Goal: Task Accomplishment & Management: Use online tool/utility

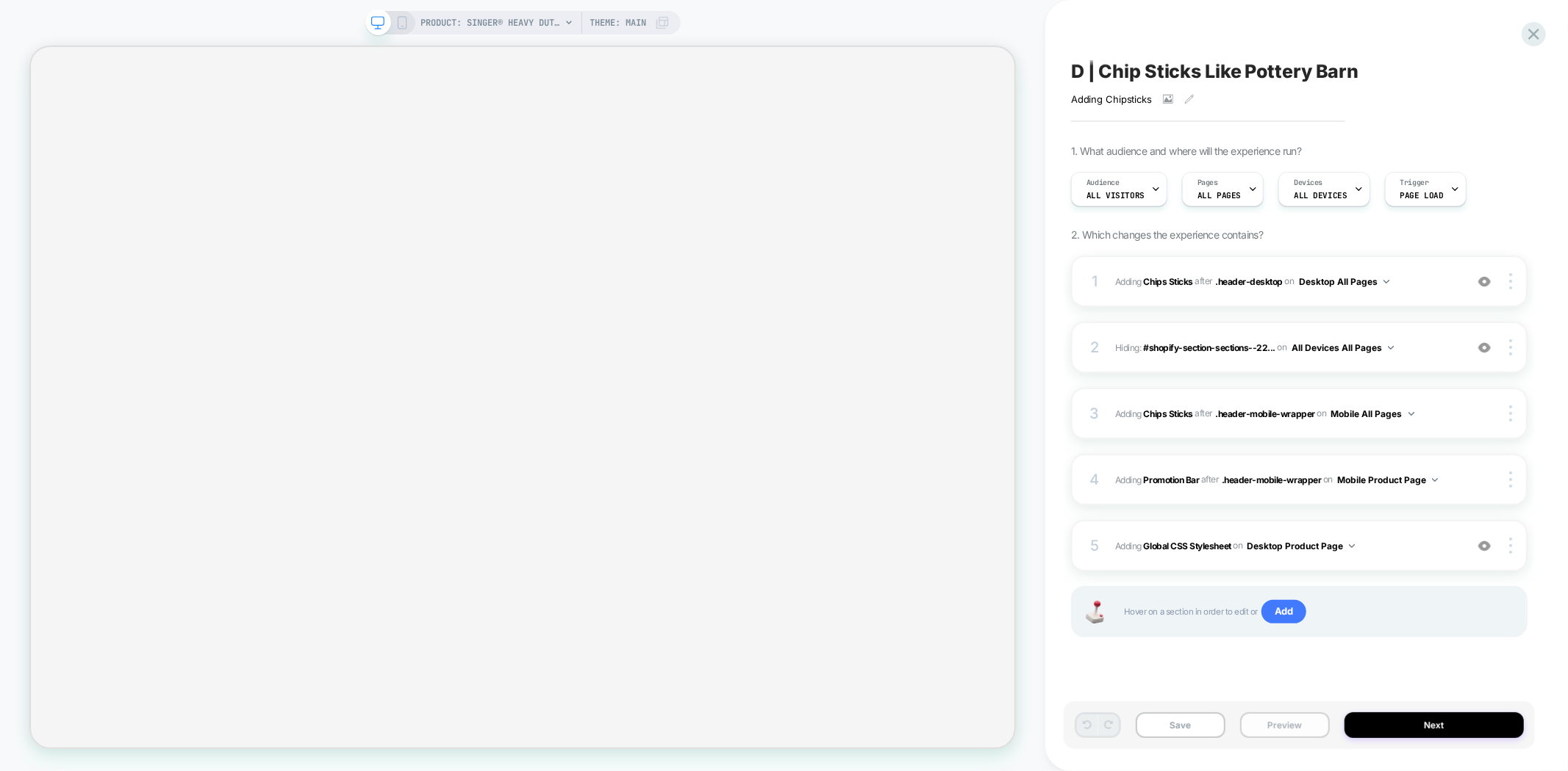
click at [1281, 732] on button "Preview" at bounding box center [1285, 725] width 90 height 25
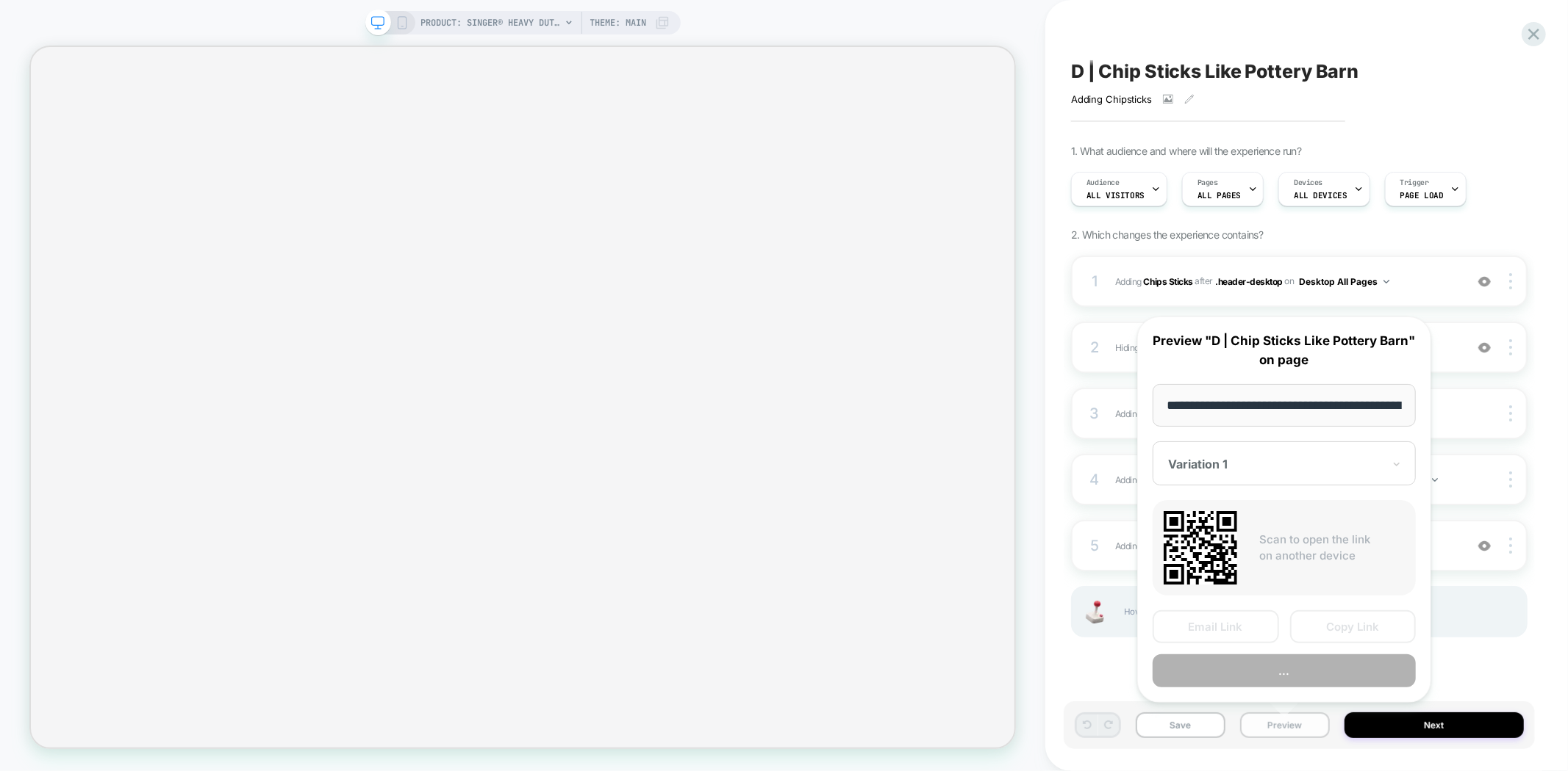
scroll to position [0, 410]
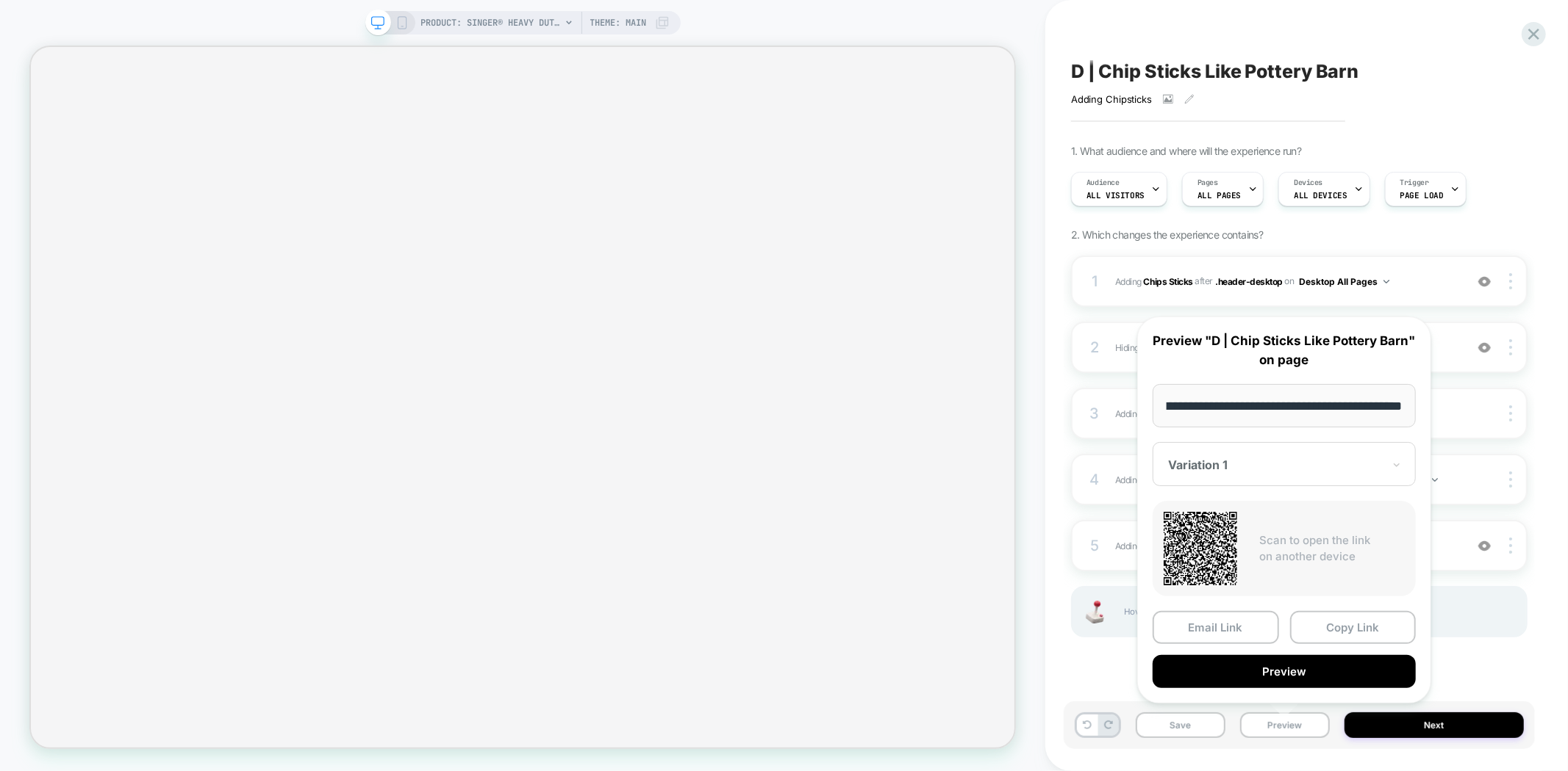
click at [1266, 671] on button "Preview" at bounding box center [1283, 672] width 263 height 33
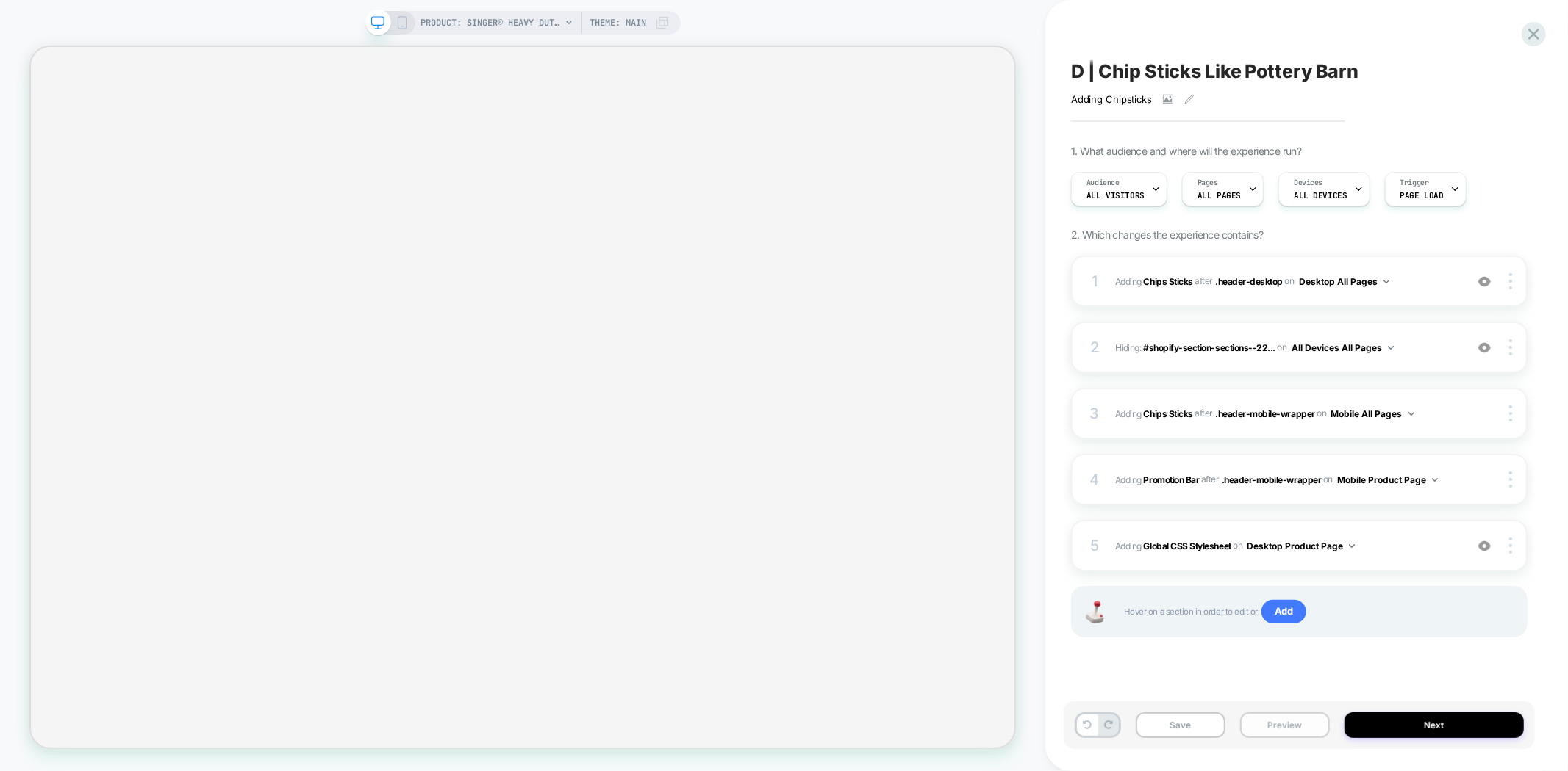
click at [1281, 719] on button "Preview" at bounding box center [1285, 725] width 90 height 25
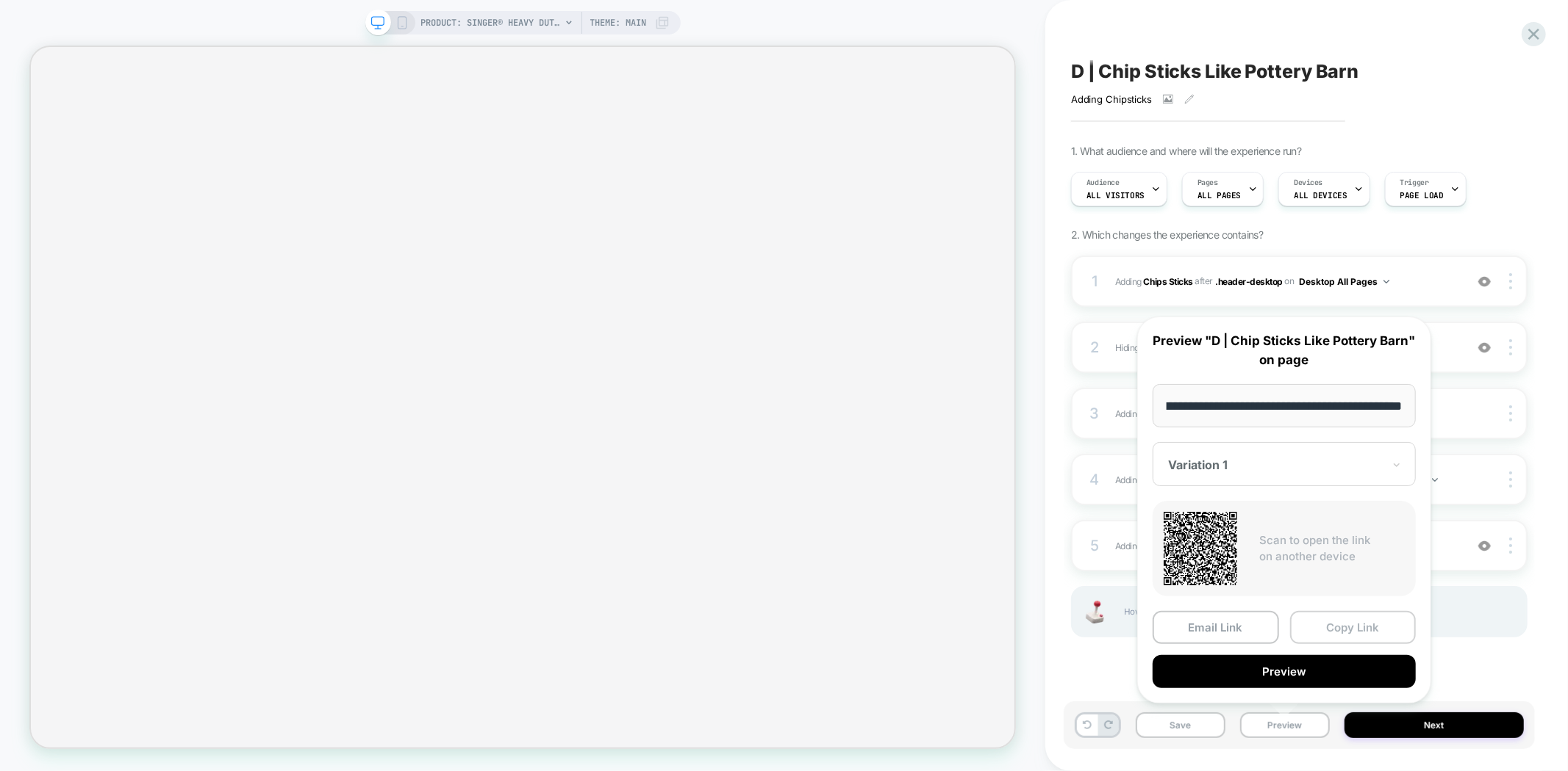
click at [1343, 628] on button "Copy Link" at bounding box center [1353, 628] width 126 height 33
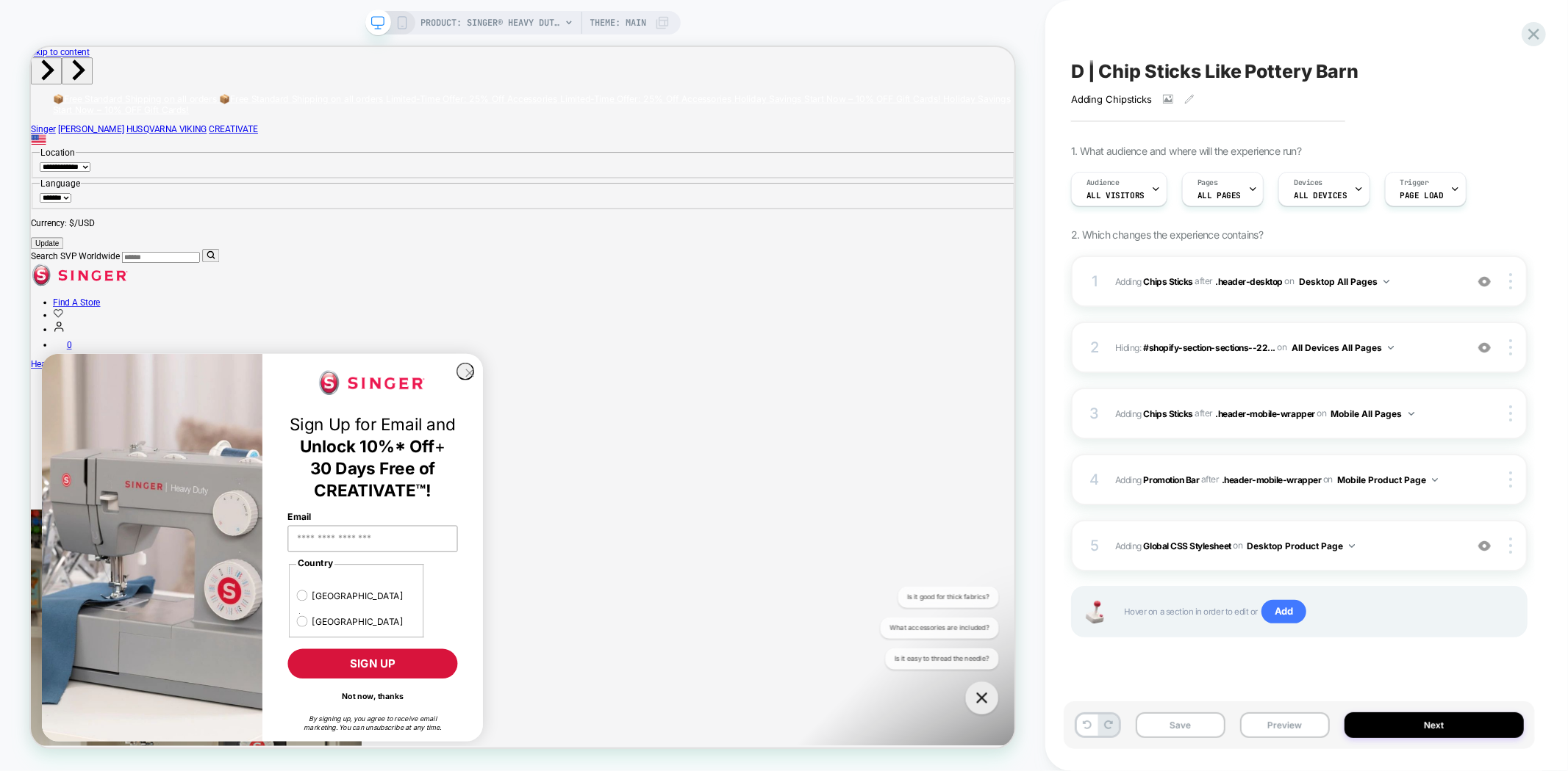
scroll to position [0, 0]
click at [1193, 68] on span "D | Chip Sticks Like Pottery Barn" at bounding box center [1214, 71] width 287 height 22
click at [1281, 721] on button "Preview" at bounding box center [1285, 725] width 90 height 25
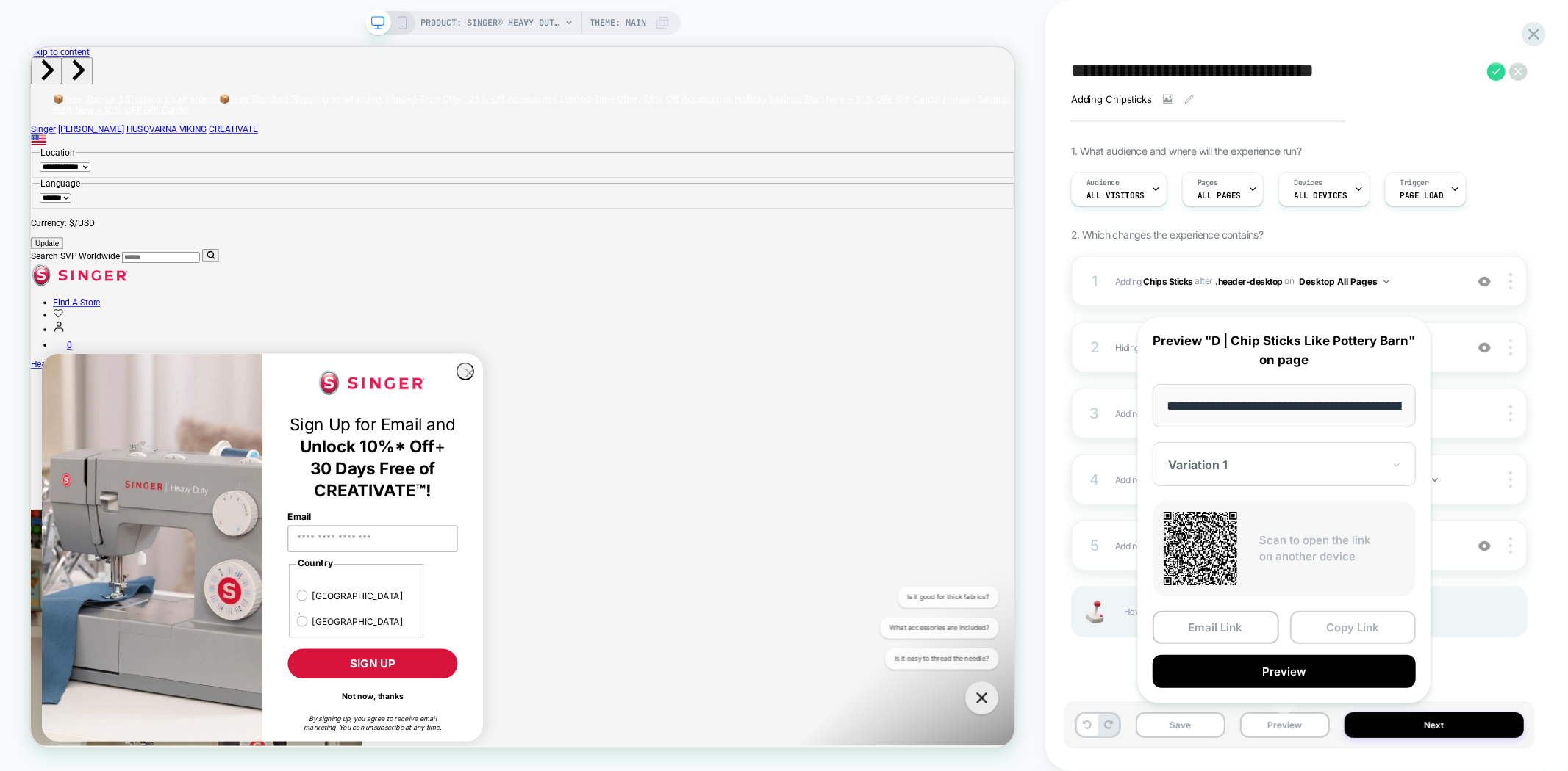
click at [1346, 627] on button "Copy Link" at bounding box center [1353, 628] width 126 height 33
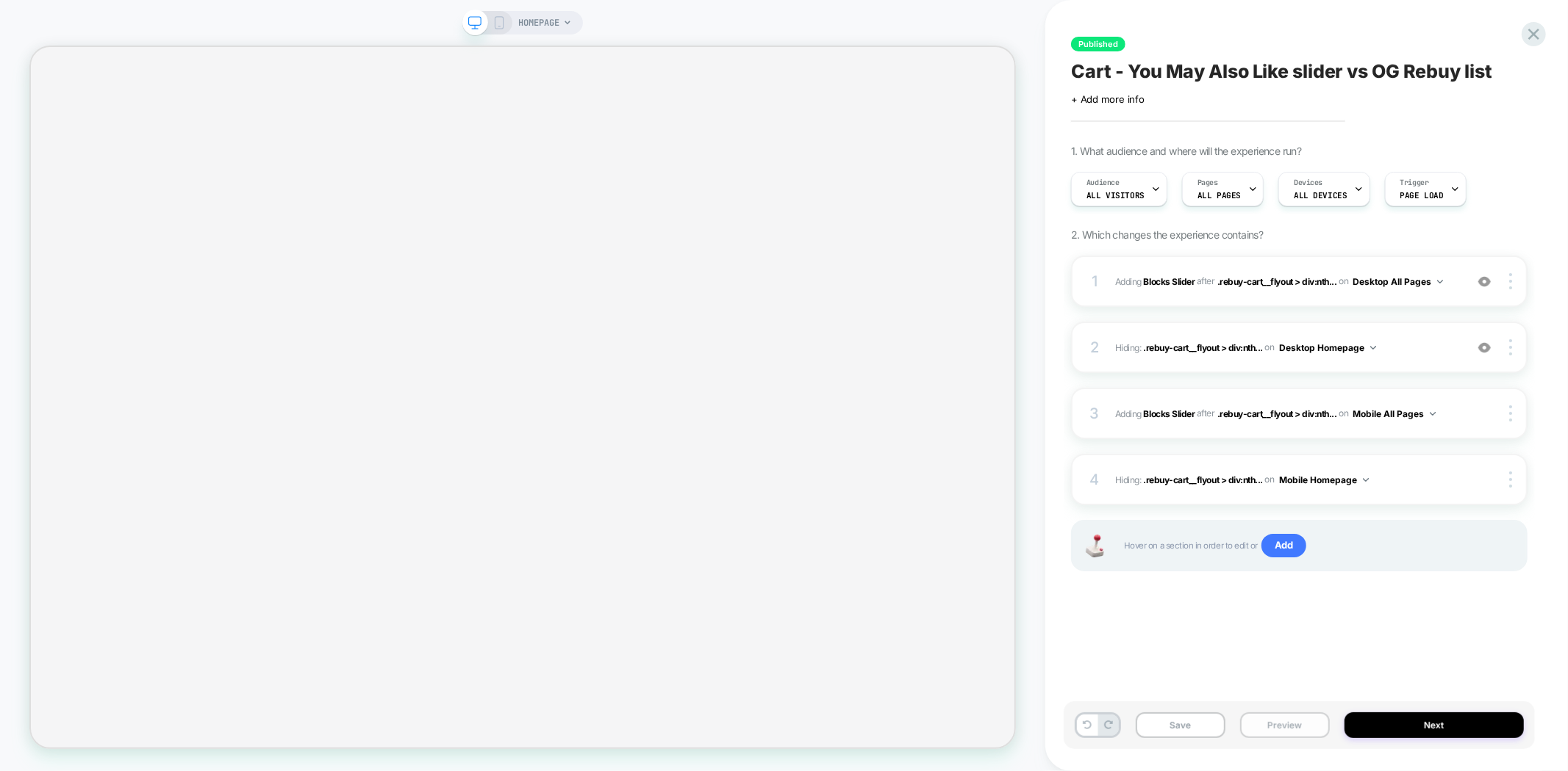
click at [1295, 728] on button "Preview" at bounding box center [1285, 725] width 90 height 25
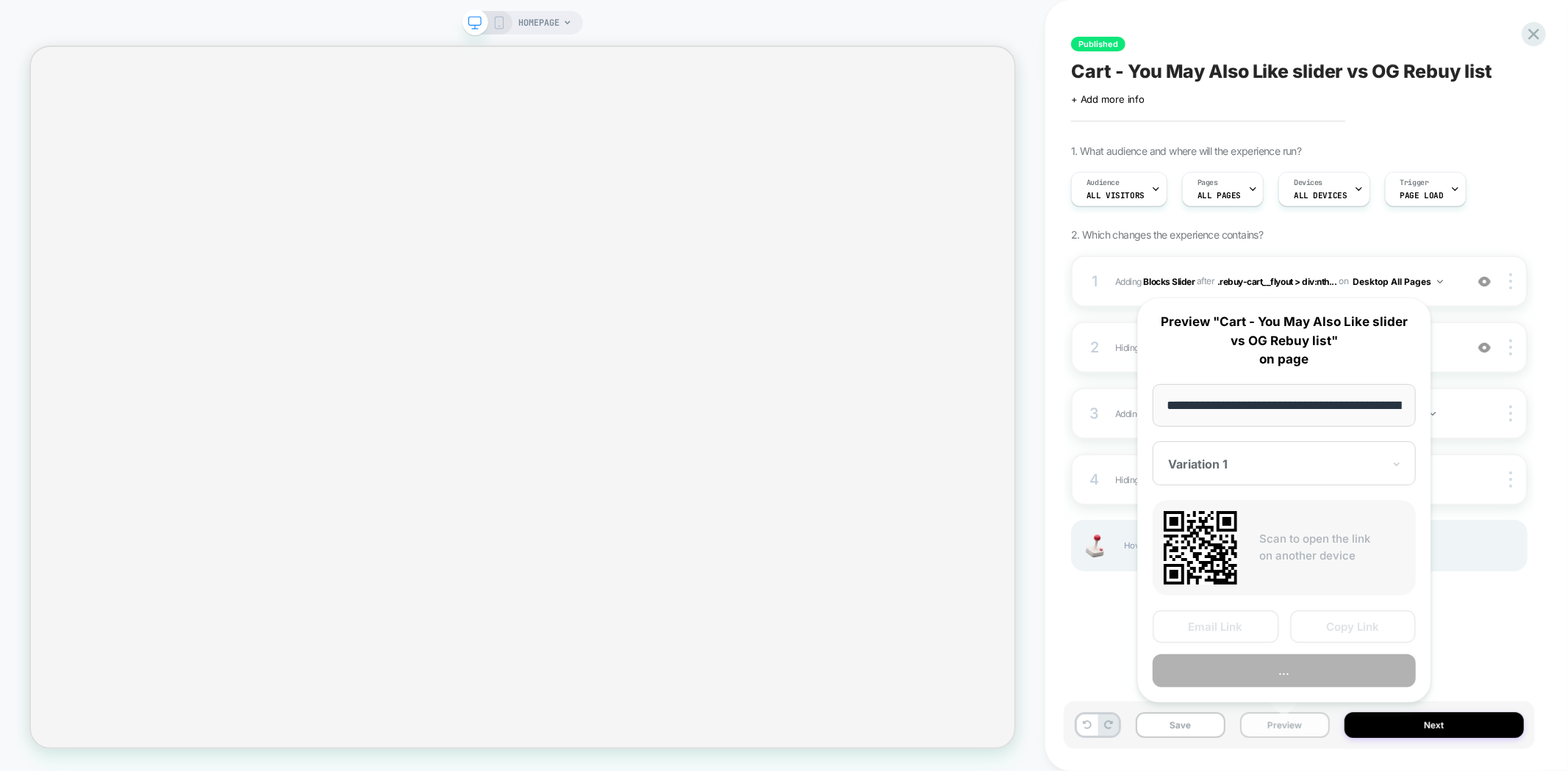
scroll to position [0, 83]
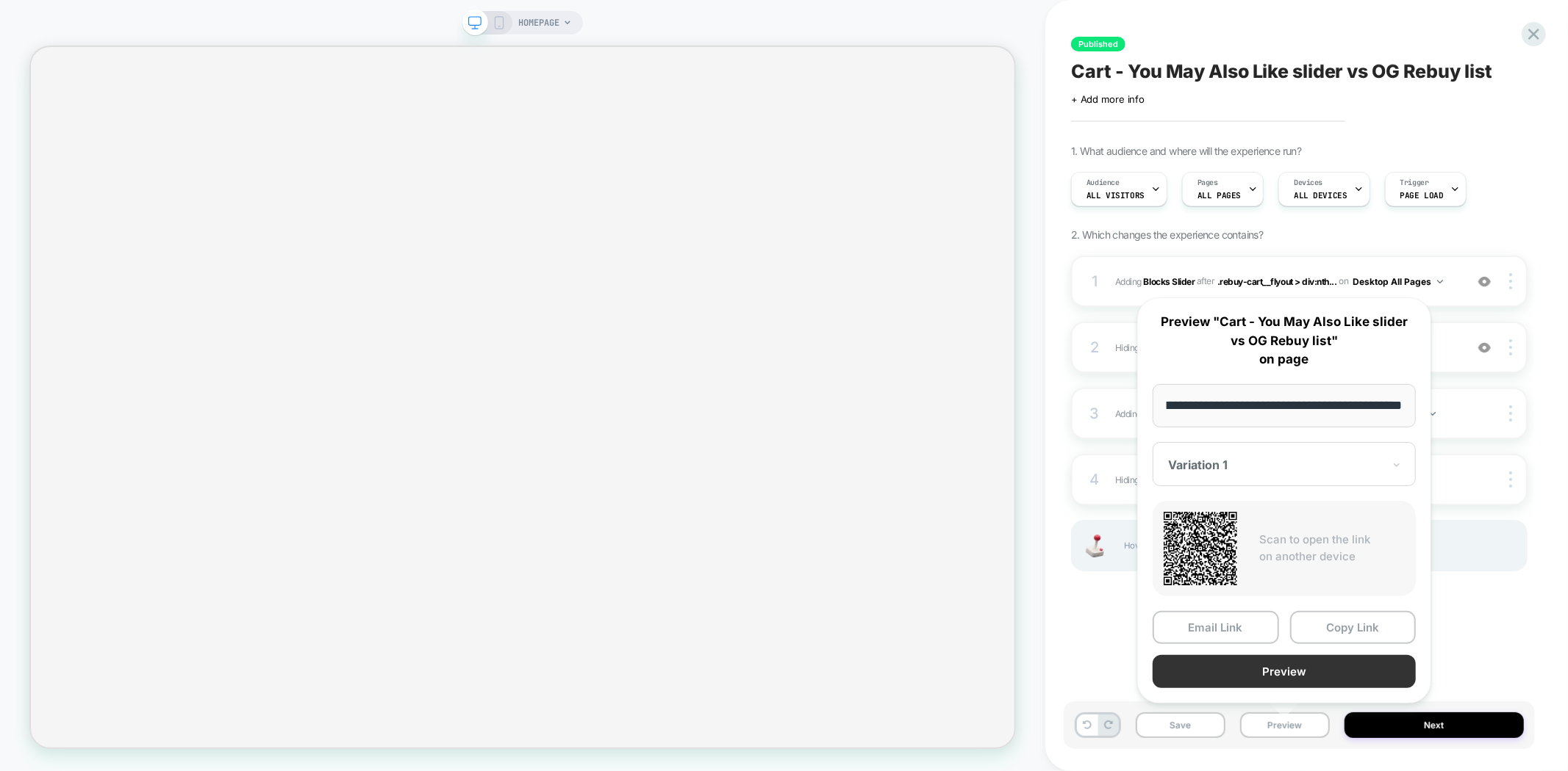
click at [1304, 670] on button "Preview" at bounding box center [1283, 672] width 263 height 33
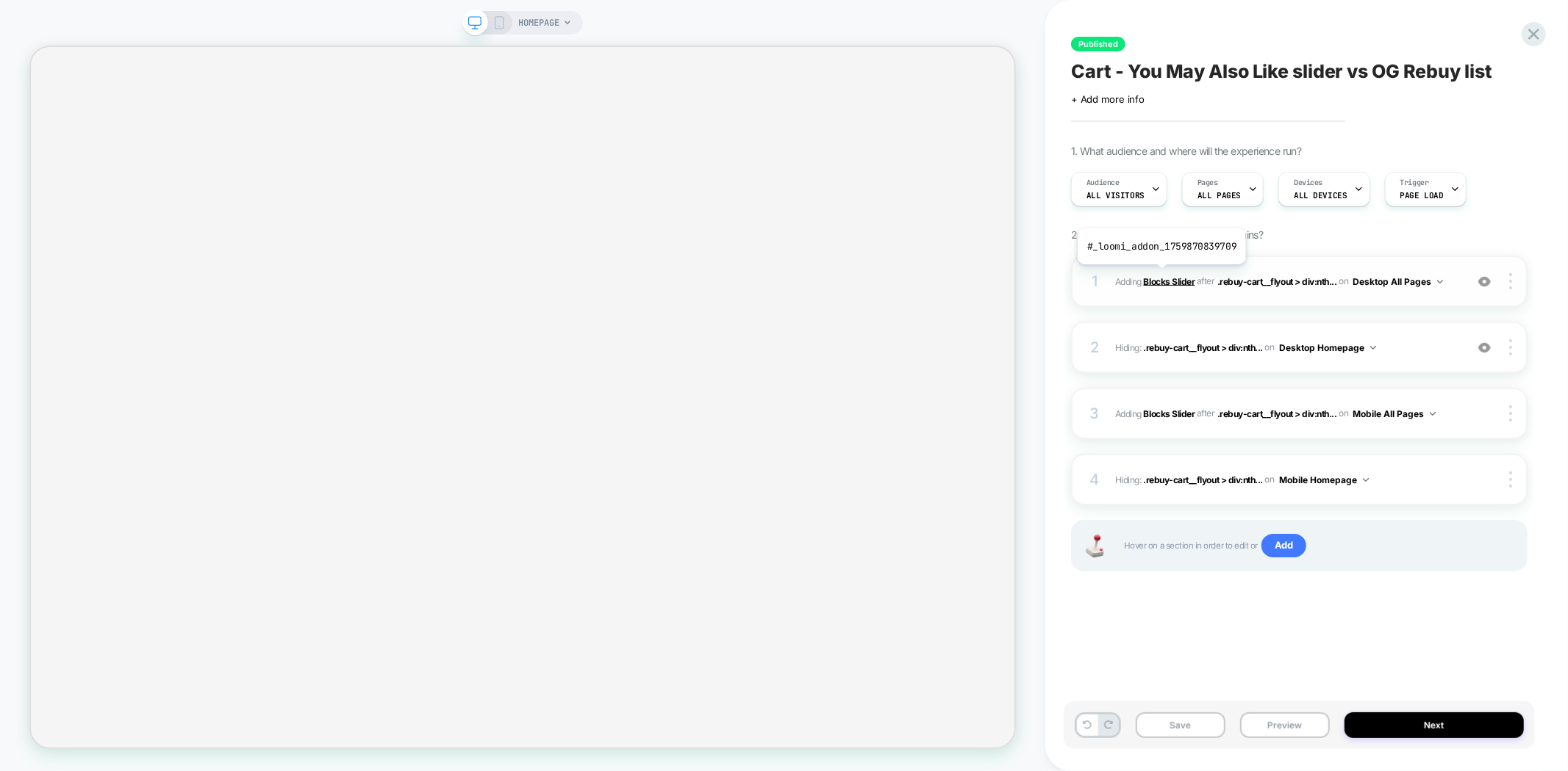
click at [1159, 276] on b "Blocks Slider" at bounding box center [1169, 281] width 52 height 11
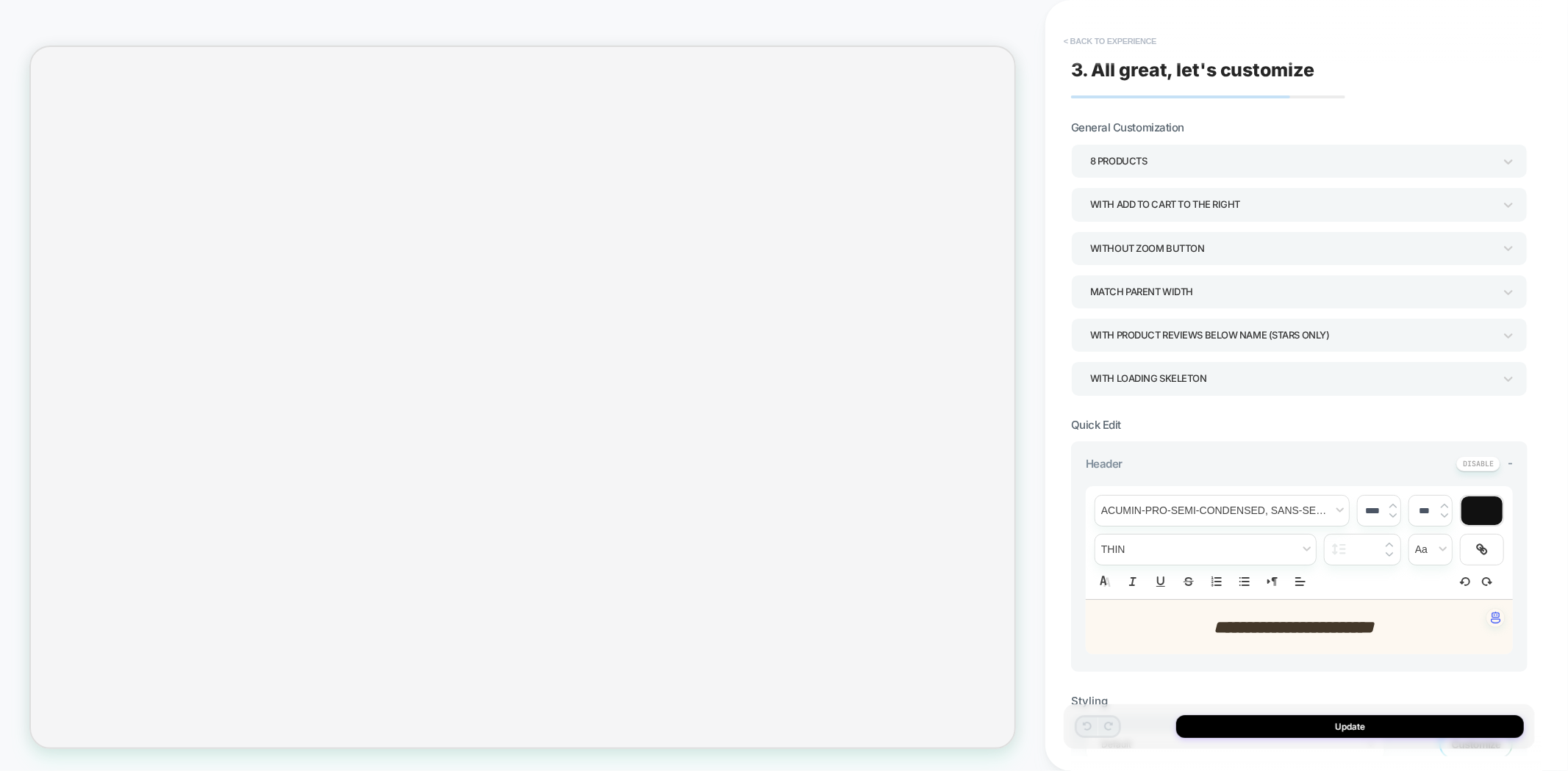
click at [1112, 38] on button "< Back to experience" at bounding box center [1109, 41] width 107 height 24
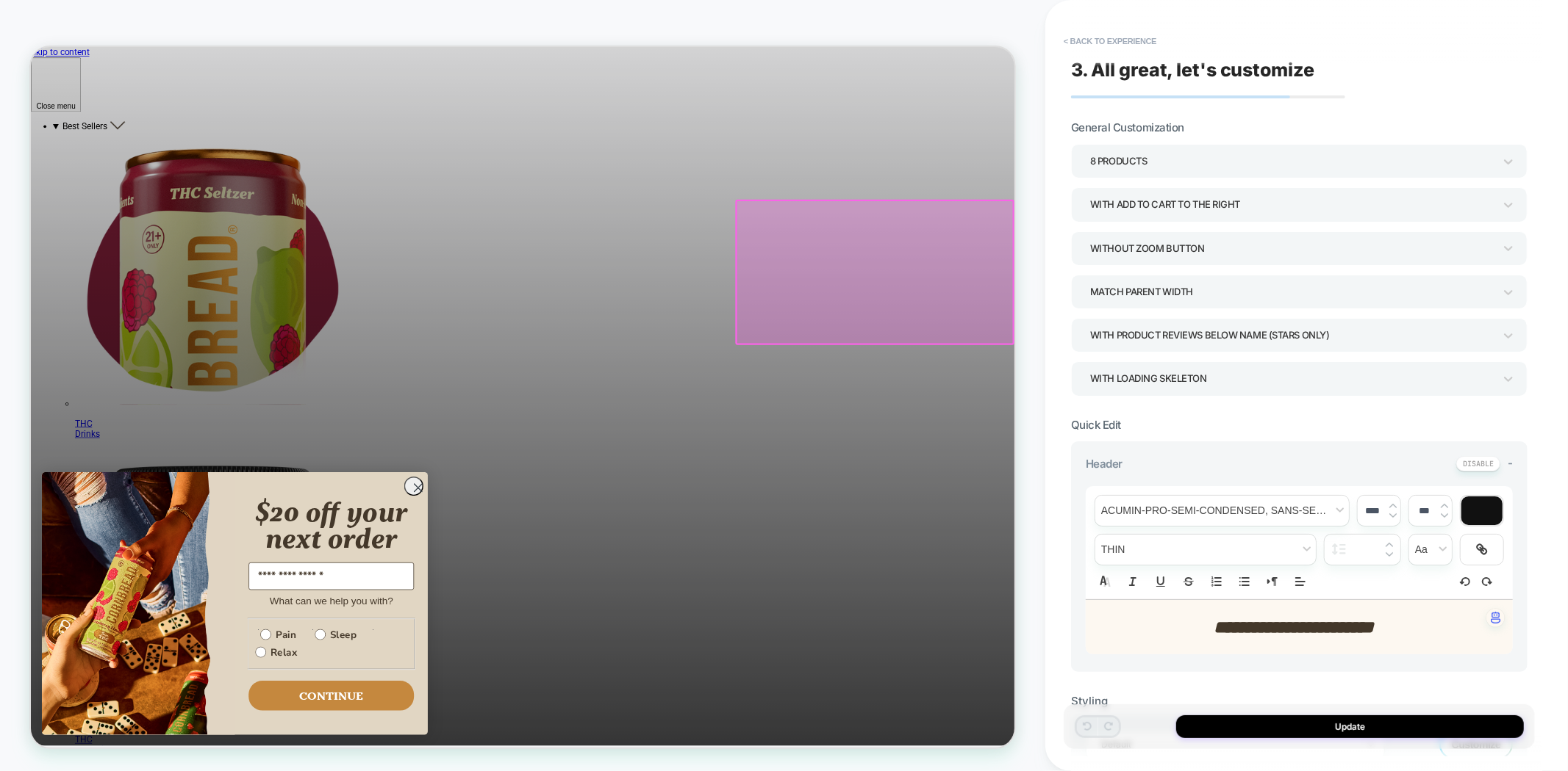
scroll to position [0, 0]
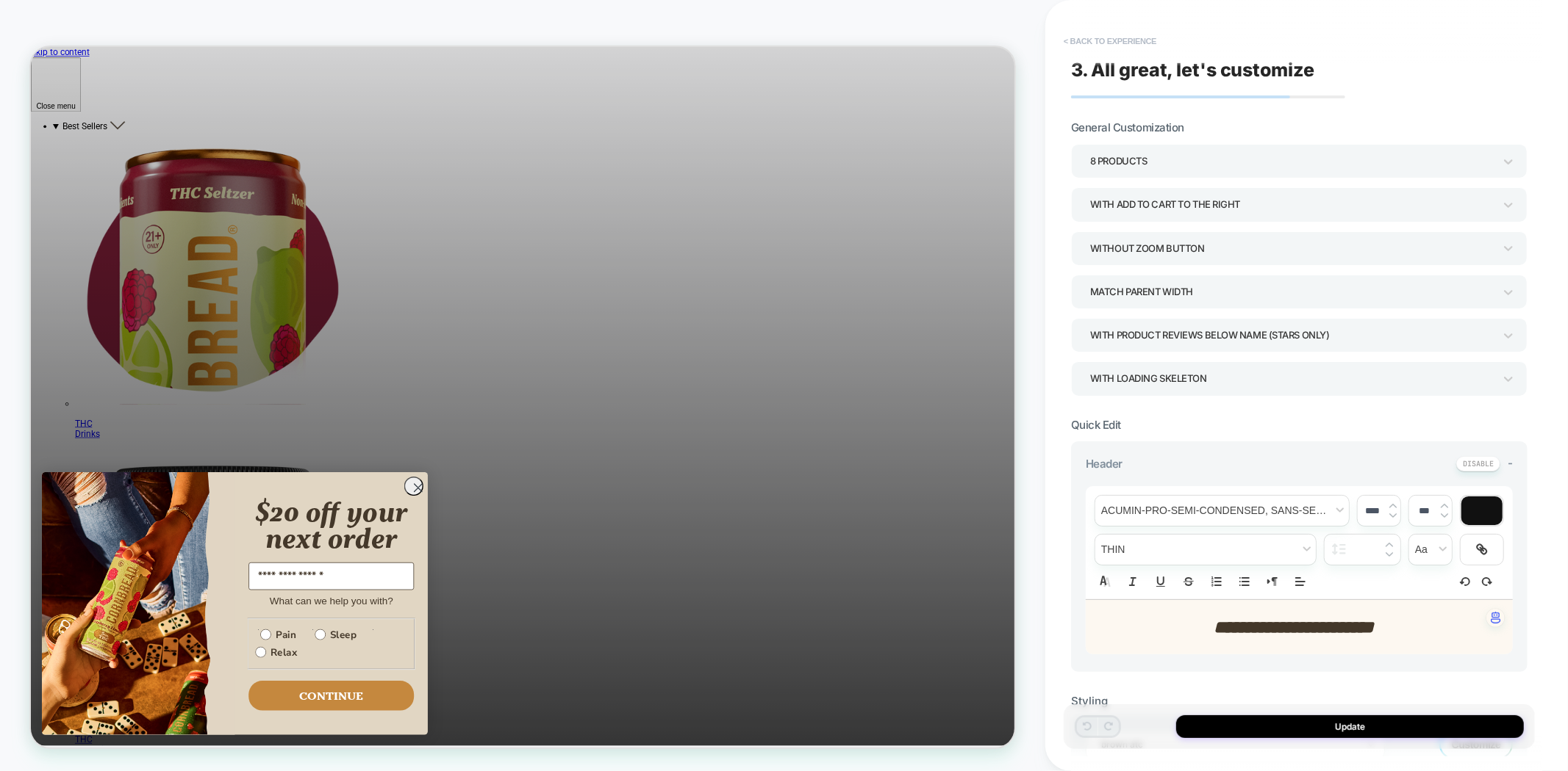
click at [1100, 37] on button "< Back to experience" at bounding box center [1109, 41] width 107 height 24
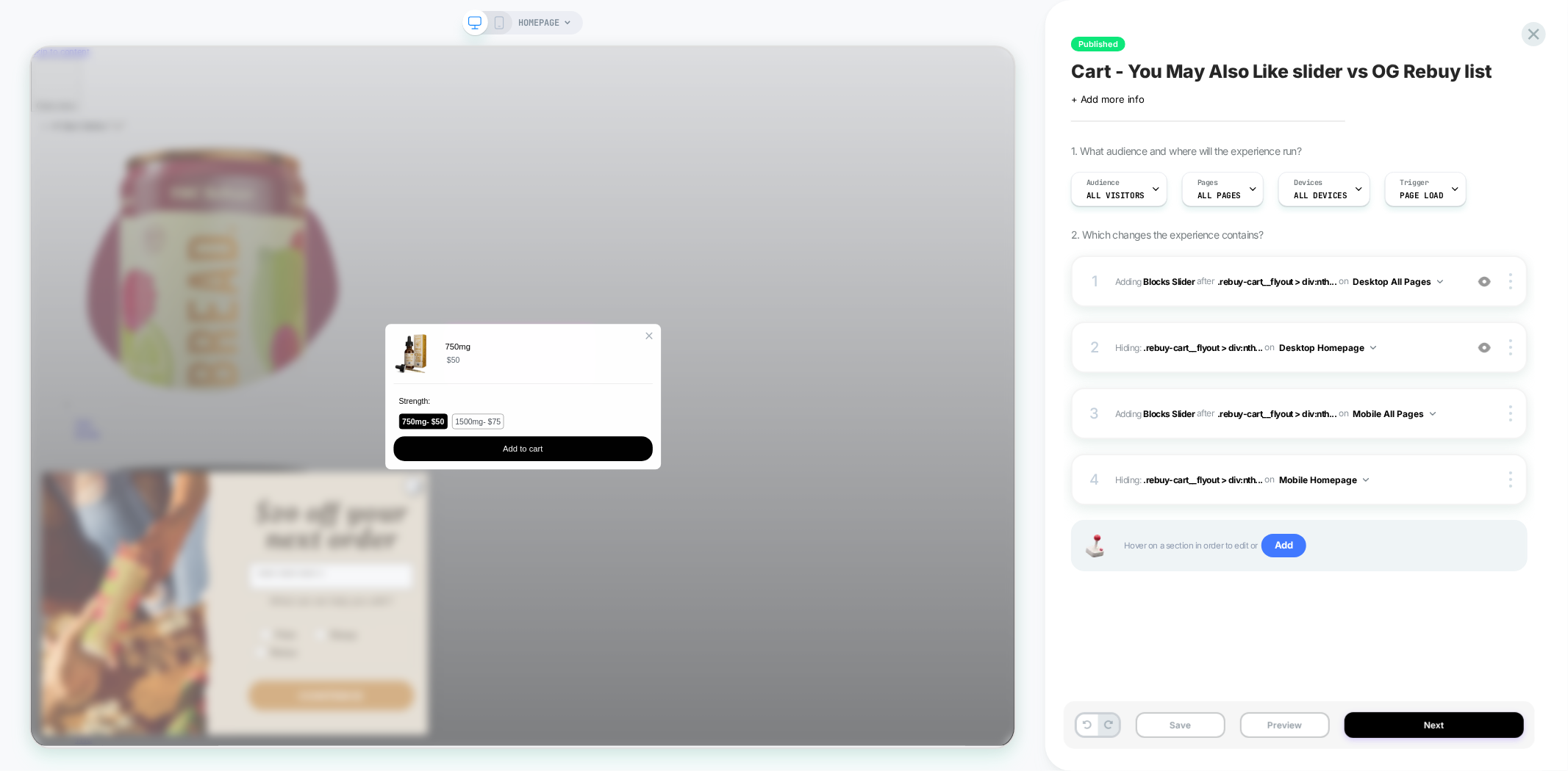
drag, startPoint x: 667, startPoint y: 449, endPoint x: 629, endPoint y: 460, distance: 39.6
click at [629, 460] on div "$50" at bounding box center [682, 465] width 197 height 18
click at [855, 426] on div "Zoom Button" at bounding box center [855, 431] width 11 height 11
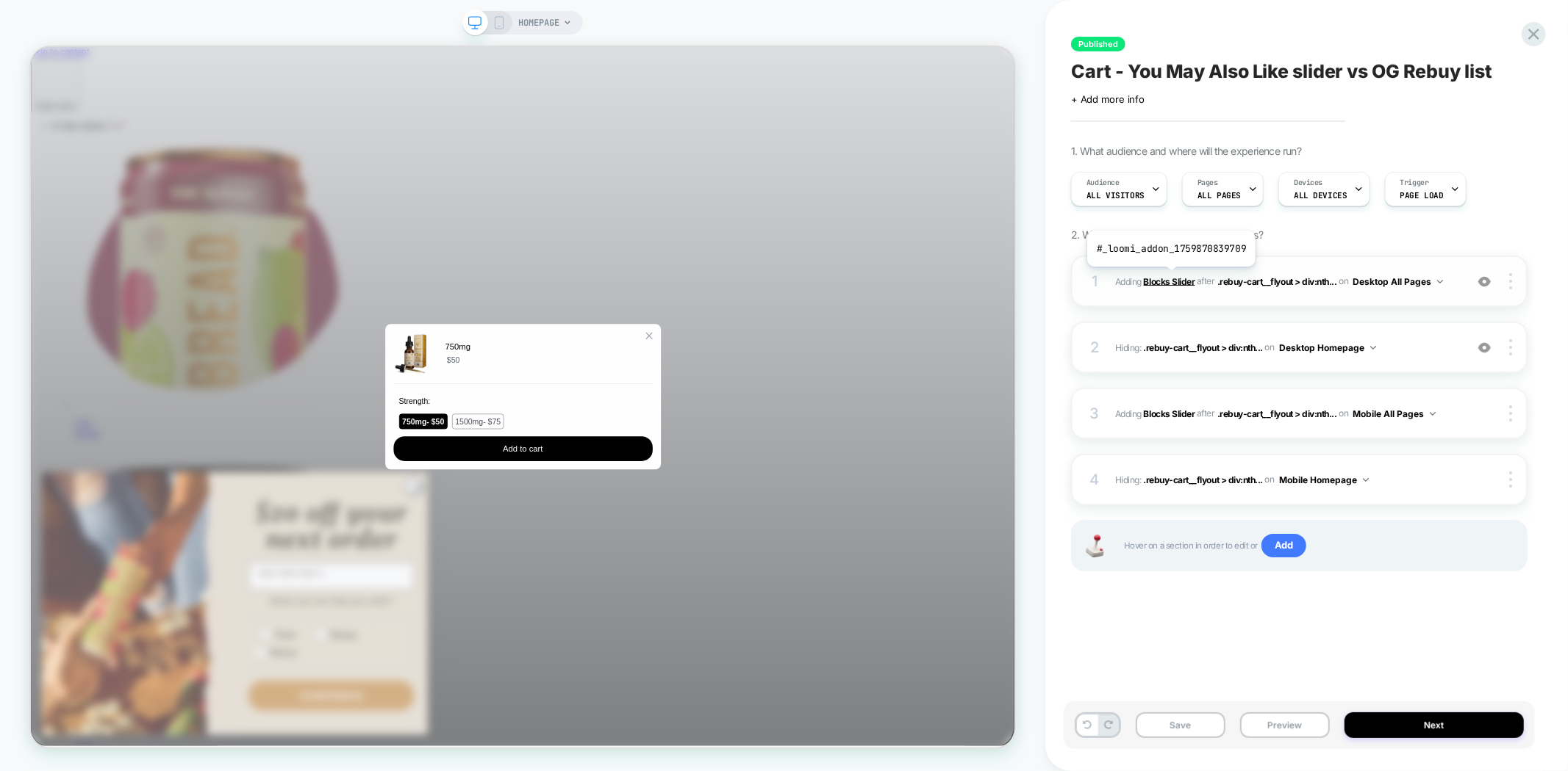
click at [1169, 277] on b "Blocks Slider" at bounding box center [1169, 281] width 52 height 11
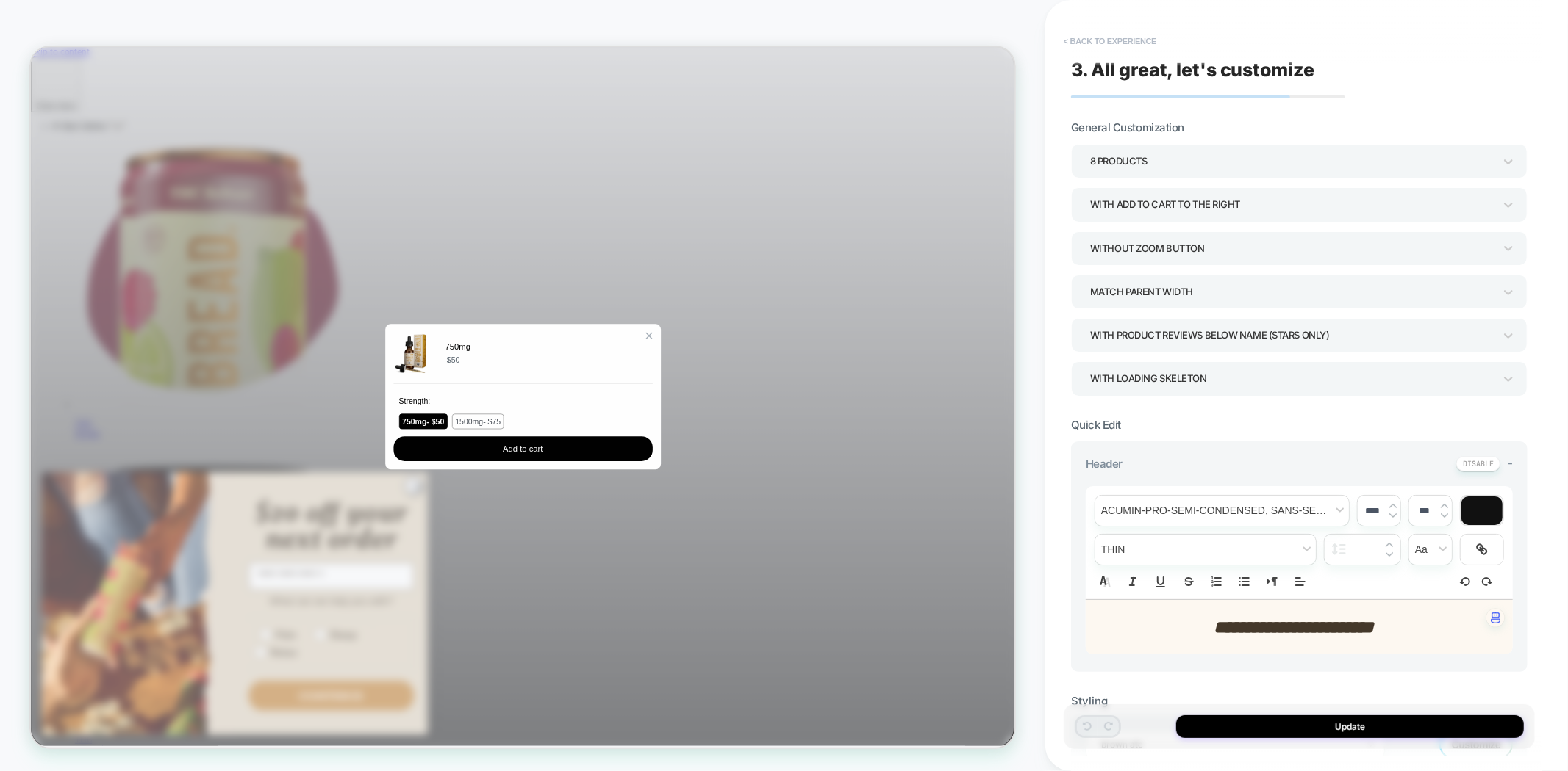
click at [1104, 43] on button "< Back to experience" at bounding box center [1109, 41] width 107 height 24
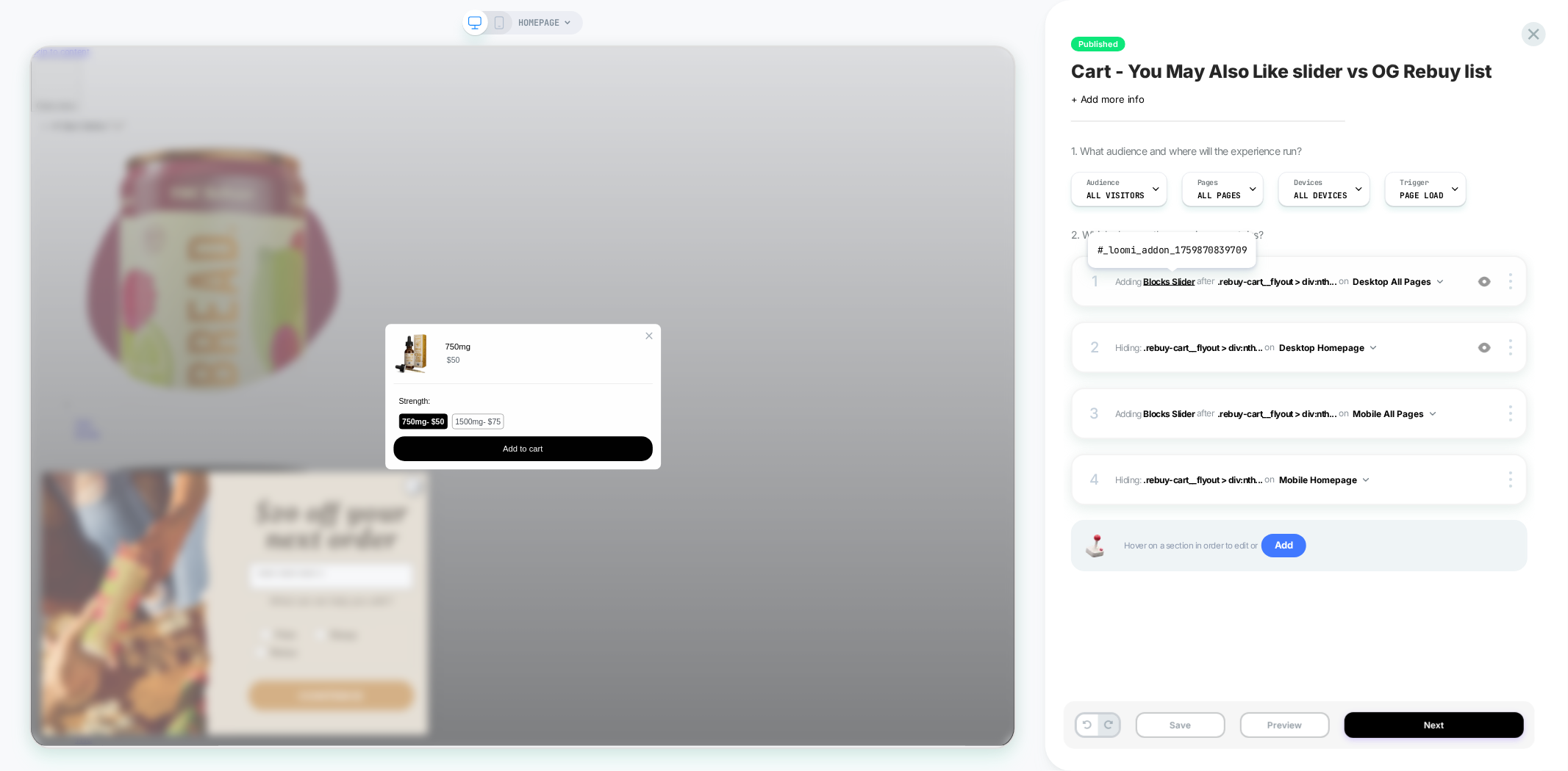
click at [1170, 279] on b "Blocks Slider" at bounding box center [1169, 281] width 52 height 11
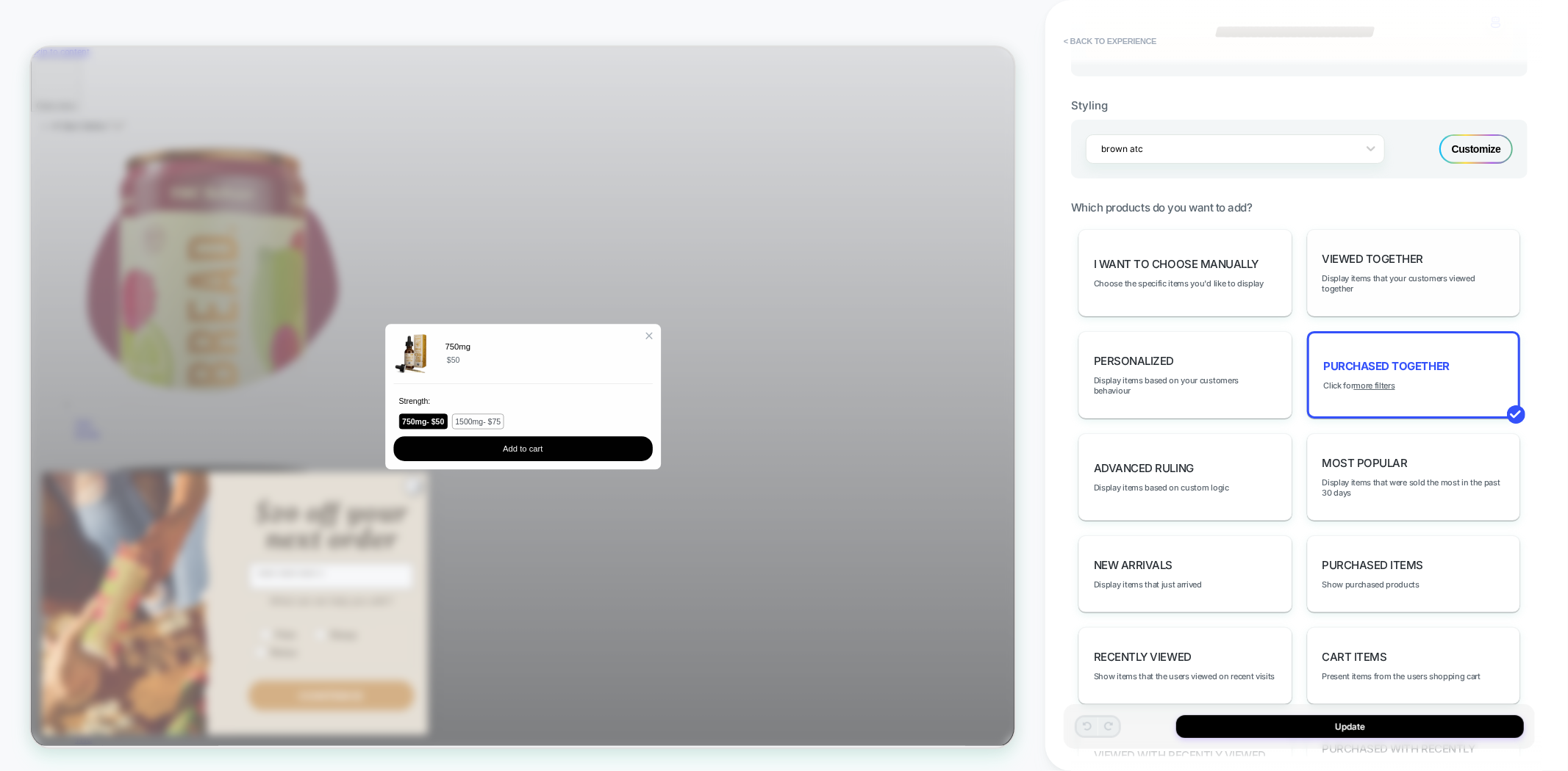
scroll to position [556, 0]
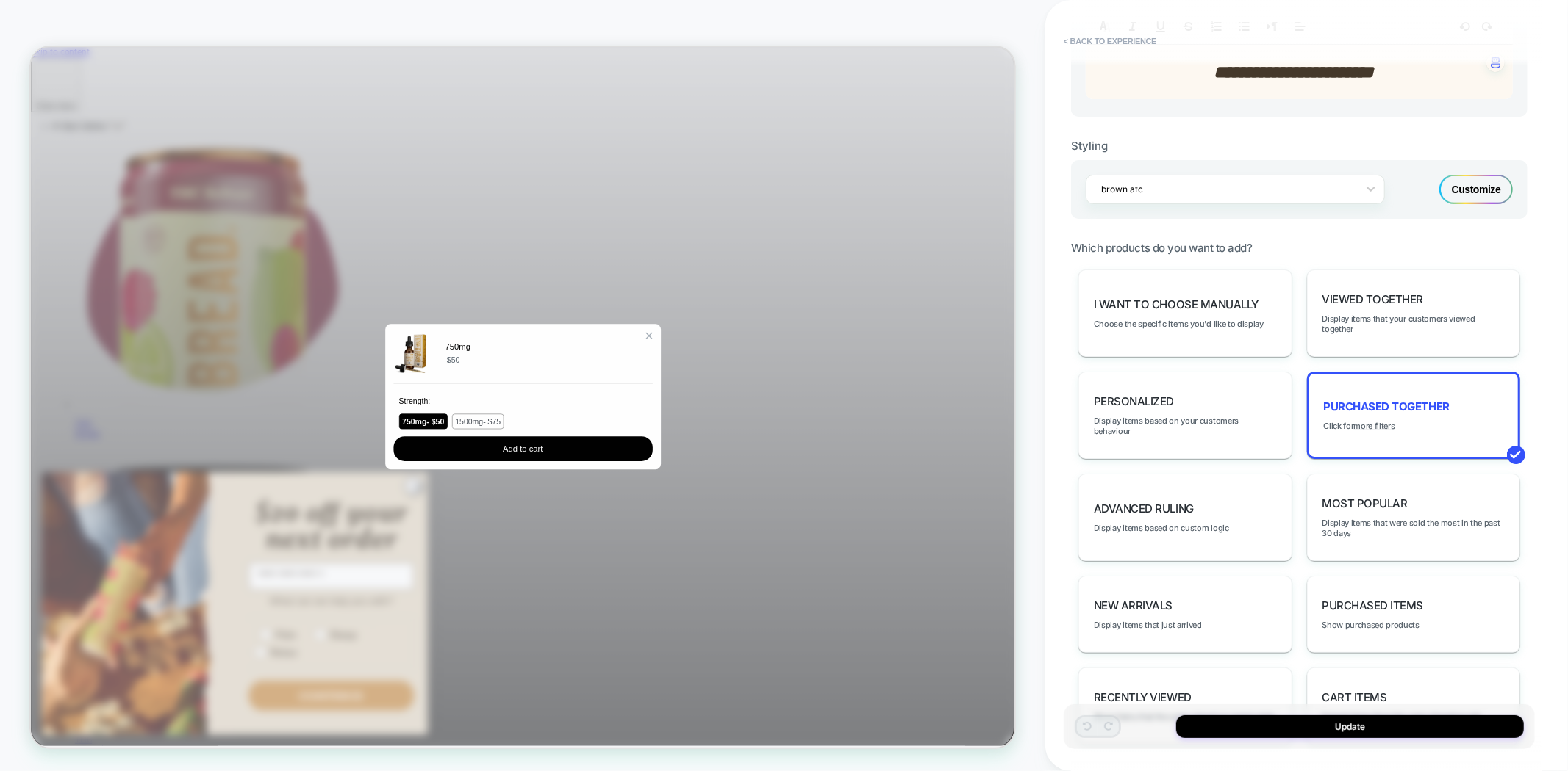
click at [1485, 183] on div "Customize" at bounding box center [1476, 190] width 74 height 29
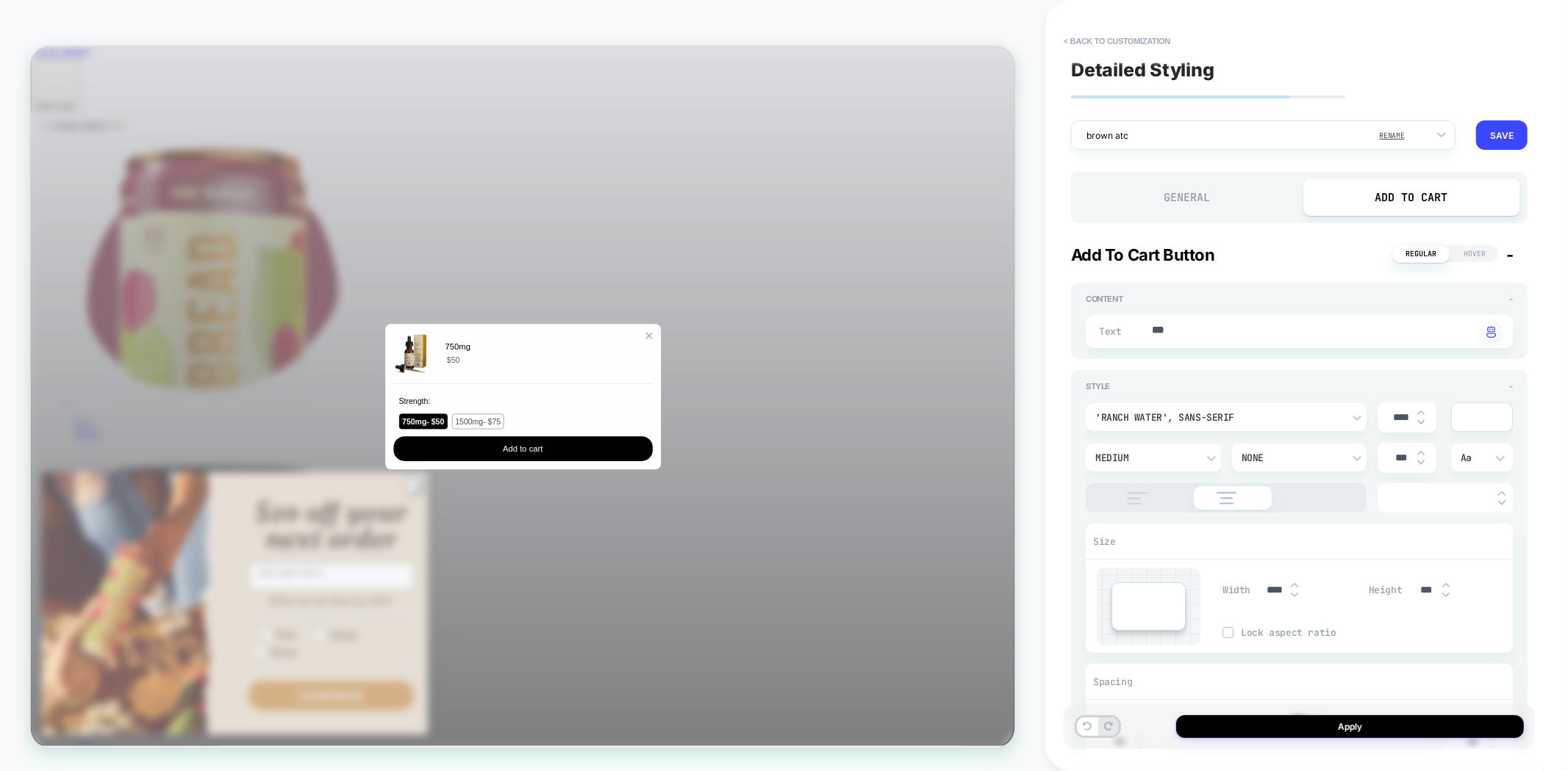
click at [1379, 205] on div "Add to Cart" at bounding box center [1412, 197] width 218 height 37
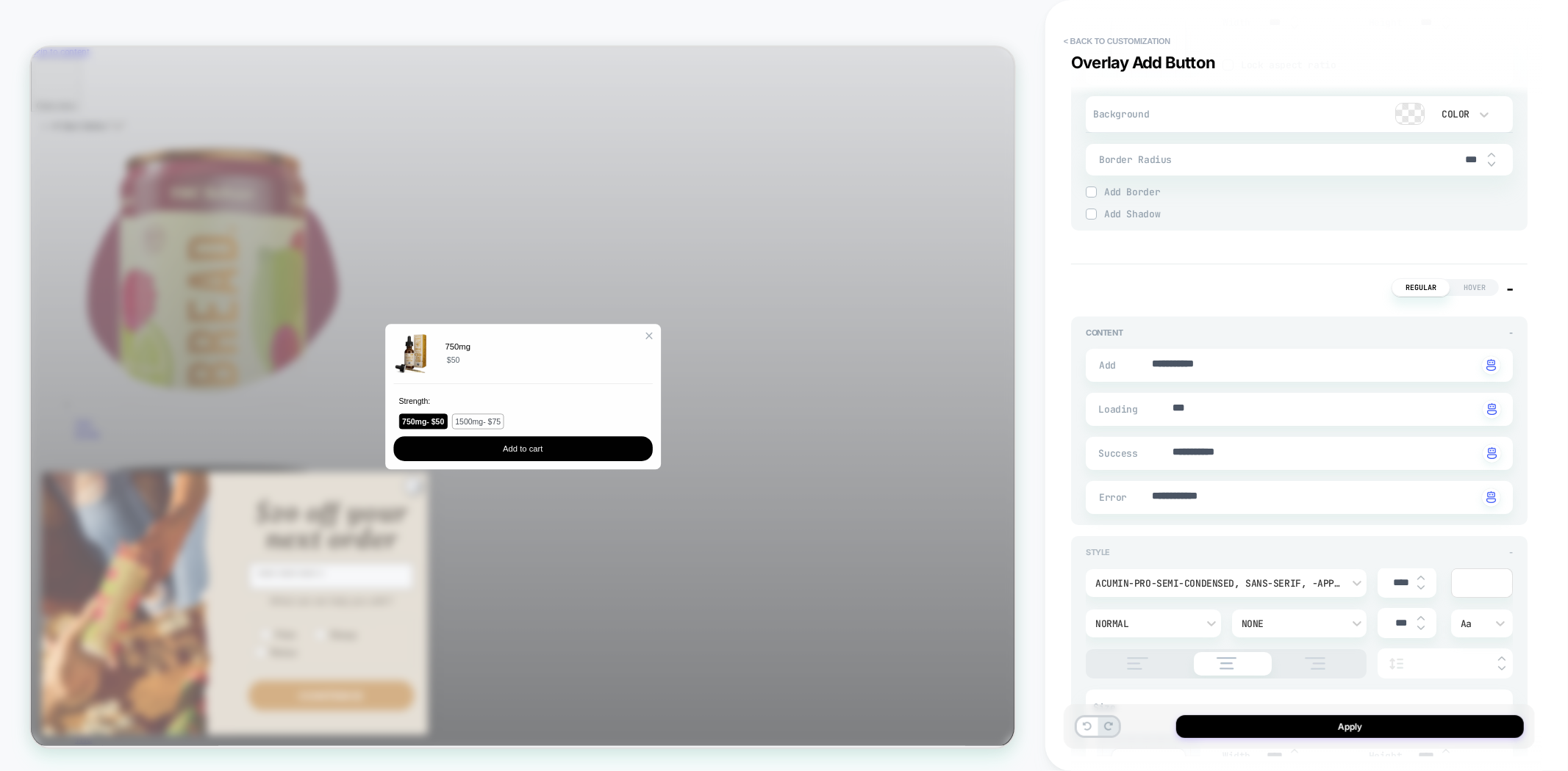
scroll to position [4979, 0]
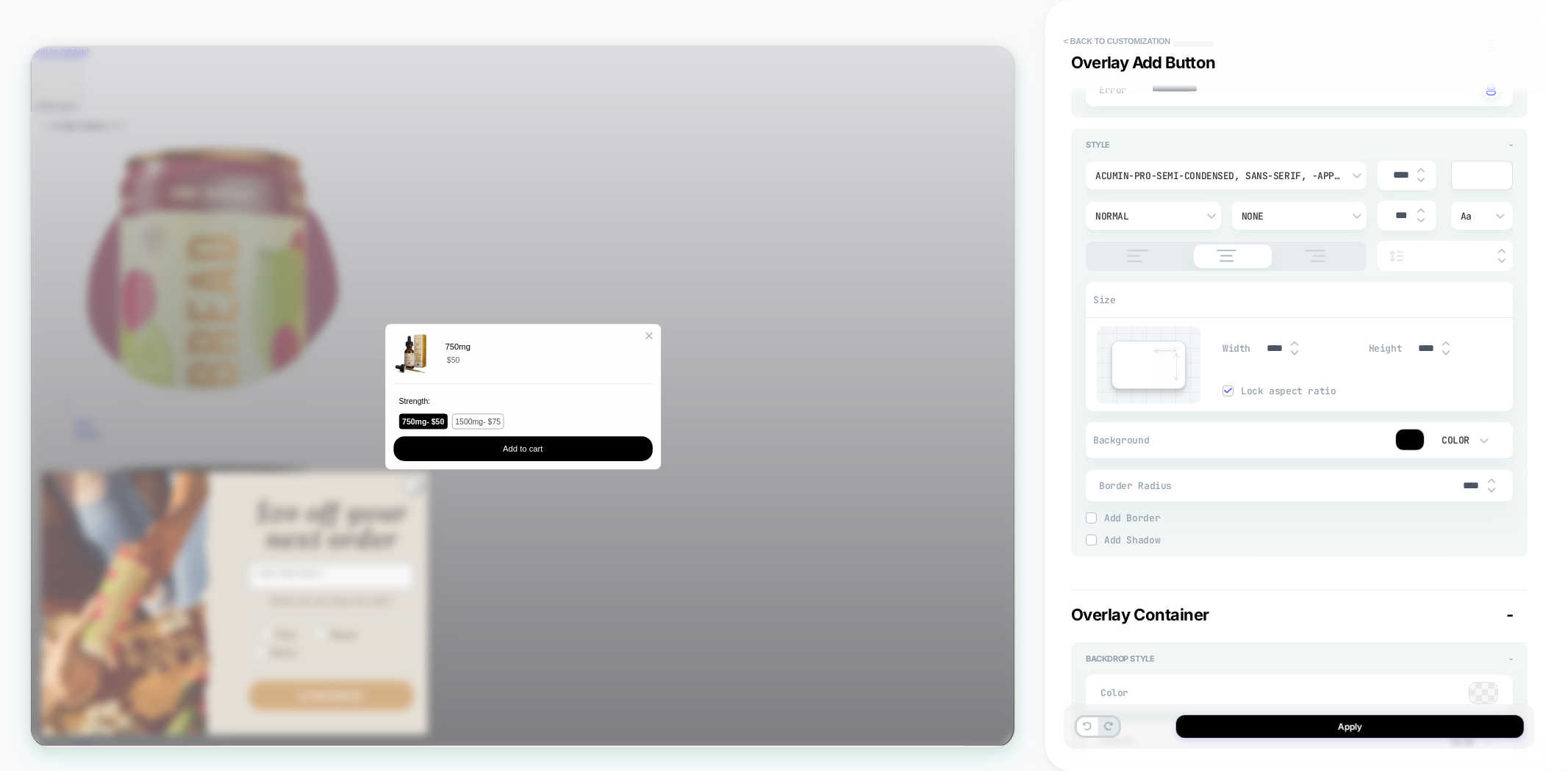
click at [1408, 435] on div at bounding box center [1410, 440] width 28 height 20
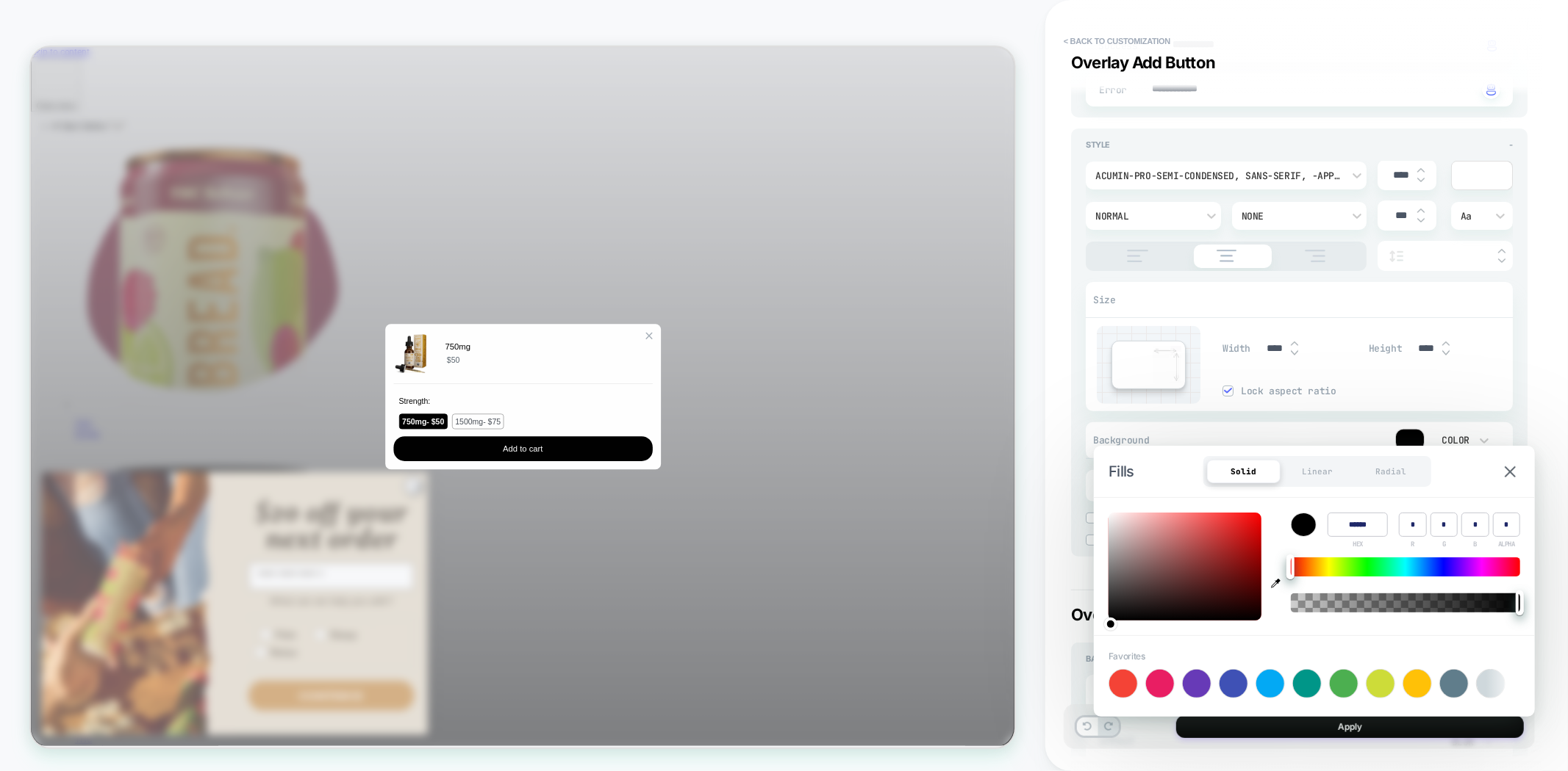
click at [1253, 523] on div at bounding box center [1185, 567] width 153 height 108
type textarea "*"
type input "******"
type input "***"
type input "**"
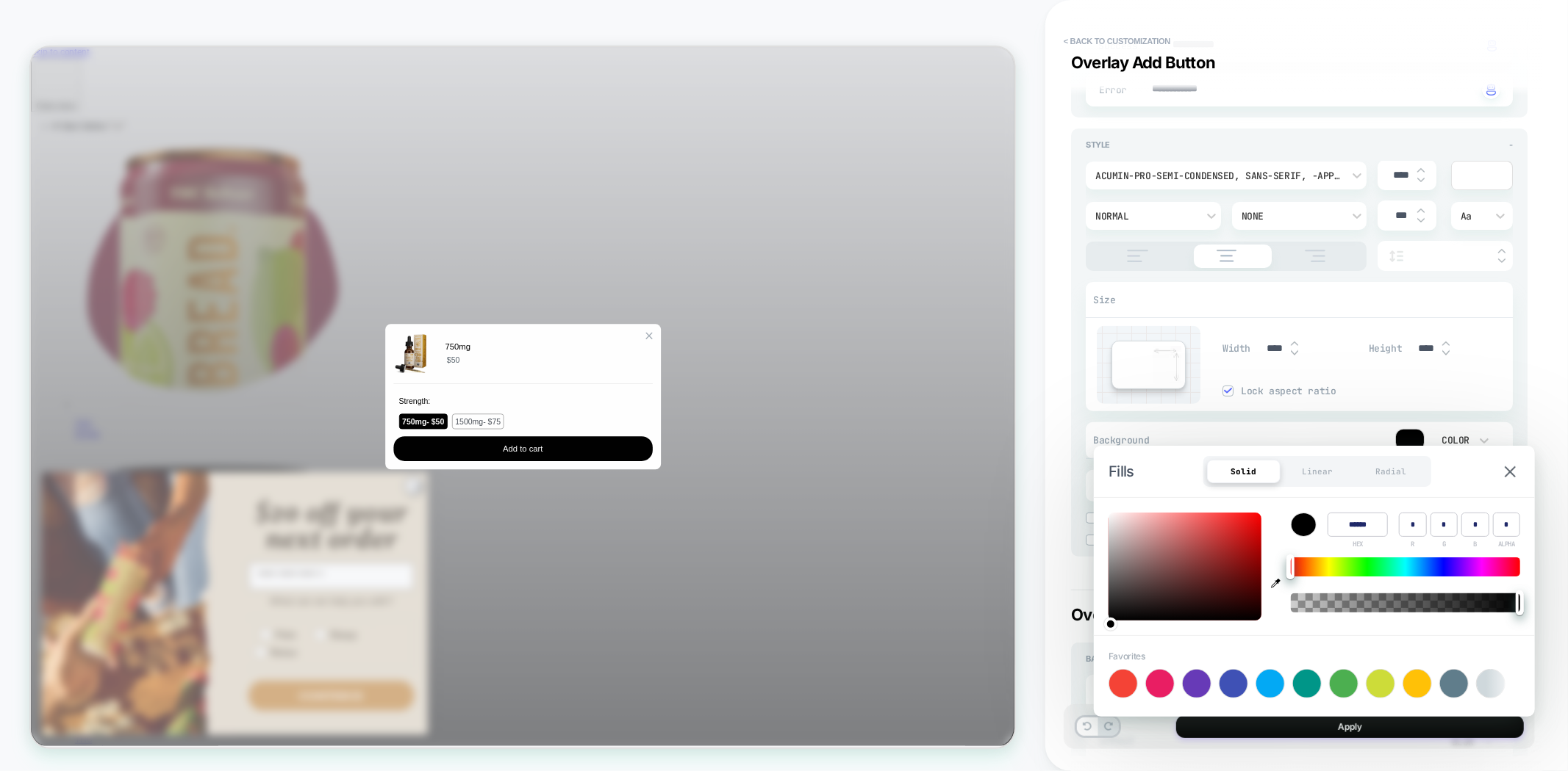
type input "**"
click at [1067, 405] on div "Detailed Styling brown atc RENAME SAVE General Add to Cart Add to Cart Button R…" at bounding box center [1299, 386] width 471 height 742
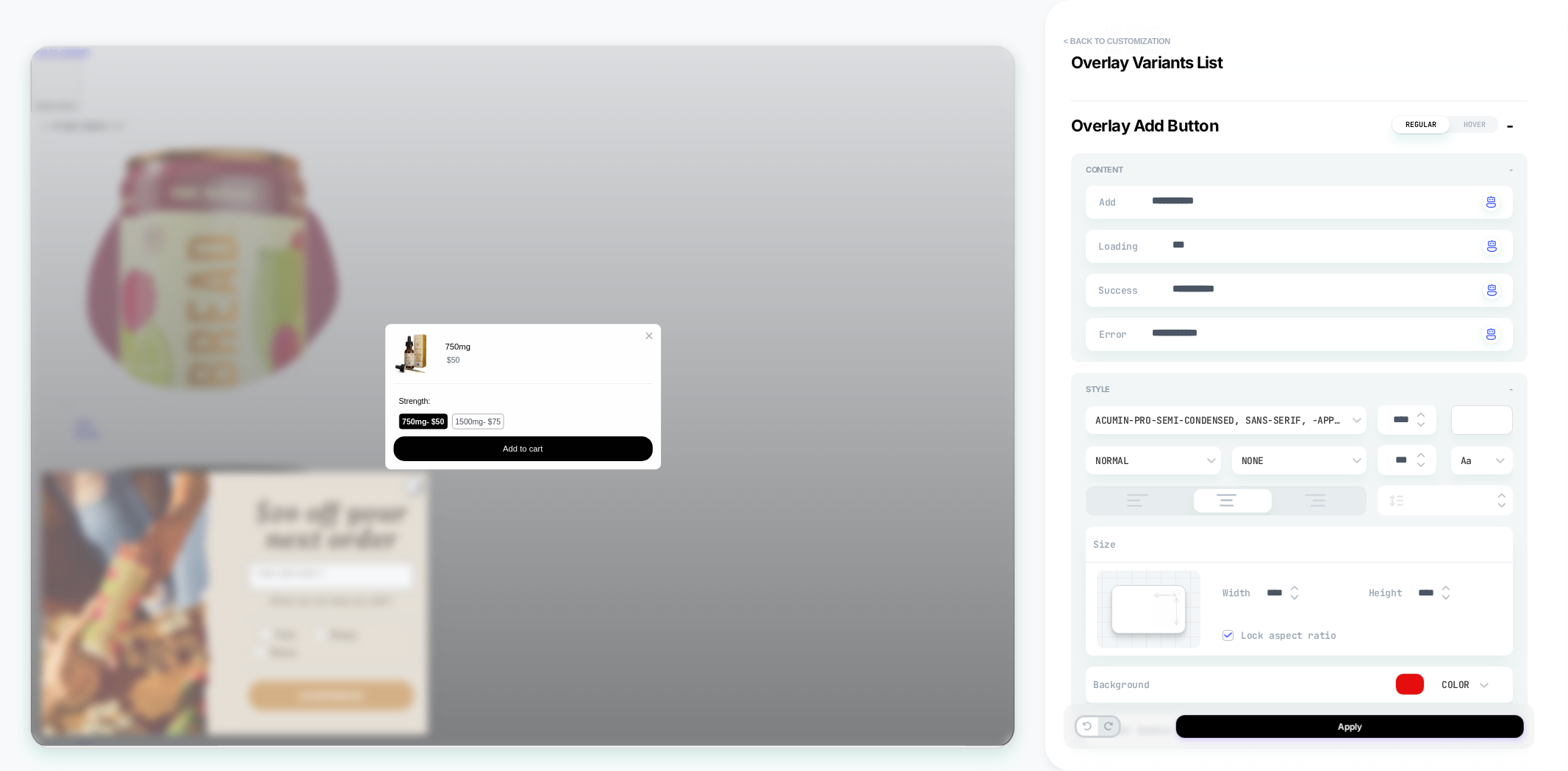
scroll to position [4408, 0]
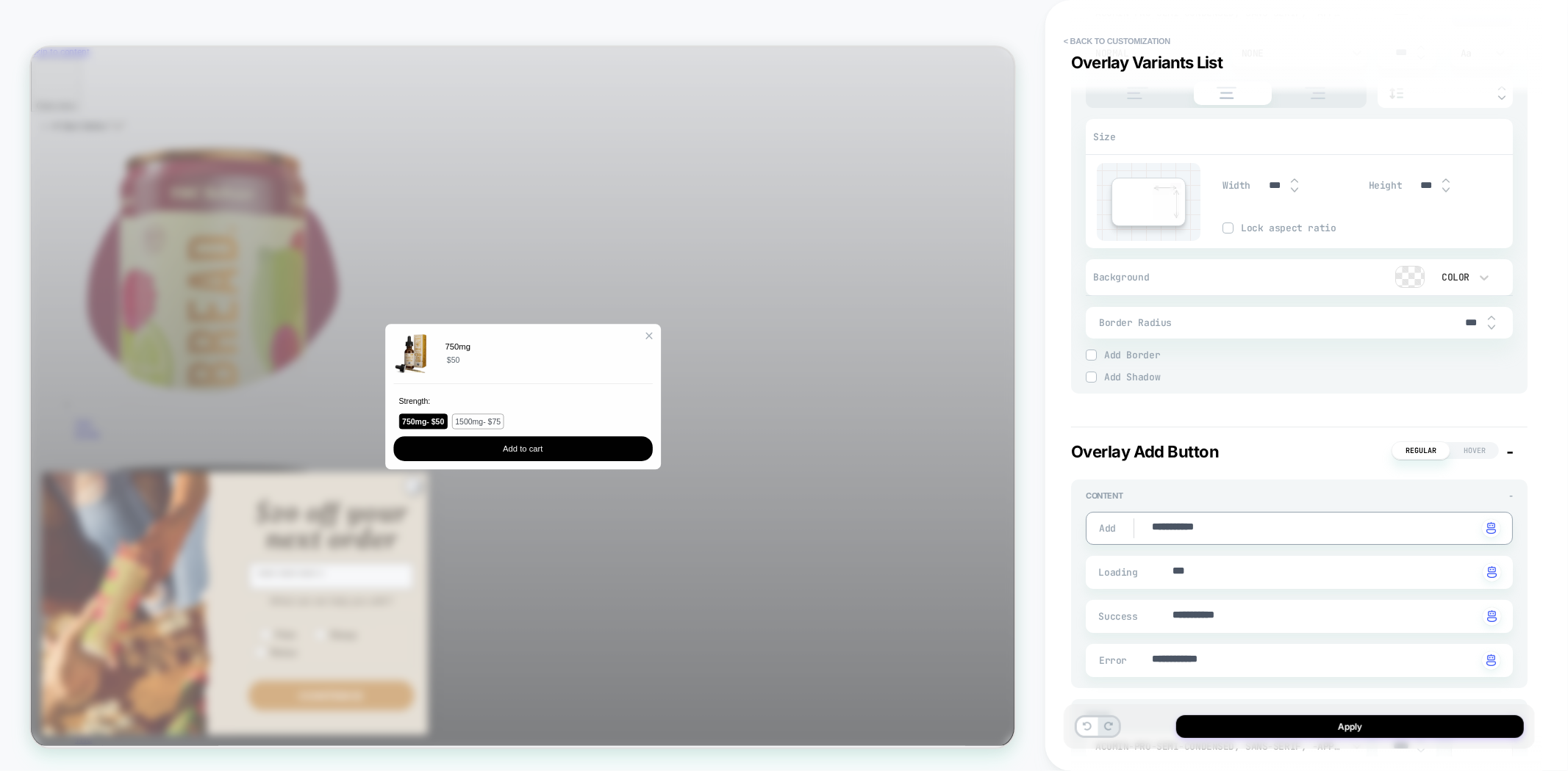
drag, startPoint x: 1231, startPoint y: 523, endPoint x: 1136, endPoint y: 511, distance: 95.8
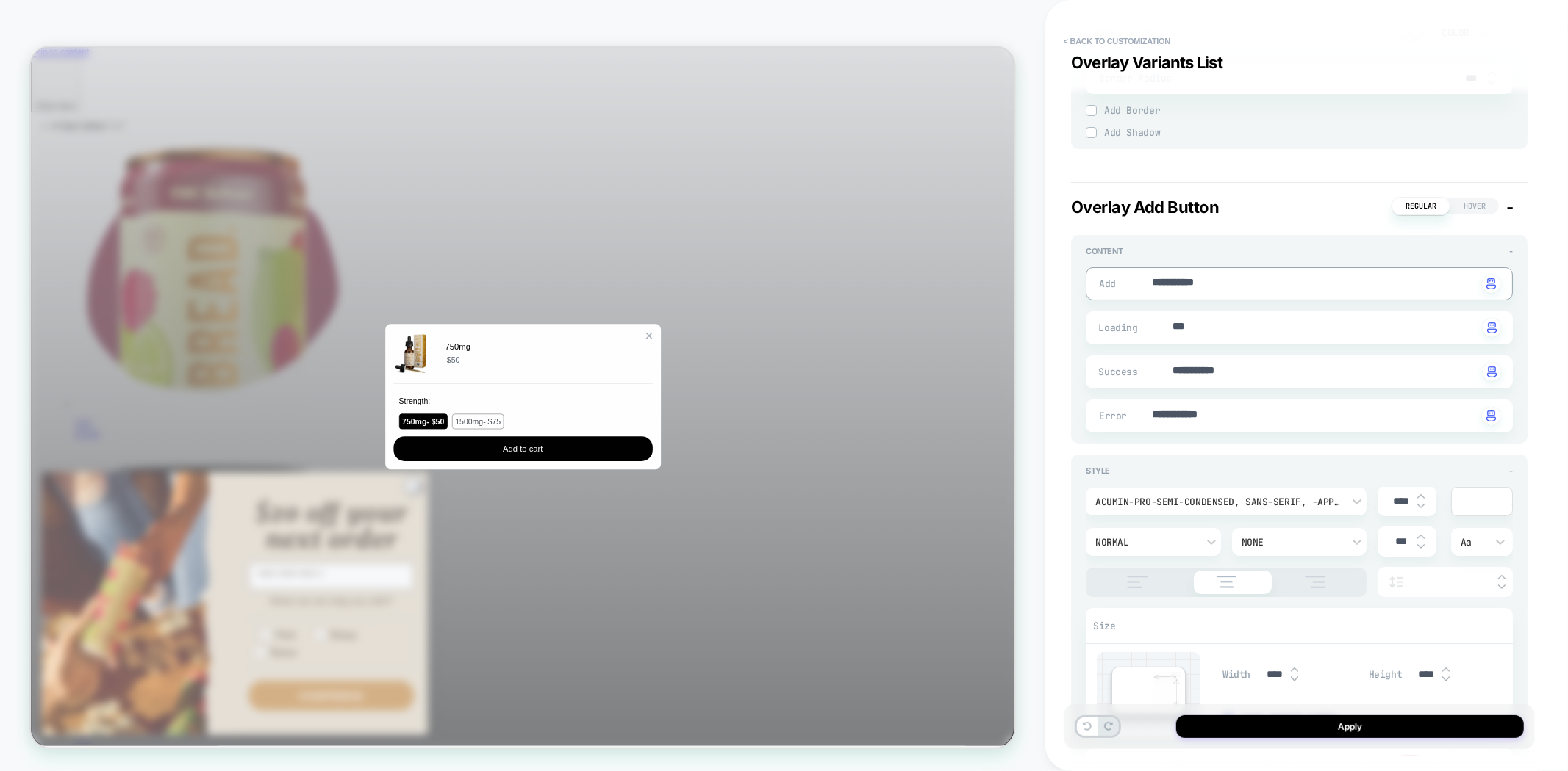
click at [1480, 494] on div at bounding box center [1482, 502] width 61 height 28
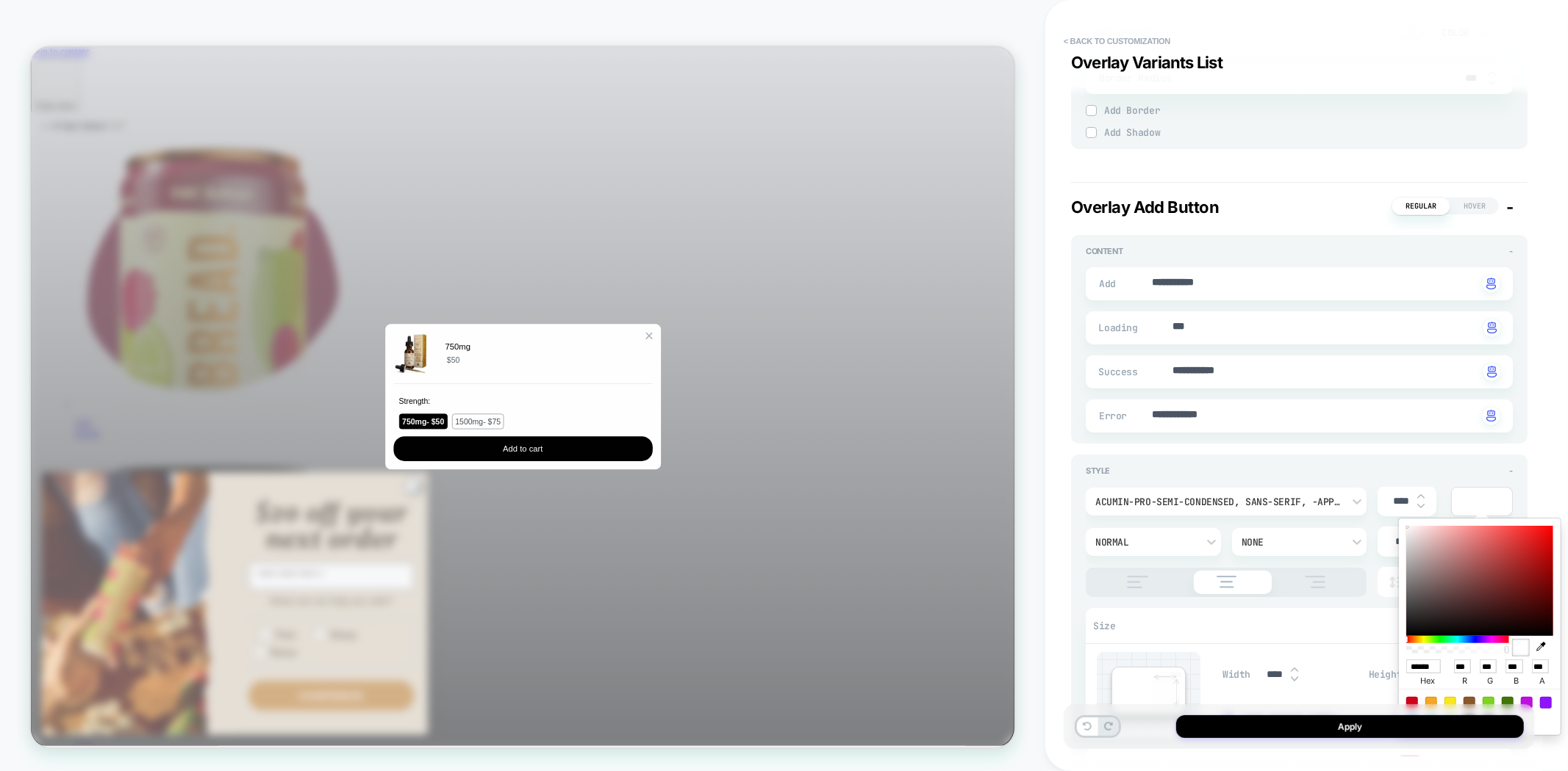
drag, startPoint x: 1503, startPoint y: 523, endPoint x: 1525, endPoint y: 527, distance: 22.4
click at [1525, 527] on div "****** hex *** r *** g *** b *** a" at bounding box center [1479, 627] width 161 height 217
click at [1540, 532] on div at bounding box center [1480, 581] width 147 height 110
click at [1553, 534] on div "****** hex *** r *** g *** b *** a" at bounding box center [1479, 627] width 161 height 217
type textarea "*"
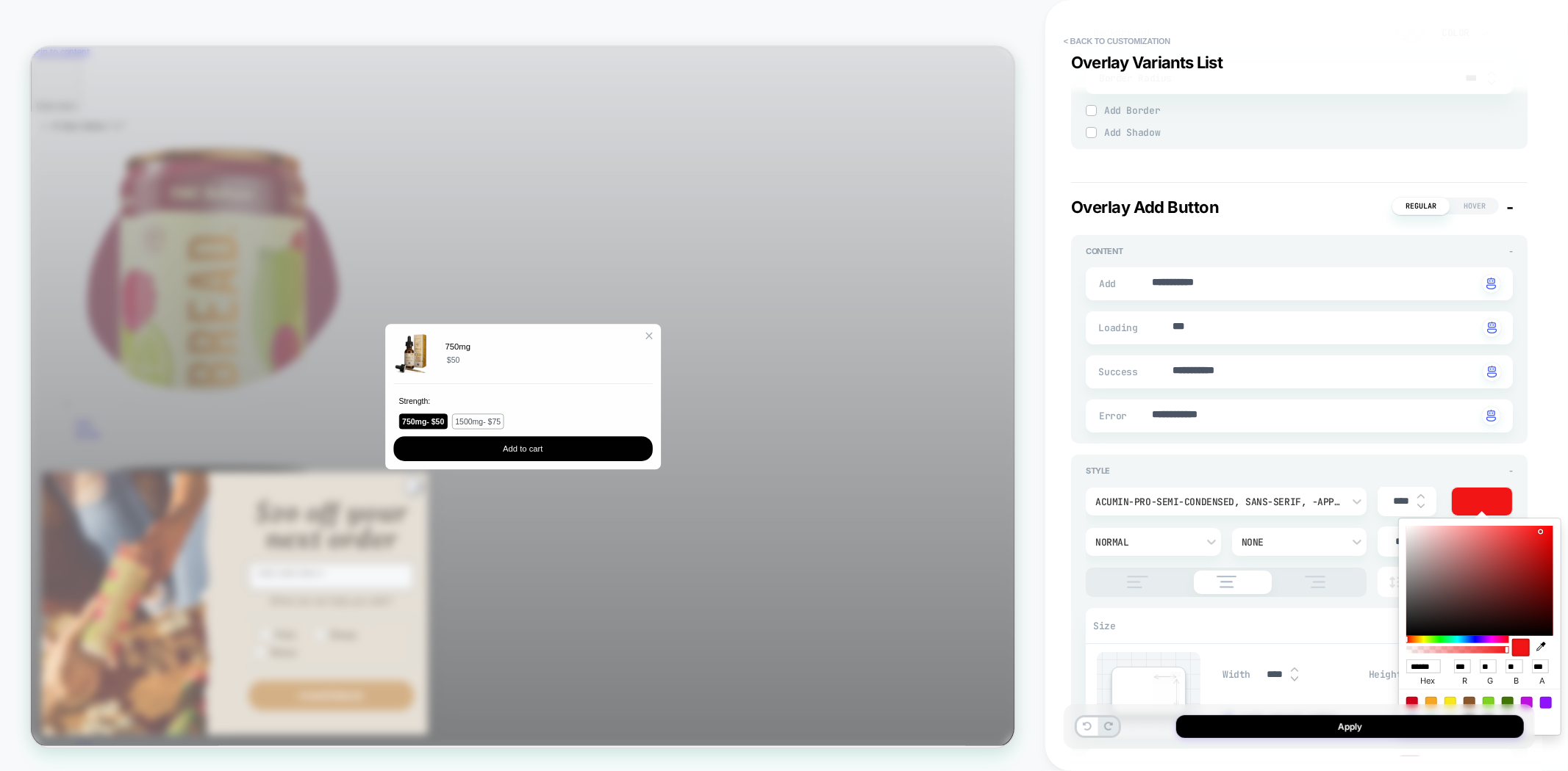
type input "******"
type input "***"
type input "**"
drag, startPoint x: 1548, startPoint y: 534, endPoint x: 1295, endPoint y: 728, distance: 318.8
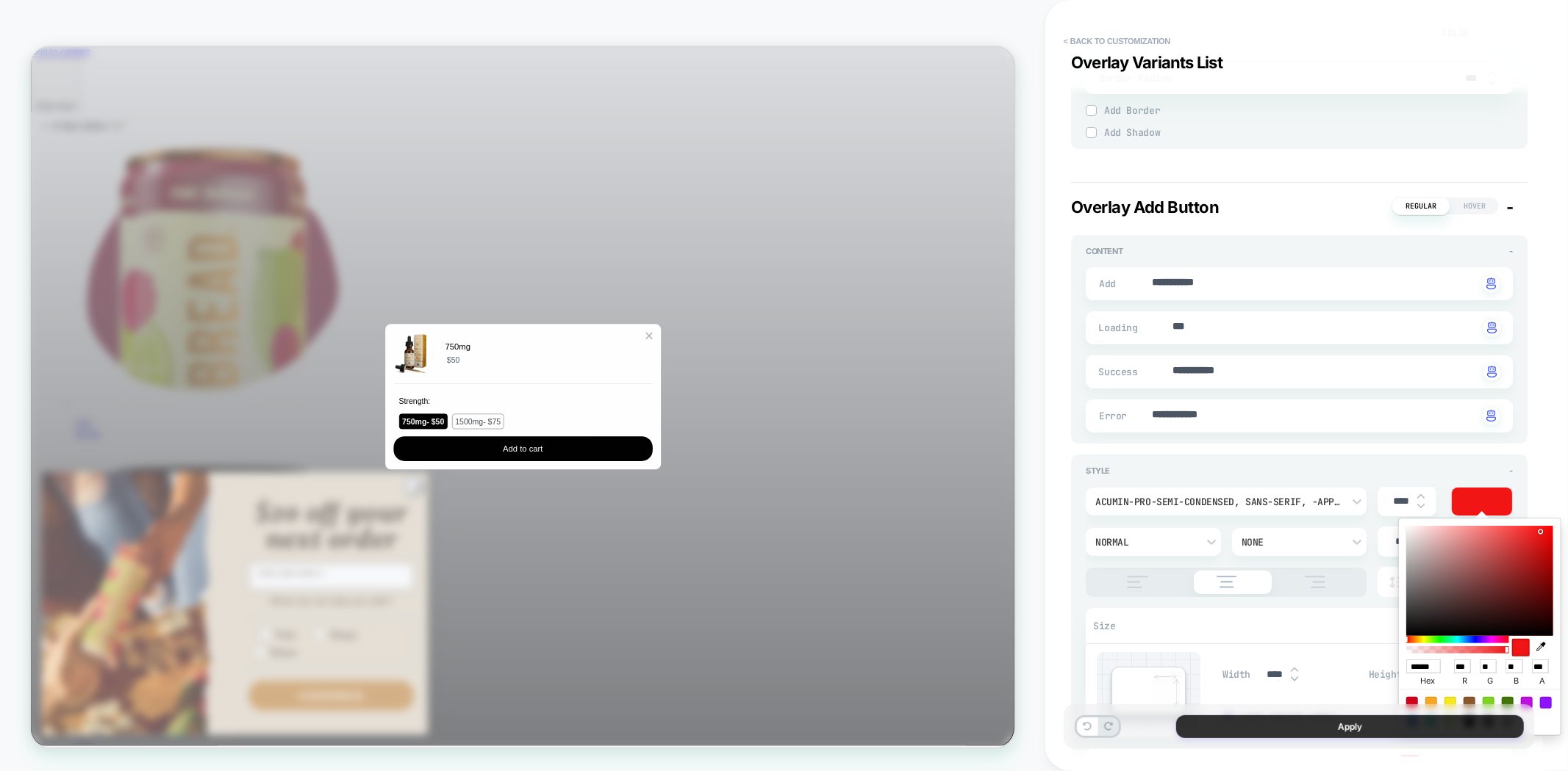
click at [1548, 534] on div at bounding box center [1480, 581] width 147 height 110
type textarea "*"
type input "******"
type input "***"
type input "*"
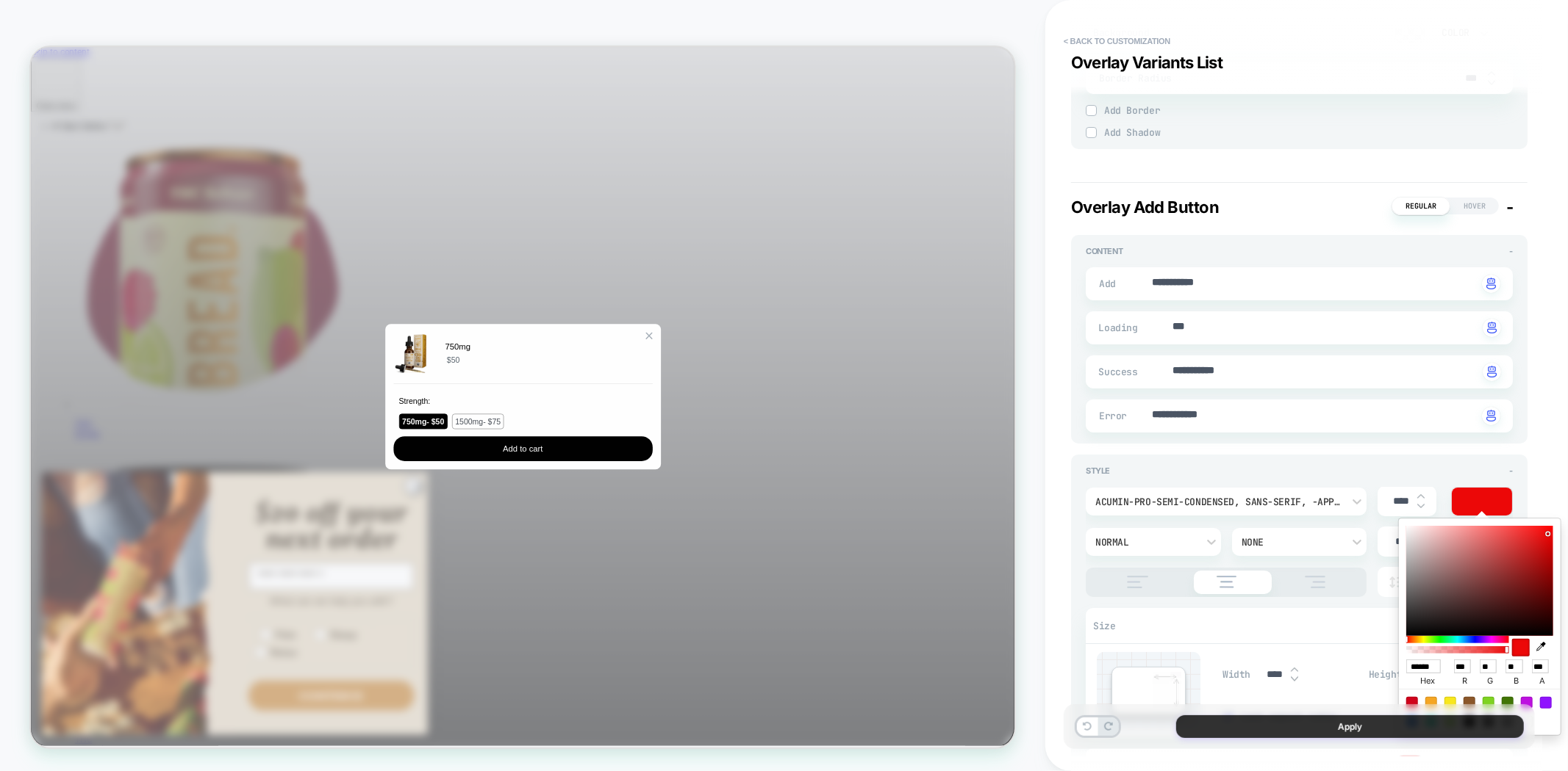
type input "*"
click at [1295, 729] on button "Apply" at bounding box center [1349, 727] width 348 height 23
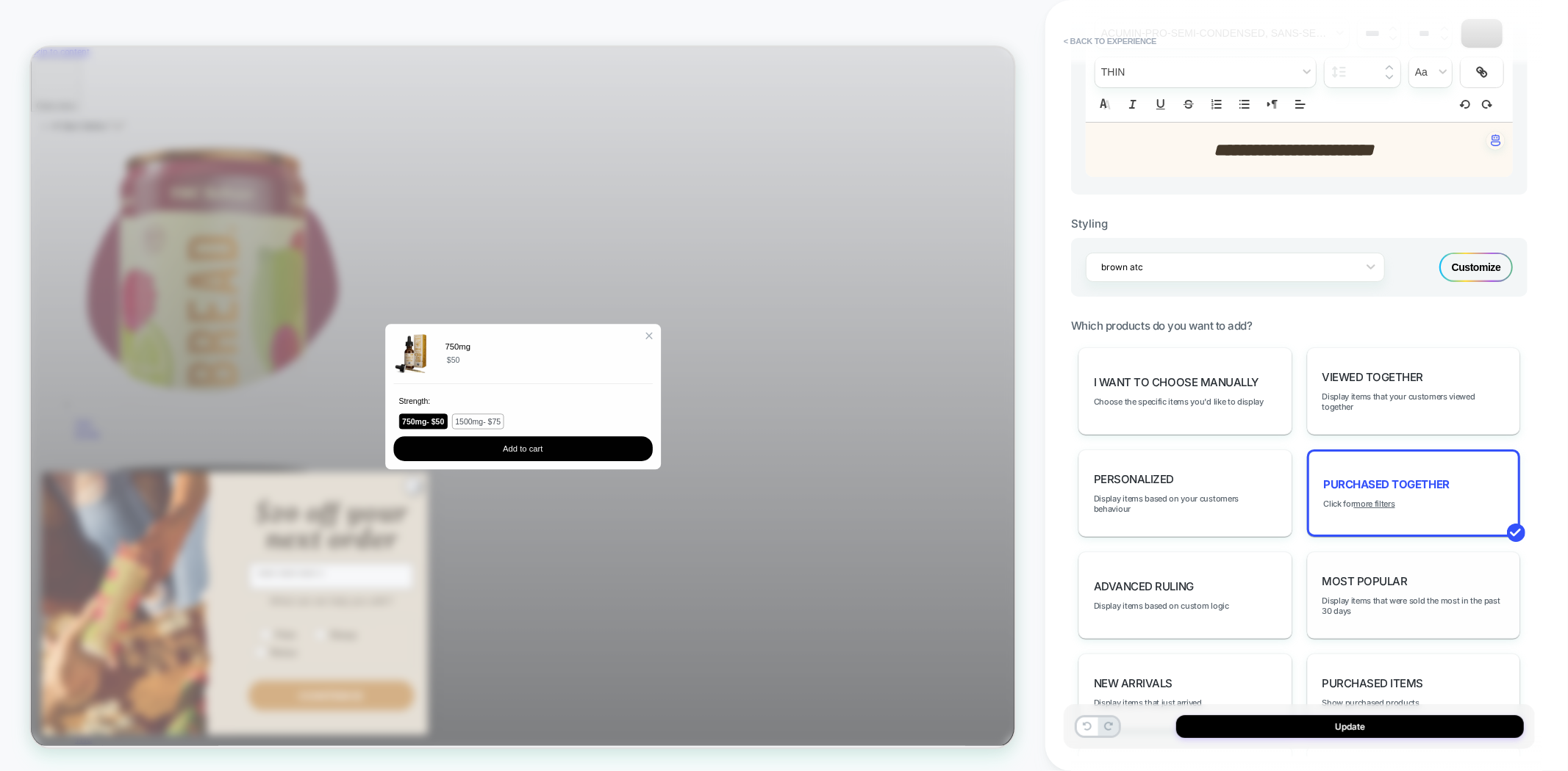
scroll to position [489, 0]
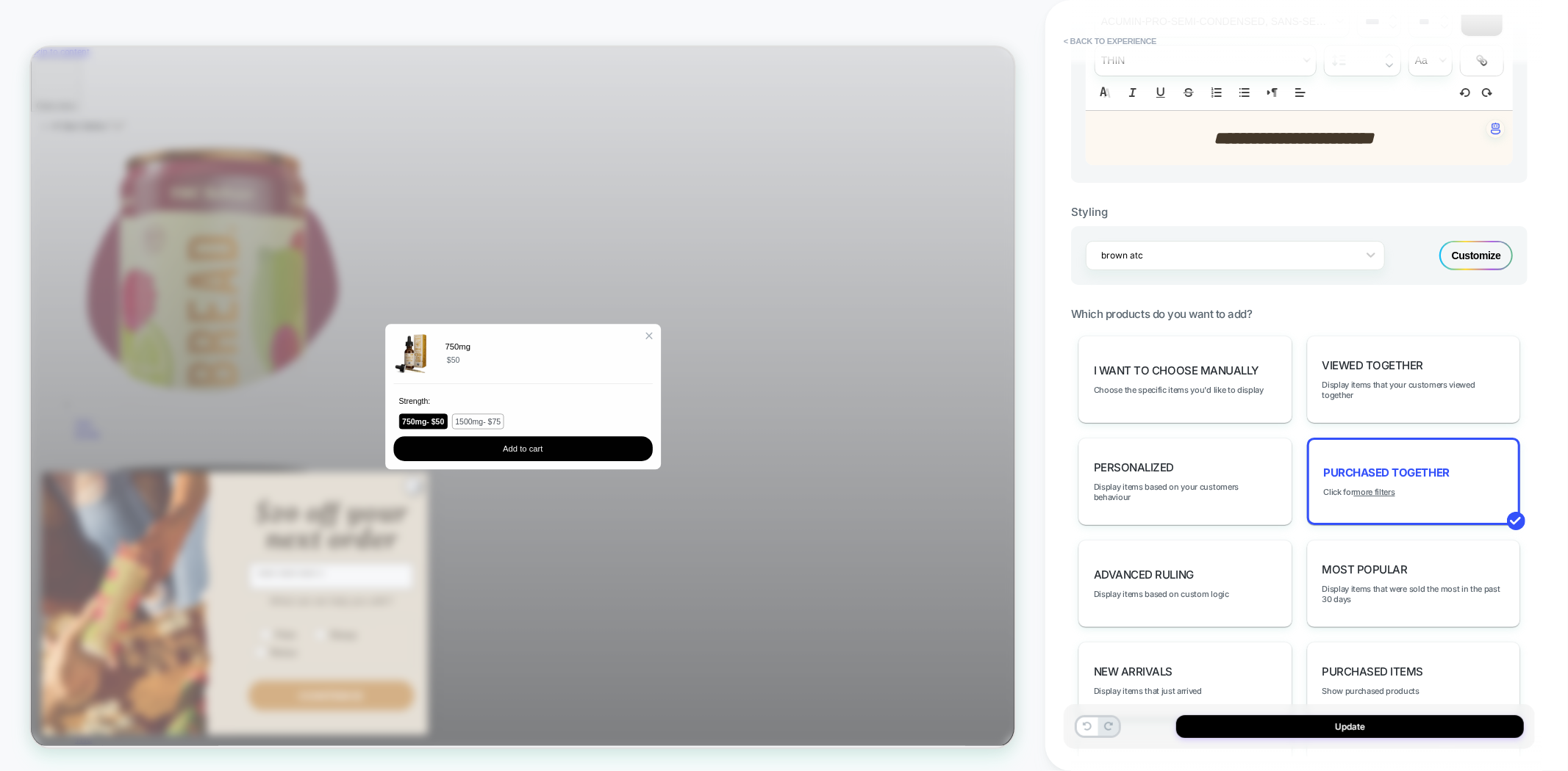
click at [1472, 258] on div "Customize" at bounding box center [1476, 255] width 74 height 29
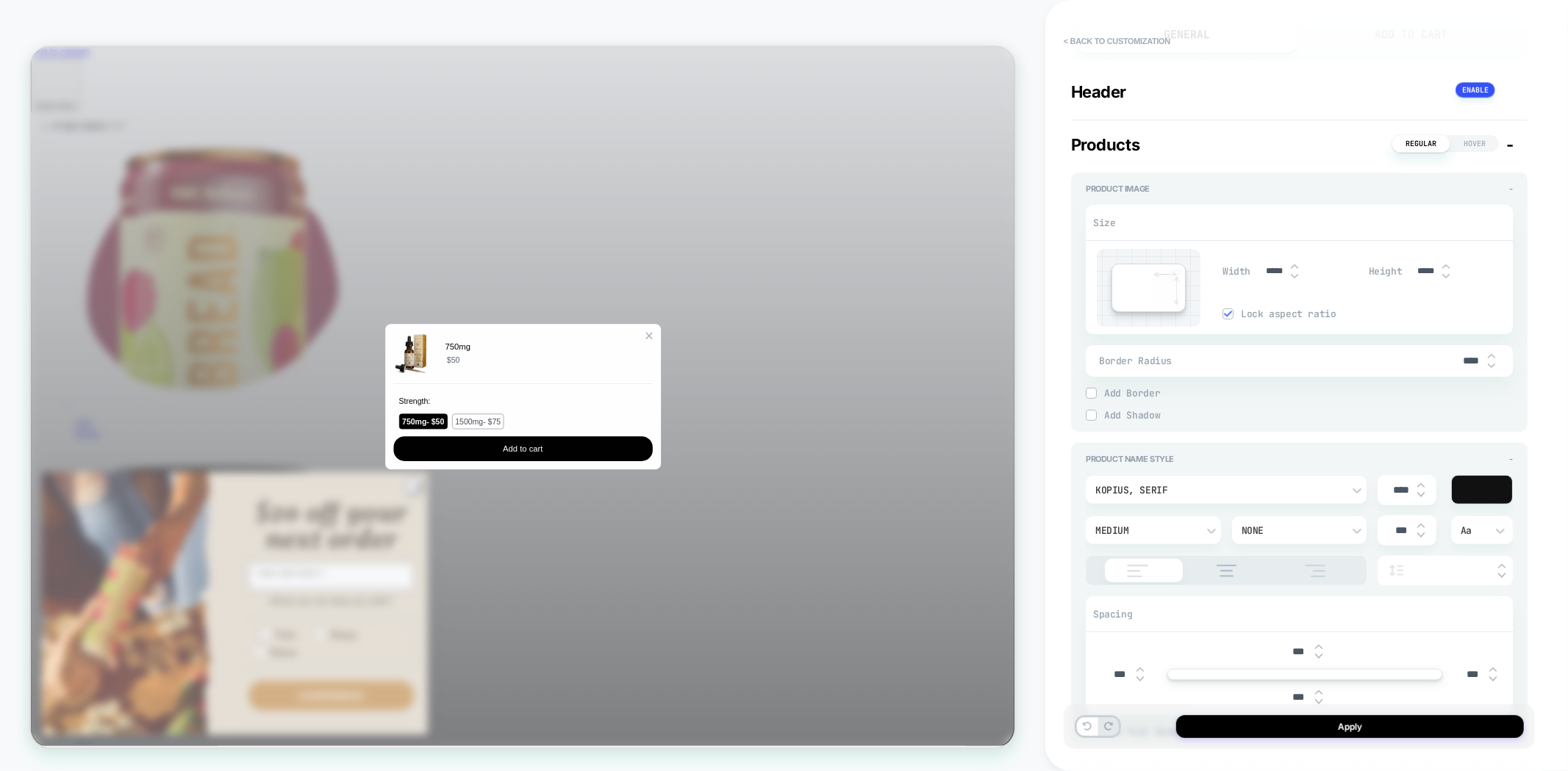
scroll to position [0, 0]
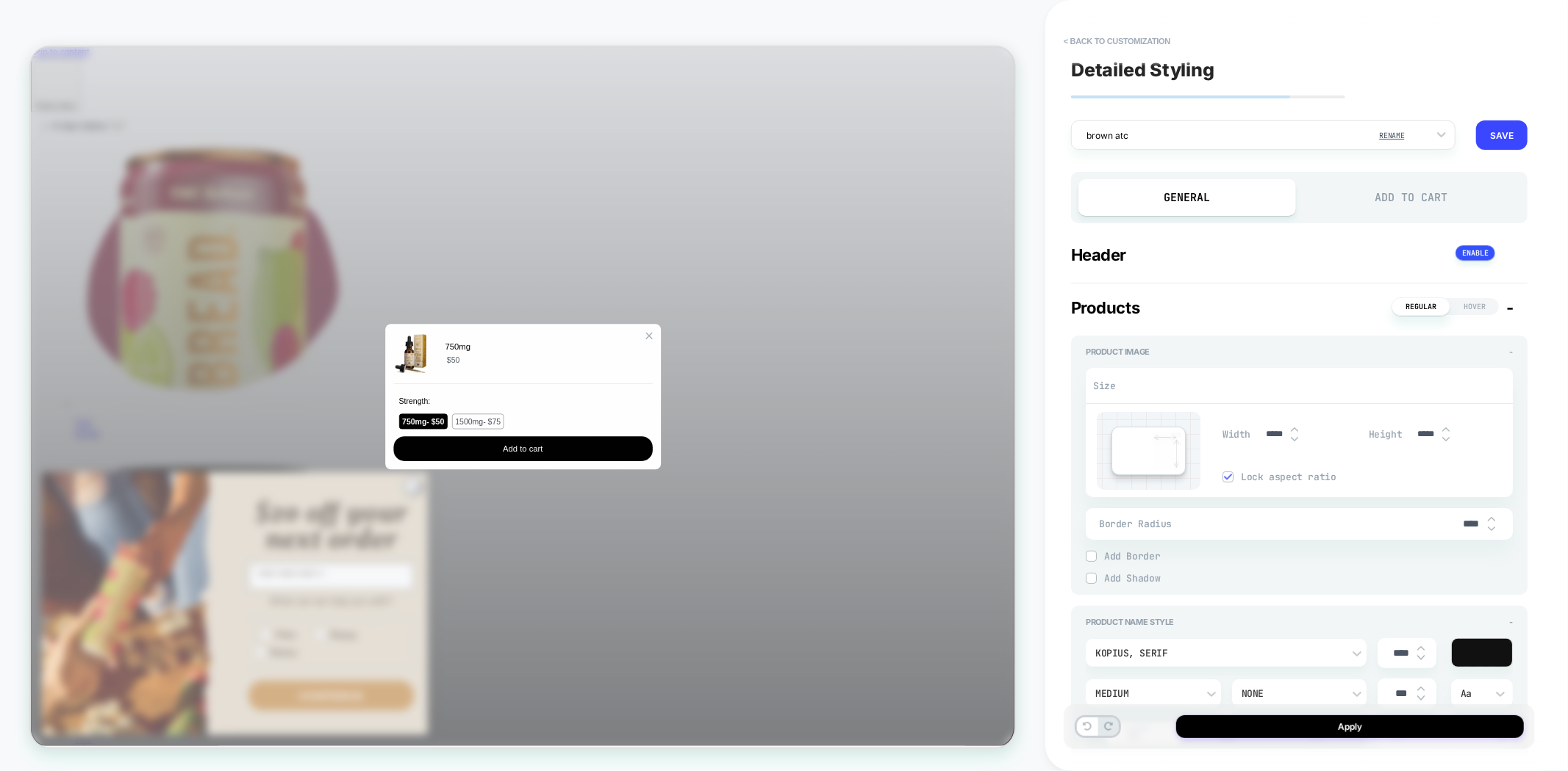
click at [1421, 198] on div "Add to Cart" at bounding box center [1412, 197] width 218 height 37
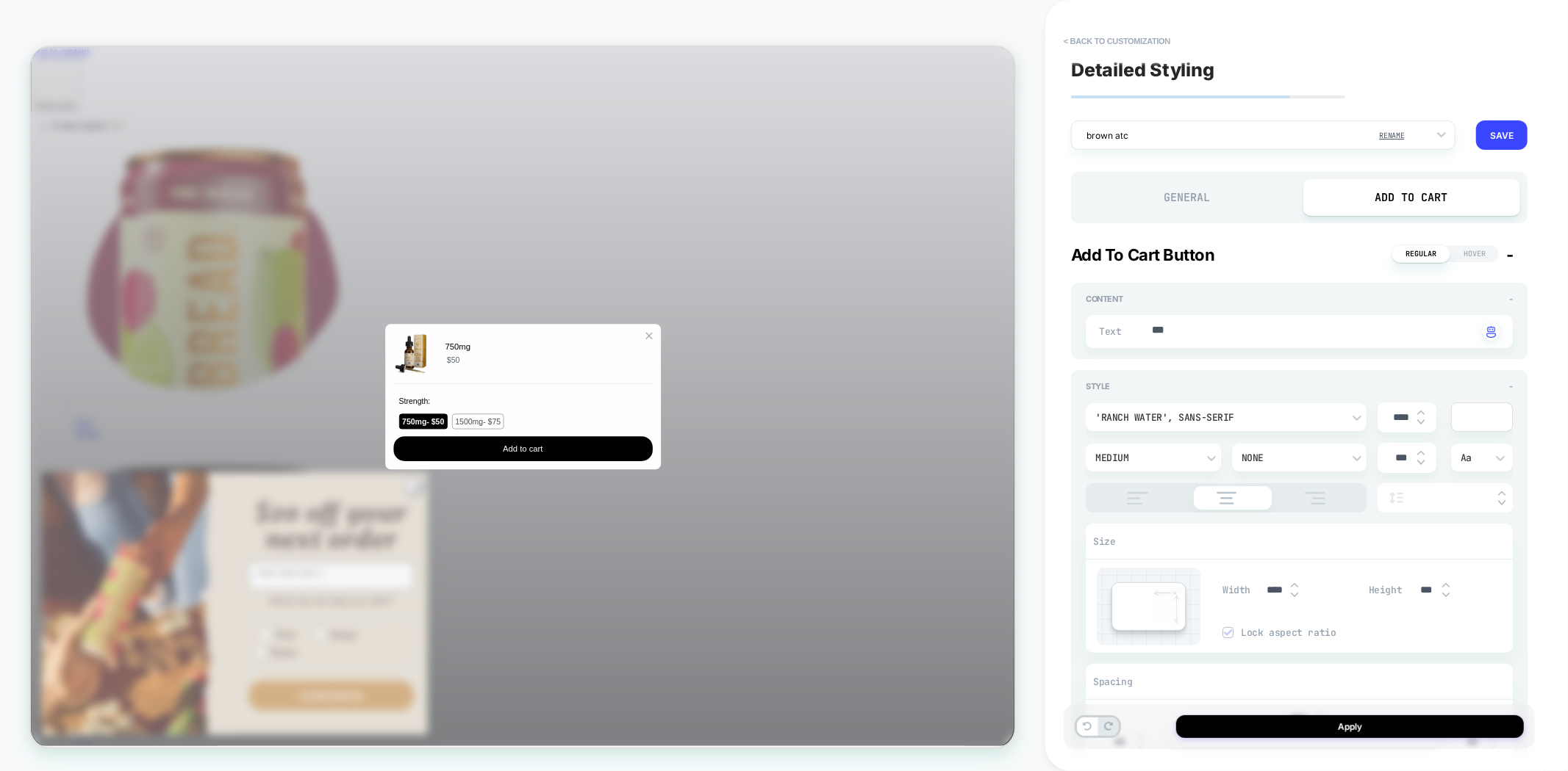
click at [1421, 198] on div "Add to Cart" at bounding box center [1412, 197] width 218 height 37
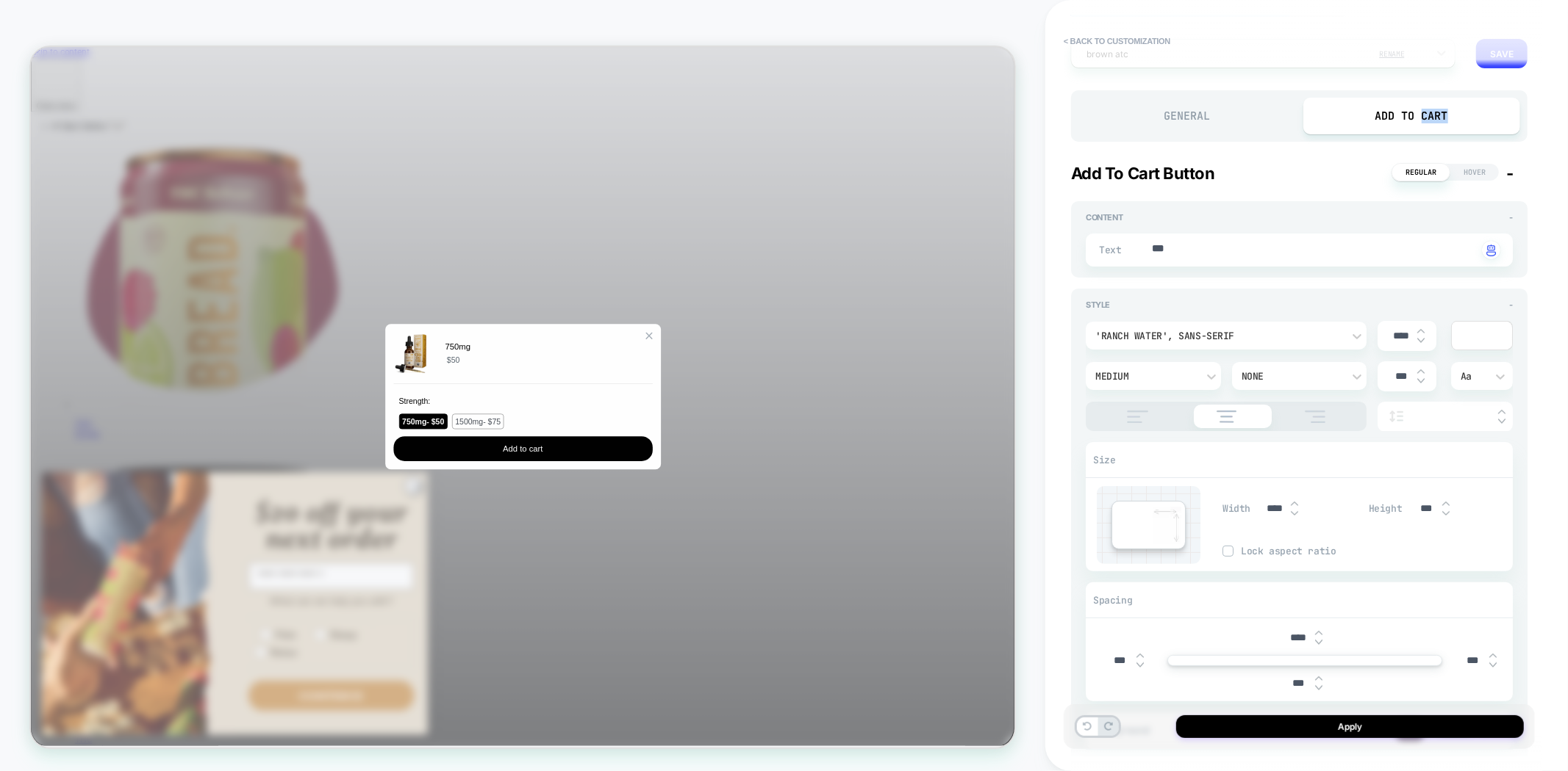
type textarea "*"
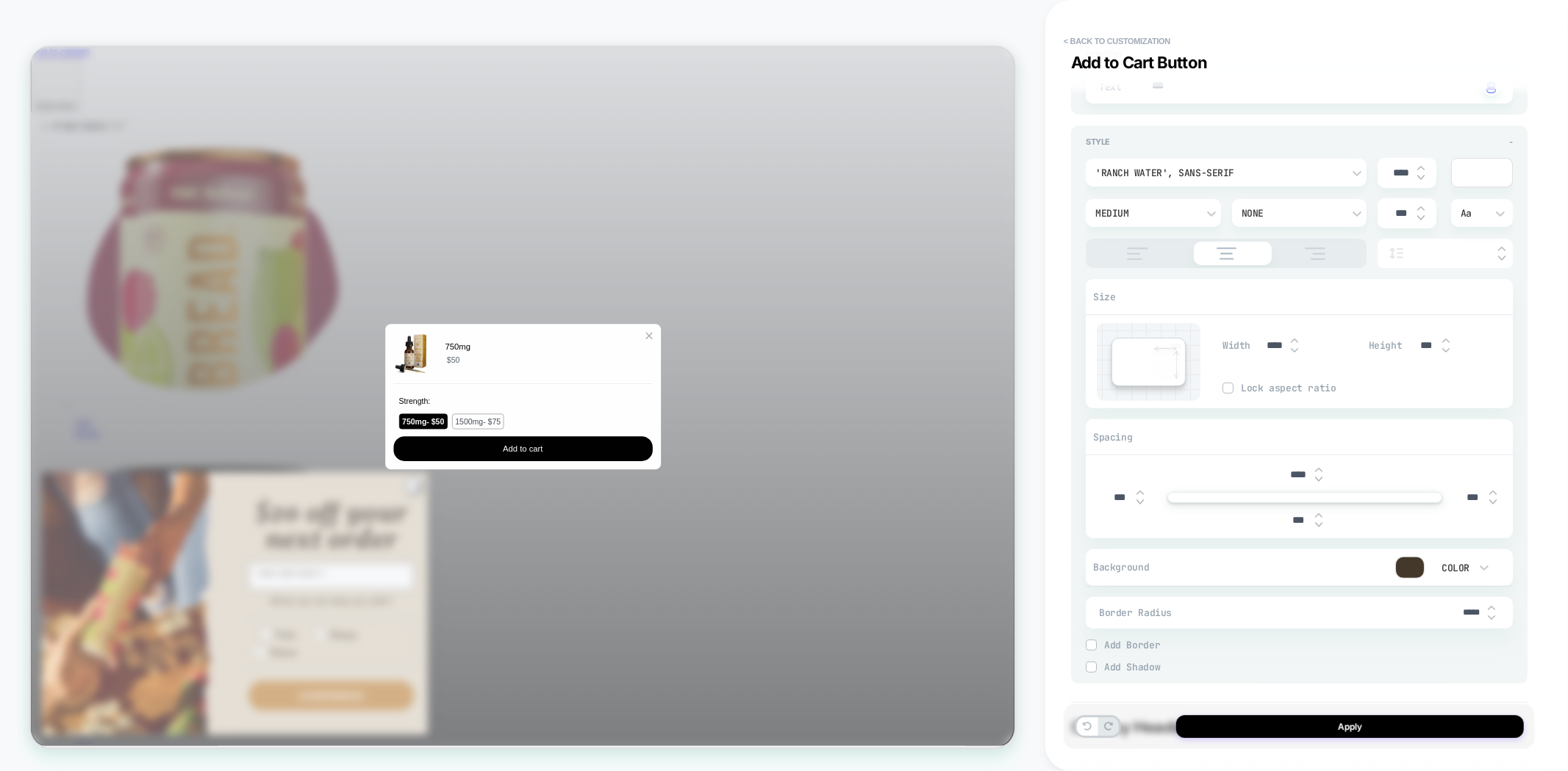
click at [1409, 568] on div at bounding box center [1410, 567] width 28 height 20
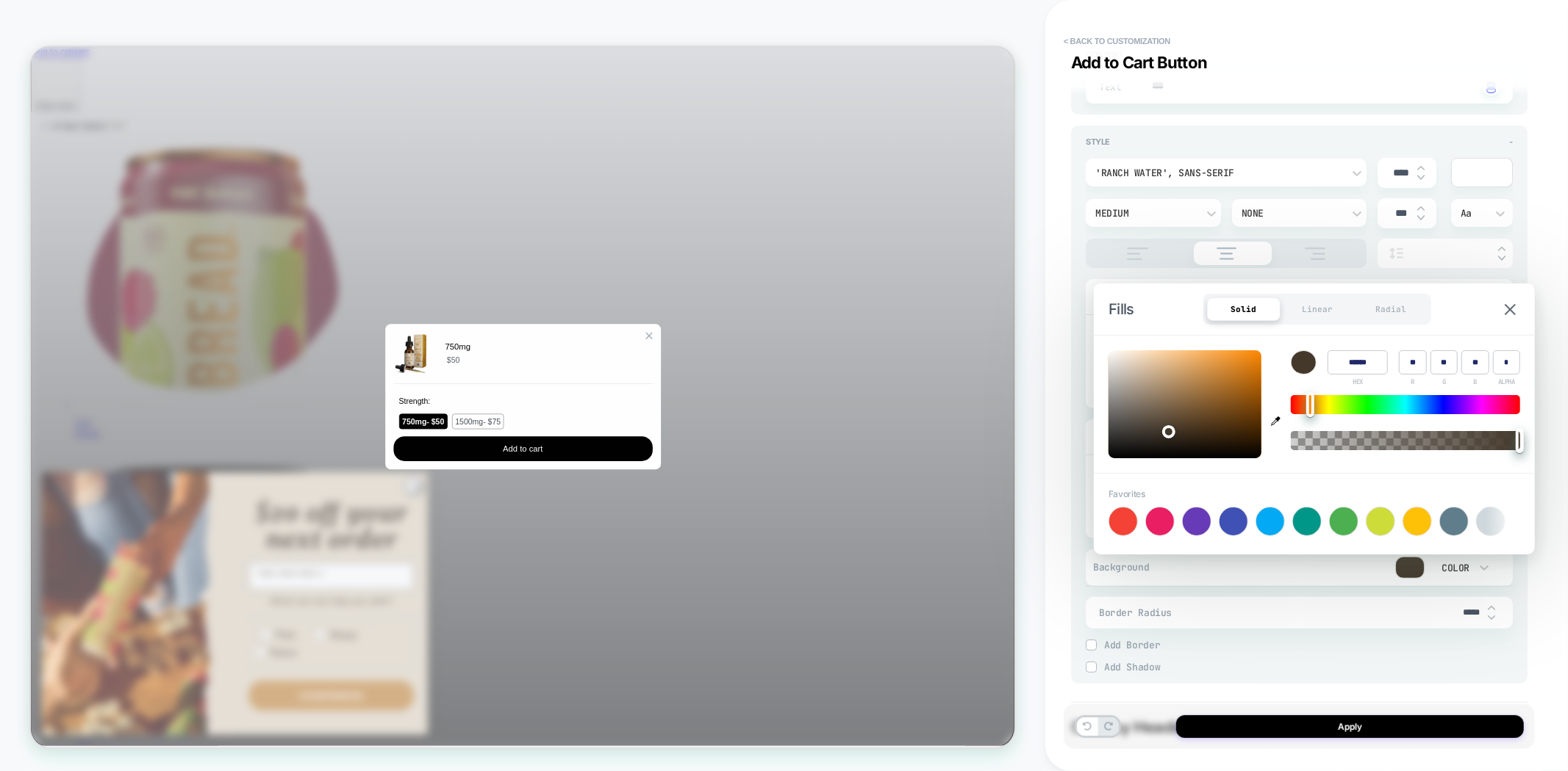
type input "******"
type input "***"
type input "**"
drag, startPoint x: 1251, startPoint y: 350, endPoint x: 1261, endPoint y: 355, distance: 11.2
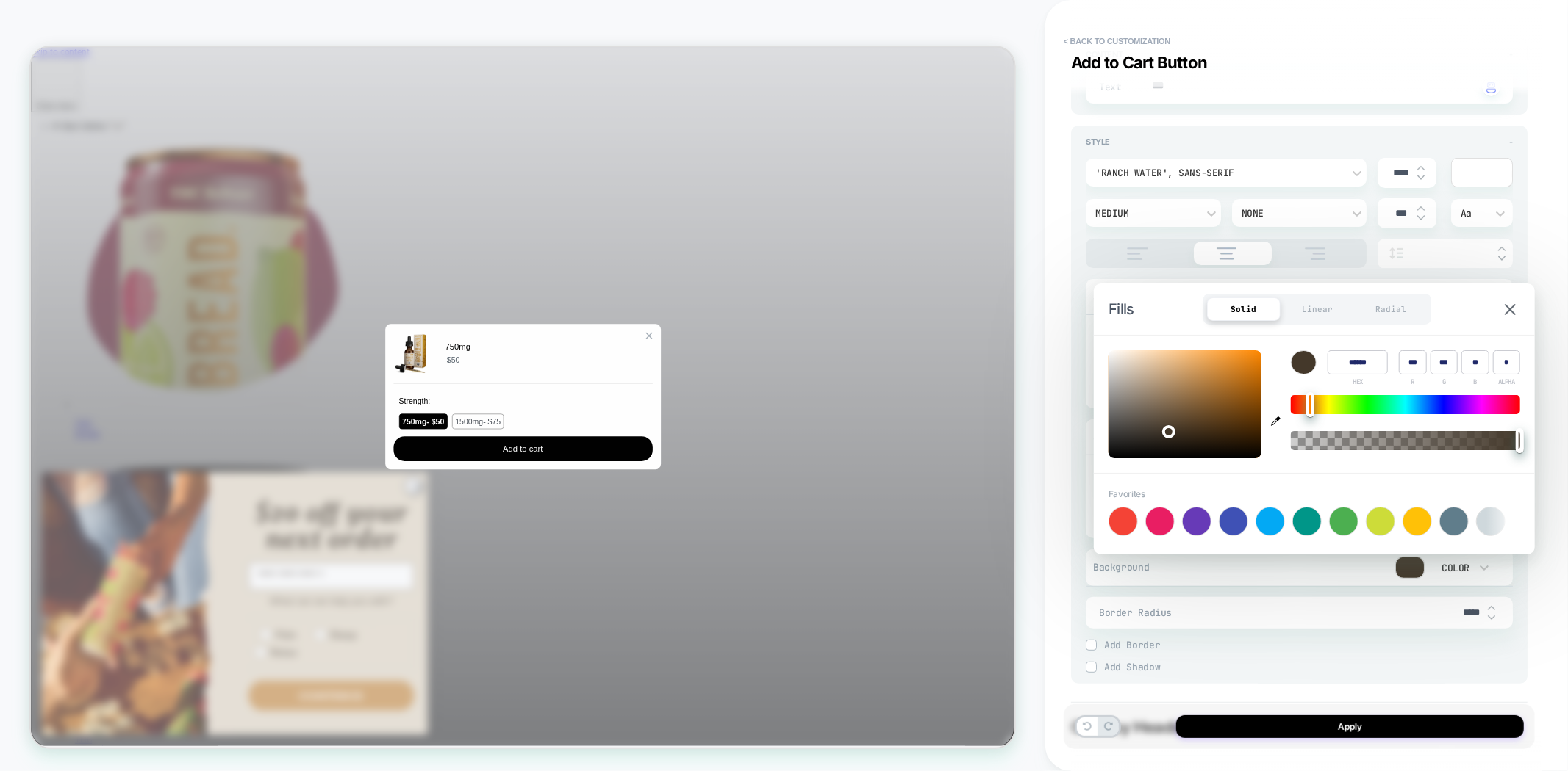
click at [1253, 340] on div "Color ****** HEX *** R *** G ** B * ALPHA" at bounding box center [1314, 404] width 441 height 138
type textarea "*"
type input "******"
type input "***"
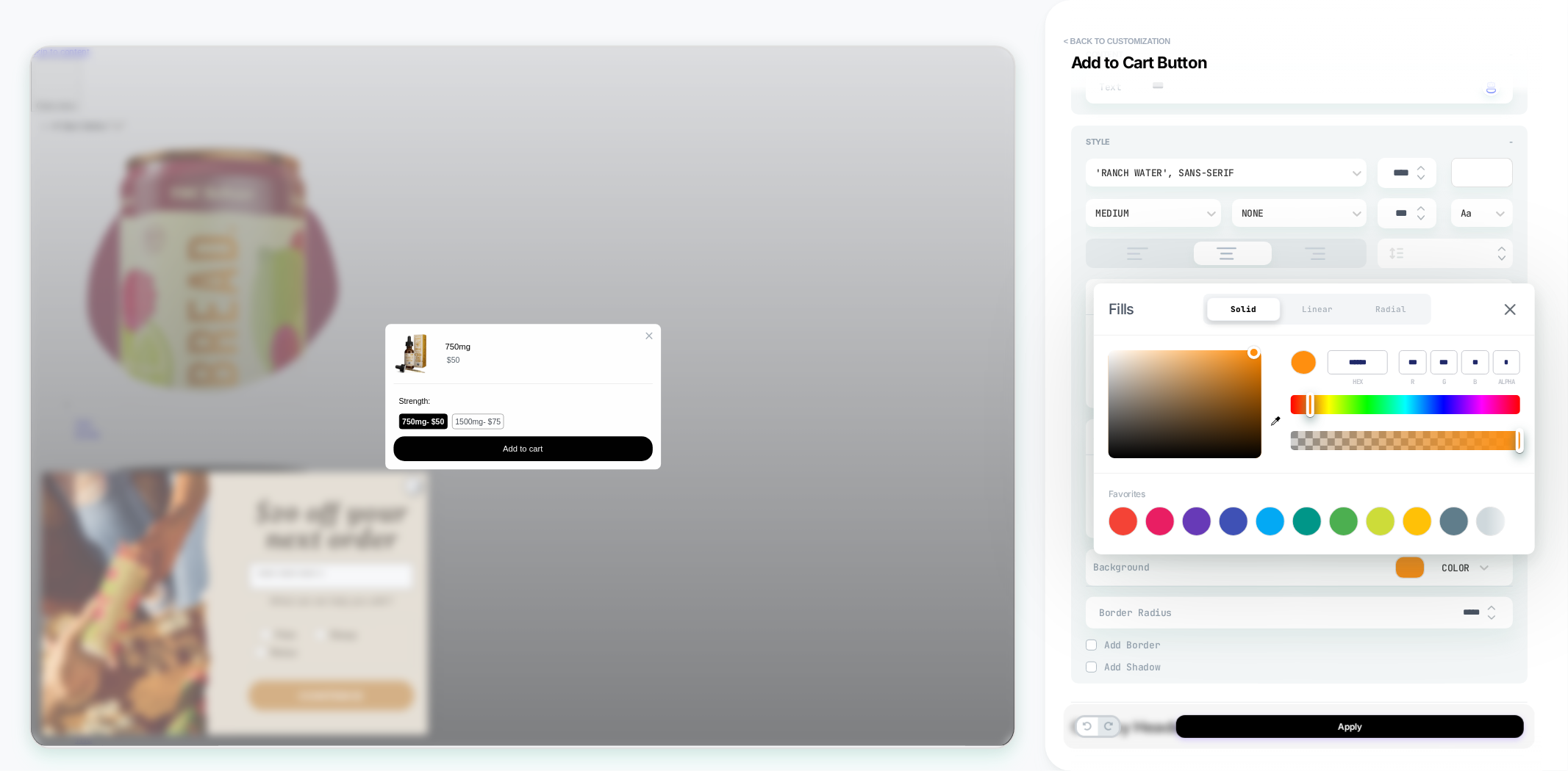
type input "**"
type textarea "*"
type input "****"
click at [1516, 442] on div at bounding box center [1520, 440] width 8 height 25
type textarea "*"
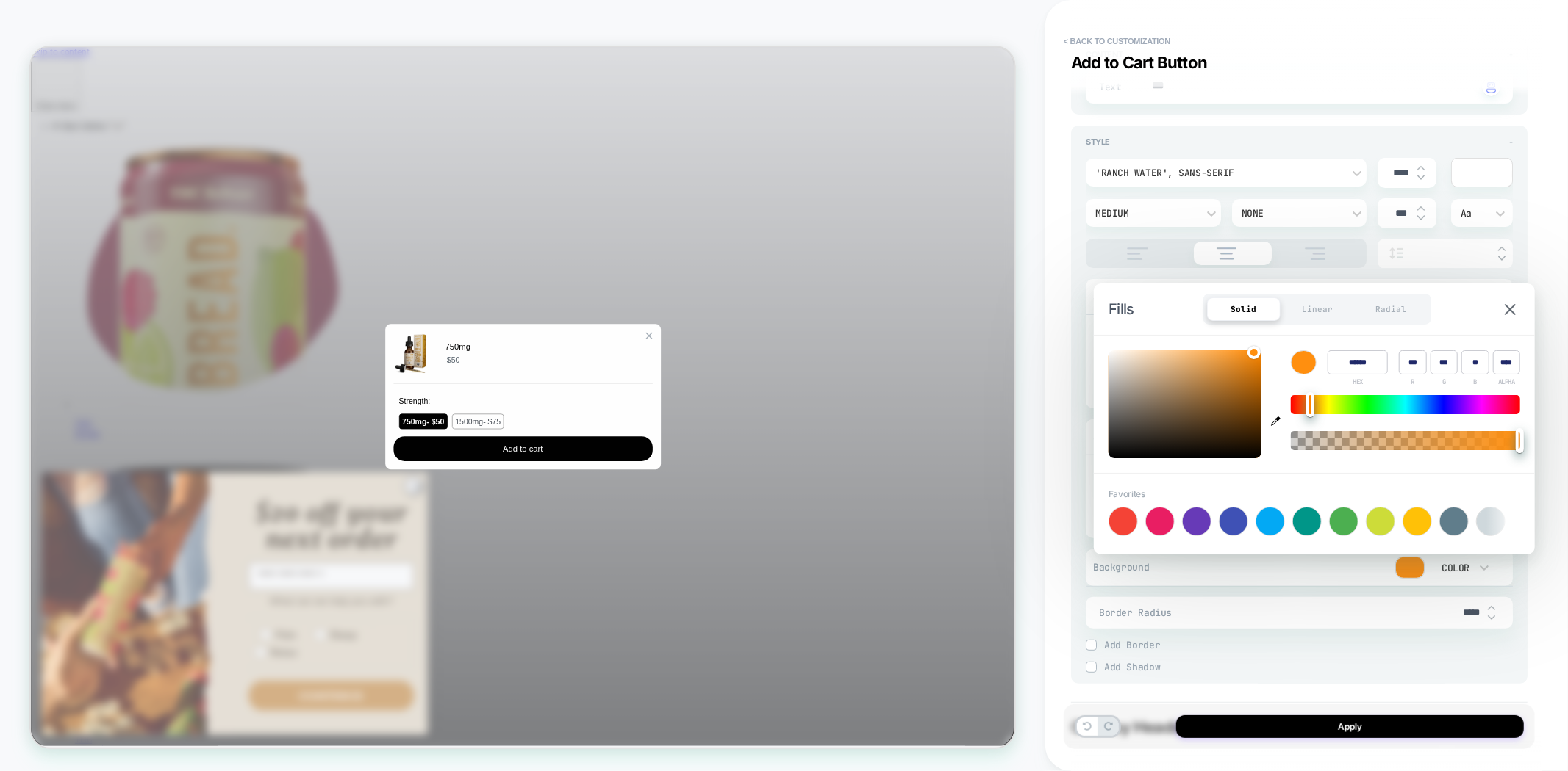
type input "****"
type textarea "*"
type input "******"
type input "***"
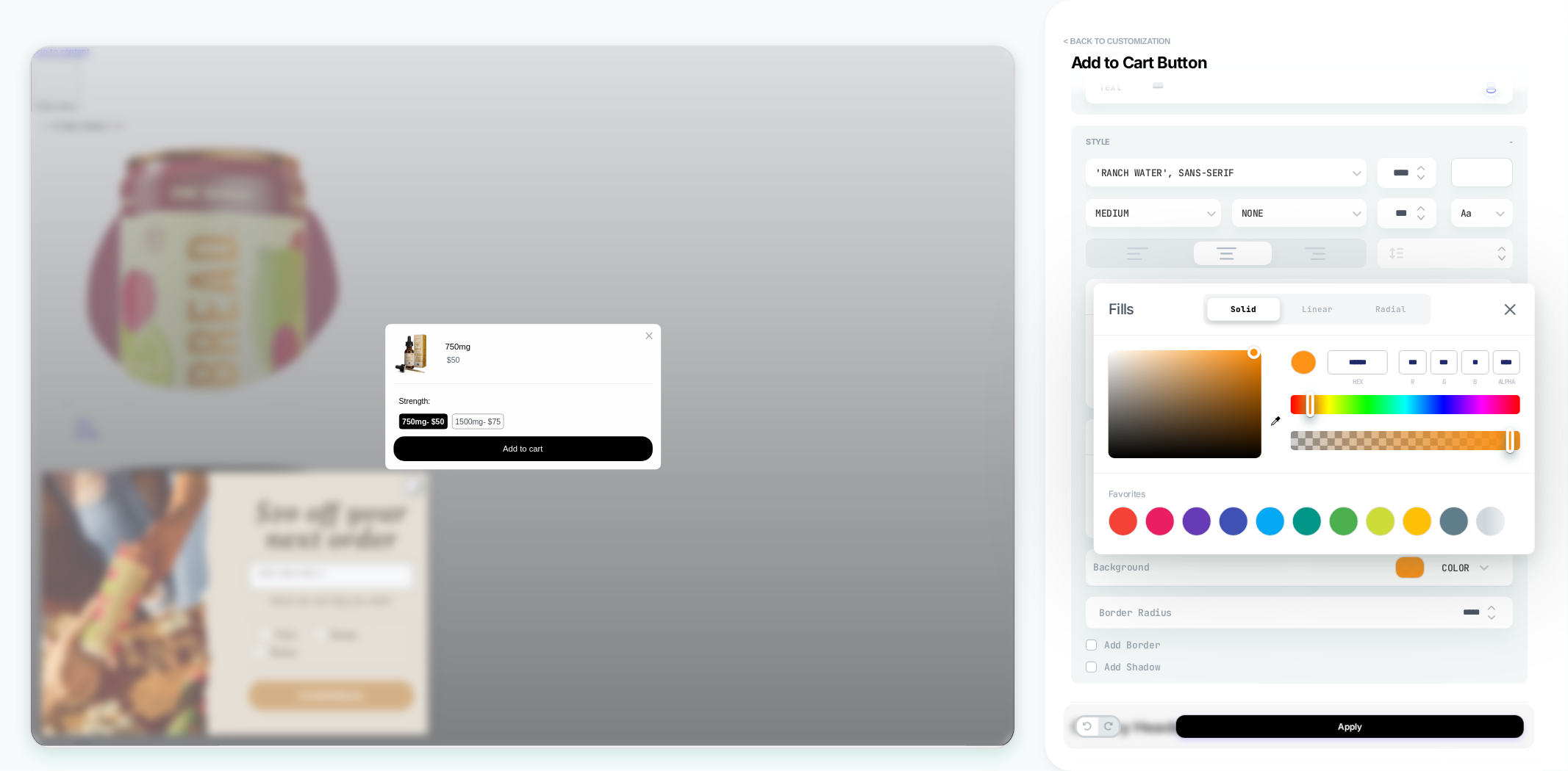
drag, startPoint x: 1311, startPoint y: 404, endPoint x: 1376, endPoint y: 408, distance: 65.1
click at [1314, 407] on div at bounding box center [1310, 404] width 8 height 25
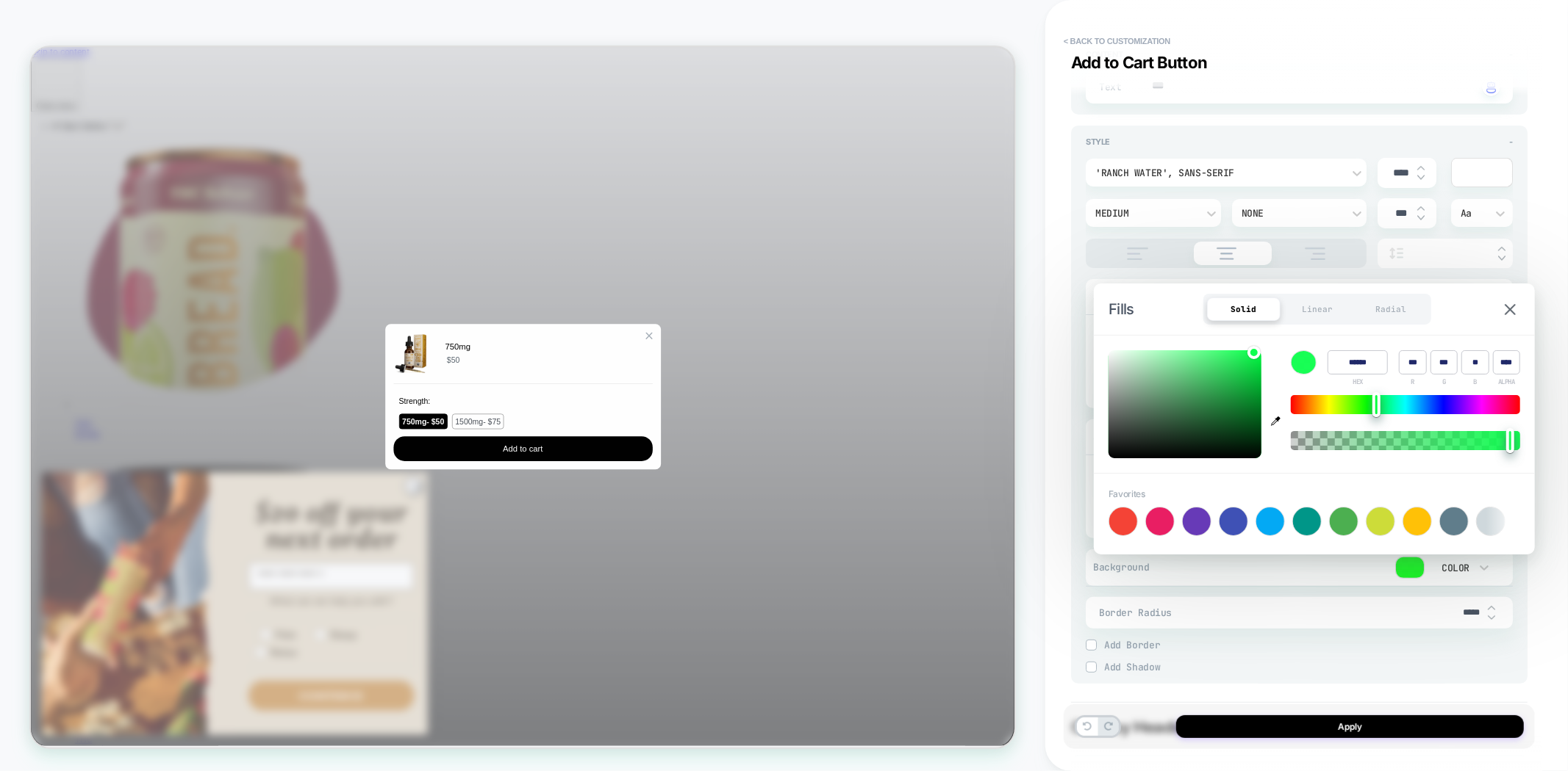
type textarea "*"
type input "******"
type input "**"
click at [1511, 310] on img at bounding box center [1509, 309] width 11 height 11
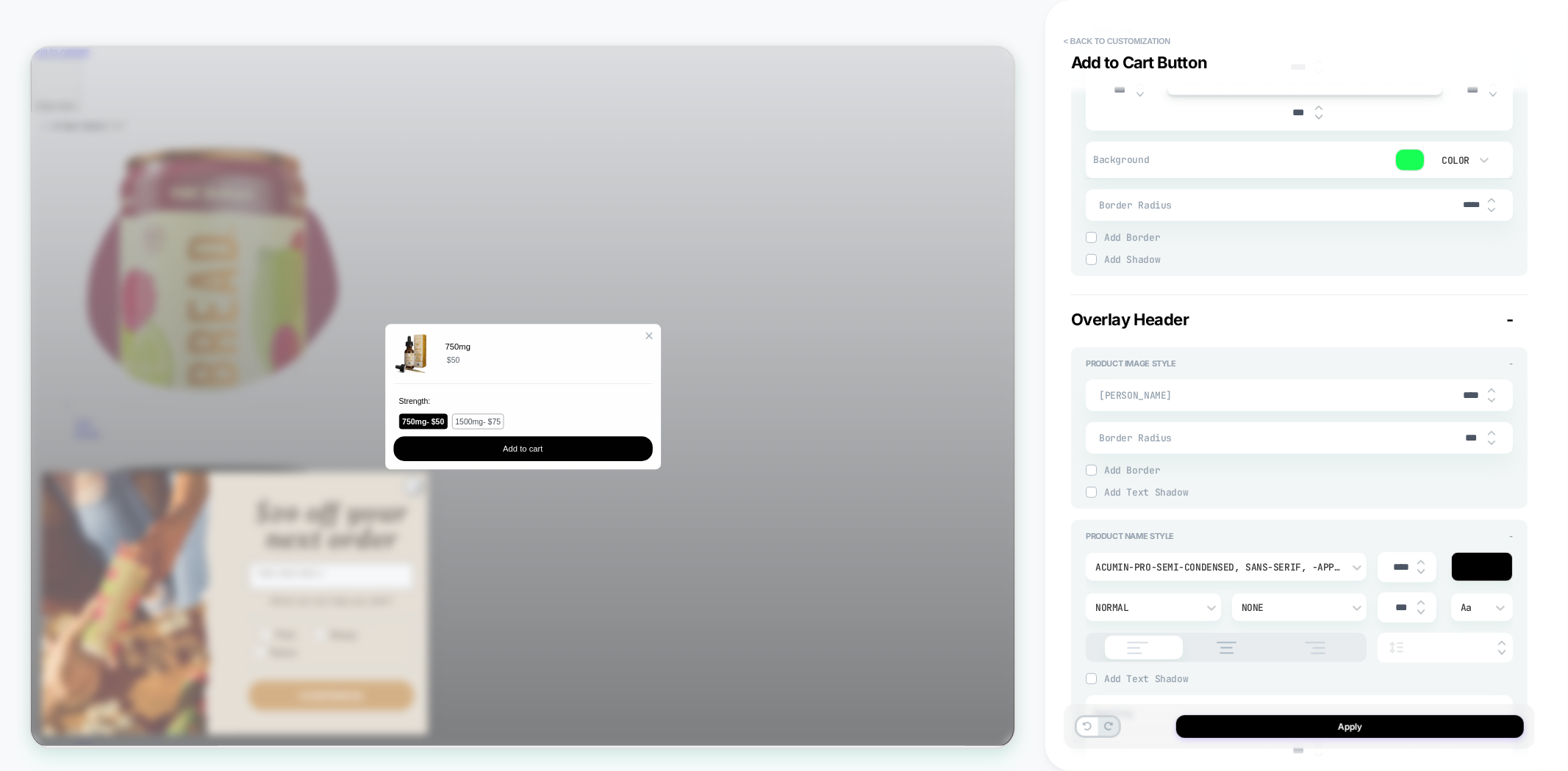
scroll to position [735, 0]
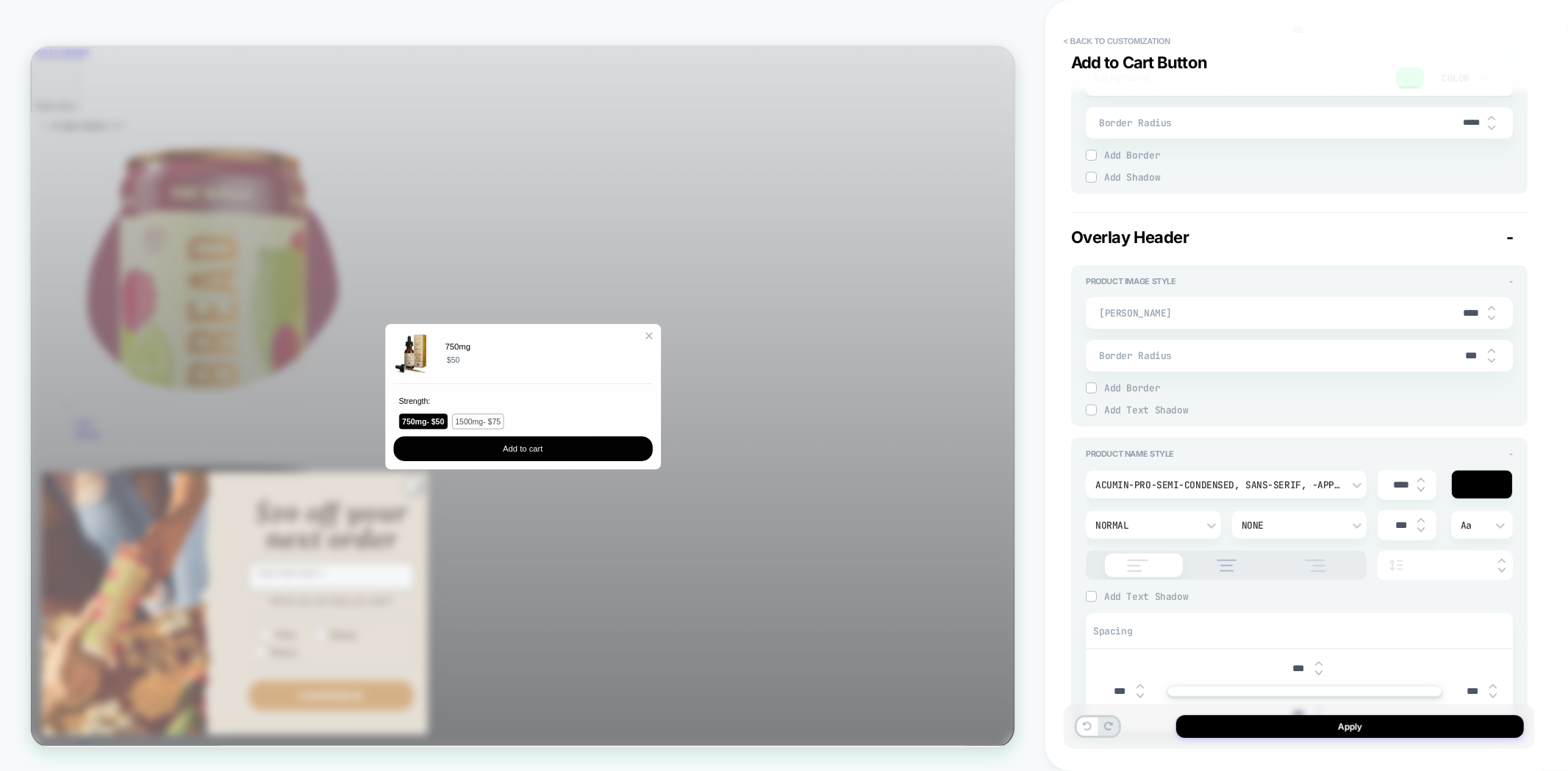
click at [1464, 473] on div at bounding box center [1482, 485] width 61 height 28
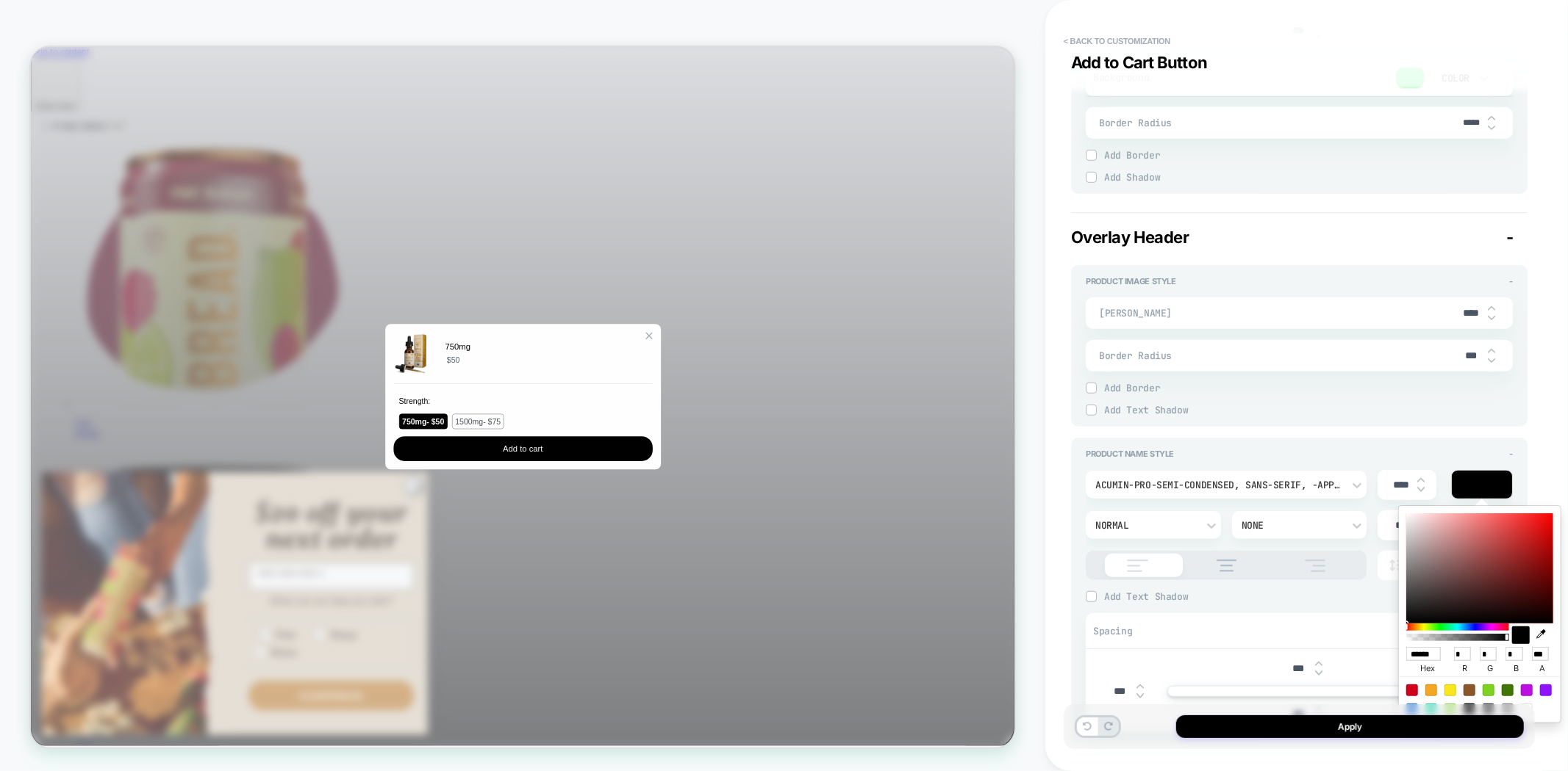
click at [1533, 511] on div "****** hex * r * g * b *** a" at bounding box center [1479, 614] width 161 height 217
drag, startPoint x: 1546, startPoint y: 525, endPoint x: 1470, endPoint y: 531, distance: 76.2
click at [1546, 525] on div at bounding box center [1480, 568] width 147 height 110
click at [1542, 453] on div "< Back to customization Add to Cart Button Detailed Styling brown atc RENAME SA…" at bounding box center [1306, 386] width 522 height 771
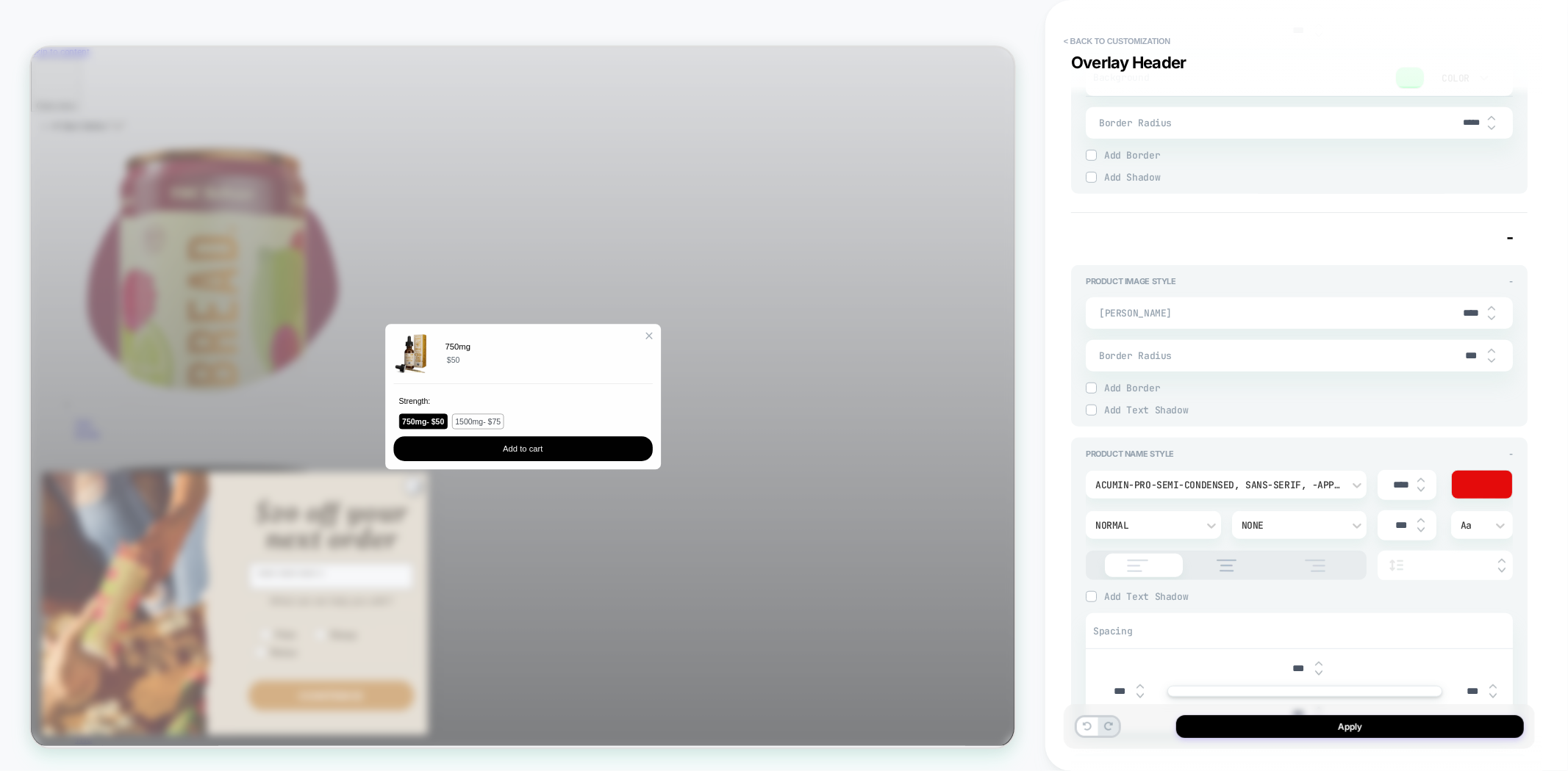
scroll to position [1061, 0]
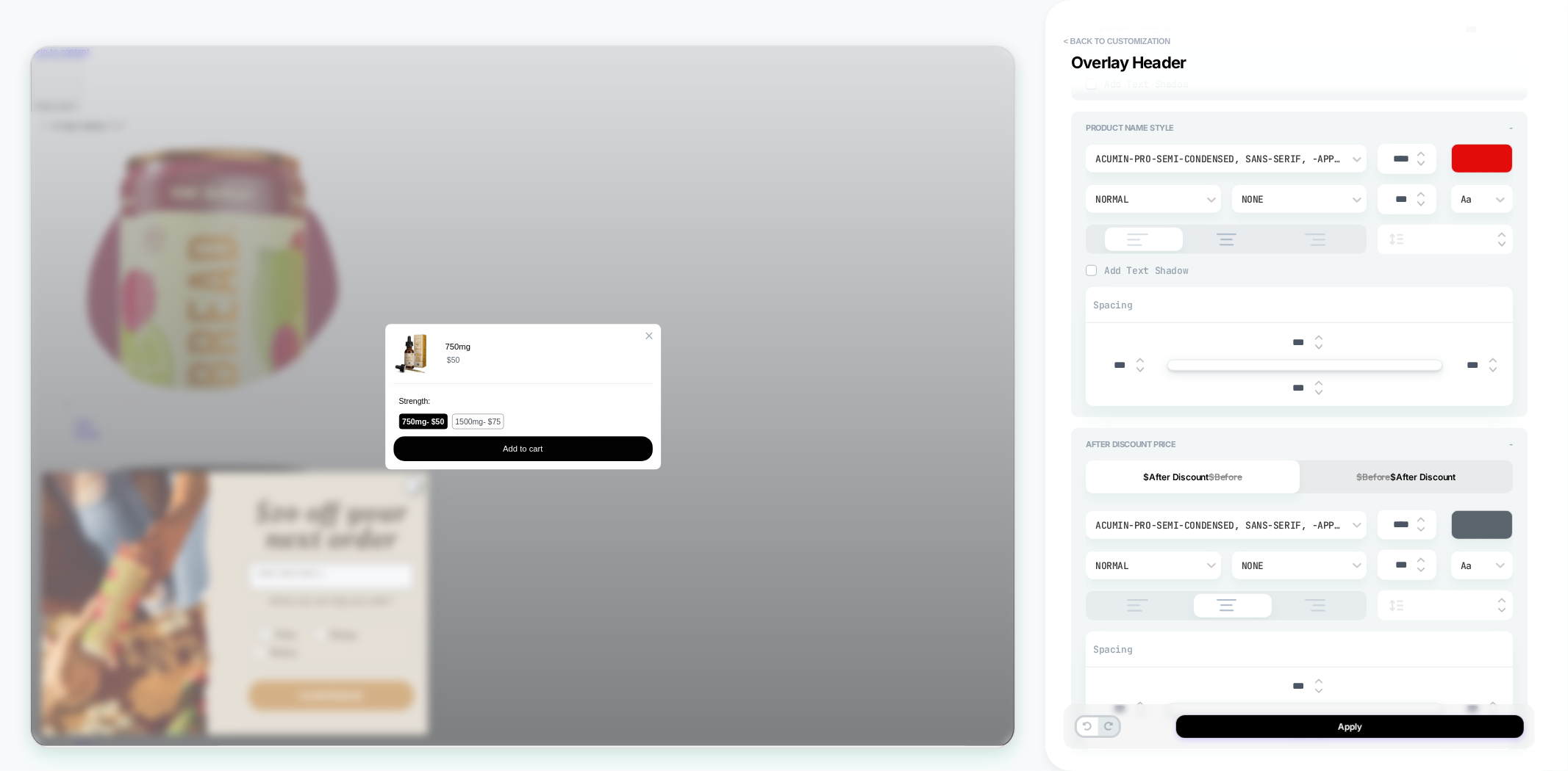
click at [1482, 531] on div at bounding box center [1482, 525] width 61 height 28
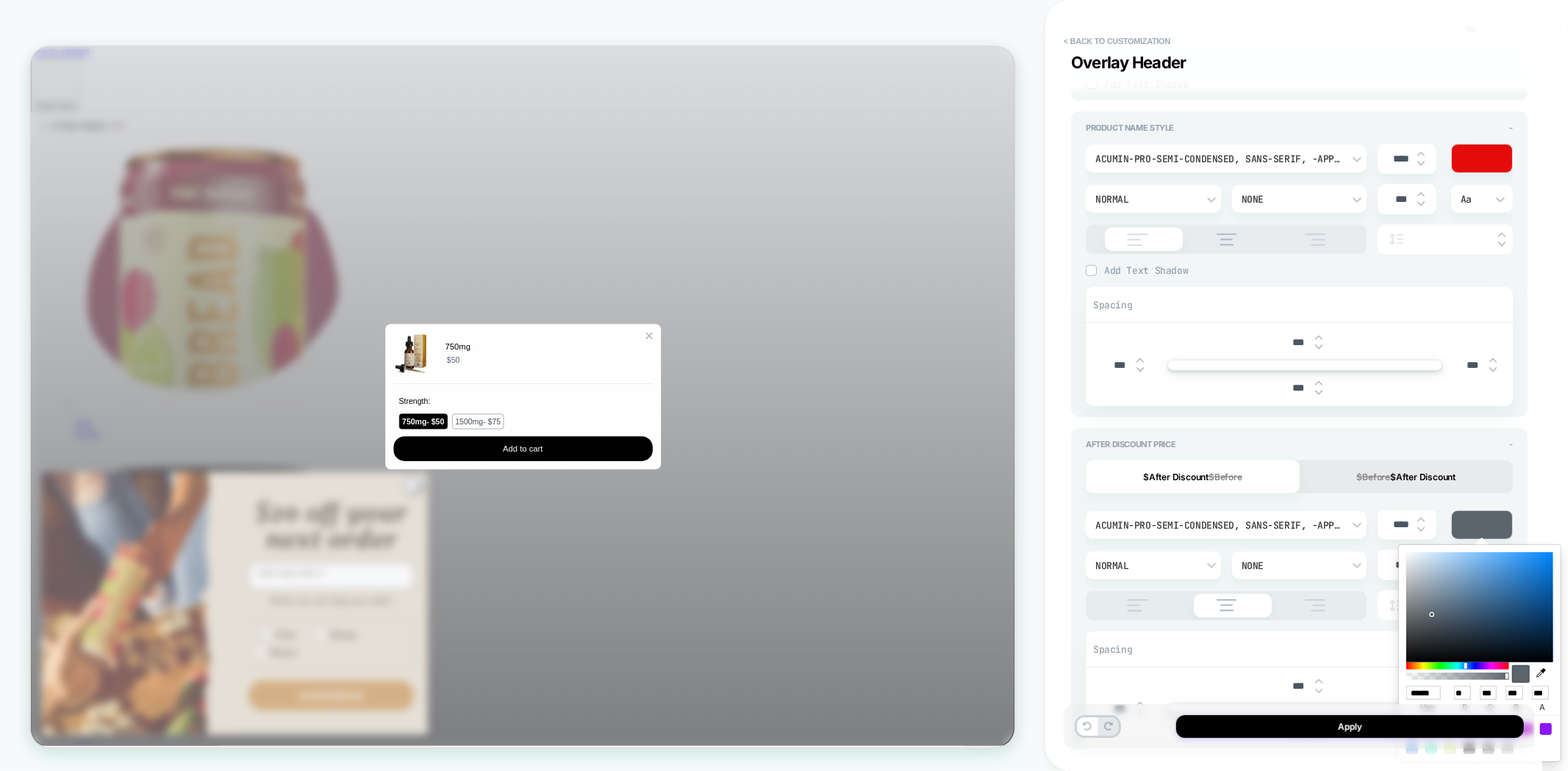
click at [1529, 557] on div at bounding box center [1480, 607] width 147 height 110
click at [1540, 559] on div at bounding box center [1480, 607] width 147 height 110
click at [1551, 566] on div at bounding box center [1480, 607] width 147 height 110
click at [1048, 589] on div "< Back to customization Overlay Header Detailed Styling brown atc RENAME SAVE G…" at bounding box center [1306, 386] width 522 height 771
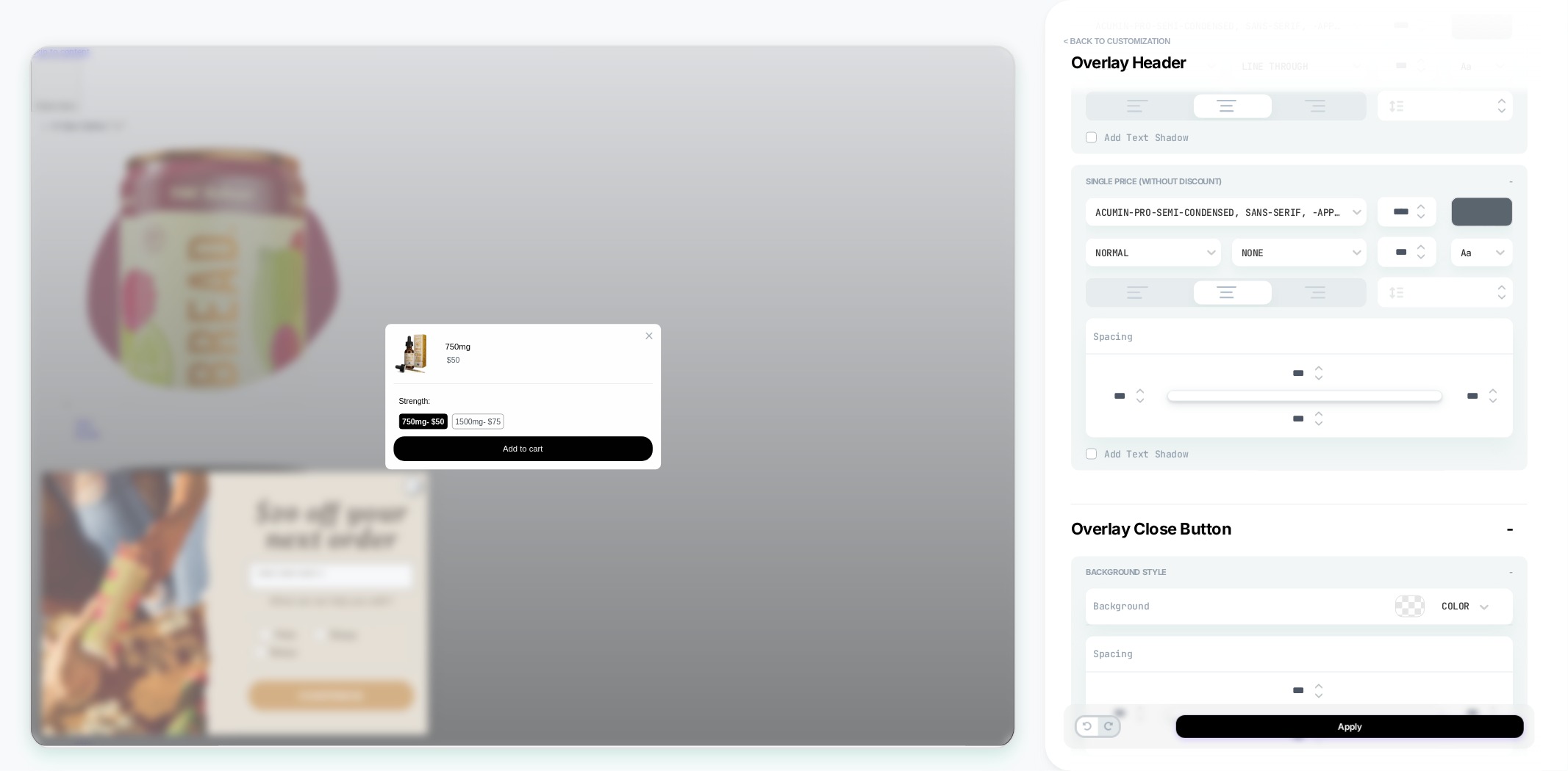
scroll to position [1959, 0]
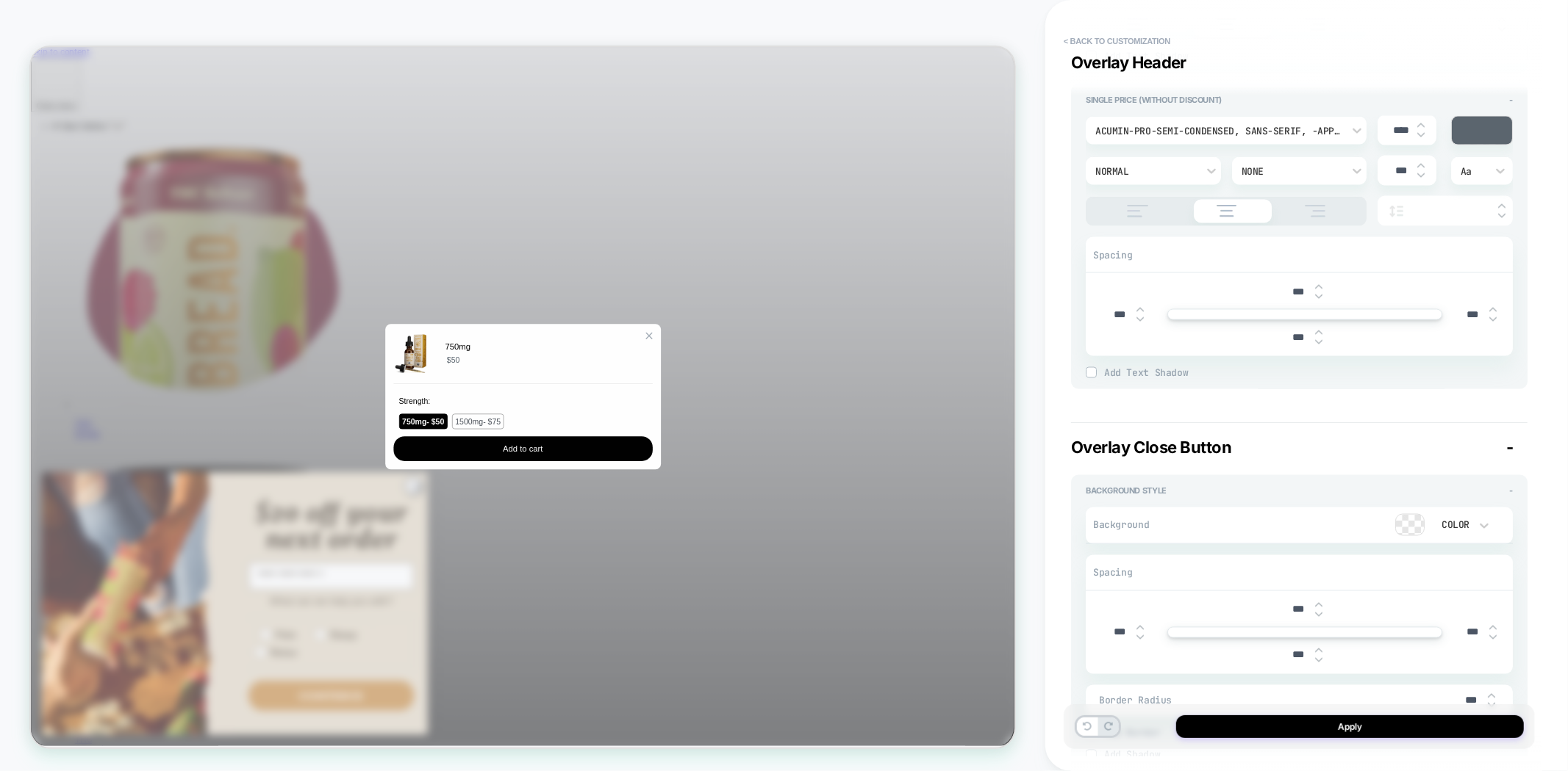
click at [1408, 522] on div at bounding box center [1410, 525] width 28 height 20
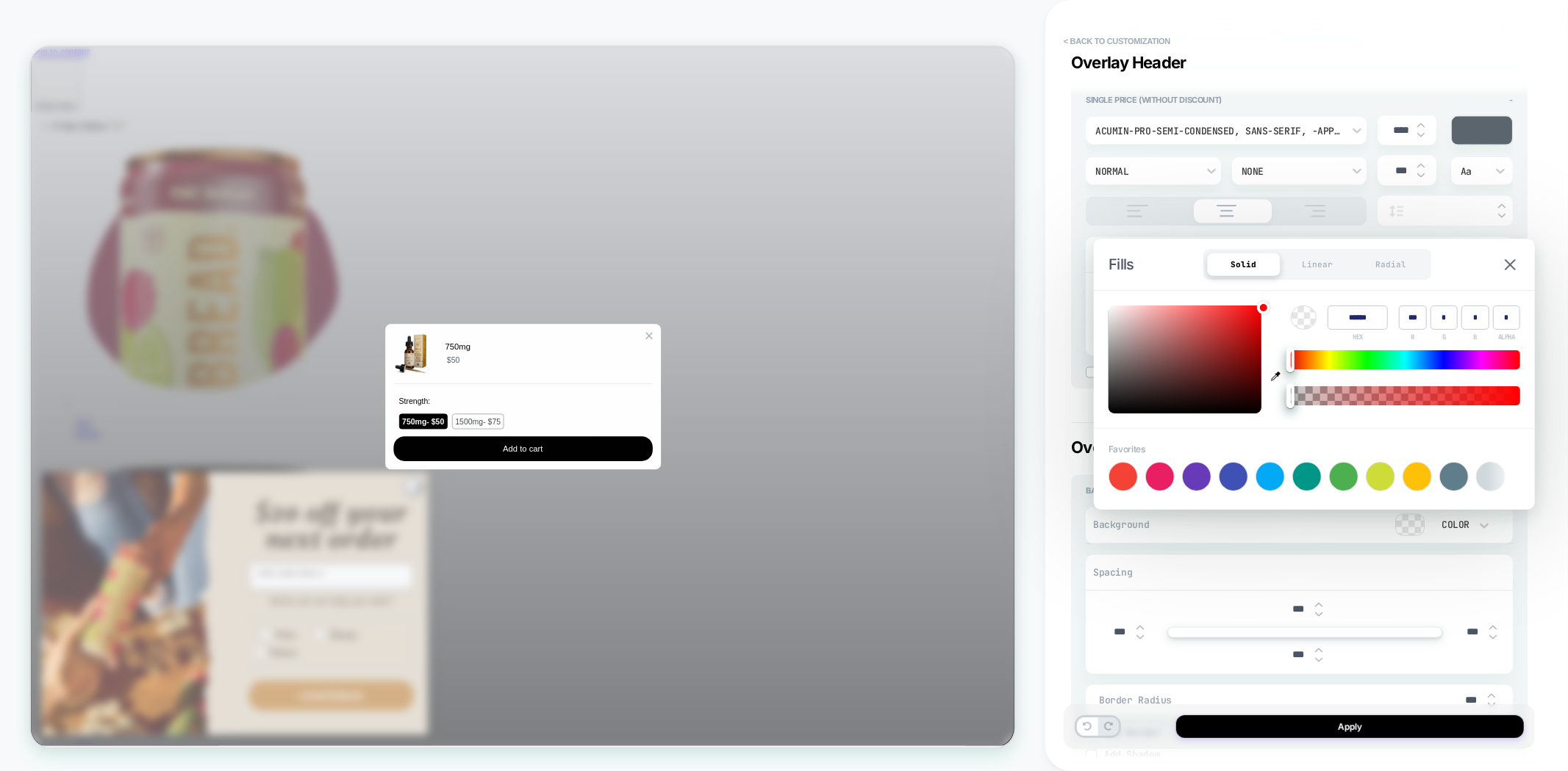
type textarea "*"
type input "******"
type input "***"
type input "**"
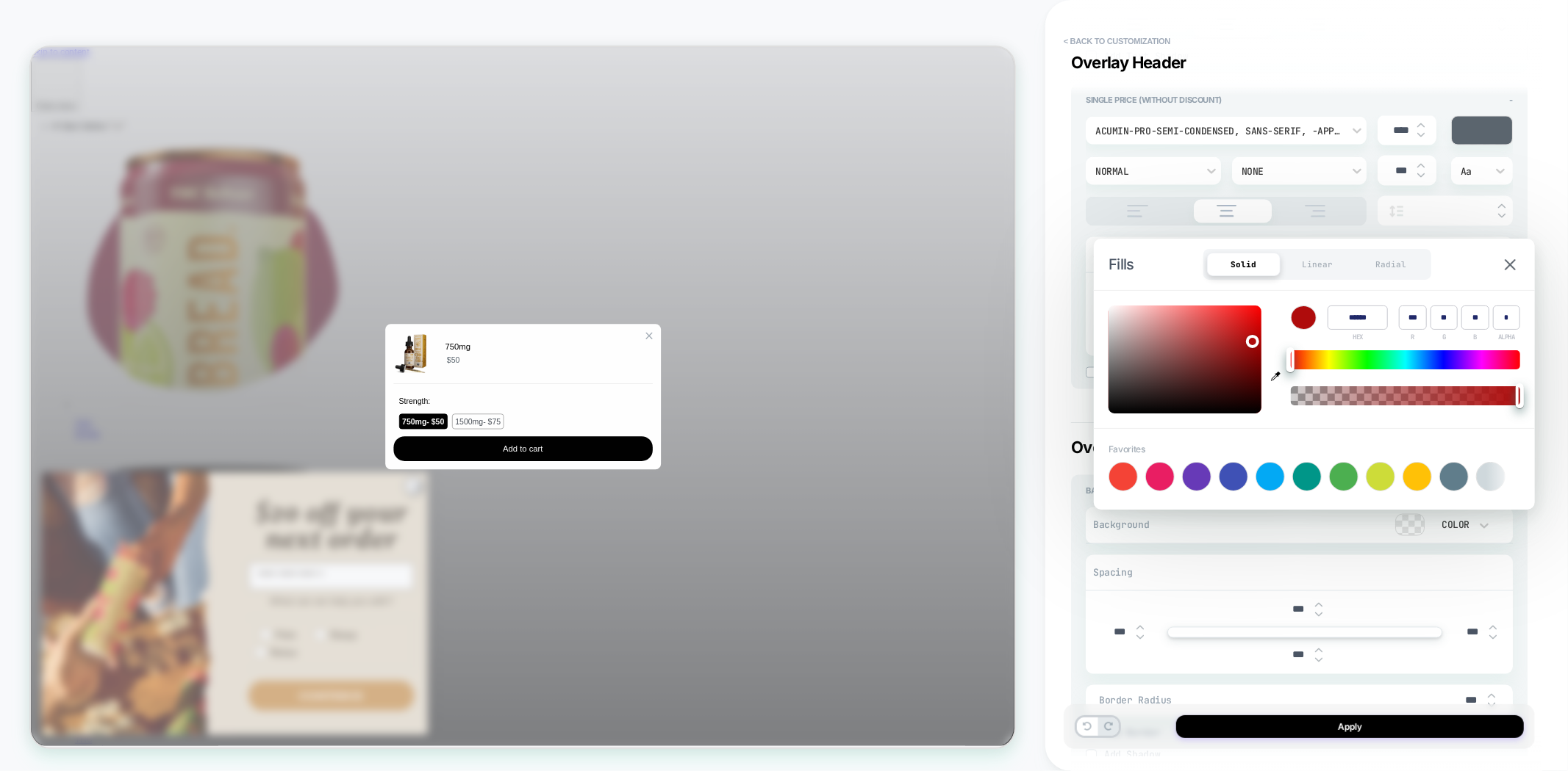
type input "*"
type textarea "*"
type input "******"
type input "**"
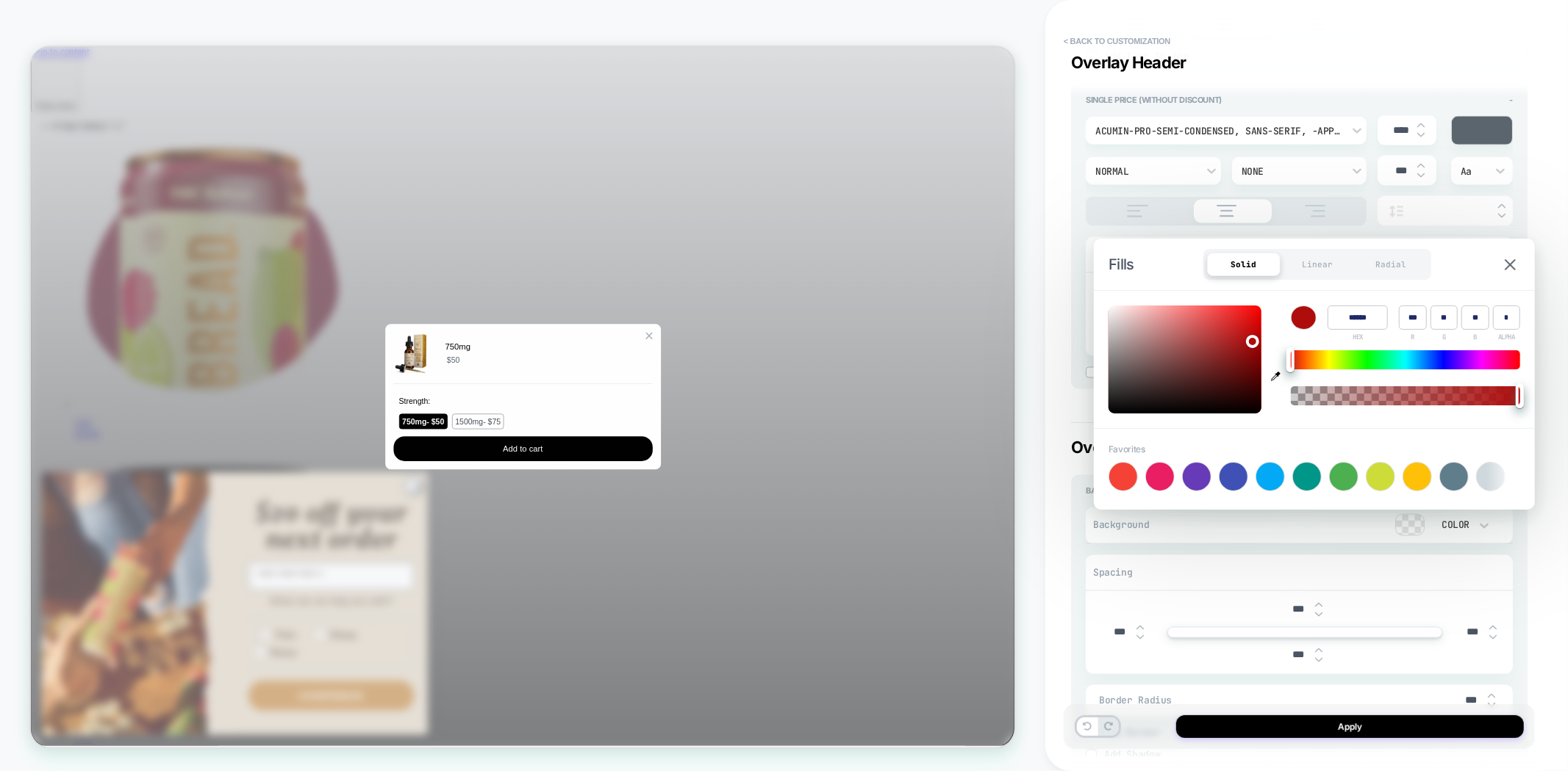
type input "**"
type textarea "*"
type input "******"
type input "**"
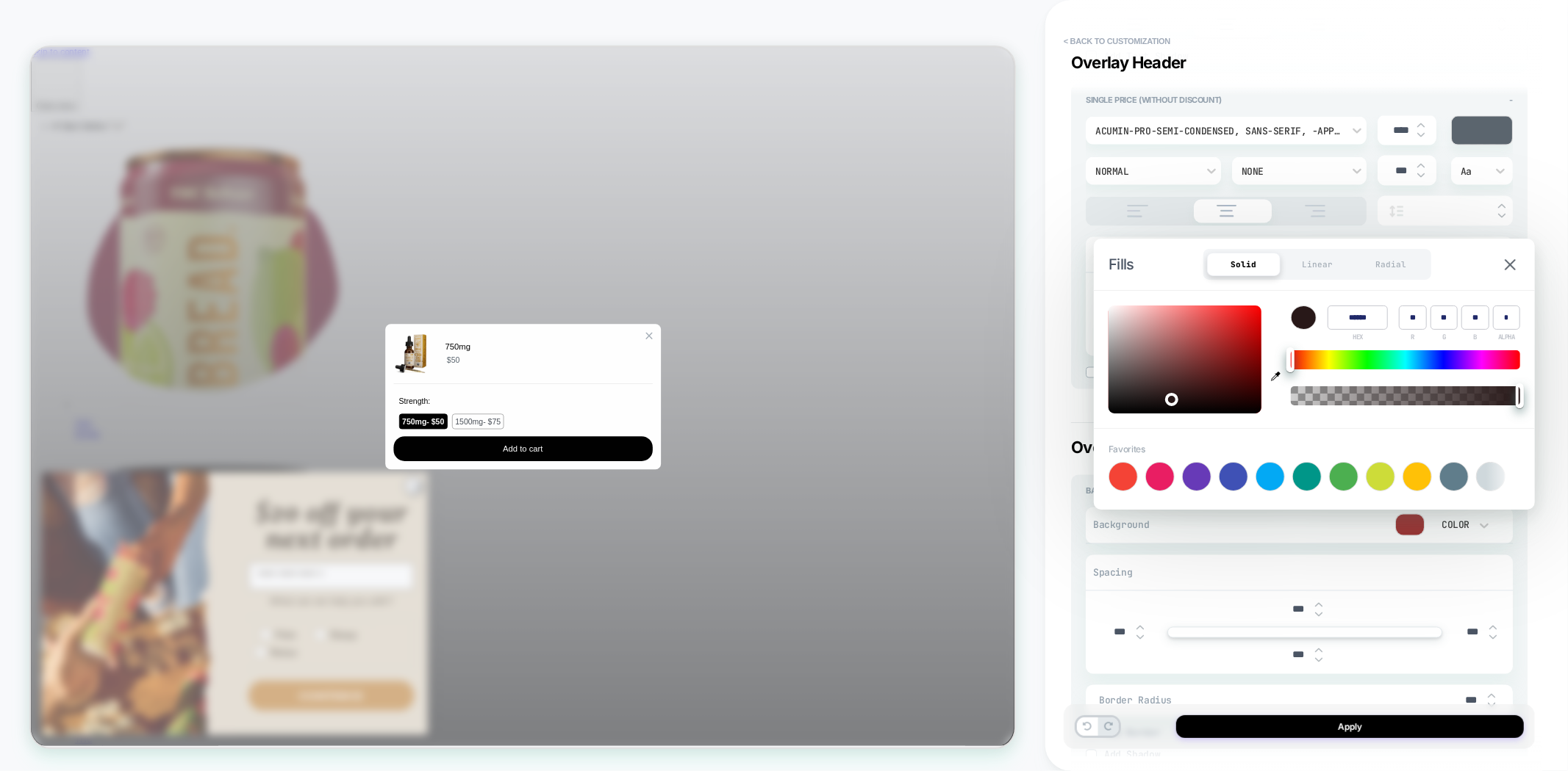
type input "**"
drag, startPoint x: 1251, startPoint y: 339, endPoint x: 1164, endPoint y: 405, distance: 109.2
click at [1164, 405] on div at bounding box center [1185, 359] width 153 height 108
click at [1508, 267] on img at bounding box center [1509, 264] width 11 height 11
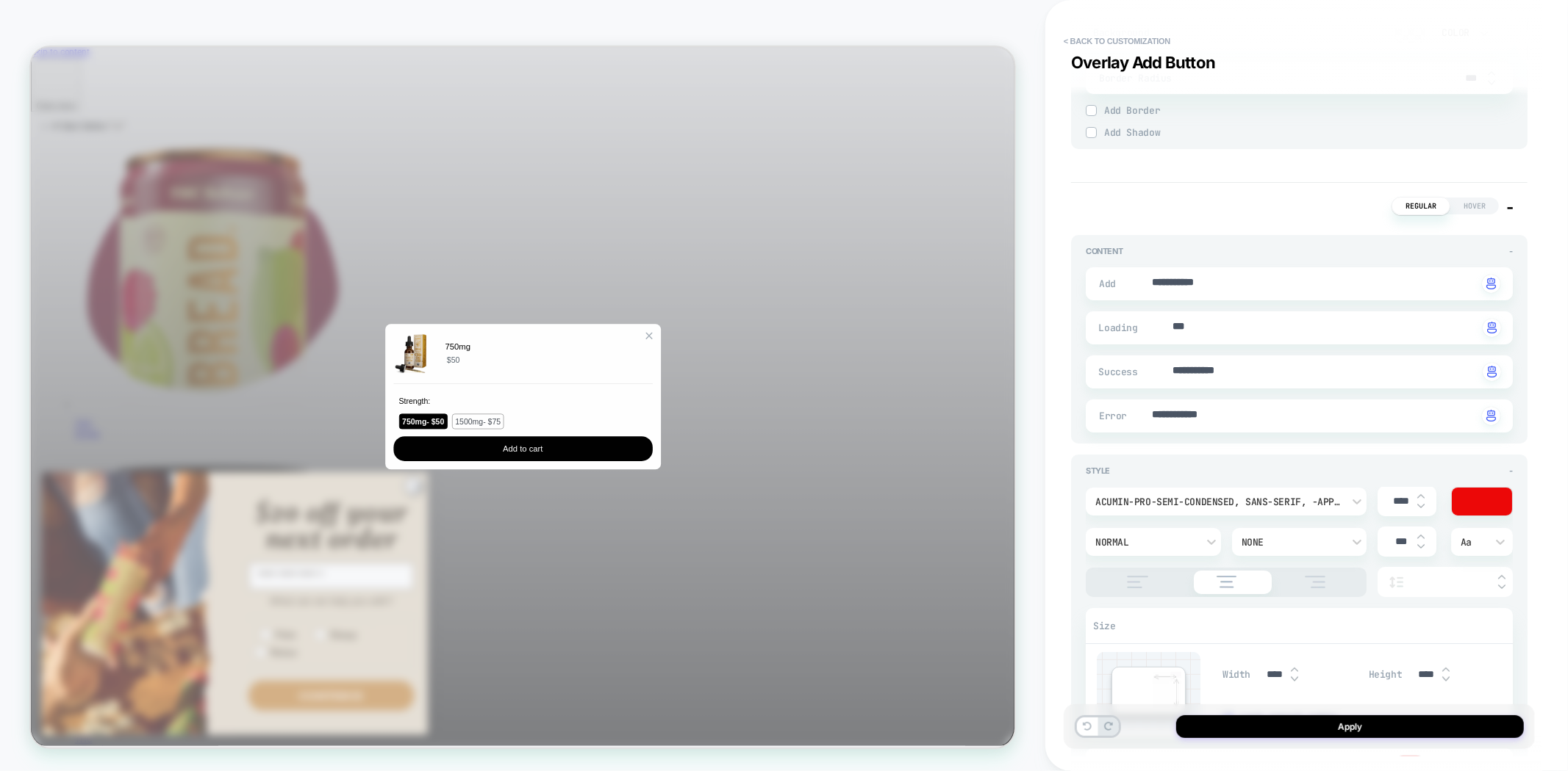
scroll to position [4816, 0]
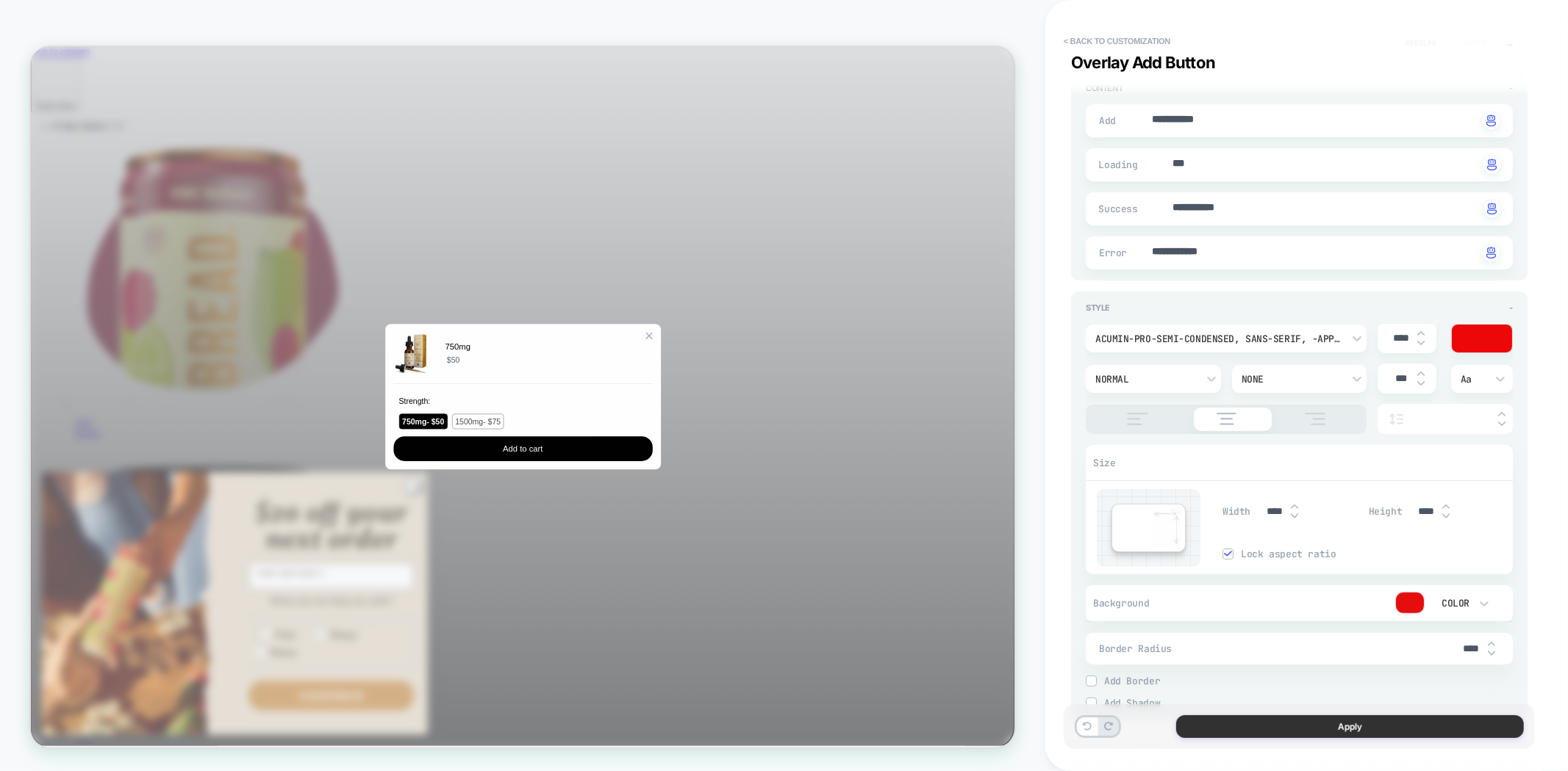
click at [1346, 737] on button "Apply" at bounding box center [1349, 727] width 348 height 23
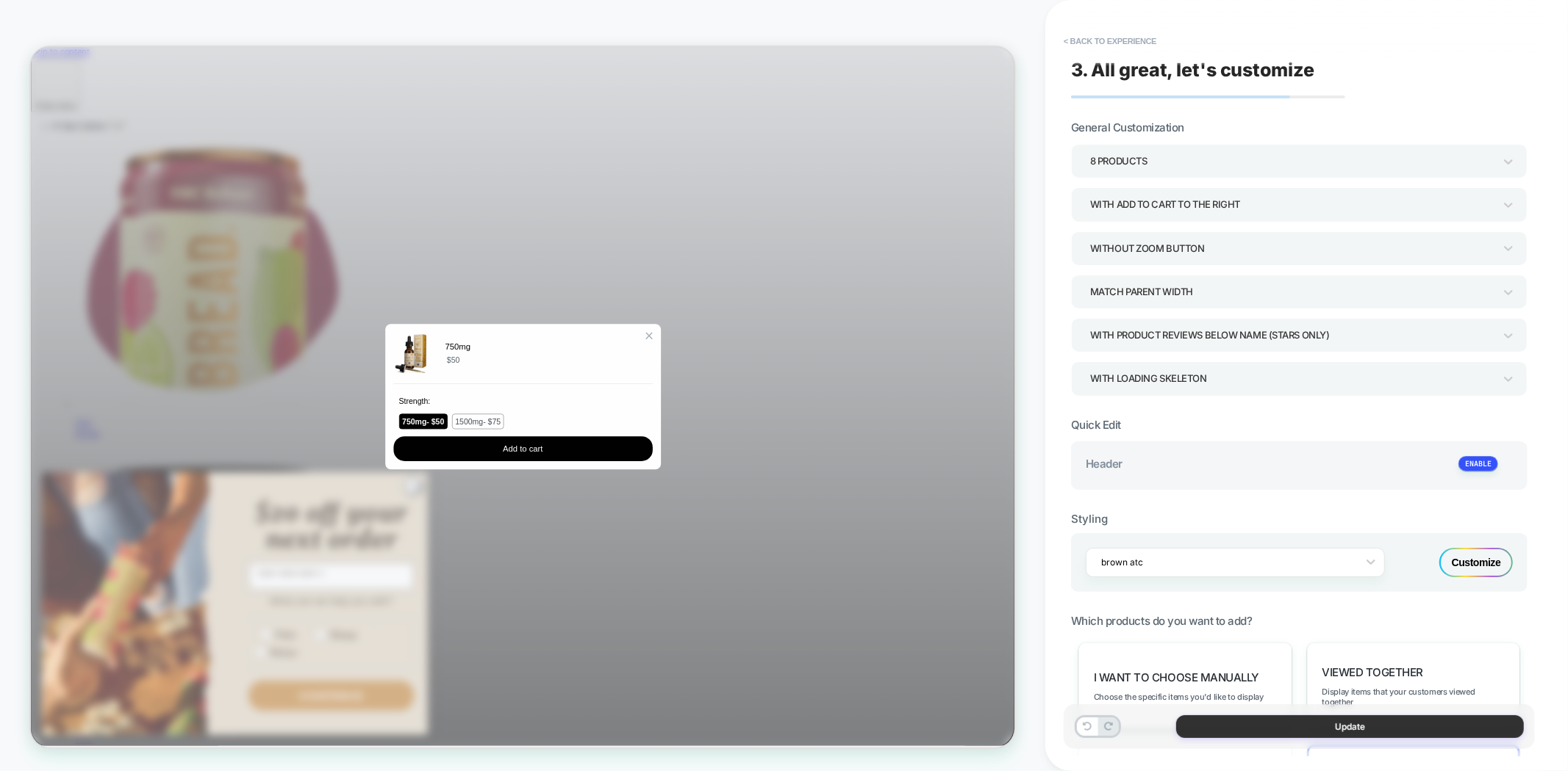
click at [1306, 725] on button "Update" at bounding box center [1349, 727] width 348 height 23
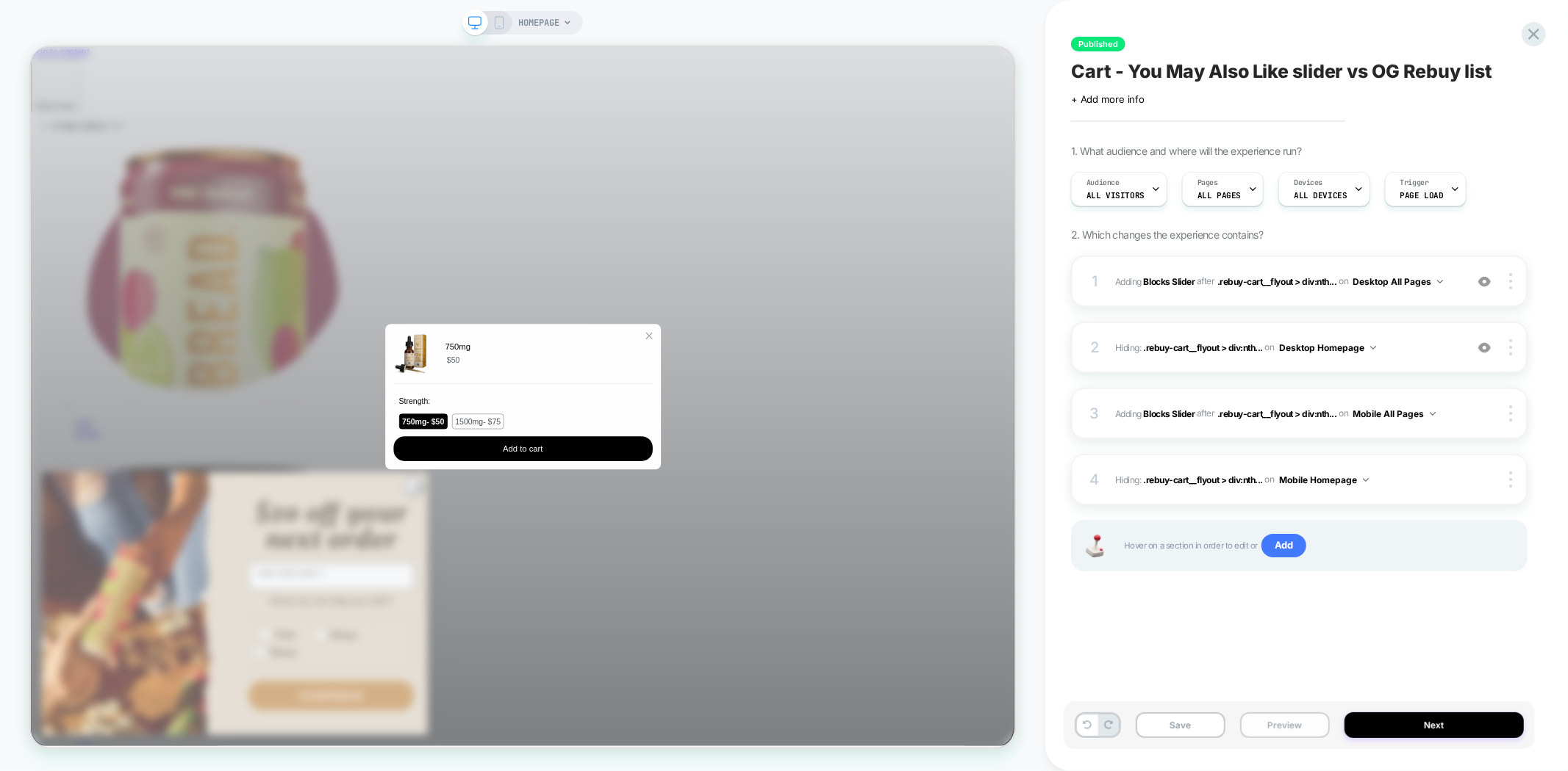
click at [1291, 728] on button "Preview" at bounding box center [1285, 725] width 90 height 25
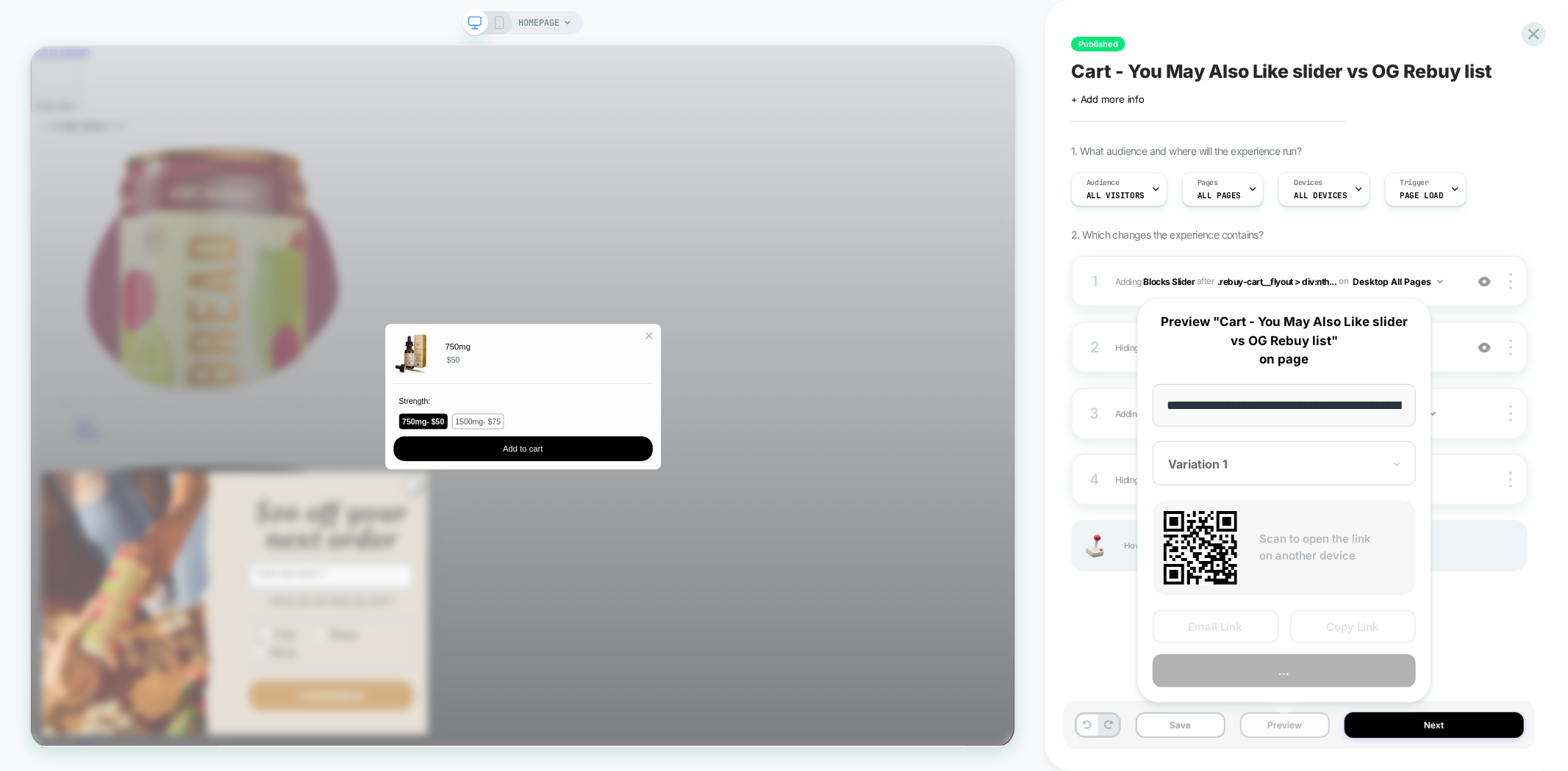
scroll to position [0, 83]
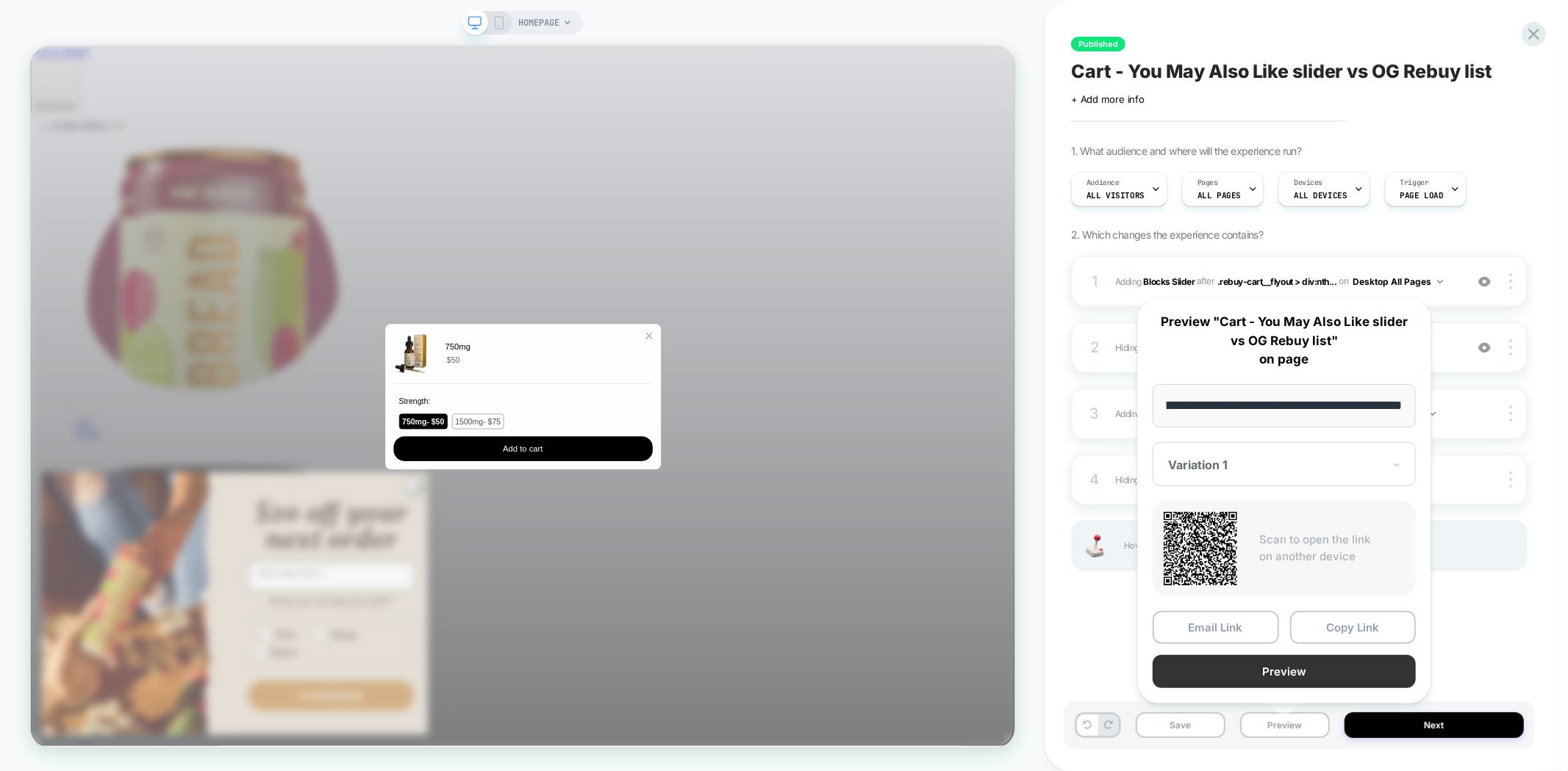
click at [1312, 672] on button "Preview" at bounding box center [1283, 672] width 263 height 33
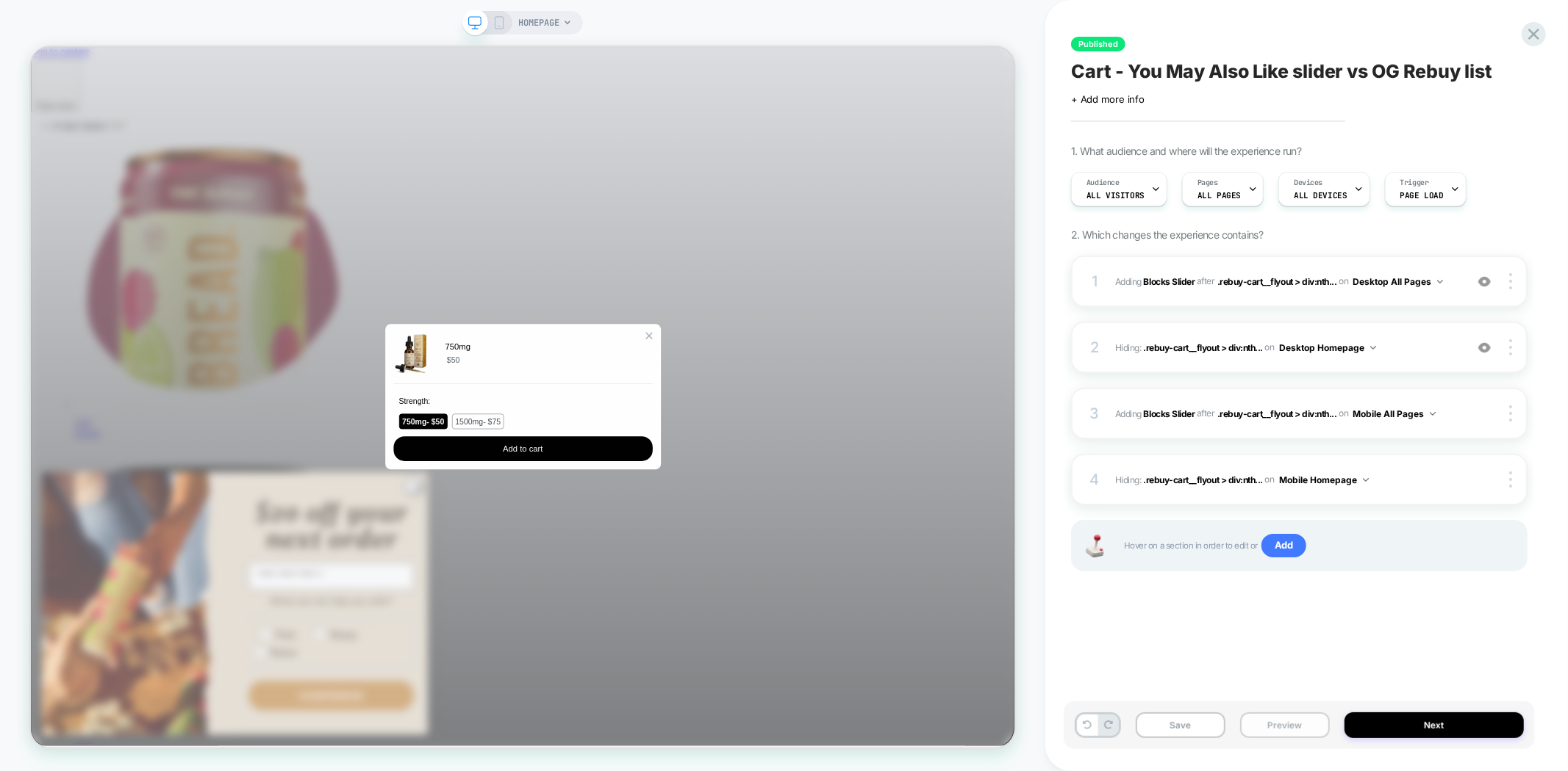
click at [1295, 719] on button "Preview" at bounding box center [1285, 725] width 90 height 25
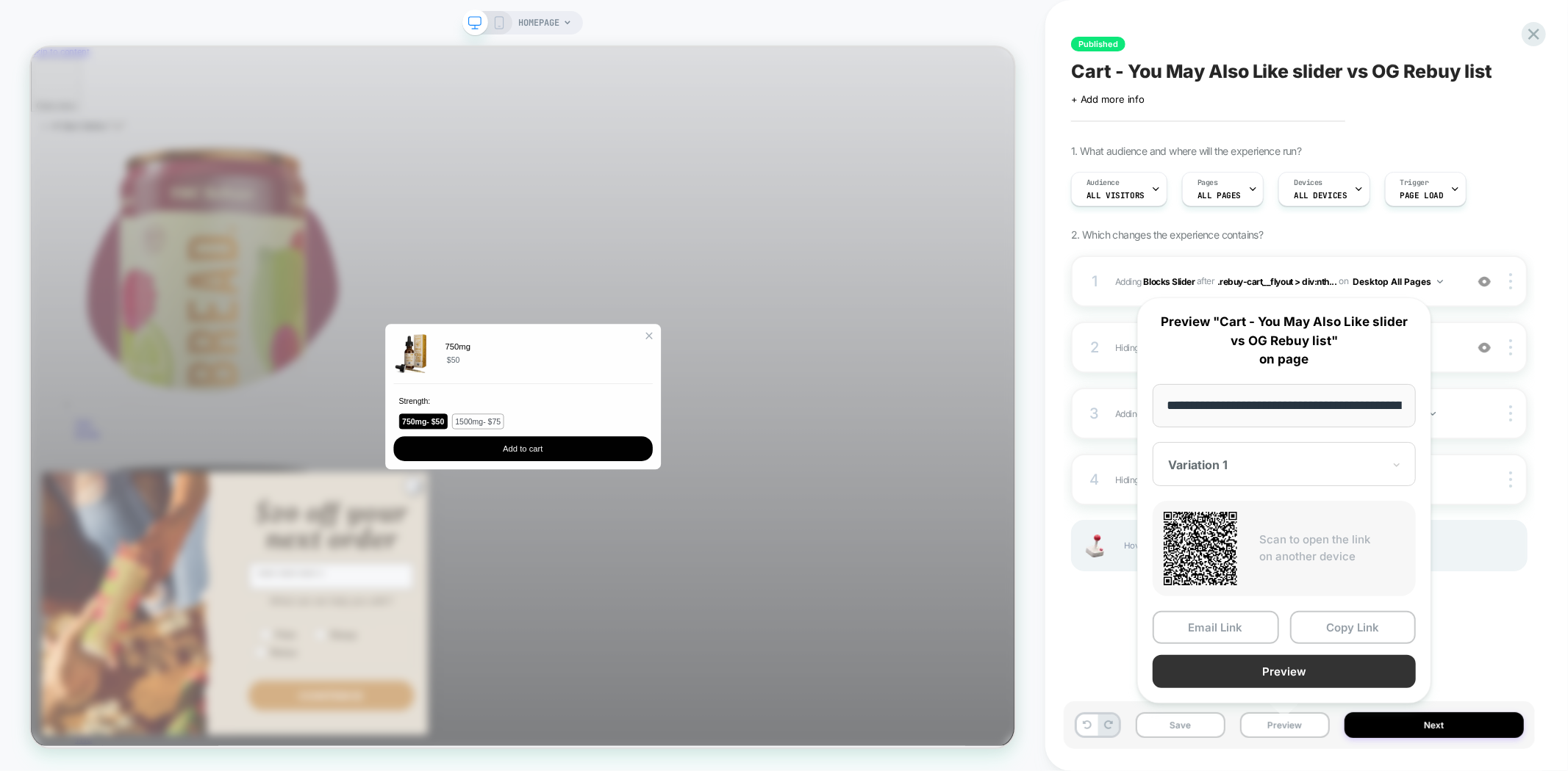
click at [1266, 662] on button "Preview" at bounding box center [1283, 672] width 263 height 33
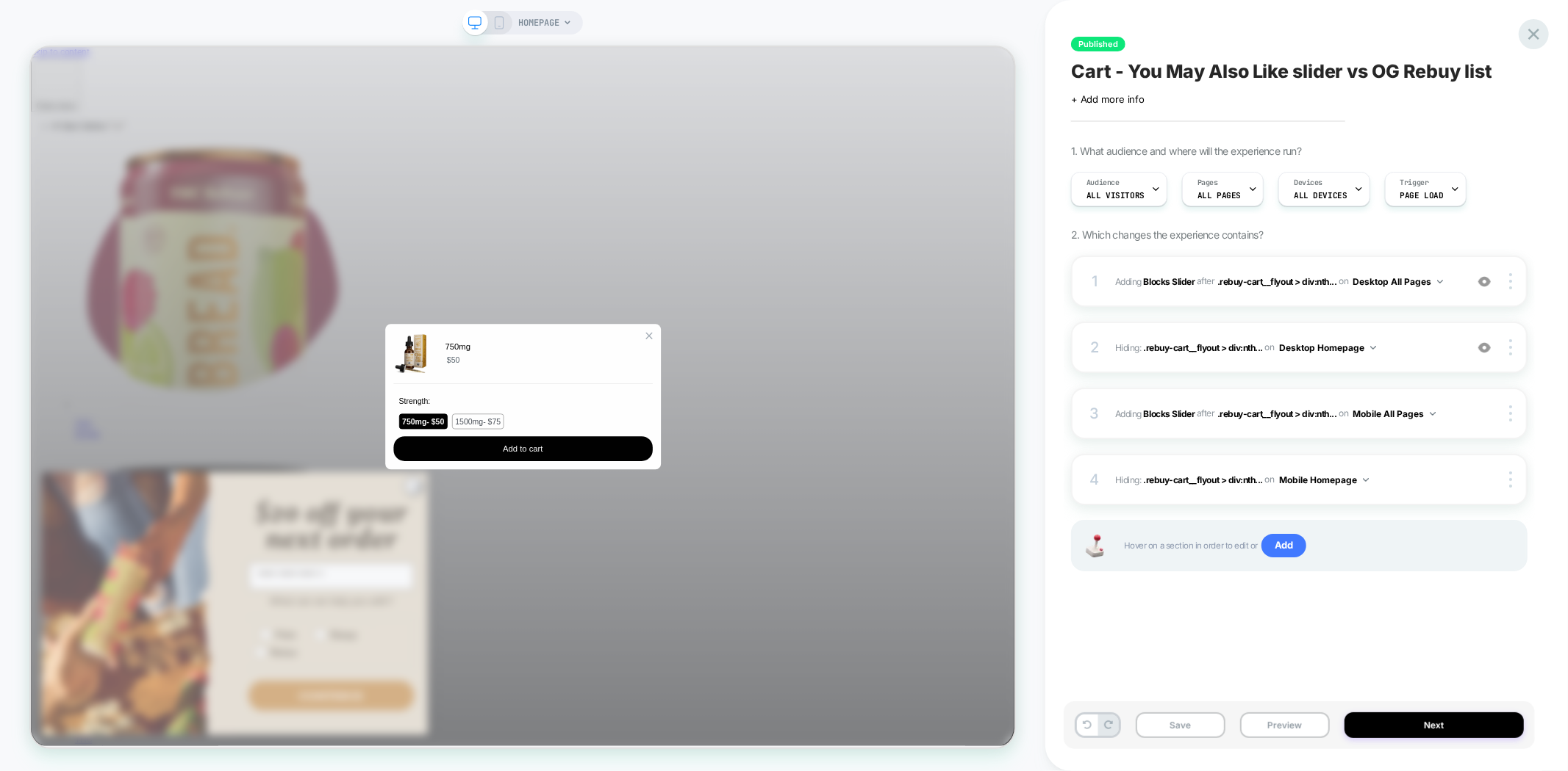
click at [1536, 23] on div at bounding box center [1533, 34] width 30 height 30
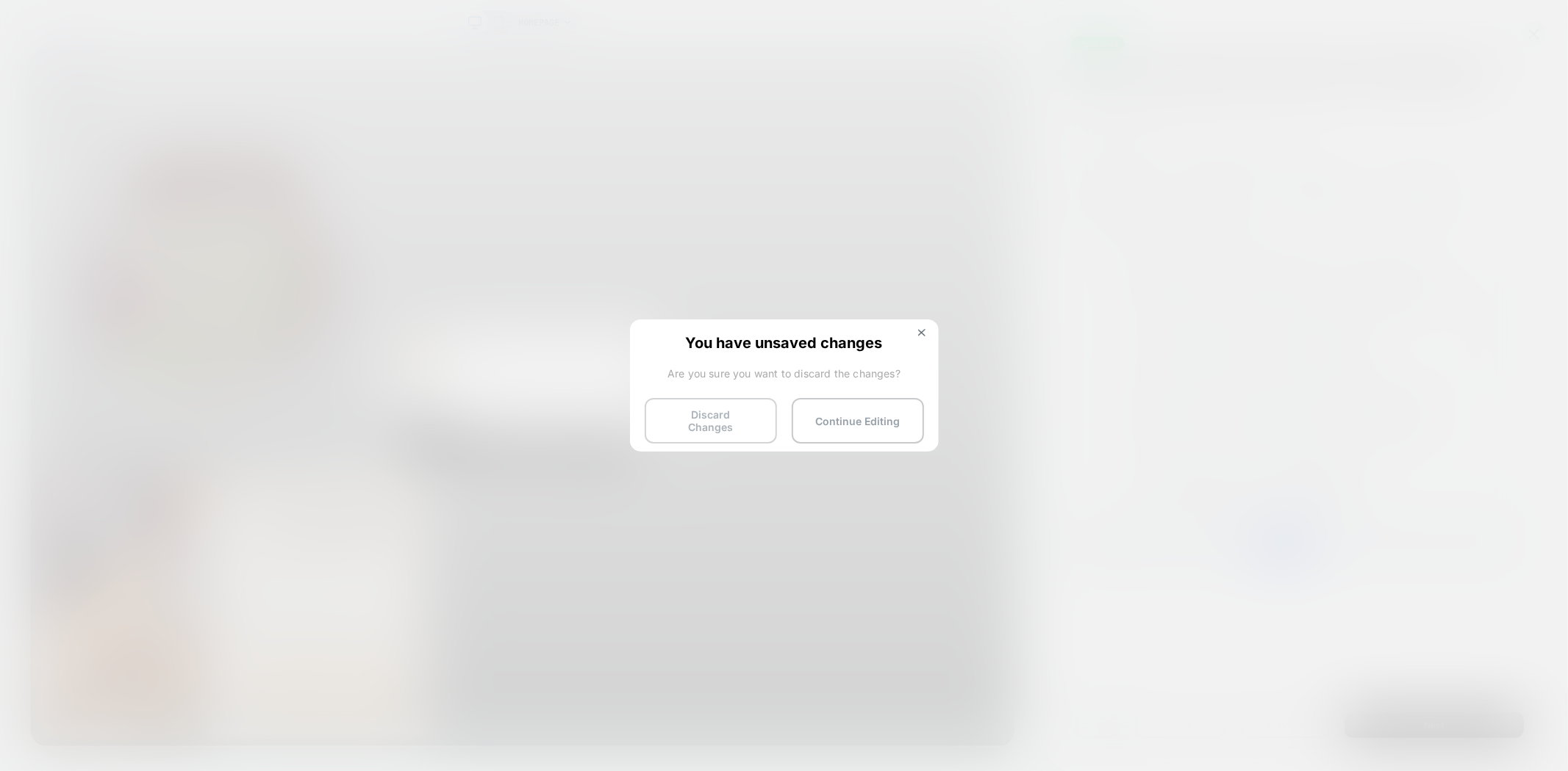
click at [673, 420] on button "Discard Changes" at bounding box center [711, 422] width 133 height 46
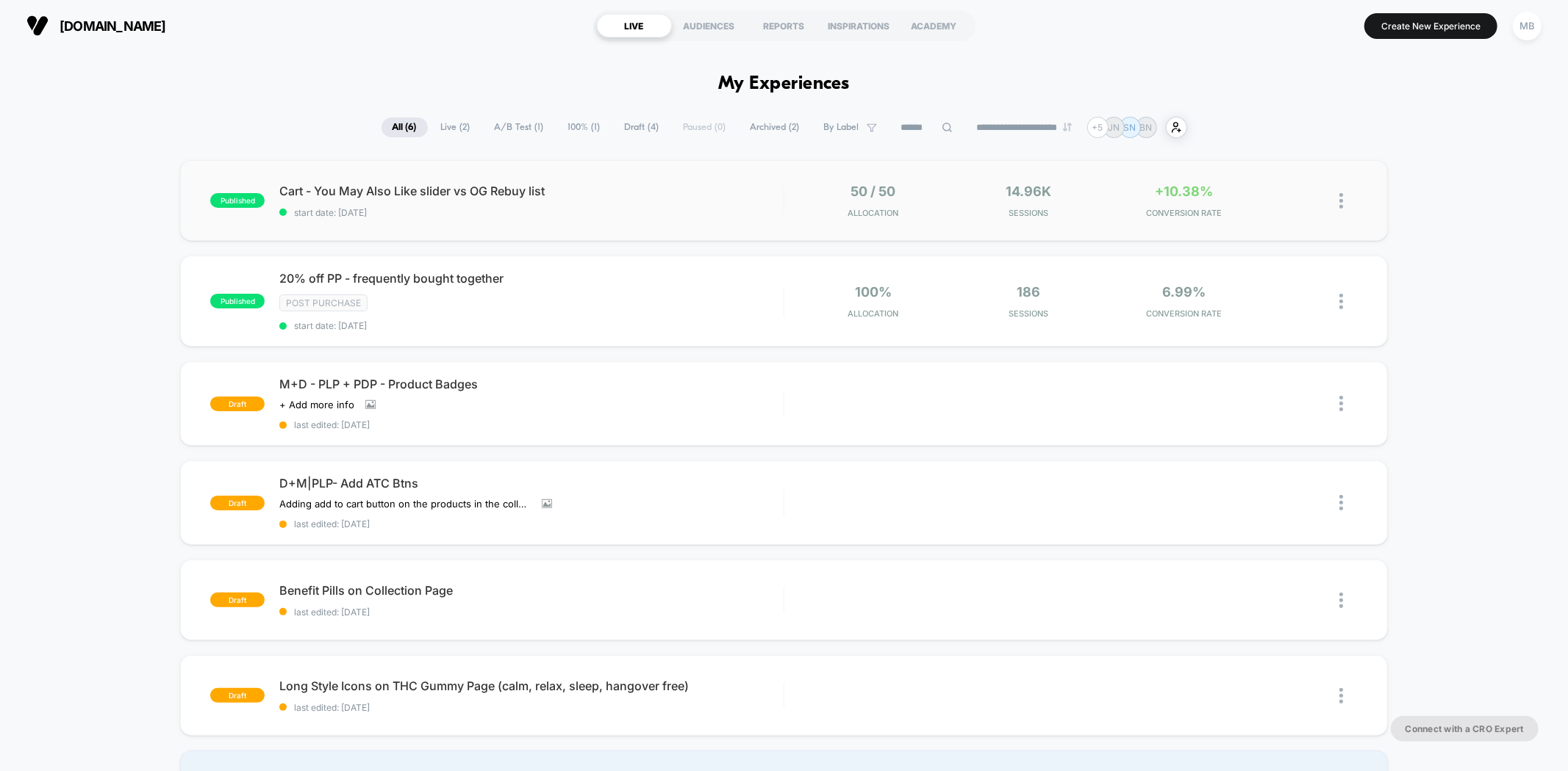
click at [498, 226] on div "published Cart - You May Also Like slider vs OG Rebuy list start date: 10/7/202…" at bounding box center [784, 201] width 1207 height 81
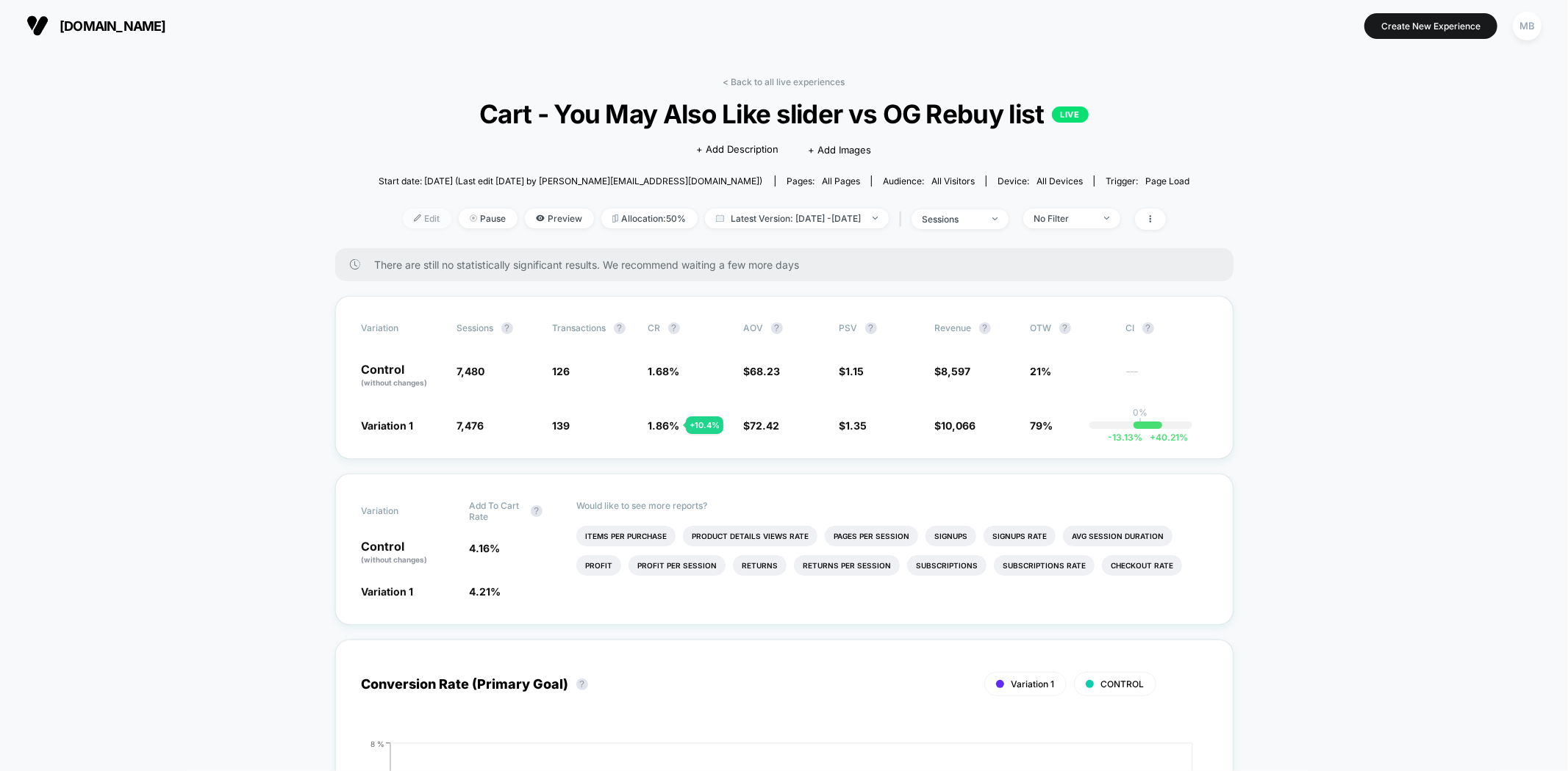
click at [405, 214] on span "Edit" at bounding box center [427, 219] width 48 height 20
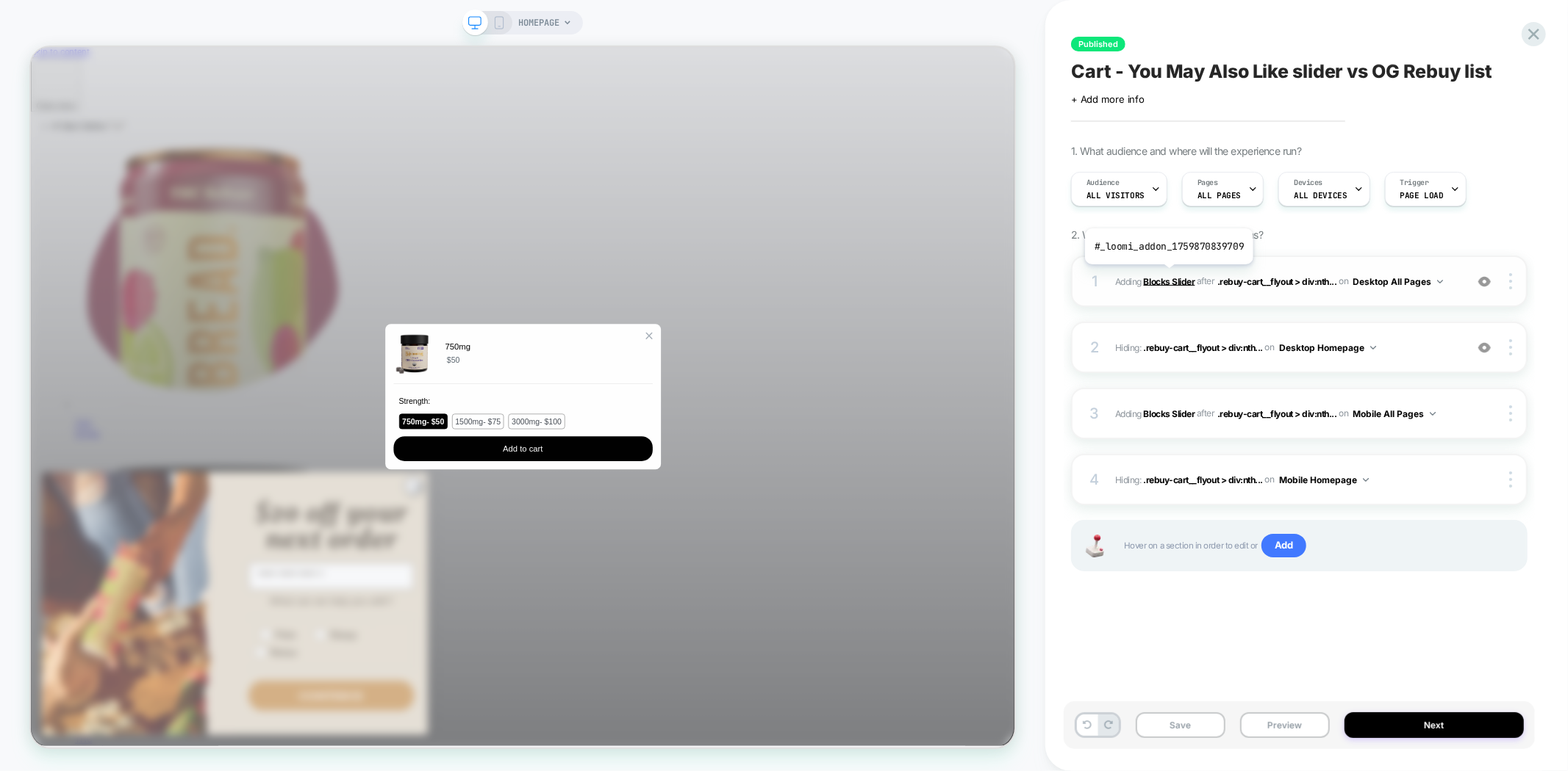
click at [1167, 276] on b "Blocks Slider" at bounding box center [1169, 281] width 52 height 11
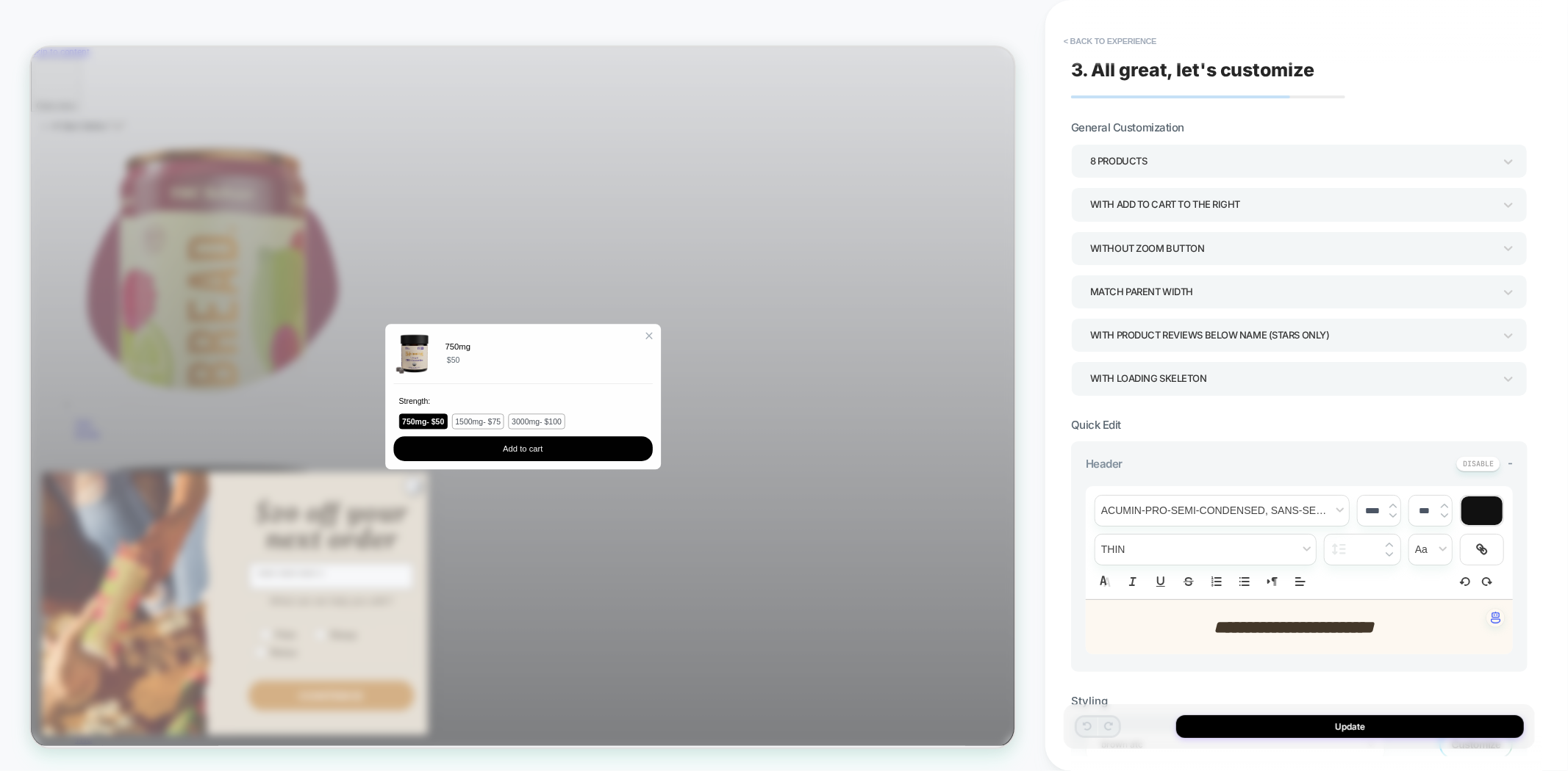
scroll to position [489, 0]
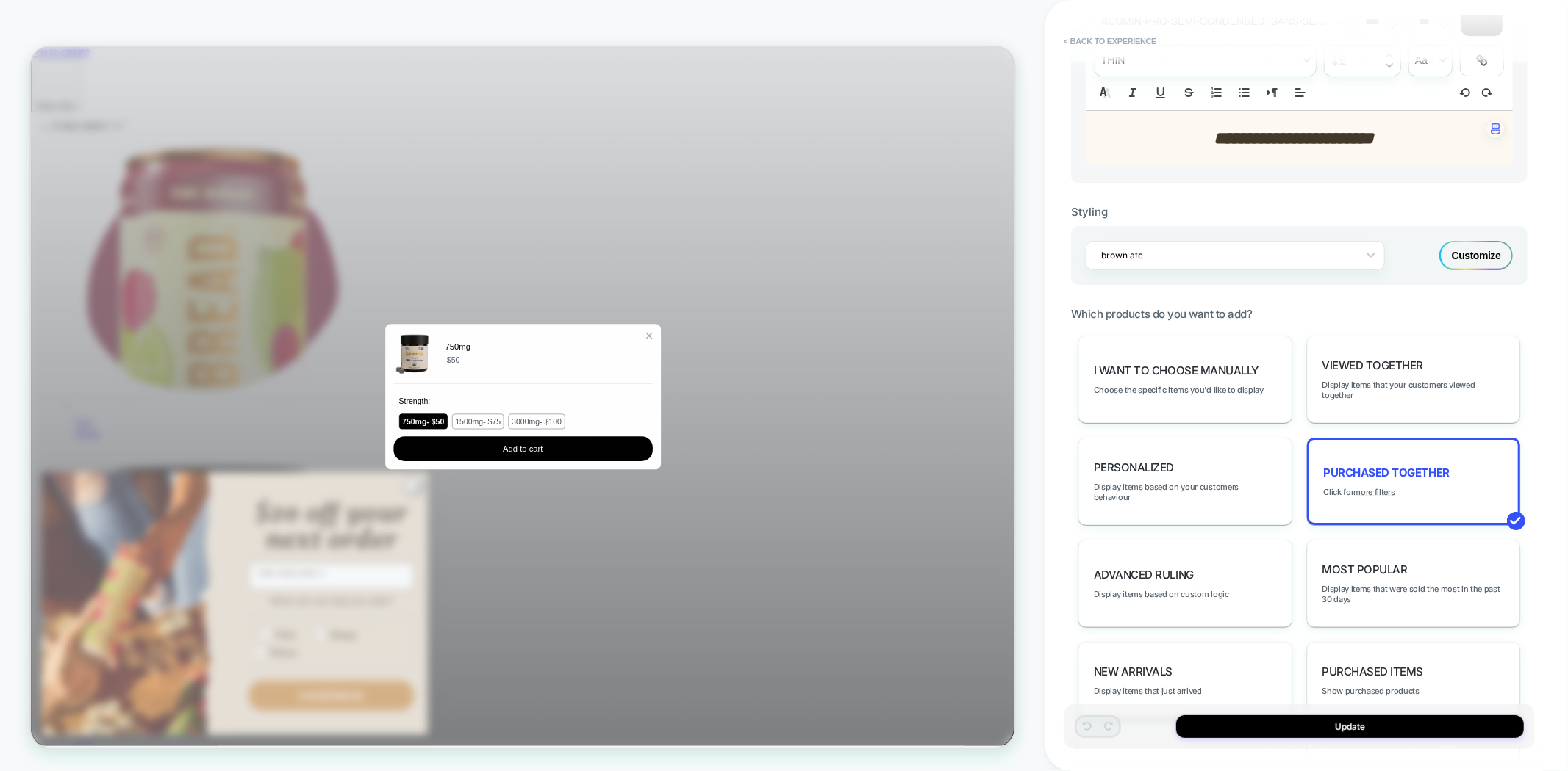
click at [1487, 255] on div "Customize" at bounding box center [1476, 255] width 74 height 29
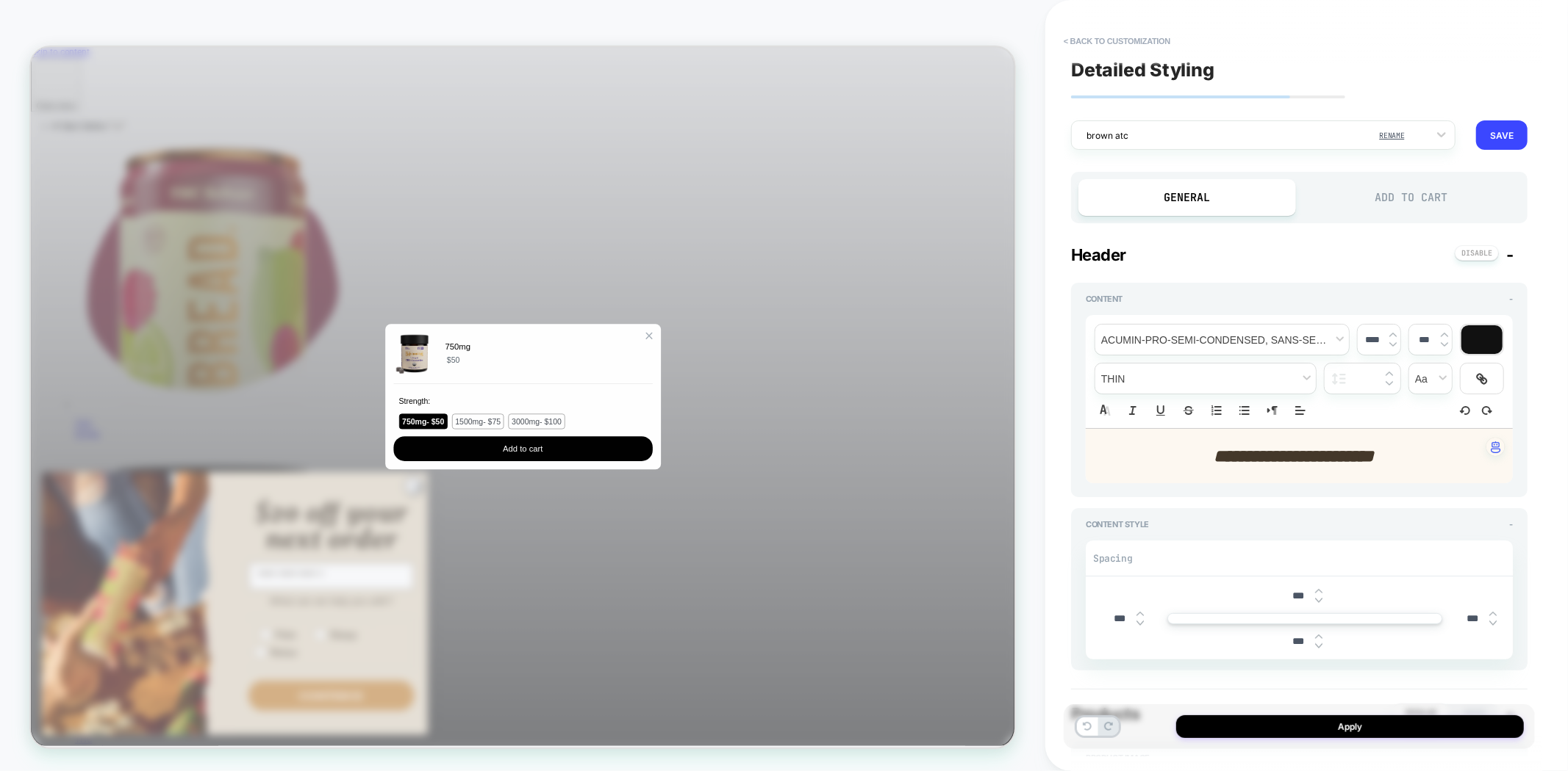
type textarea "*"
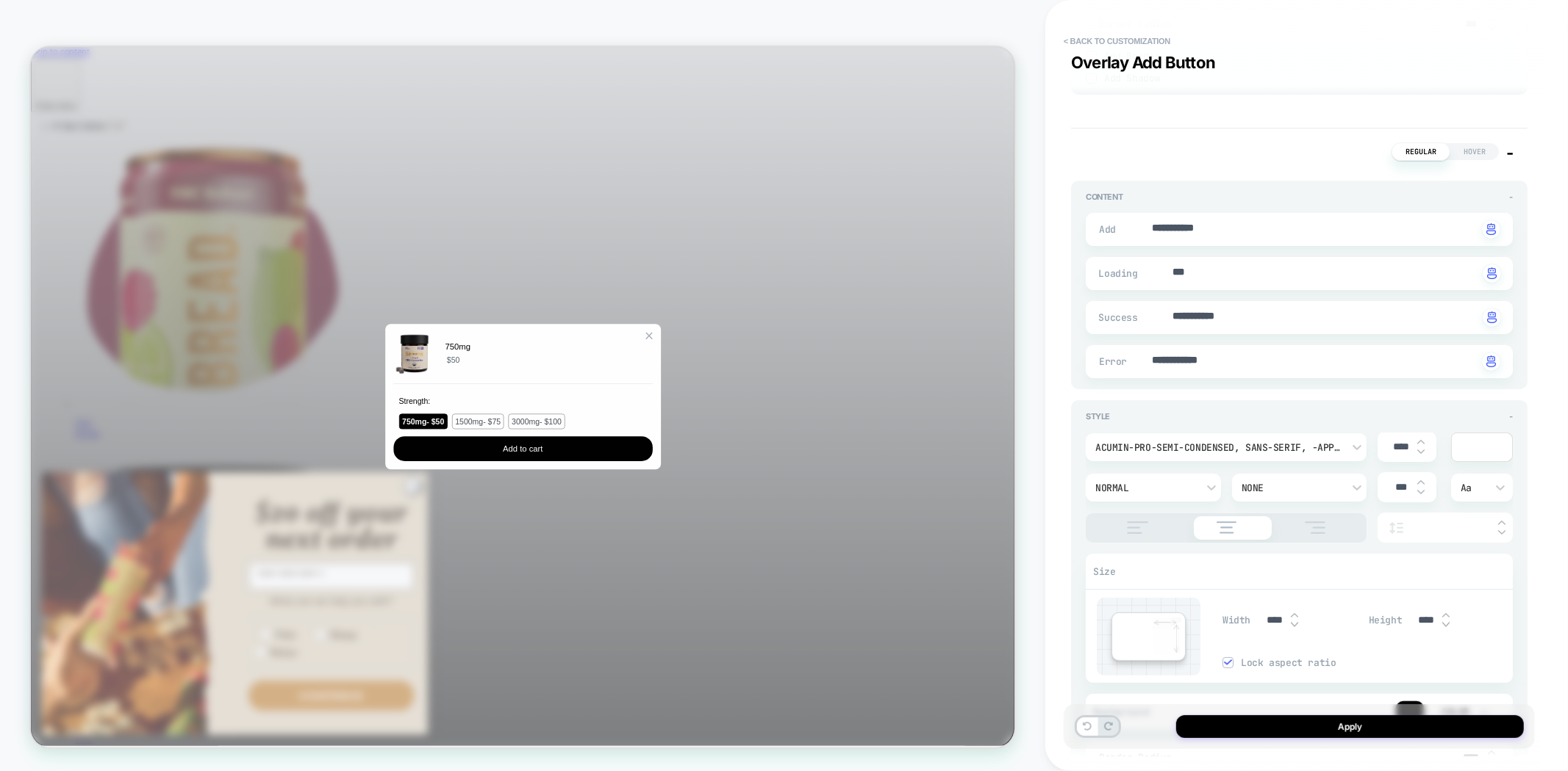
scroll to position [4816, 0]
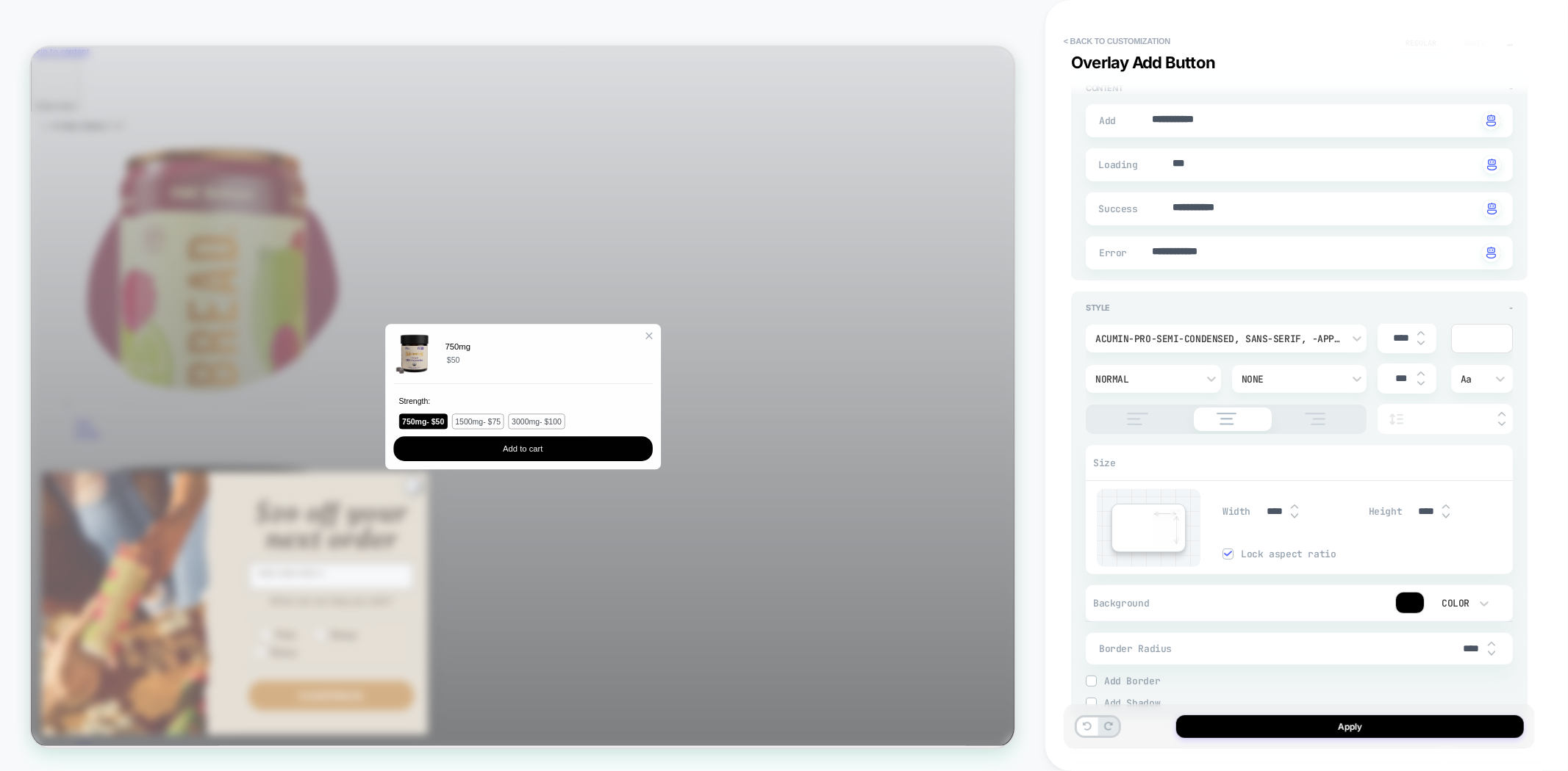
click at [1414, 599] on div at bounding box center [1410, 602] width 28 height 20
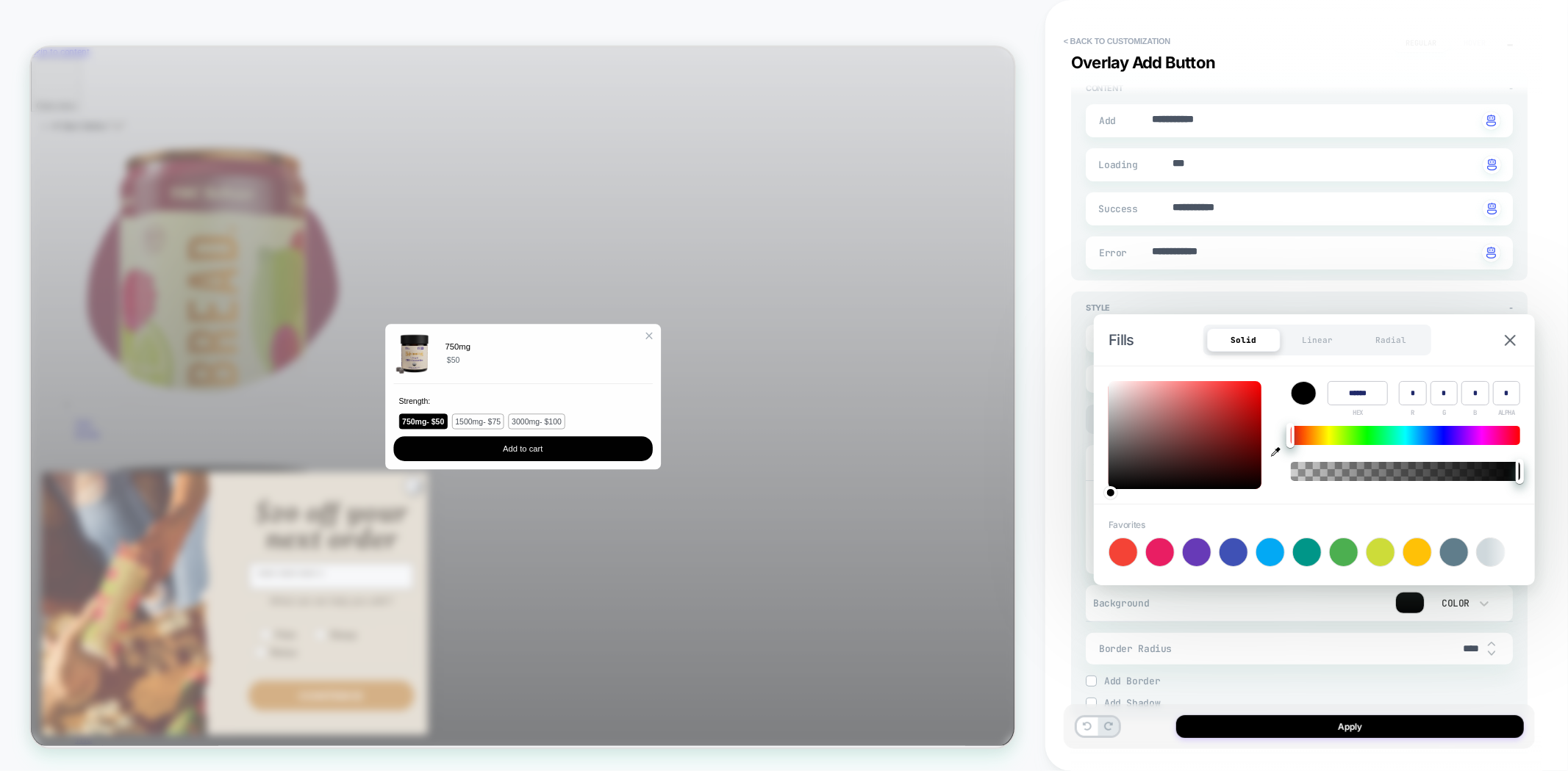
type textarea "*"
type input "******"
type input "***"
type input "**"
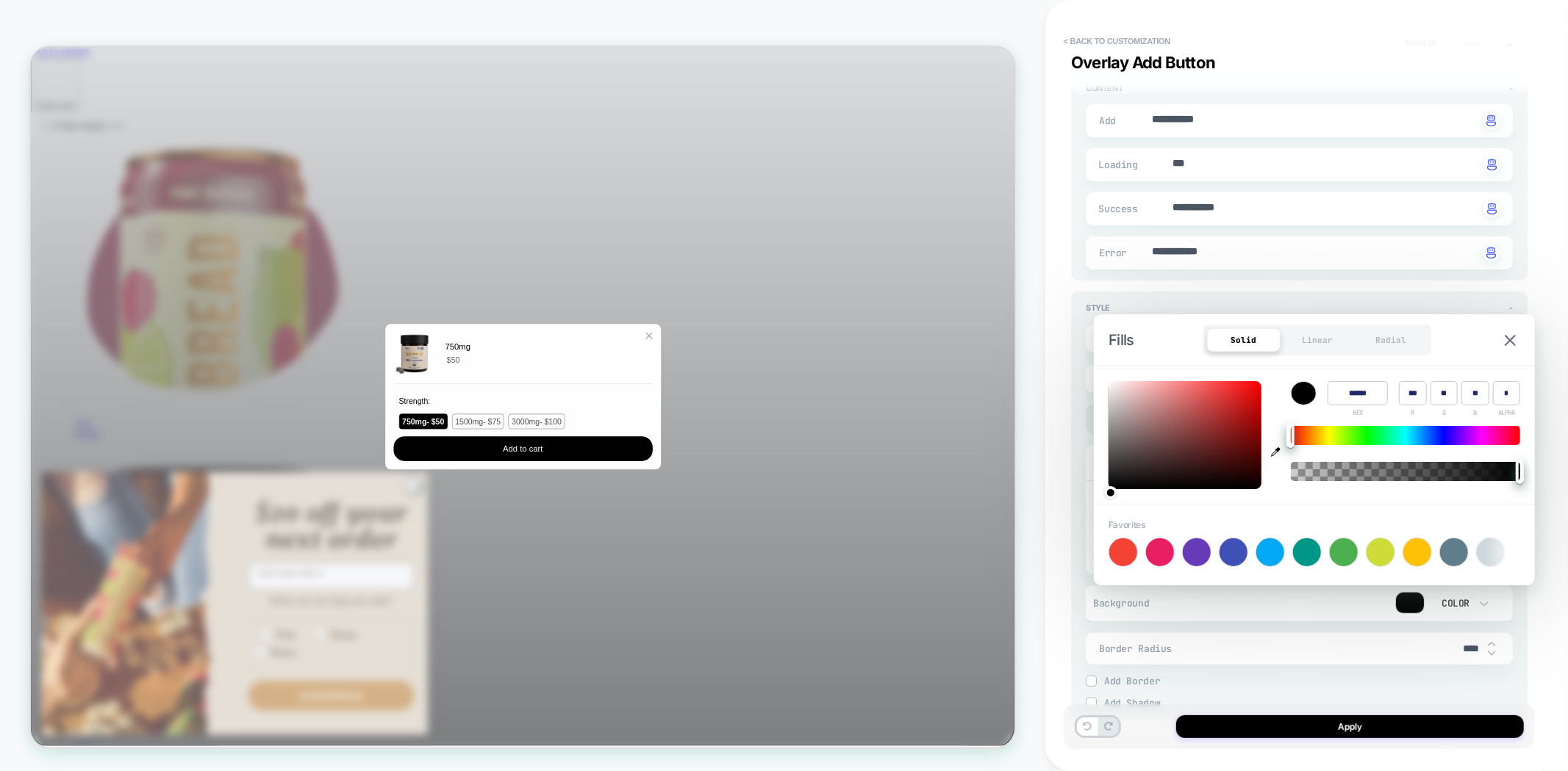
type textarea "*"
type input "******"
type input "***"
type input "*"
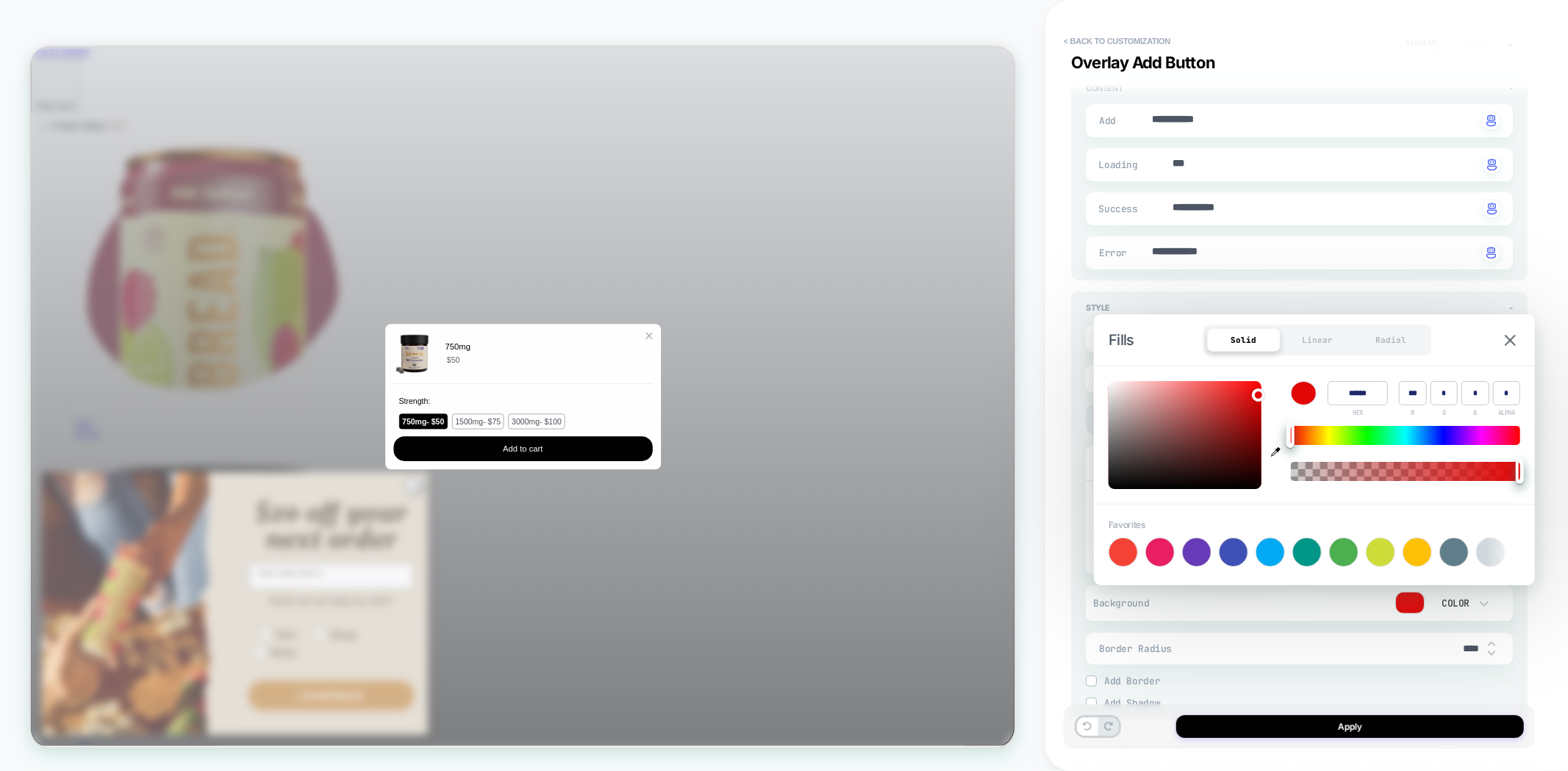
drag, startPoint x: 1253, startPoint y: 405, endPoint x: 1258, endPoint y: 392, distance: 13.9
click at [1258, 392] on div at bounding box center [1185, 435] width 153 height 108
click at [1326, 438] on div at bounding box center [1405, 435] width 229 height 19
type textarea "*"
type input "******"
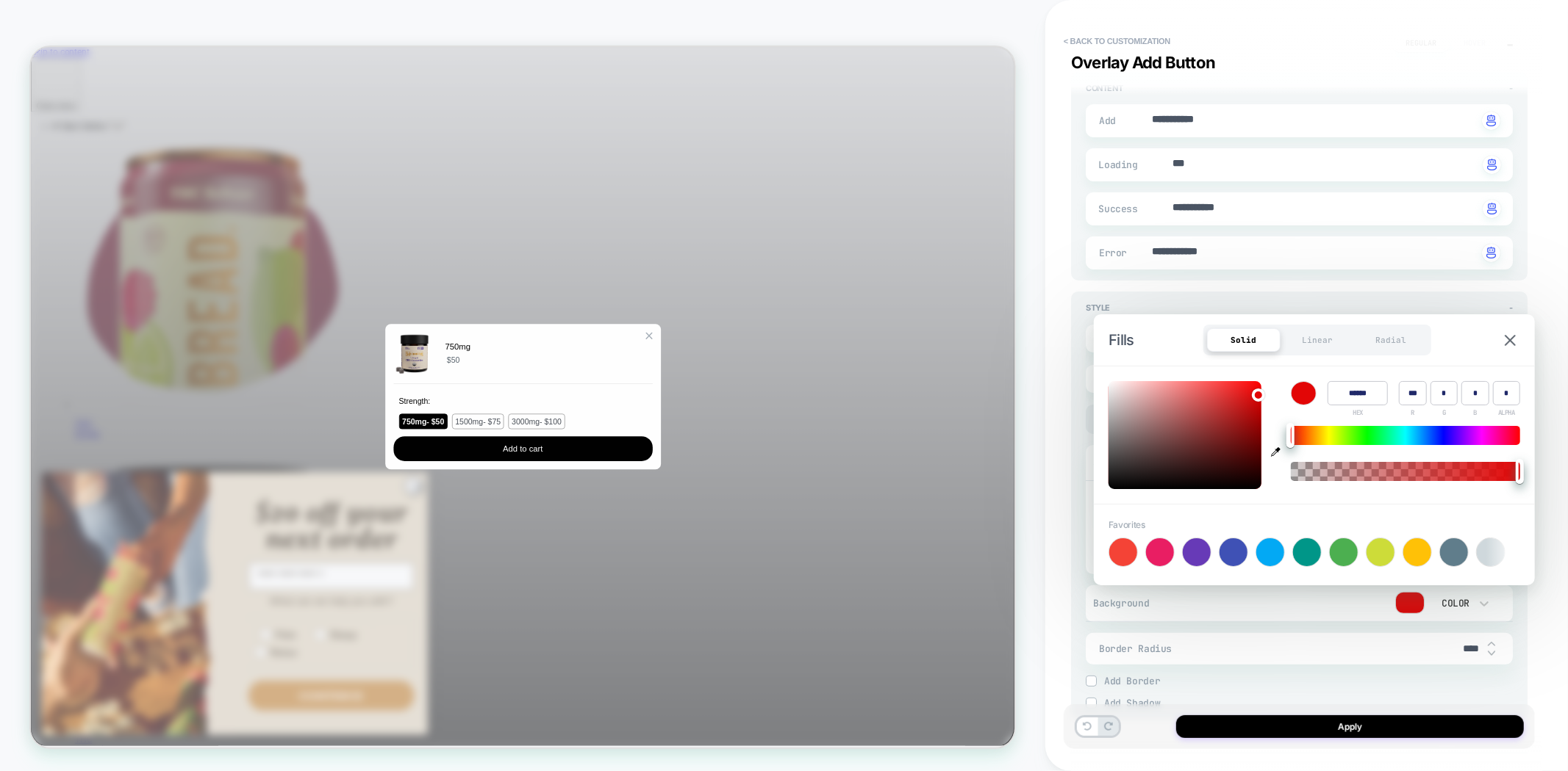
type input "***"
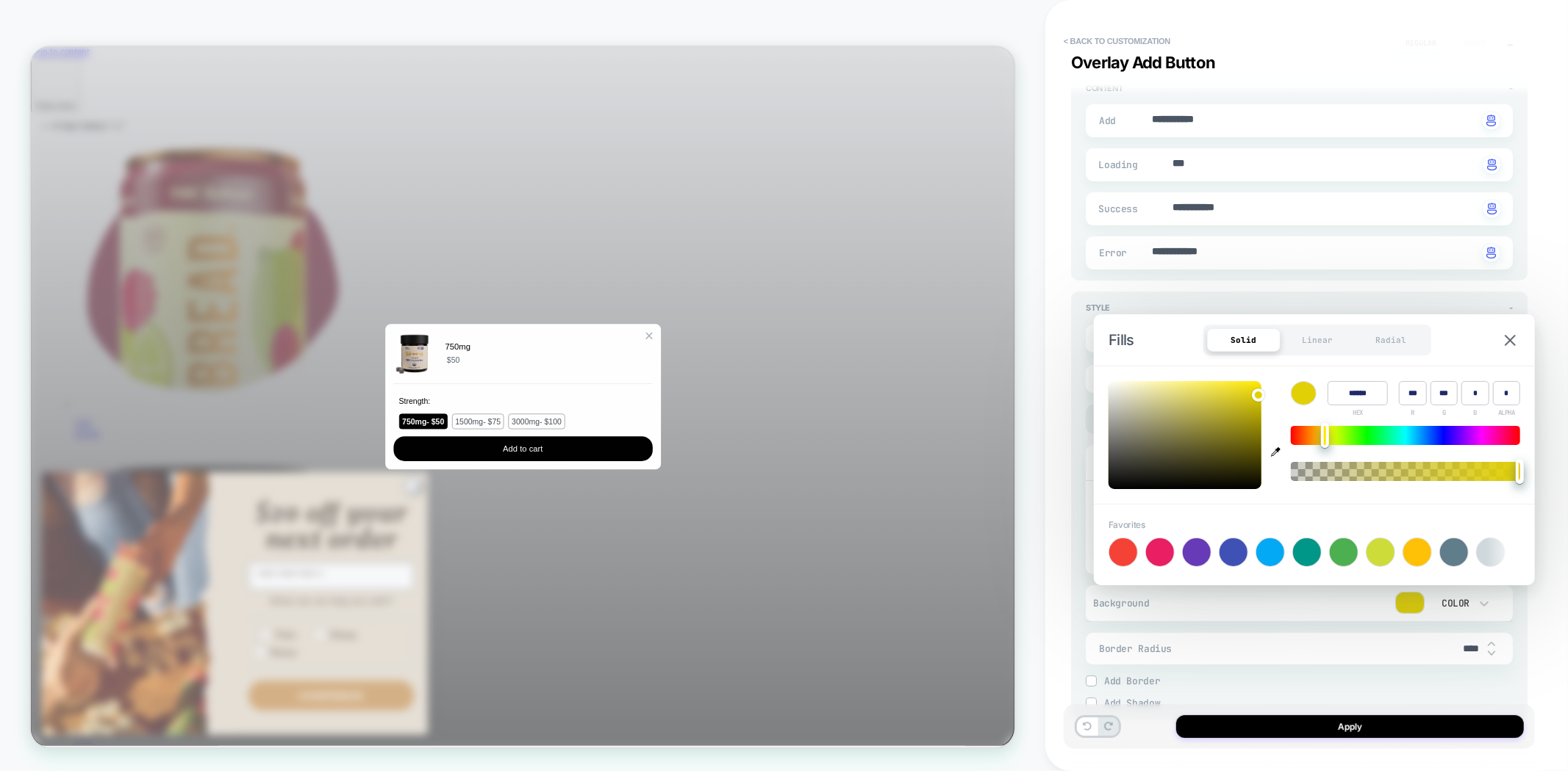
type textarea "*"
type input "******"
type input "***"
type input "**"
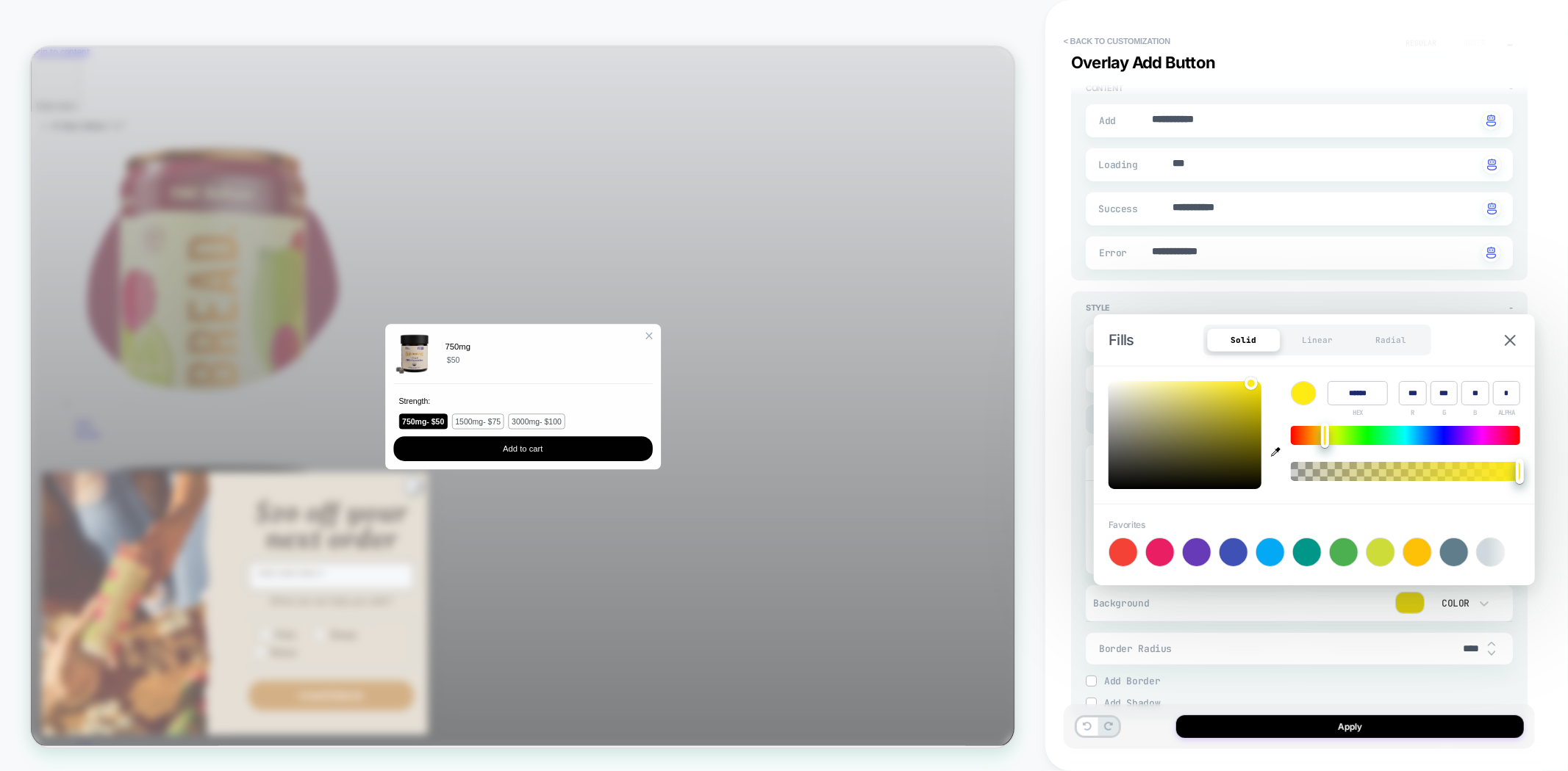
click at [1250, 375] on div "Color ****** HEX *** R *** G ** B * ALPHA" at bounding box center [1314, 435] width 441 height 138
click at [1551, 440] on div "< Back to customization Overlay Add Button Detailed Styling brown atc RENAME SA…" at bounding box center [1306, 386] width 522 height 771
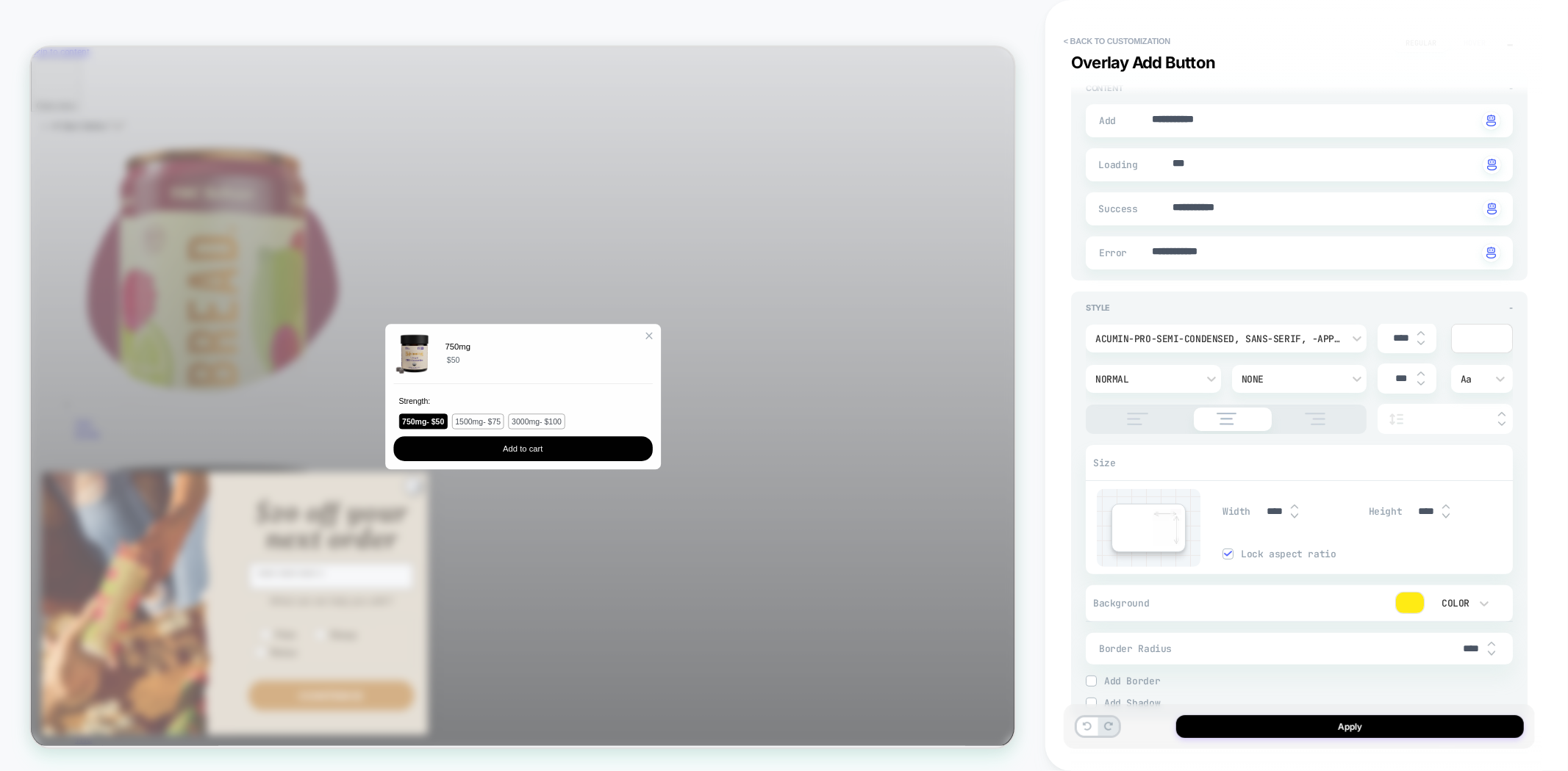
click at [1336, 333] on div "acumin-pro-semi-condensed, sans-serif, -apple-system, 'Segoe UI', Roboto, 'Helv…" at bounding box center [1218, 339] width 247 height 12
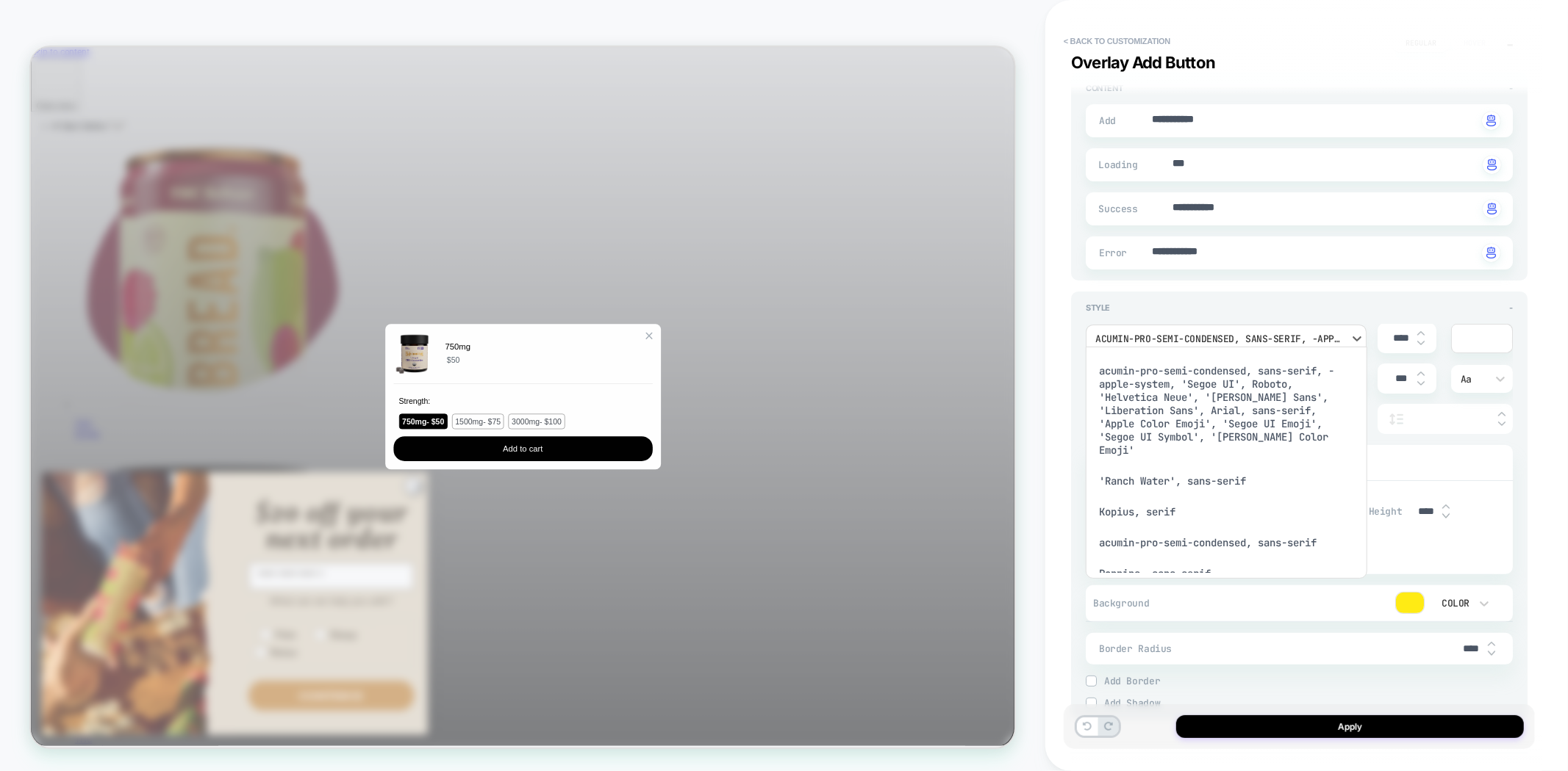
click at [1141, 504] on div "Kopius, serif" at bounding box center [1226, 512] width 269 height 31
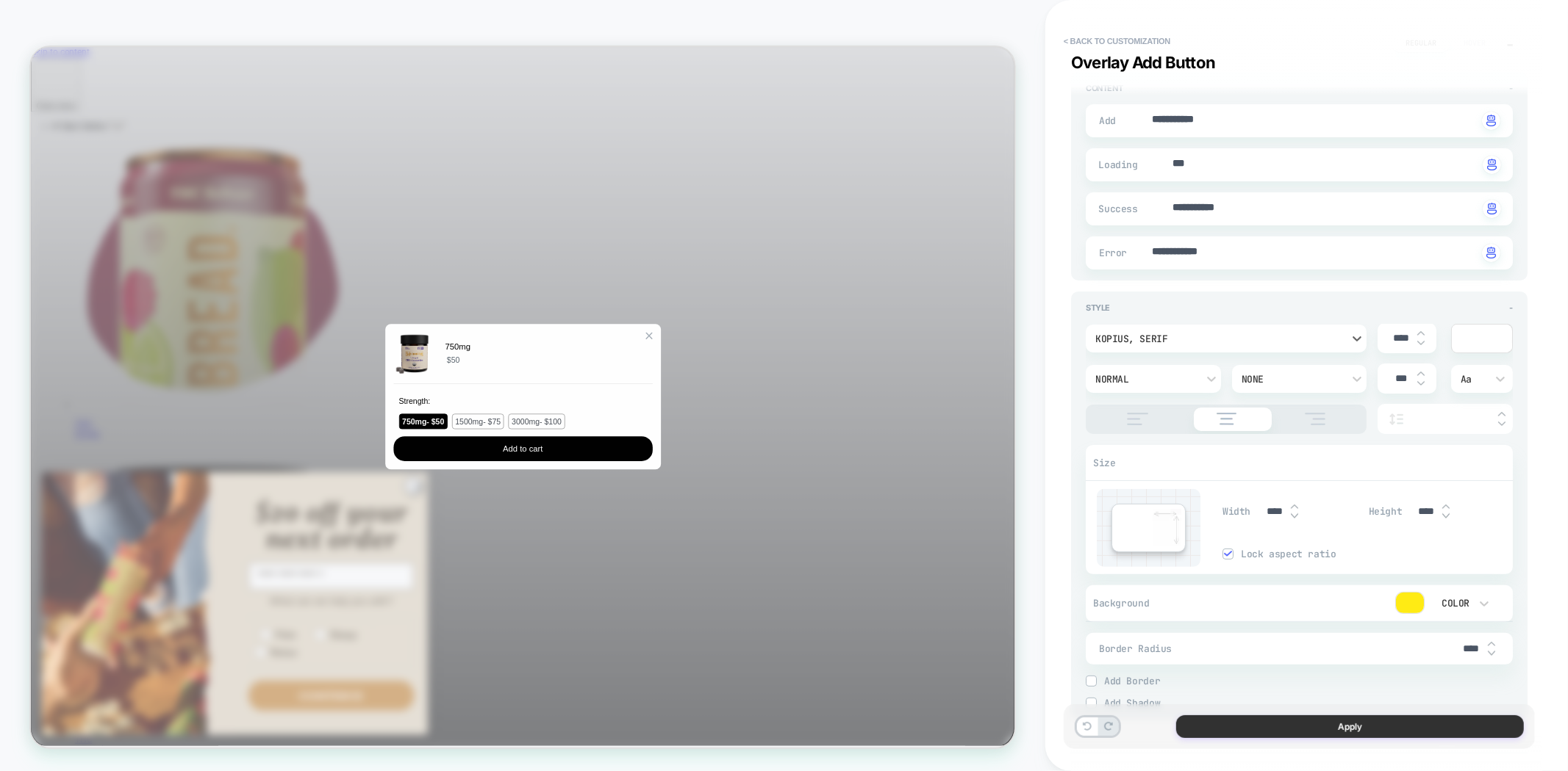
type textarea "*"
click at [1324, 733] on button "Apply" at bounding box center [1349, 727] width 348 height 23
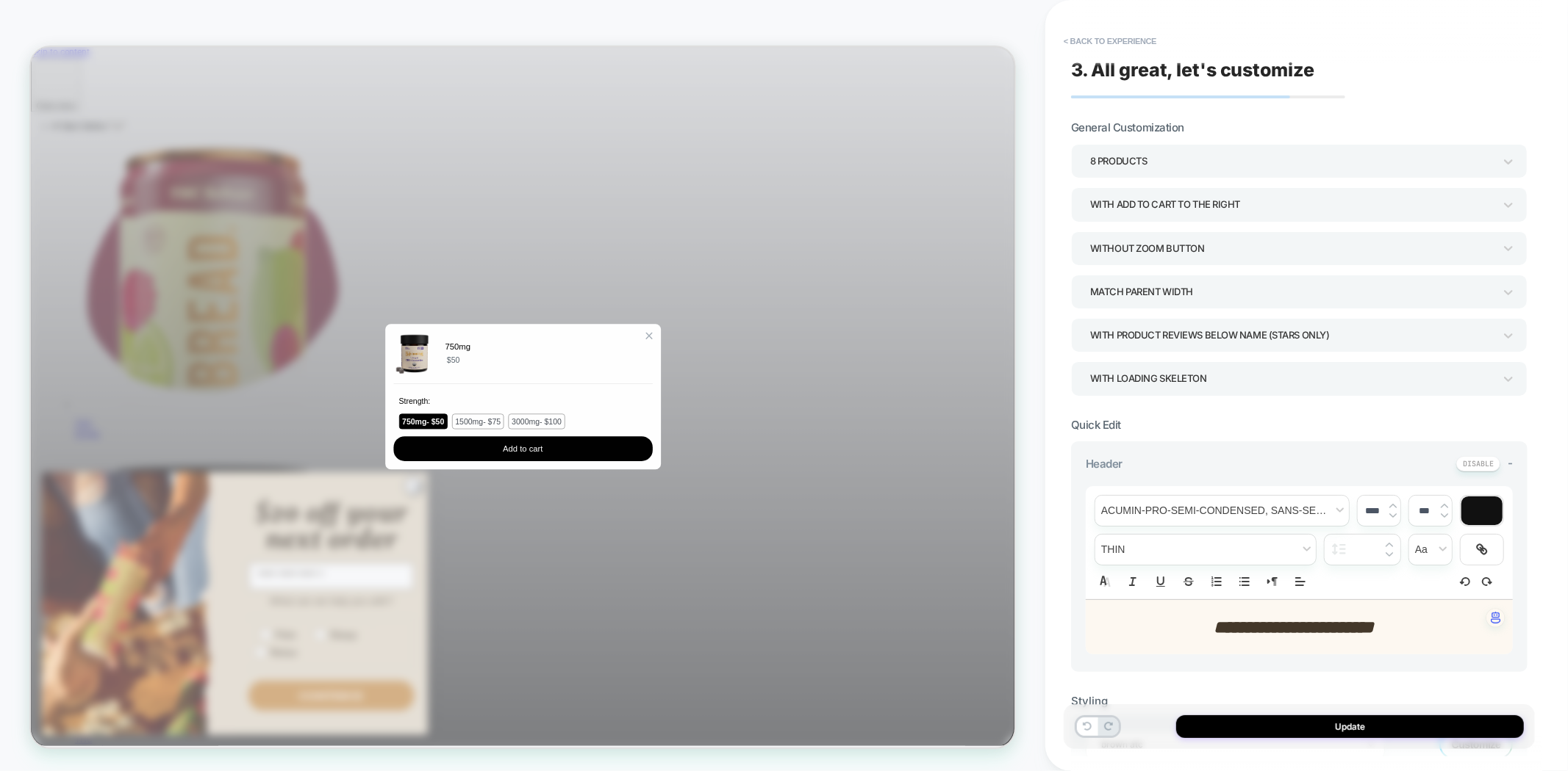
click at [1324, 733] on button "Update" at bounding box center [1349, 727] width 348 height 23
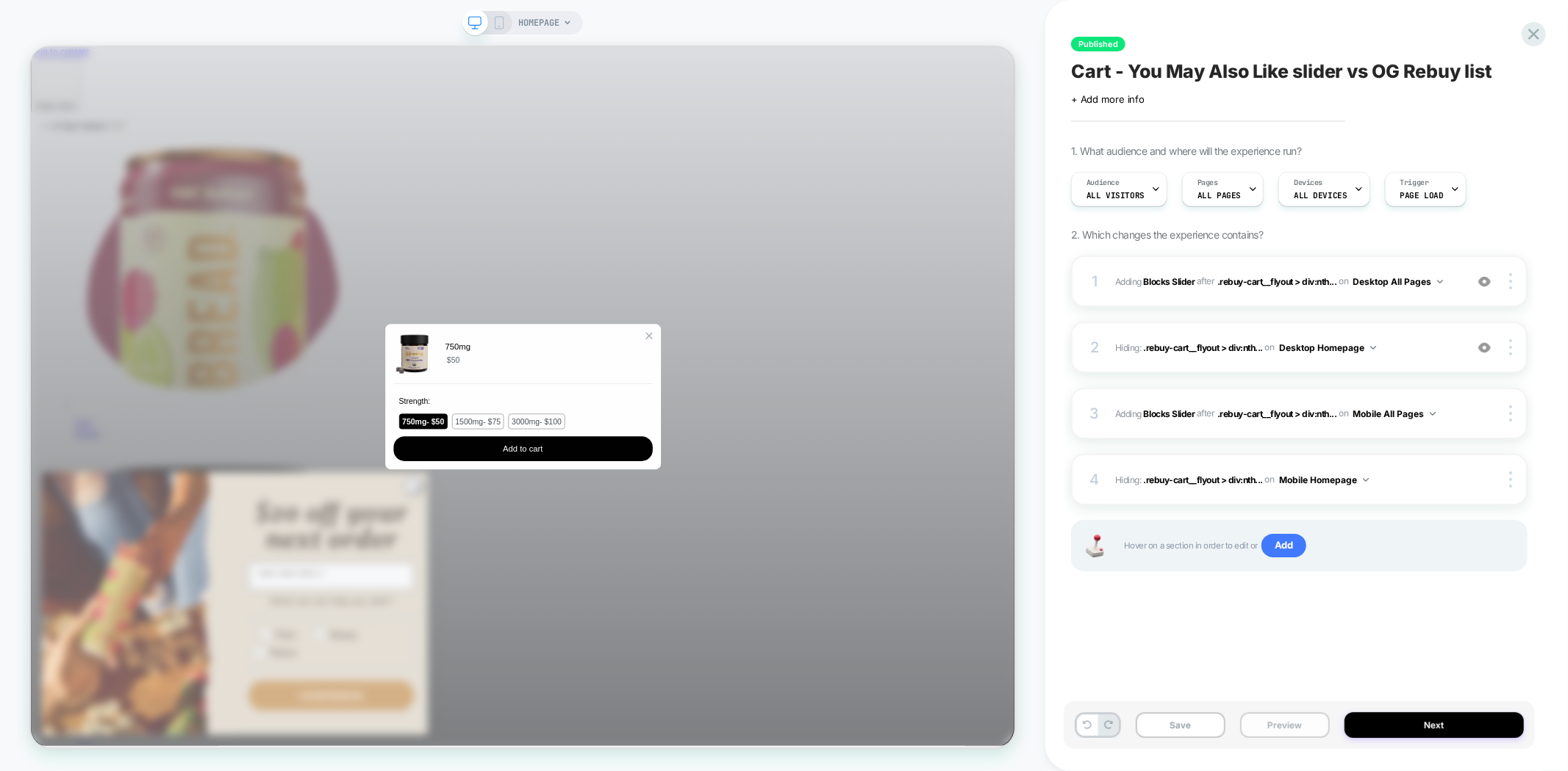
click at [1257, 728] on button "Preview" at bounding box center [1285, 725] width 90 height 25
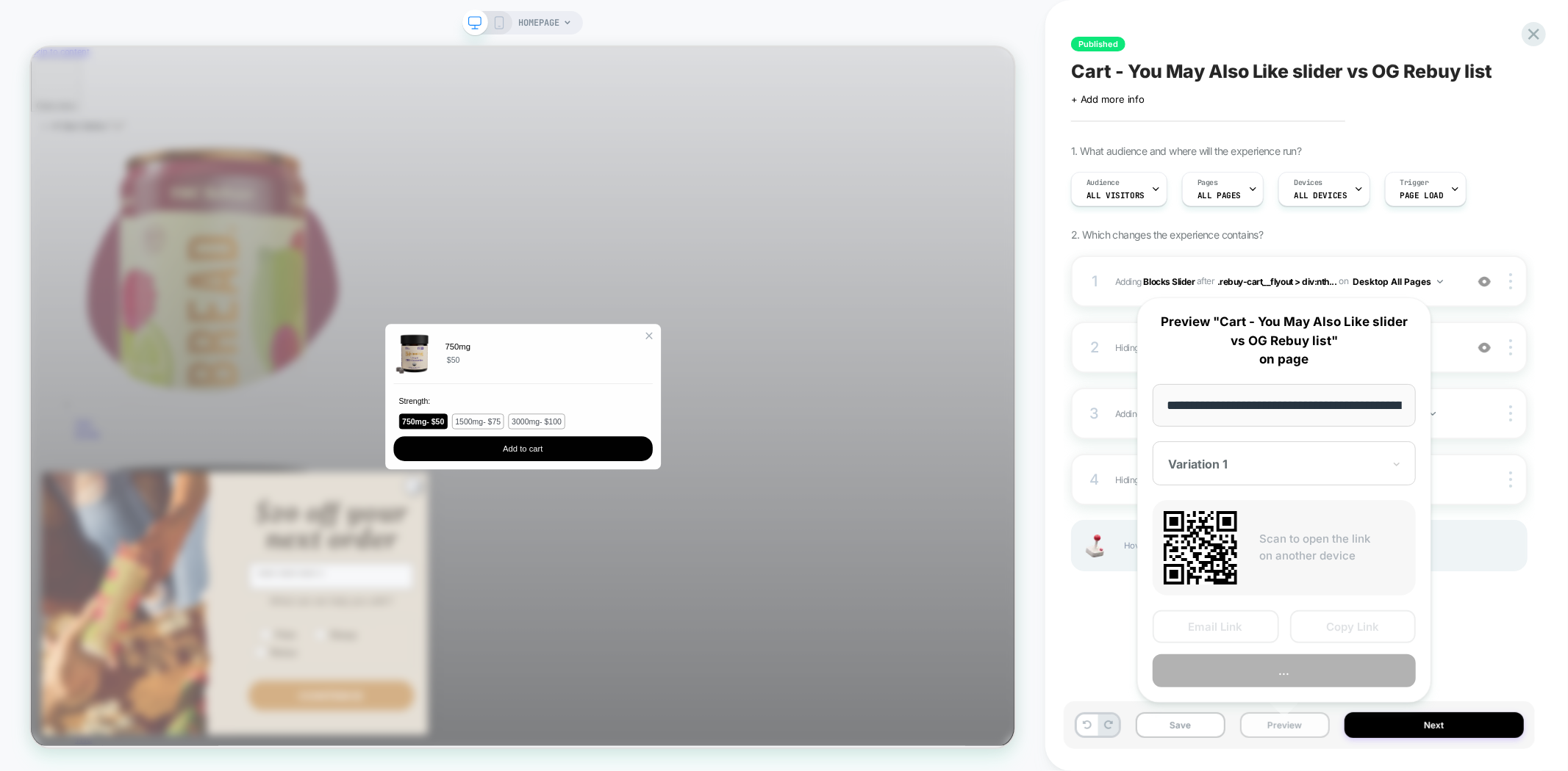
scroll to position [0, 83]
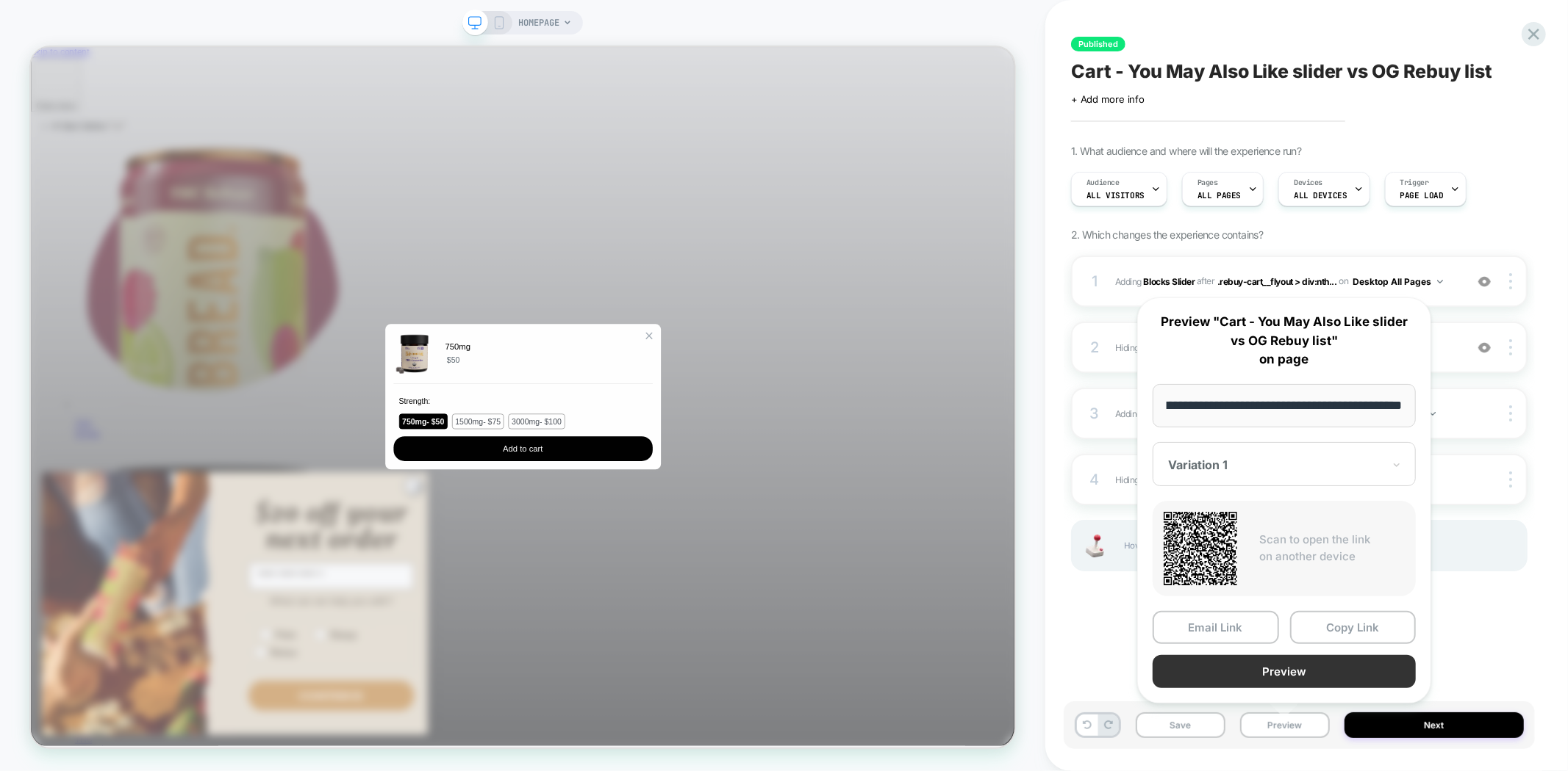
click at [1298, 670] on button "Preview" at bounding box center [1283, 672] width 263 height 33
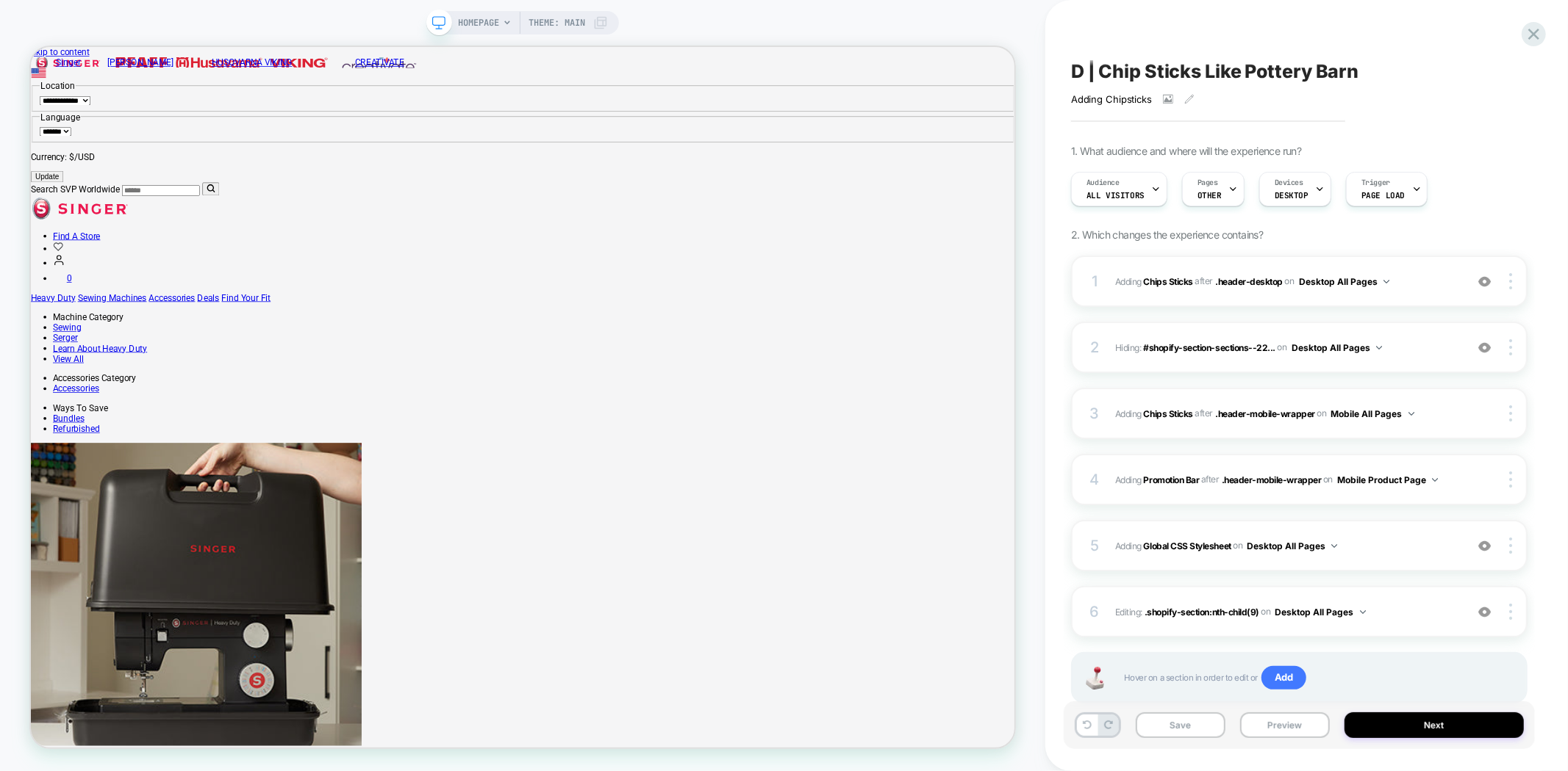
scroll to position [41, 0]
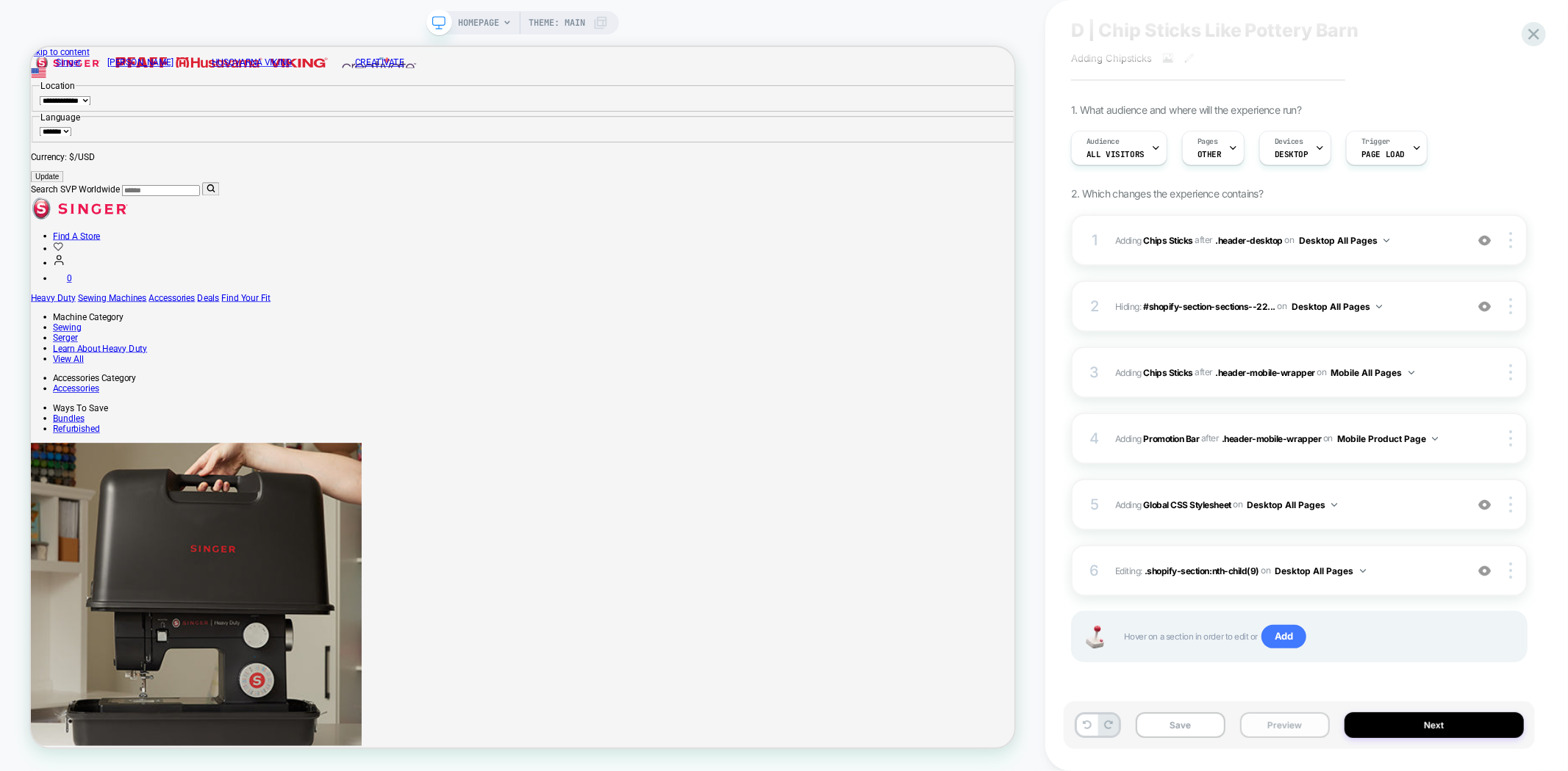
click at [1281, 721] on button "Preview" at bounding box center [1285, 725] width 90 height 25
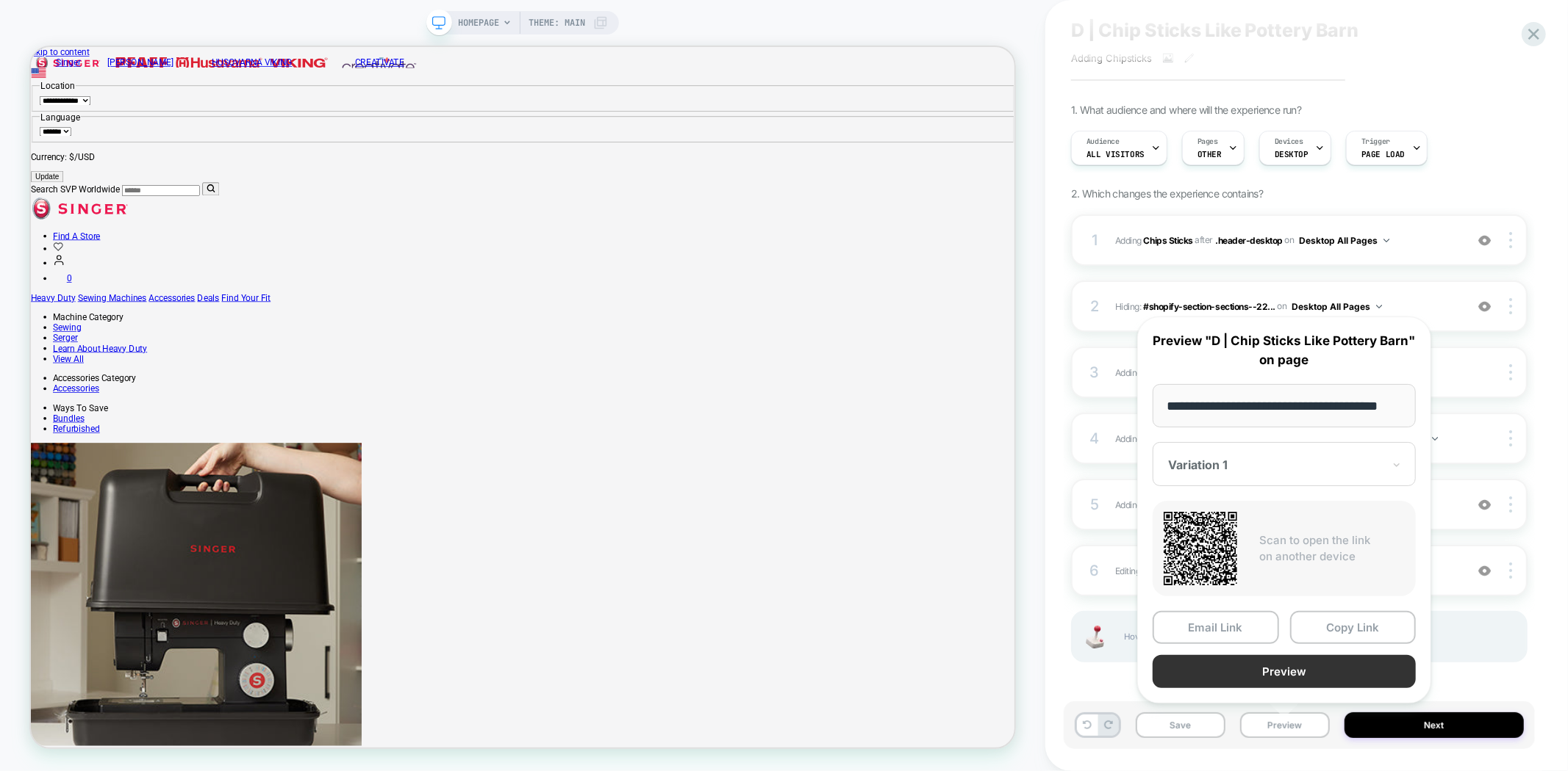
scroll to position [0, 0]
click at [1288, 673] on button "Preview" at bounding box center [1283, 672] width 263 height 33
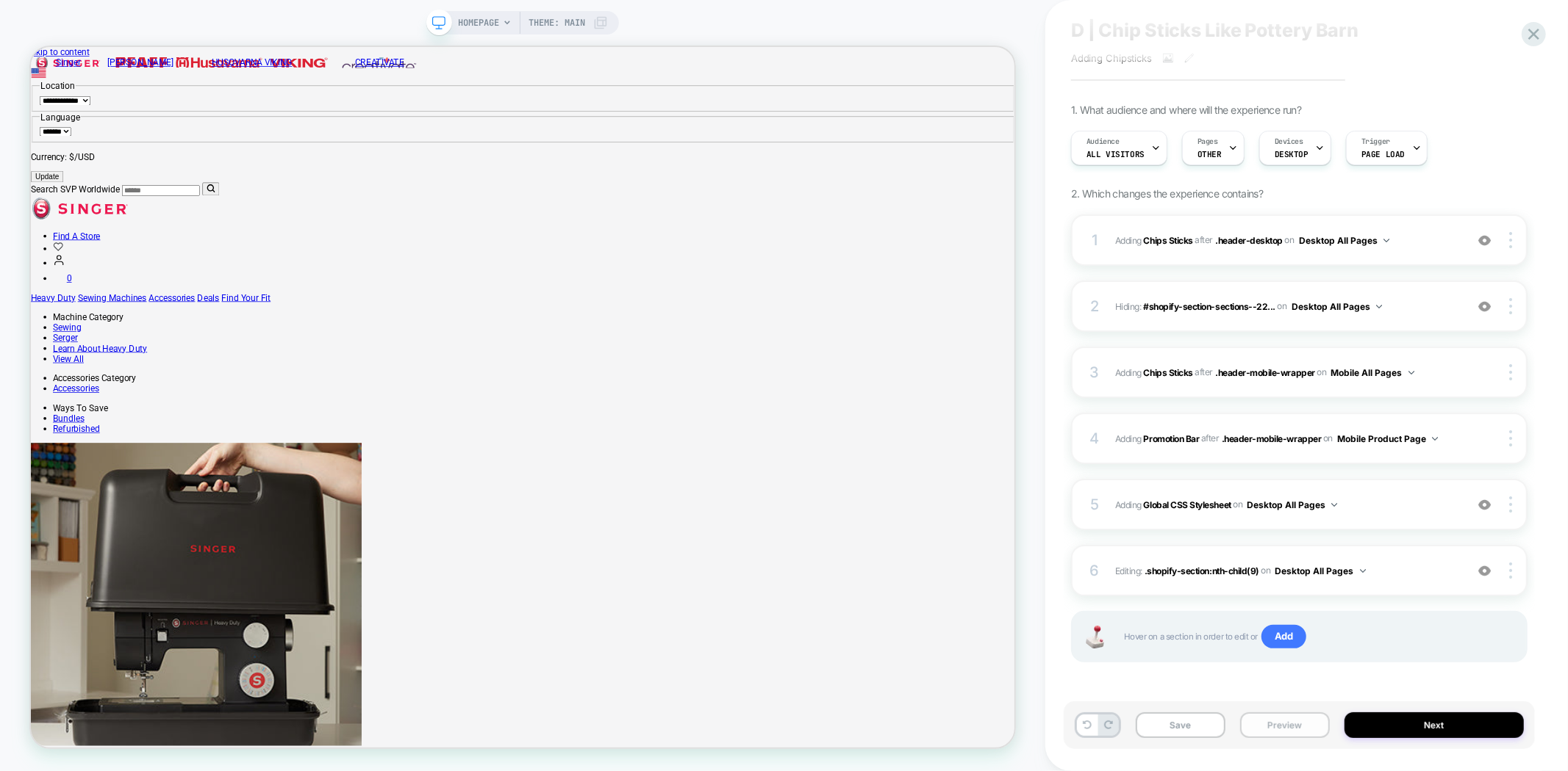
click at [1295, 728] on button "Preview" at bounding box center [1285, 725] width 90 height 25
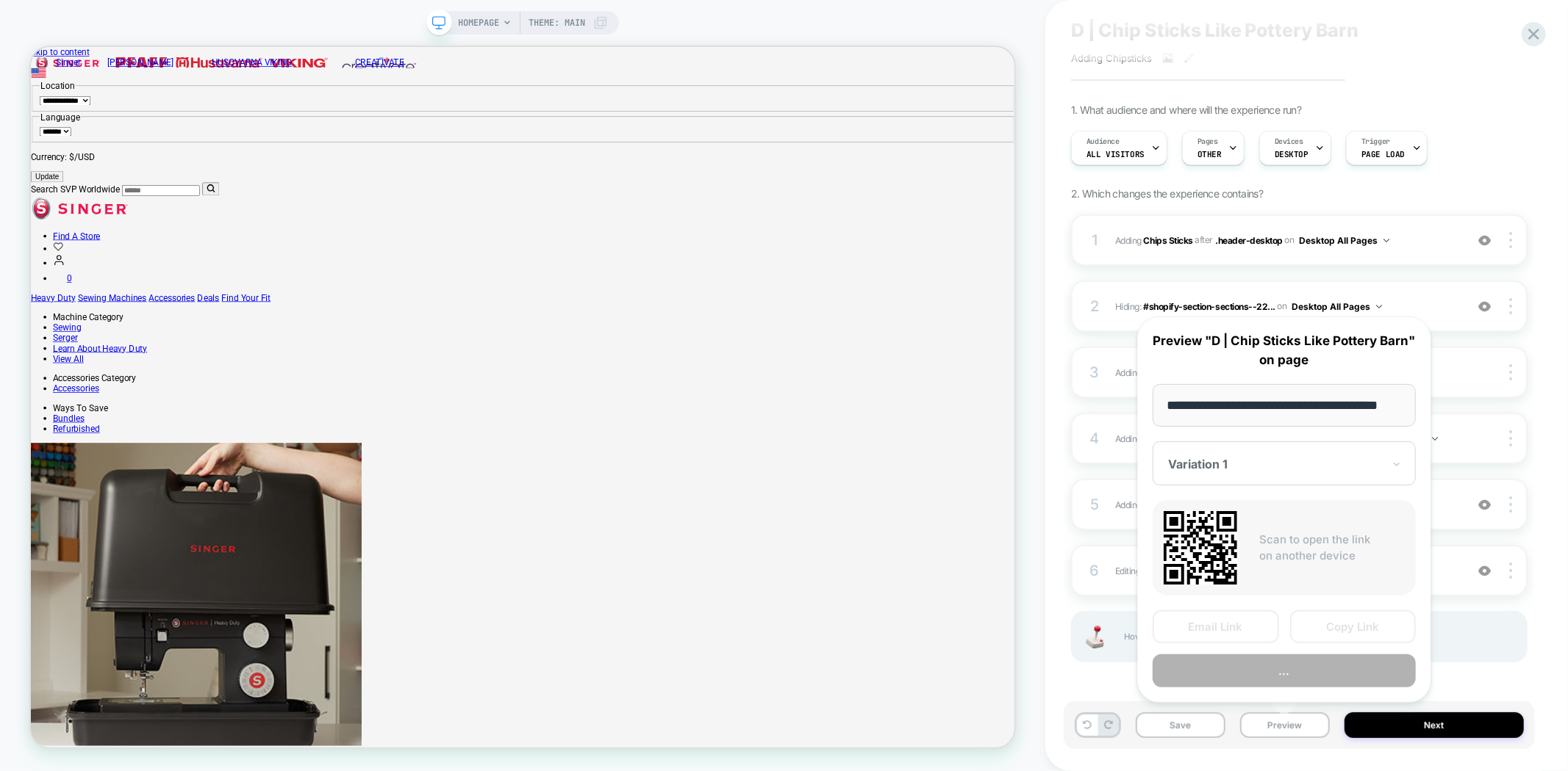
scroll to position [0, 25]
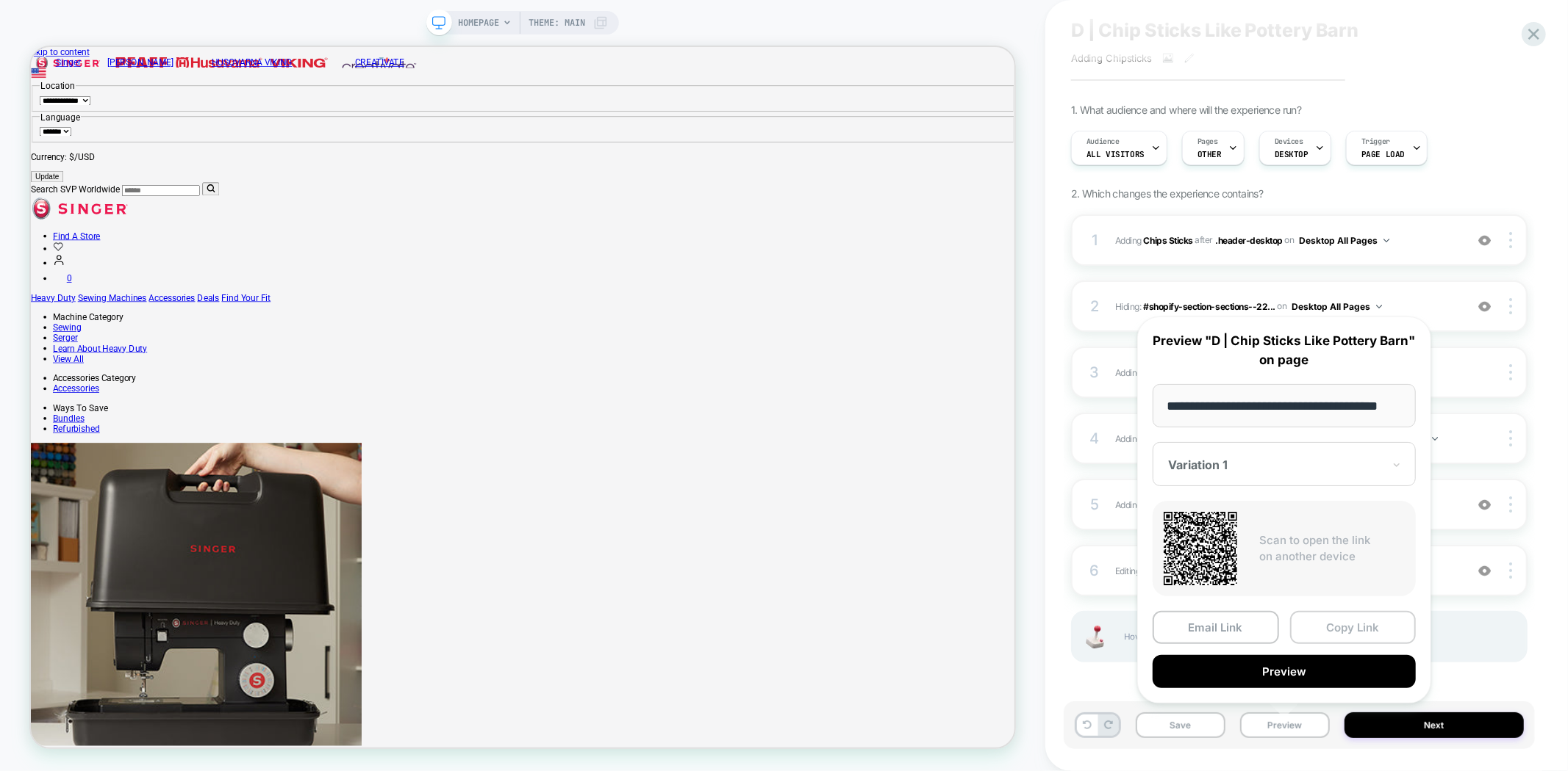
click at [1347, 628] on button "Copy Link" at bounding box center [1353, 628] width 126 height 33
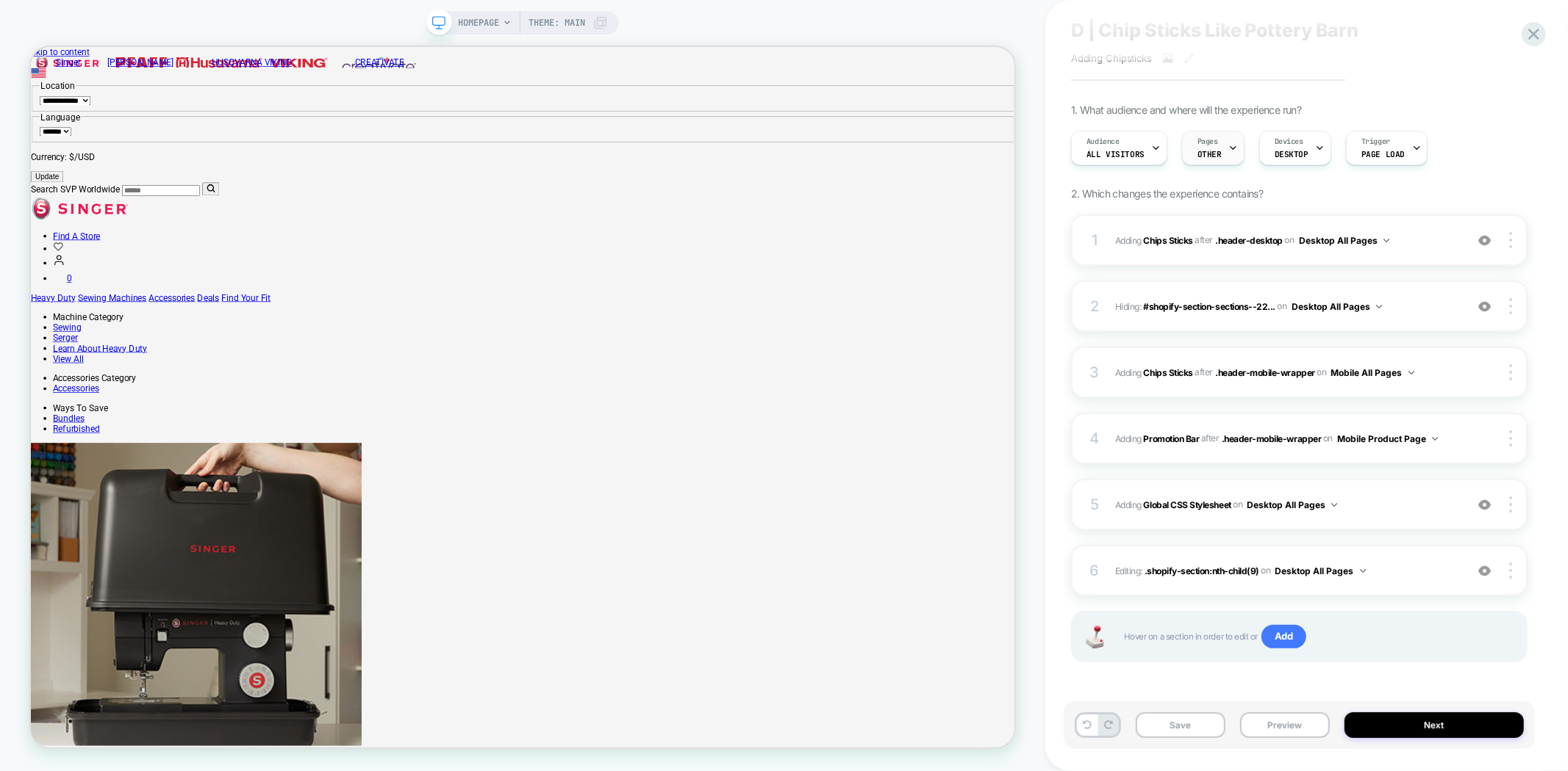
click at [1191, 146] on div "Pages OTHER" at bounding box center [1209, 148] width 54 height 33
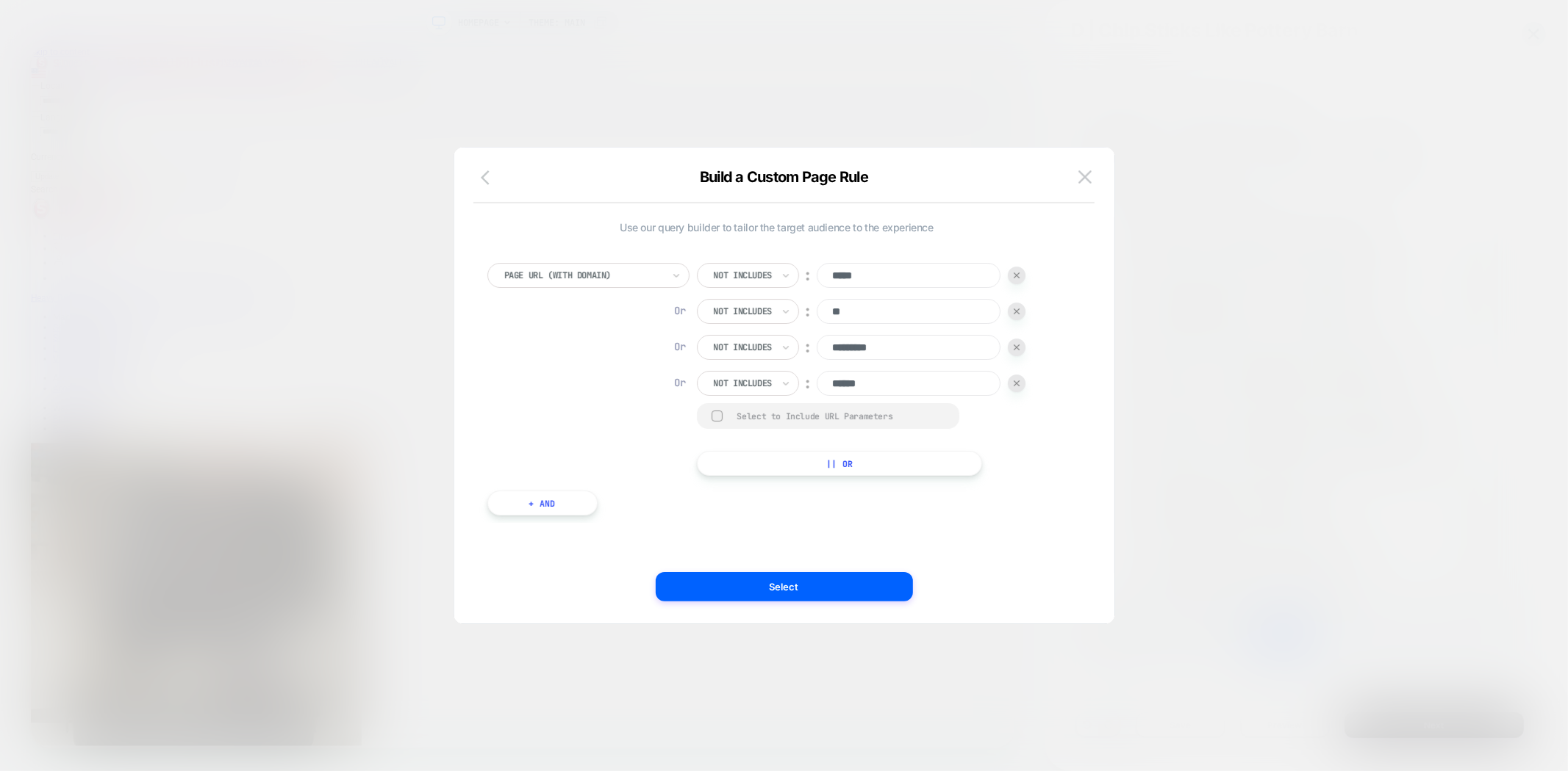
click at [486, 182] on icon "button" at bounding box center [485, 178] width 9 height 15
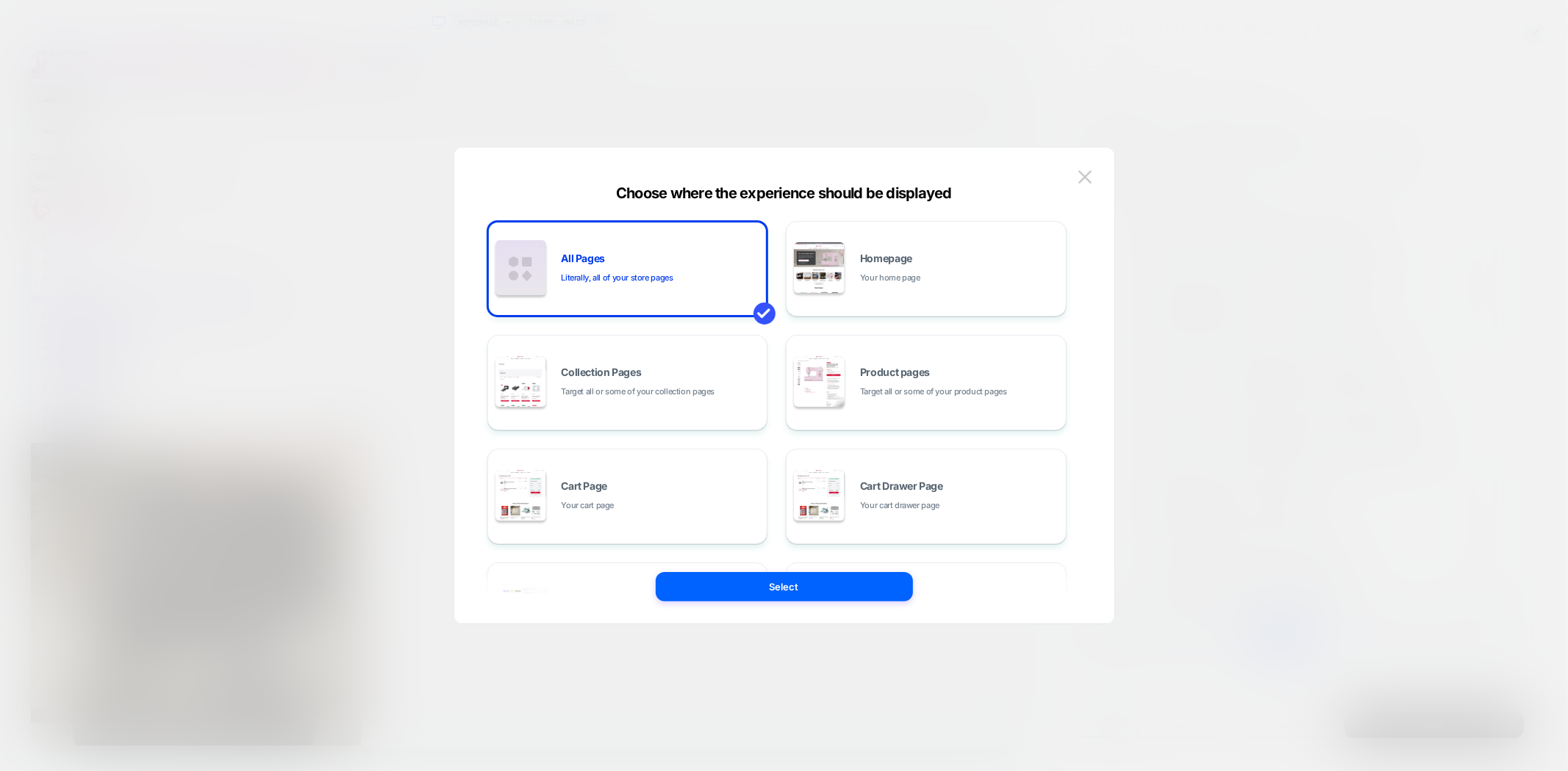
click at [1071, 177] on div "All Pages Literally, all of your store pages Homepage Your home page Collection…" at bounding box center [777, 386] width 616 height 417
click at [1074, 178] on button at bounding box center [1084, 177] width 22 height 22
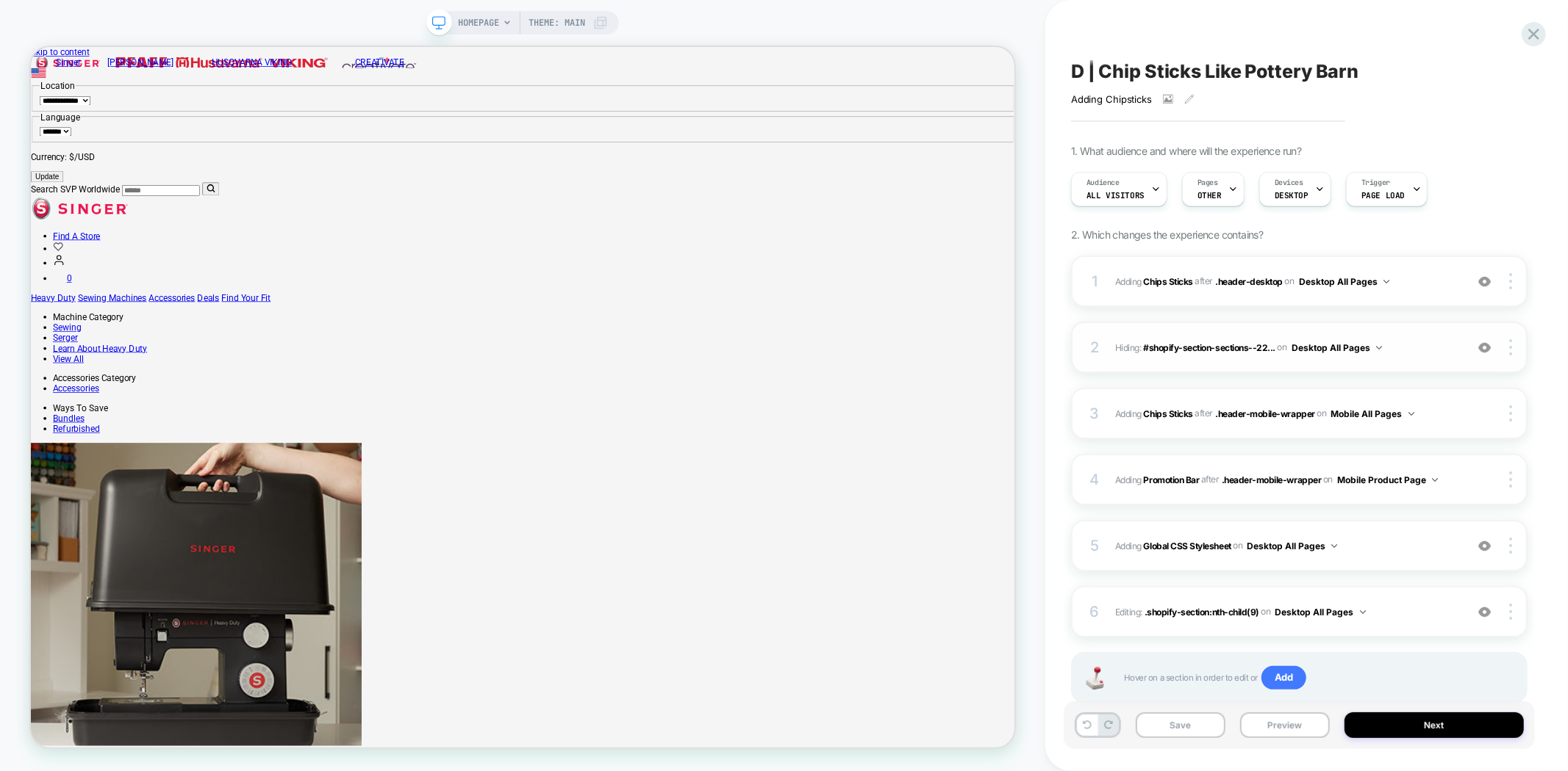
click at [1487, 341] on img at bounding box center [1484, 347] width 12 height 12
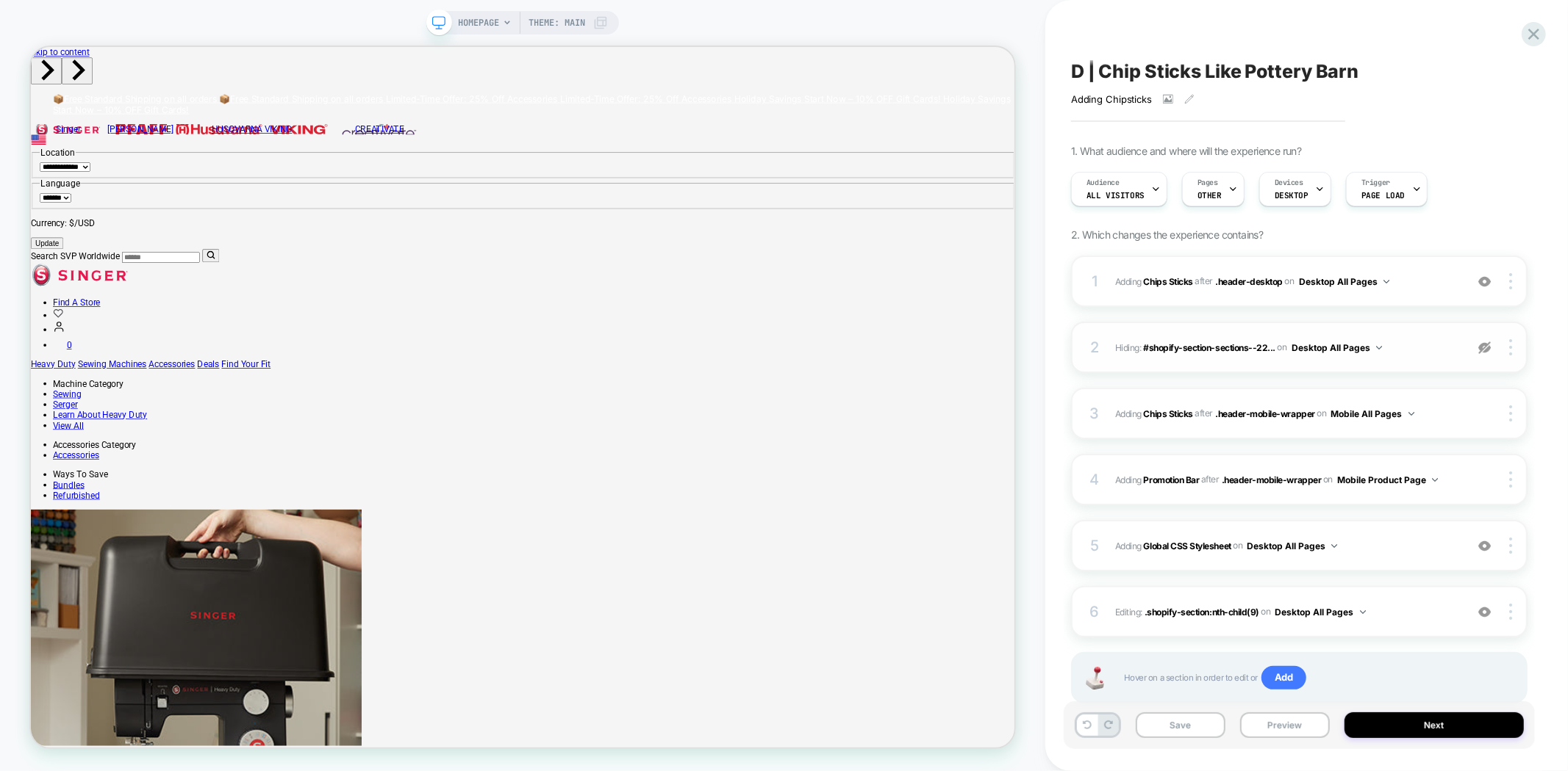
click at [1486, 348] on img at bounding box center [1484, 347] width 12 height 12
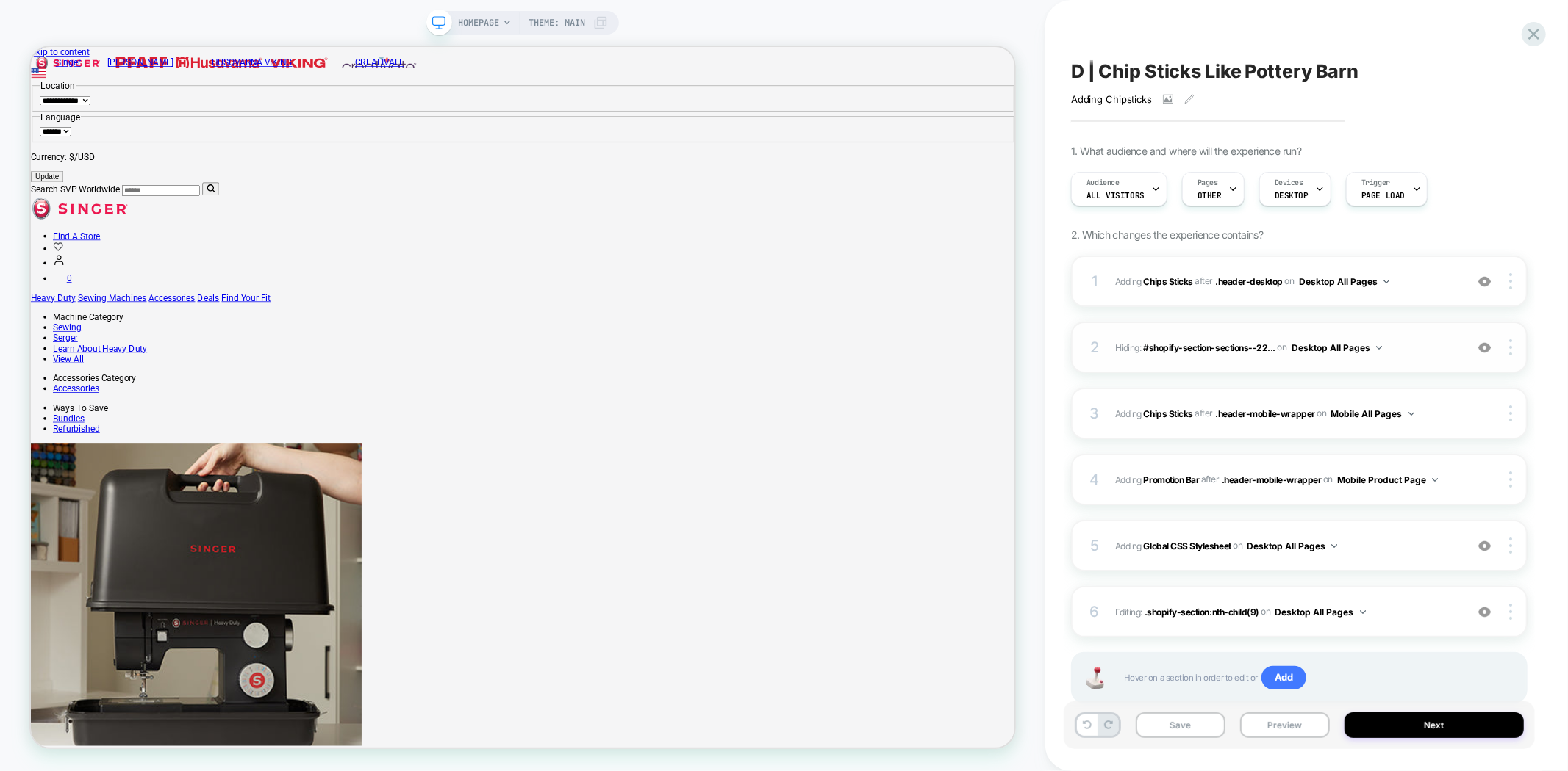
click at [1486, 348] on img at bounding box center [1484, 347] width 12 height 12
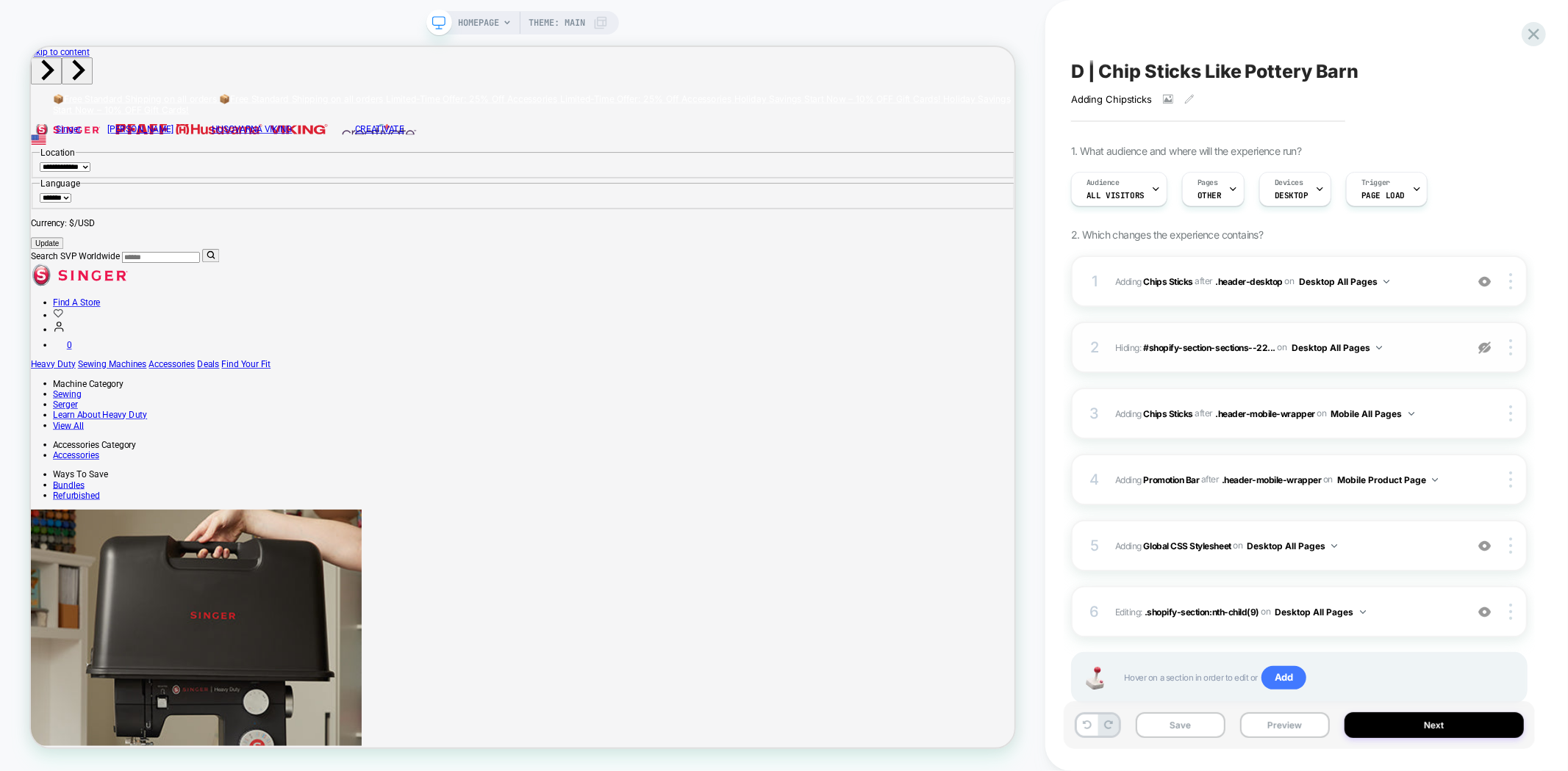
click at [1486, 348] on img at bounding box center [1484, 347] width 12 height 12
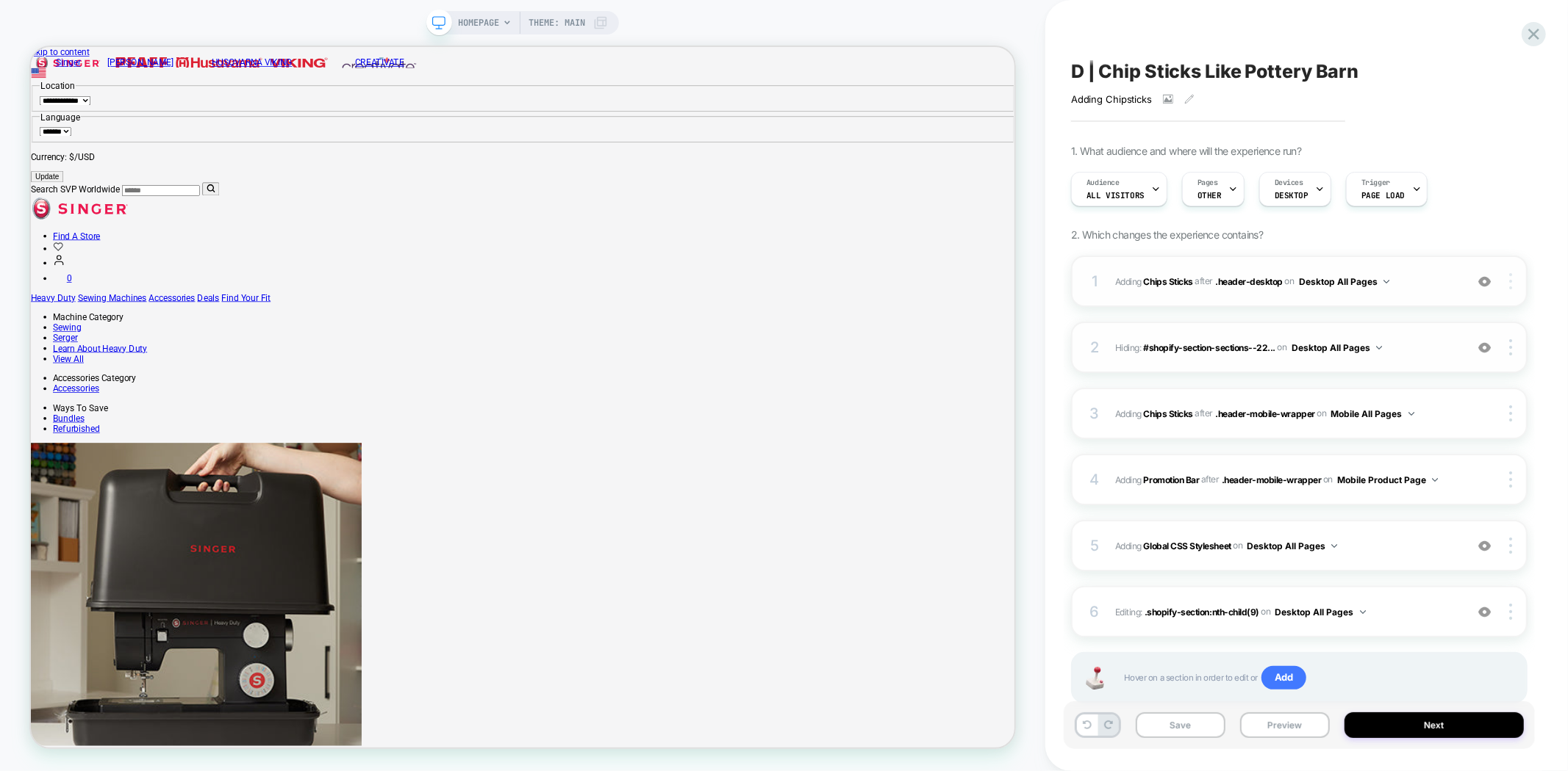
click at [1515, 284] on div at bounding box center [1512, 282] width 28 height 16
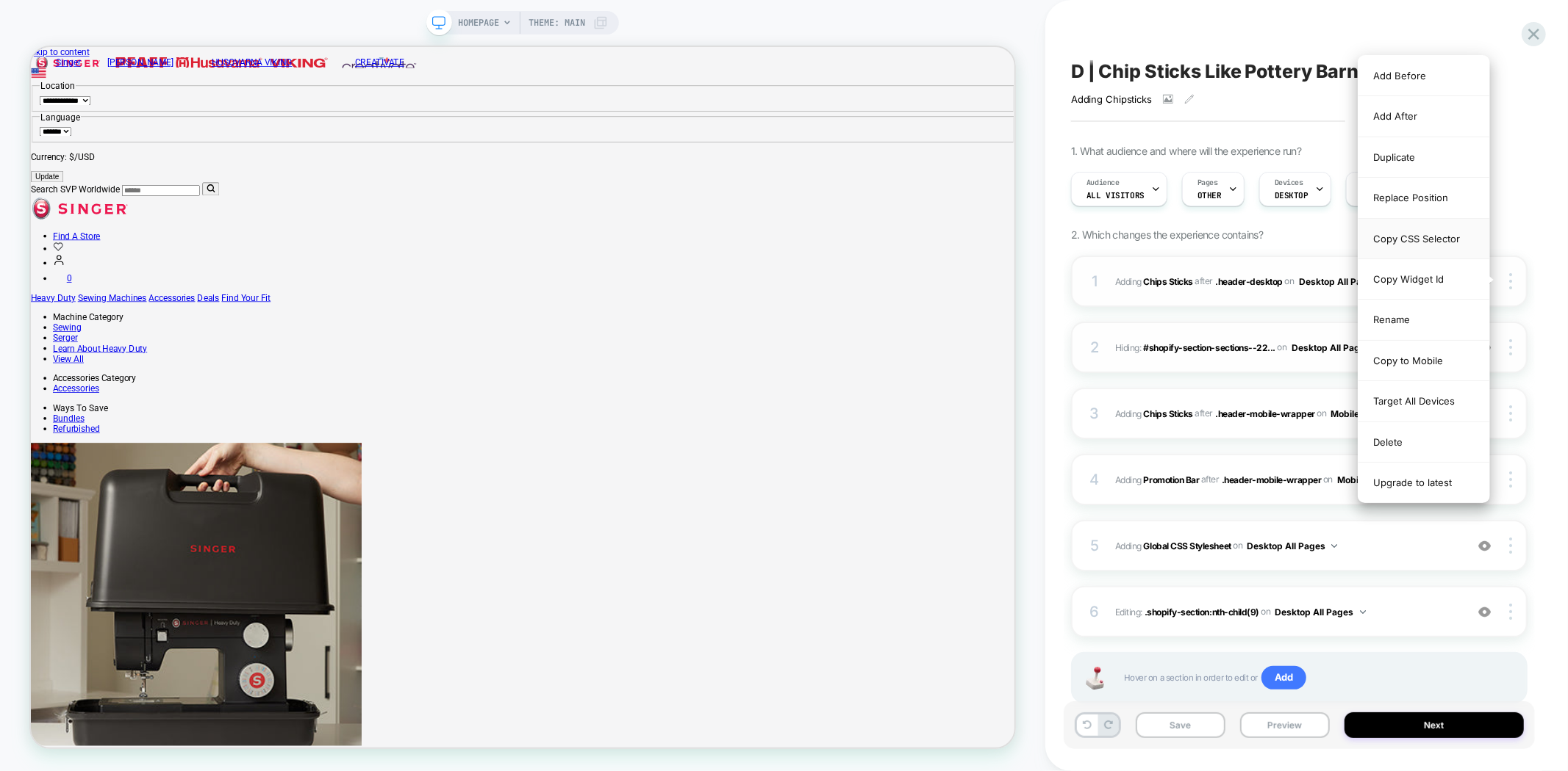
click at [1415, 237] on div "Copy CSS Selector" at bounding box center [1424, 238] width 131 height 40
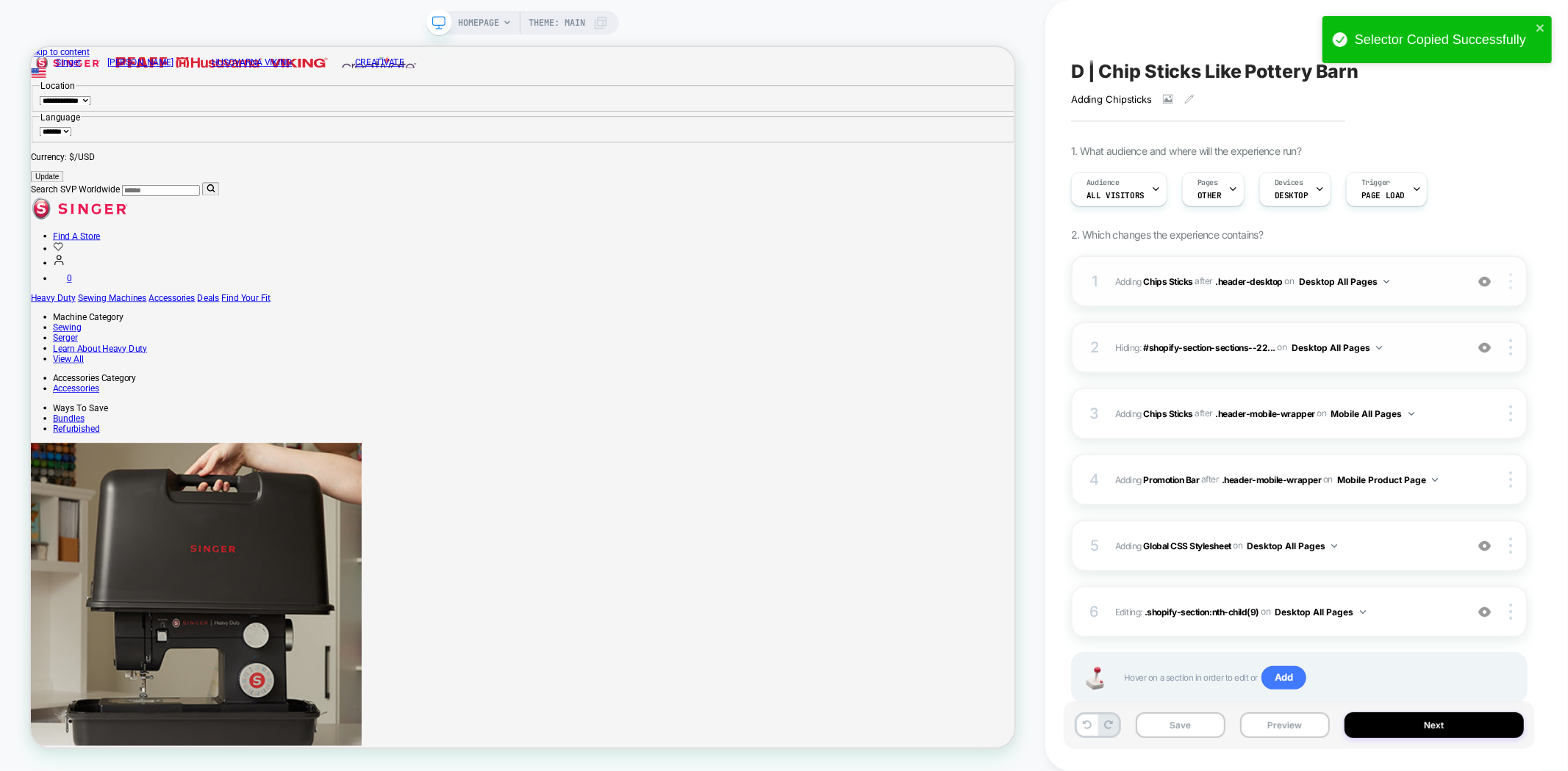
click at [1511, 284] on img at bounding box center [1511, 282] width 3 height 16
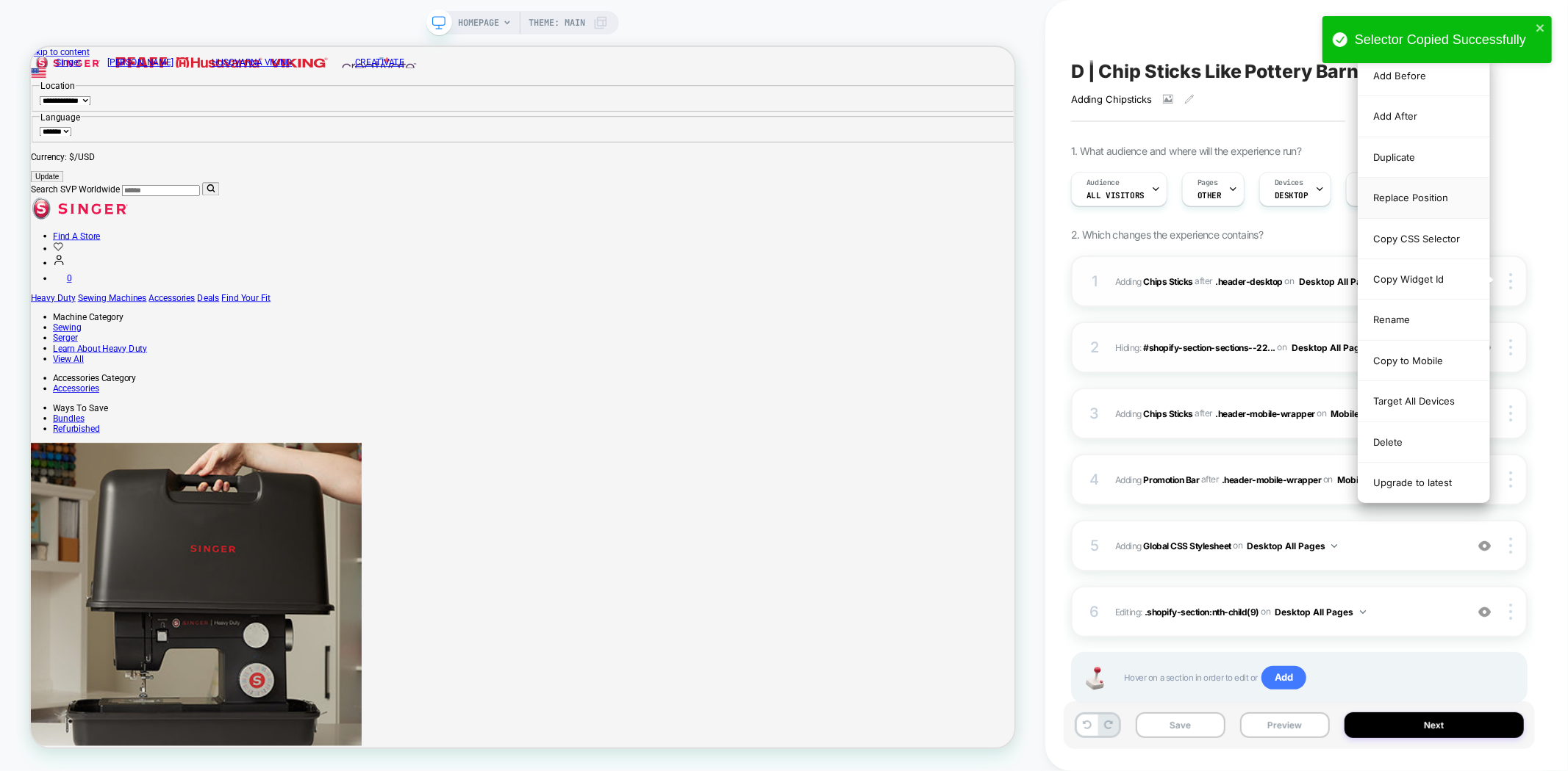
click at [1408, 196] on div "Replace Position" at bounding box center [1424, 197] width 131 height 40
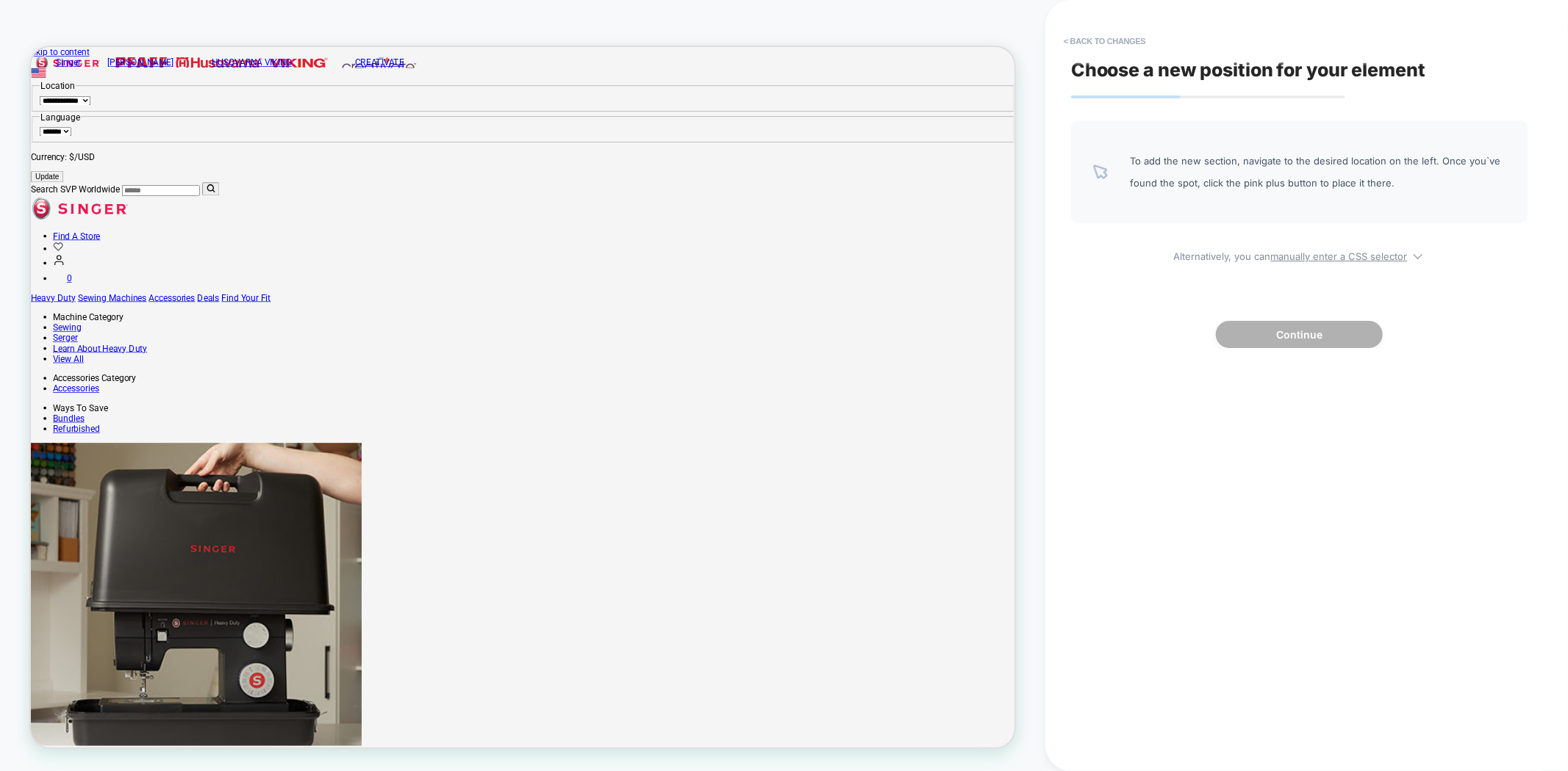
click at [1331, 262] on div "To add the new section, navigate to the desired location on the left. Once you`…" at bounding box center [1299, 234] width 456 height 228
click at [1326, 263] on div "To add the new section, navigate to the desired location on the left. Once you`…" at bounding box center [1299, 234] width 456 height 228
click at [1314, 259] on u "manually enter a CSS selector" at bounding box center [1339, 256] width 137 height 11
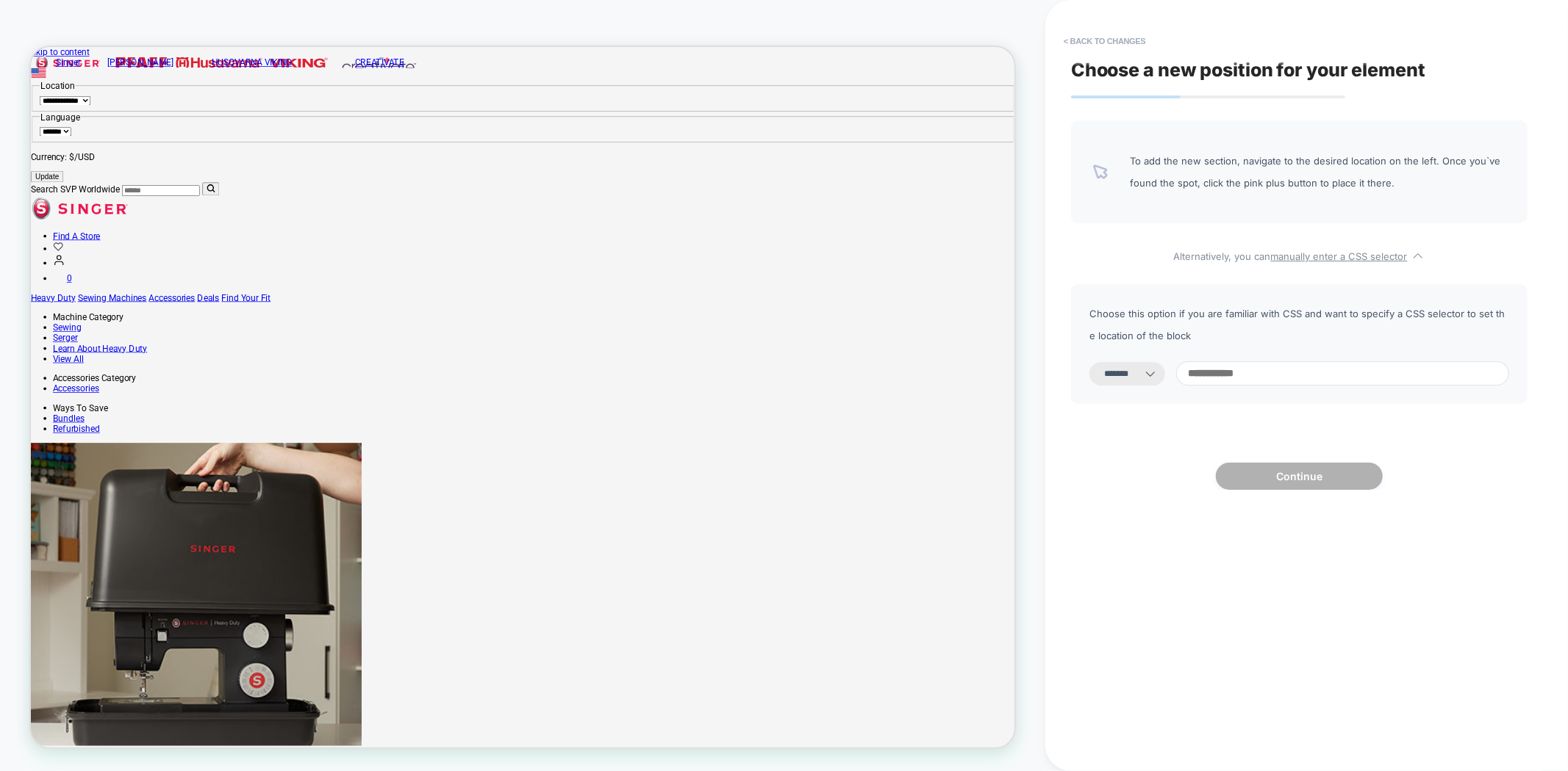
click at [1140, 376] on select "**********" at bounding box center [1127, 374] width 75 height 24
select select "*********"
click at [1089, 363] on select "**********" at bounding box center [1127, 374] width 75 height 24
click at [1280, 378] on input at bounding box center [1342, 374] width 333 height 25
paste input "**********"
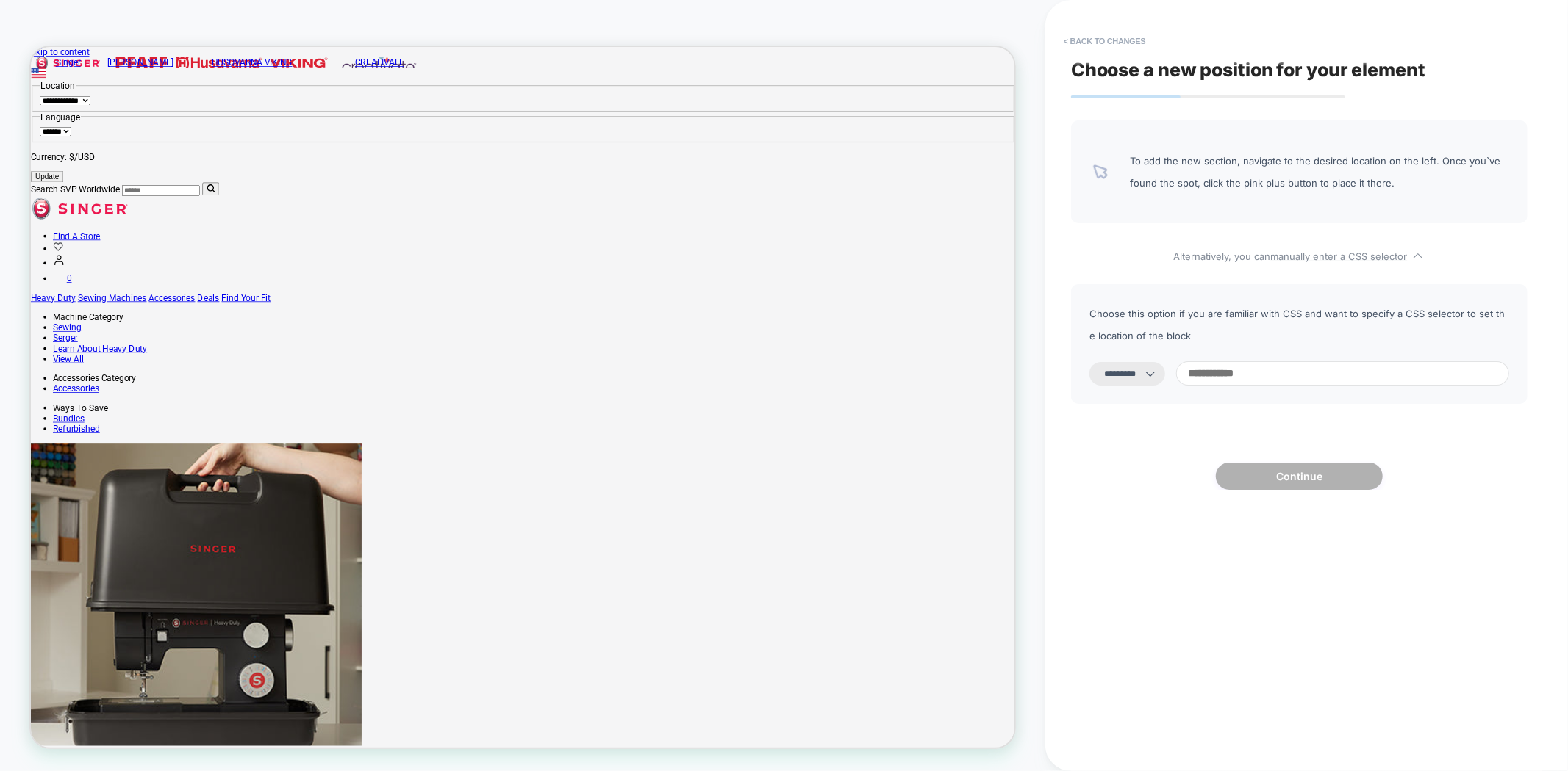
type input "**********"
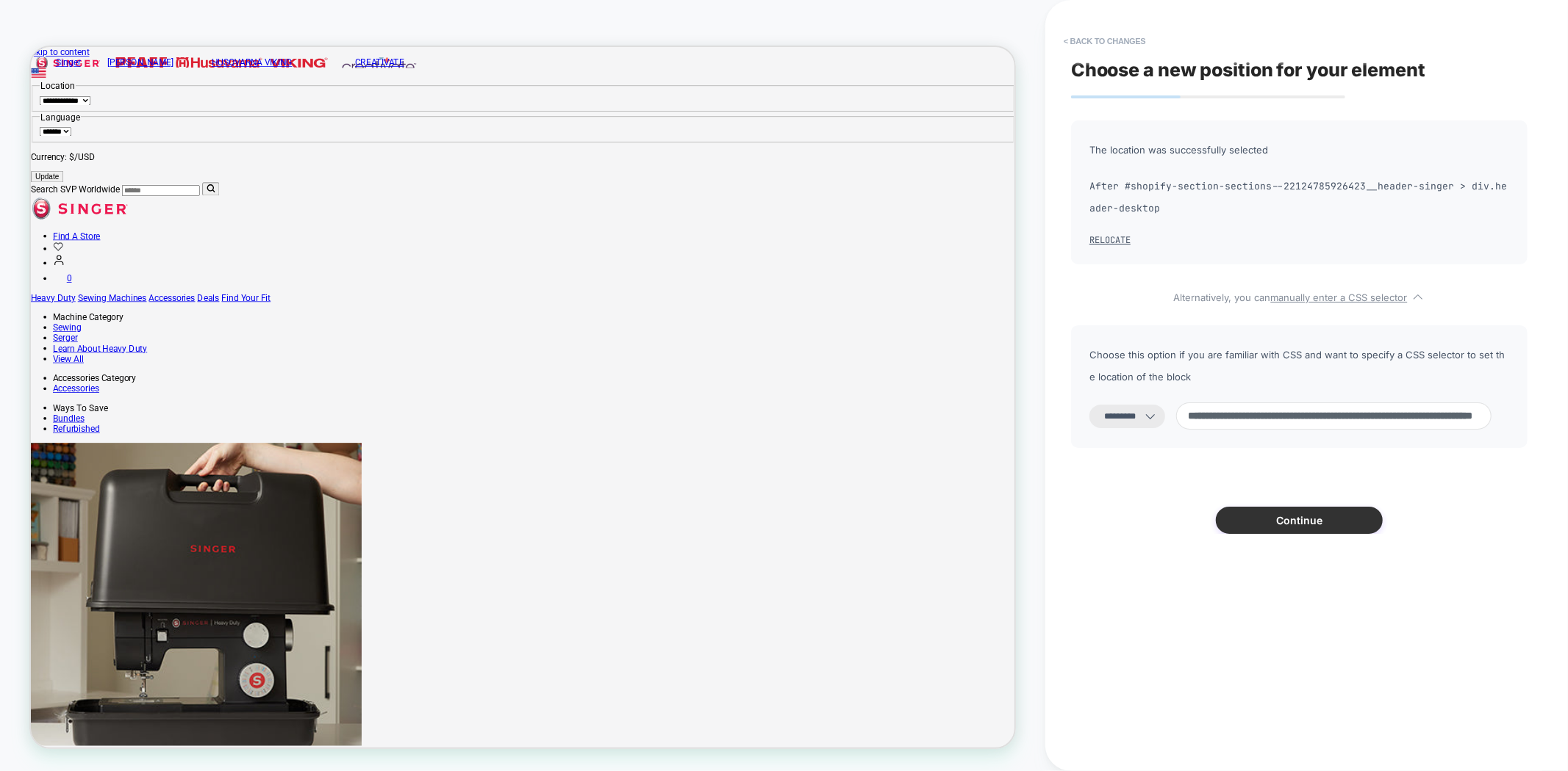
click at [1281, 518] on button "Continue" at bounding box center [1299, 520] width 167 height 27
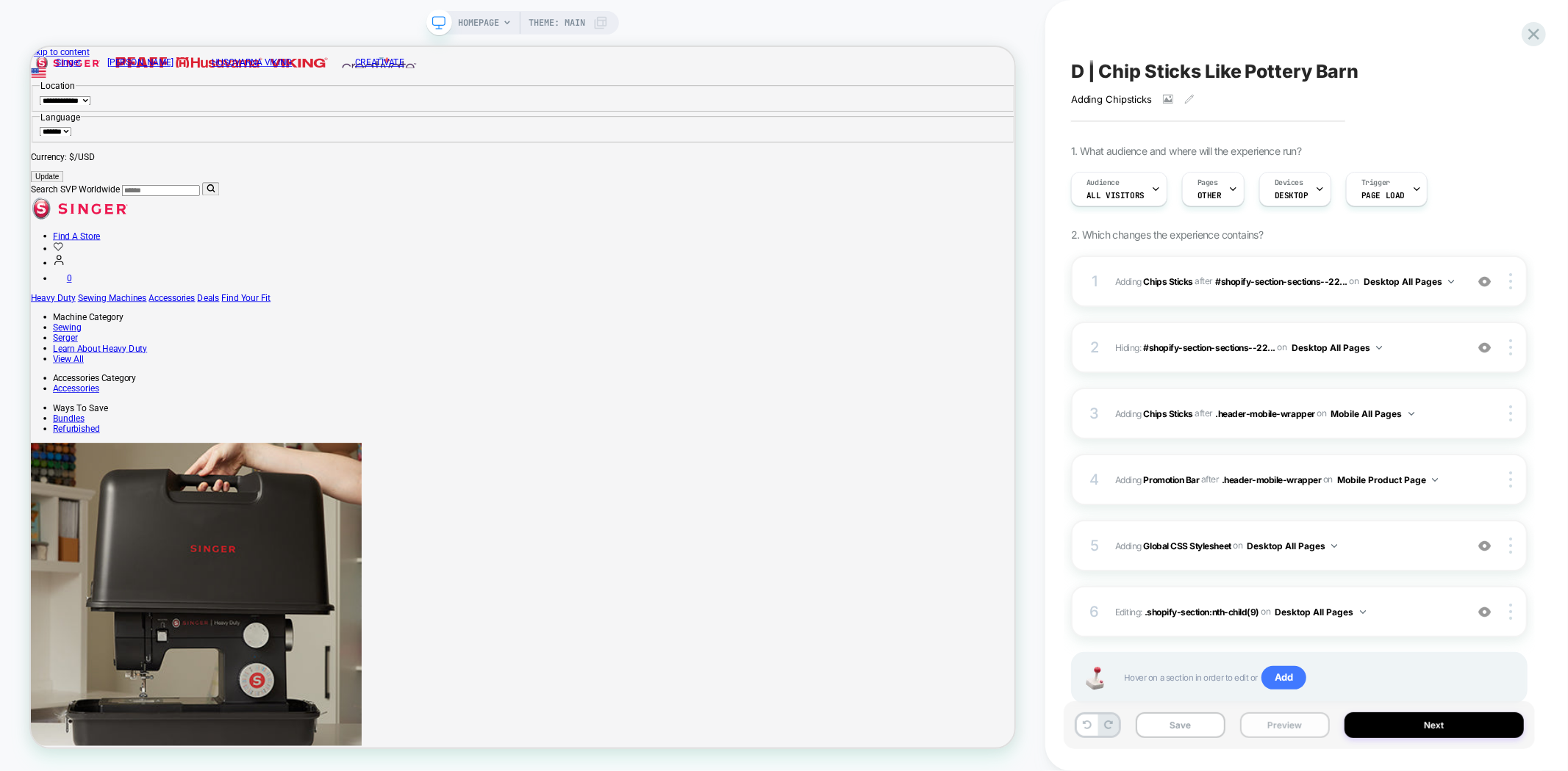
click at [1266, 729] on button "Preview" at bounding box center [1285, 725] width 90 height 25
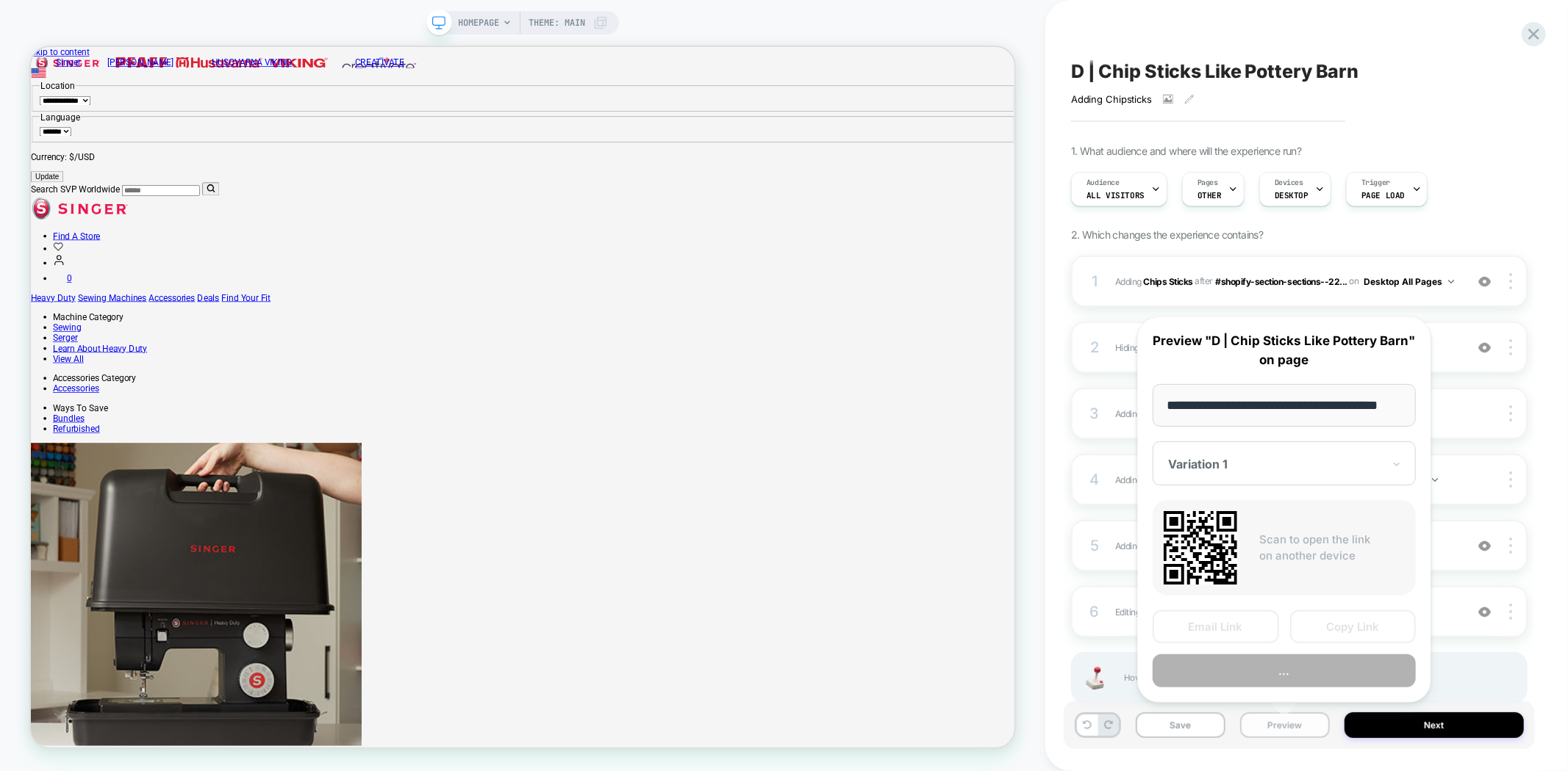
scroll to position [0, 25]
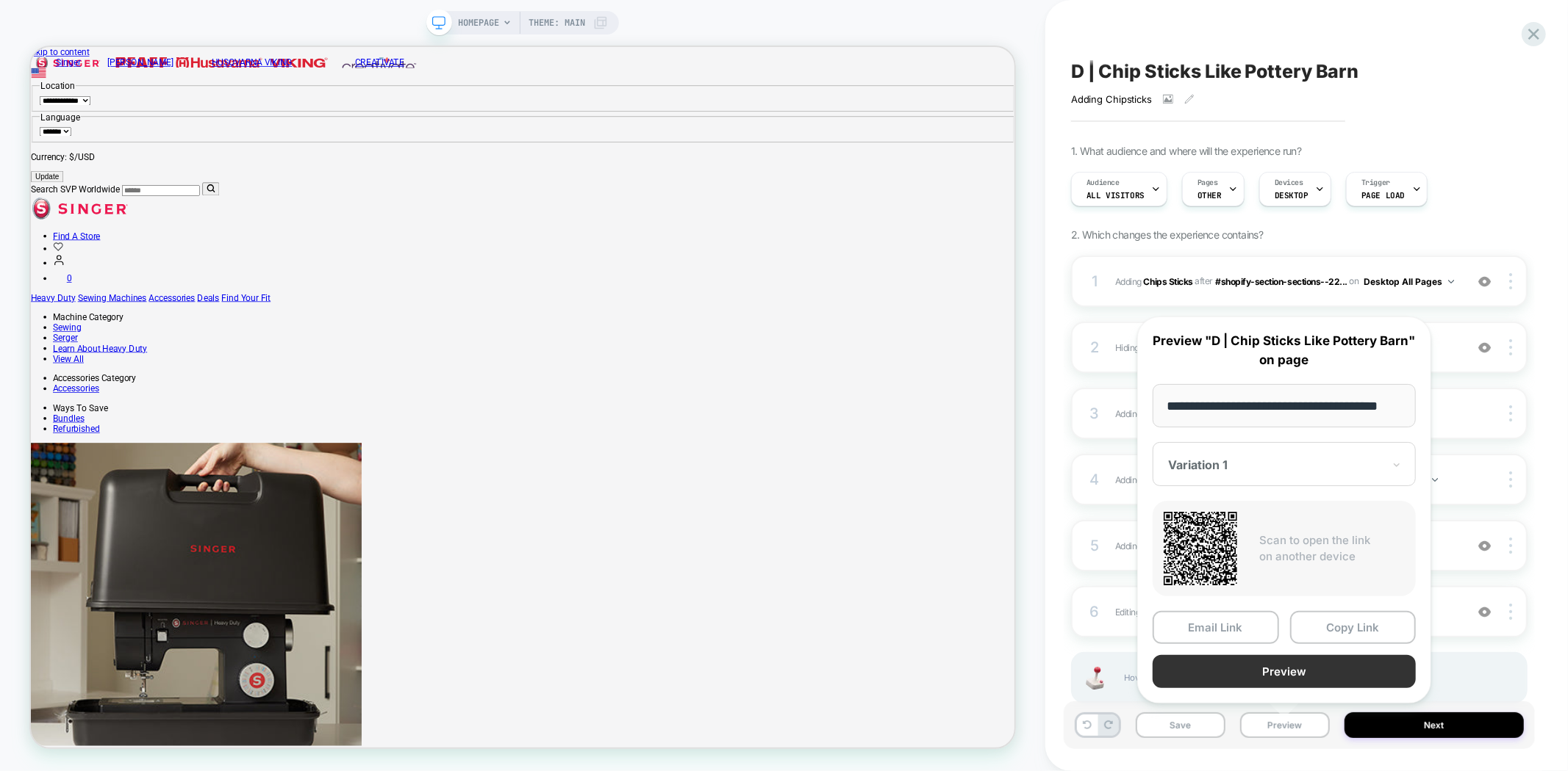
click at [1318, 670] on button "Preview" at bounding box center [1283, 672] width 263 height 33
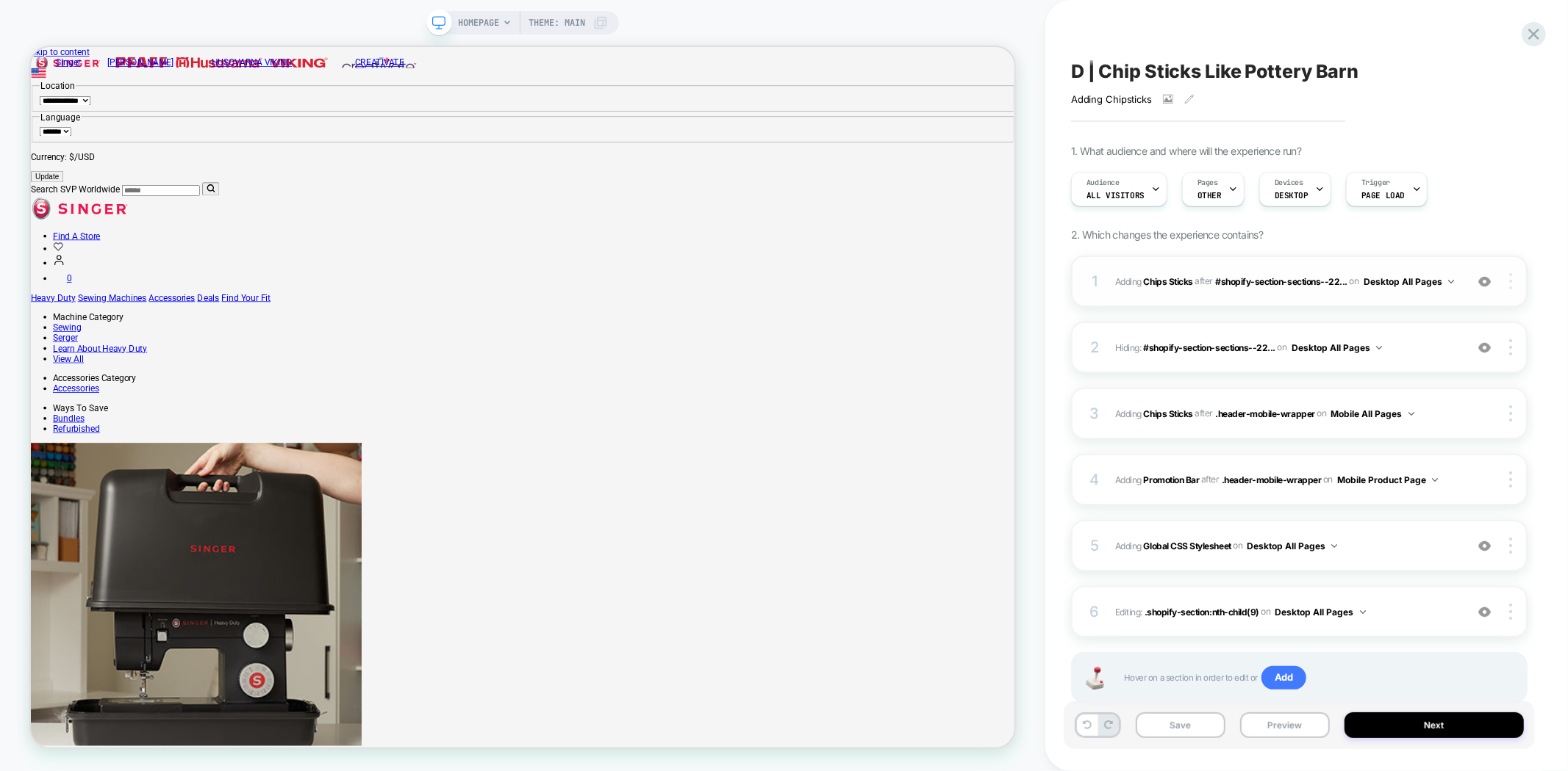
click at [1512, 283] on div at bounding box center [1512, 282] width 28 height 16
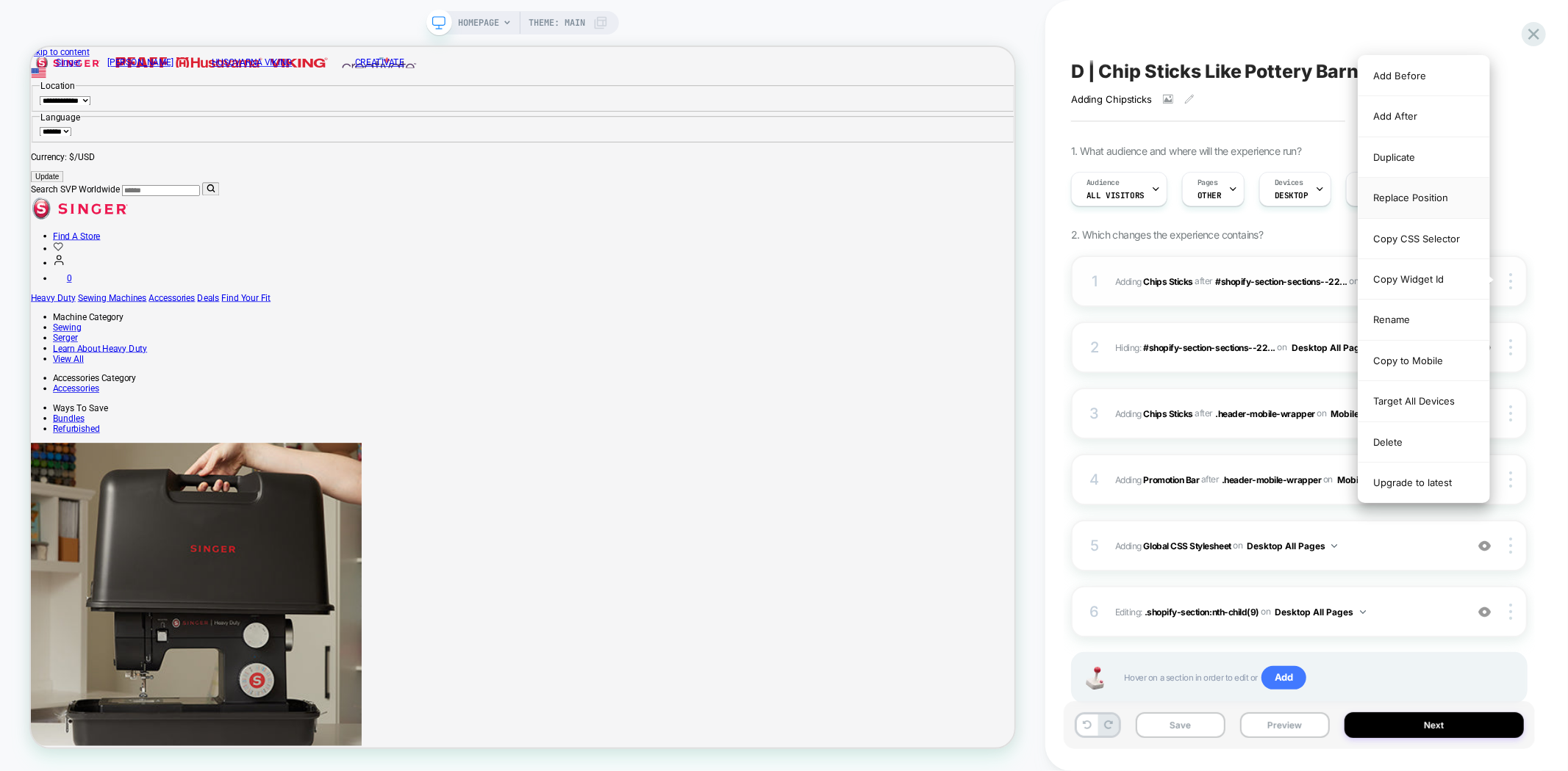
click at [1403, 202] on div "Replace Position" at bounding box center [1424, 197] width 131 height 40
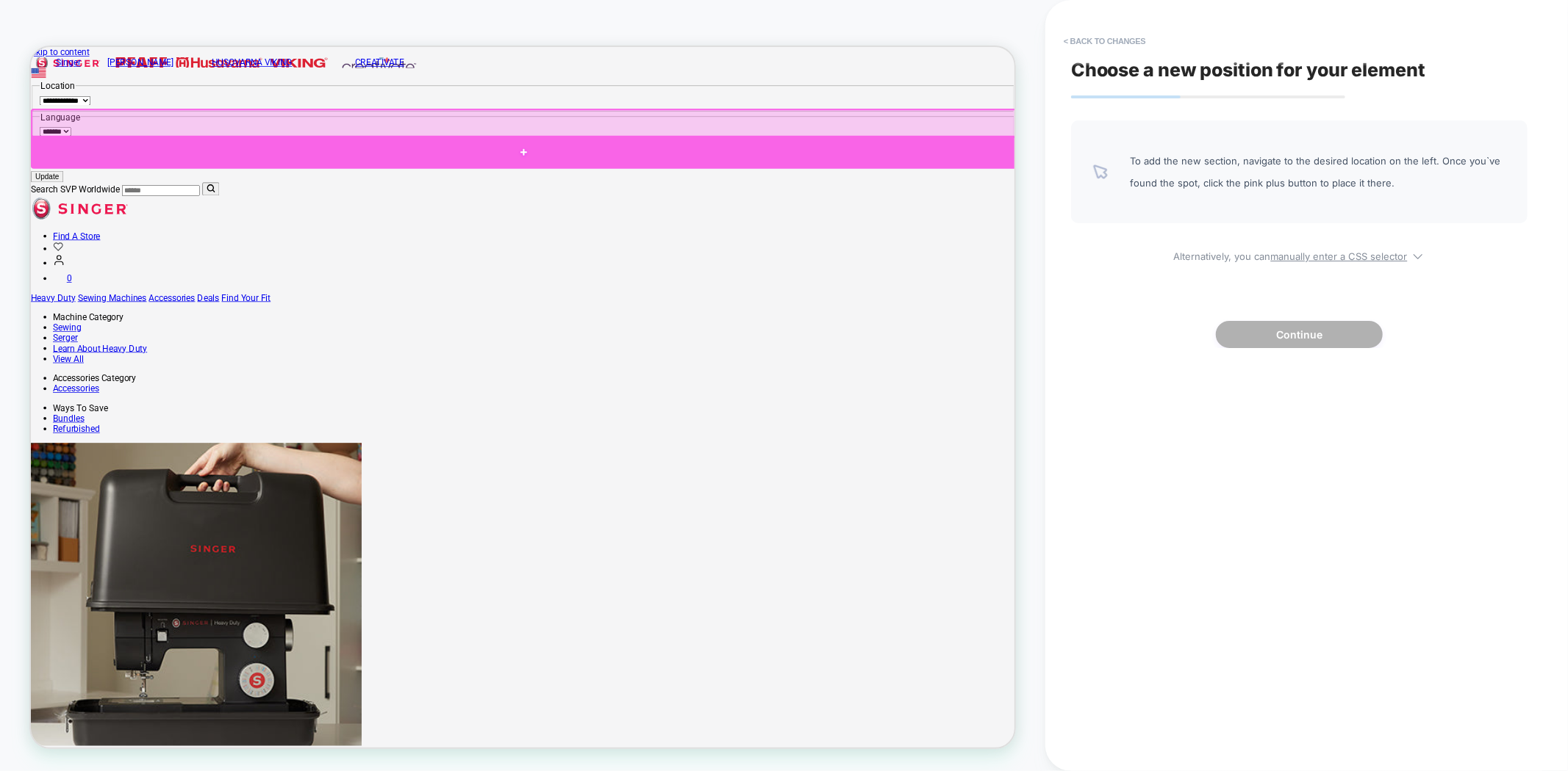
click at [684, 187] on div at bounding box center [688, 187] width 1314 height 44
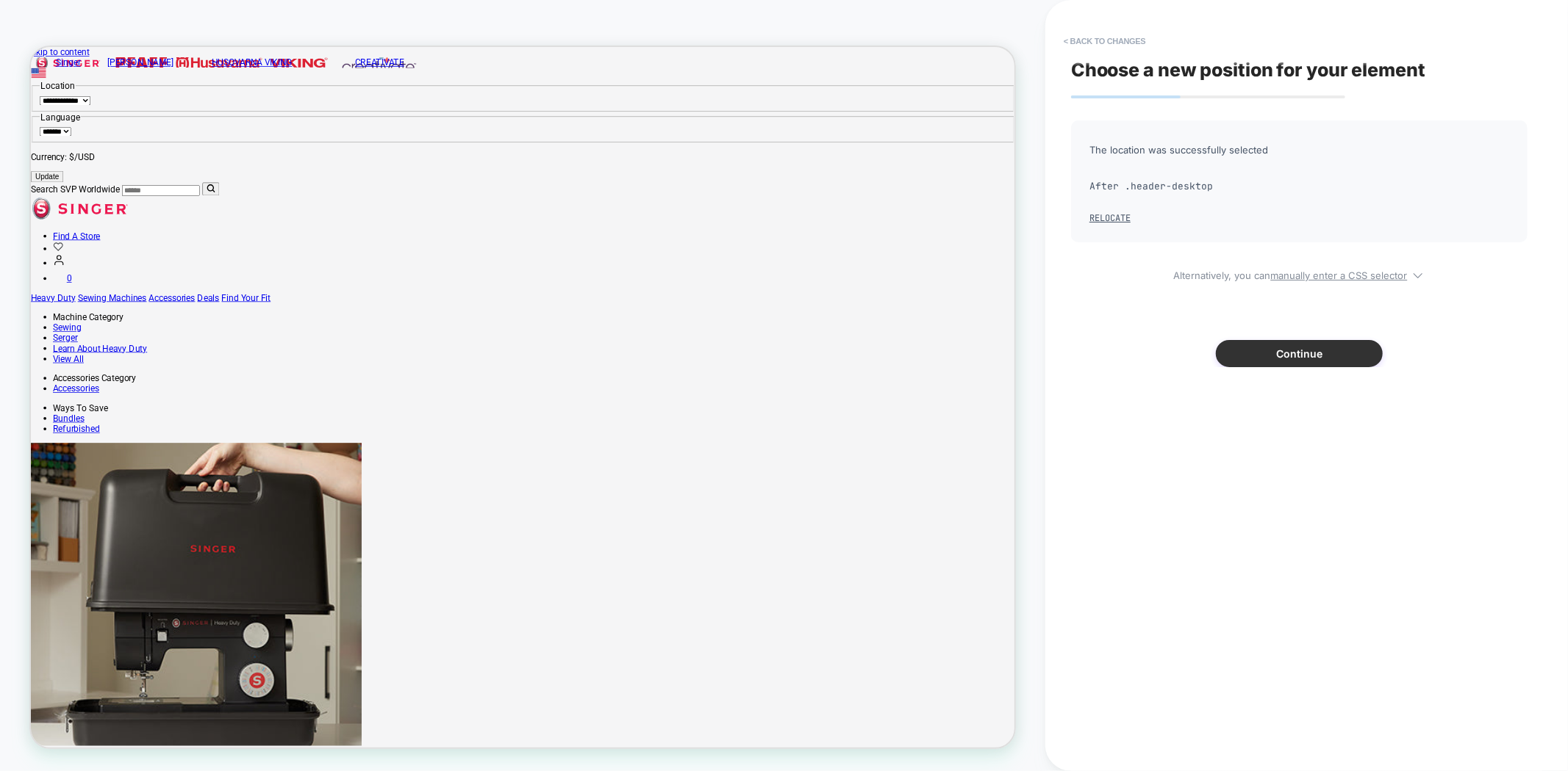
click at [1290, 347] on button "Continue" at bounding box center [1299, 354] width 167 height 27
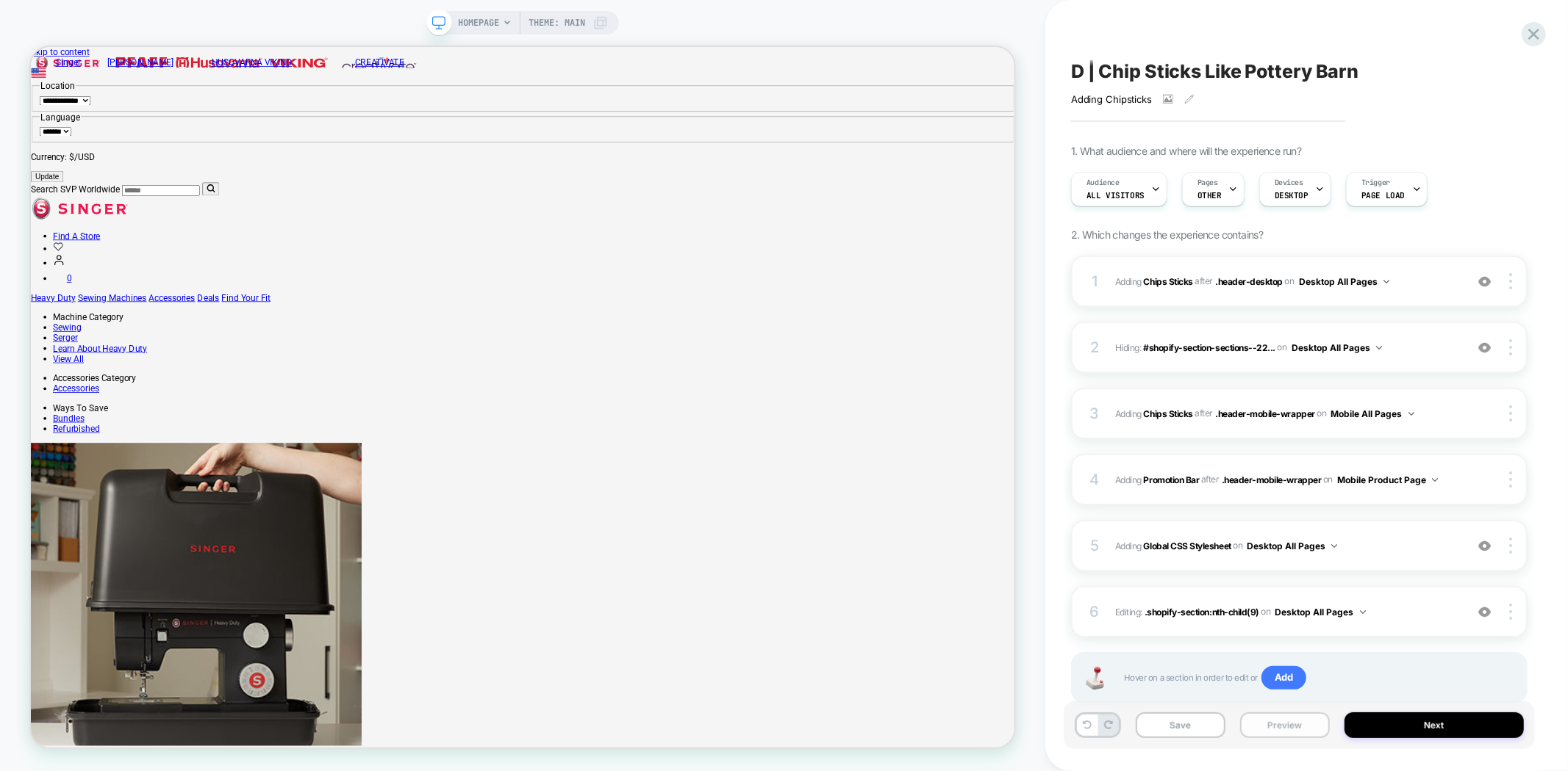
click at [1274, 729] on button "Preview" at bounding box center [1285, 725] width 90 height 25
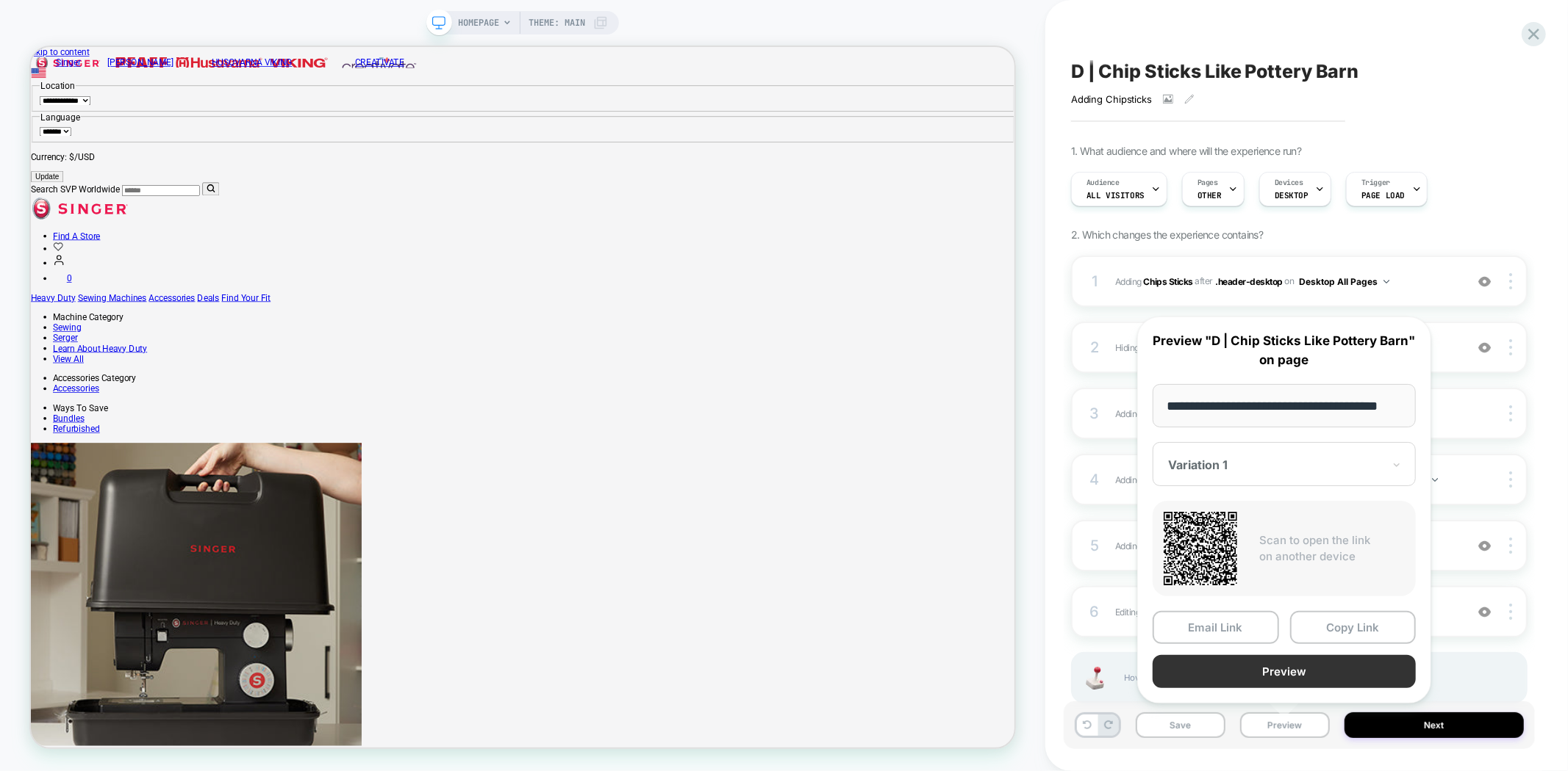
click at [1294, 670] on button "Preview" at bounding box center [1283, 672] width 263 height 33
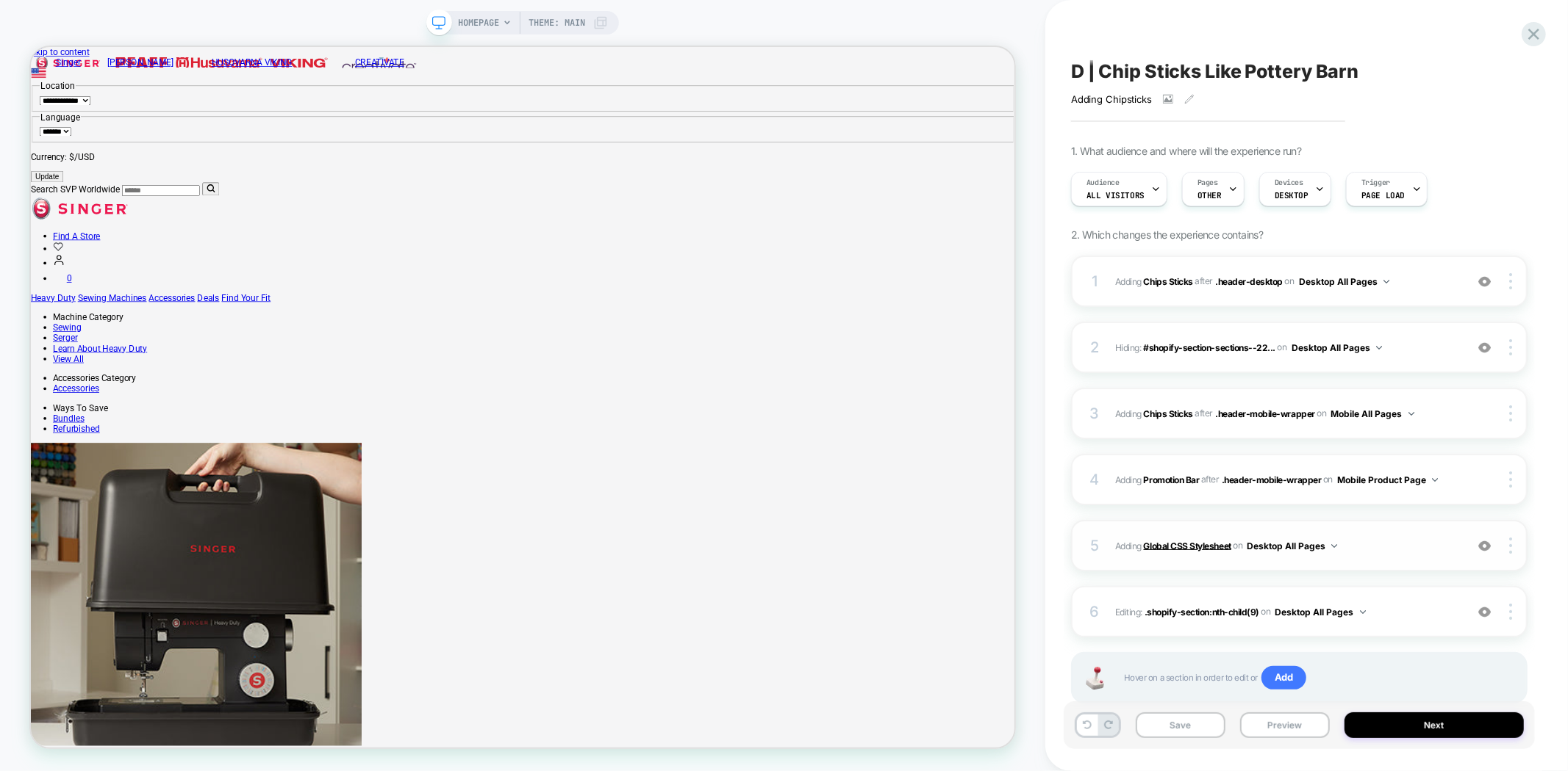
click at [1195, 543] on b "Global CSS Stylesheet" at bounding box center [1187, 545] width 88 height 11
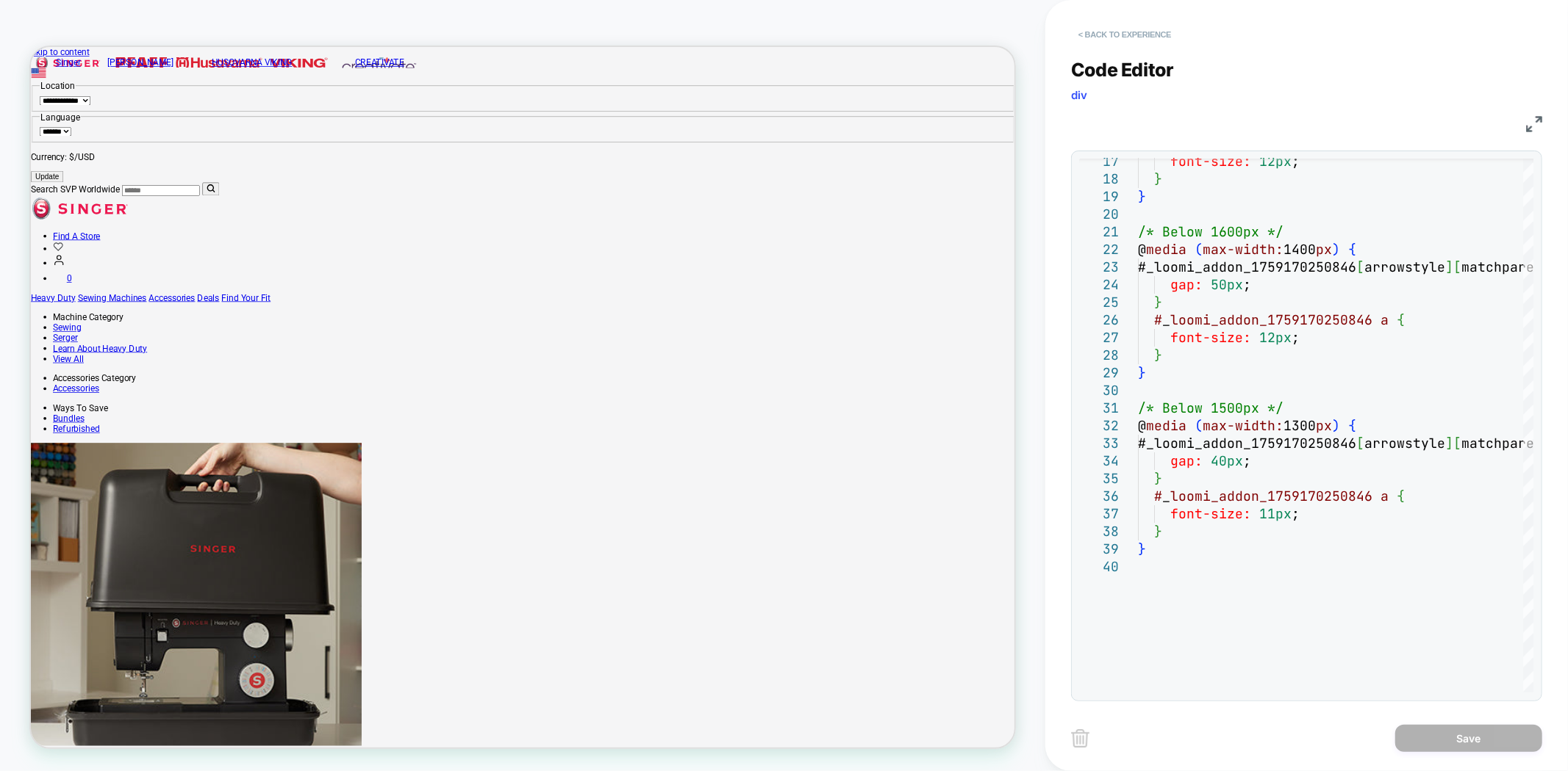
click at [1115, 34] on button "< Back to experience" at bounding box center [1124, 34] width 107 height 24
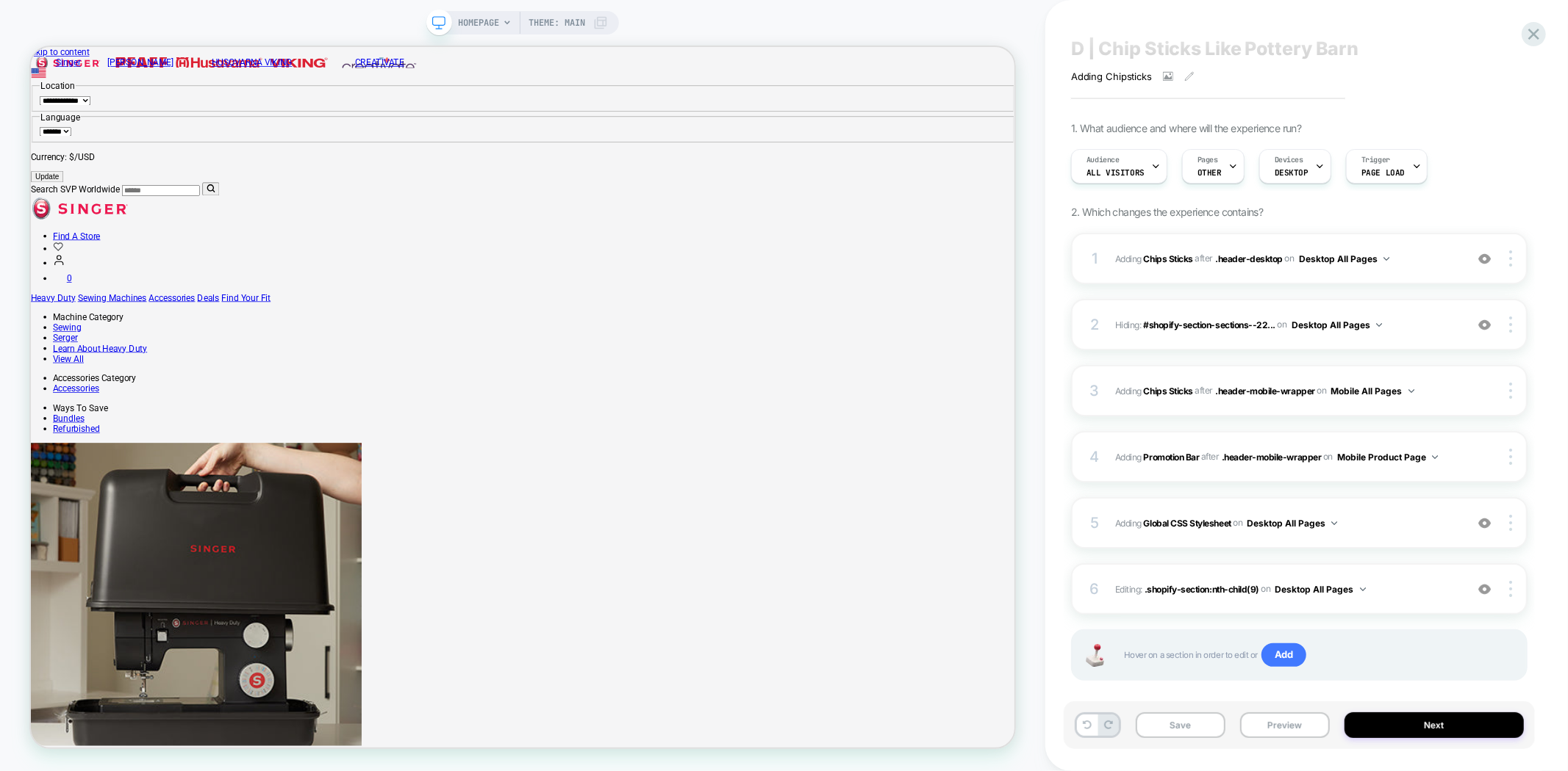
scroll to position [41, 0]
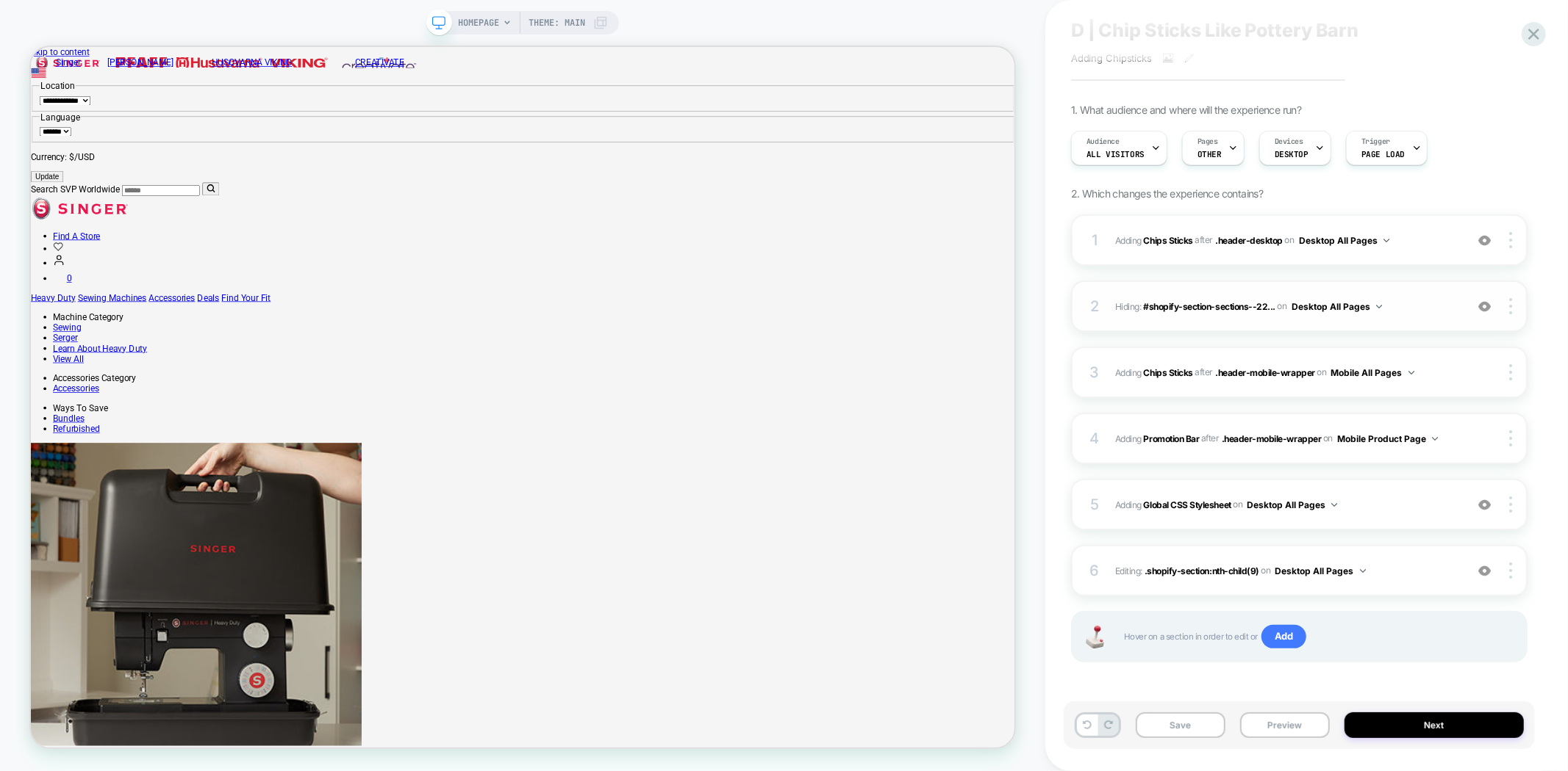
click at [1489, 307] on img at bounding box center [1484, 306] width 12 height 12
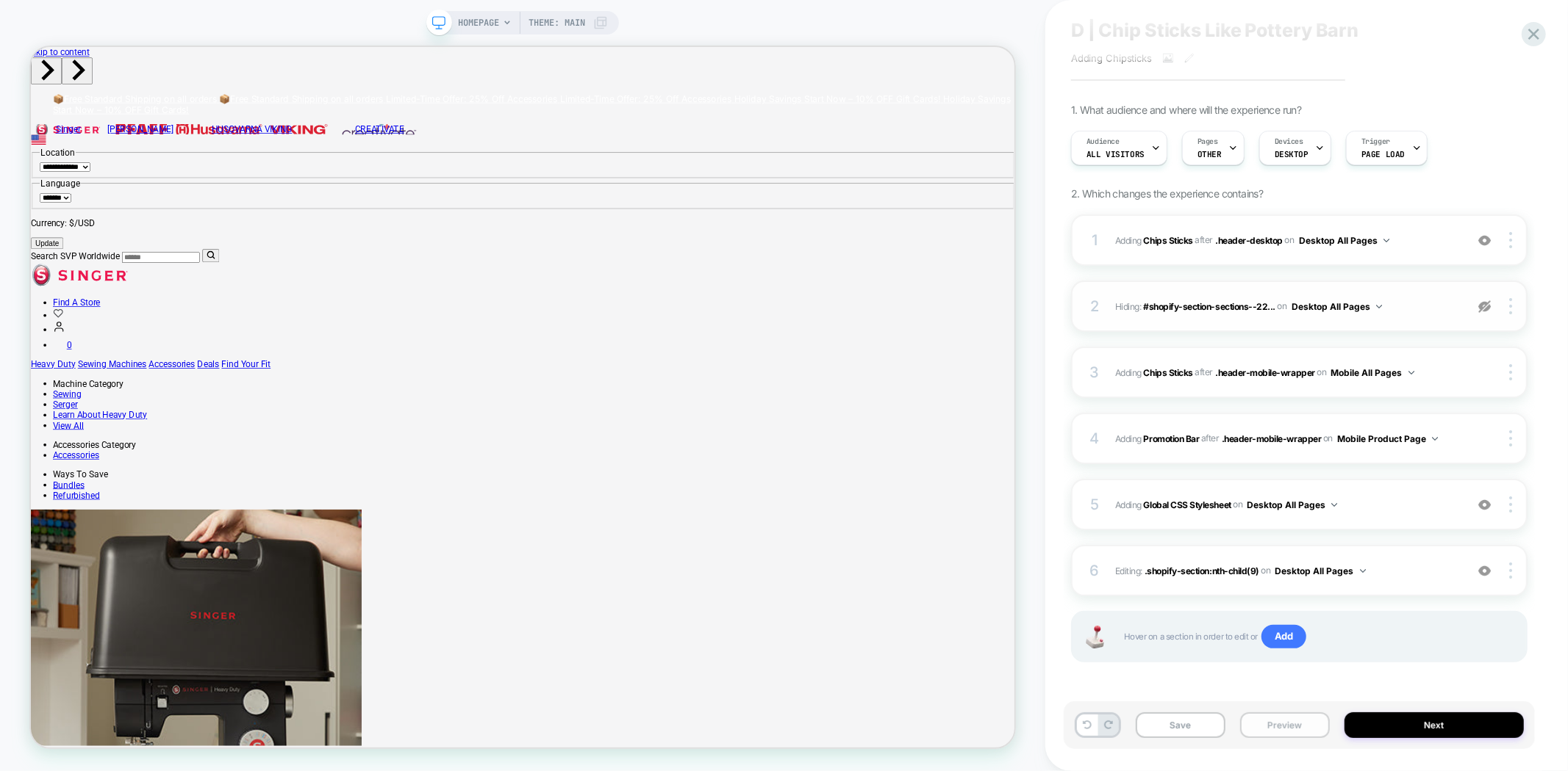
click at [1295, 736] on button "Preview" at bounding box center [1285, 725] width 90 height 25
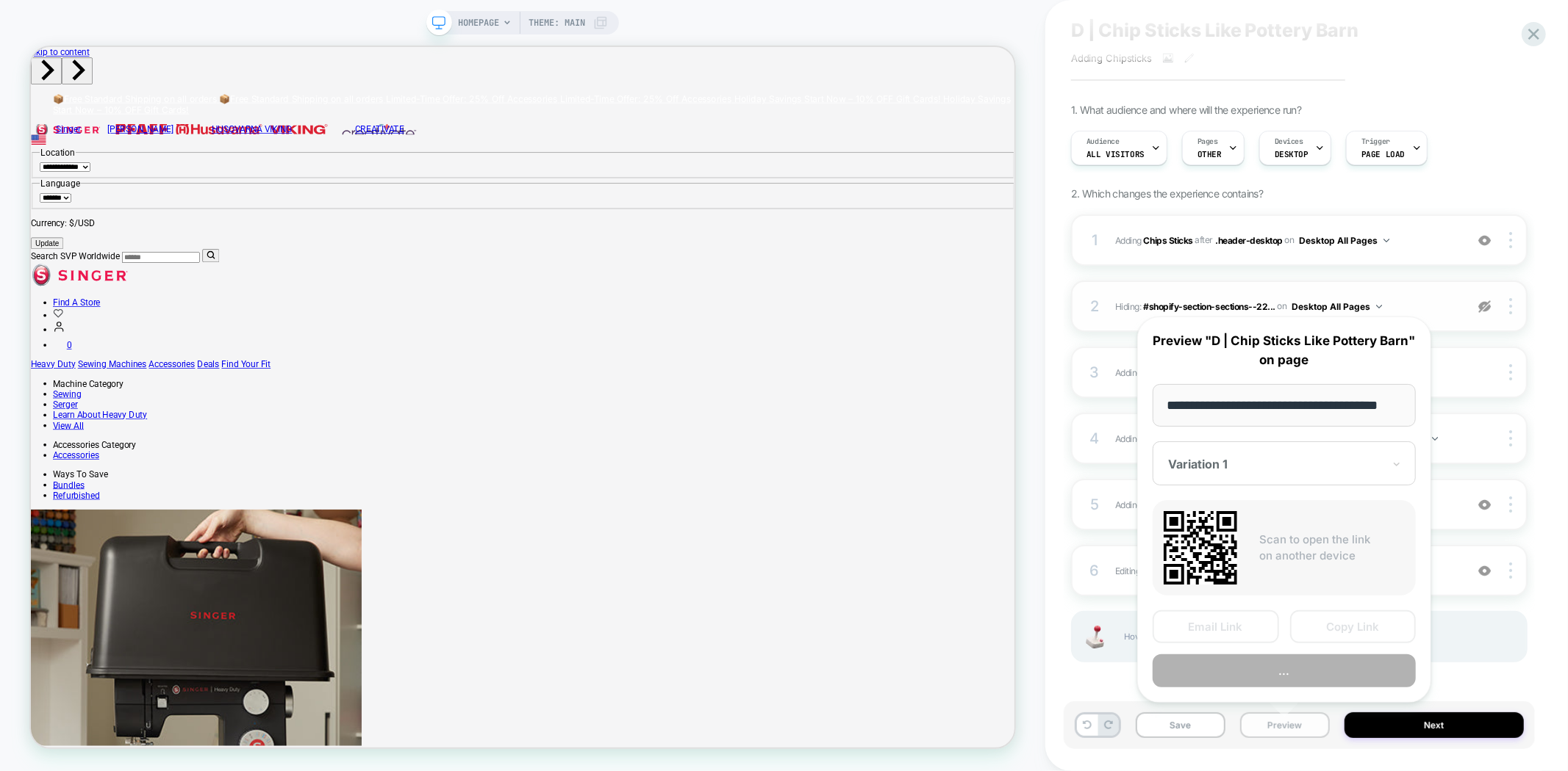
scroll to position [0, 25]
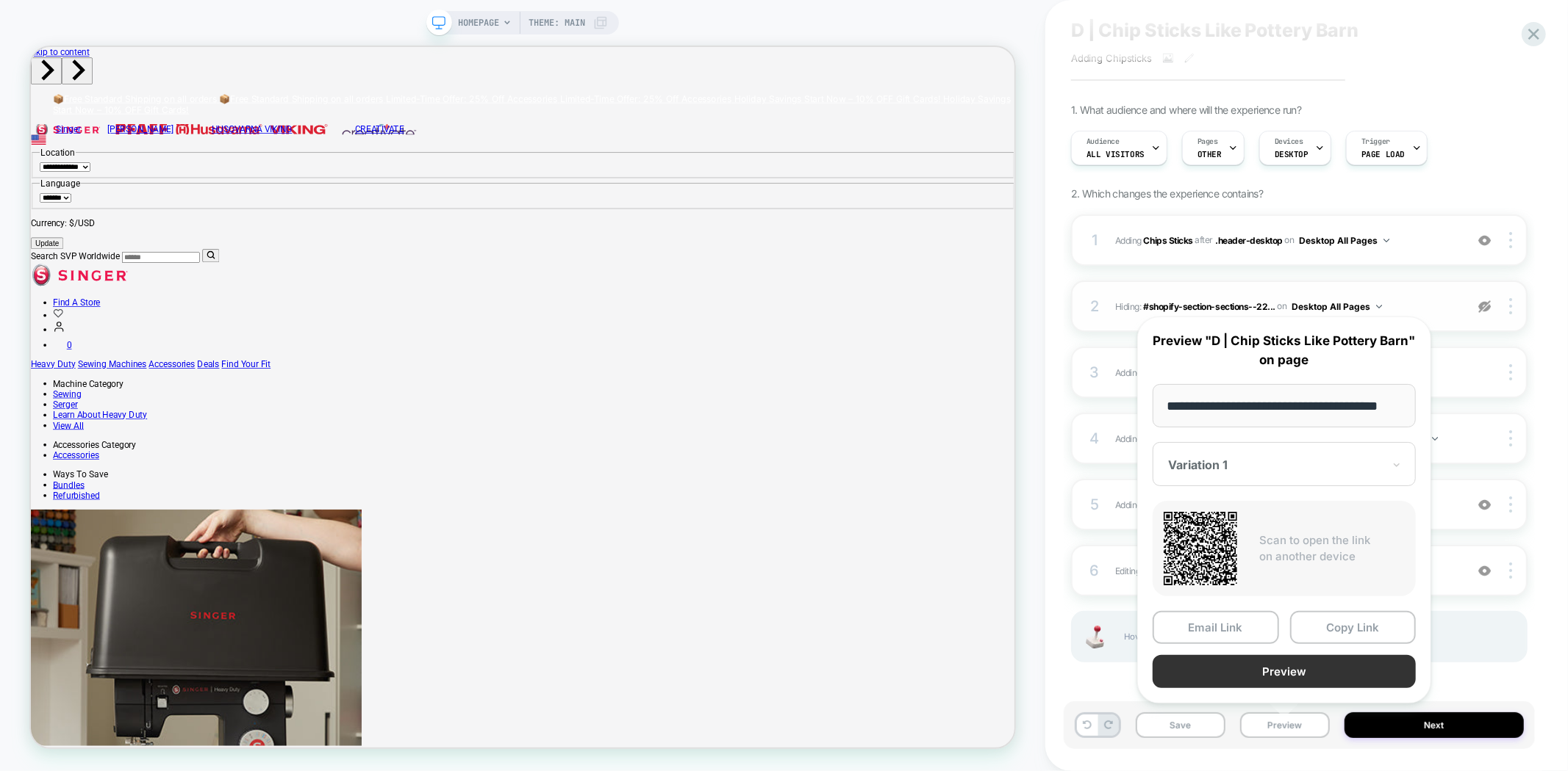
click at [1286, 669] on button "Preview" at bounding box center [1283, 672] width 263 height 33
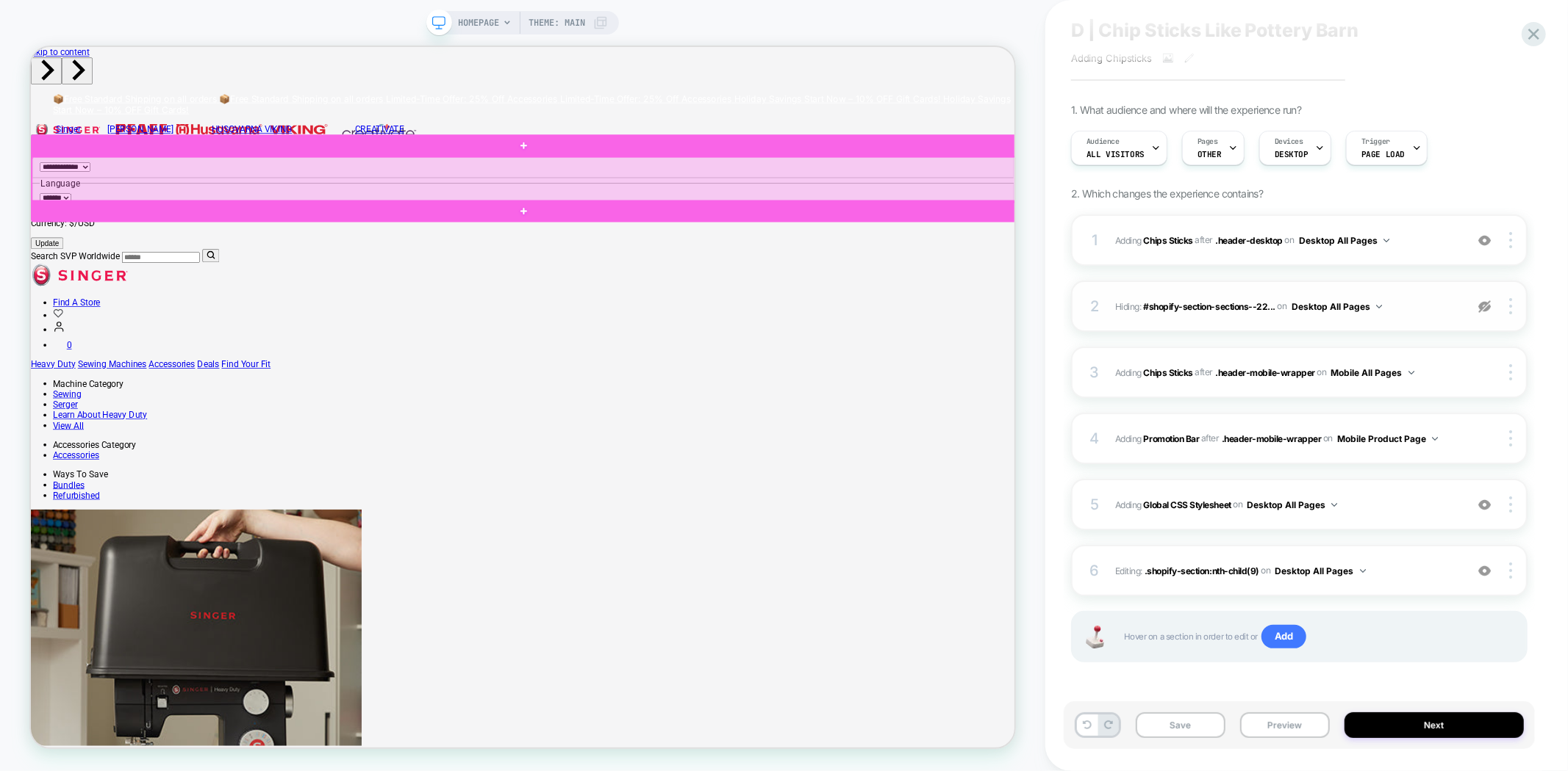
click at [974, 237] on div at bounding box center [689, 223] width 1314 height 60
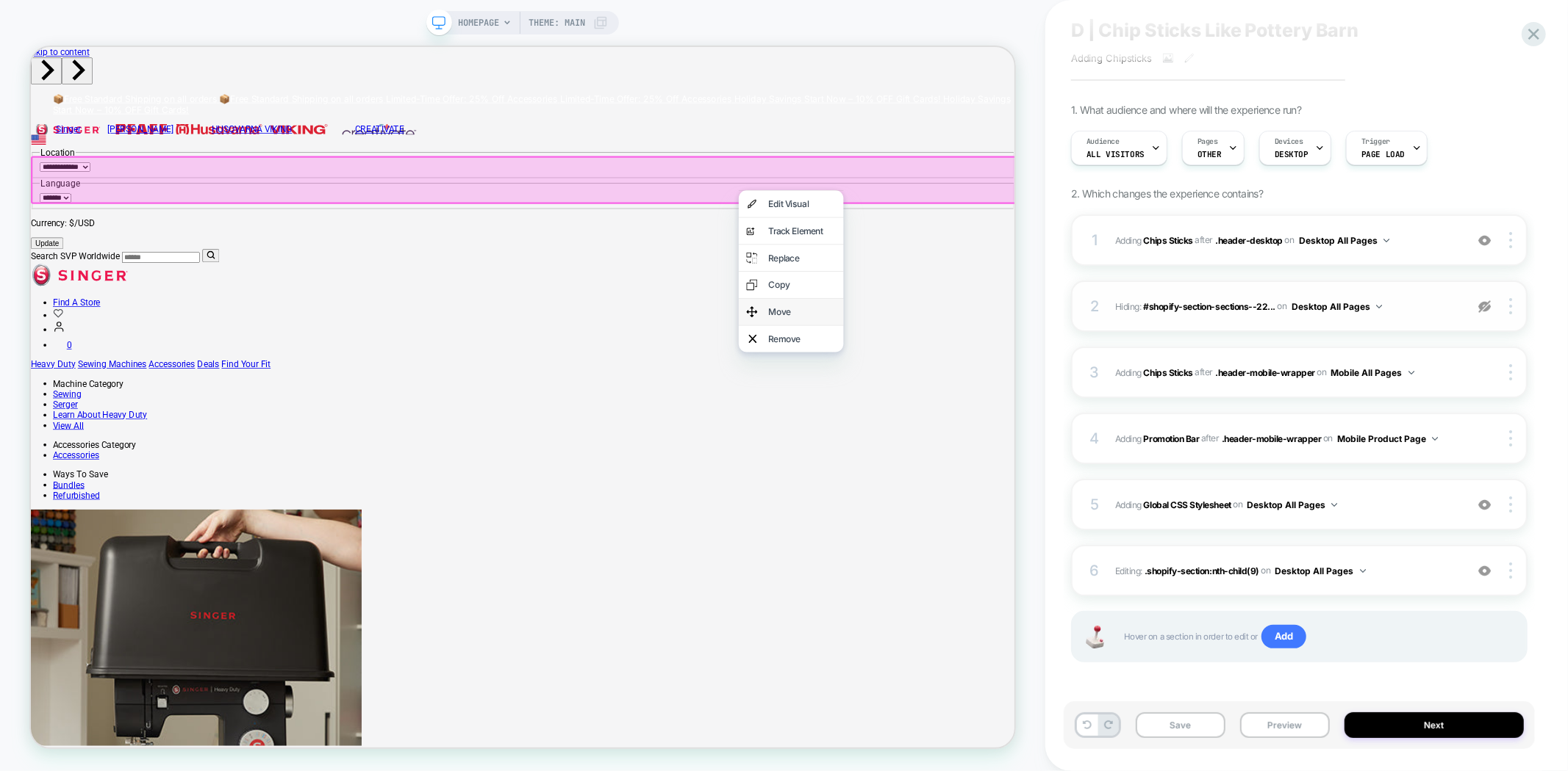
click at [1051, 417] on div "Move" at bounding box center [1044, 399] width 140 height 35
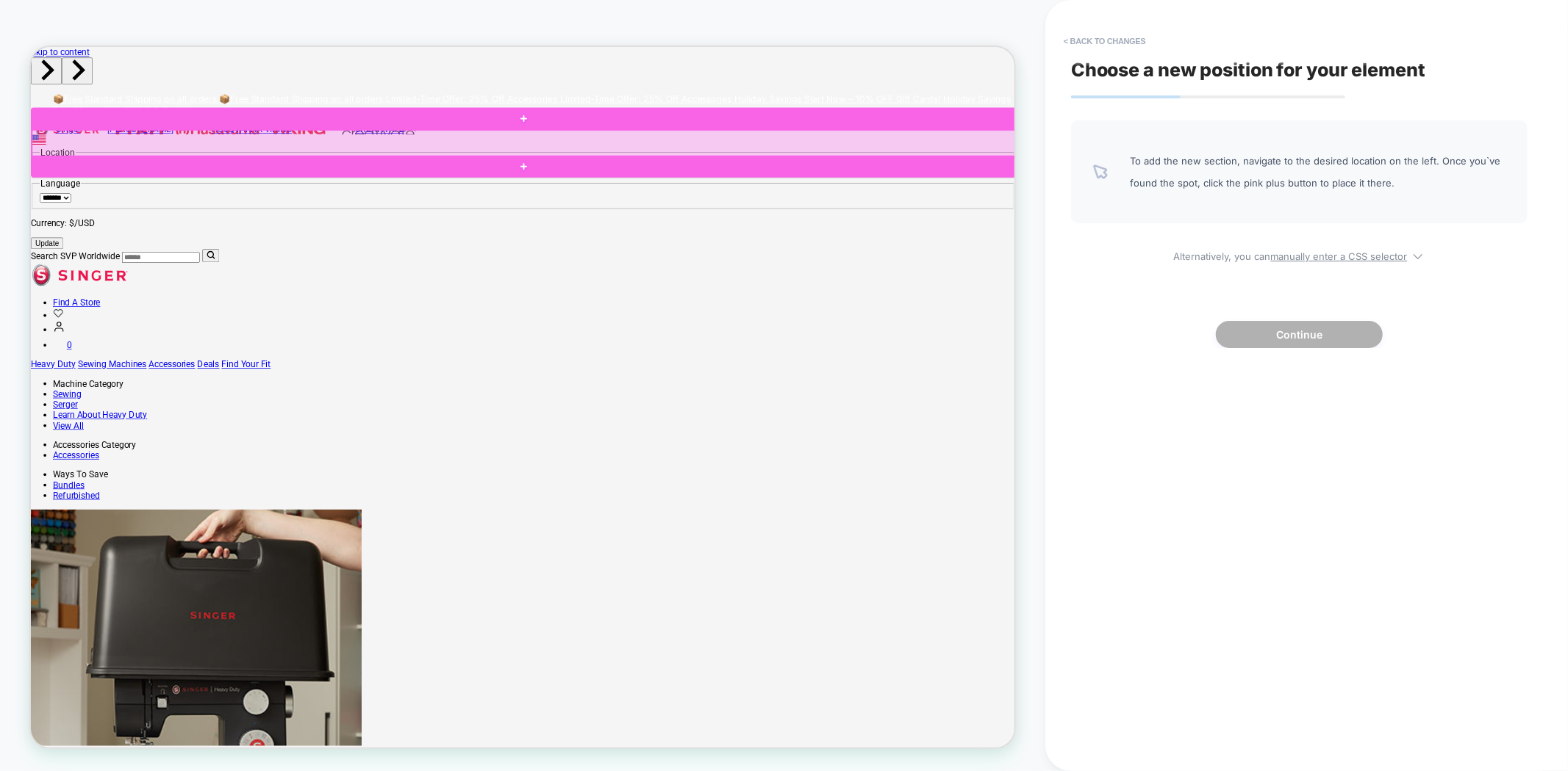
click at [964, 172] on div at bounding box center [689, 175] width 1314 height 36
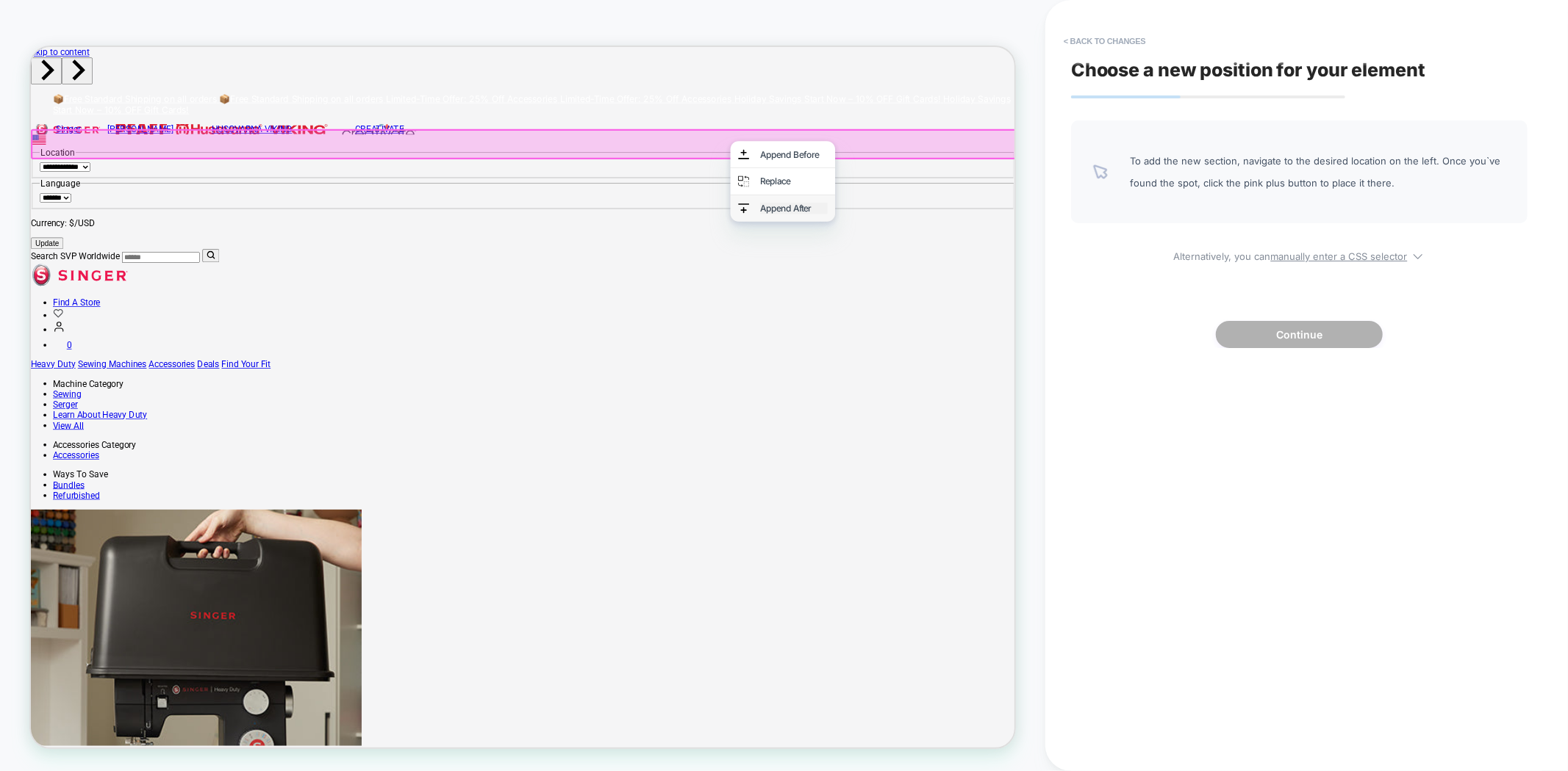
click at [1049, 267] on div "Append After" at bounding box center [1048, 262] width 90 height 15
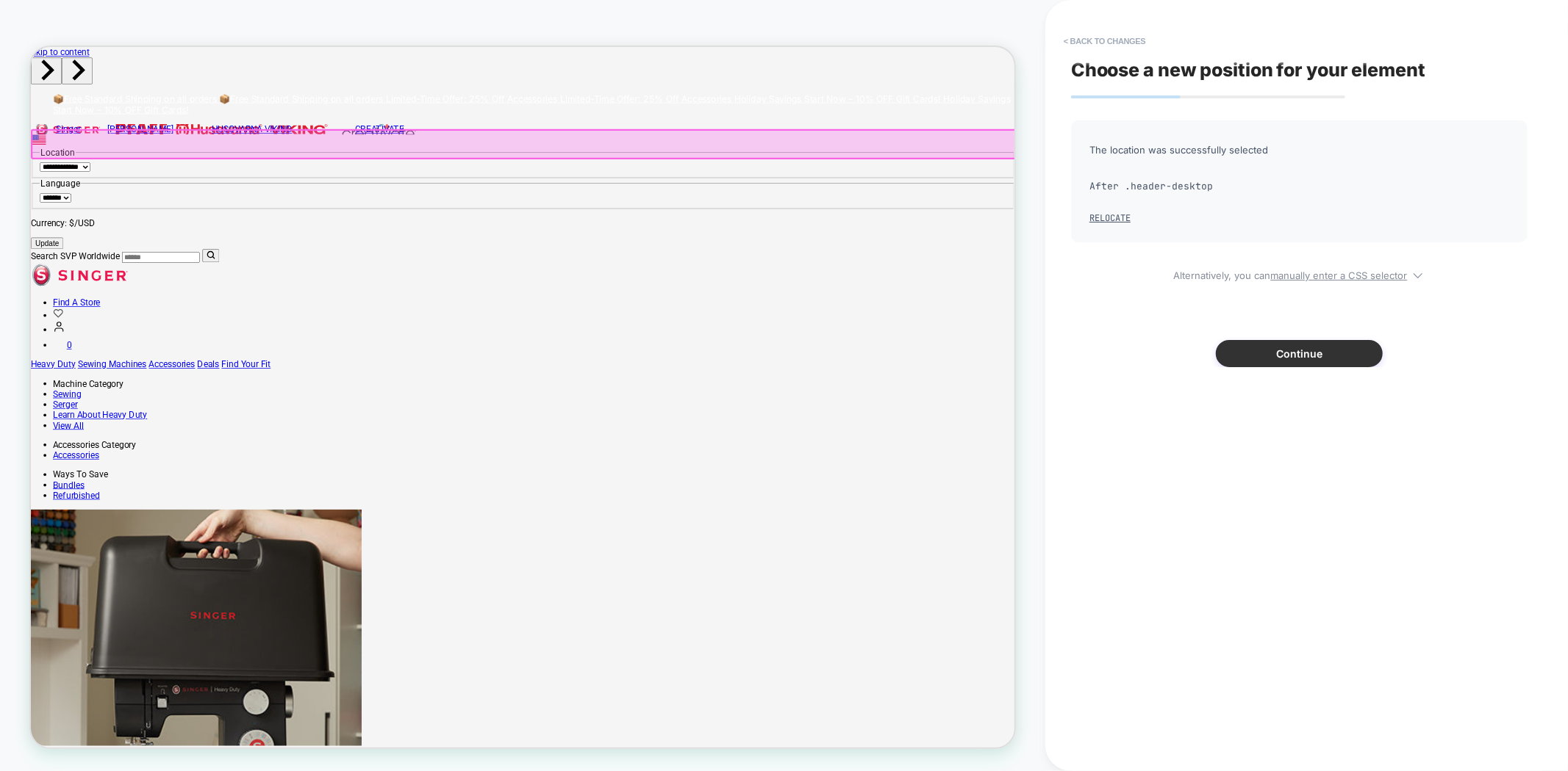
click at [1323, 355] on button "Continue" at bounding box center [1299, 354] width 167 height 27
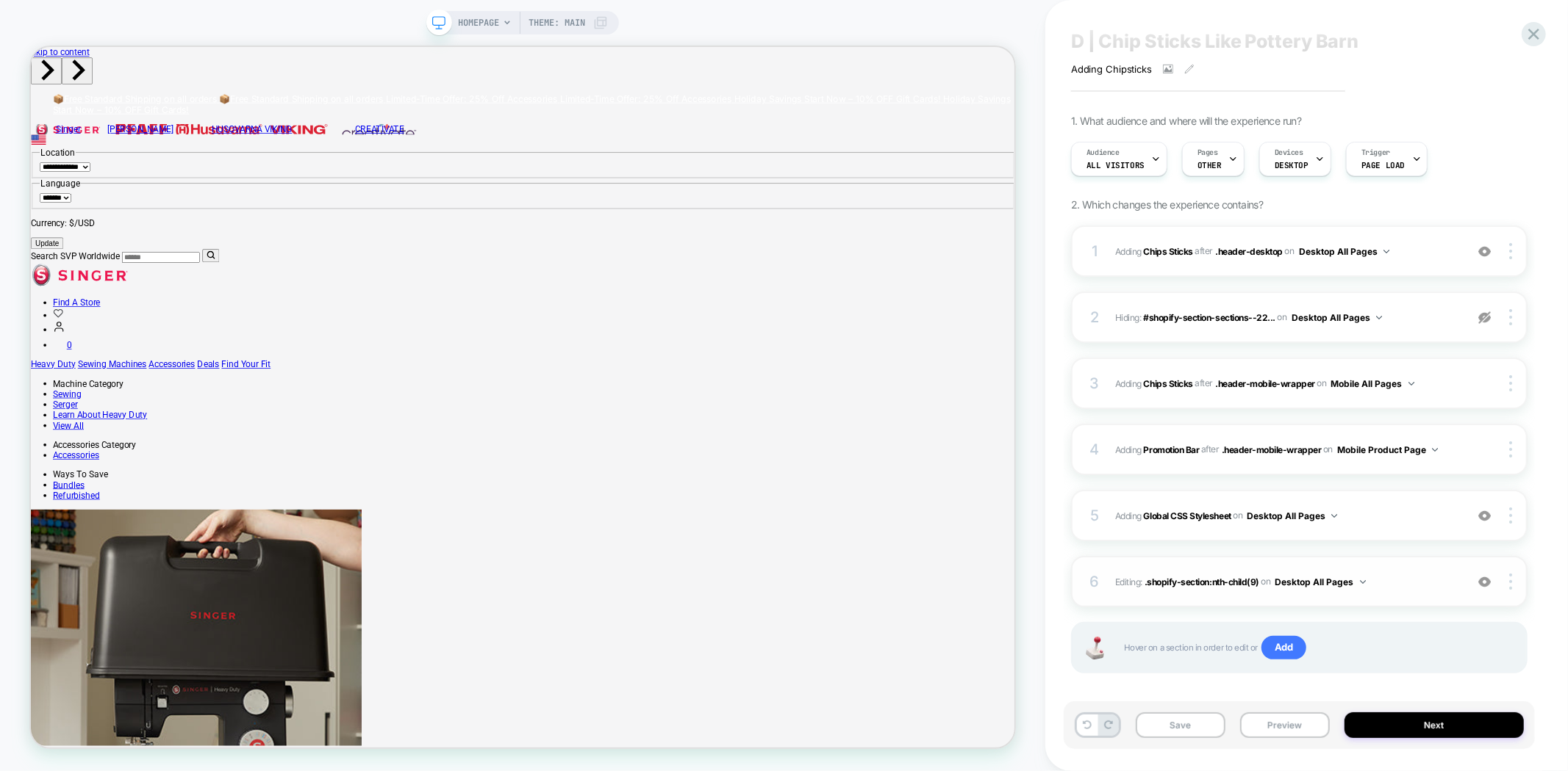
scroll to position [41, 0]
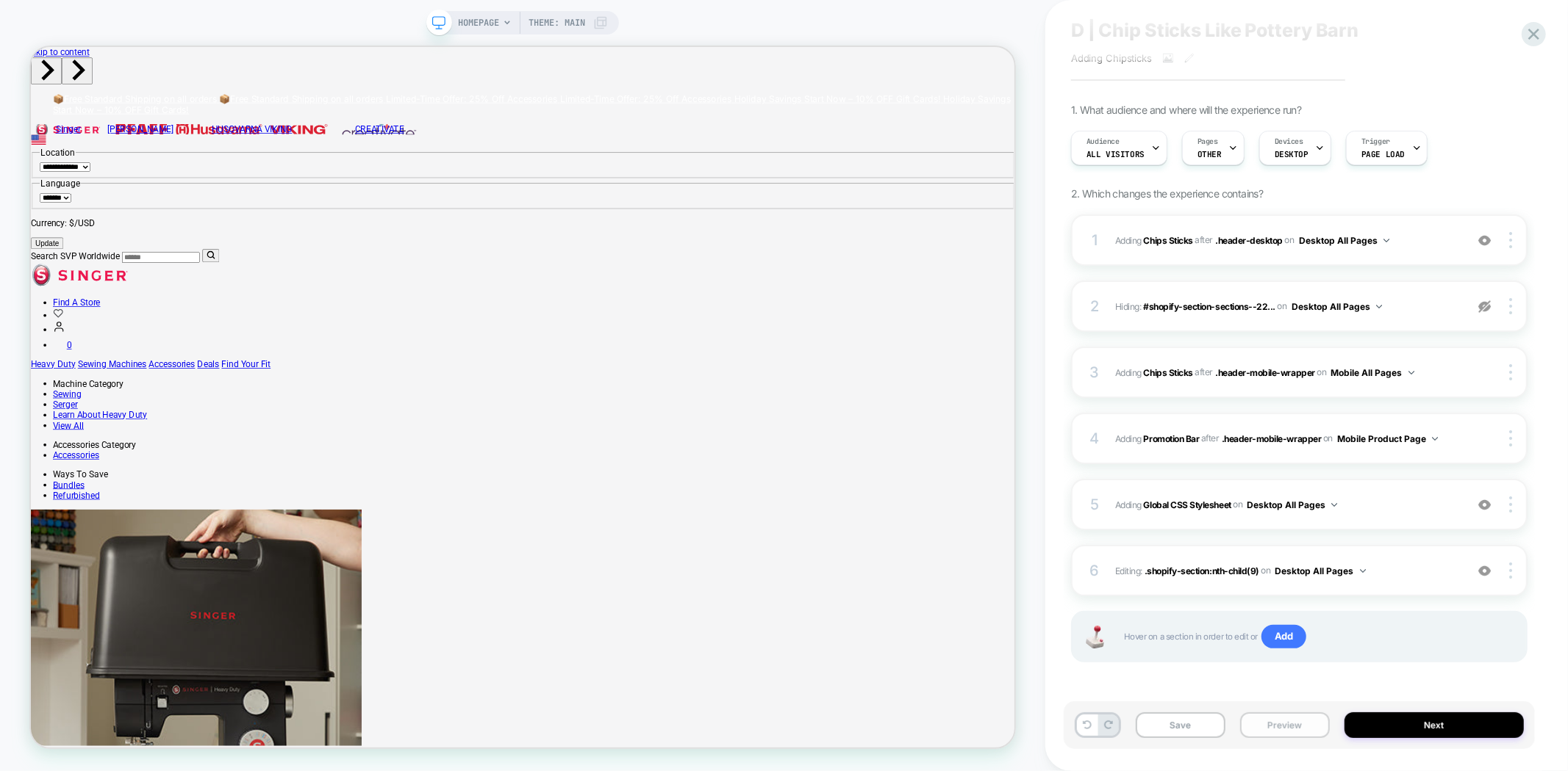
click at [1281, 728] on button "Preview" at bounding box center [1285, 725] width 90 height 25
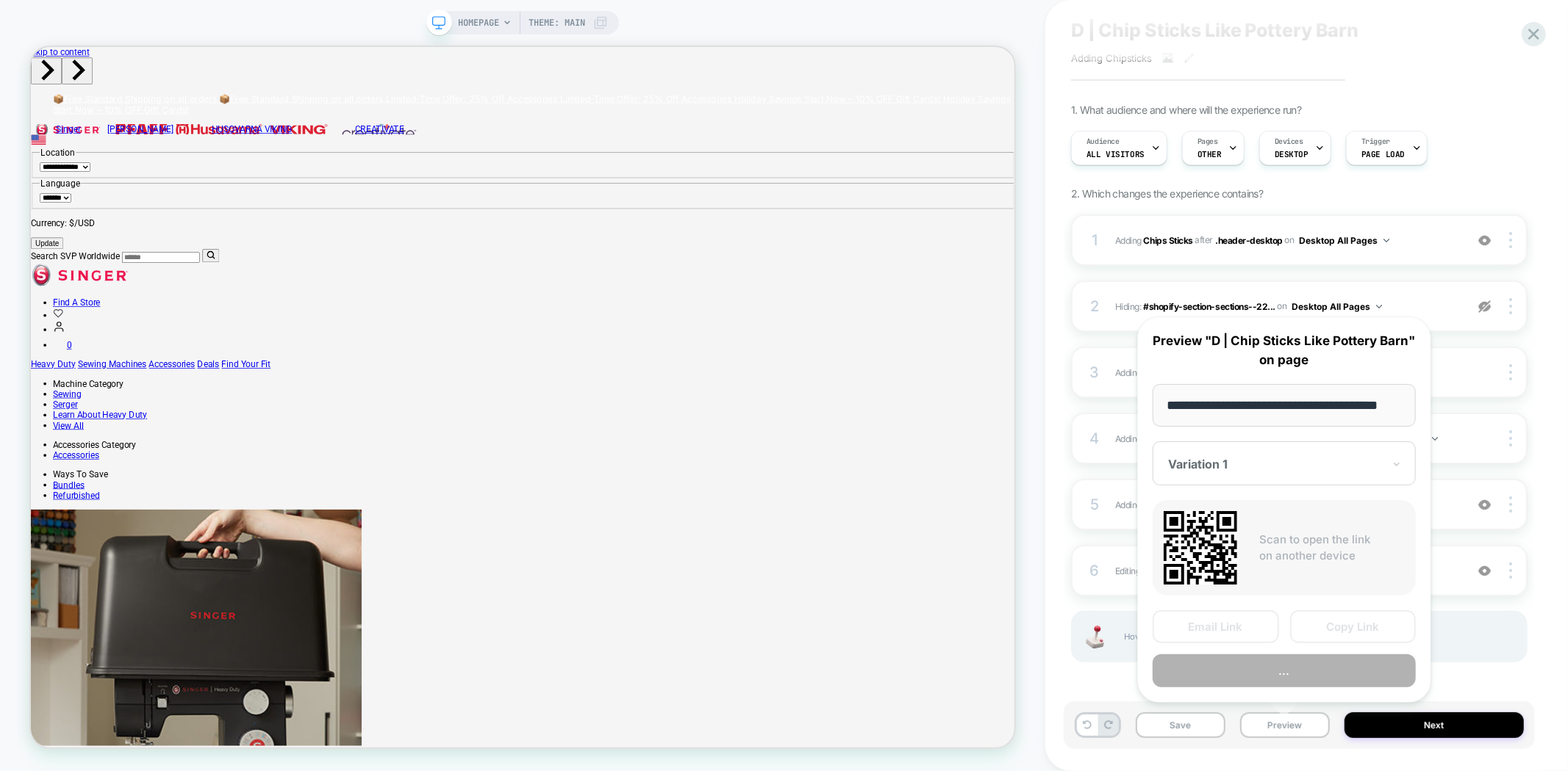
scroll to position [0, 25]
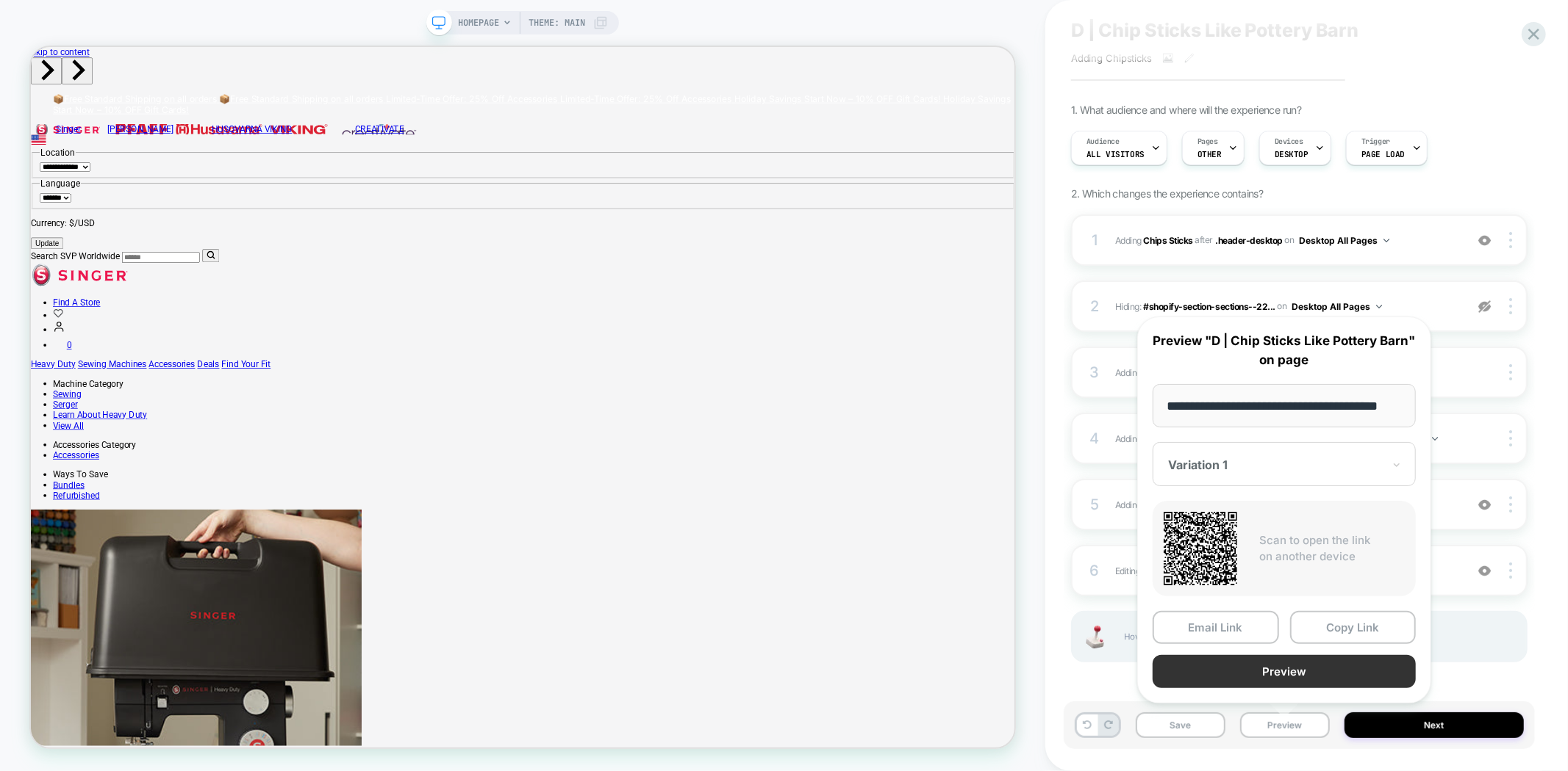
click at [1328, 670] on button "Preview" at bounding box center [1283, 672] width 263 height 33
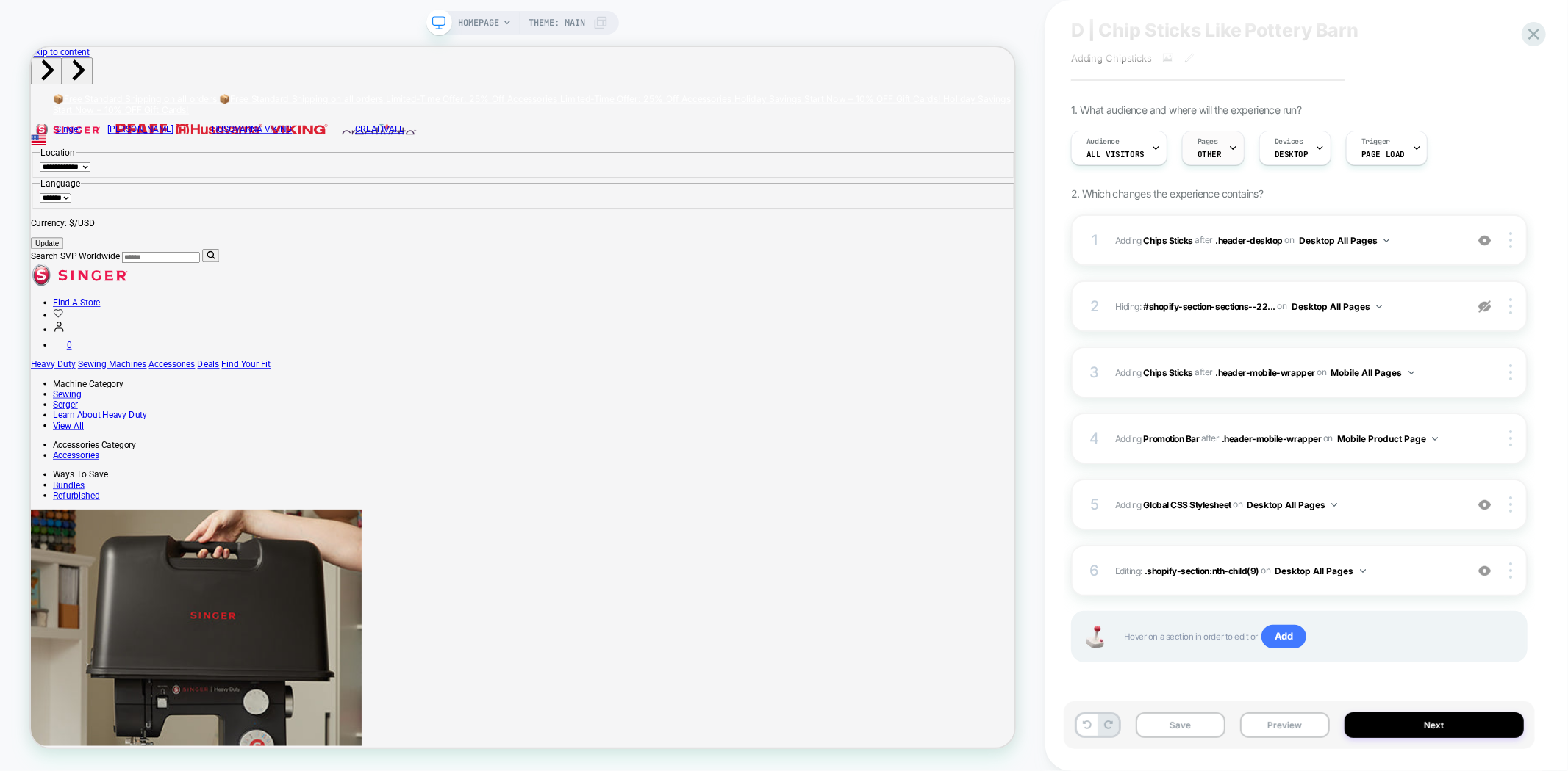
click at [1208, 157] on span "OTHER" at bounding box center [1209, 154] width 25 height 11
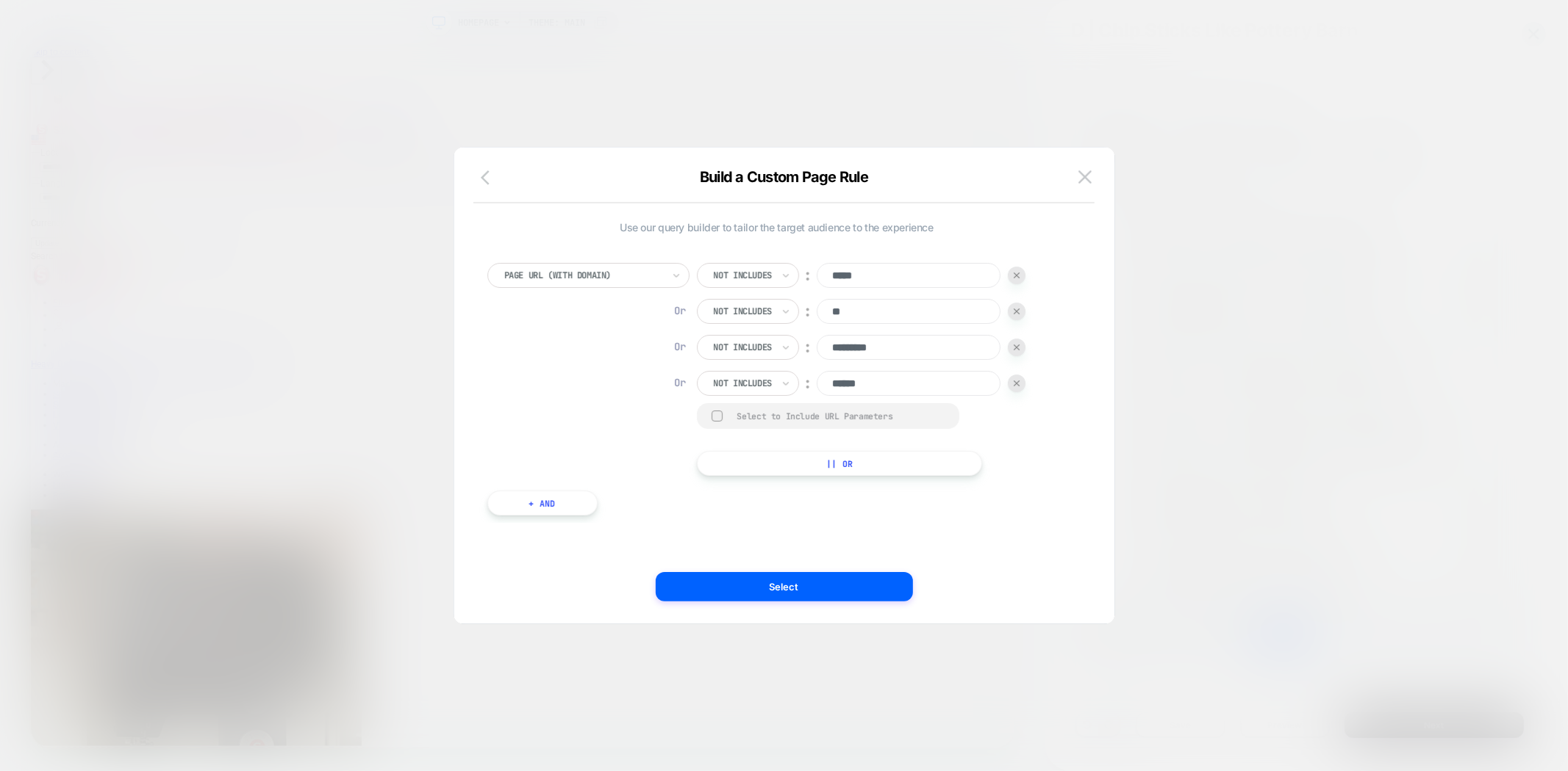
click at [481, 178] on icon "button" at bounding box center [485, 178] width 9 height 15
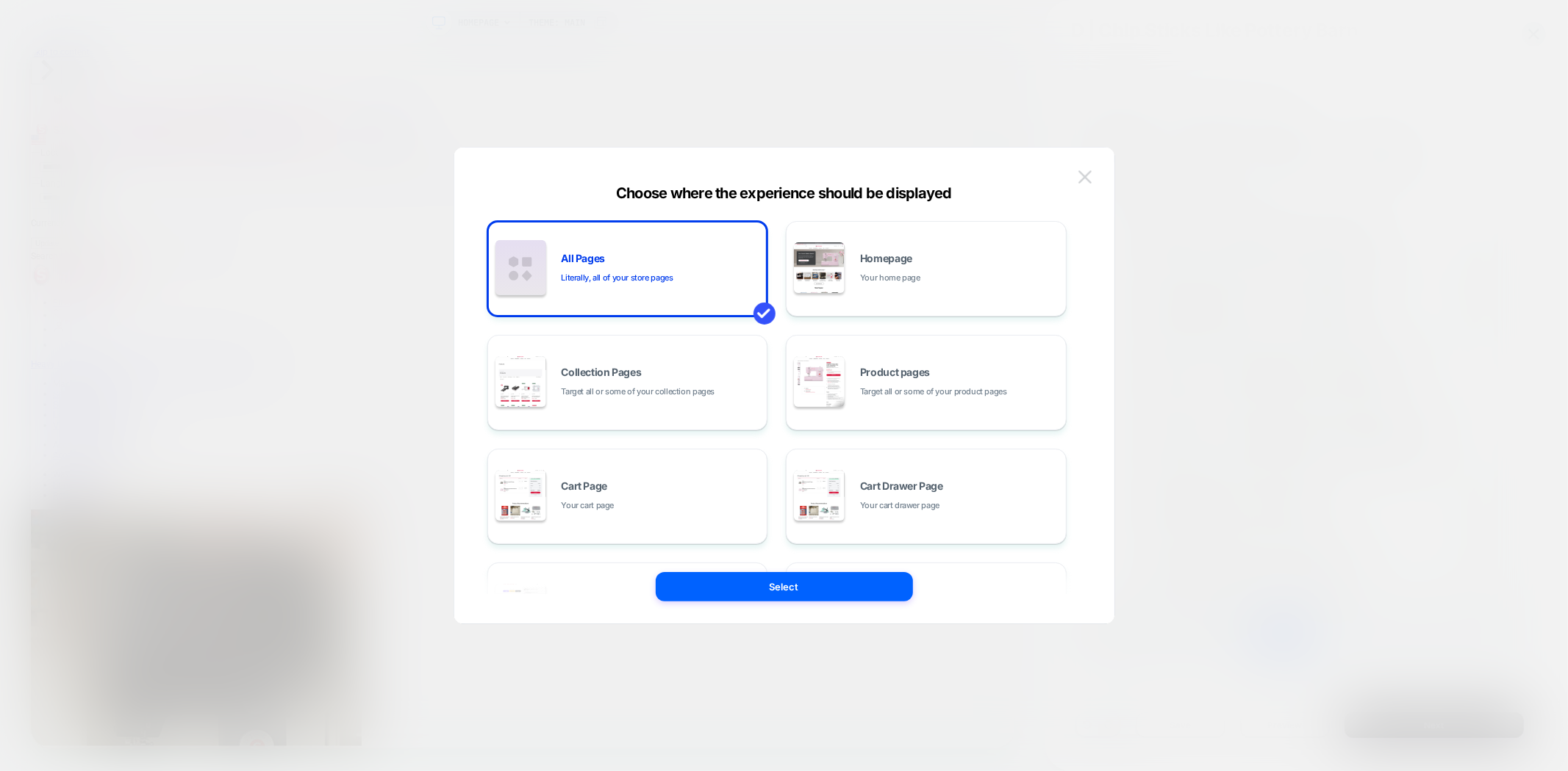
click at [1087, 179] on img at bounding box center [1085, 176] width 13 height 12
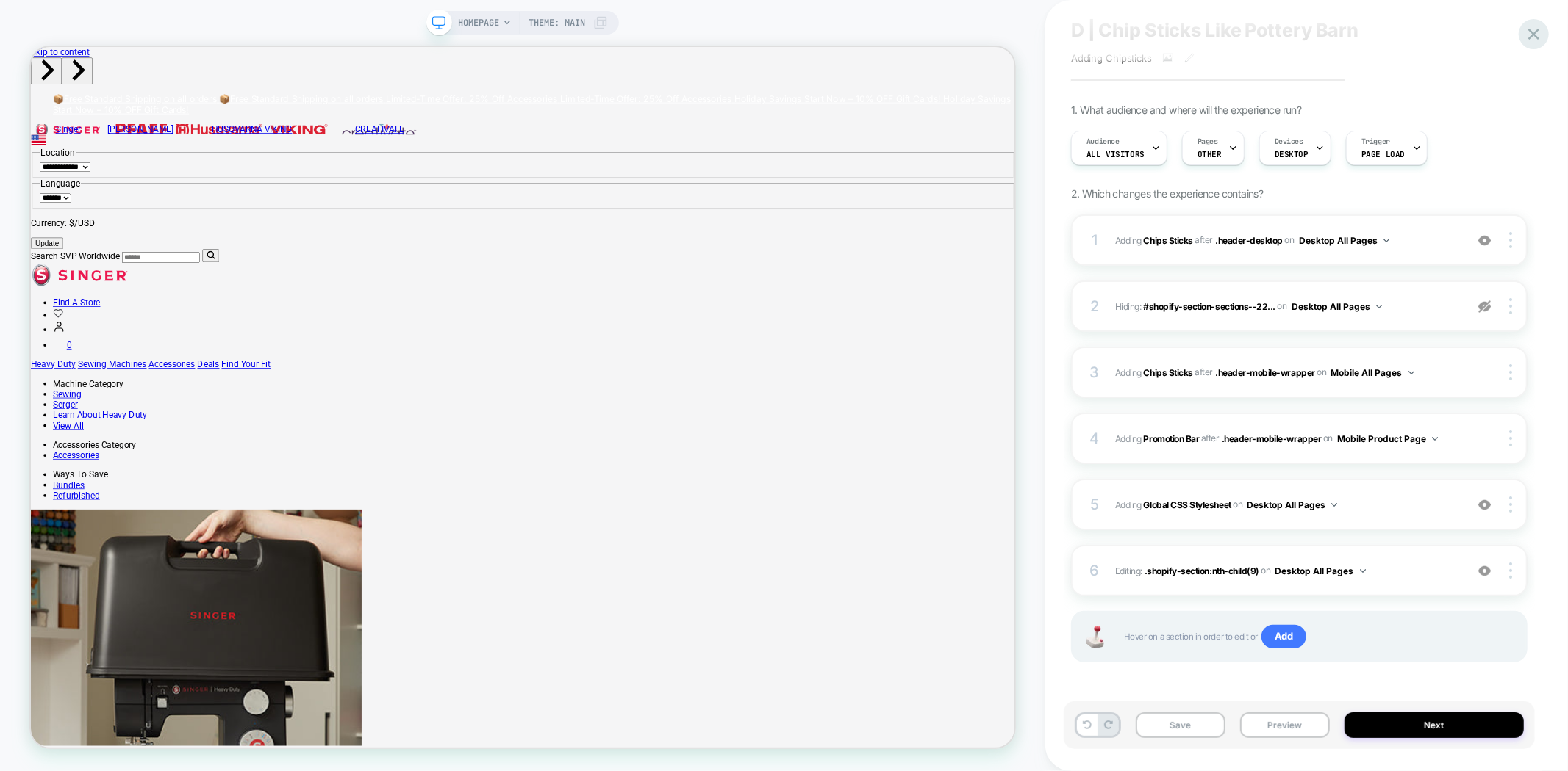
click at [1536, 37] on icon at bounding box center [1533, 34] width 11 height 11
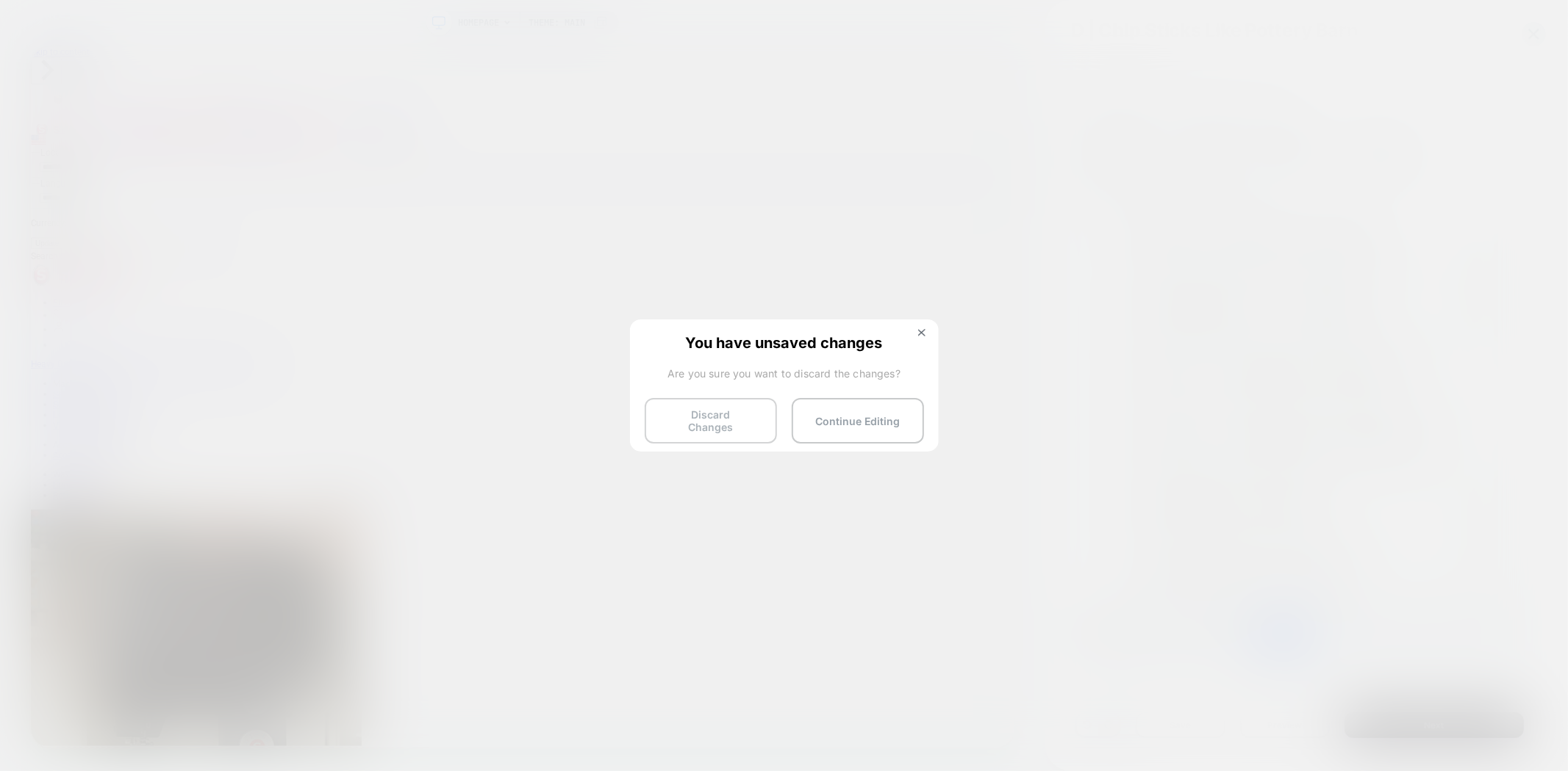
click at [728, 424] on button "Discard Changes" at bounding box center [711, 422] width 133 height 46
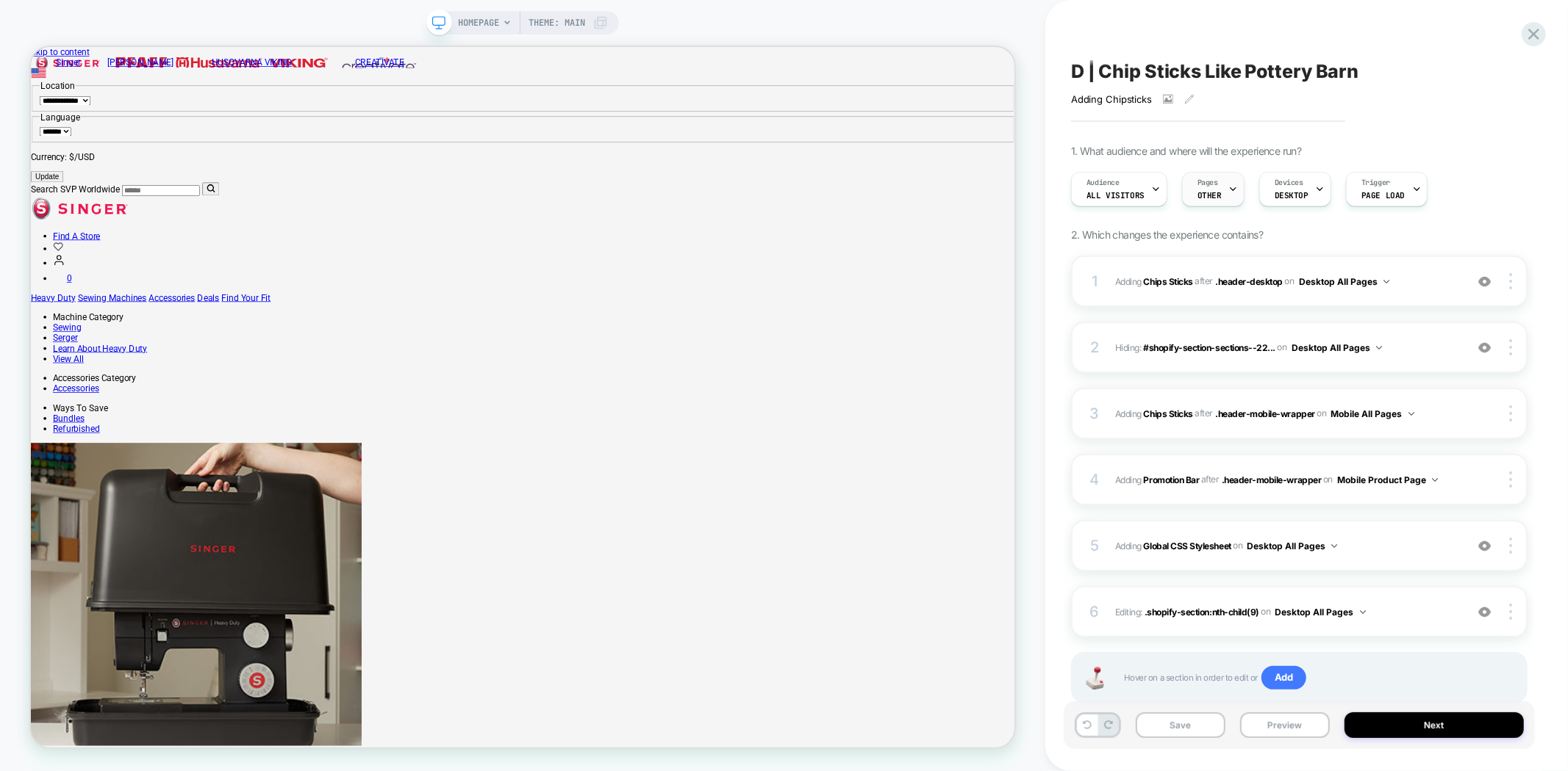
click at [1207, 192] on span "OTHER" at bounding box center [1209, 195] width 25 height 11
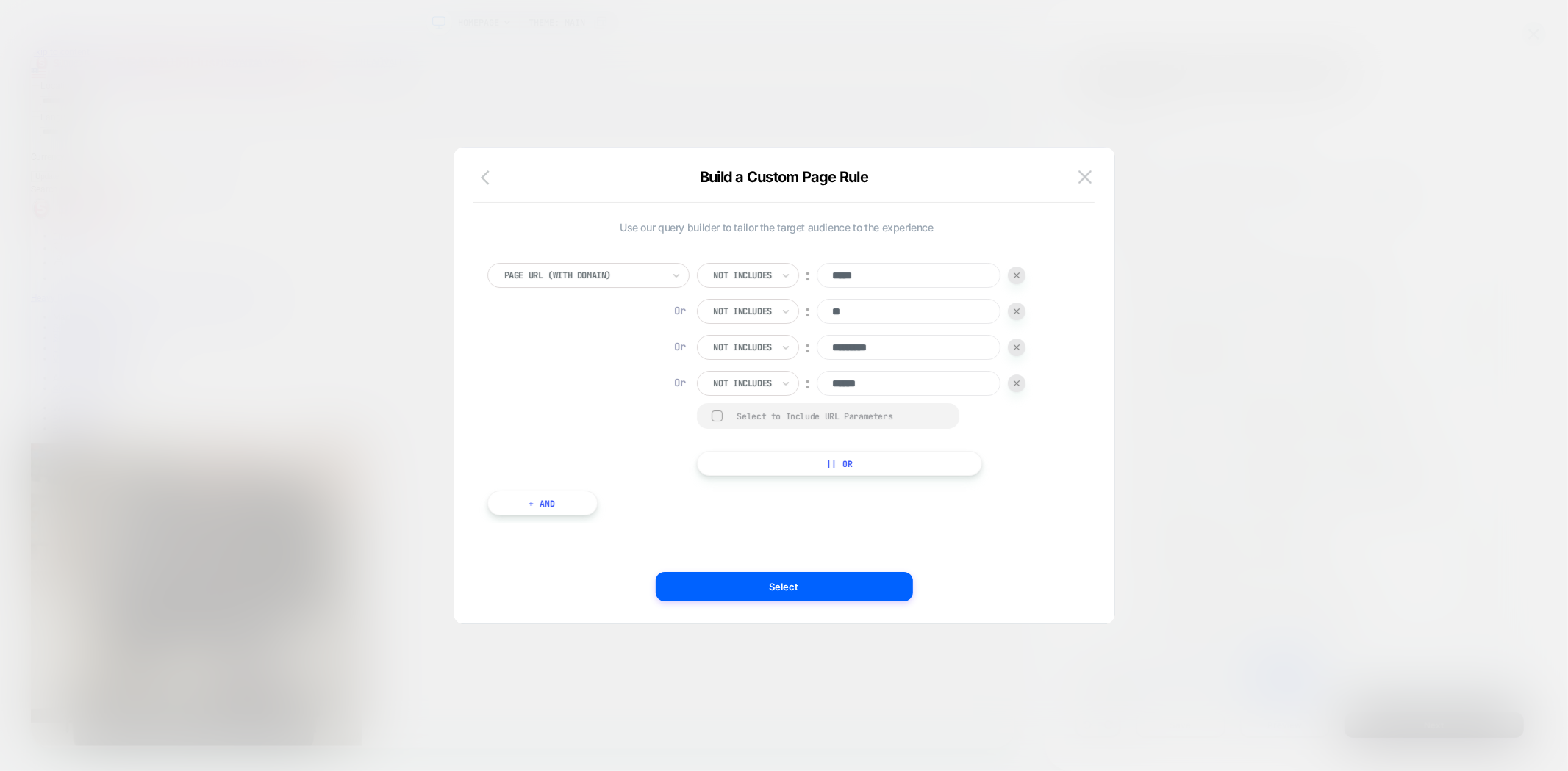
click at [484, 174] on icon "button" at bounding box center [485, 178] width 9 height 15
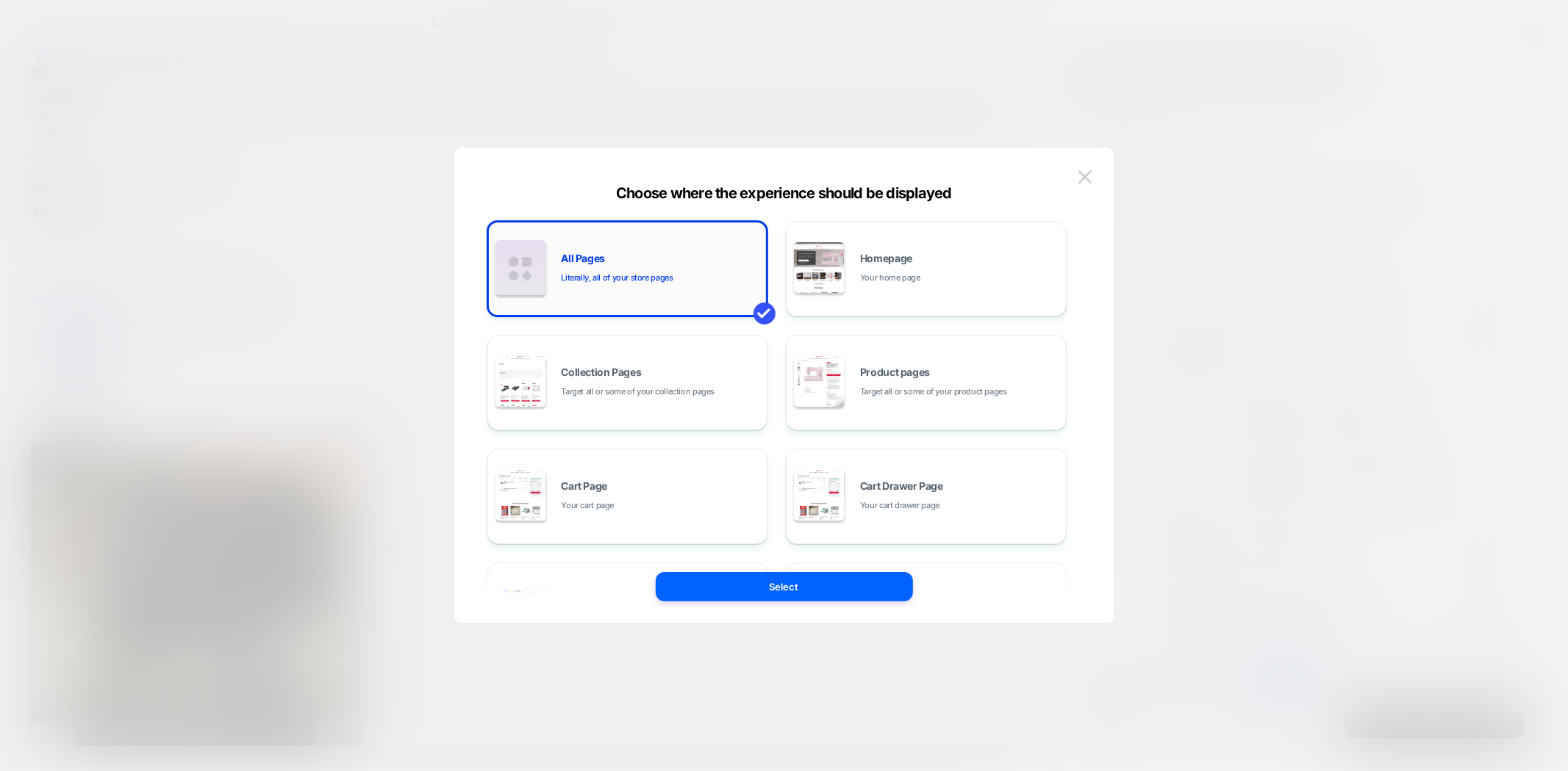
click at [639, 273] on span "Literally, all of your store pages" at bounding box center [617, 277] width 111 height 14
click at [828, 593] on button "Select" at bounding box center [784, 587] width 257 height 29
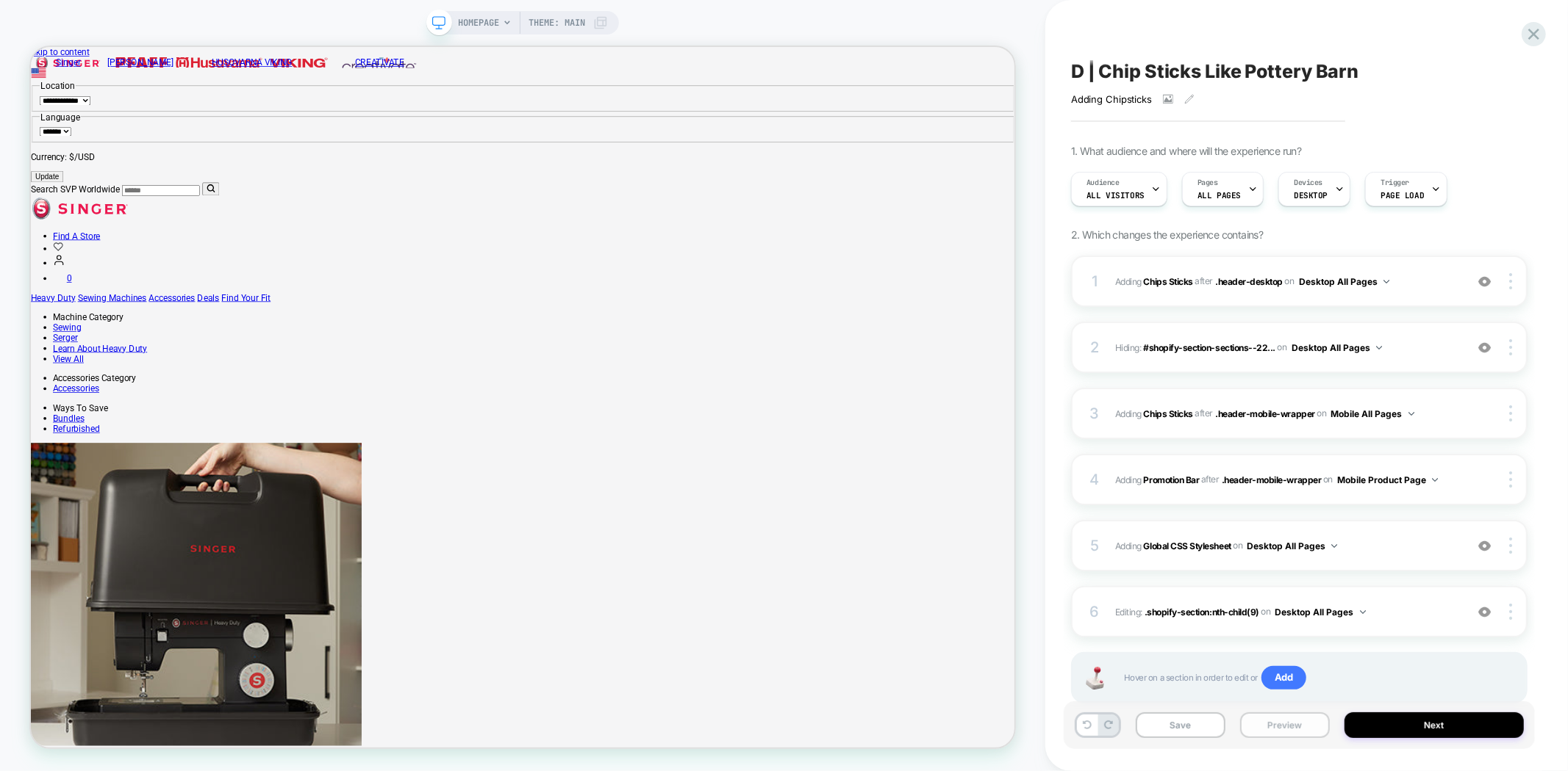
click at [1296, 728] on button "Preview" at bounding box center [1285, 725] width 90 height 25
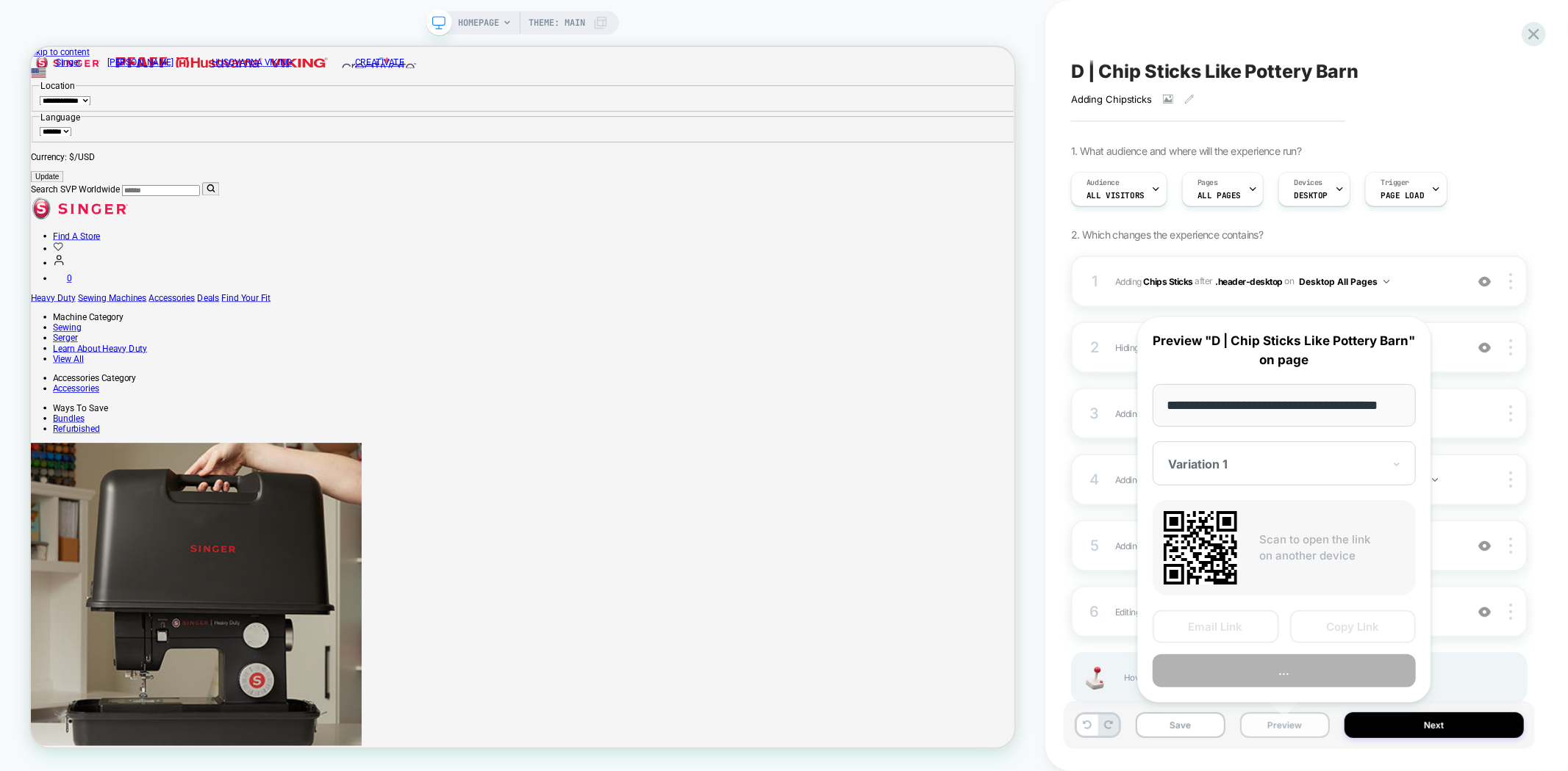
scroll to position [0, 25]
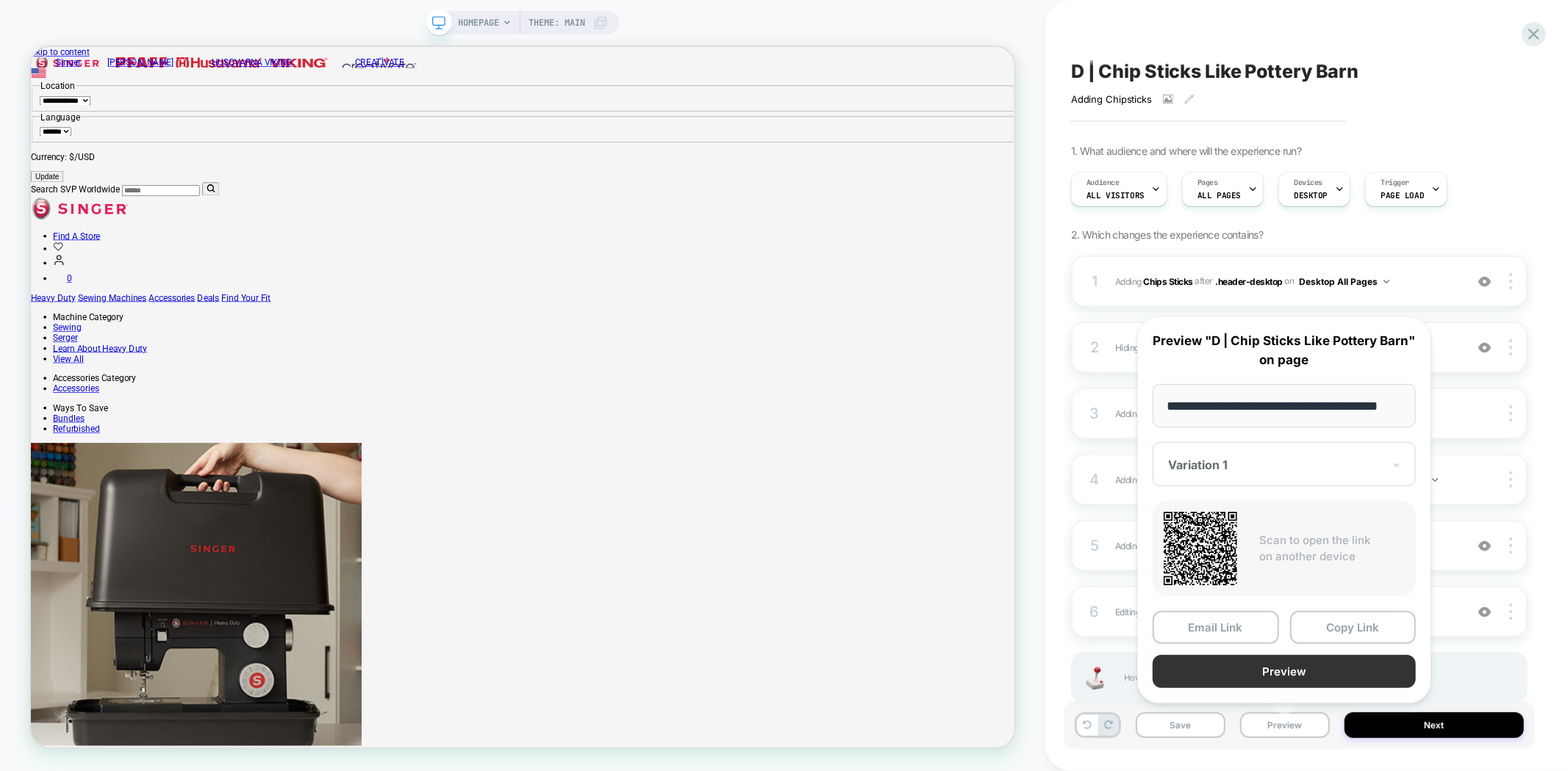
click at [1305, 670] on button "Preview" at bounding box center [1283, 672] width 263 height 33
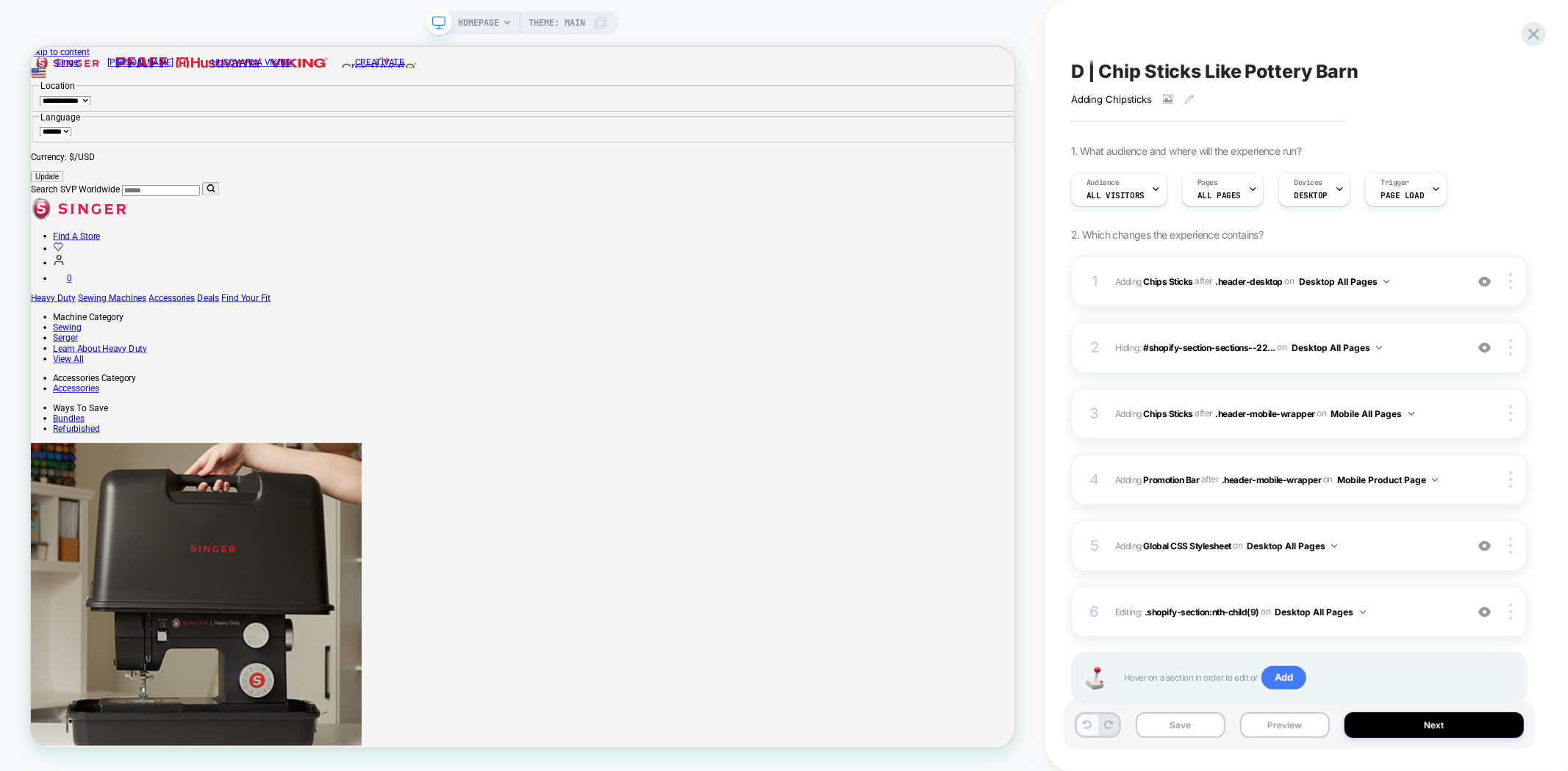
click at [1087, 730] on button at bounding box center [1087, 725] width 20 height 21
click at [1214, 184] on span "Pages" at bounding box center [1207, 183] width 20 height 11
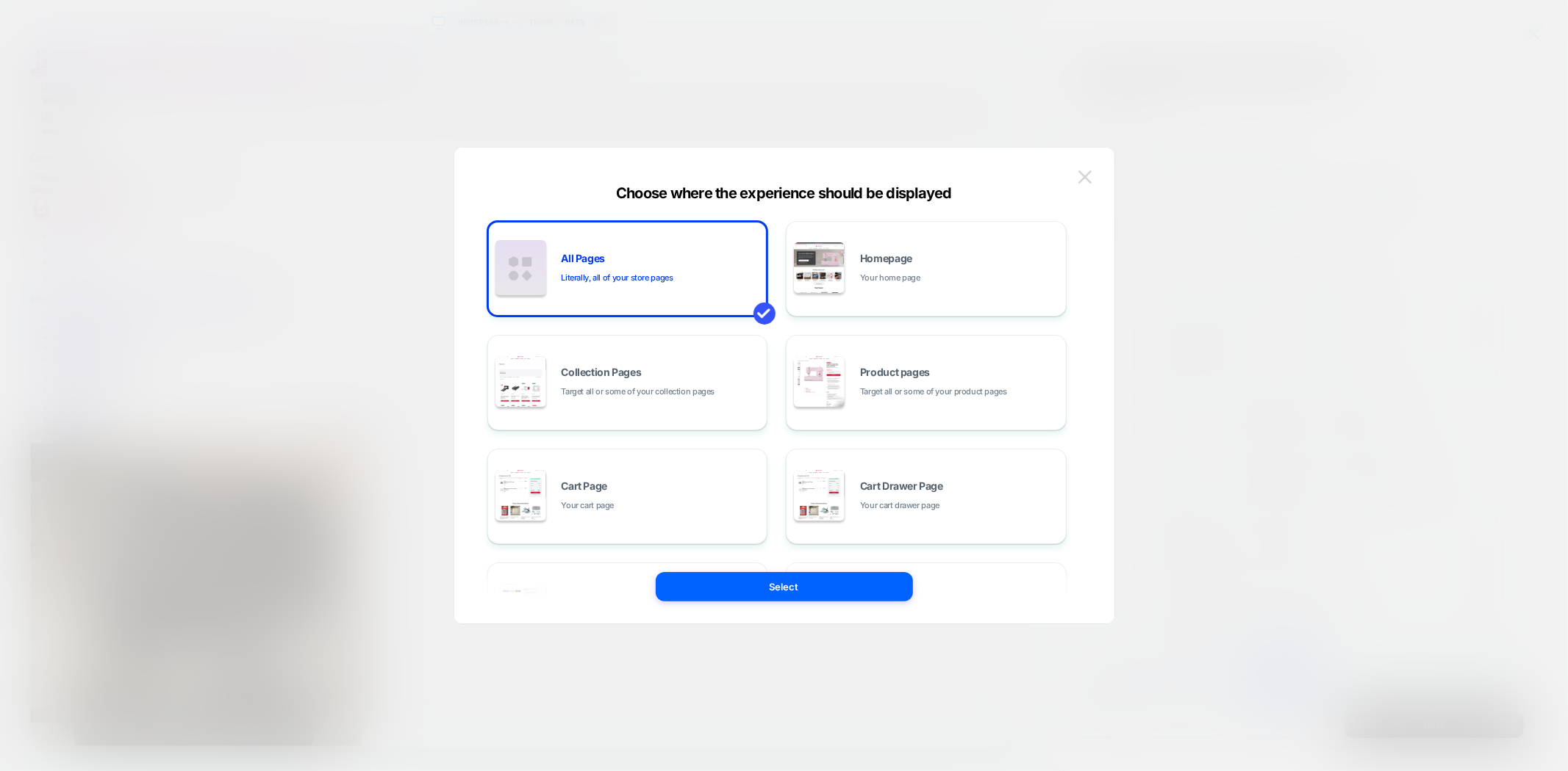
click at [1088, 174] on img at bounding box center [1085, 176] width 13 height 12
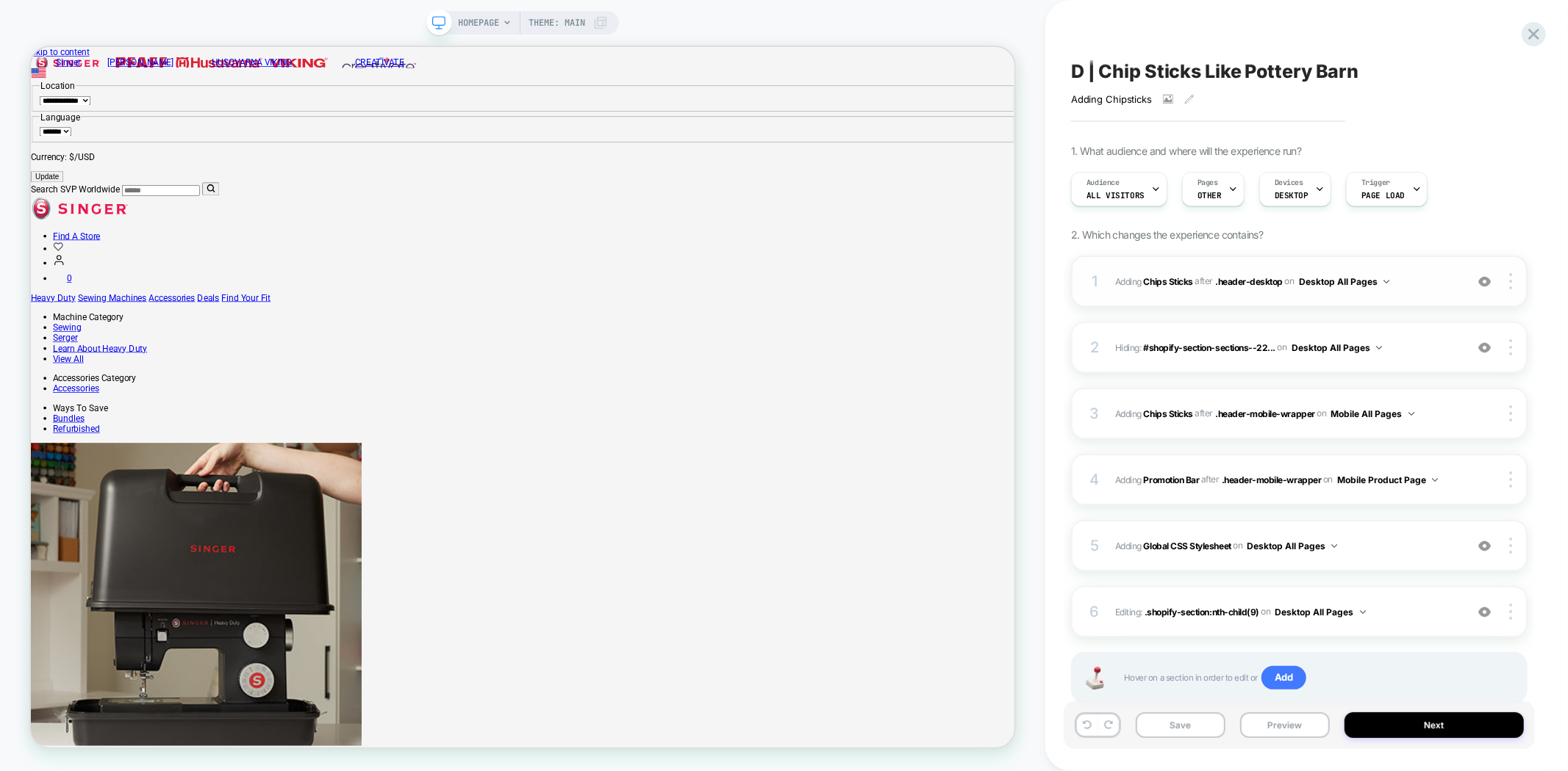
click at [1348, 277] on button "Desktop All Pages" at bounding box center [1344, 282] width 90 height 18
click at [1508, 280] on div at bounding box center [1512, 282] width 28 height 16
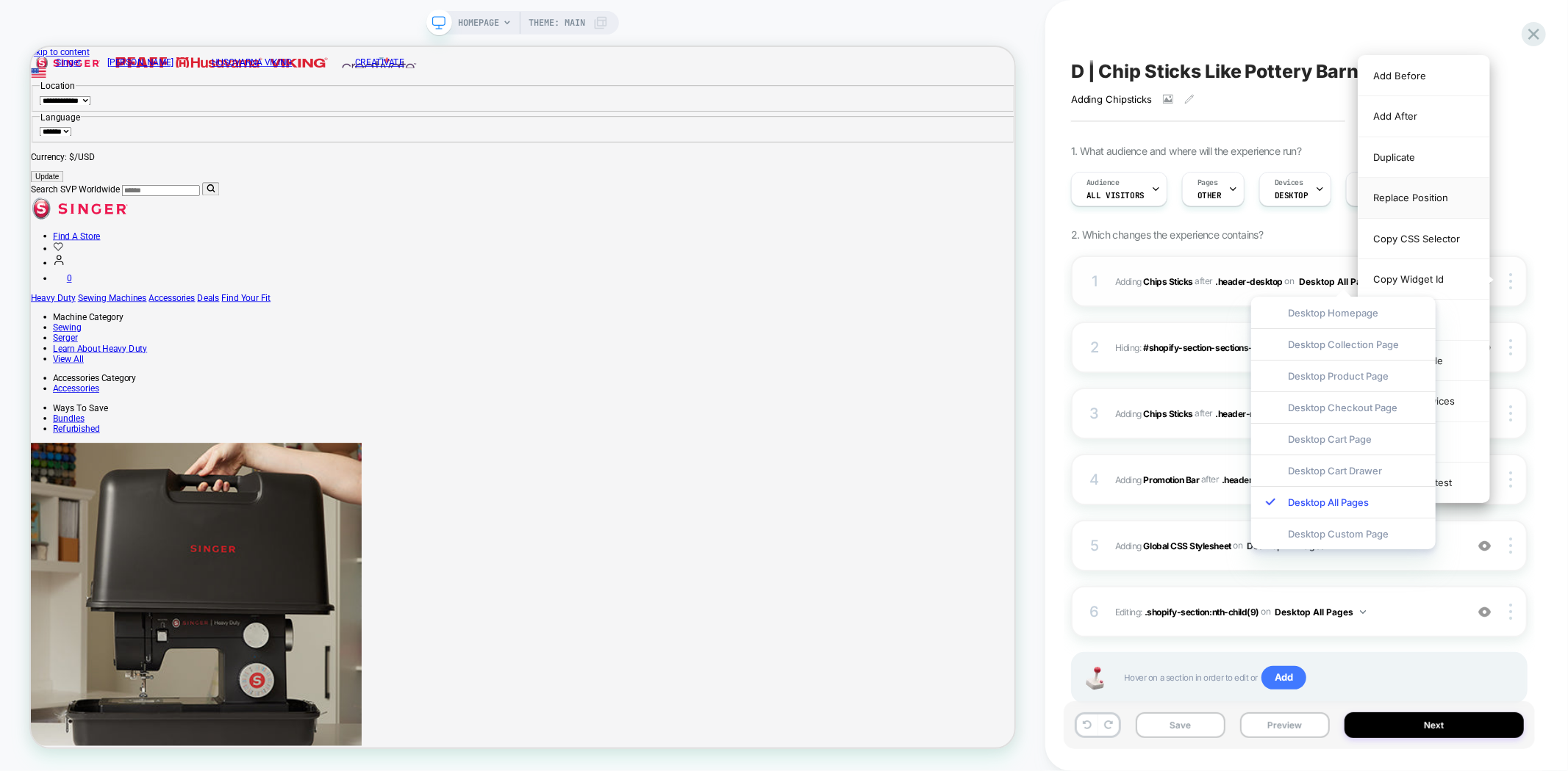
click at [1445, 205] on div "Replace Position" at bounding box center [1424, 197] width 131 height 40
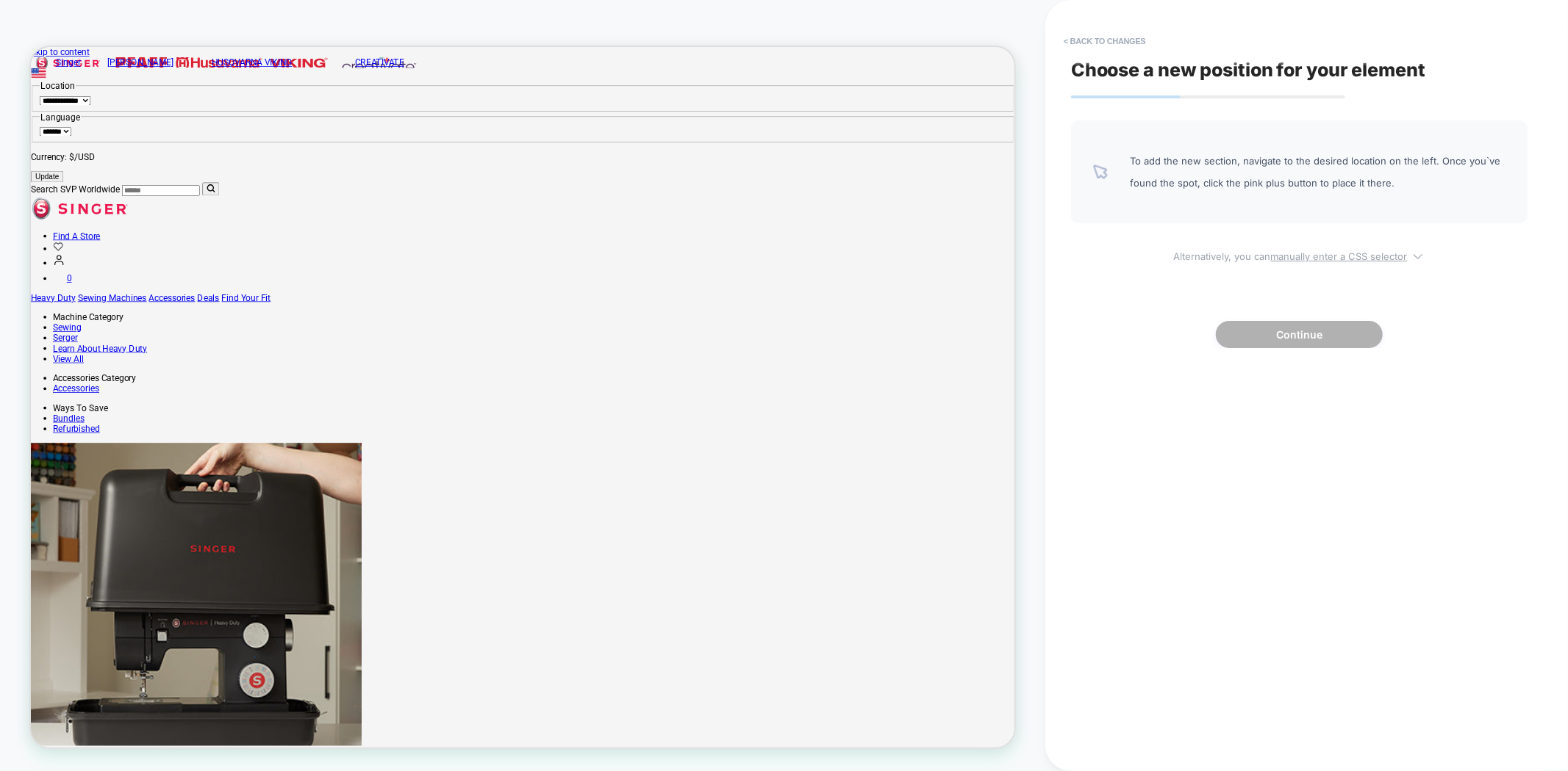
click at [1285, 254] on u "manually enter a CSS selector" at bounding box center [1339, 256] width 137 height 11
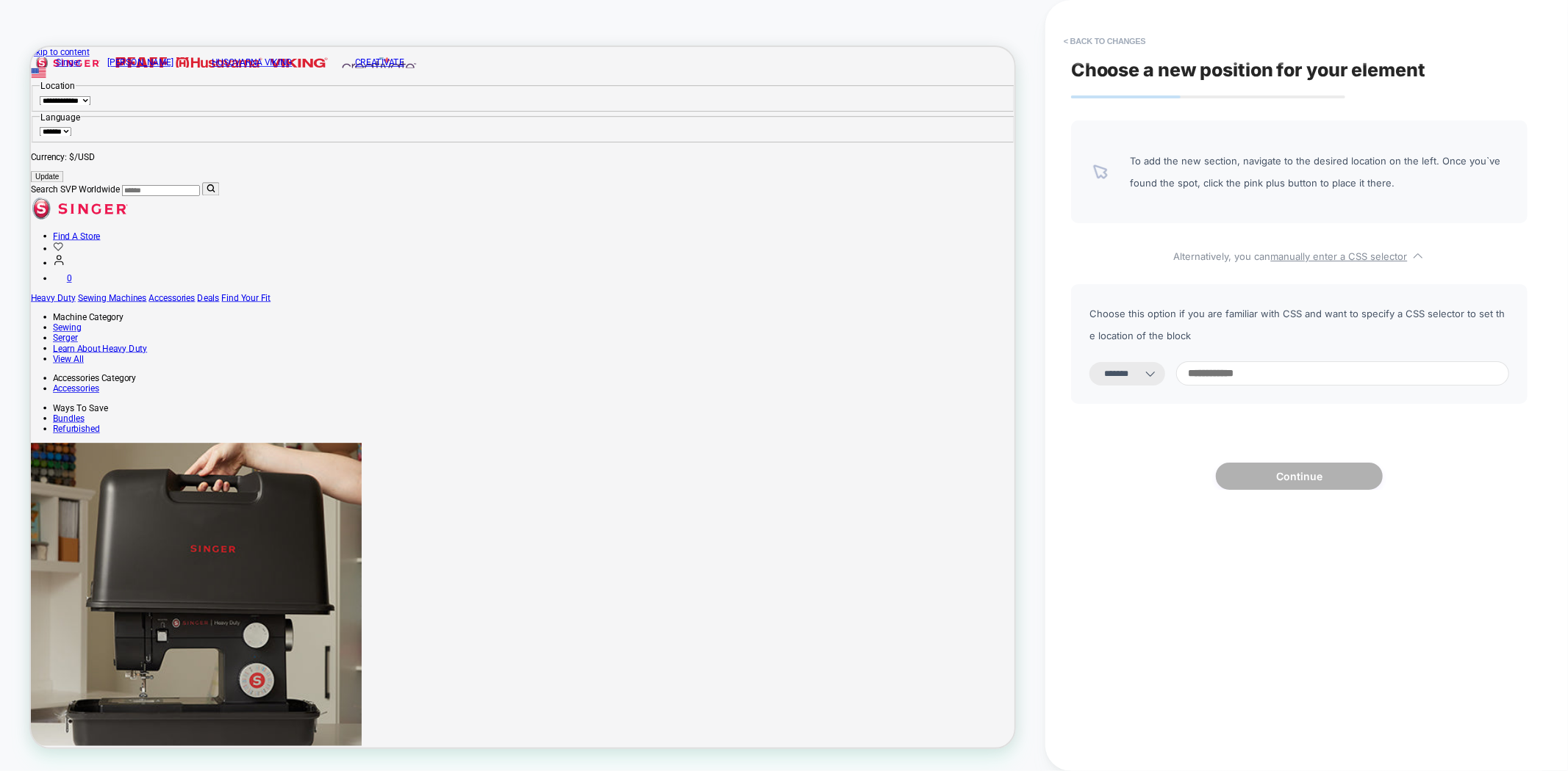
click at [1272, 372] on input at bounding box center [1342, 374] width 333 height 25
click at [1158, 373] on icon at bounding box center [1150, 374] width 15 height 15
click at [1144, 378] on select "**********" at bounding box center [1127, 374] width 75 height 24
select select "*********"
click at [1089, 363] on select "**********" at bounding box center [1127, 374] width 75 height 24
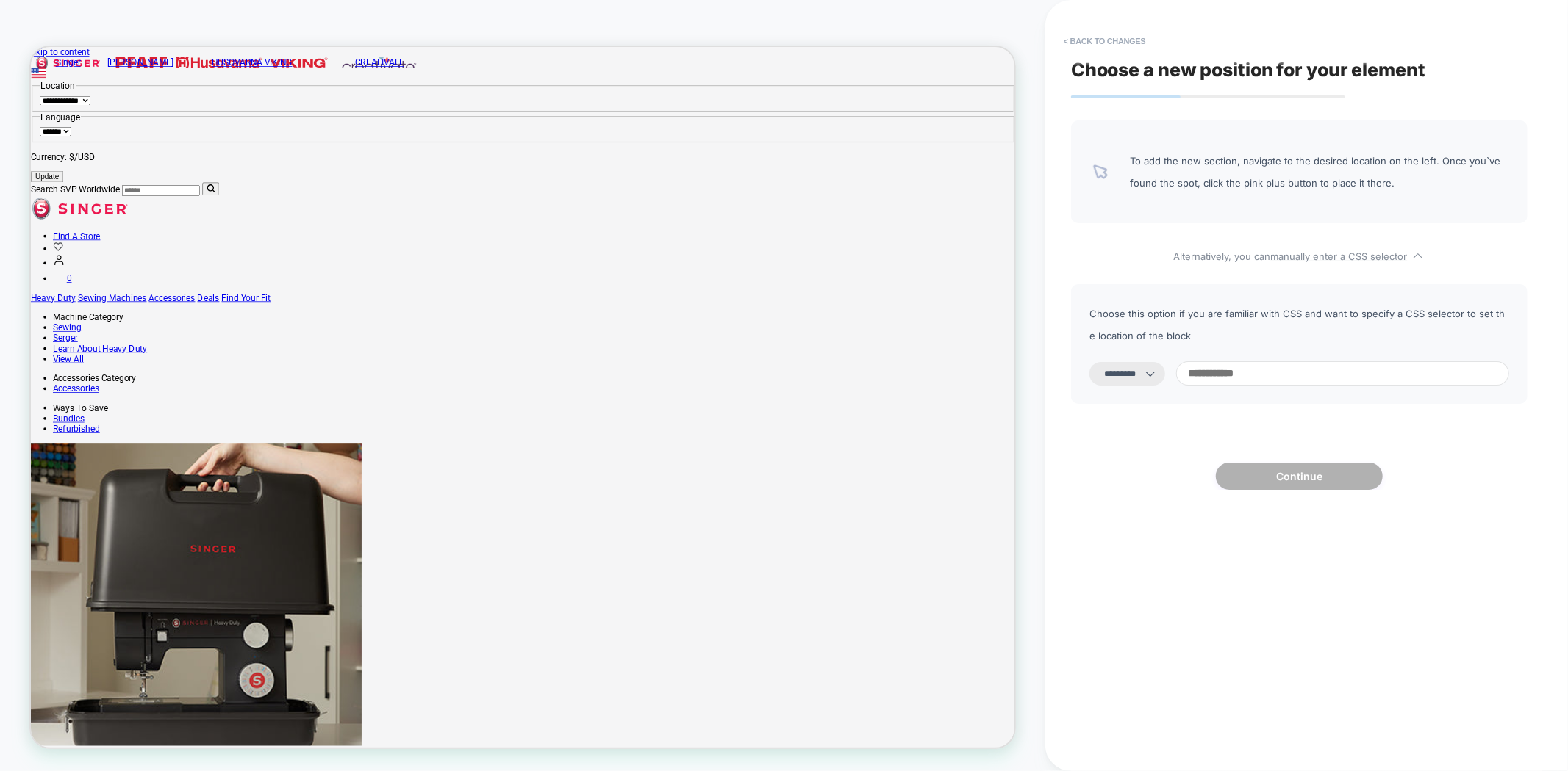
click at [1281, 380] on input at bounding box center [1342, 374] width 333 height 25
paste input "**********"
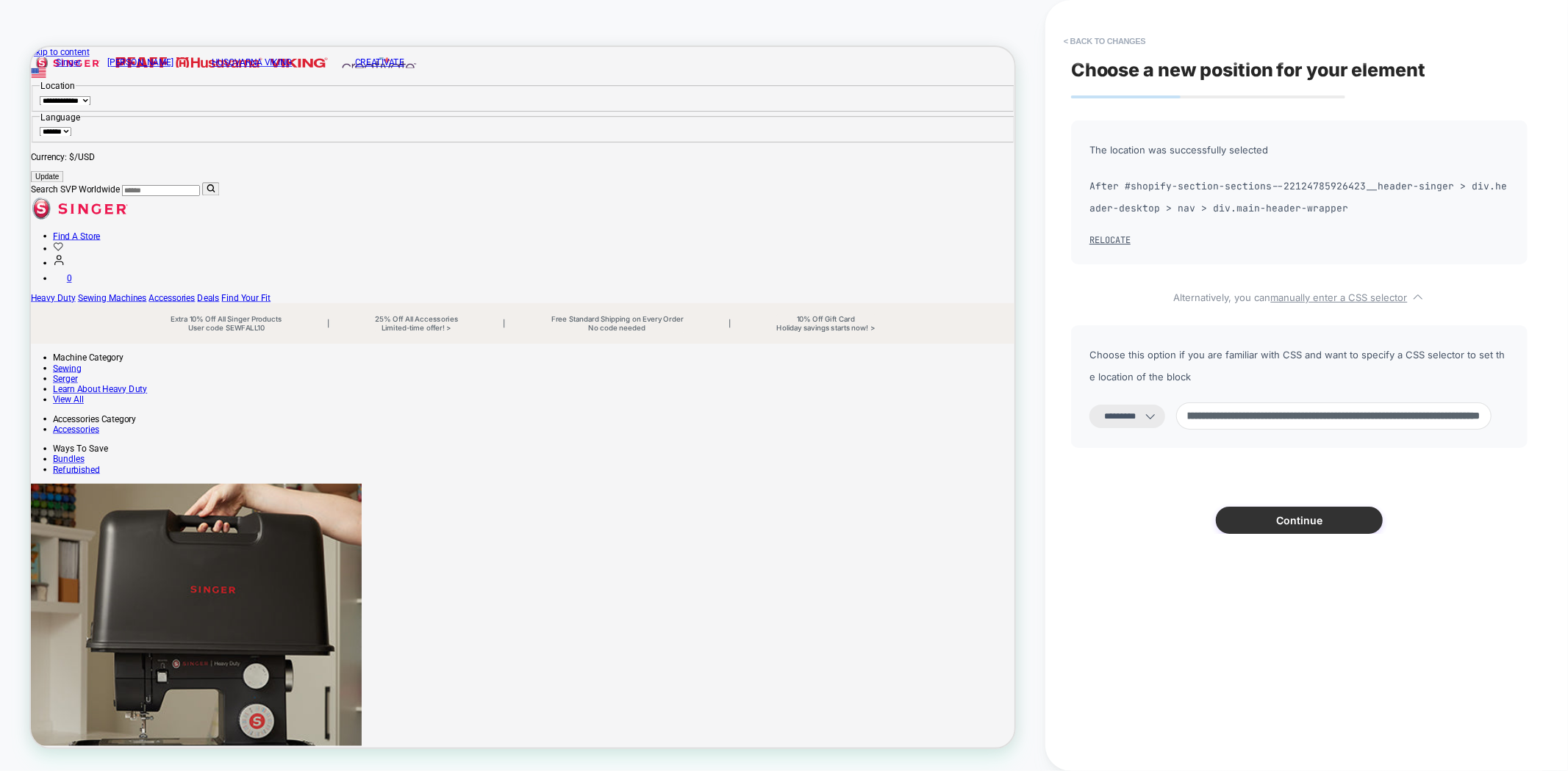
type input "**********"
click at [1290, 525] on button "Continue" at bounding box center [1299, 520] width 167 height 27
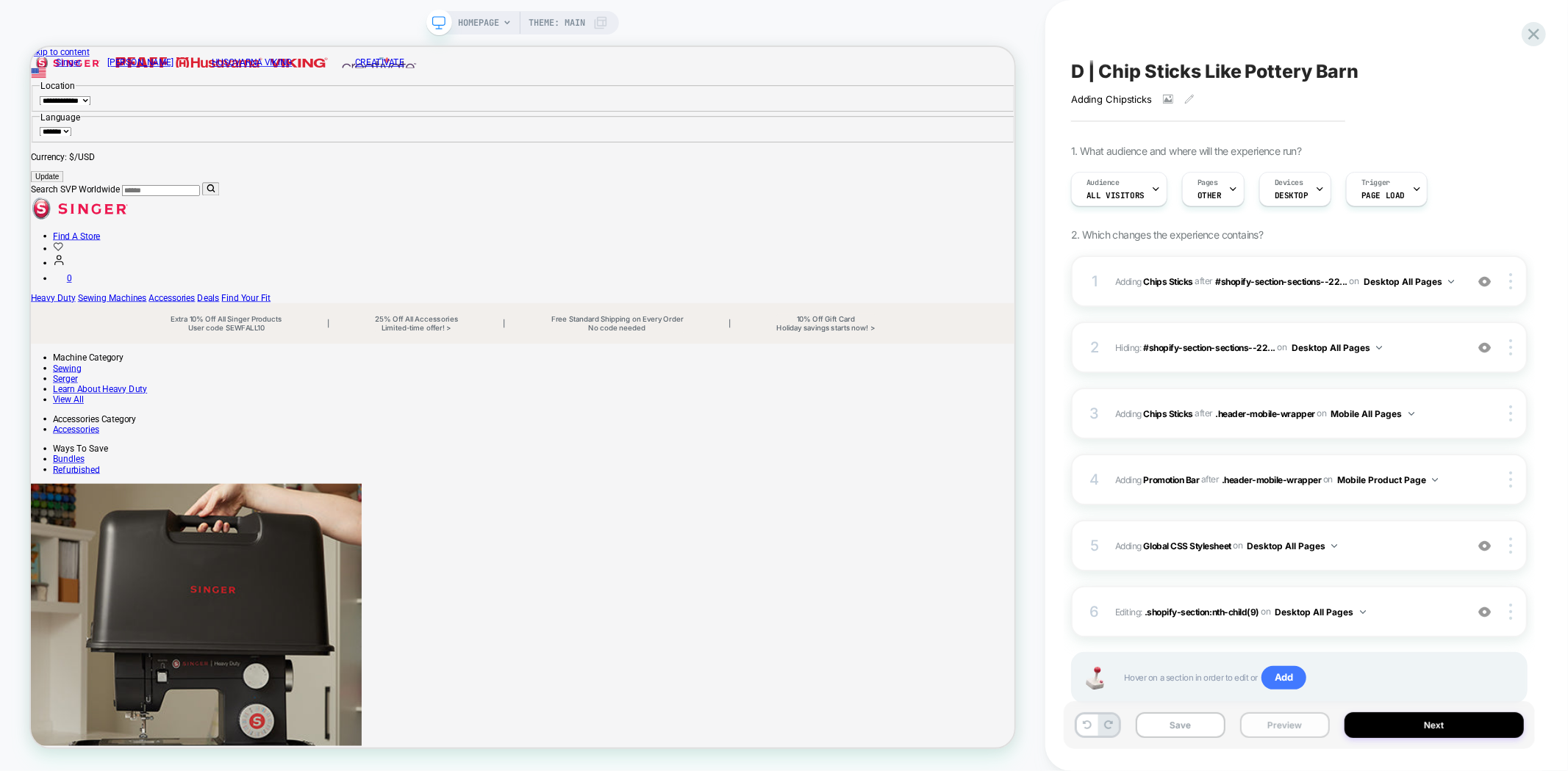
click at [1272, 724] on button "Preview" at bounding box center [1285, 725] width 90 height 25
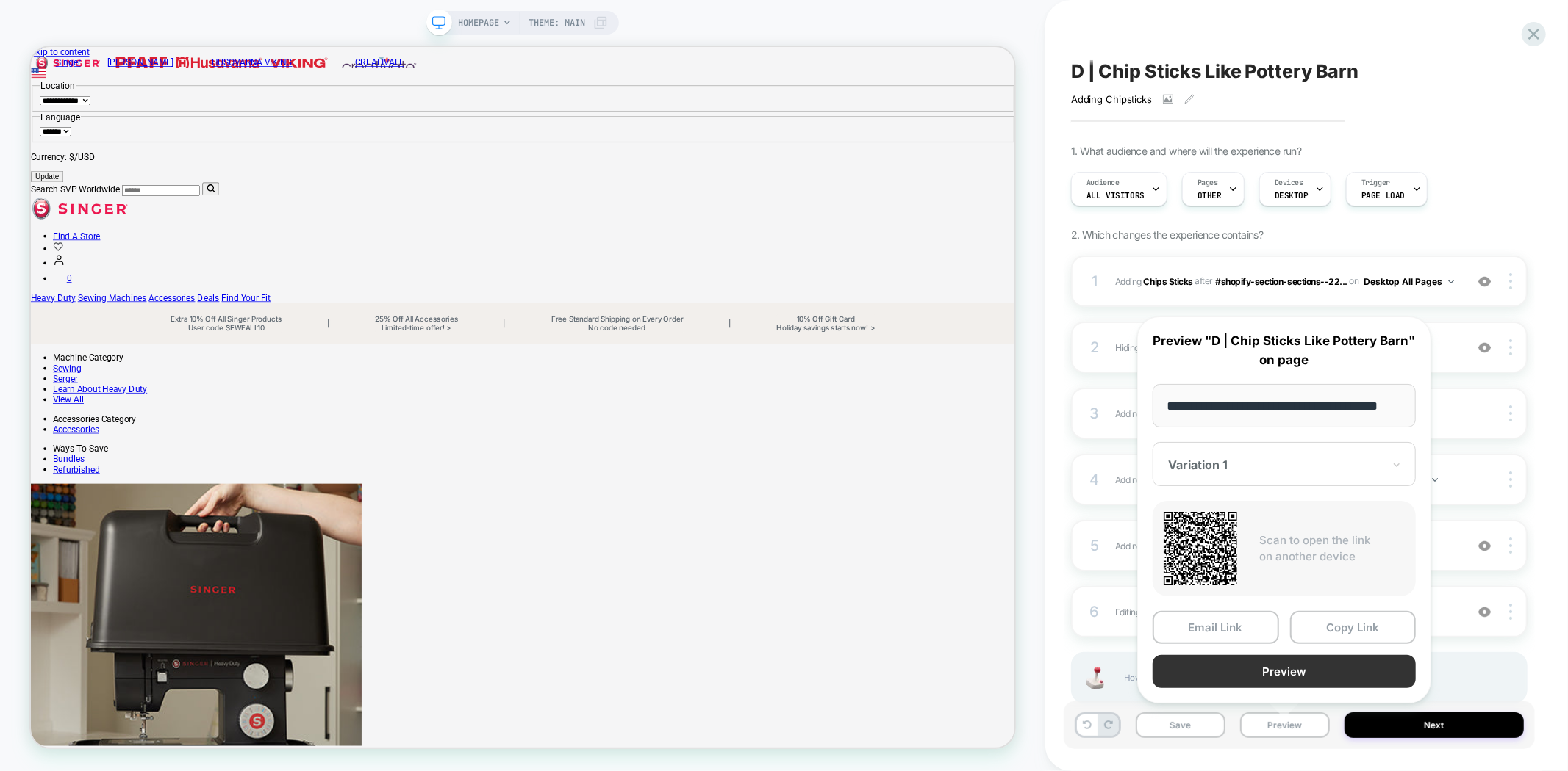
scroll to position [0, 0]
click at [1331, 665] on button "Preview" at bounding box center [1283, 672] width 263 height 33
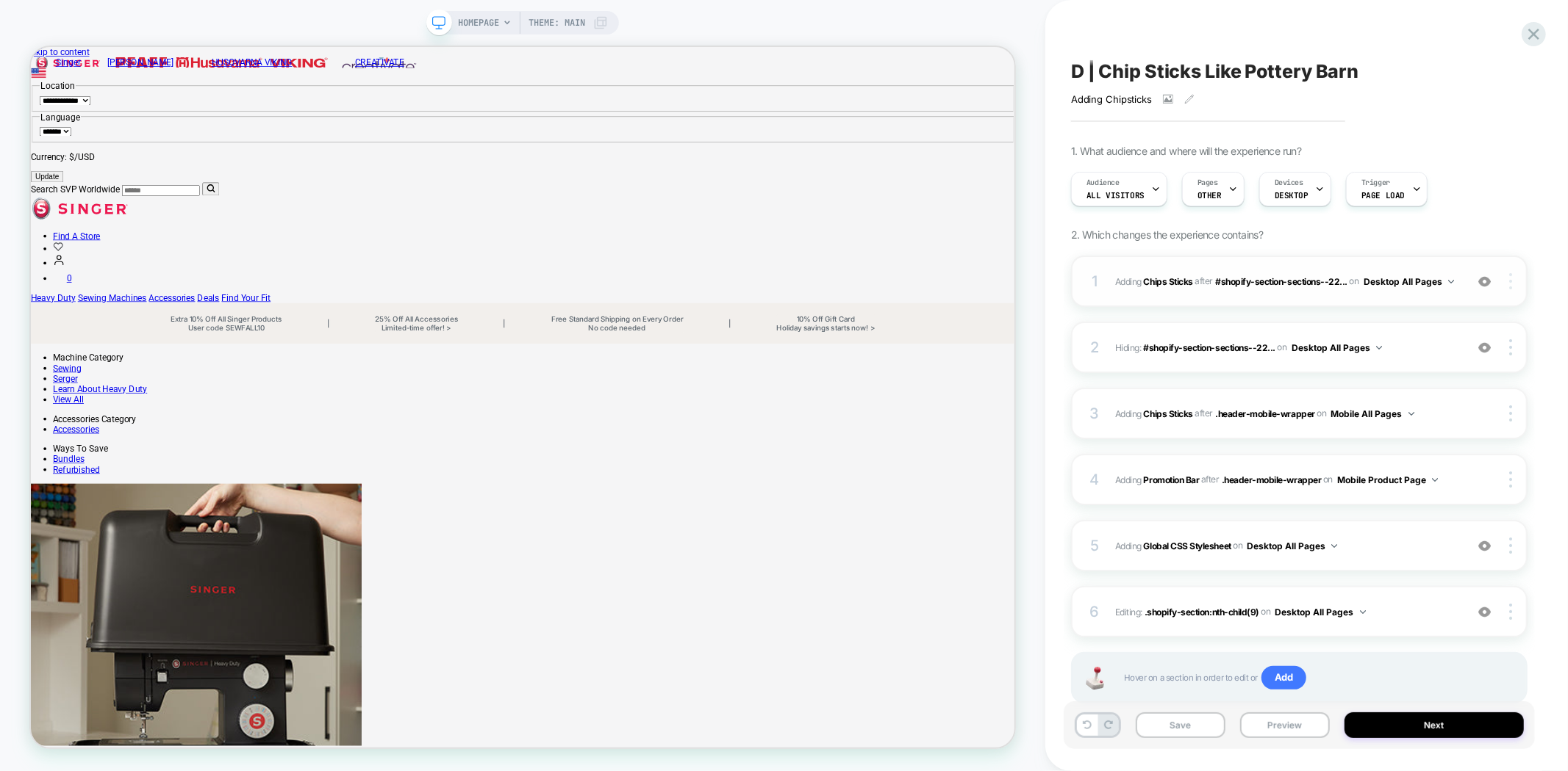
click at [1507, 277] on div at bounding box center [1512, 282] width 28 height 16
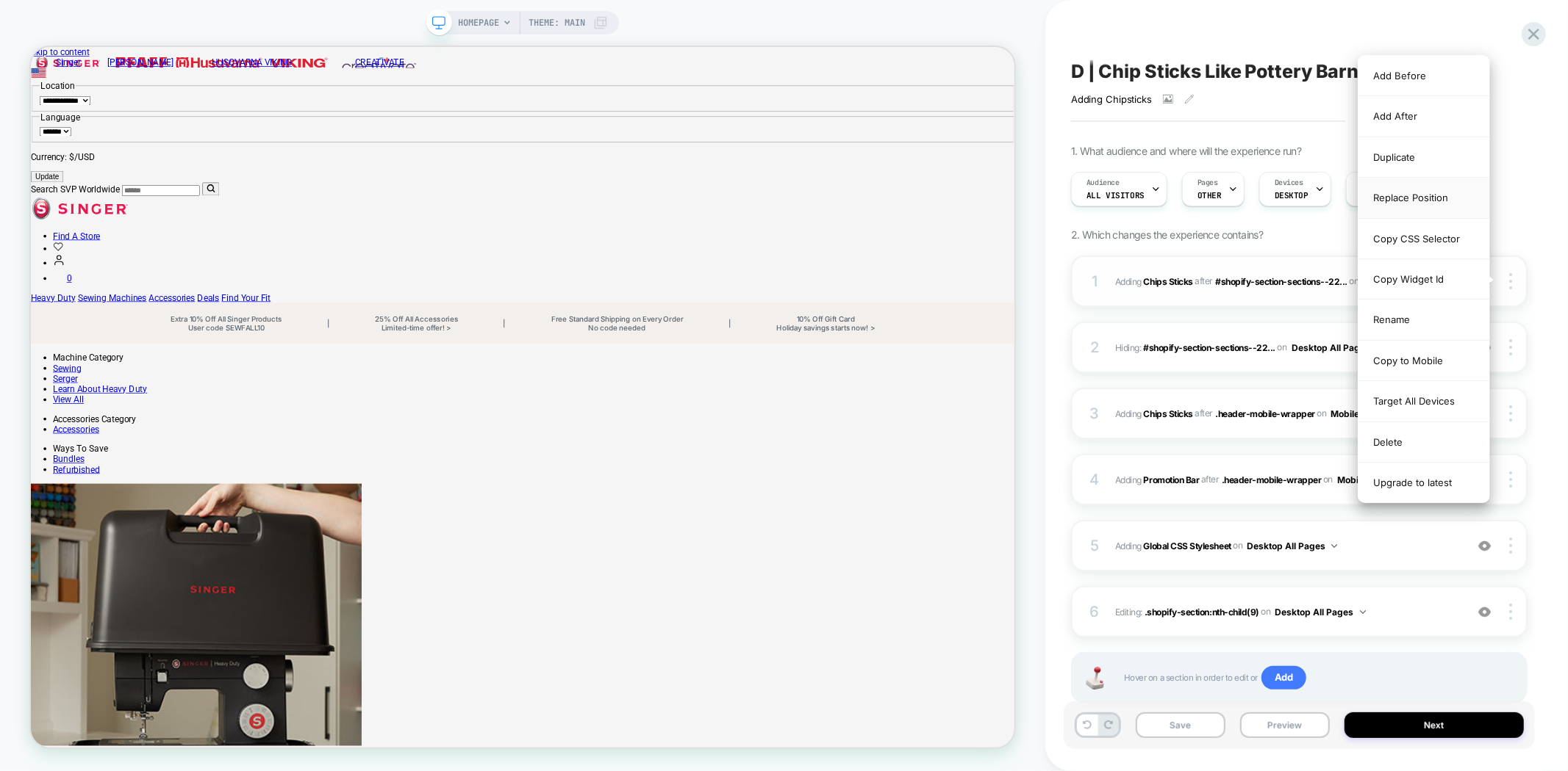
click at [1407, 199] on div "Replace Position" at bounding box center [1424, 197] width 131 height 40
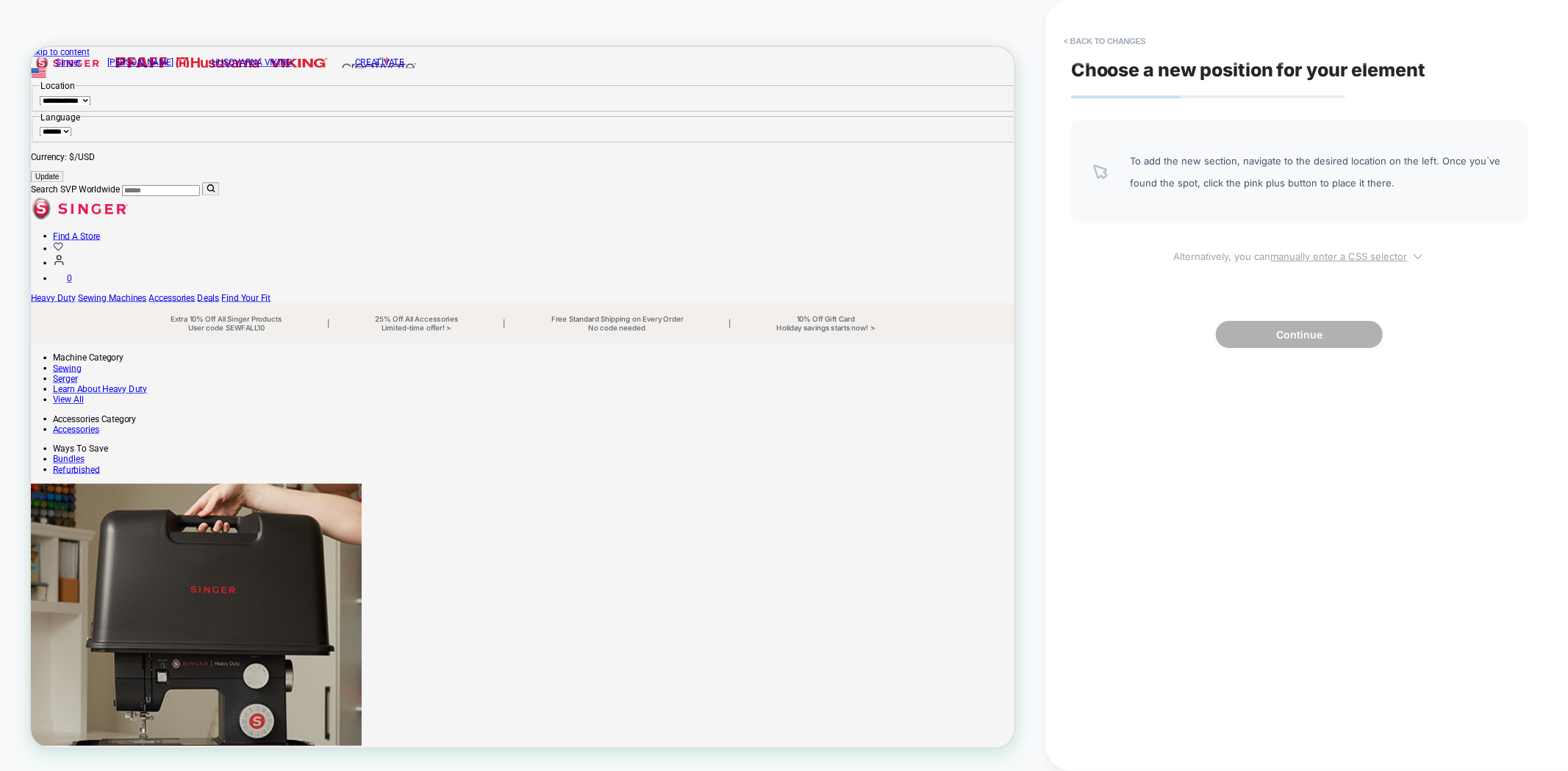
click at [1321, 251] on u "manually enter a CSS selector" at bounding box center [1339, 256] width 137 height 11
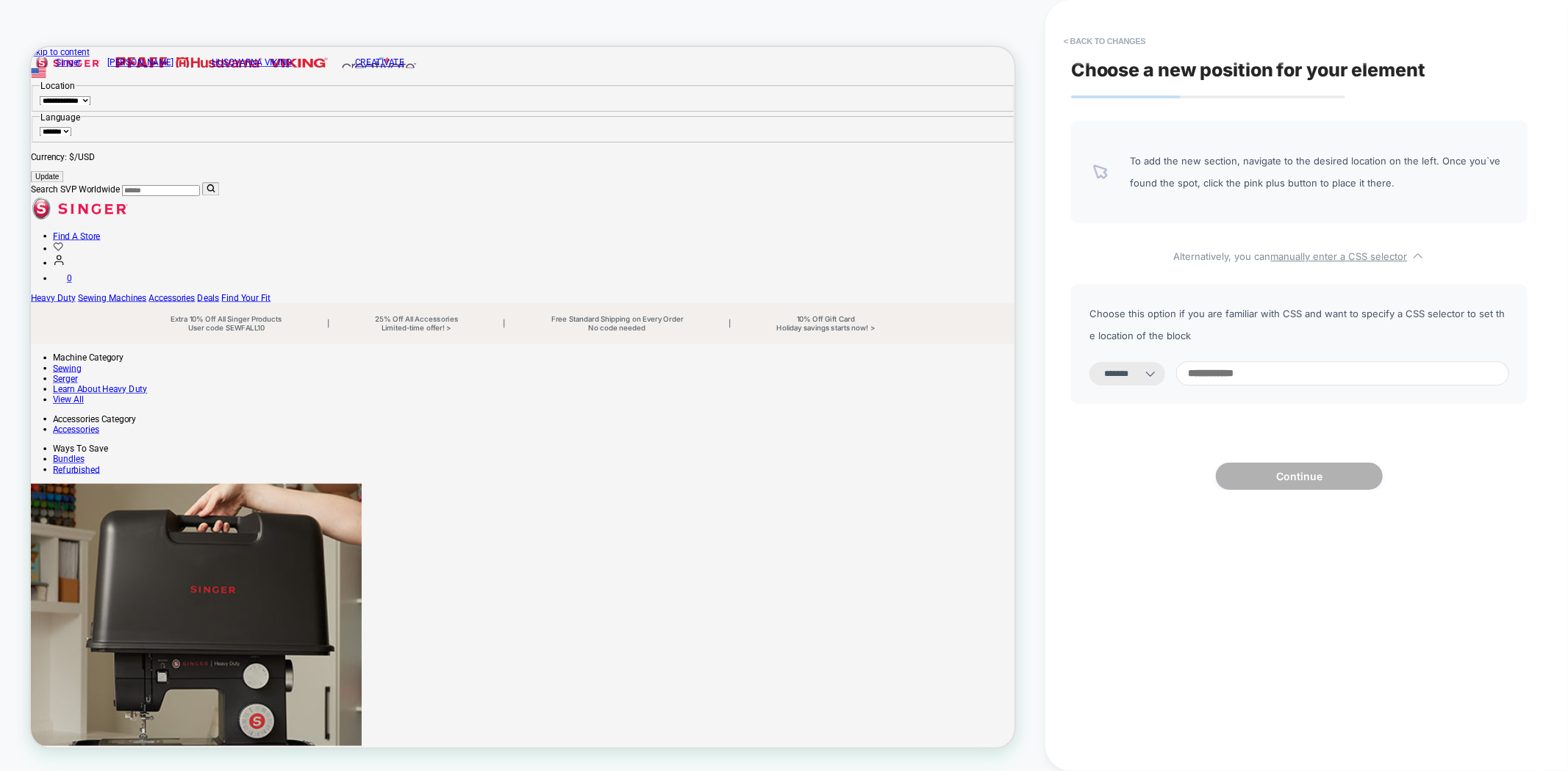
click at [1158, 372] on icon at bounding box center [1150, 374] width 15 height 15
click at [1137, 391] on div "**********" at bounding box center [1299, 344] width 456 height 119
click at [1137, 384] on select "**********" at bounding box center [1127, 374] width 75 height 24
select select "*********"
click at [1089, 363] on select "**********" at bounding box center [1127, 374] width 75 height 24
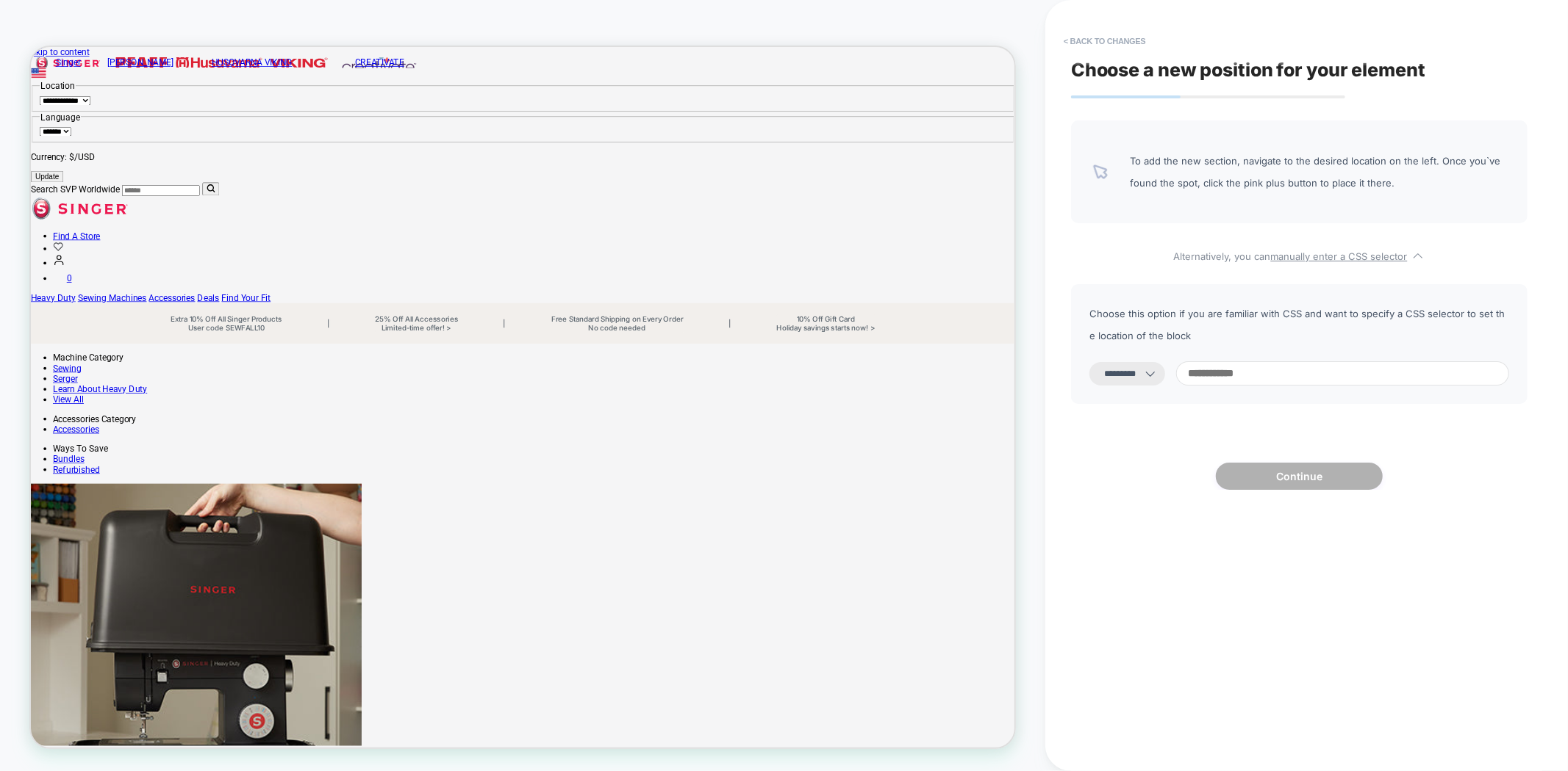
click at [1240, 380] on input at bounding box center [1342, 374] width 333 height 25
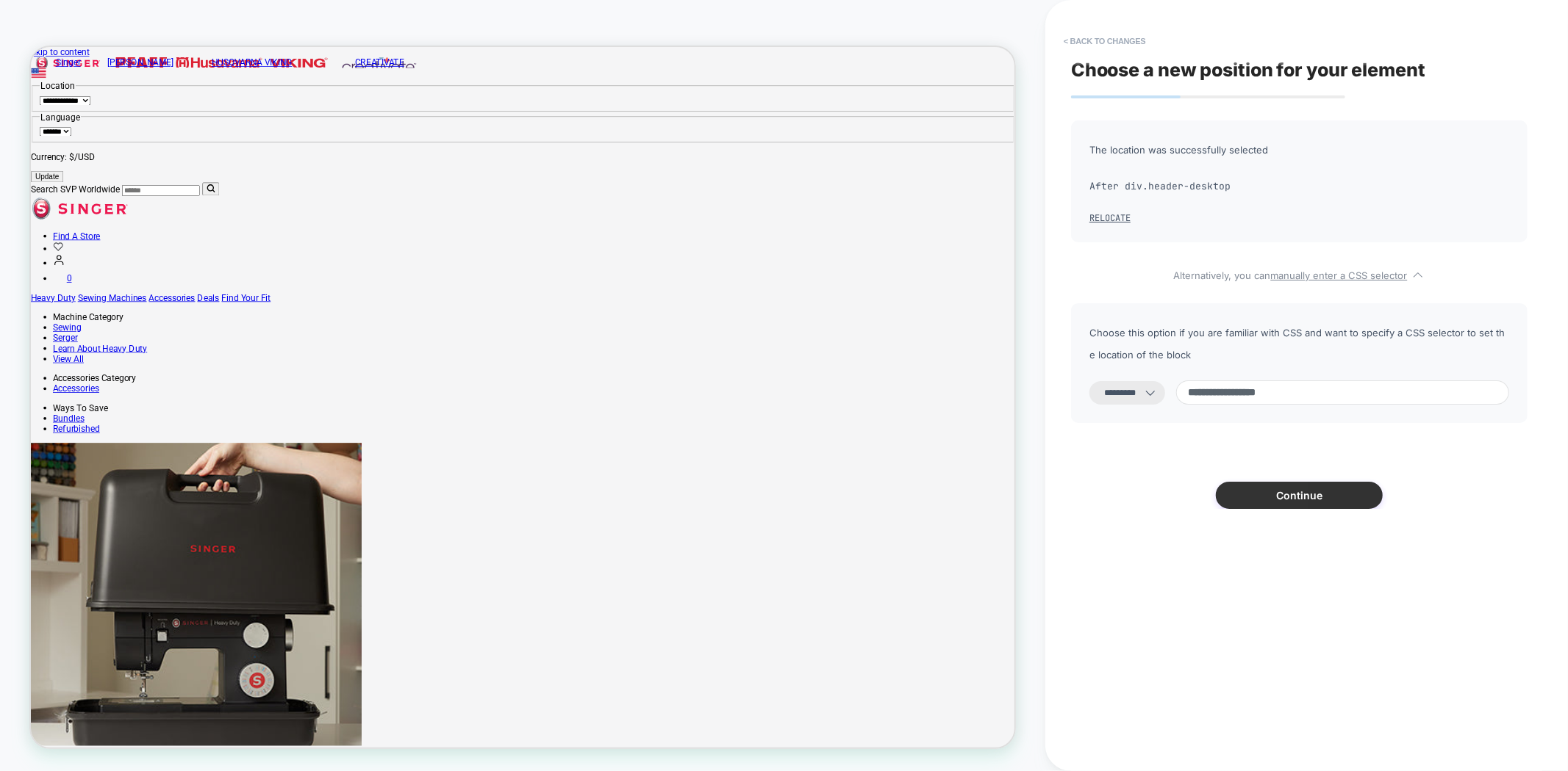
type input "**********"
click at [1303, 504] on button "Continue" at bounding box center [1299, 495] width 167 height 27
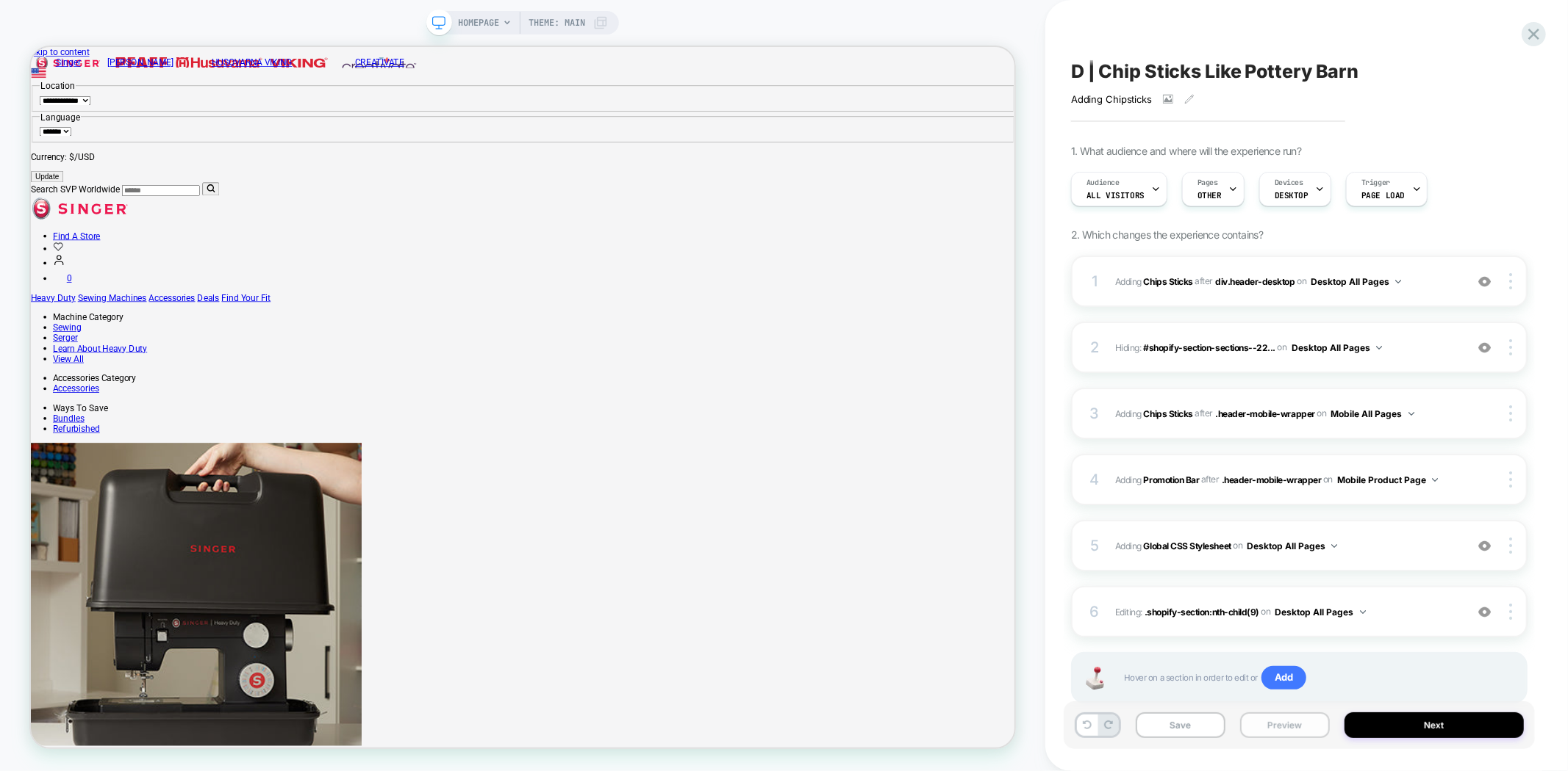
click at [1284, 731] on button "Preview" at bounding box center [1285, 725] width 90 height 25
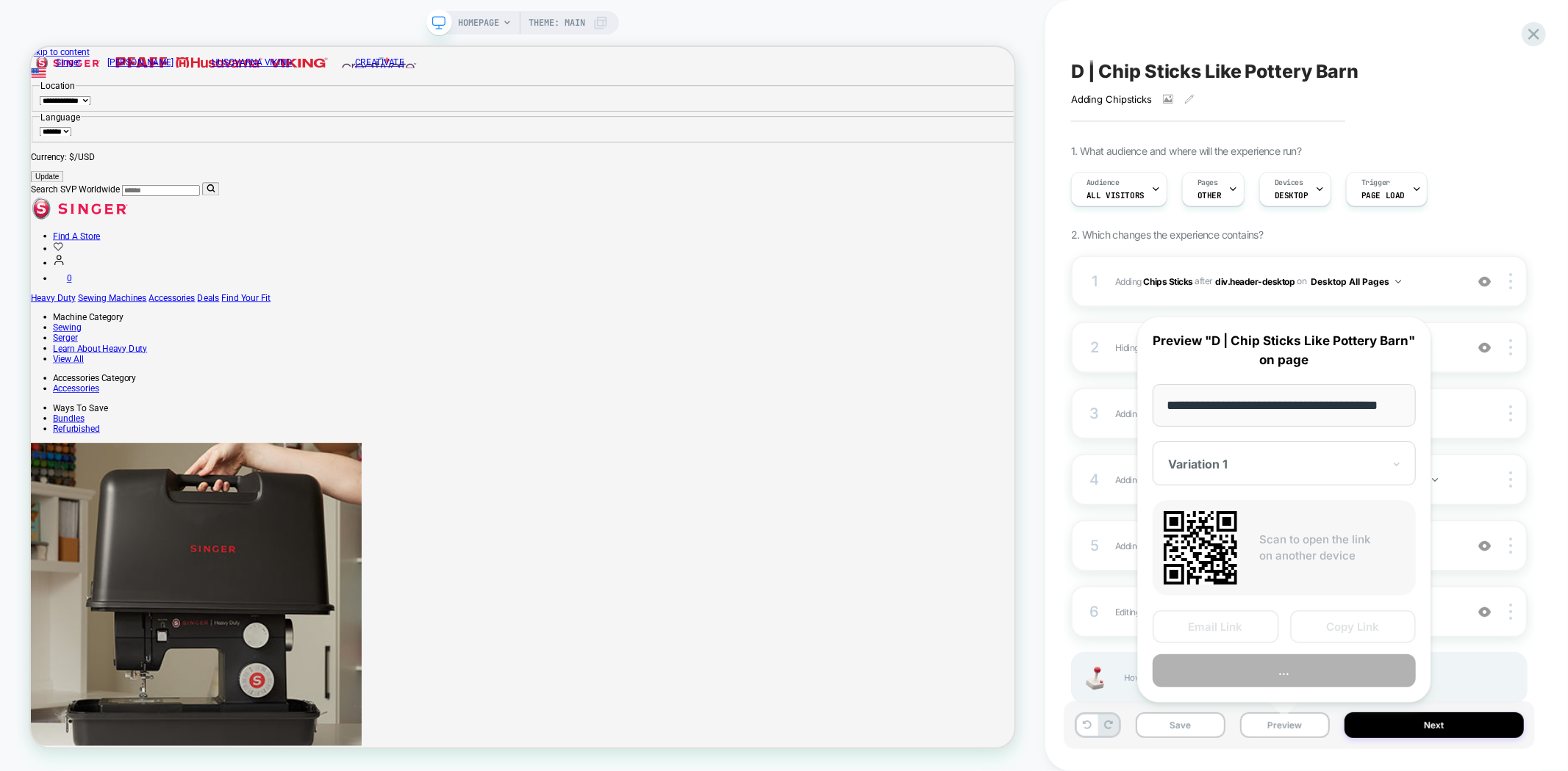
scroll to position [0, 25]
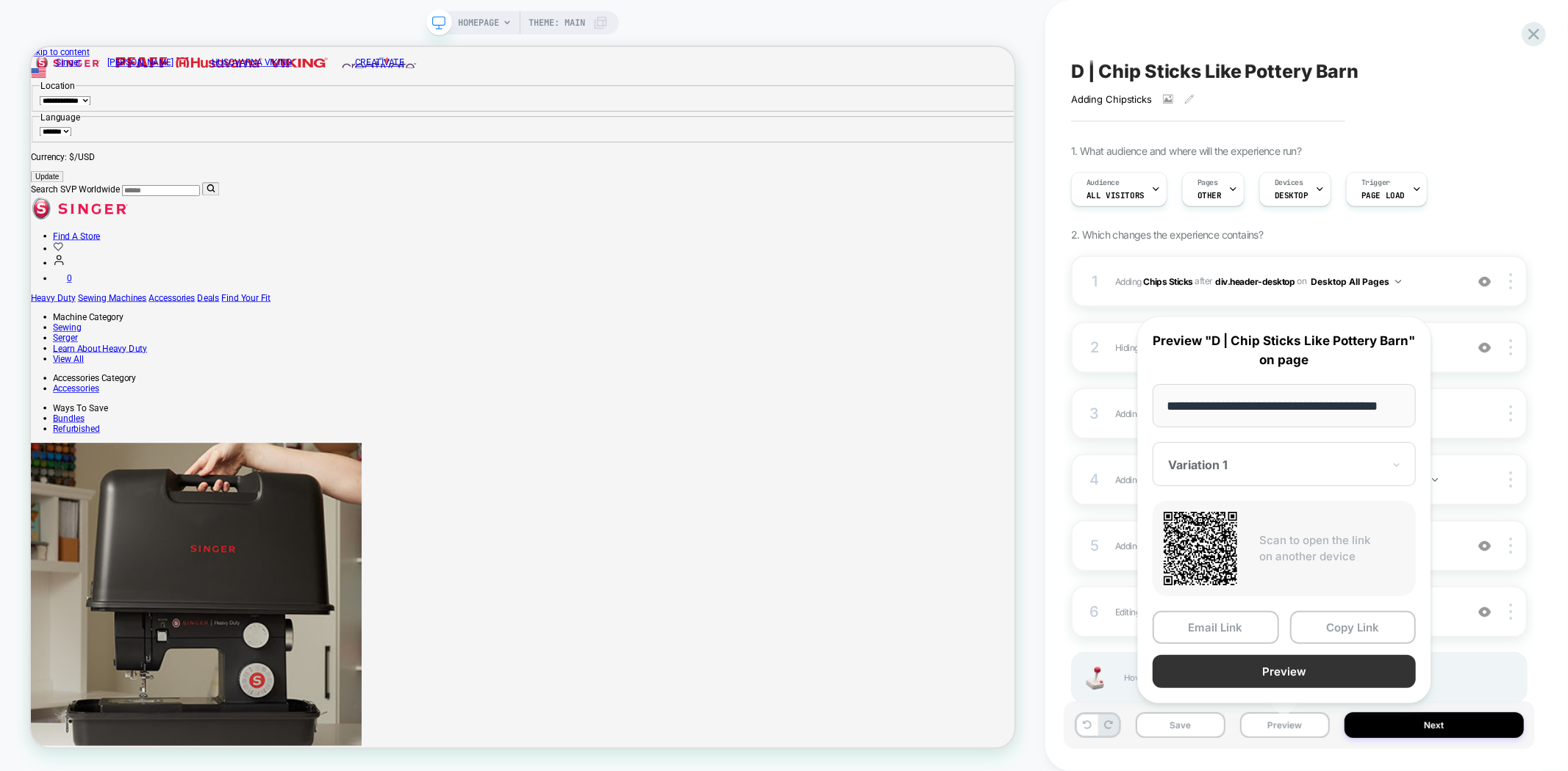
click at [1308, 662] on button "Preview" at bounding box center [1283, 672] width 263 height 33
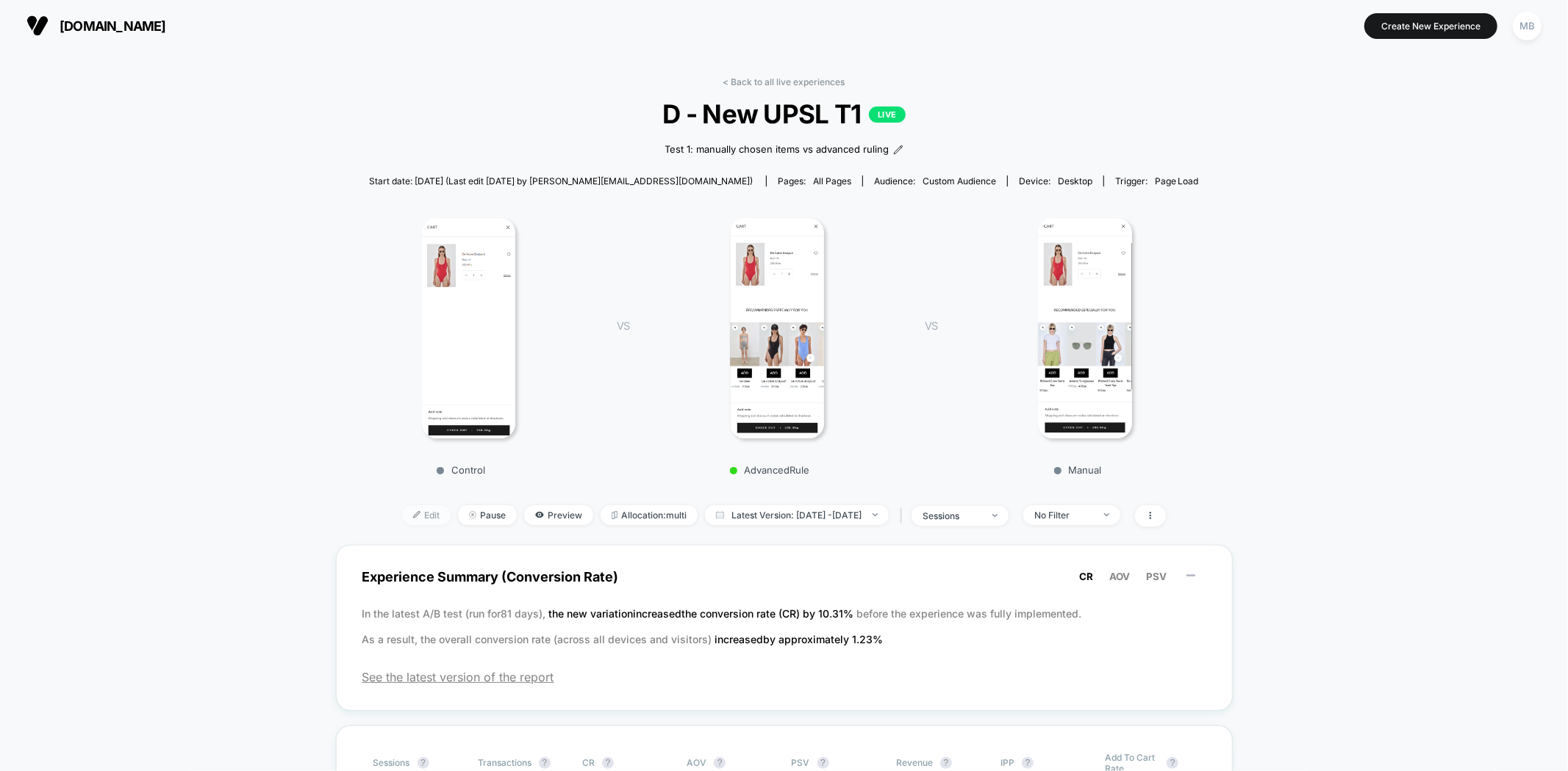
click at [409, 512] on span "Edit" at bounding box center [426, 516] width 48 height 20
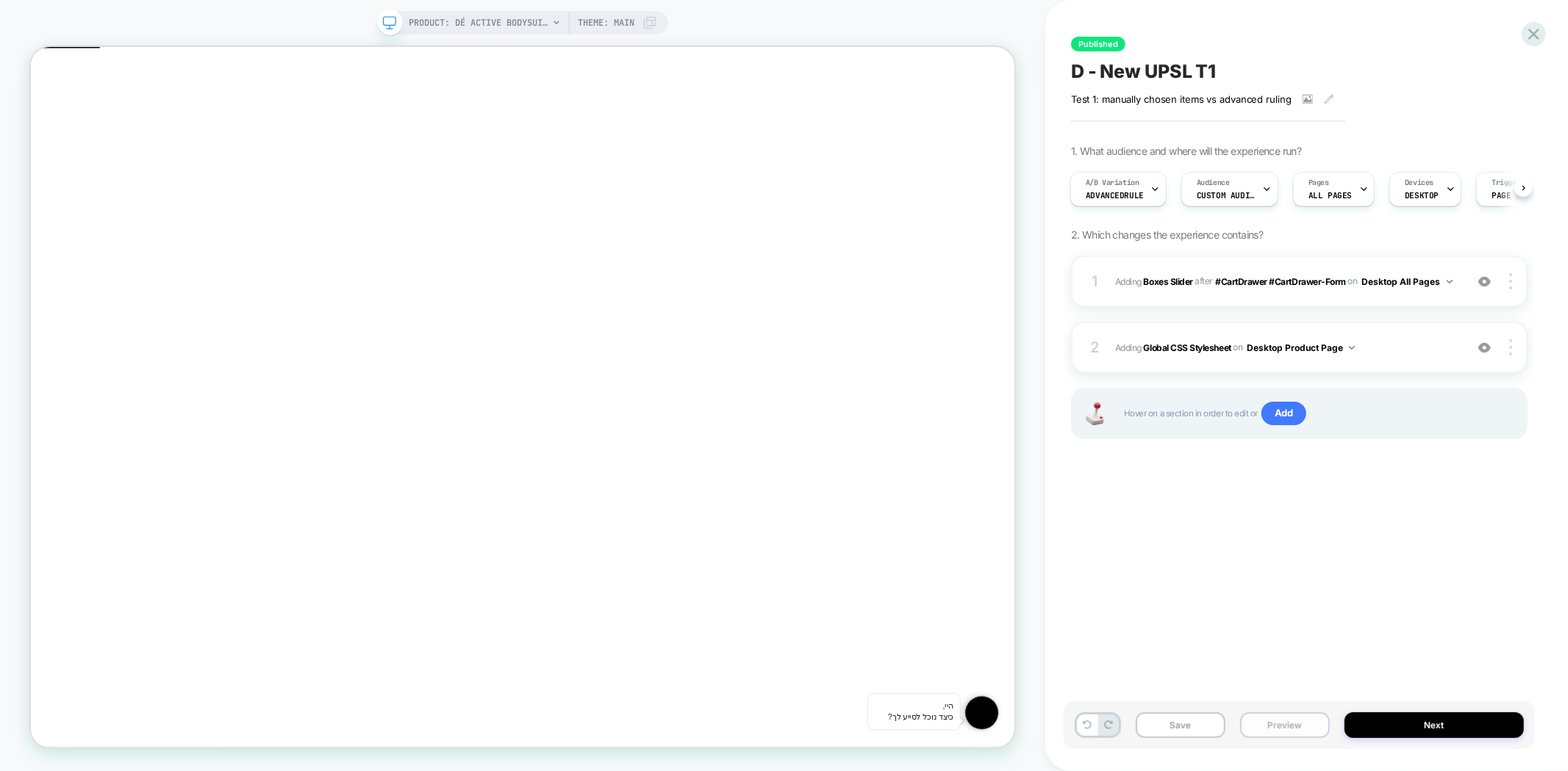
click at [1267, 731] on button "Preview" at bounding box center [1285, 725] width 90 height 25
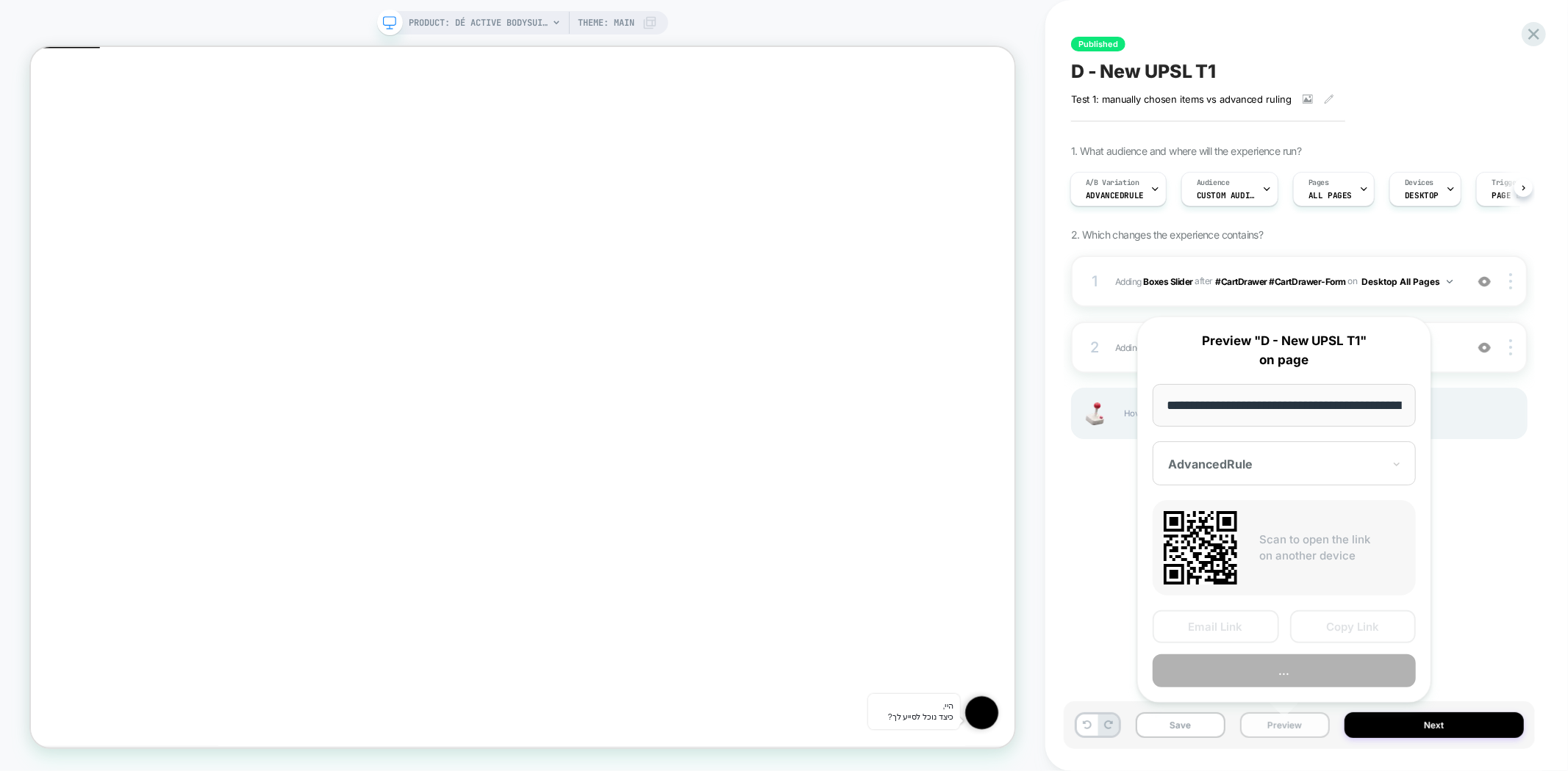
scroll to position [0, 233]
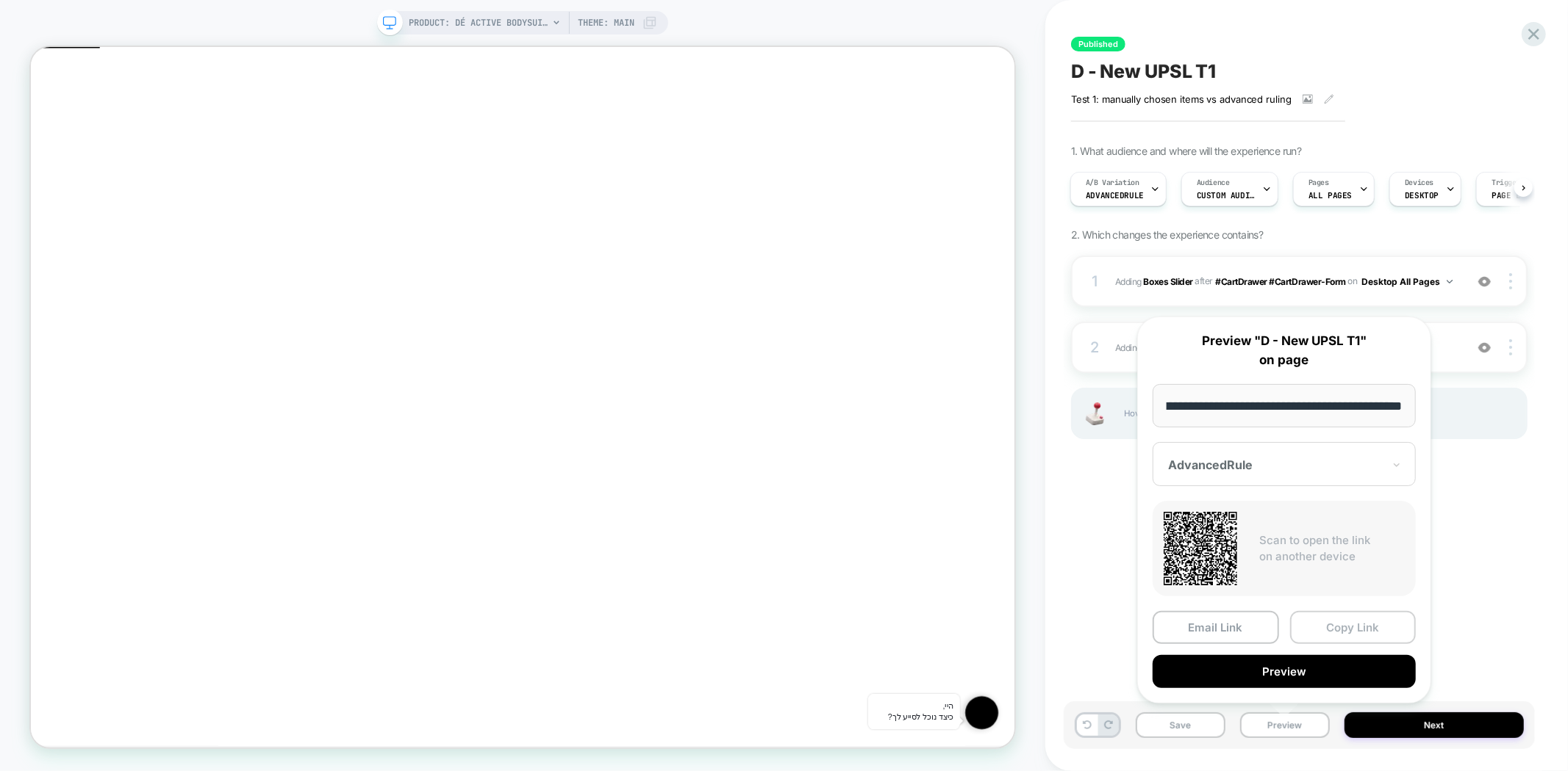
click at [1351, 624] on button "Copy Link" at bounding box center [1353, 628] width 126 height 33
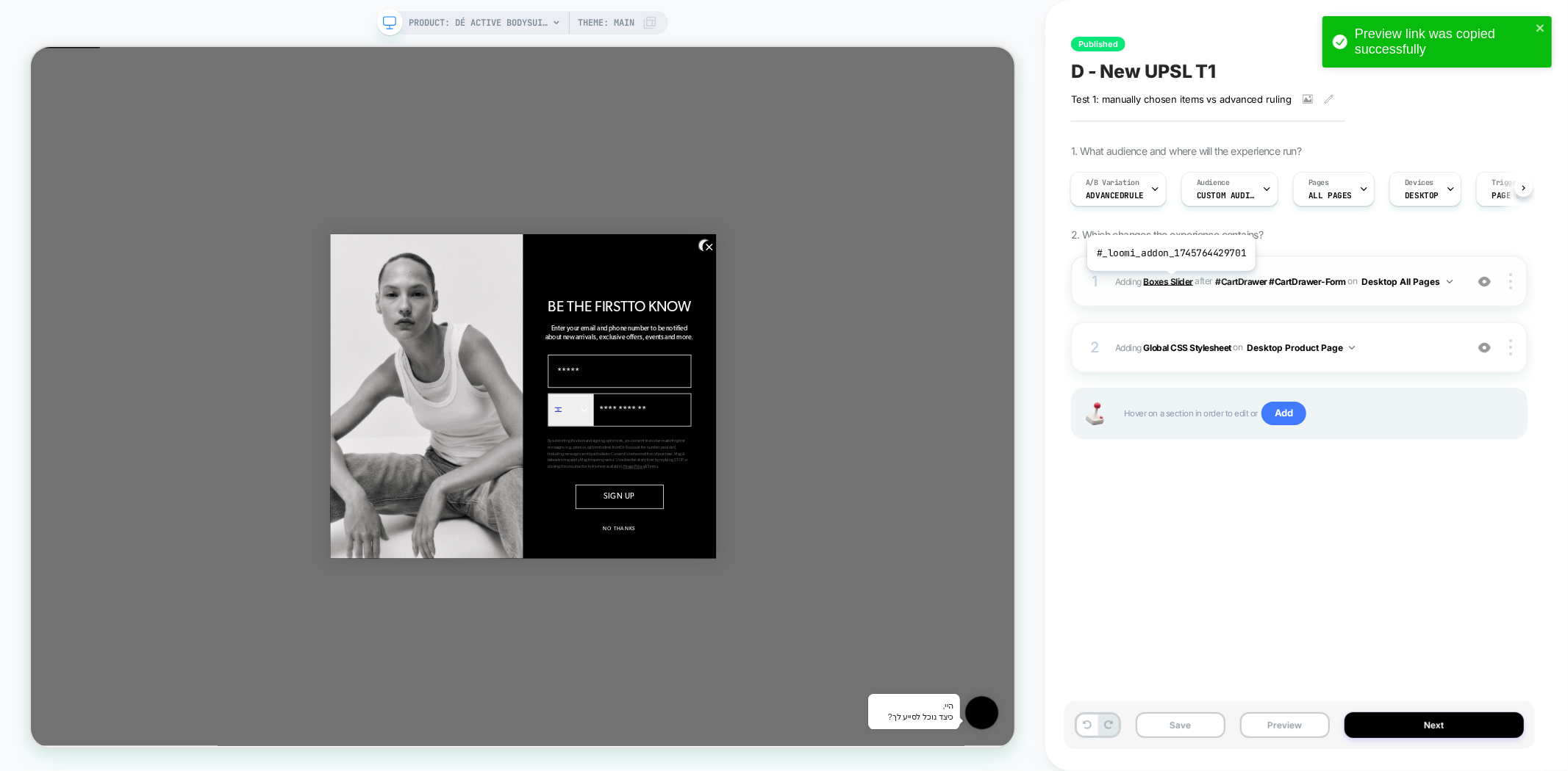
click at [1169, 282] on b "Boxes Slider" at bounding box center [1168, 281] width 49 height 11
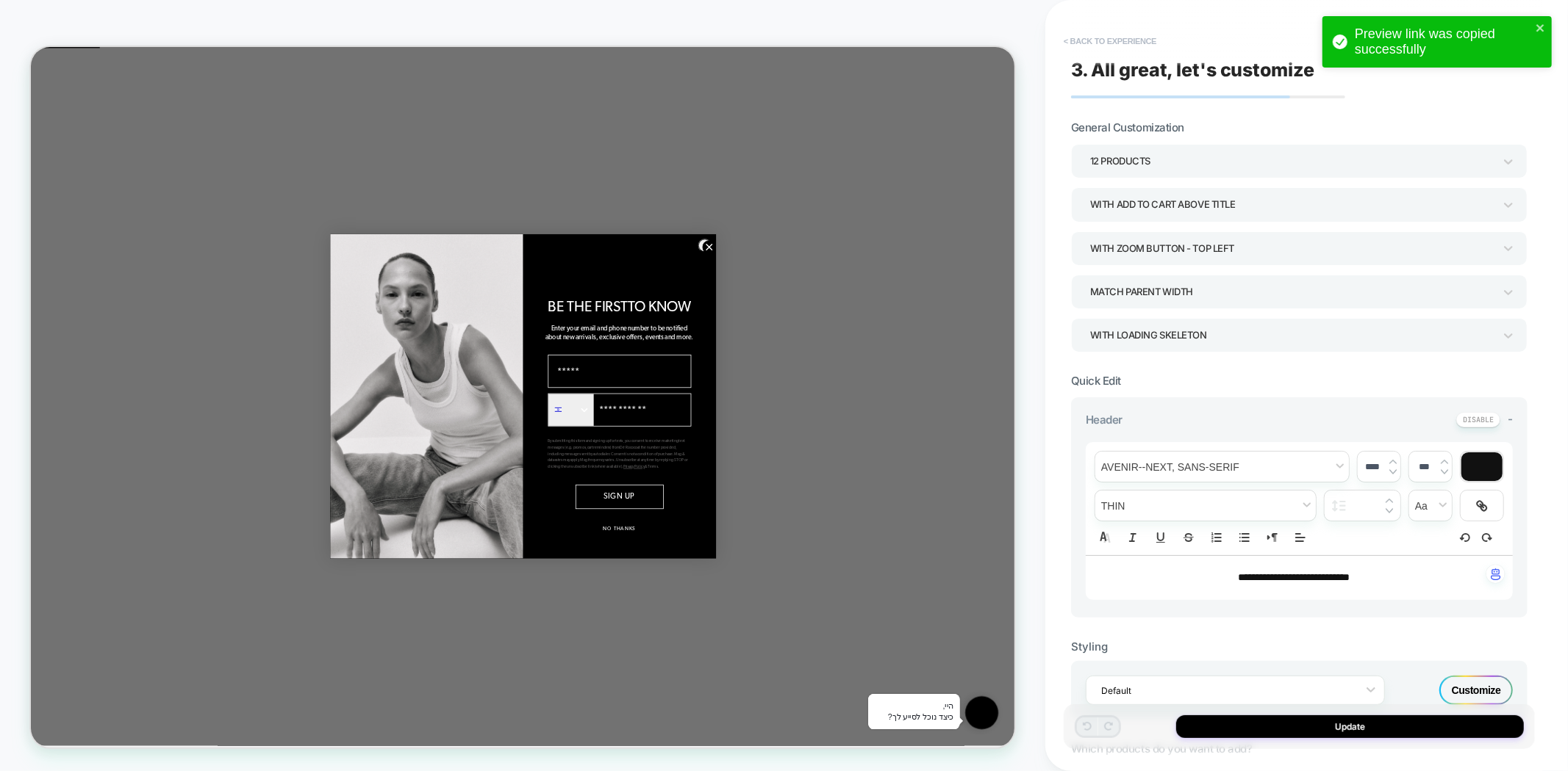
click at [1085, 34] on button "< Back to experience" at bounding box center [1109, 41] width 107 height 24
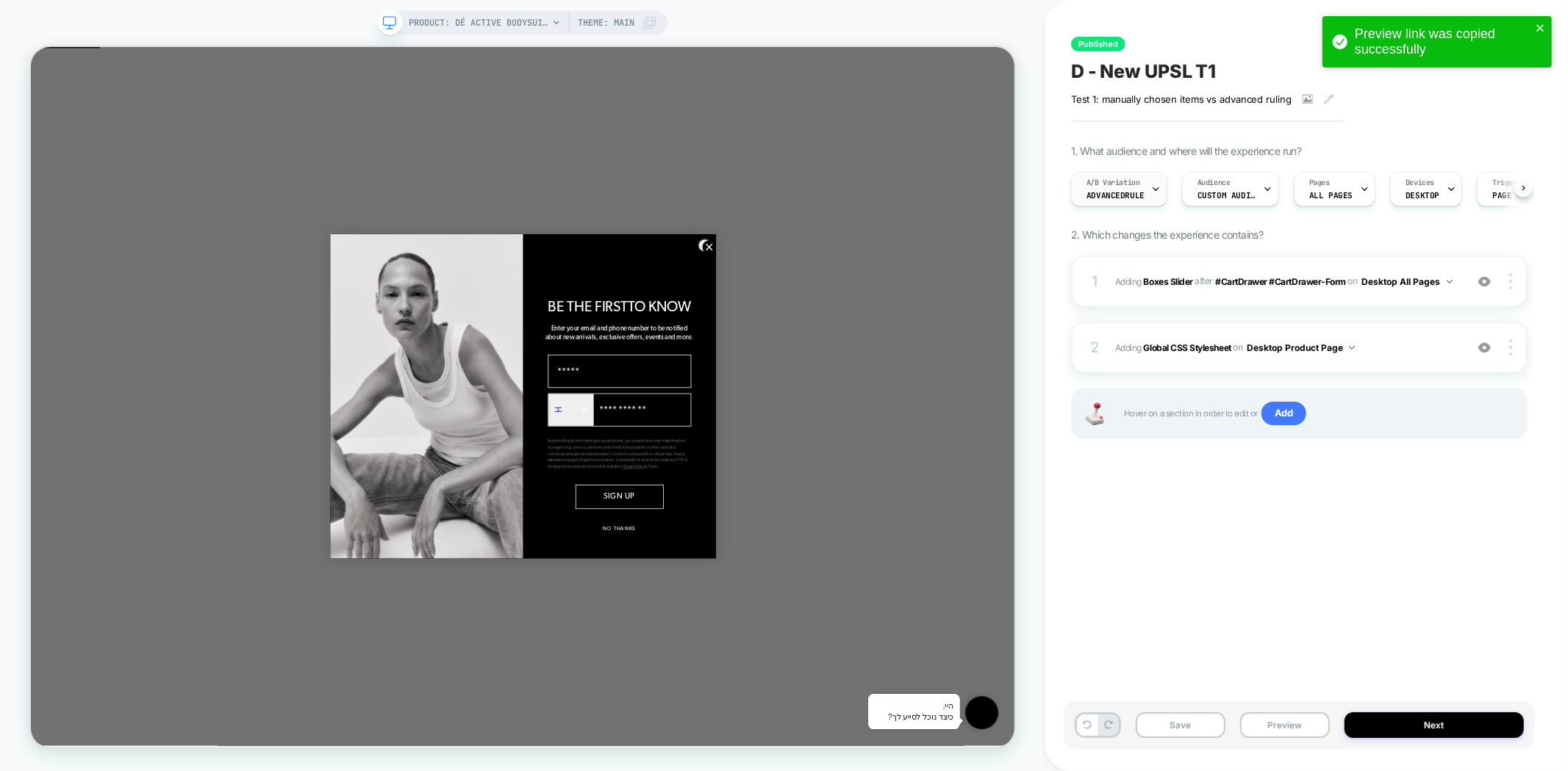
scroll to position [0, 1]
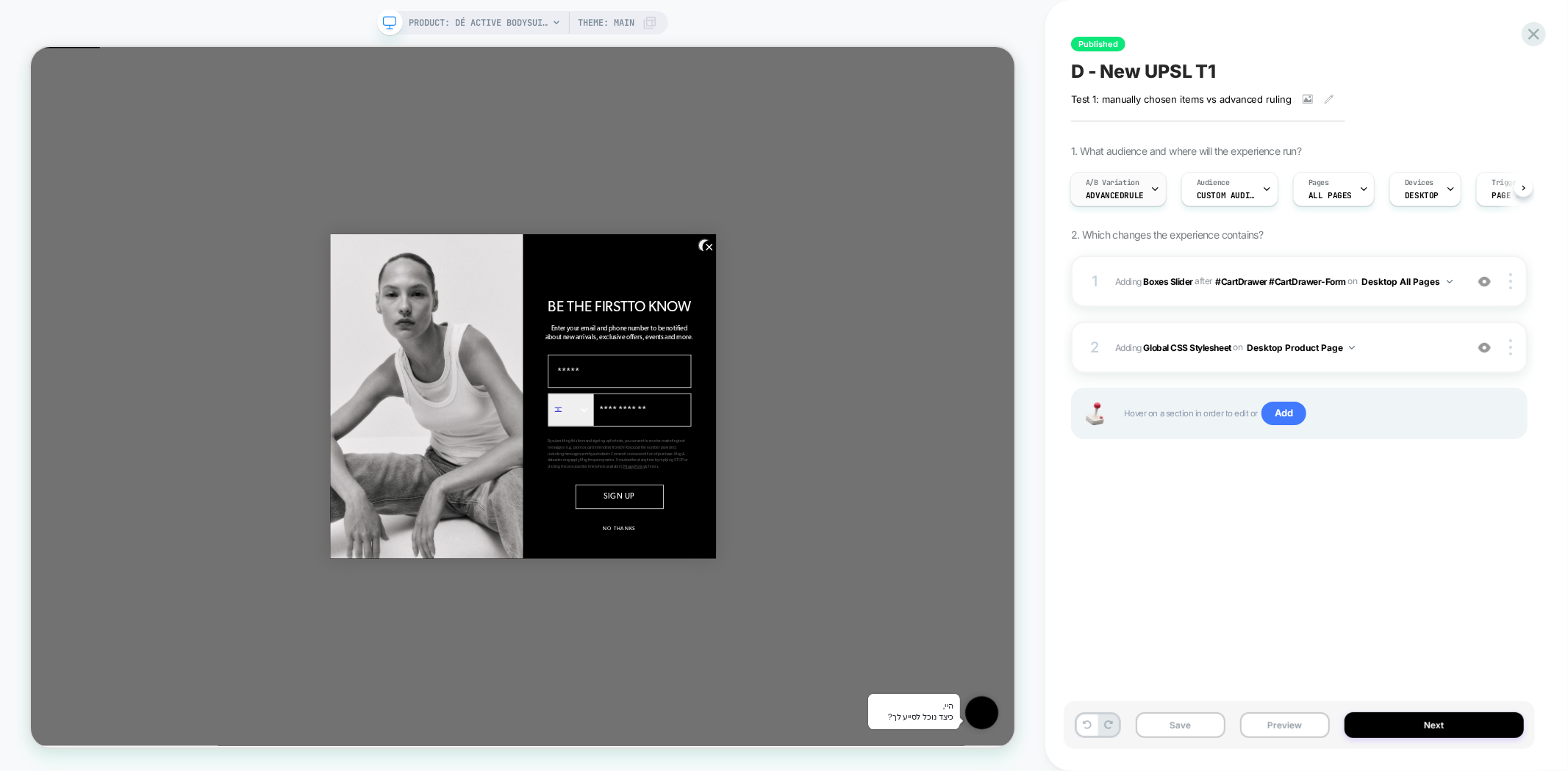
click at [1132, 188] on div "A/B Variation AdvancedRule" at bounding box center [1114, 189] width 88 height 33
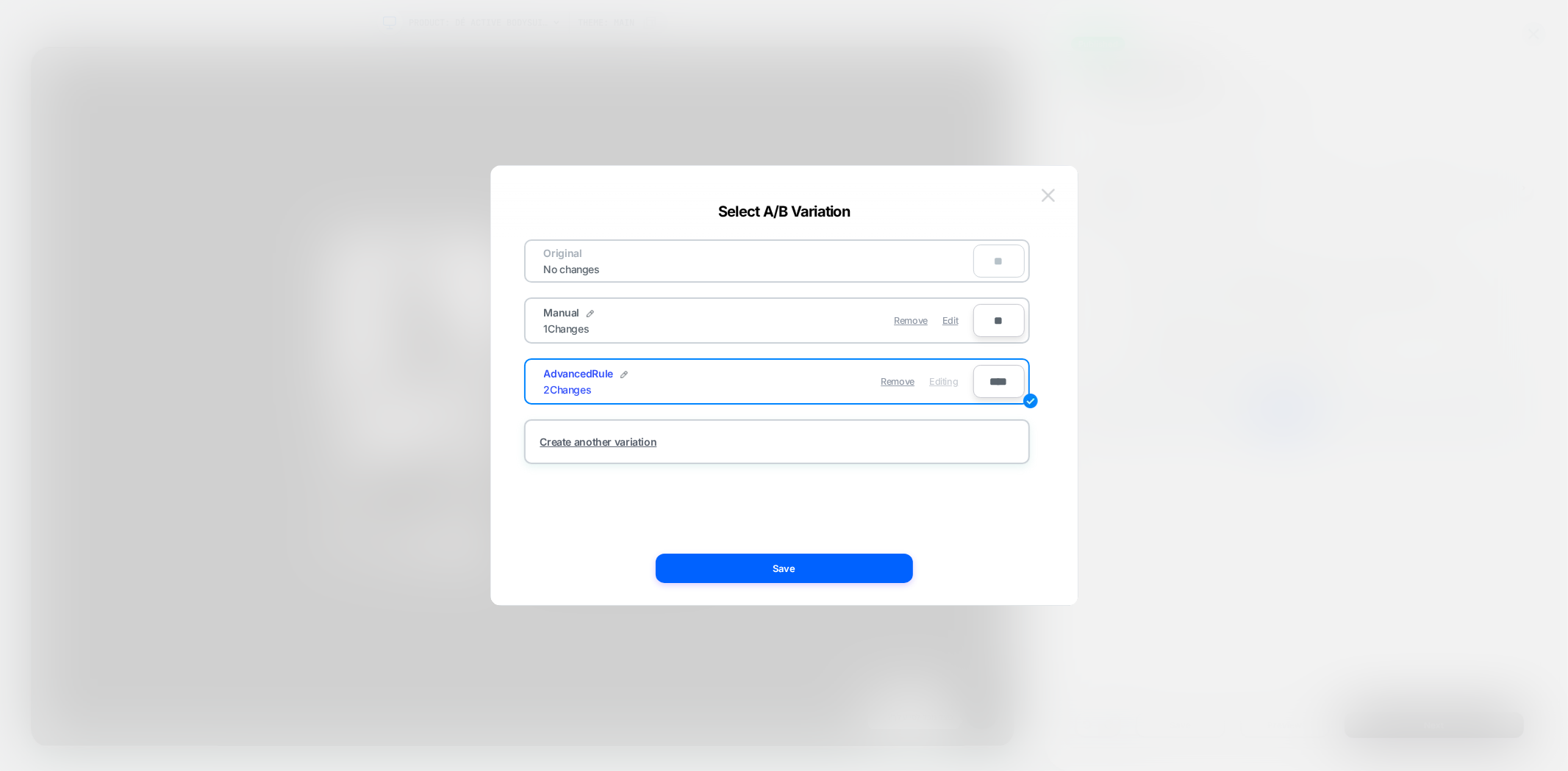
click at [1045, 193] on img at bounding box center [1048, 195] width 13 height 12
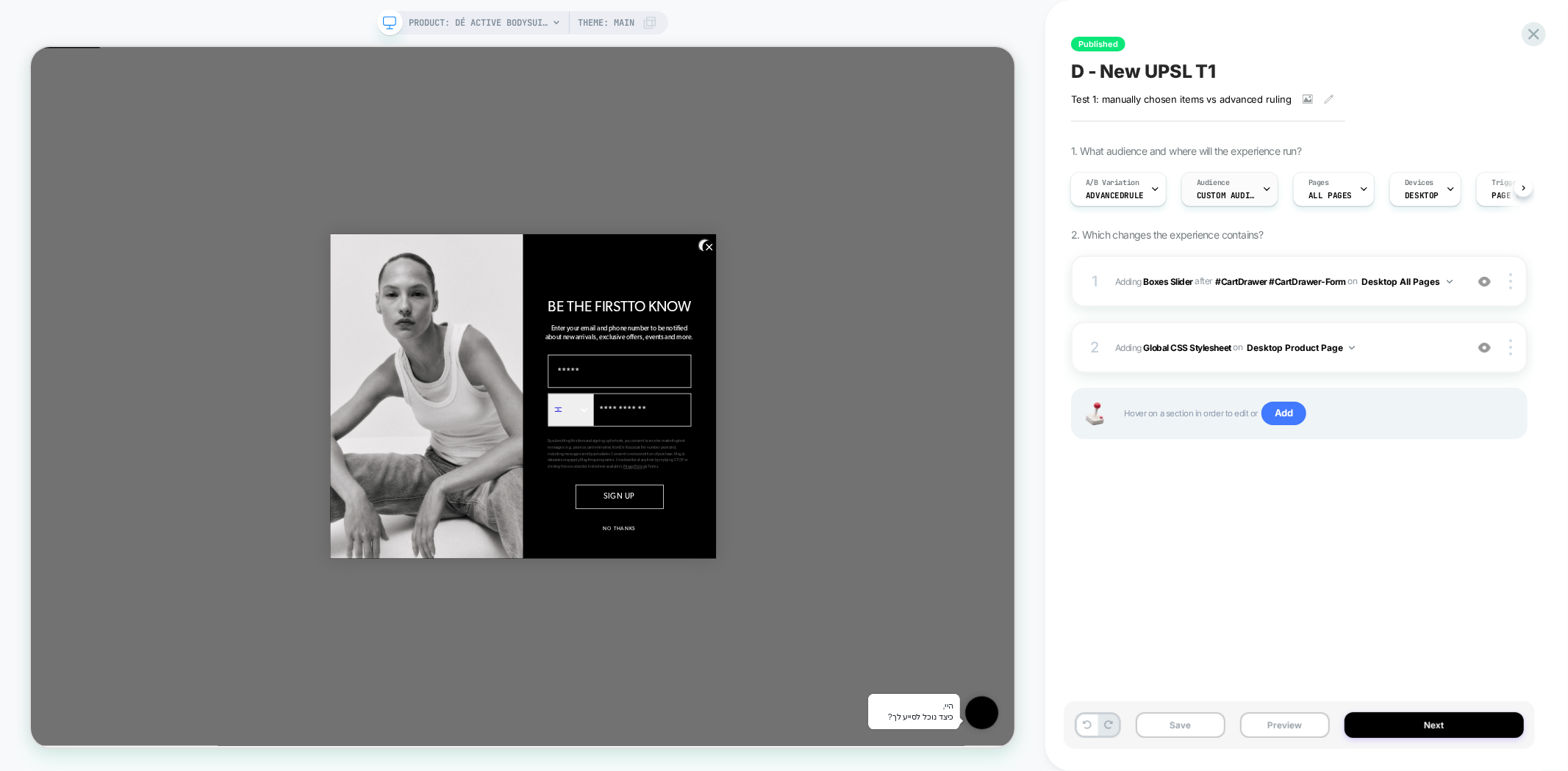
click at [1217, 190] on span "Custom Audience" at bounding box center [1226, 195] width 59 height 11
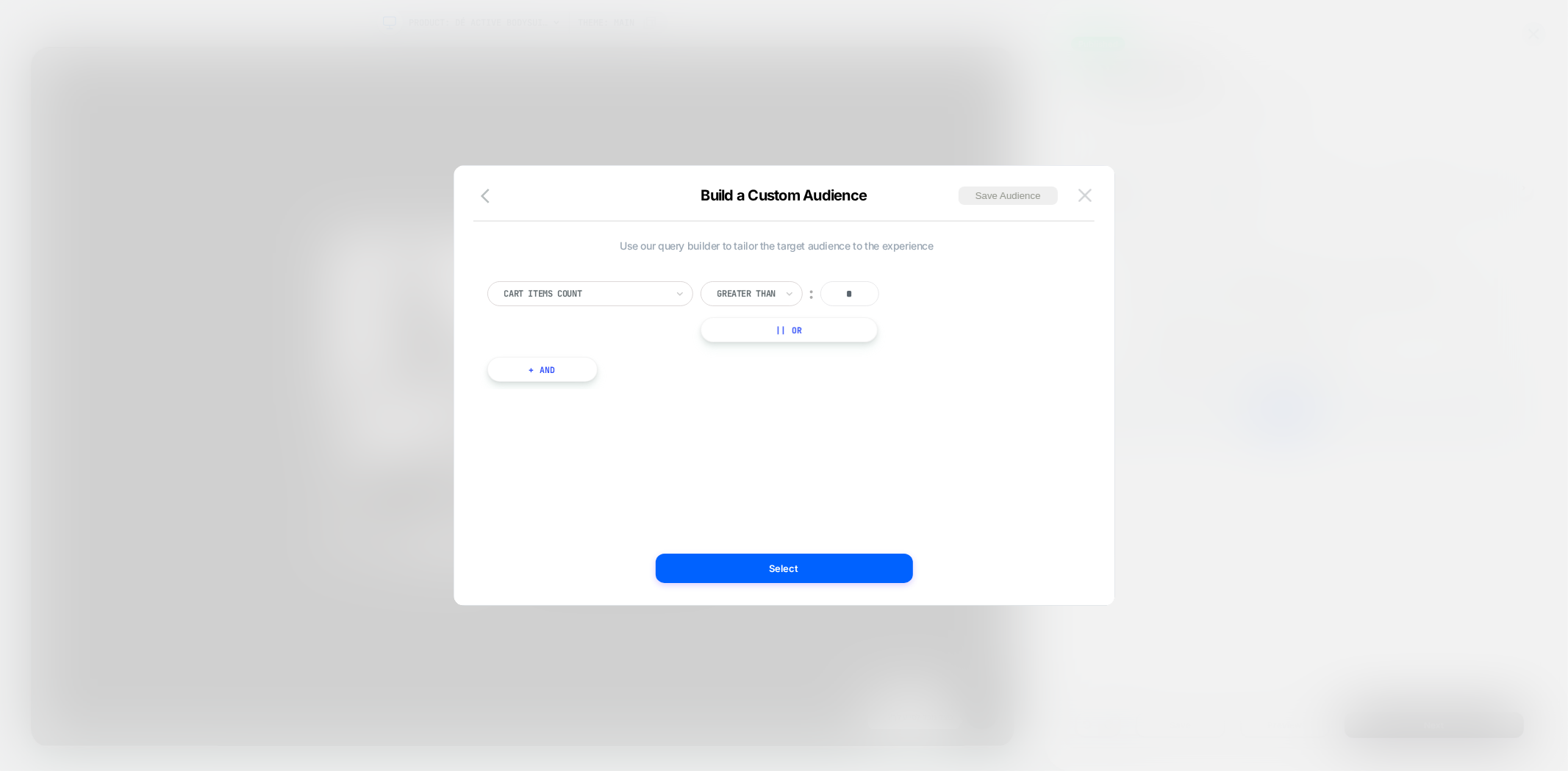
click at [1076, 197] on button at bounding box center [1084, 195] width 22 height 22
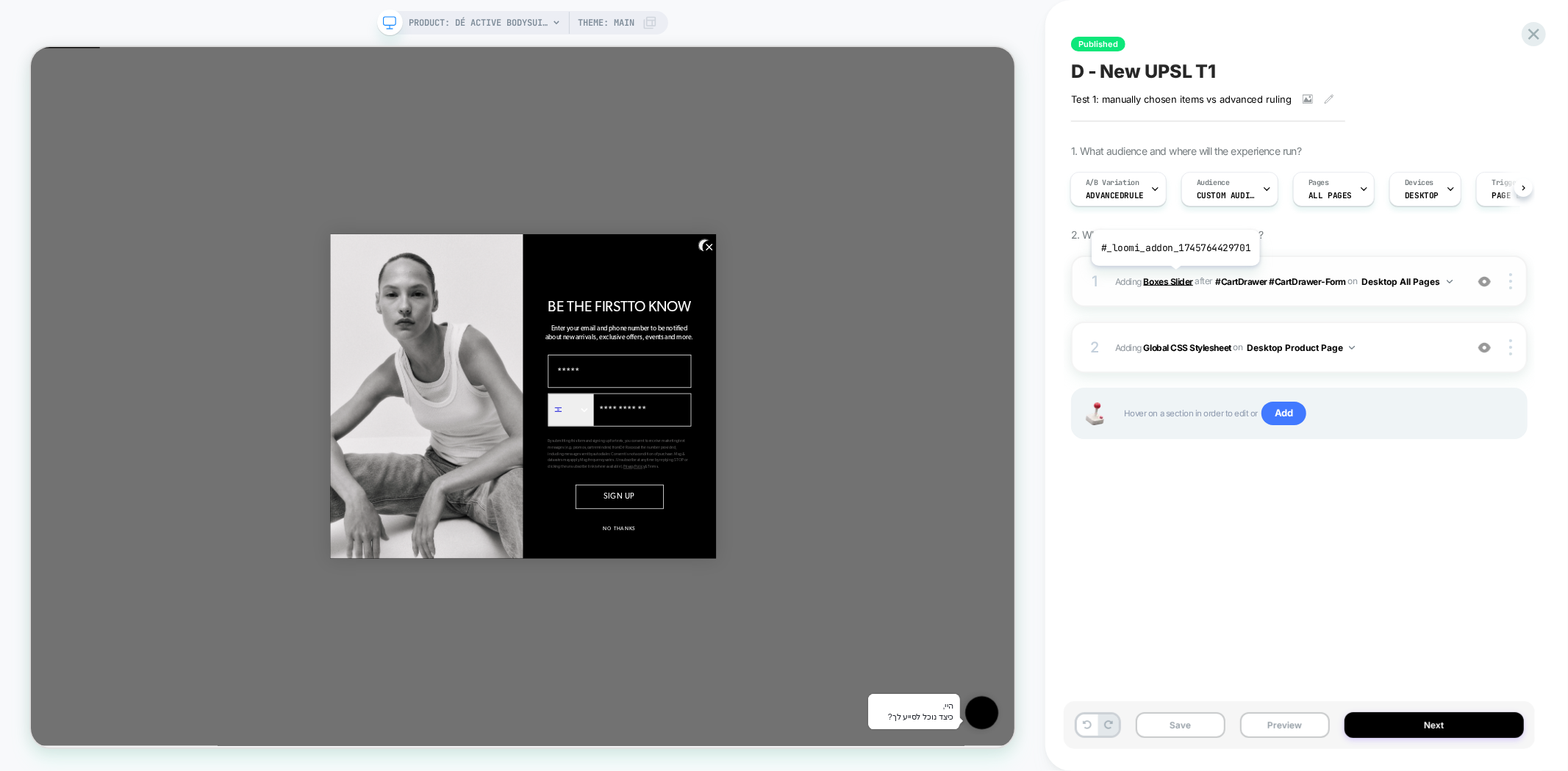
click at [1173, 277] on b "Boxes Slider" at bounding box center [1168, 281] width 49 height 11
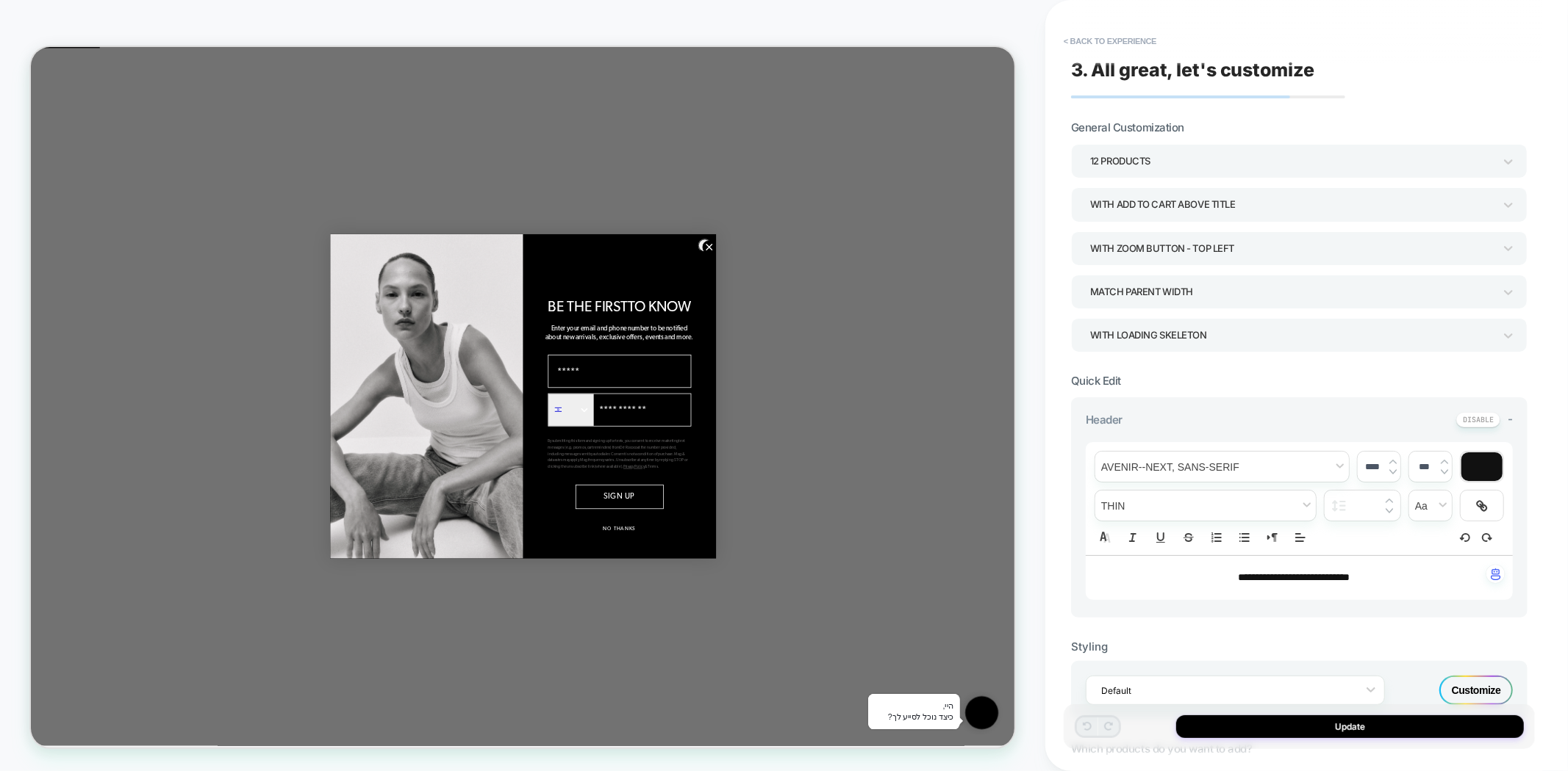
click at [926, 318] on circle "Close dialog" at bounding box center [935, 313] width 18 height 18
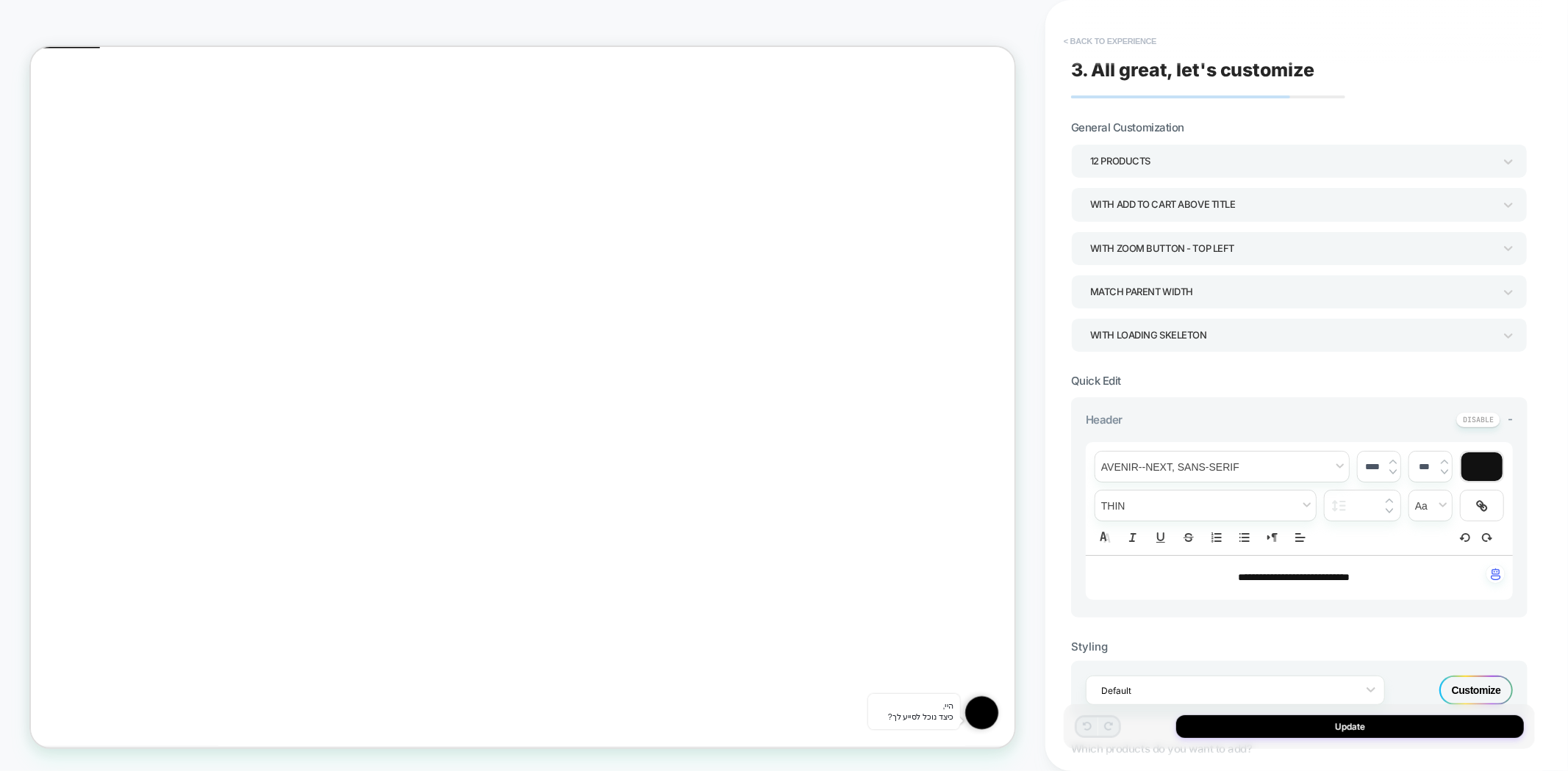
click at [1102, 39] on button "< Back to experience" at bounding box center [1109, 41] width 107 height 24
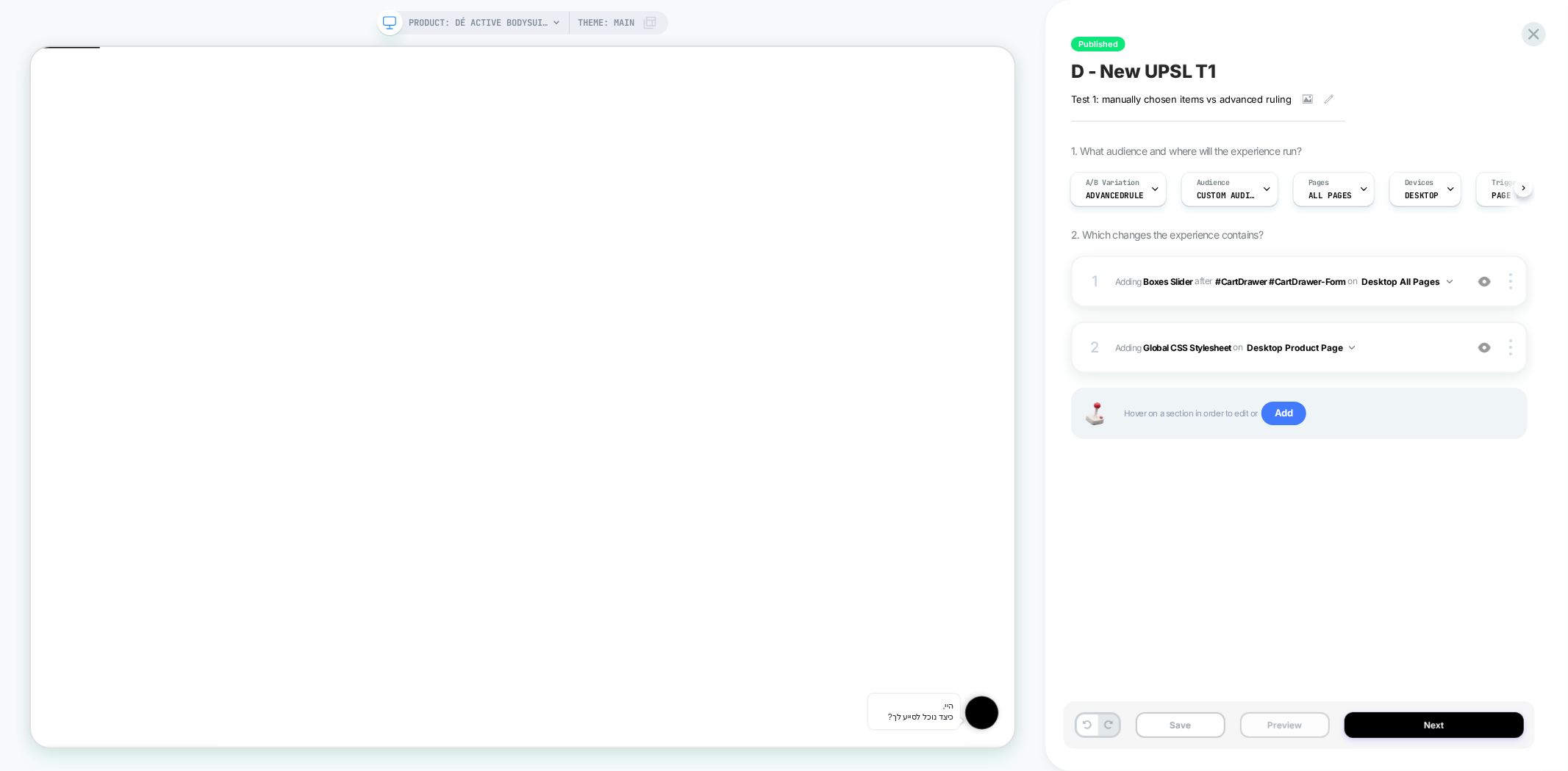
click at [1263, 729] on button "Preview" at bounding box center [1285, 725] width 90 height 25
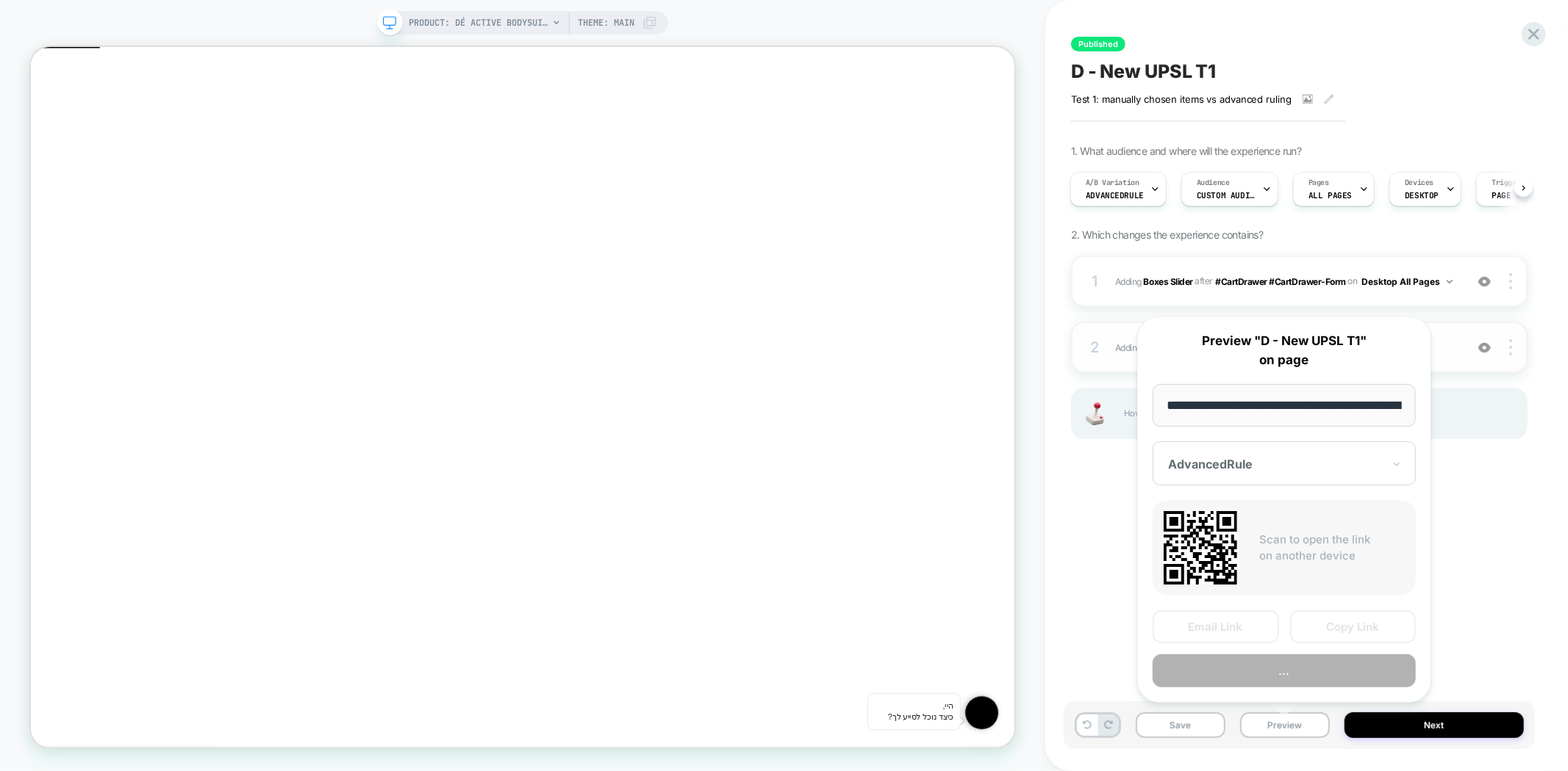
scroll to position [0, 233]
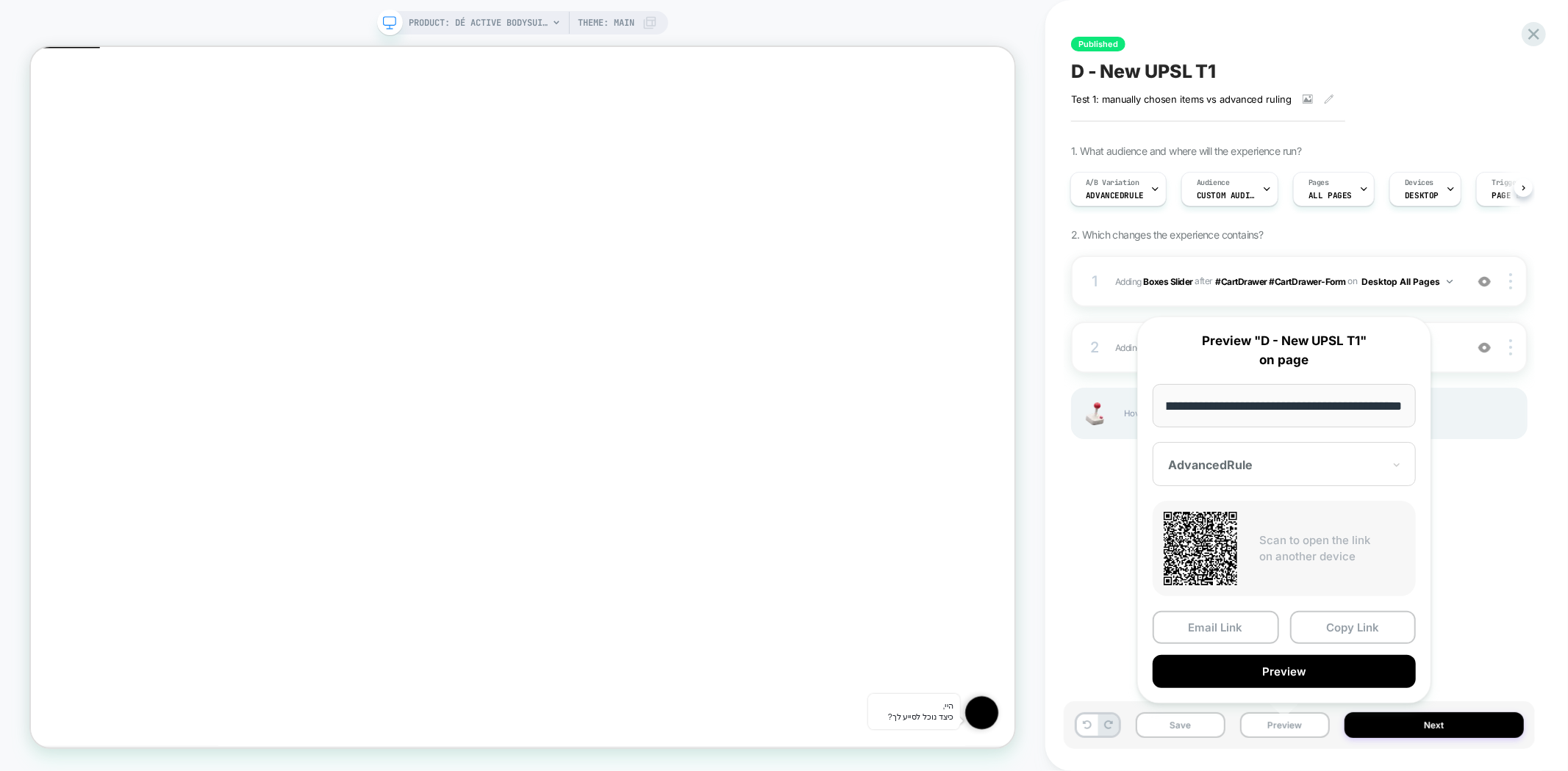
drag, startPoint x: 1224, startPoint y: 405, endPoint x: 1261, endPoint y: 405, distance: 37.0
click at [1224, 405] on input "**********" at bounding box center [1283, 405] width 263 height 43
click at [1288, 405] on input "**********" at bounding box center [1283, 405] width 263 height 43
drag, startPoint x: 1279, startPoint y: 405, endPoint x: 1164, endPoint y: 408, distance: 115.0
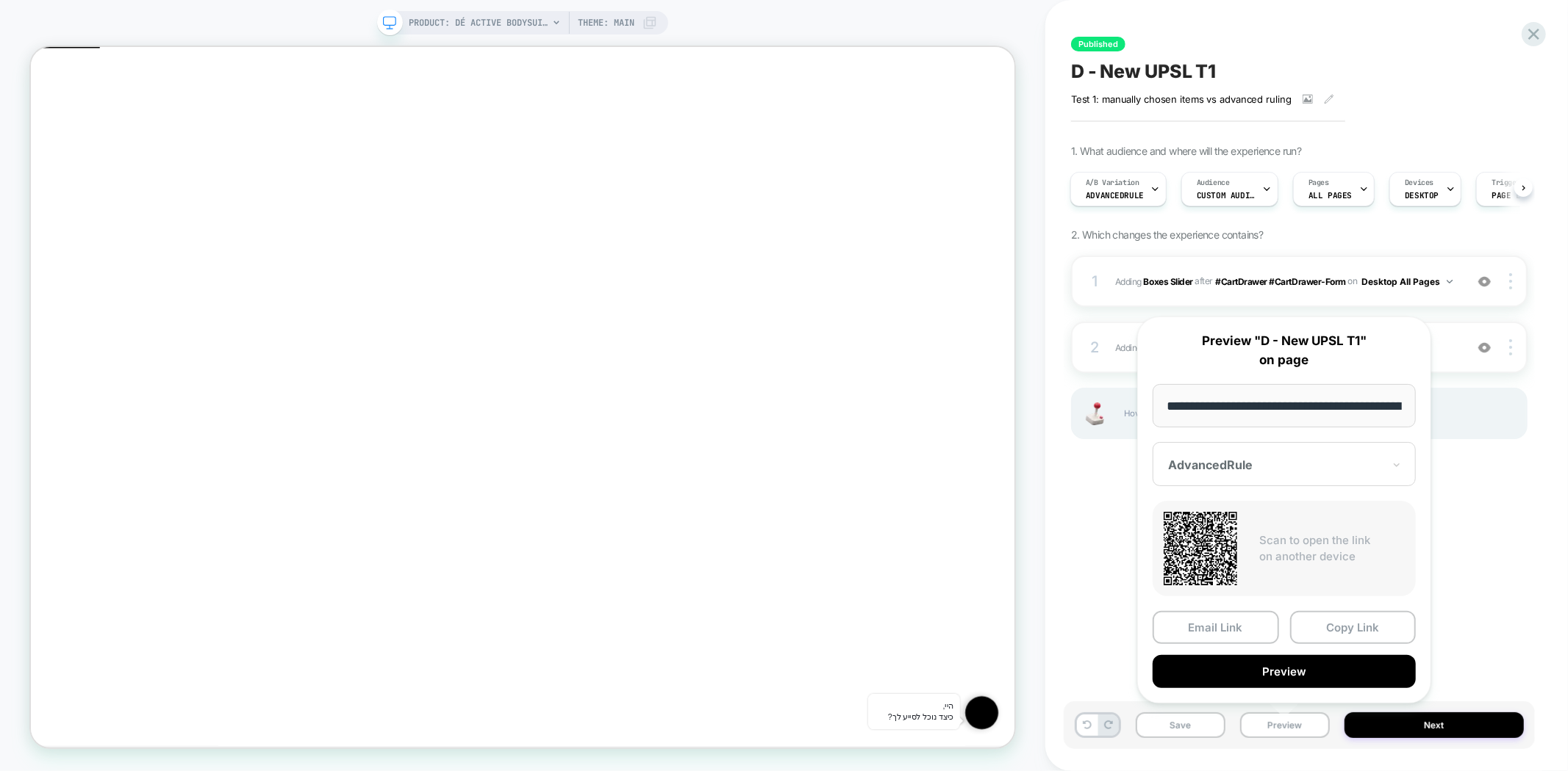
click at [1164, 408] on input "**********" at bounding box center [1283, 405] width 263 height 43
click at [1188, 74] on span "D - New UPSL T1" at bounding box center [1143, 71] width 145 height 22
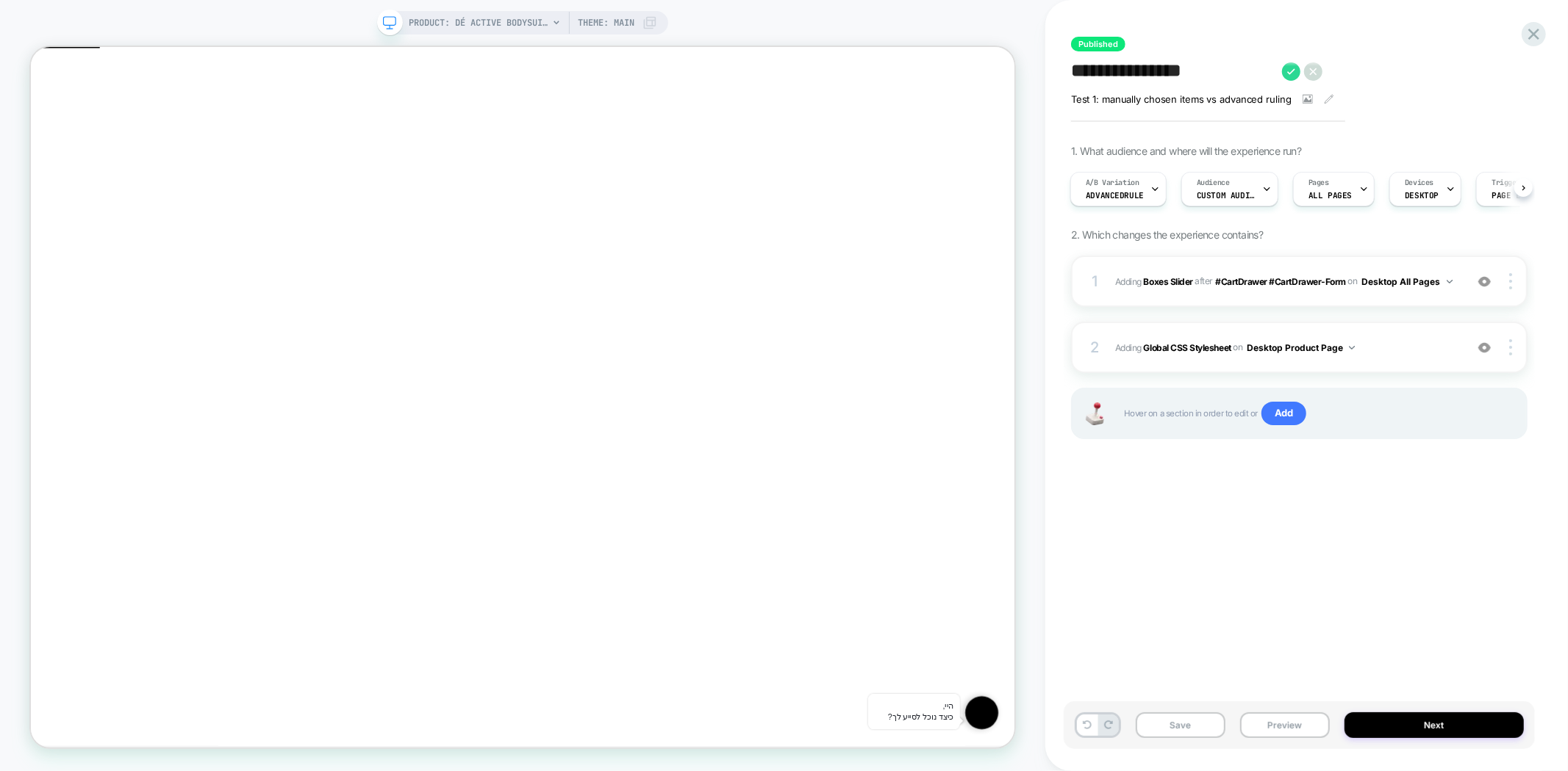
drag, startPoint x: 1101, startPoint y: 70, endPoint x: 1228, endPoint y: 75, distance: 127.1
click at [1228, 75] on textarea "**********" at bounding box center [1173, 71] width 204 height 22
click at [1541, 39] on icon at bounding box center [1534, 34] width 20 height 20
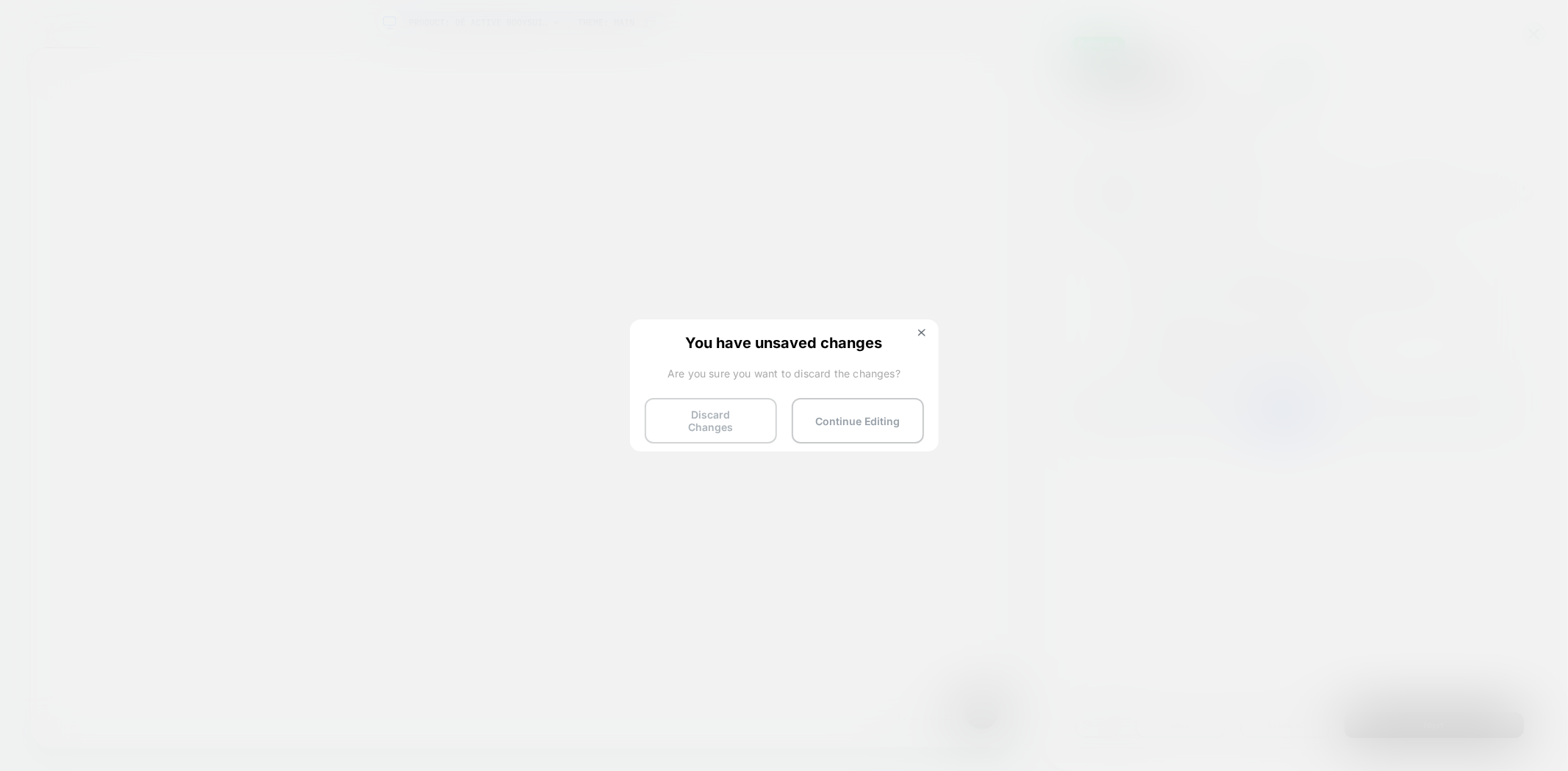
click at [693, 423] on button "Discard Changes" at bounding box center [711, 422] width 133 height 46
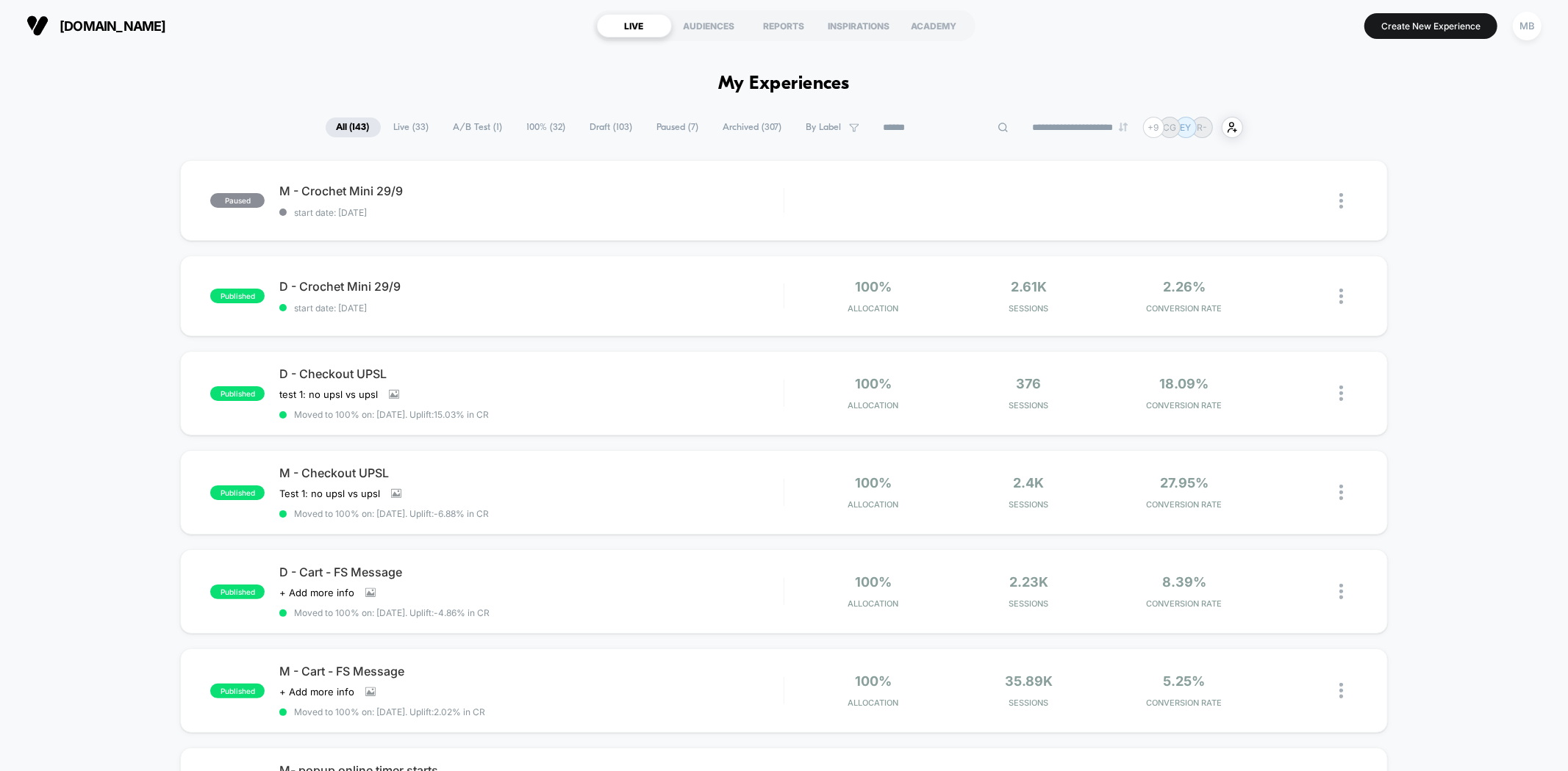
click at [938, 130] on input at bounding box center [946, 128] width 147 height 18
paste input "**********"
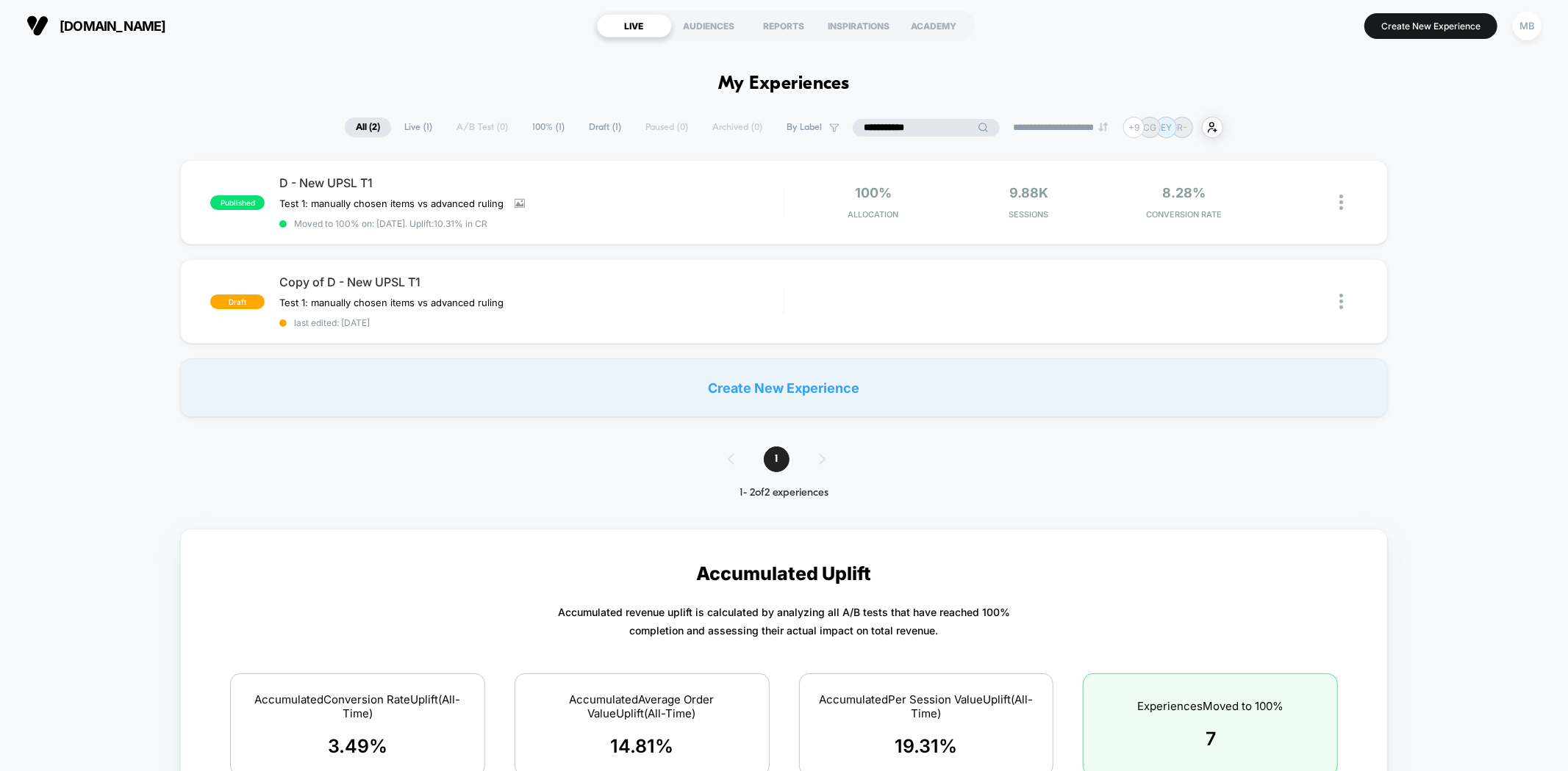
click at [856, 128] on input "**********" at bounding box center [926, 128] width 147 height 18
click at [908, 127] on input "**********" at bounding box center [926, 128] width 147 height 18
drag, startPoint x: 874, startPoint y: 125, endPoint x: 820, endPoint y: 115, distance: 54.9
click at [906, 123] on input "*******" at bounding box center [926, 128] width 147 height 18
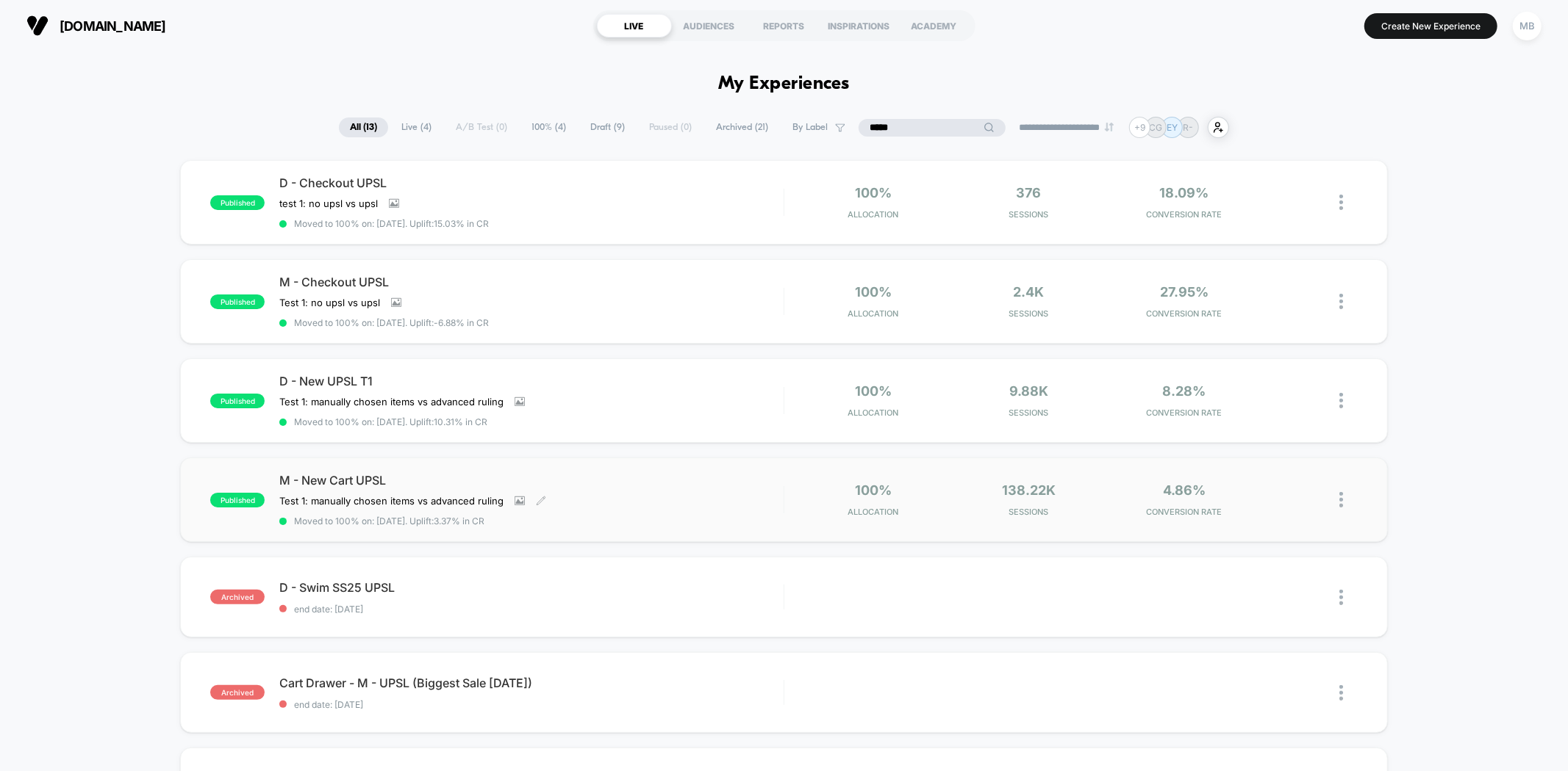
type input "****"
click at [625, 516] on span "Moved to 100% on: [DATE] . Uplift: 3.37% in CR" at bounding box center [531, 521] width 504 height 11
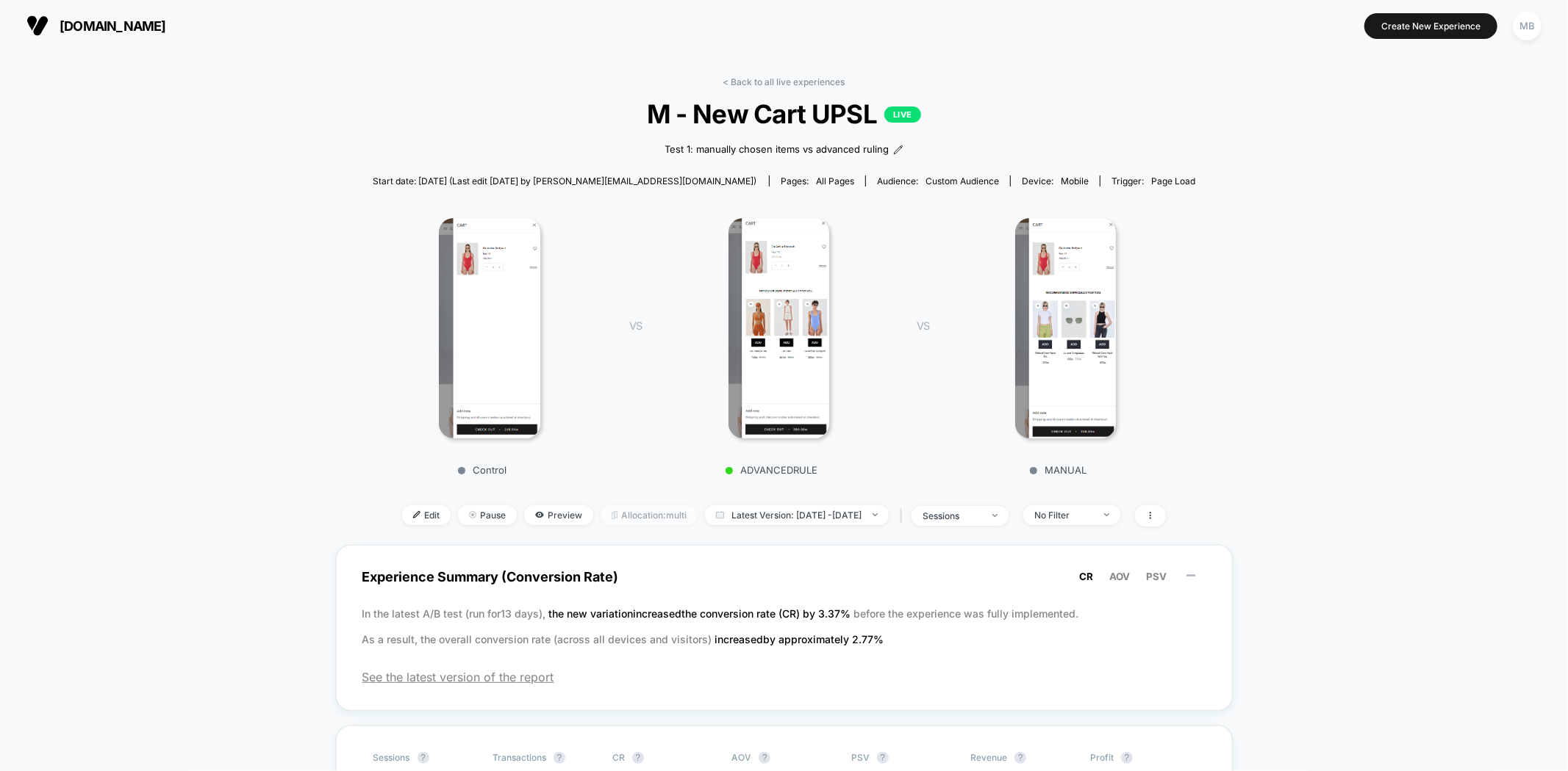
click at [621, 512] on span "Allocation: multi" at bounding box center [648, 516] width 97 height 20
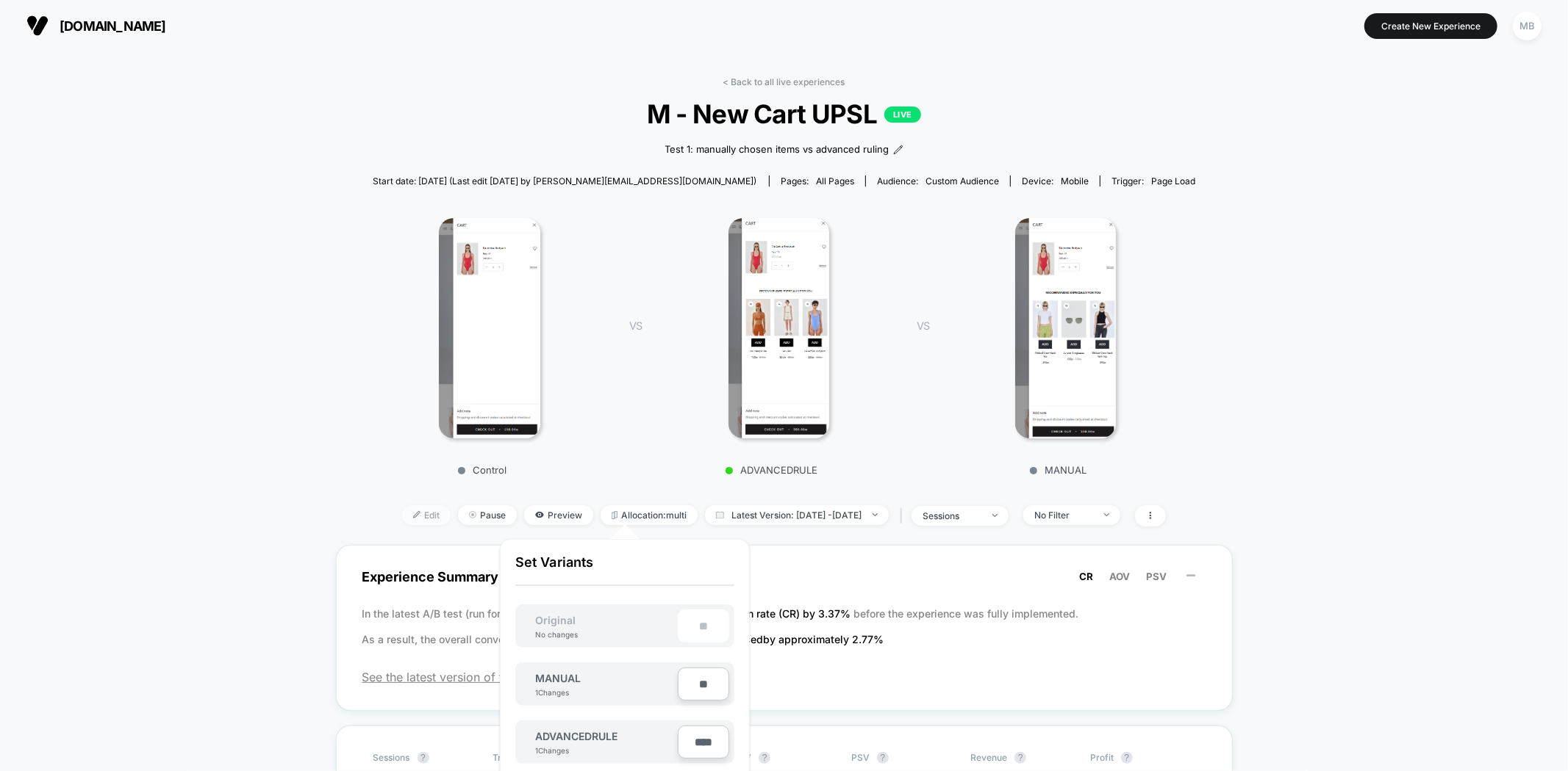
click at [402, 512] on span "Edit" at bounding box center [426, 516] width 48 height 20
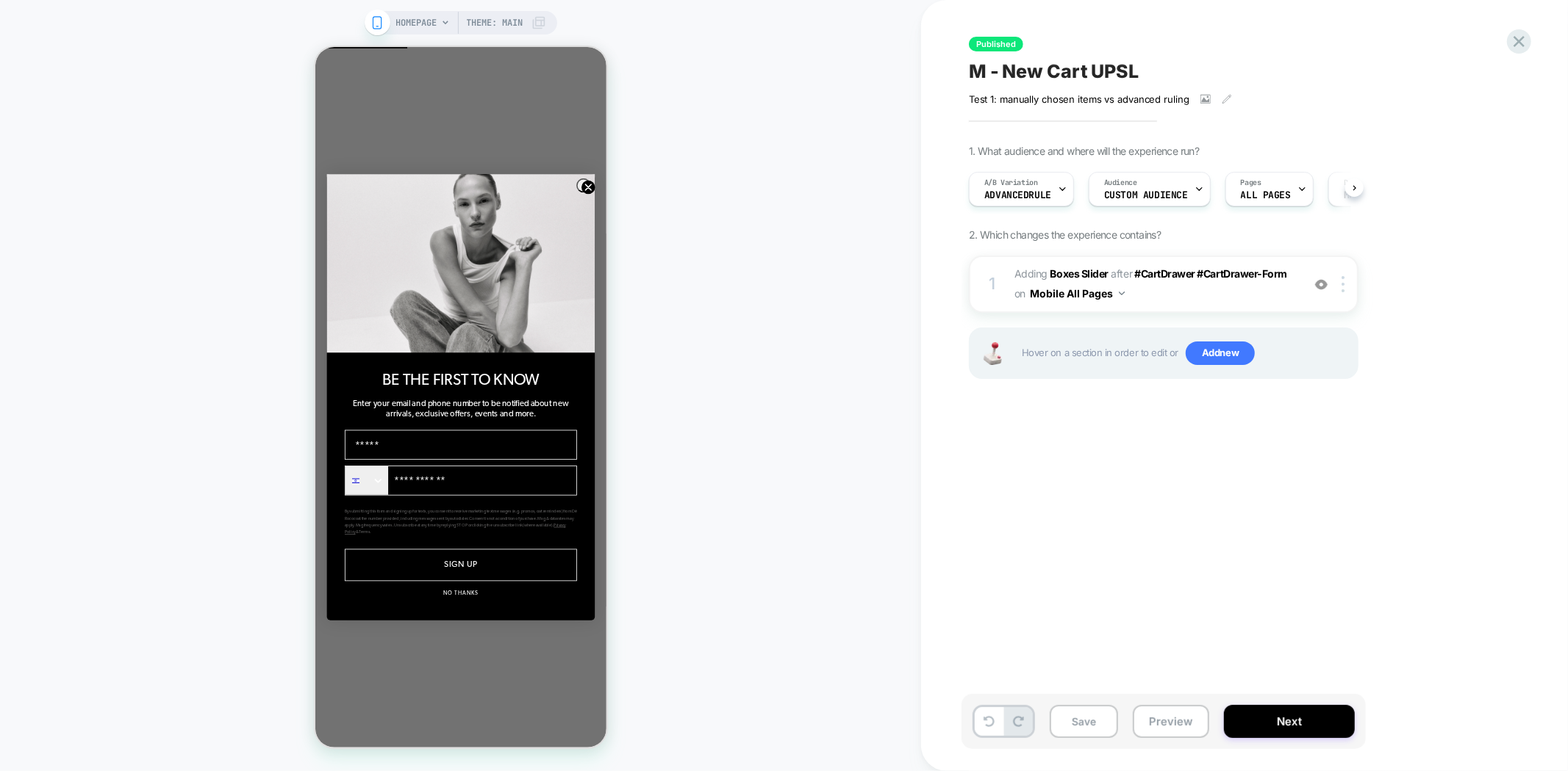
scroll to position [0, 1]
click at [1177, 724] on button "Preview" at bounding box center [1170, 722] width 76 height 33
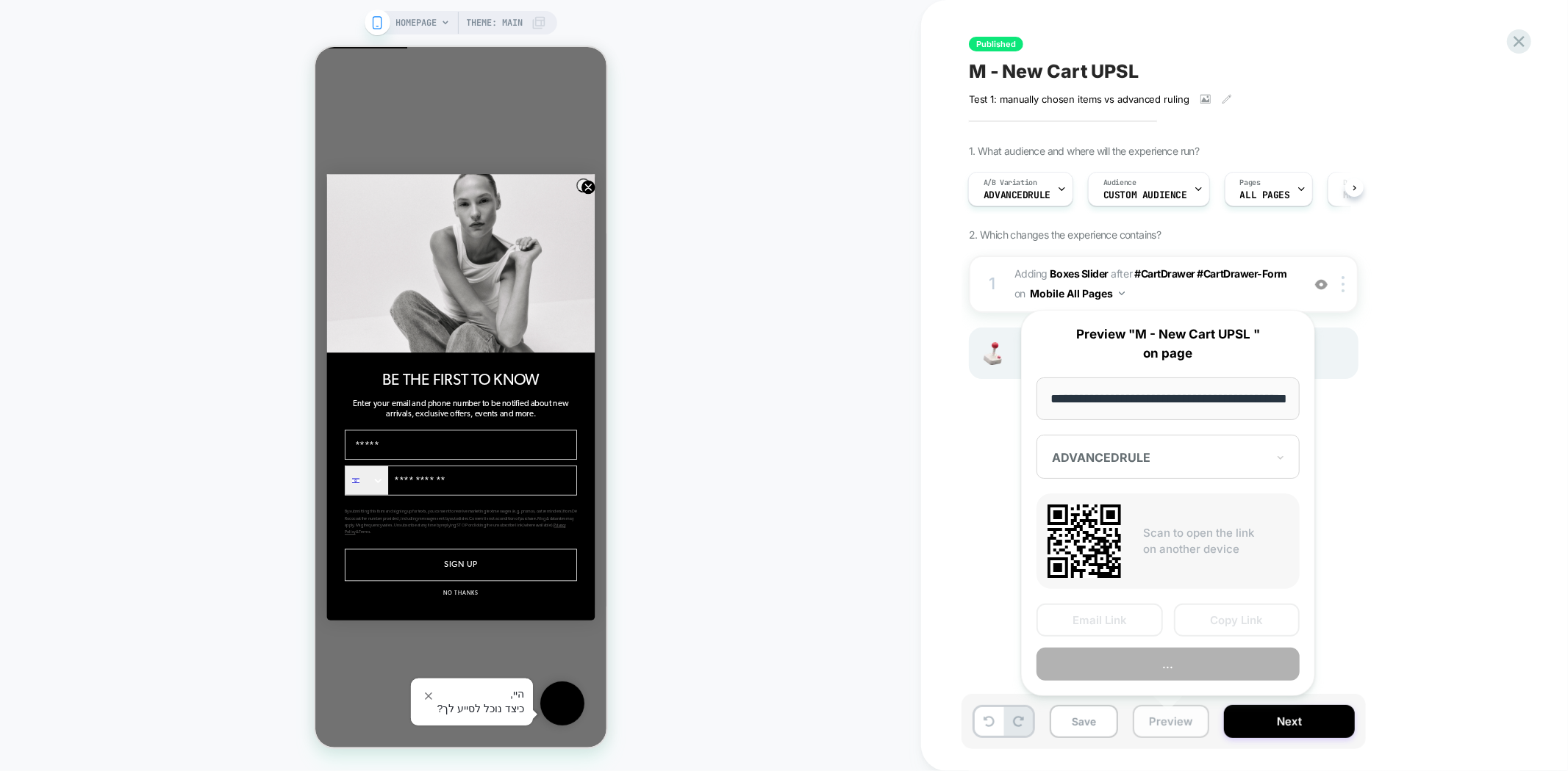
scroll to position [0, 47]
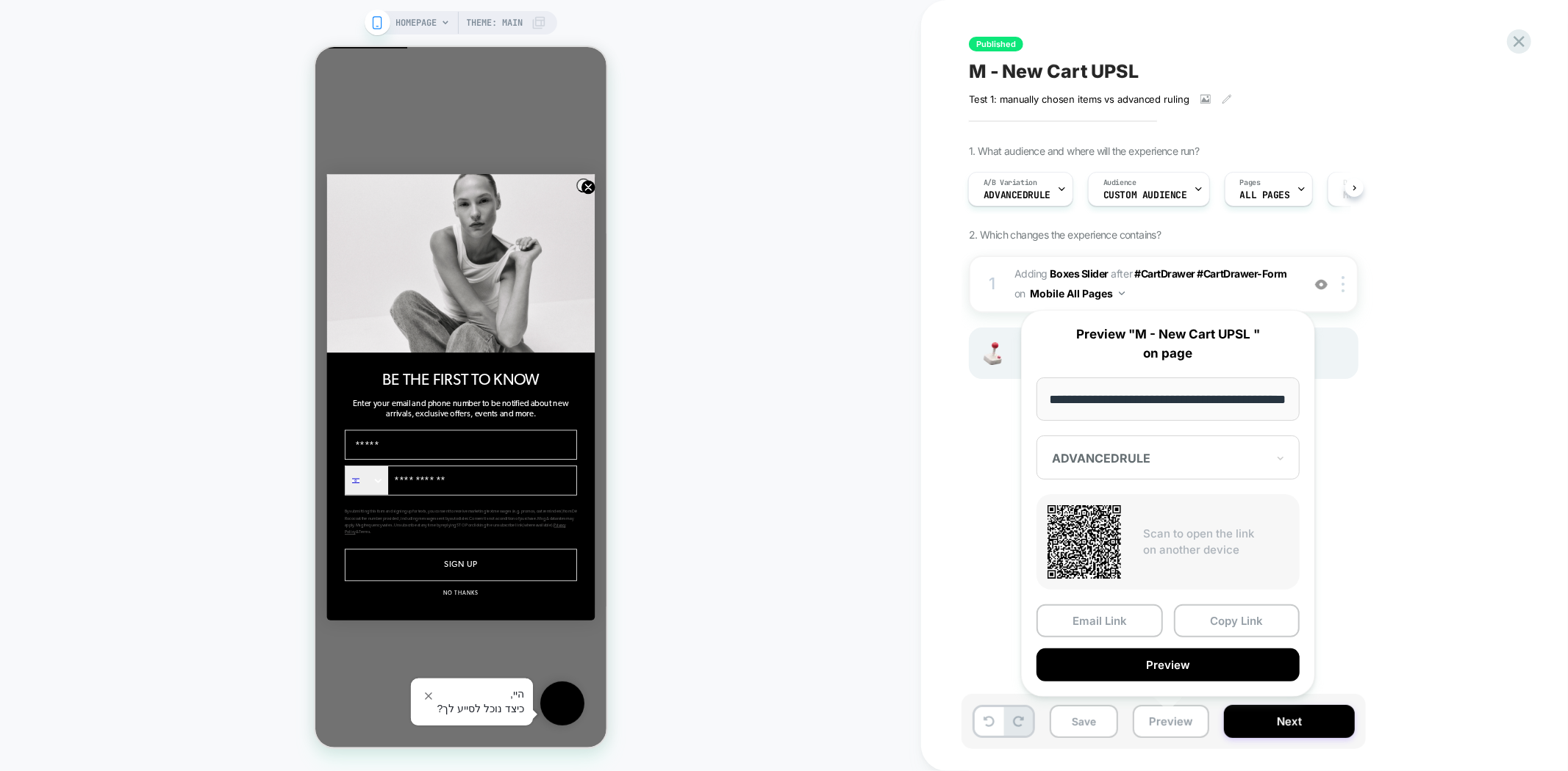
click at [1419, 449] on div "Published M - New Cart UPSL Test 1: manually chosen items vs advanced ruling﻿ C…" at bounding box center [1236, 386] width 551 height 742
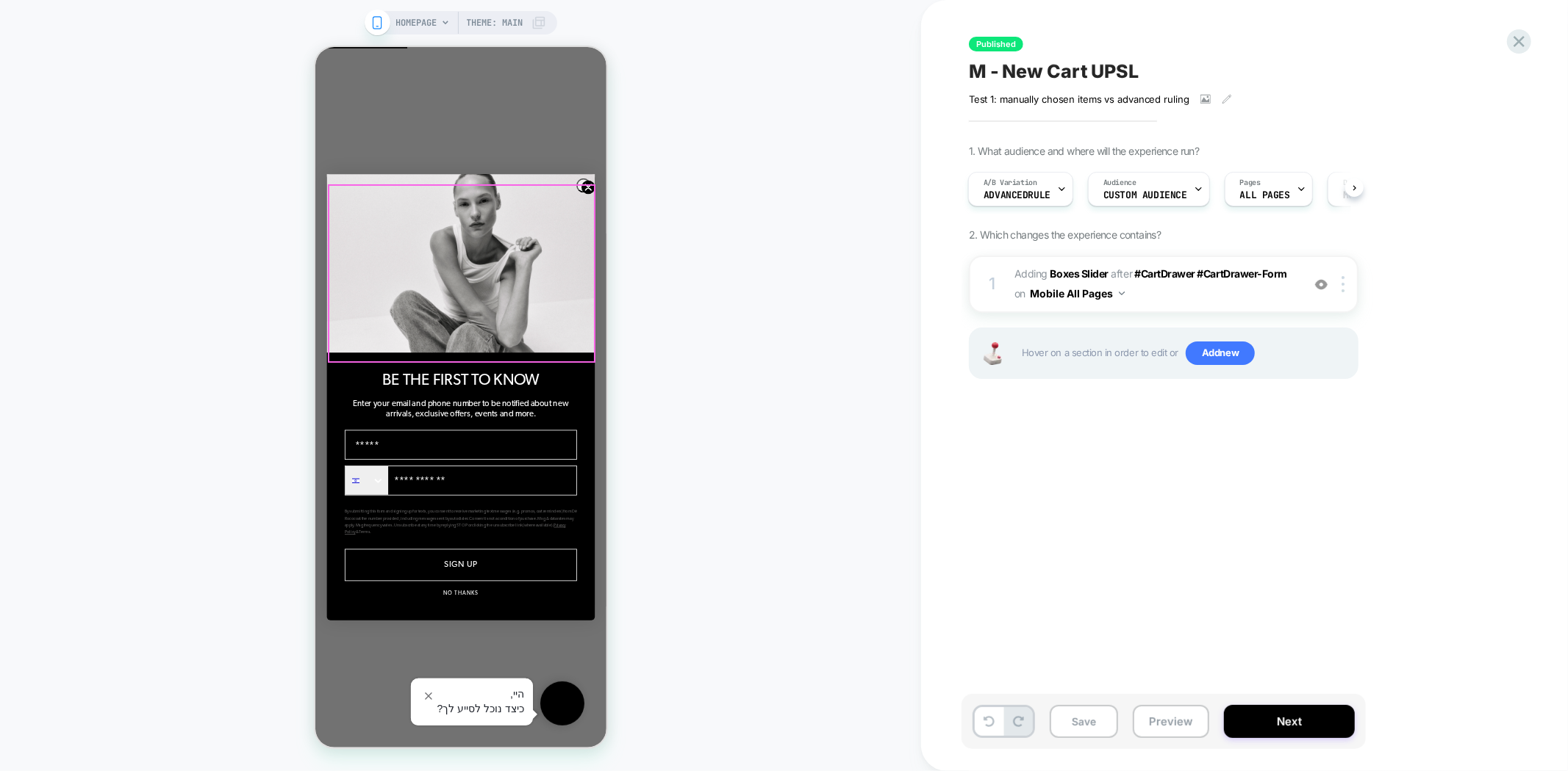
click at [581, 189] on icon "Close dialog" at bounding box center [587, 186] width 14 height 14
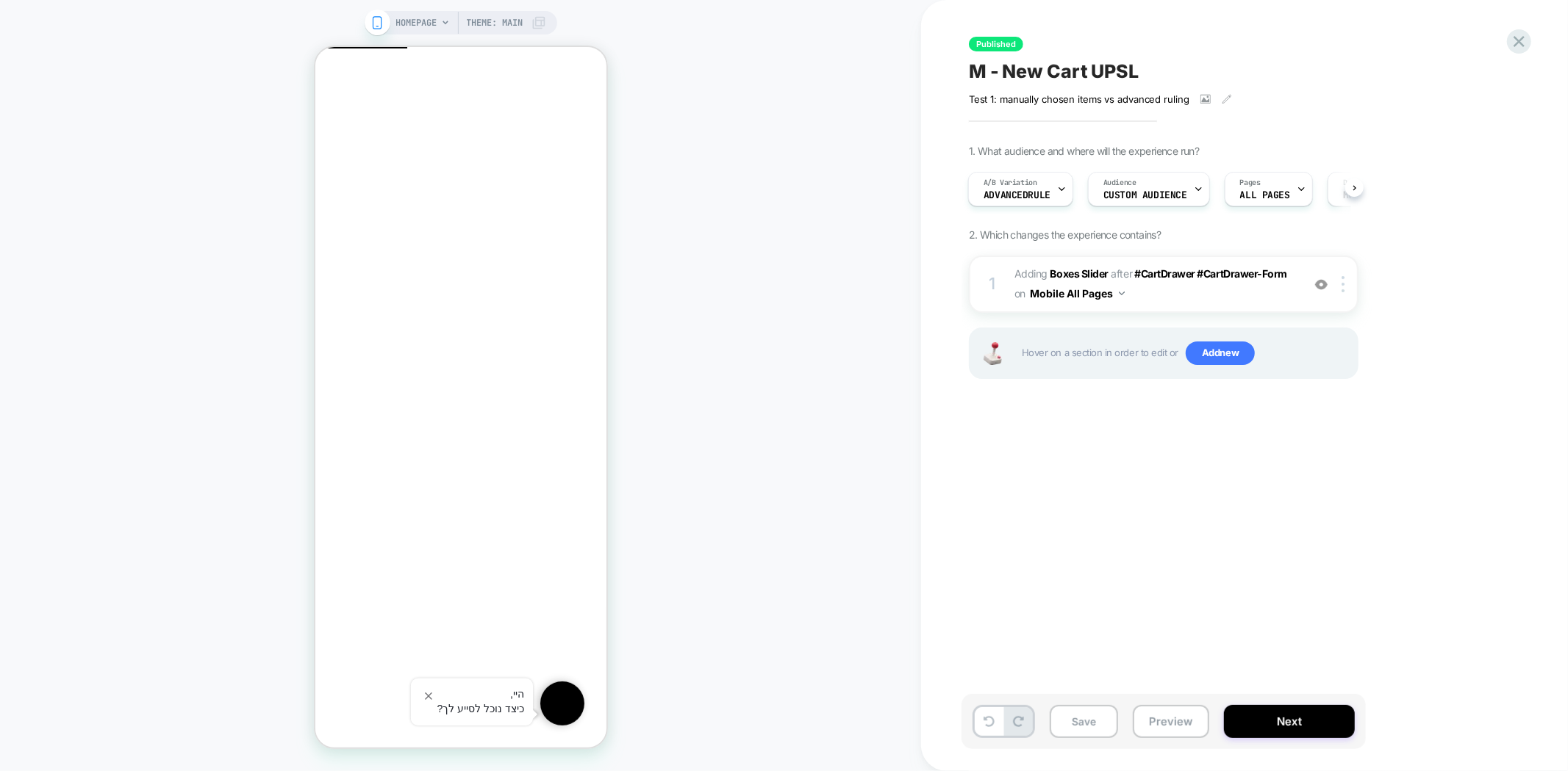
click at [1084, 71] on span "M - New Cart UPSL" at bounding box center [1053, 71] width 169 height 22
drag, startPoint x: 1146, startPoint y: 76, endPoint x: 946, endPoint y: 72, distance: 200.0
click at [946, 72] on div "**********" at bounding box center [1245, 386] width 647 height 771
click at [1010, 183] on span "A/B Variation" at bounding box center [1010, 183] width 54 height 11
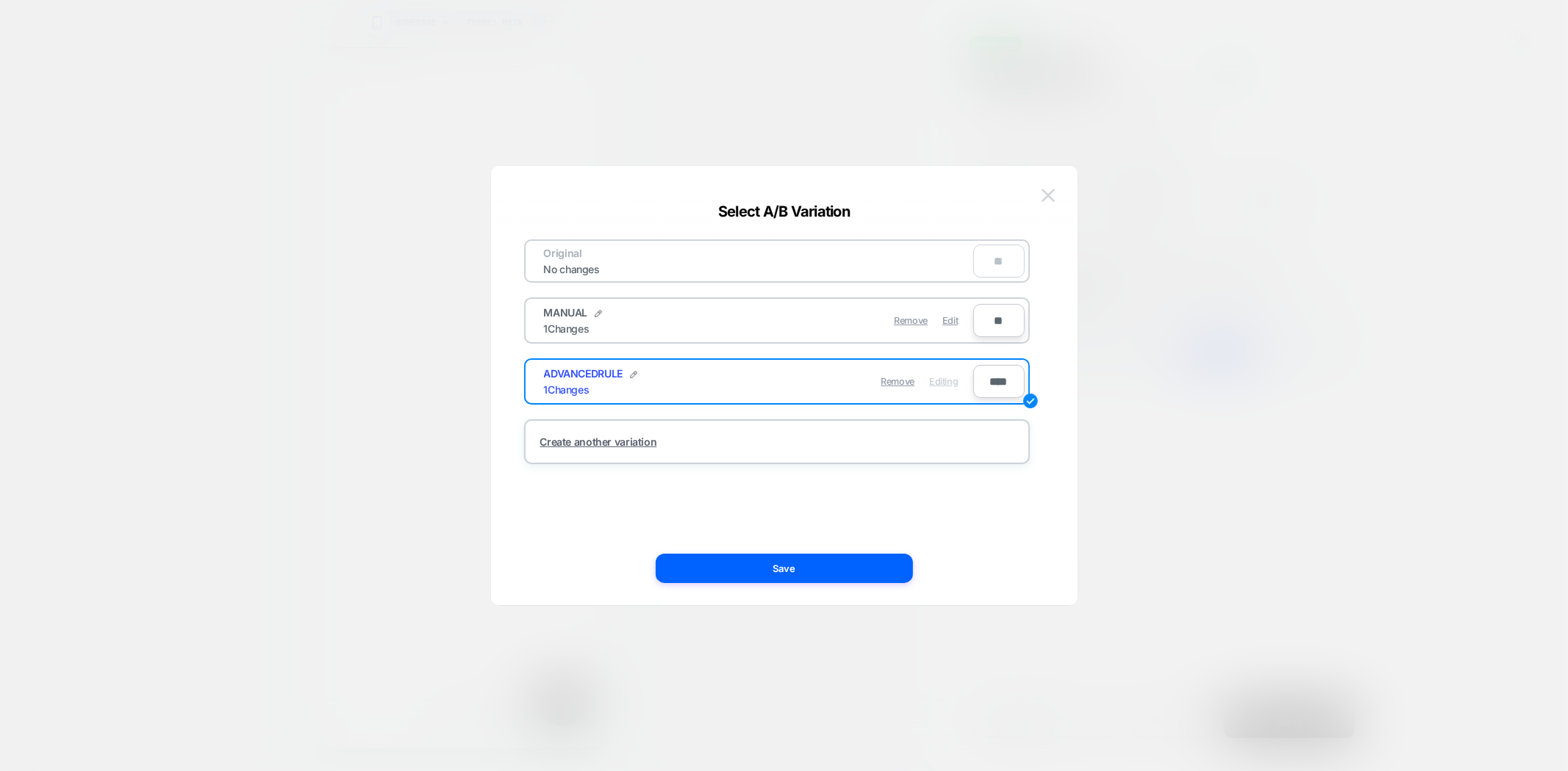
click at [1045, 198] on img at bounding box center [1048, 195] width 13 height 12
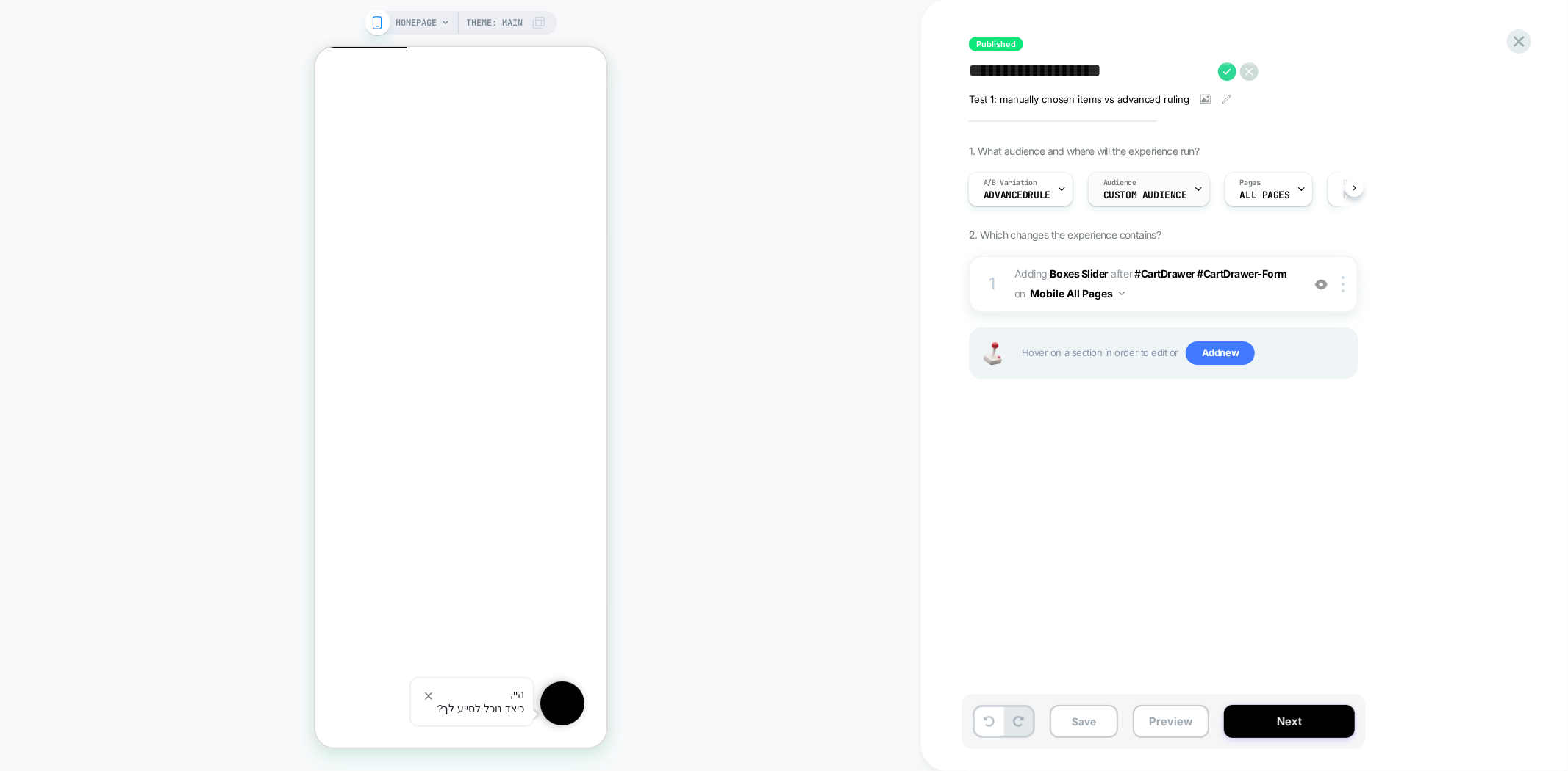
click at [1169, 191] on span "Custom Audience" at bounding box center [1145, 195] width 84 height 11
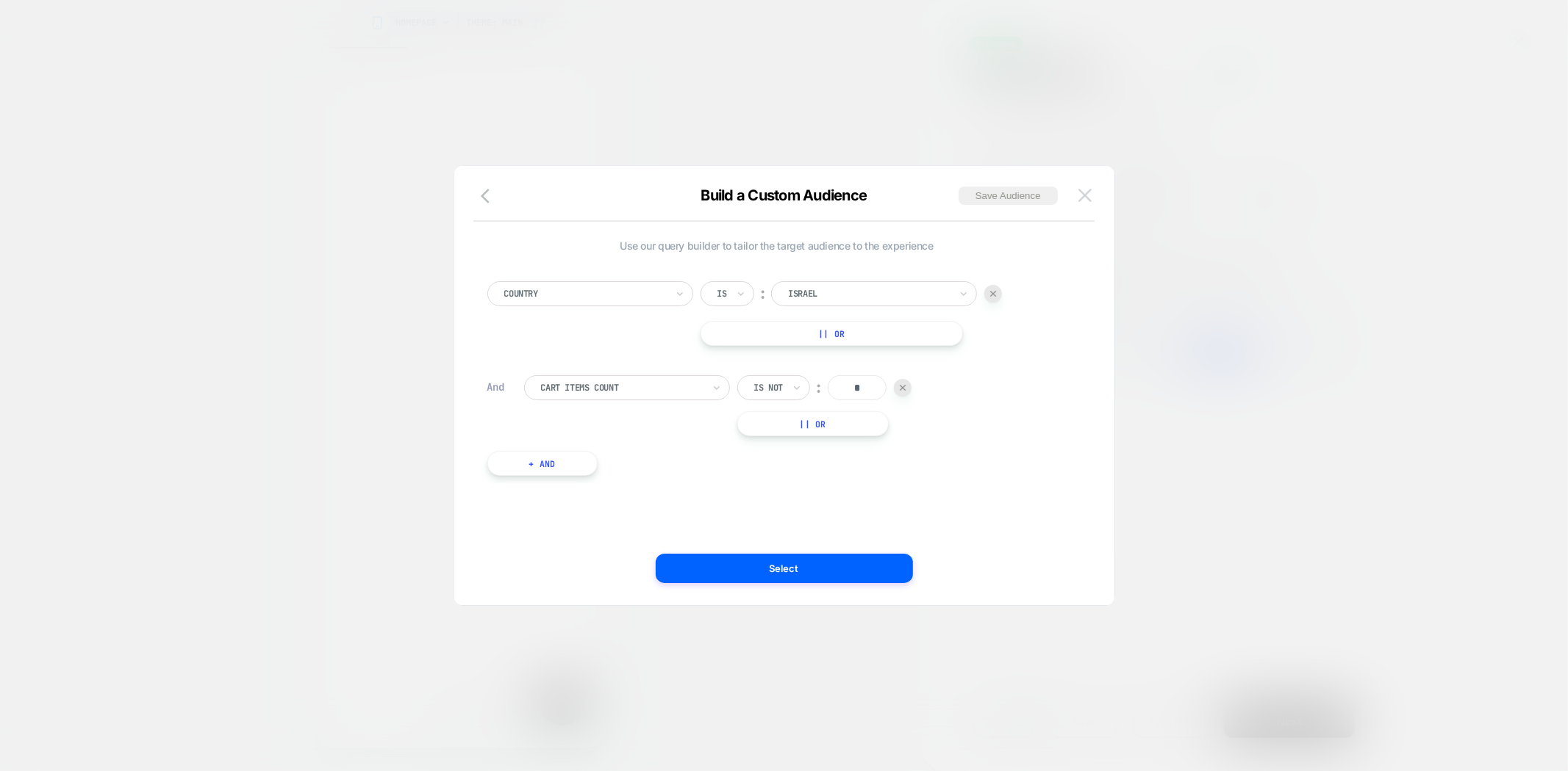
click at [1083, 196] on img at bounding box center [1085, 195] width 13 height 12
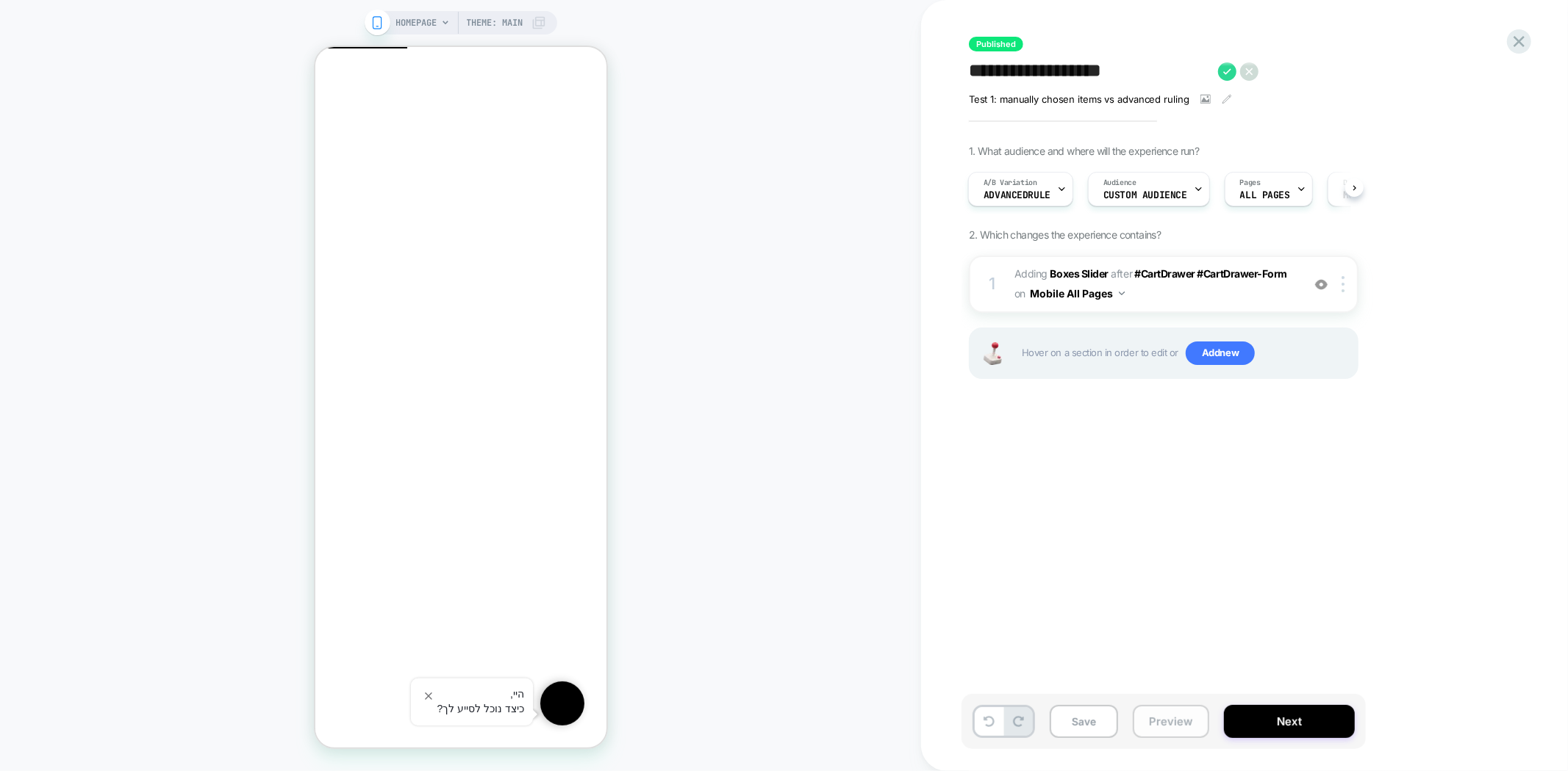
click at [1166, 724] on button "Preview" at bounding box center [1170, 722] width 76 height 33
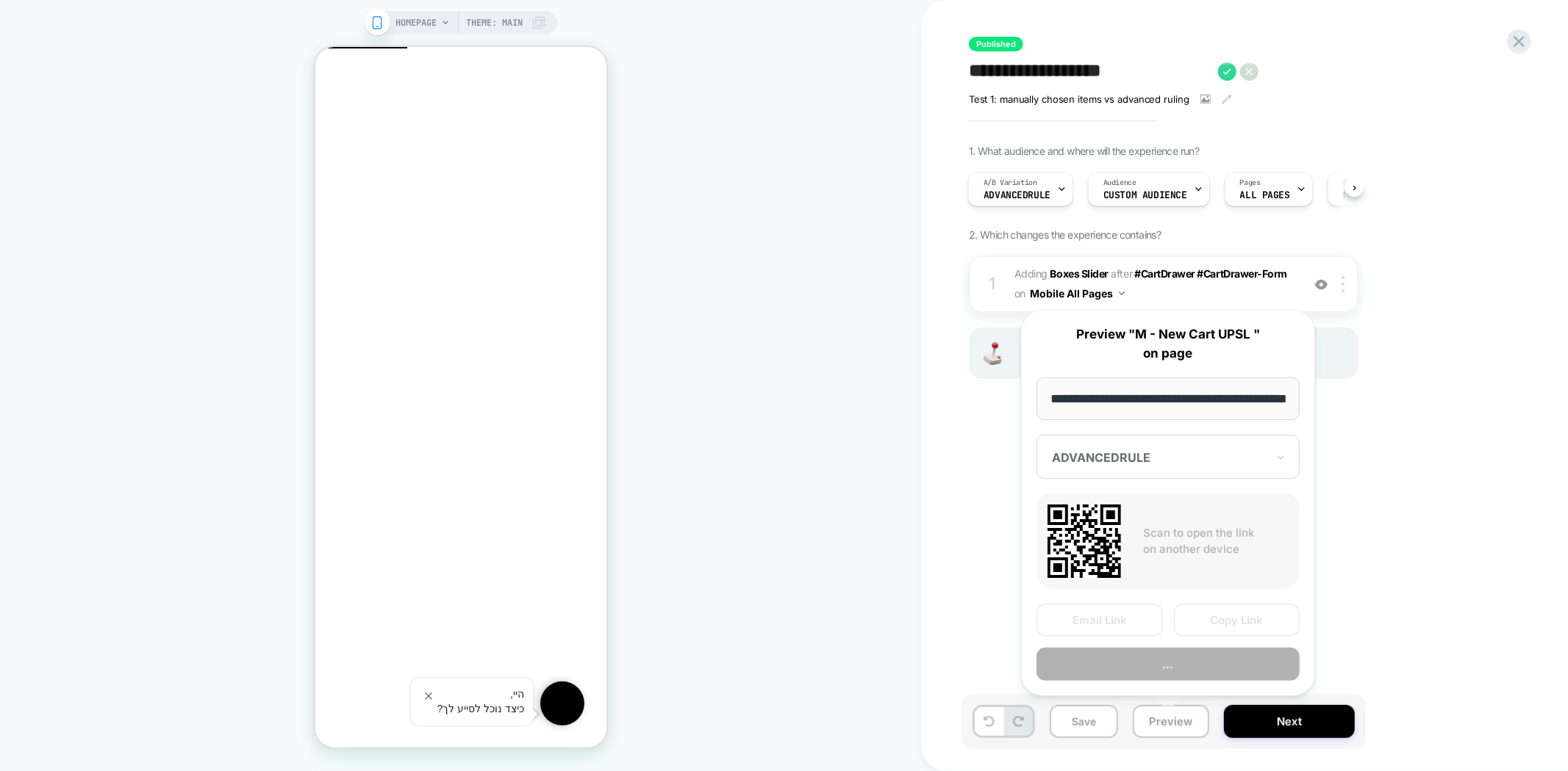
scroll to position [0, 47]
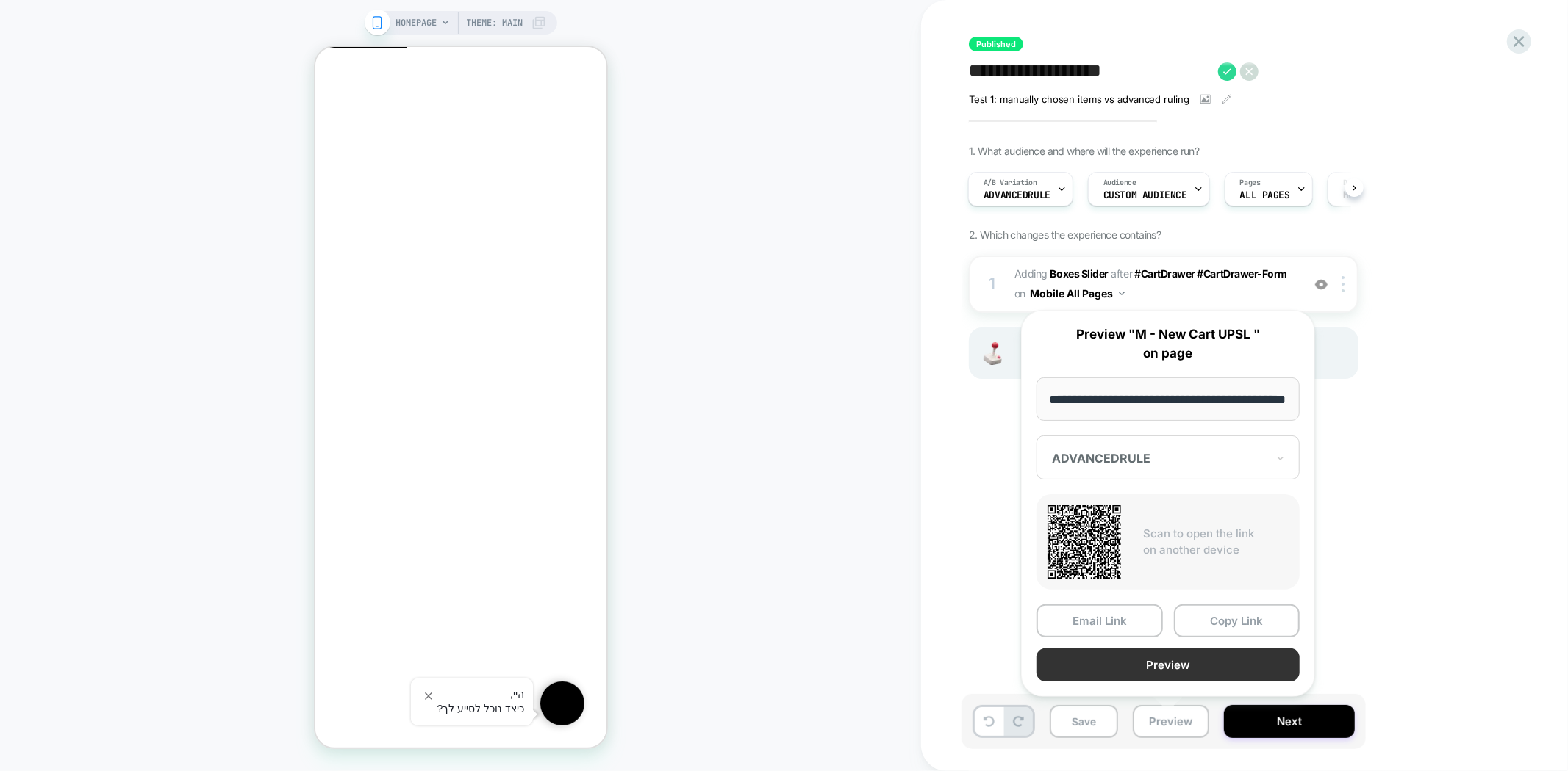
click at [1218, 660] on button "Preview" at bounding box center [1168, 665] width 263 height 33
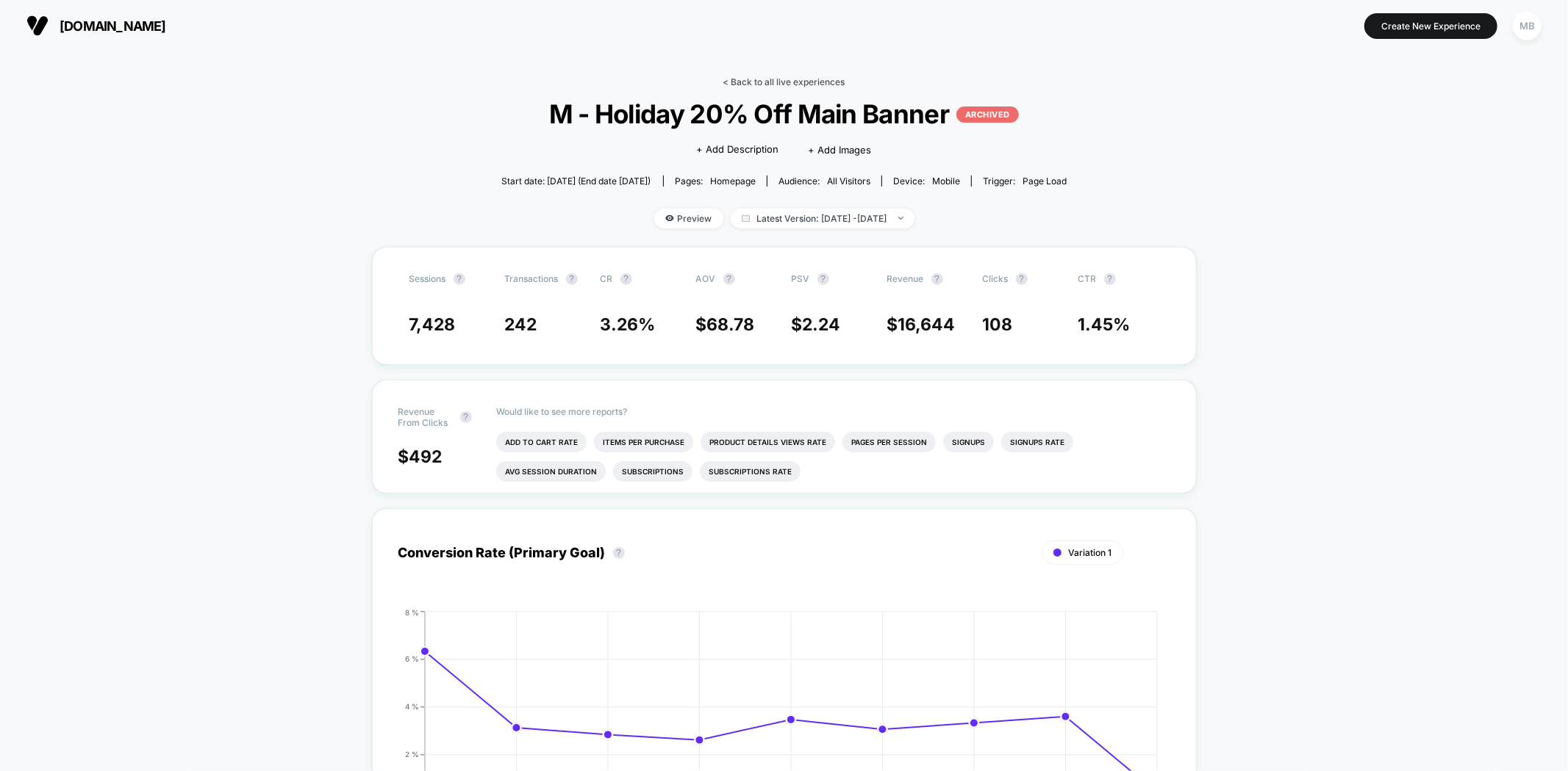
click at [769, 83] on link "< Back to all live experiences" at bounding box center [784, 81] width 122 height 11
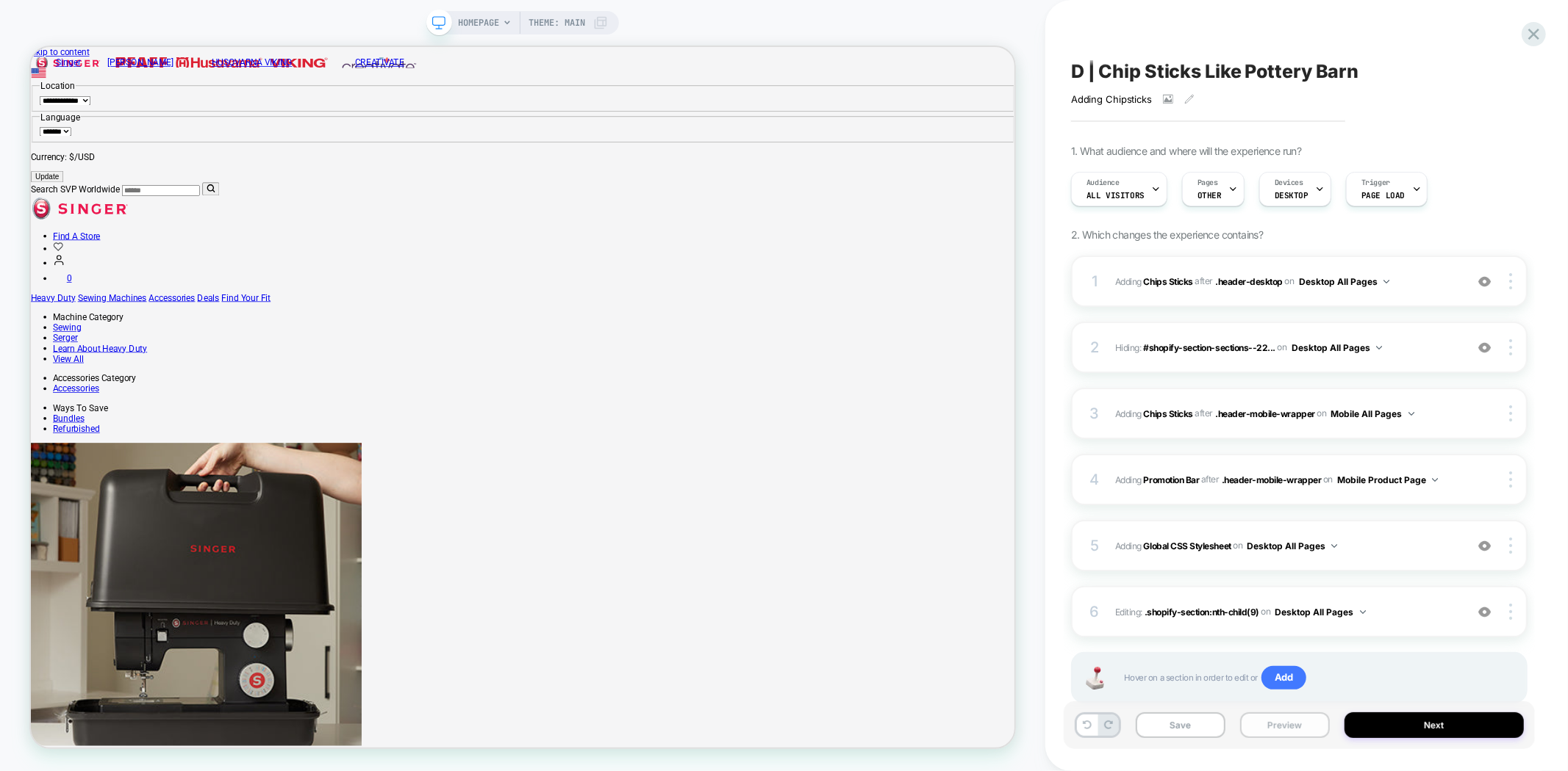
click at [1281, 729] on button "Preview" at bounding box center [1285, 725] width 90 height 25
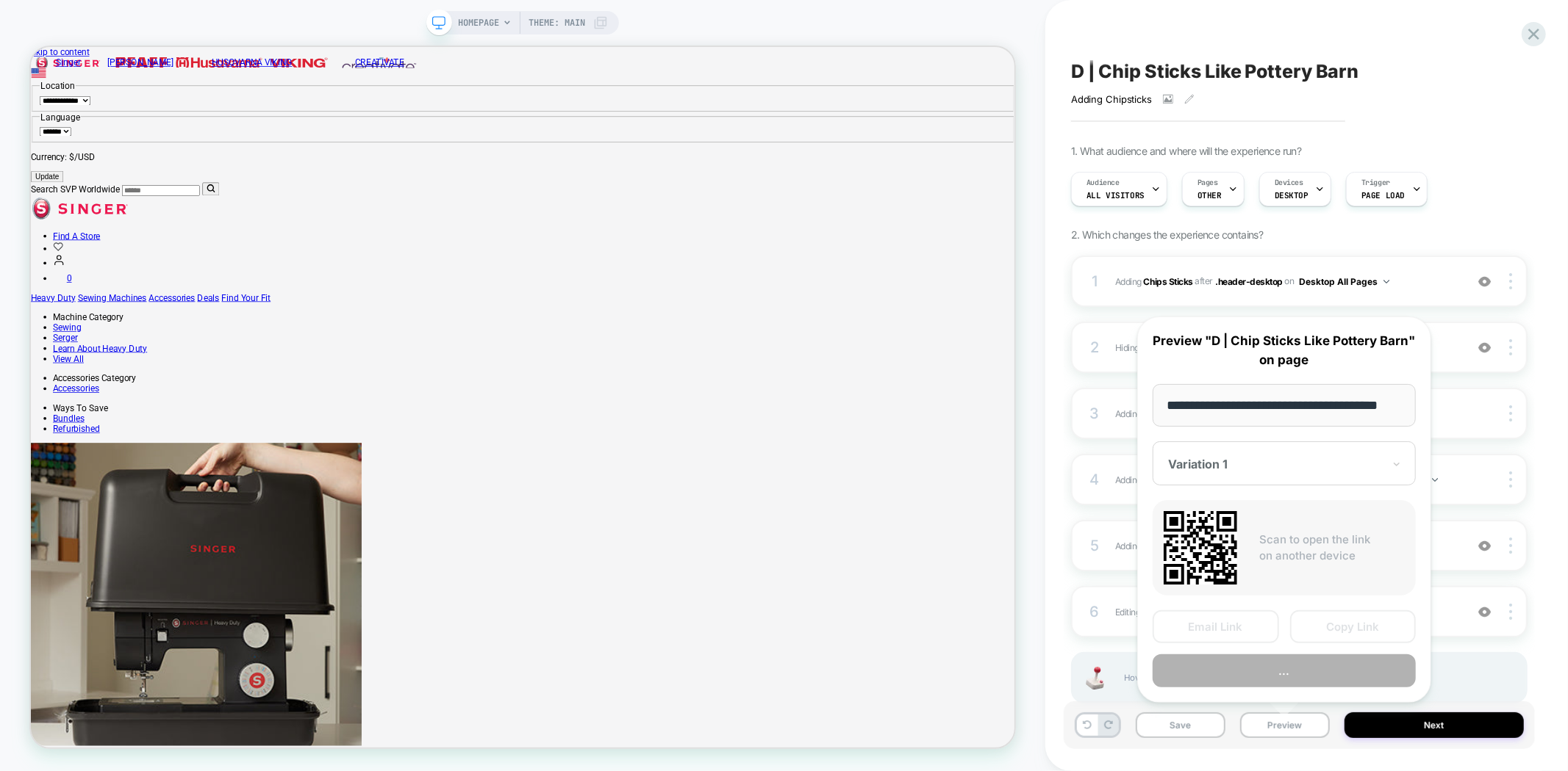
scroll to position [0, 25]
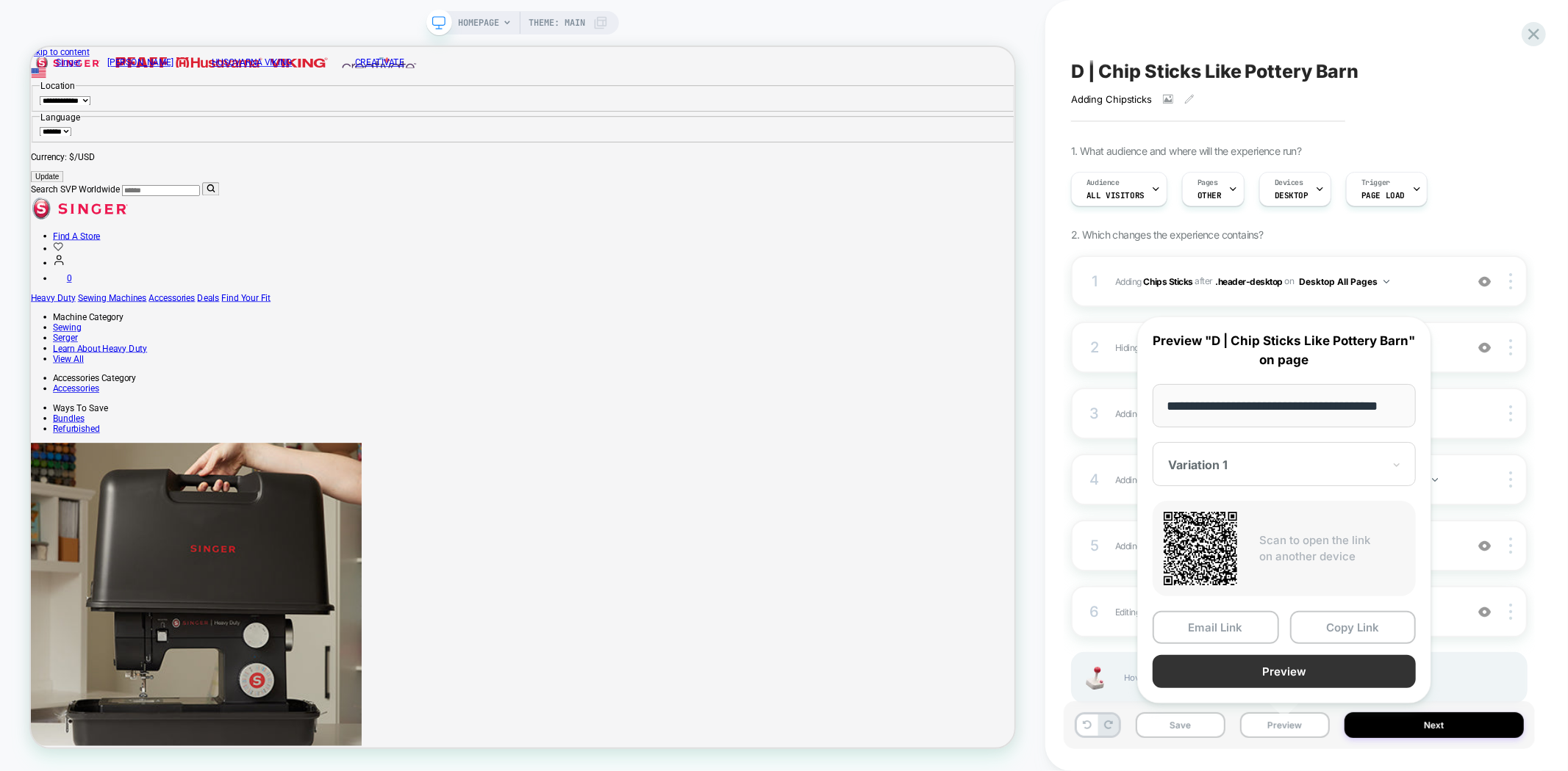
click at [1328, 664] on button "Preview" at bounding box center [1283, 672] width 263 height 33
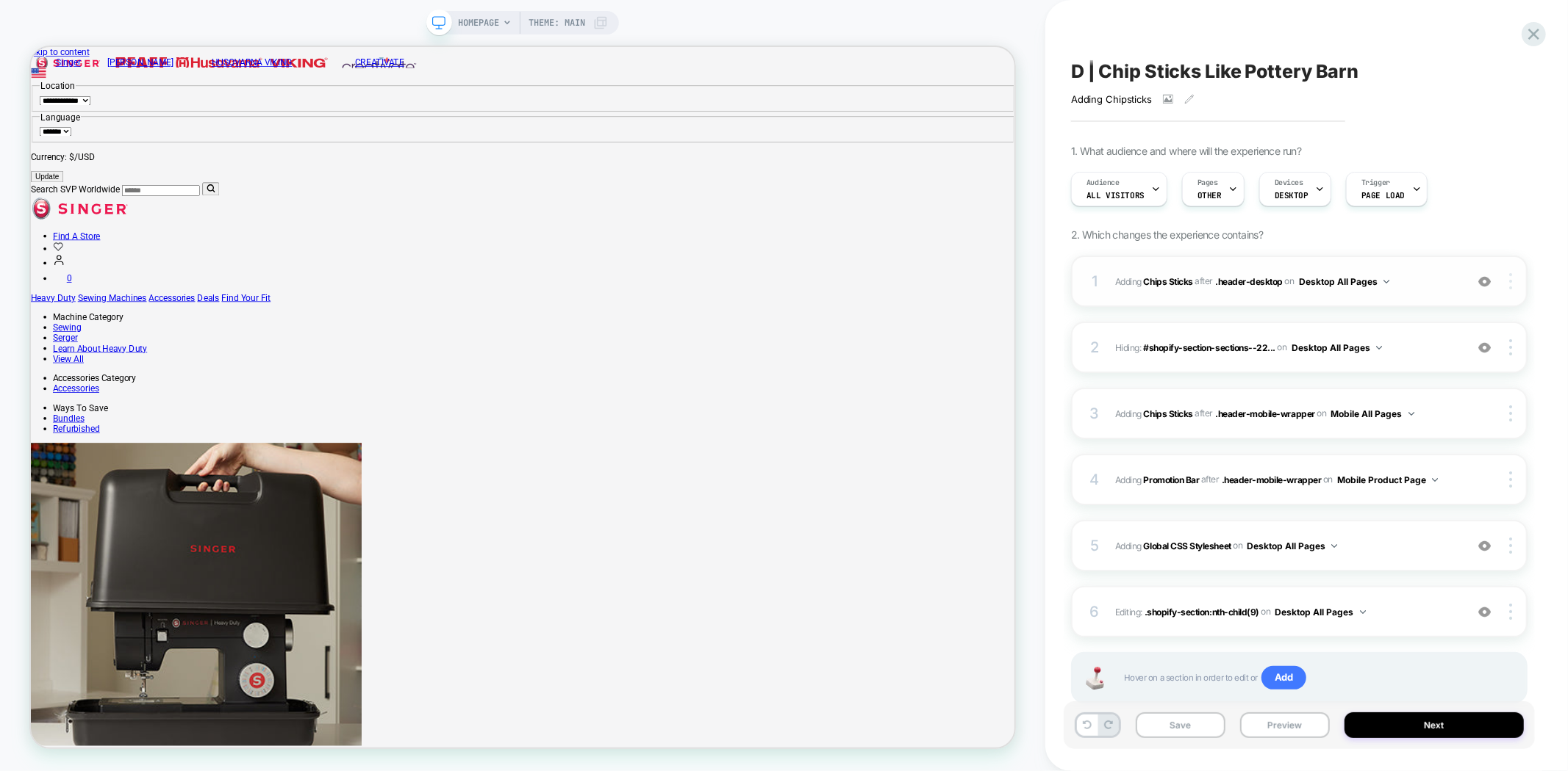
click at [1511, 285] on img at bounding box center [1511, 282] width 3 height 16
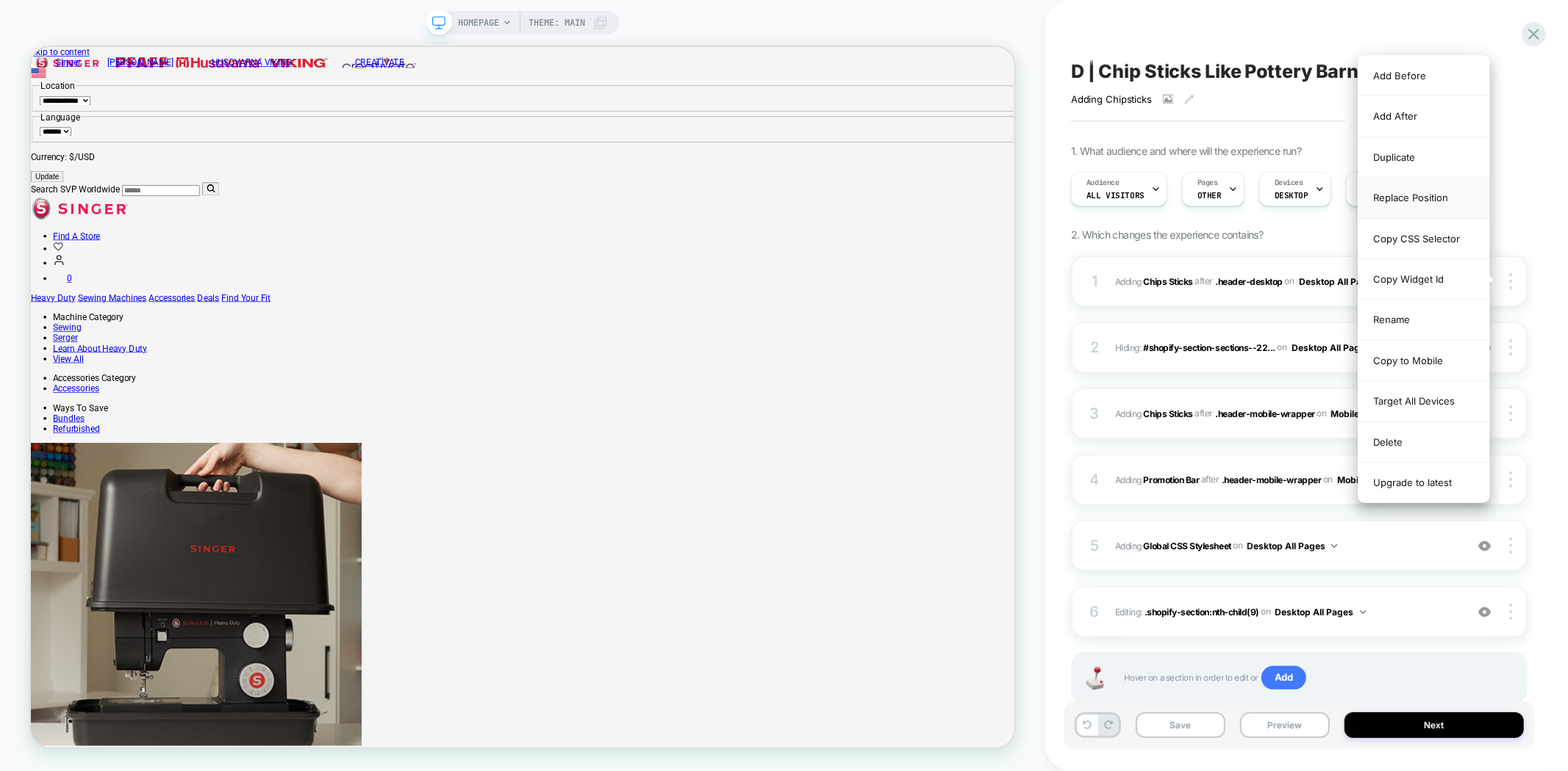
click at [1431, 198] on div "Replace Position" at bounding box center [1424, 197] width 131 height 40
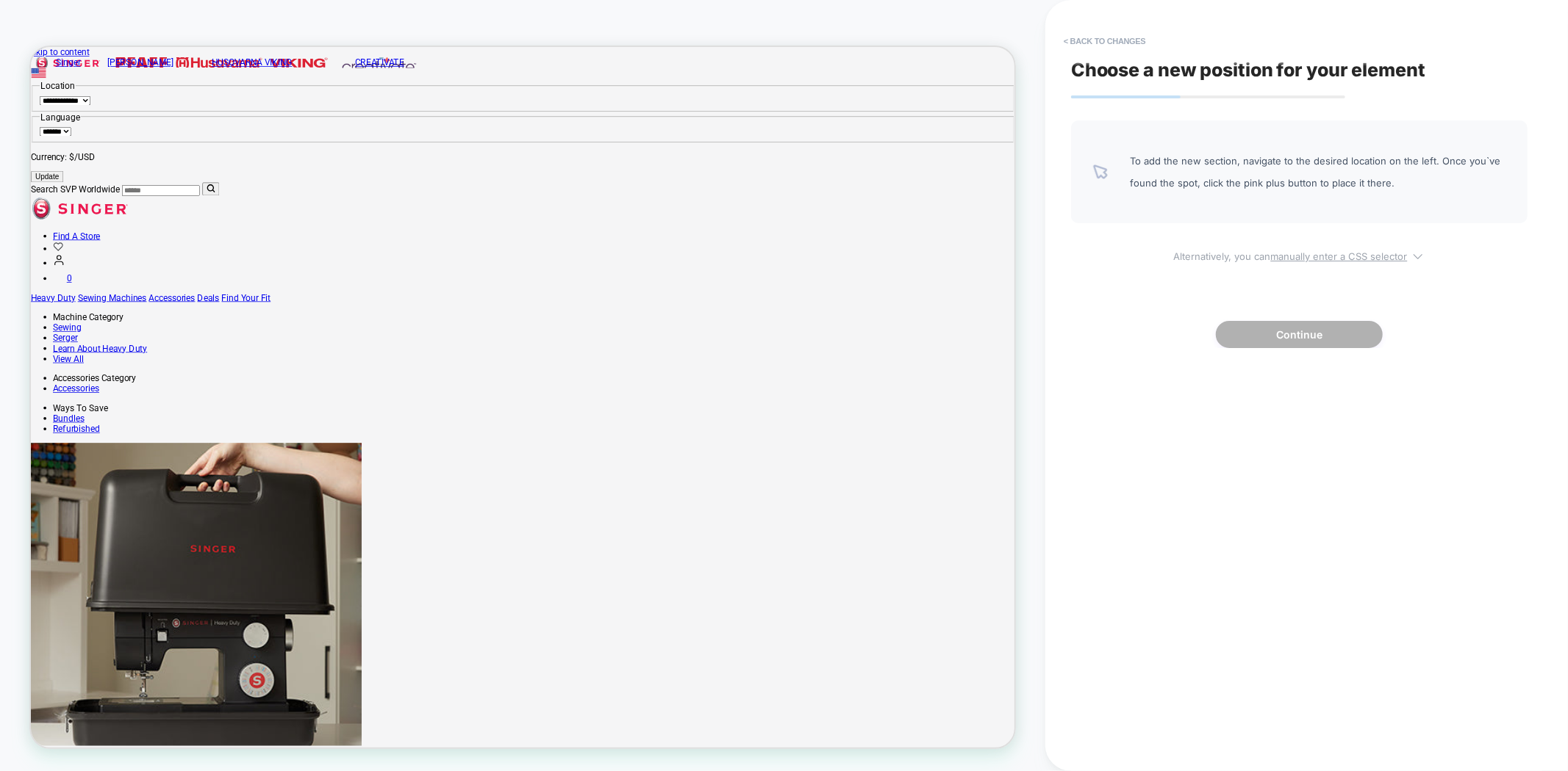
click at [1298, 246] on span "Alternatively, you can manually enter a CSS selector" at bounding box center [1299, 254] width 456 height 17
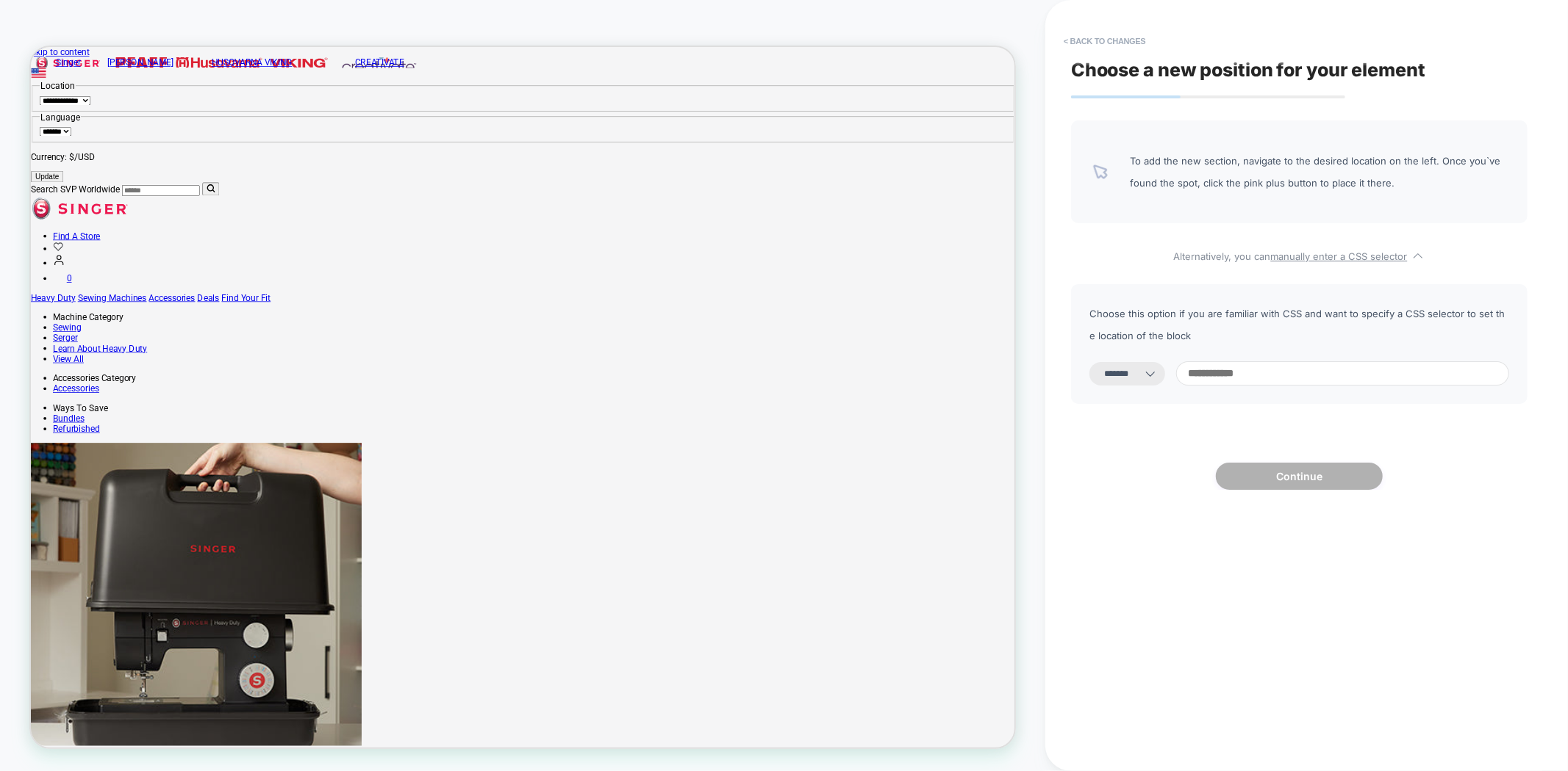
drag, startPoint x: 1171, startPoint y: 369, endPoint x: 1169, endPoint y: 379, distance: 10.2
click at [1158, 370] on icon at bounding box center [1150, 374] width 15 height 15
drag, startPoint x: 1137, startPoint y: 377, endPoint x: 1122, endPoint y: 387, distance: 18.0
click at [1137, 377] on select "**********" at bounding box center [1127, 374] width 75 height 24
select select "*********"
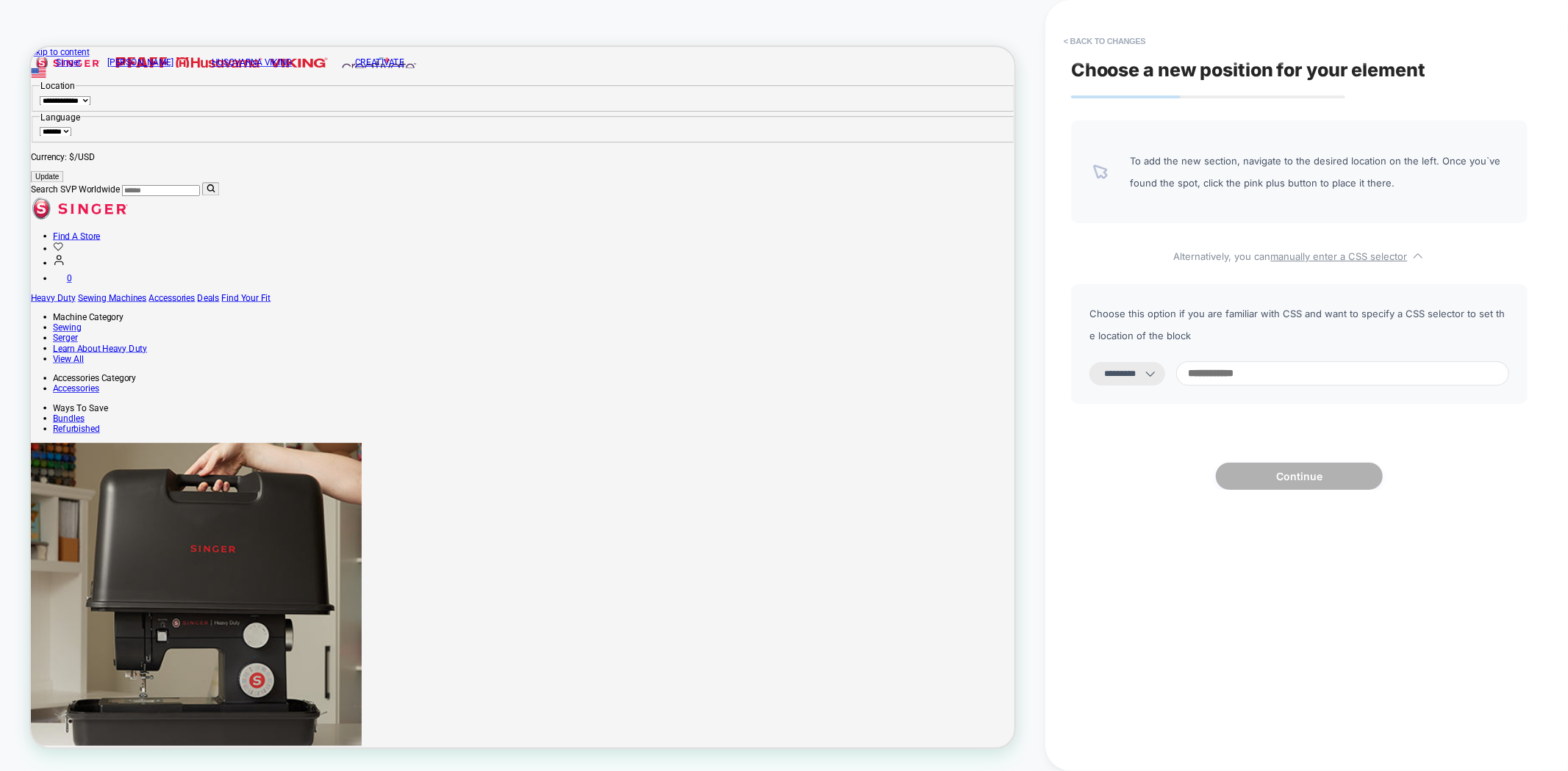
click at [1089, 363] on select "**********" at bounding box center [1127, 374] width 75 height 24
click at [1275, 373] on input at bounding box center [1342, 374] width 333 height 25
paste input "**********"
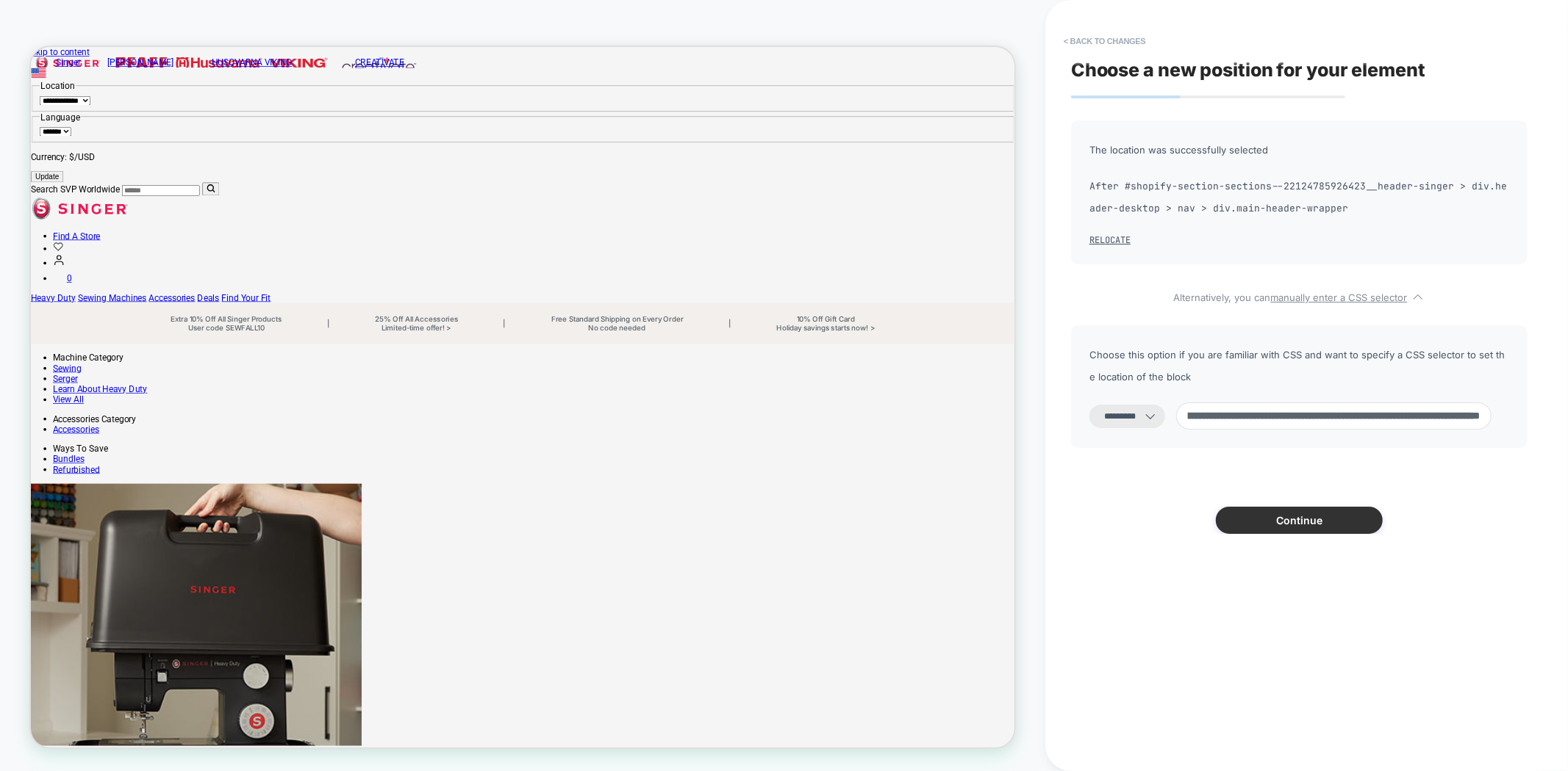
type input "**********"
click at [1274, 519] on button "Continue" at bounding box center [1299, 520] width 167 height 27
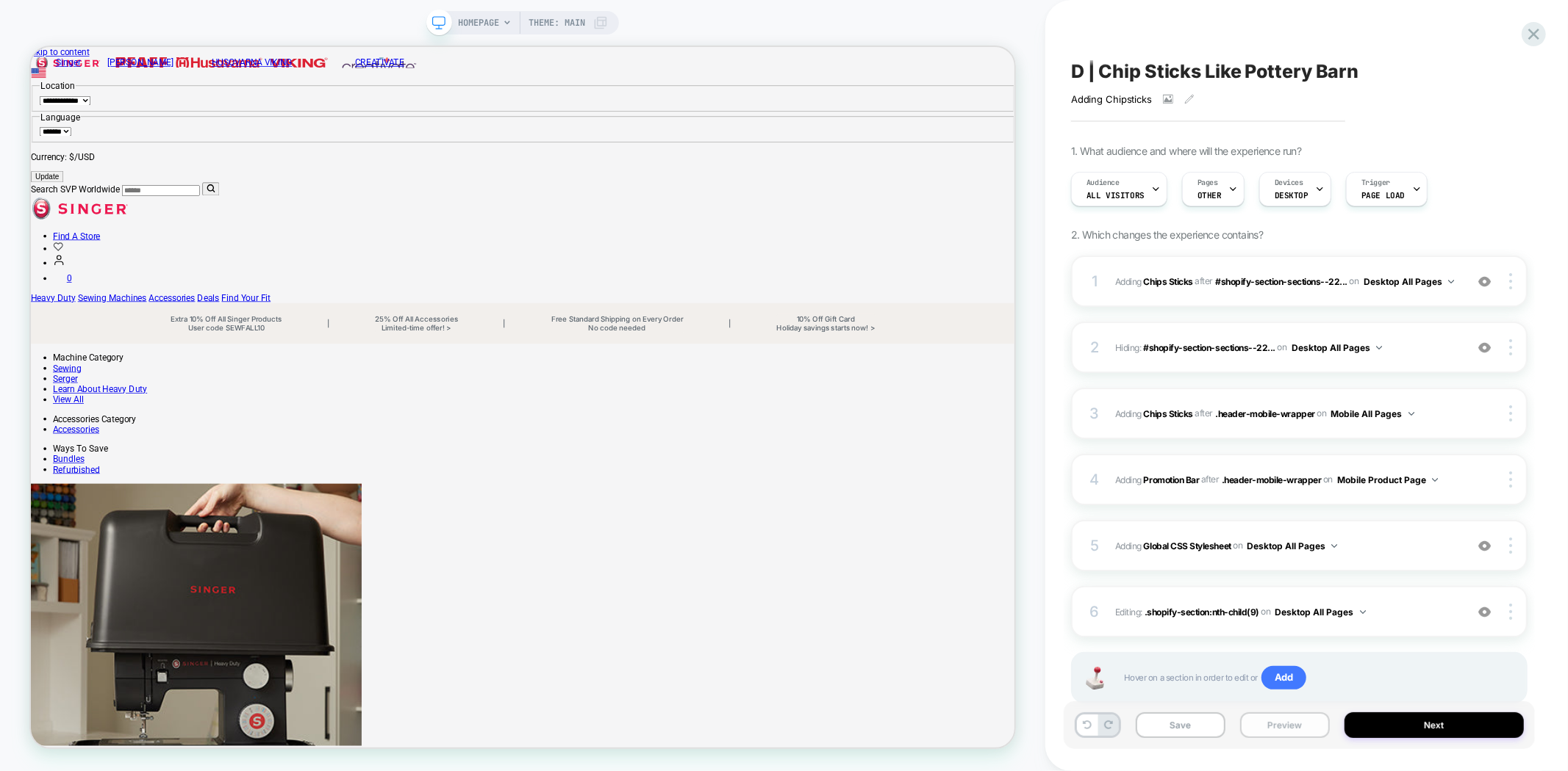
click at [1285, 728] on button "Preview" at bounding box center [1285, 725] width 90 height 25
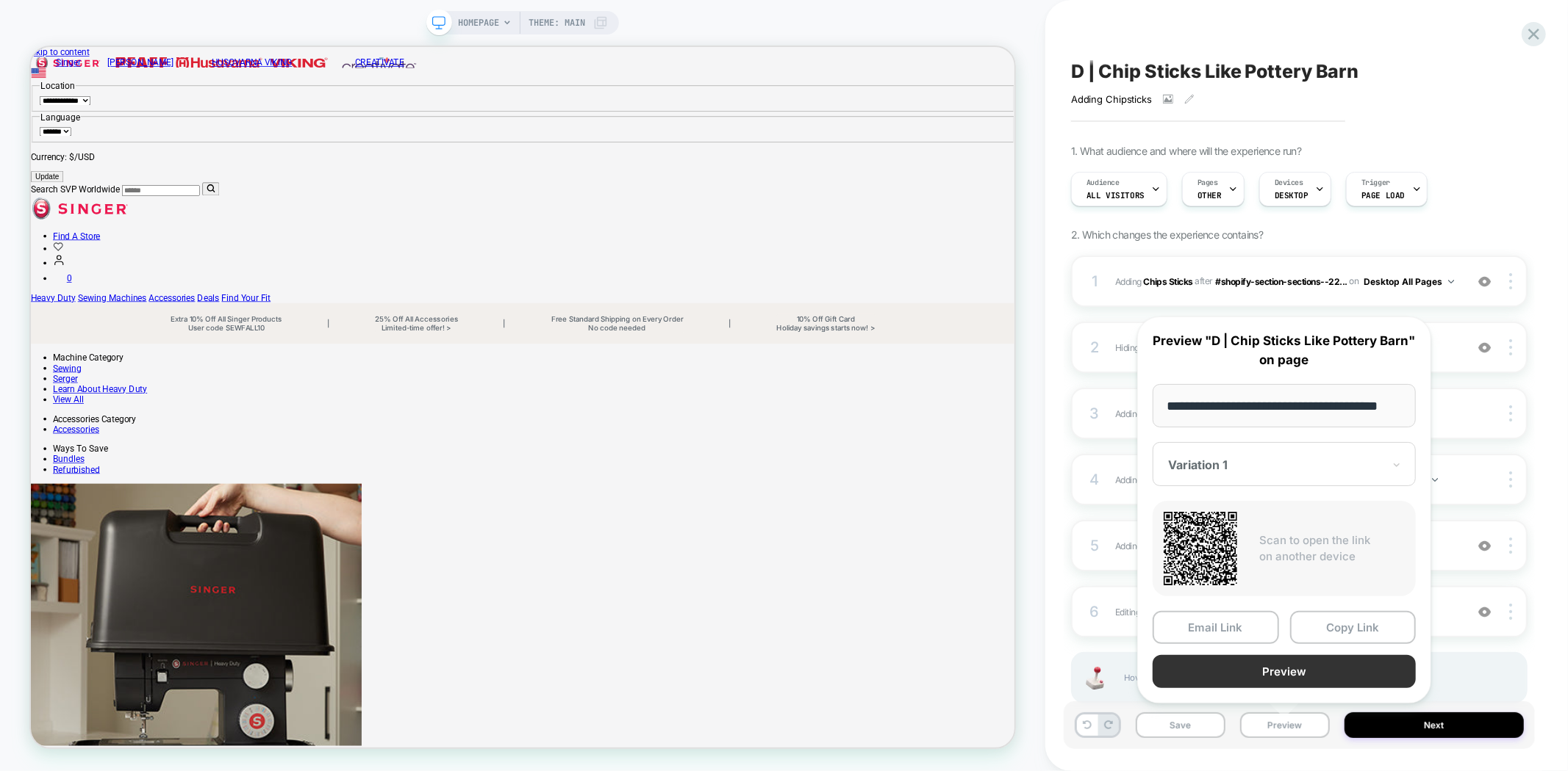
click at [1310, 672] on button "Preview" at bounding box center [1283, 672] width 263 height 33
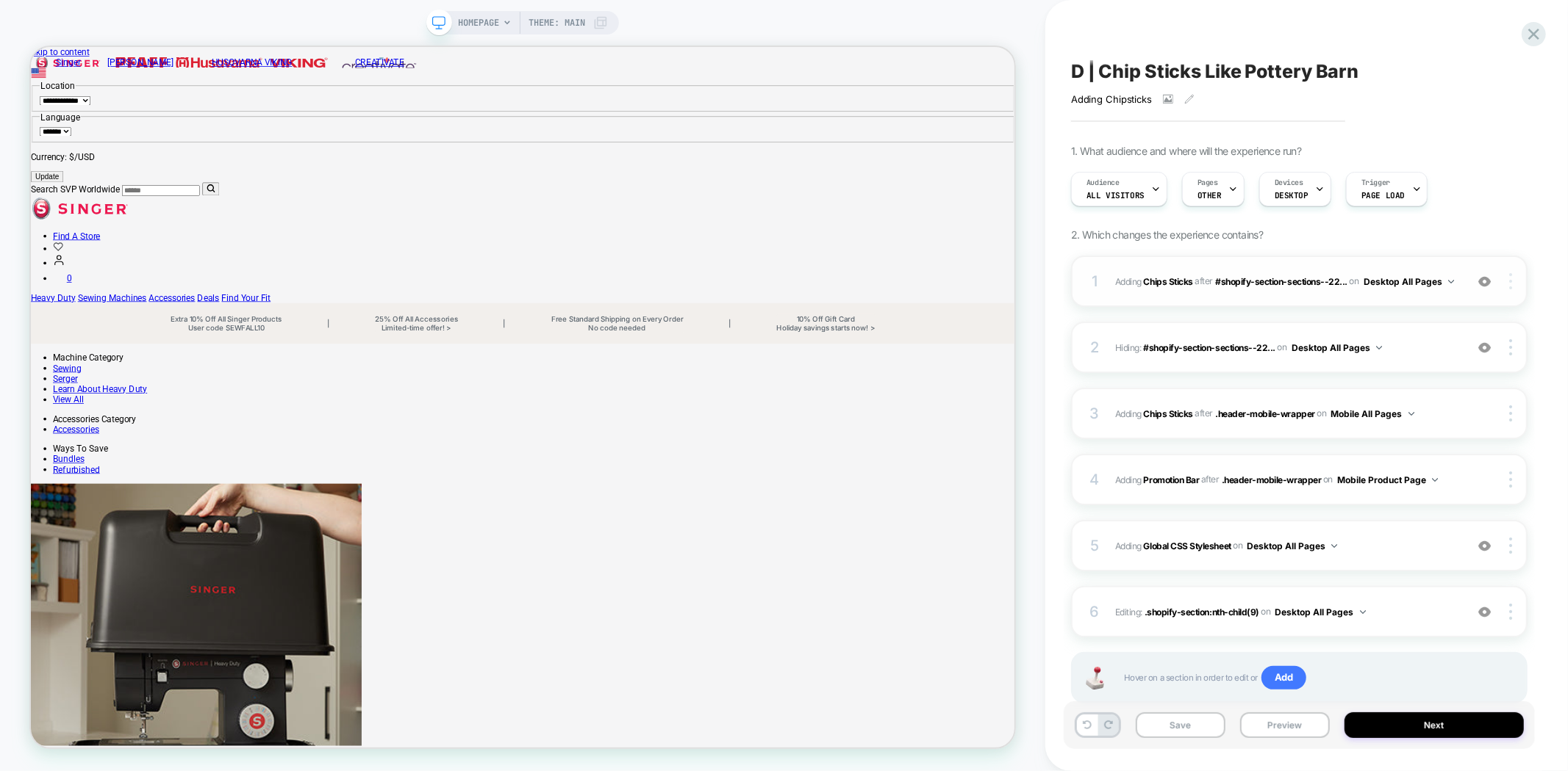
click at [1516, 282] on div at bounding box center [1512, 282] width 28 height 16
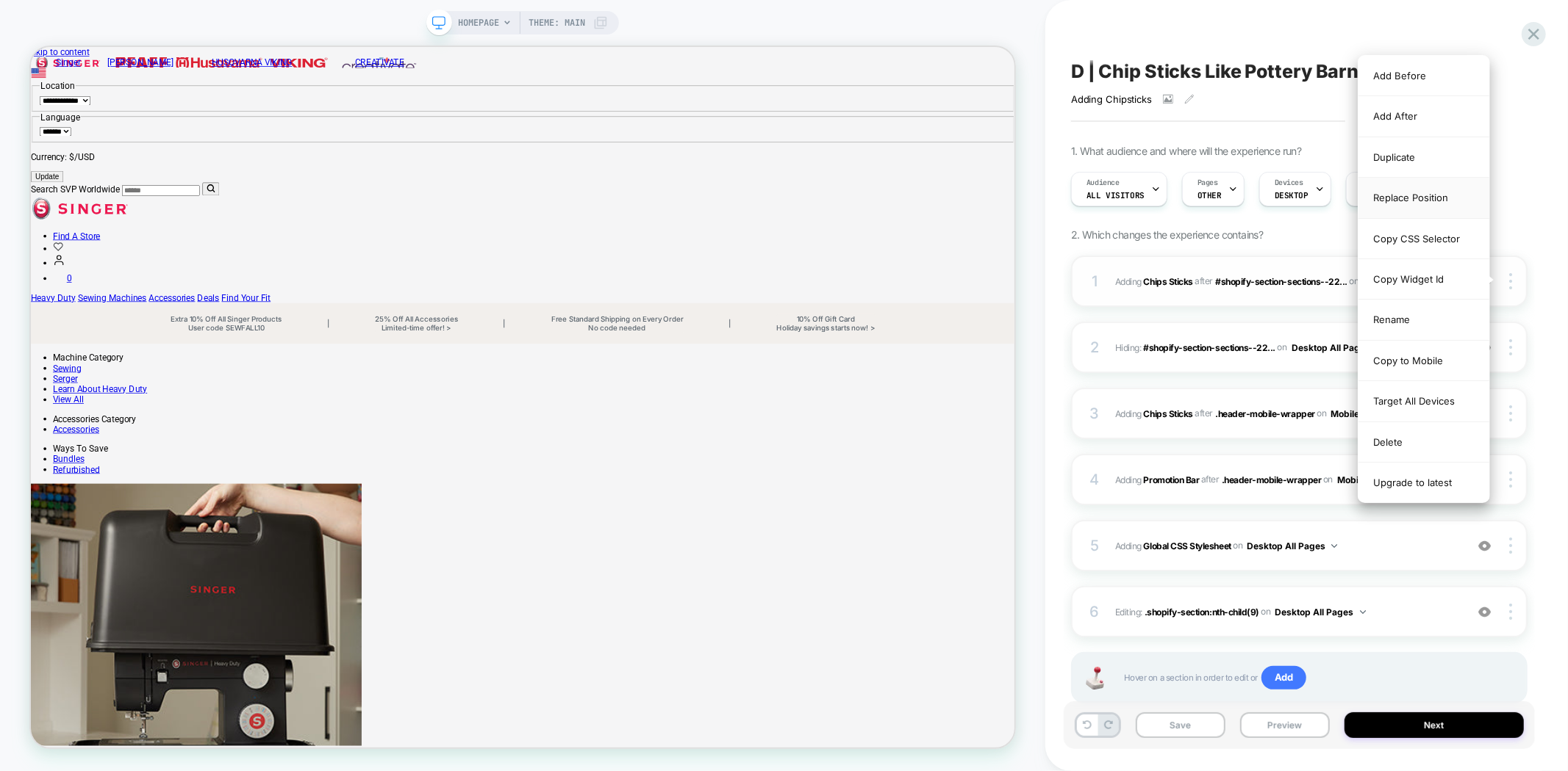
click at [1404, 202] on div "Replace Position" at bounding box center [1424, 197] width 131 height 40
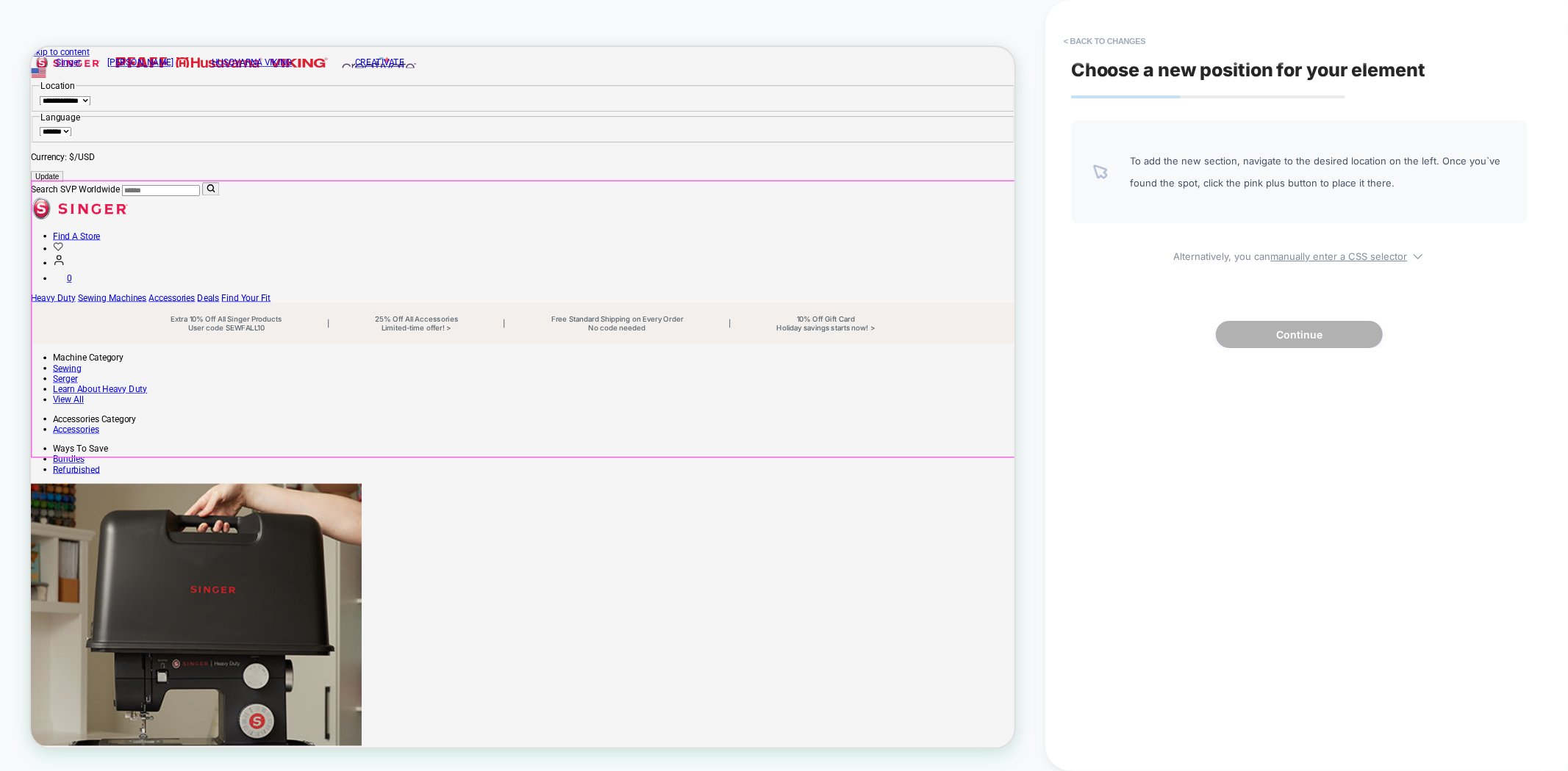
scroll to position [82, 0]
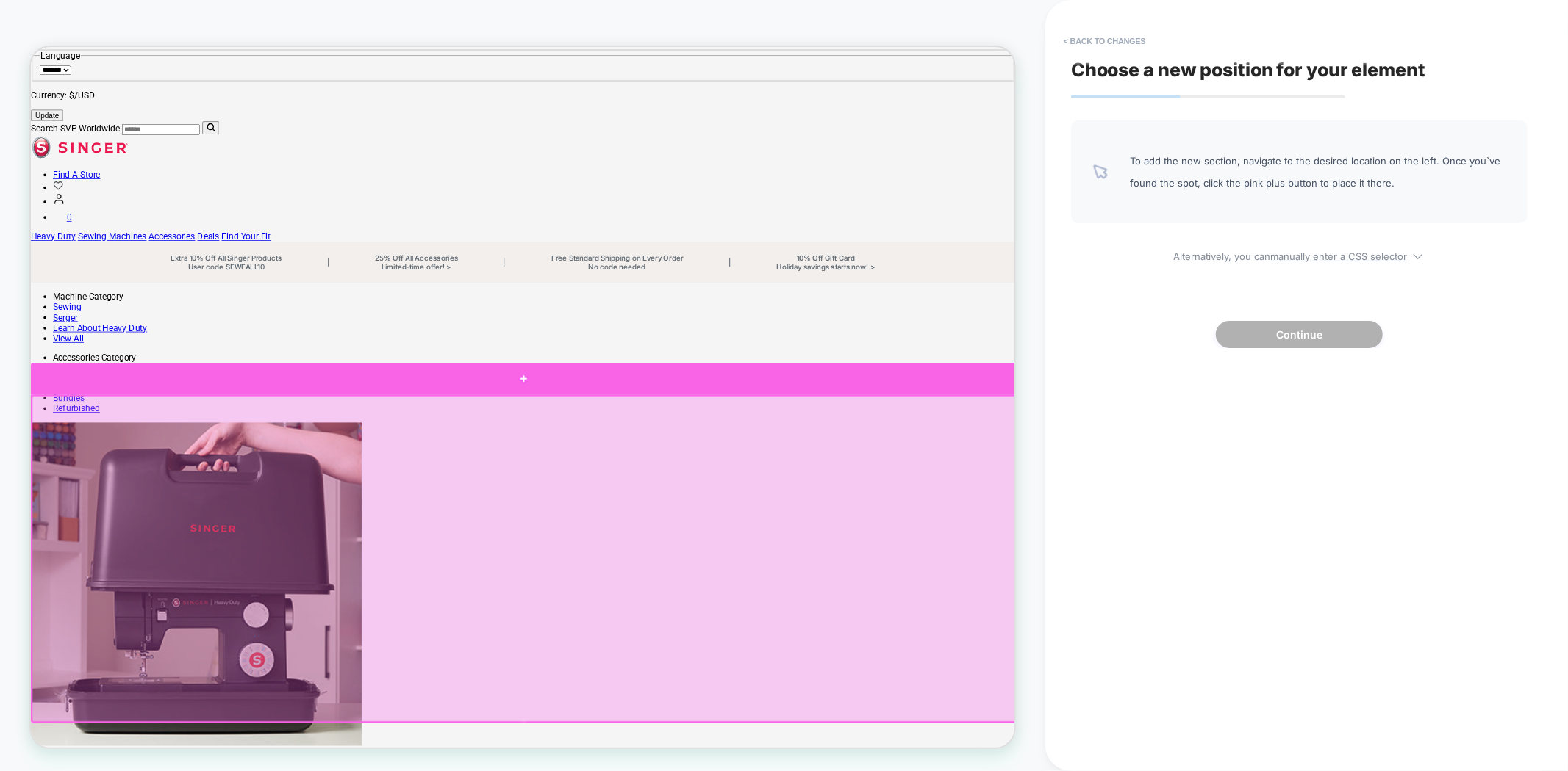
click at [700, 489] on div at bounding box center [688, 489] width 1314 height 43
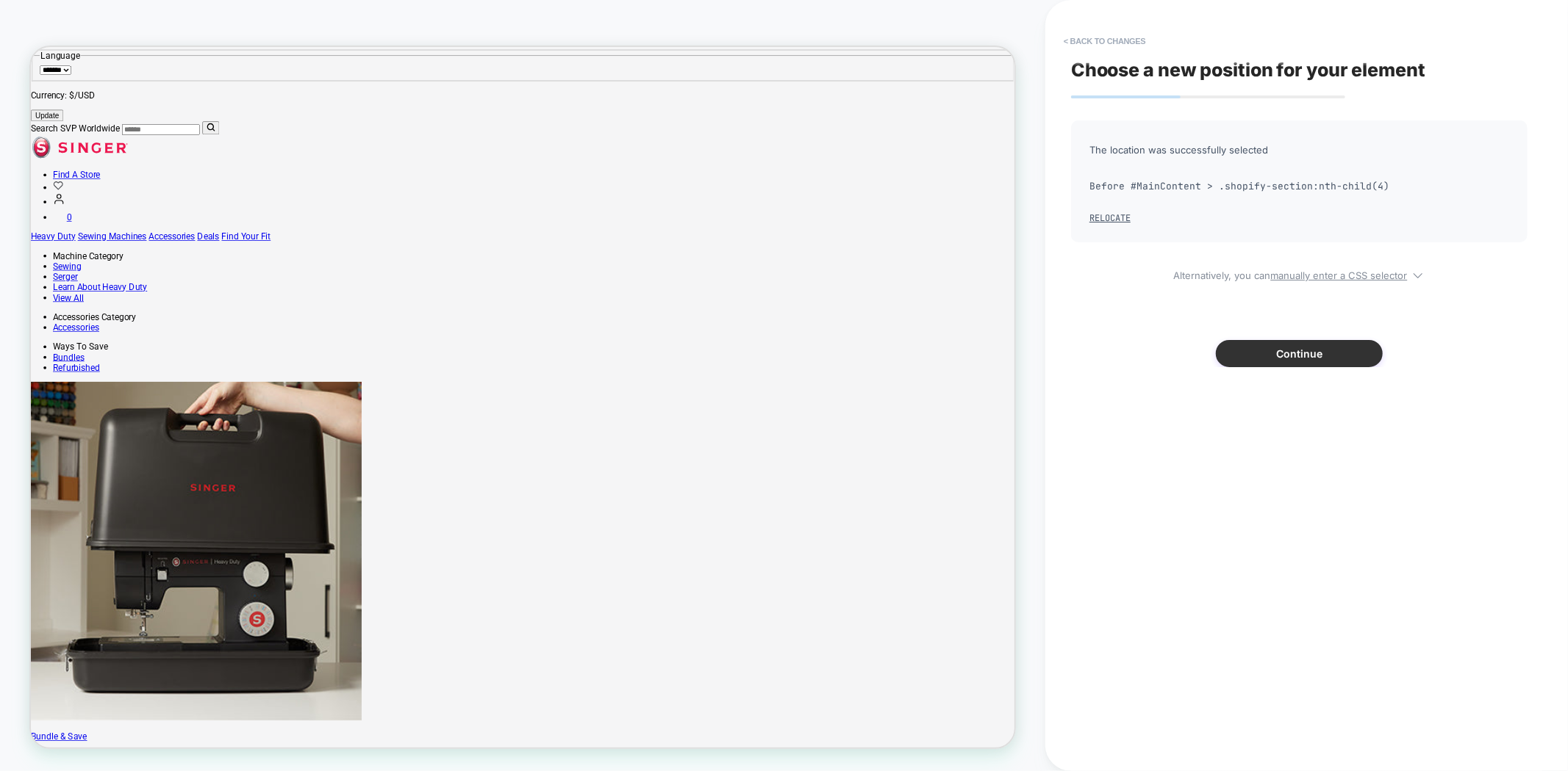
click at [1253, 344] on button "Continue" at bounding box center [1299, 354] width 167 height 27
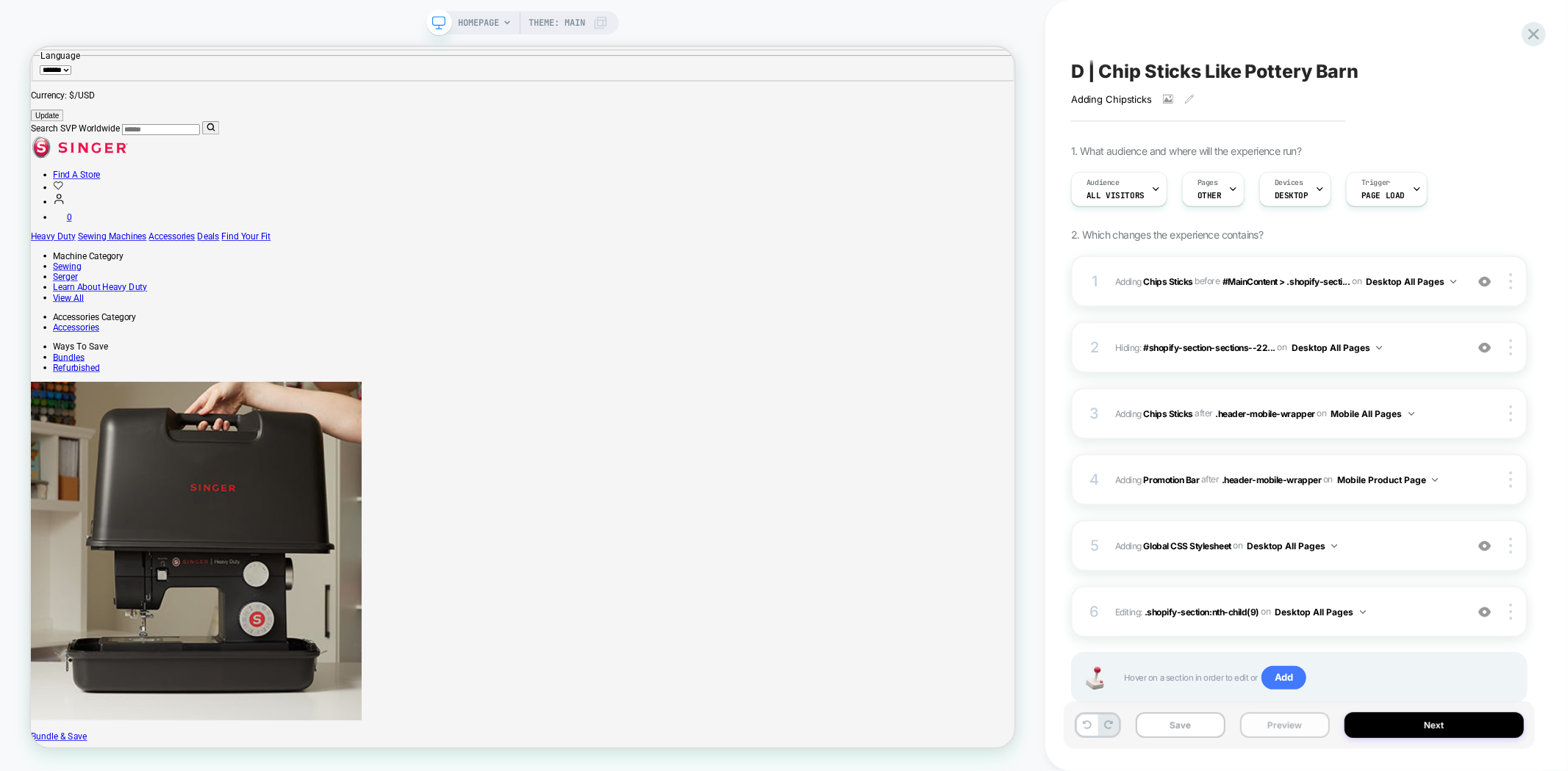
click at [1281, 726] on button "Preview" at bounding box center [1285, 725] width 90 height 25
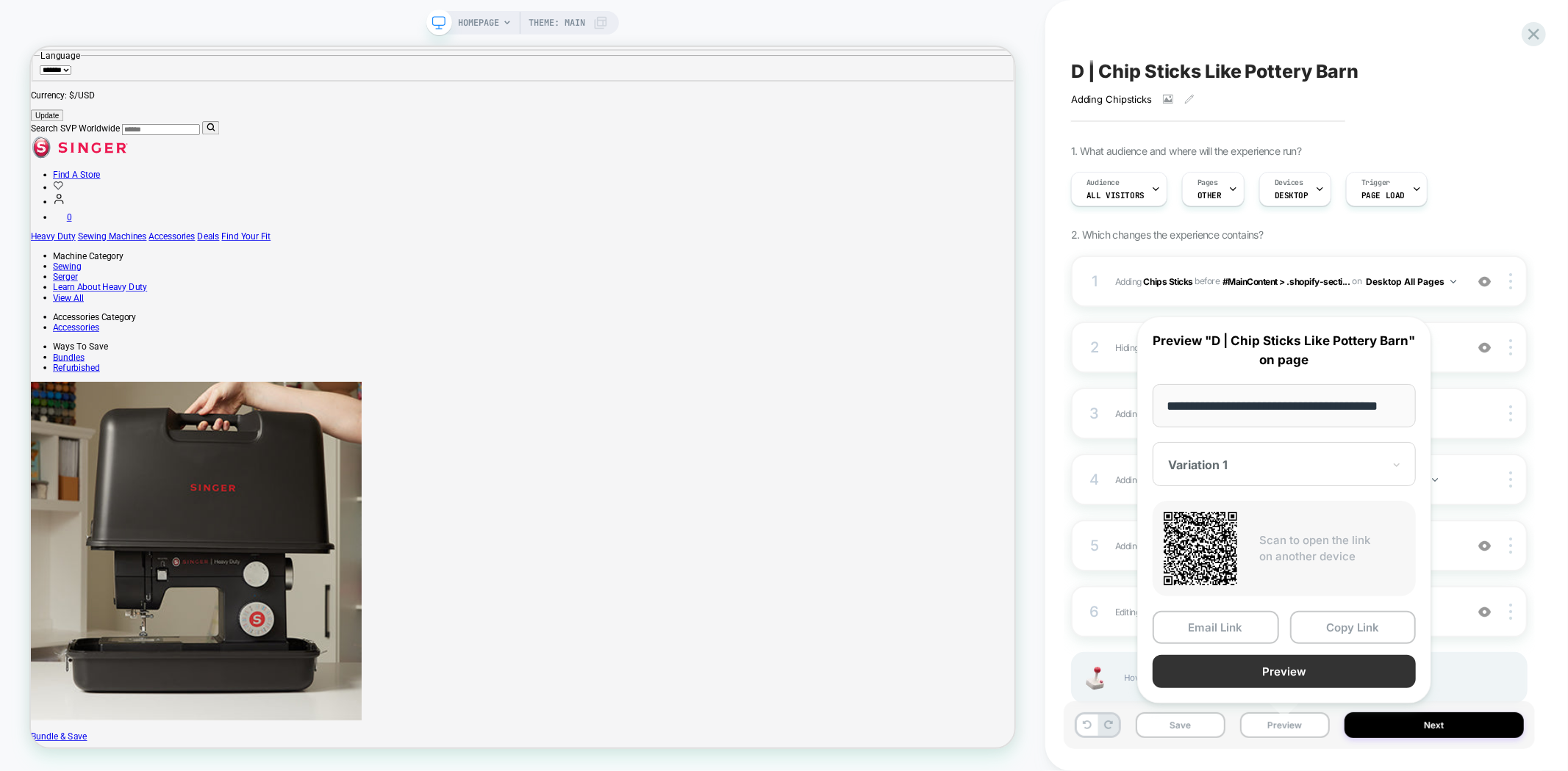
scroll to position [0, 0]
click at [1283, 671] on button "Preview" at bounding box center [1283, 672] width 263 height 33
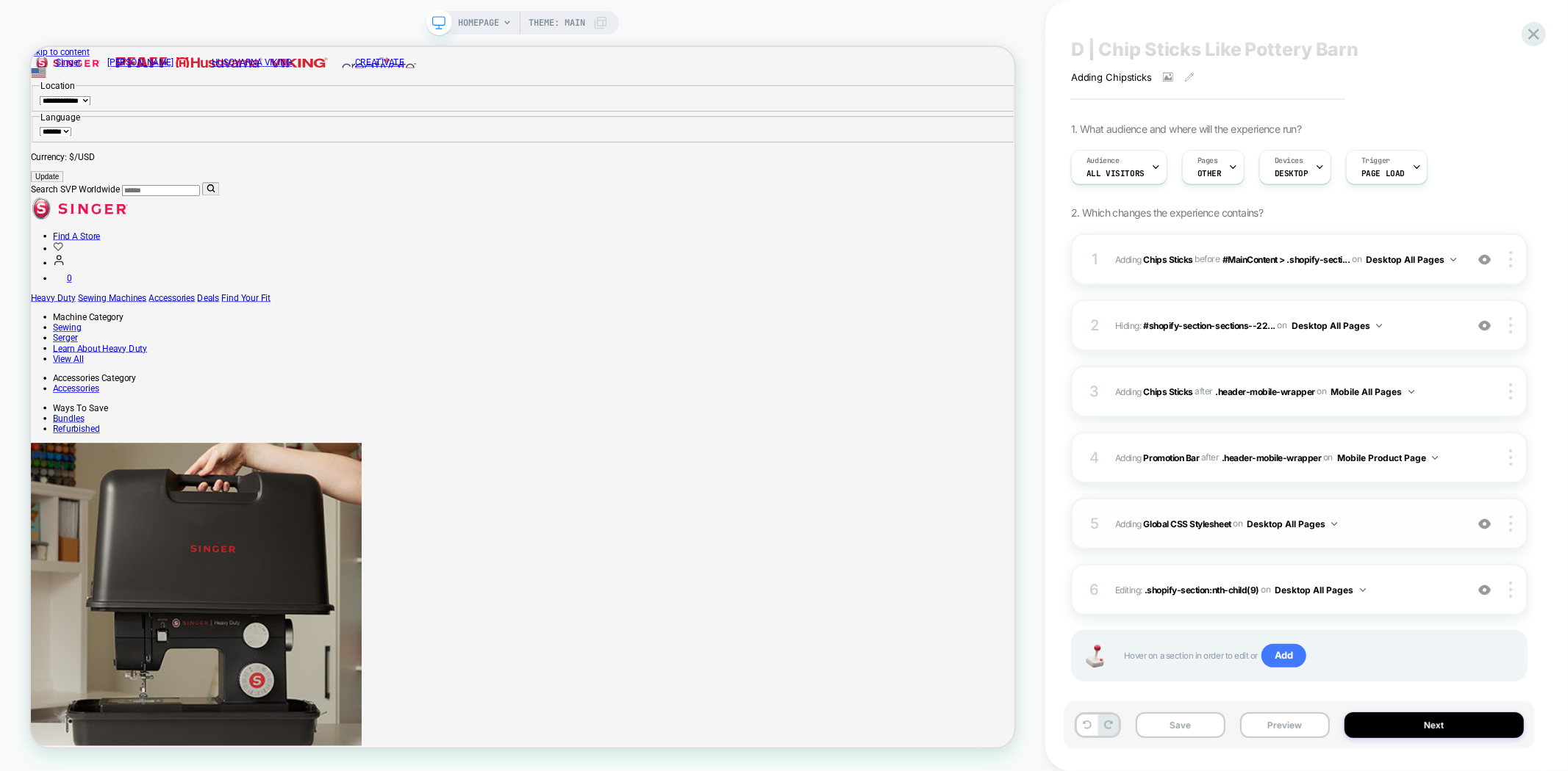
scroll to position [41, 0]
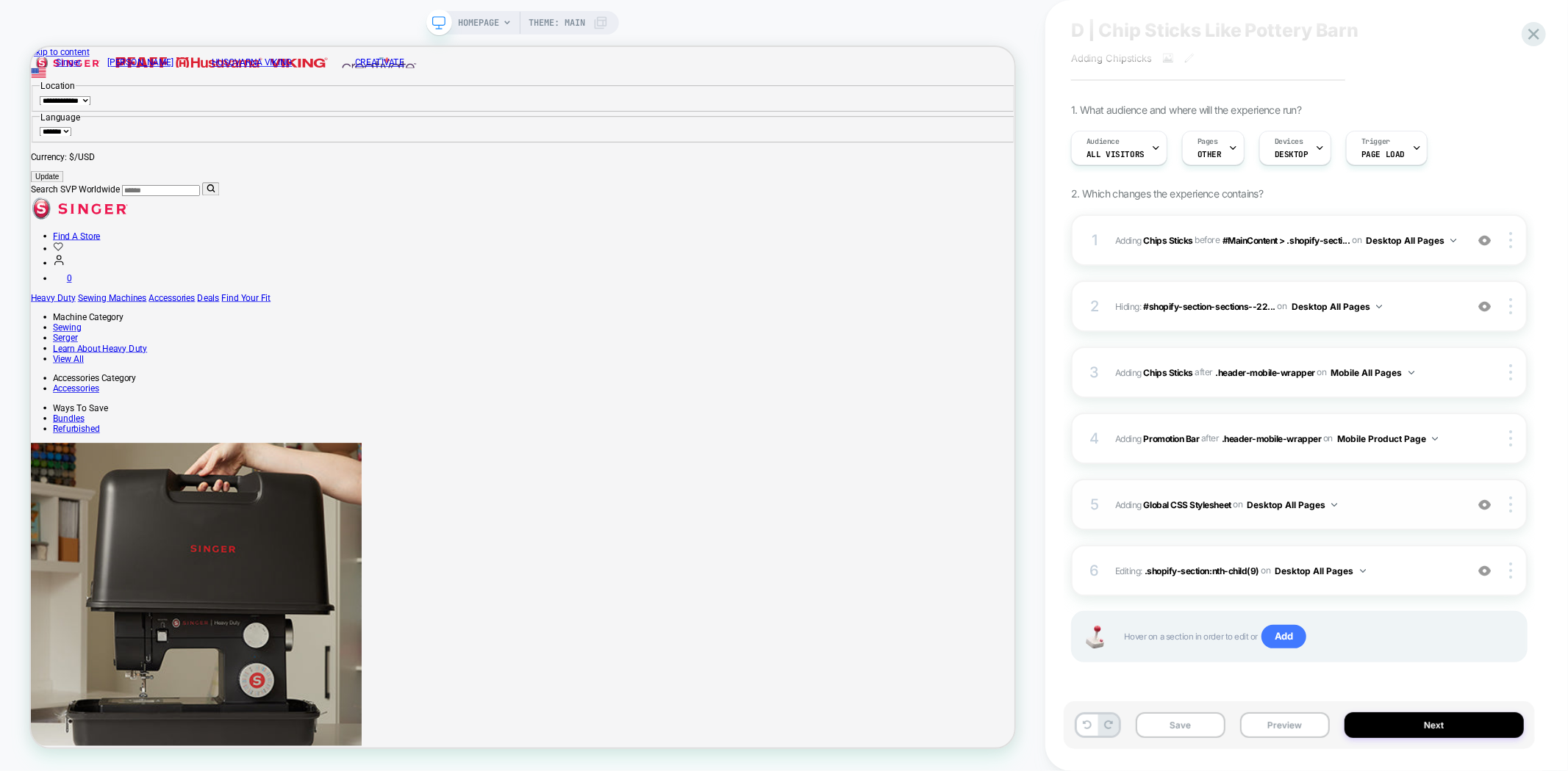
click at [1487, 503] on img at bounding box center [1484, 504] width 12 height 12
click at [1492, 577] on div at bounding box center [1484, 571] width 28 height 16
click at [1484, 306] on img at bounding box center [1484, 306] width 12 height 12
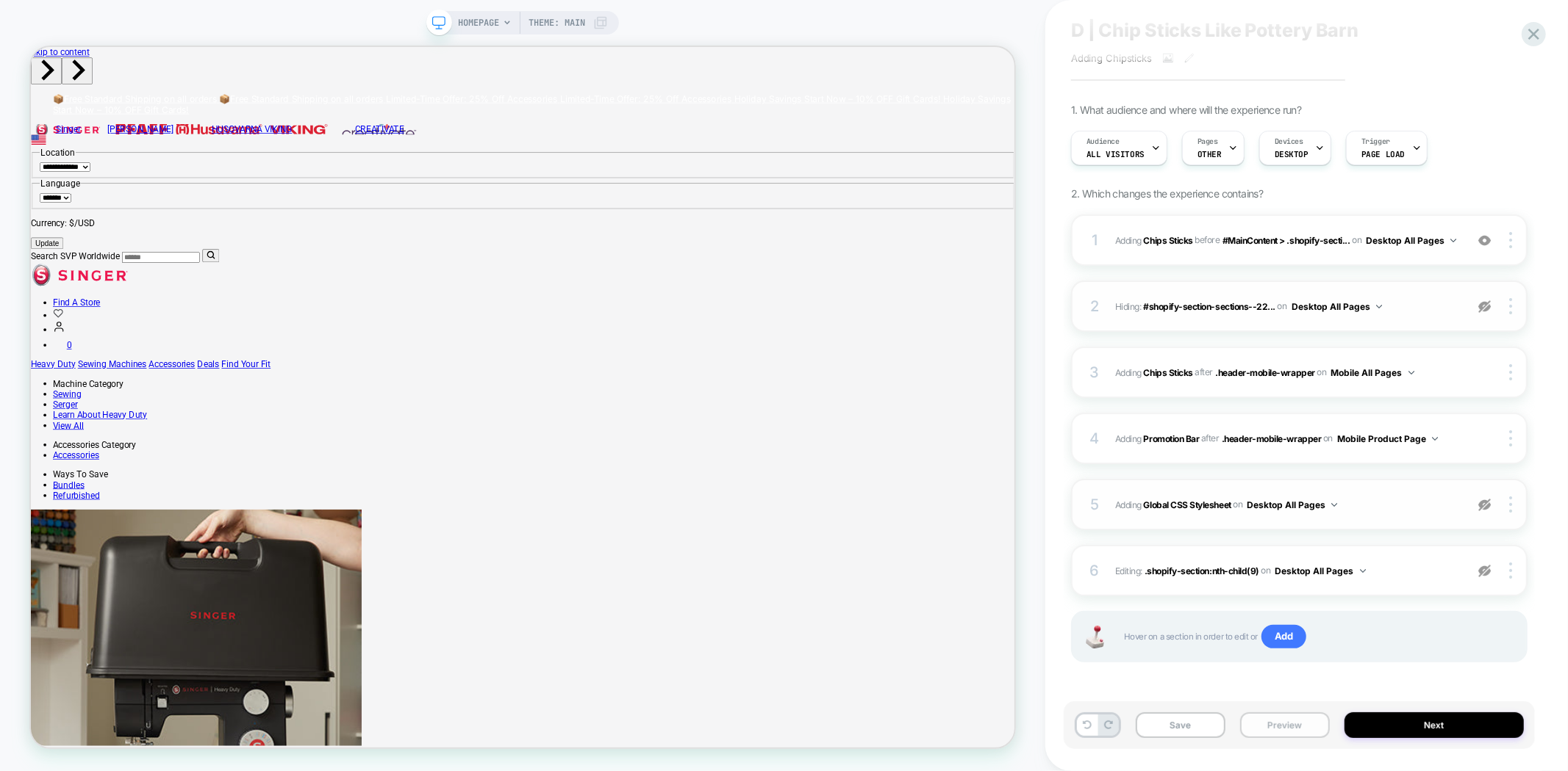
click at [1281, 725] on button "Preview" at bounding box center [1285, 725] width 90 height 25
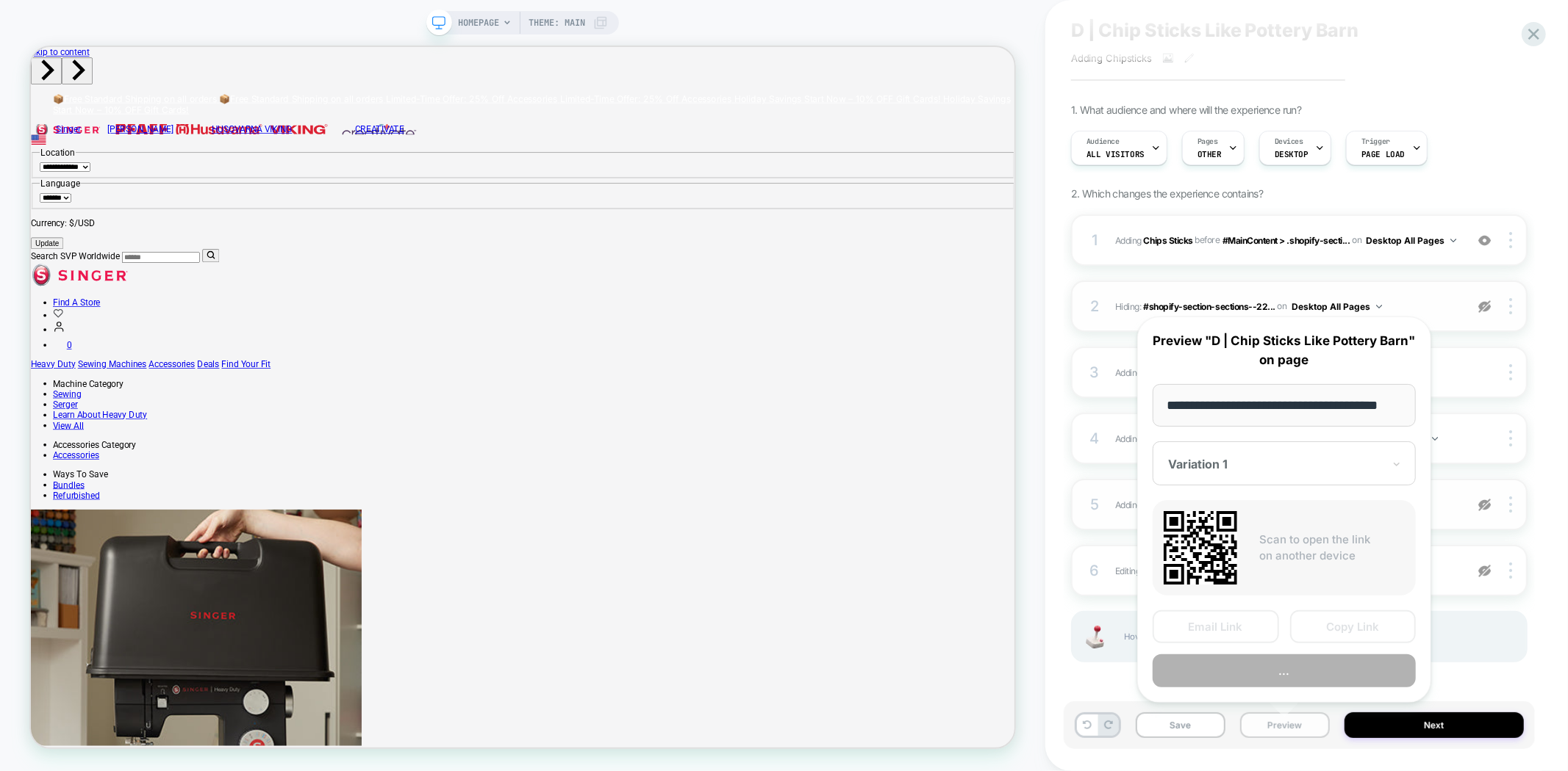
scroll to position [0, 25]
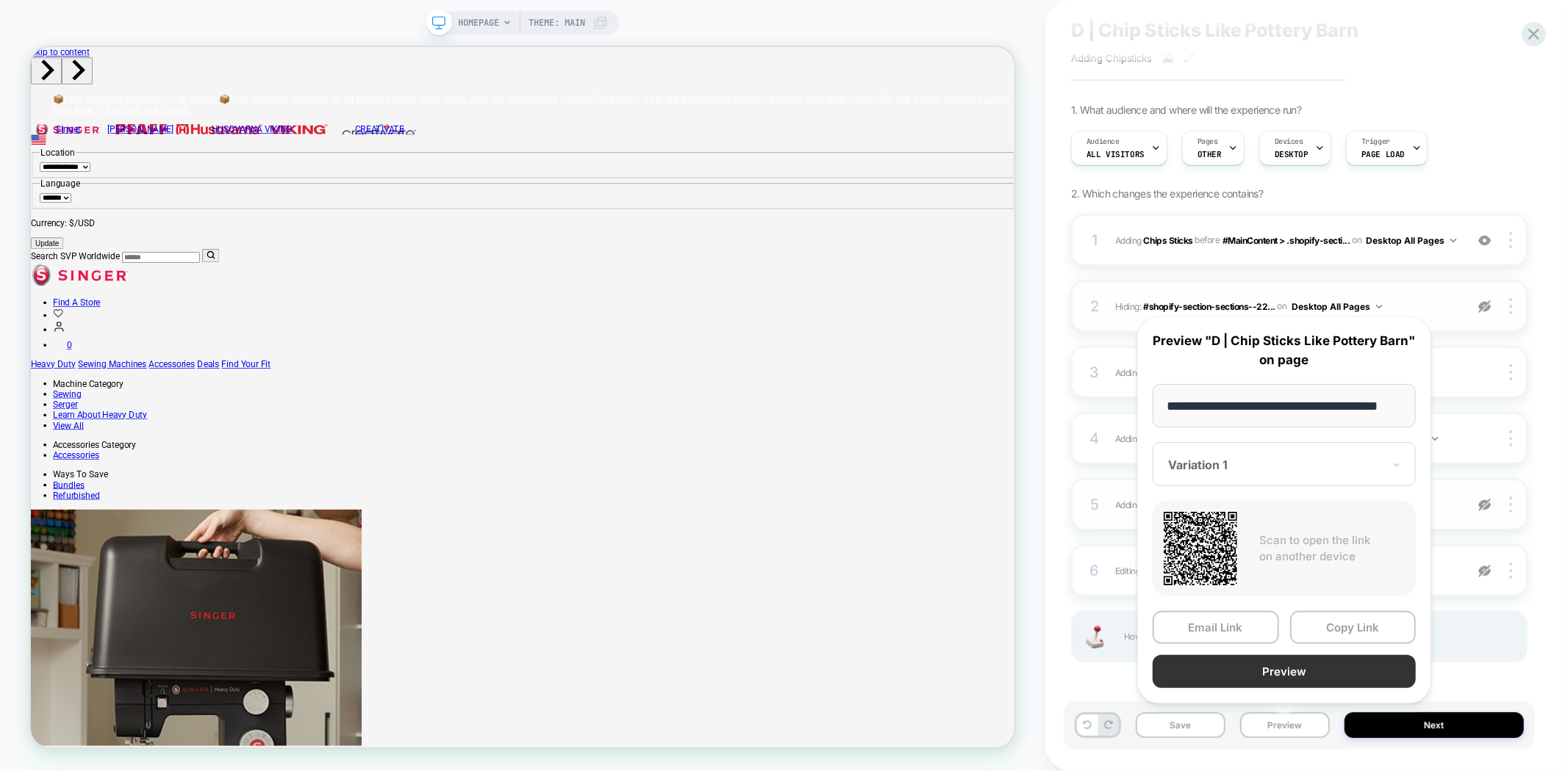
click at [1305, 666] on button "Preview" at bounding box center [1283, 672] width 263 height 33
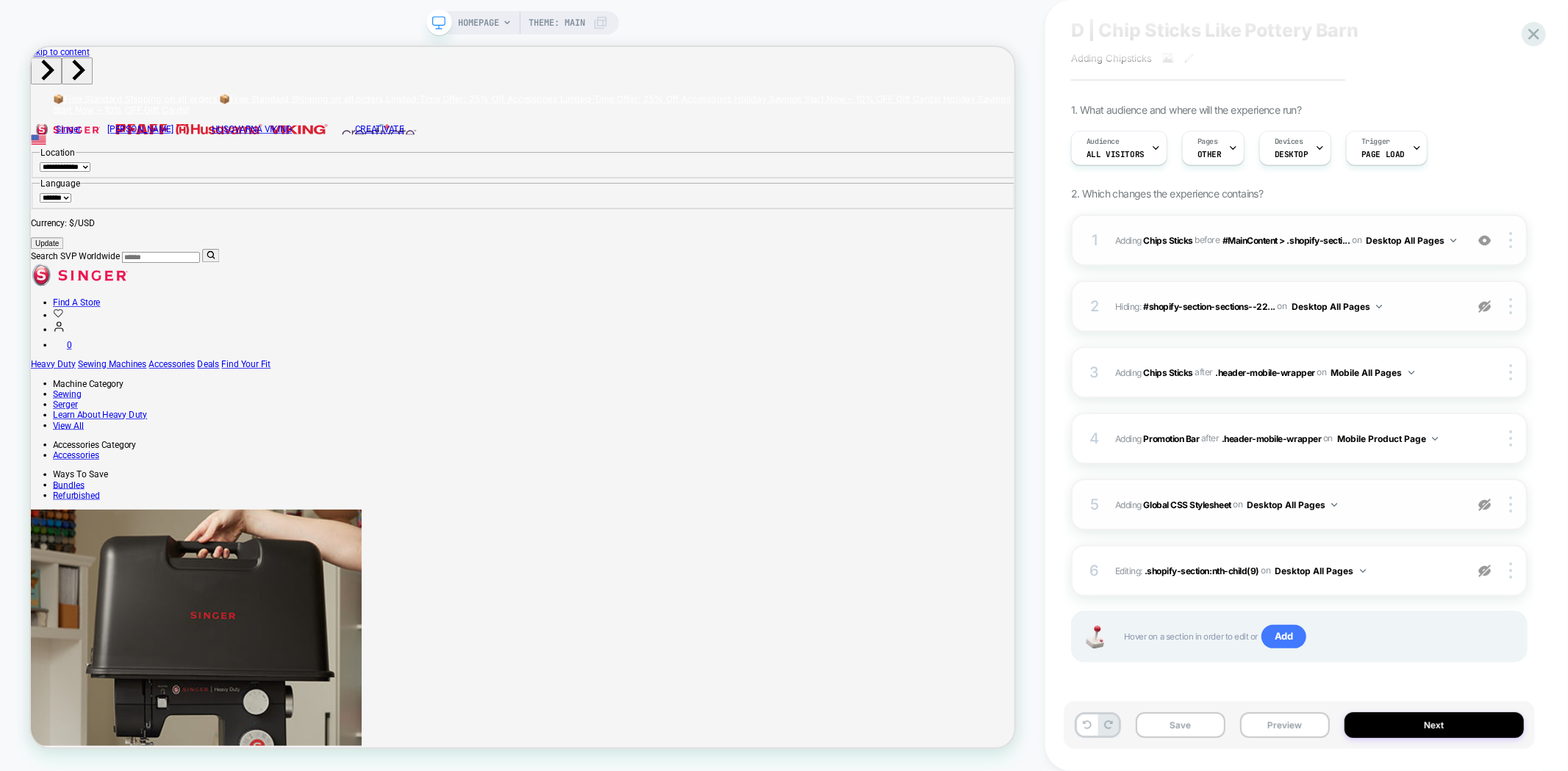
click at [1517, 247] on div "1 #_loomi_addon_1759170250846 Adding Chips Sticks BEFORE #MainContent > .shopif…" at bounding box center [1299, 240] width 456 height 52
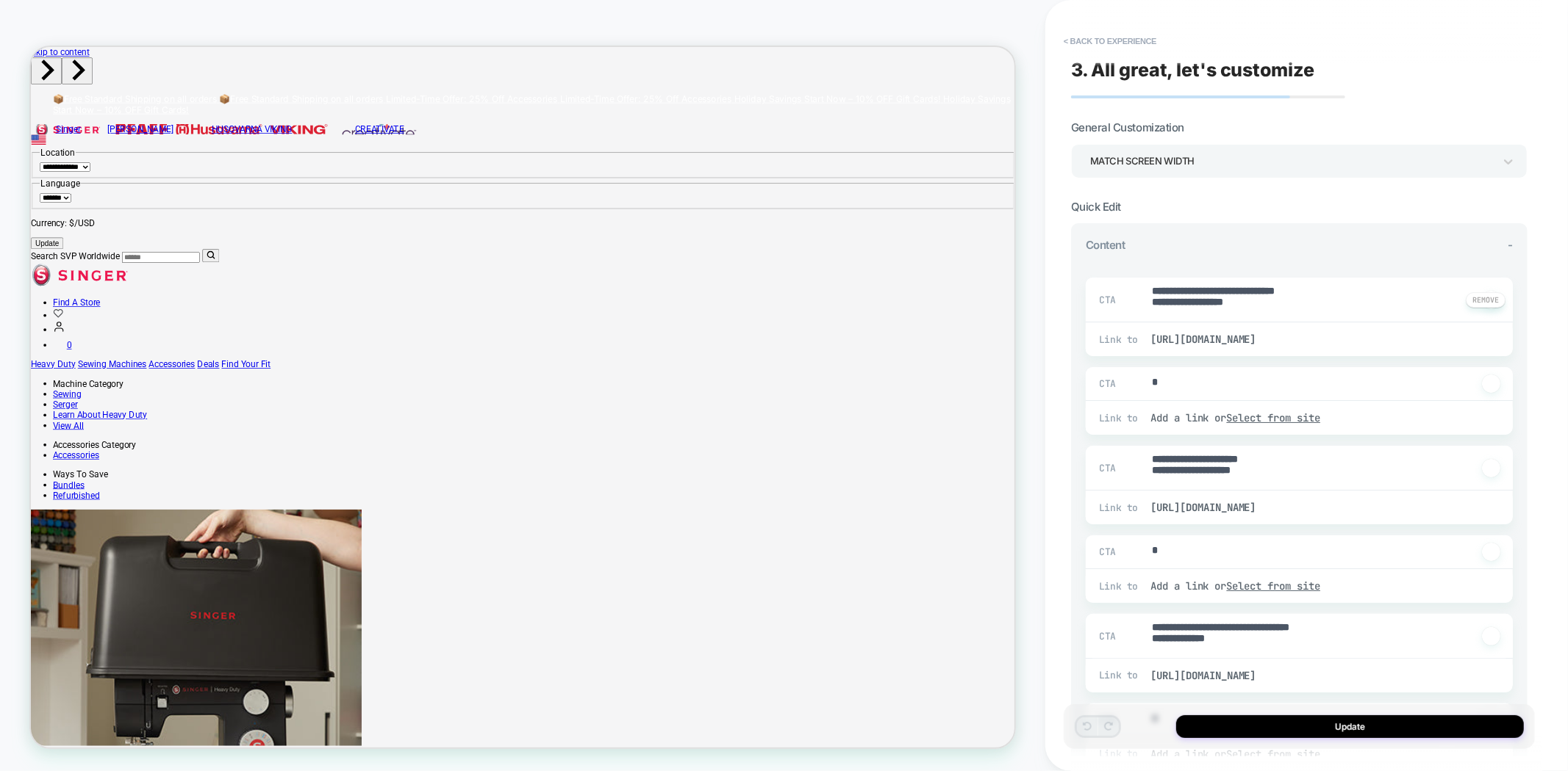
scroll to position [104, 0]
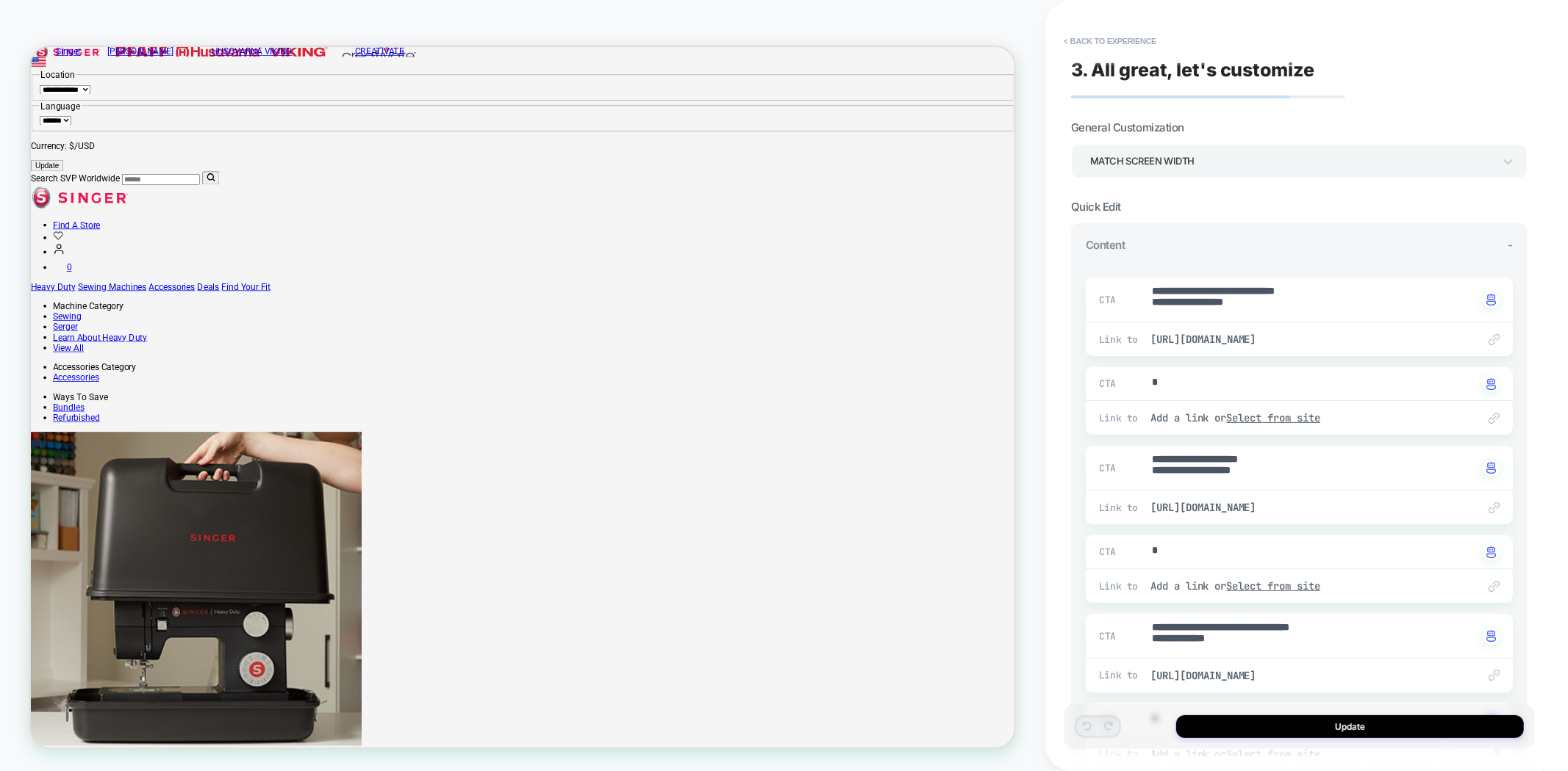
type textarea "*"
click at [1100, 37] on button "< Back to experience" at bounding box center [1109, 41] width 107 height 24
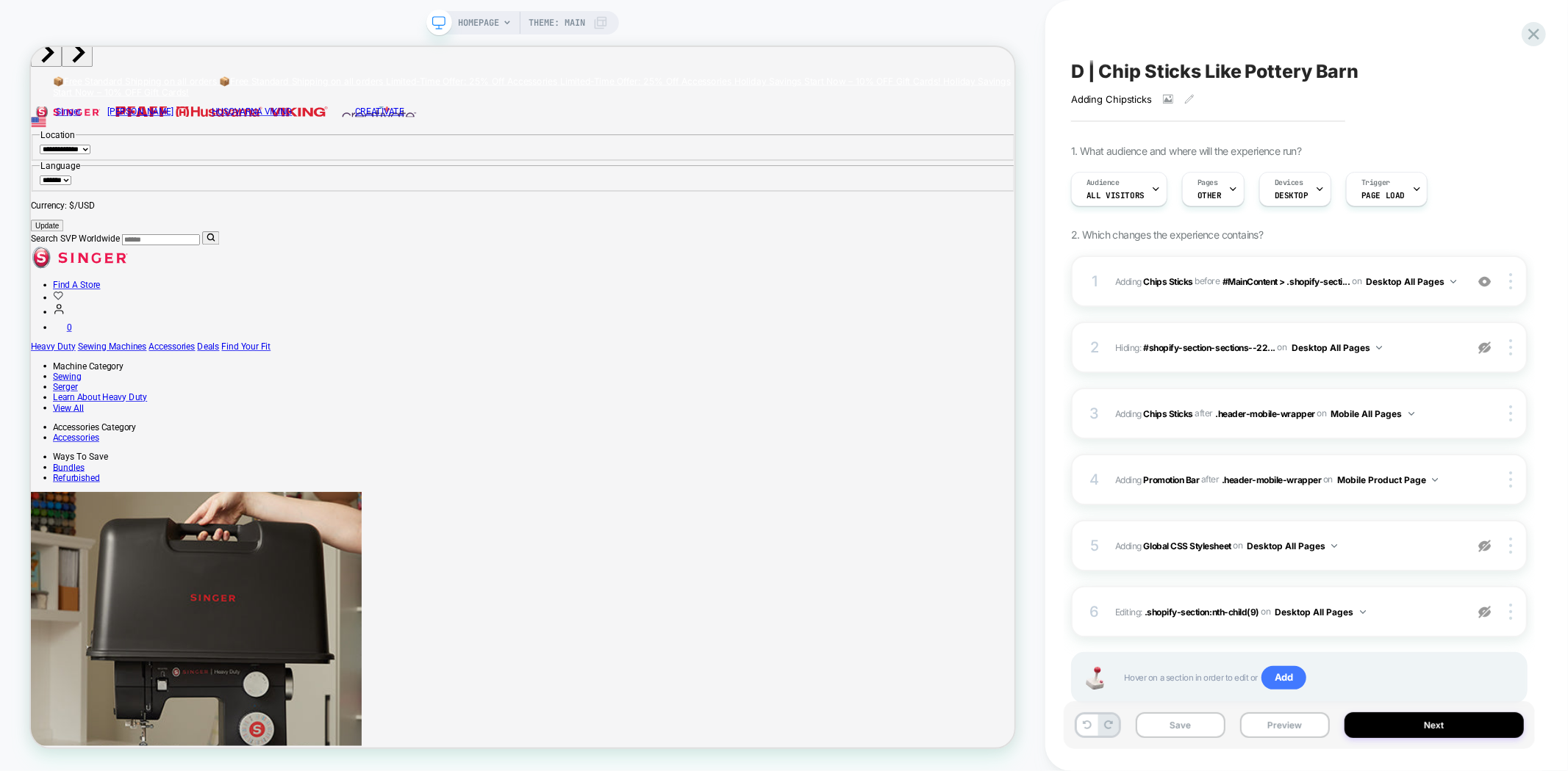
scroll to position [0, 0]
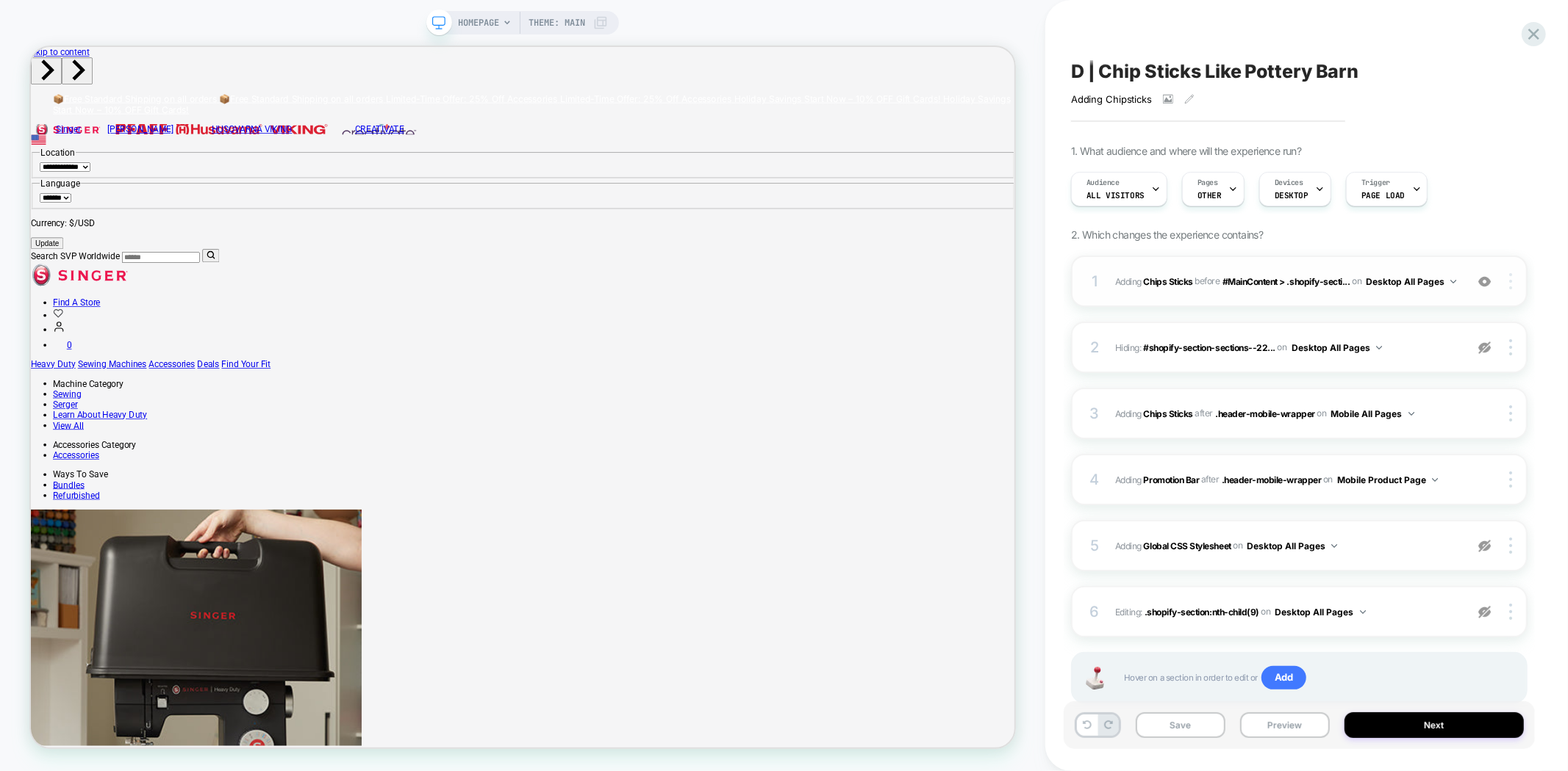
click at [1510, 281] on img at bounding box center [1511, 282] width 3 height 16
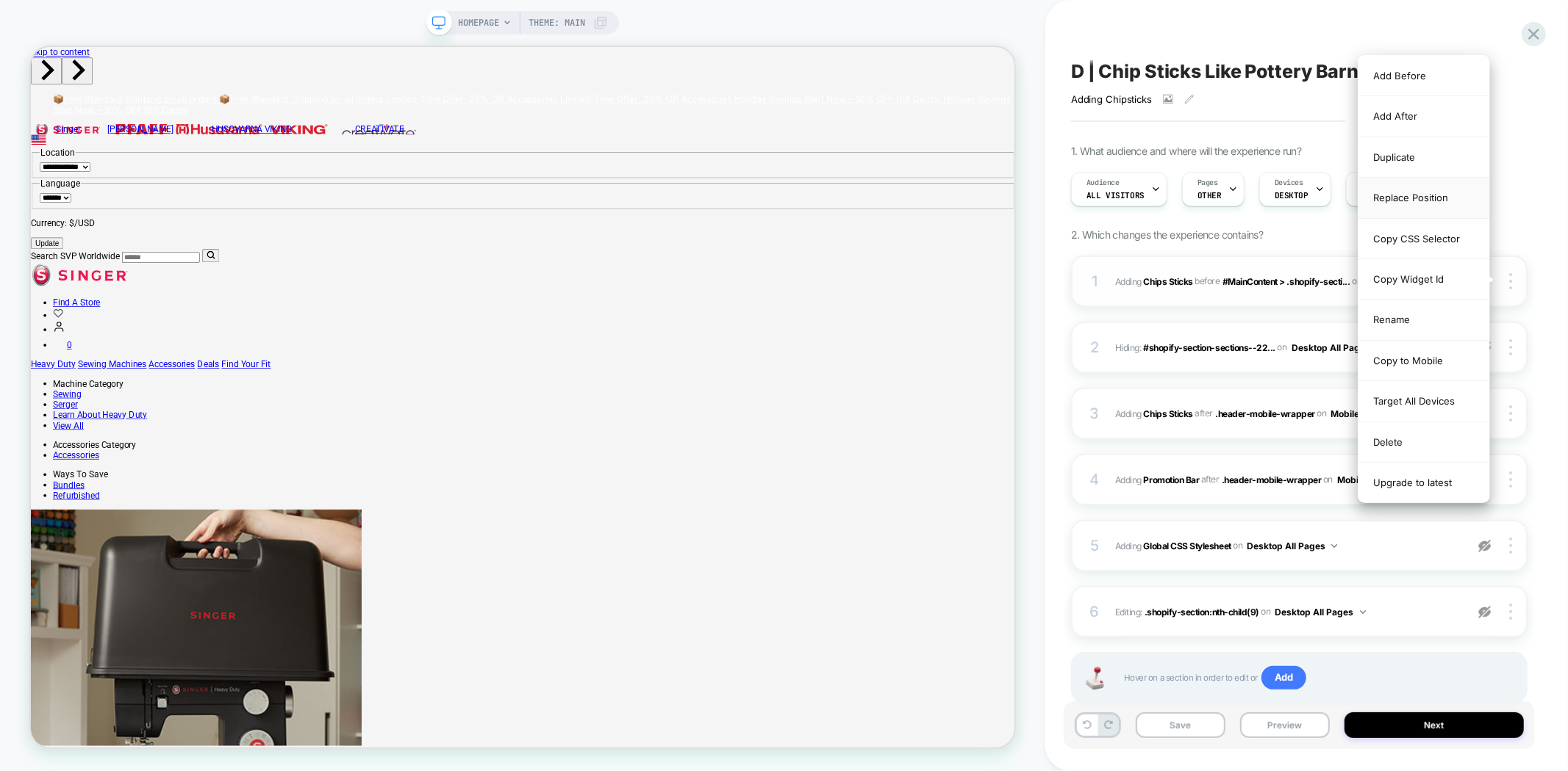
click at [1424, 196] on div "Replace Position" at bounding box center [1424, 197] width 131 height 40
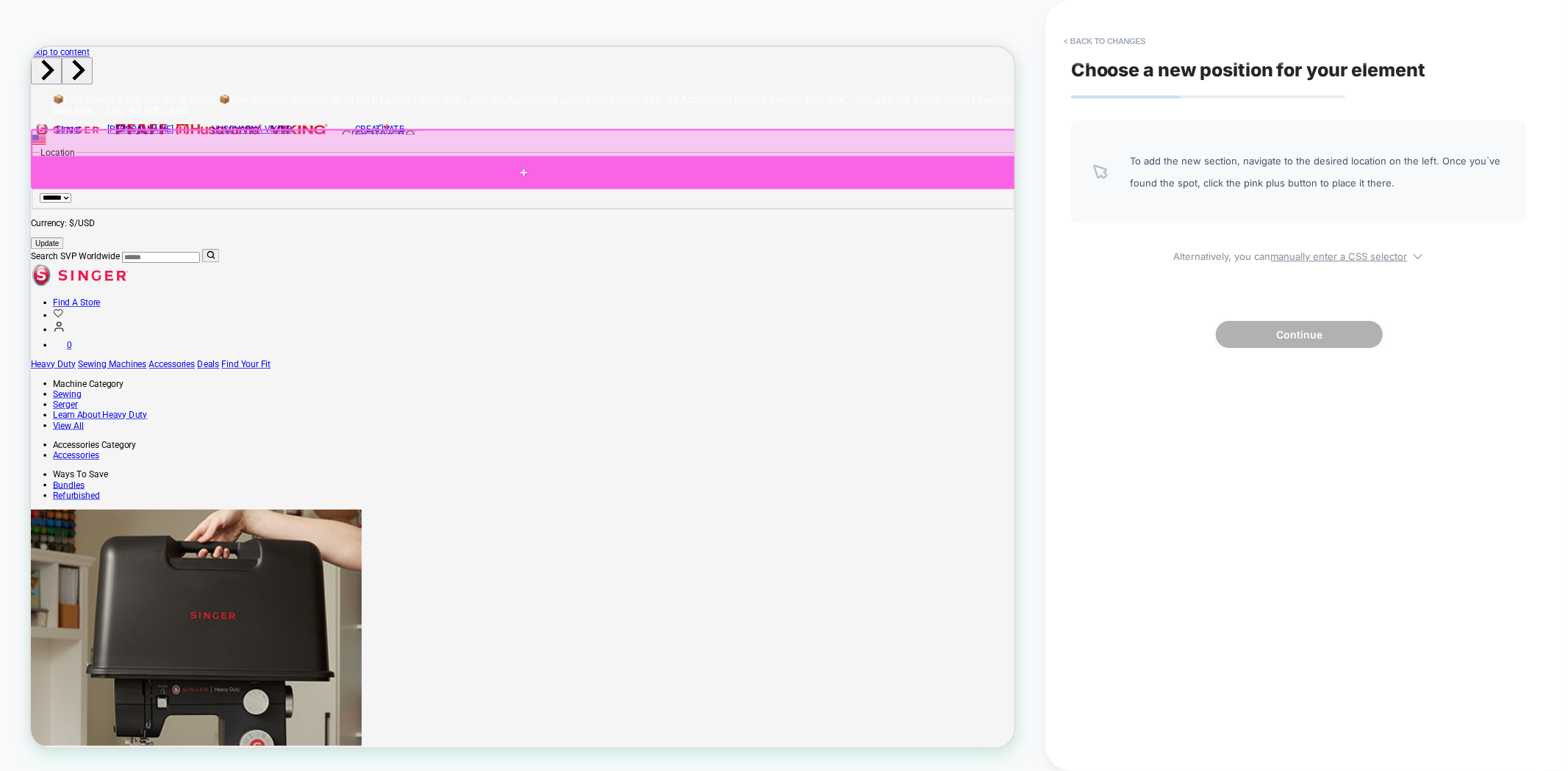
click at [688, 211] on div at bounding box center [688, 214] width 1314 height 44
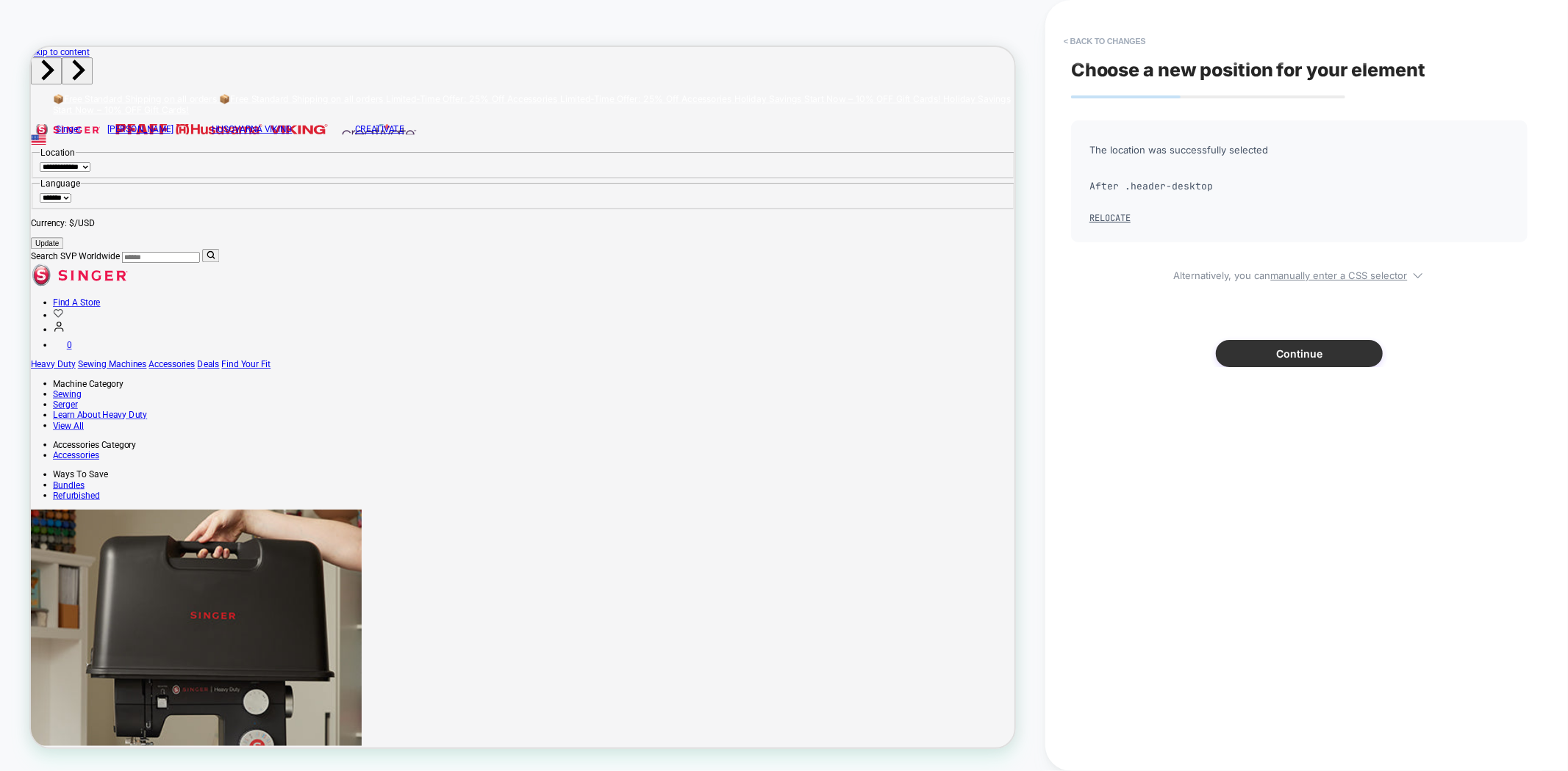
click at [1295, 351] on button "Continue" at bounding box center [1299, 354] width 167 height 27
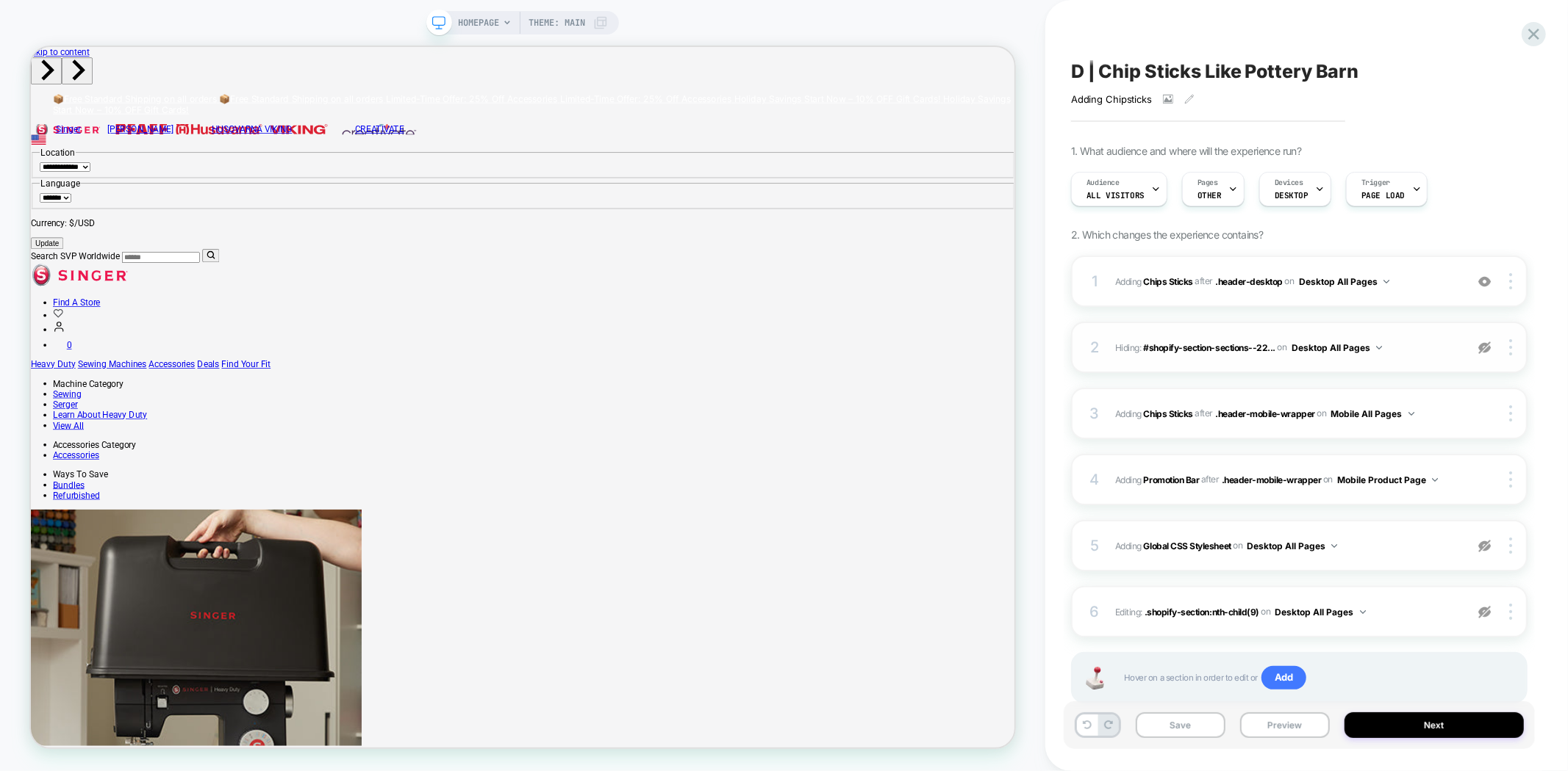
click at [1486, 342] on img at bounding box center [1484, 347] width 12 height 12
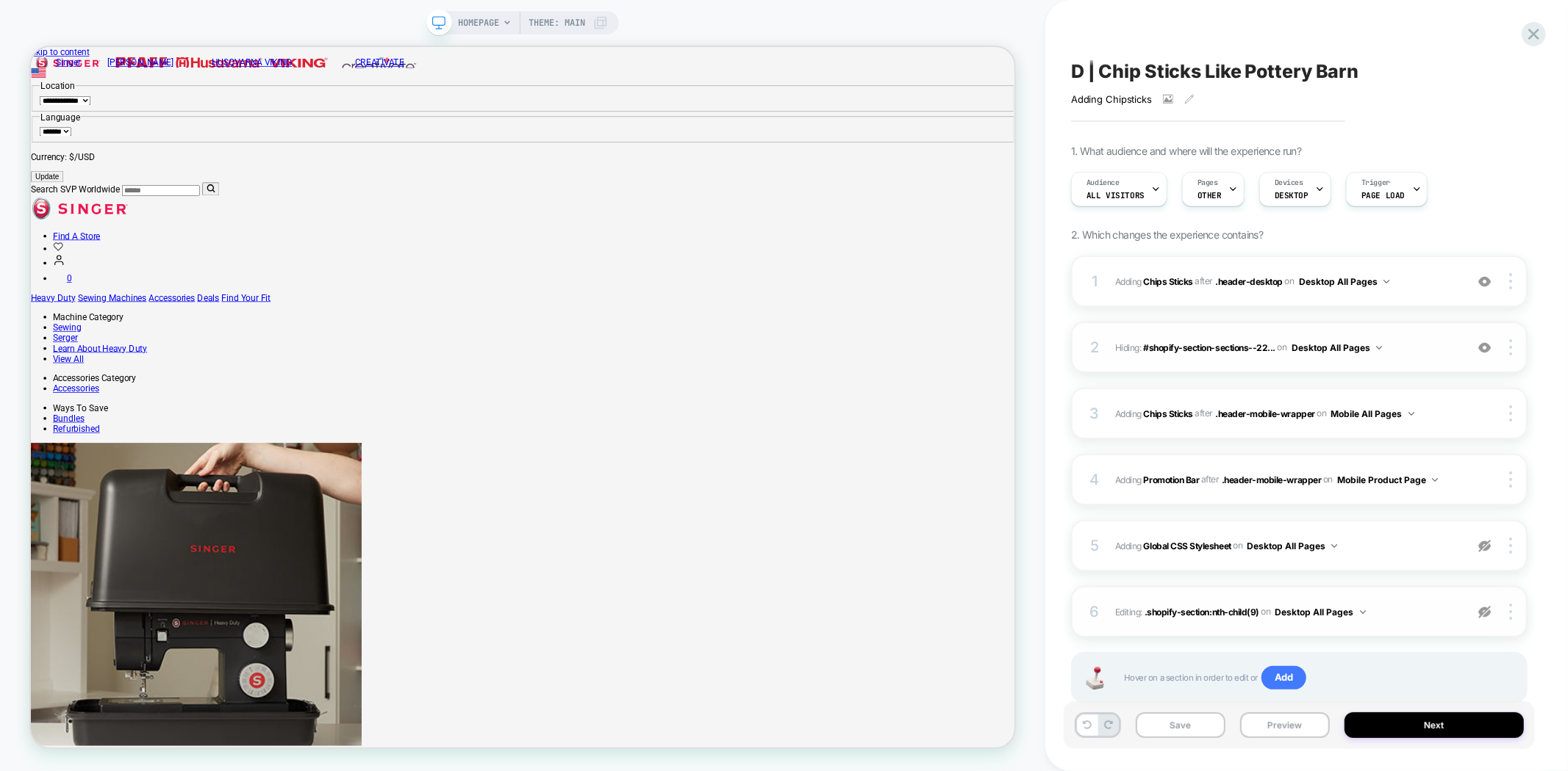
scroll to position [41, 0]
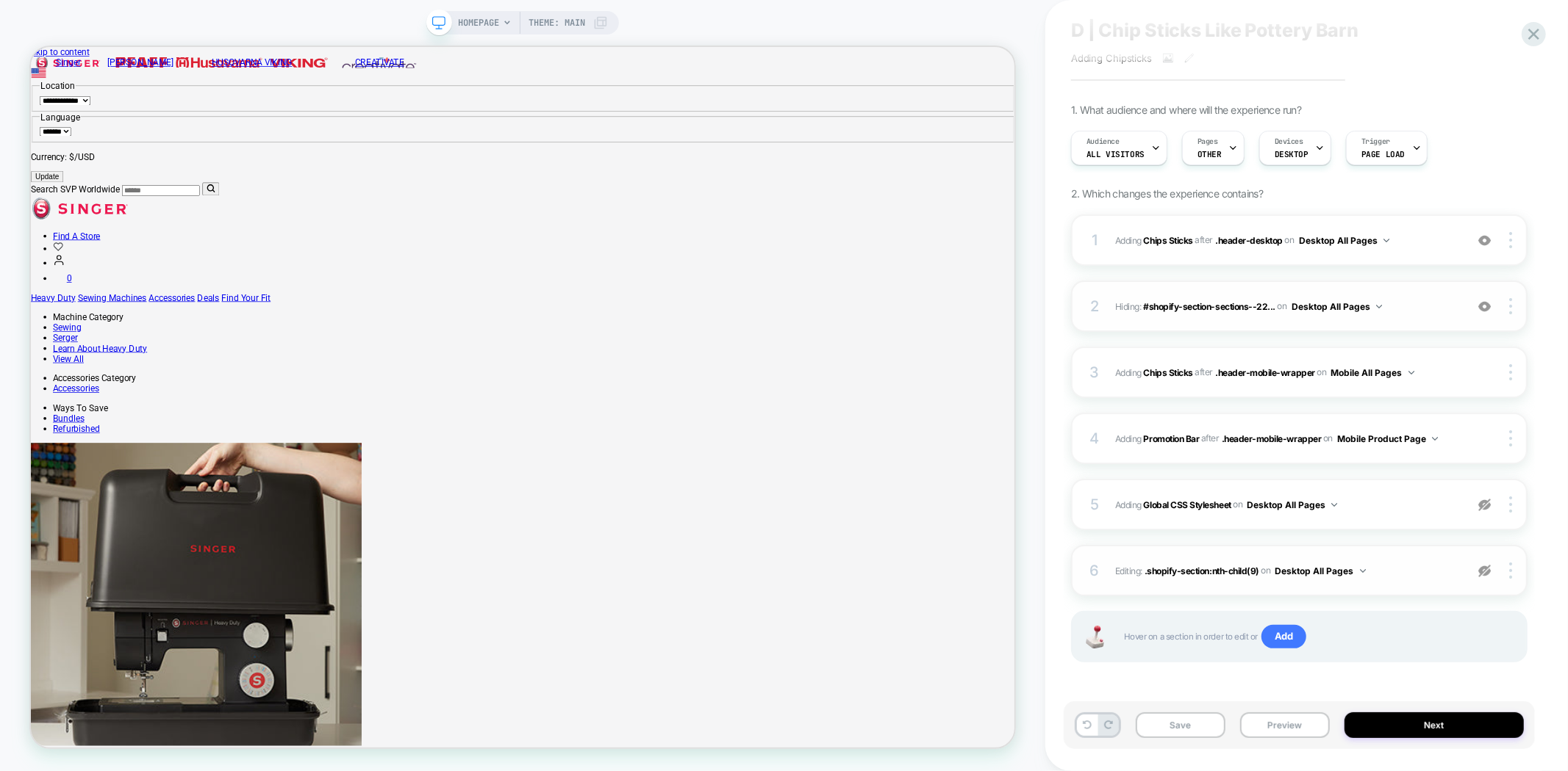
click at [1489, 573] on img at bounding box center [1484, 570] width 12 height 12
click at [1173, 565] on span ".shopify-section:nth-child(9)" at bounding box center [1202, 570] width 115 height 11
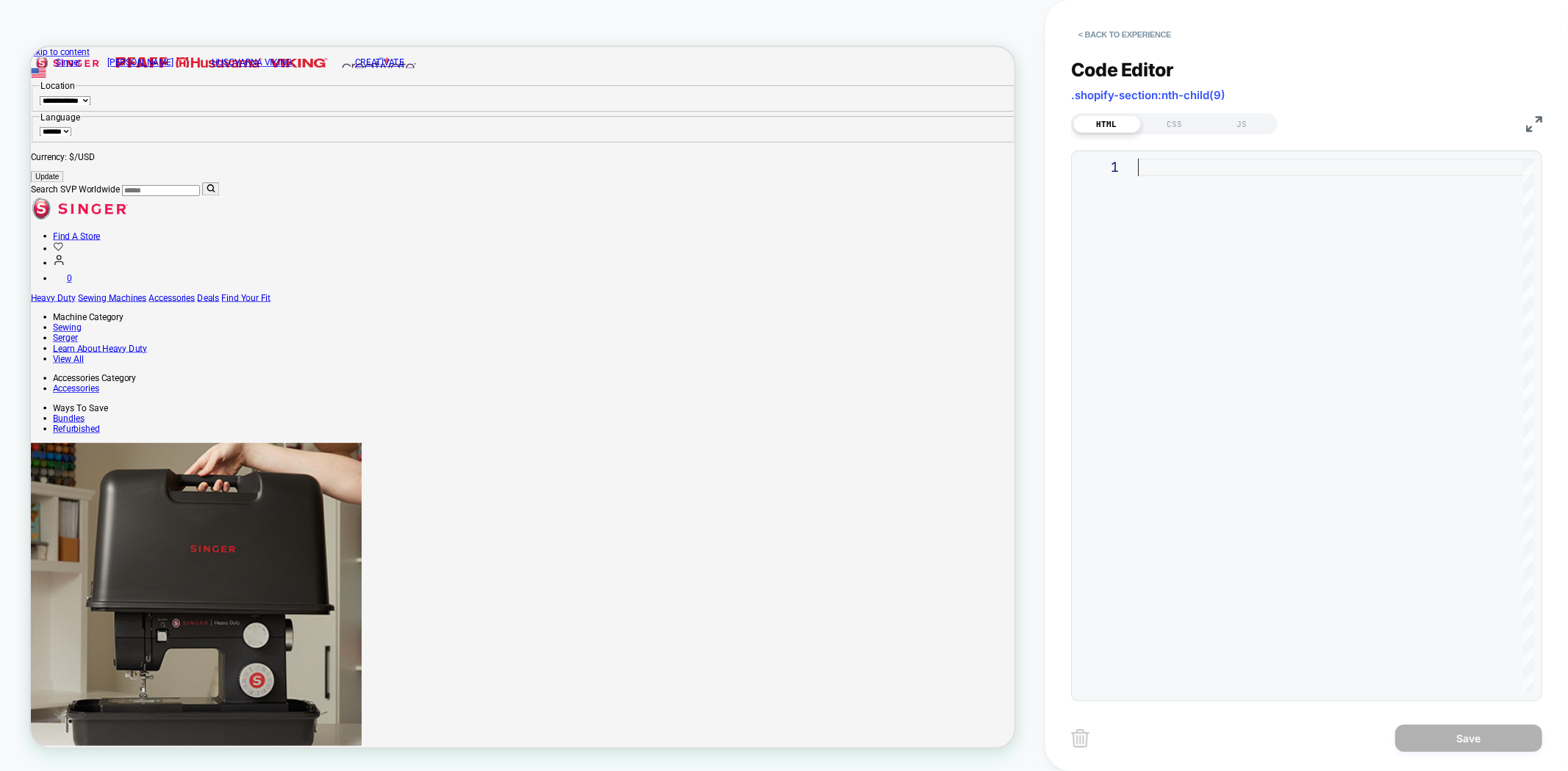
click at [1257, 217] on div at bounding box center [1335, 426] width 395 height 534
click at [1159, 126] on div "CSS" at bounding box center [1174, 124] width 68 height 18
click at [1123, 23] on button "< Back to experience" at bounding box center [1124, 34] width 107 height 24
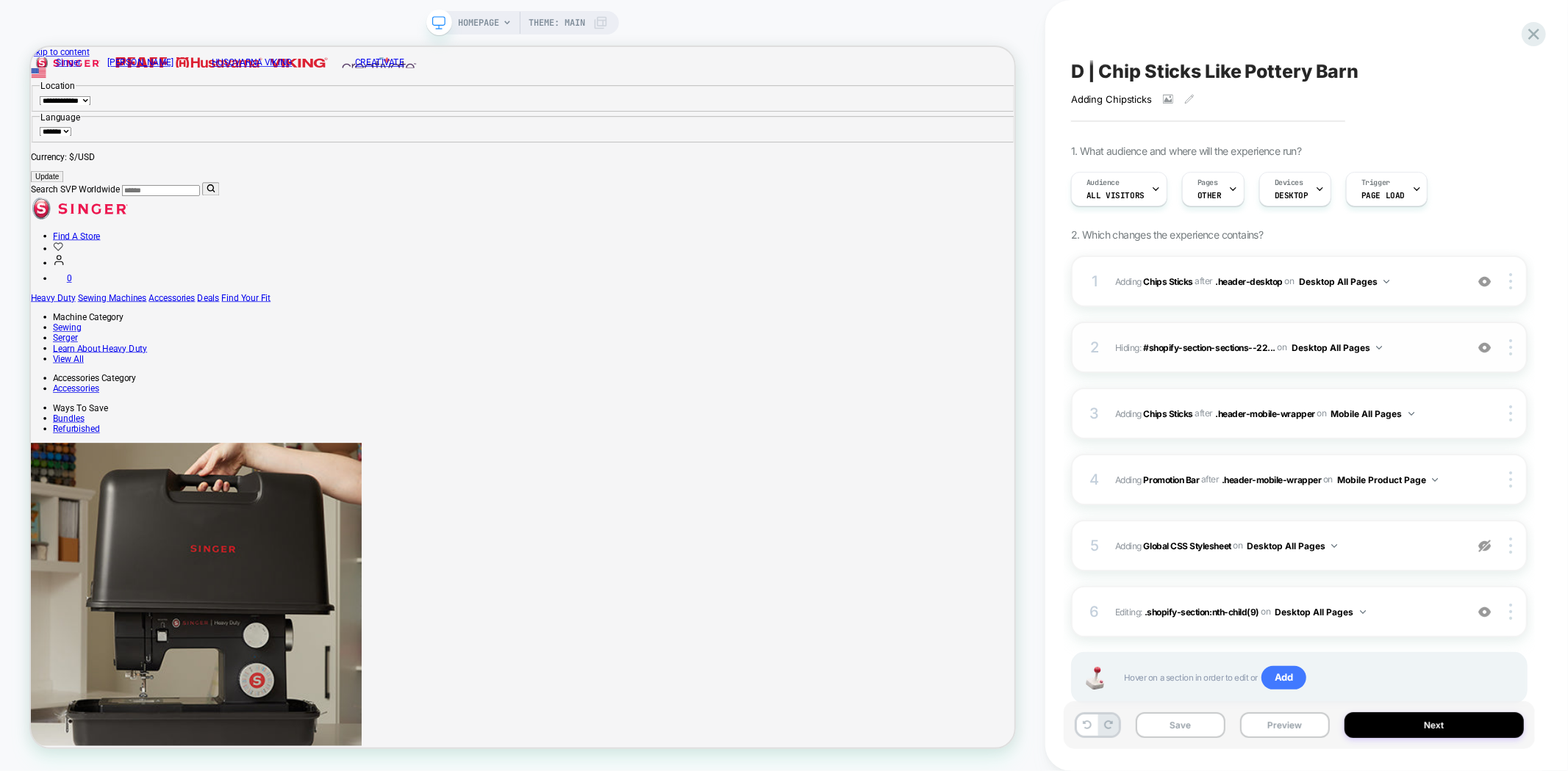
click at [1481, 347] on img at bounding box center [1484, 347] width 12 height 12
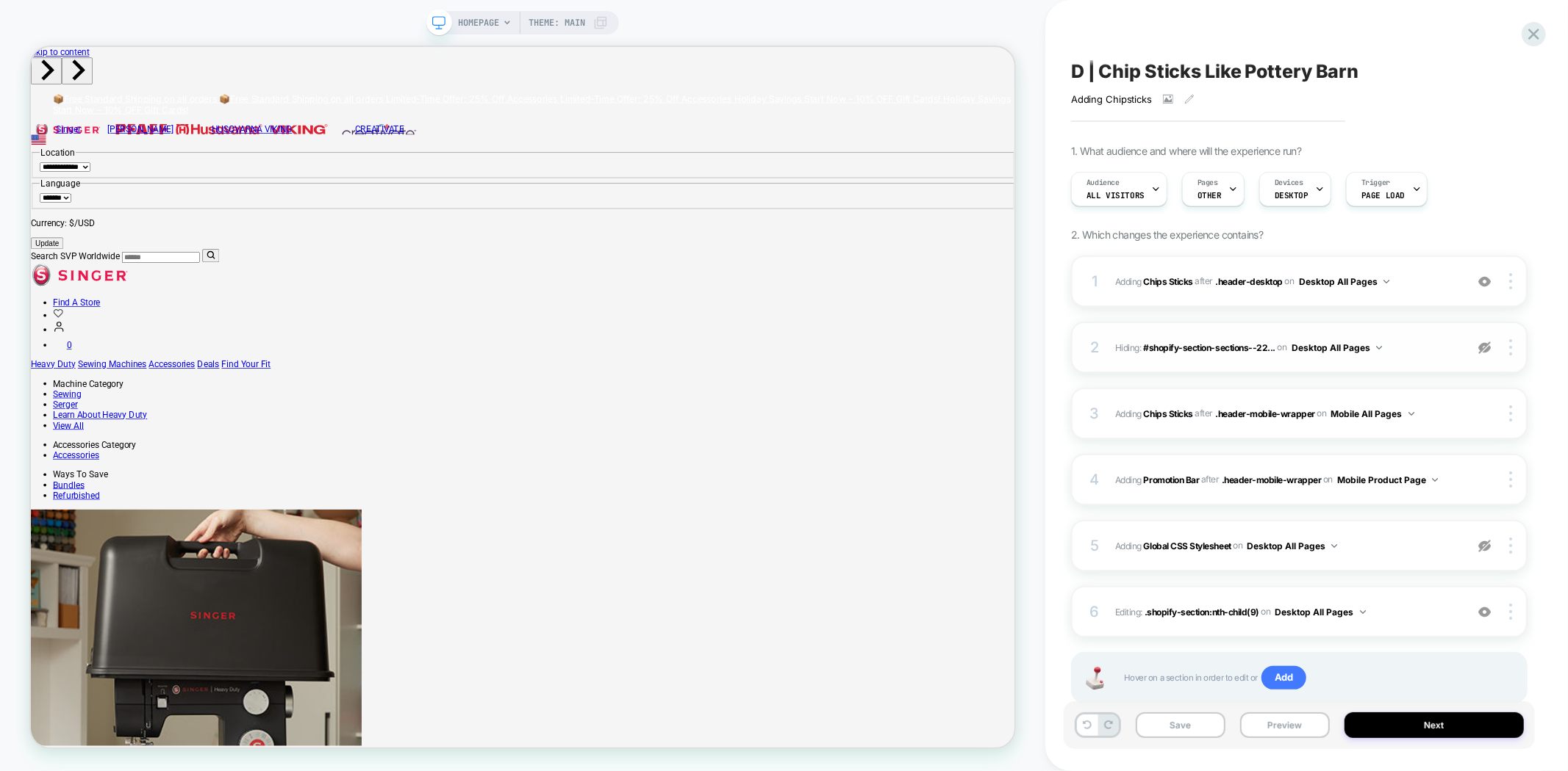
click at [1480, 346] on img at bounding box center [1484, 347] width 12 height 12
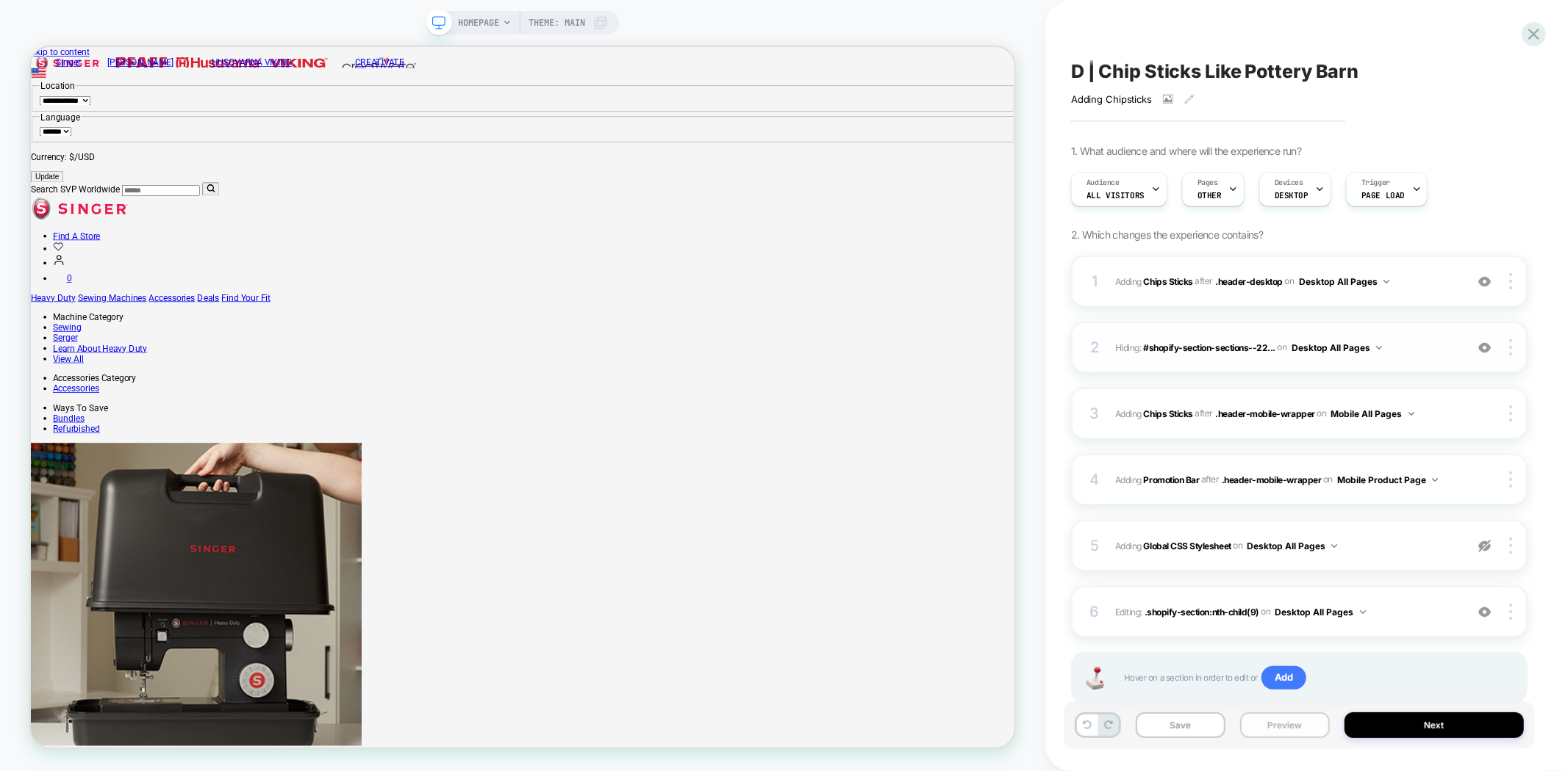
click at [1281, 732] on button "Preview" at bounding box center [1285, 725] width 90 height 25
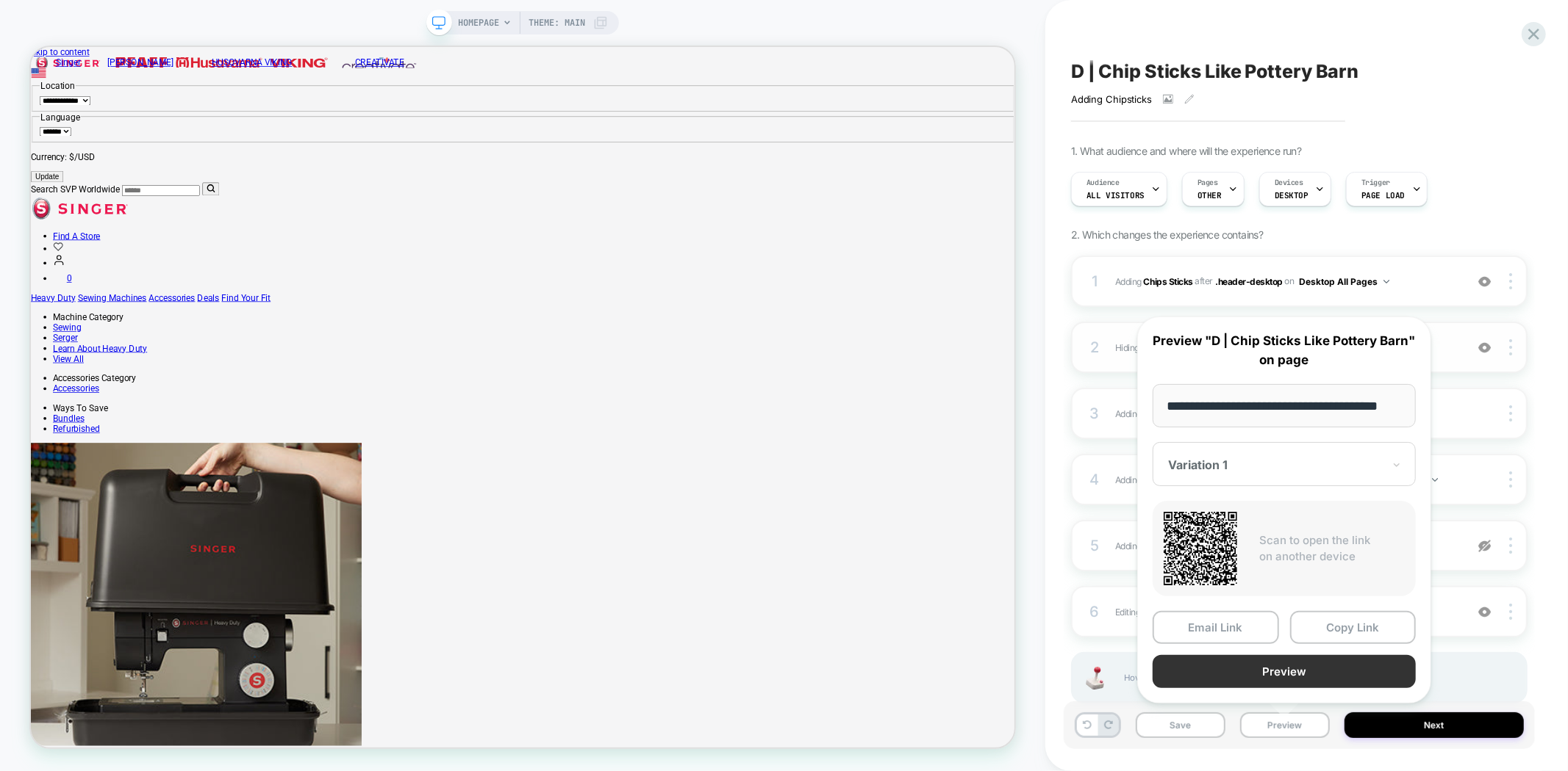
scroll to position [0, 0]
click at [1322, 678] on button "Preview" at bounding box center [1283, 672] width 263 height 33
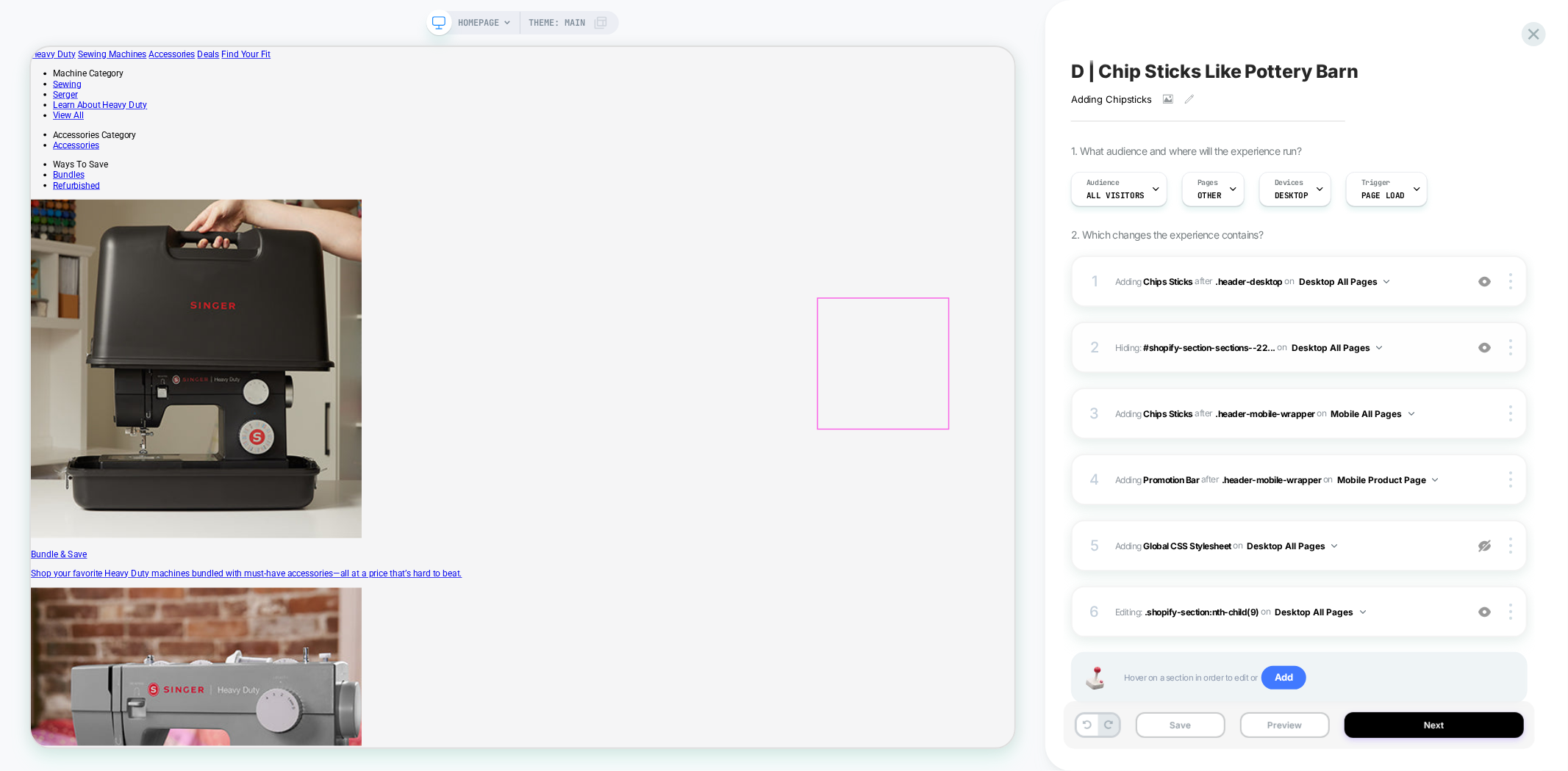
scroll to position [327, 0]
drag, startPoint x: 1484, startPoint y: 544, endPoint x: 1448, endPoint y: 536, distance: 36.9
click at [1484, 544] on img at bounding box center [1484, 546] width 12 height 12
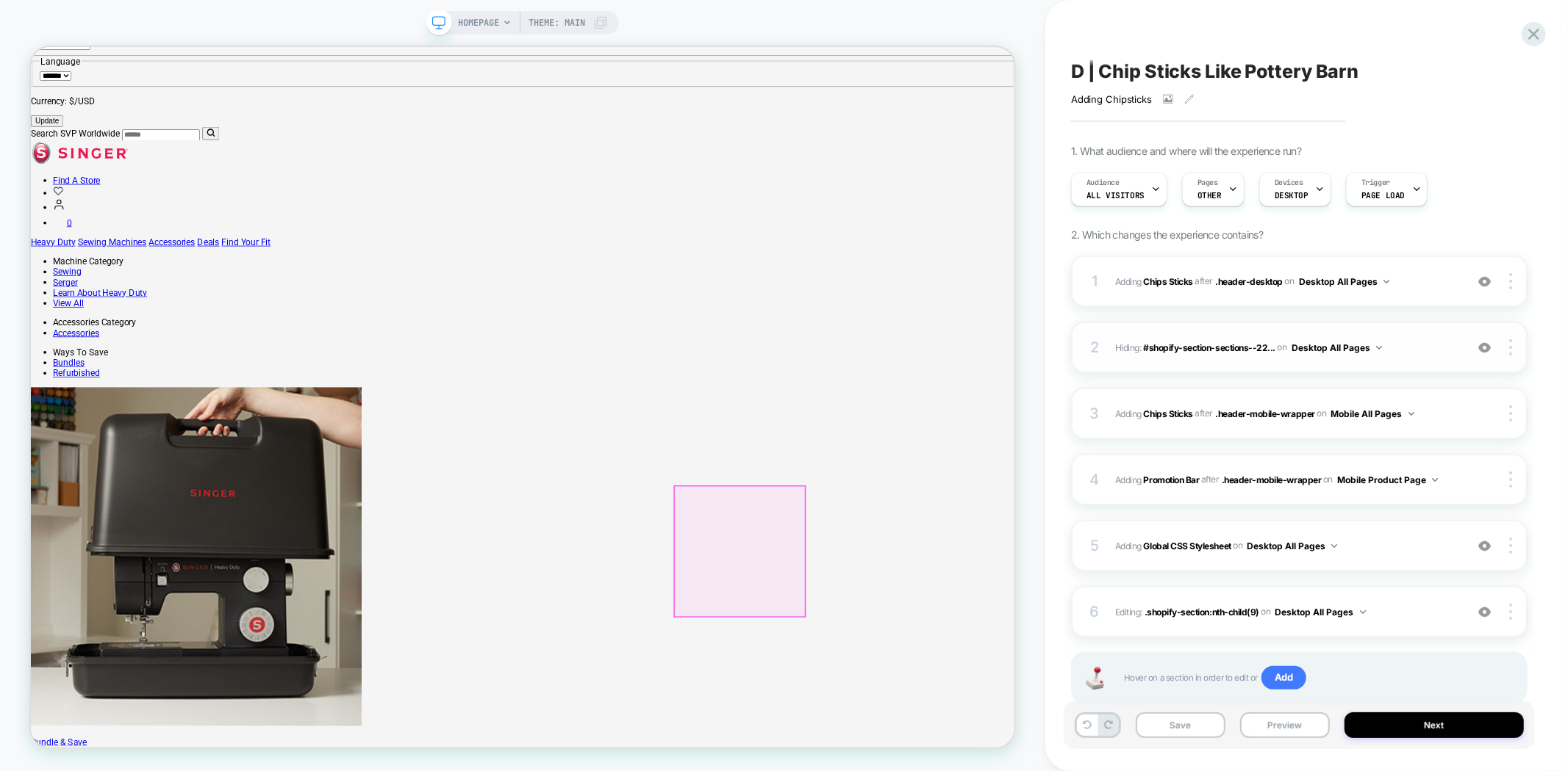
scroll to position [0, 0]
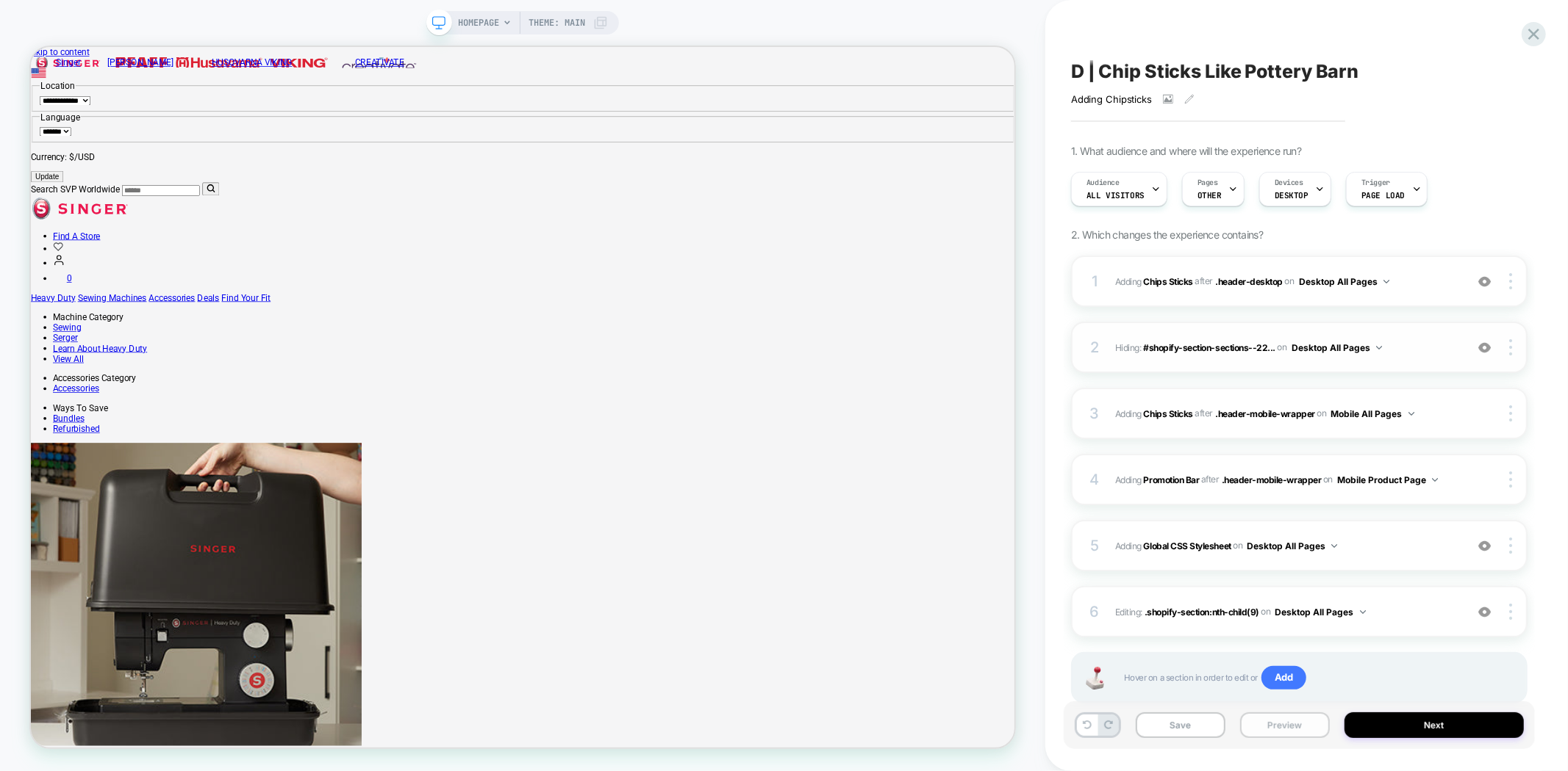
click at [1269, 735] on button "Preview" at bounding box center [1285, 725] width 90 height 25
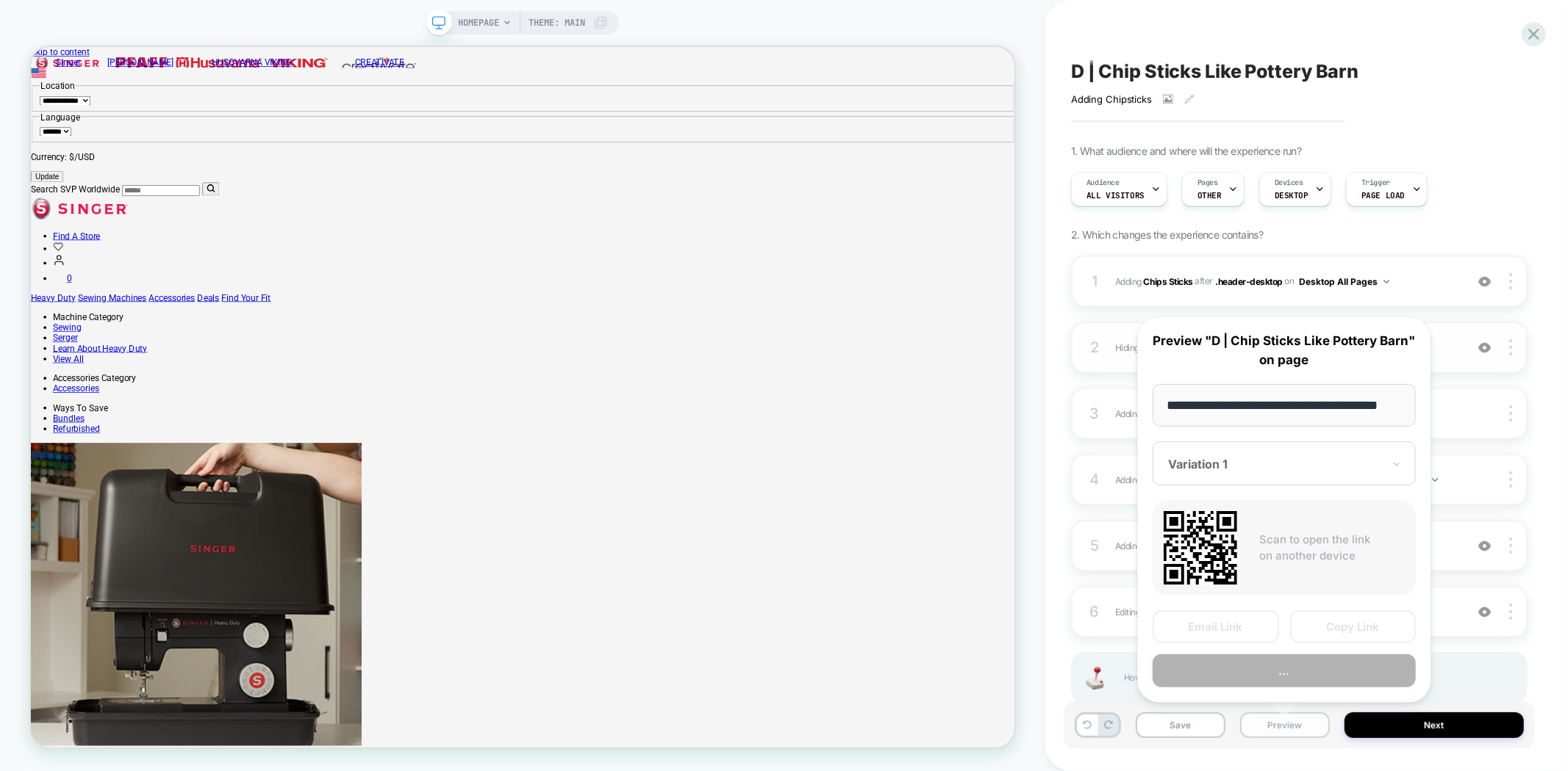
scroll to position [0, 25]
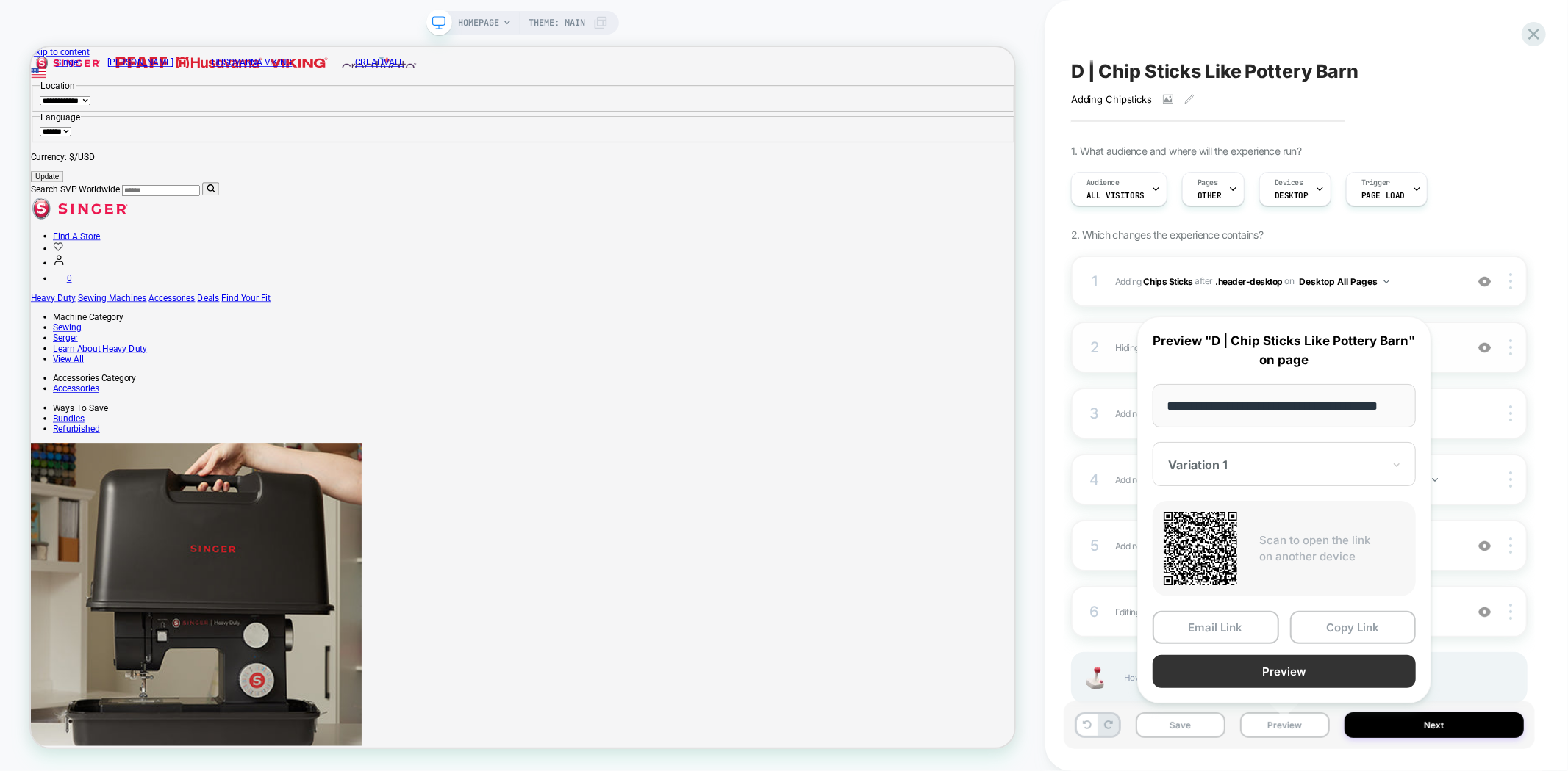
click at [1290, 670] on button "Preview" at bounding box center [1283, 672] width 263 height 33
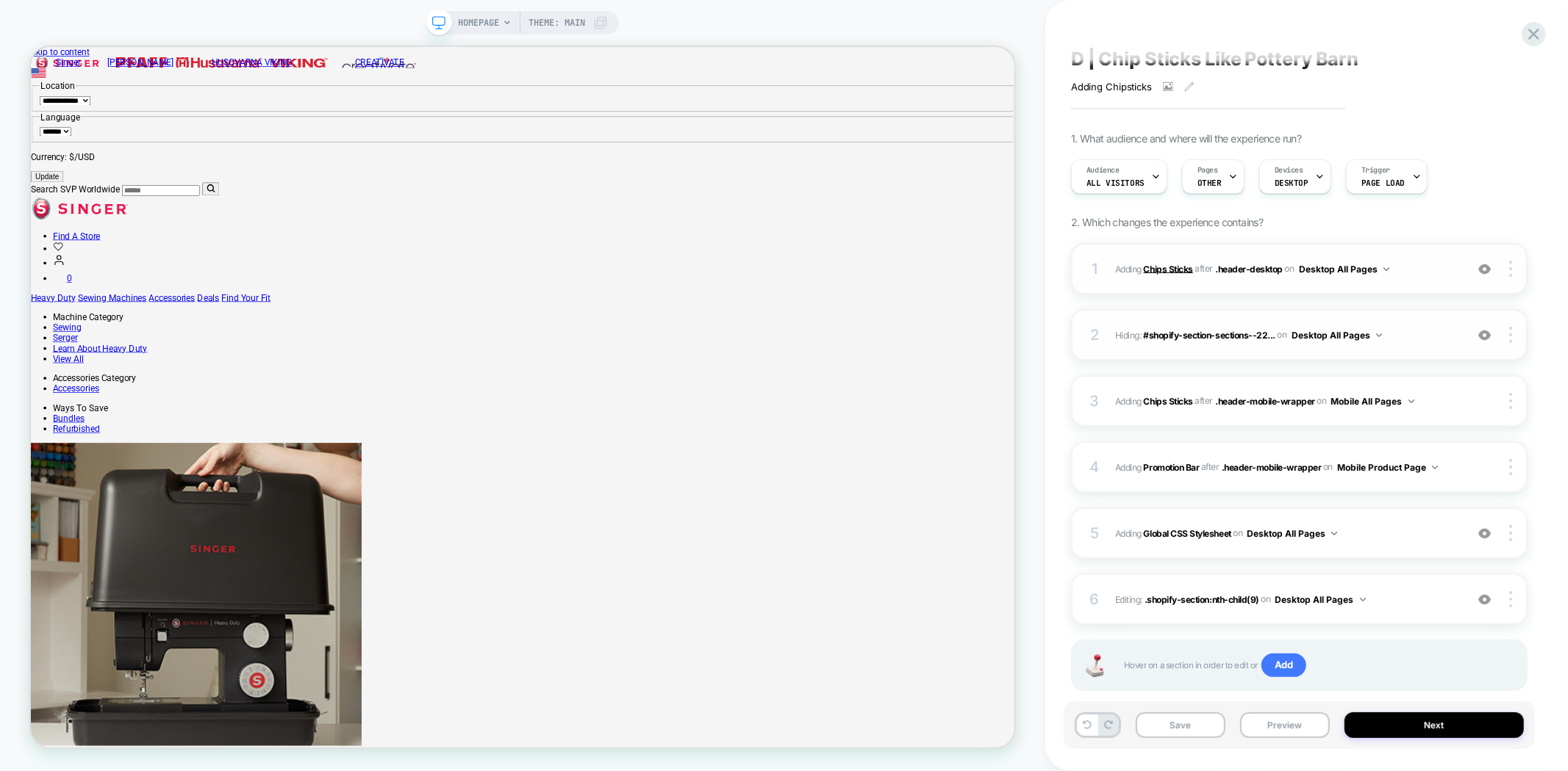
scroll to position [0, 0]
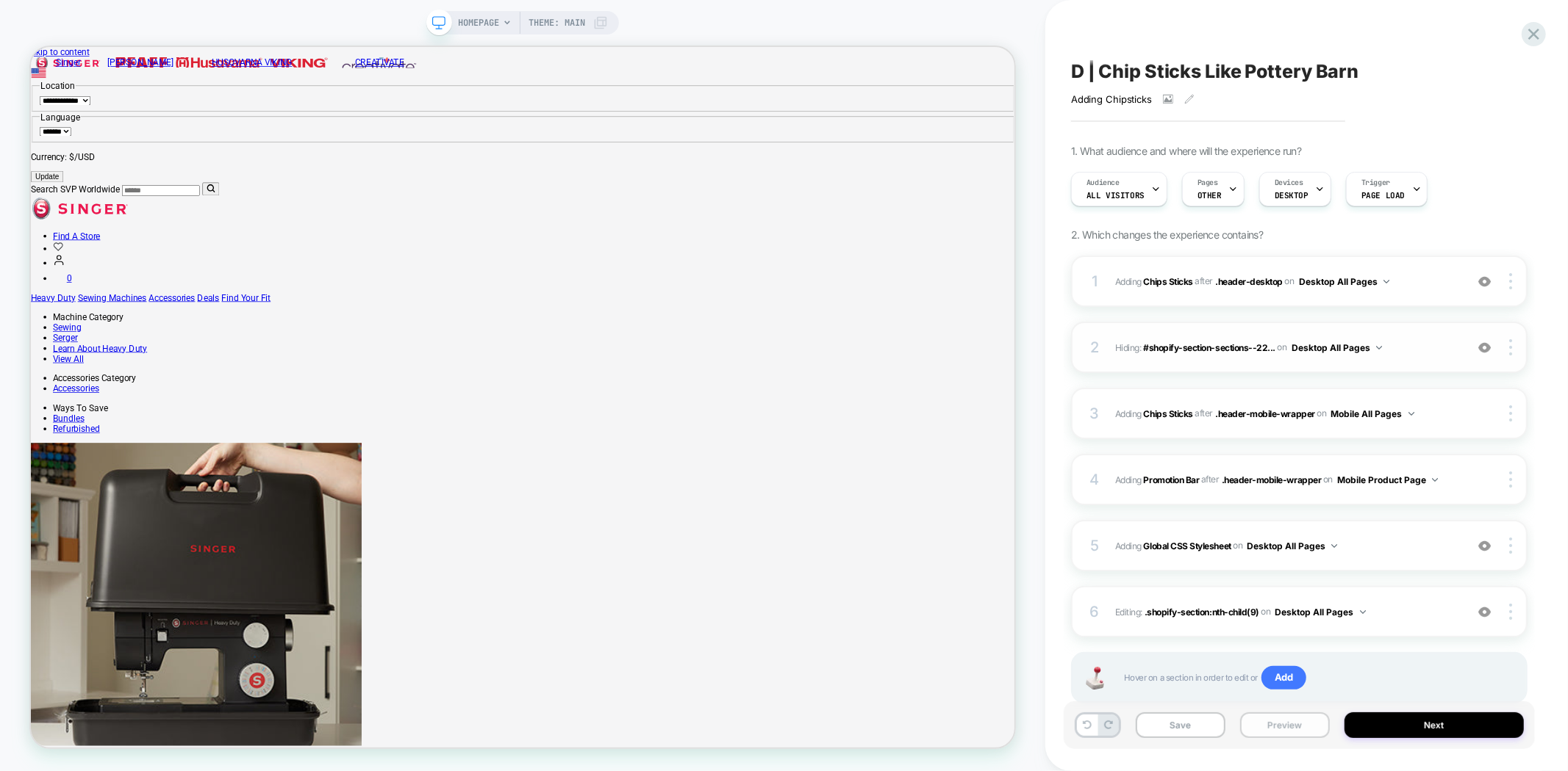
click at [1277, 728] on button "Preview" at bounding box center [1285, 725] width 90 height 25
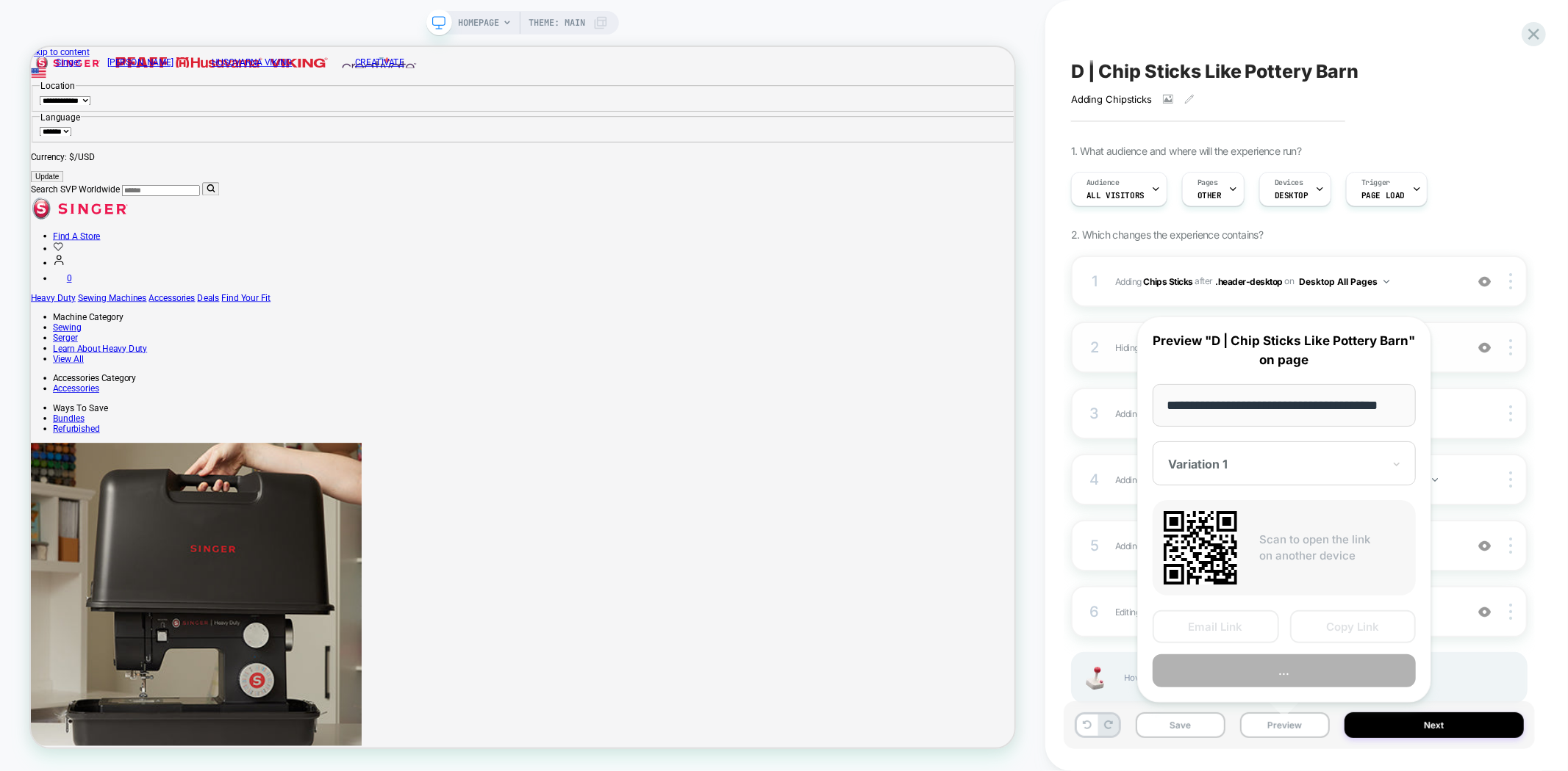
scroll to position [0, 25]
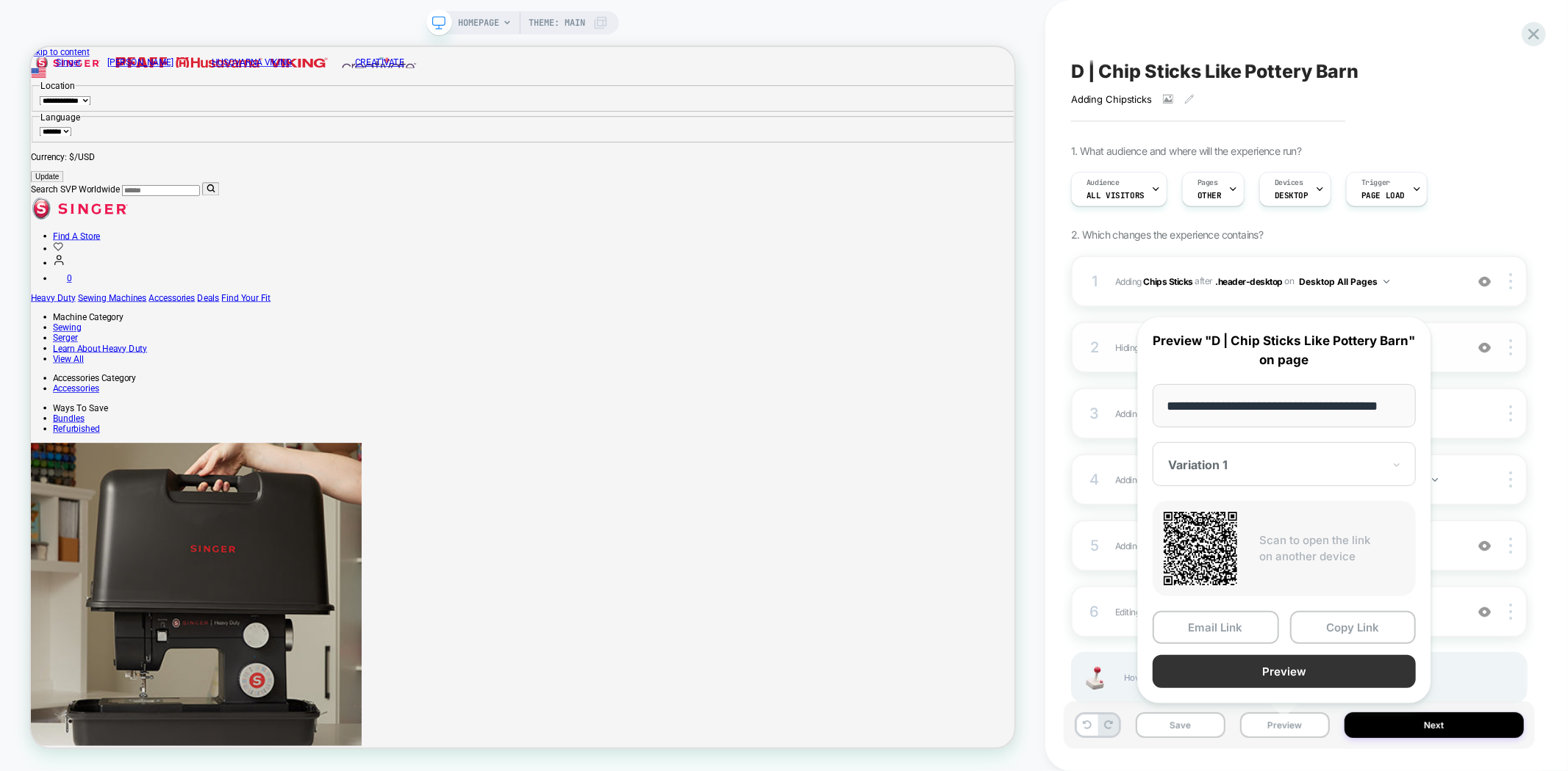
click at [1313, 669] on button "Preview" at bounding box center [1283, 672] width 263 height 33
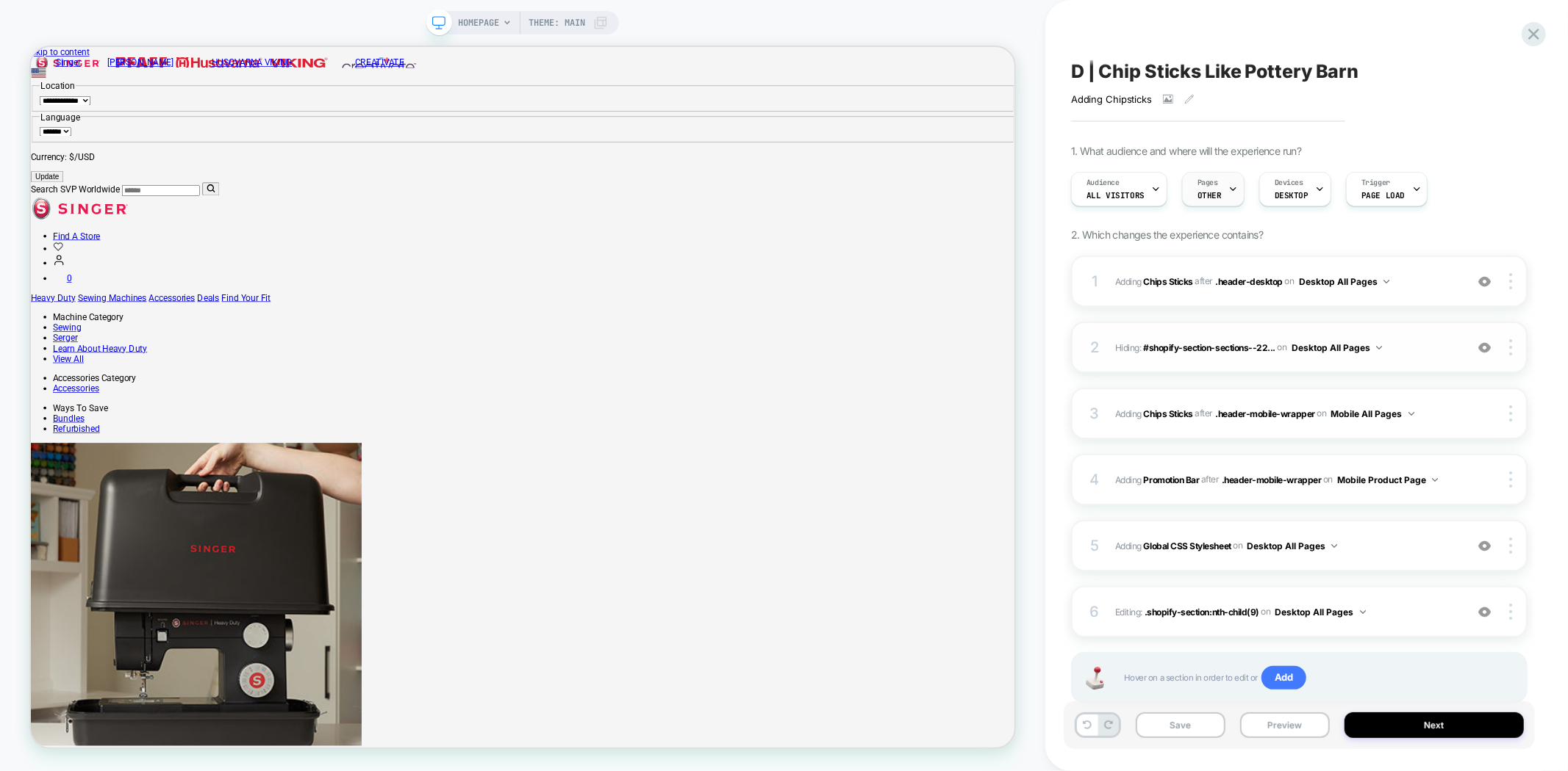
click at [1209, 197] on span "OTHER" at bounding box center [1209, 195] width 25 height 11
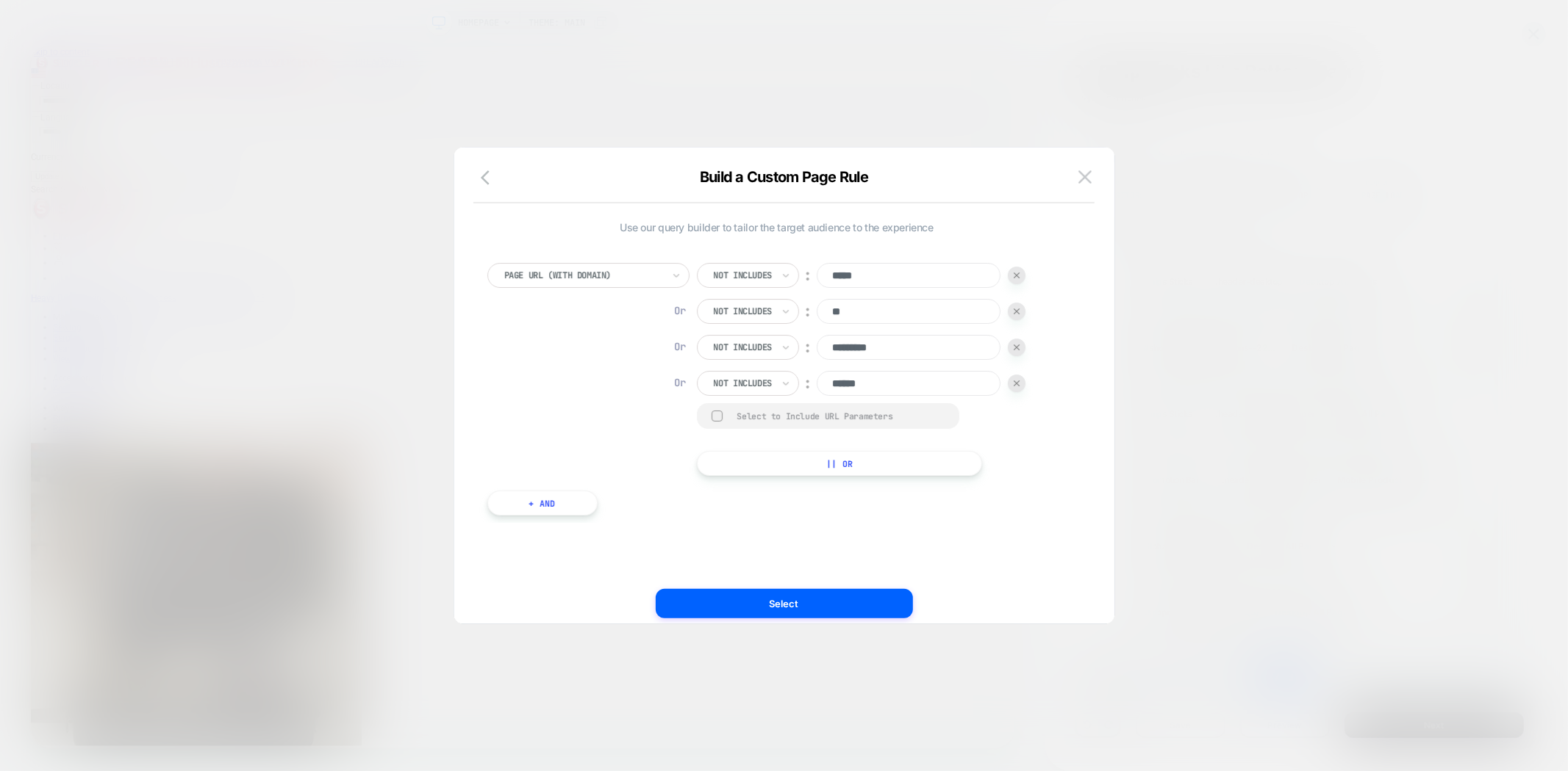
scroll to position [0, 0]
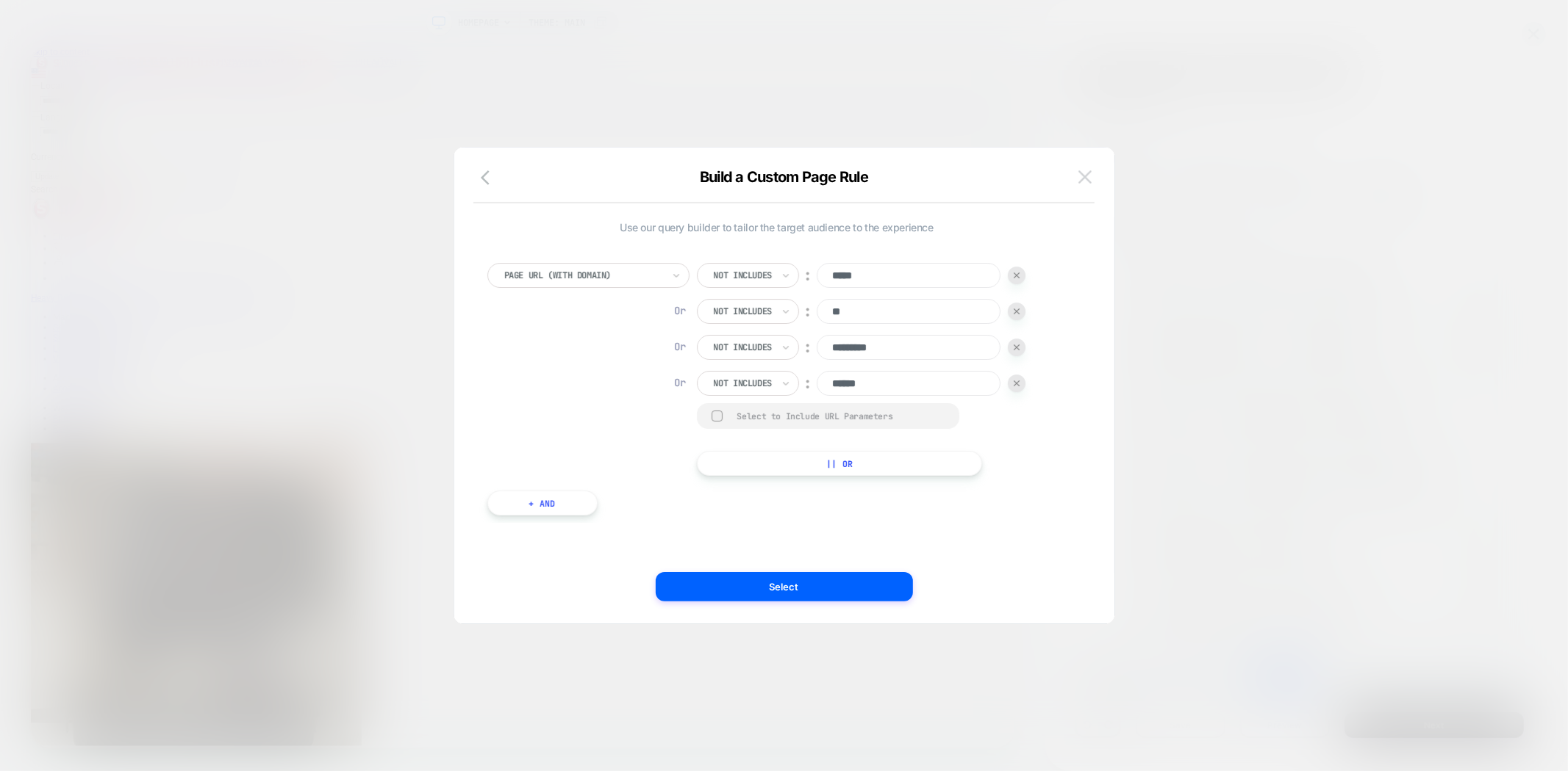
click at [1086, 177] on img at bounding box center [1085, 176] width 13 height 12
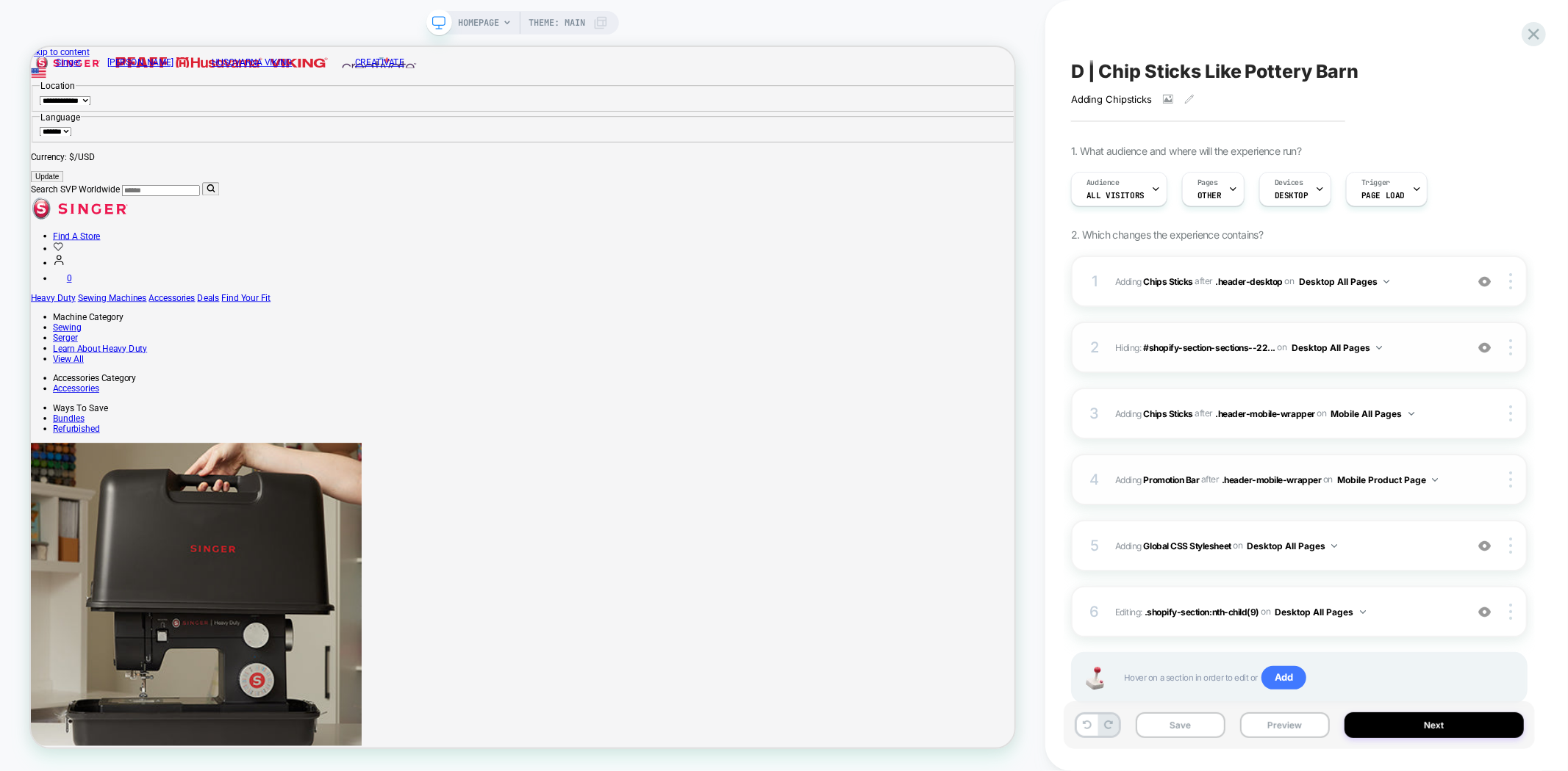
scroll to position [41, 0]
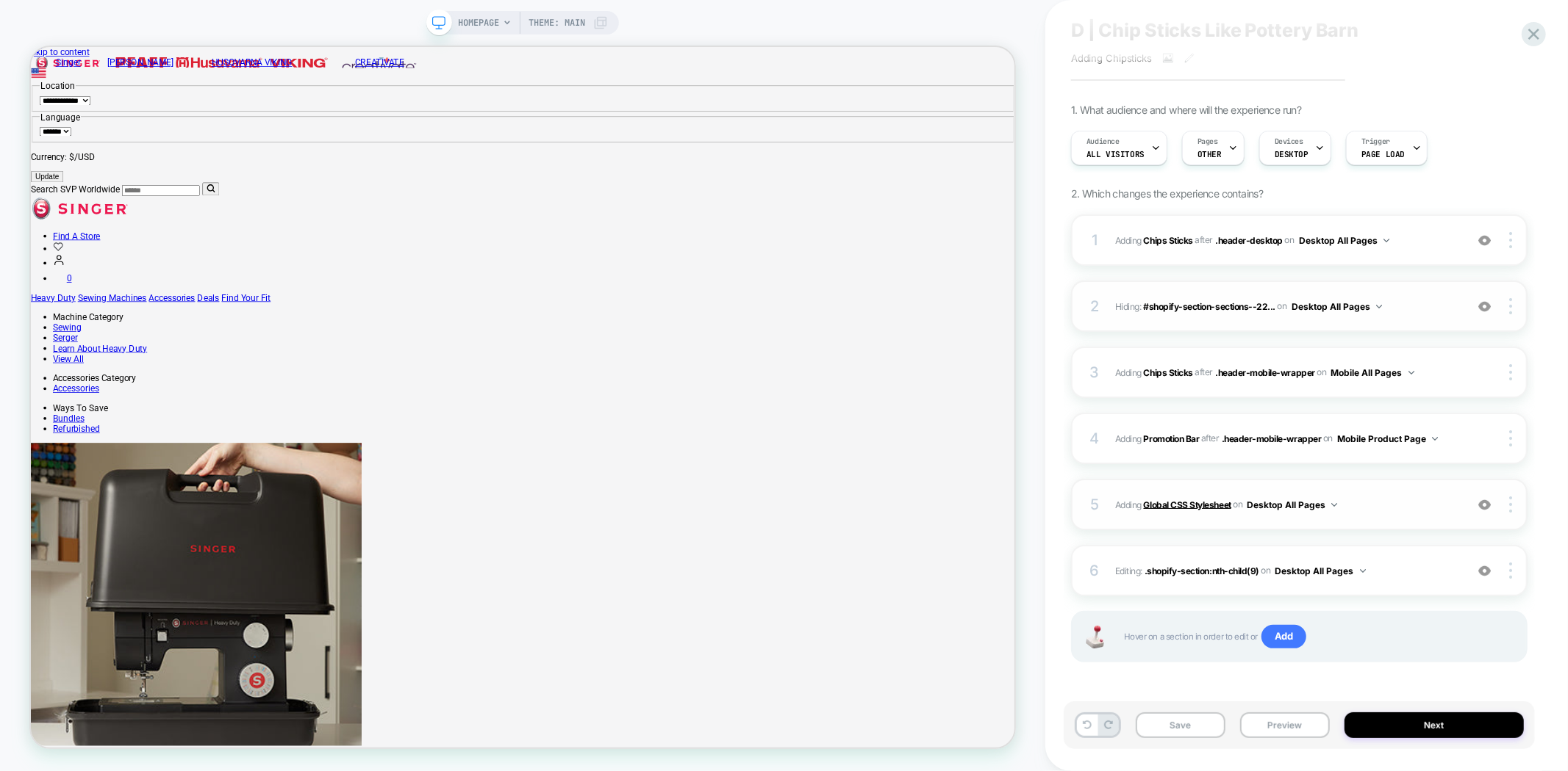
click at [1194, 504] on b "Global CSS Stylesheet" at bounding box center [1187, 503] width 88 height 11
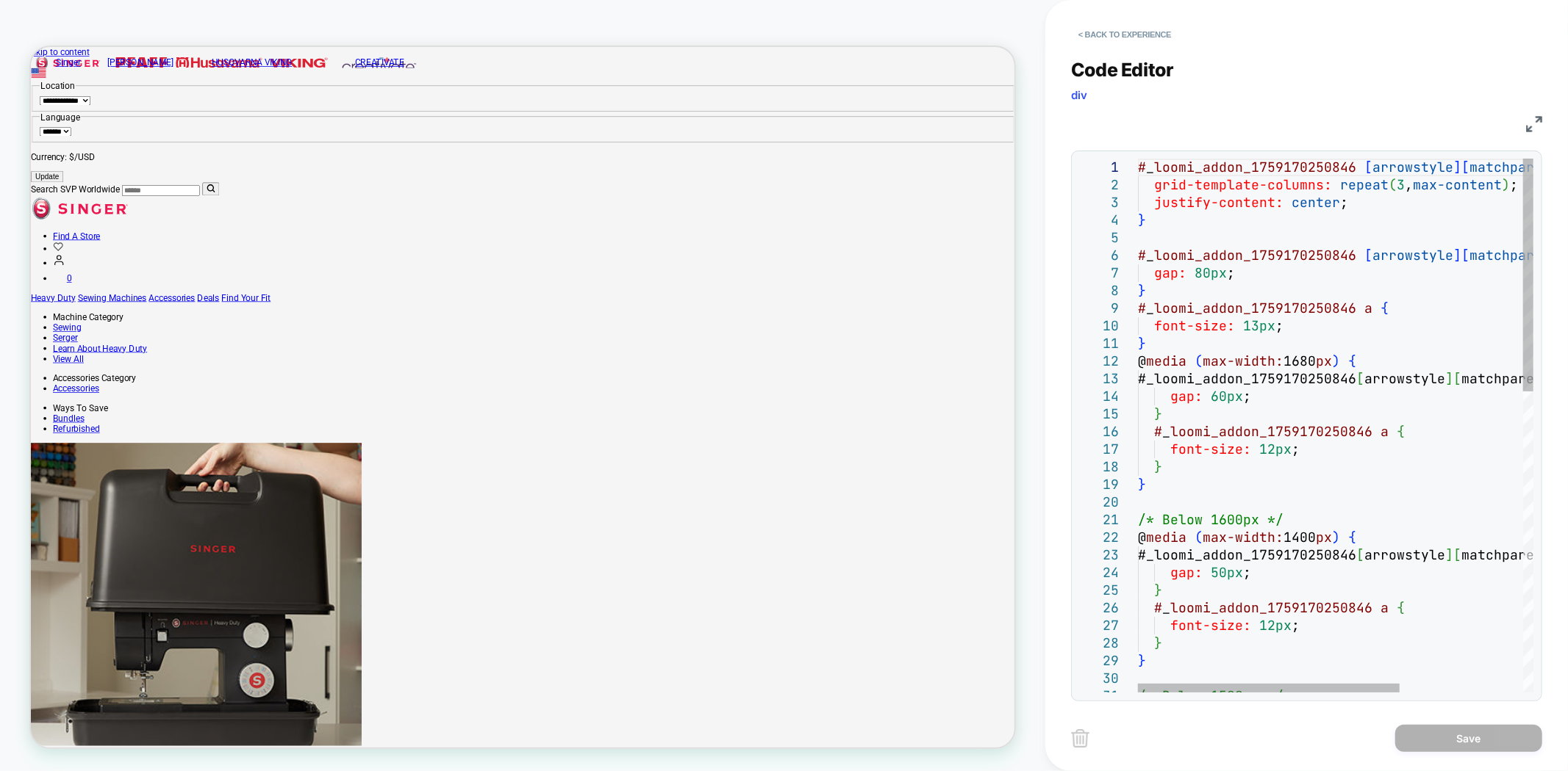
click at [1304, 387] on div "/* Below 1500px */ } } # _ loomi_addon_1759170250846 a { font-size: 12px ; gap:…" at bounding box center [1428, 769] width 581 height 1222
type textarea "**********"
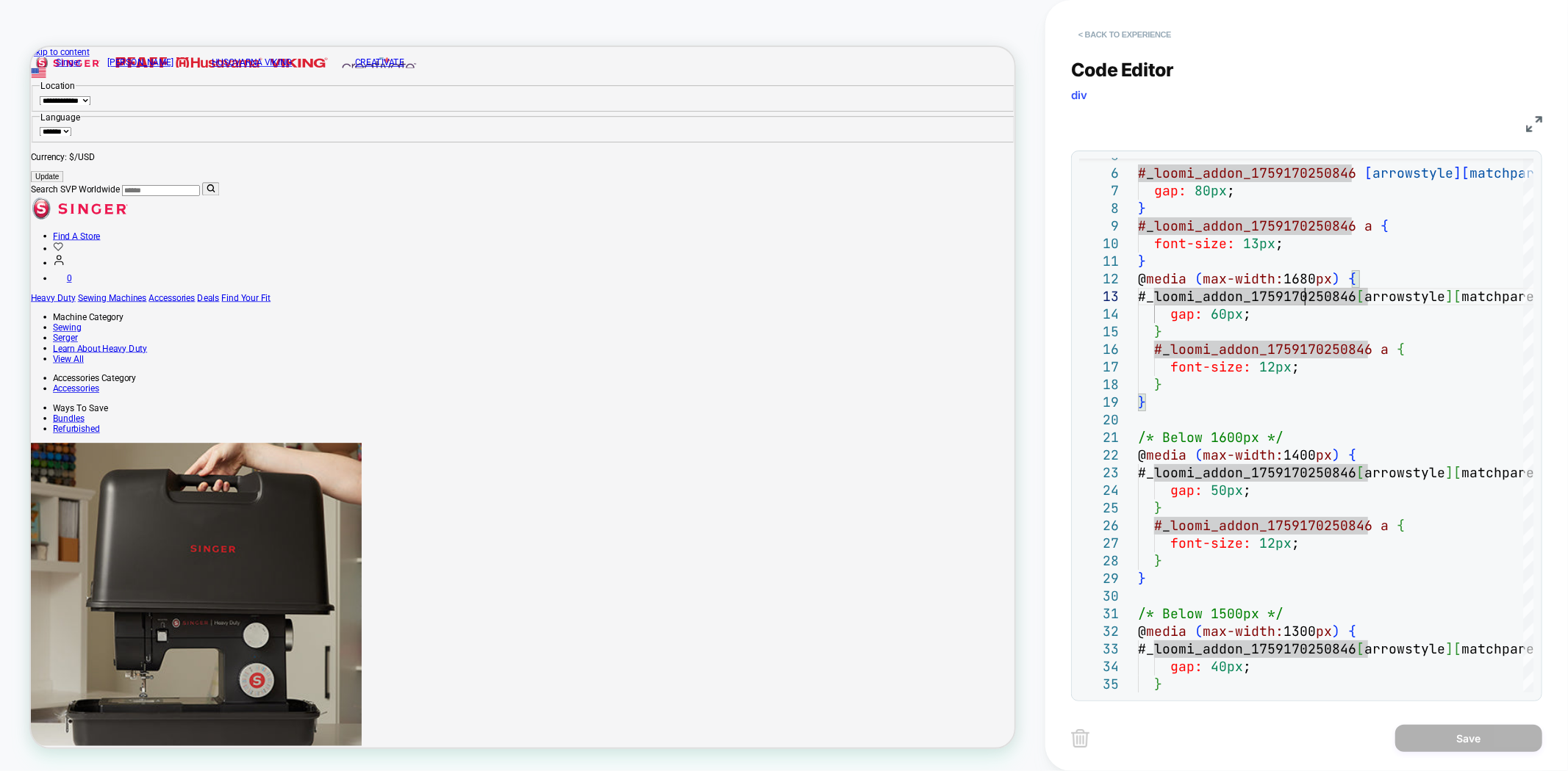
click at [1130, 27] on button "< Back to experience" at bounding box center [1124, 34] width 107 height 24
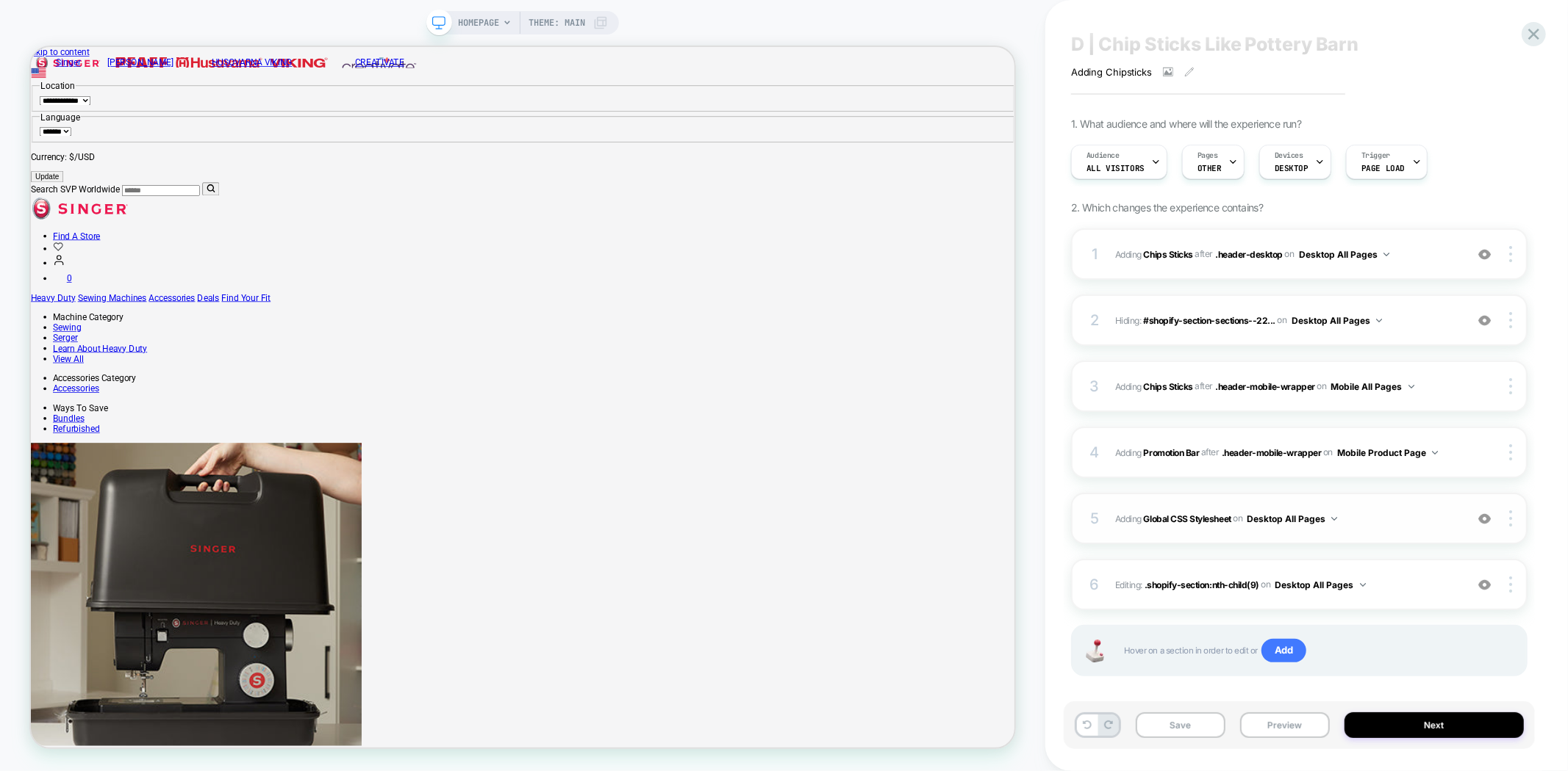
scroll to position [41, 0]
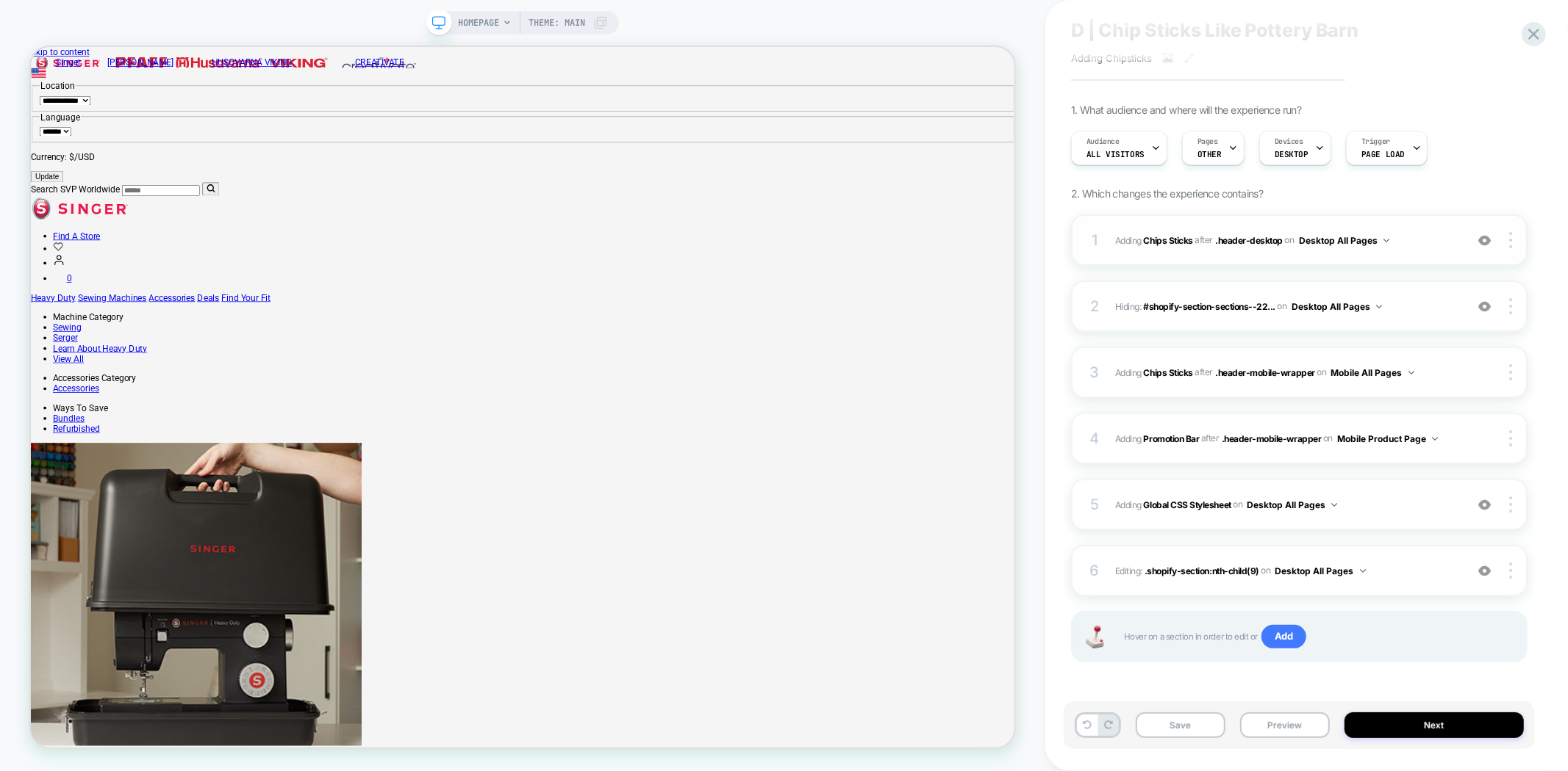
click at [1482, 238] on img at bounding box center [1484, 240] width 12 height 12
click at [1402, 369] on button "Mobile All Pages" at bounding box center [1372, 372] width 83 height 18
click at [1474, 372] on div at bounding box center [1498, 372] width 55 height 16
click at [1507, 371] on div at bounding box center [1512, 372] width 28 height 16
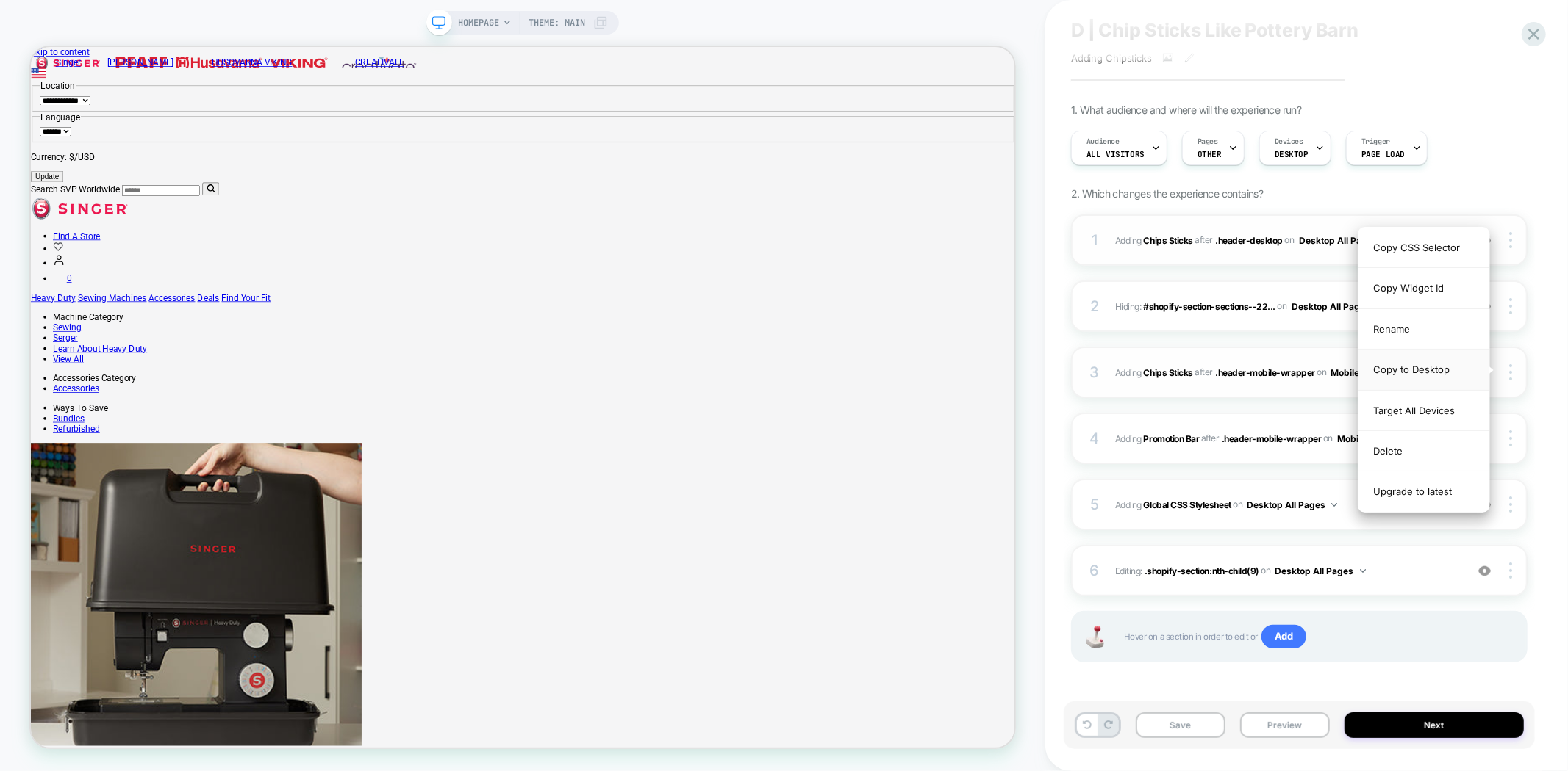
click at [1422, 372] on div "Copy to Desktop" at bounding box center [1424, 369] width 131 height 40
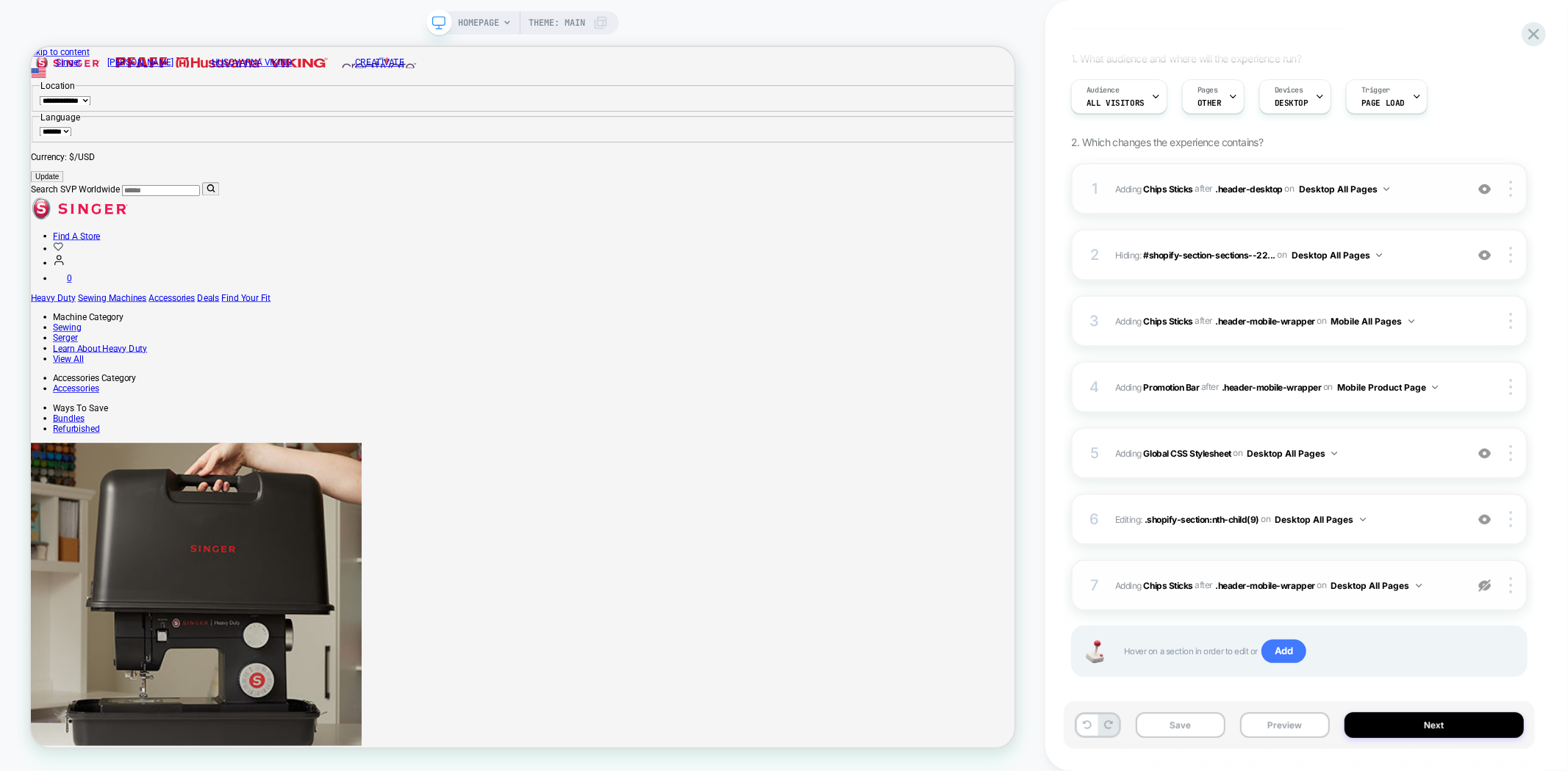
scroll to position [107, 0]
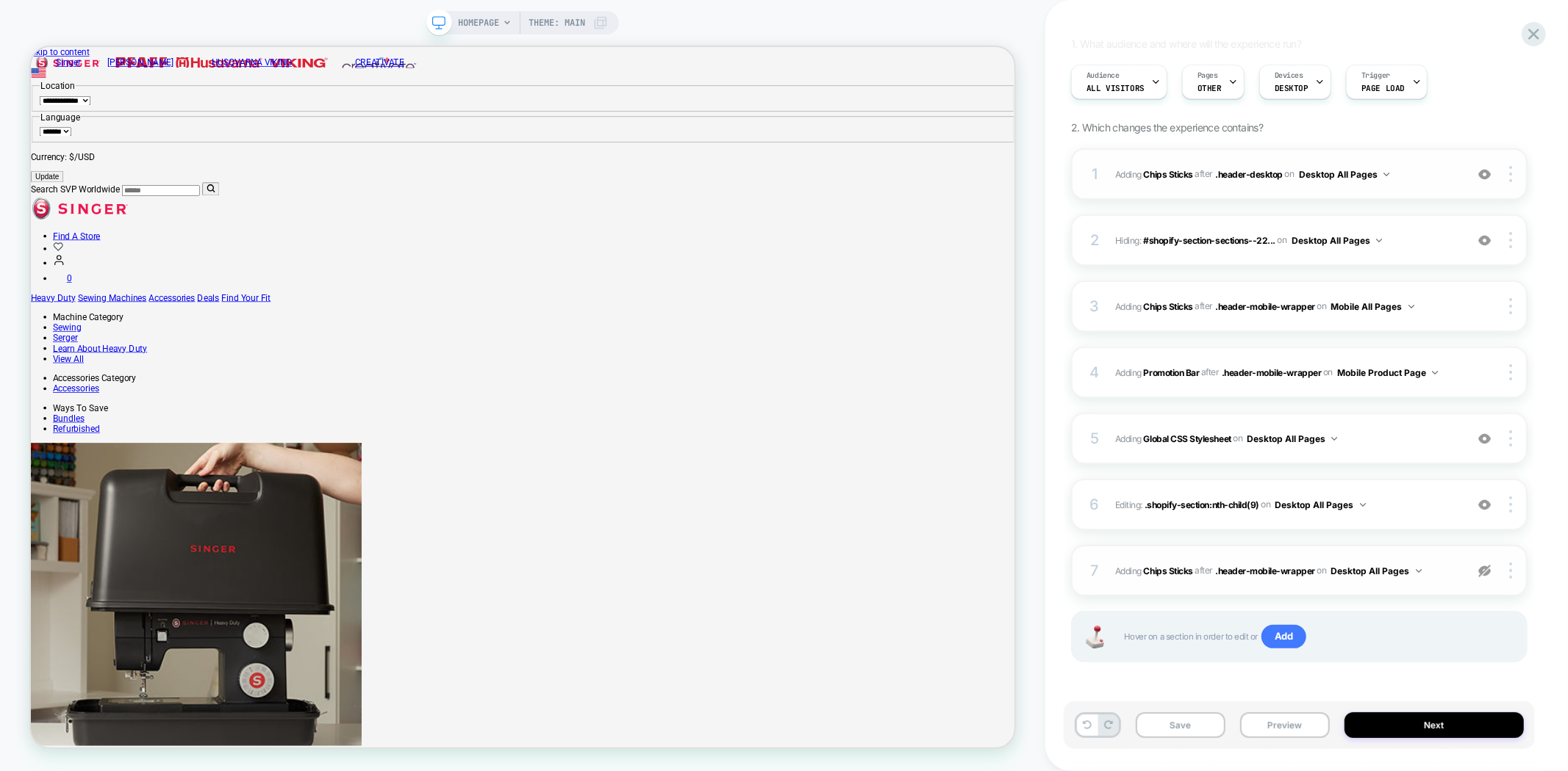
click at [1489, 570] on img at bounding box center [1484, 570] width 12 height 12
click at [1533, 38] on icon at bounding box center [1534, 34] width 20 height 20
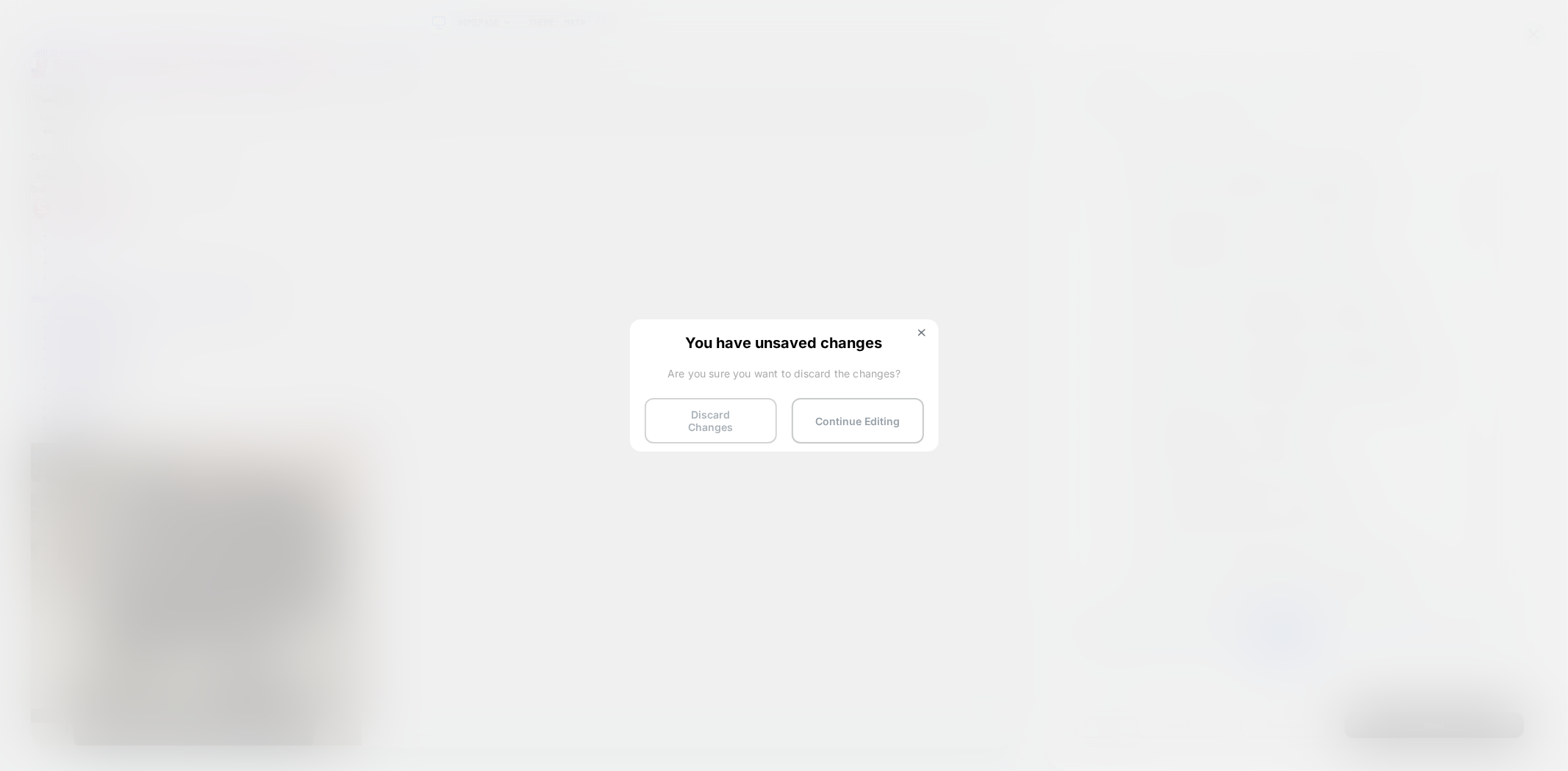
click at [725, 420] on button "Discard Changes" at bounding box center [711, 422] width 133 height 46
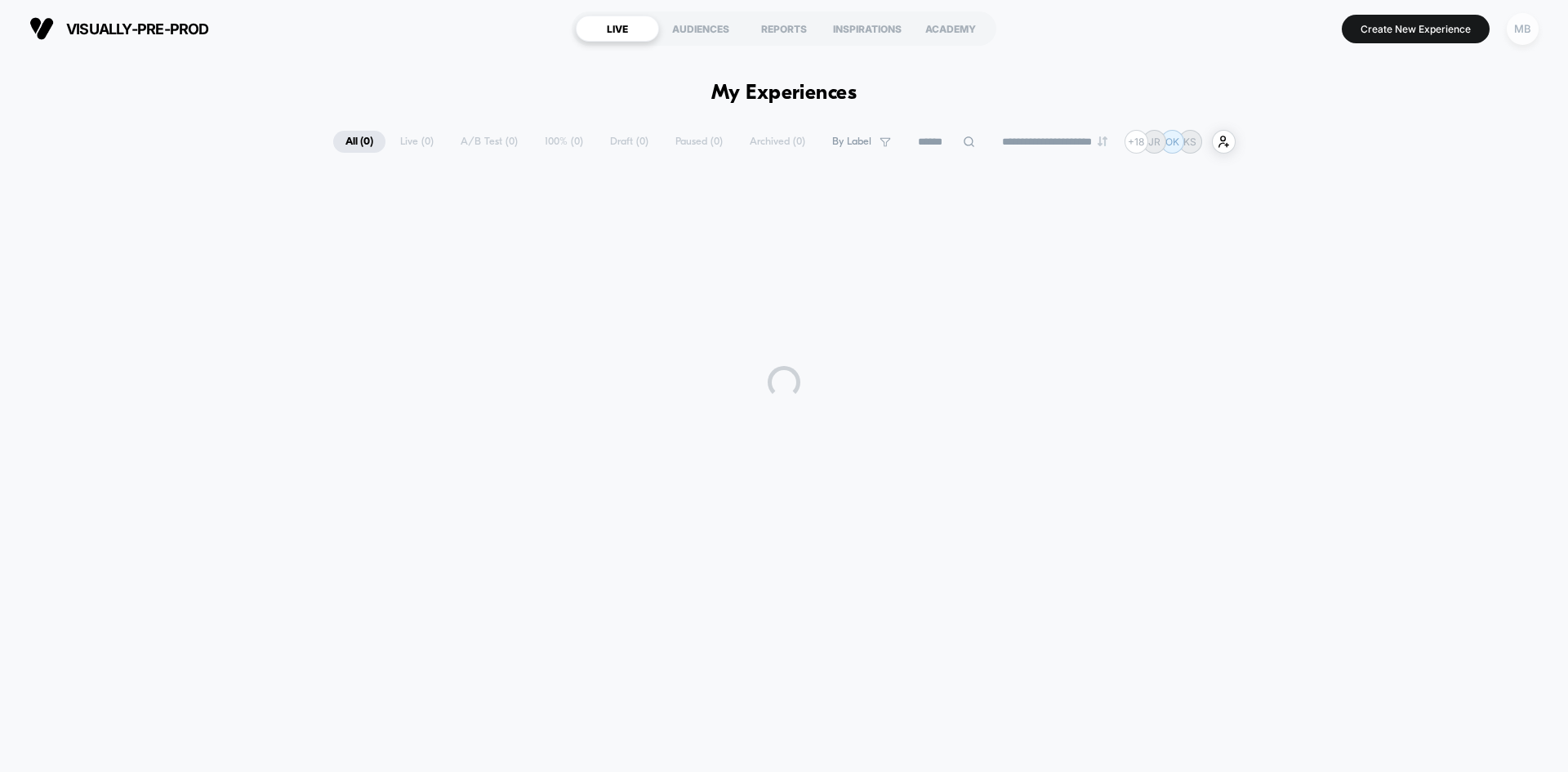
click at [1520, 31] on div "MB" at bounding box center [1522, 28] width 32 height 32
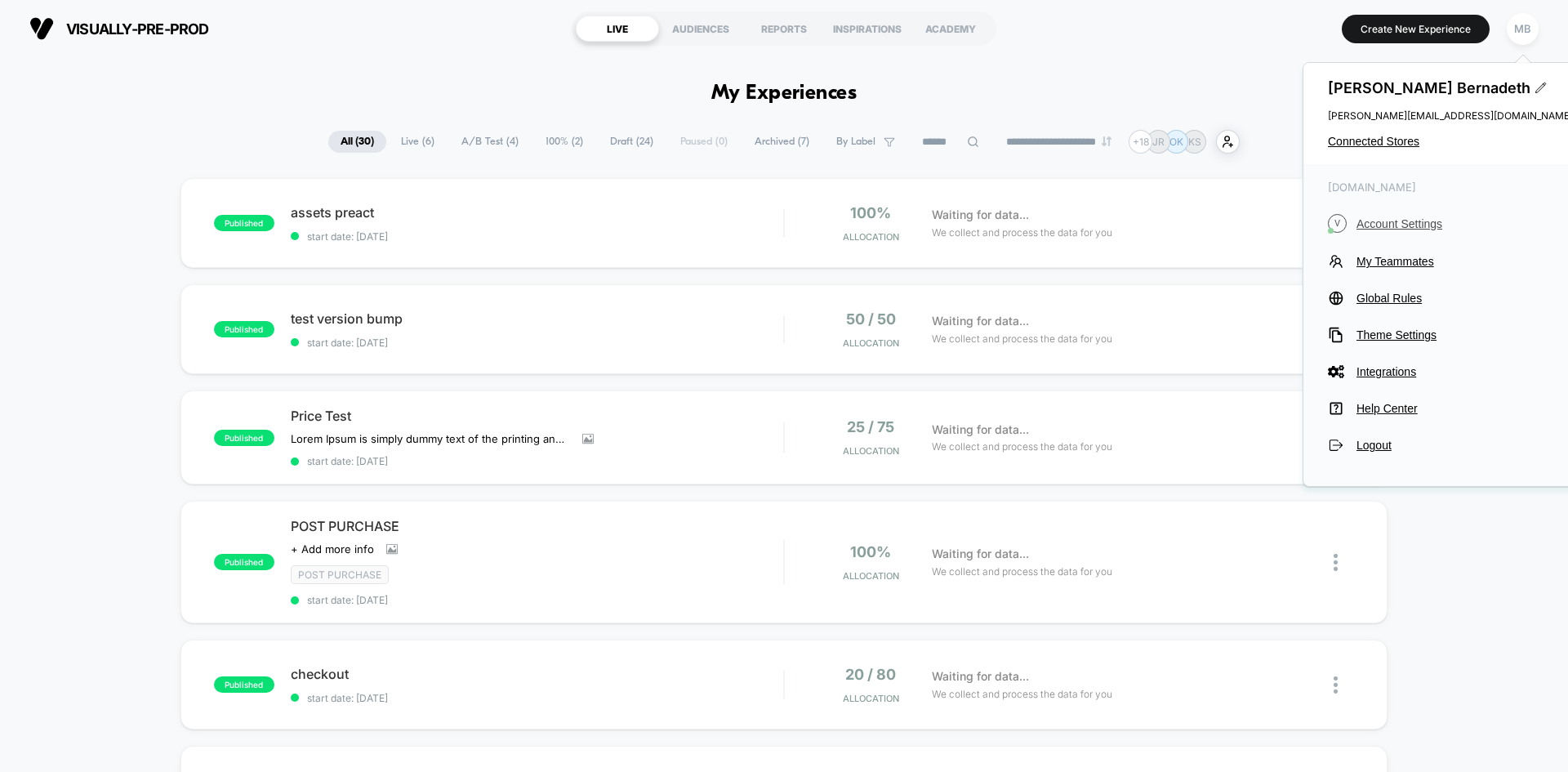
click at [1408, 219] on span "Account Settings" at bounding box center [1465, 224] width 217 height 13
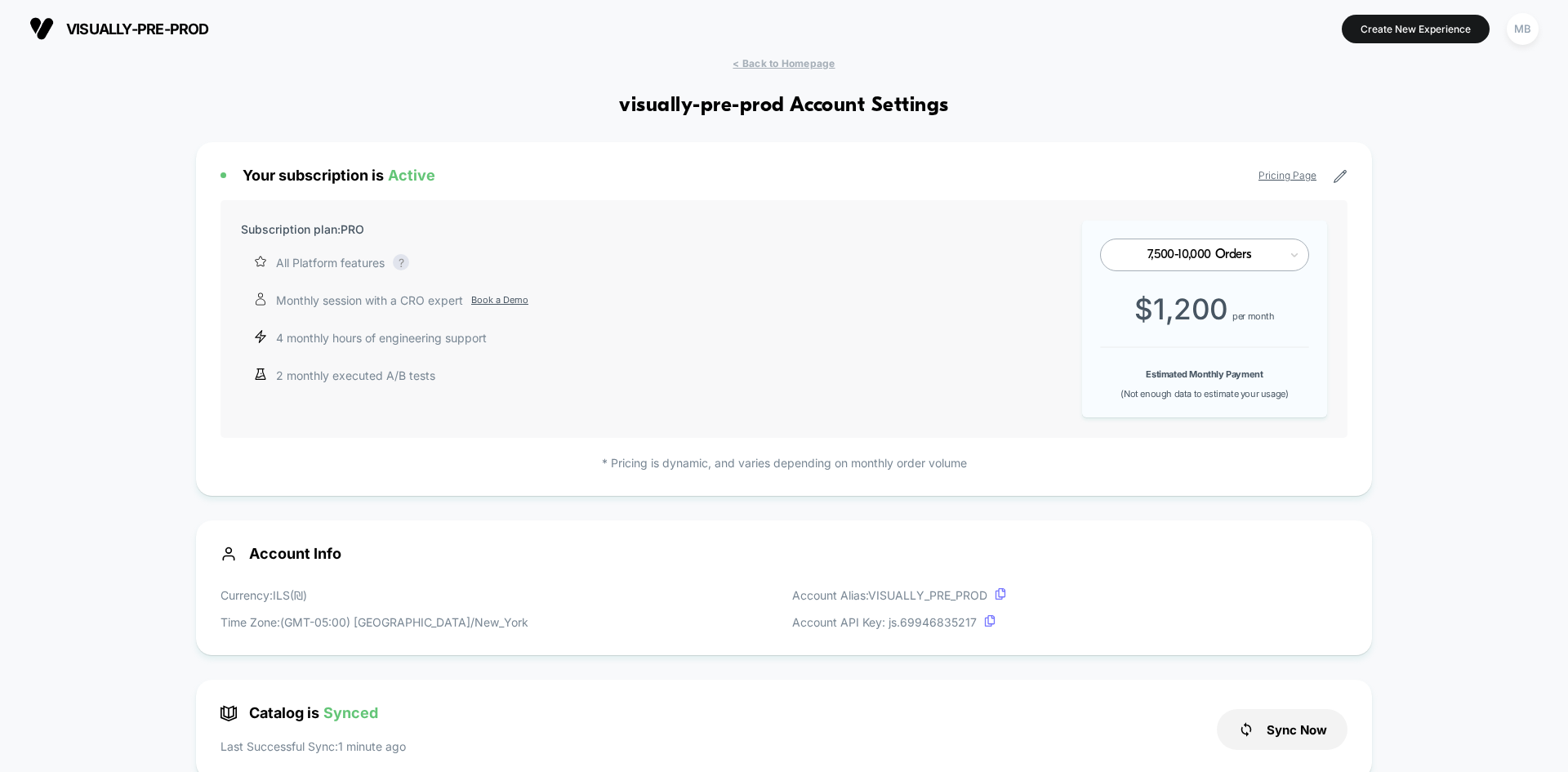
click at [785, 59] on span "< Back to Homepage" at bounding box center [784, 63] width 102 height 12
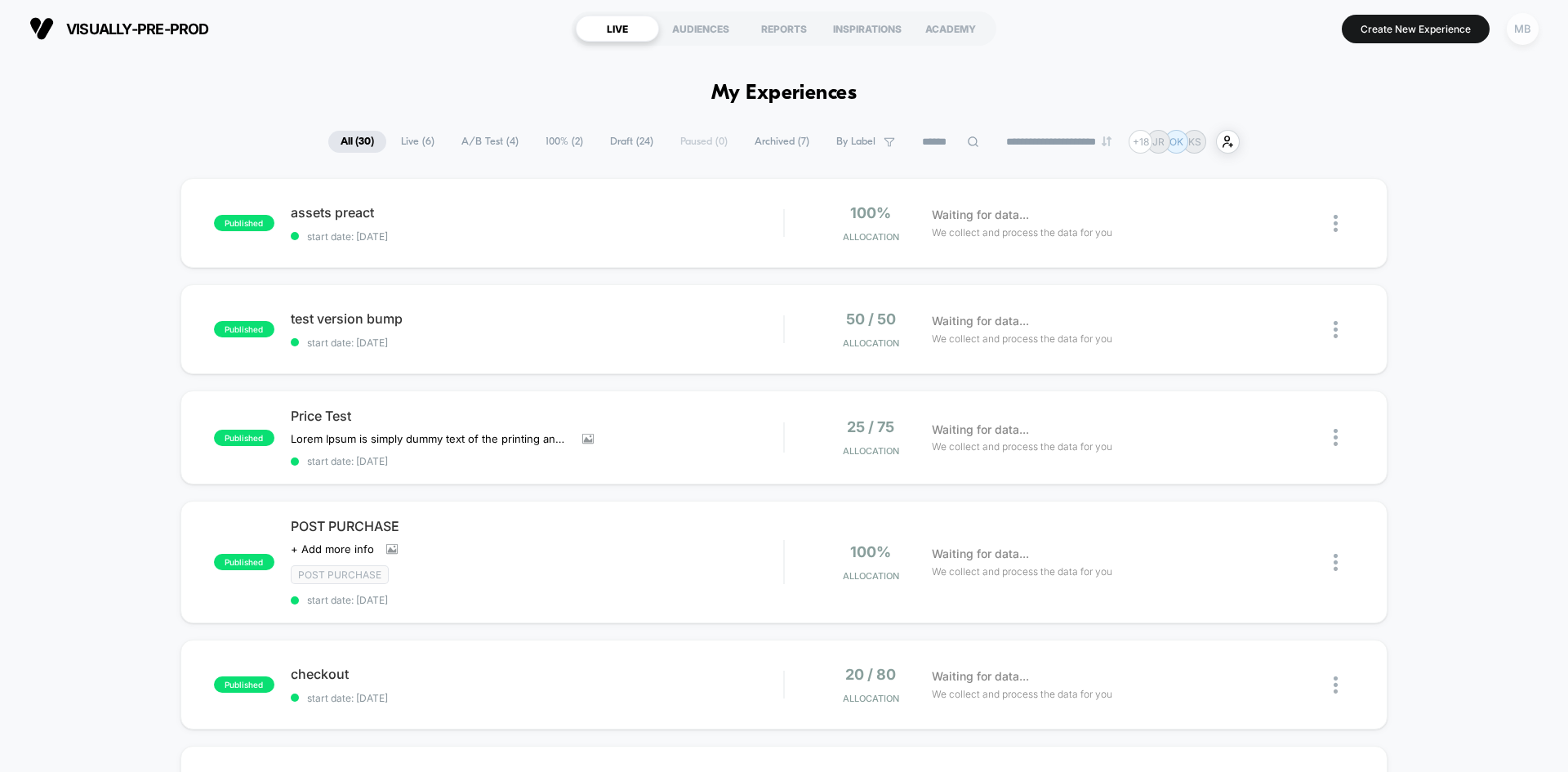
click at [1515, 25] on div "MB" at bounding box center [1522, 28] width 32 height 32
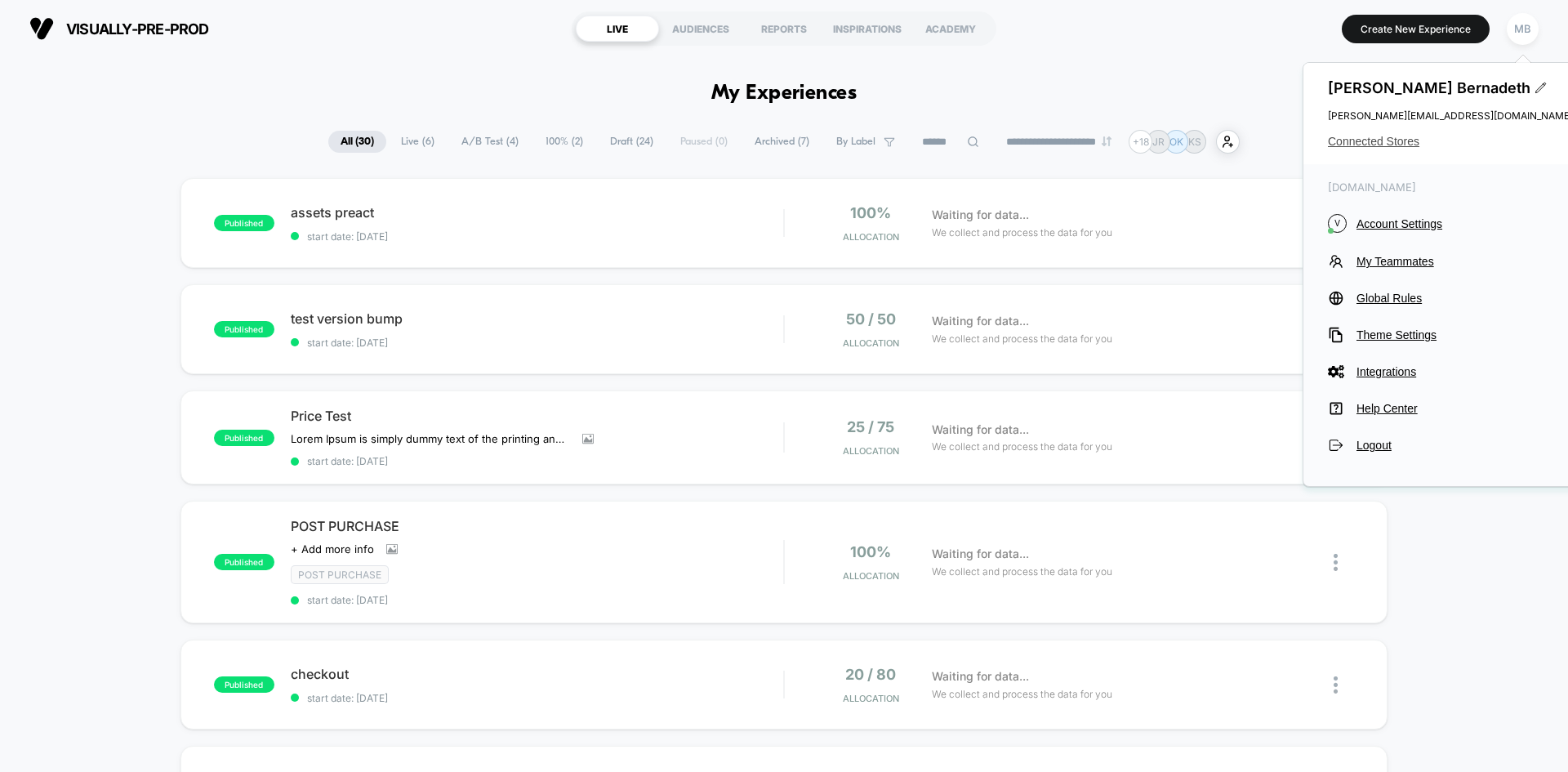
click at [1371, 142] on span "Connected Stores" at bounding box center [1451, 141] width 245 height 13
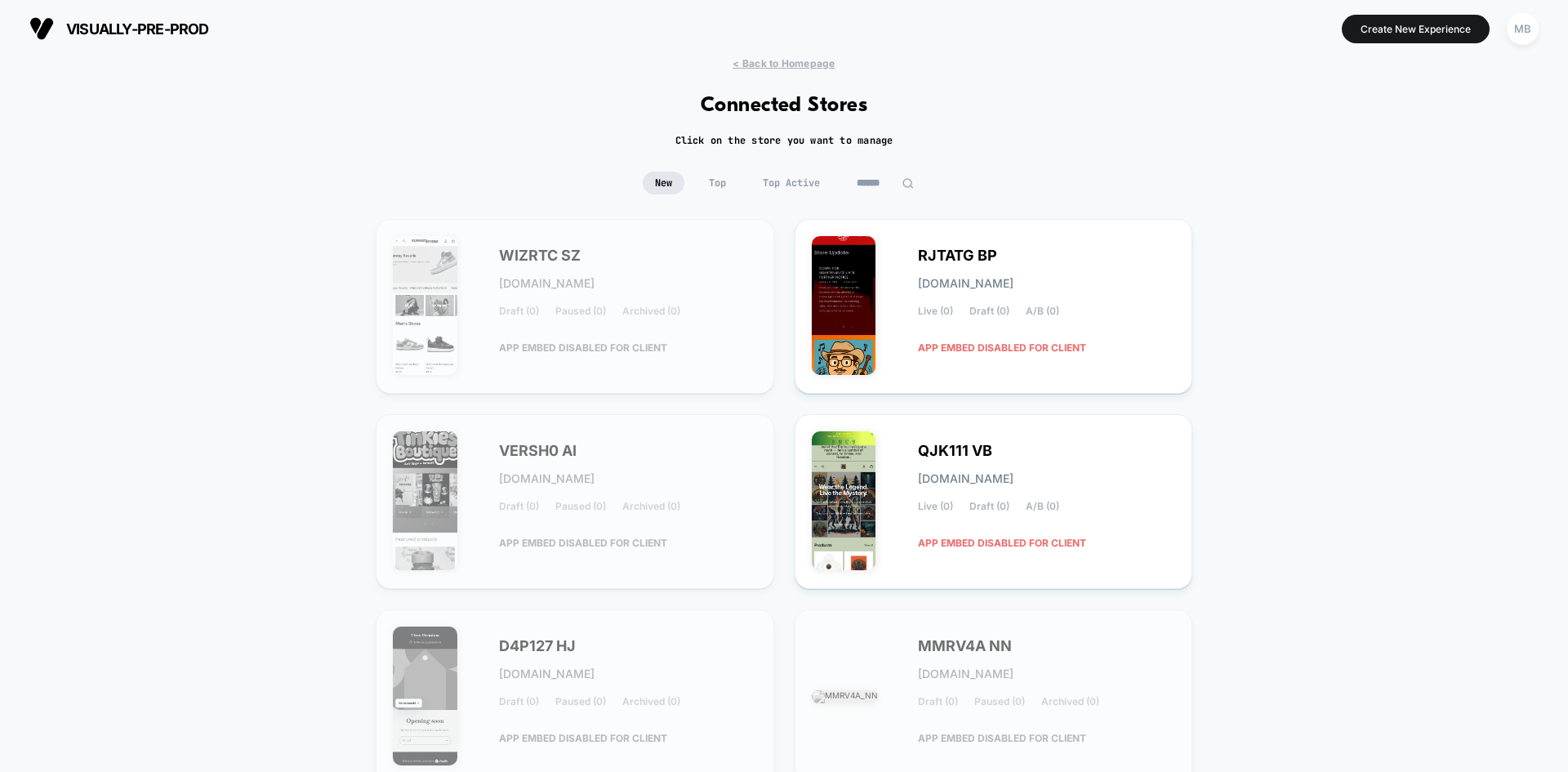
click at [865, 179] on input at bounding box center [885, 182] width 82 height 23
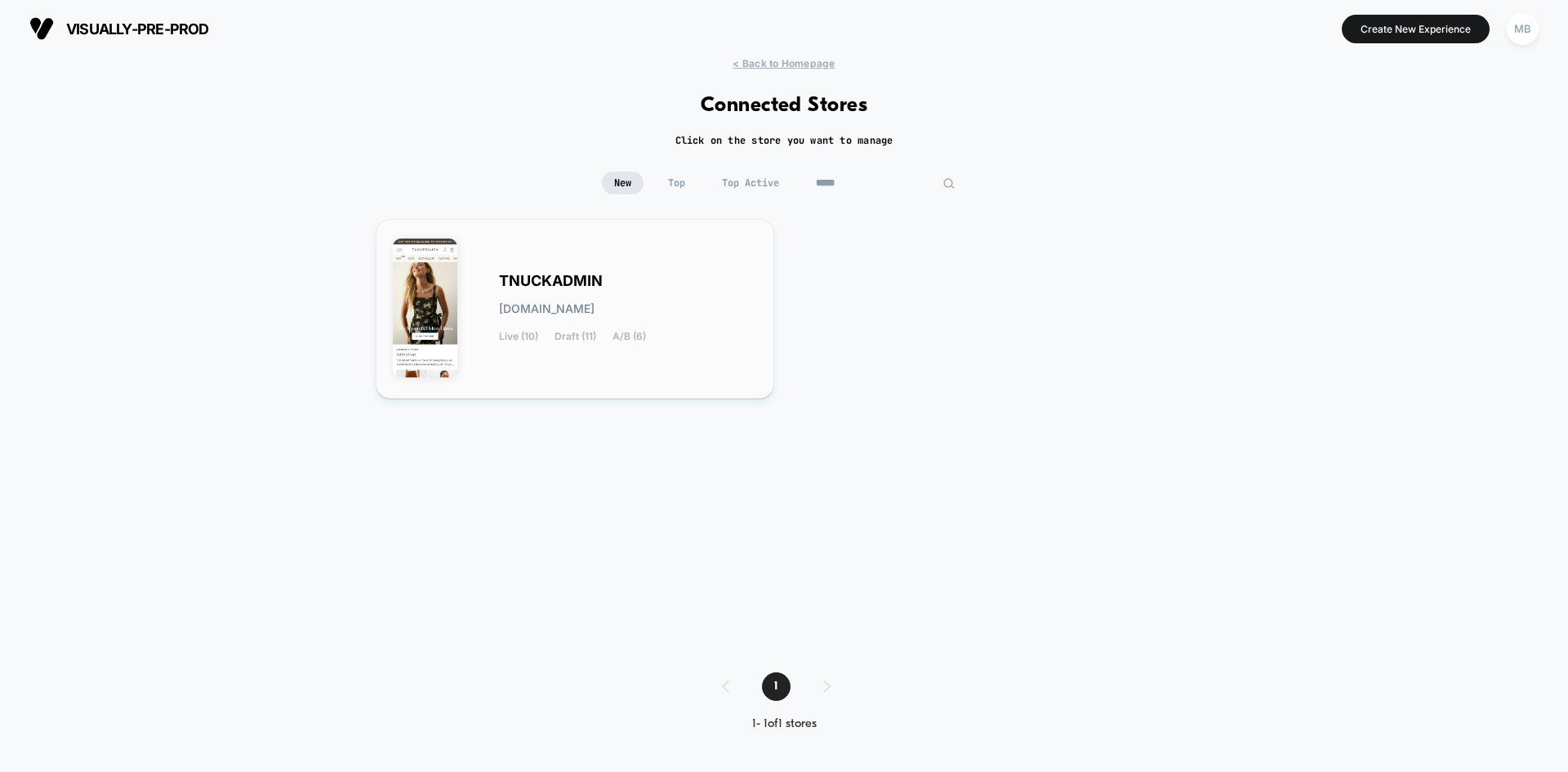
type input "*****"
click at [712, 334] on div "TNUCKADMIN [DOMAIN_NAME] Live (10) Draft (11) A/B (6)" at bounding box center [628, 309] width 258 height 67
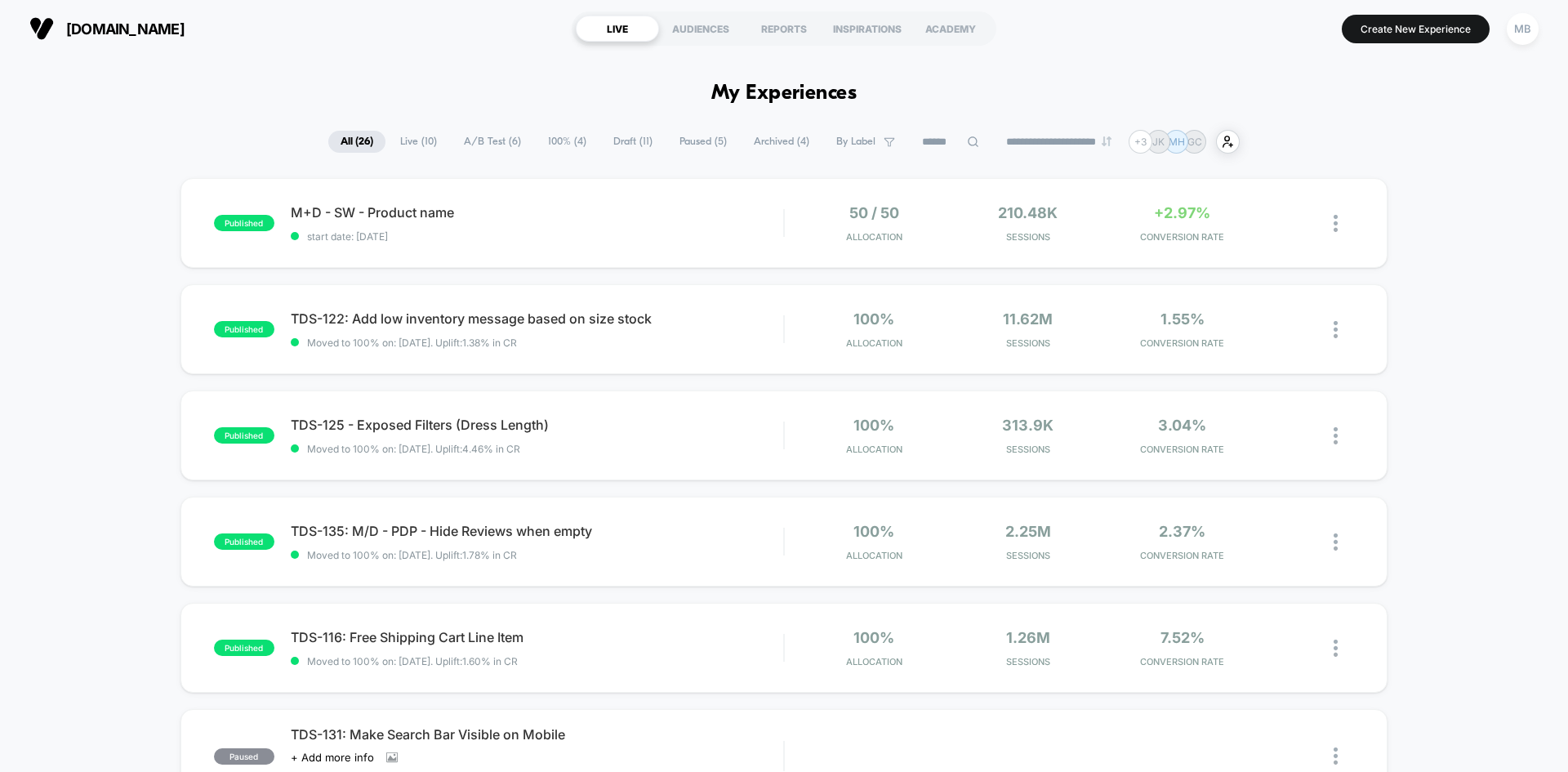
click at [936, 144] on input at bounding box center [951, 142] width 82 height 20
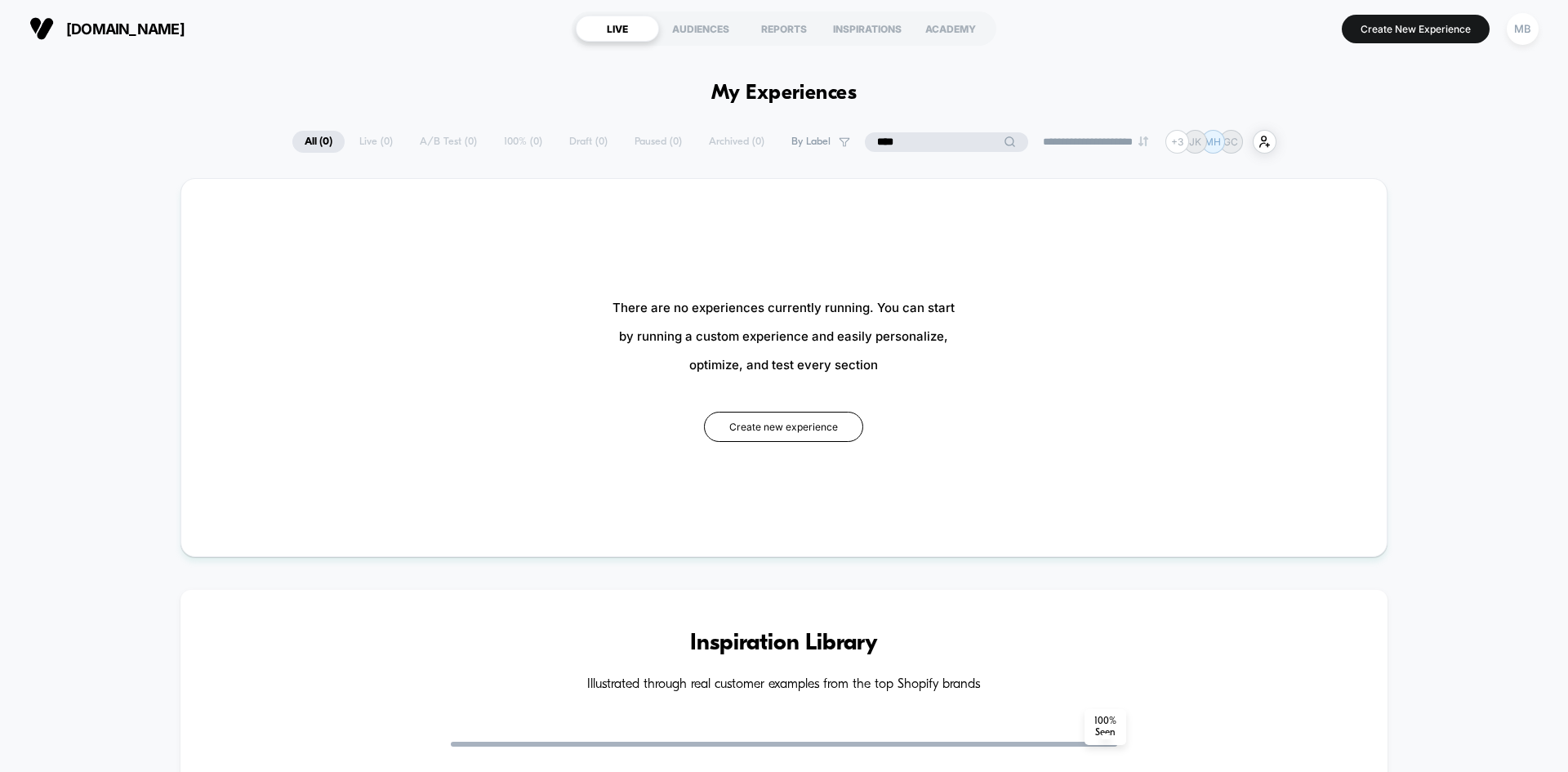
type input "****"
drag, startPoint x: 935, startPoint y: 141, endPoint x: 840, endPoint y: 144, distance: 95.0
click at [840, 144] on div "**********" at bounding box center [784, 142] width 985 height 24
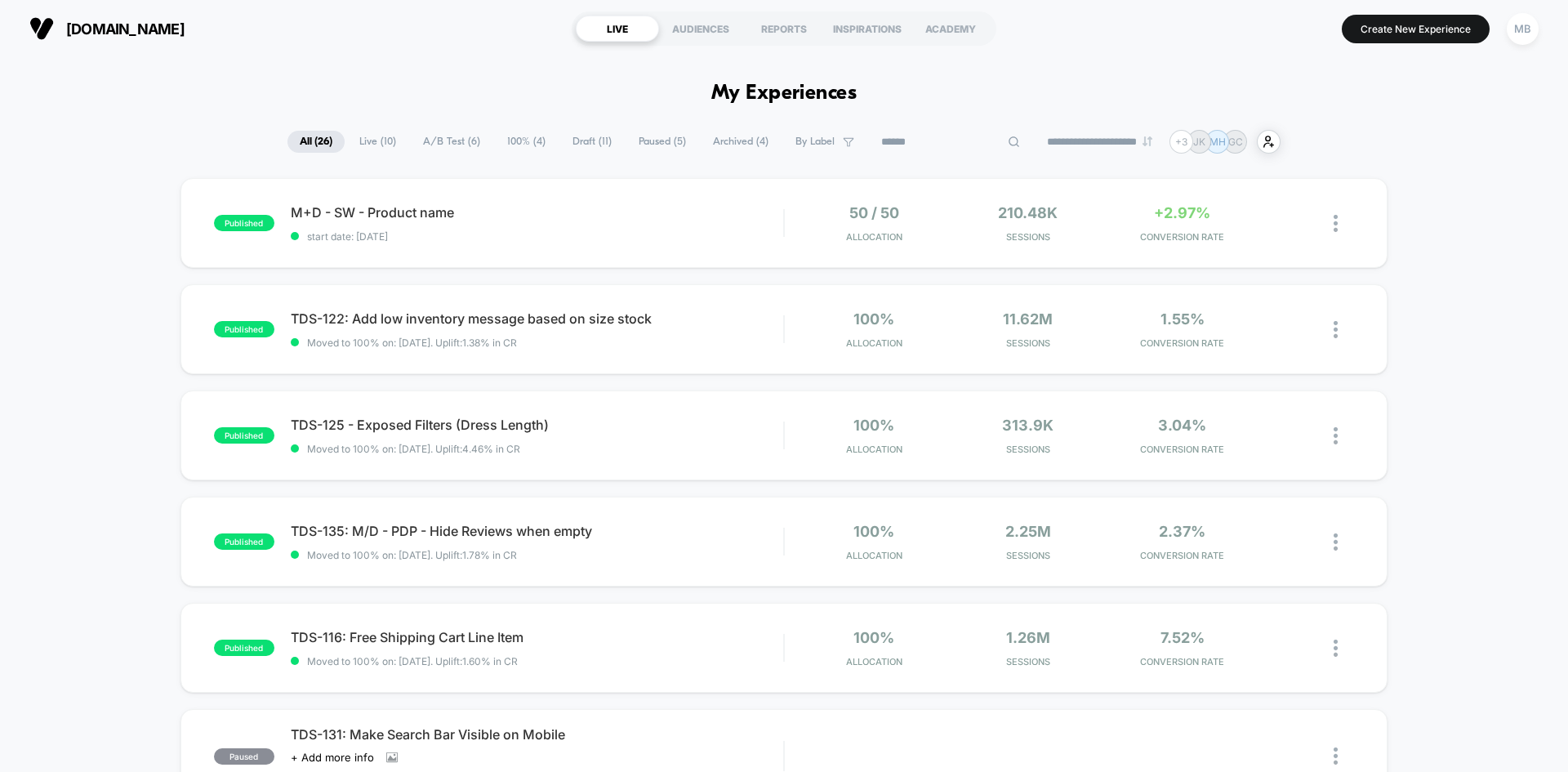
click at [438, 135] on span "A/B Test ( 6 )" at bounding box center [451, 142] width 82 height 22
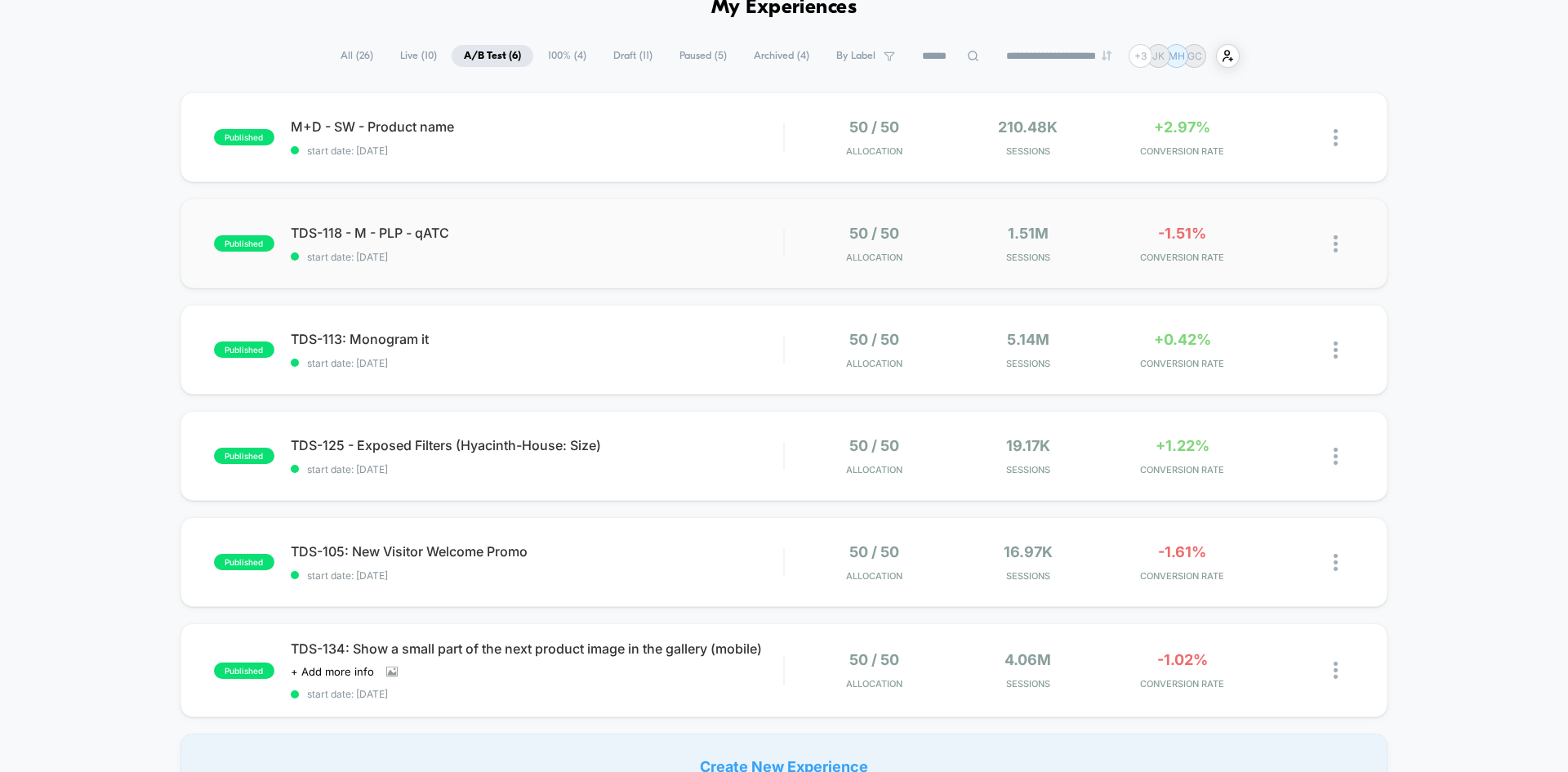
scroll to position [82, 0]
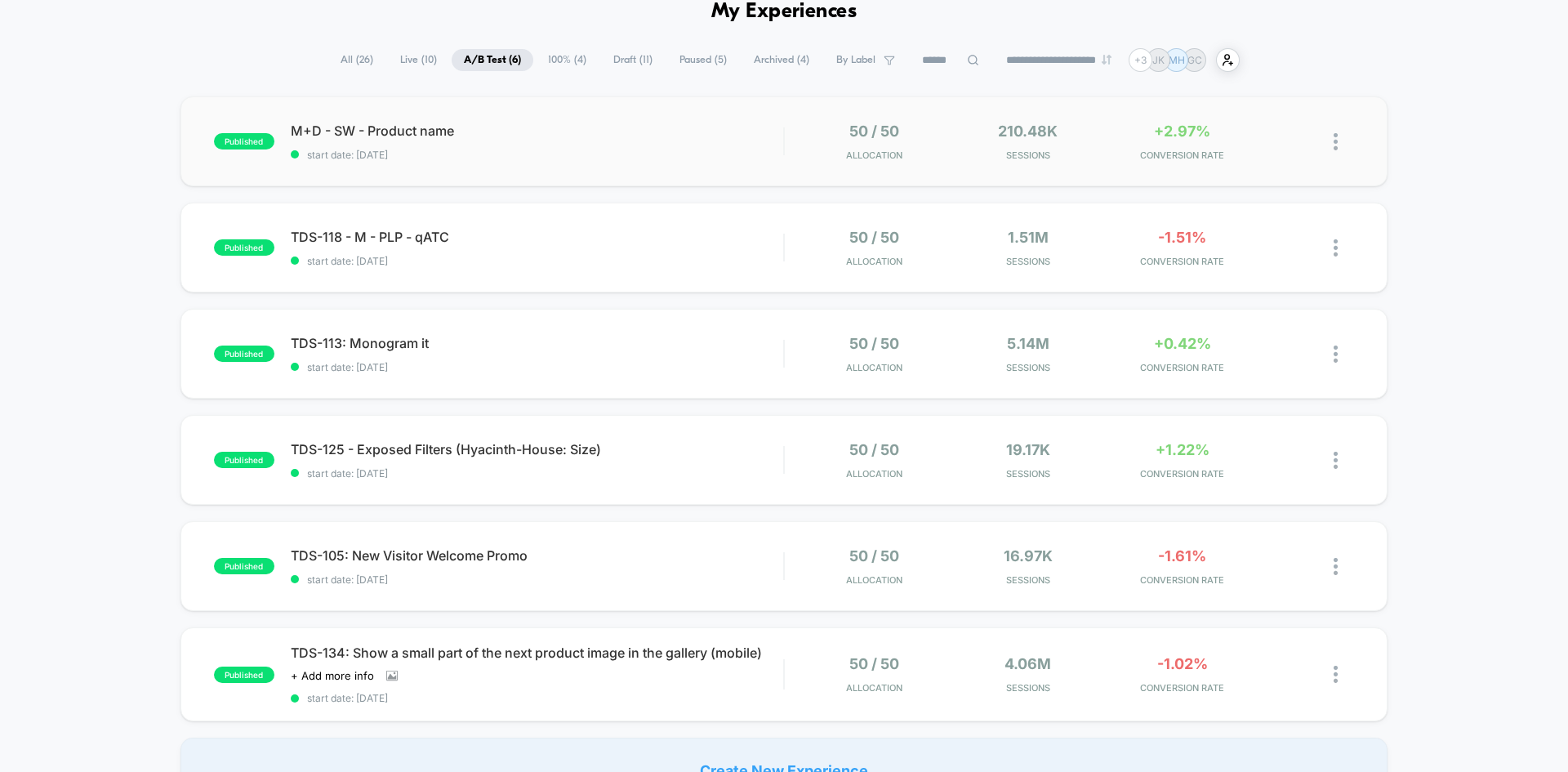
click at [607, 170] on div "published M+D - SW - Product name start date: [DATE] 50 / 50 Allocation 210.48k…" at bounding box center [784, 141] width 1208 height 90
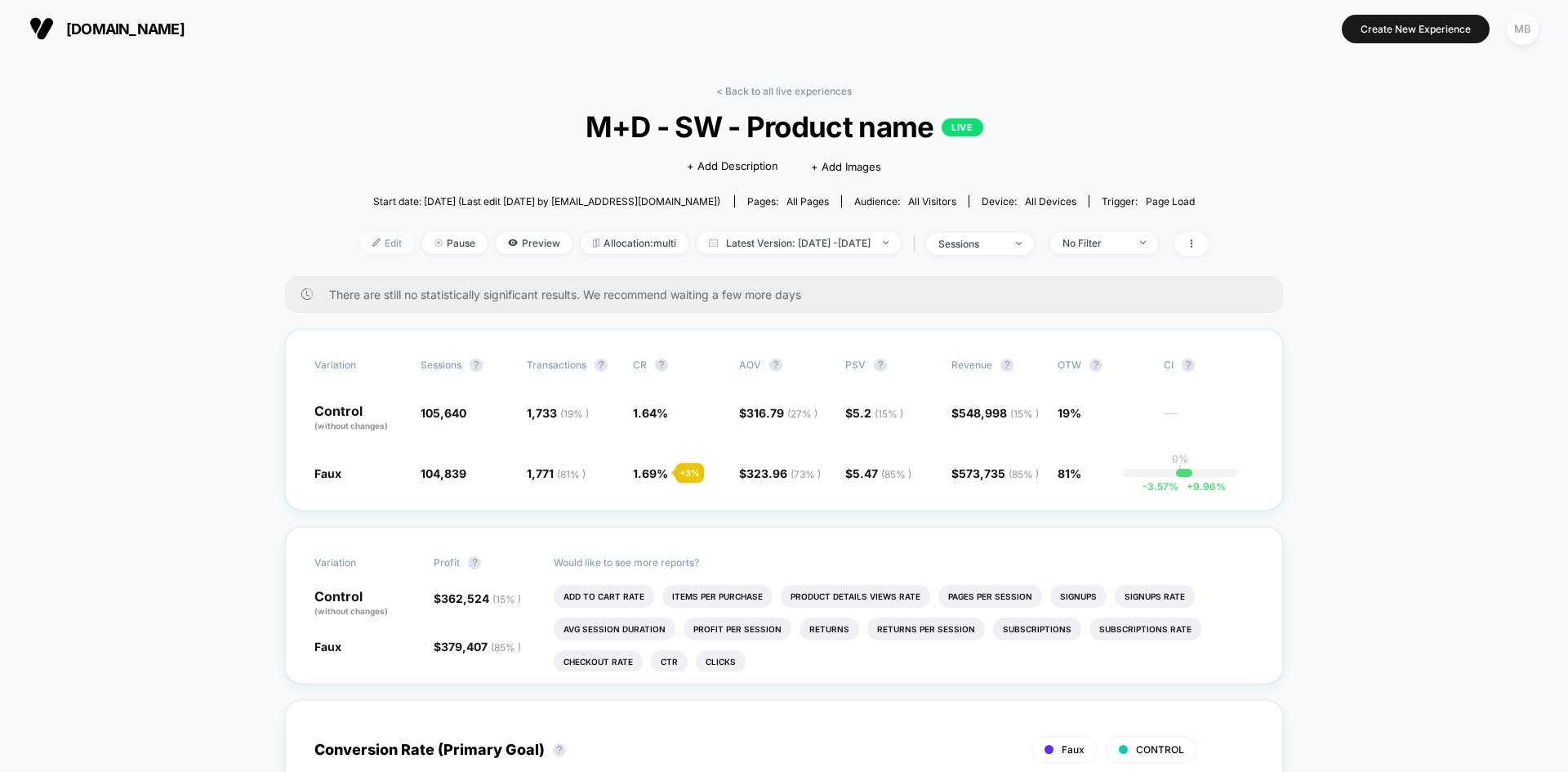
click at [369, 249] on span "Edit" at bounding box center [387, 243] width 54 height 22
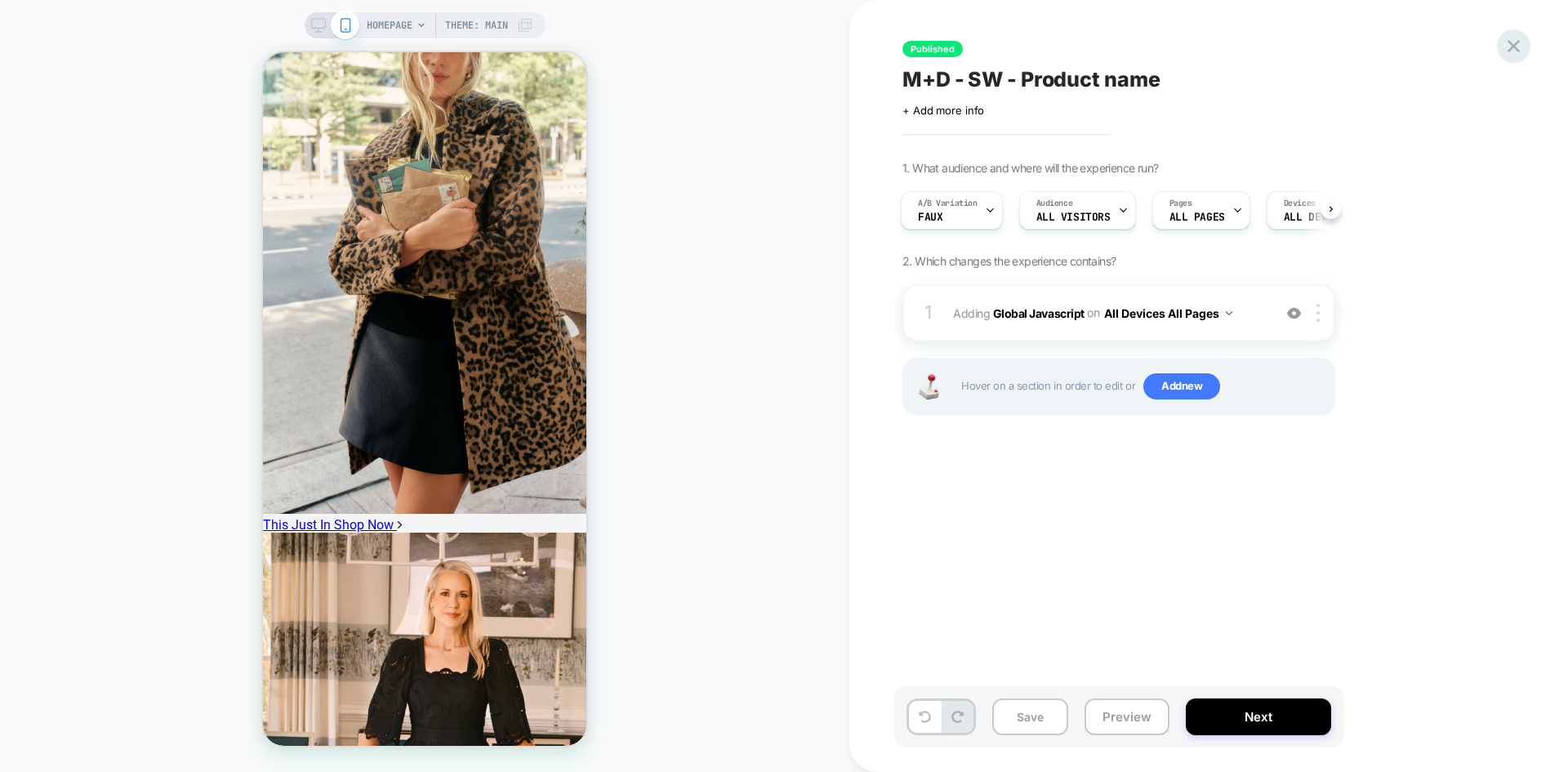
click at [1512, 47] on icon at bounding box center [1513, 46] width 12 height 12
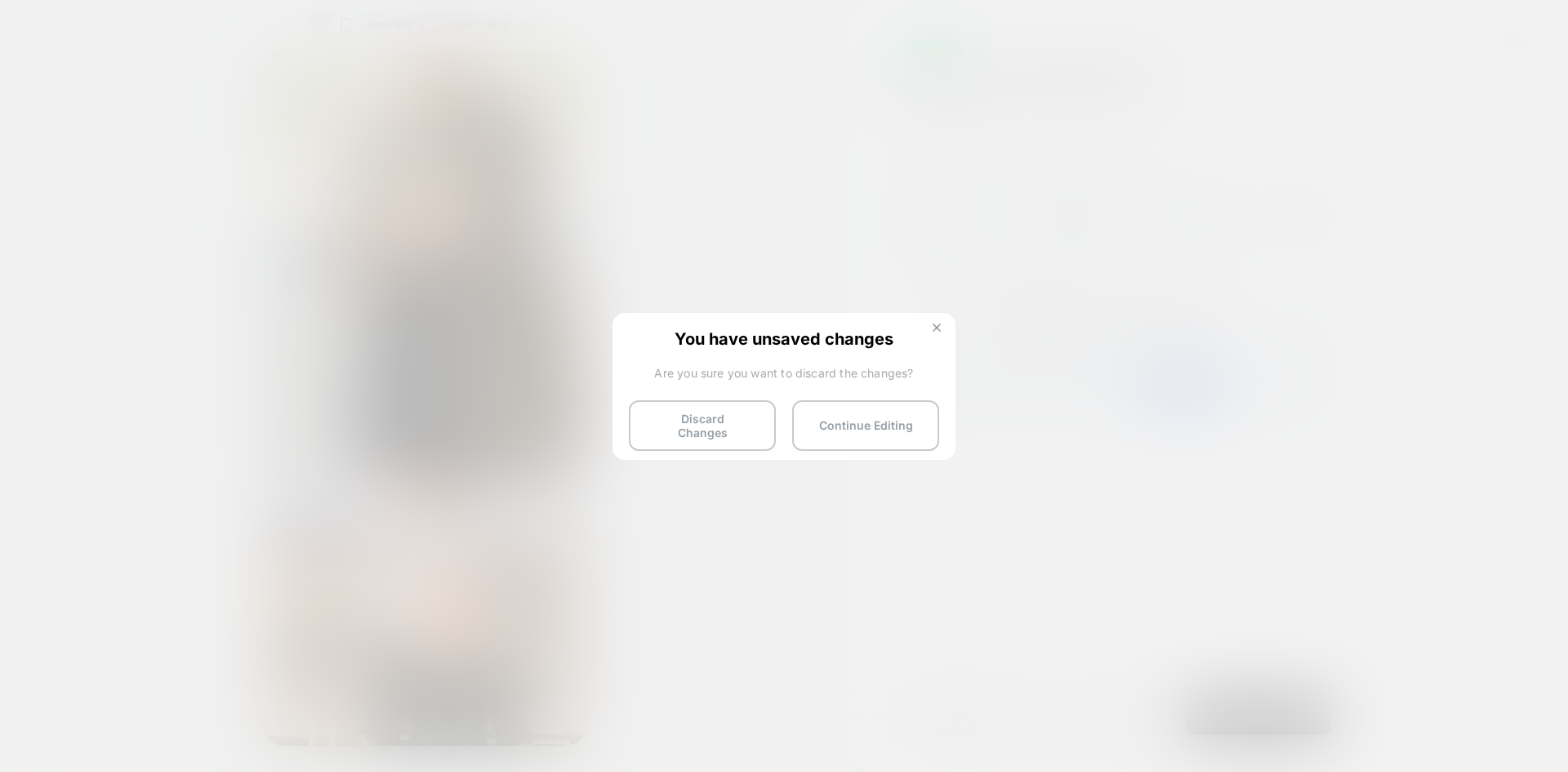
click at [942, 331] on button at bounding box center [937, 330] width 18 height 14
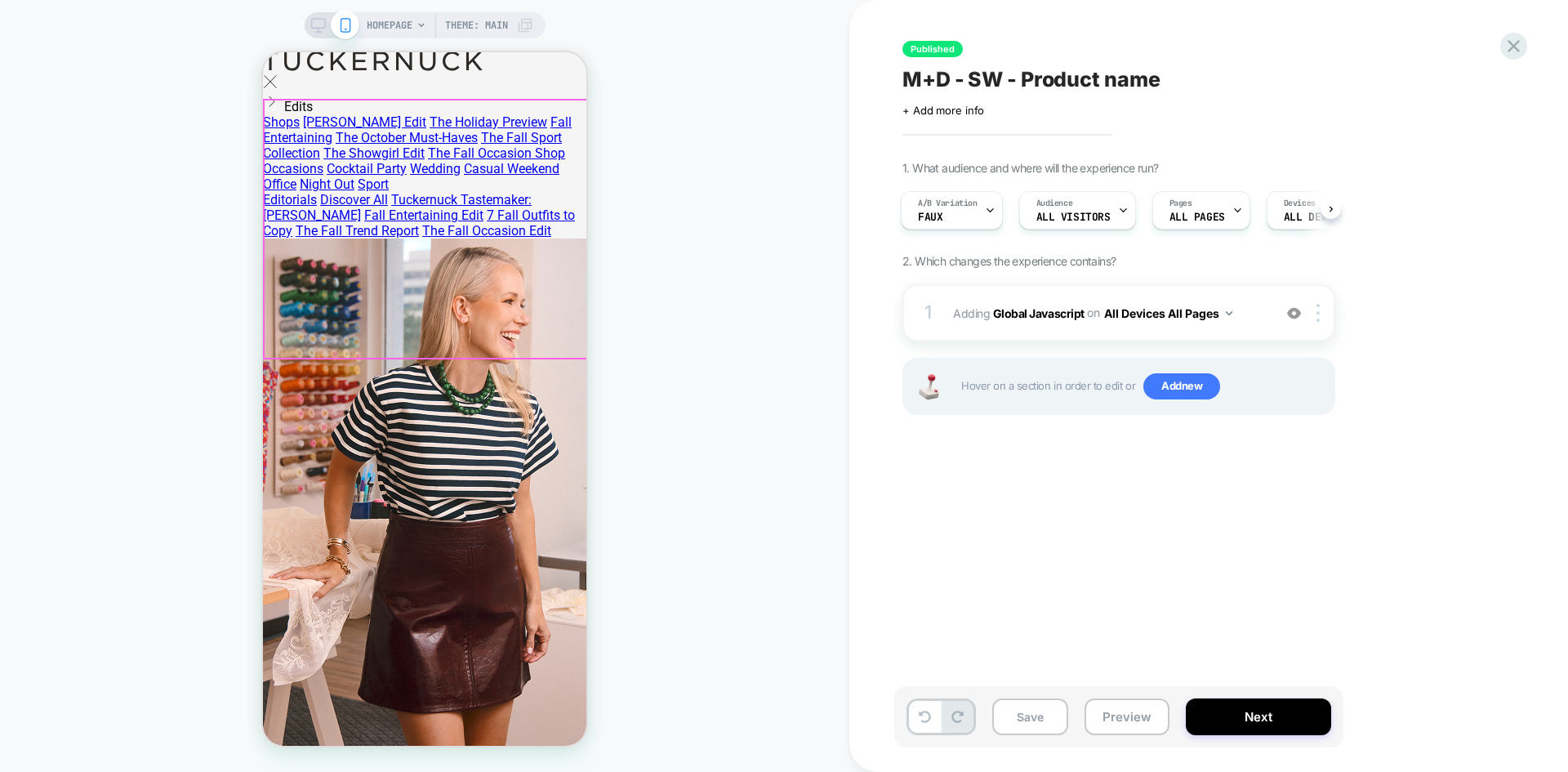
scroll to position [3432, 0]
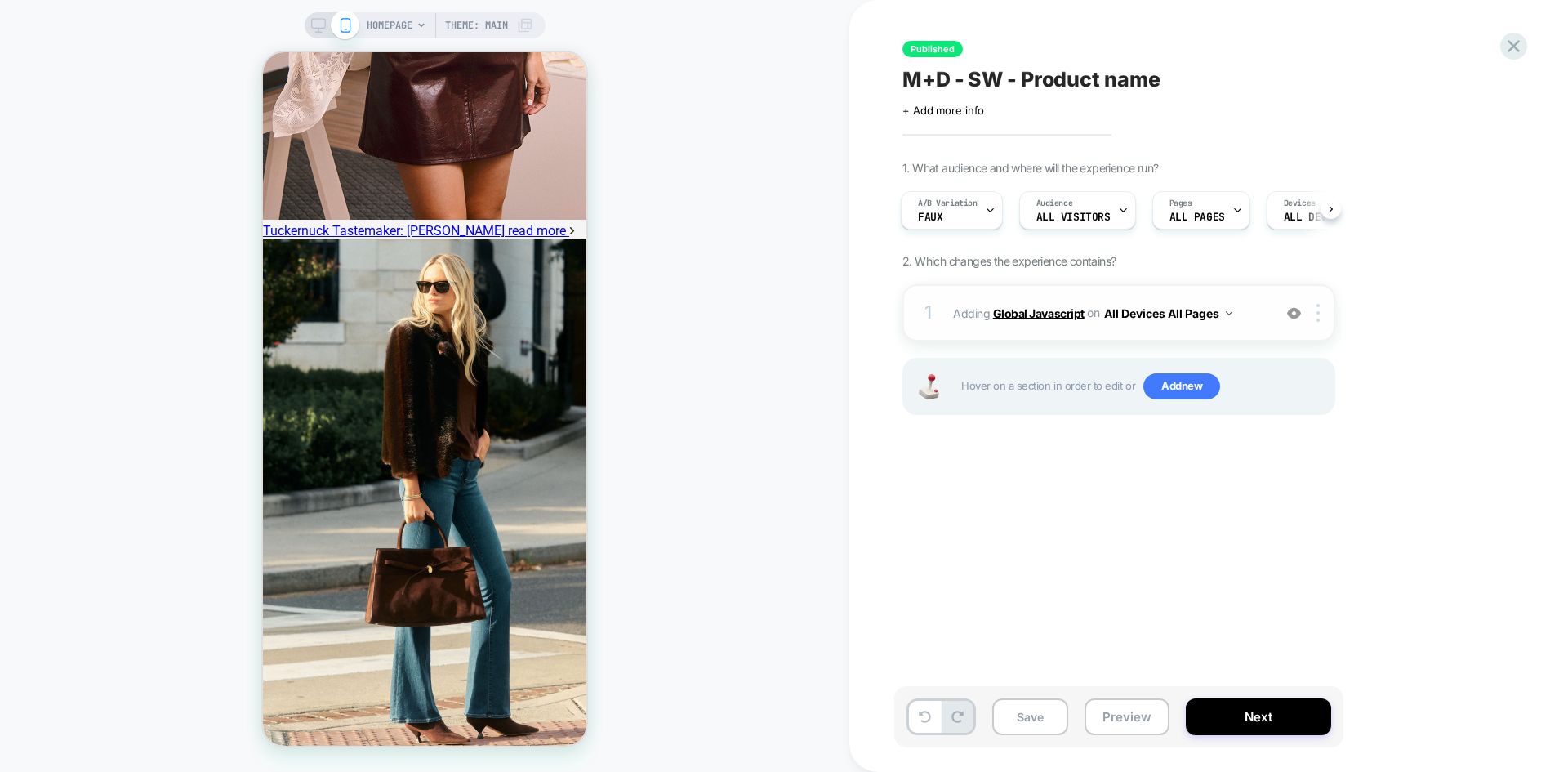
click at [1047, 316] on b "Global Javascript" at bounding box center [1038, 312] width 92 height 14
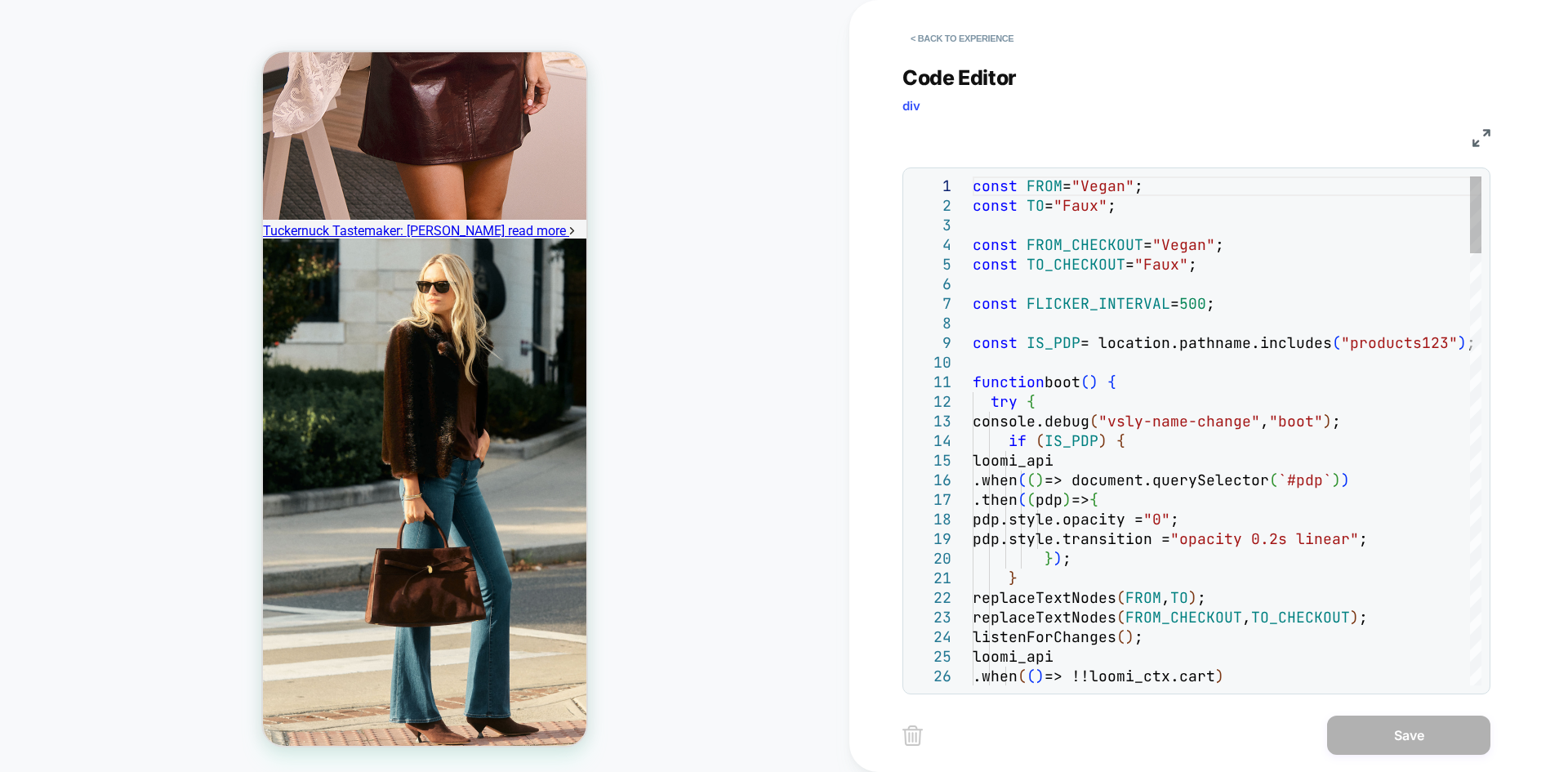
type textarea "**********"
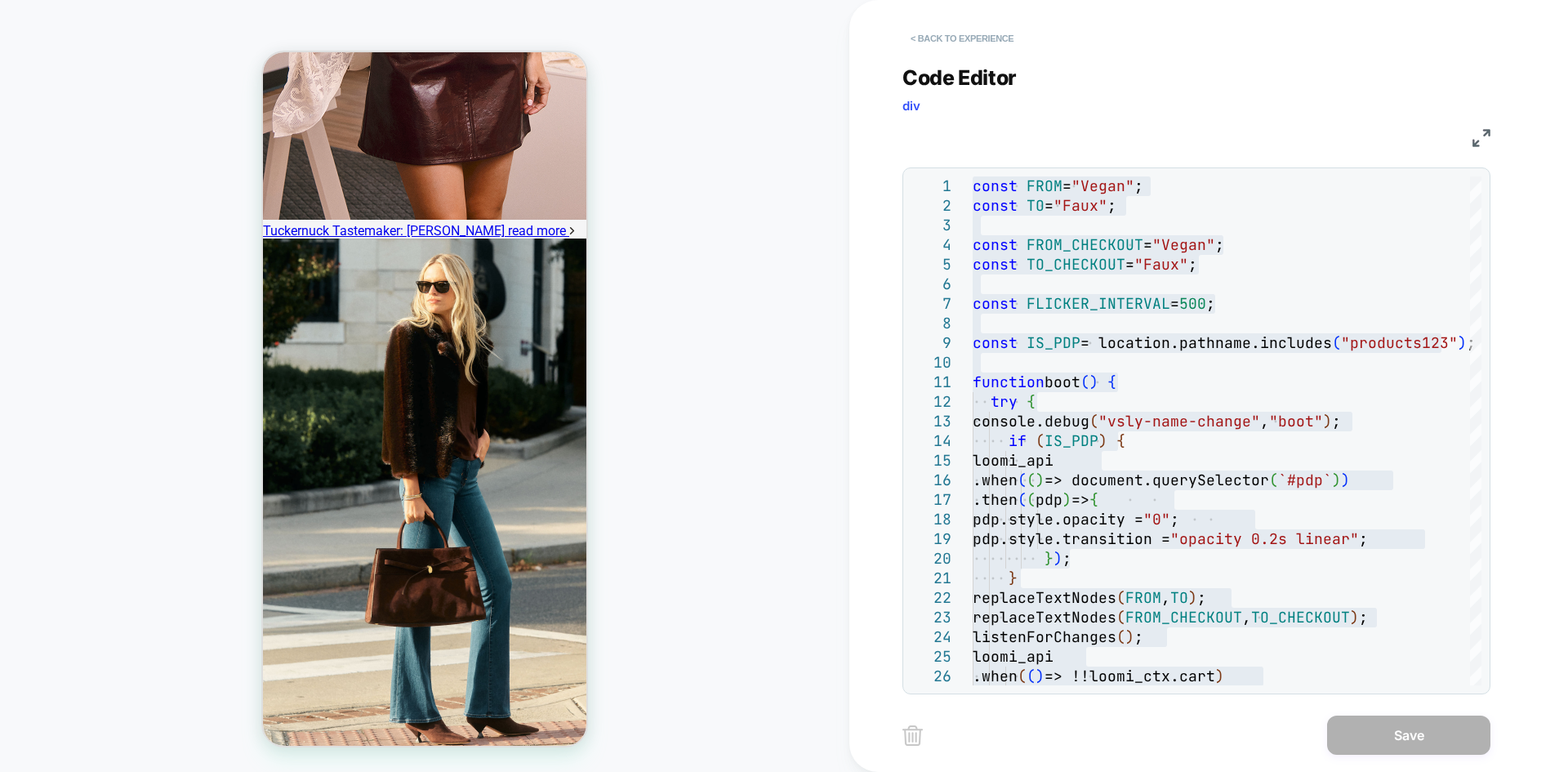
click at [990, 45] on button "< Back to experience" at bounding box center [962, 38] width 119 height 26
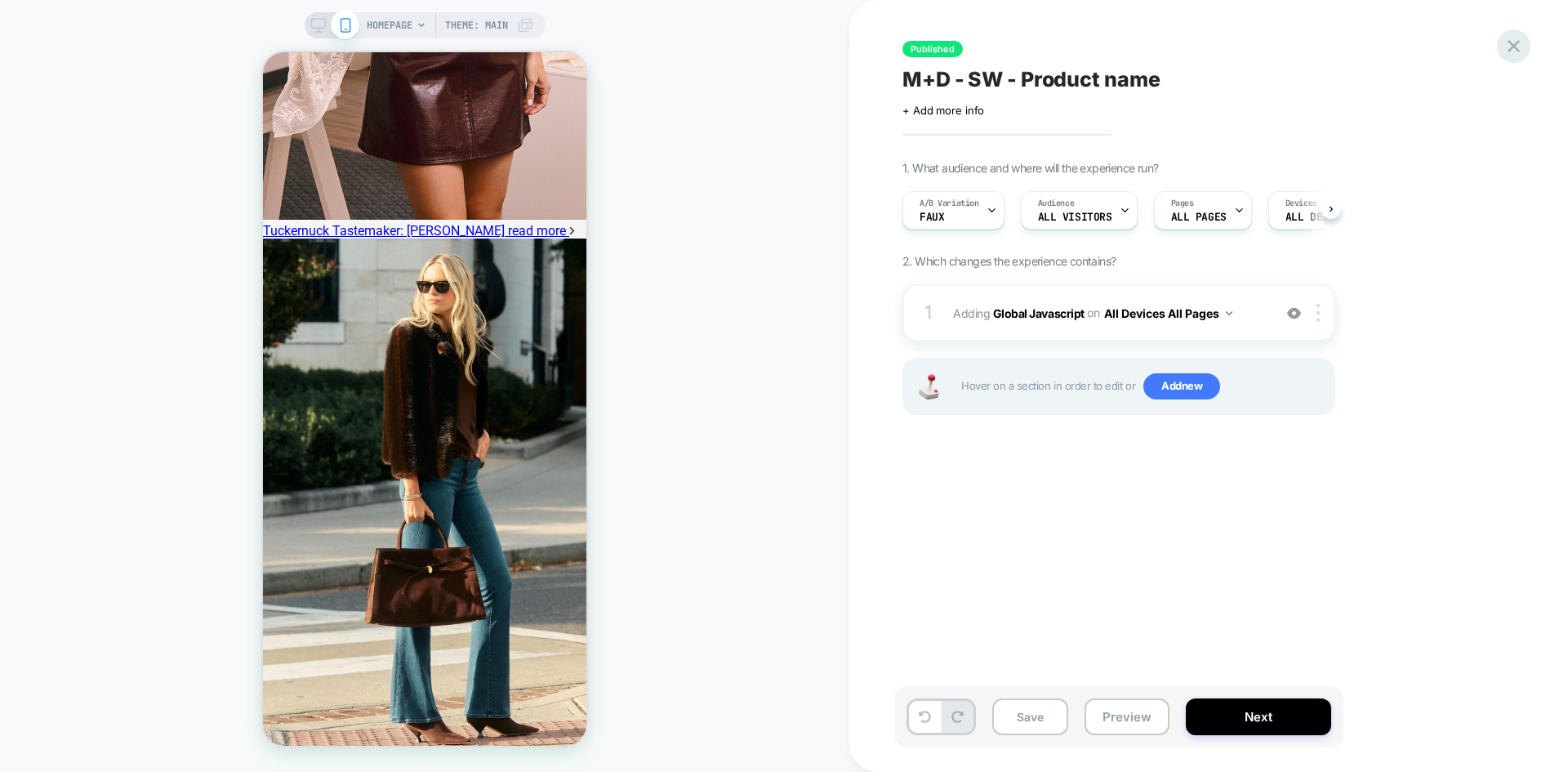
click at [1512, 46] on icon at bounding box center [1513, 46] width 12 height 12
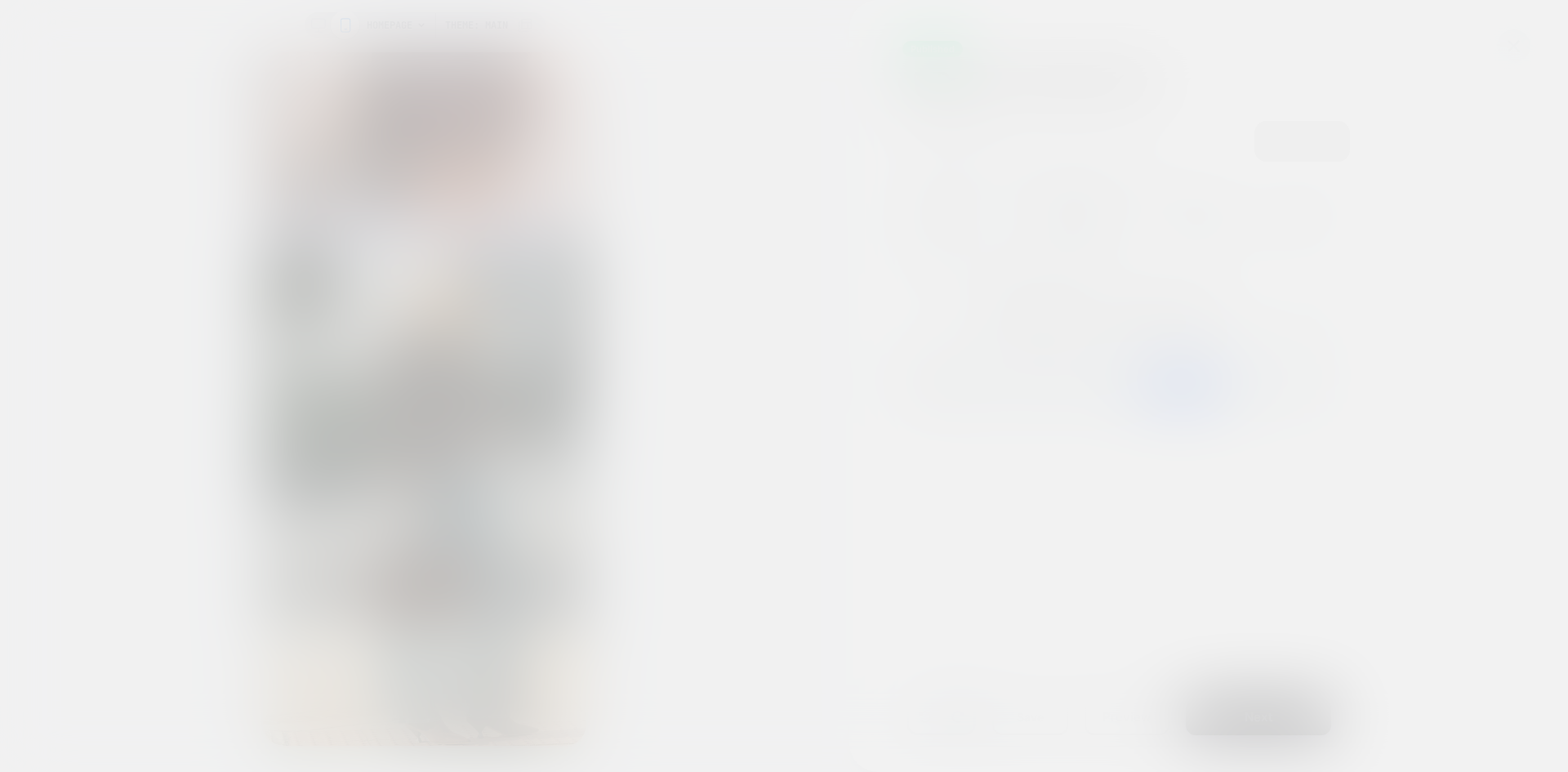
scroll to position [0, 1]
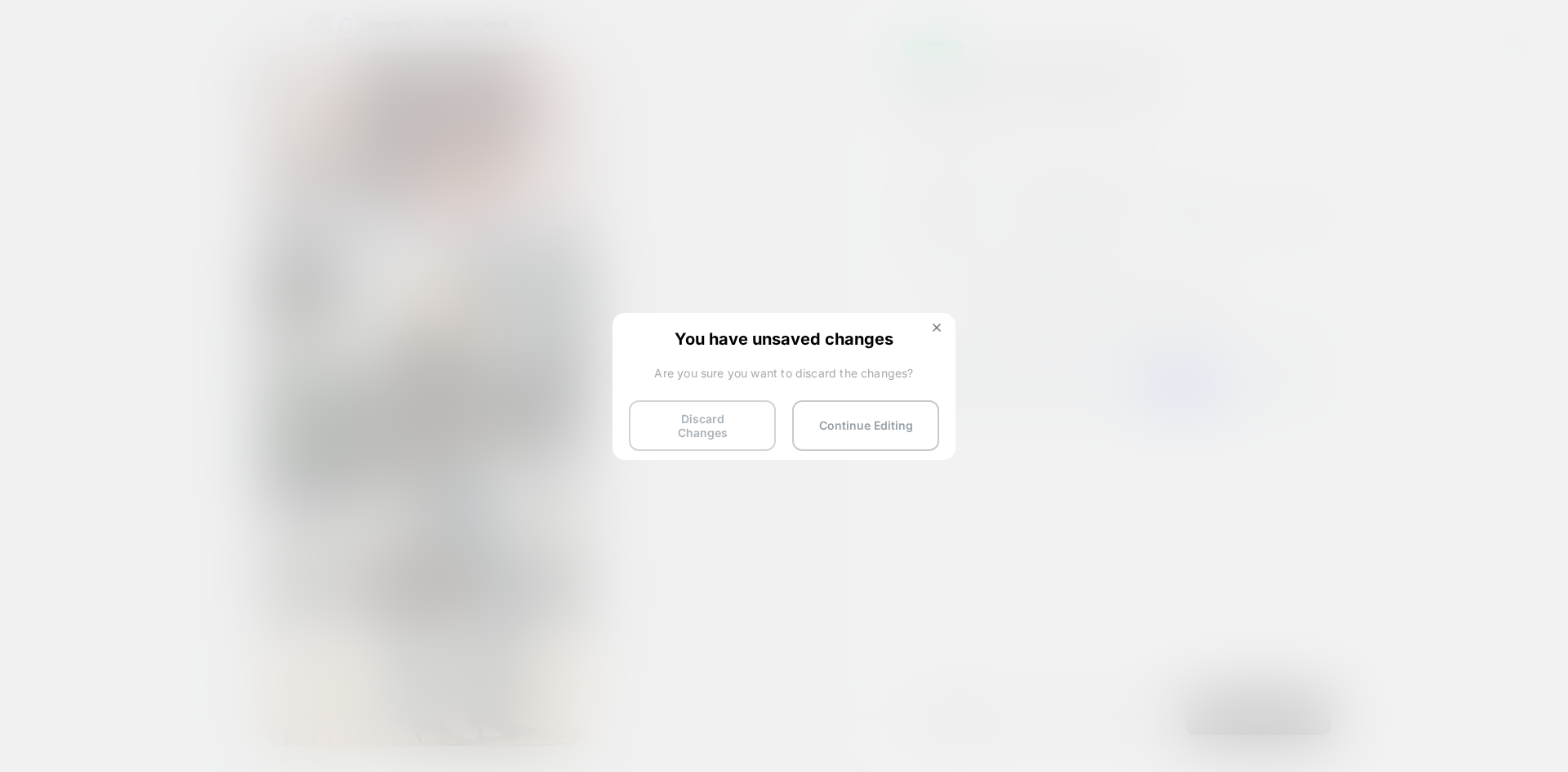
click at [702, 423] on button "Discard Changes" at bounding box center [703, 426] width 147 height 51
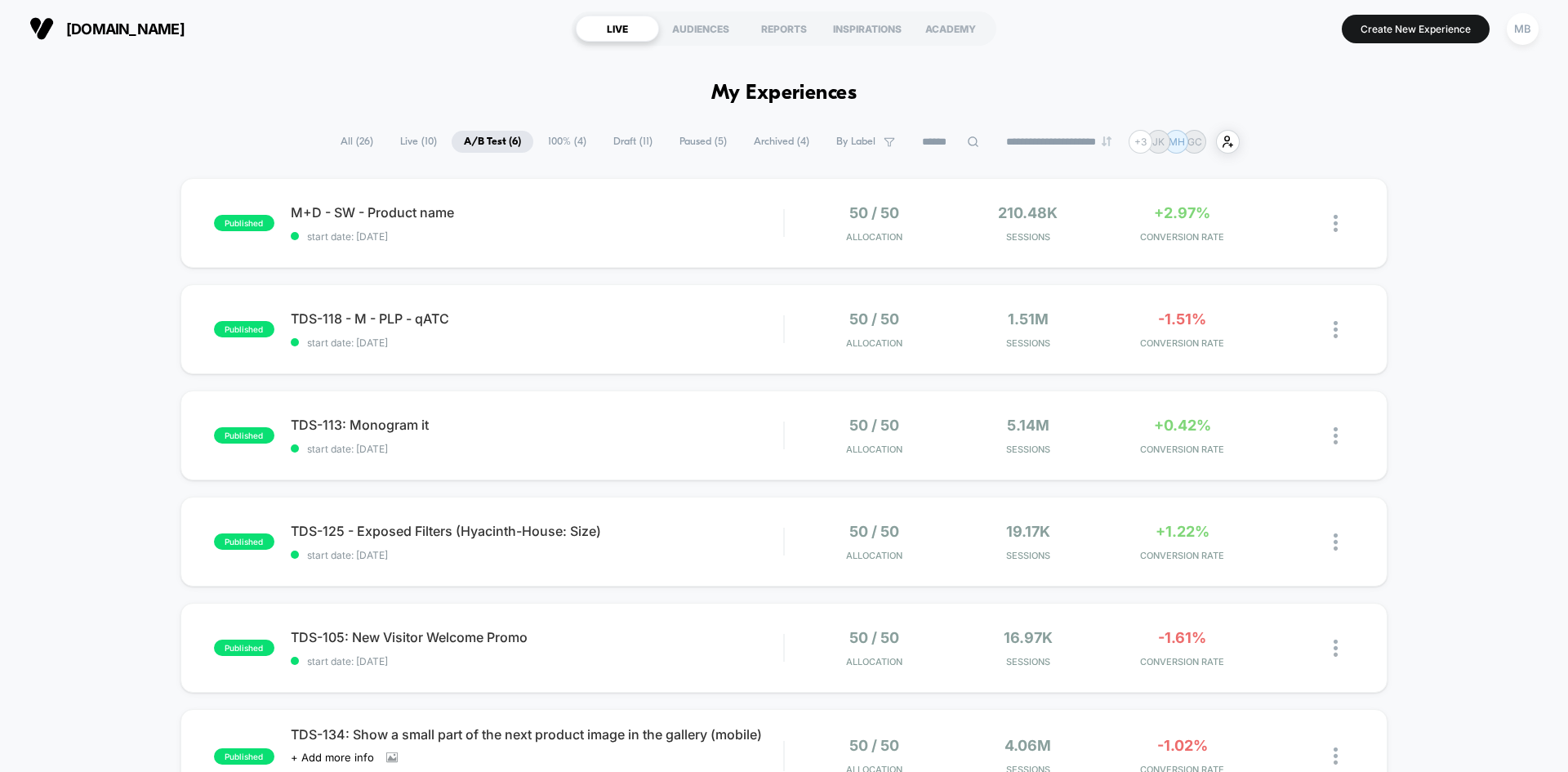
click at [561, 146] on span "100% ( 4 )" at bounding box center [567, 142] width 63 height 22
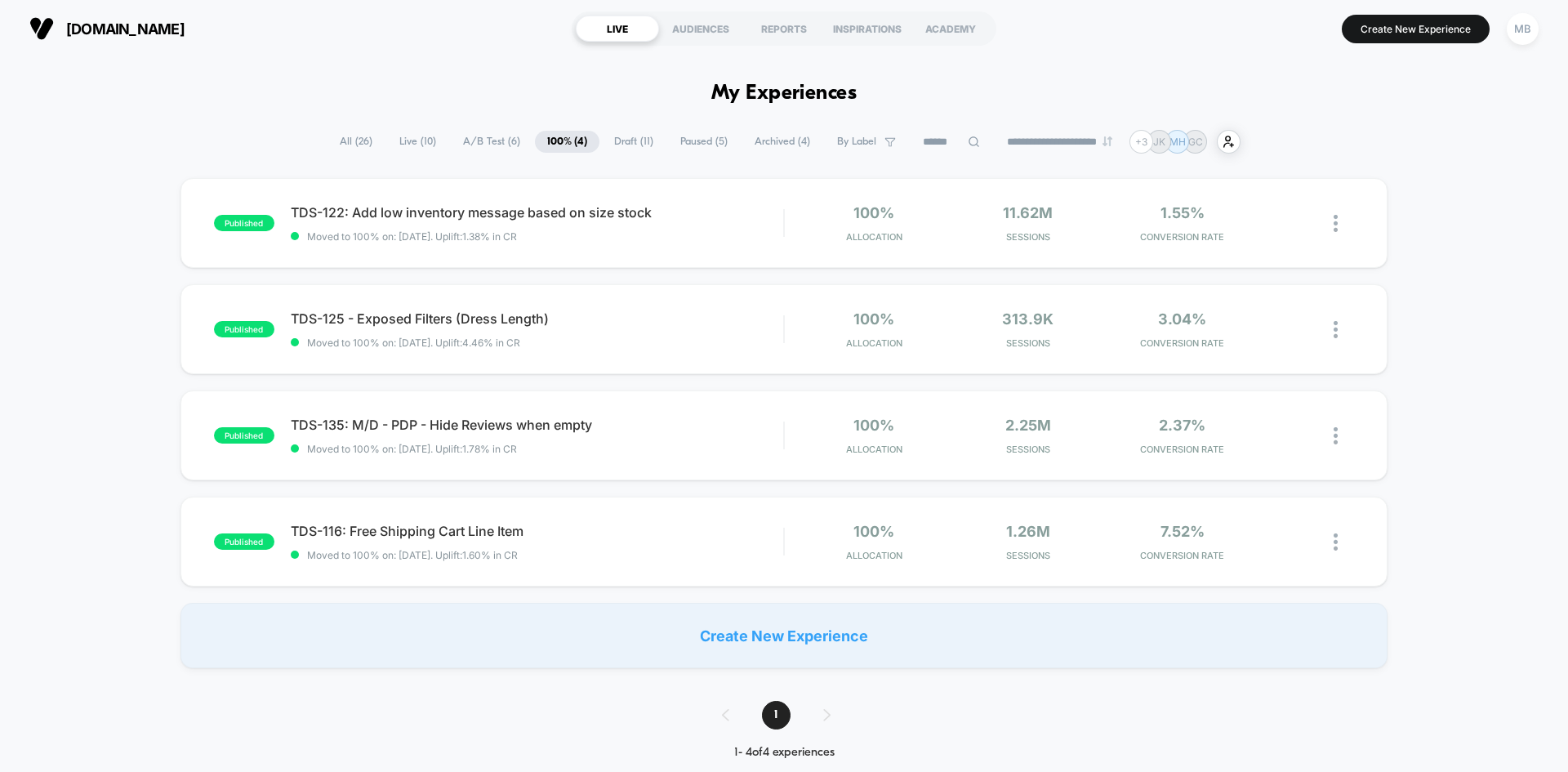
click at [686, 140] on span "Paused ( 5 )" at bounding box center [703, 142] width 72 height 22
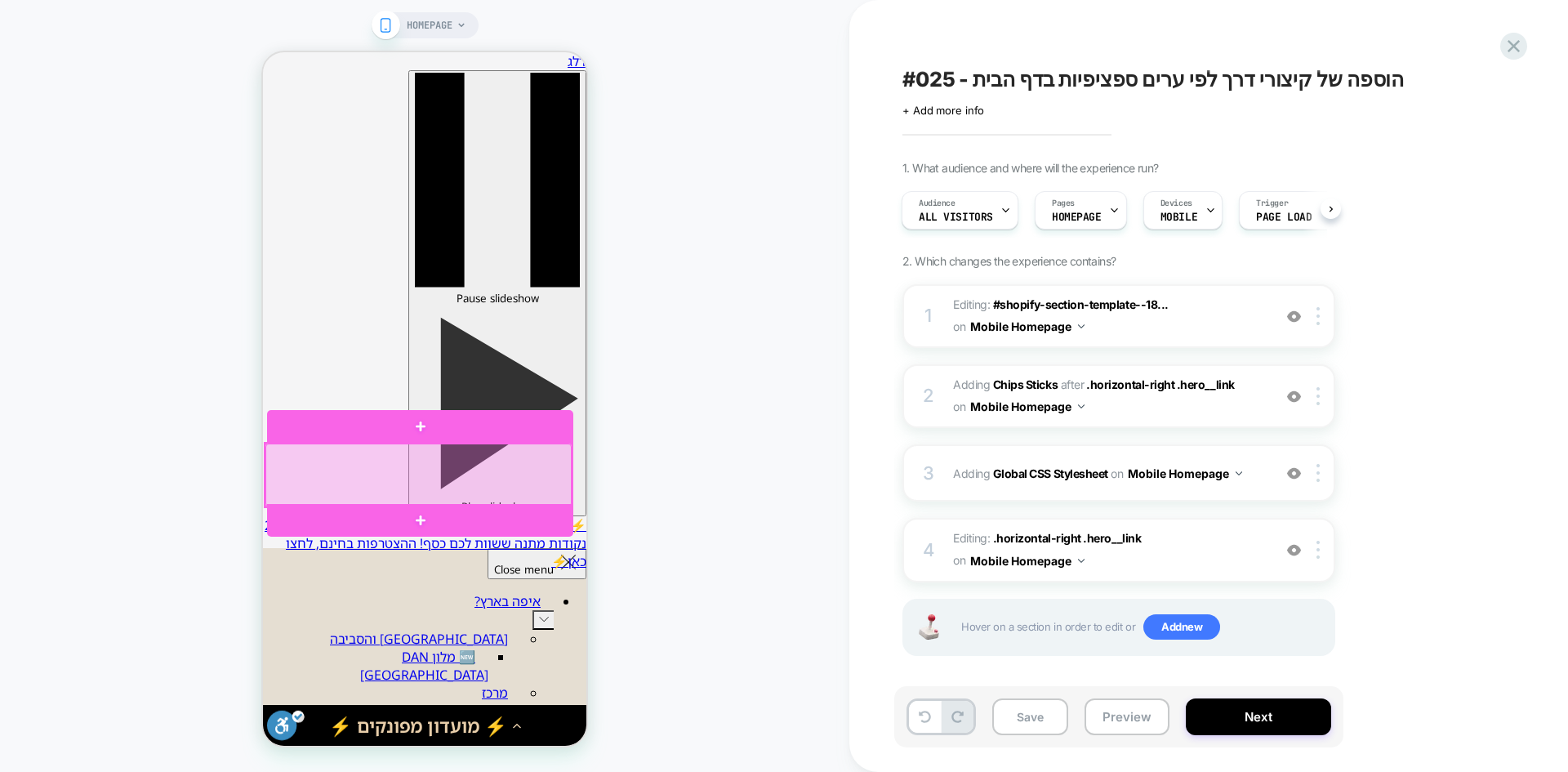
click at [456, 485] on div at bounding box center [419, 474] width 307 height 62
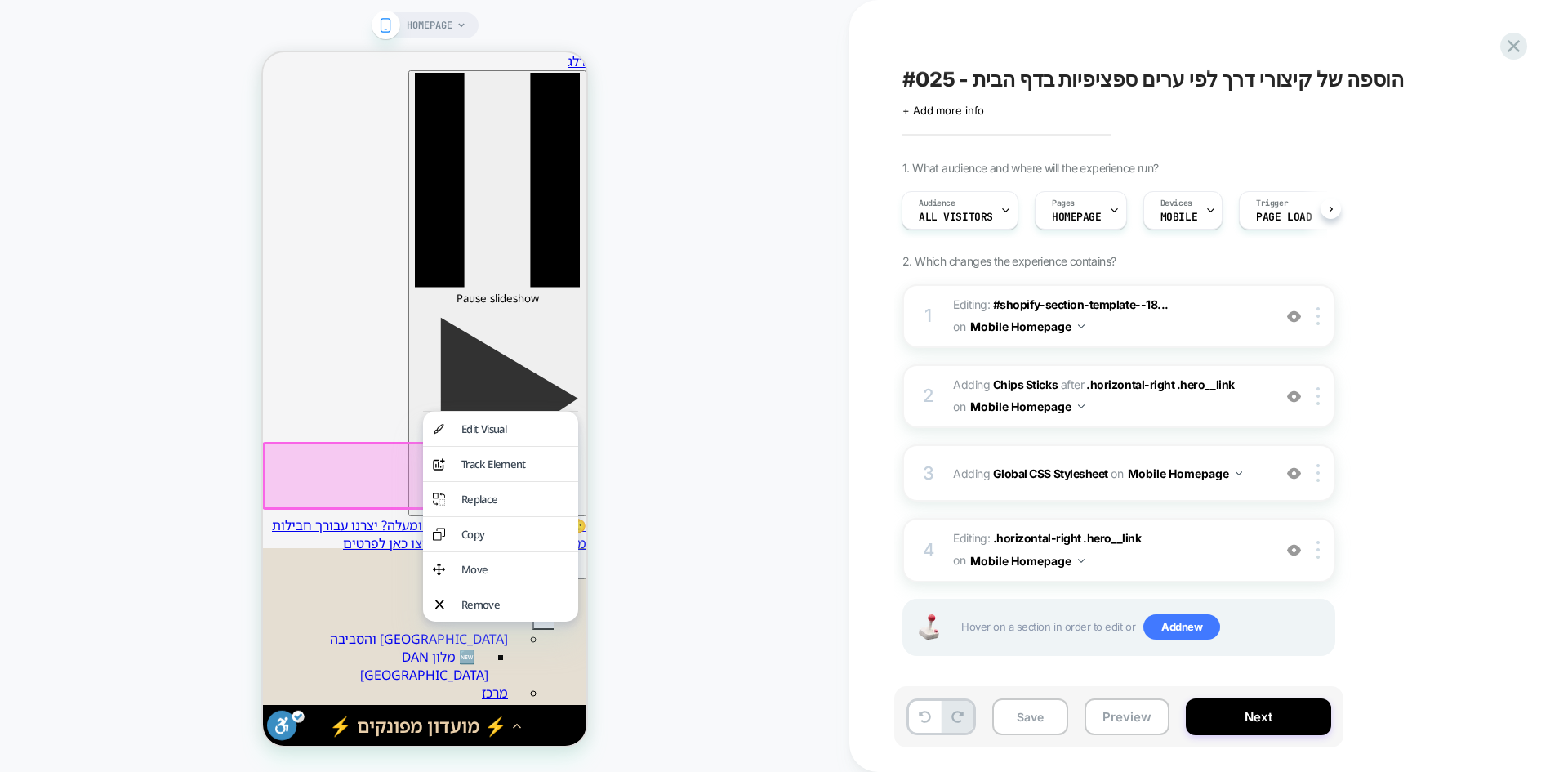
click at [744, 462] on div "HOMEPAGE" at bounding box center [425, 386] width 850 height 739
click at [664, 309] on div "HOMEPAGE" at bounding box center [425, 386] width 850 height 739
click at [263, 52] on div "בתי הספא שלנו במבחר מלונות ומתחמים יוקרתיים" at bounding box center [263, 52] width 0 height 0
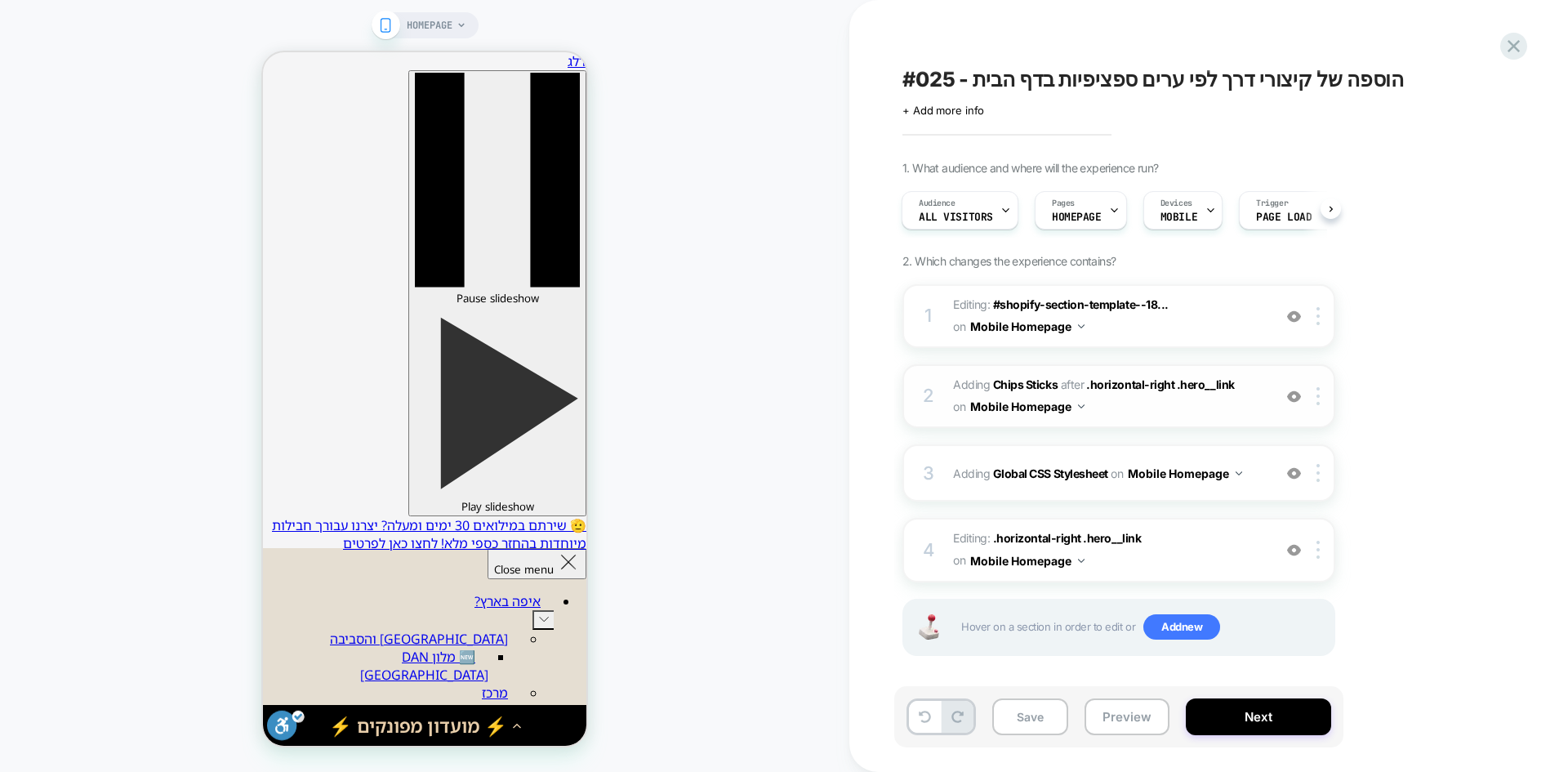
click at [1291, 401] on img at bounding box center [1294, 396] width 14 height 14
click at [1027, 379] on b "Chips Sticks" at bounding box center [1025, 384] width 65 height 14
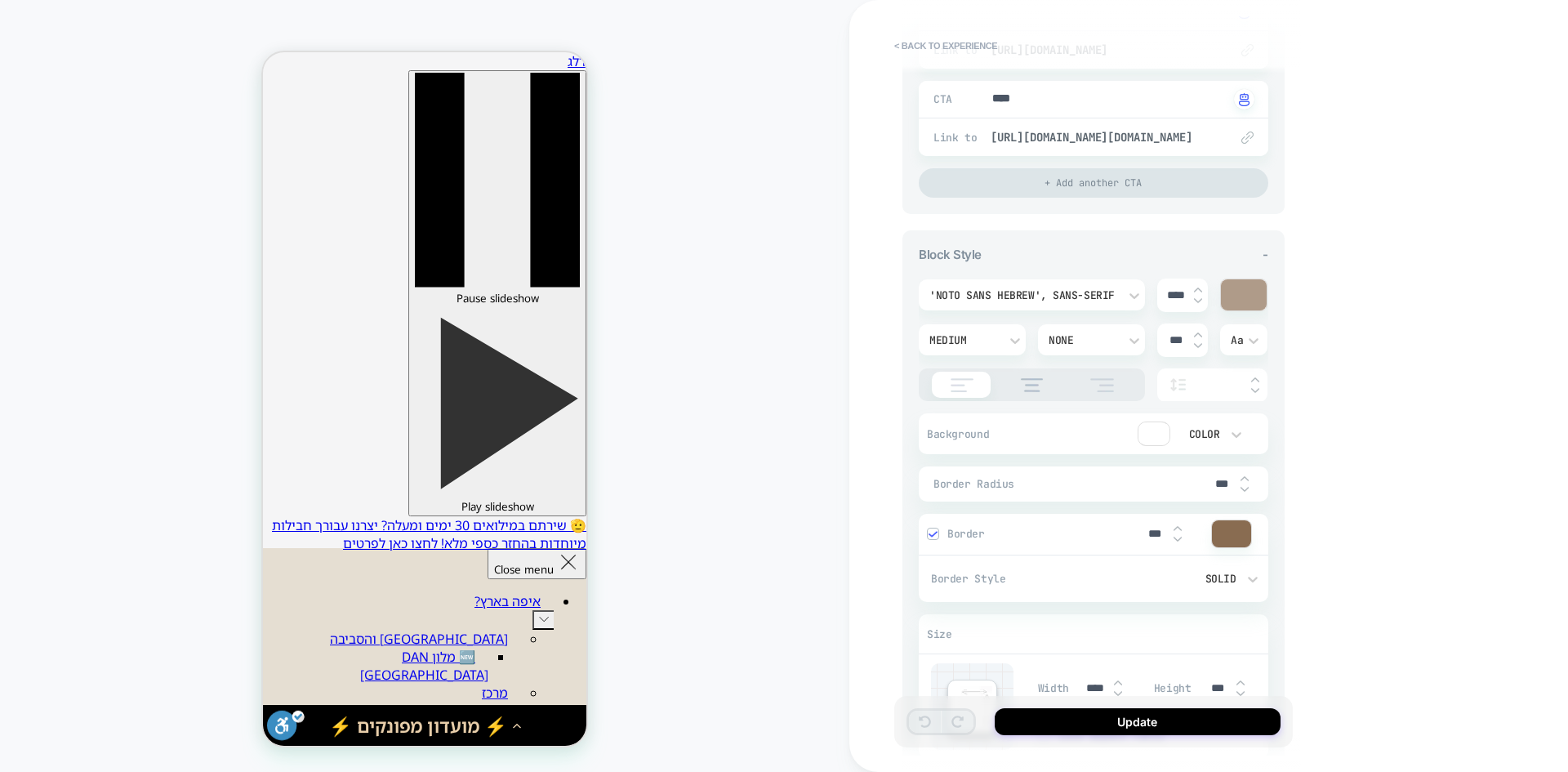
click at [1027, 384] on img at bounding box center [1032, 385] width 39 height 14
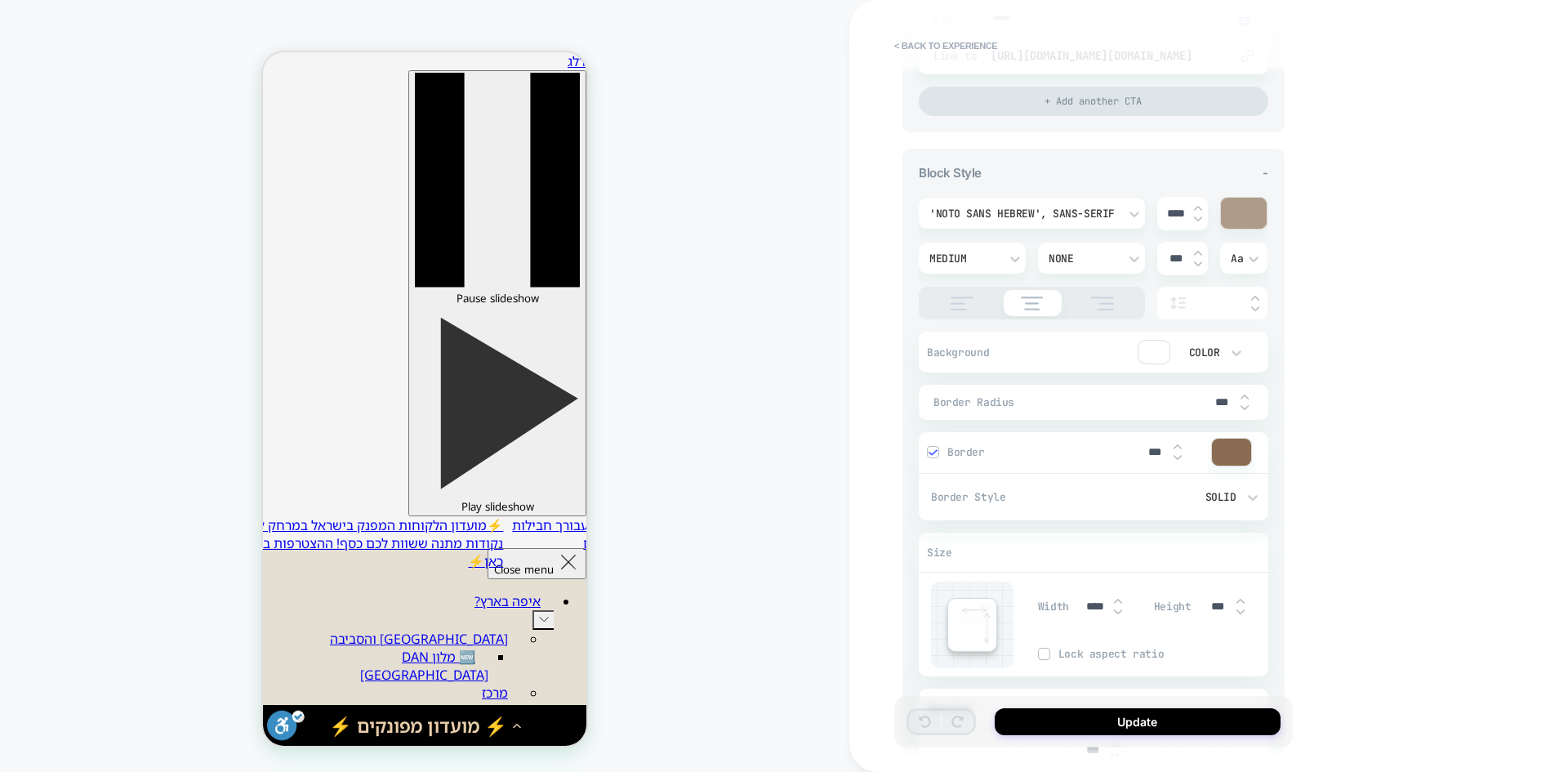
scroll to position [905, 0]
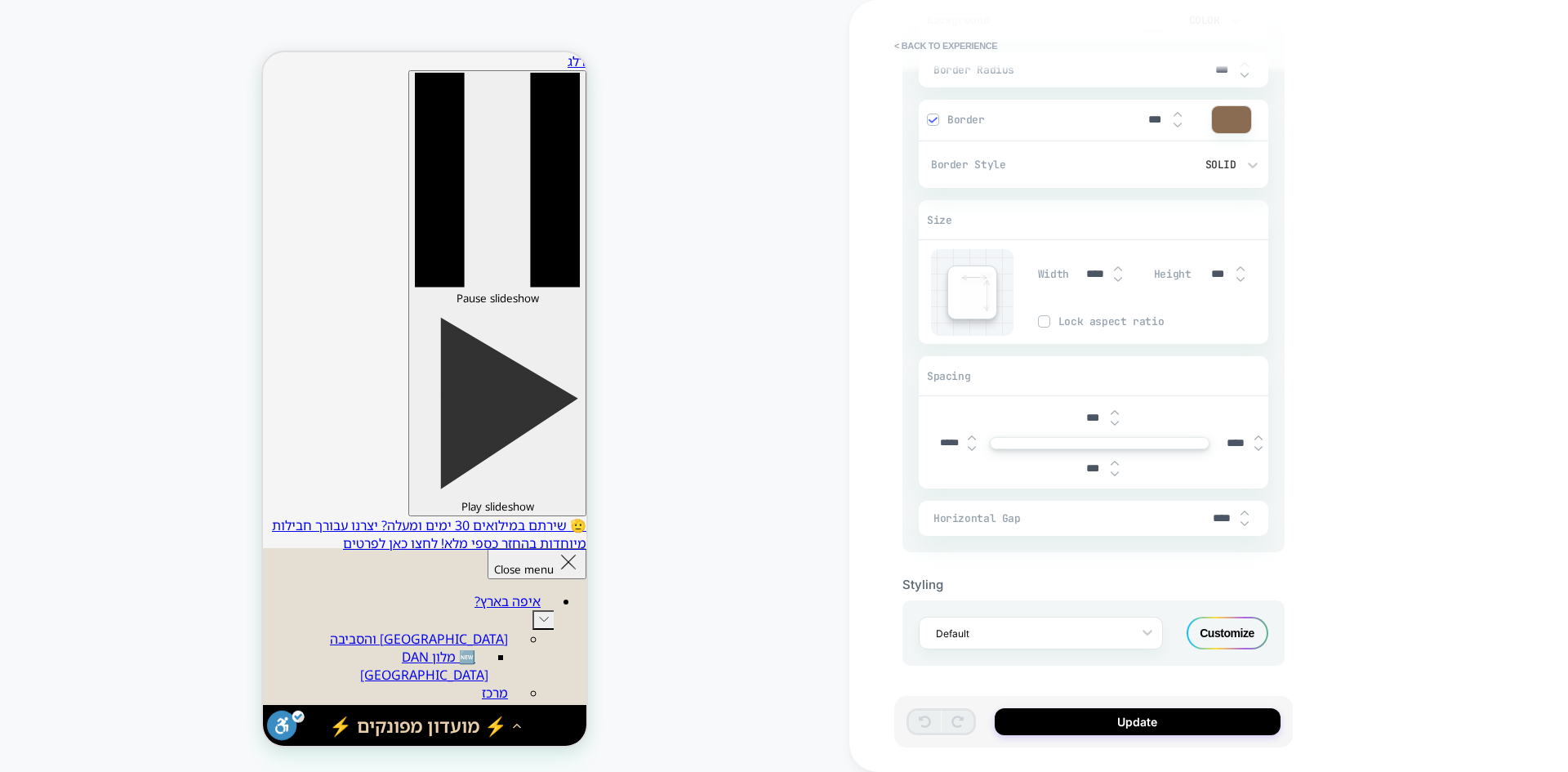
click at [949, 442] on input "*****" at bounding box center [949, 442] width 36 height 12
click at [946, 443] on input "*****" at bounding box center [949, 442] width 36 height 12
type textarea "*"
type input "***"
type textarea "*"
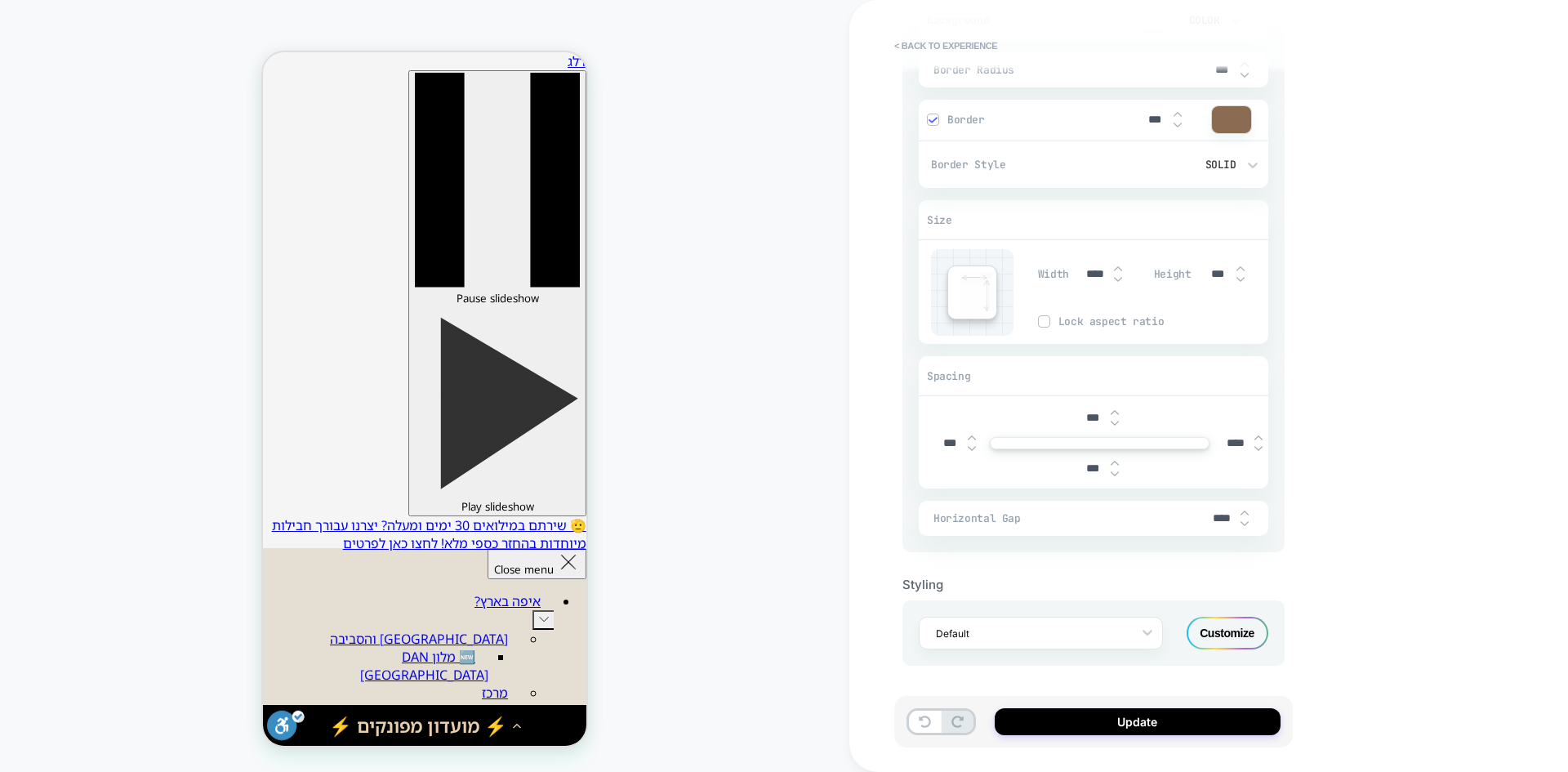
type input "****"
type textarea "*"
type input "*****"
type textarea "*"
type input "*****"
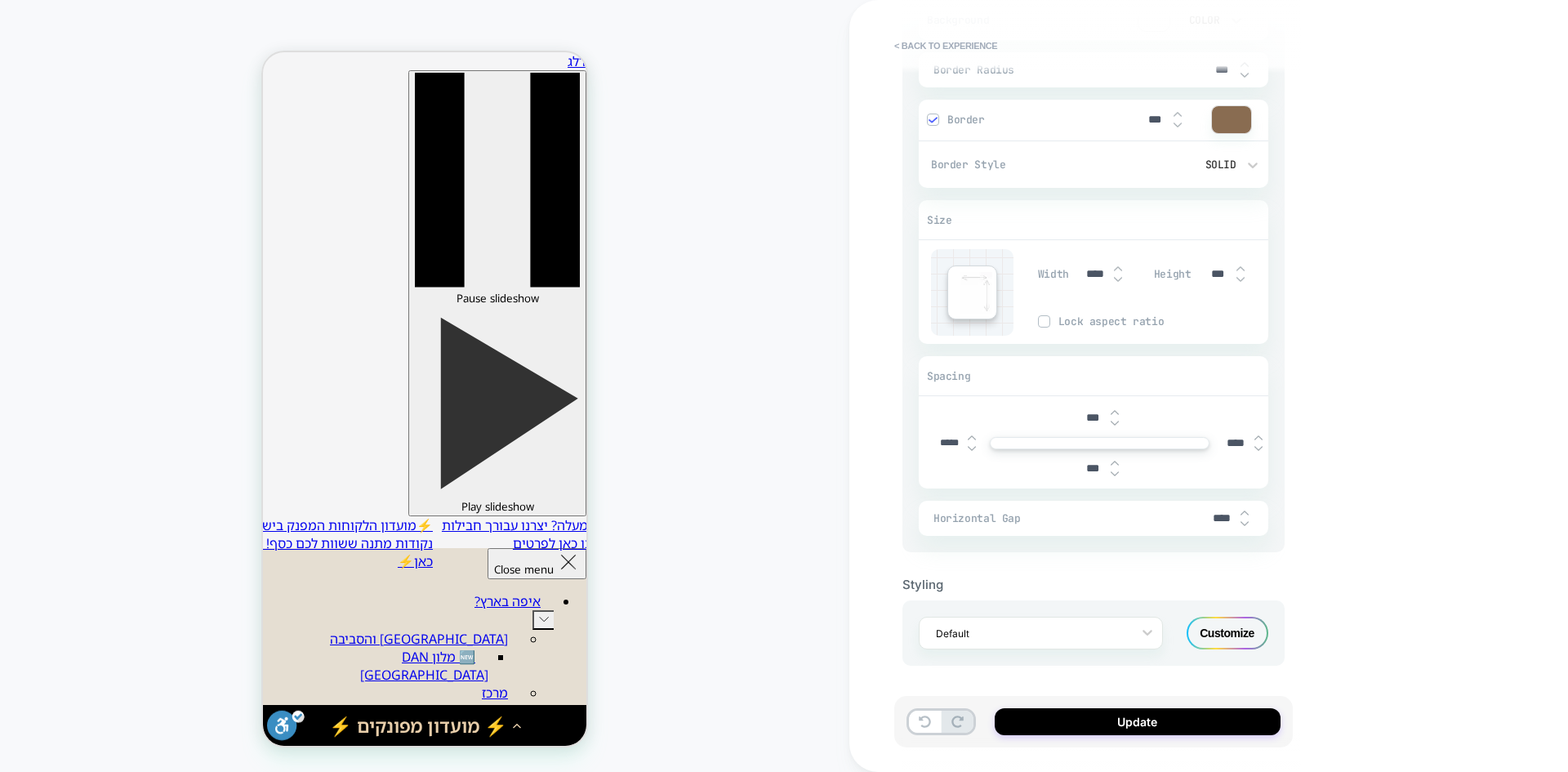
click at [974, 469] on div "***" at bounding box center [1099, 468] width 338 height 34
click at [950, 442] on input "*****" at bounding box center [949, 442] width 36 height 12
click at [946, 443] on input "*****" at bounding box center [949, 442] width 36 height 12
type textarea "*"
type input "******"
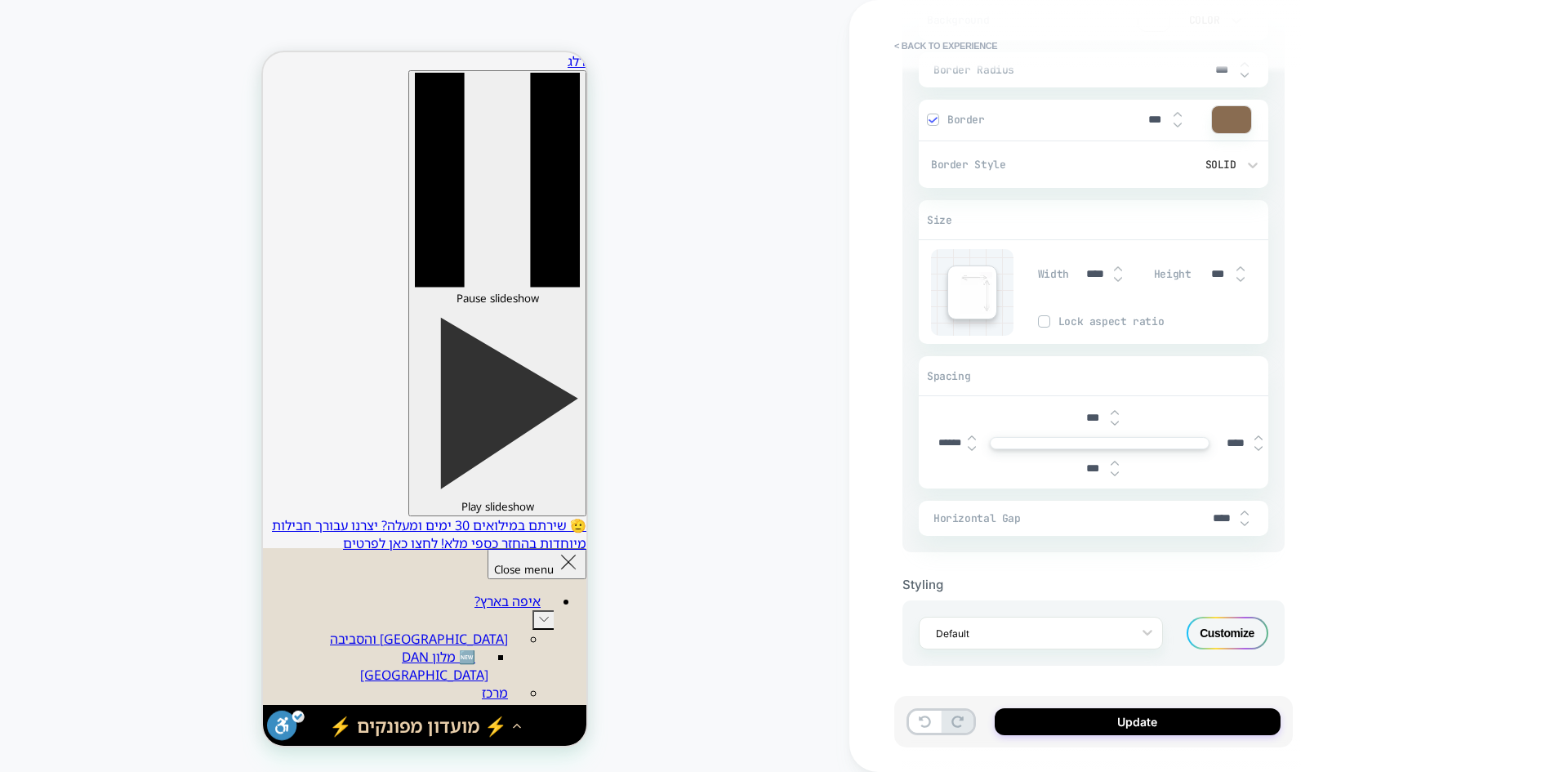
type textarea "*"
type input "*****"
type textarea "*"
type input "*****"
click at [1108, 727] on button "Update" at bounding box center [1138, 722] width 286 height 27
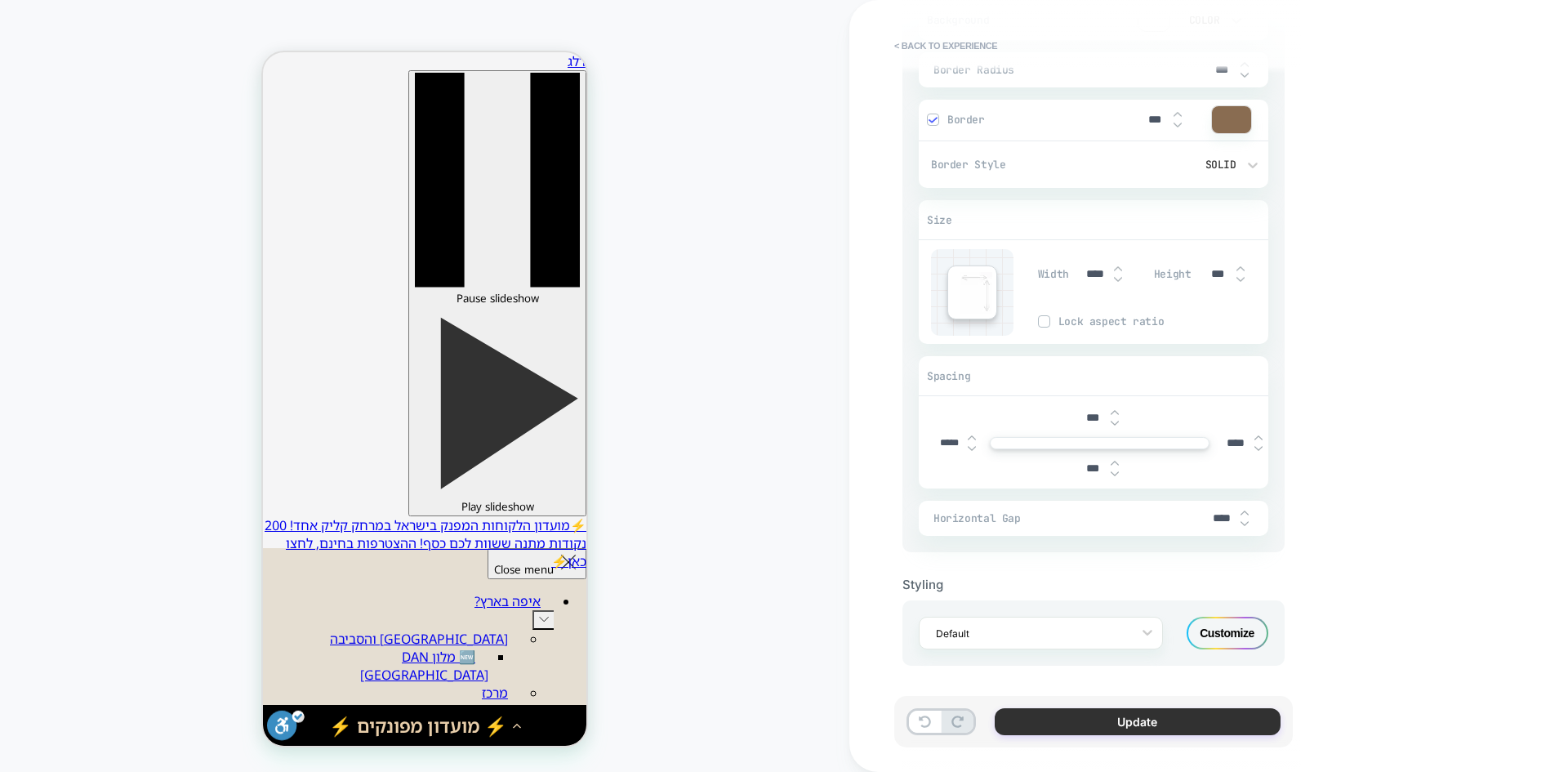
type textarea "*"
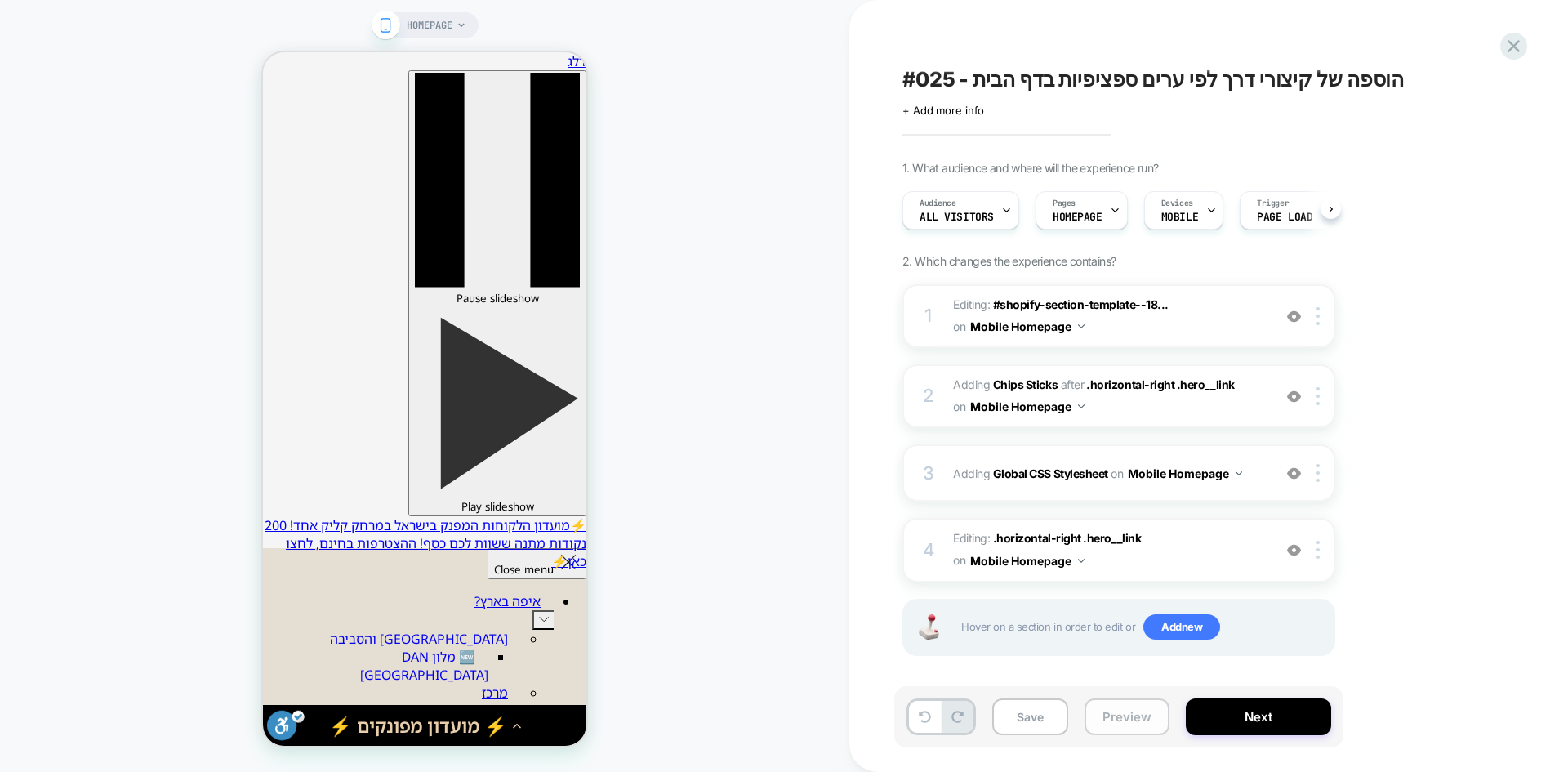
scroll to position [0, 1]
click at [1124, 718] on button "Preview" at bounding box center [1127, 716] width 85 height 36
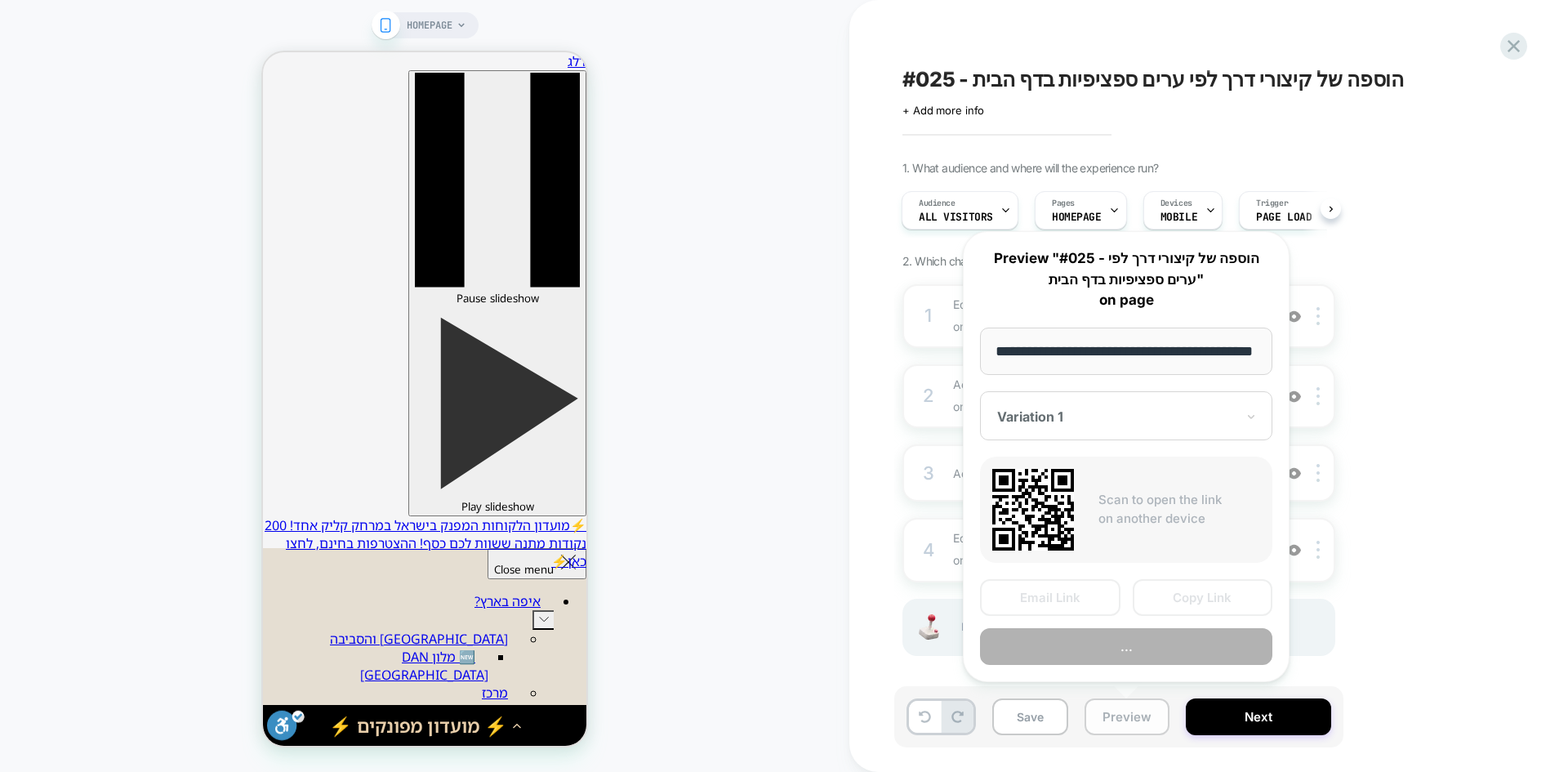
scroll to position [0, 49]
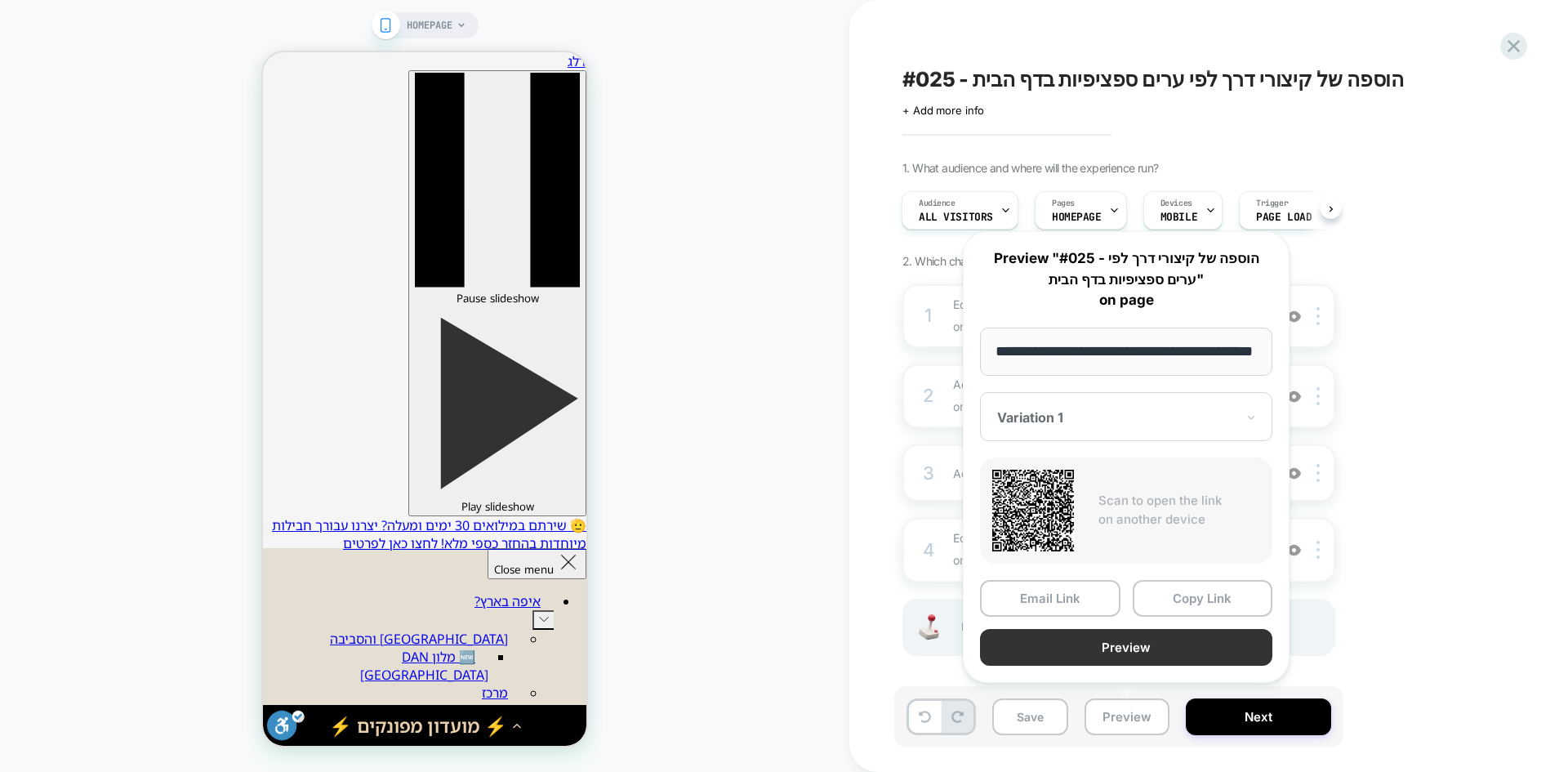
click at [1131, 642] on button "Preview" at bounding box center [1126, 647] width 292 height 36
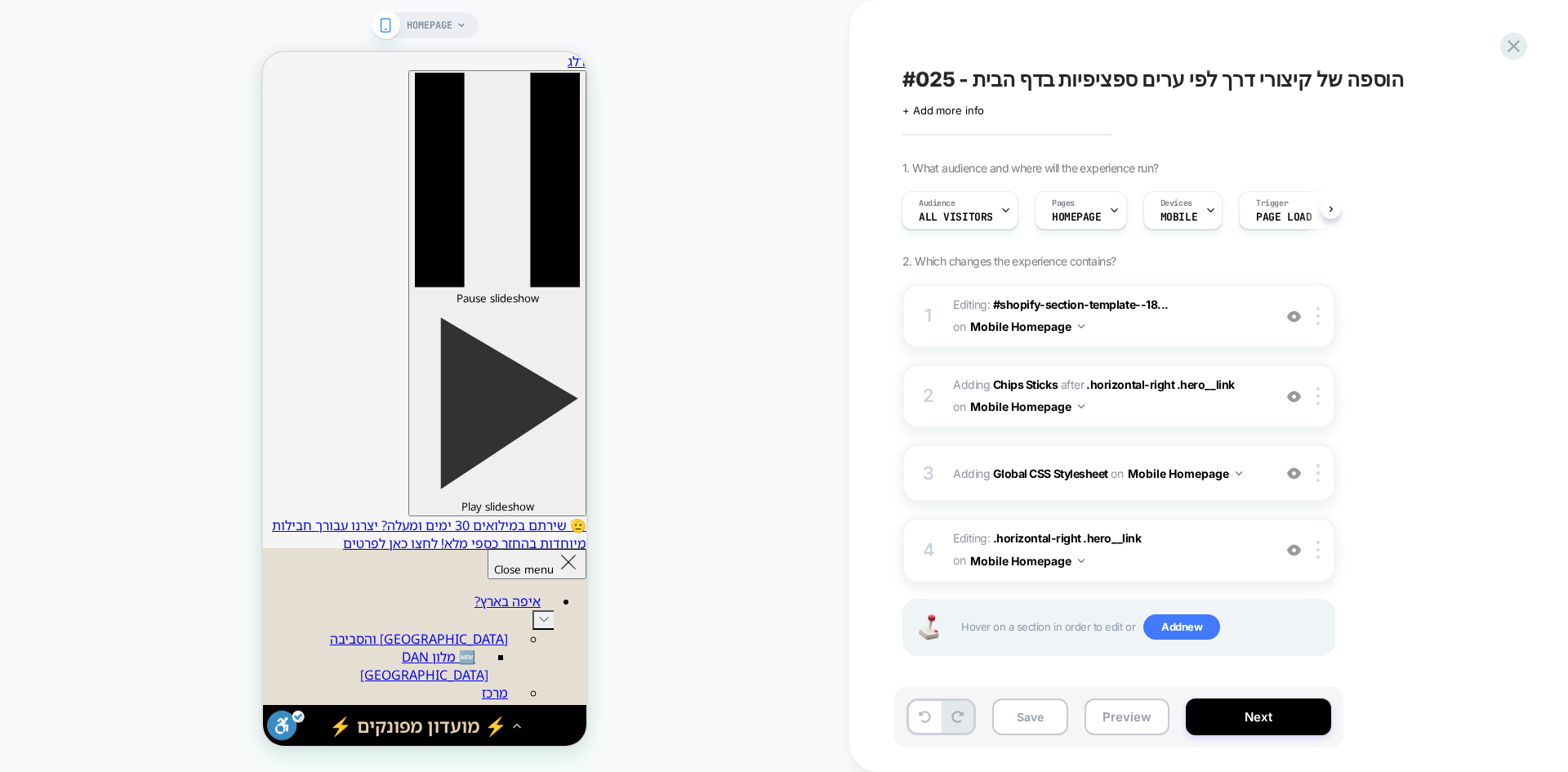
click at [1025, 86] on span "#025 - הוספה של קיצורי דרך לפי ערים ספציפיות בדף הבית" at bounding box center [1153, 79] width 501 height 25
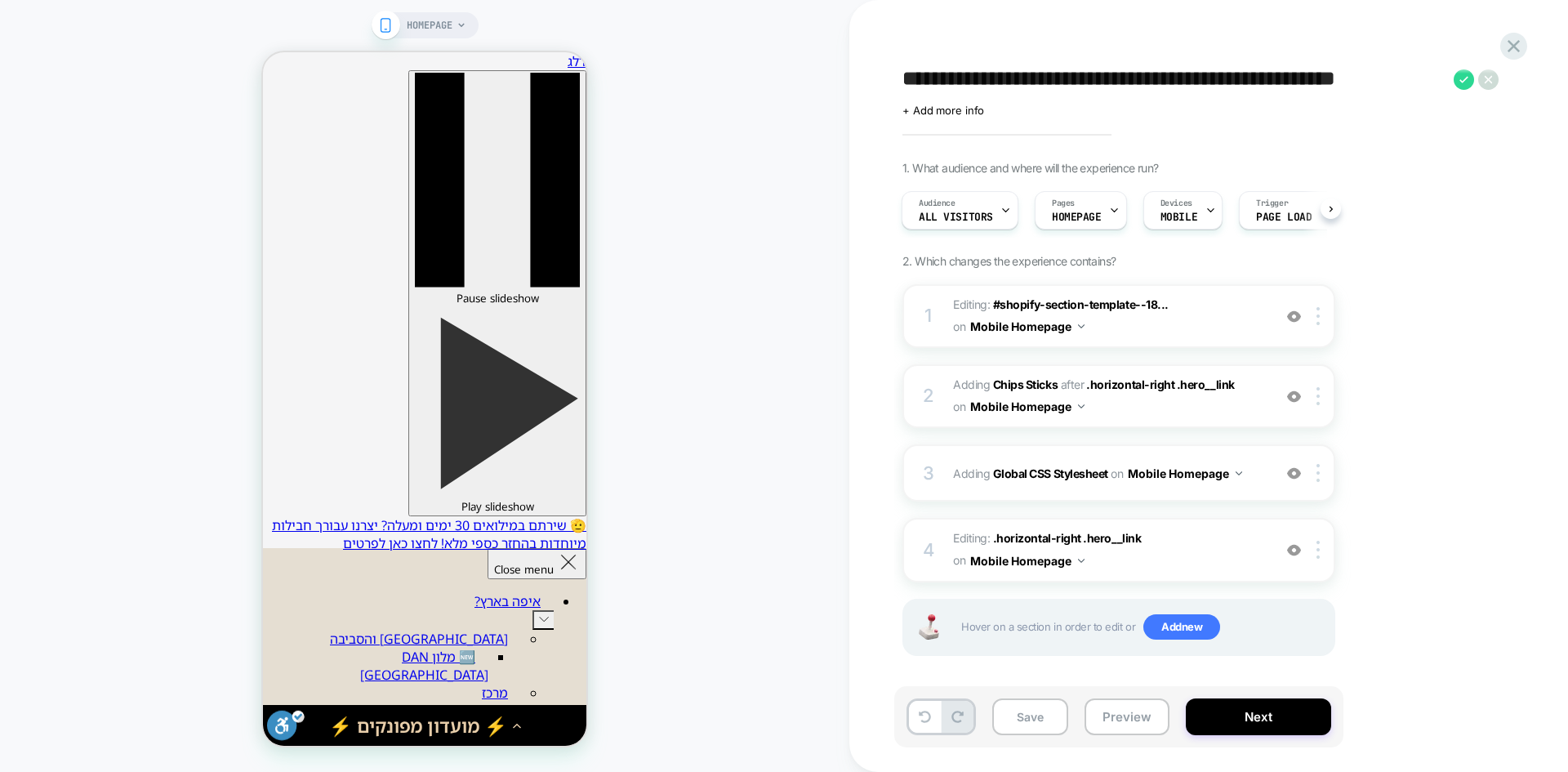
click at [1027, 84] on textarea "**********" at bounding box center [1174, 79] width 543 height 25
click at [1522, 39] on icon at bounding box center [1514, 46] width 22 height 22
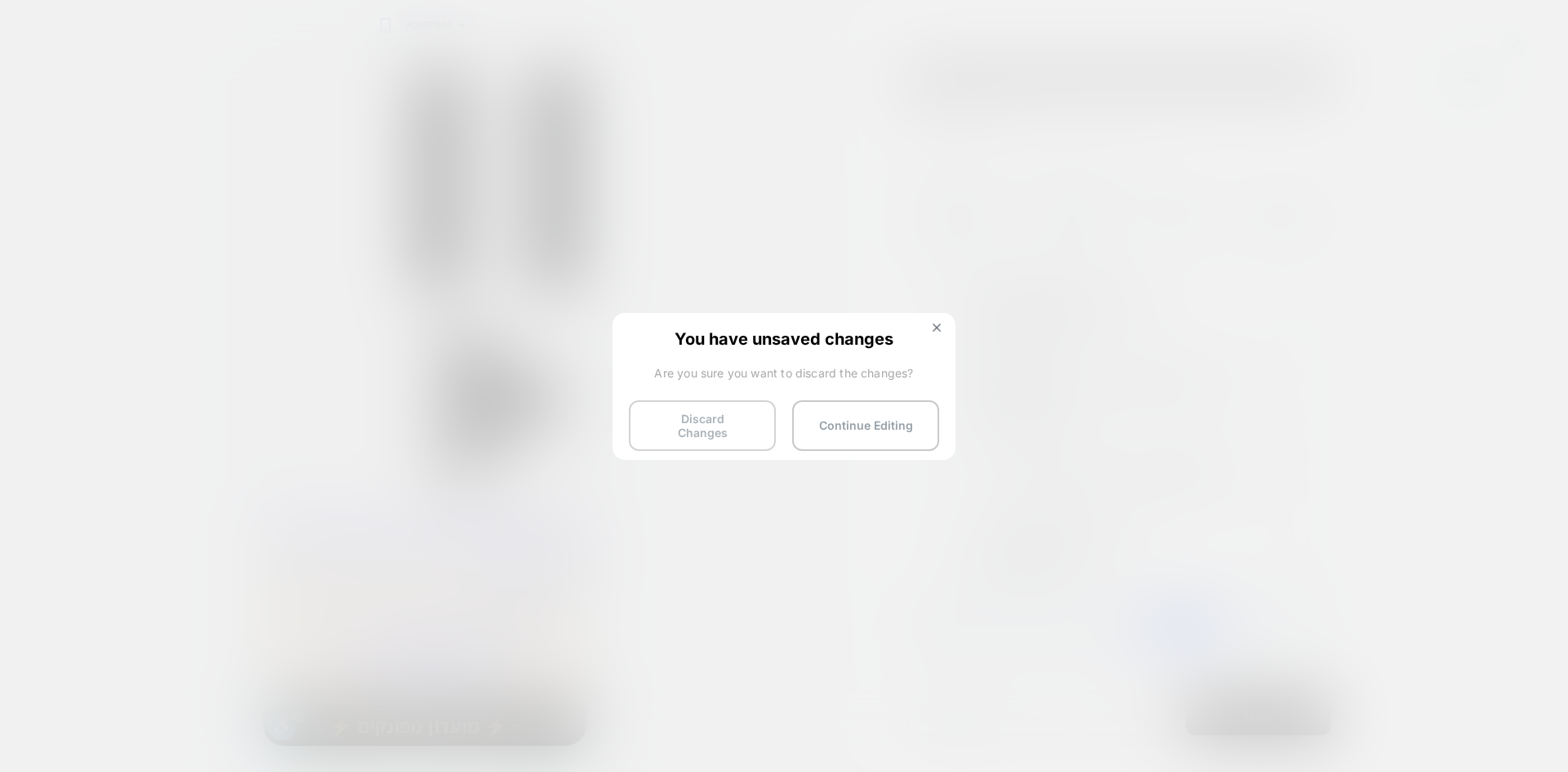
click at [684, 413] on button "Discard Changes" at bounding box center [703, 426] width 147 height 51
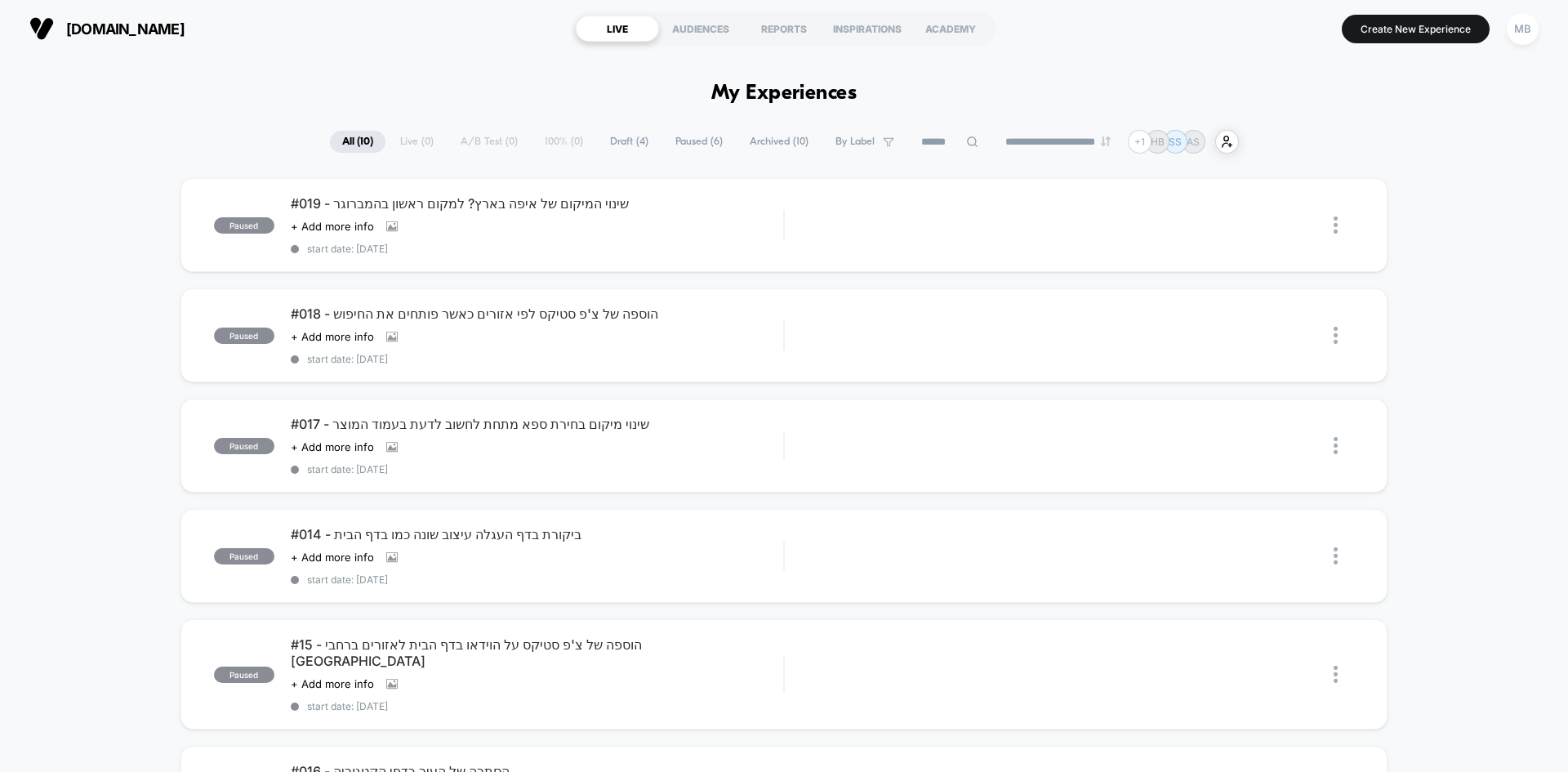
click at [926, 147] on input at bounding box center [950, 142] width 82 height 20
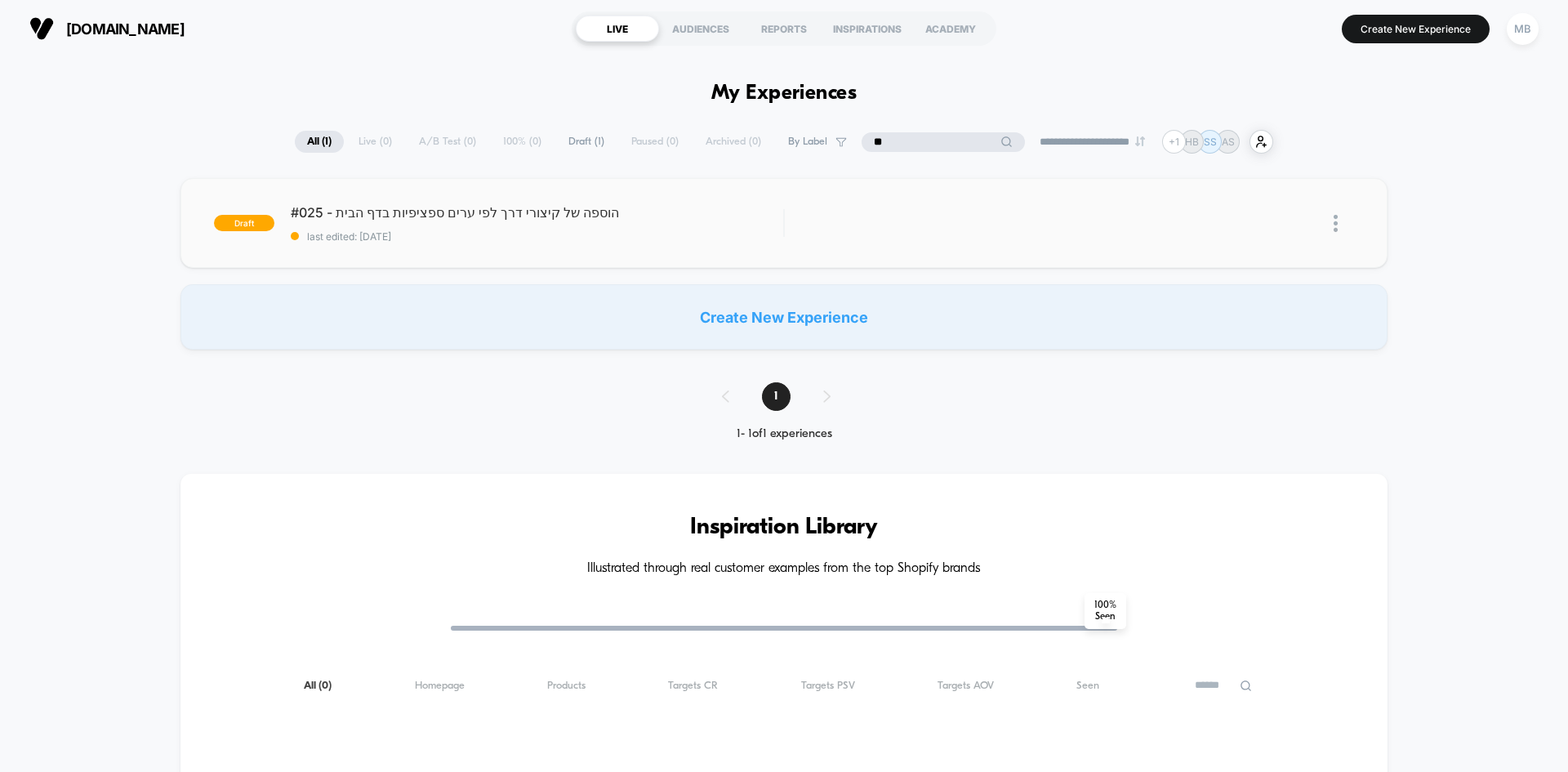
type input "**"
click at [477, 249] on div "draft #025 - הוספה של קיצורי דרך לפי ערים ספציפיות בדף הבית last edited: 10/8/2…" at bounding box center [784, 223] width 1208 height 90
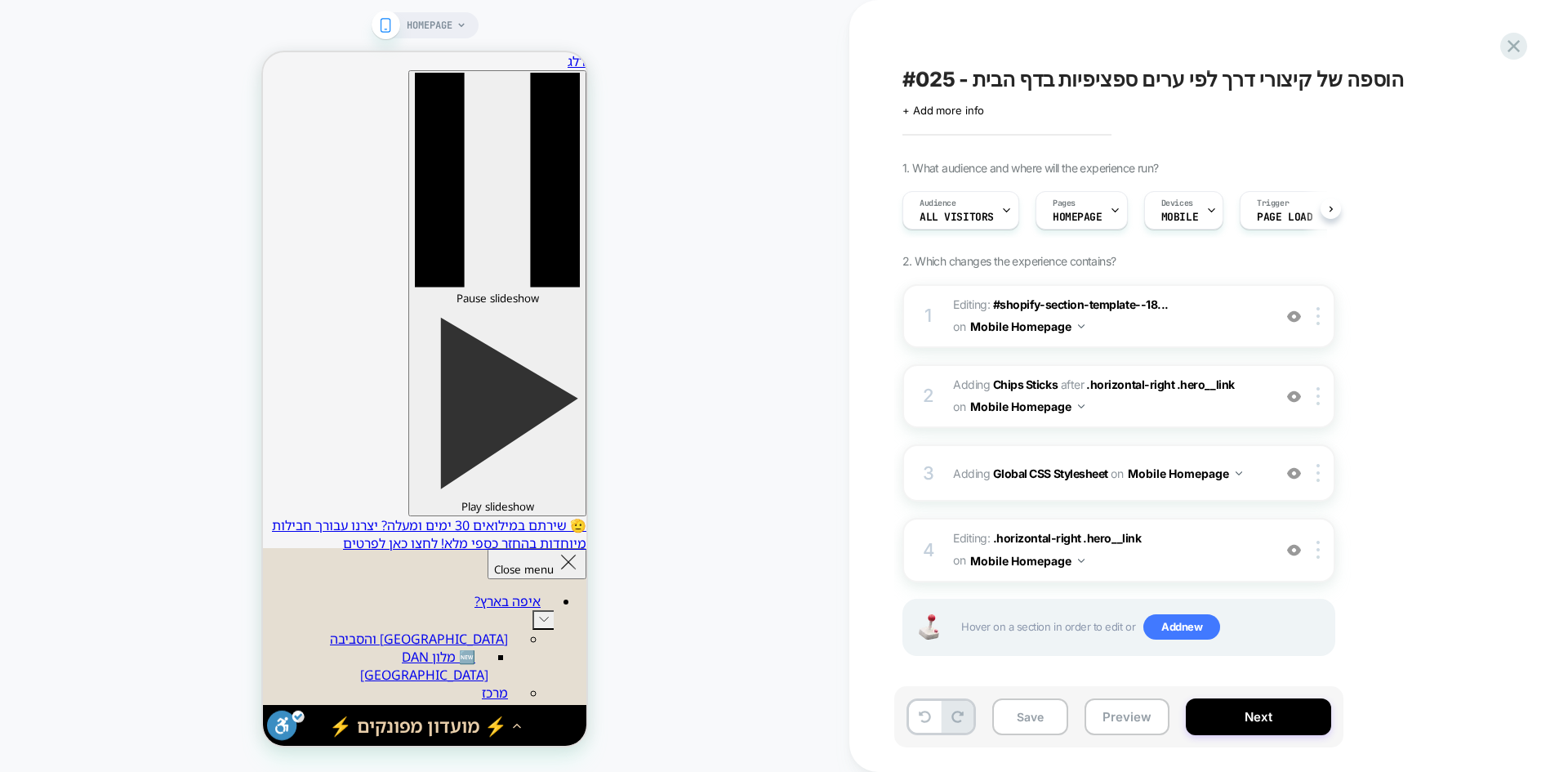
scroll to position [0, 1]
click at [1046, 469] on b "Global CSS Stylesheet" at bounding box center [1050, 473] width 116 height 14
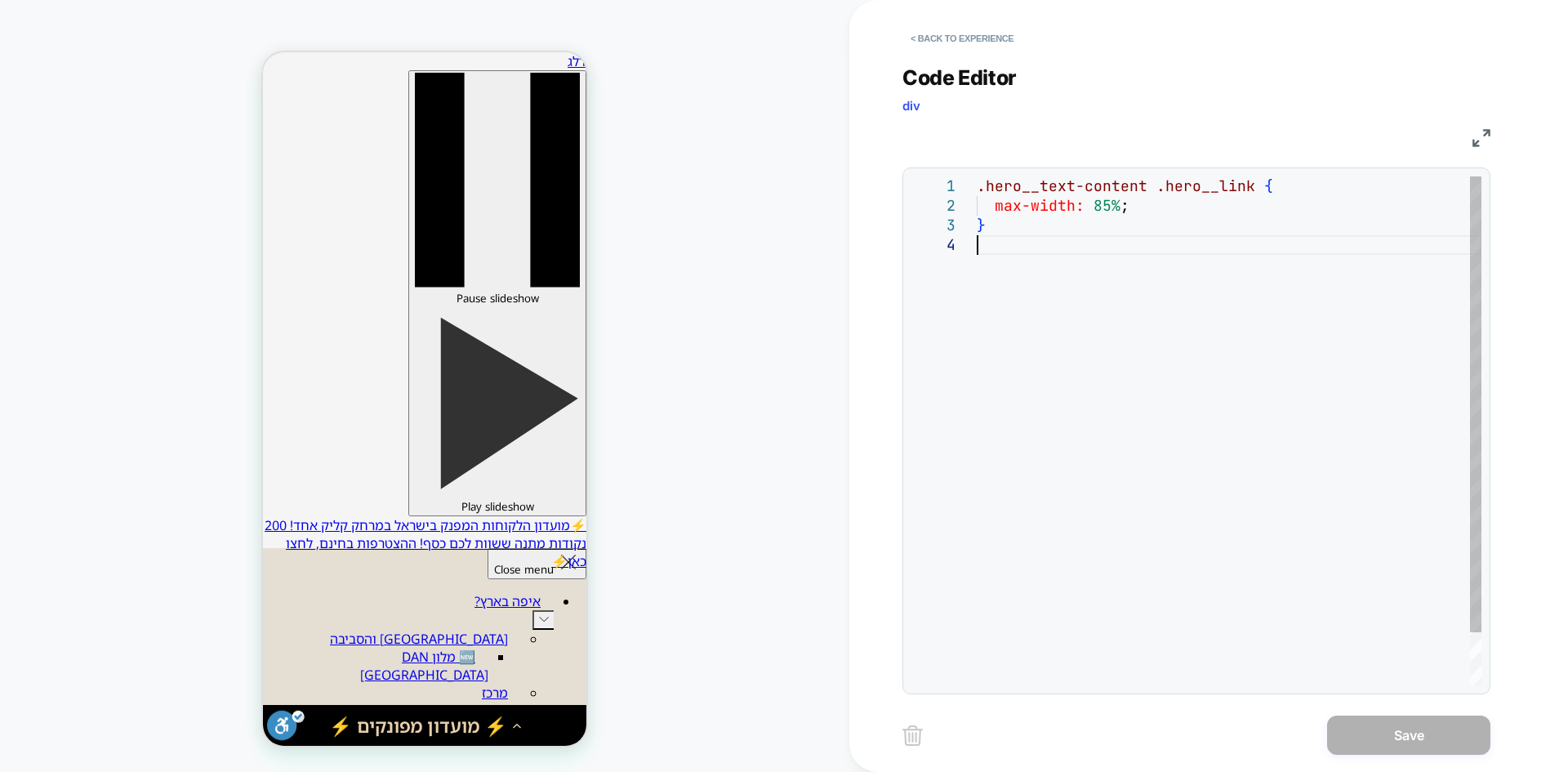
scroll to position [0, 0]
click at [1031, 266] on div ".hero__text-content .hero__link { max-width: 85% ; }" at bounding box center [1229, 461] width 505 height 568
click at [946, 36] on button "< Back to experience" at bounding box center [962, 38] width 119 height 26
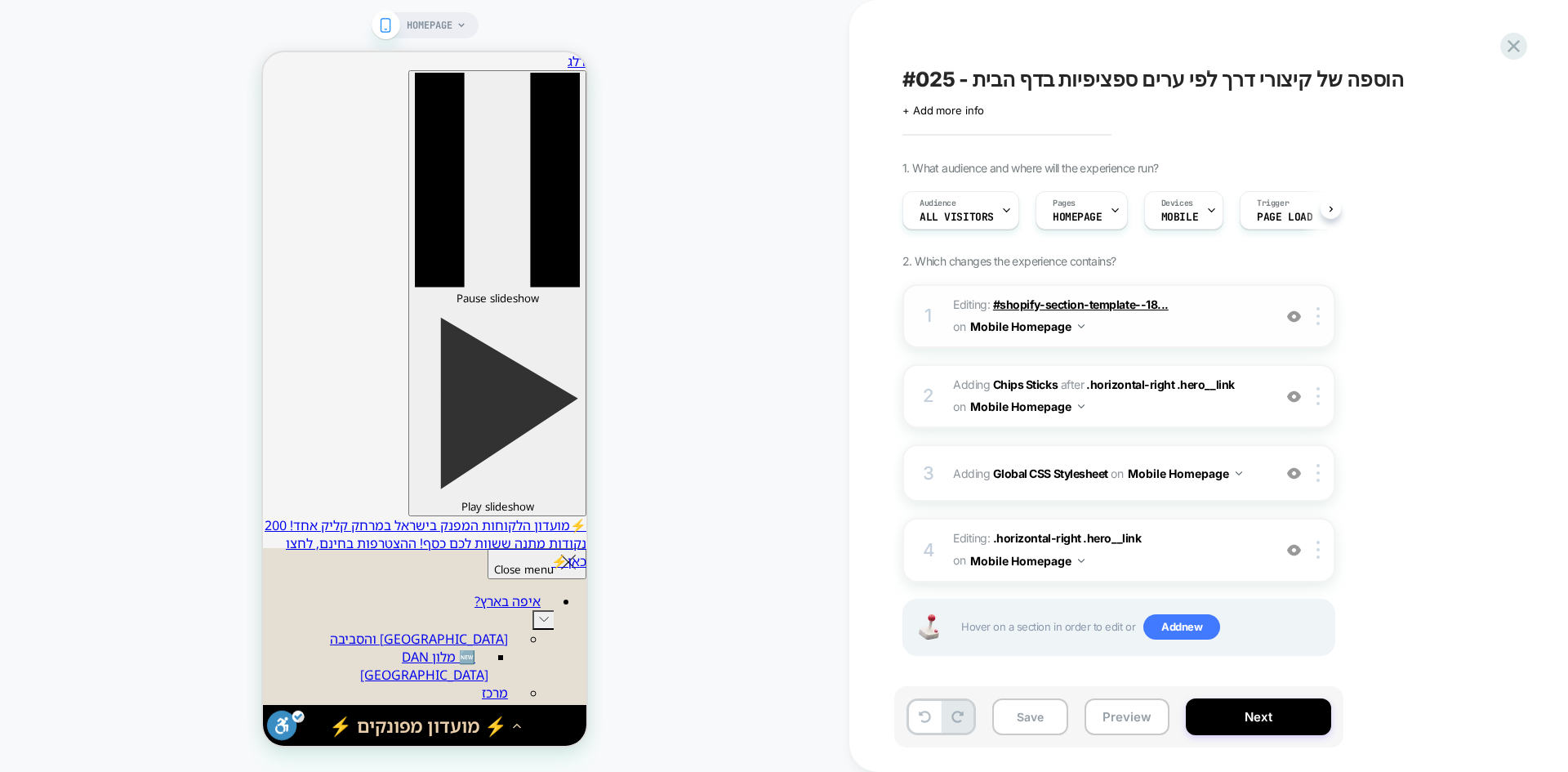
scroll to position [0, 1]
click at [1105, 722] on button "Preview" at bounding box center [1127, 716] width 85 height 36
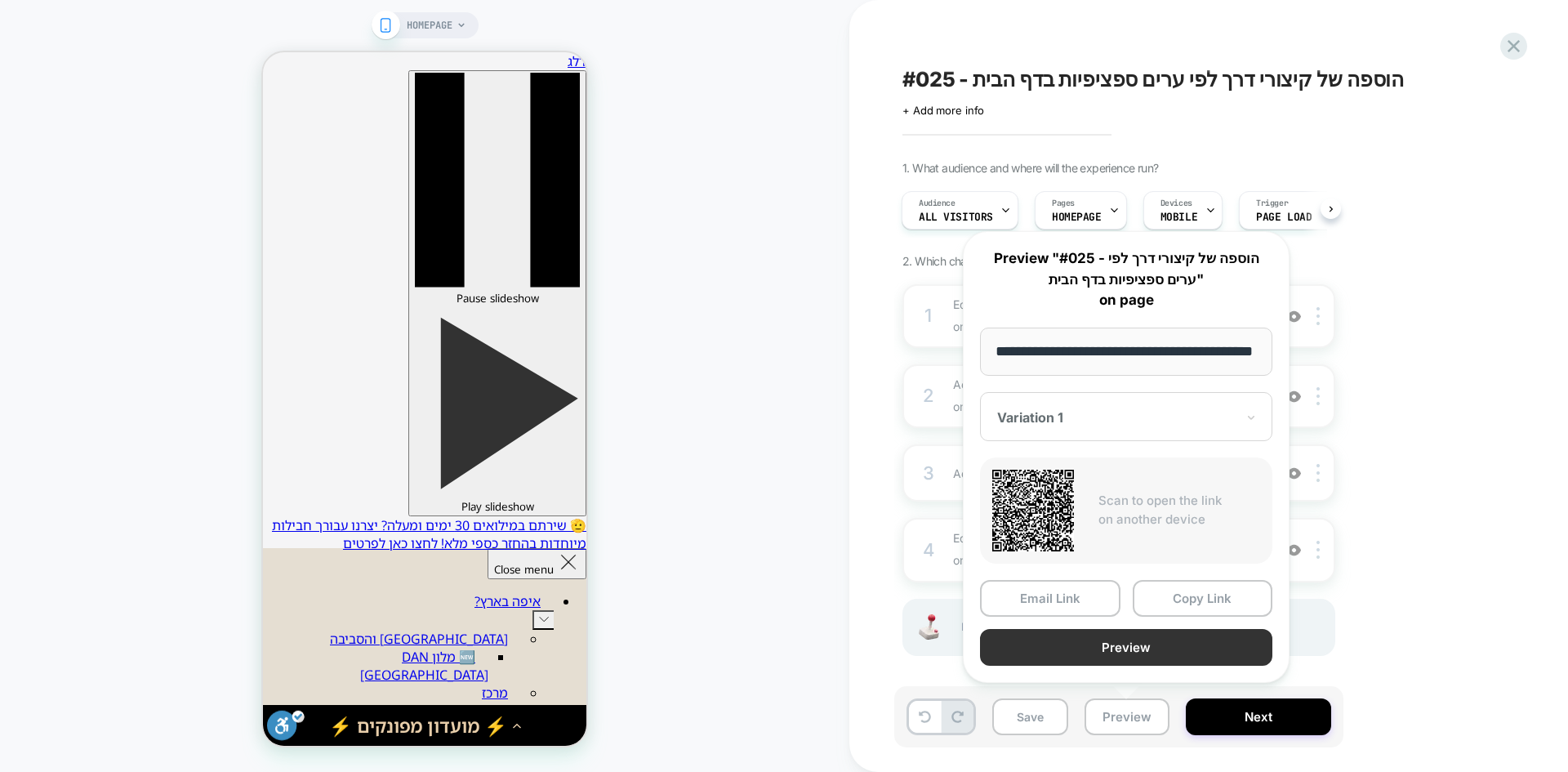
scroll to position [0, 0]
click at [1171, 655] on button "Preview" at bounding box center [1126, 647] width 292 height 36
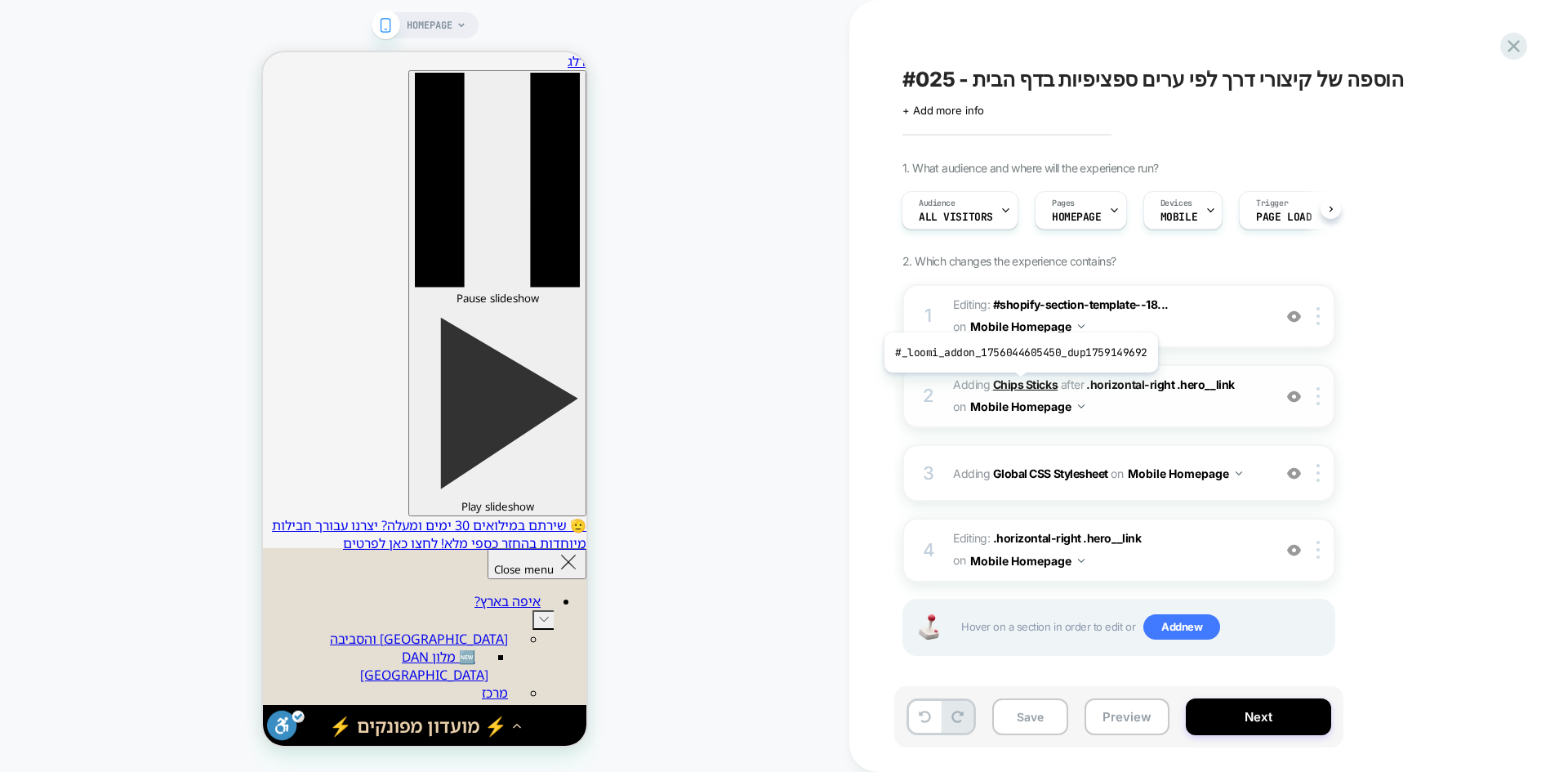
click at [1017, 385] on b "Chips Sticks" at bounding box center [1025, 384] width 65 height 14
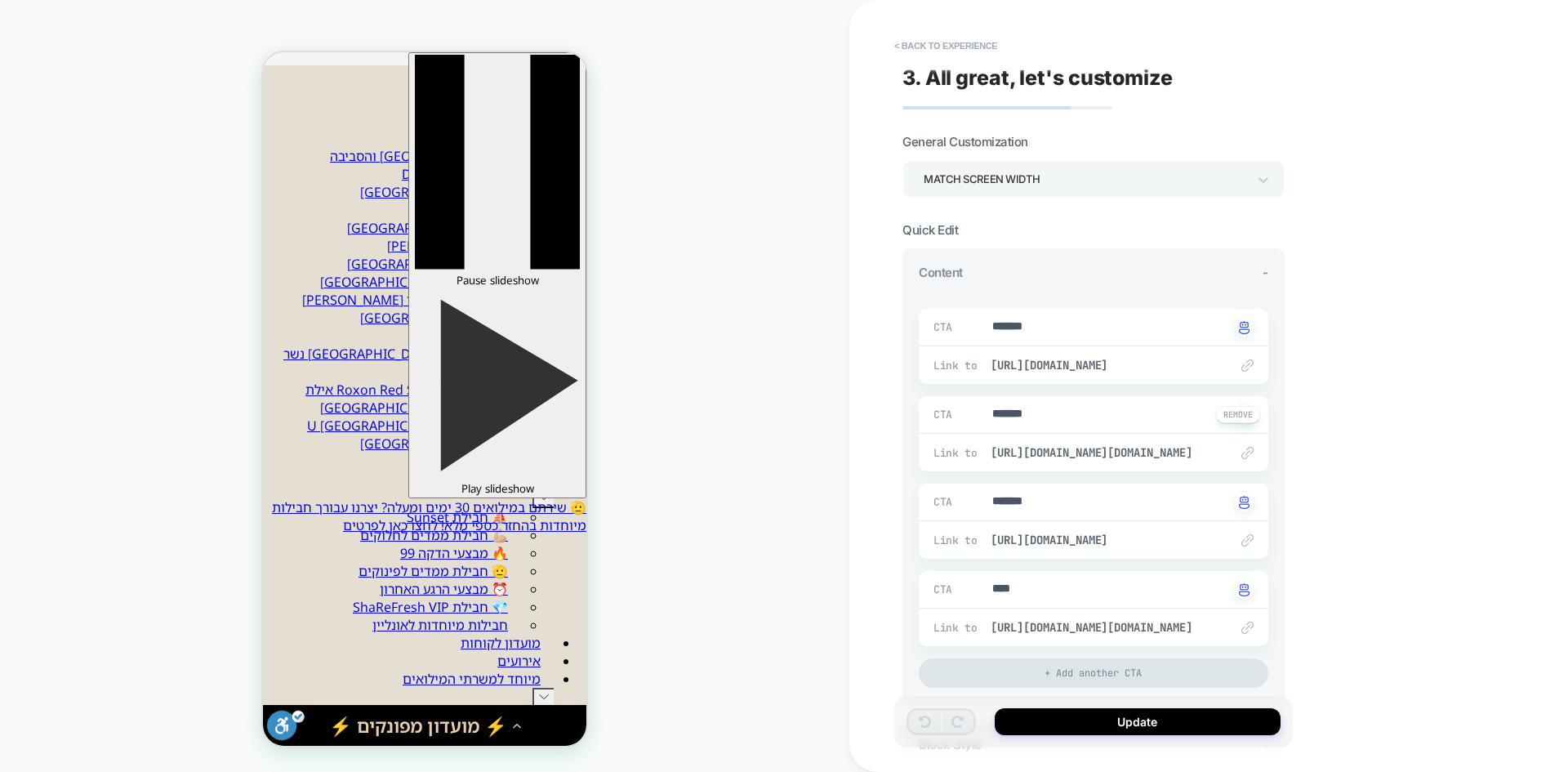
scroll to position [69, -16]
type textarea "*"
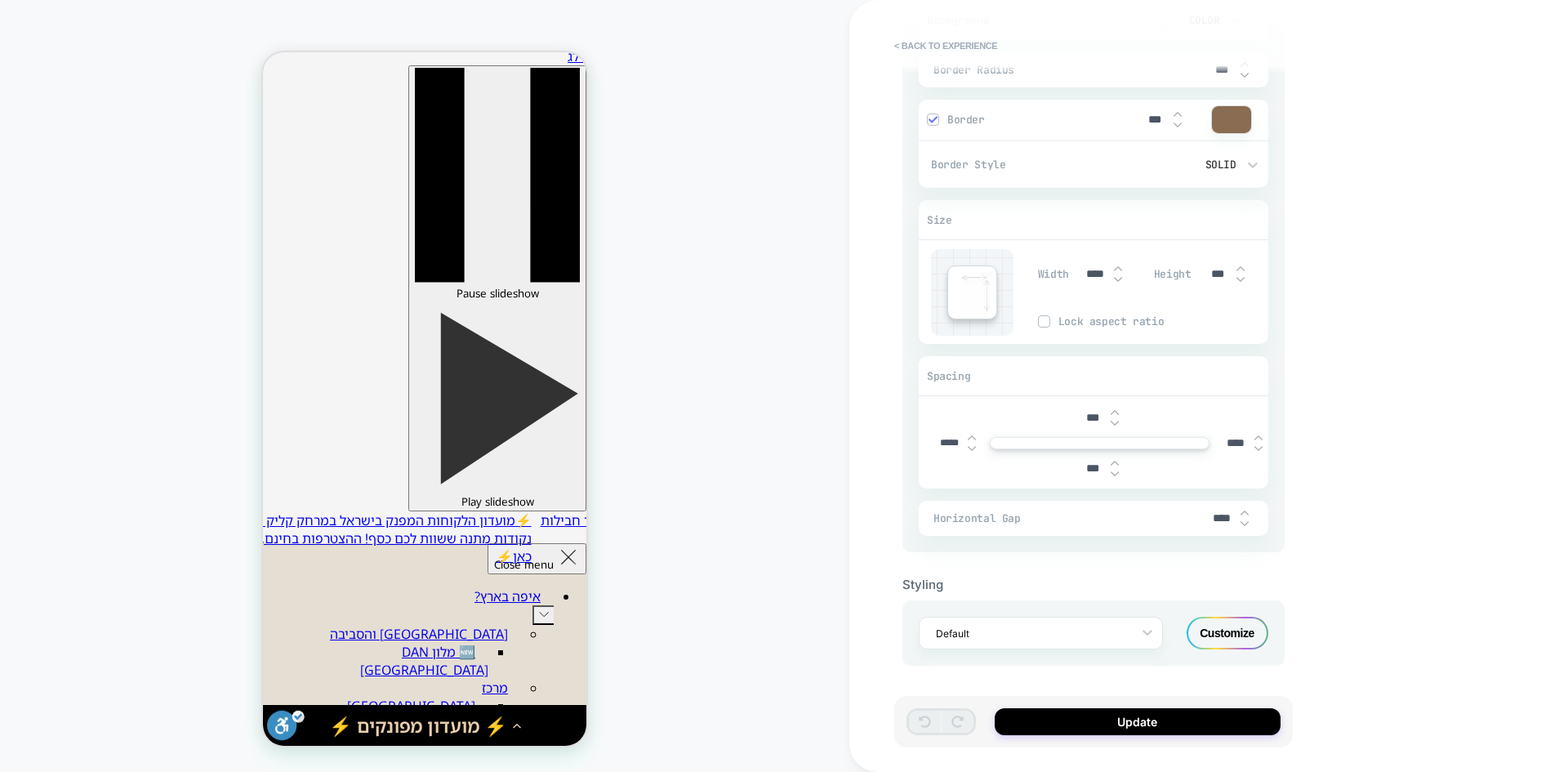
scroll to position [0, 0]
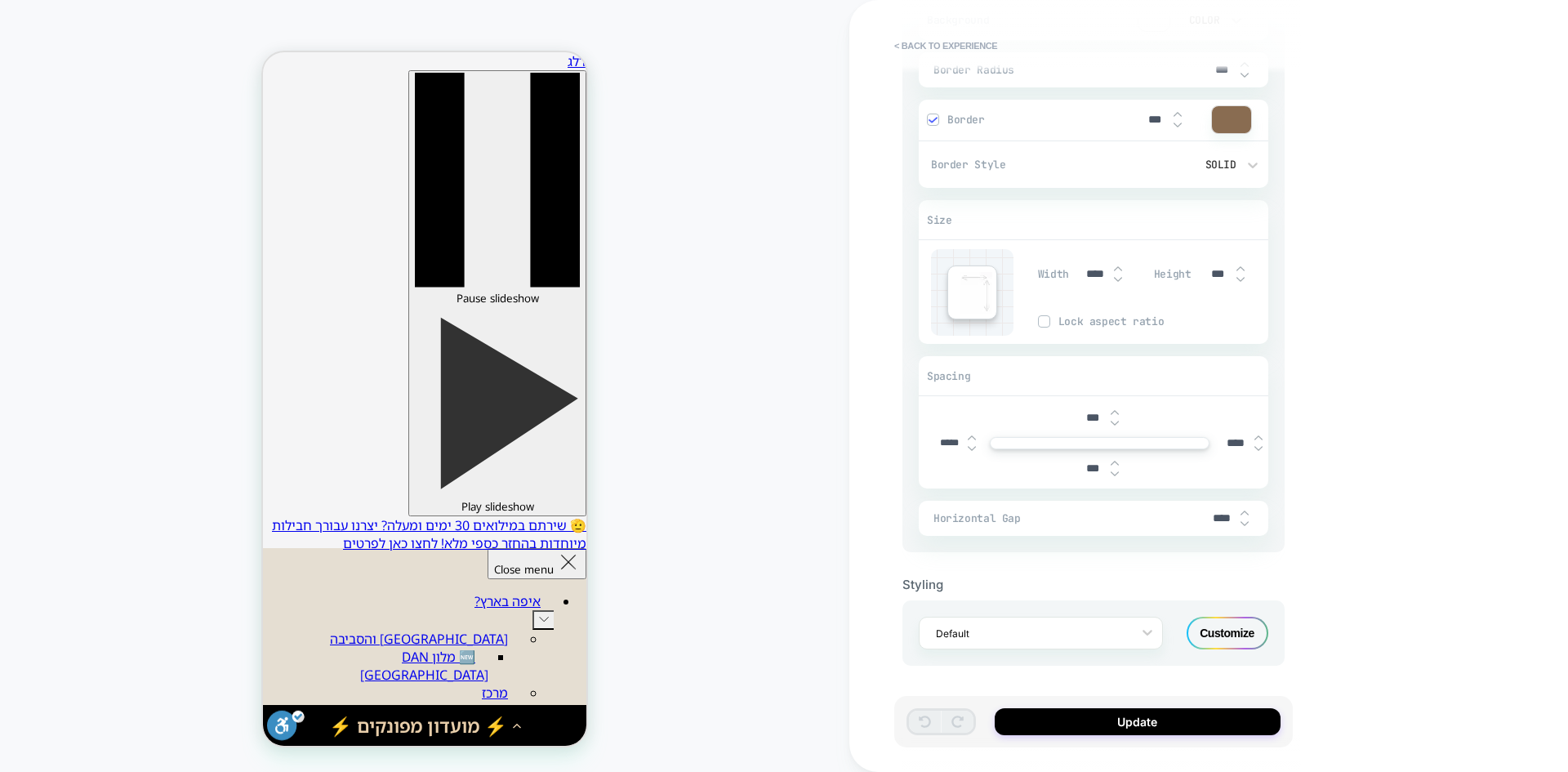
click at [1217, 519] on input "****" at bounding box center [1222, 518] width 36 height 14
drag, startPoint x: 1220, startPoint y: 516, endPoint x: 1198, endPoint y: 518, distance: 22.1
click at [1198, 518] on div "Horizontal Gap ****" at bounding box center [1094, 518] width 349 height 36
click at [1372, 546] on div "< Back to experience 3. All great, let's customize General Customization Match …" at bounding box center [1209, 386] width 719 height 772
type input "***"
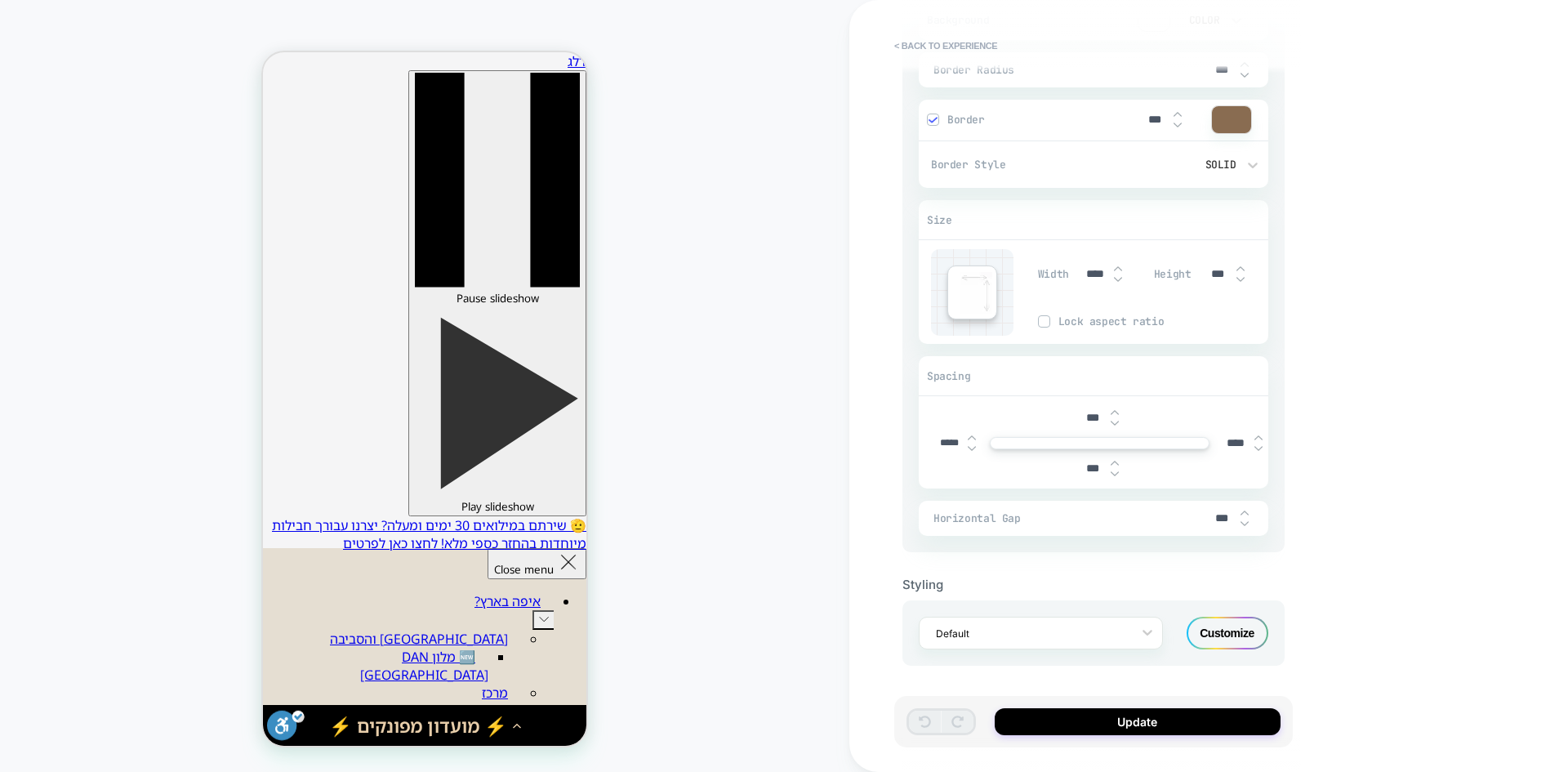
type textarea "*"
type input "****"
type textarea "*"
type input "***"
type textarea "*"
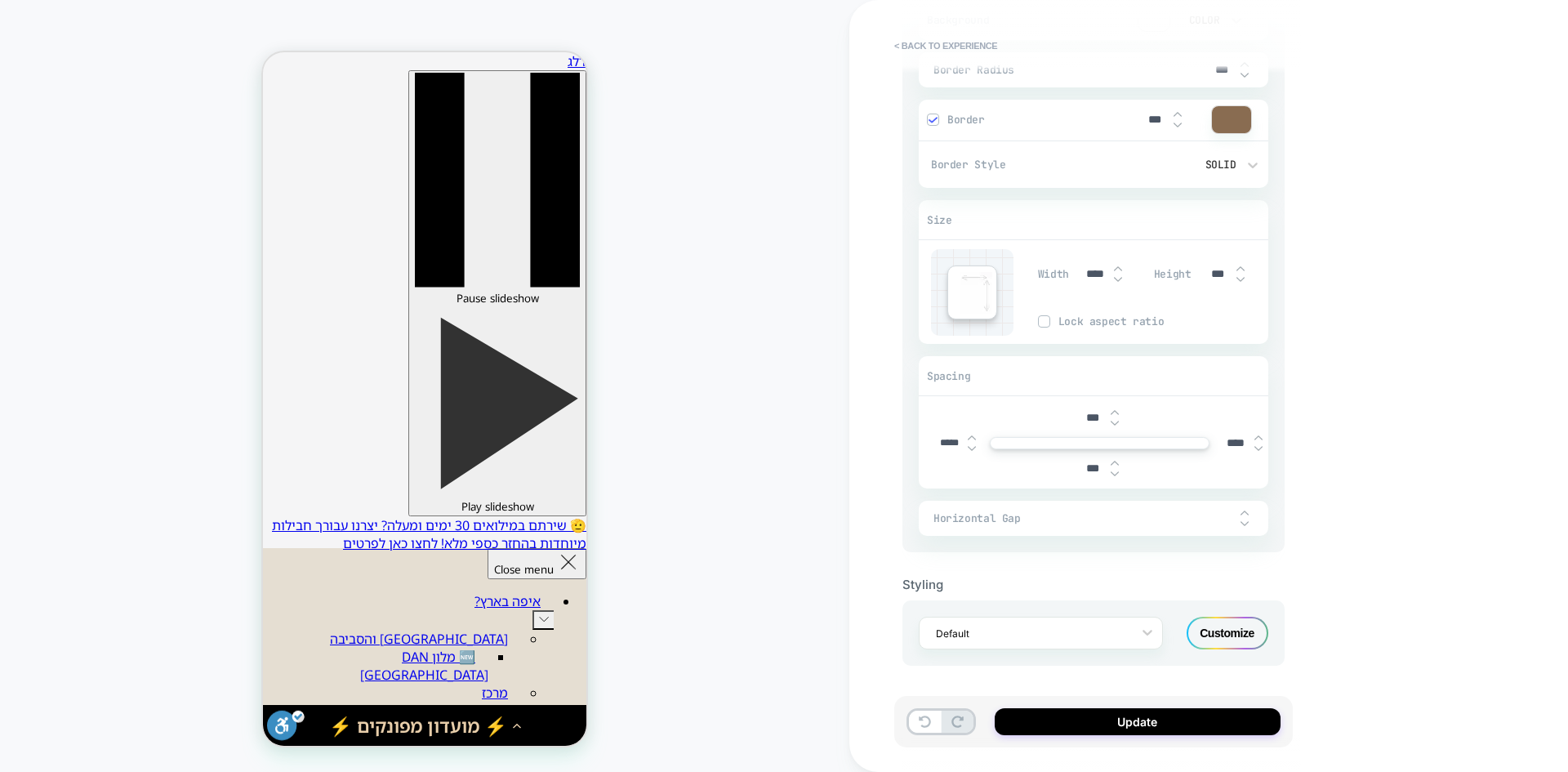
type textarea "*"
type input "****"
type textarea "*"
type input "***"
type textarea "*"
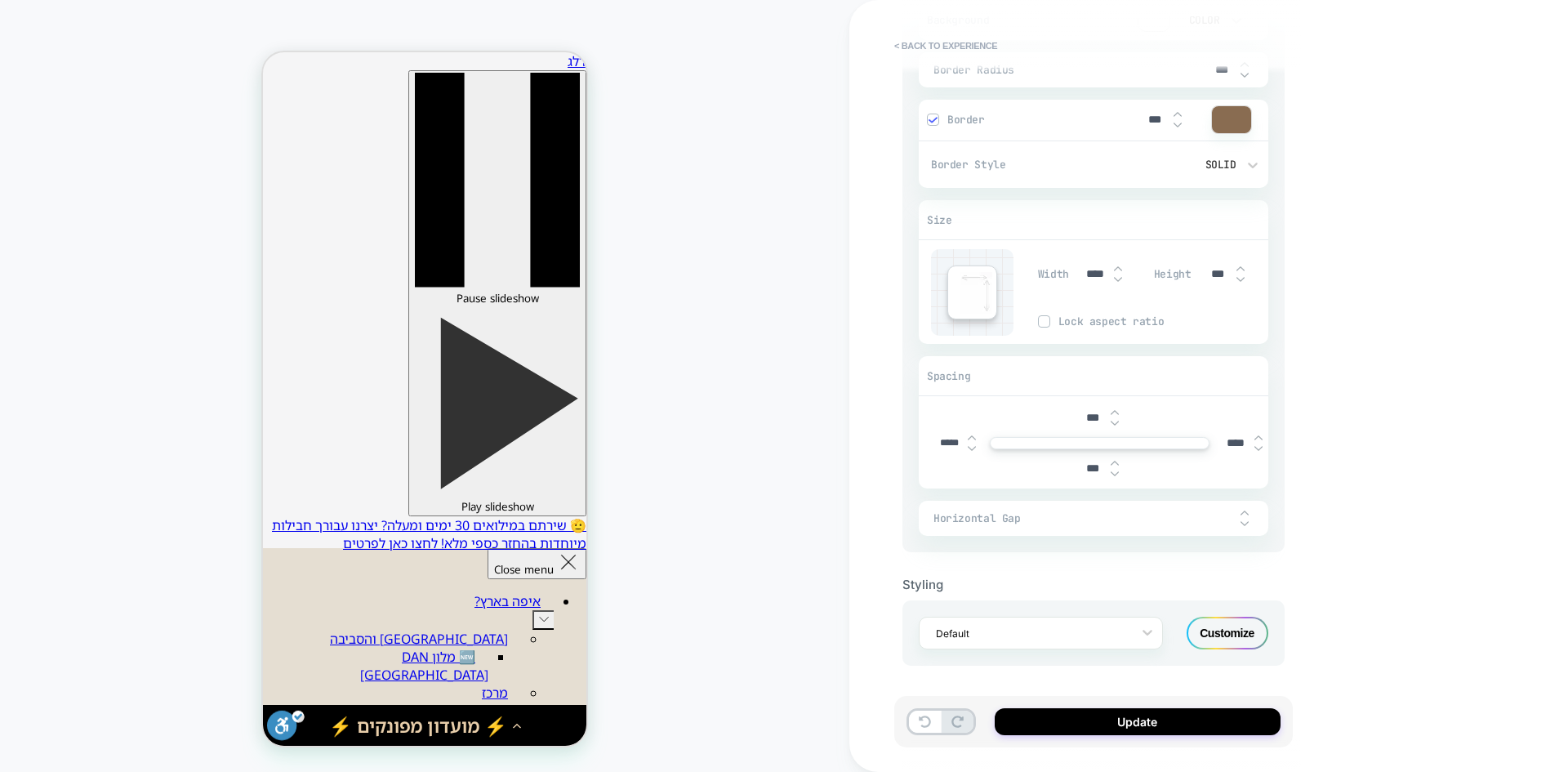
type textarea "*"
type input "****"
type textarea "*"
type input "****"
click at [1299, 543] on div "3. All great, let's customize General Customization Match Screen Width Quick Ed…" at bounding box center [1102, 386] width 399 height 772
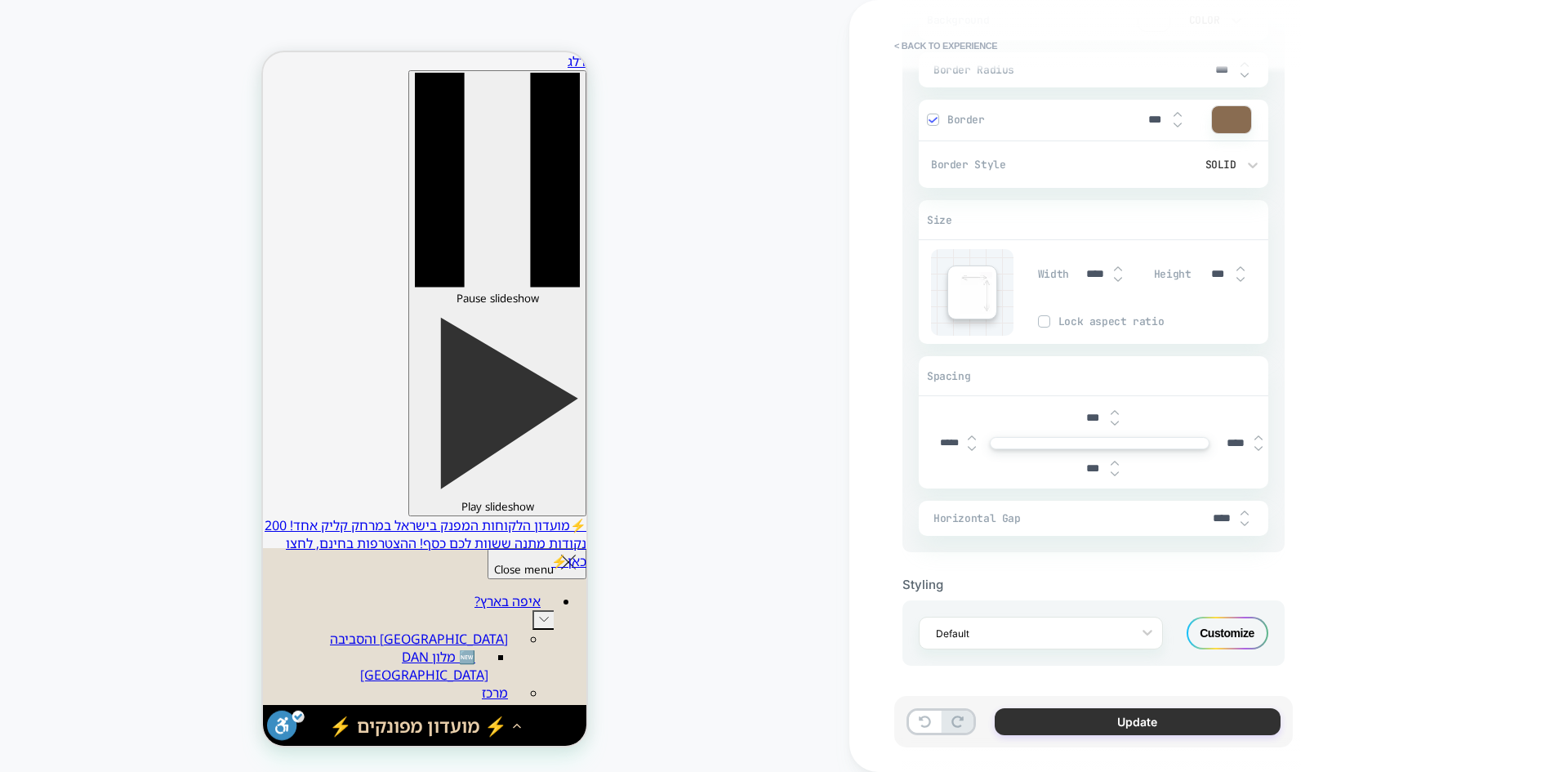
click at [1120, 722] on button "Update" at bounding box center [1138, 722] width 286 height 27
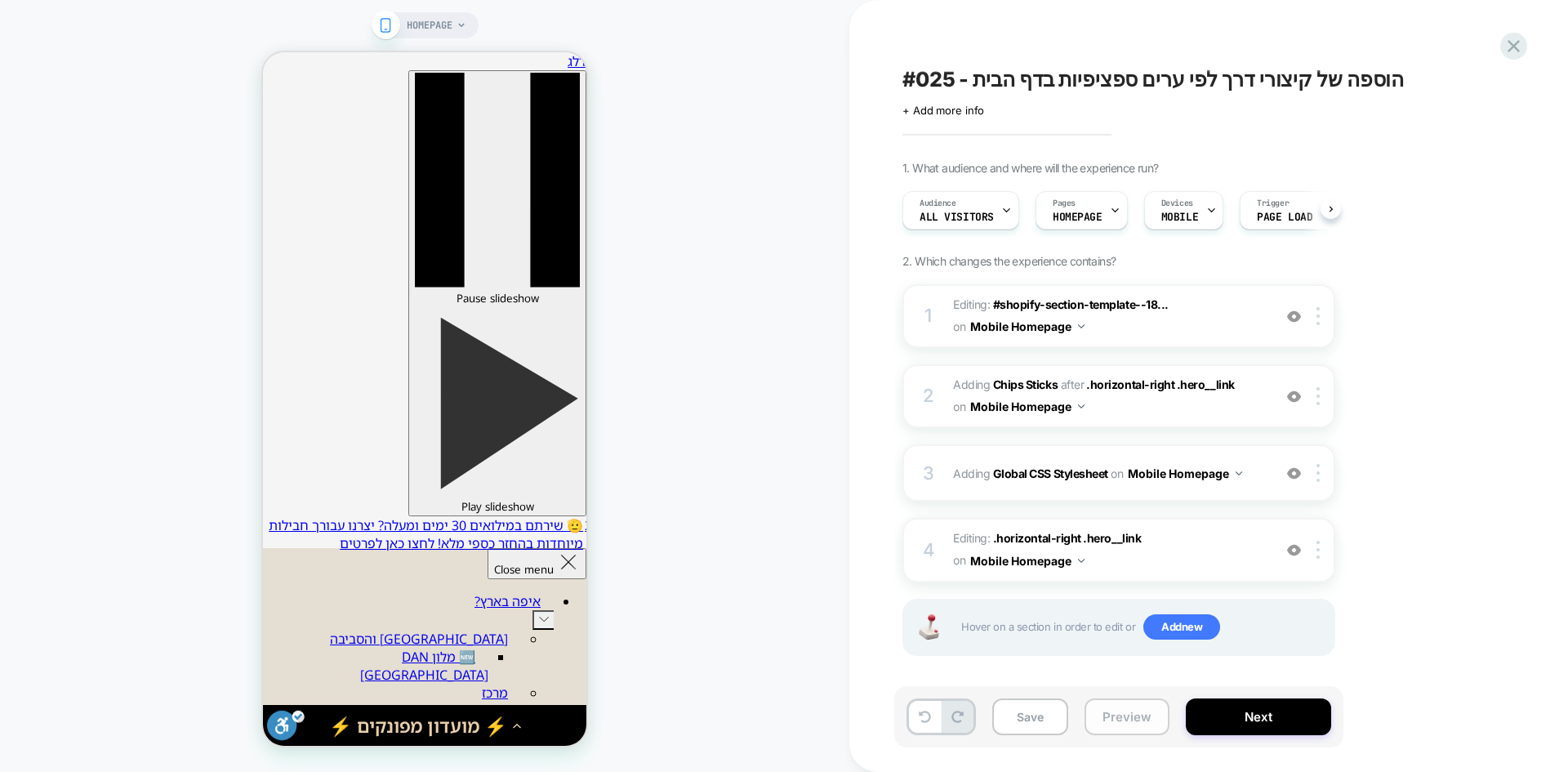
scroll to position [0, 1]
click at [1131, 726] on button "Preview" at bounding box center [1127, 716] width 85 height 36
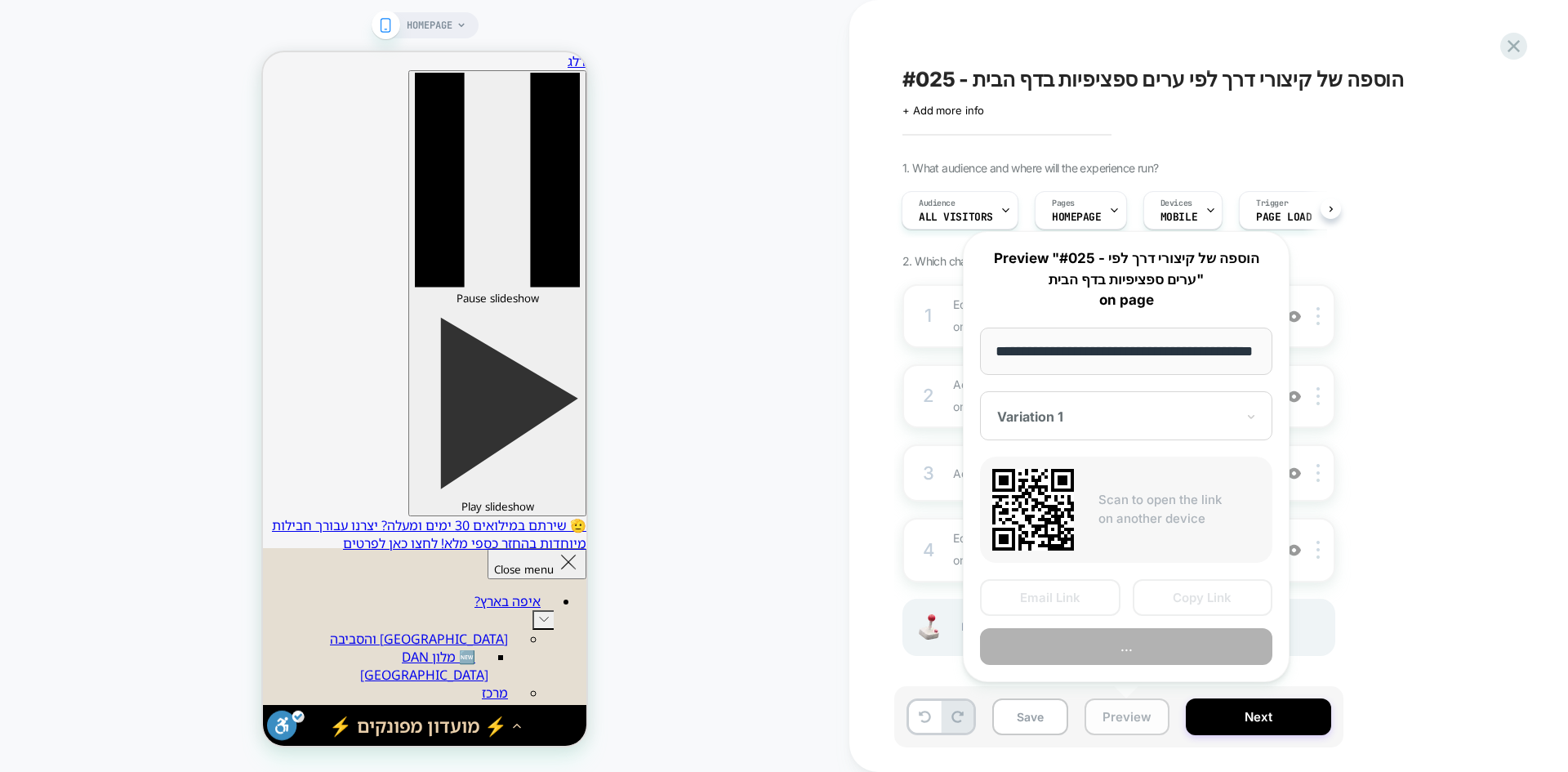
scroll to position [0, 49]
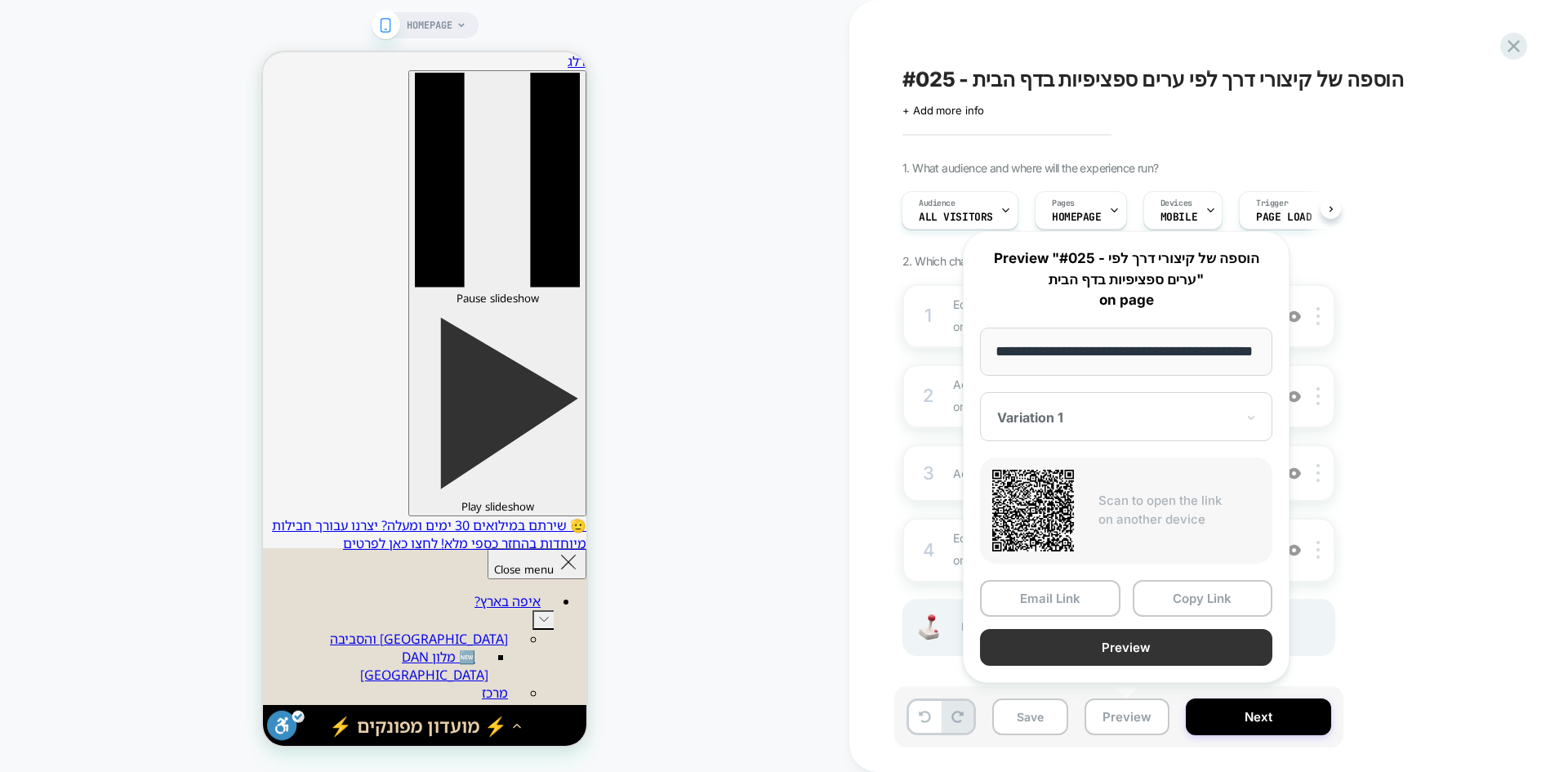
click at [1168, 658] on button "Preview" at bounding box center [1126, 647] width 292 height 36
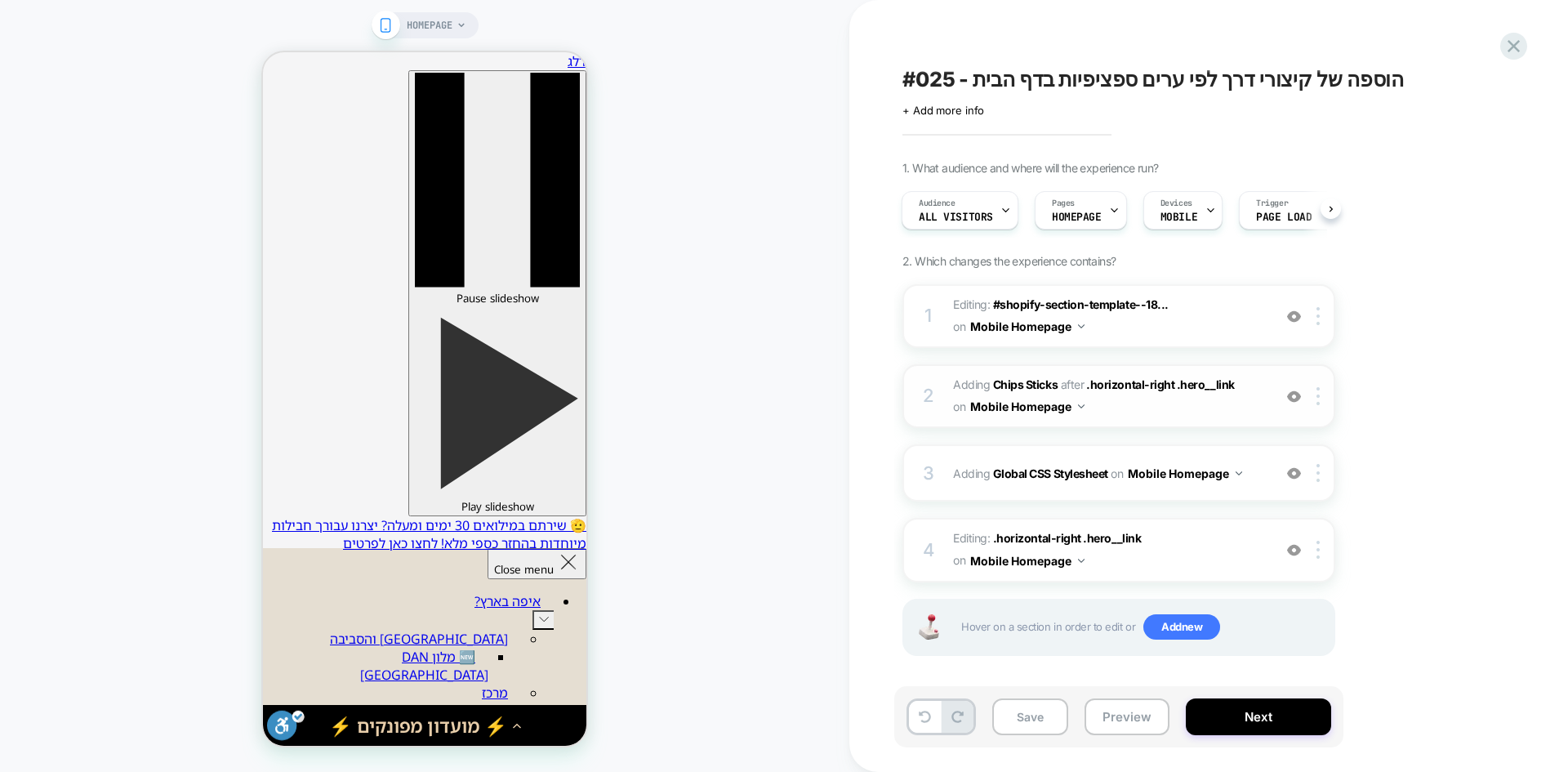
click at [1020, 377] on span "#_loomi_addon_1756044605450_dup1759149692 Adding Chips Sticks AFTER .horizontal…" at bounding box center [1109, 396] width 311 height 44
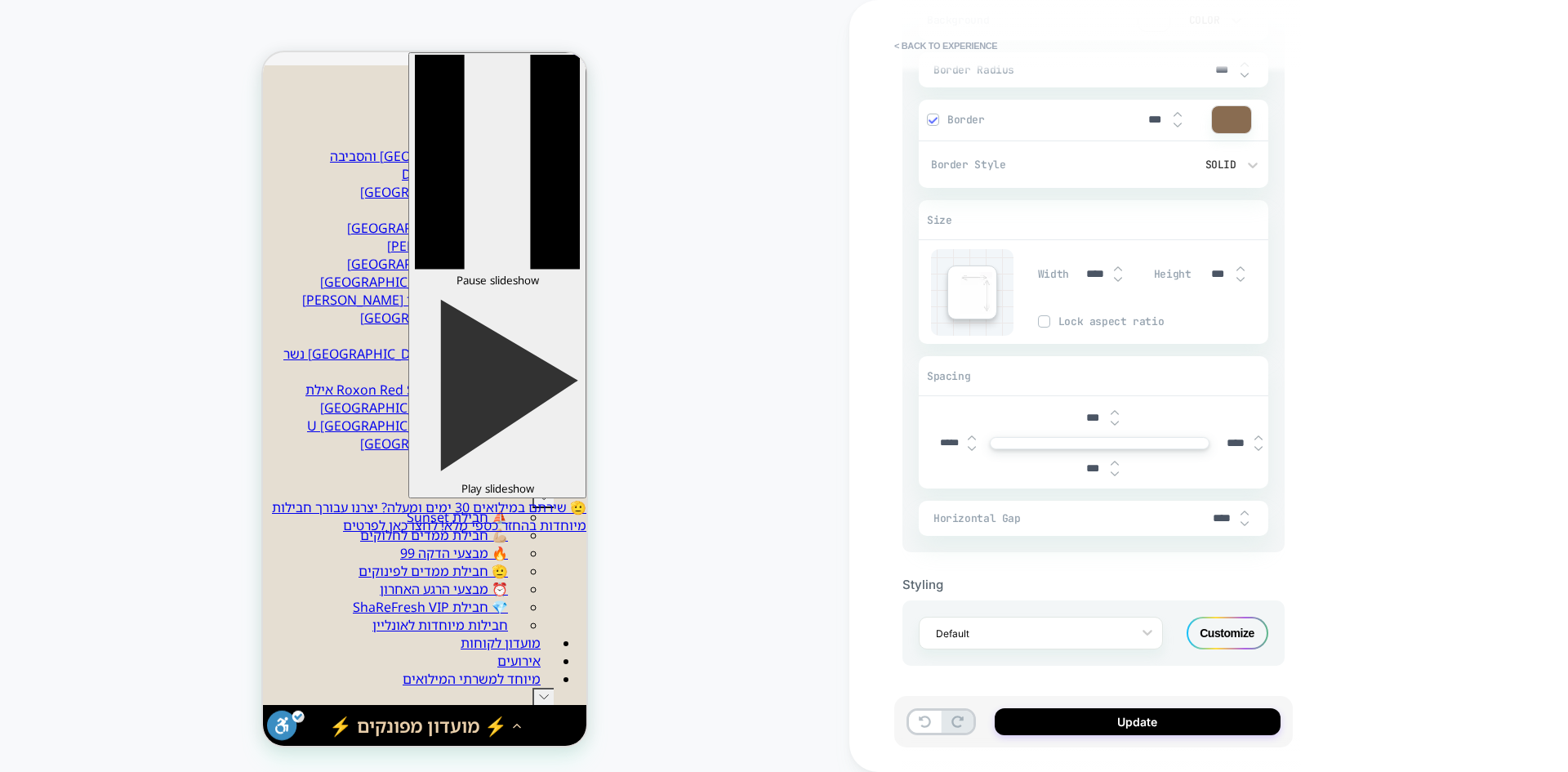
scroll to position [0, 0]
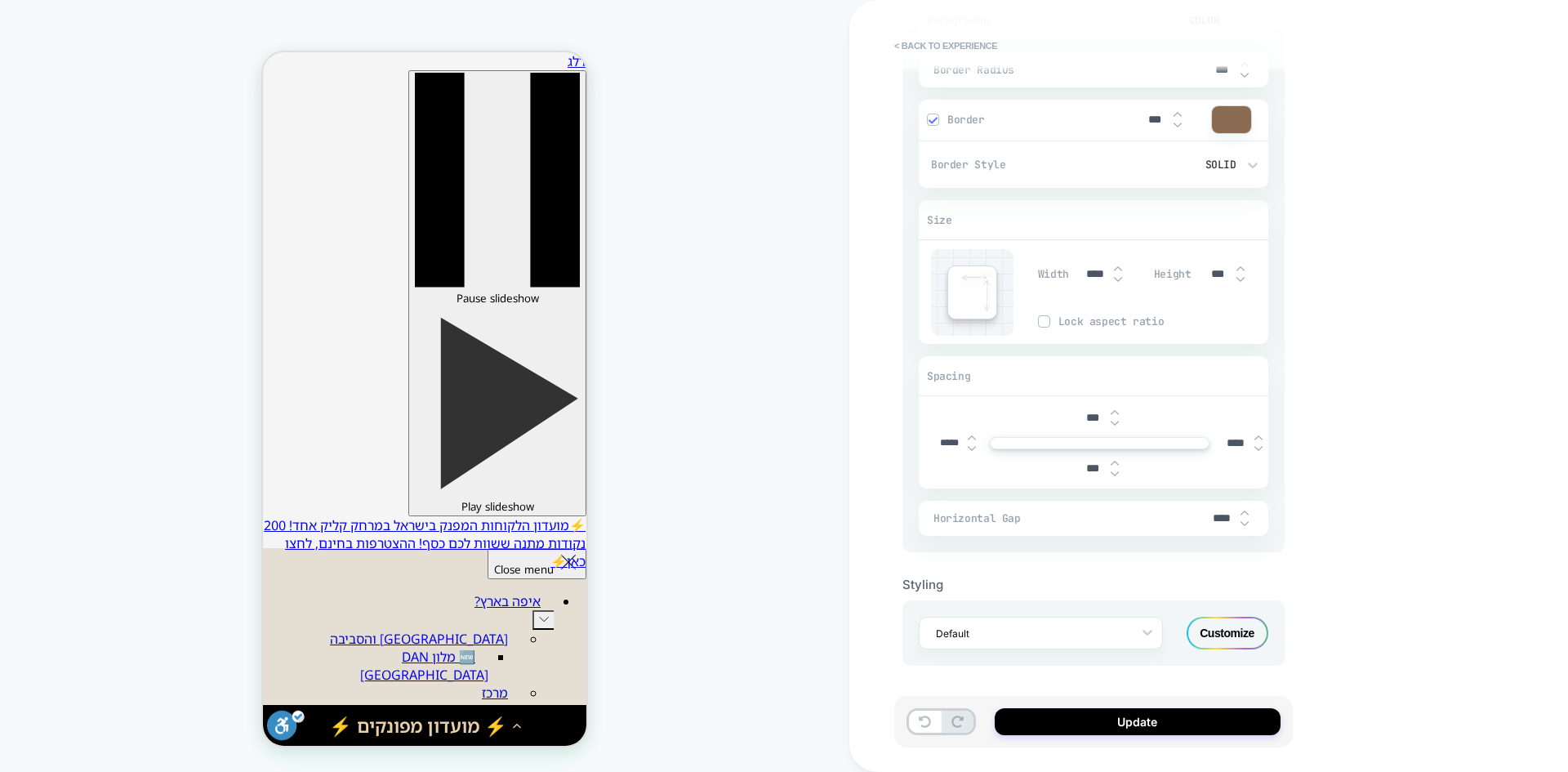
click at [1242, 512] on img at bounding box center [1244, 513] width 8 height 6
type textarea "*"
type input "****"
click at [1242, 512] on img at bounding box center [1244, 513] width 8 height 6
type textarea "*"
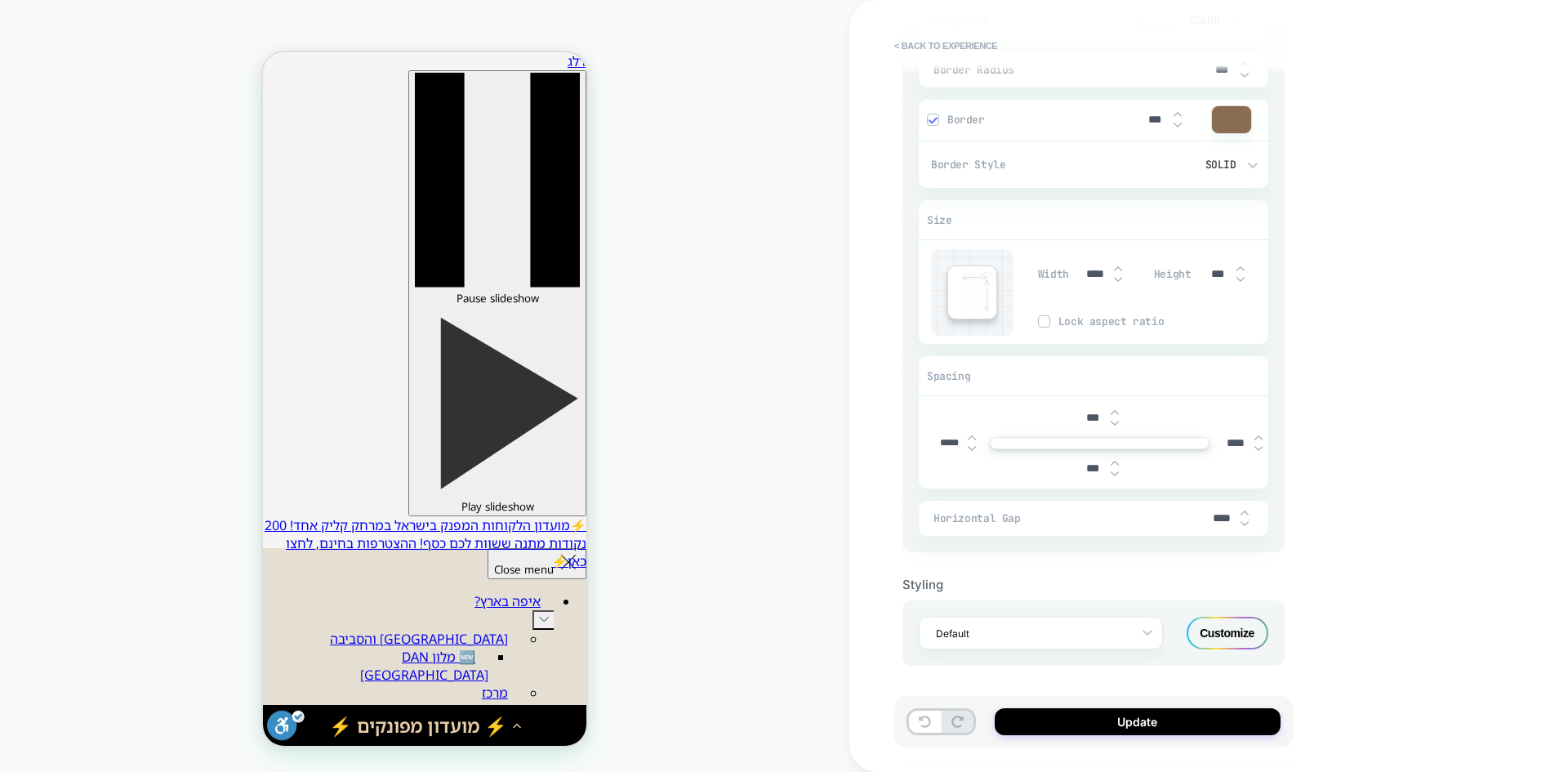
type input "****"
click at [1087, 729] on button "Update" at bounding box center [1138, 722] width 286 height 27
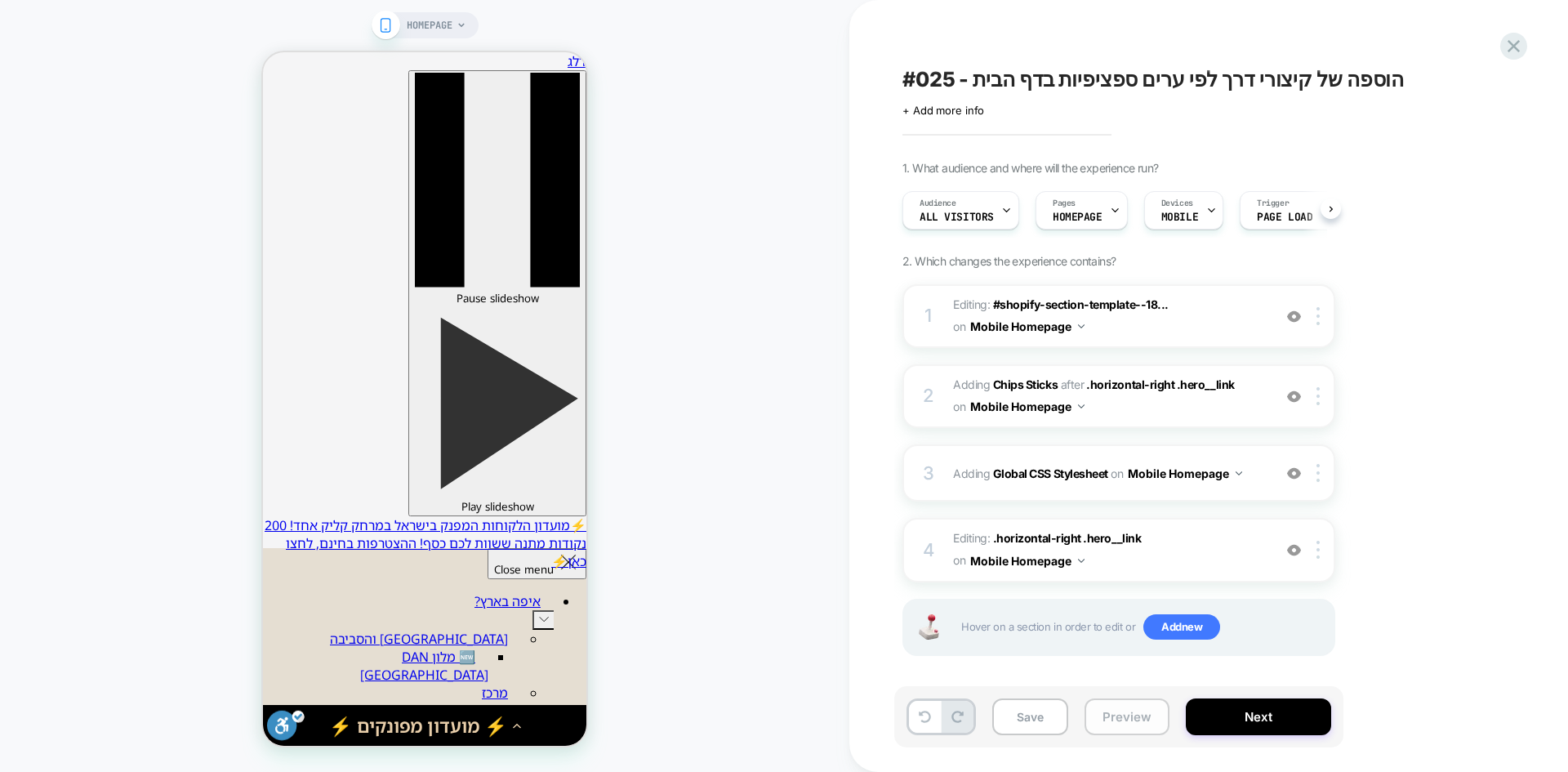
scroll to position [0, 1]
click at [1124, 721] on button "Preview" at bounding box center [1127, 716] width 85 height 36
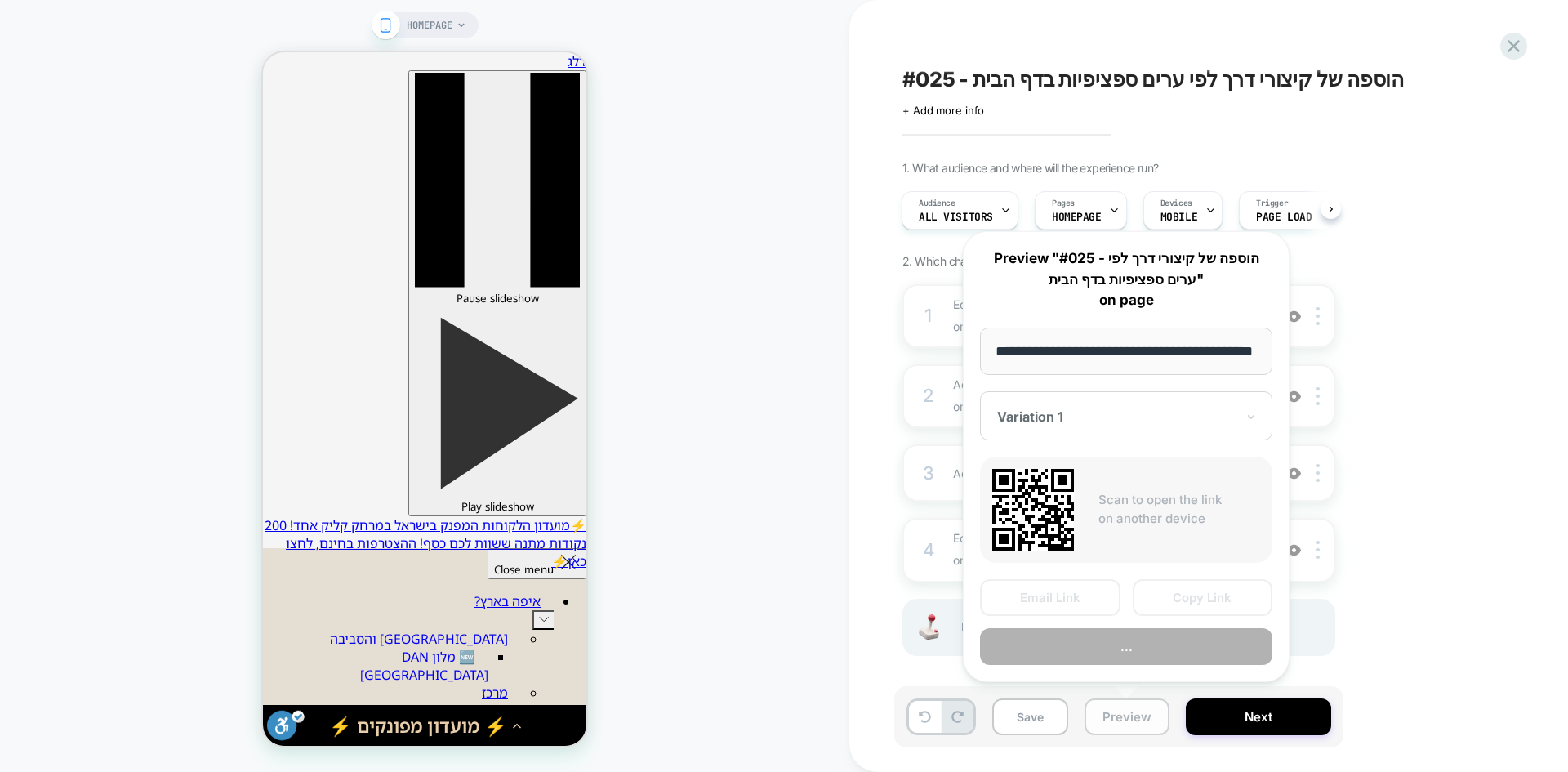
scroll to position [0, 49]
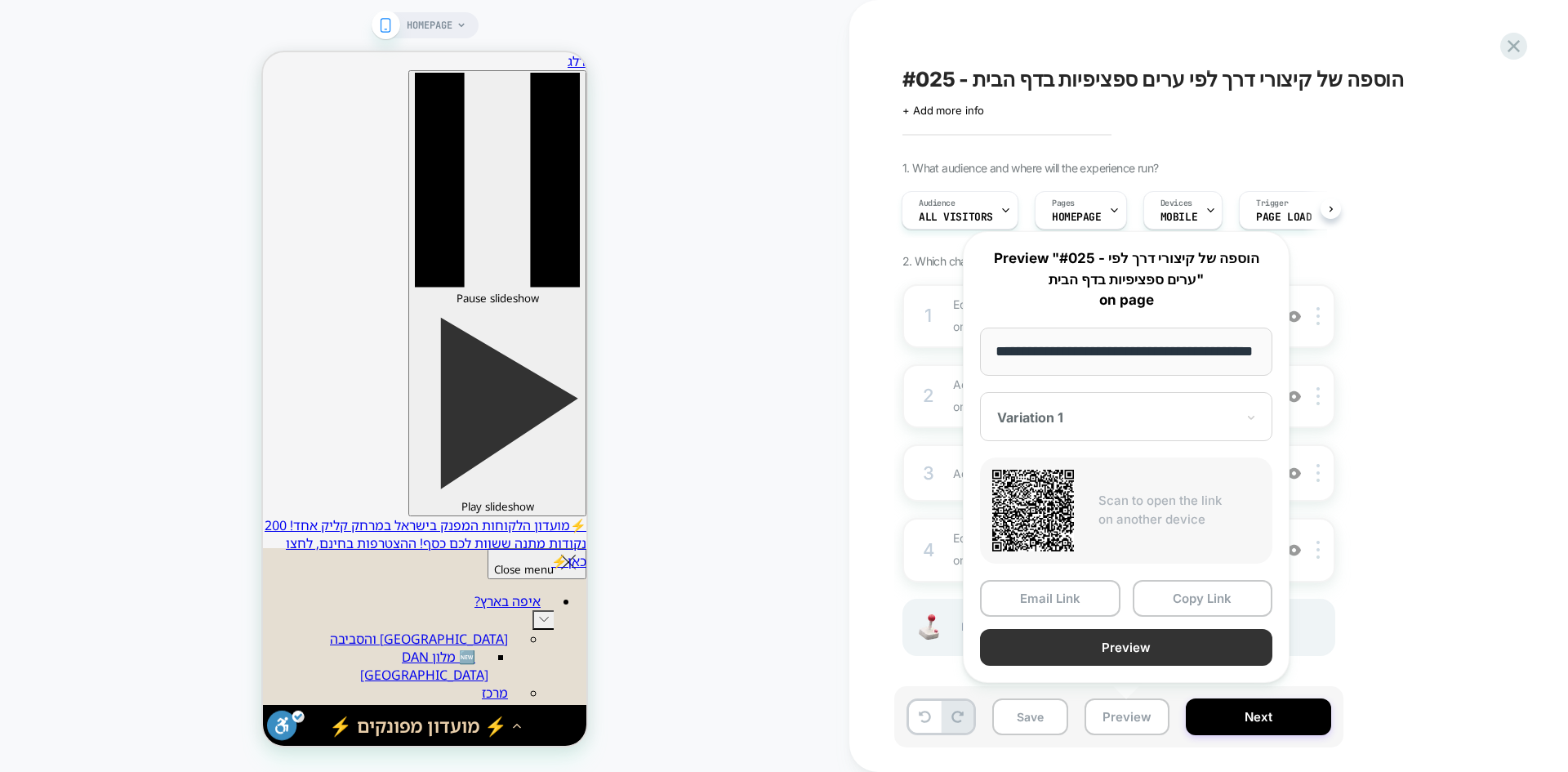
click at [1177, 648] on button "Preview" at bounding box center [1126, 647] width 292 height 36
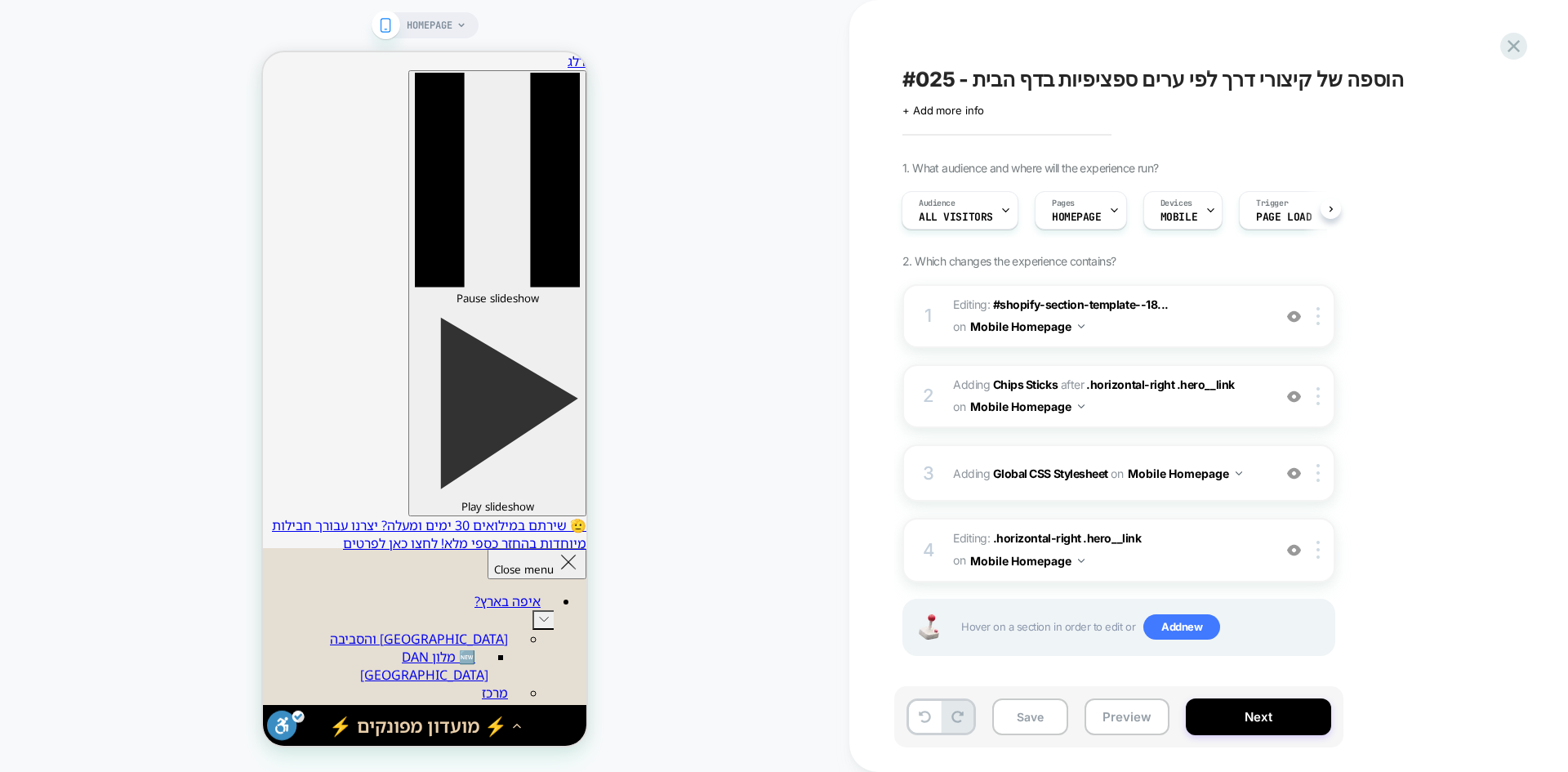
click at [1106, 716] on button "Preview" at bounding box center [1127, 716] width 85 height 36
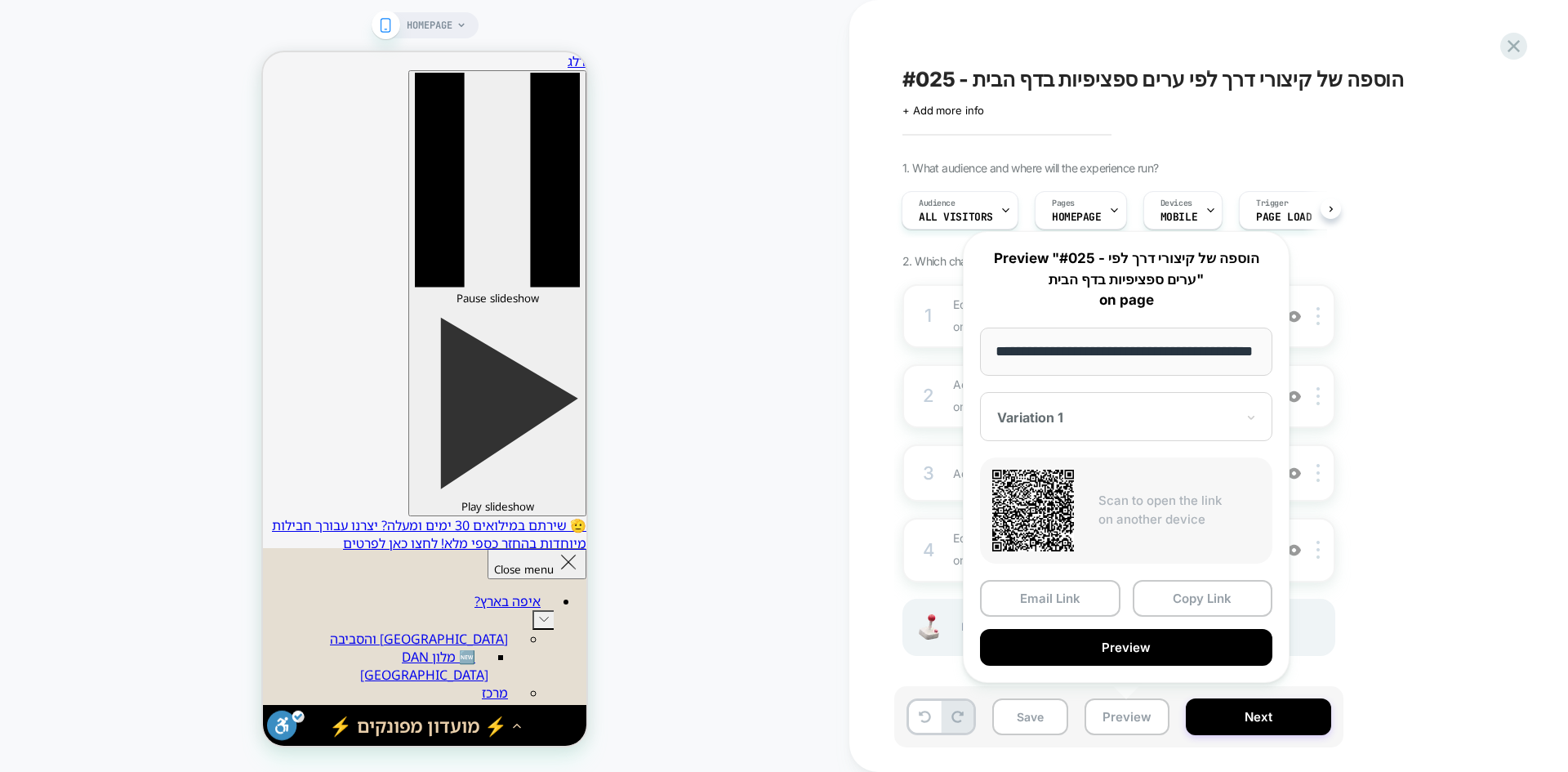
click at [885, 413] on div "#025 - הוספה של קיצורי דרך לפי ערים ספציפיות בדף הבית Click to edit experience …" at bounding box center [1209, 386] width 719 height 772
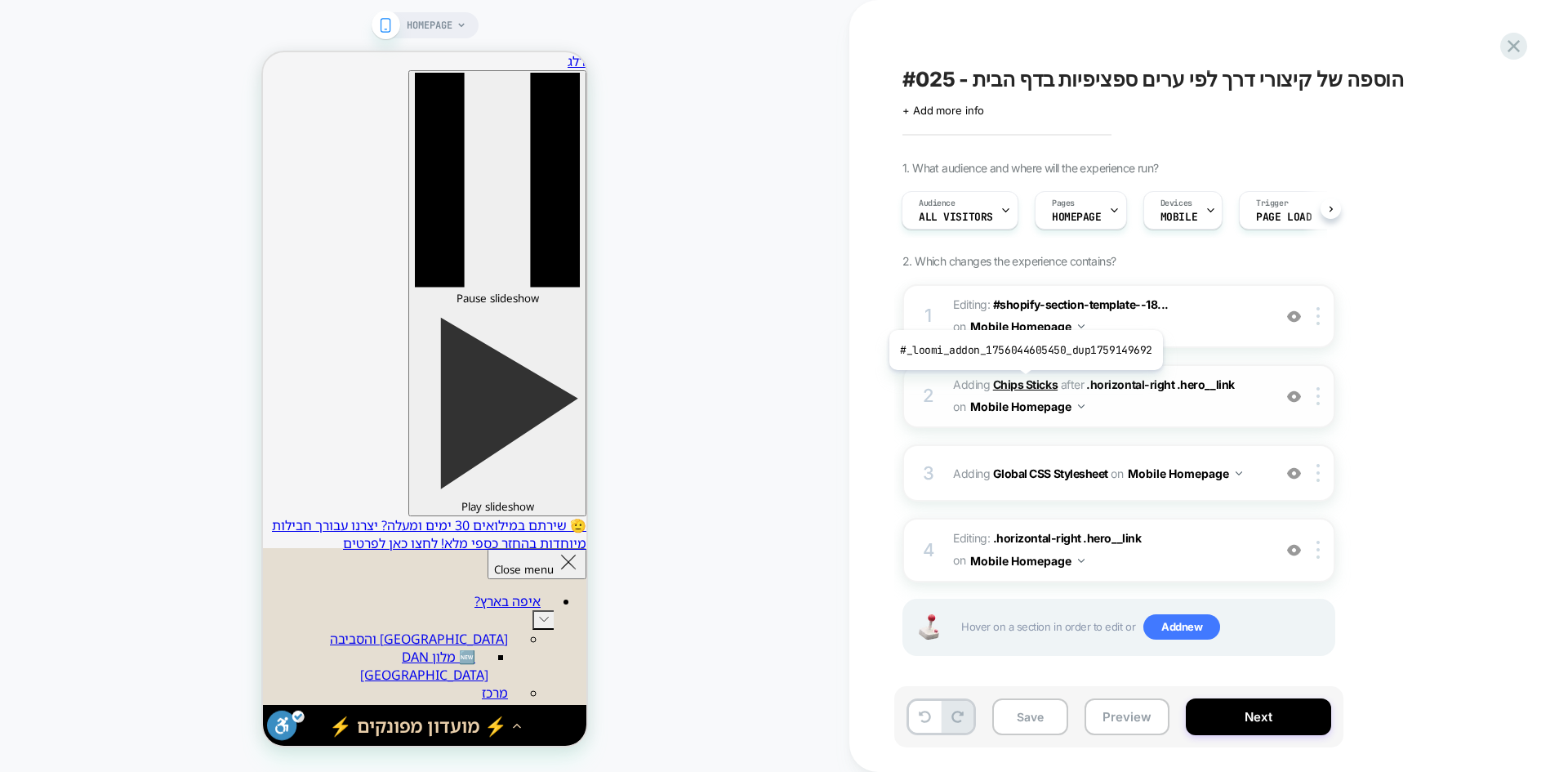
click at [1027, 380] on b "Chips Sticks" at bounding box center [1025, 384] width 65 height 14
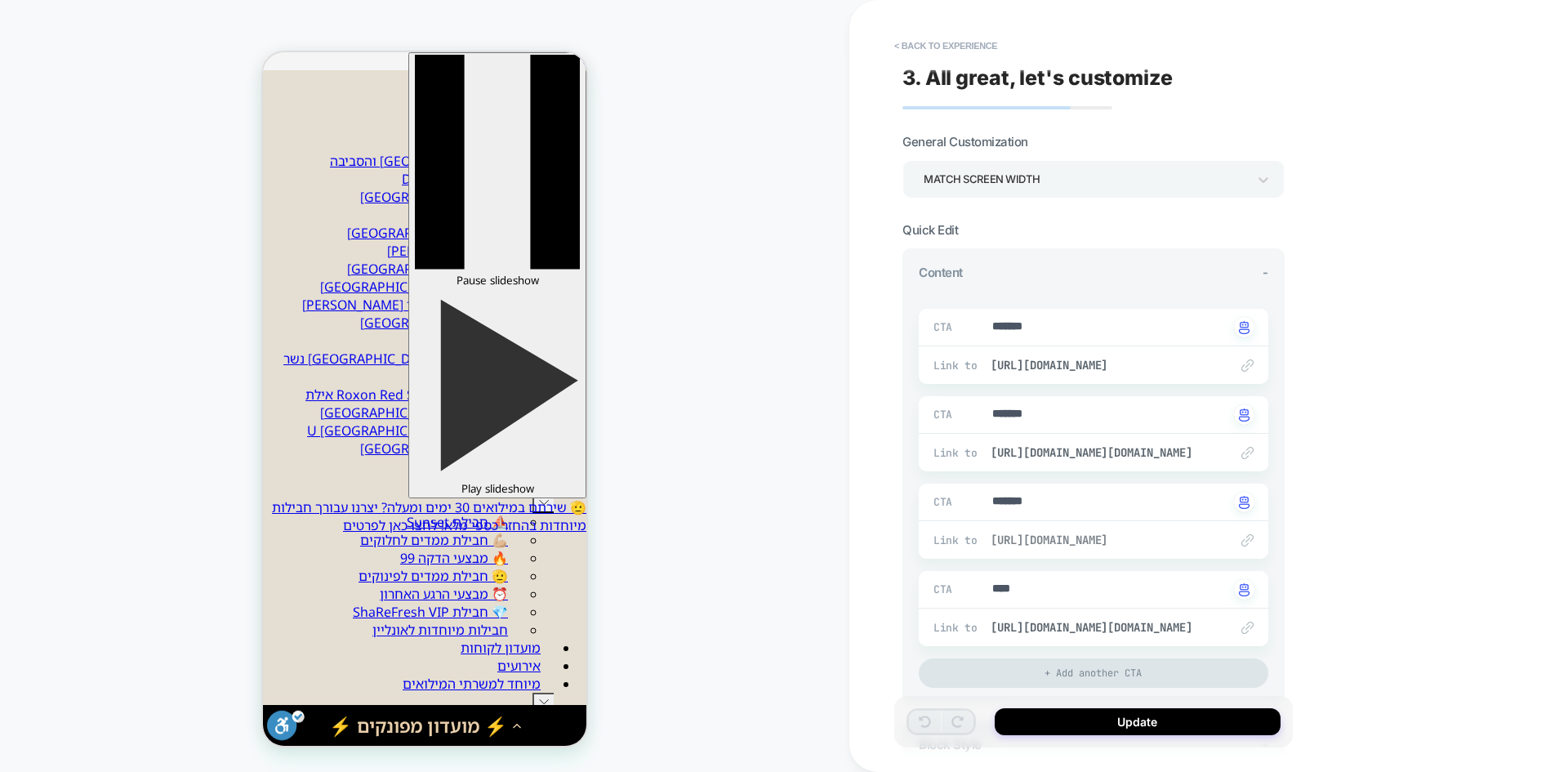
scroll to position [69, -13]
type textarea "*"
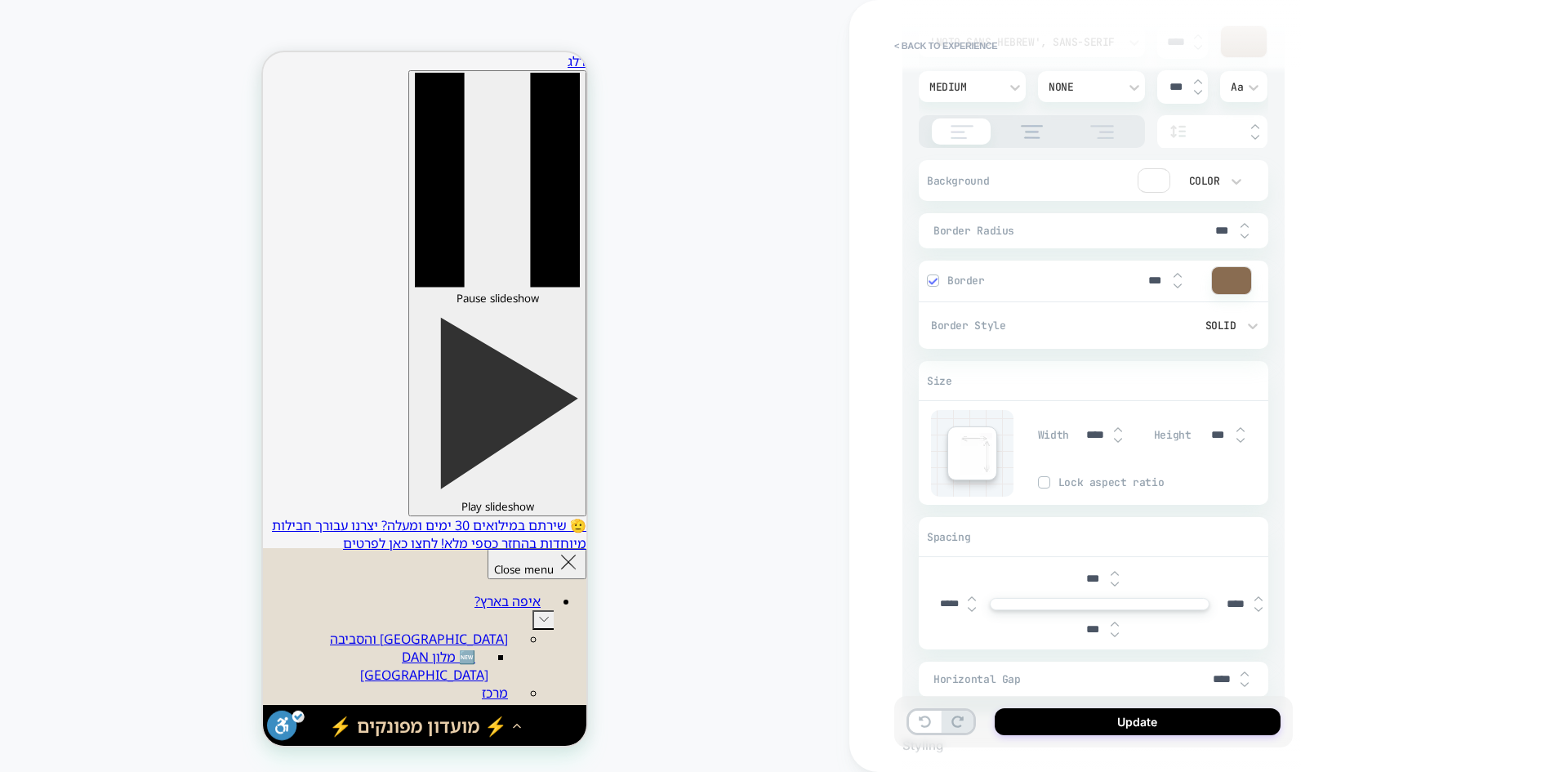
scroll to position [899, 0]
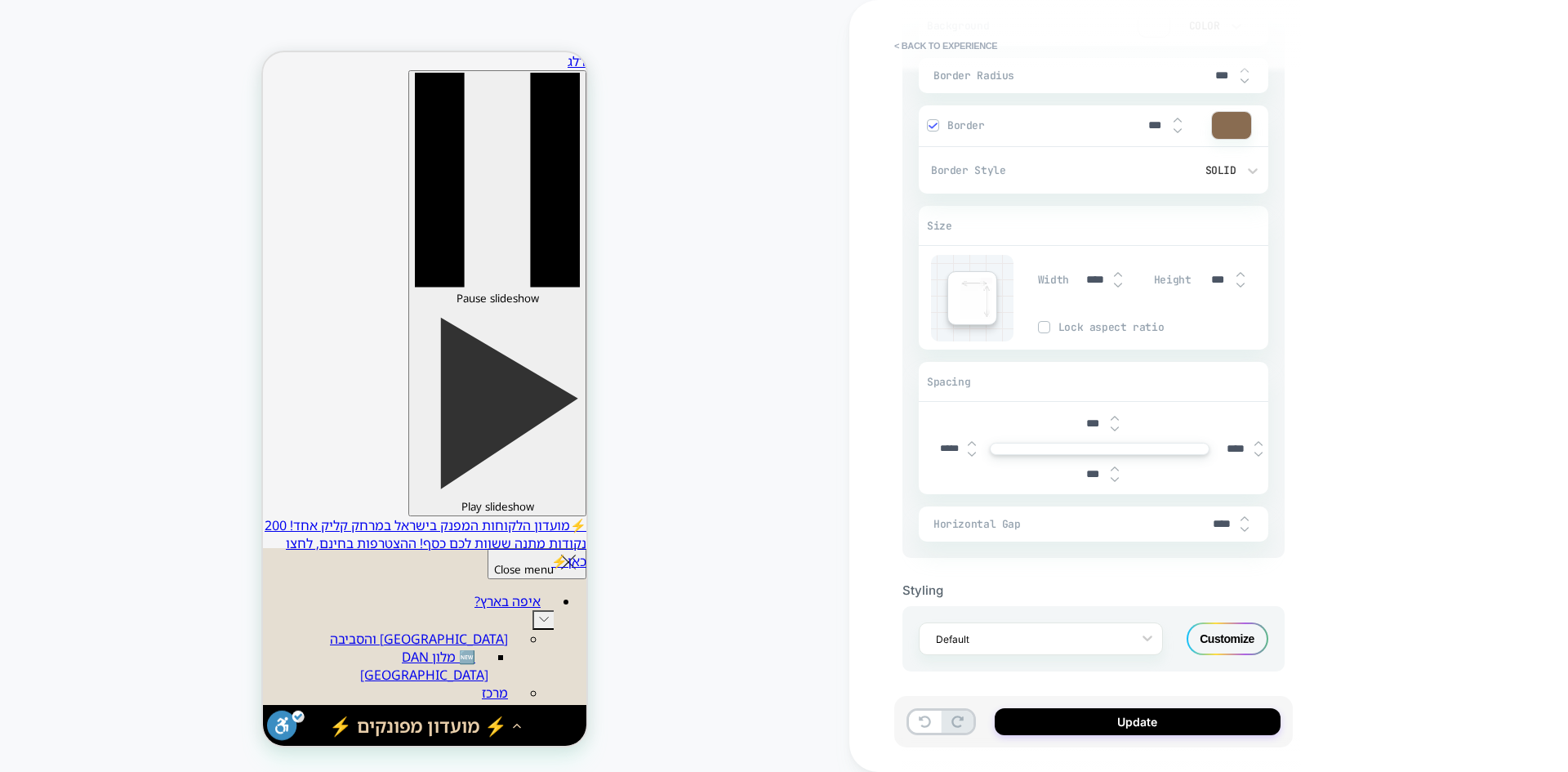
click at [950, 447] on input "*****" at bounding box center [949, 449] width 36 height 12
click at [947, 449] on input "*****" at bounding box center [949, 449] width 36 height 12
type input "******"
type textarea "*"
type input "*****"
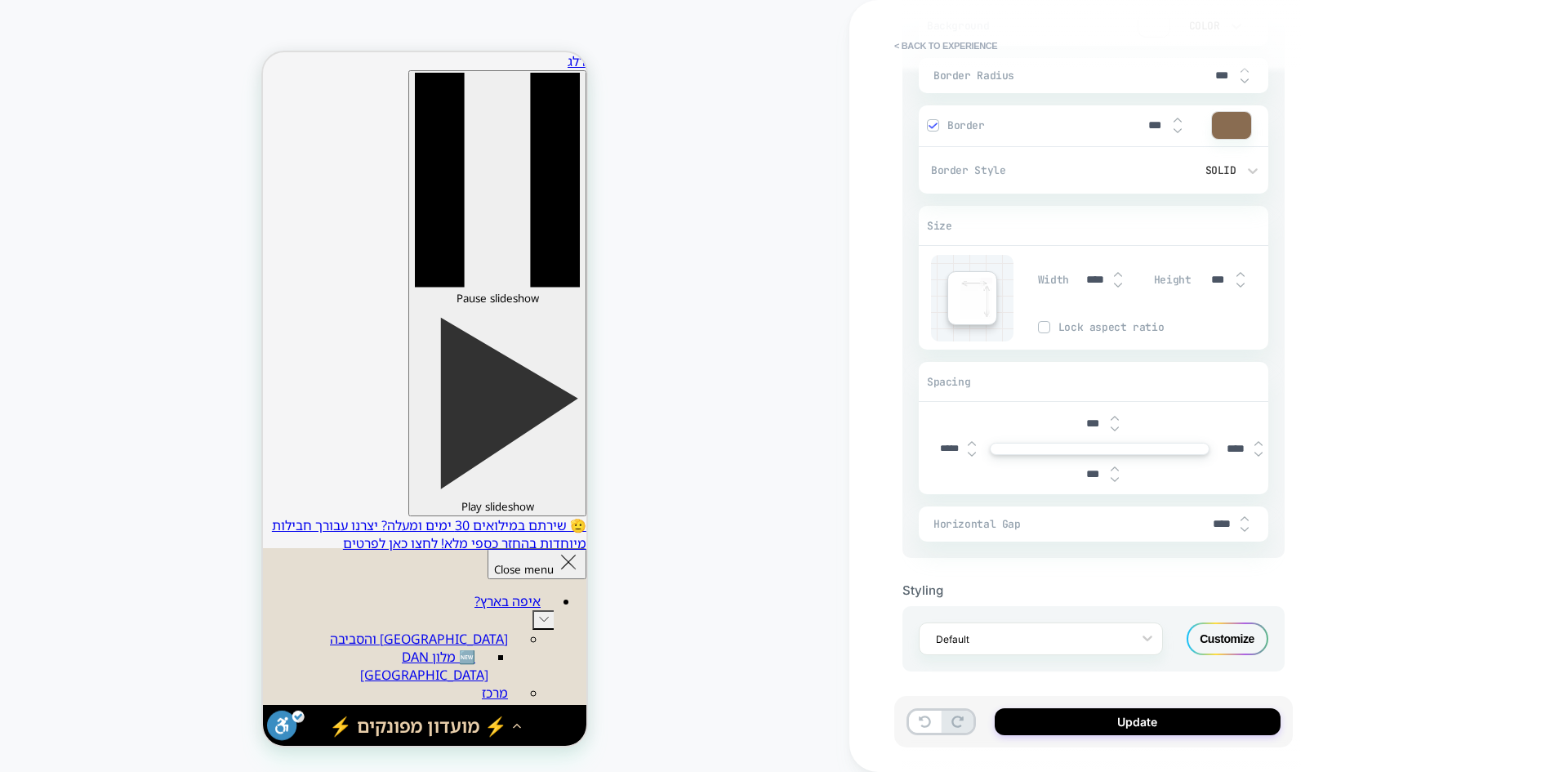
type textarea "*"
type input "*****"
click at [1127, 722] on button "Update" at bounding box center [1138, 722] width 286 height 27
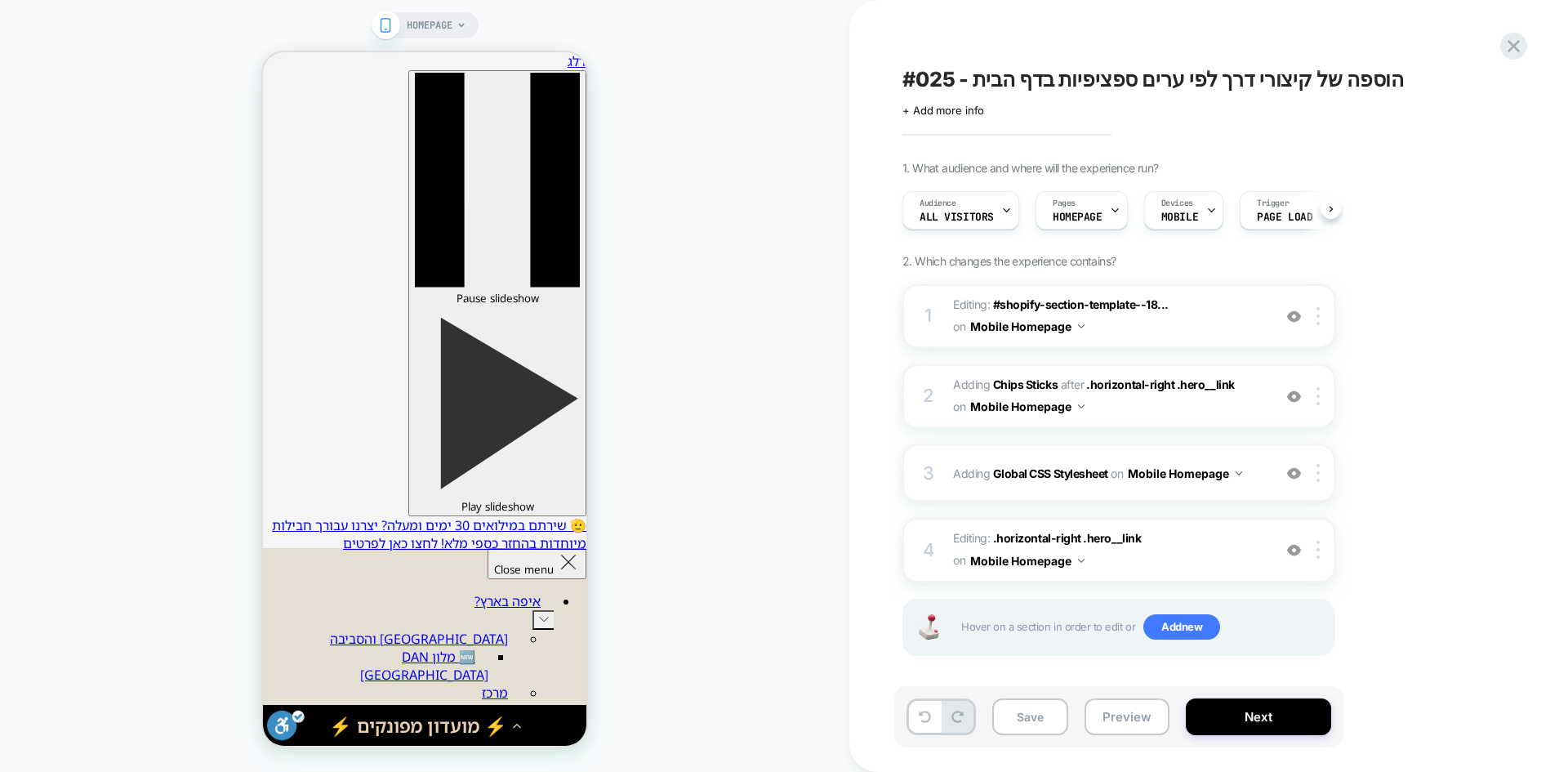
scroll to position [0, 1]
click at [1120, 723] on button "Preview" at bounding box center [1127, 716] width 85 height 36
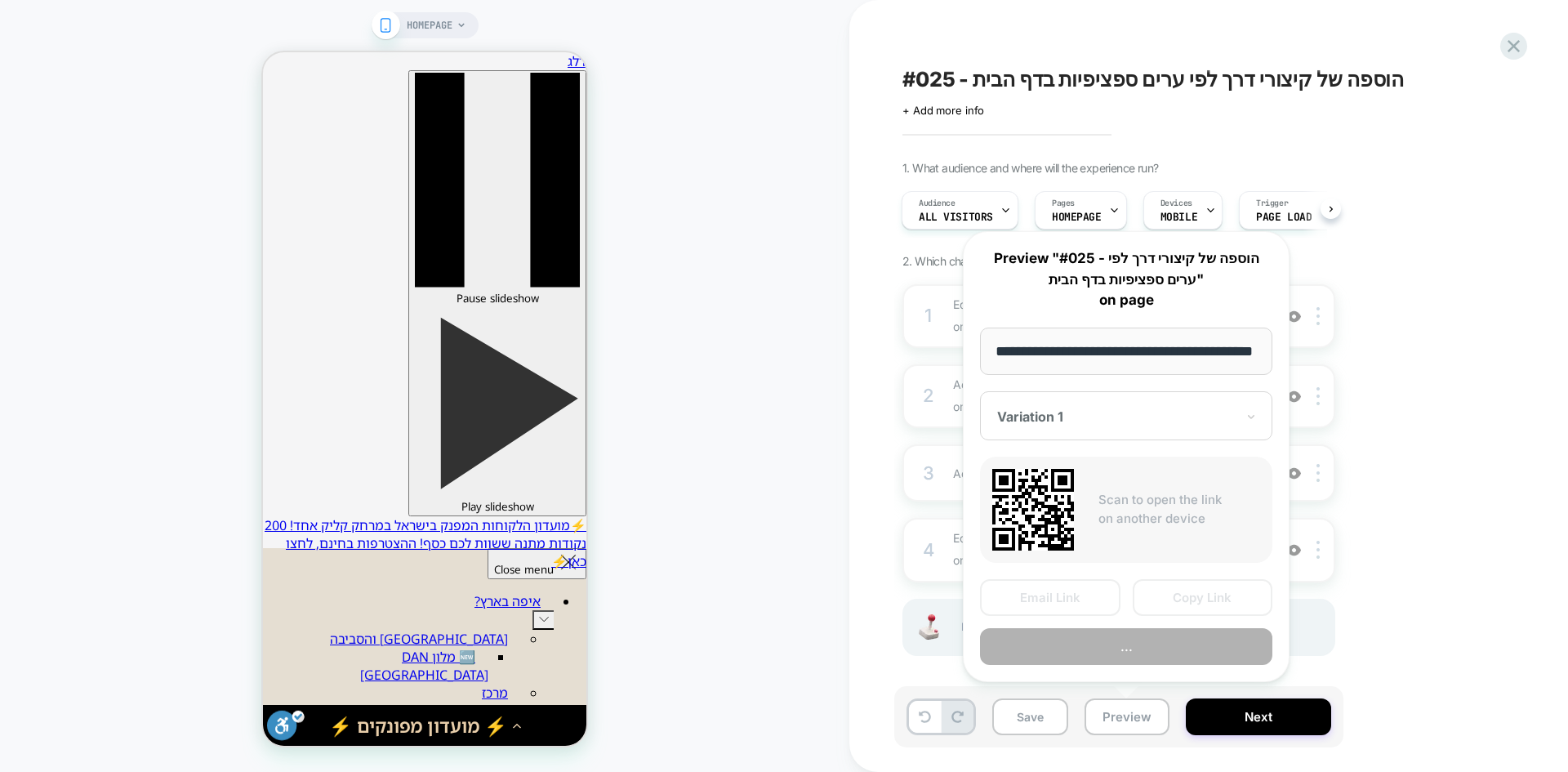
scroll to position [0, 49]
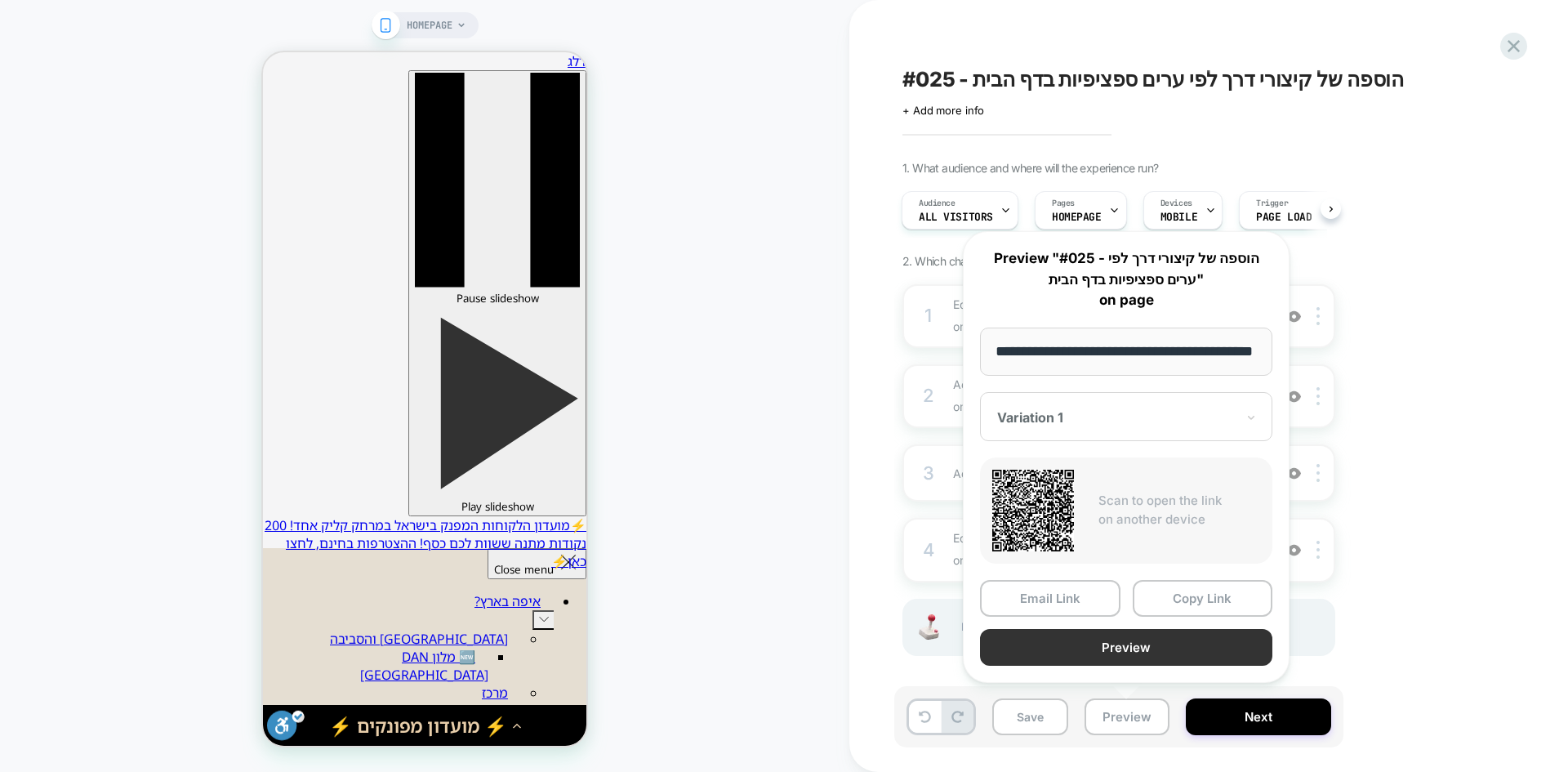
click at [1165, 654] on button "Preview" at bounding box center [1126, 647] width 292 height 36
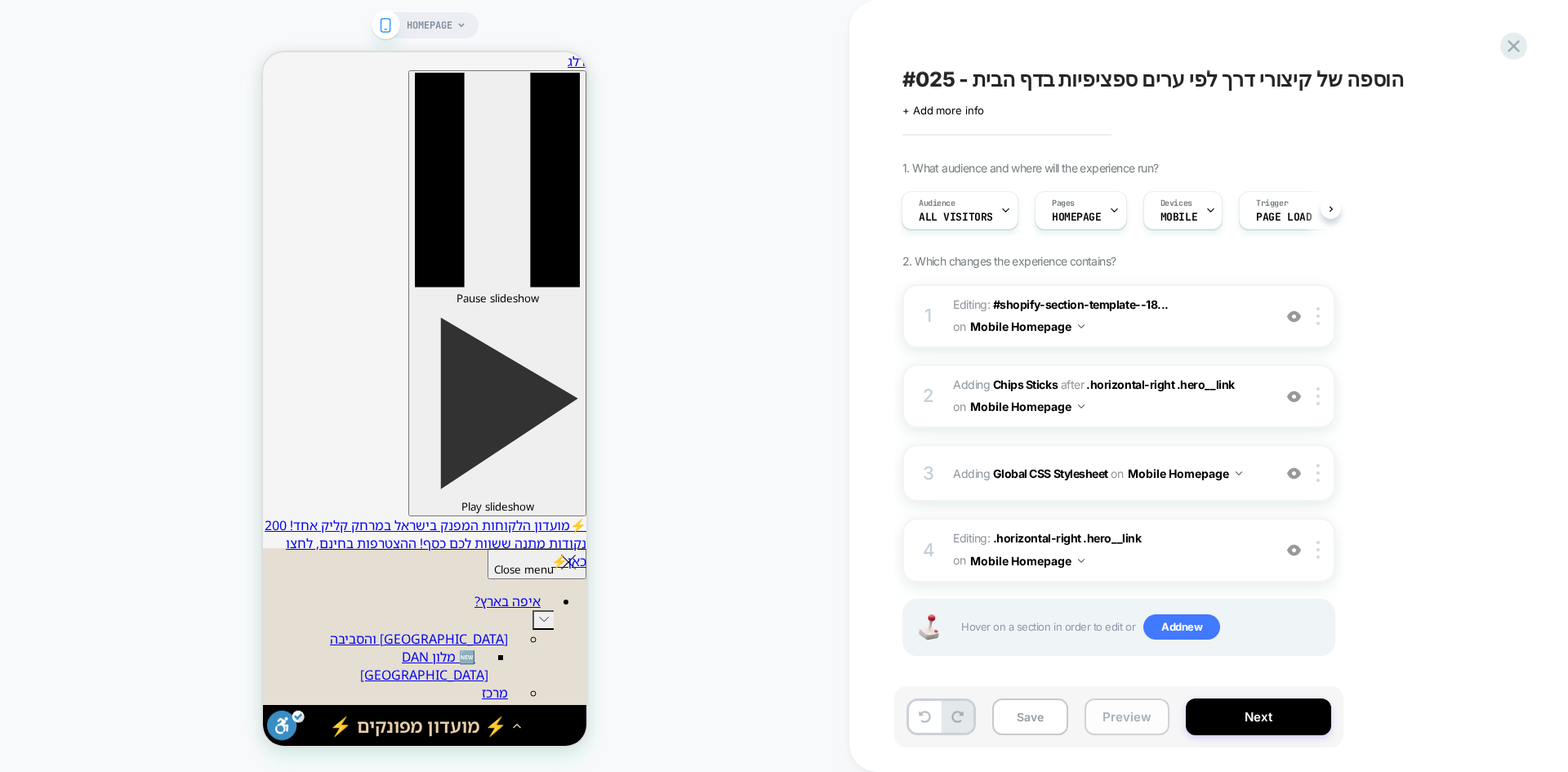
click at [1125, 726] on button "Preview" at bounding box center [1127, 716] width 85 height 36
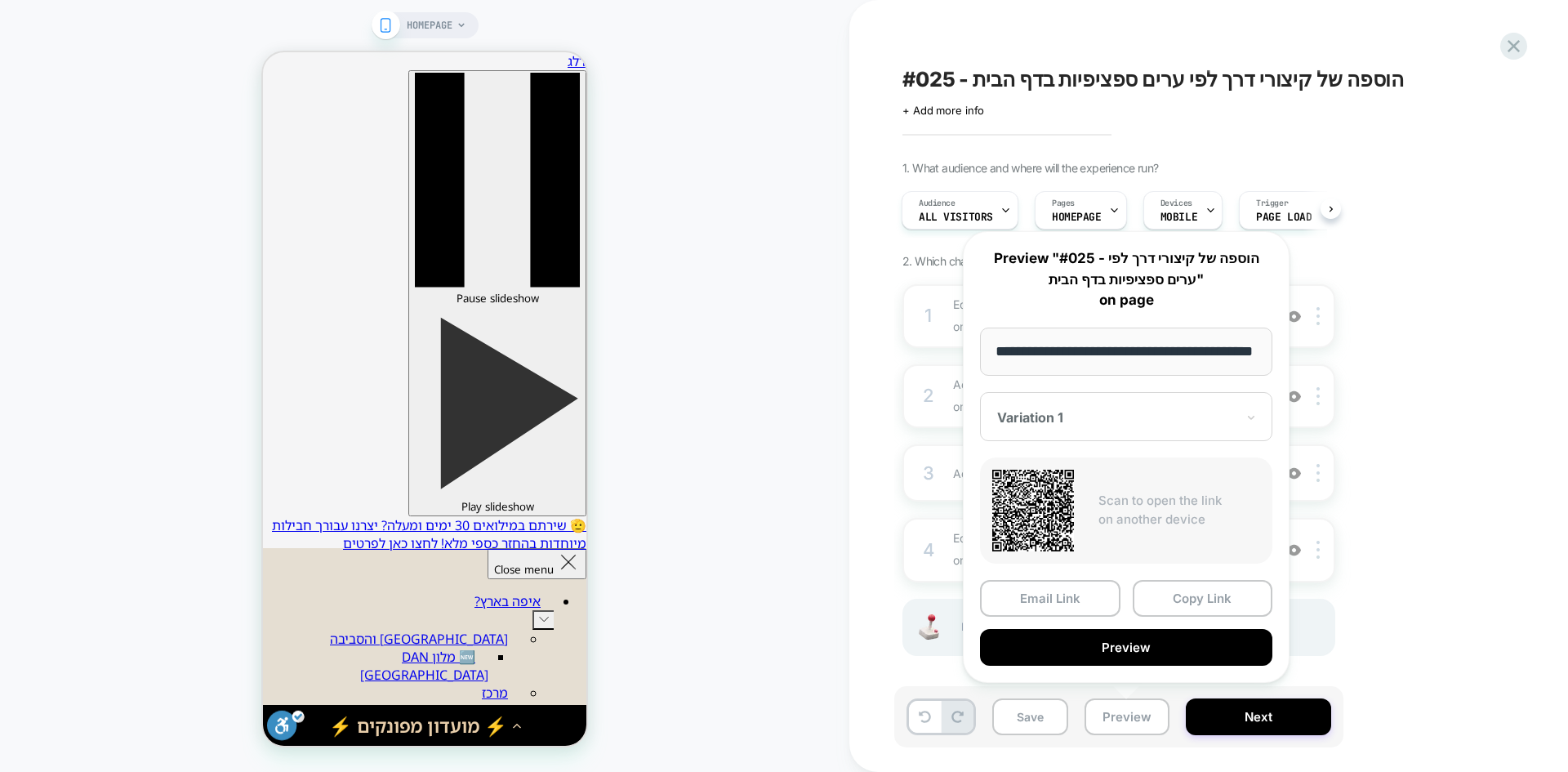
scroll to position [0, 0]
click at [1408, 514] on div "1. What audience and where will the experience run? Audience All Visitors Pages…" at bounding box center [1200, 429] width 596 height 536
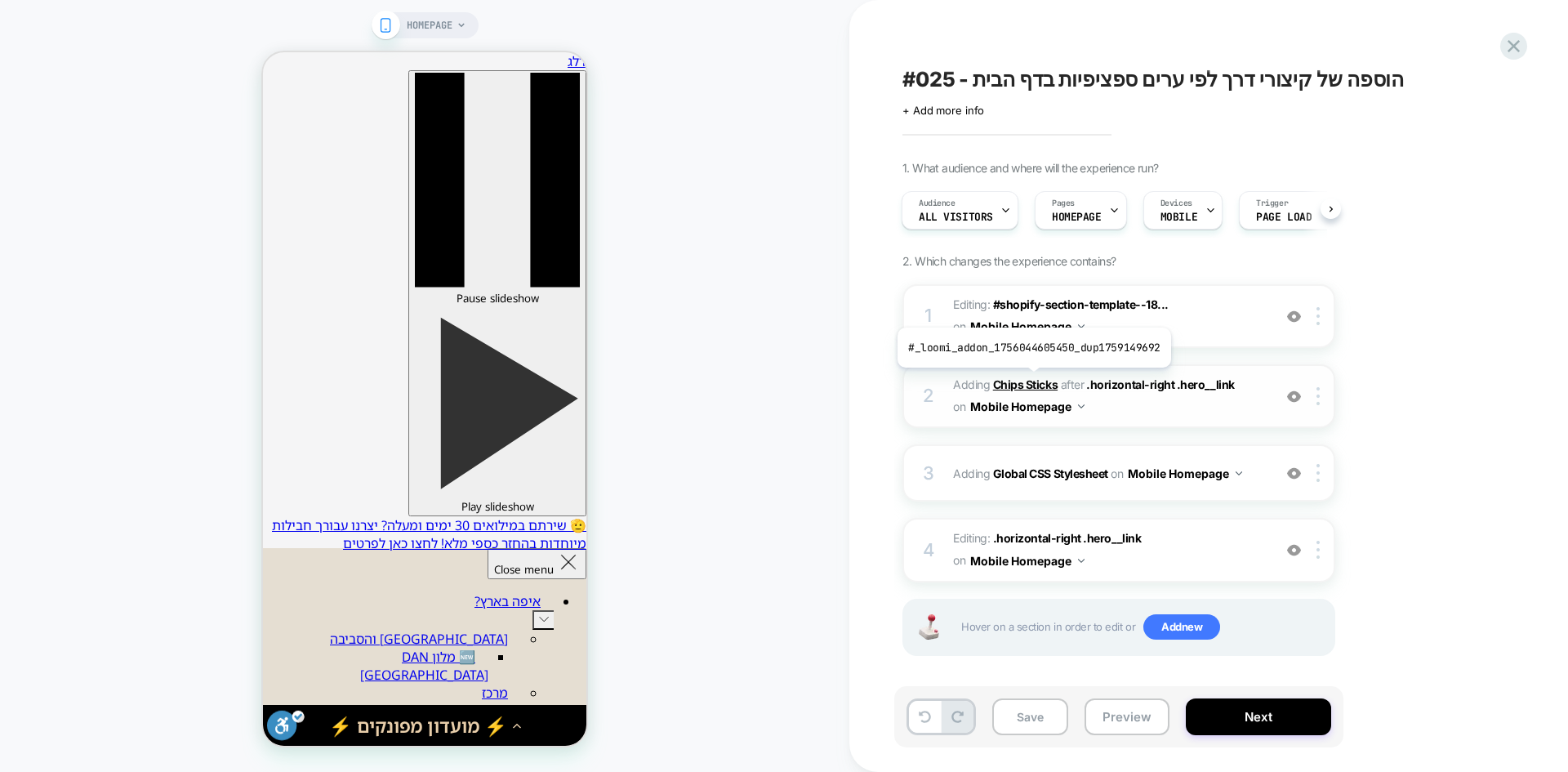
click at [1031, 380] on b "Chips Sticks" at bounding box center [1025, 384] width 65 height 14
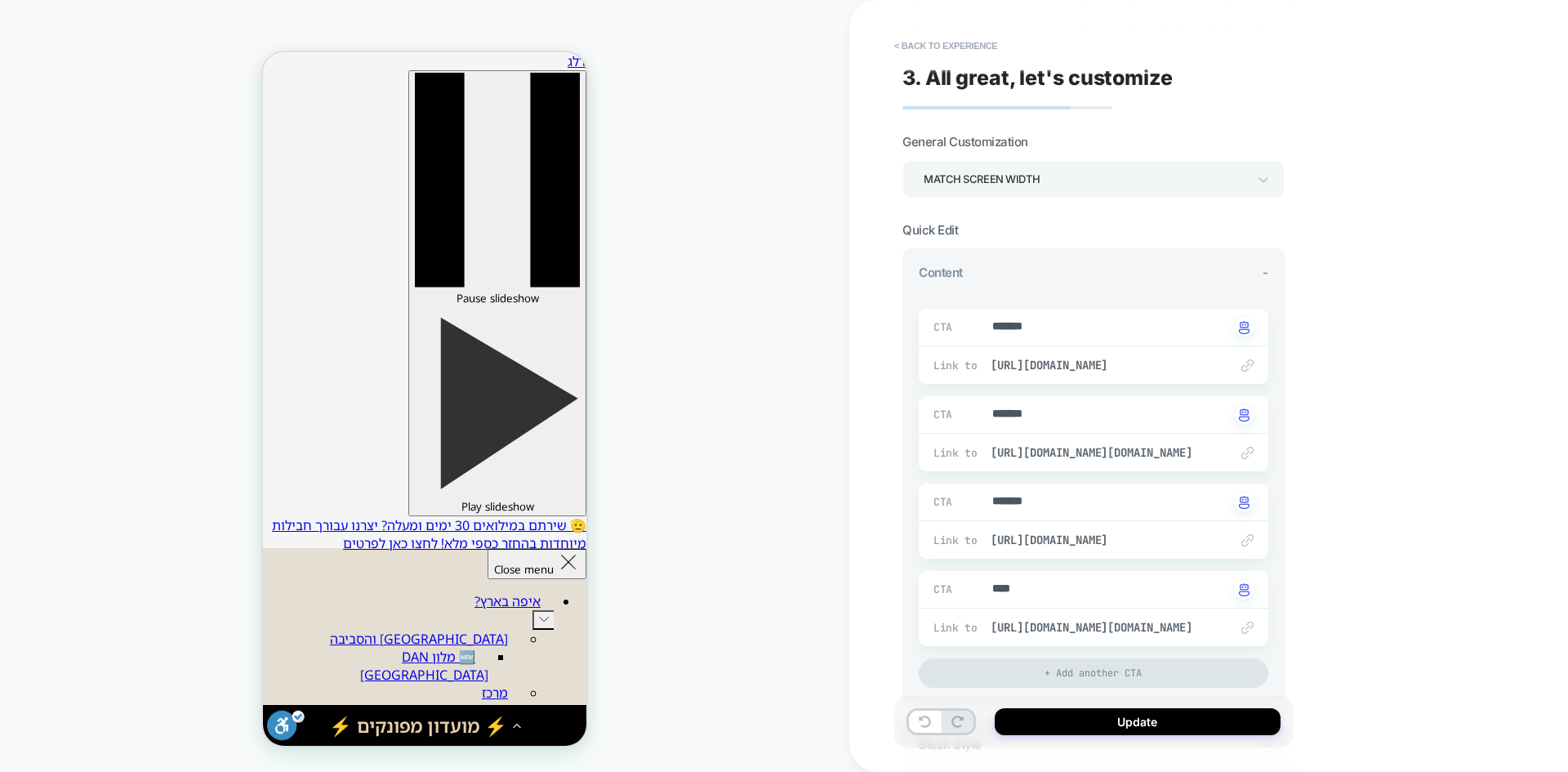
type textarea "*"
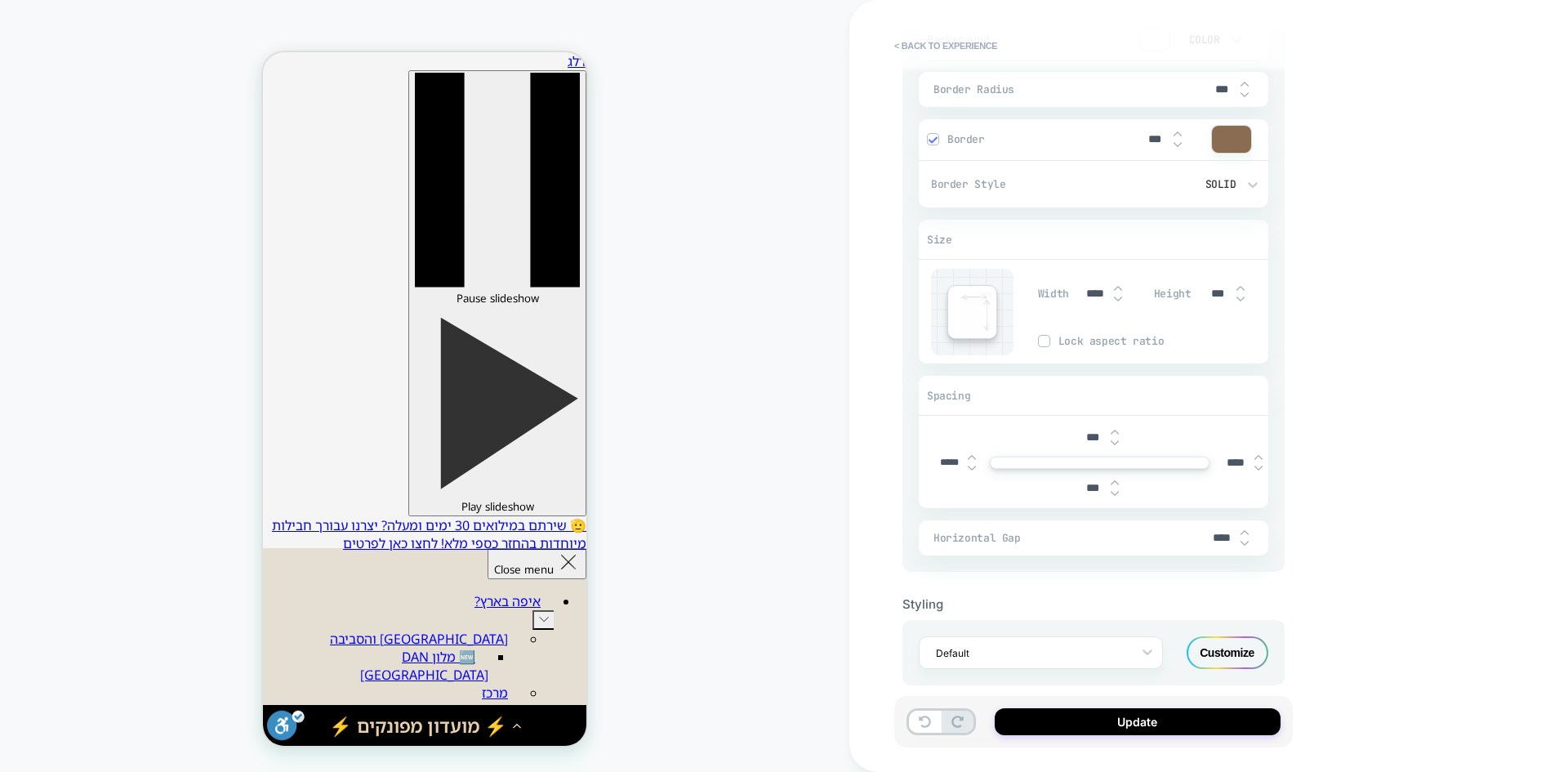
scroll to position [899, 0]
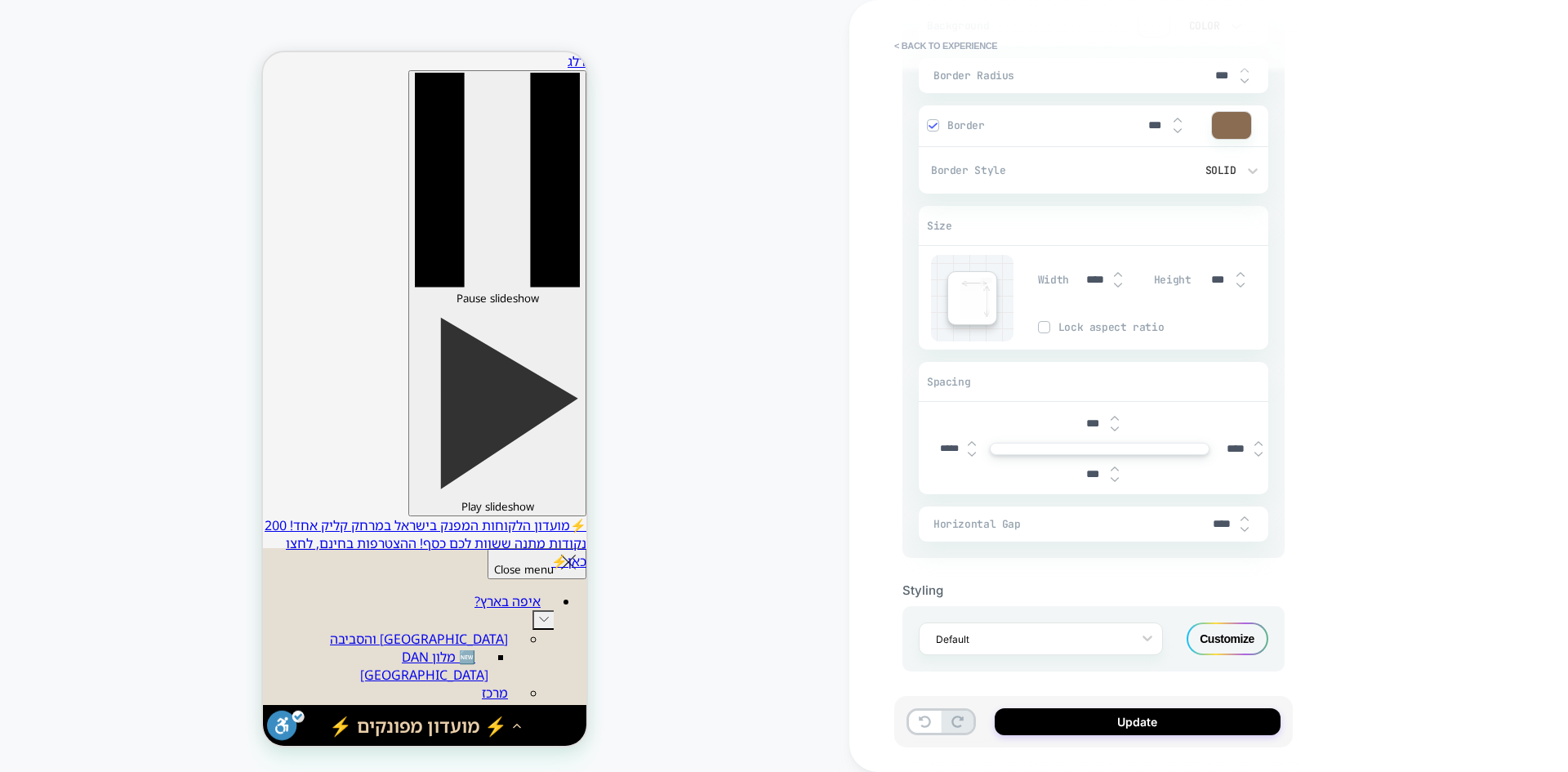
click at [950, 449] on input "*****" at bounding box center [949, 449] width 36 height 12
click at [946, 451] on input "*****" at bounding box center [949, 449] width 36 height 12
type input "******"
type textarea "*"
type input "*****"
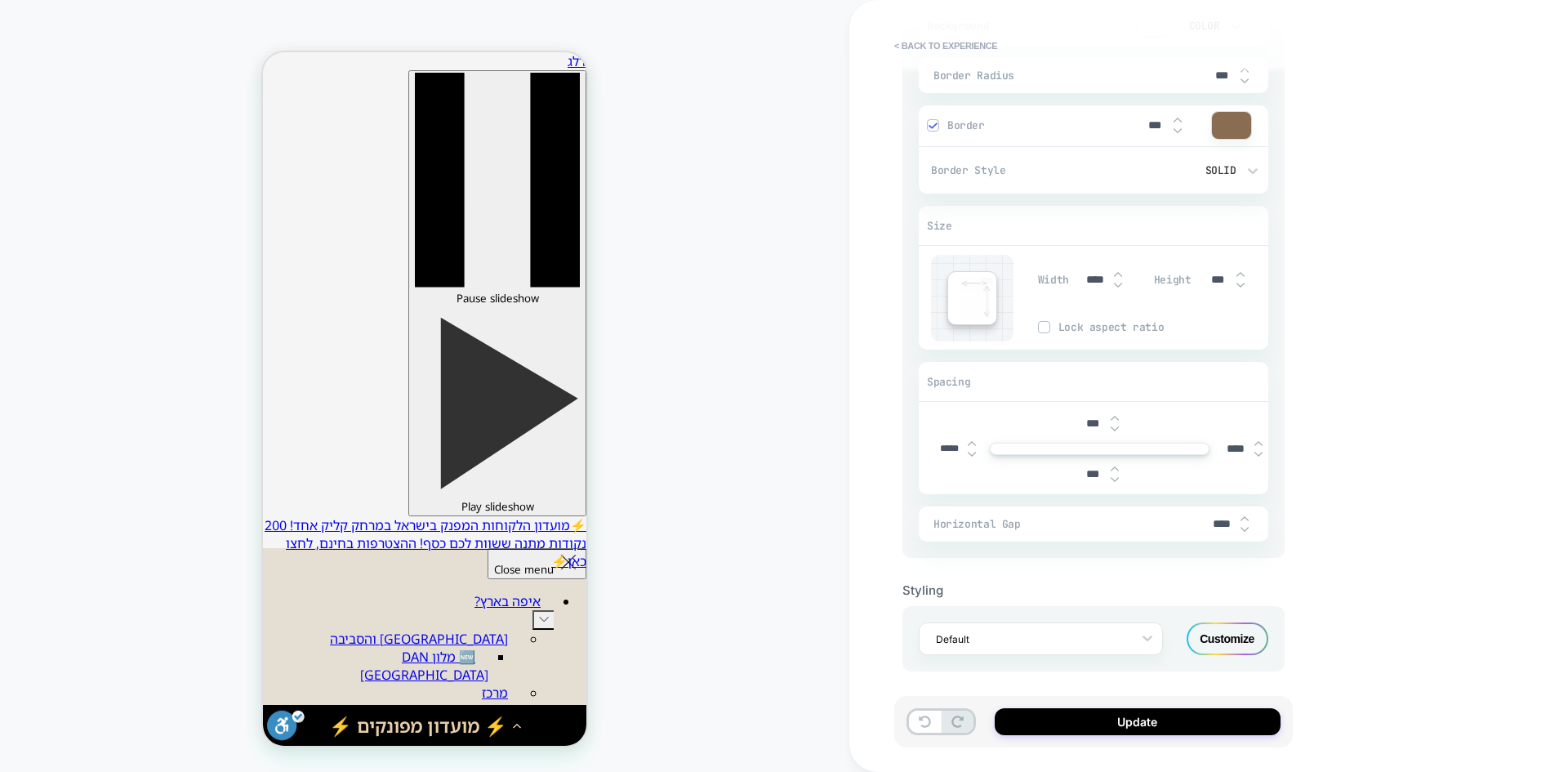
type textarea "*"
type input "*****"
click at [1113, 723] on button "Update" at bounding box center [1138, 722] width 286 height 27
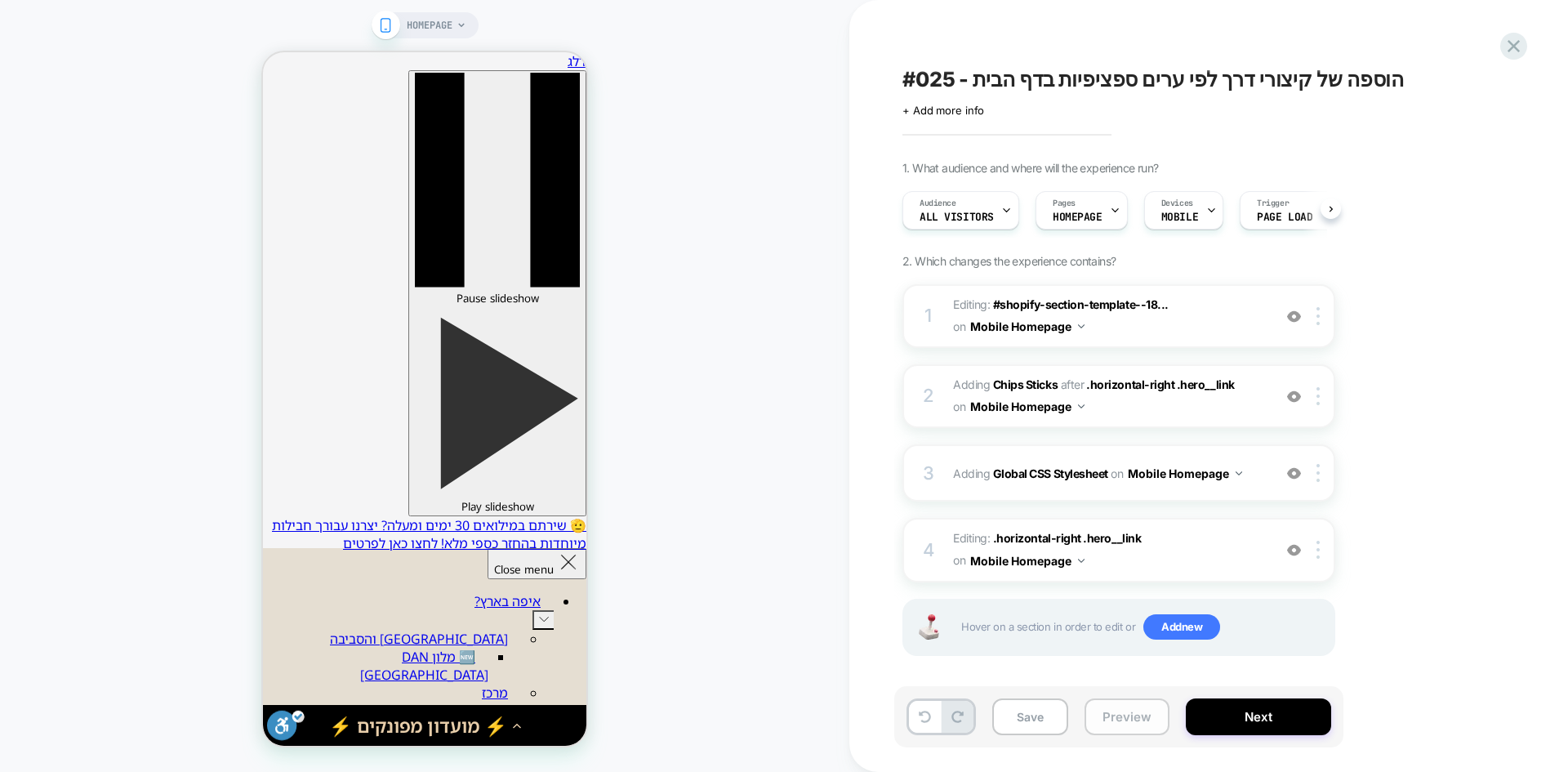
click at [1137, 713] on button "Preview" at bounding box center [1127, 716] width 85 height 36
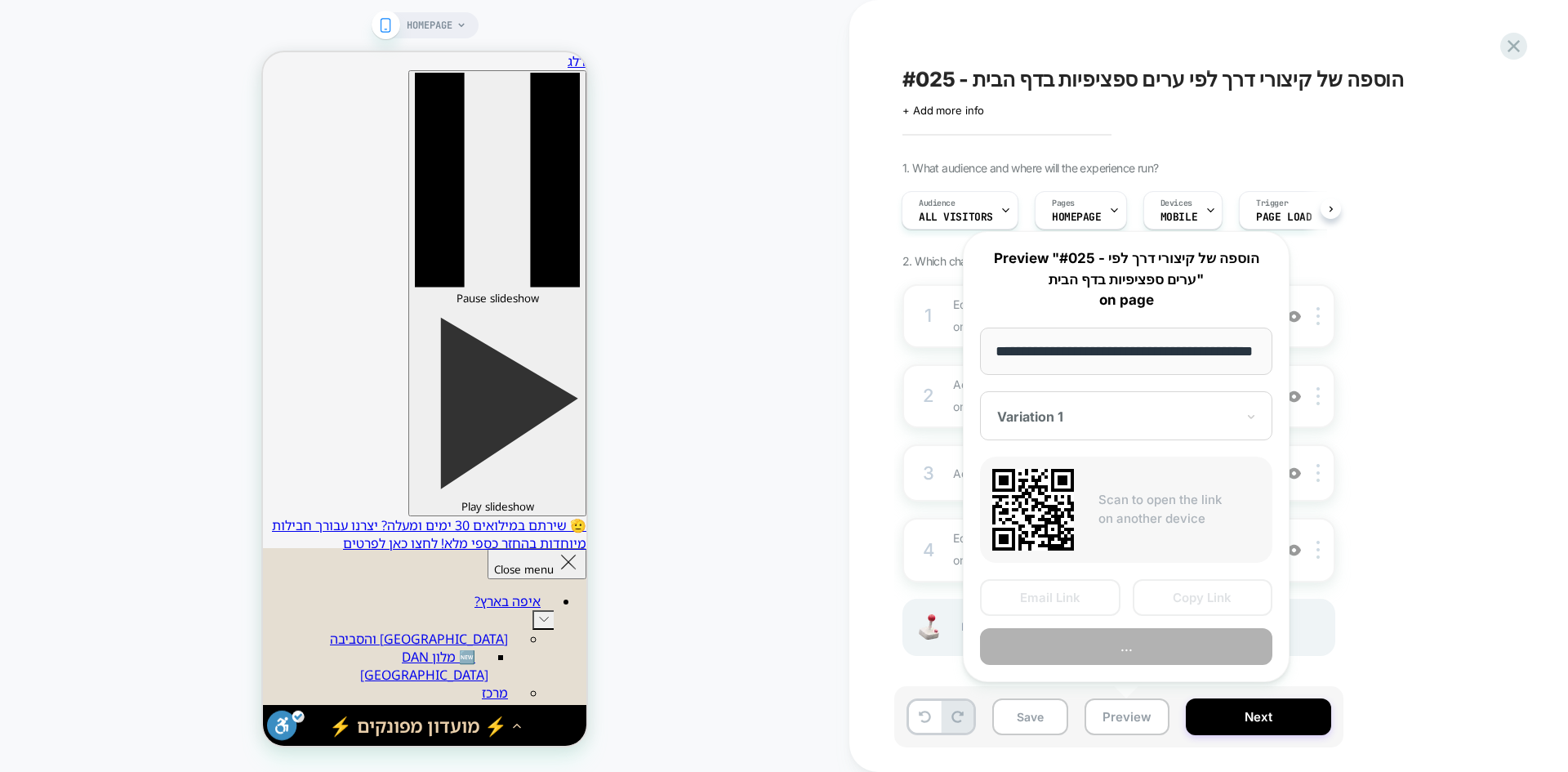
scroll to position [0, 49]
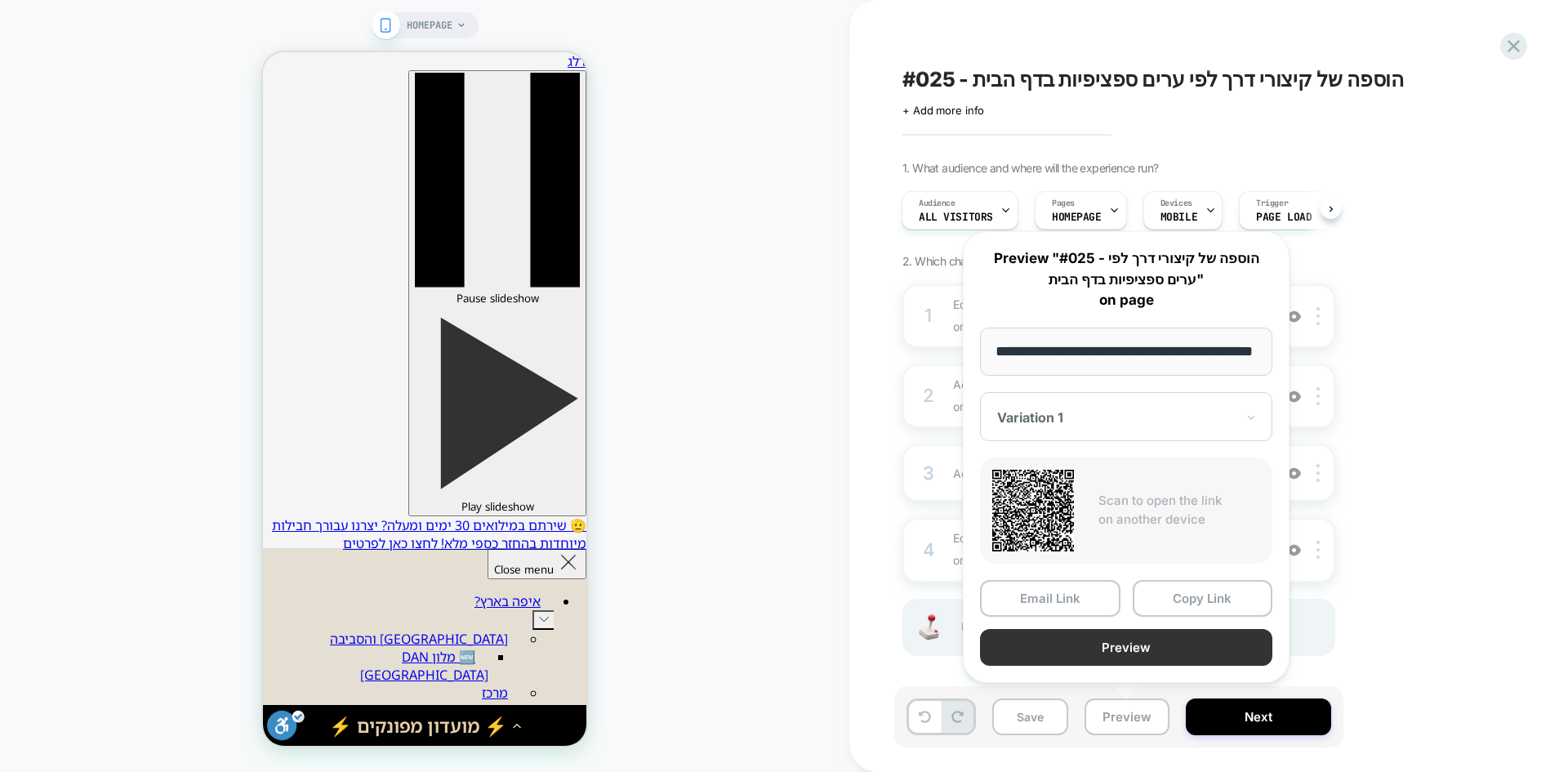
click at [1157, 648] on button "Preview" at bounding box center [1126, 647] width 292 height 36
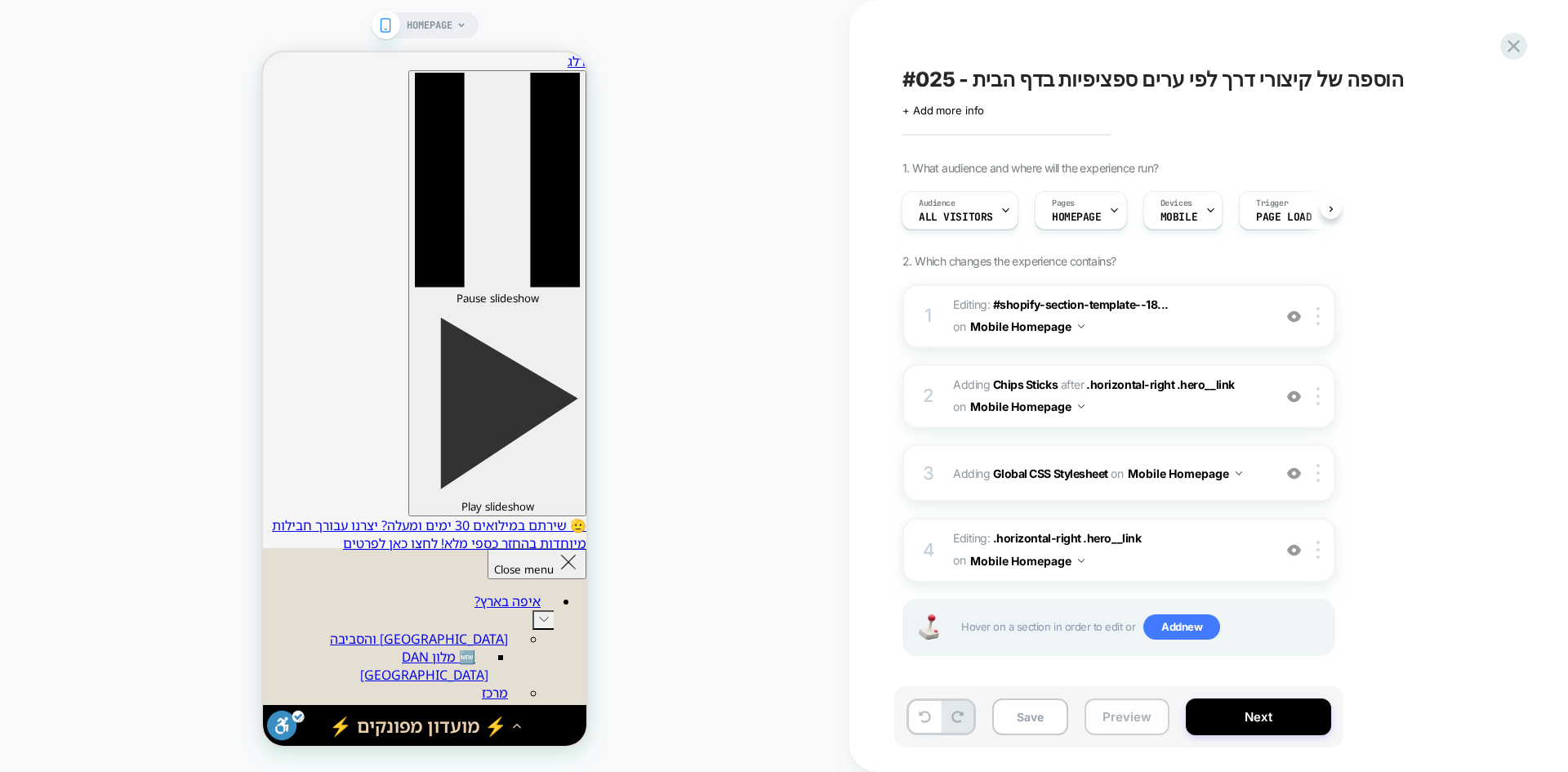
click at [1121, 723] on button "Preview" at bounding box center [1127, 716] width 85 height 36
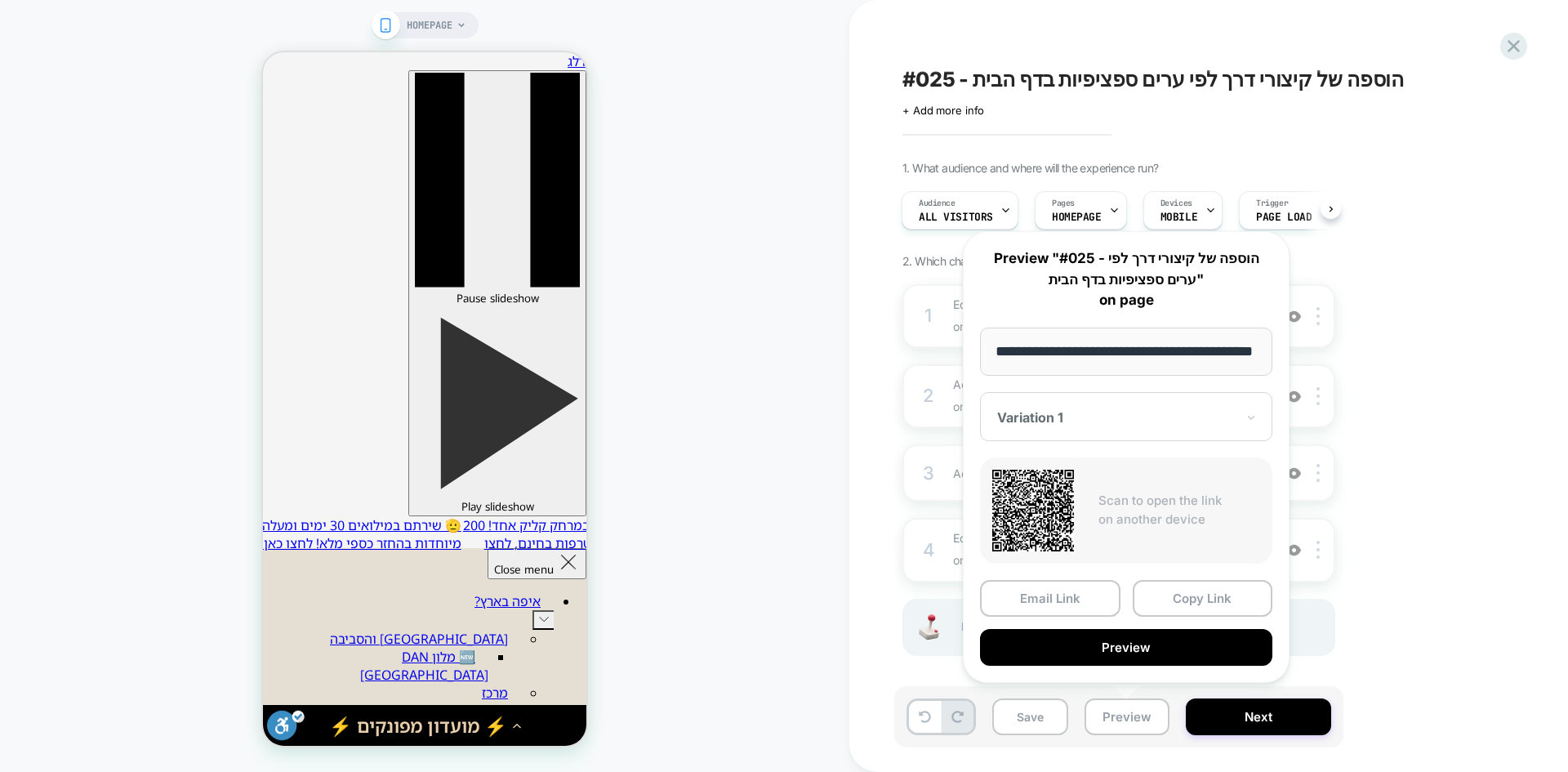
click at [1431, 428] on div "1. What audience and where will the experience run? Audience All Visitors Pages…" at bounding box center [1200, 429] width 596 height 536
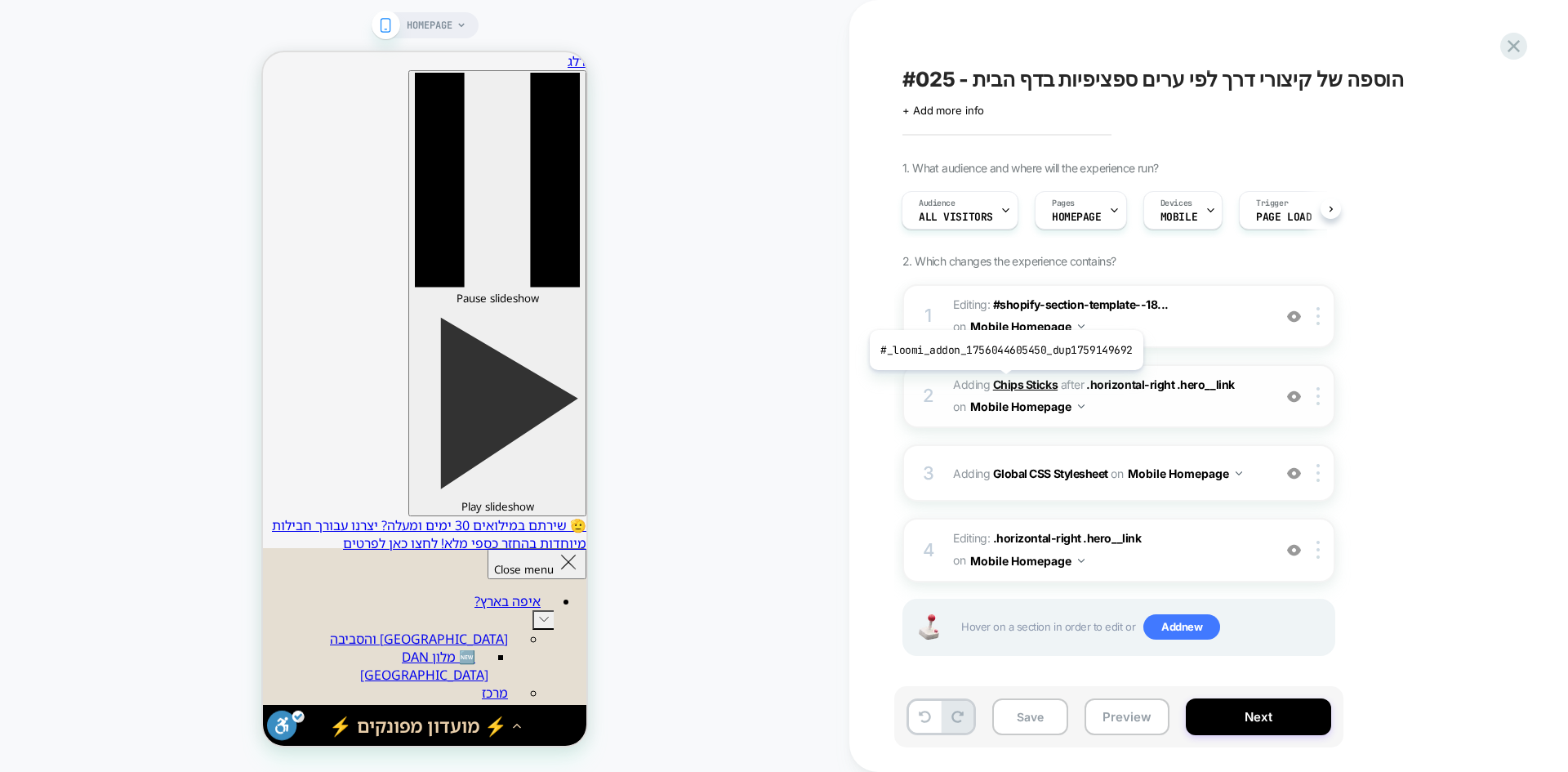
click at [1003, 382] on b "Chips Sticks" at bounding box center [1025, 384] width 65 height 14
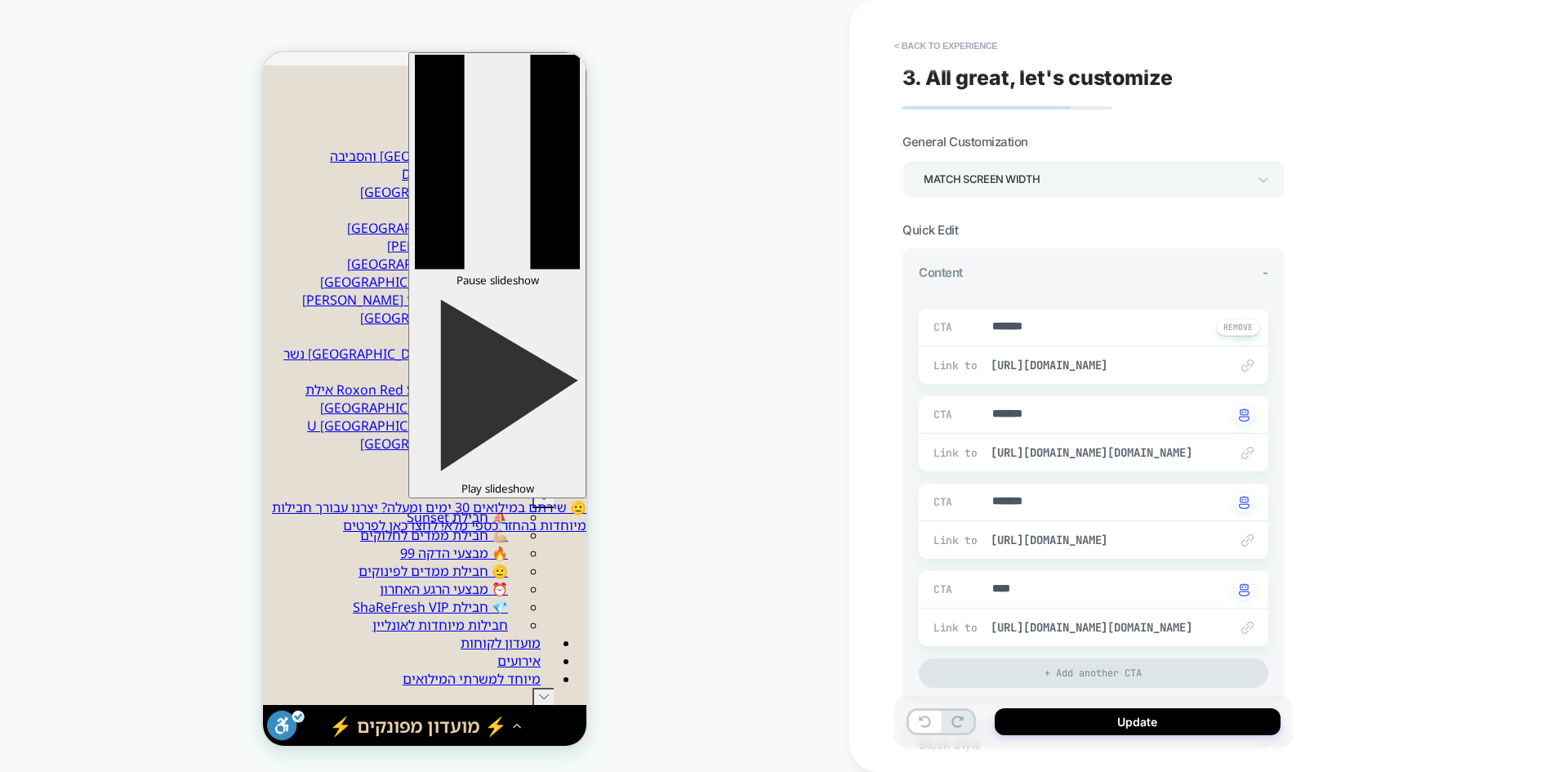
scroll to position [69, -20]
type textarea "*"
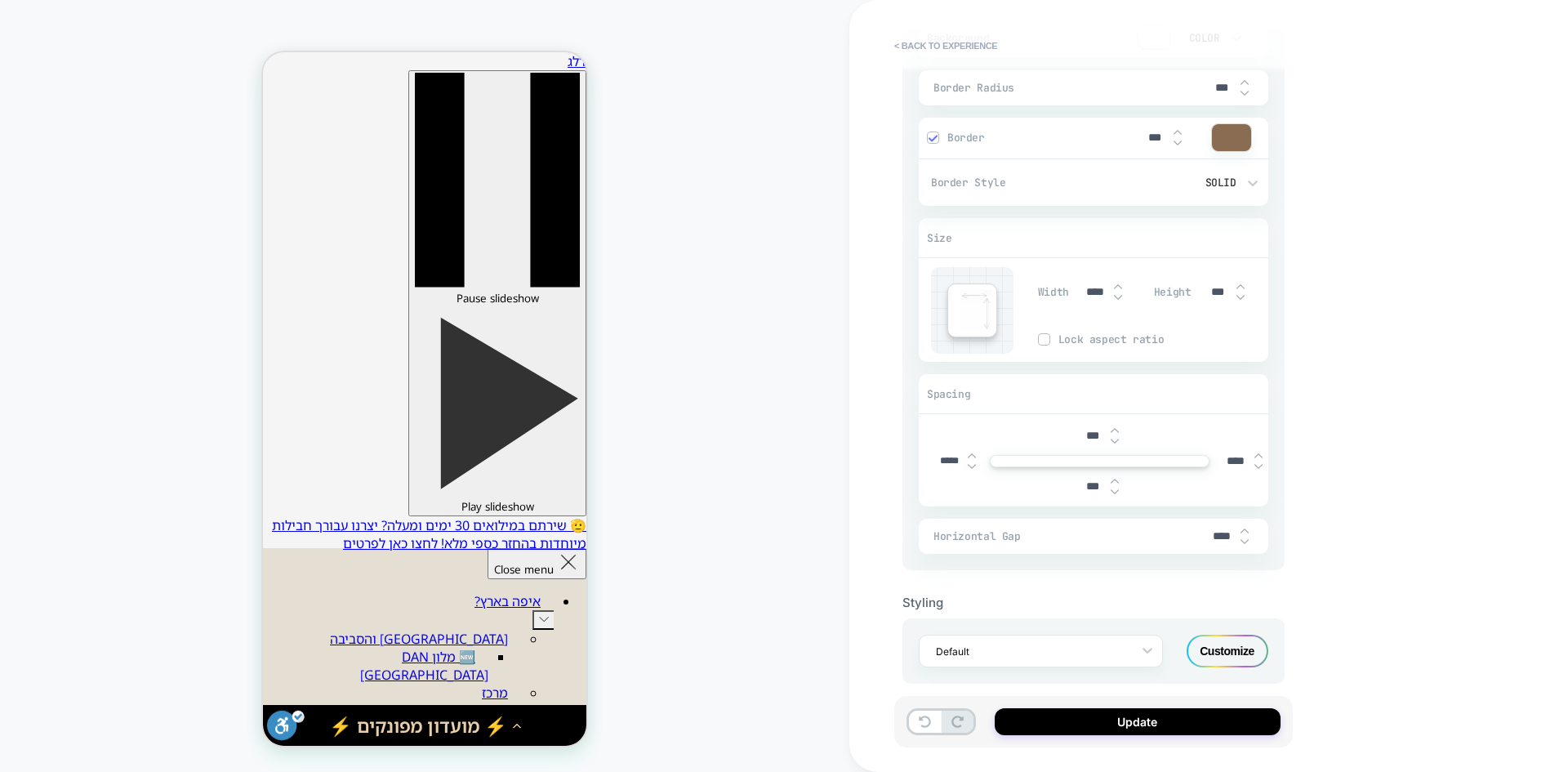
scroll to position [905, 0]
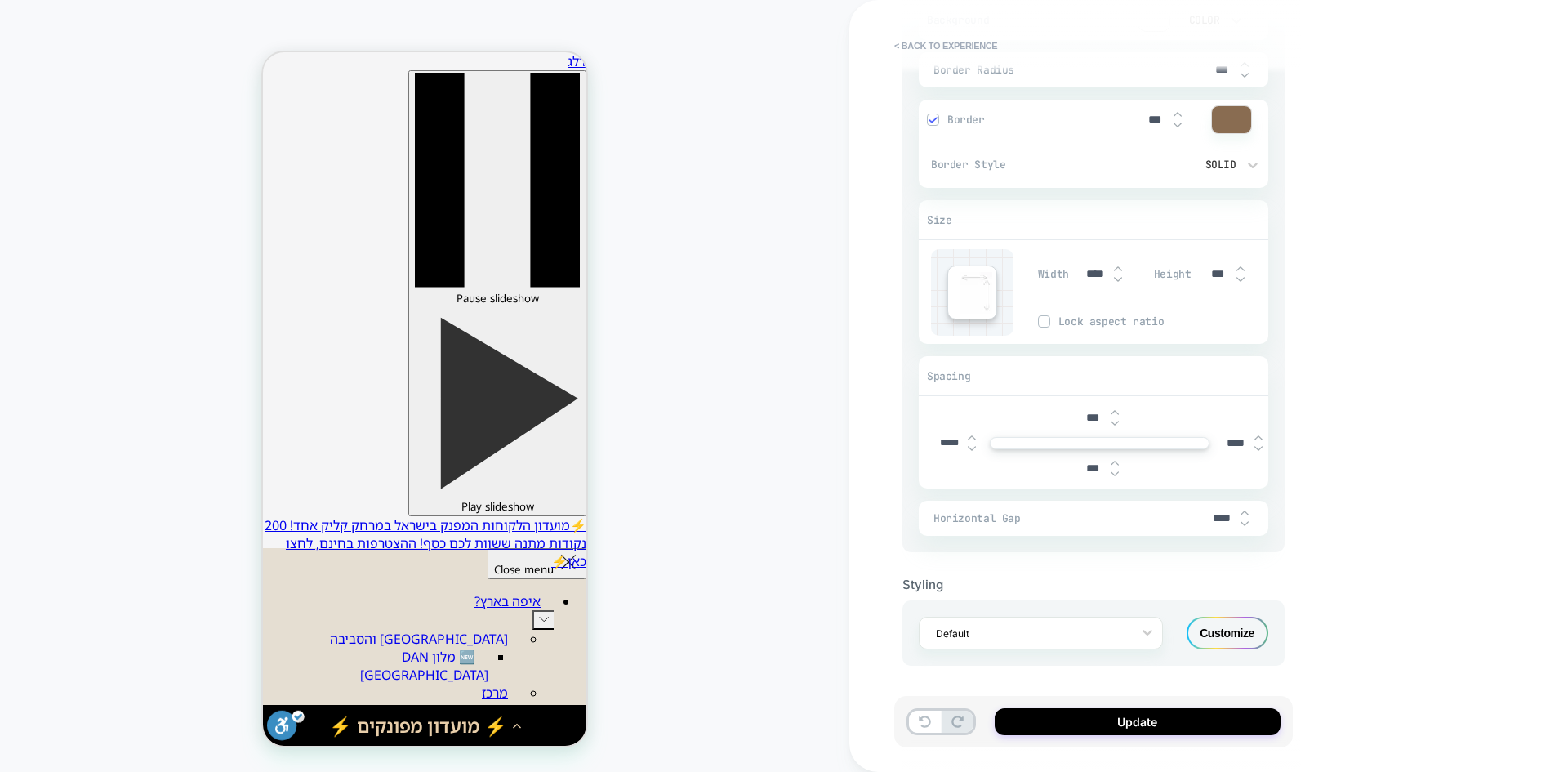
click at [948, 441] on input "*****" at bounding box center [949, 442] width 36 height 12
type input "***"
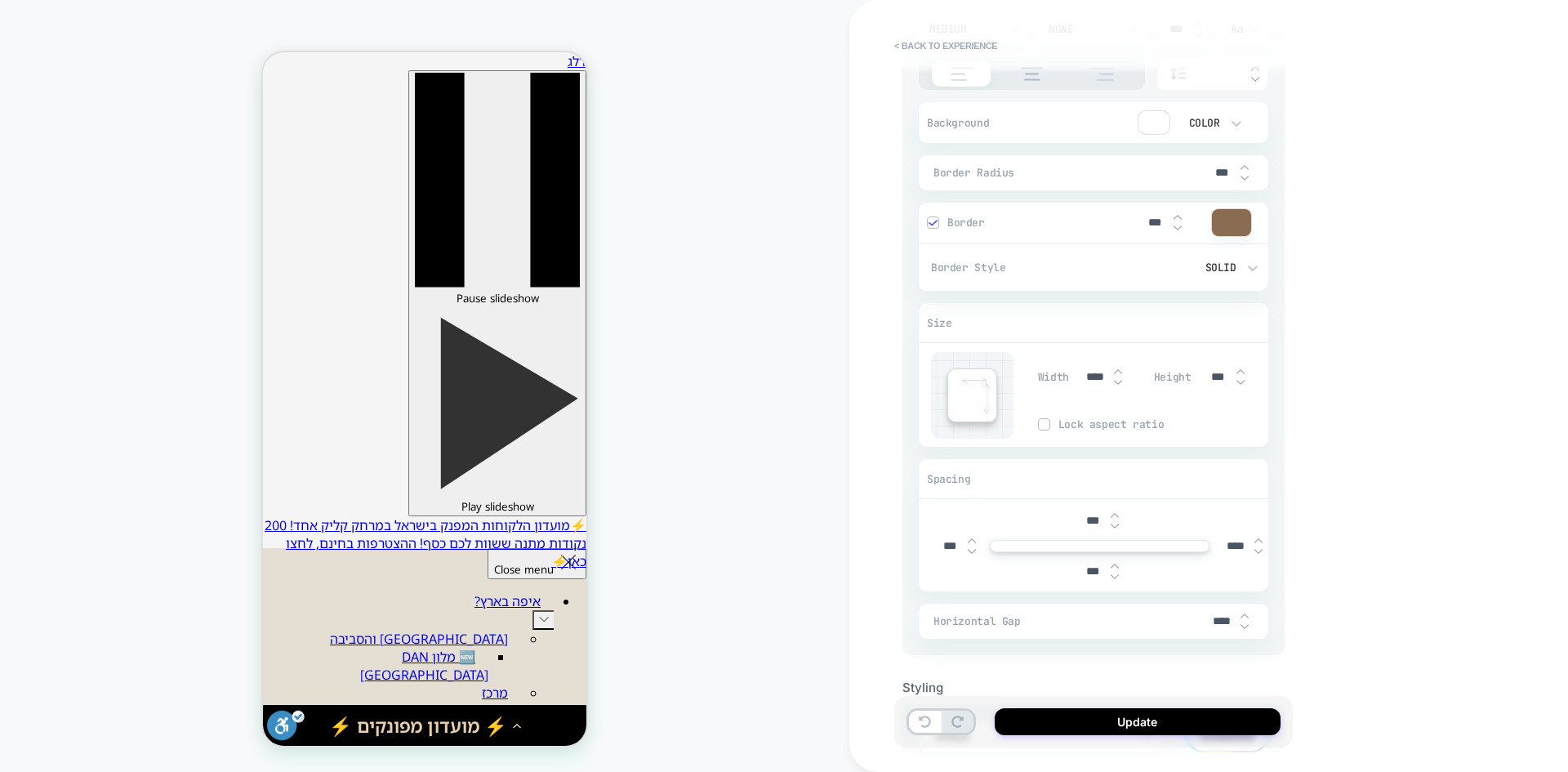
scroll to position [823, 0]
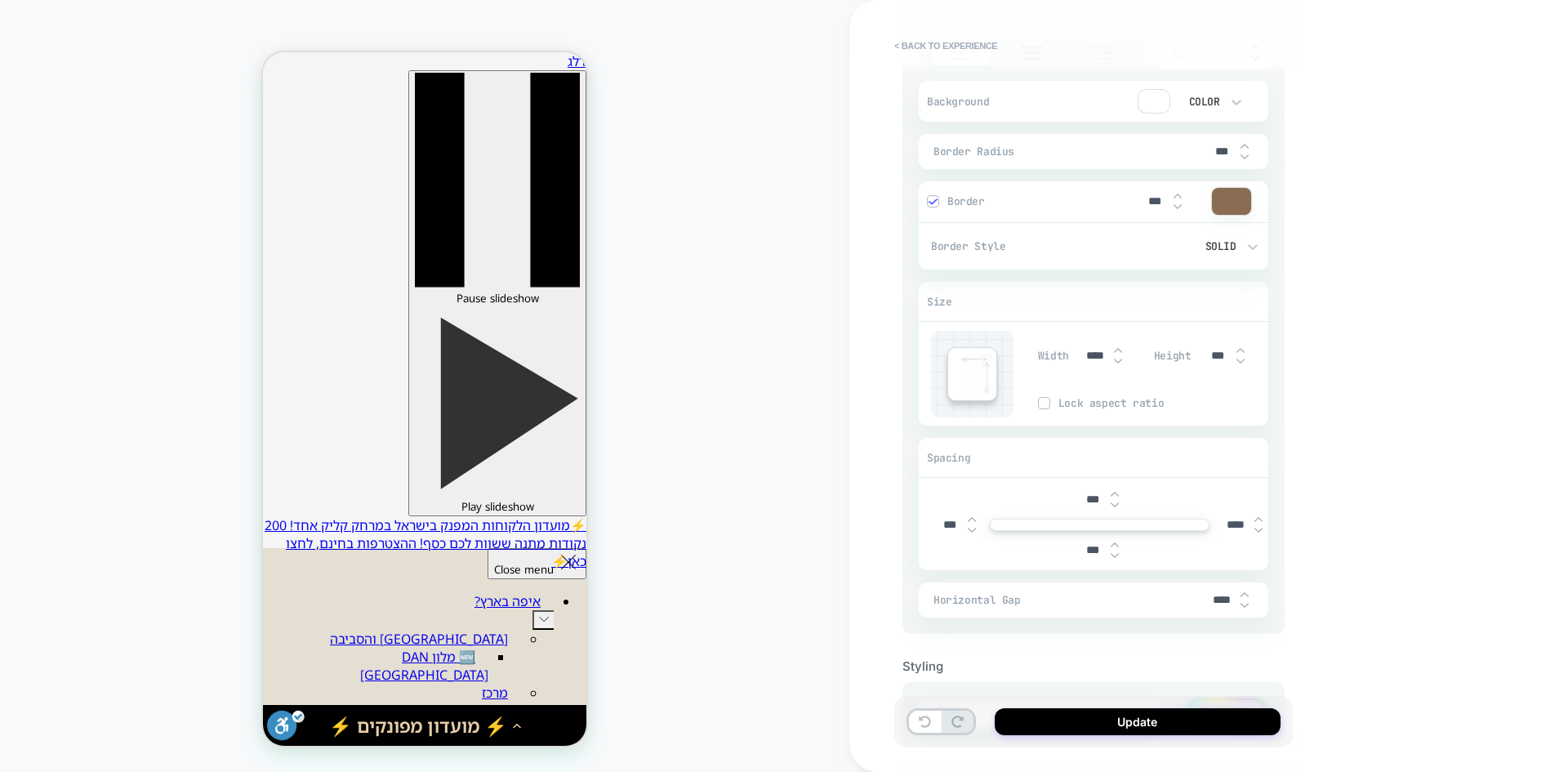
type textarea "*"
type input "*"
type textarea "*"
type input "****"
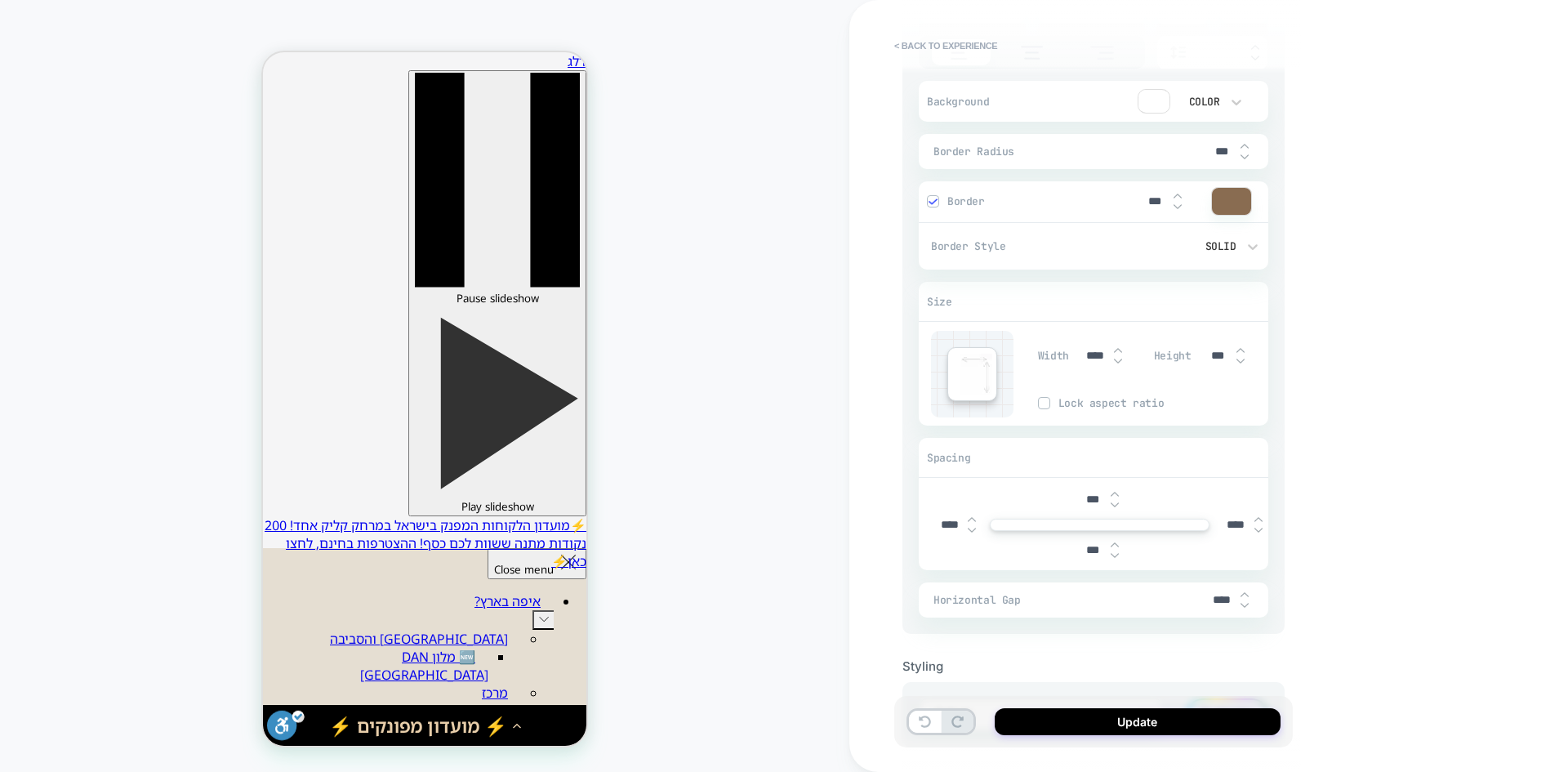
type textarea "*"
type input "*****"
type textarea "*"
type input "*****"
click at [1355, 513] on div "< Back to experience 3. All great, let's customize General Customization Match …" at bounding box center [1209, 386] width 719 height 772
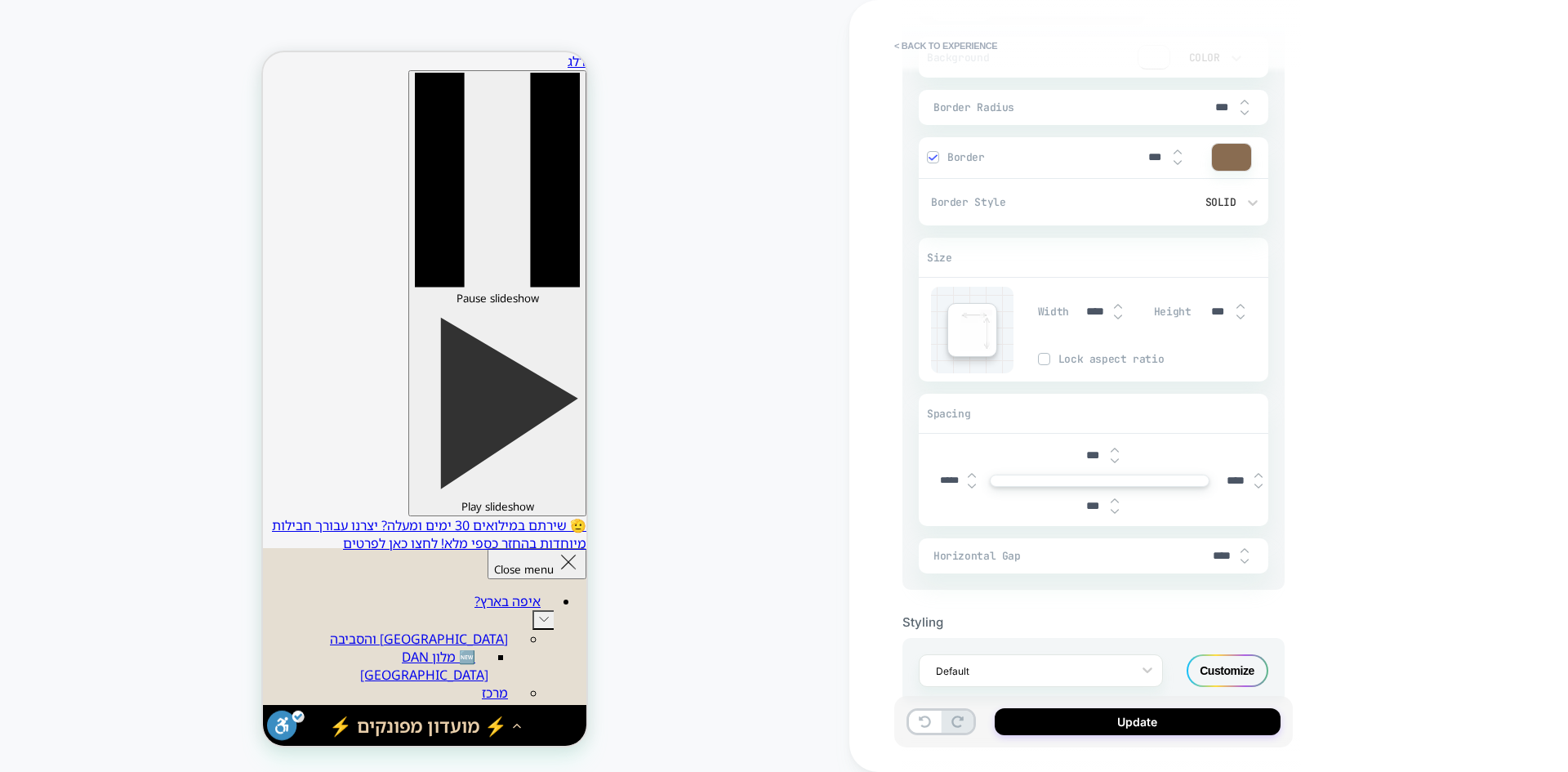
scroll to position [905, 0]
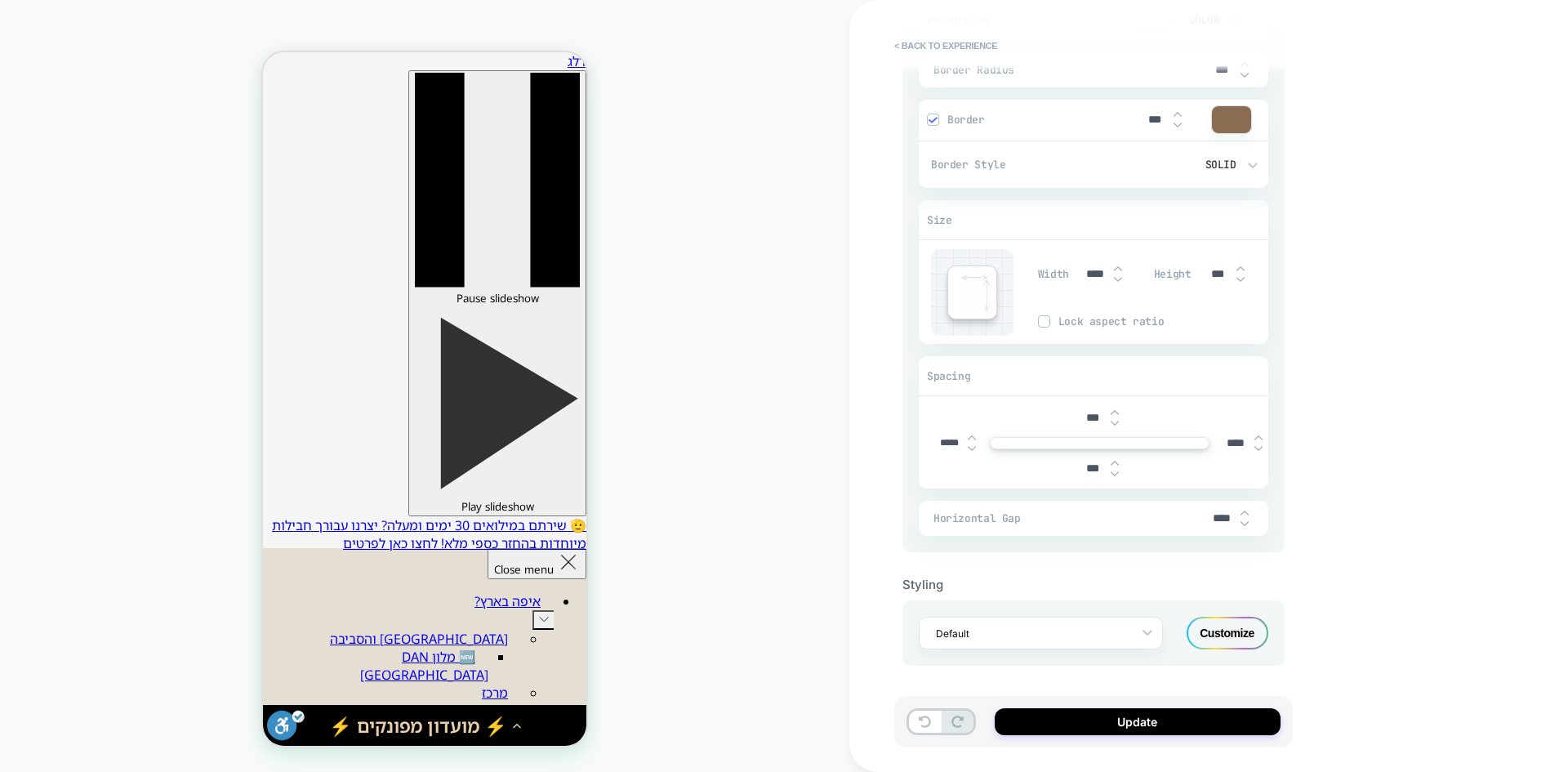
click at [1216, 635] on div "Customize" at bounding box center [1228, 634] width 82 height 33
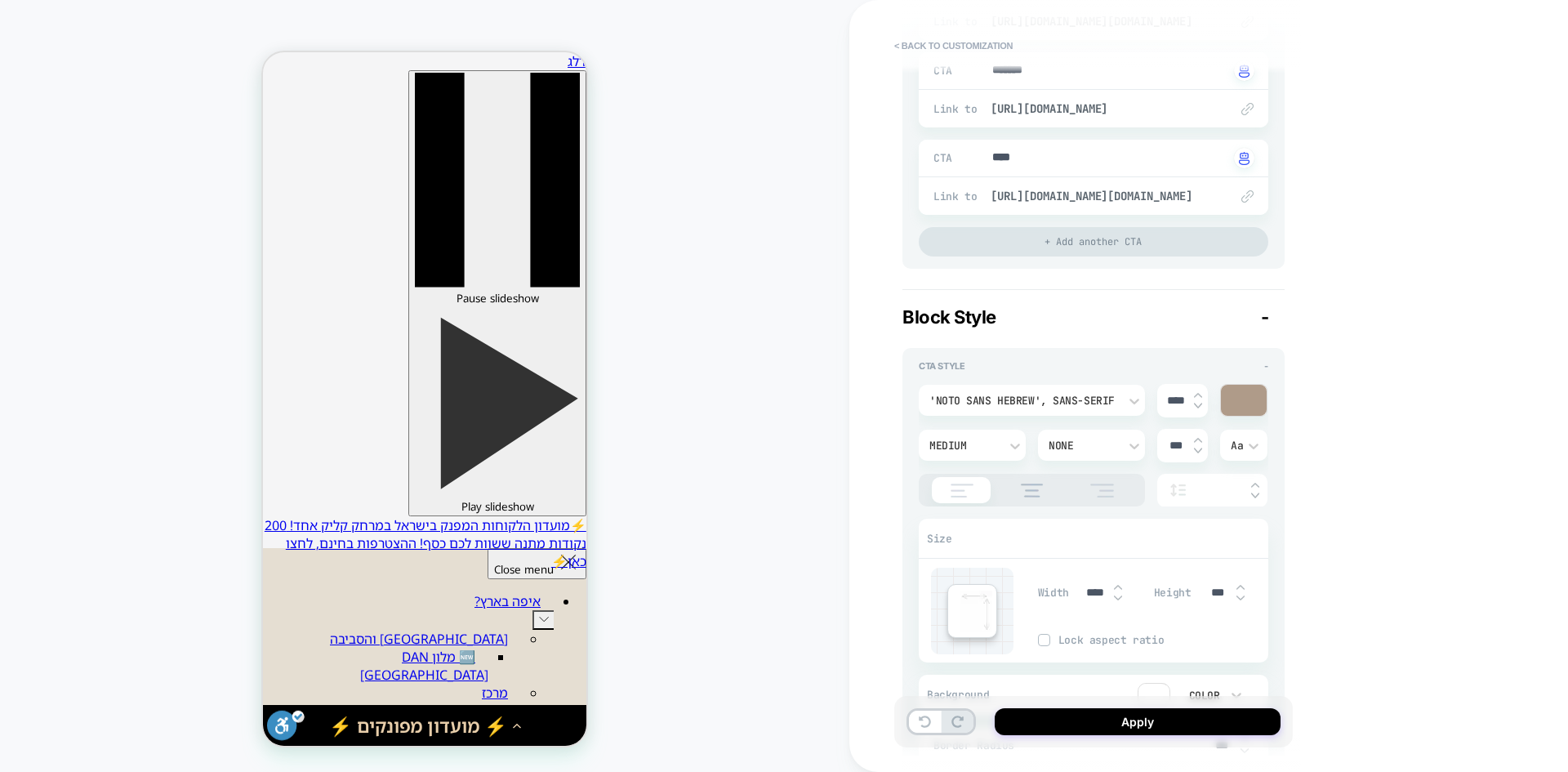
type textarea "*"
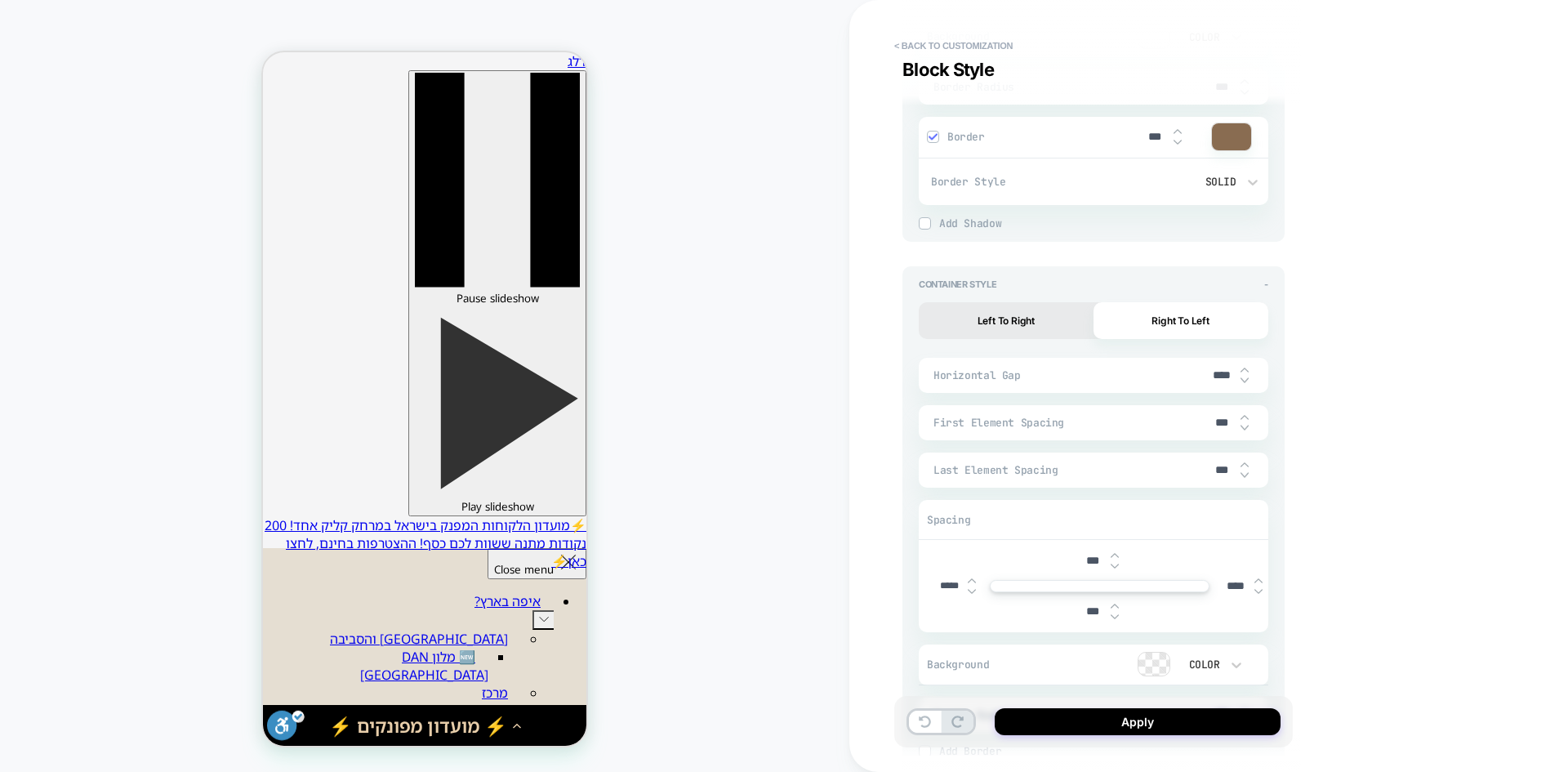
scroll to position [1144, 0]
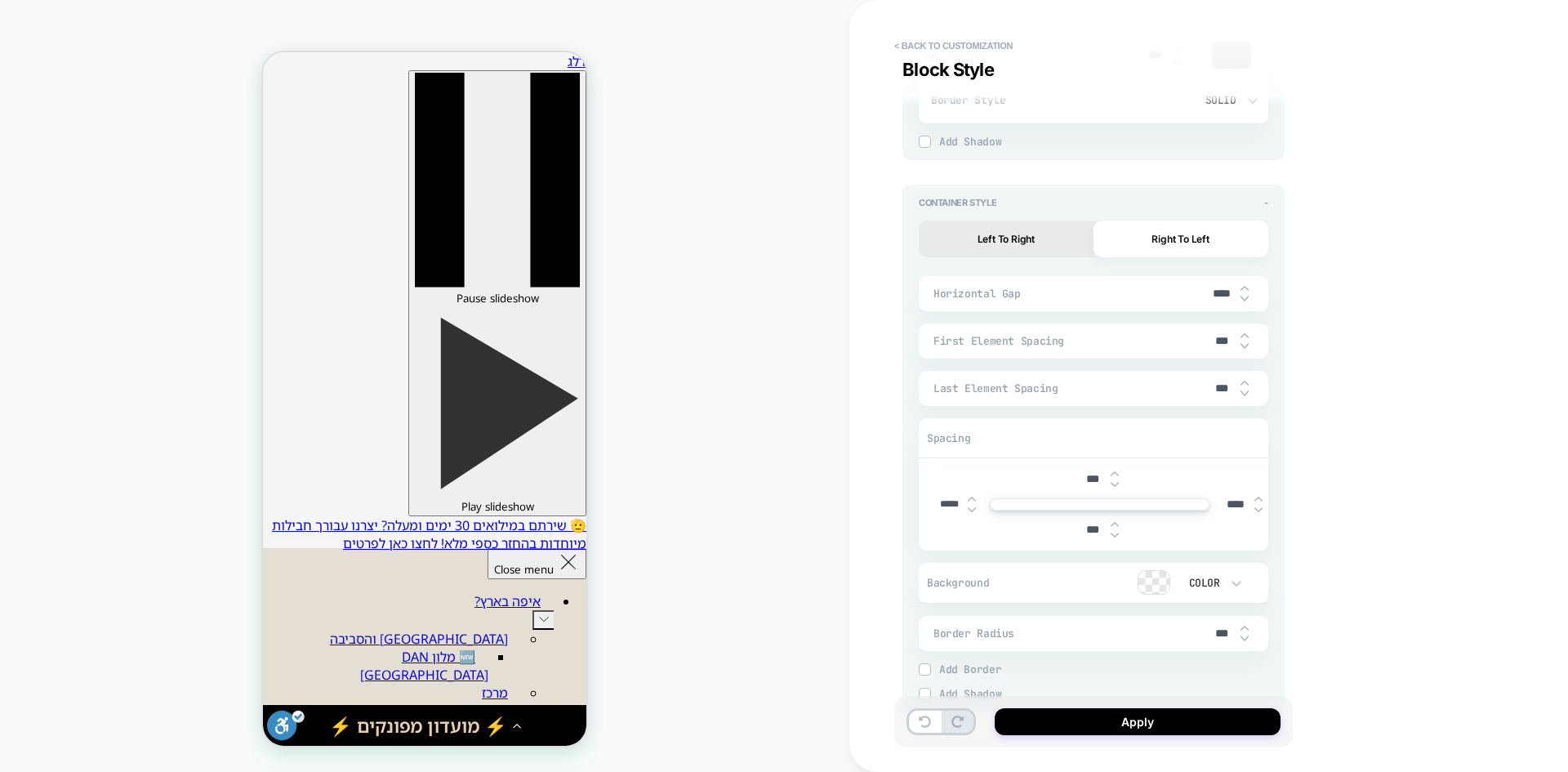
click at [946, 504] on input "*****" at bounding box center [949, 504] width 36 height 12
type input "******"
type textarea "*"
type input "*****"
type textarea "*"
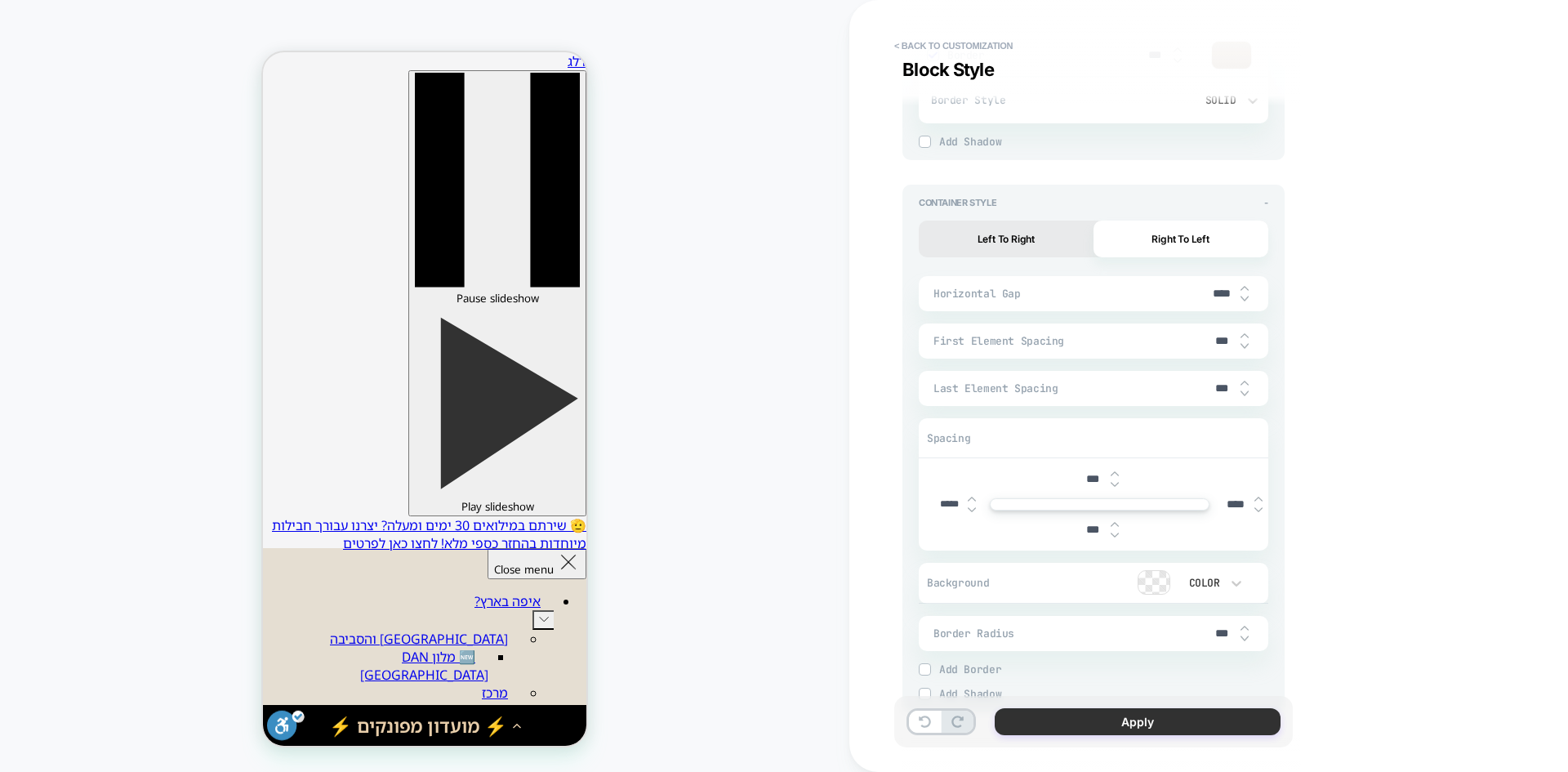
type input "*****"
click at [1107, 722] on button "Apply" at bounding box center [1138, 722] width 286 height 27
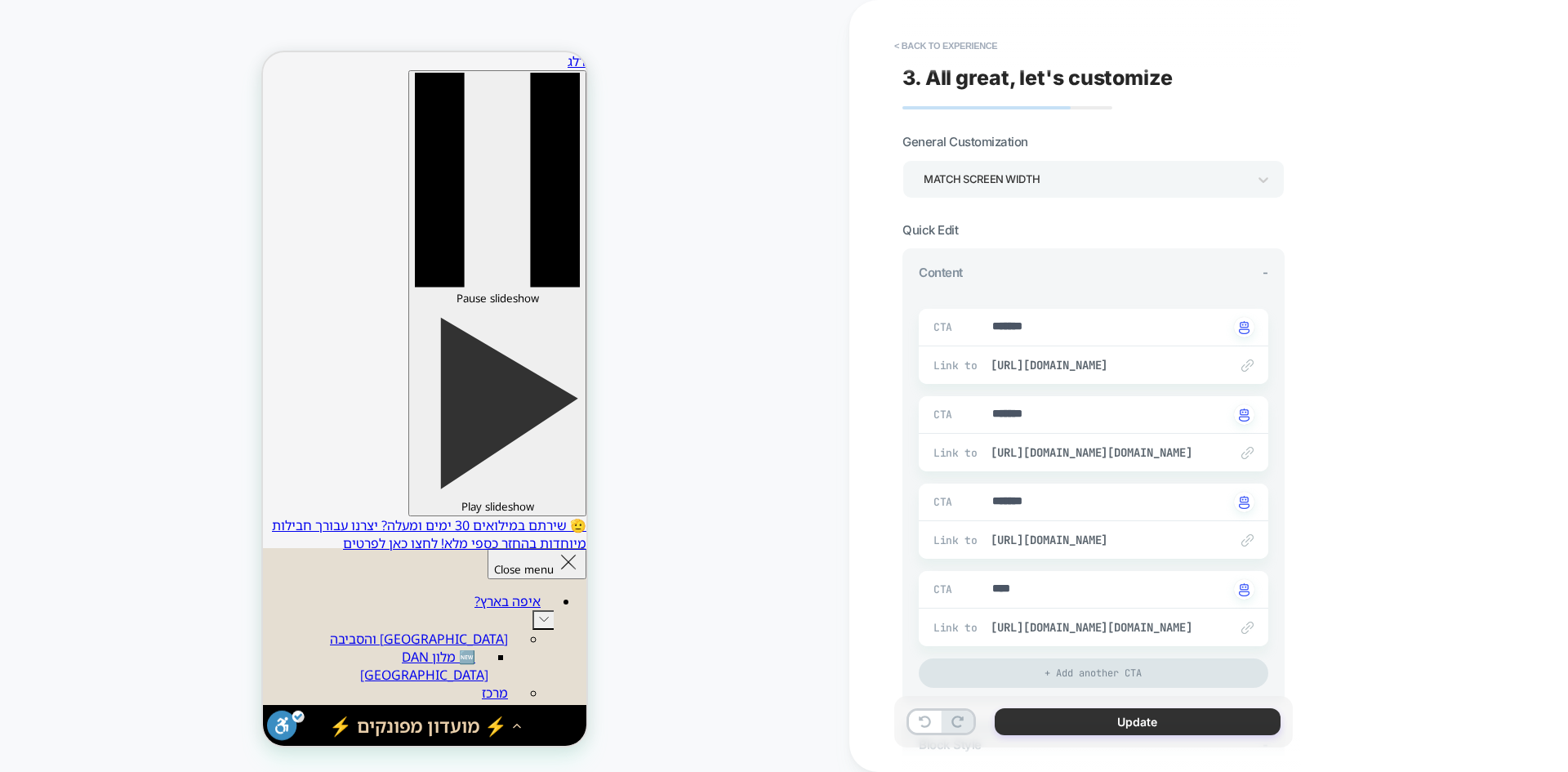
click at [1105, 722] on button "Update" at bounding box center [1138, 722] width 286 height 27
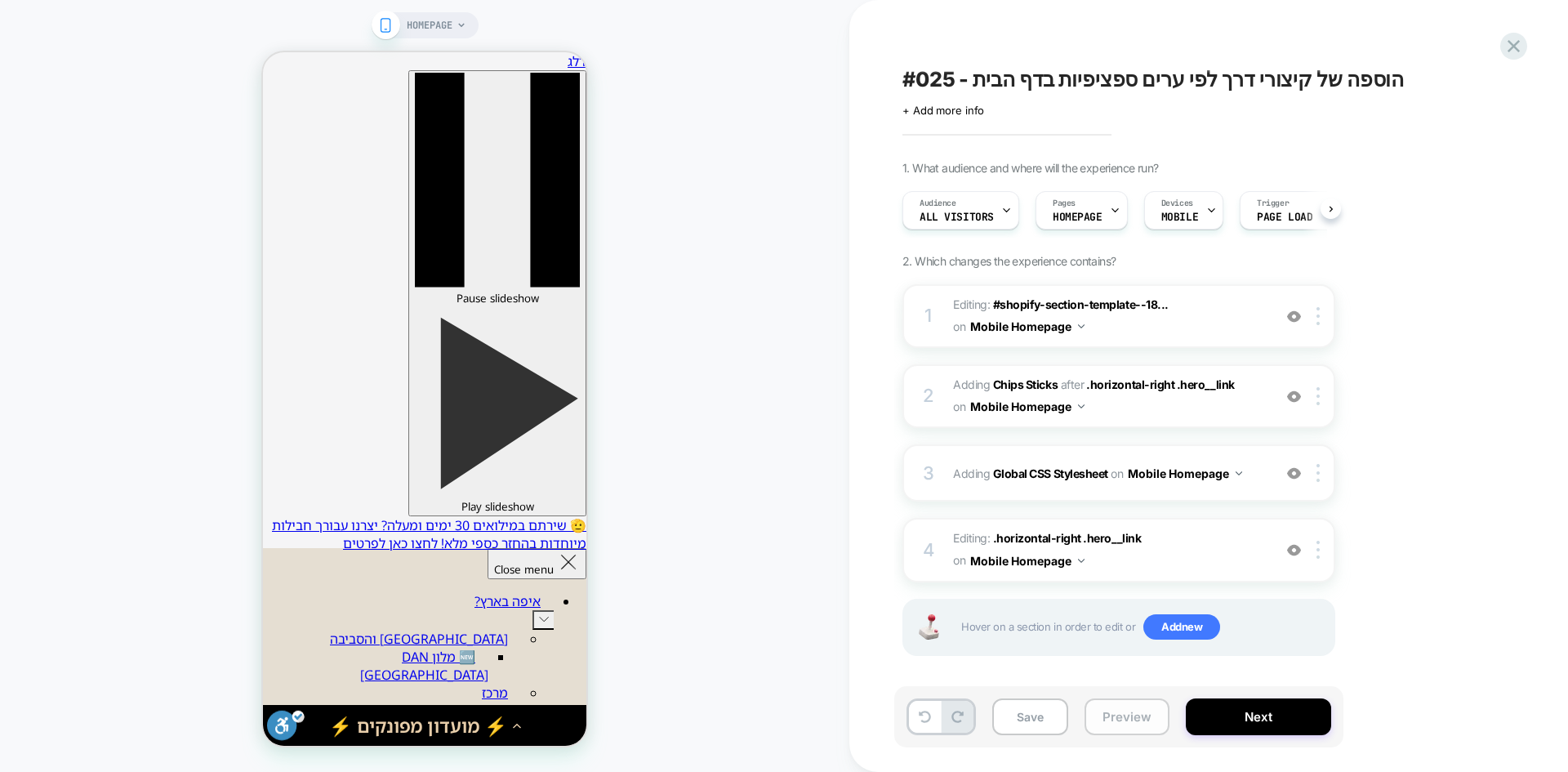
scroll to position [0, 1]
click at [1121, 727] on button "Preview" at bounding box center [1127, 716] width 85 height 36
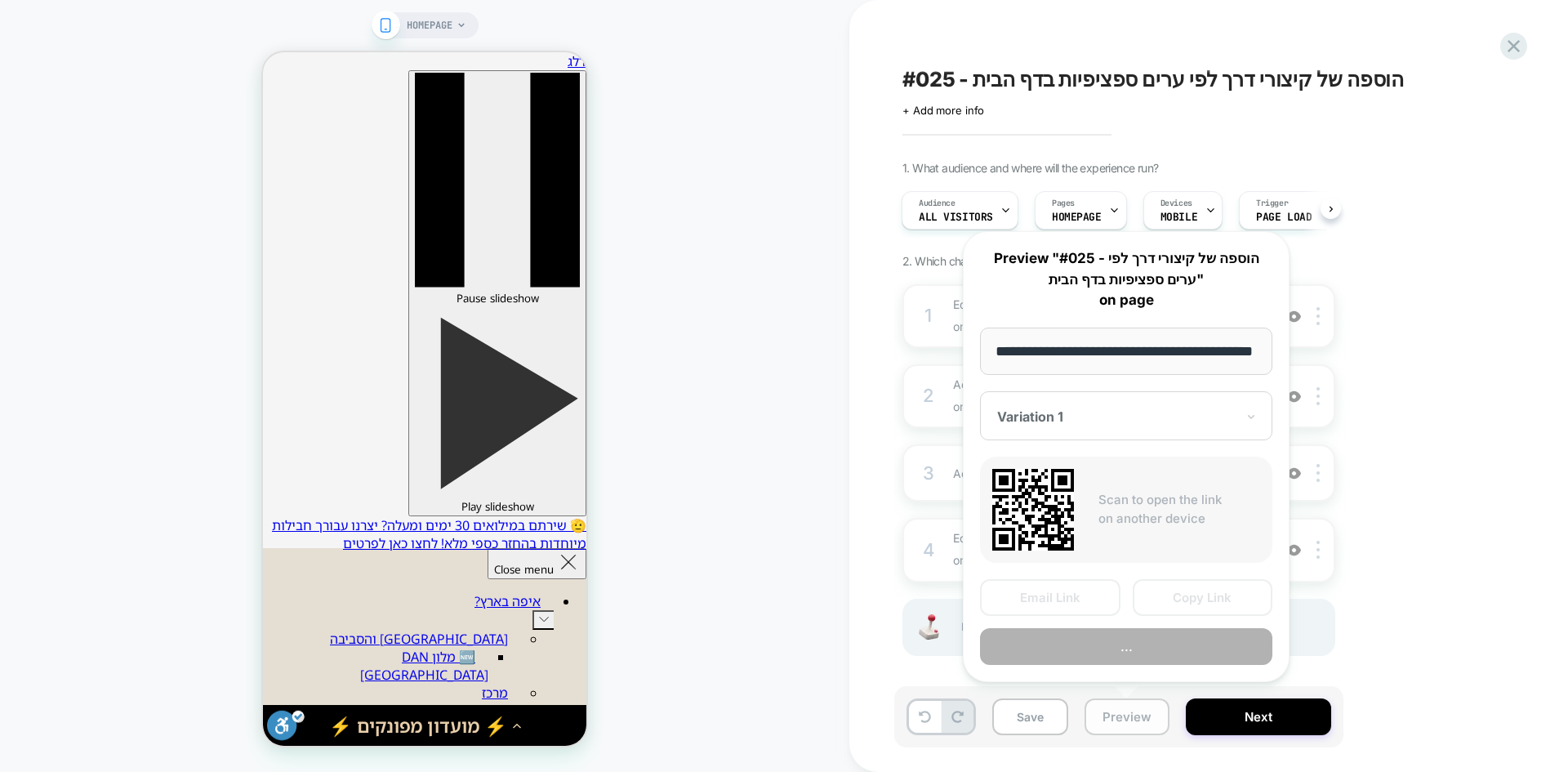
scroll to position [0, 49]
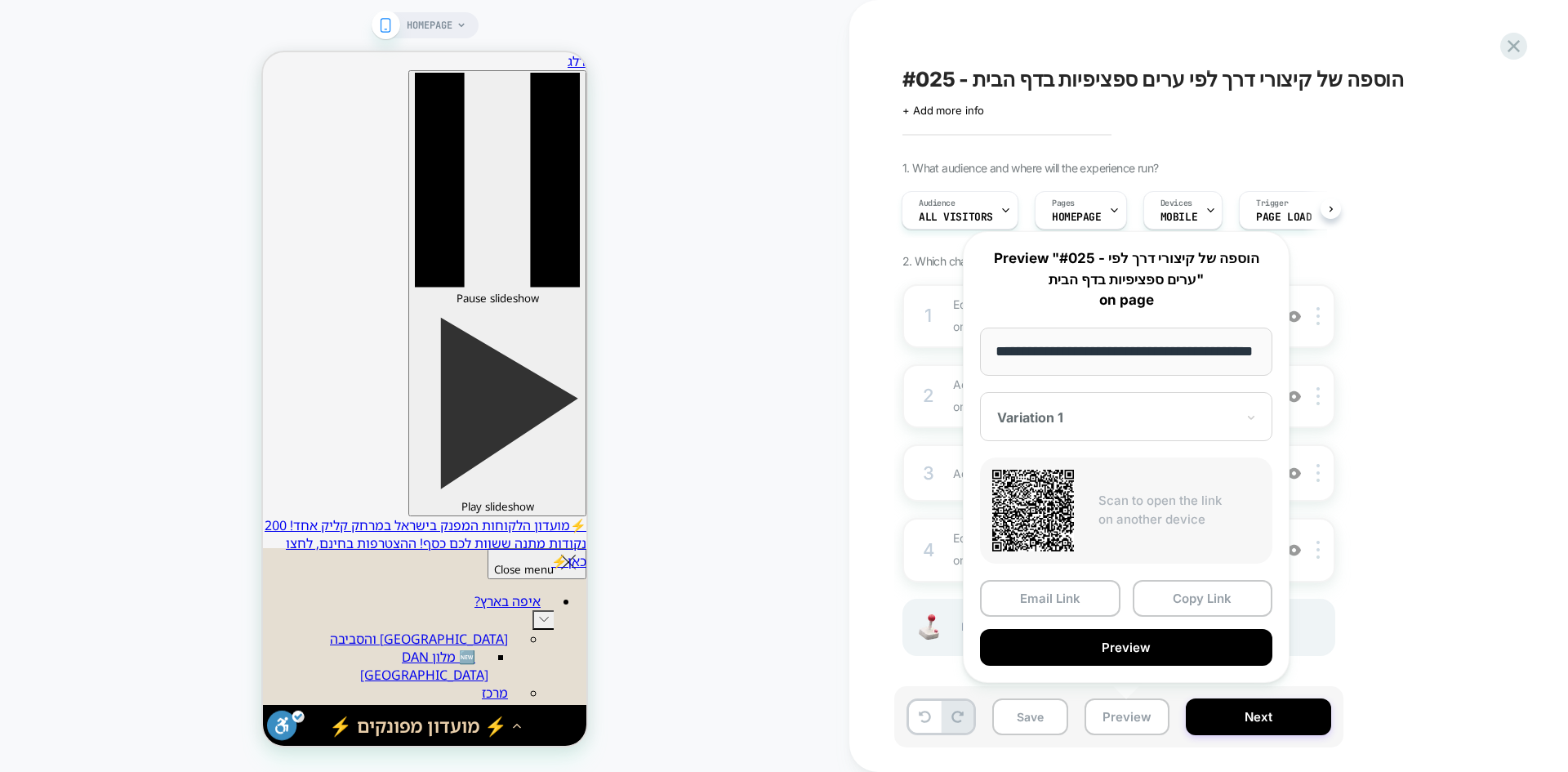
click at [1424, 550] on div "1. What audience and where will the experience run? Audience All Visitors Pages…" at bounding box center [1200, 429] width 596 height 536
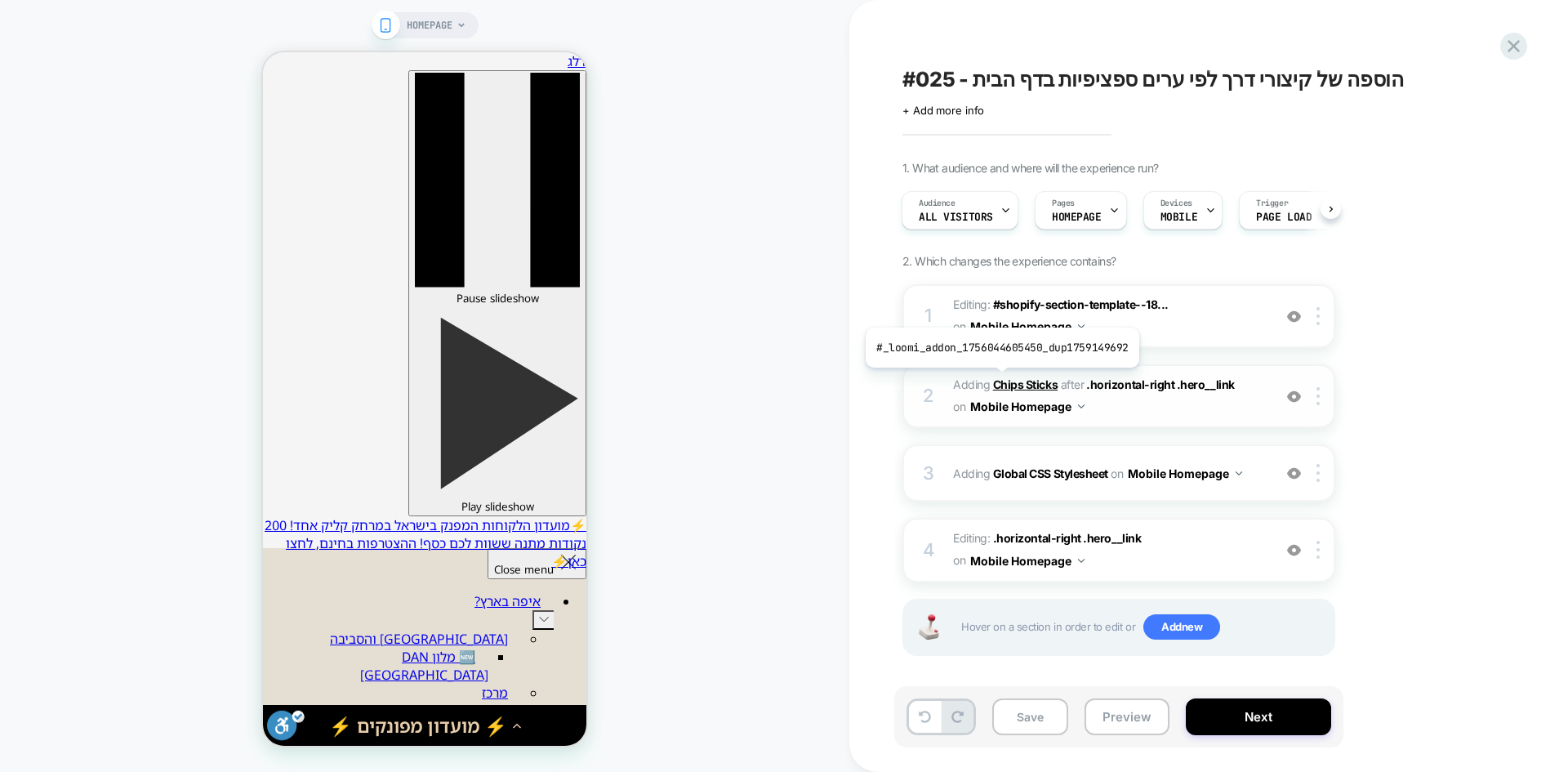
click at [999, 380] on b "Chips Sticks" at bounding box center [1025, 384] width 65 height 14
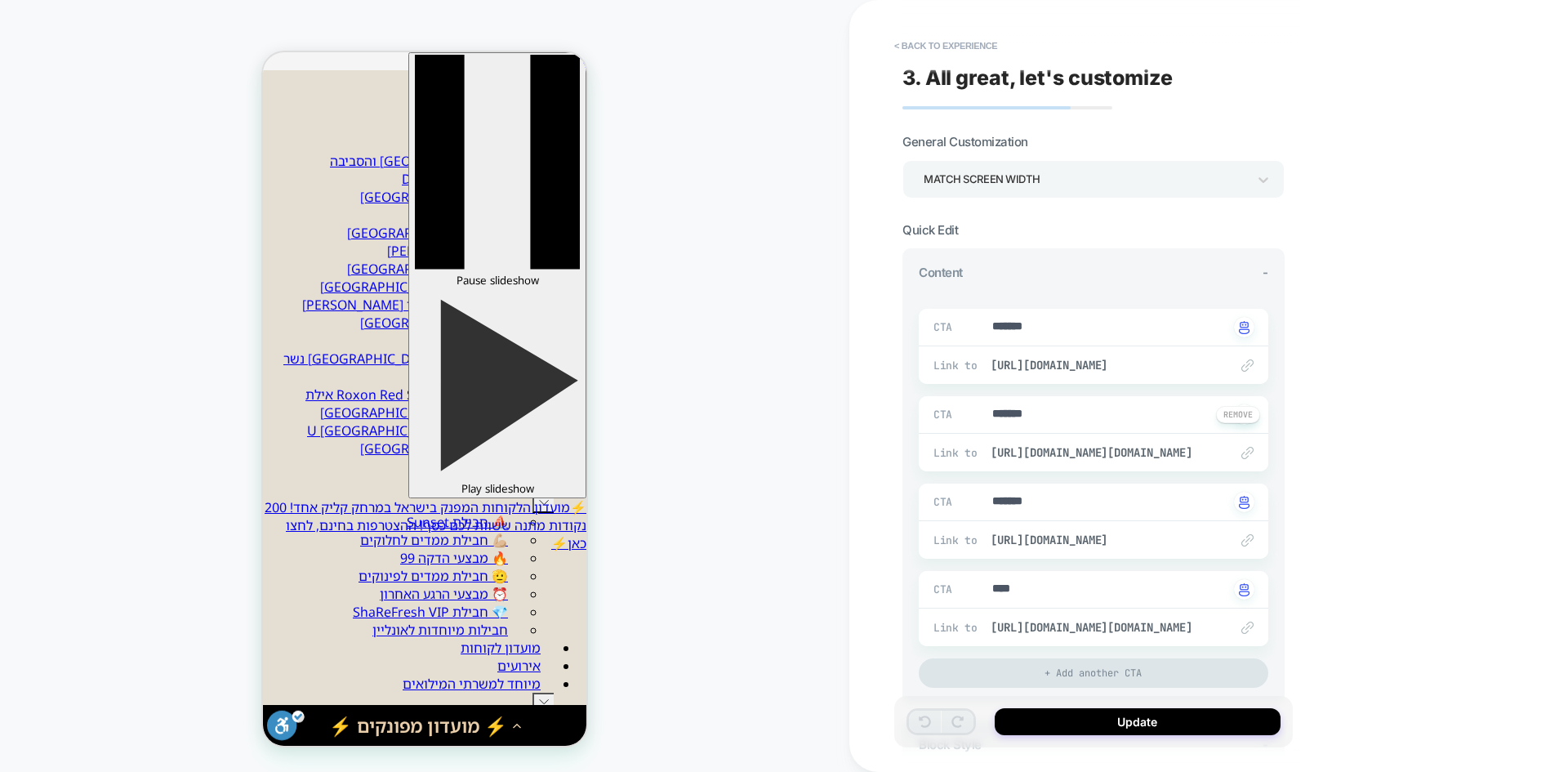
scroll to position [5, 0]
type textarea "*"
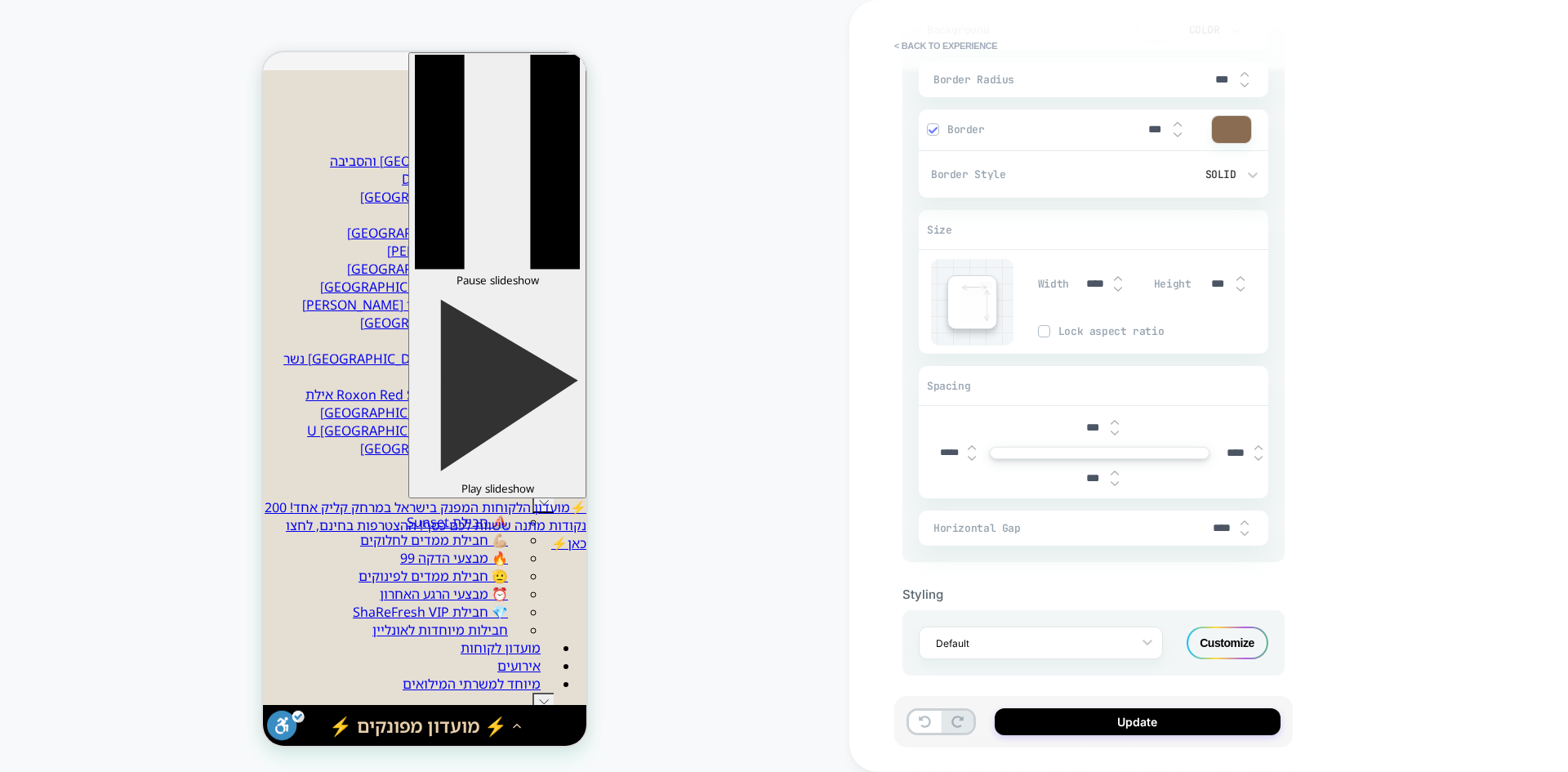
scroll to position [905, 0]
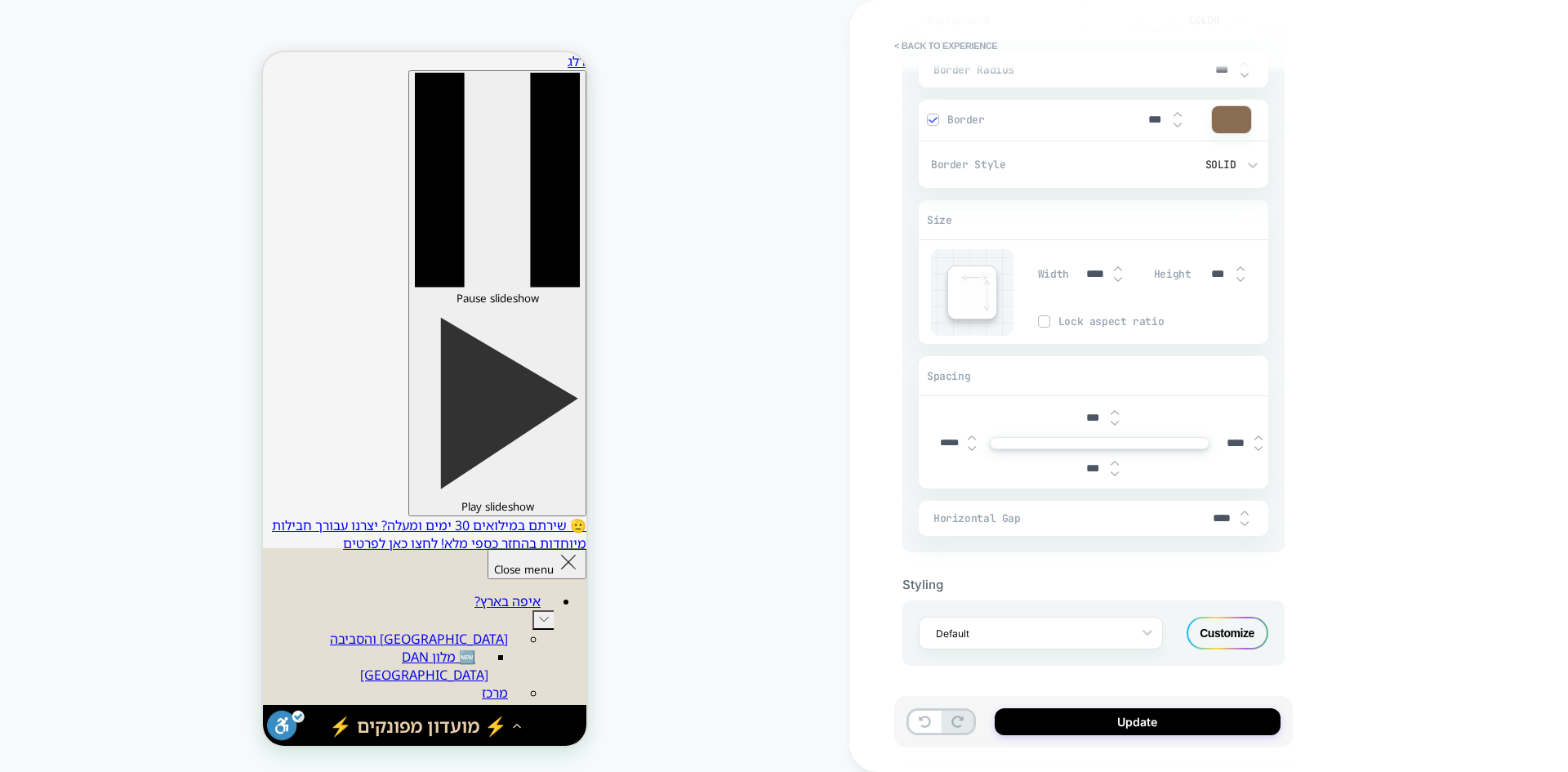
click at [1219, 517] on input "****" at bounding box center [1222, 518] width 36 height 14
type input "***"
type textarea "*"
type input "****"
type textarea "*"
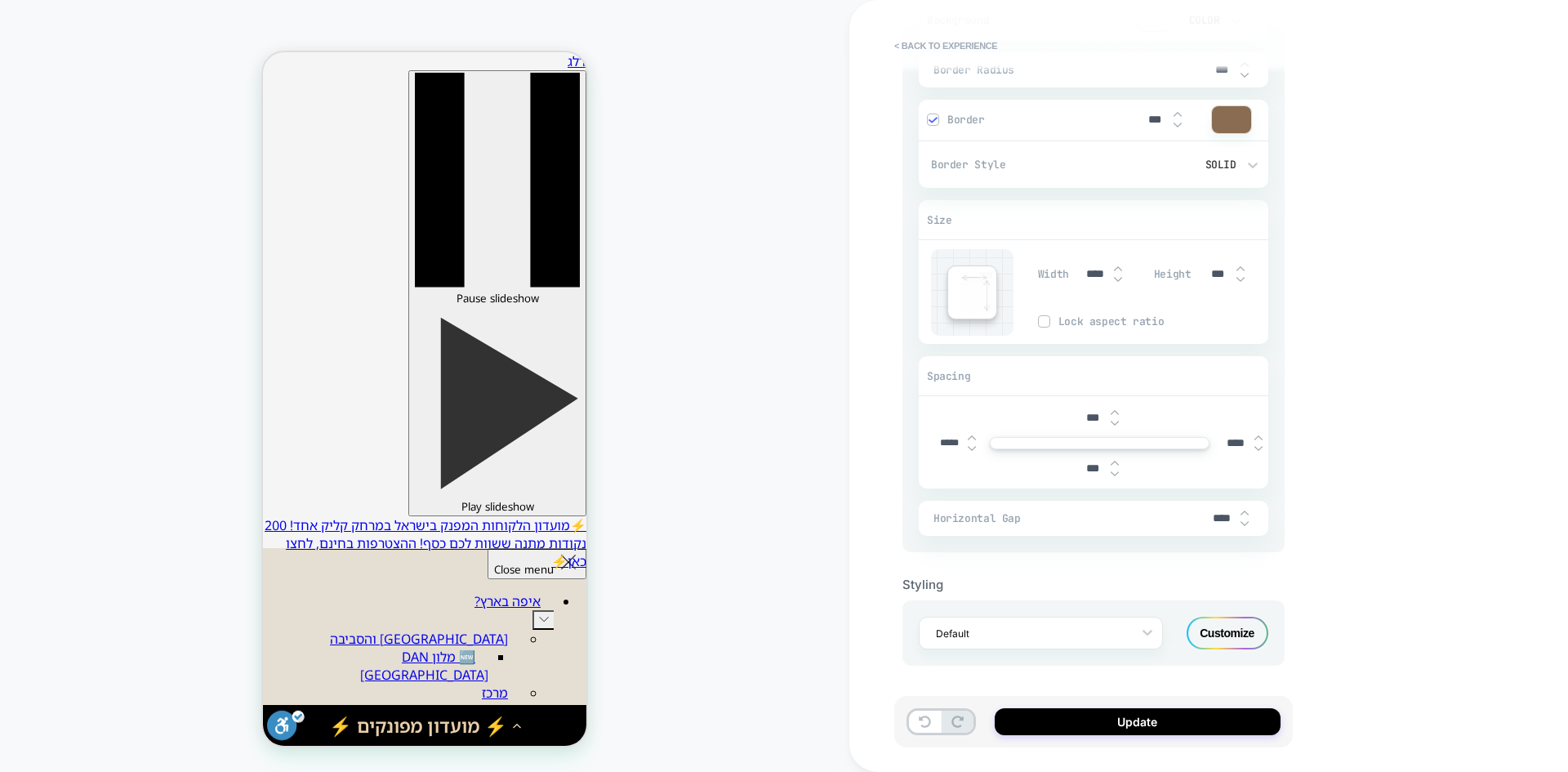
type input "***"
type textarea "*"
type input "***"
type textarea "*"
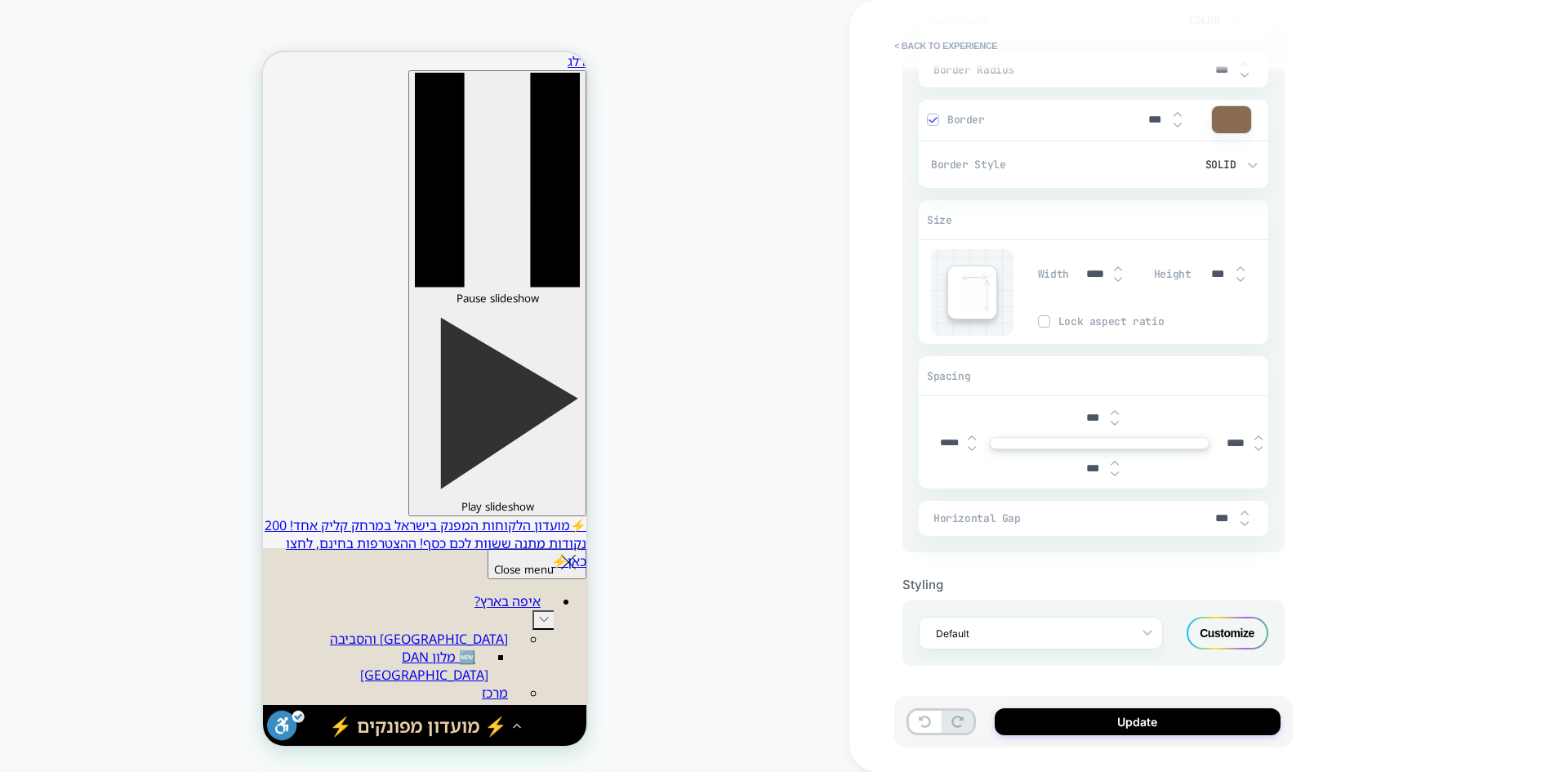
type input "****"
type textarea "*"
type input "****"
click at [1331, 540] on div "< Back to experience 3. All great, let's customize General Customization Match …" at bounding box center [1209, 386] width 719 height 772
click at [1137, 722] on button "Update" at bounding box center [1138, 722] width 286 height 27
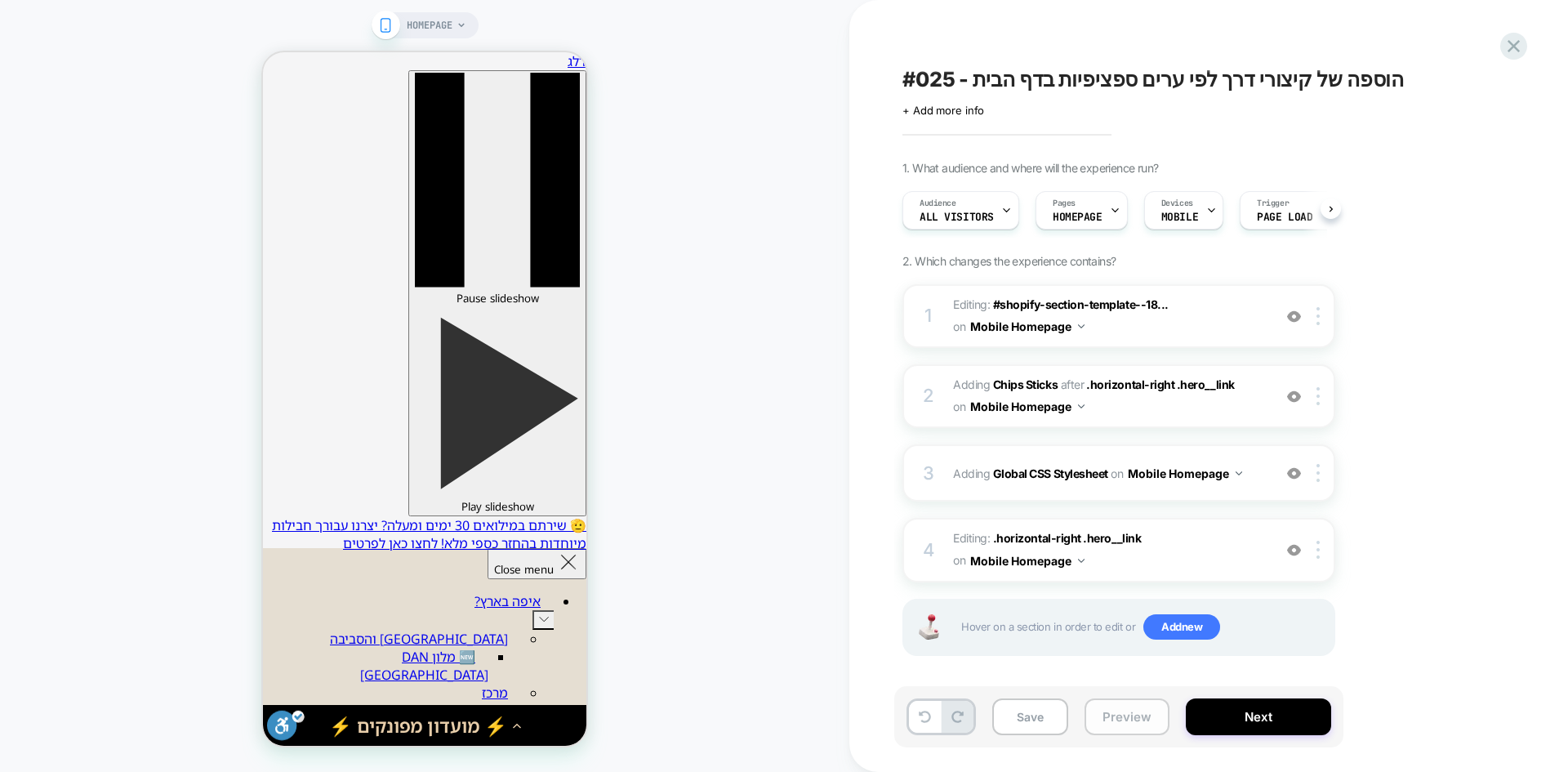
scroll to position [0, 1]
click at [1114, 720] on button "Preview" at bounding box center [1127, 716] width 85 height 36
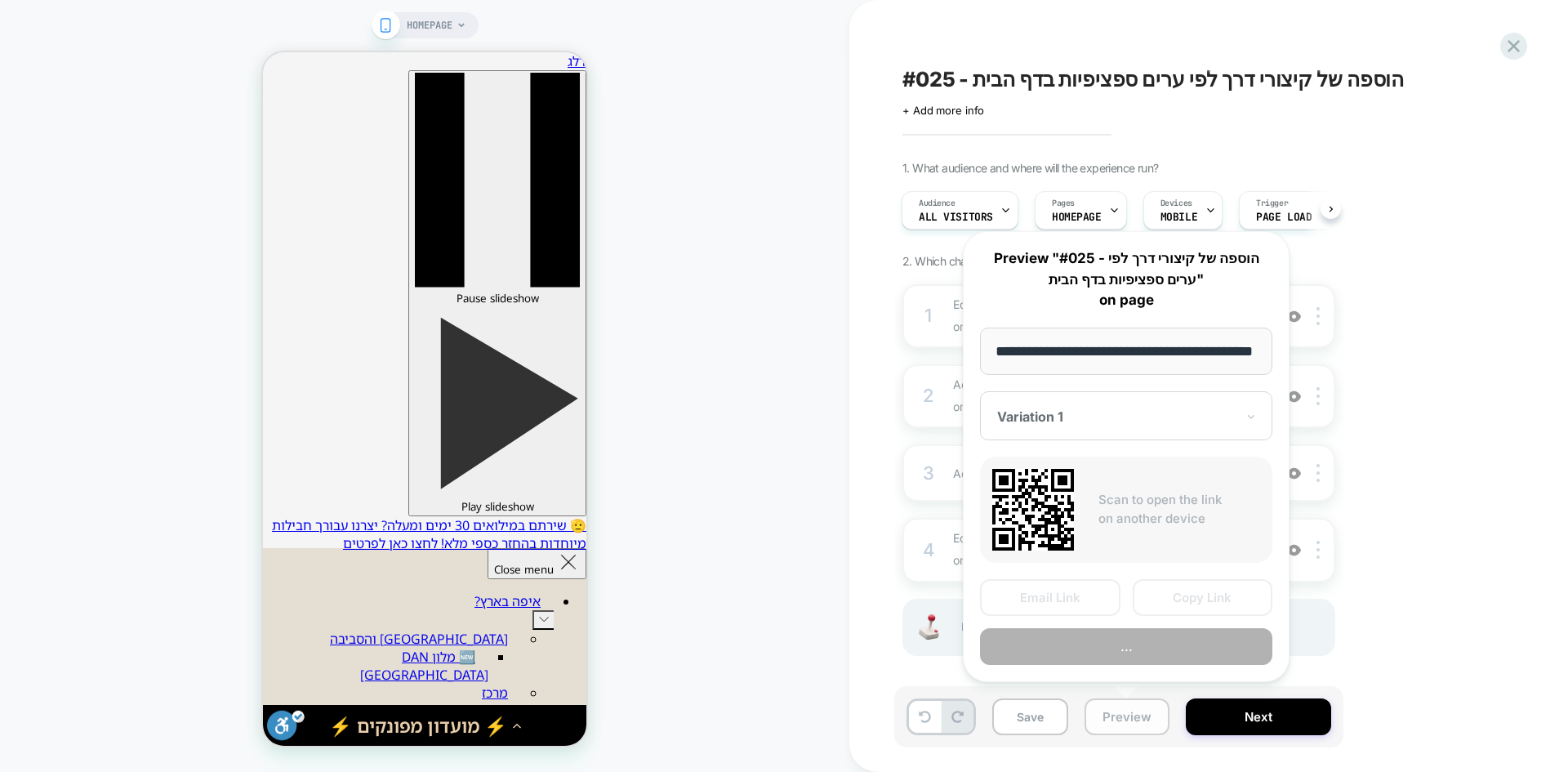
scroll to position [0, 49]
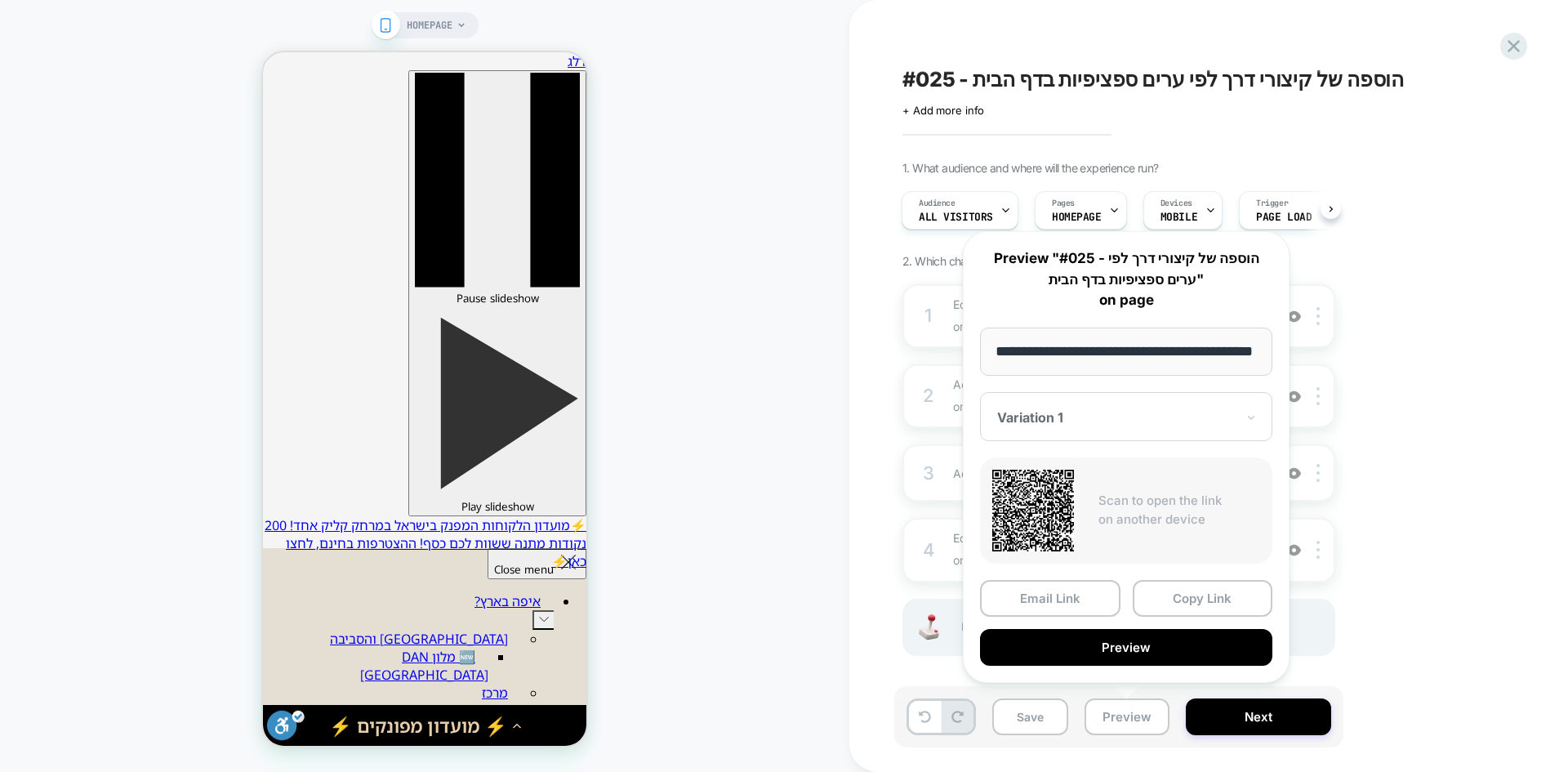
click at [1452, 568] on div "1. What audience and where will the experience run? Audience All Visitors Pages…" at bounding box center [1200, 429] width 596 height 536
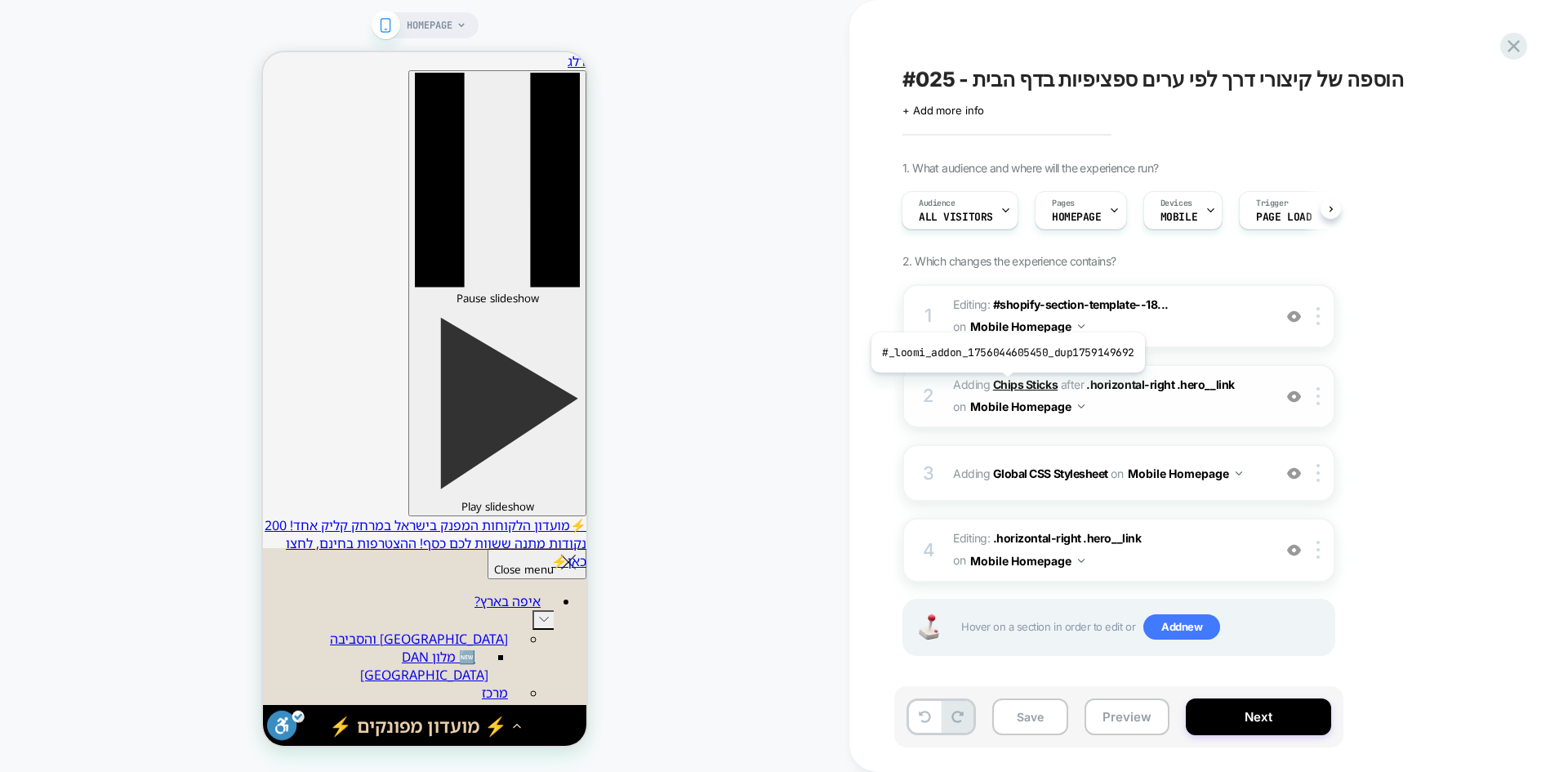
click at [1005, 381] on b "Chips Sticks" at bounding box center [1025, 384] width 65 height 14
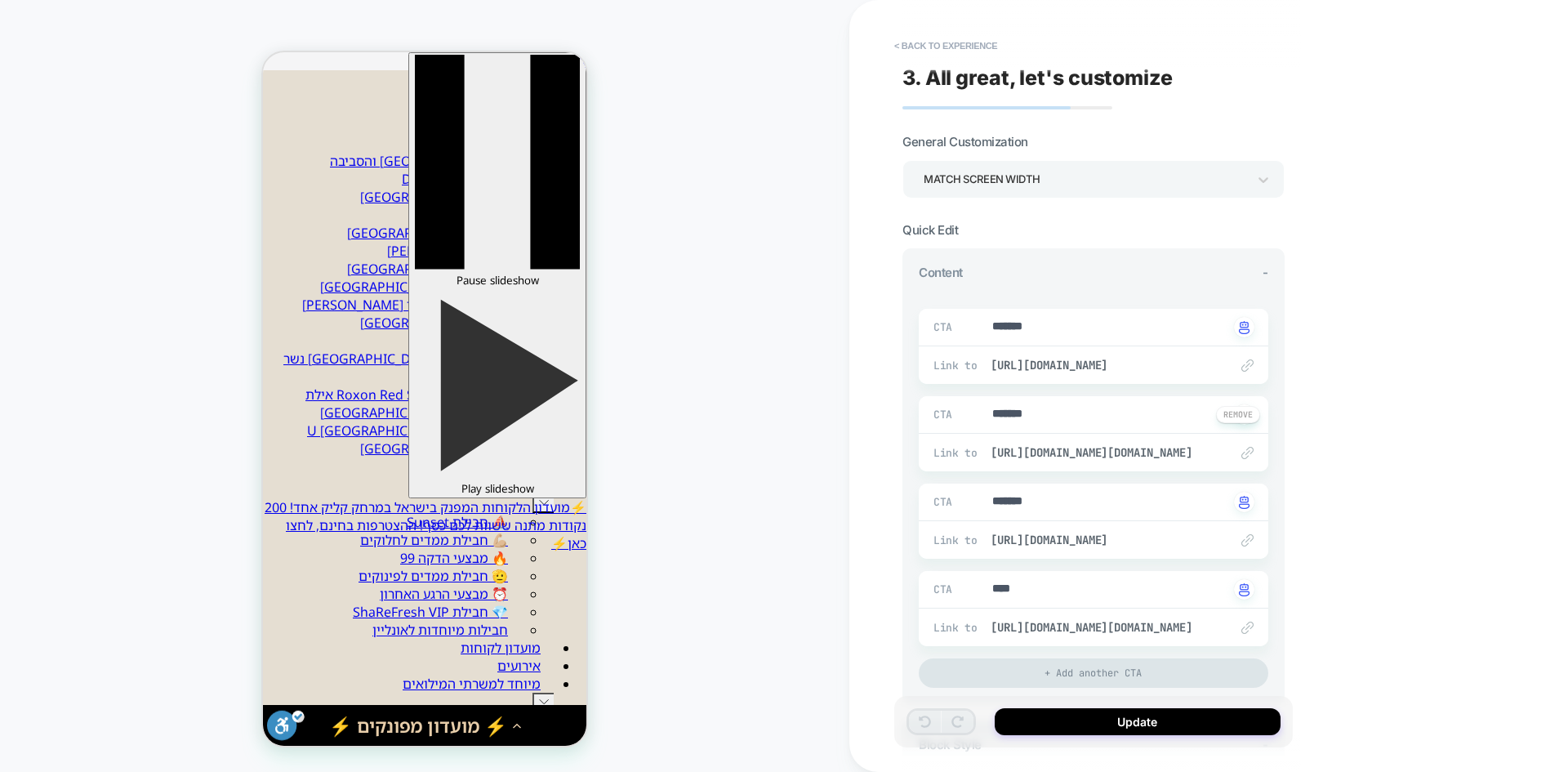
scroll to position [5, 0]
type textarea "*"
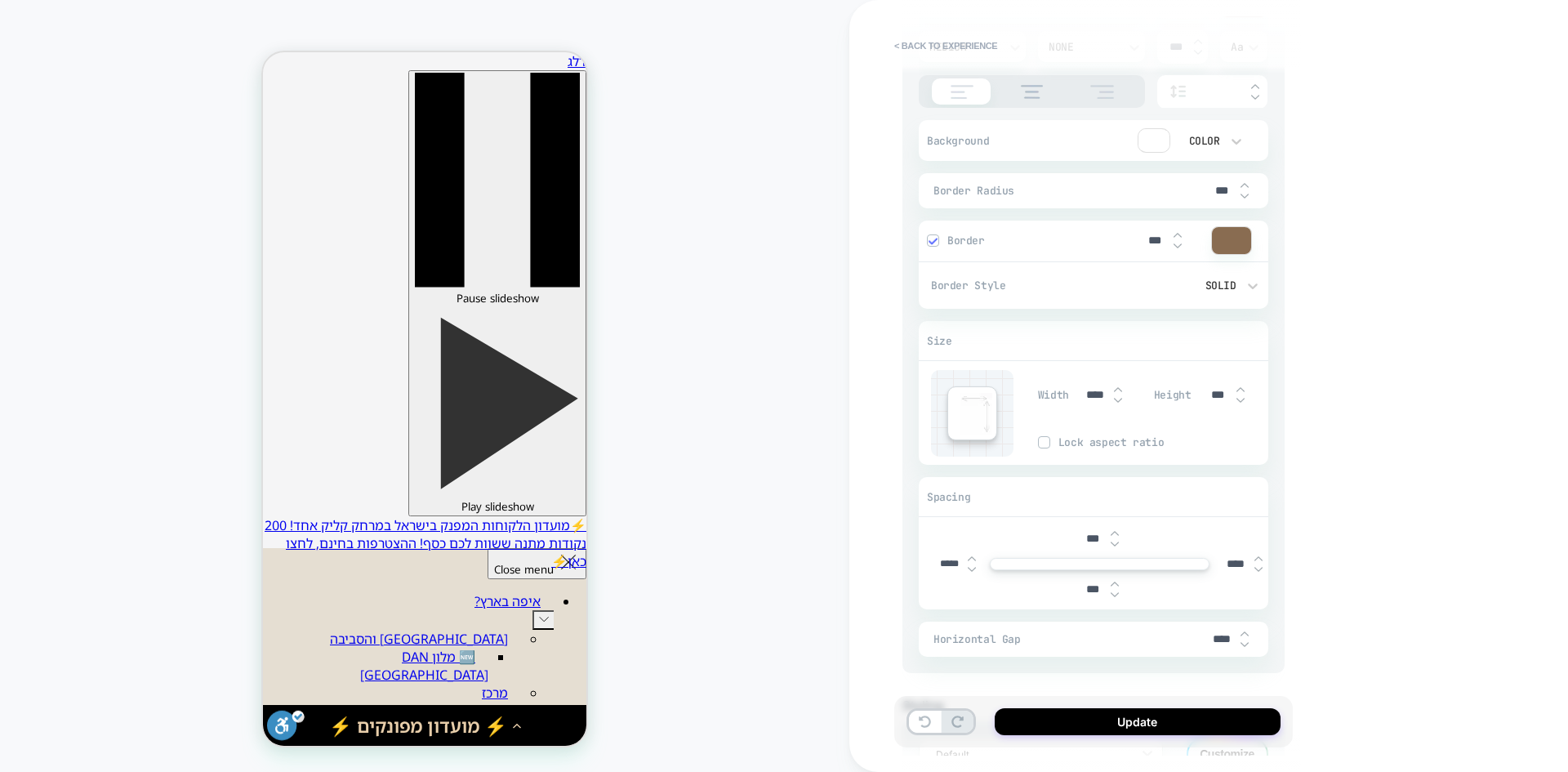
scroll to position [905, 0]
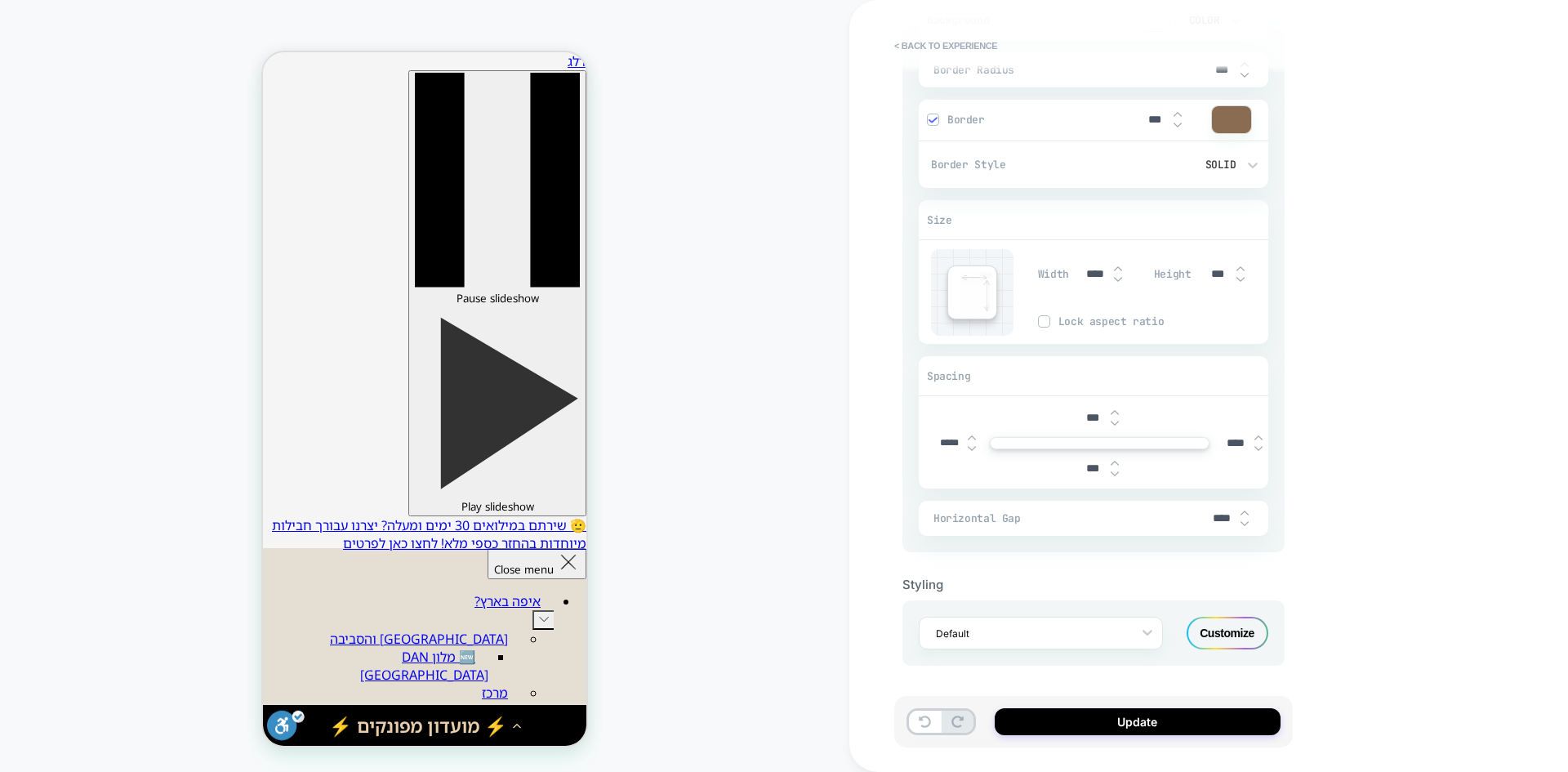
drag, startPoint x: 1219, startPoint y: 520, endPoint x: 1200, endPoint y: 520, distance: 19.0
click at [1200, 520] on div "Horizontal Gap ****" at bounding box center [1094, 518] width 349 height 36
type input "***"
type textarea "*"
type input "***"
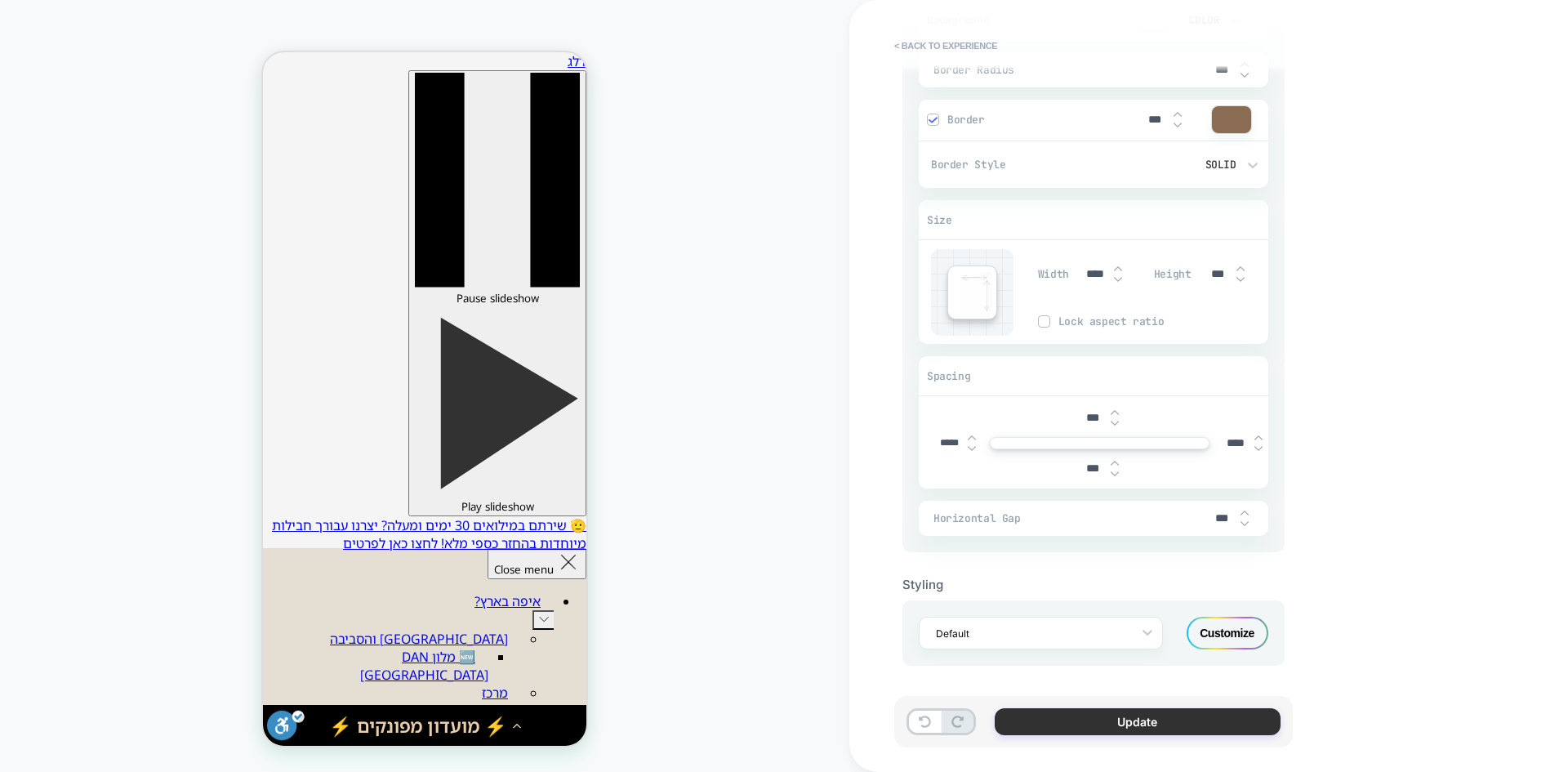
click at [1076, 715] on button "Update" at bounding box center [1138, 722] width 286 height 27
type textarea "*"
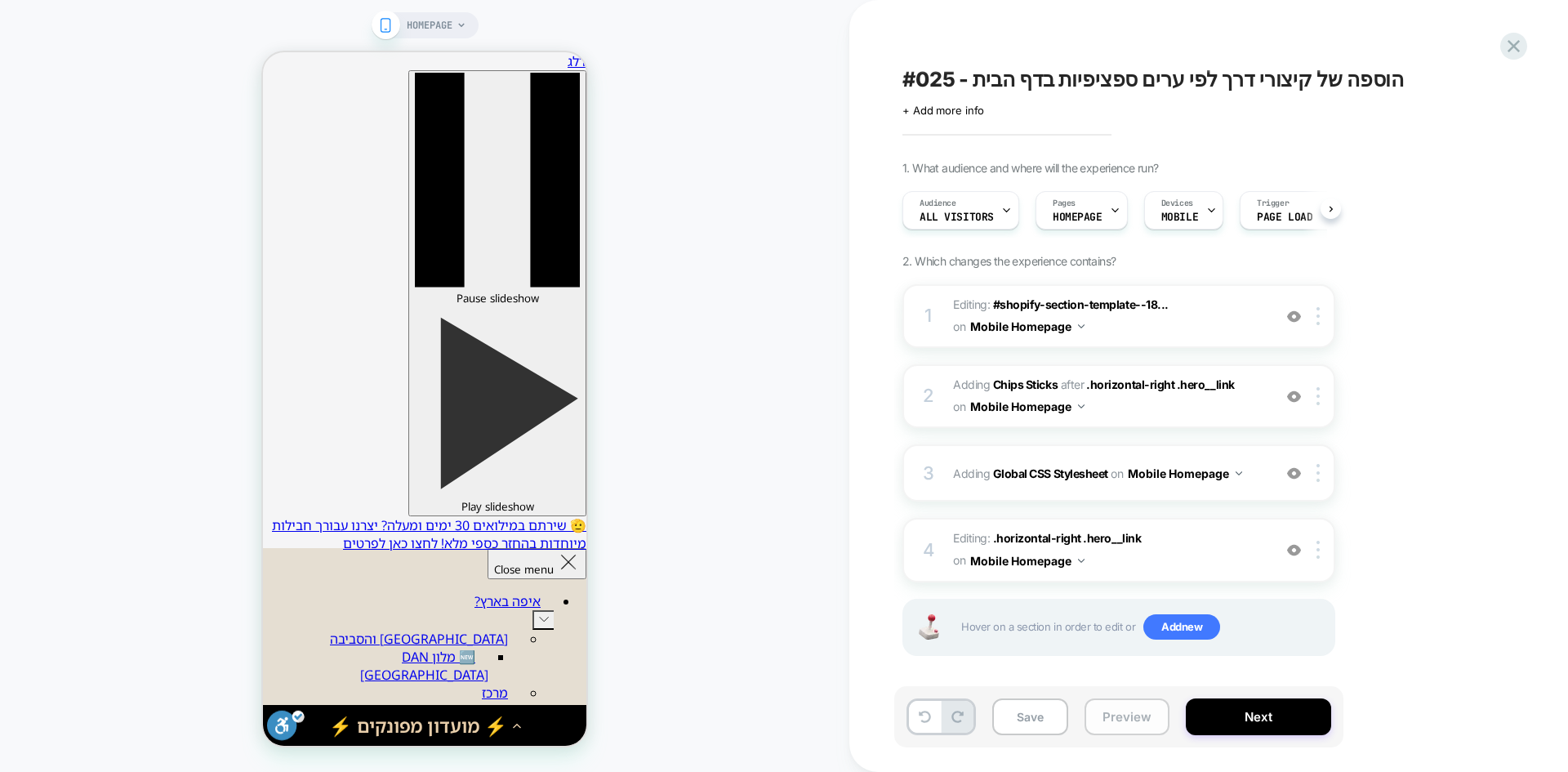
scroll to position [0, 1]
click at [1122, 706] on button "Preview" at bounding box center [1127, 716] width 85 height 36
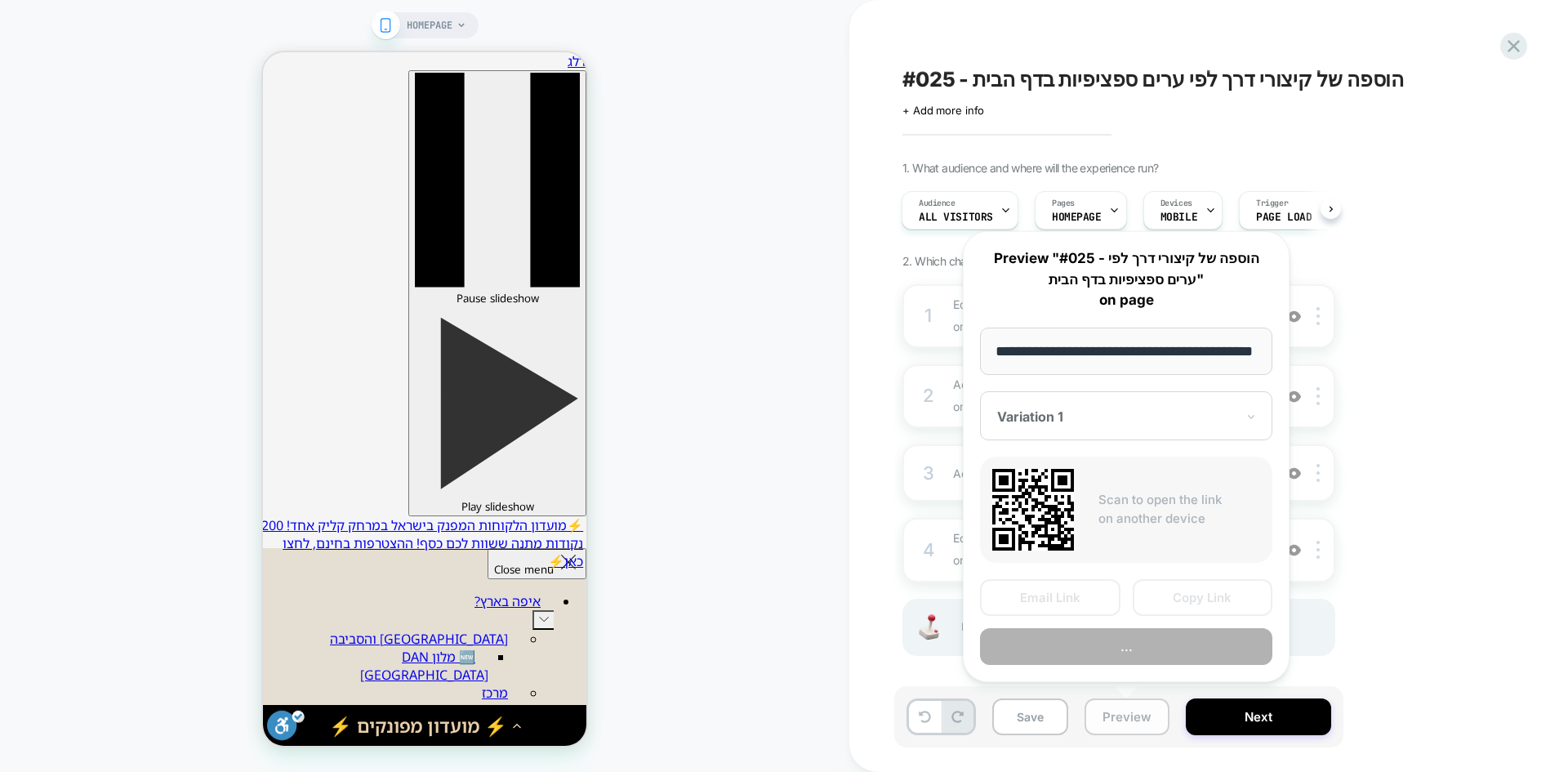
scroll to position [0, 49]
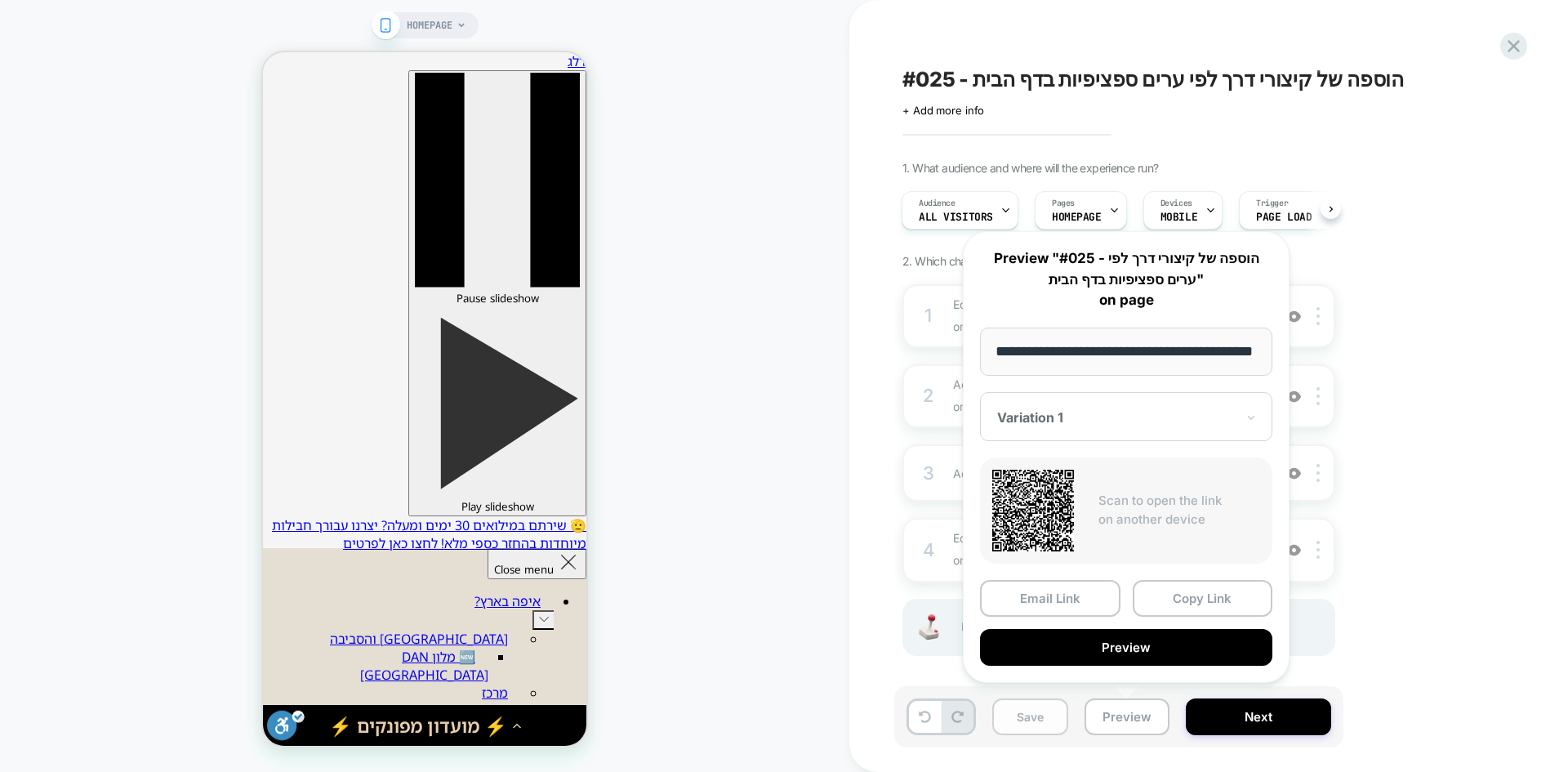
click at [1024, 720] on button "Save" at bounding box center [1030, 716] width 76 height 36
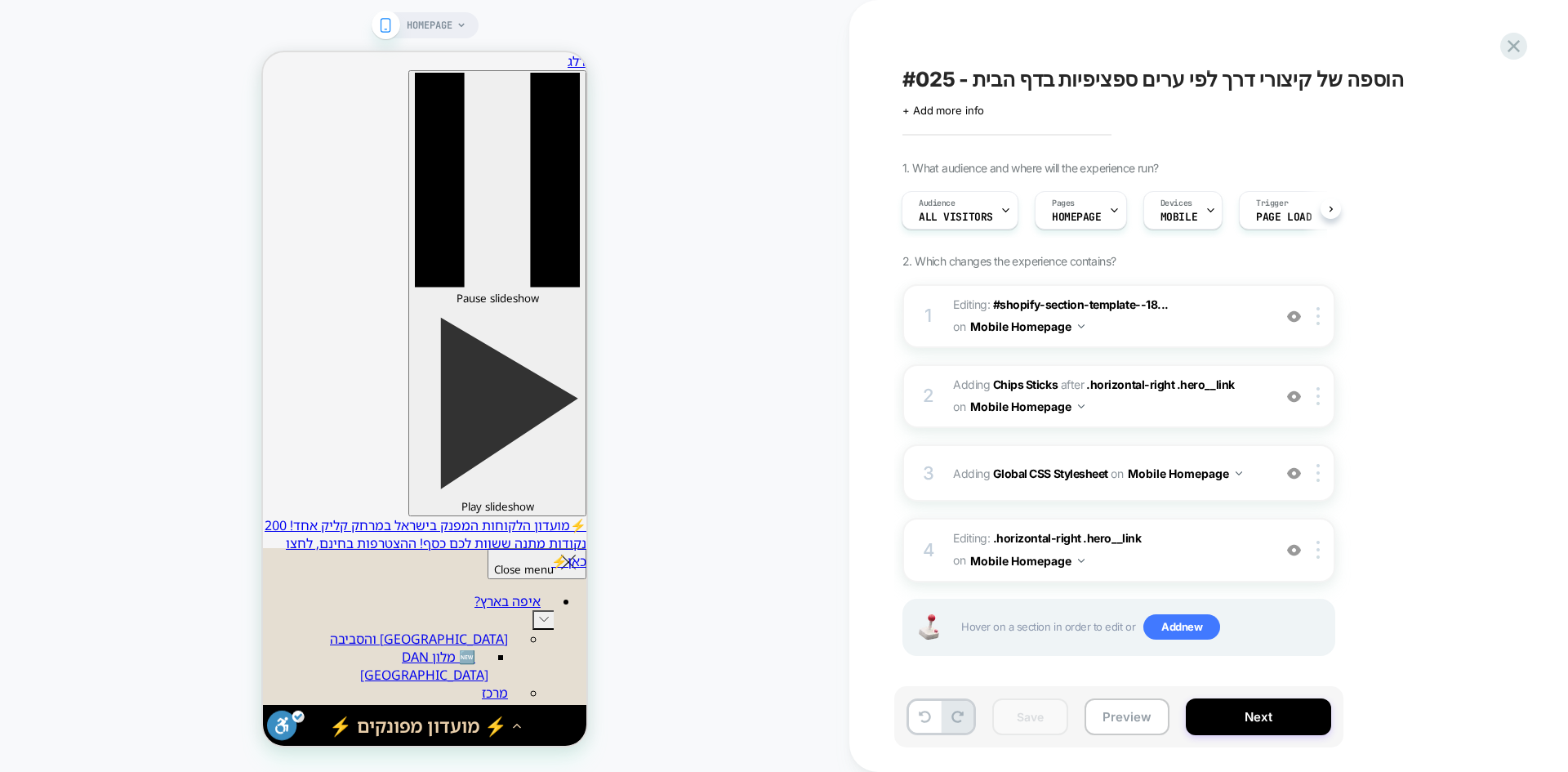
click at [1008, 70] on span "#025 - הוספה של קיצורי דרך לפי ערים ספציפיות בדף הבית" at bounding box center [1153, 79] width 501 height 25
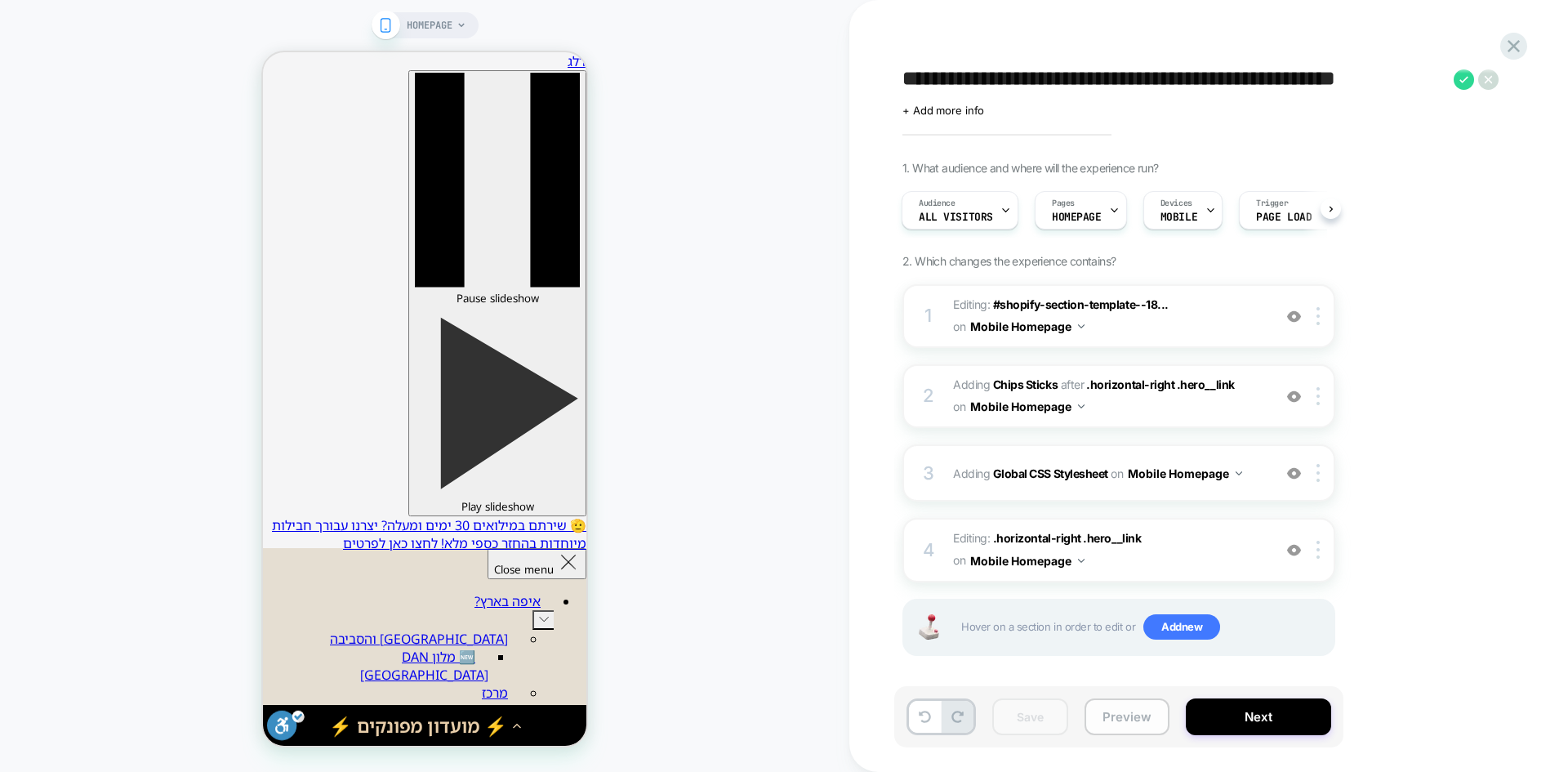
click at [1138, 717] on button "Preview" at bounding box center [1127, 716] width 85 height 36
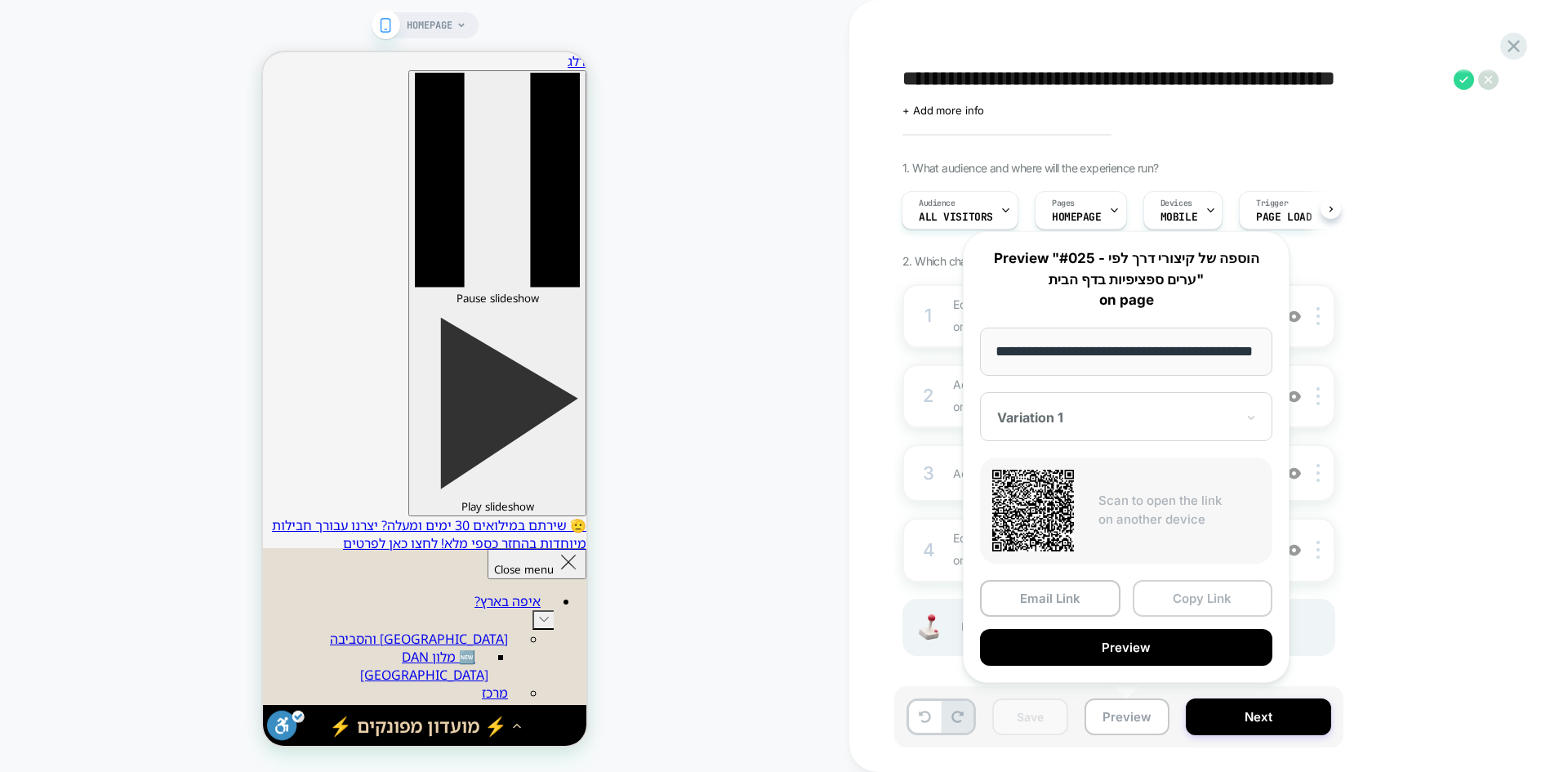
click at [1217, 590] on button "Copy Link" at bounding box center [1203, 598] width 140 height 36
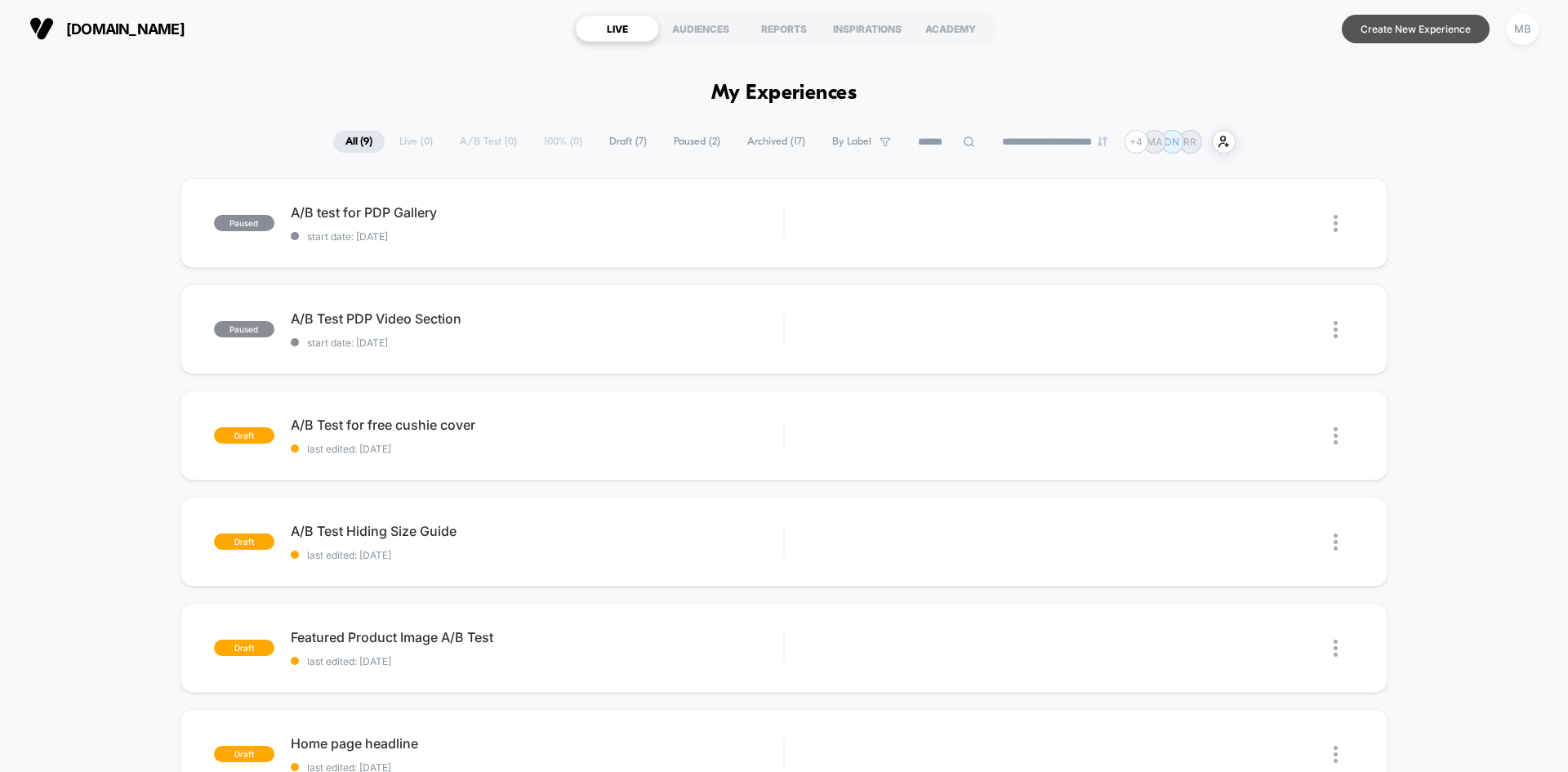
click at [1428, 36] on button "Create New Experience" at bounding box center [1416, 28] width 147 height 28
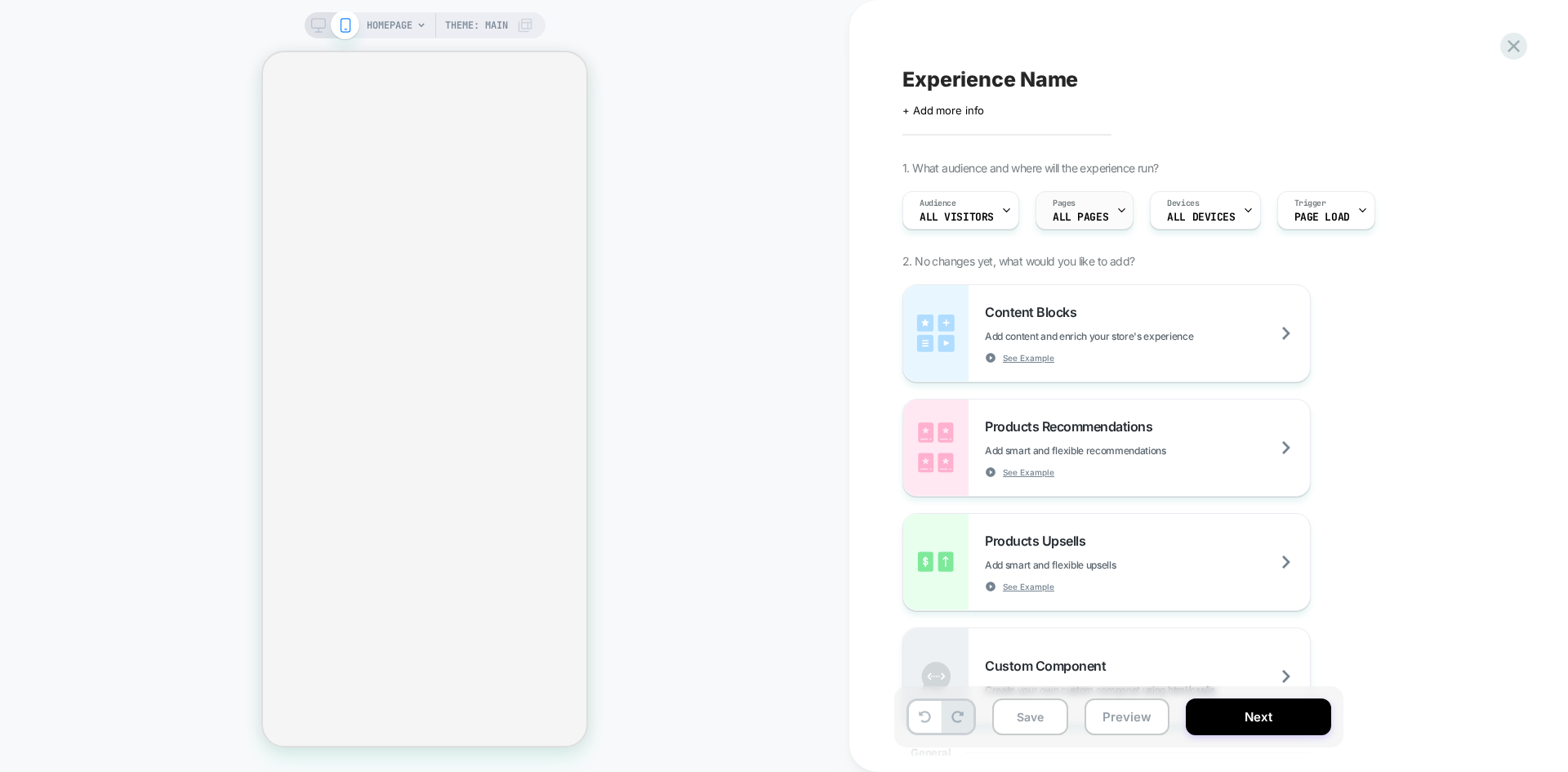
click at [1081, 218] on span "ALL PAGES" at bounding box center [1080, 217] width 56 height 12
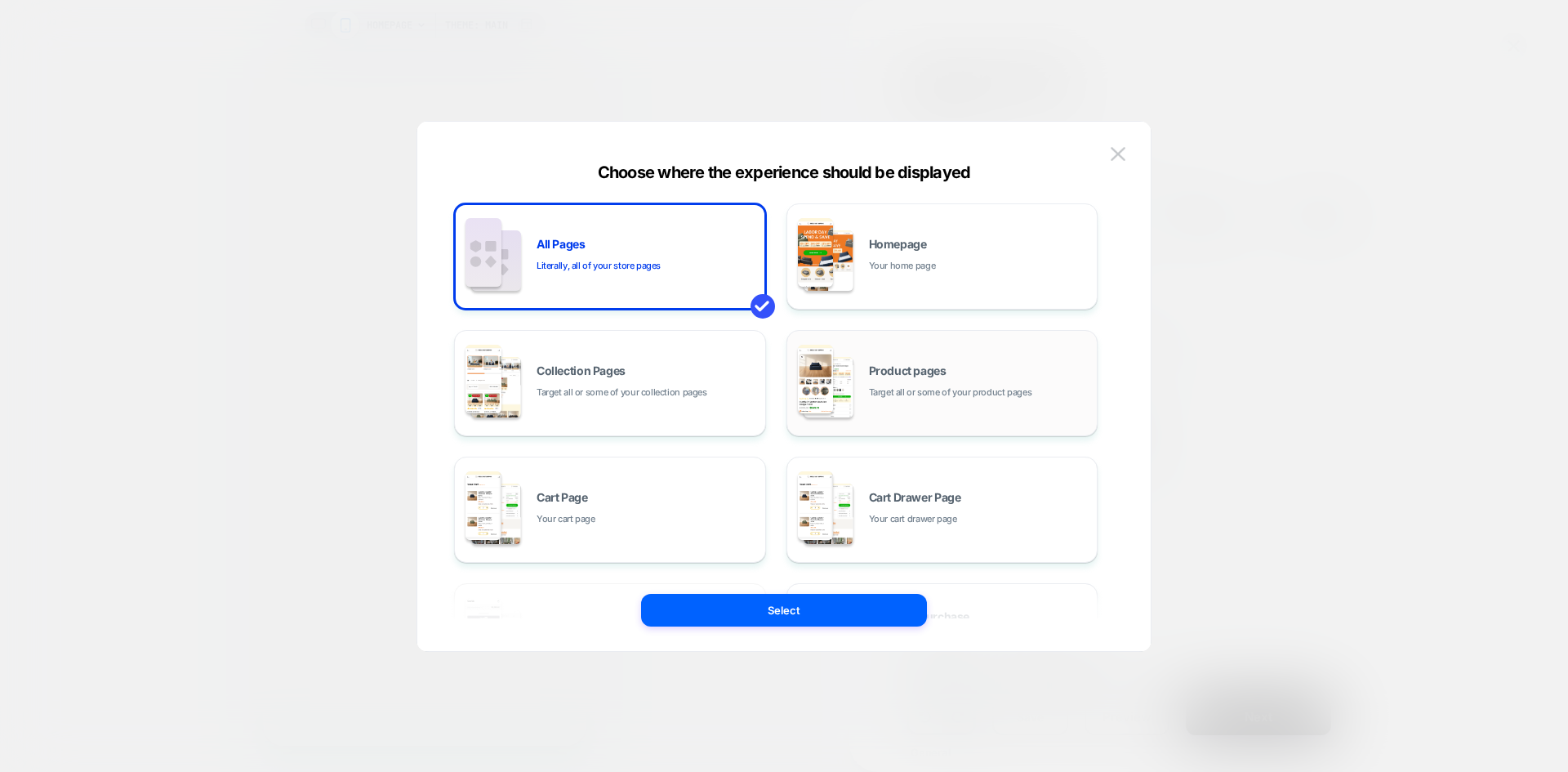
click at [879, 374] on span "Product pages" at bounding box center [907, 371] width 77 height 12
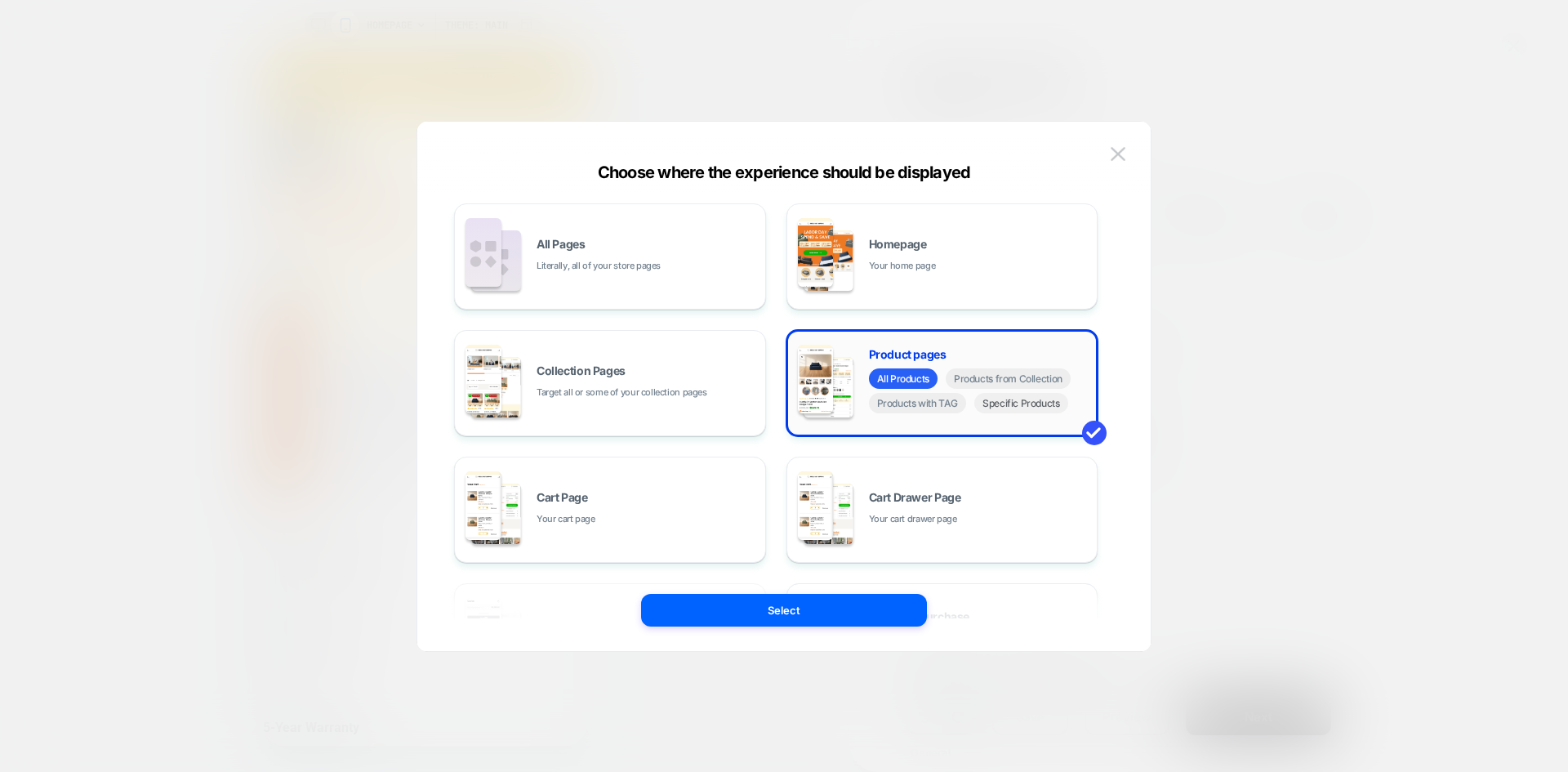
click at [1035, 406] on span "Specific Products" at bounding box center [1021, 403] width 94 height 20
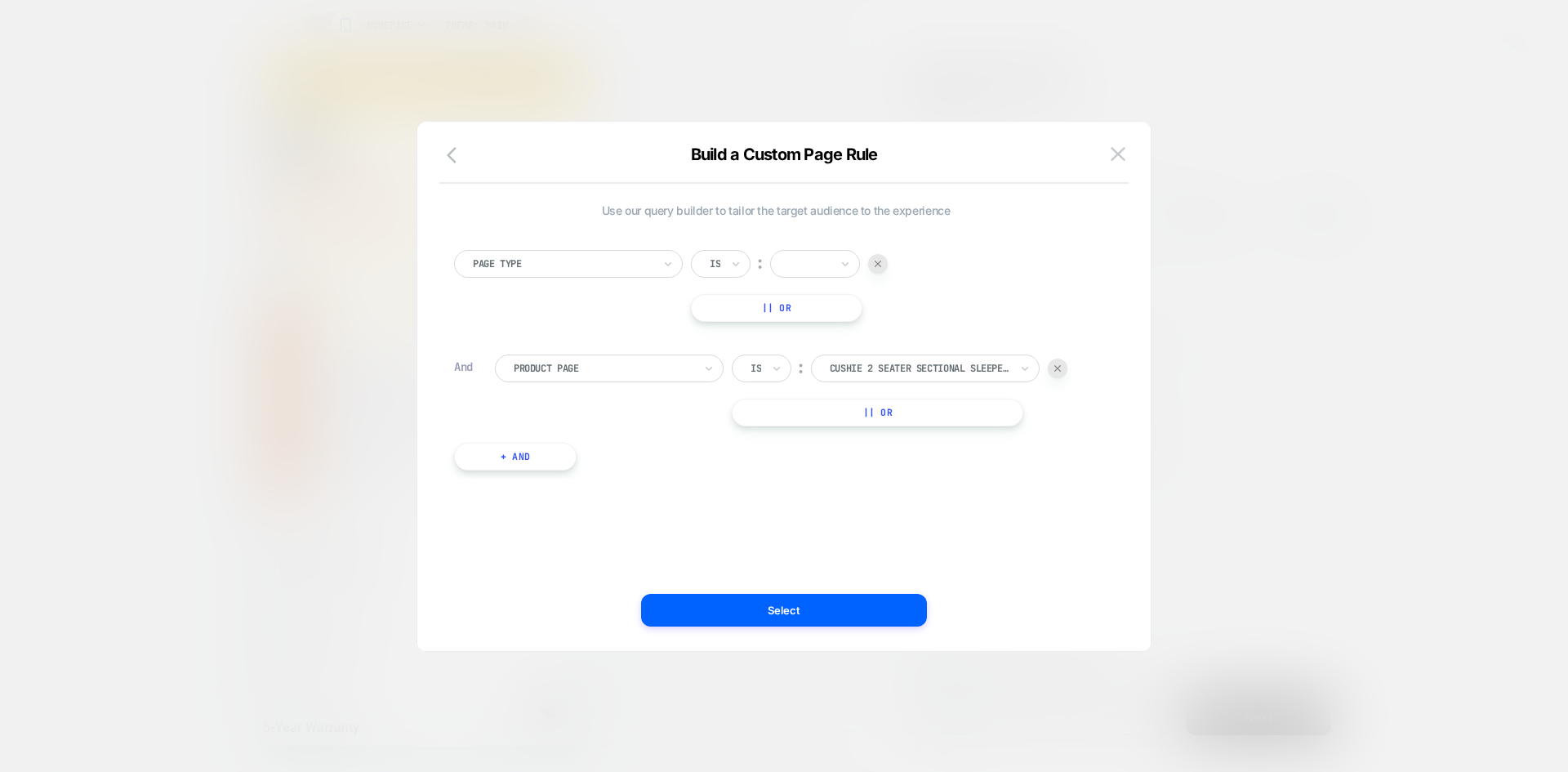
click at [794, 265] on input "text" at bounding box center [792, 264] width 6 height 15
click at [824, 386] on div "Product" at bounding box center [840, 387] width 106 height 26
click at [794, 623] on button "Select" at bounding box center [784, 611] width 286 height 33
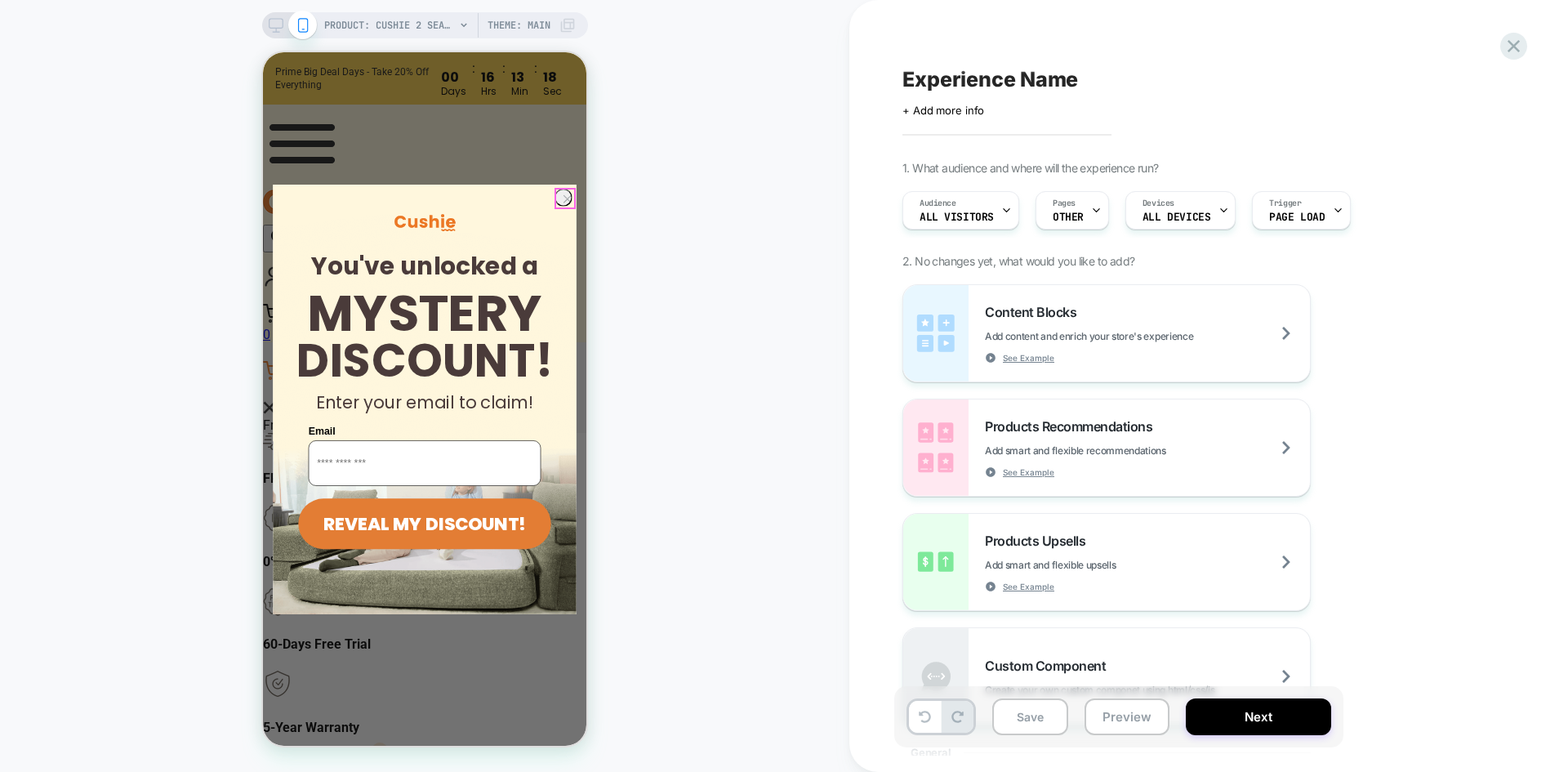
click at [560, 207] on circle "Close dialog" at bounding box center [568, 198] width 17 height 17
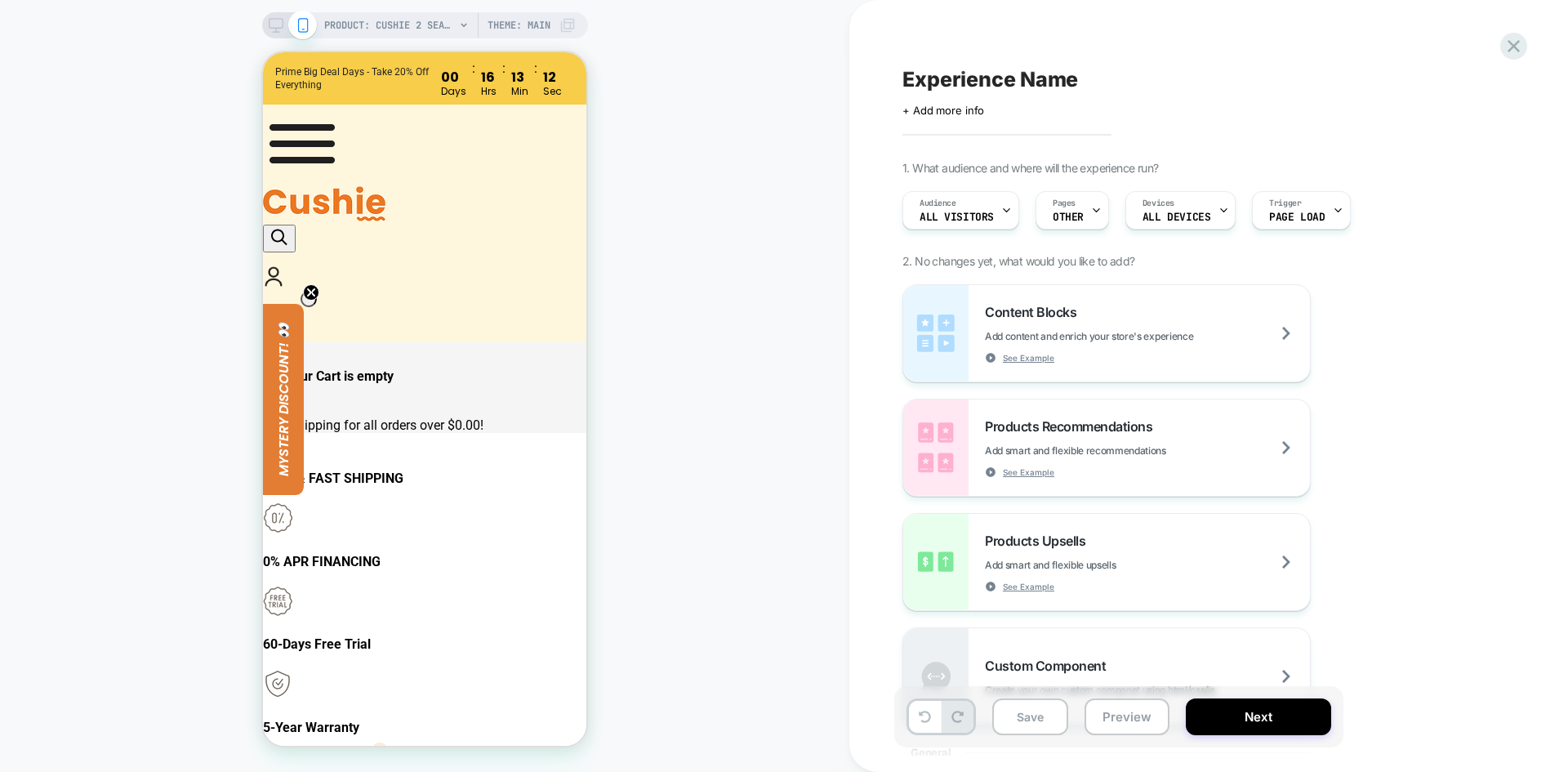
click at [964, 80] on span "Experience Name" at bounding box center [990, 79] width 176 height 25
click at [1272, 135] on div "Click to edit experience details + Add more info 1. What audience and where wil…" at bounding box center [1200, 386] width 612 height 739
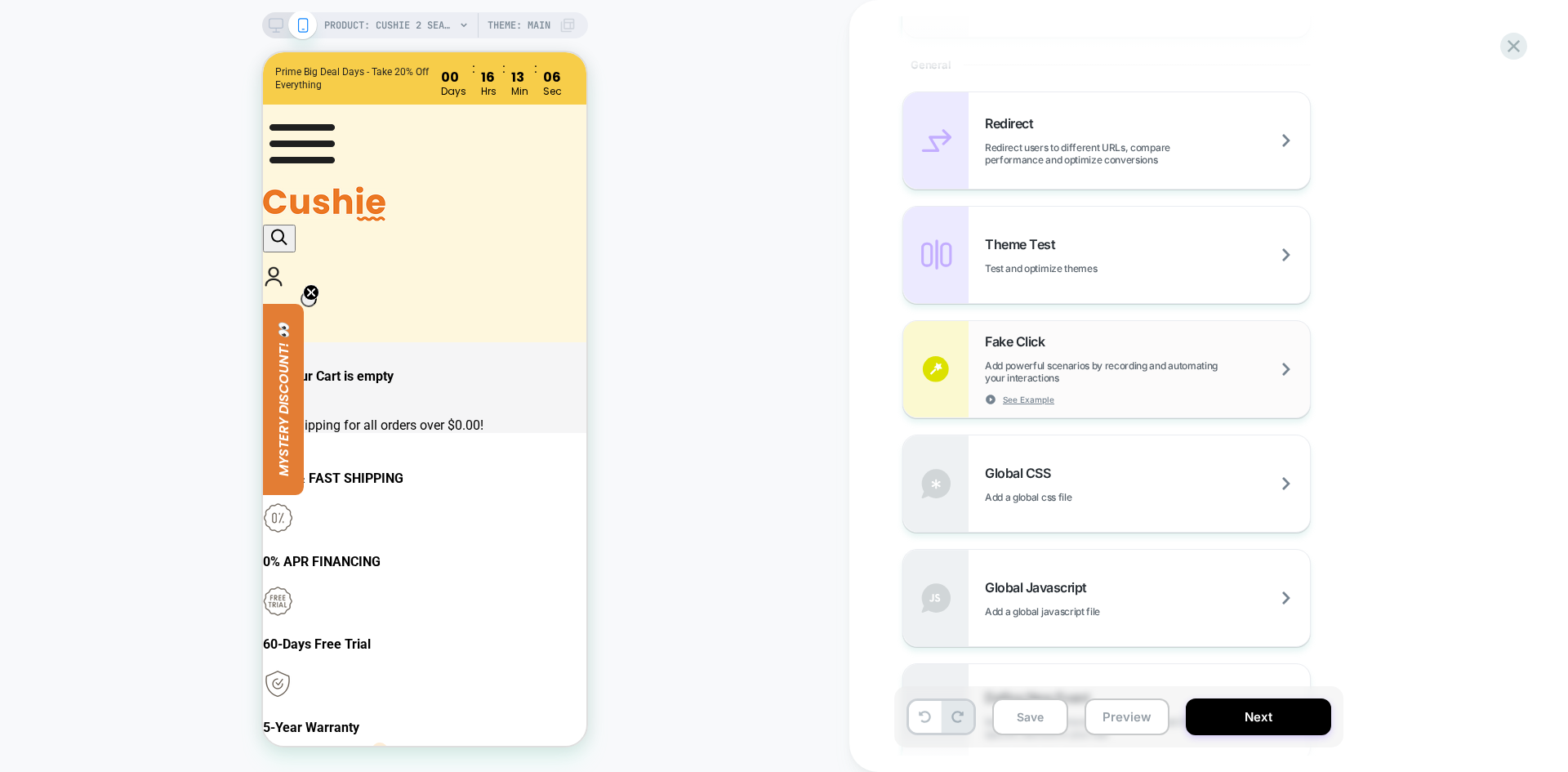
scroll to position [736, 0]
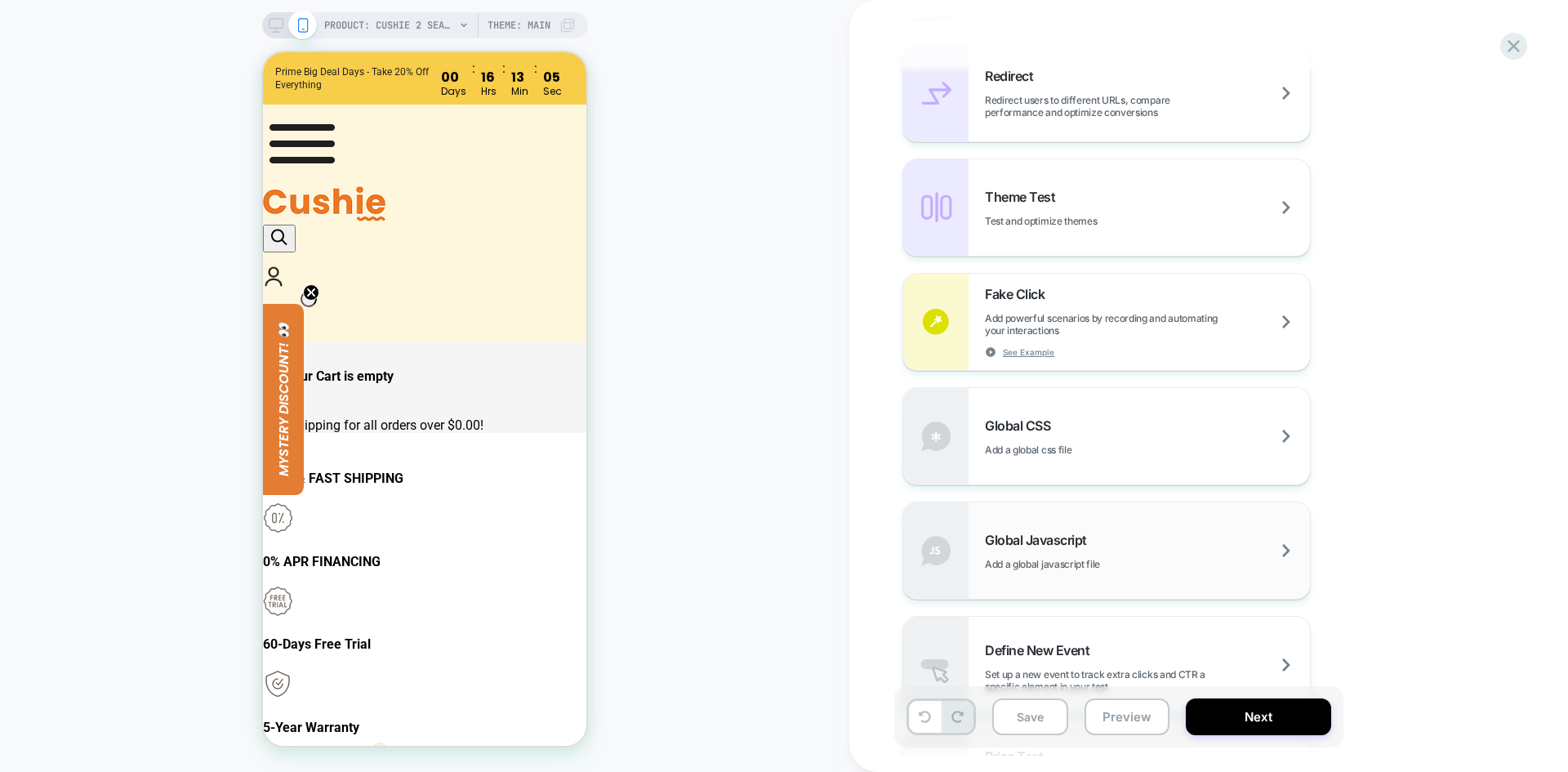
click at [1057, 554] on div "Global Javascript Add a global javascript file" at bounding box center [1148, 551] width 325 height 38
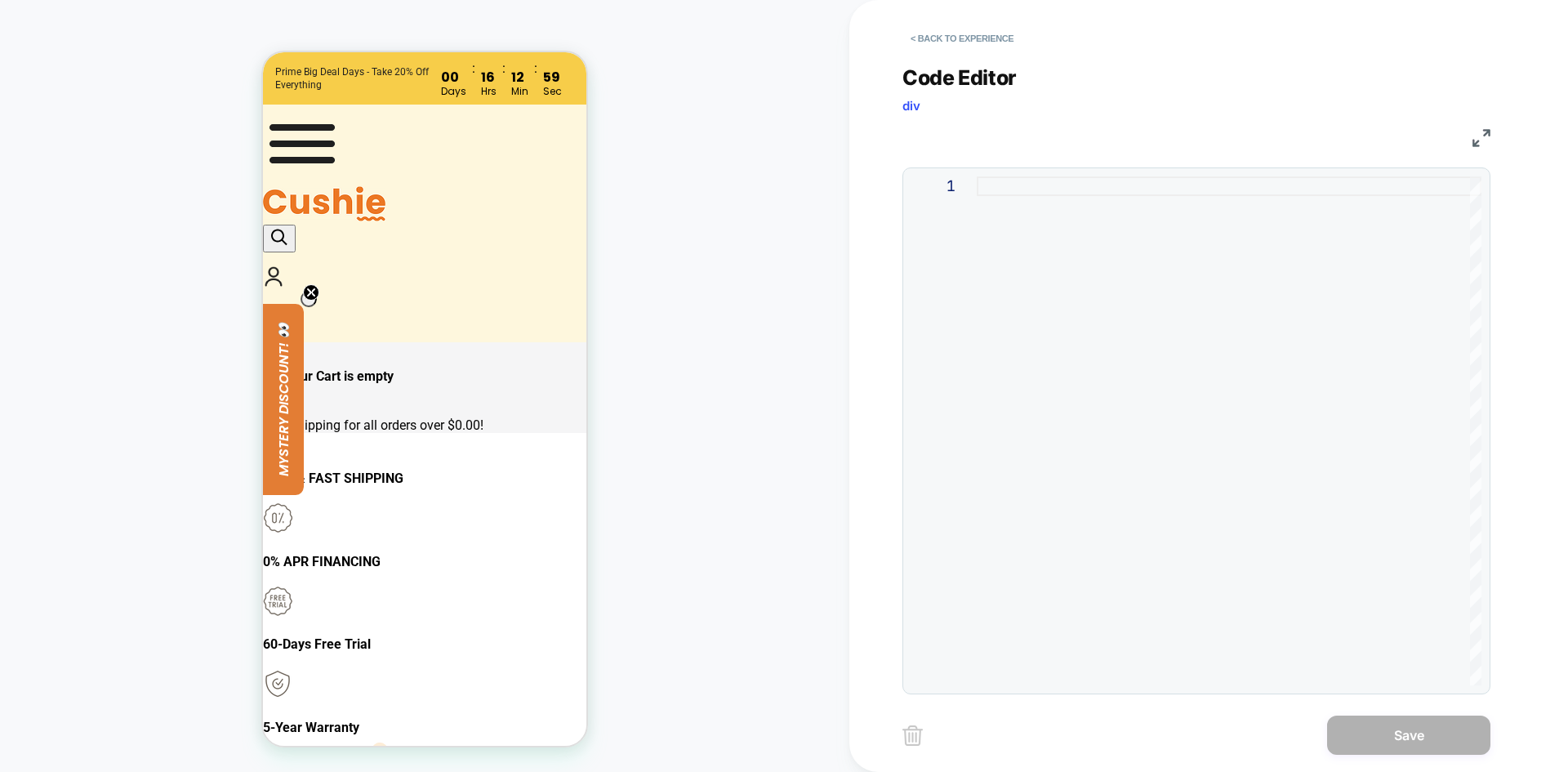
click at [977, 496] on div at bounding box center [1229, 431] width 505 height 509
type textarea "**********"
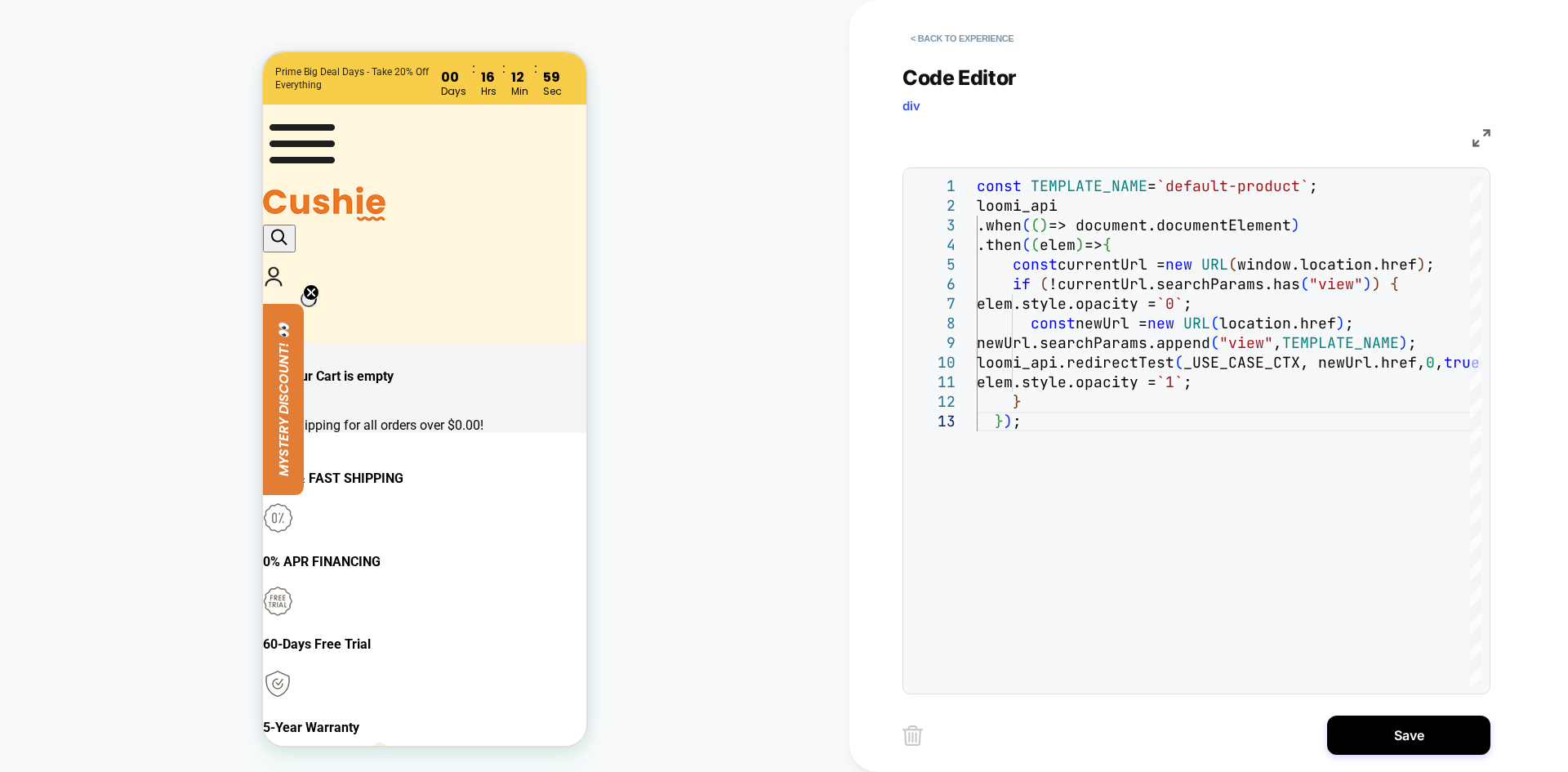
click at [1356, 755] on div "Save" at bounding box center [1197, 735] width 588 height 41
click at [1384, 744] on button "Save" at bounding box center [1410, 735] width 164 height 39
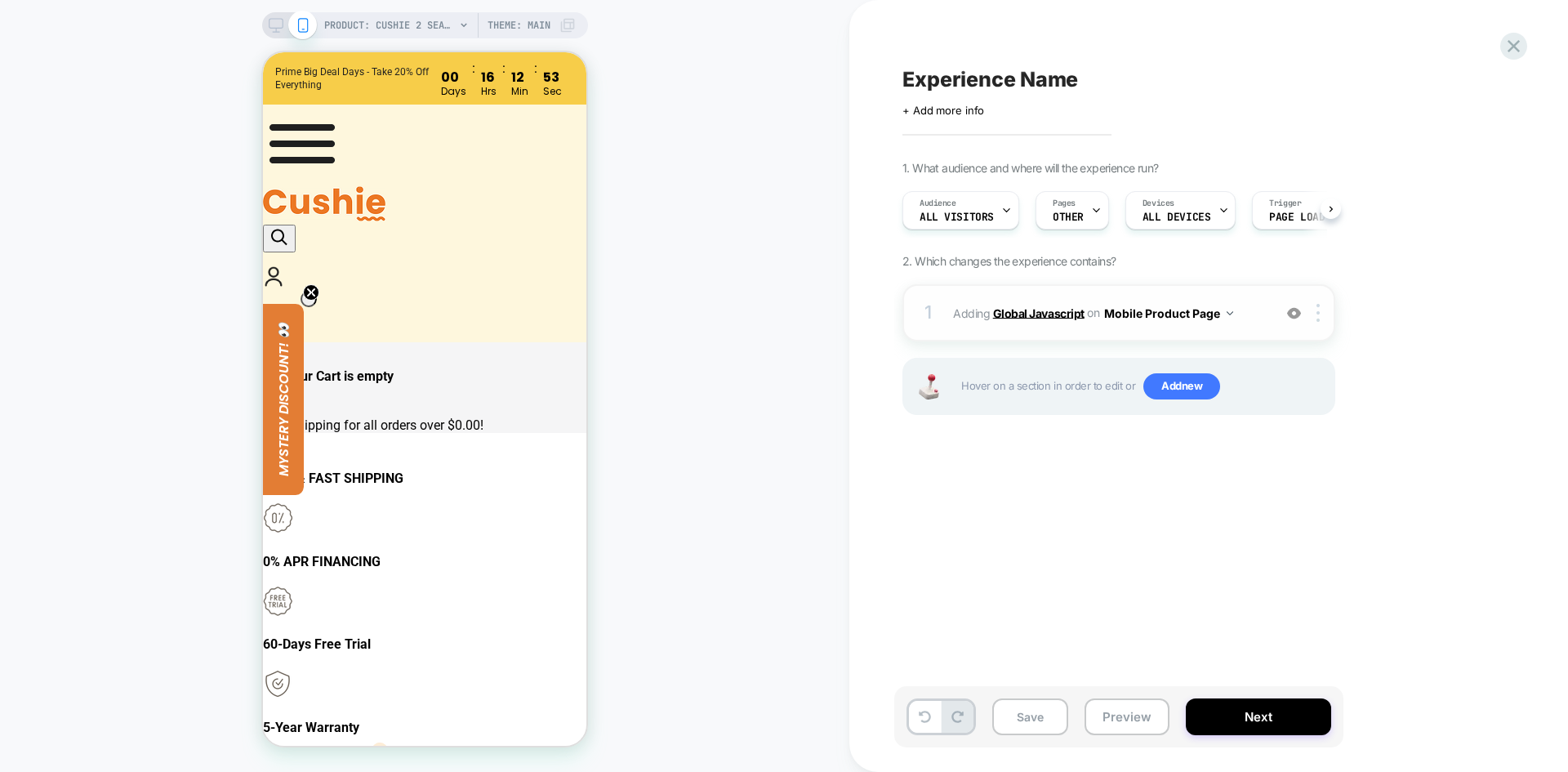
scroll to position [0, 1]
click at [952, 84] on span "Experience Name" at bounding box center [990, 79] width 176 height 25
click at [1101, 607] on div "Click to edit experience details + Add more info 1. What audience and where wil…" at bounding box center [1200, 386] width 612 height 739
click at [1015, 724] on button "Save" at bounding box center [1030, 716] width 76 height 36
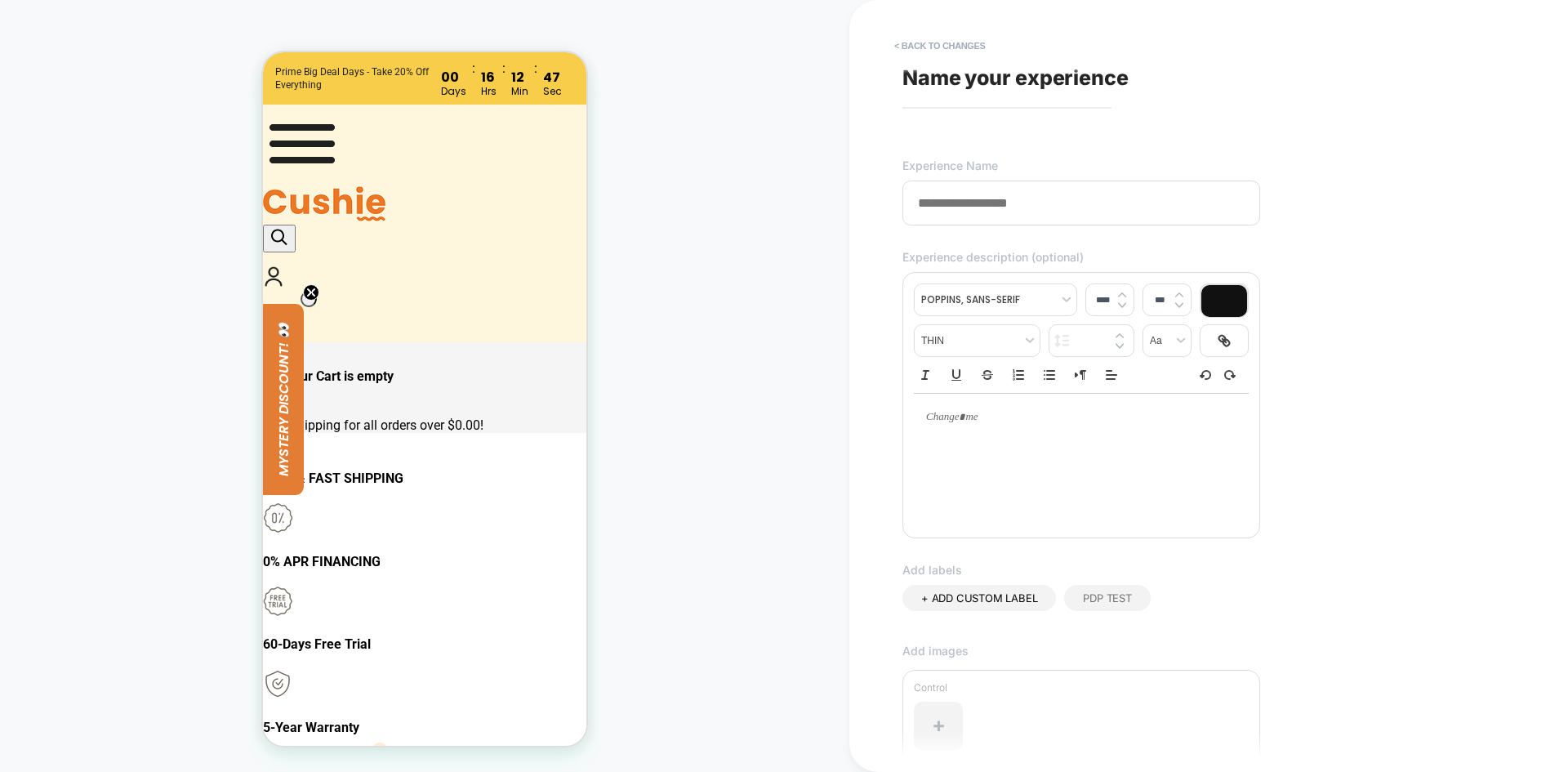
click at [977, 220] on input at bounding box center [1081, 202] width 358 height 45
click at [982, 212] on input at bounding box center [1081, 202] width 358 height 45
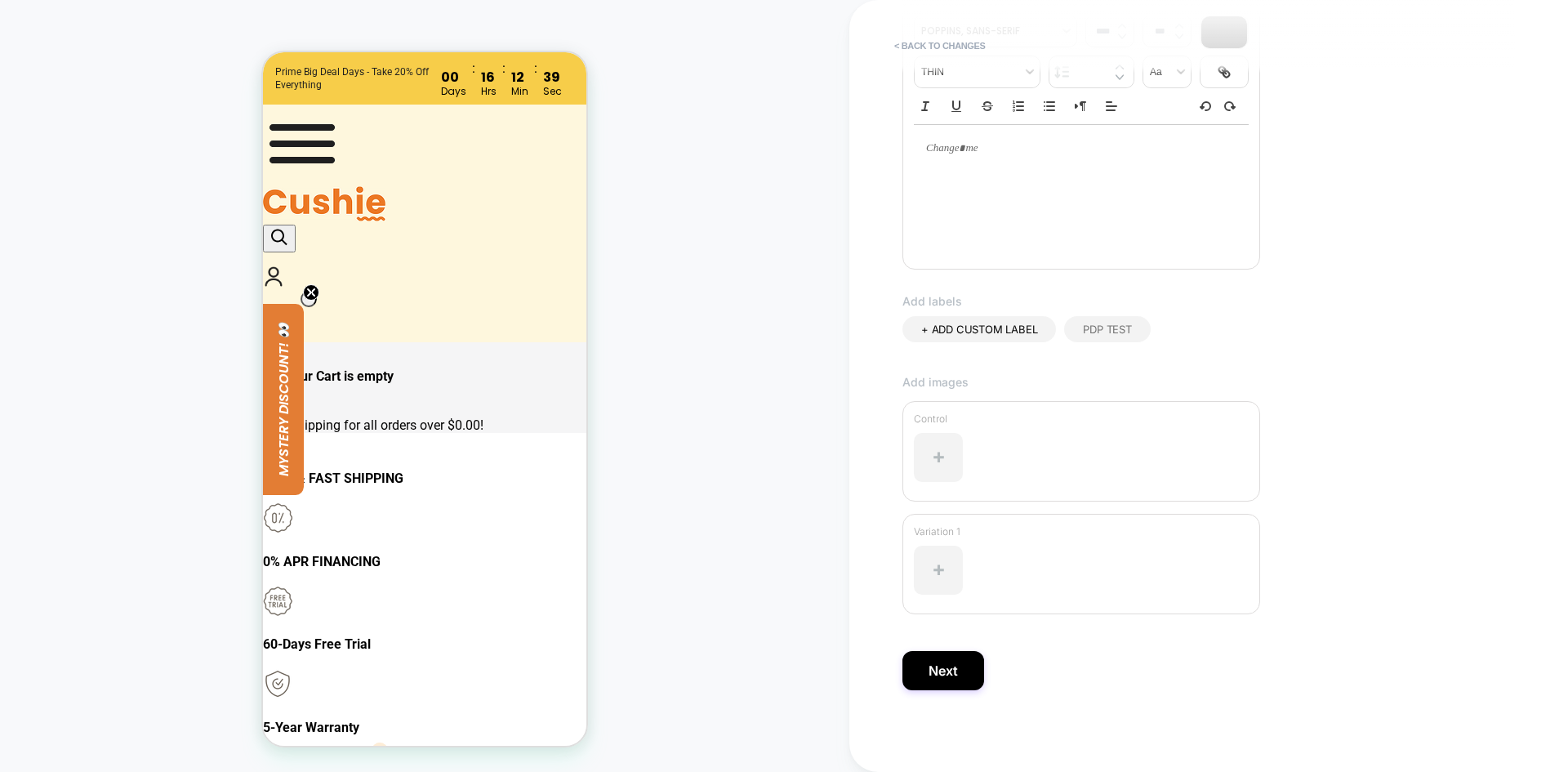
scroll to position [271, 0]
type input "**********"
click at [949, 675] on button "Next" at bounding box center [944, 670] width 82 height 39
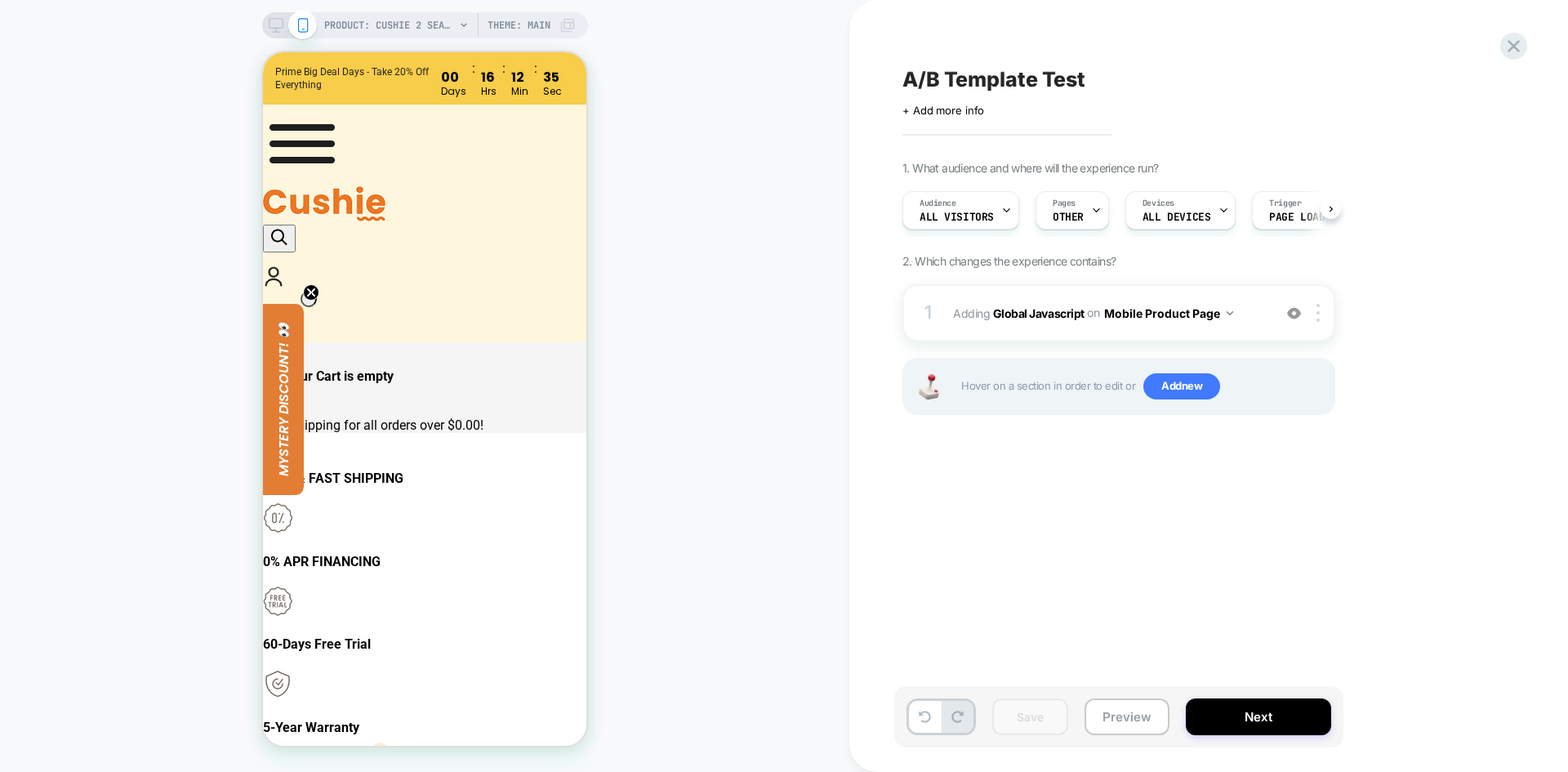
scroll to position [0, 1]
click at [1041, 317] on b "Global Javascript" at bounding box center [1038, 312] width 92 height 14
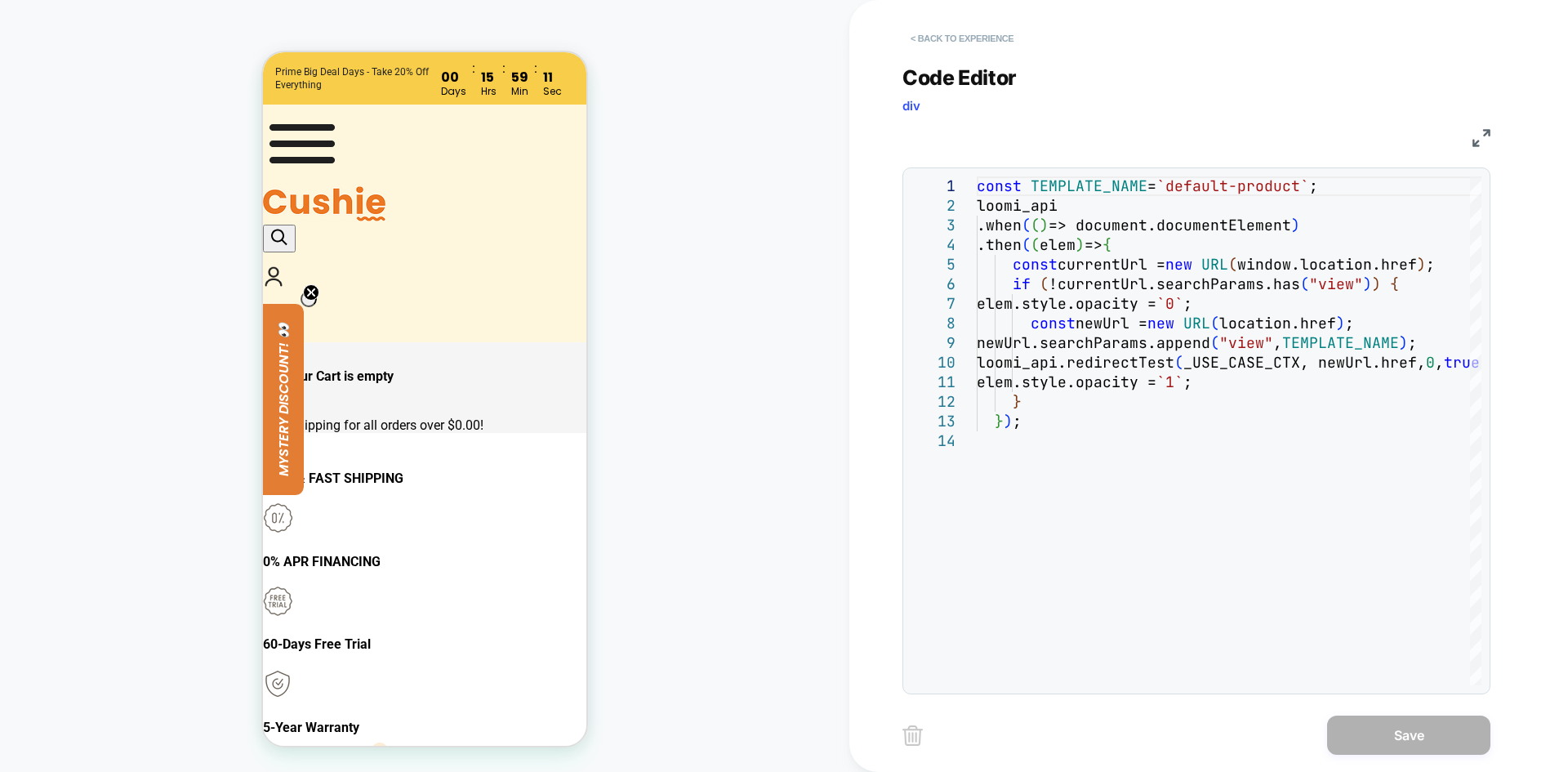
click at [973, 42] on button "< Back to experience" at bounding box center [962, 38] width 119 height 26
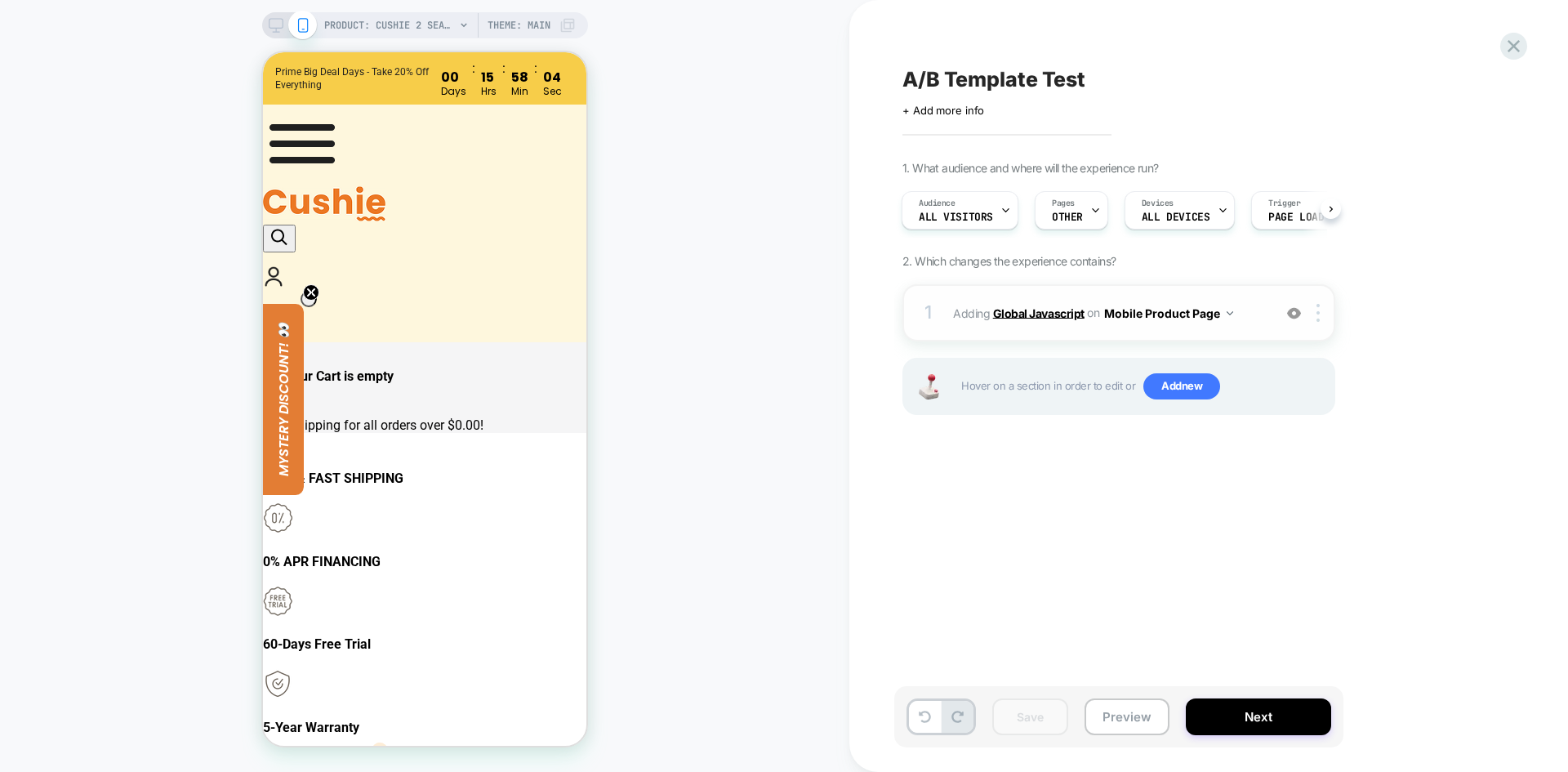
click at [1029, 312] on b "Global Javascript" at bounding box center [1038, 312] width 92 height 14
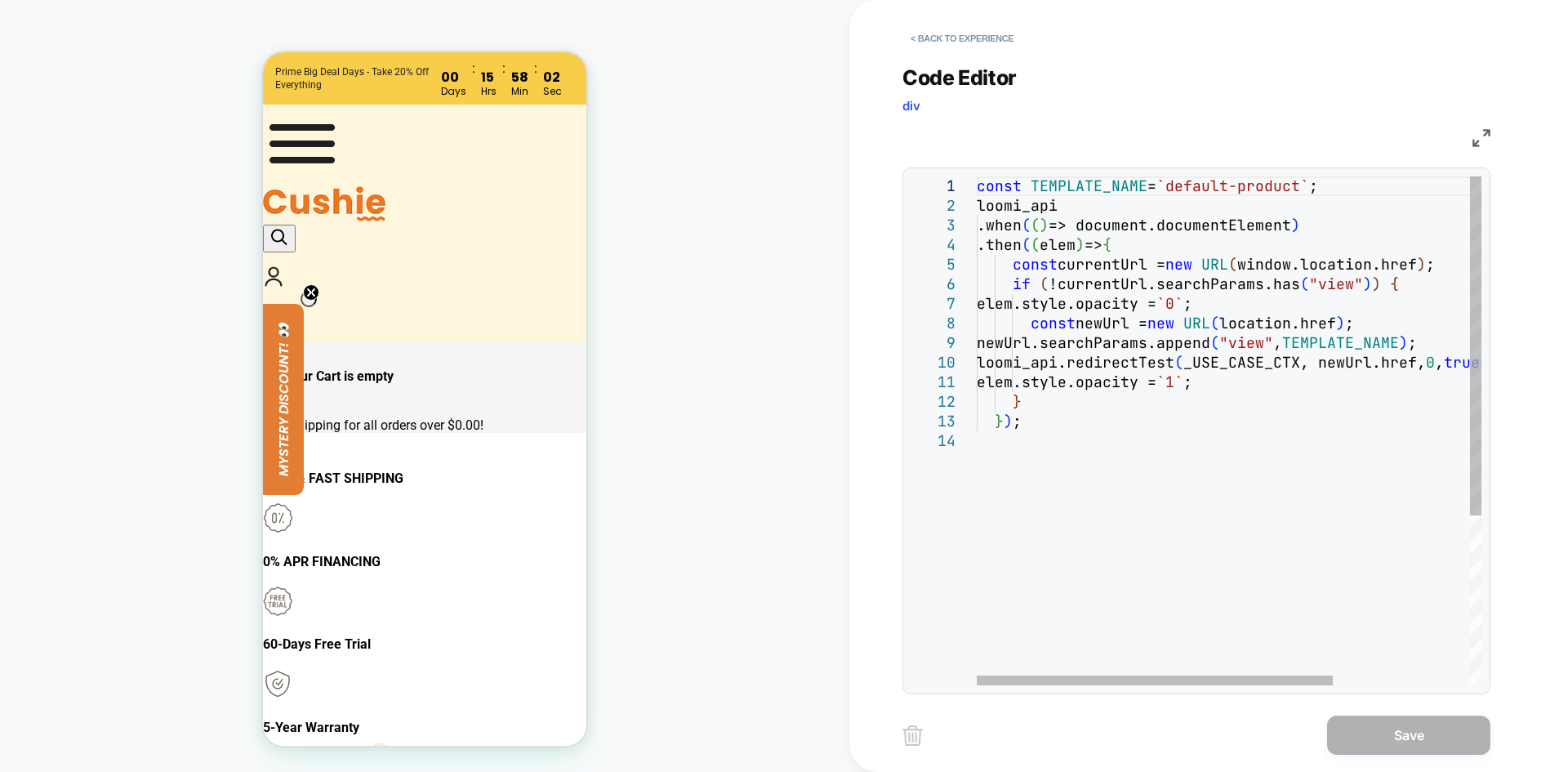
scroll to position [0, 0]
drag, startPoint x: 1180, startPoint y: 189, endPoint x: 1310, endPoint y: 183, distance: 130.1
click at [1310, 183] on div "const TEMPLATE_NAME = `default-product` ; loomi_api .when ( ( ) => document.doc…" at bounding box center [1327, 558] width 699 height 764
type textarea "**********"
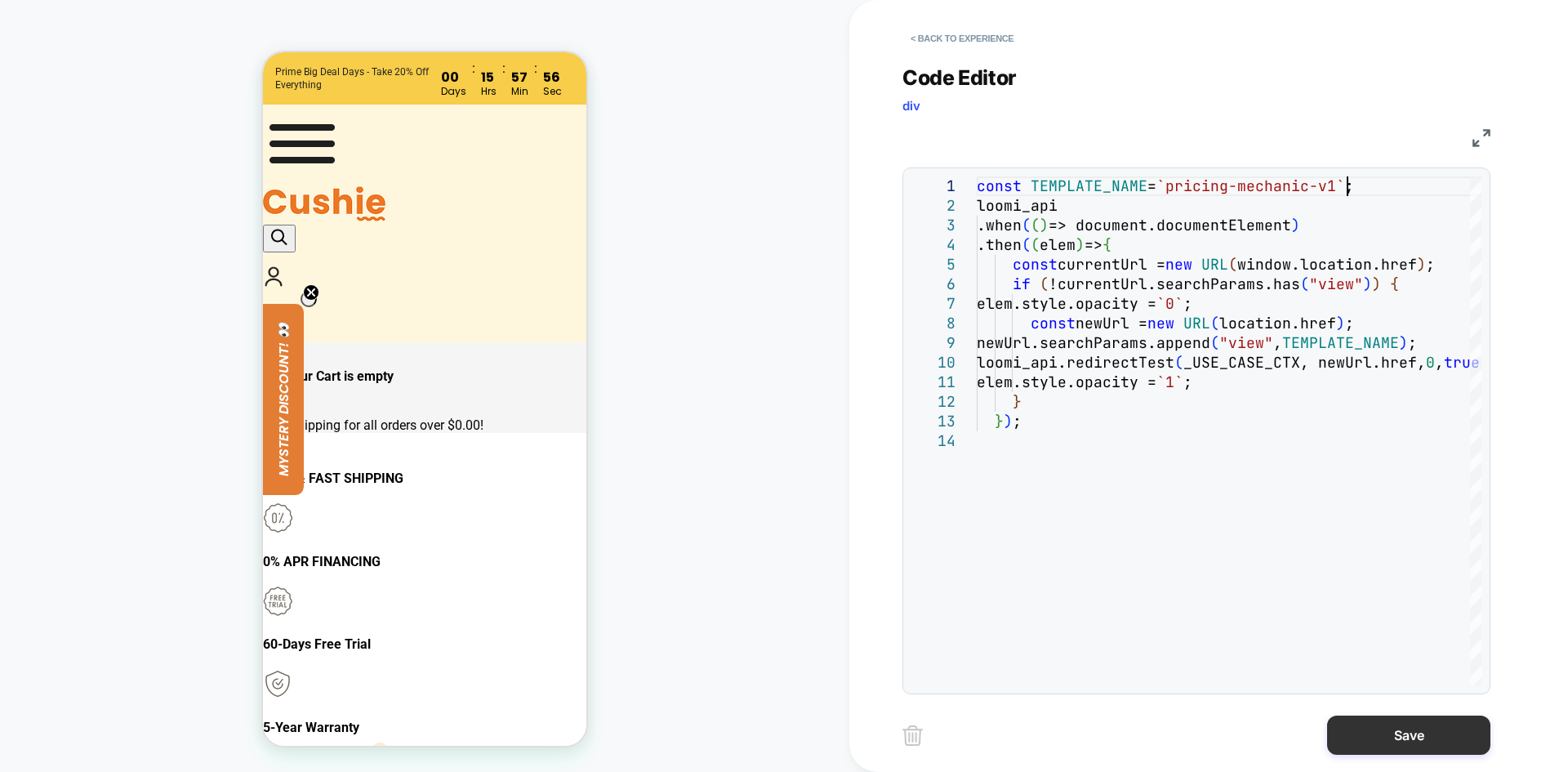
click at [1383, 738] on button "Save" at bounding box center [1410, 735] width 164 height 39
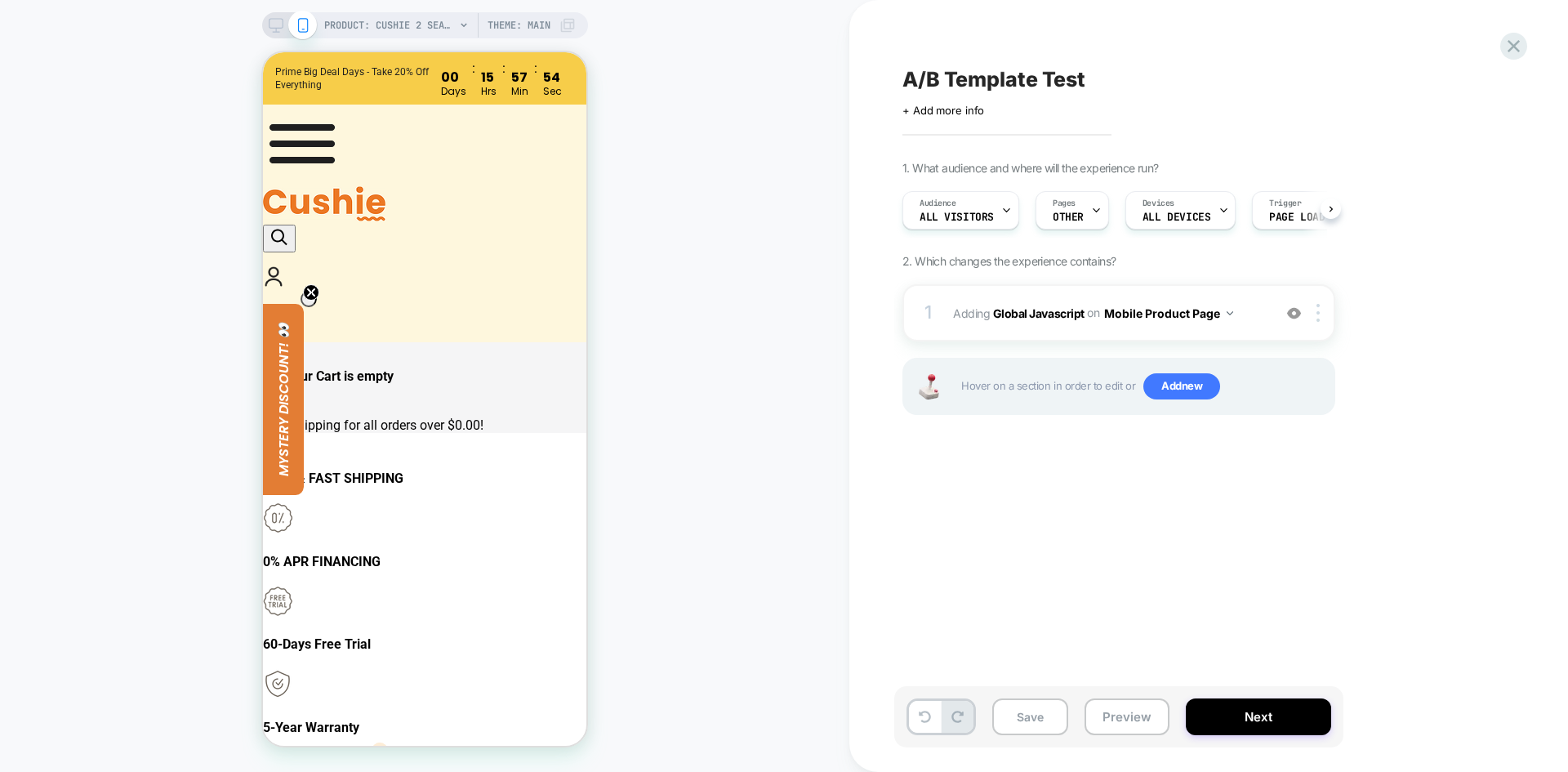
scroll to position [0, 1]
click at [1227, 733] on button "Next" at bounding box center [1259, 716] width 146 height 36
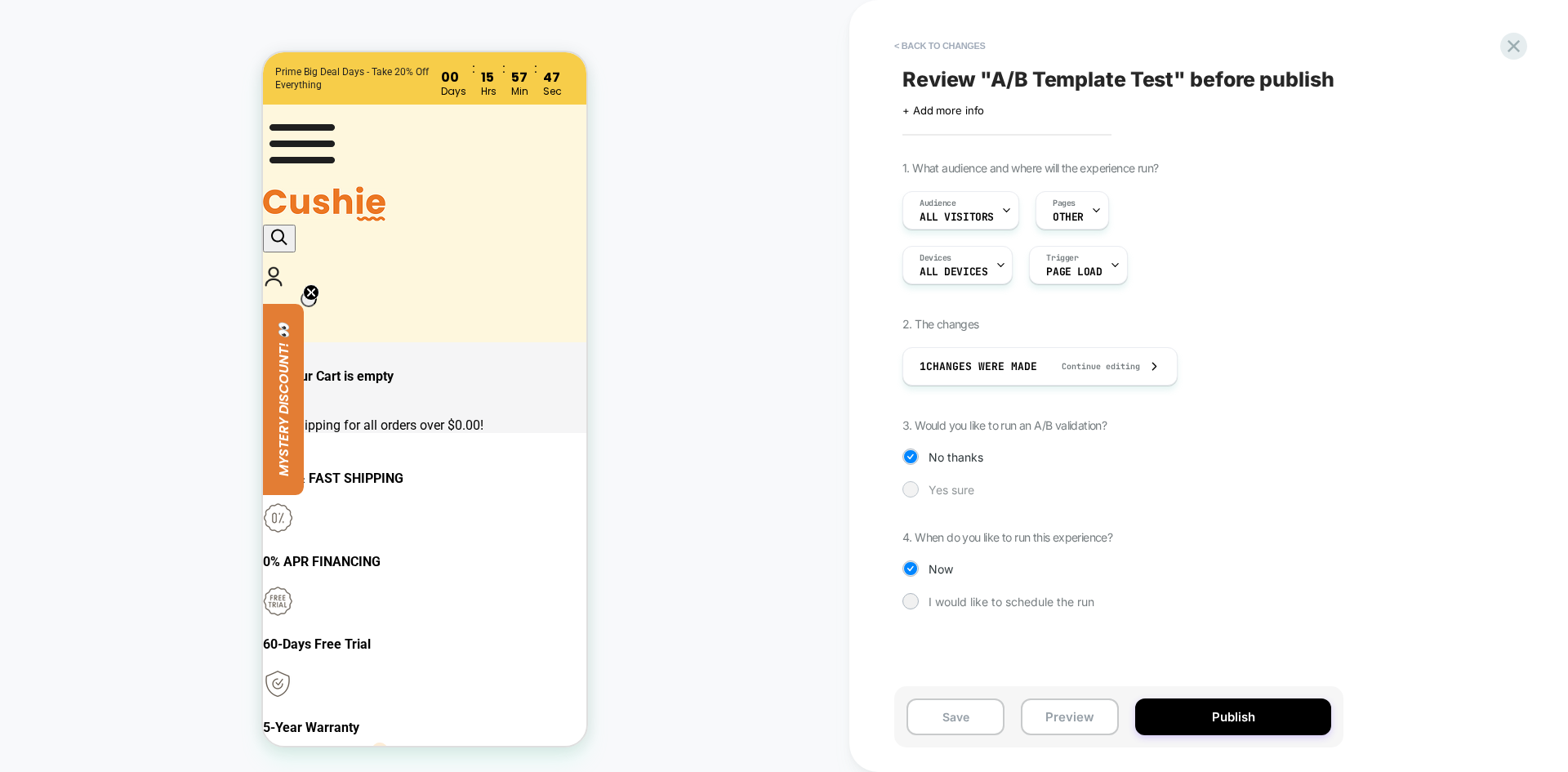
click at [914, 492] on div at bounding box center [910, 488] width 12 height 12
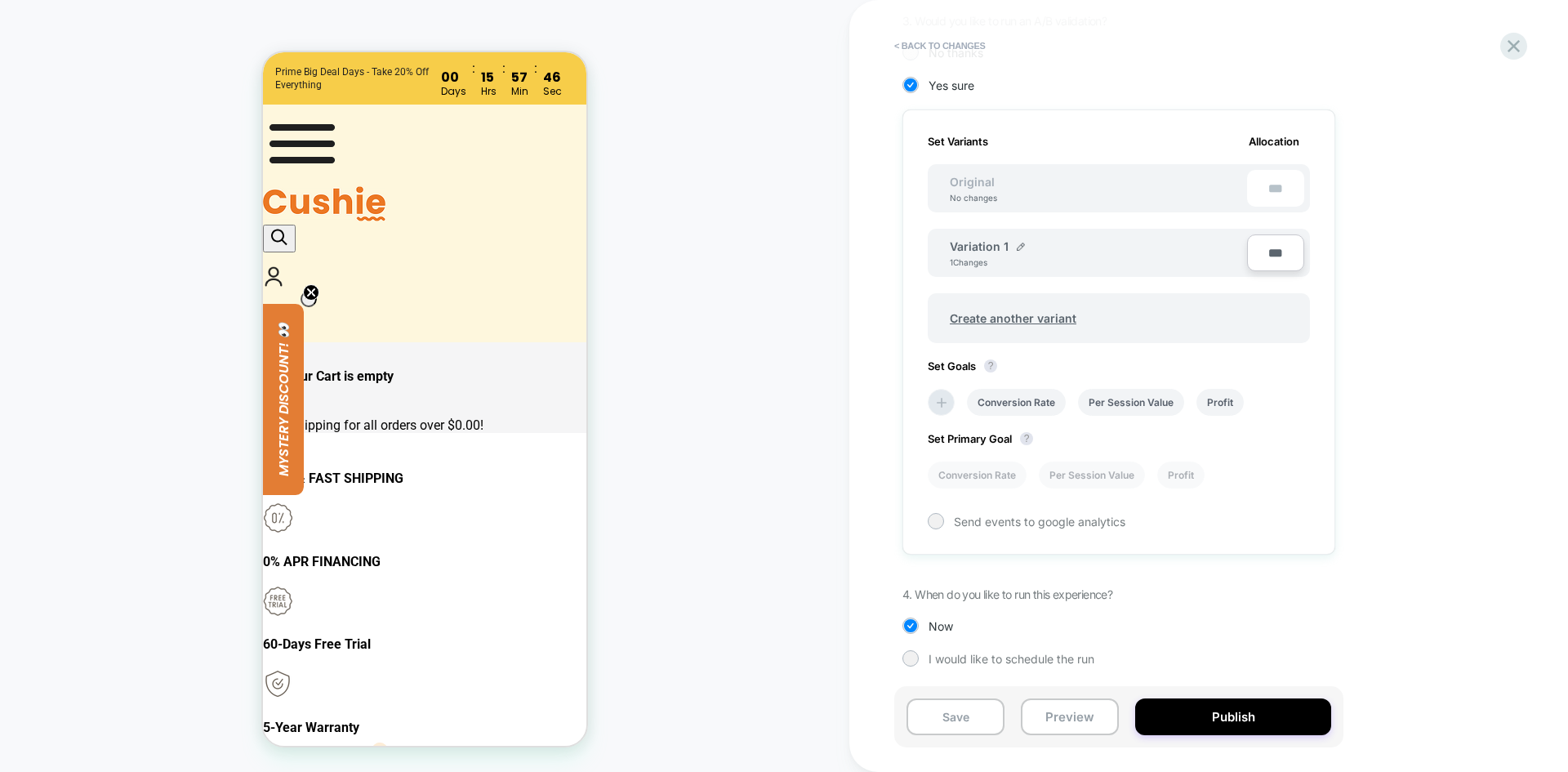
scroll to position [405, 0]
click at [1017, 246] on img at bounding box center [1021, 246] width 8 height 8
click at [1001, 259] on input "**********" at bounding box center [1009, 253] width 118 height 32
paste input "*"
click at [1007, 251] on input "**********" at bounding box center [1009, 253] width 118 height 32
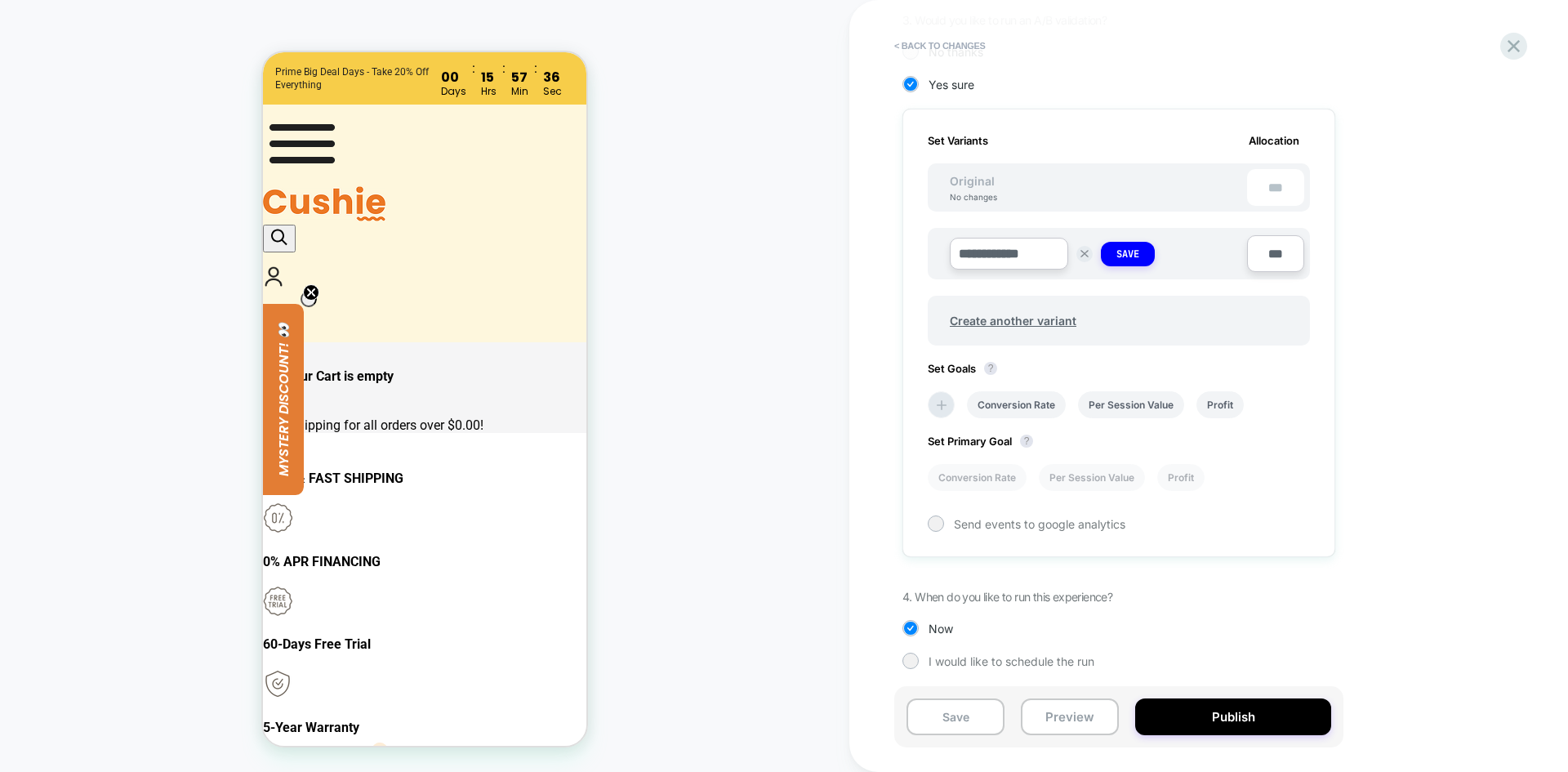
drag, startPoint x: 1017, startPoint y: 252, endPoint x: 1052, endPoint y: 254, distance: 35.1
click at [1065, 254] on input "**********" at bounding box center [1009, 253] width 118 height 32
click at [997, 252] on input "**********" at bounding box center [1009, 253] width 118 height 32
type input "**"
click at [1132, 263] on button "Save" at bounding box center [1128, 254] width 54 height 25
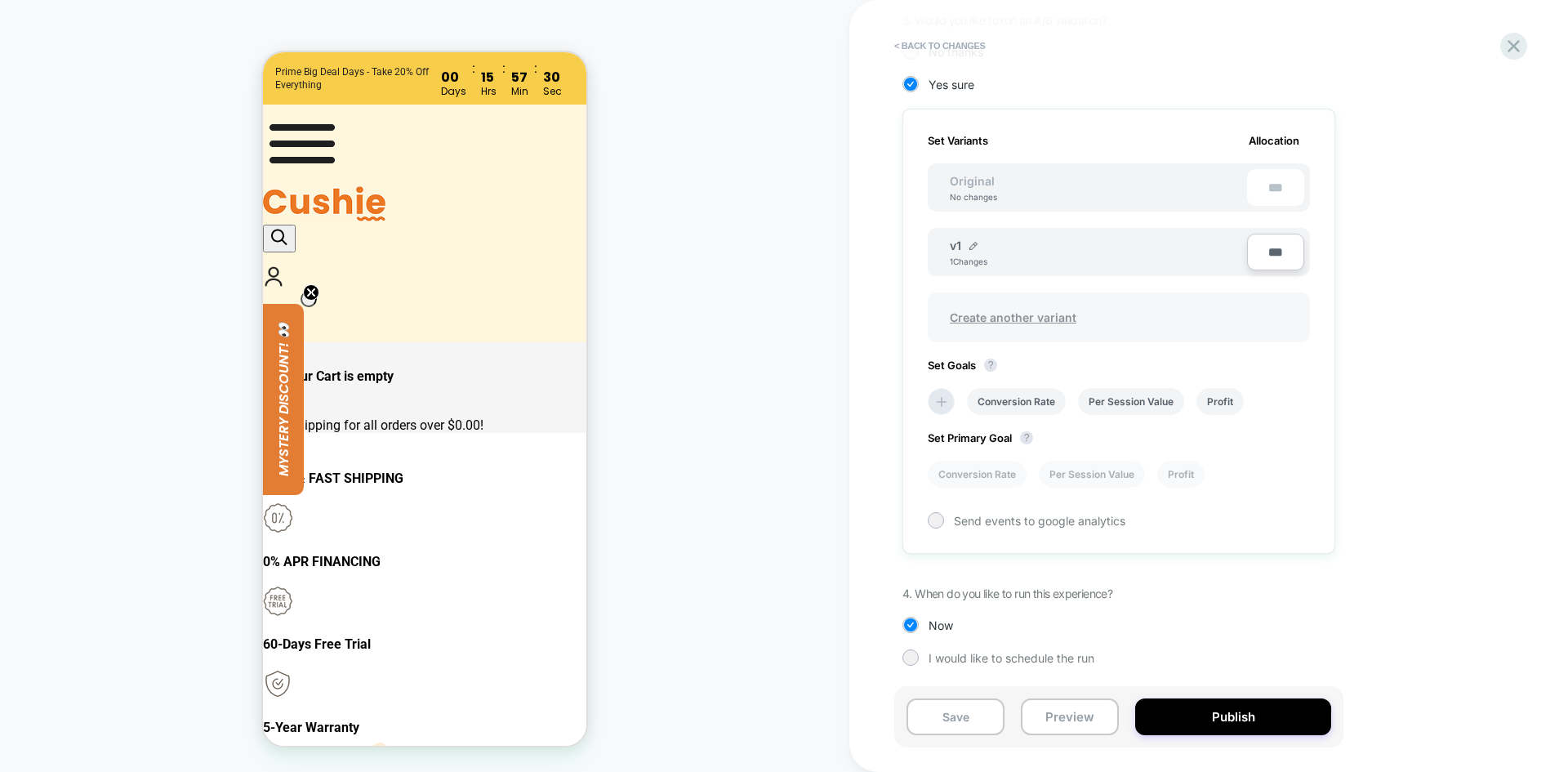
click at [1003, 321] on span "Create another variant" at bounding box center [1013, 318] width 159 height 38
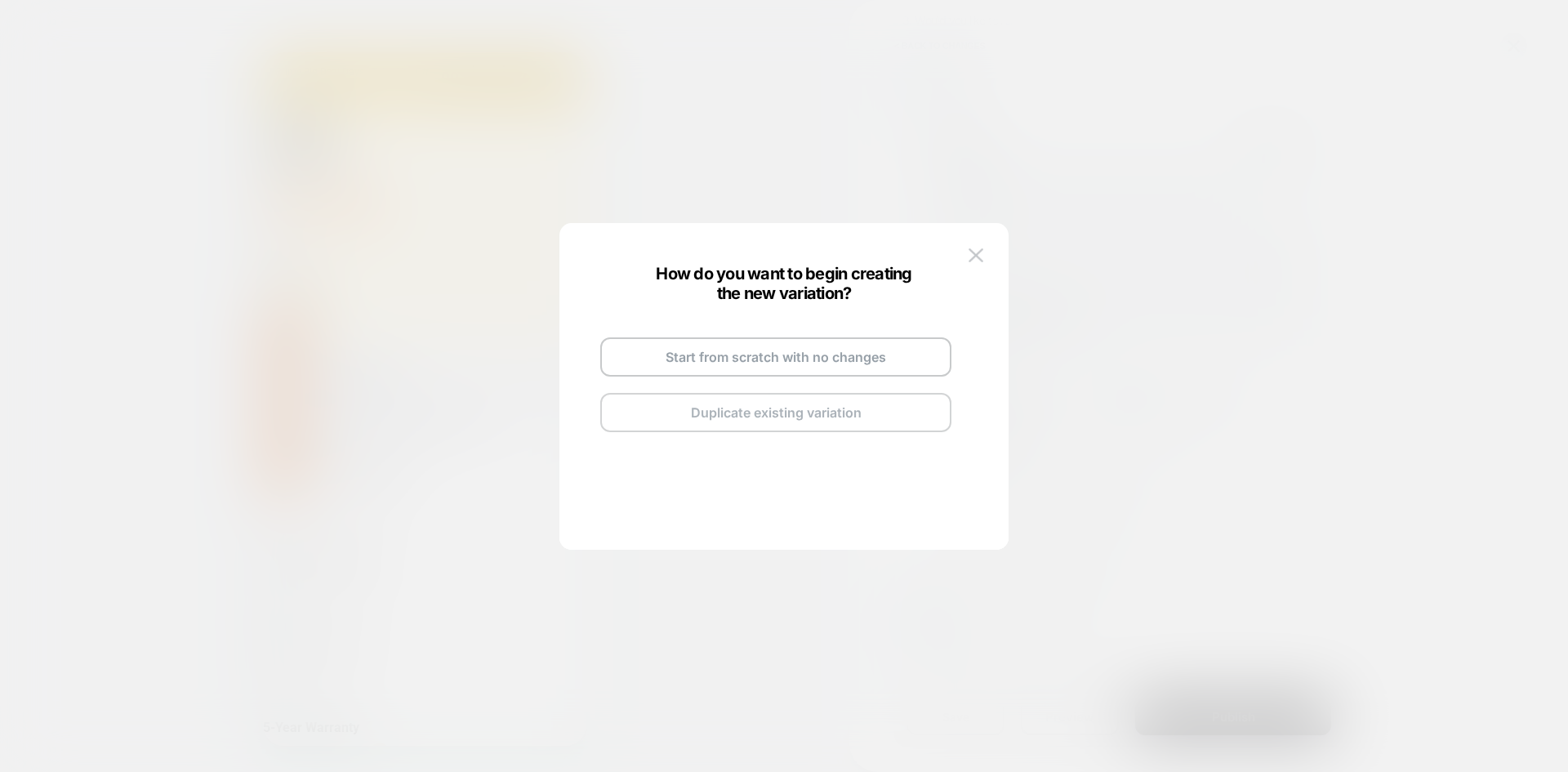
click at [780, 408] on button "Duplicate existing variation" at bounding box center [776, 412] width 351 height 39
click at [825, 396] on button "Go and Edit the New Variation" at bounding box center [776, 390] width 351 height 39
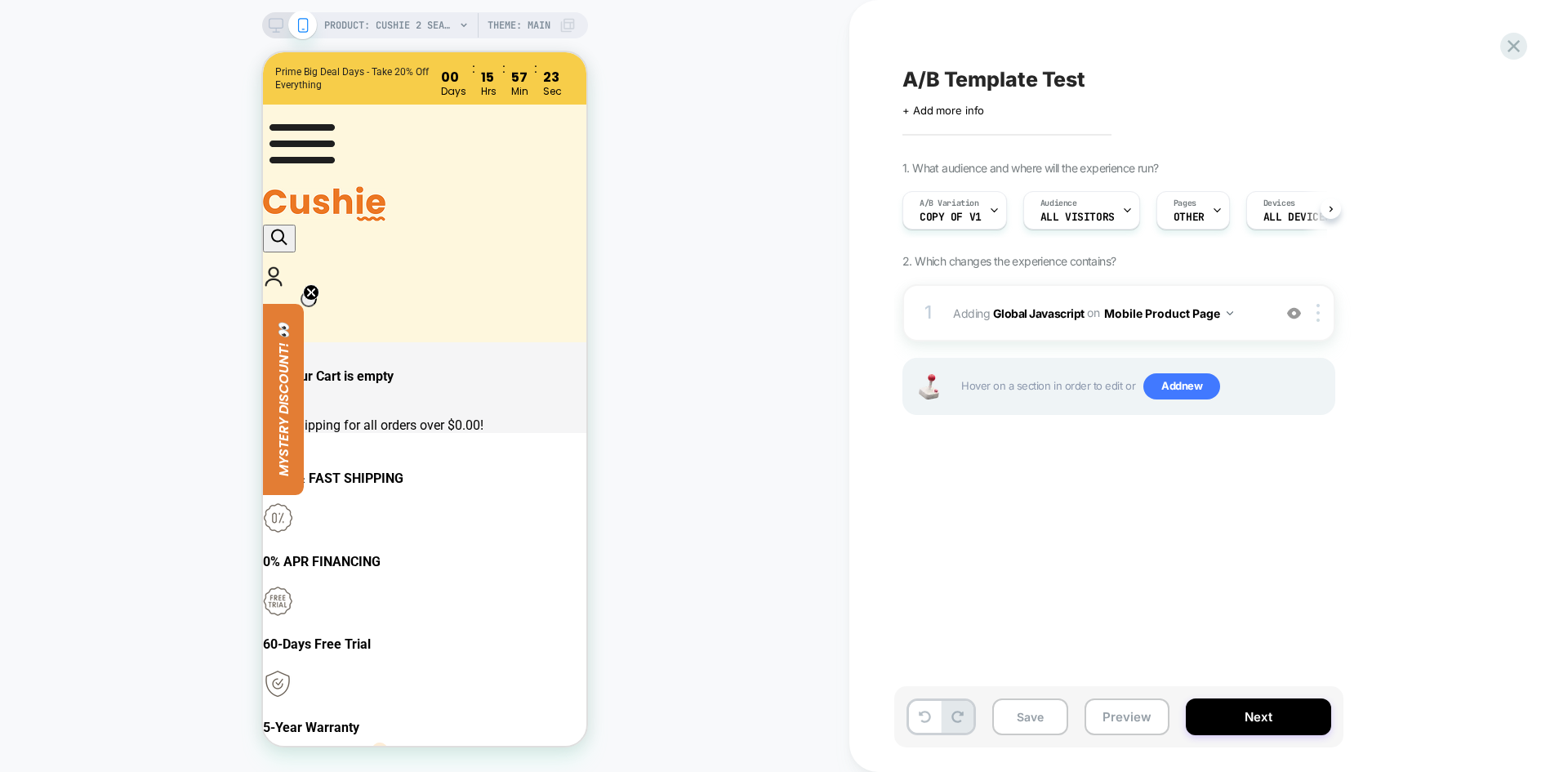
scroll to position [0, 1]
click at [1245, 715] on button "Next" at bounding box center [1259, 716] width 146 height 36
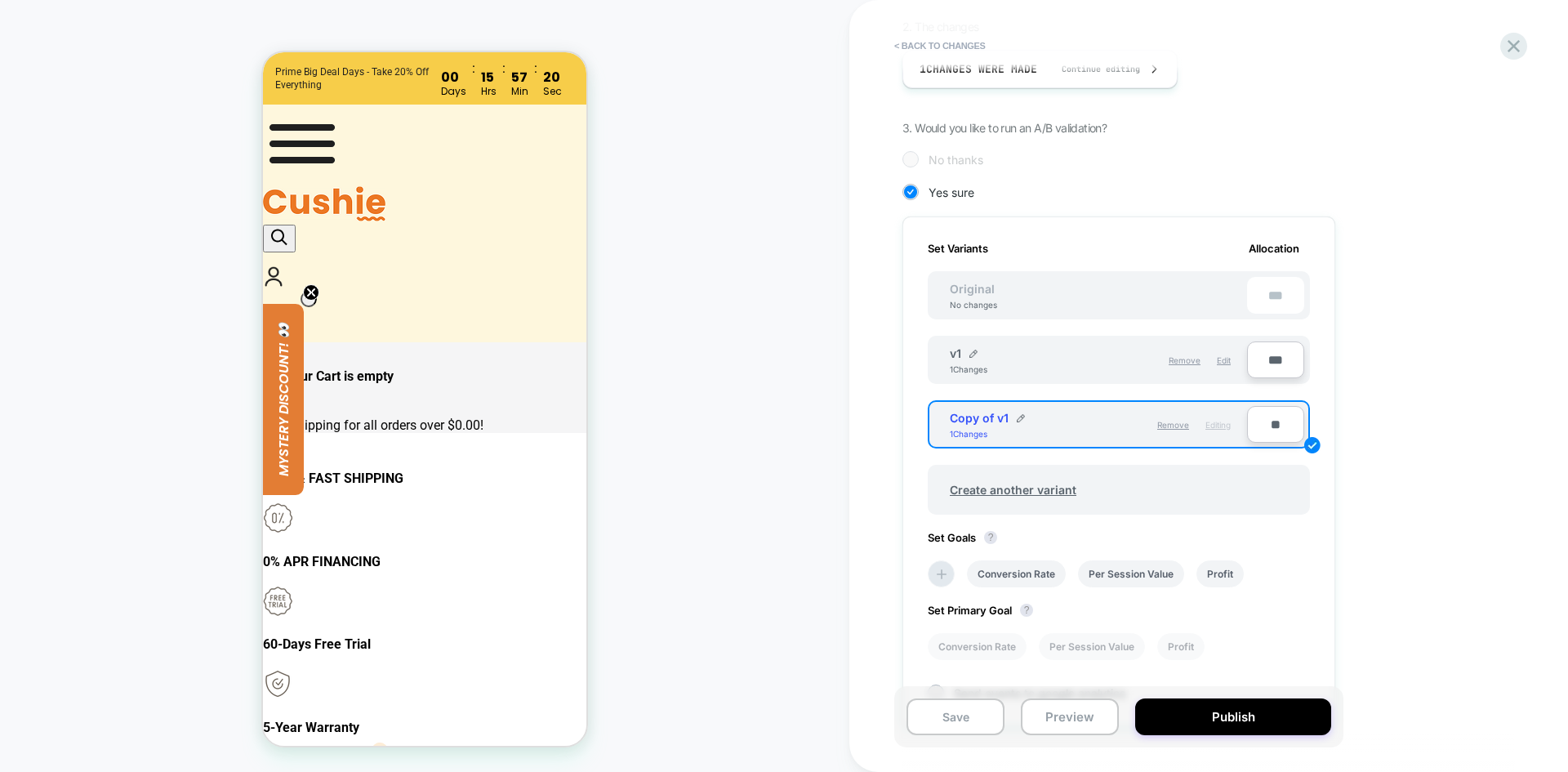
scroll to position [327, 0]
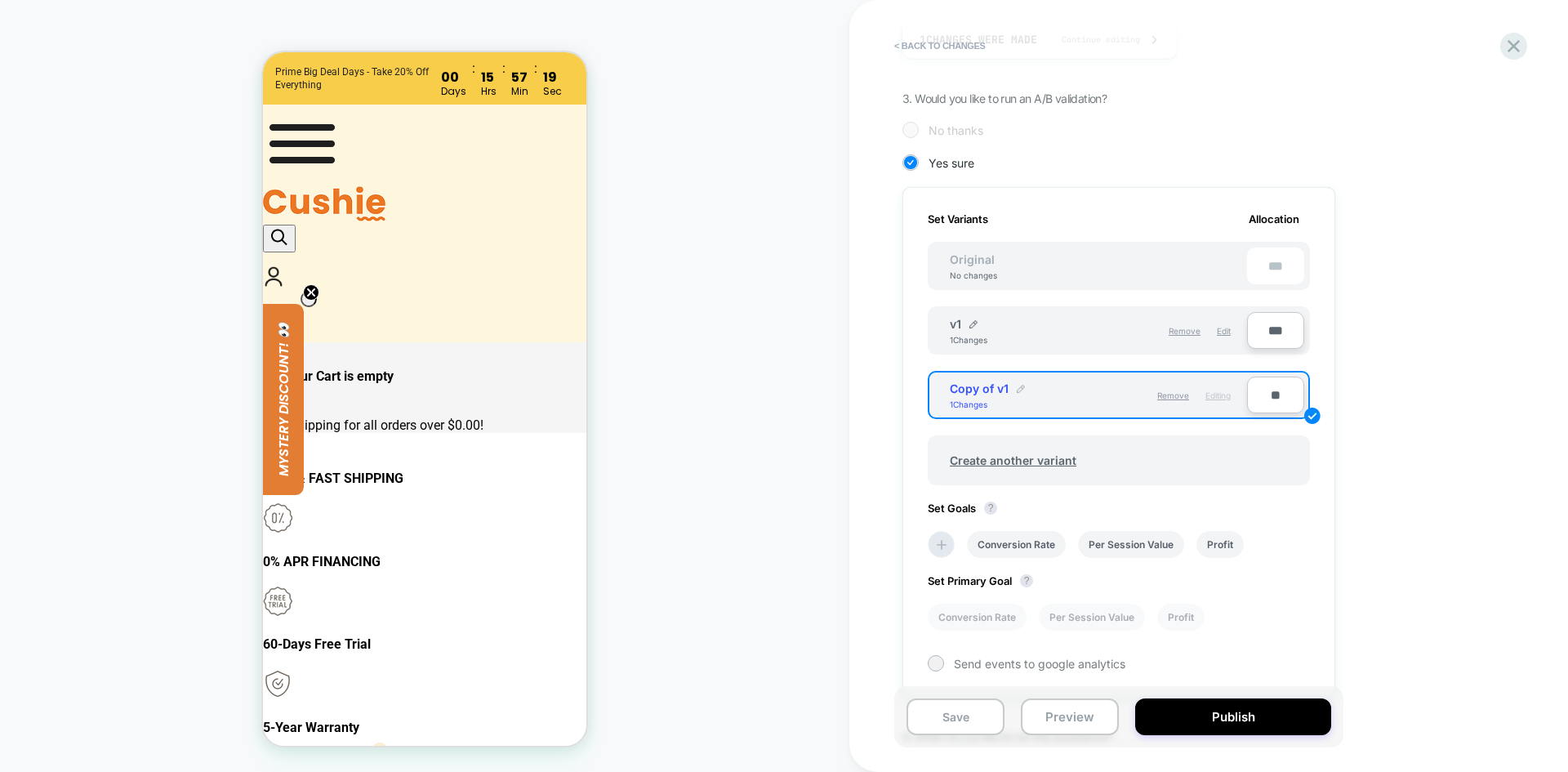
click at [1019, 387] on img at bounding box center [1021, 389] width 8 height 8
click at [1029, 395] on input "**********" at bounding box center [1009, 396] width 118 height 32
drag, startPoint x: 1029, startPoint y: 395, endPoint x: 881, endPoint y: 395, distance: 148.0
click at [881, 395] on div "**********" at bounding box center [1209, 386] width 719 height 772
type input "**"
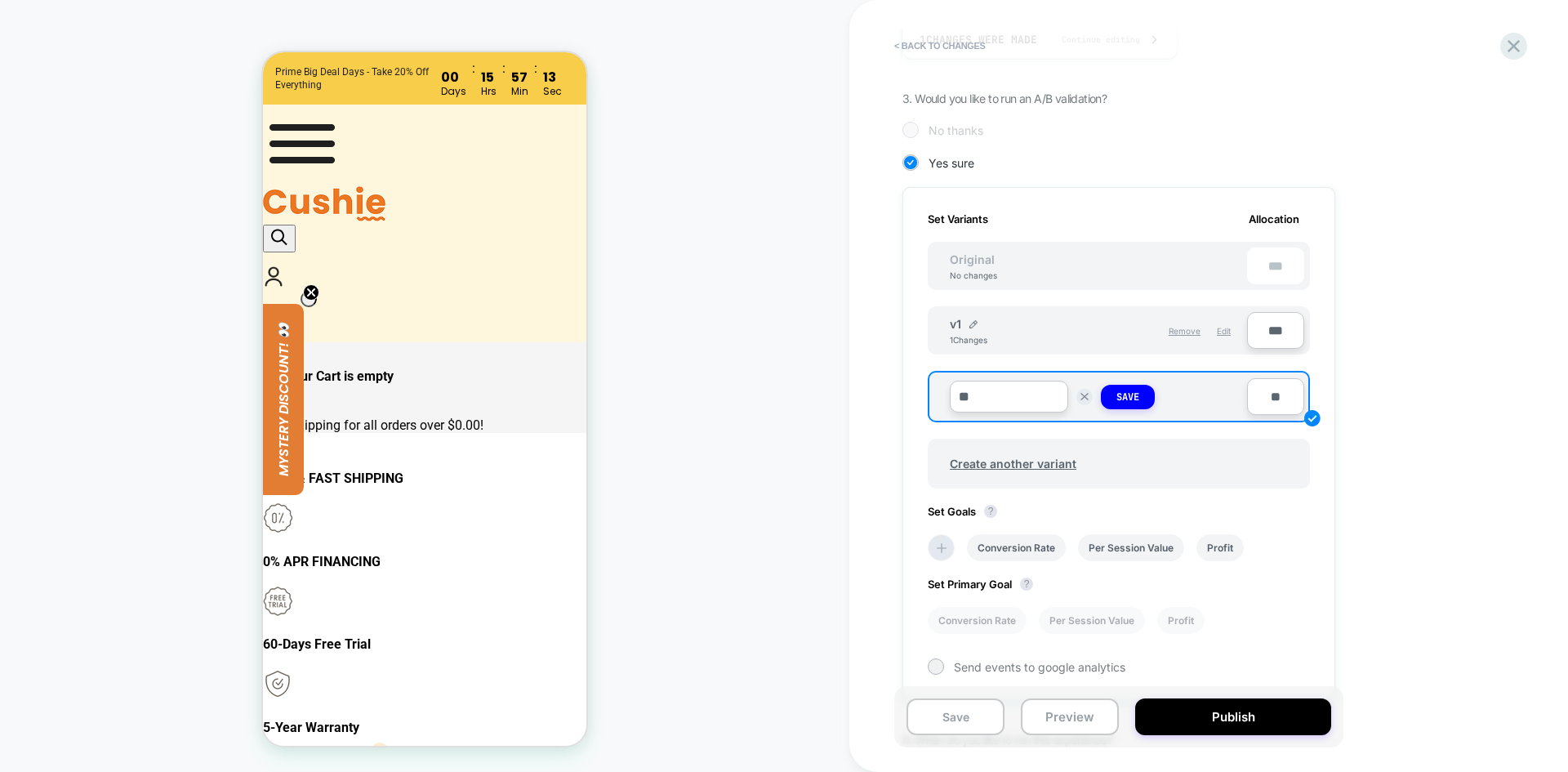
click at [1272, 328] on input "***" at bounding box center [1276, 330] width 57 height 36
drag, startPoint x: 1273, startPoint y: 387, endPoint x: 1270, endPoint y: 400, distance: 13.3
click at [1273, 388] on input "**" at bounding box center [1276, 397] width 57 height 36
click at [1270, 401] on input "**" at bounding box center [1276, 397] width 57 height 36
click at [1274, 397] on input "**" at bounding box center [1276, 397] width 57 height 36
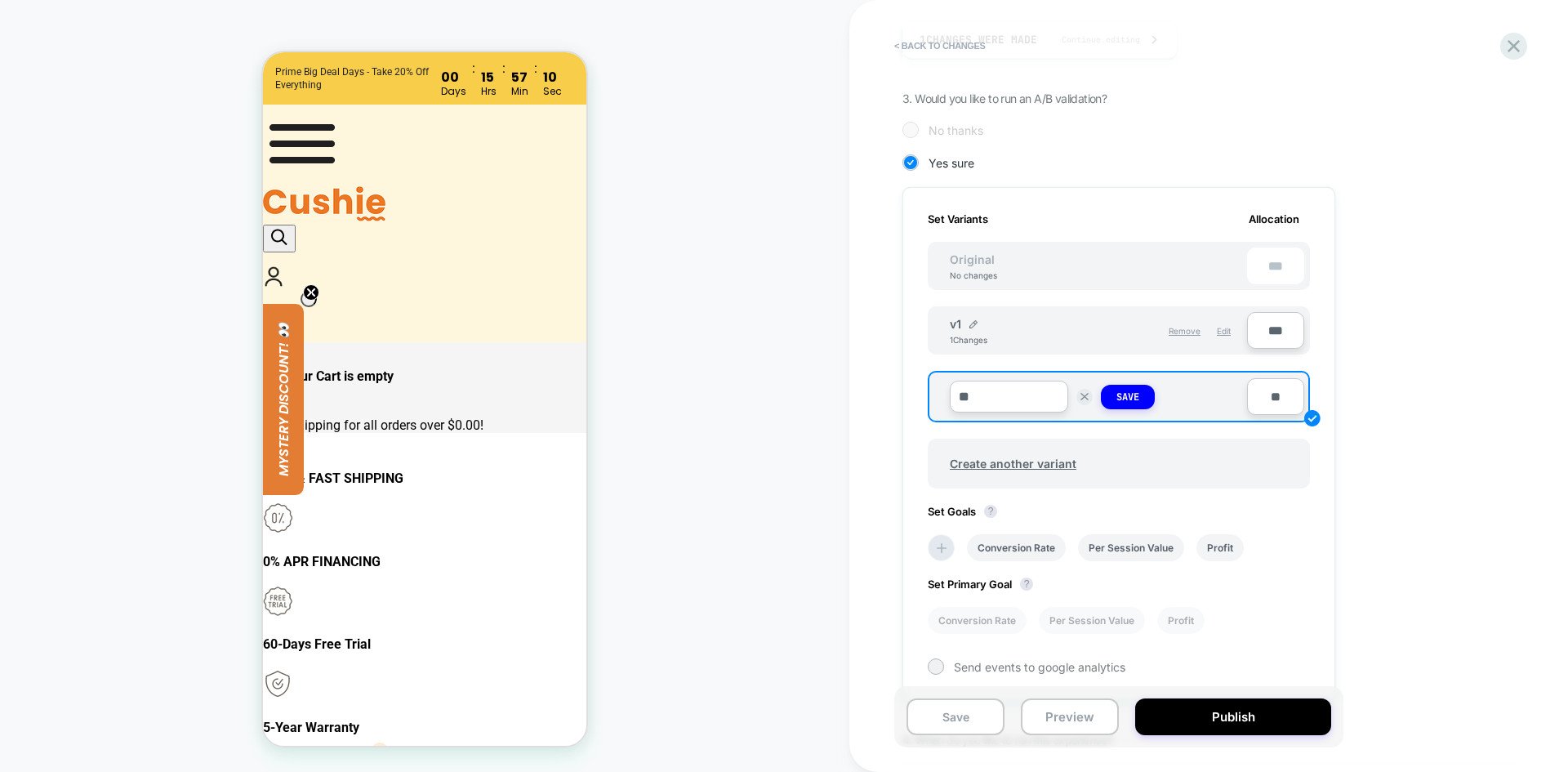
type input "**"
type input "***"
type input "**"
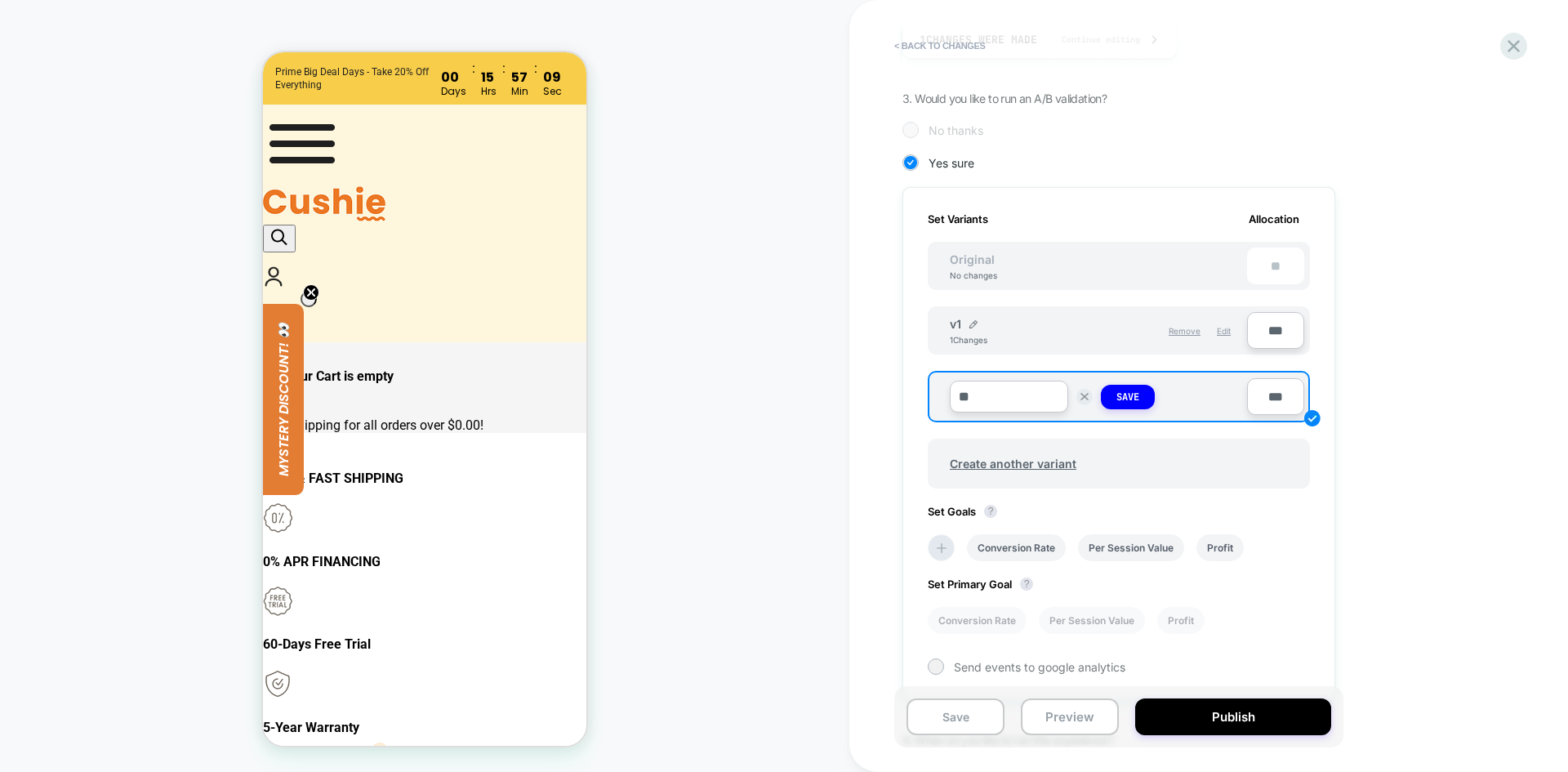
type input "***"
click at [1488, 528] on div "1. What audience and where will the experience run? Audience All Visitors Pages…" at bounding box center [1200, 335] width 596 height 1002
click at [1141, 394] on button "Save" at bounding box center [1128, 397] width 54 height 25
click at [941, 721] on button "Save" at bounding box center [956, 716] width 98 height 36
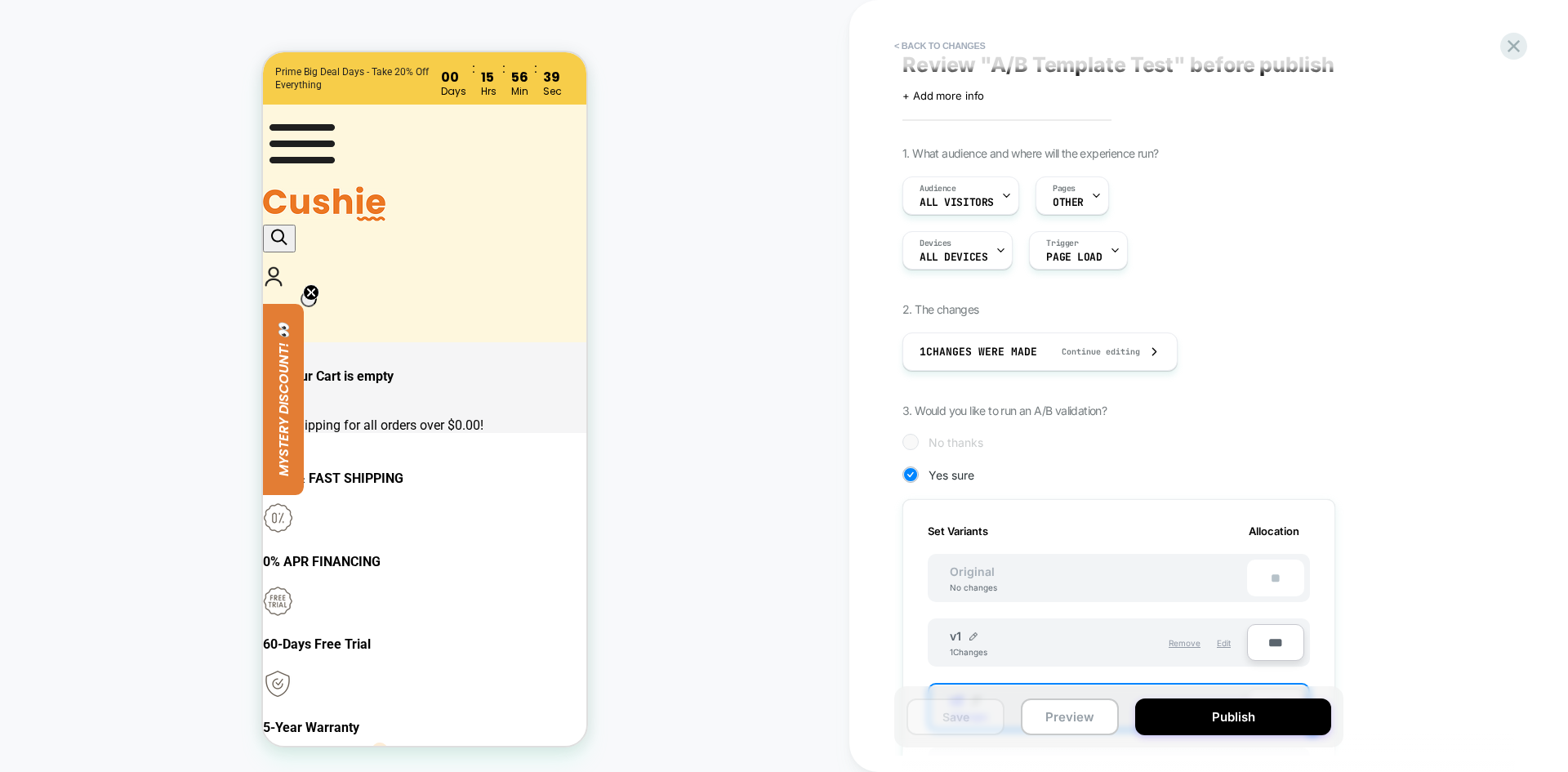
scroll to position [0, 0]
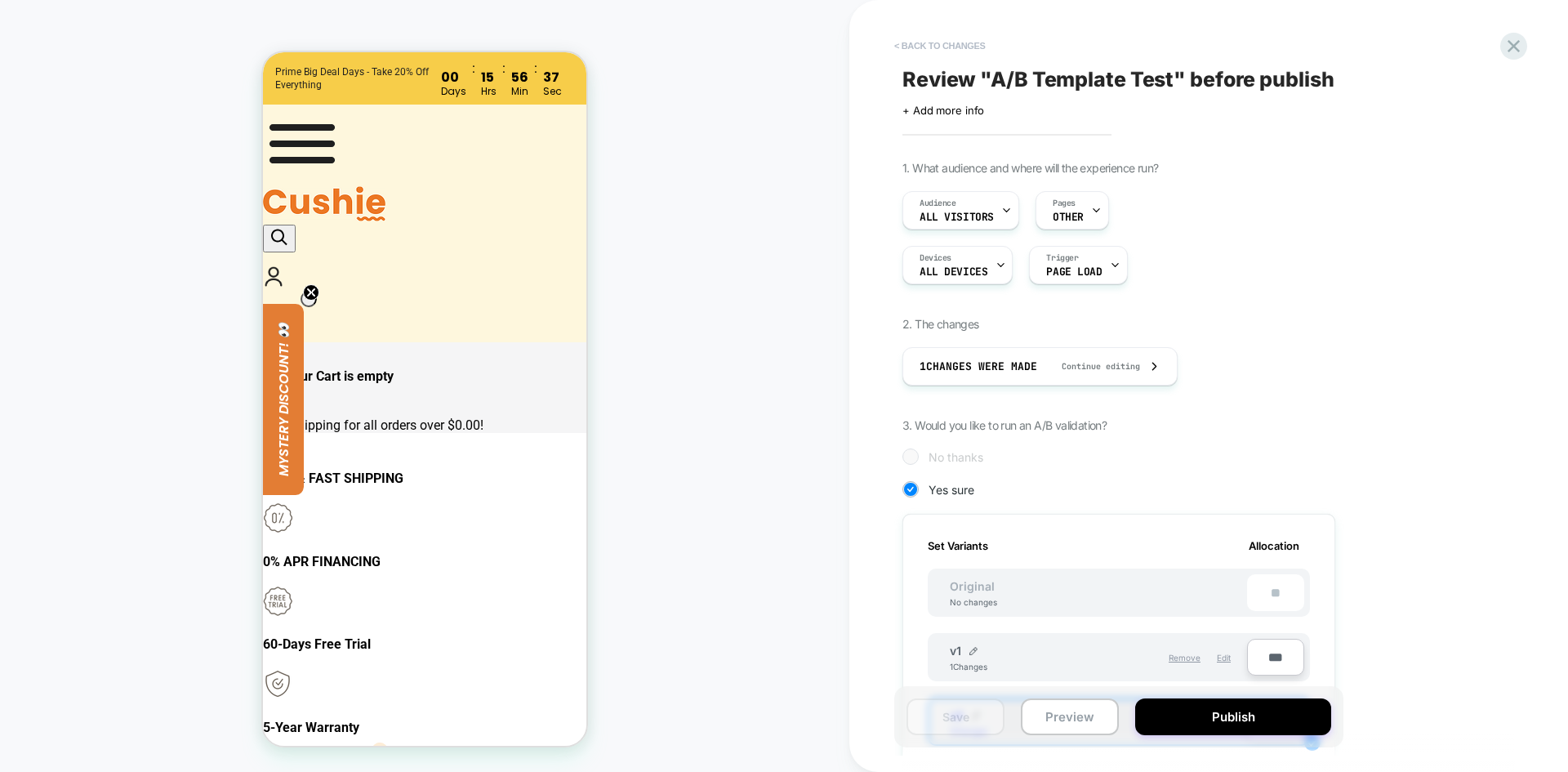
click at [941, 44] on button "< Back to changes" at bounding box center [940, 46] width 107 height 26
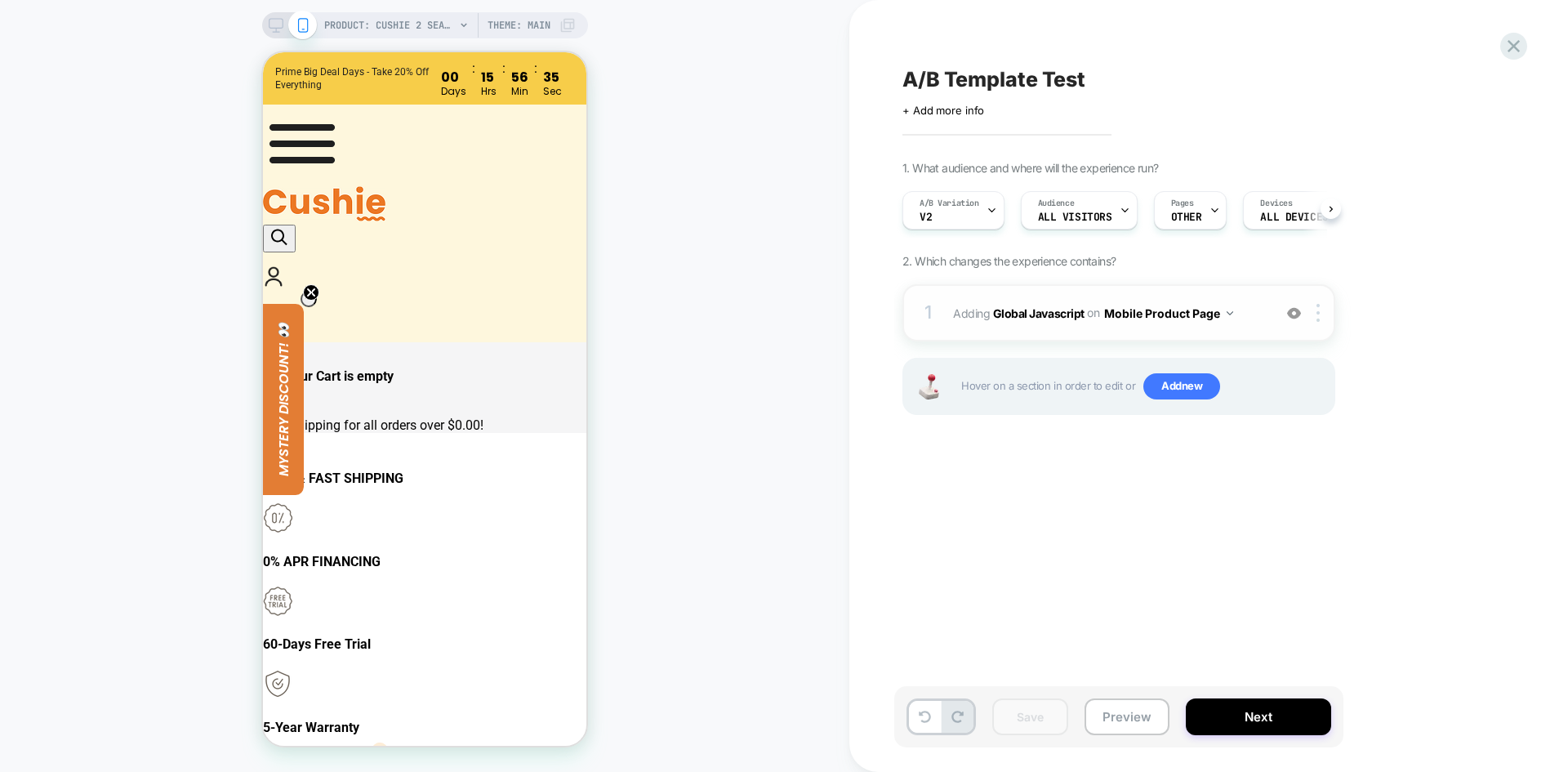
scroll to position [0, 1]
click at [1045, 311] on b "Global Javascript" at bounding box center [1038, 312] width 92 height 14
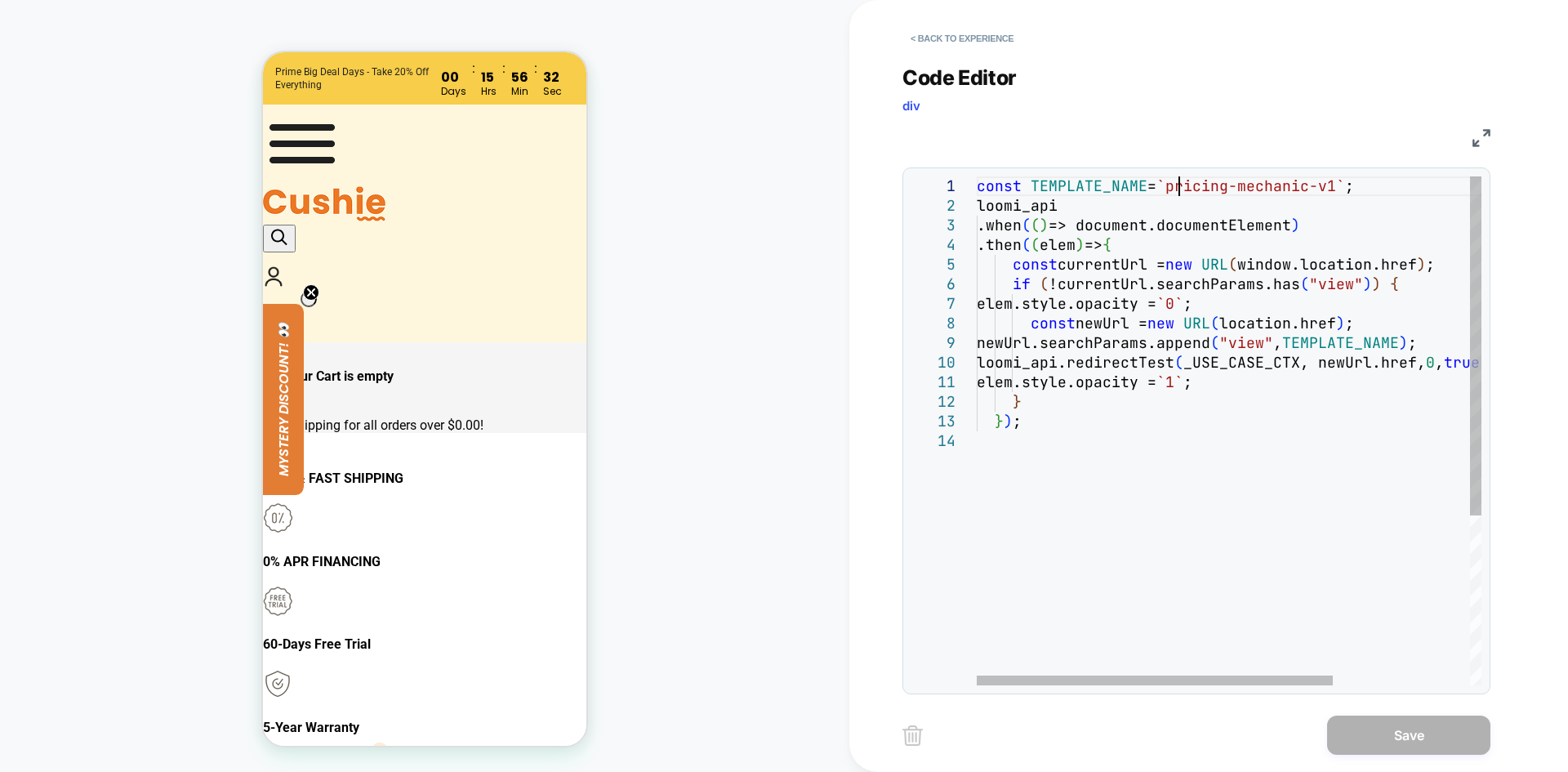
scroll to position [0, 0]
drag, startPoint x: 1184, startPoint y: 192, endPoint x: 1345, endPoint y: 188, distance: 161.0
click at [1345, 188] on div "const TEMPLATE_NAME = `pricing-mechanic-v1` ; loomi_api .when ( ( ) => document…" at bounding box center [1327, 558] width 699 height 764
type textarea "**********"
click at [1300, 375] on div "const TEMPLATE_NAME = `pricing-mechanic-v2` ; loomi_api .when ( ( ) => document…" at bounding box center [1327, 558] width 699 height 764
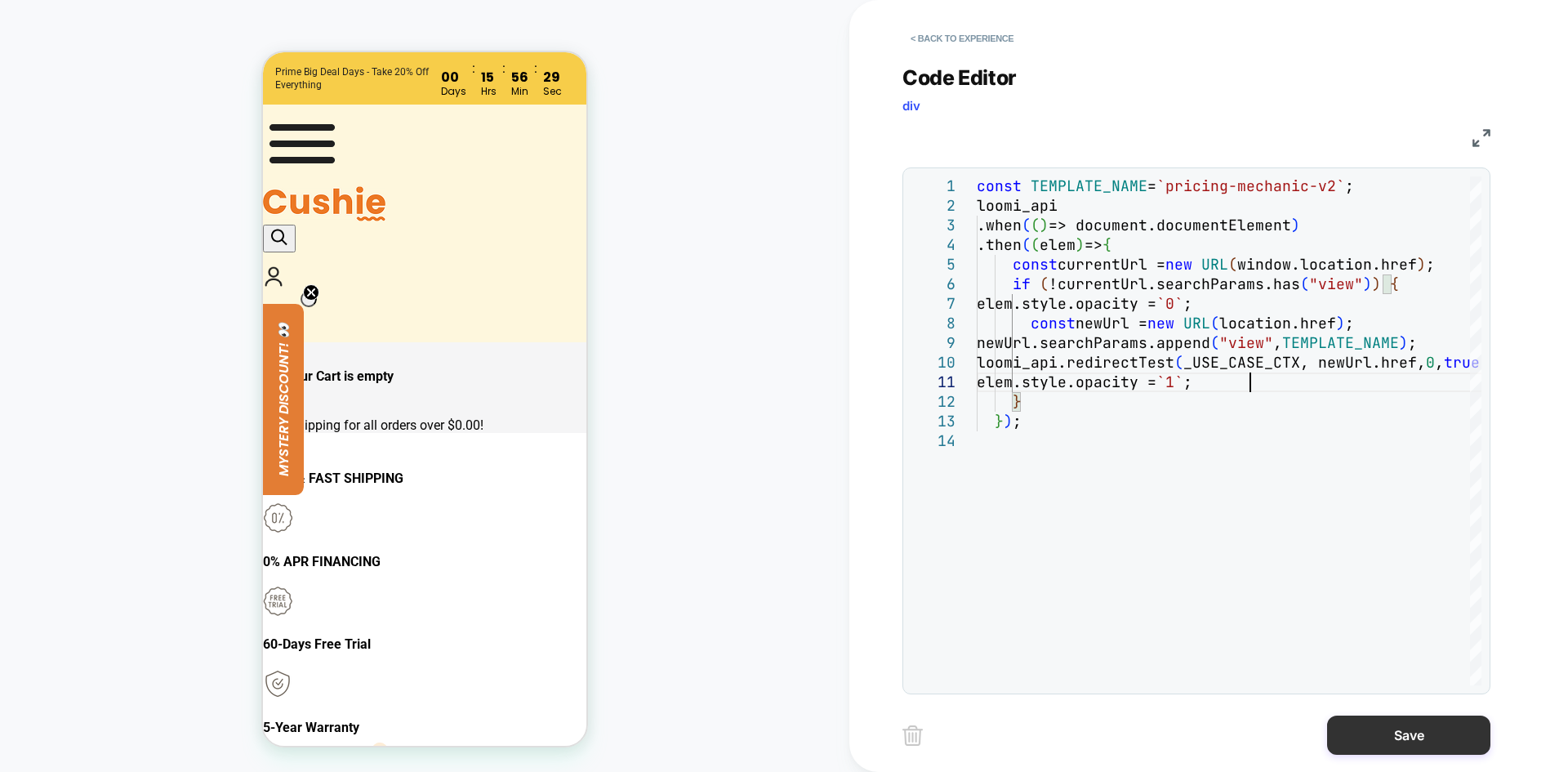
click at [1403, 737] on button "Save" at bounding box center [1410, 735] width 164 height 39
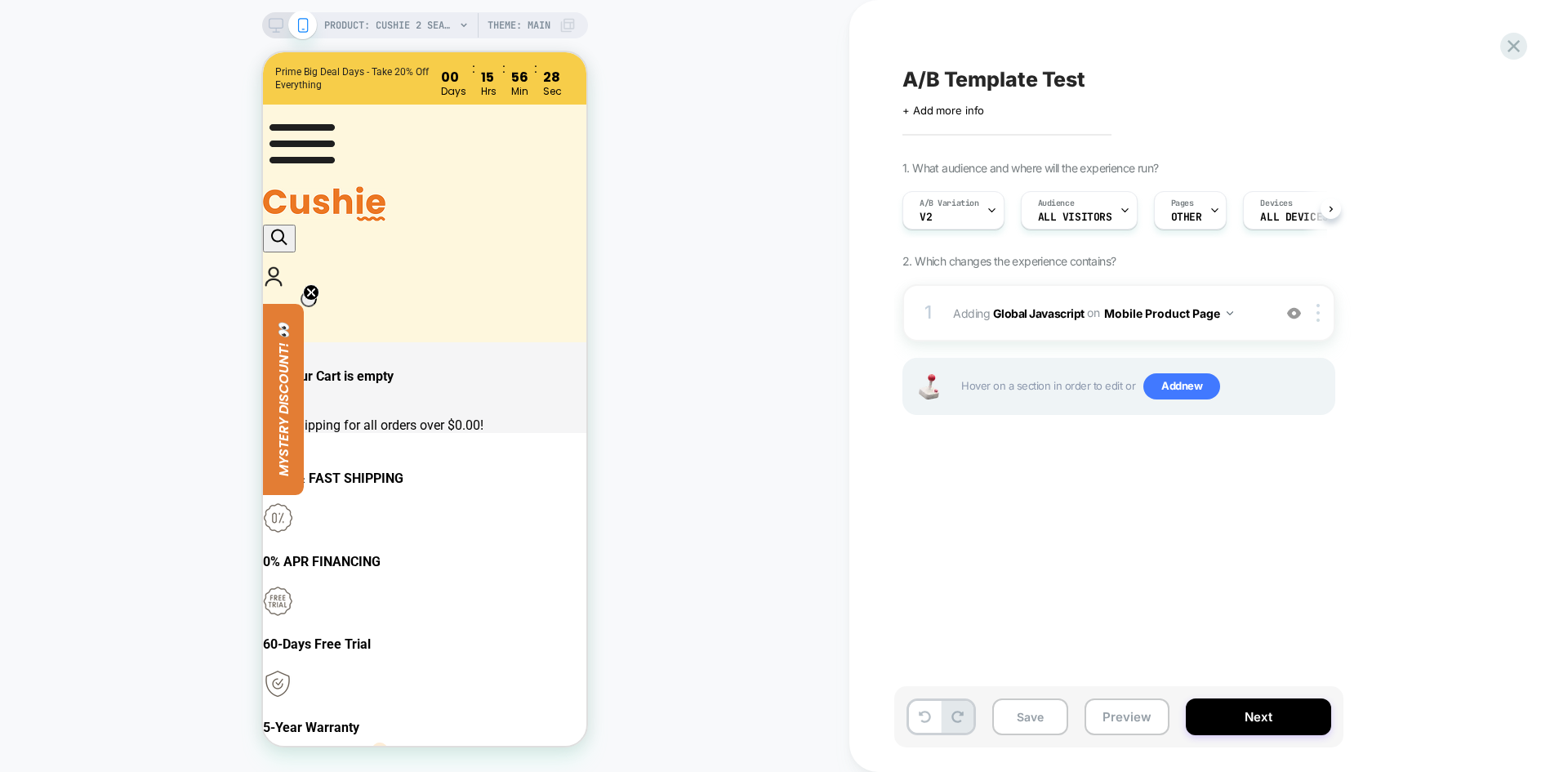
scroll to position [0, 1]
click at [1033, 716] on button "Save" at bounding box center [1030, 716] width 76 height 36
click at [1185, 391] on span "Add new" at bounding box center [1182, 386] width 76 height 26
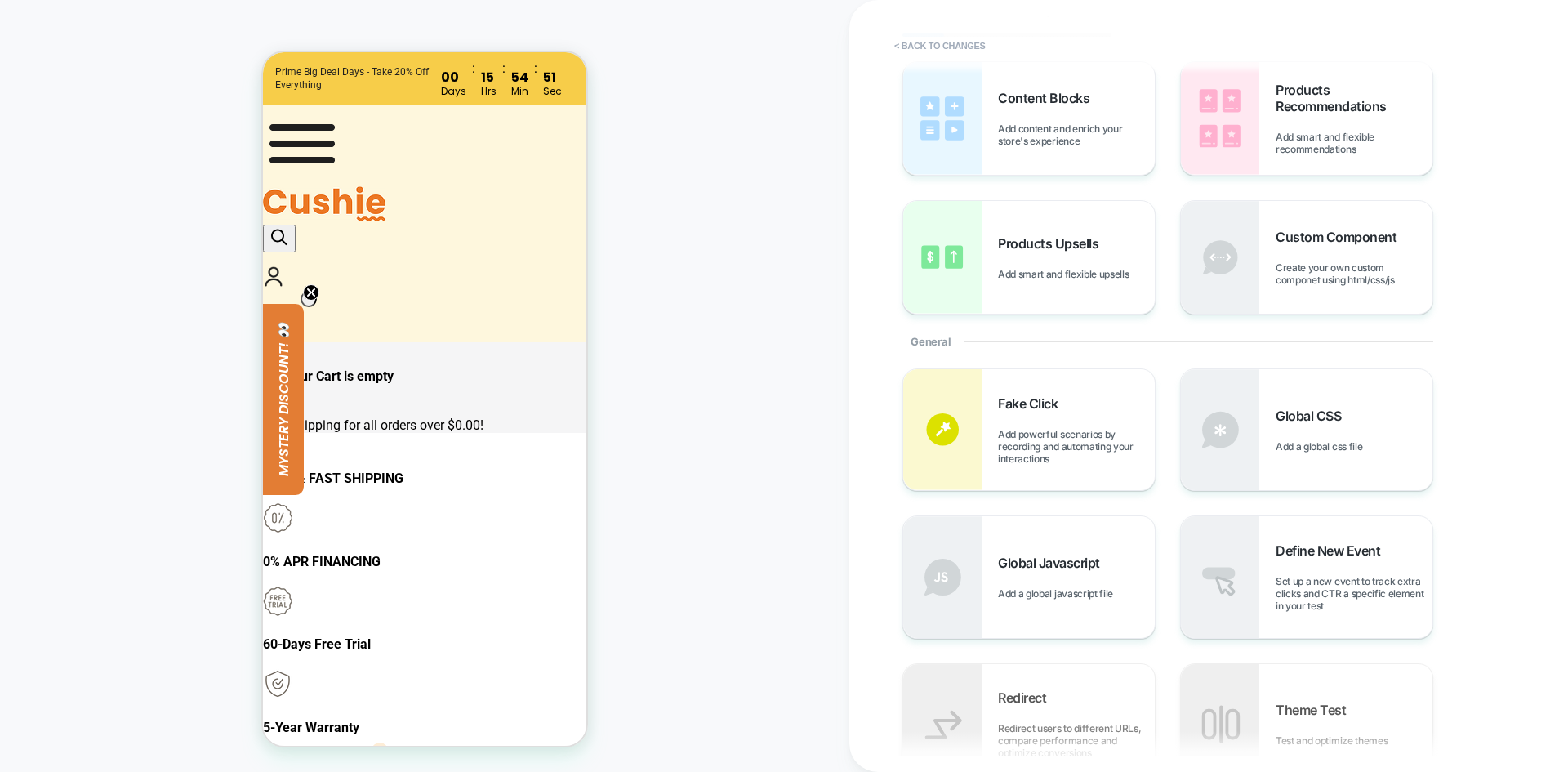
scroll to position [0, 0]
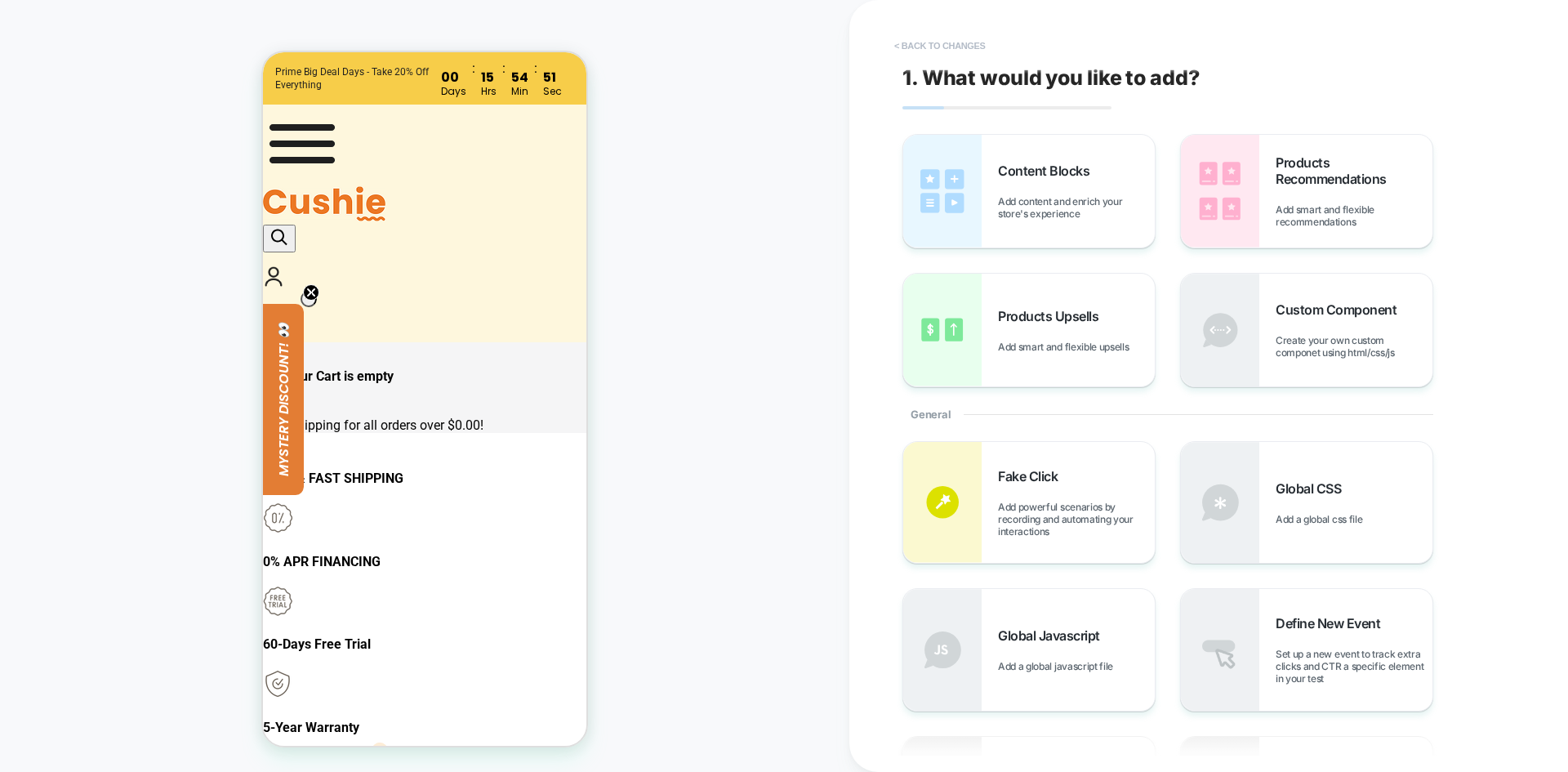
click at [938, 50] on button "< Back to changes" at bounding box center [940, 46] width 107 height 26
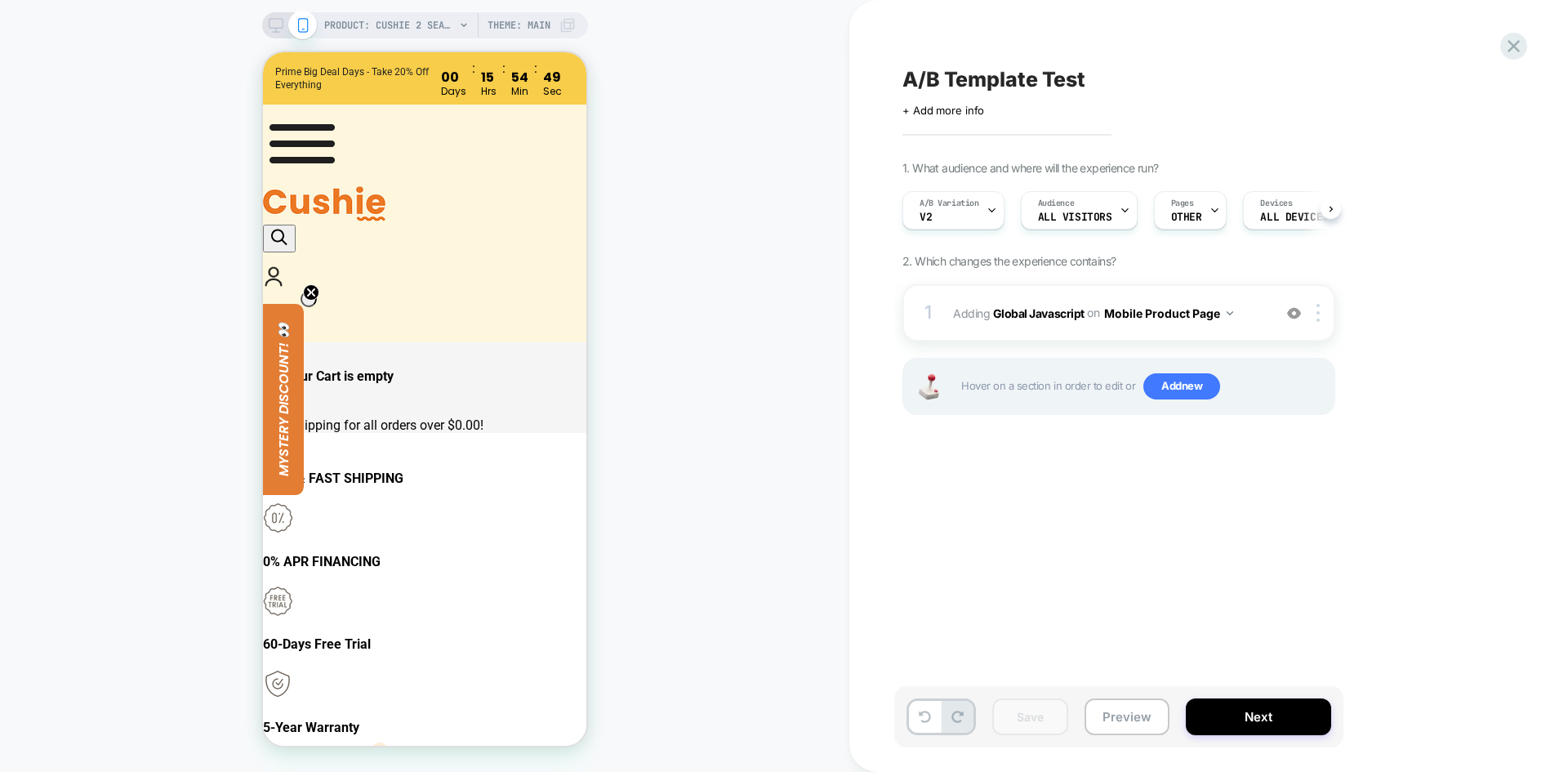
scroll to position [0, 1]
click at [1025, 310] on b "Global Javascript" at bounding box center [1038, 312] width 92 height 14
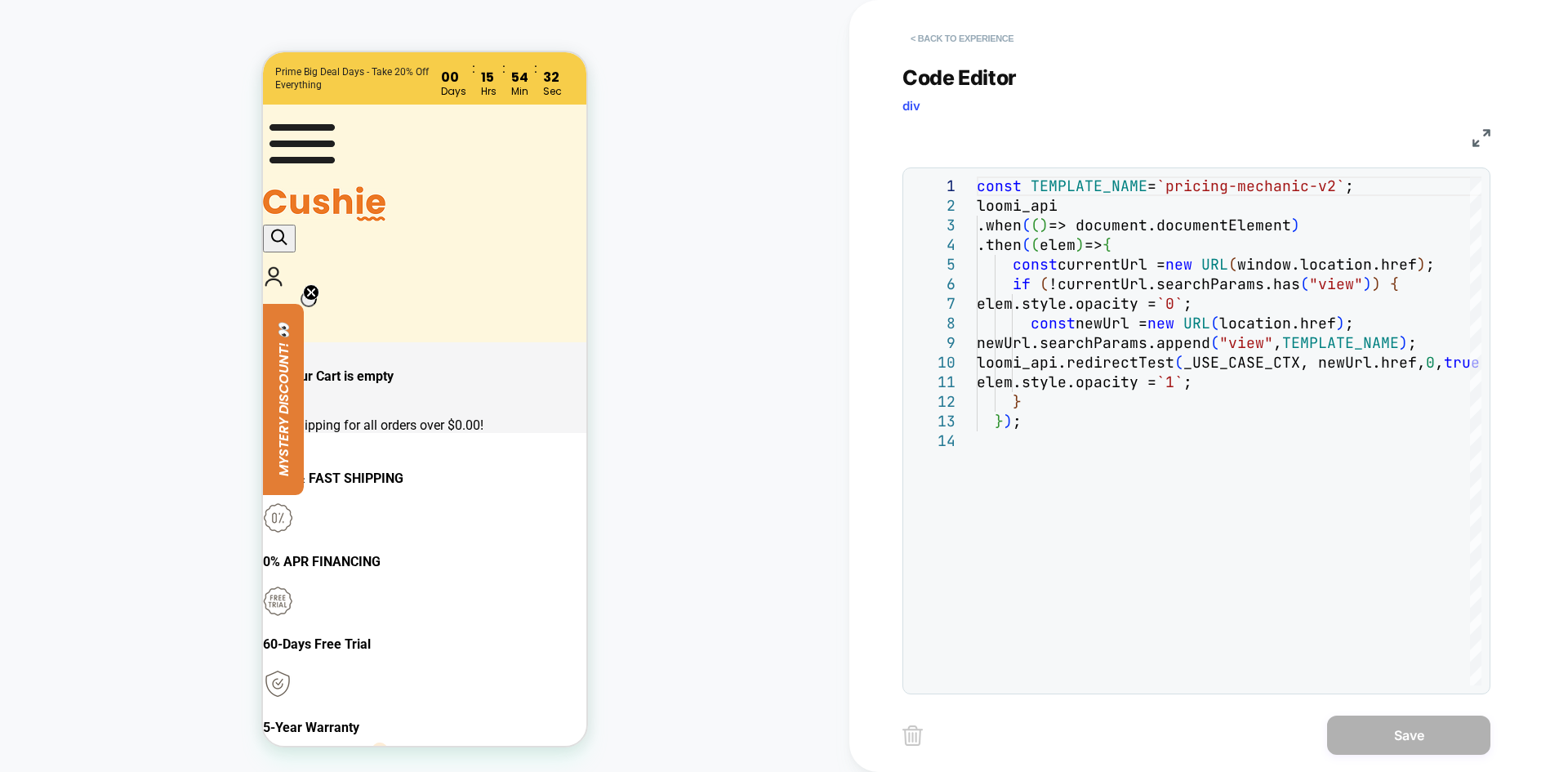
click at [977, 44] on button "< Back to experience" at bounding box center [962, 38] width 119 height 26
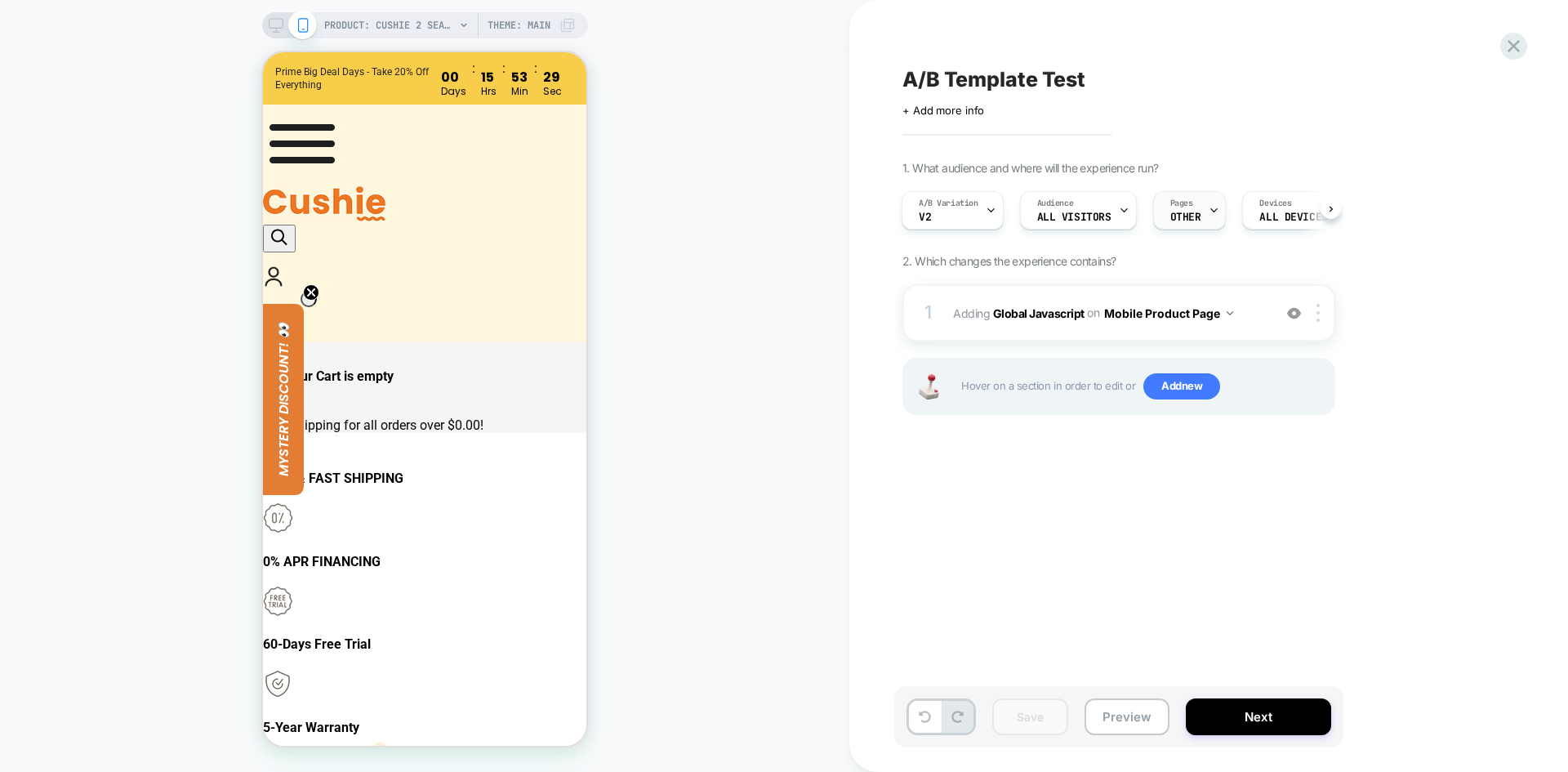
click at [1204, 217] on div "Pages OTHER" at bounding box center [1186, 210] width 64 height 36
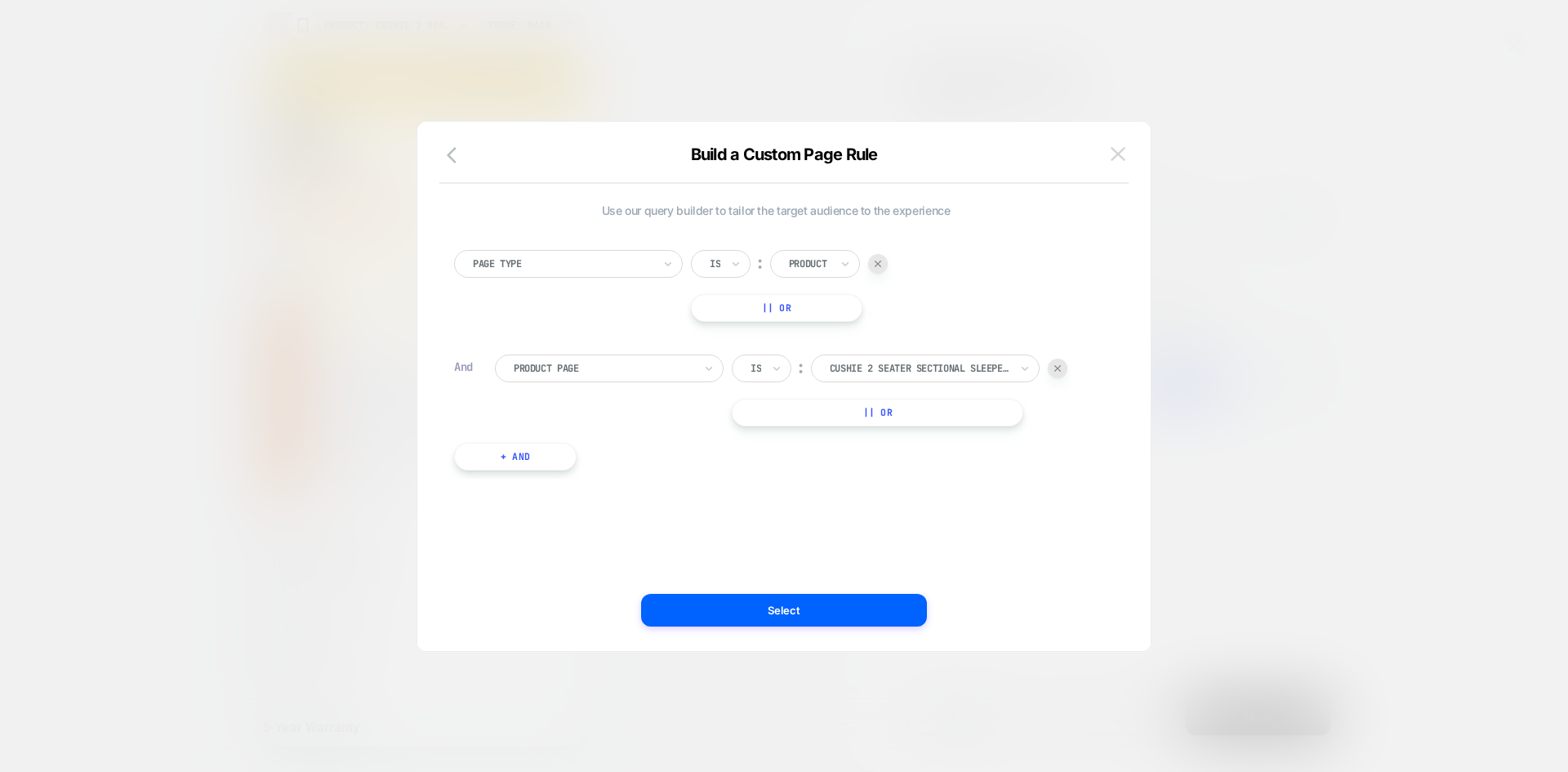
click at [1118, 151] on img at bounding box center [1118, 154] width 15 height 14
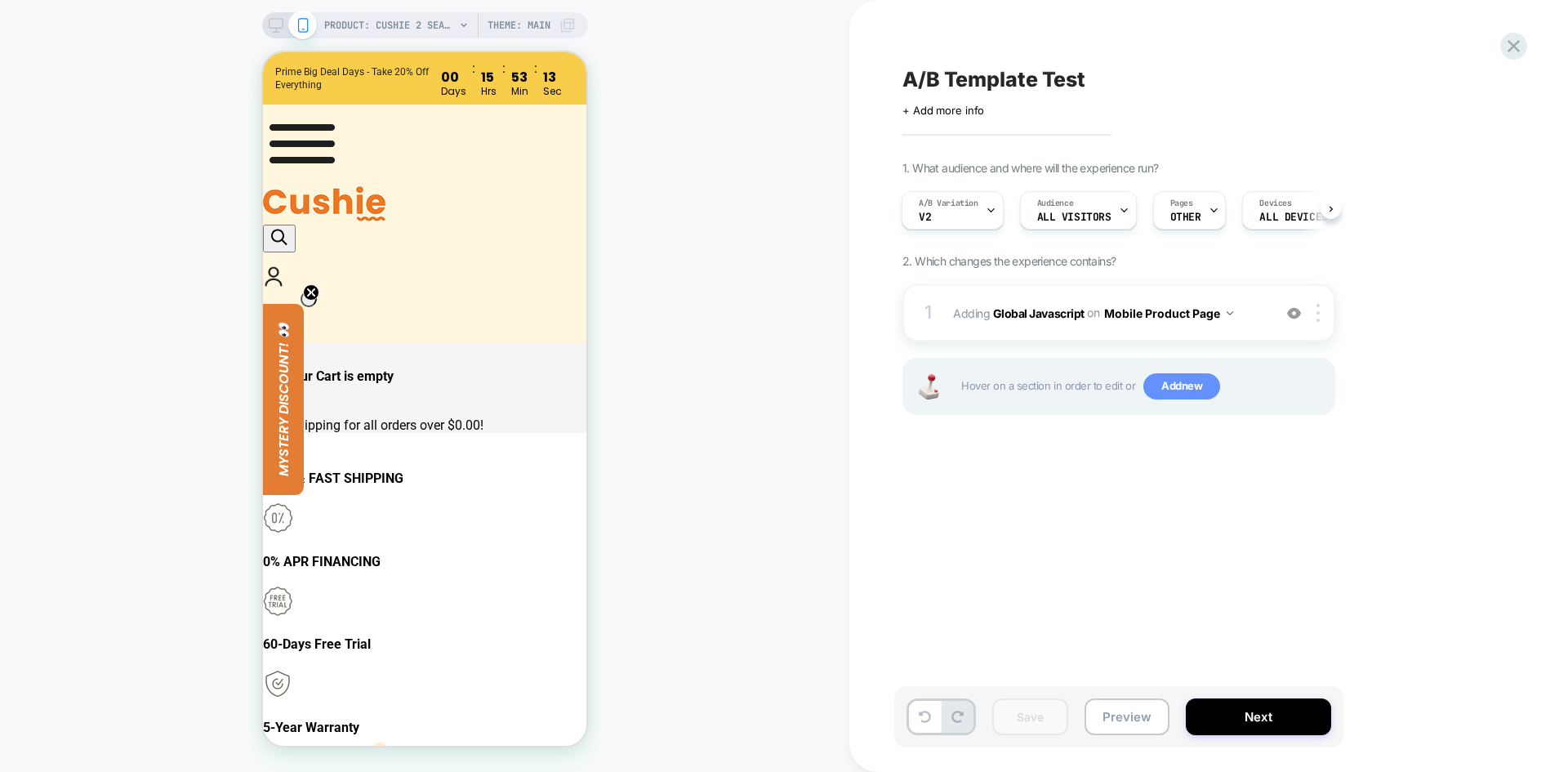
click at [1177, 396] on span "Add new" at bounding box center [1182, 386] width 76 height 26
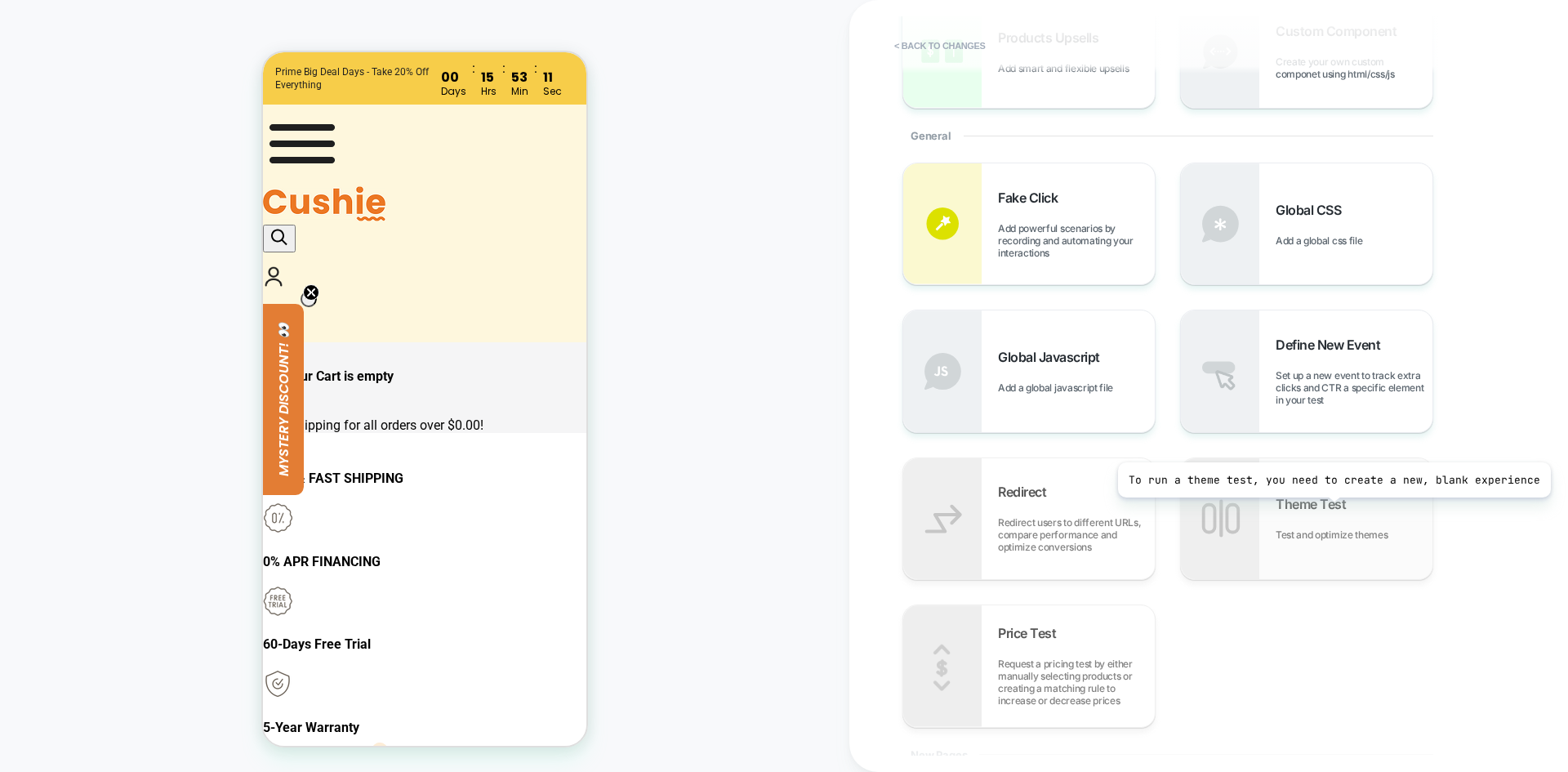
scroll to position [327, 0]
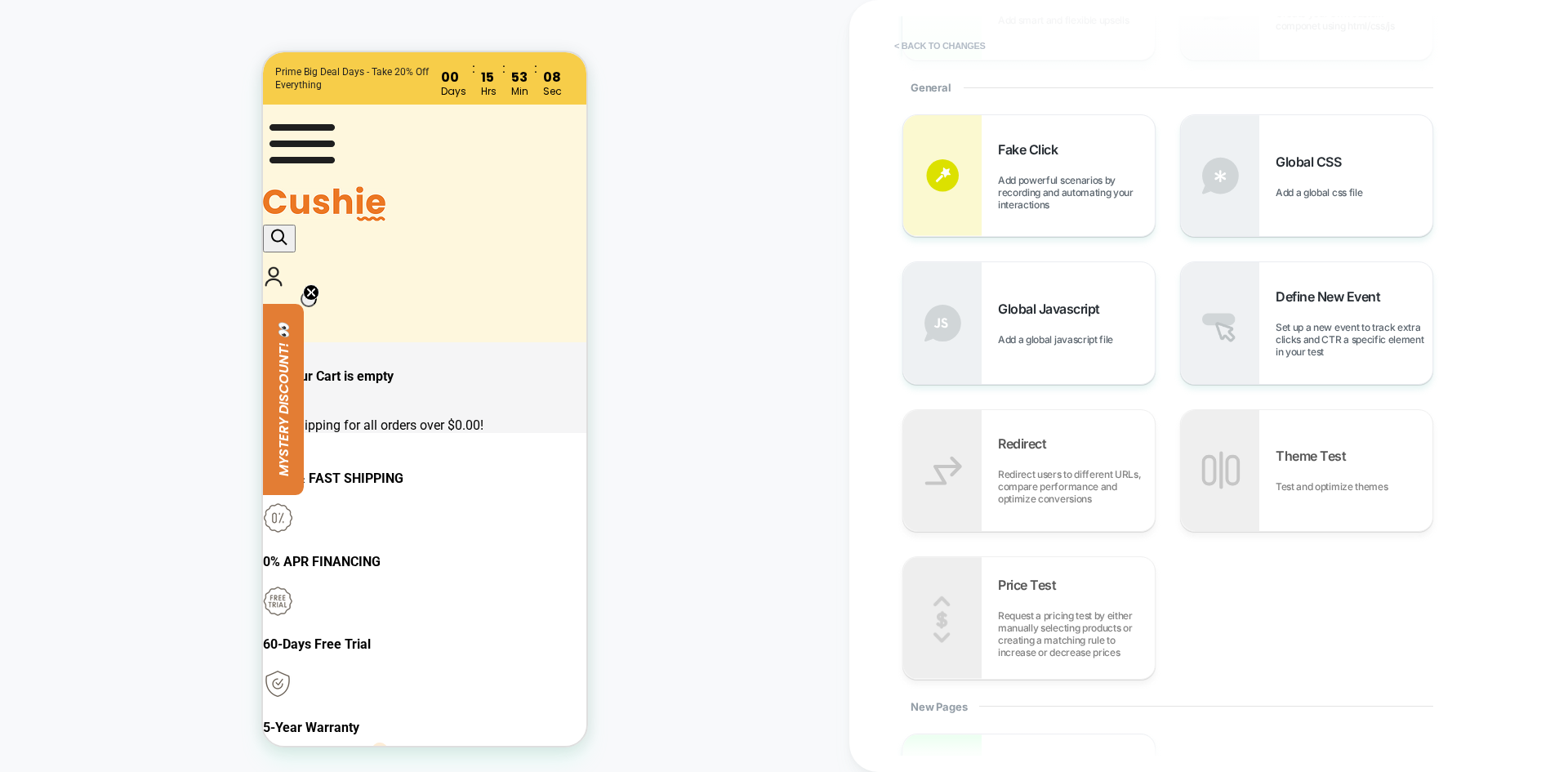
click at [946, 39] on button "< Back to changes" at bounding box center [940, 46] width 107 height 26
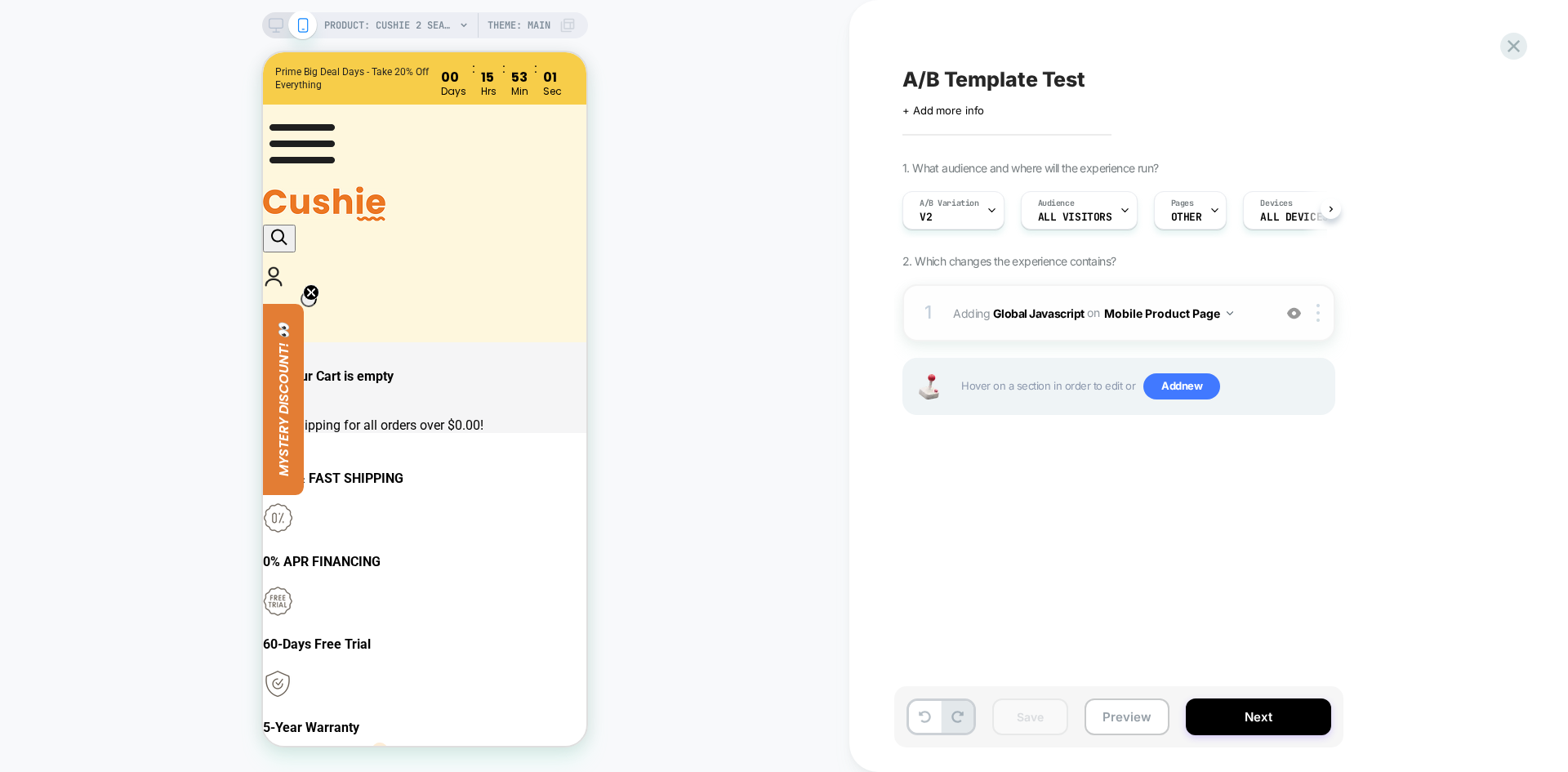
scroll to position [0, 1]
click at [1004, 320] on b "Global Javascript" at bounding box center [1038, 312] width 92 height 14
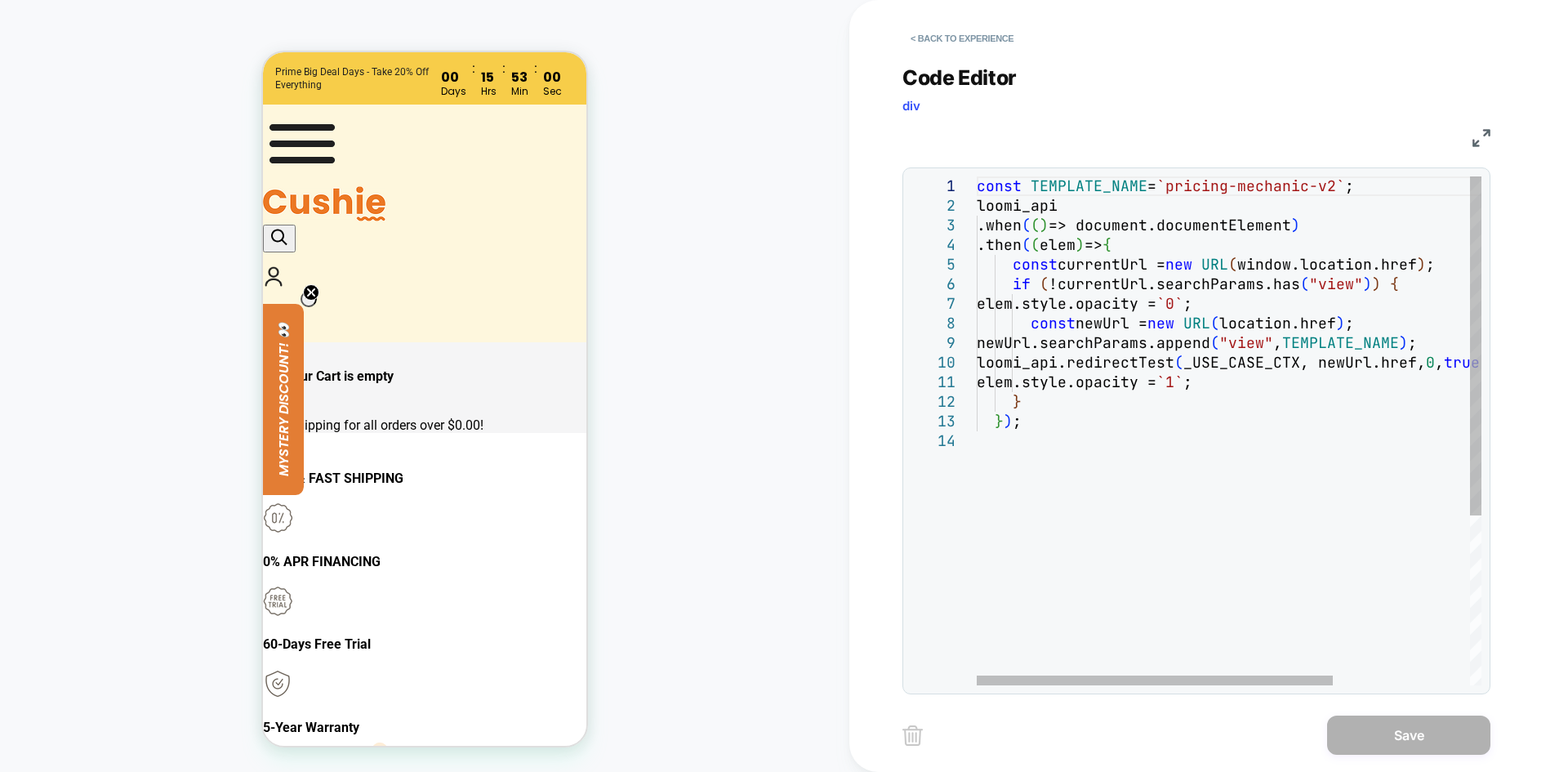
scroll to position [0, 0]
click at [1175, 199] on div "const TEMPLATE_NAME = `pricing-mechanic-v2` ; loomi_api .when ( ( ) => document…" at bounding box center [1327, 558] width 699 height 764
drag, startPoint x: 1170, startPoint y: 186, endPoint x: 1354, endPoint y: 191, distance: 184.1
click at [1354, 191] on div "const TEMPLATE_NAME = `pricing-mechanic-v2` ; loomi_api .when ( ( ) => document…" at bounding box center [1327, 558] width 699 height 764
click at [1360, 223] on div "const TEMPLATE_NAME = `pricing-mechanic-v2` ; loomi_api .when ( ( ) => document…" at bounding box center [1327, 558] width 699 height 764
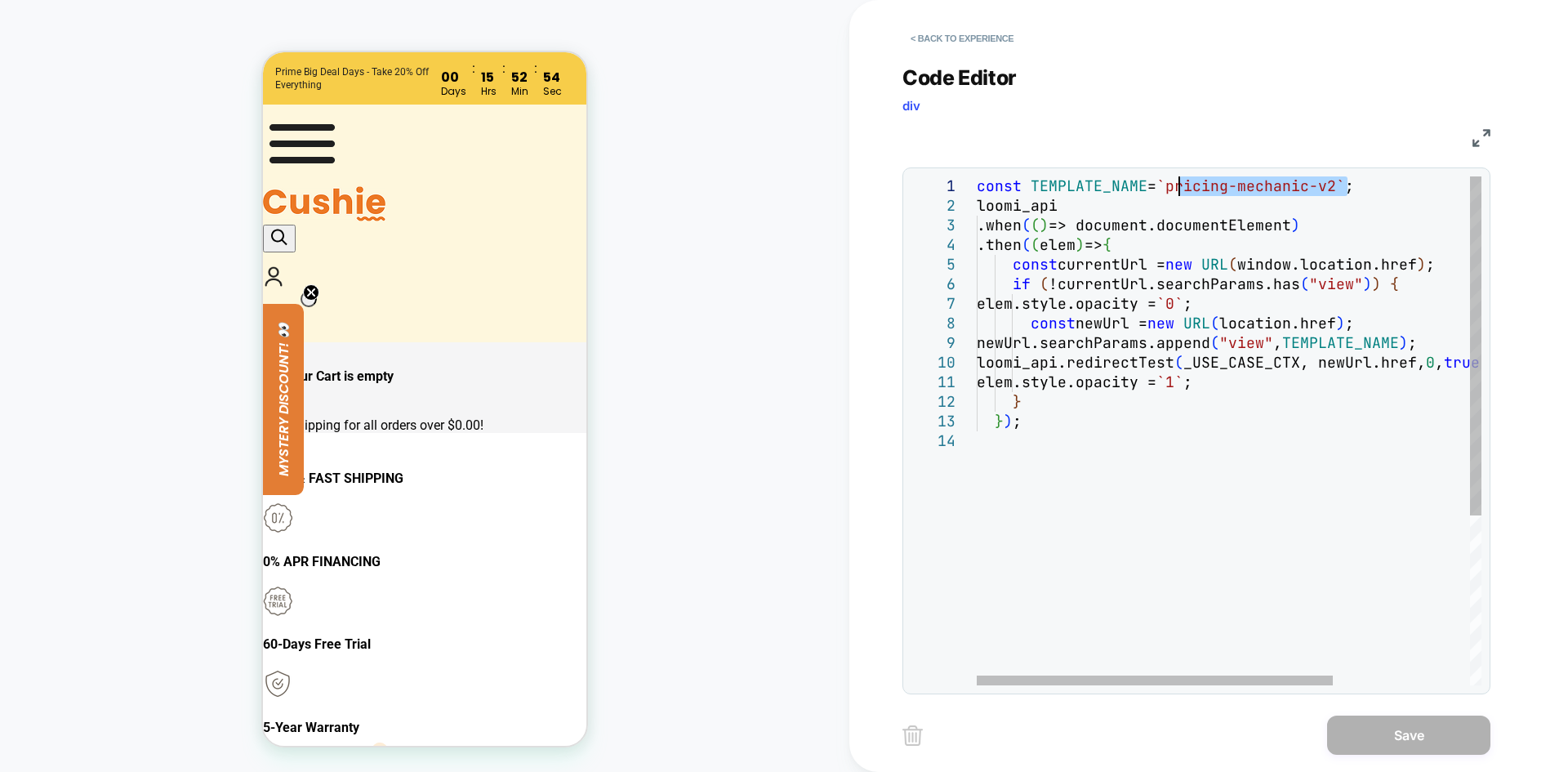
drag, startPoint x: 1351, startPoint y: 185, endPoint x: 1180, endPoint y: 187, distance: 171.0
click at [1180, 187] on div "const TEMPLATE_NAME = `pricing-mechanic-v2` ; loomi_api .when ( ( ) => document…" at bounding box center [1327, 558] width 699 height 764
click at [1282, 227] on div "const TEMPLATE_NAME = `pricing-mechanic-v2` ; loomi_api .when ( ( ) => document…" at bounding box center [1327, 558] width 699 height 764
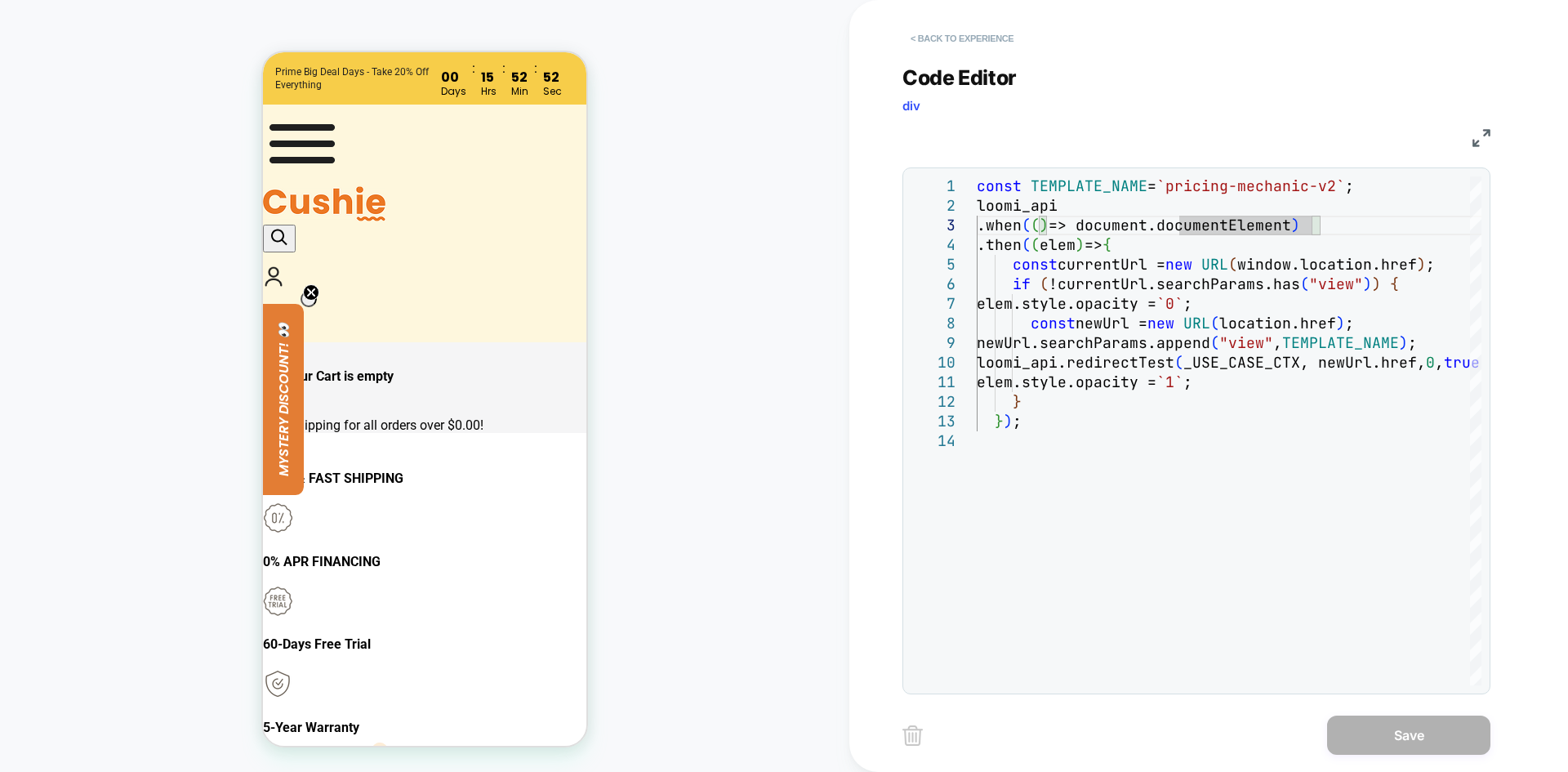
click at [977, 38] on button "< Back to experience" at bounding box center [962, 38] width 119 height 26
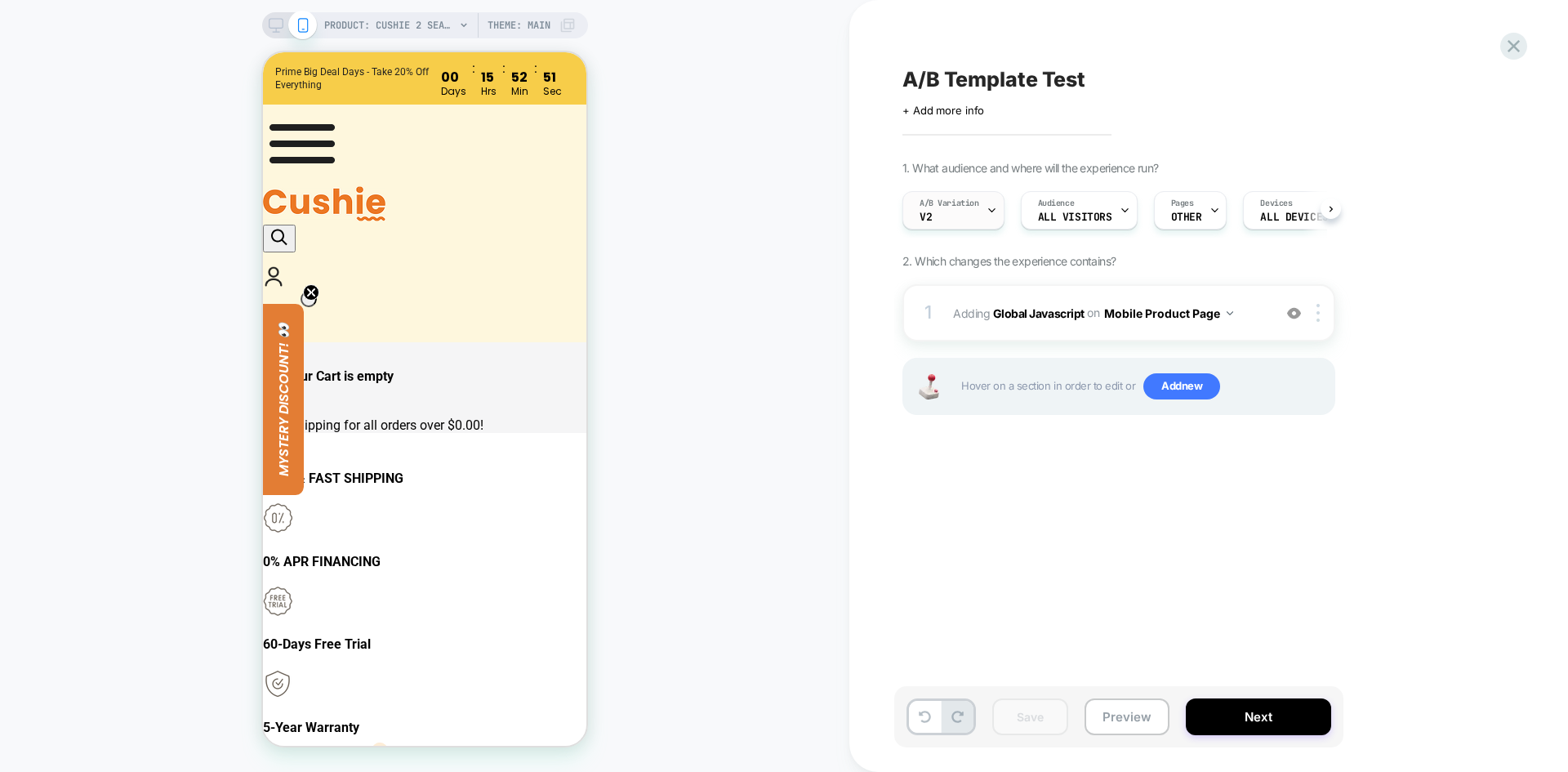
scroll to position [0, 1]
click at [1200, 211] on div "Pages OTHER" at bounding box center [1186, 210] width 64 height 36
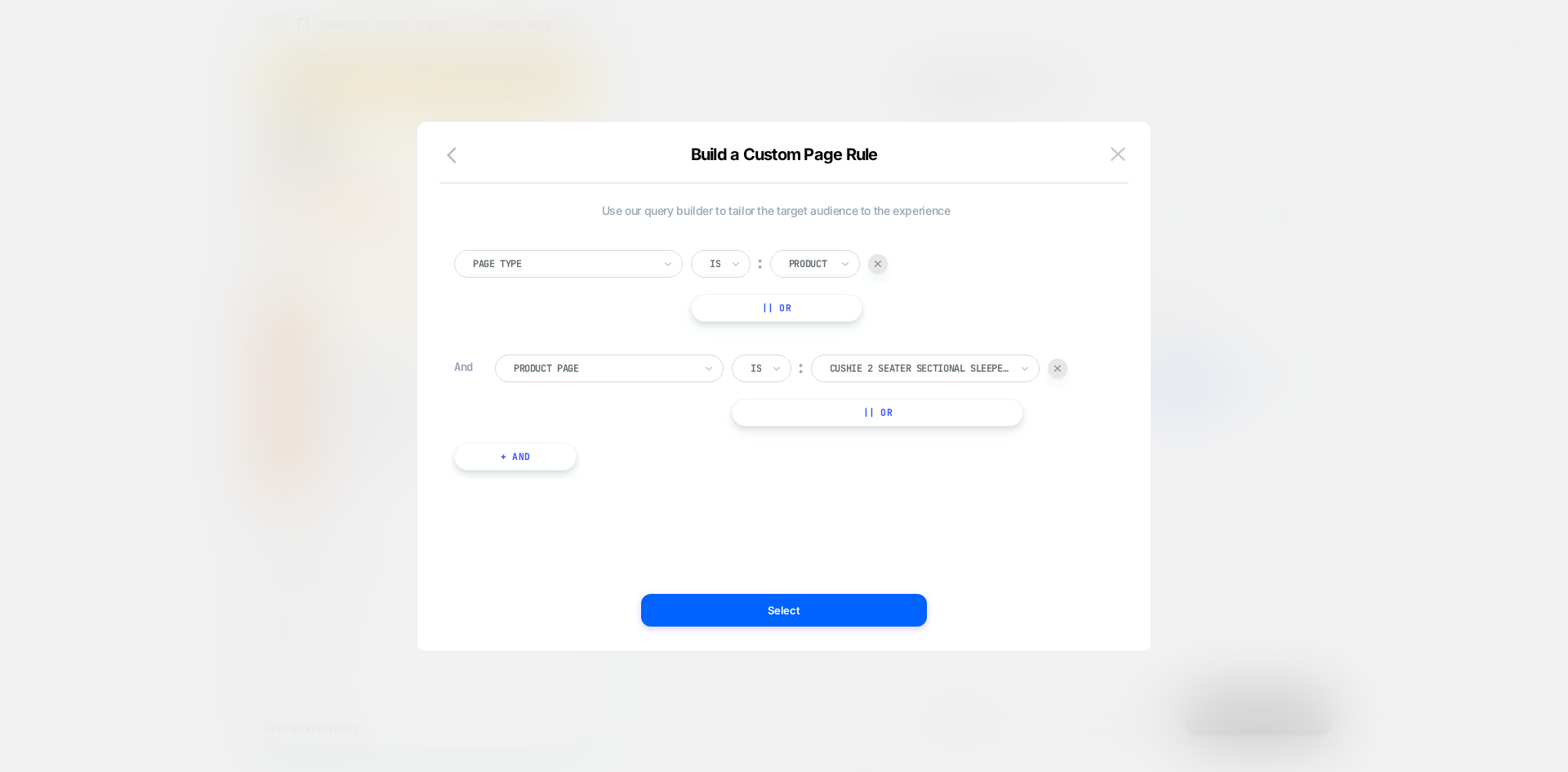
drag, startPoint x: 1121, startPoint y: 159, endPoint x: 1046, endPoint y: 173, distance: 76.3
click at [1121, 159] on img at bounding box center [1118, 154] width 15 height 14
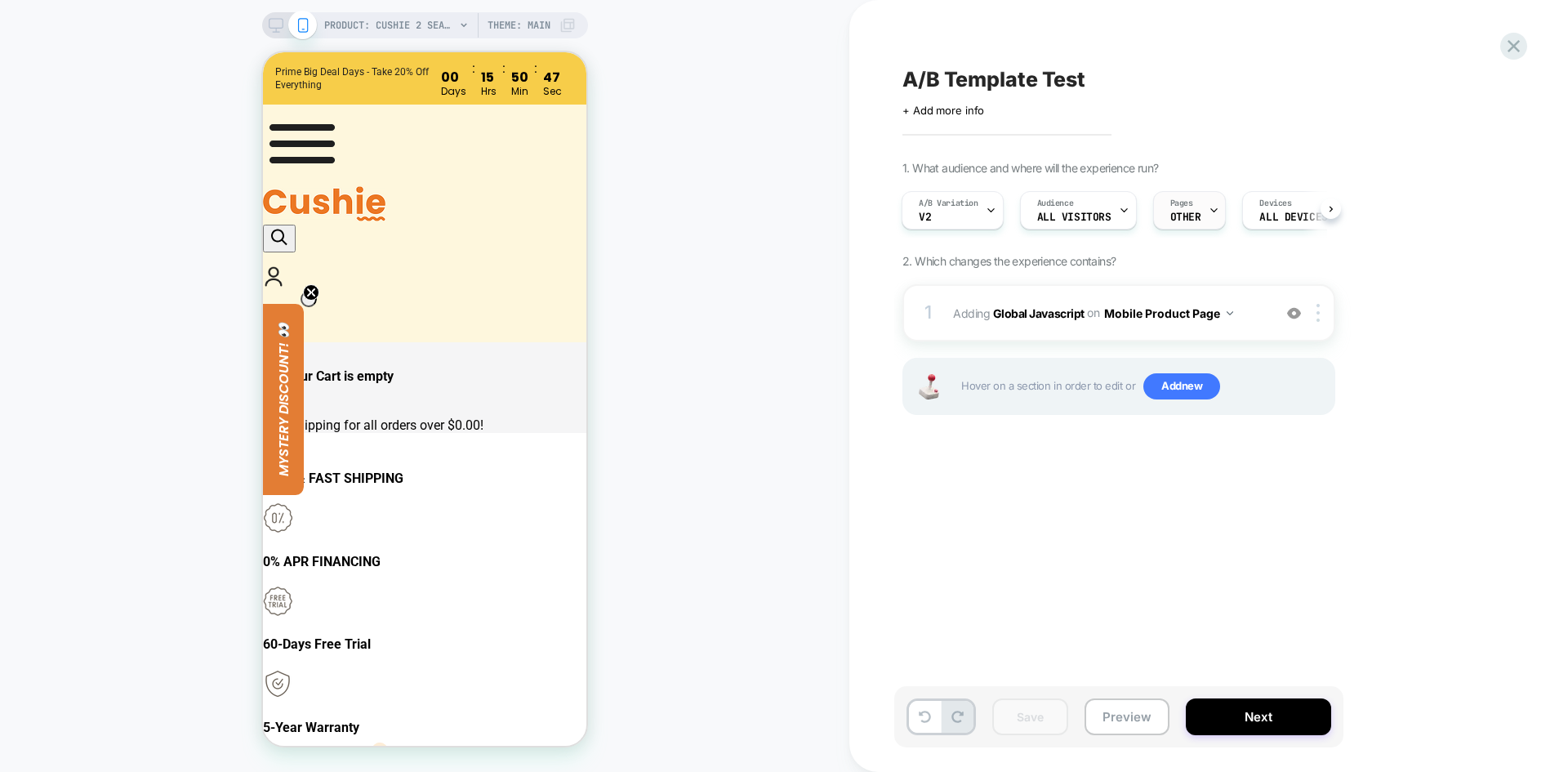
click at [1181, 213] on span "OTHER" at bounding box center [1186, 217] width 31 height 12
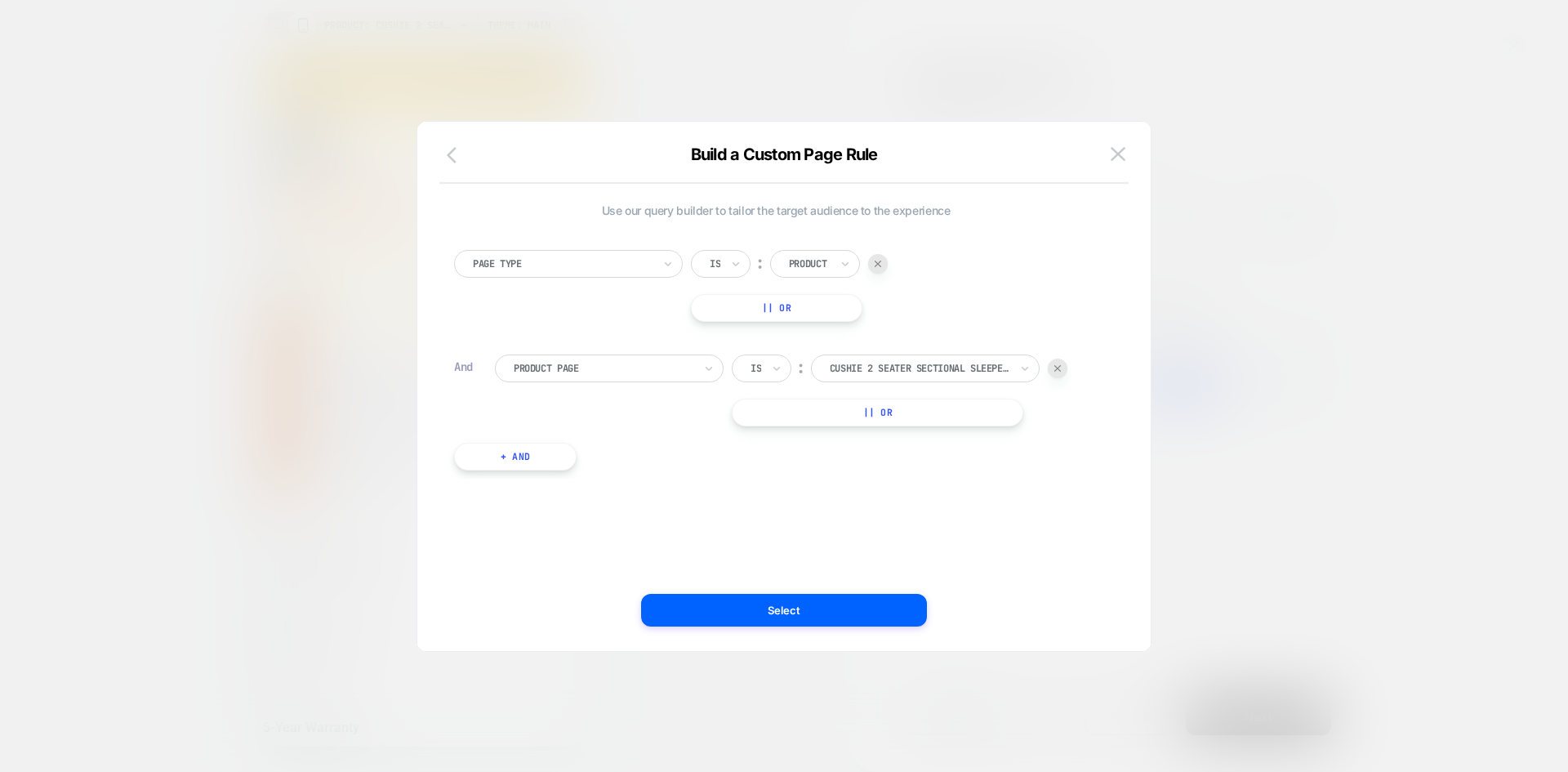
click at [445, 156] on button "button" at bounding box center [457, 157] width 29 height 24
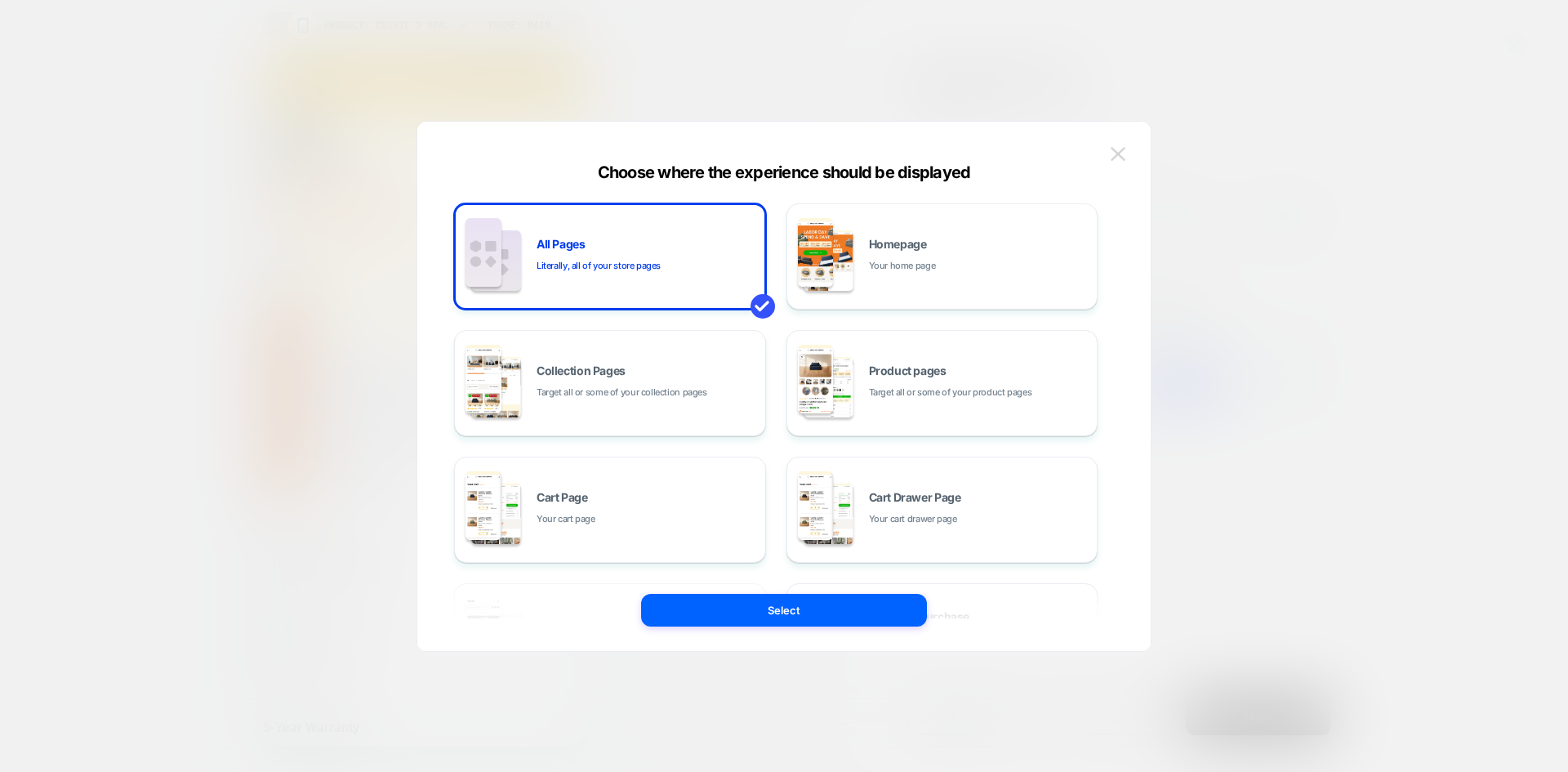
click at [1117, 147] on img at bounding box center [1118, 154] width 15 height 14
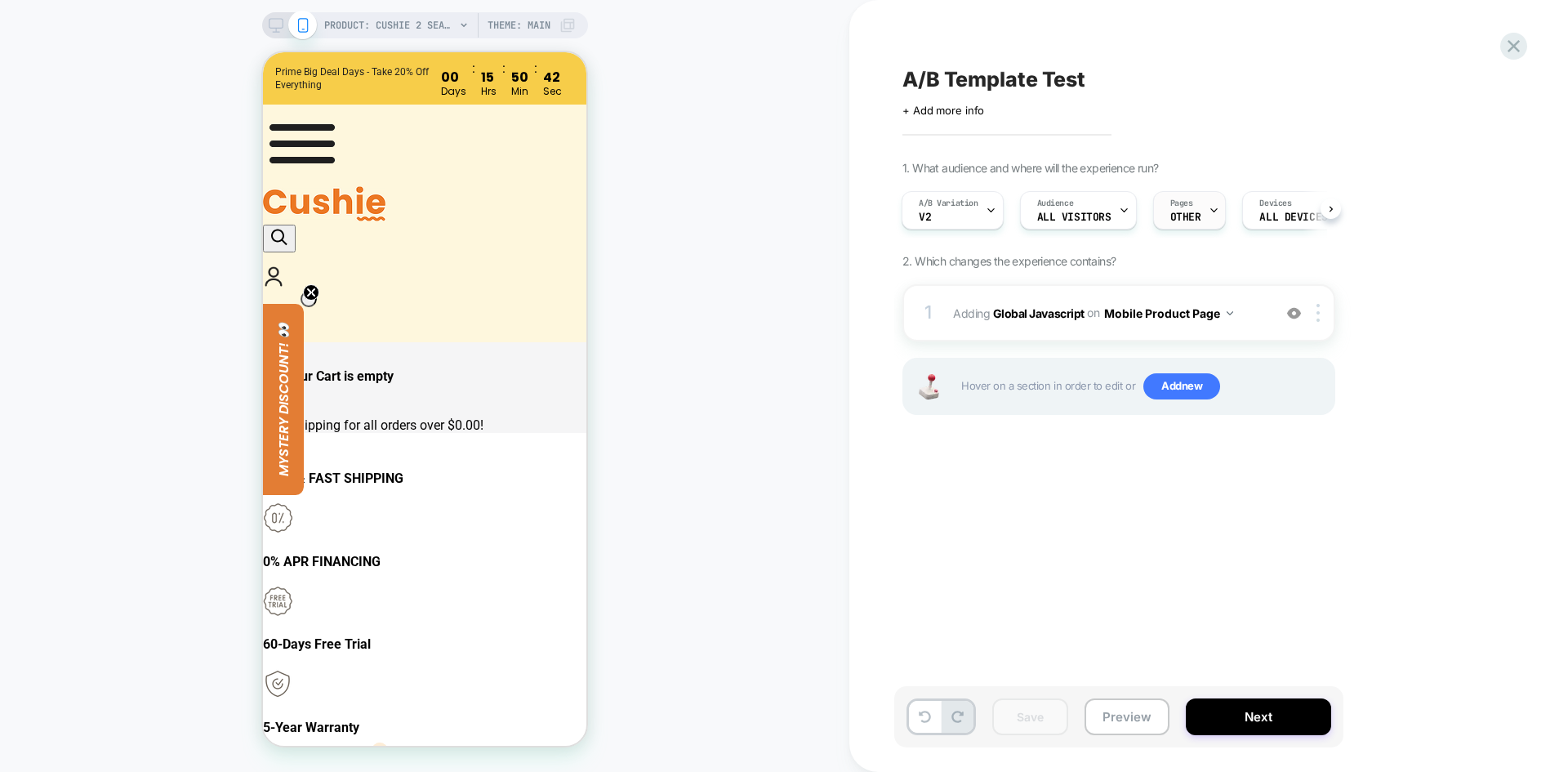
click at [1186, 218] on span "OTHER" at bounding box center [1186, 217] width 31 height 12
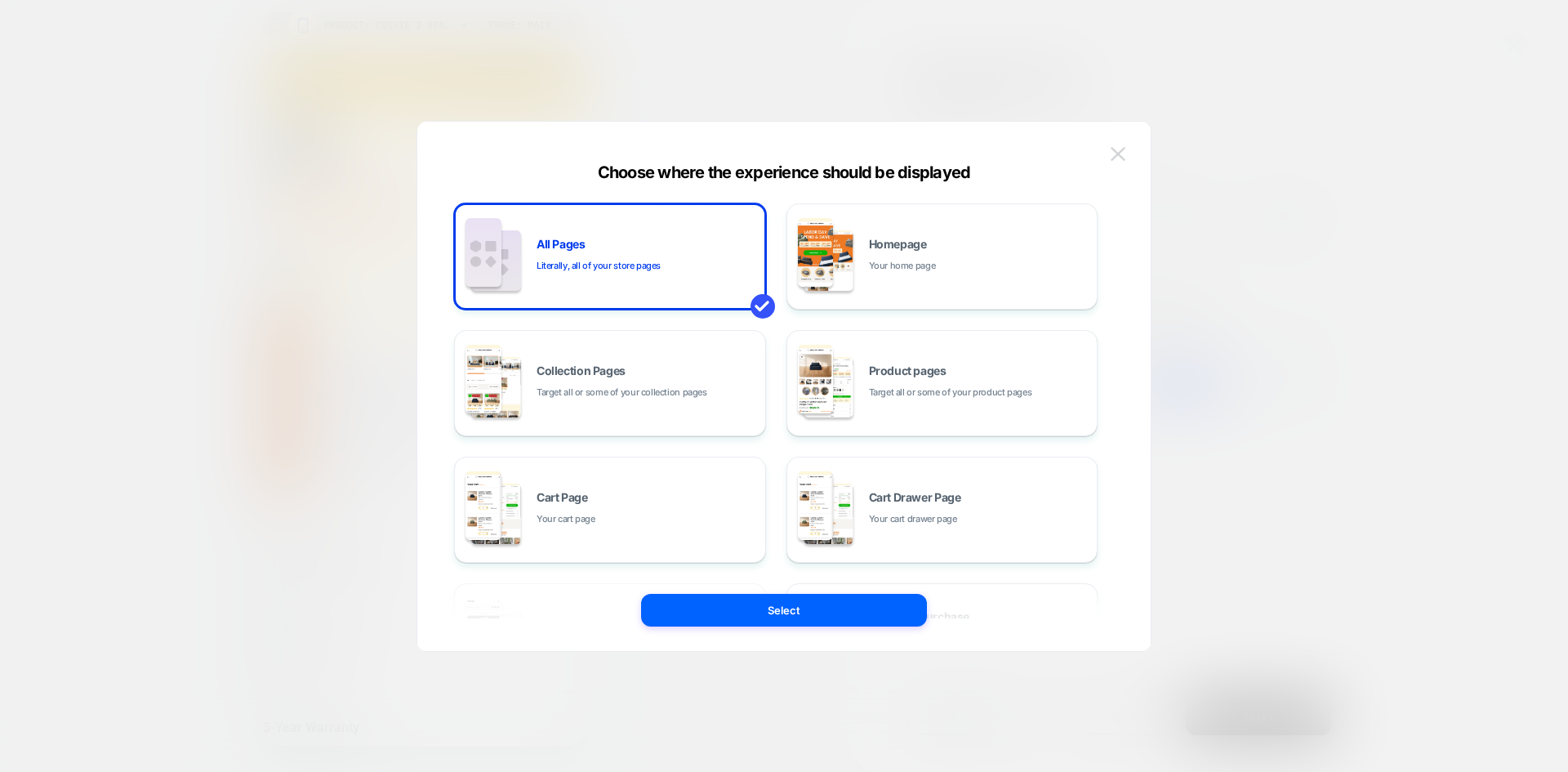
click at [1124, 151] on img at bounding box center [1118, 154] width 15 height 14
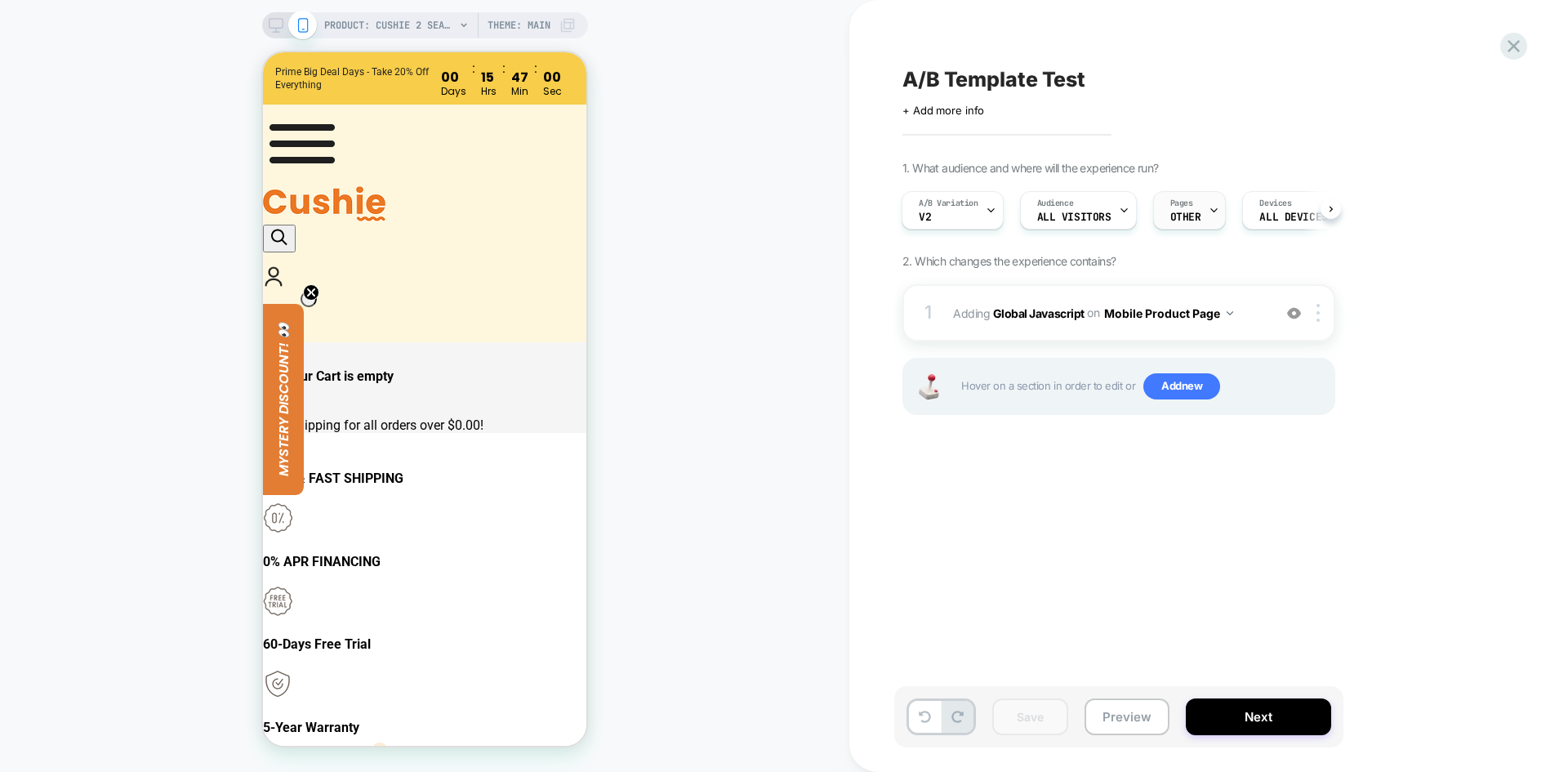
click at [1171, 213] on span "OTHER" at bounding box center [1186, 217] width 31 height 12
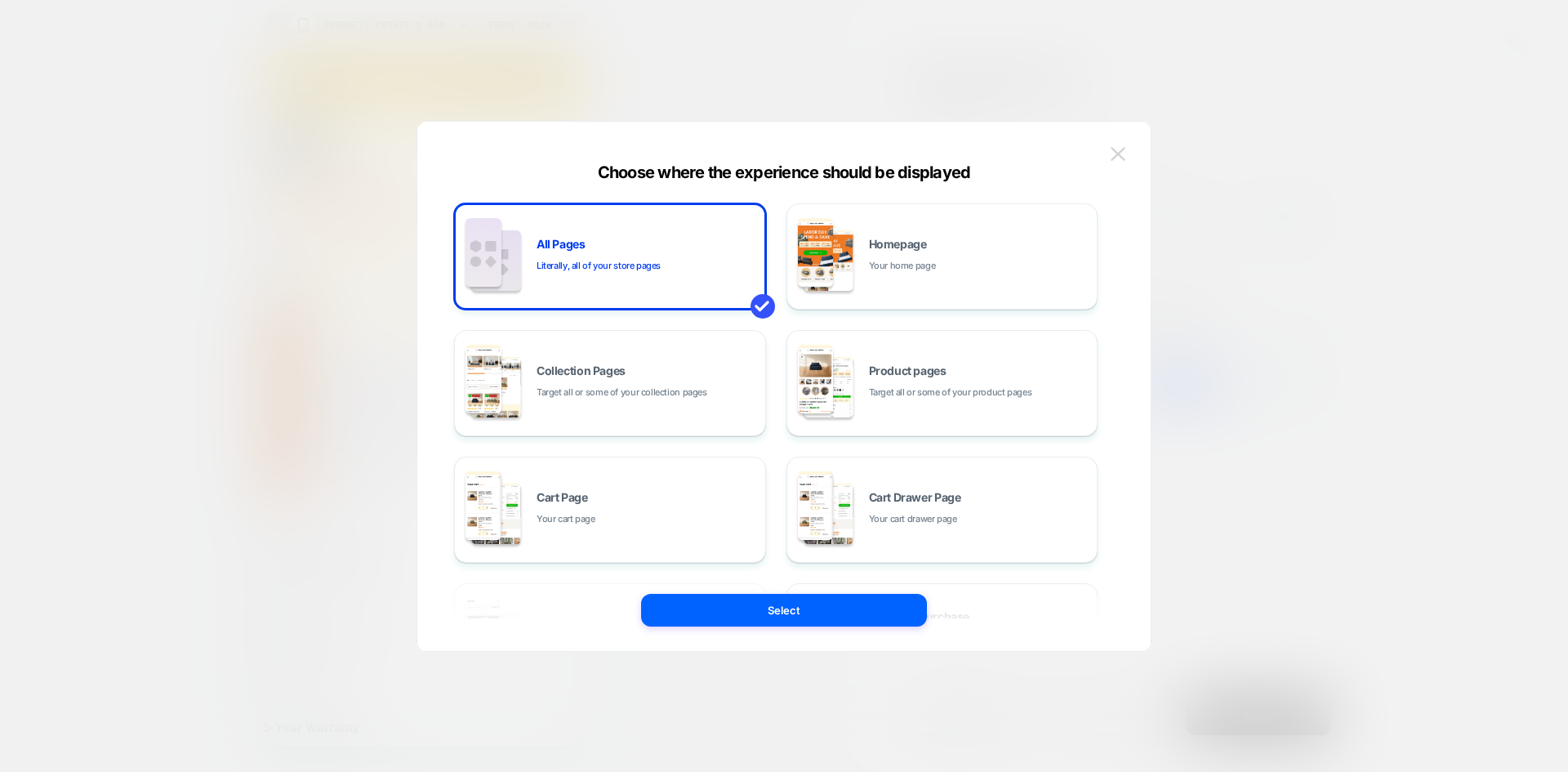
click at [1125, 156] on img at bounding box center [1118, 154] width 15 height 14
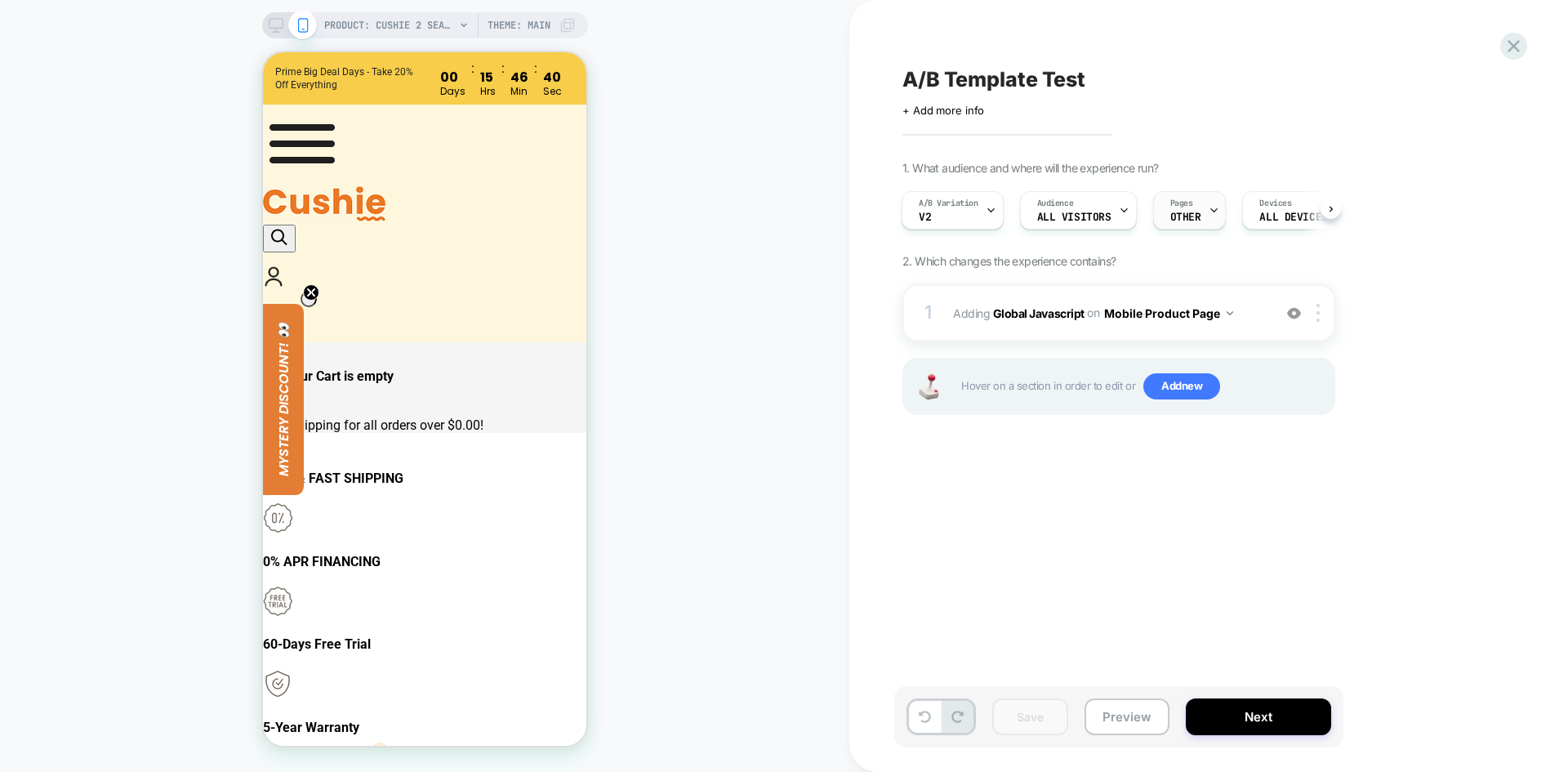
click at [1189, 211] on div "Pages OTHER" at bounding box center [1186, 210] width 64 height 36
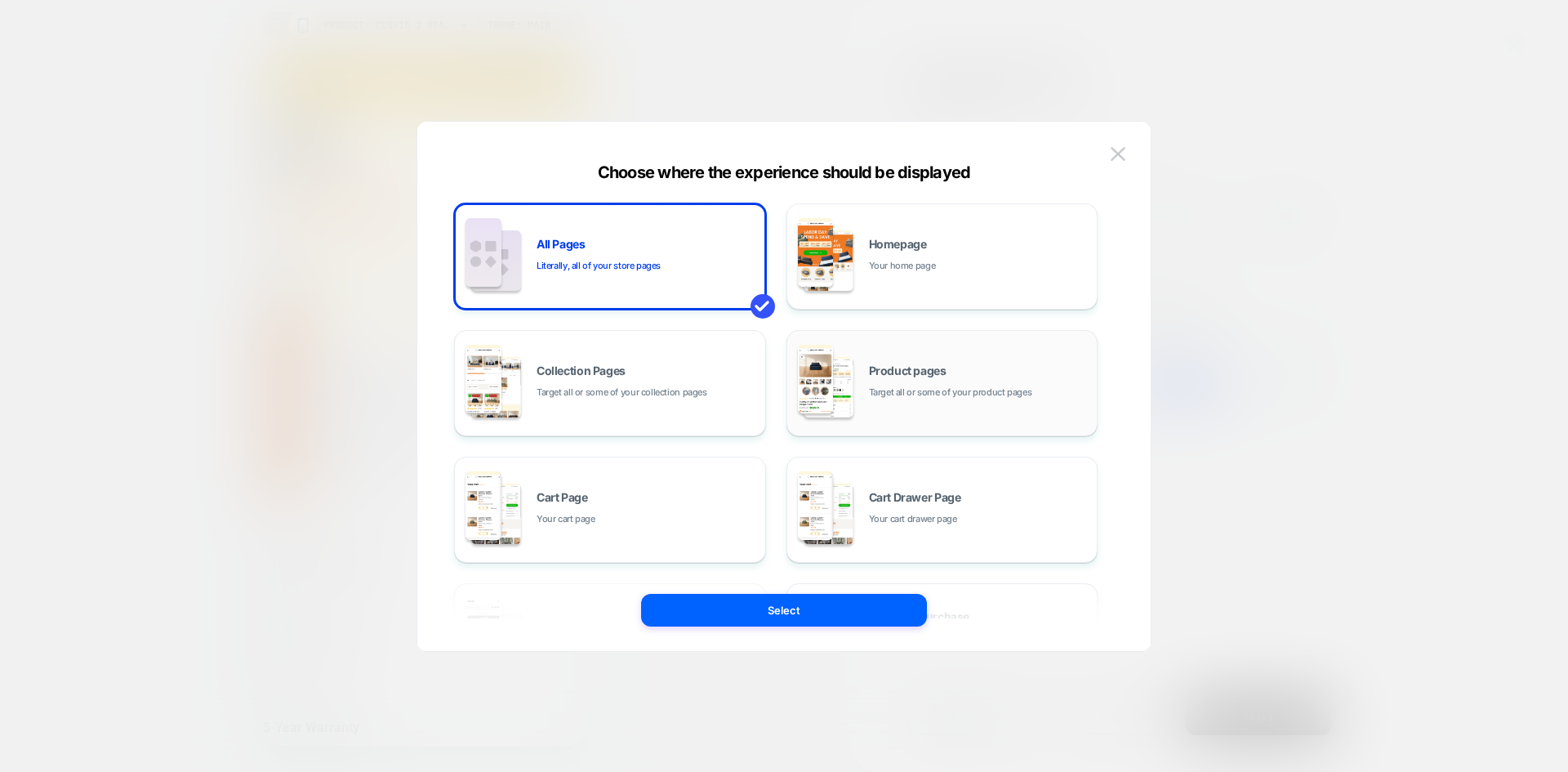
click at [881, 393] on span "Target all or some of your product pages" at bounding box center [951, 392] width 164 height 15
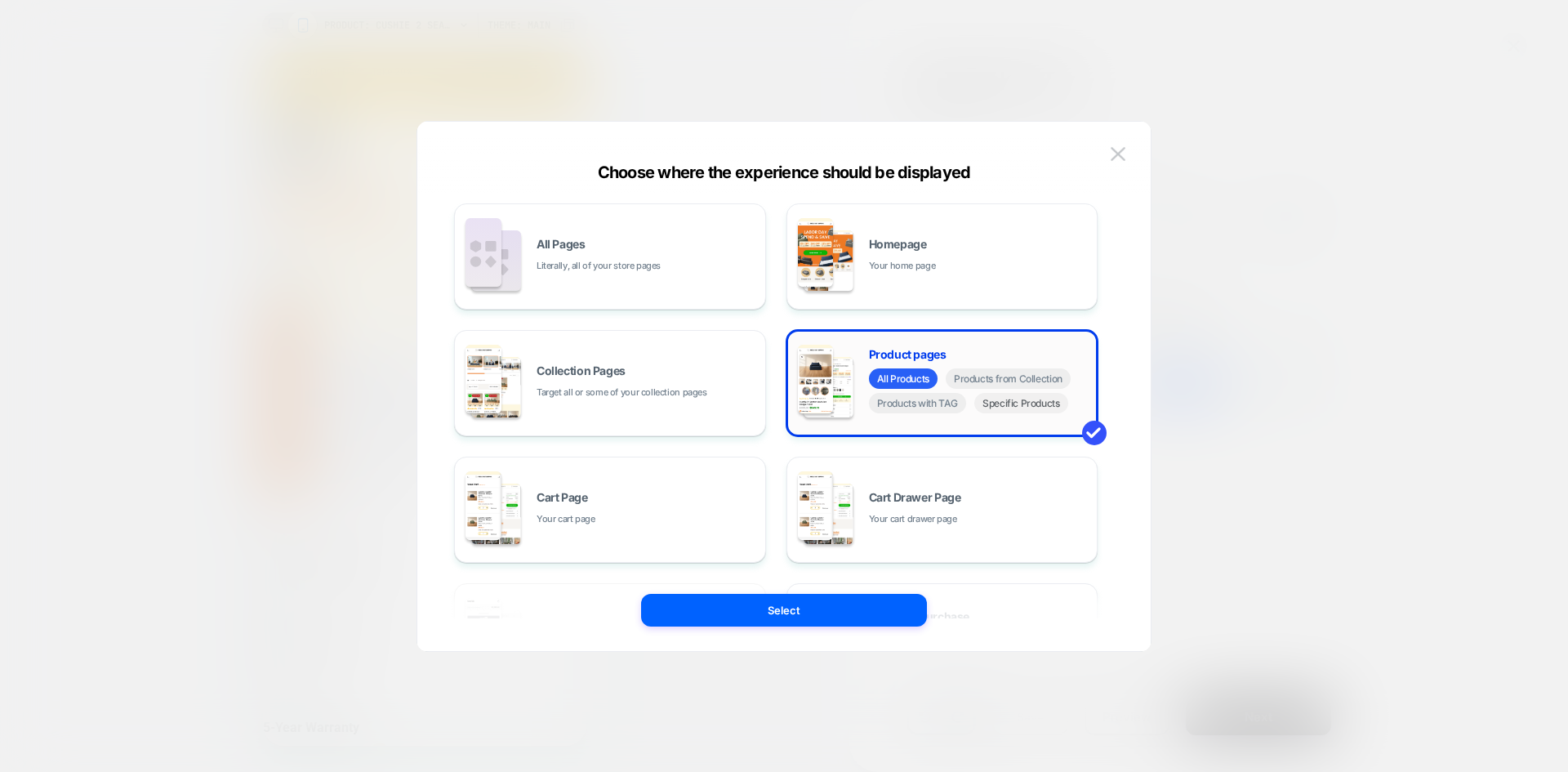
click at [1003, 411] on span "Specific Products" at bounding box center [1021, 403] width 94 height 20
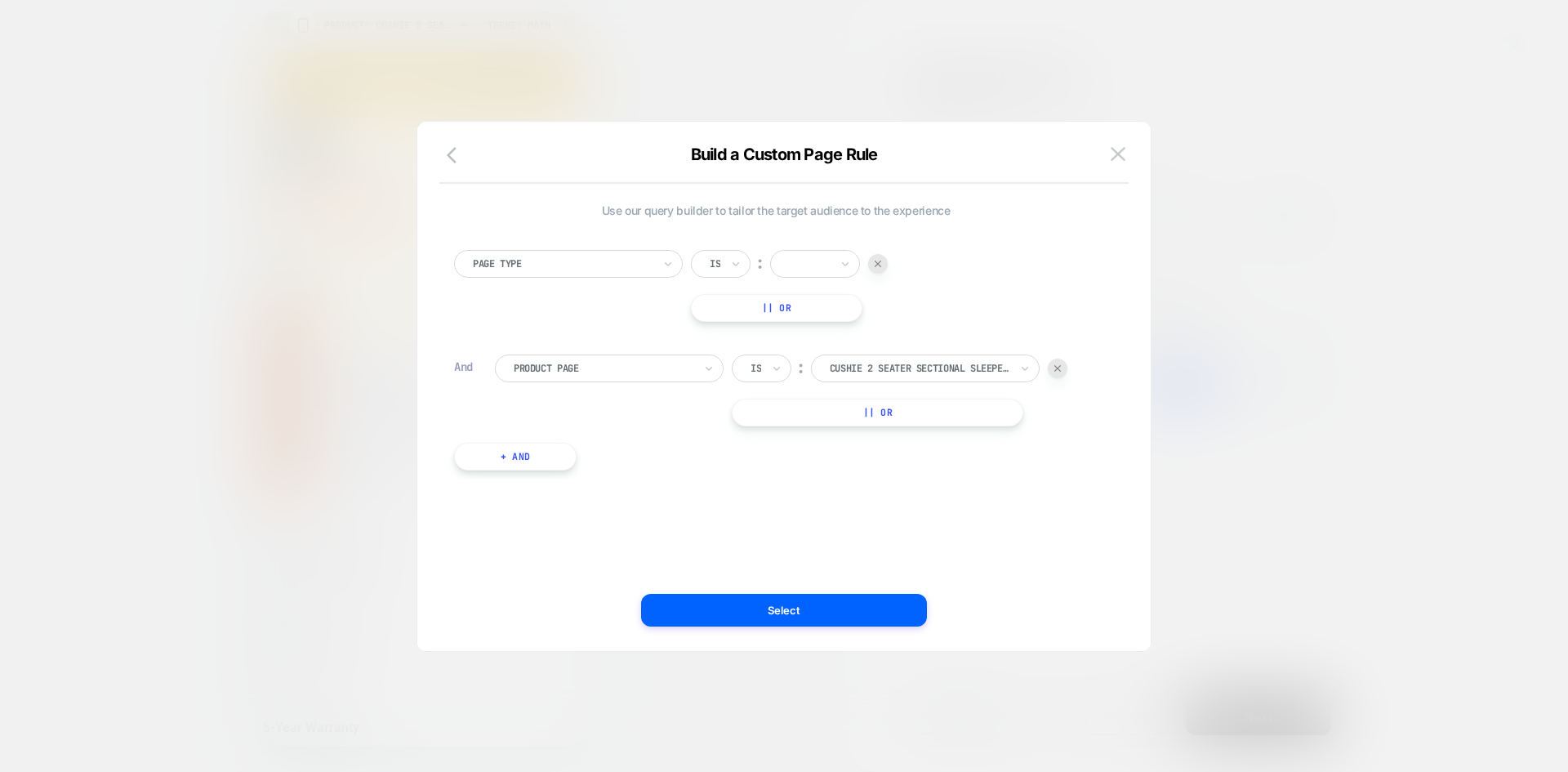
click at [820, 270] on div at bounding box center [809, 264] width 41 height 15
click at [824, 382] on div "Product" at bounding box center [840, 387] width 106 height 26
click at [1121, 156] on img at bounding box center [1118, 154] width 15 height 14
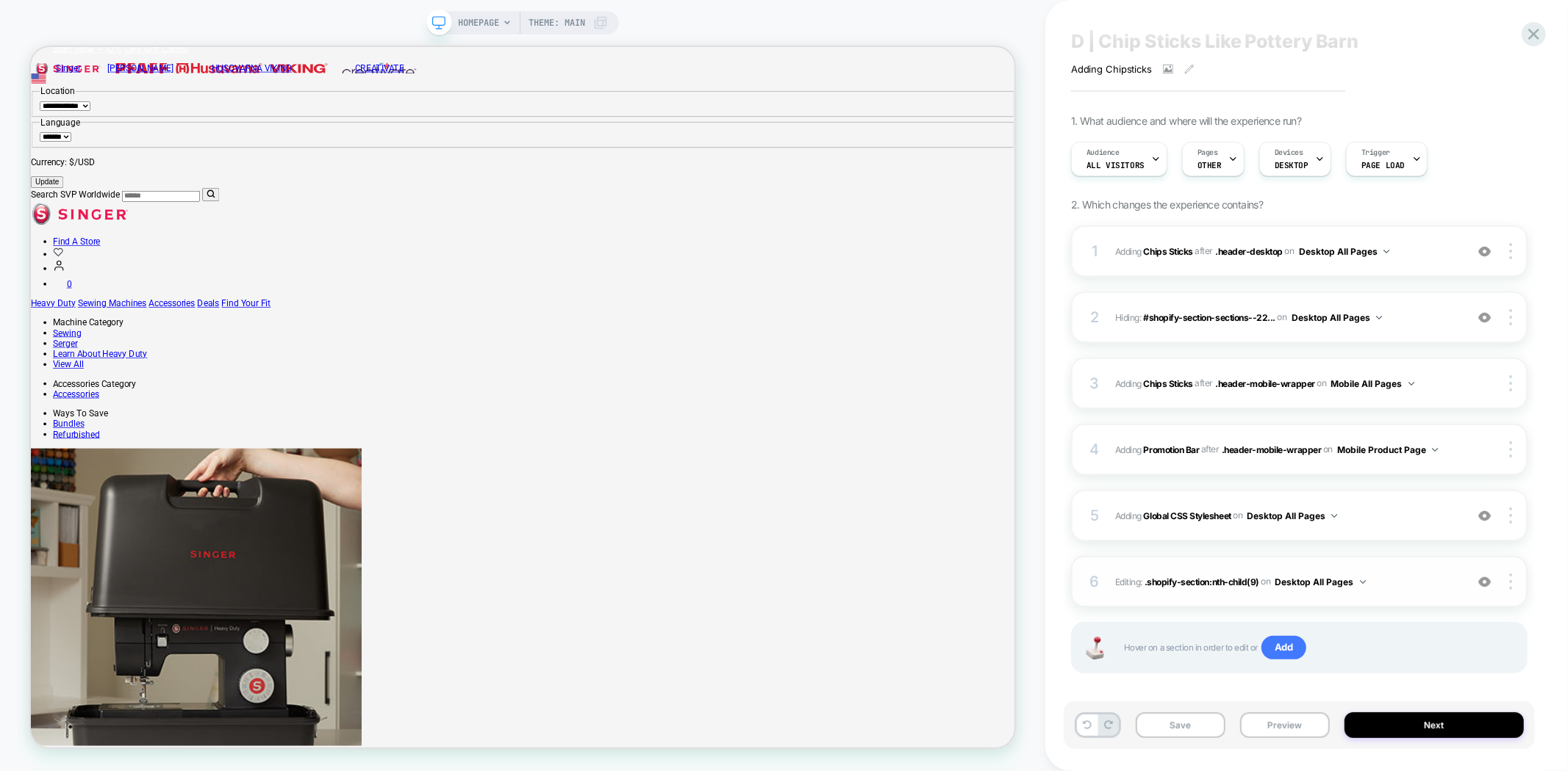
scroll to position [41, 0]
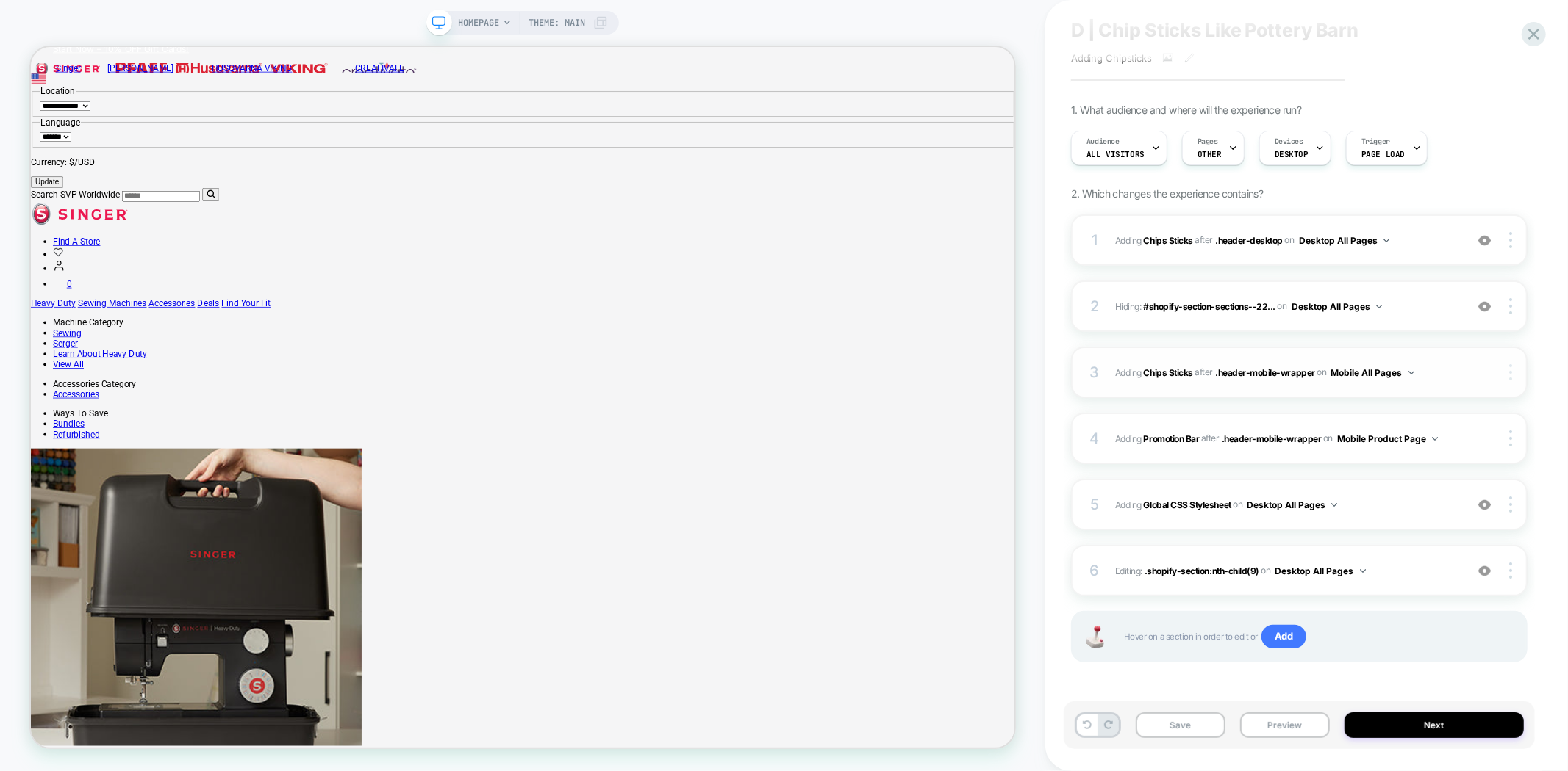
click at [1512, 376] on div at bounding box center [1512, 372] width 28 height 16
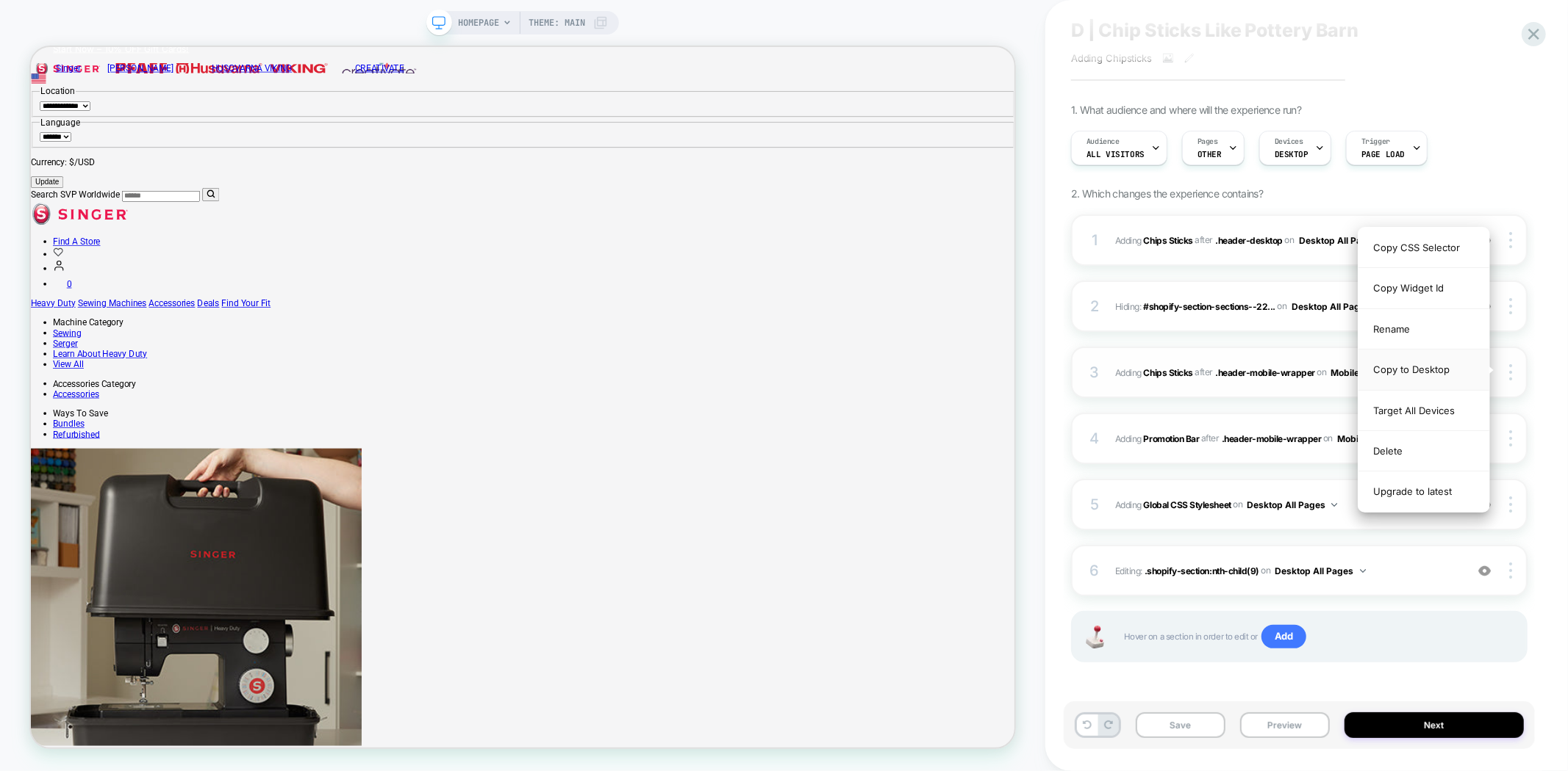
click at [1415, 373] on div "Copy to Desktop" at bounding box center [1424, 369] width 131 height 40
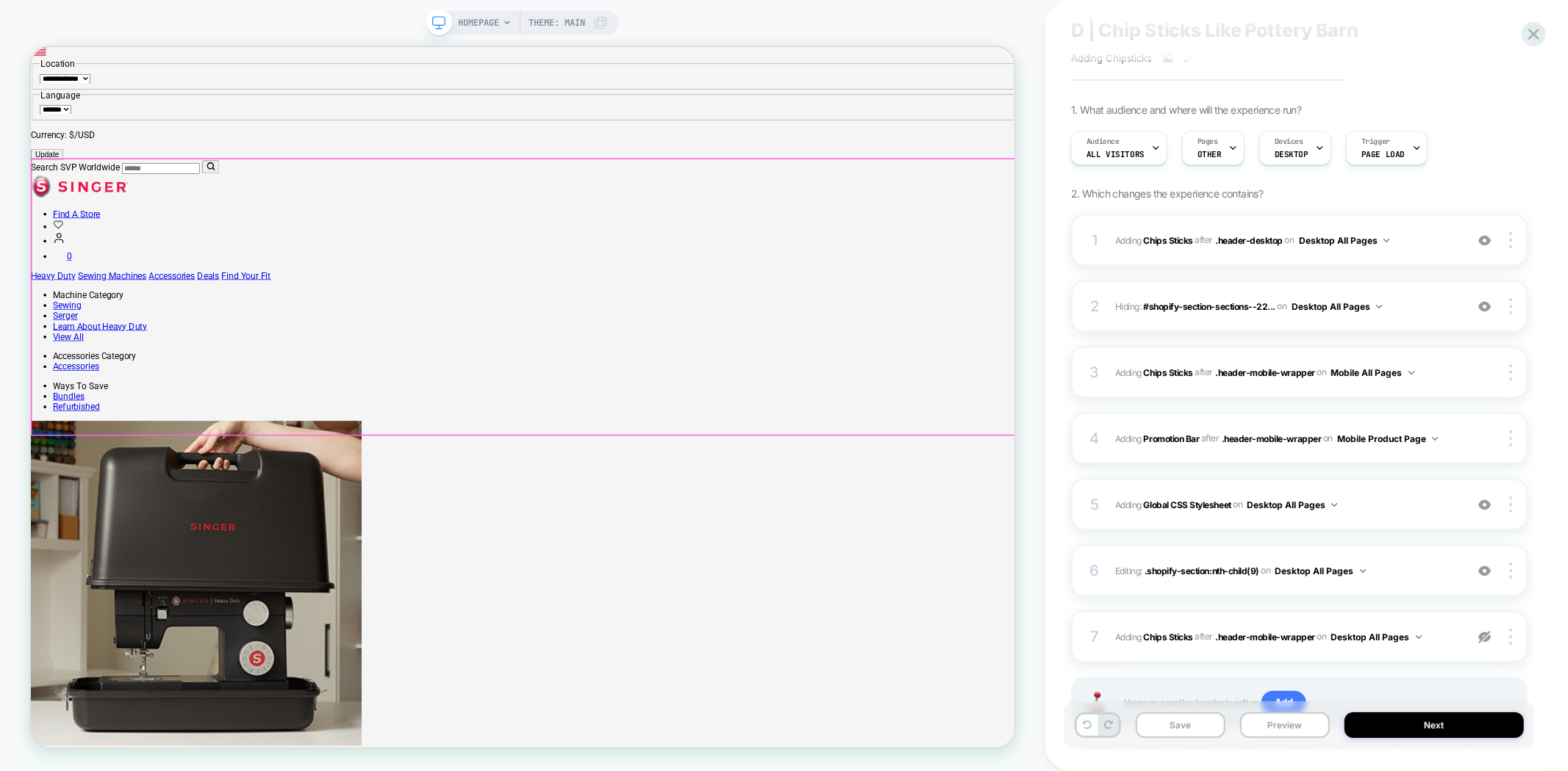
scroll to position [0, 0]
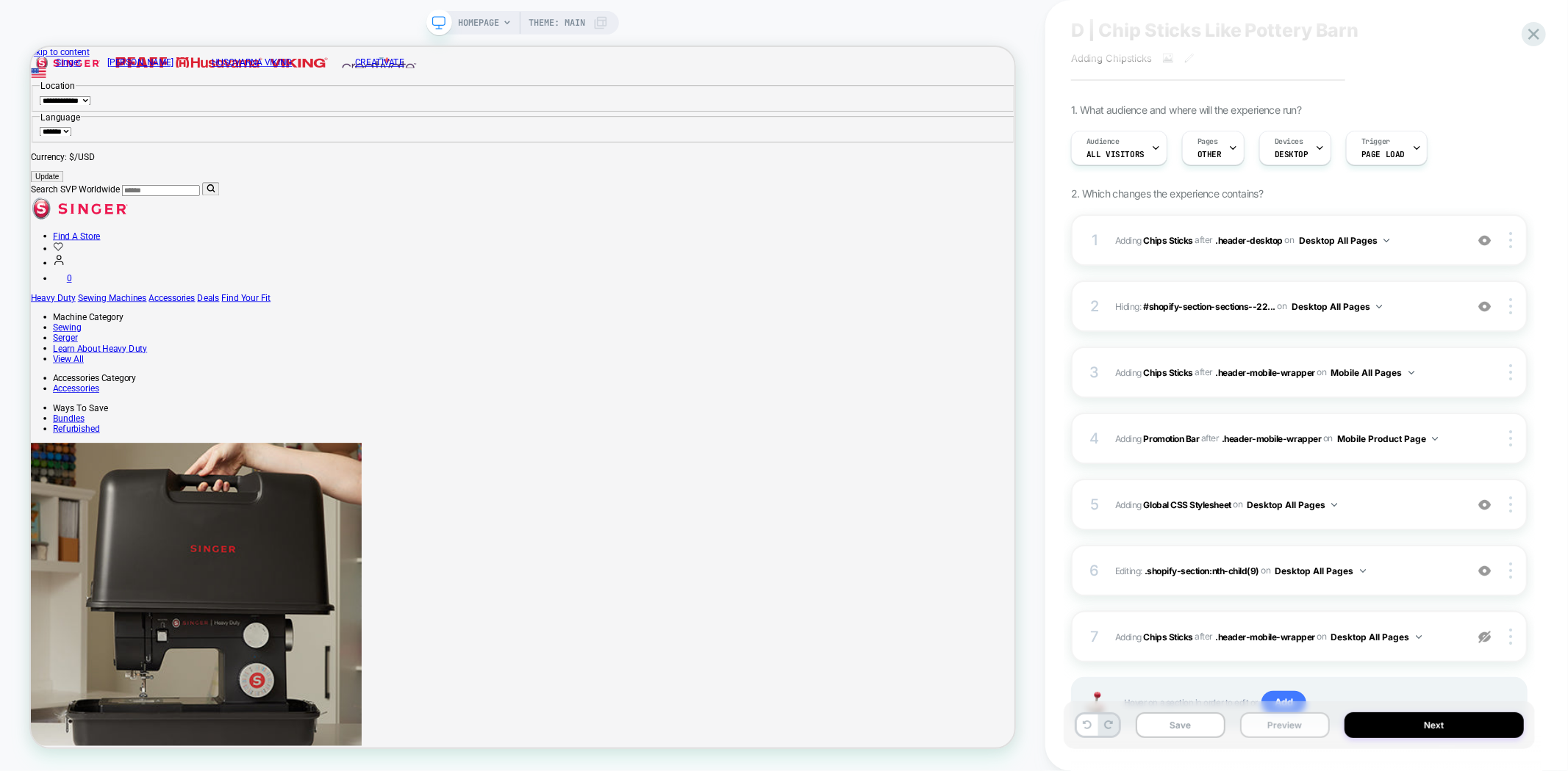
click at [1291, 725] on button "Preview" at bounding box center [1285, 725] width 90 height 25
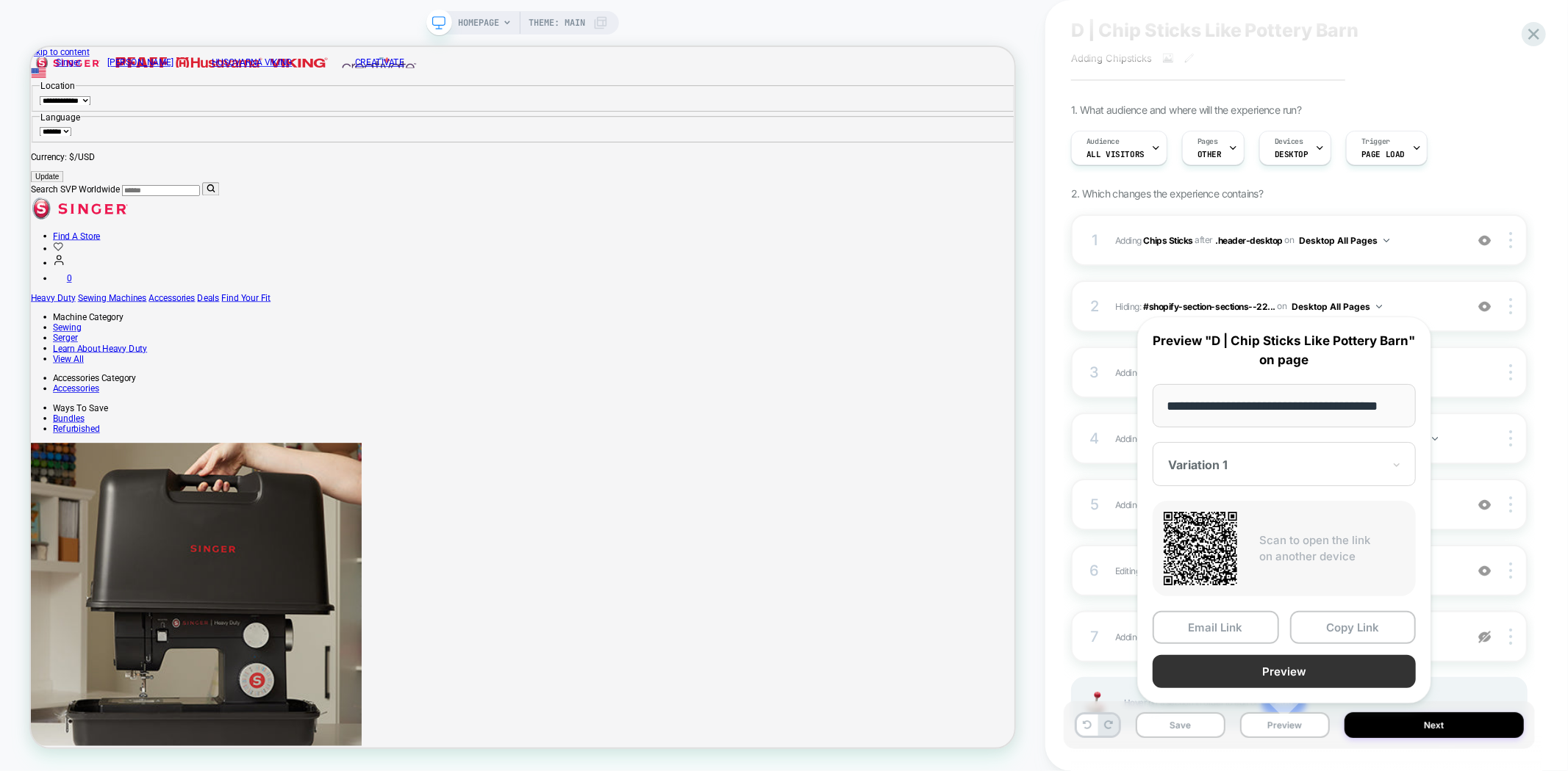
click at [1284, 670] on button "Preview" at bounding box center [1283, 672] width 263 height 33
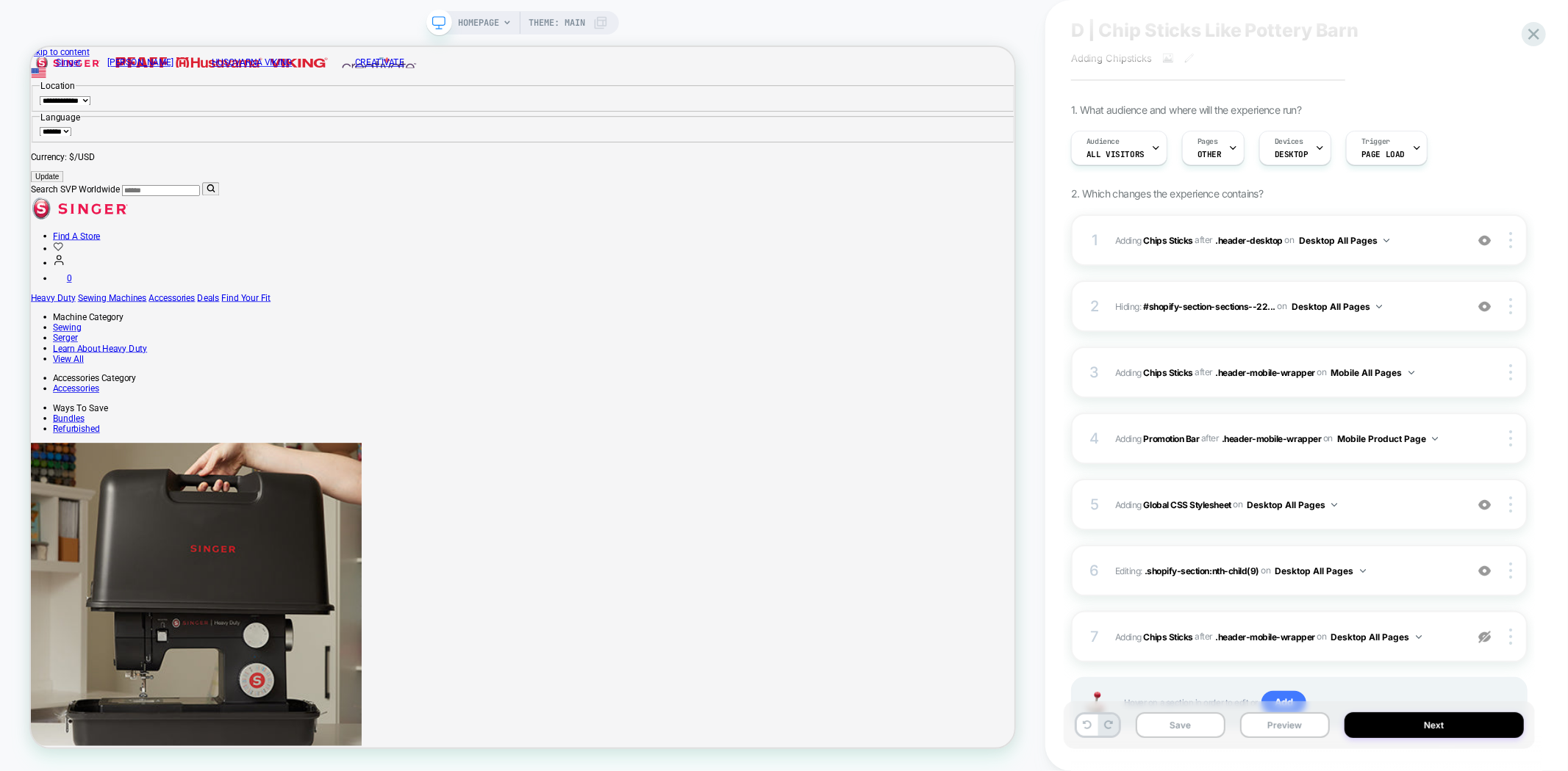
scroll to position [107, 0]
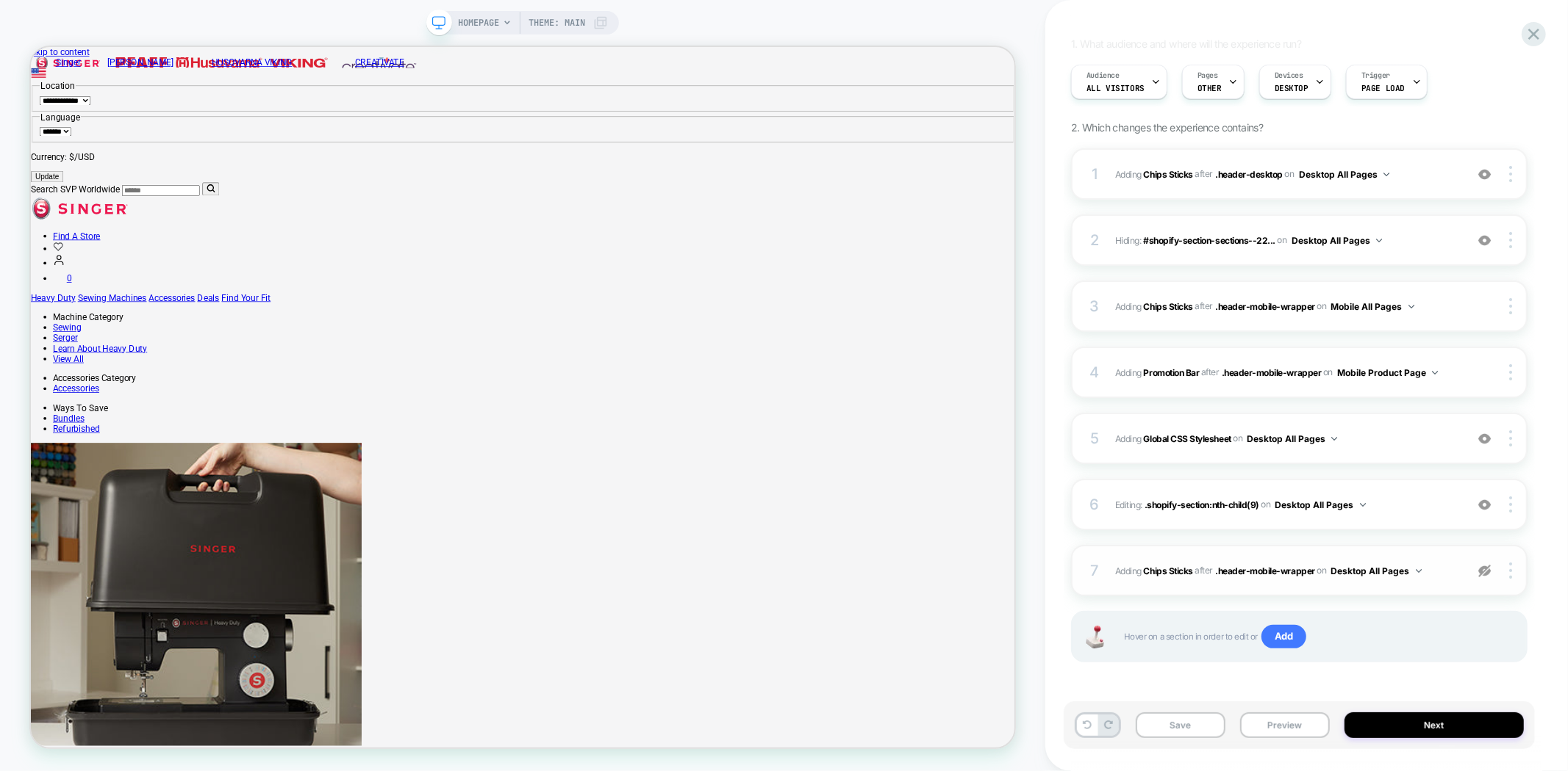
drag, startPoint x: 1482, startPoint y: 569, endPoint x: 1472, endPoint y: 571, distance: 10.2
click at [1482, 569] on img at bounding box center [1484, 570] width 12 height 12
click at [1511, 570] on img at bounding box center [1511, 571] width 3 height 16
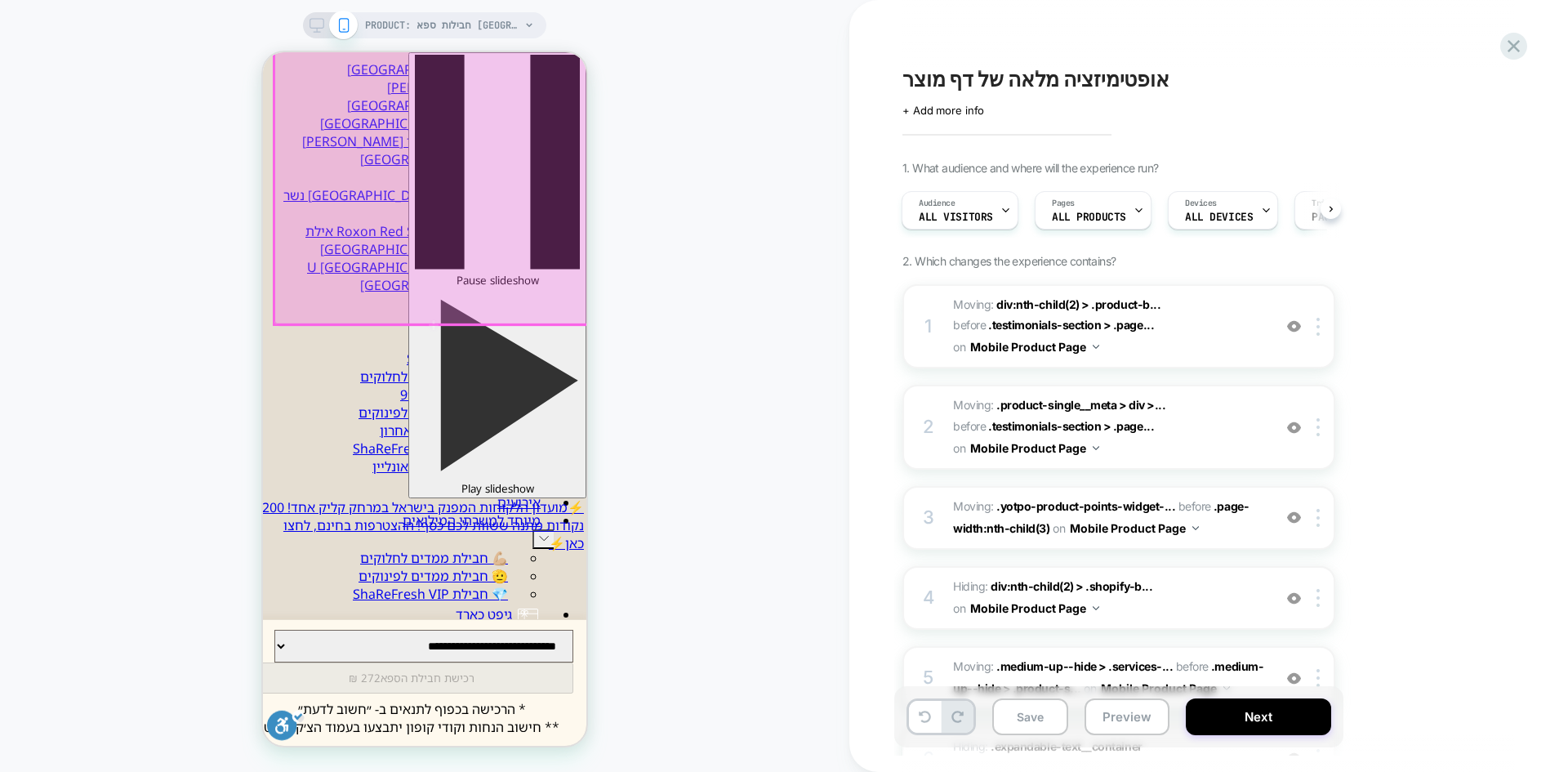
click at [395, 301] on div at bounding box center [432, 127] width 315 height 392
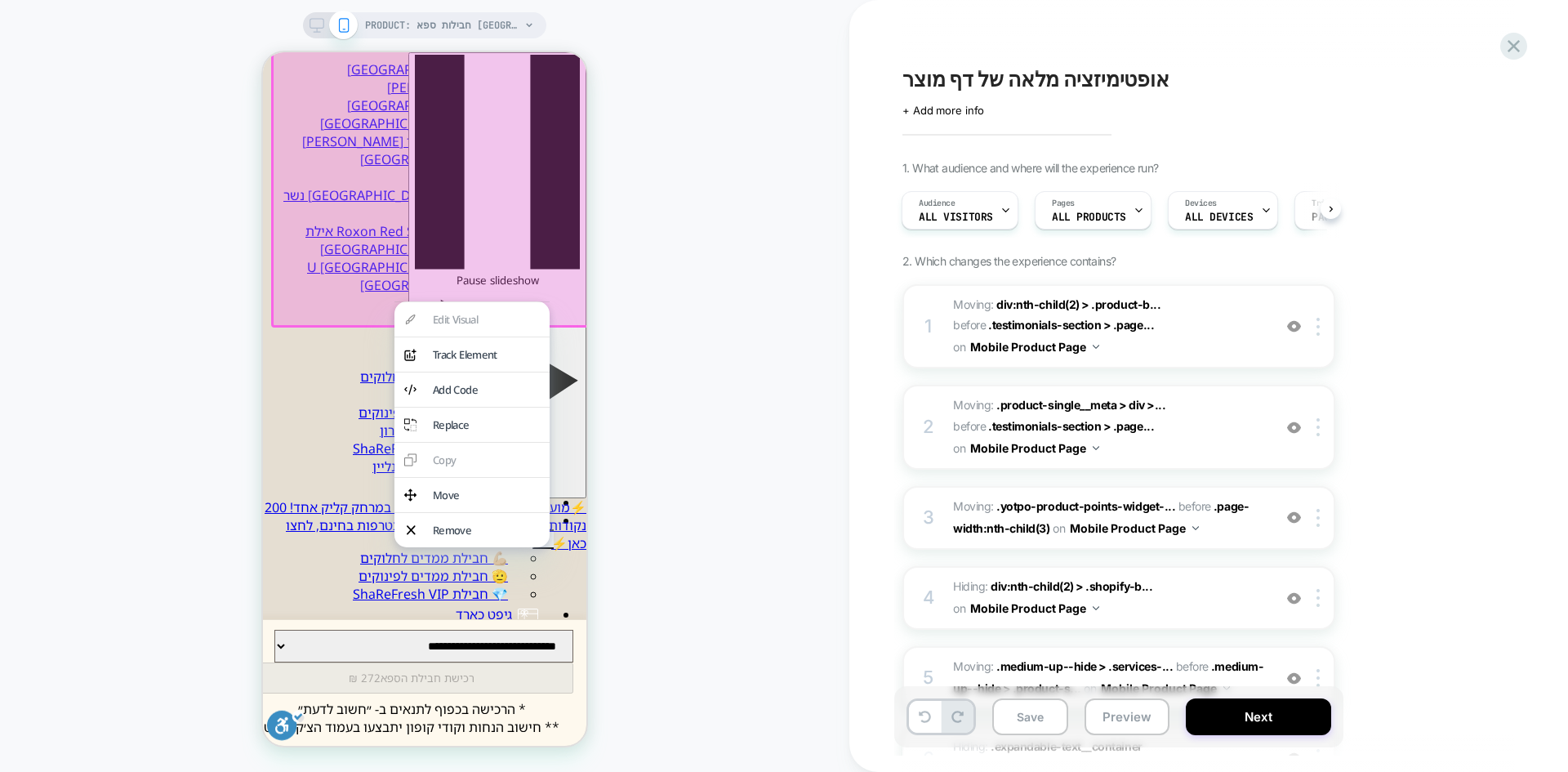
click at [431, 324] on div "Edit Visual analytics-plus-line-svgrepo-com Track Element Add Code Replace Copy…" at bounding box center [472, 424] width 156 height 246
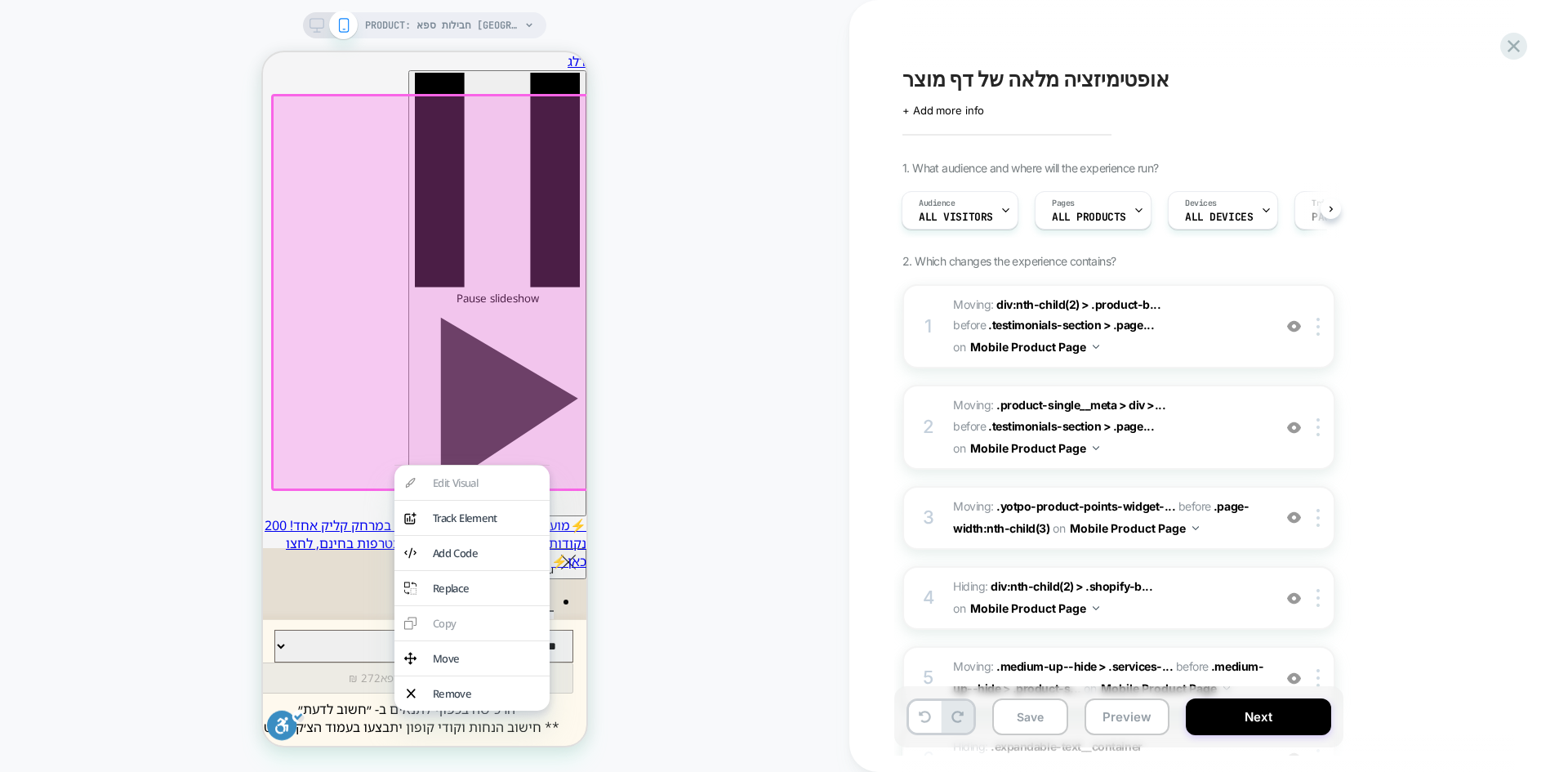
click at [156, 507] on div "PRODUCT: חבילות ספא [GEOGRAPHIC_DATA] במלון Herods [[GEOGRAPHIC_DATA]] PRODUCT:…" at bounding box center [425, 386] width 850 height 739
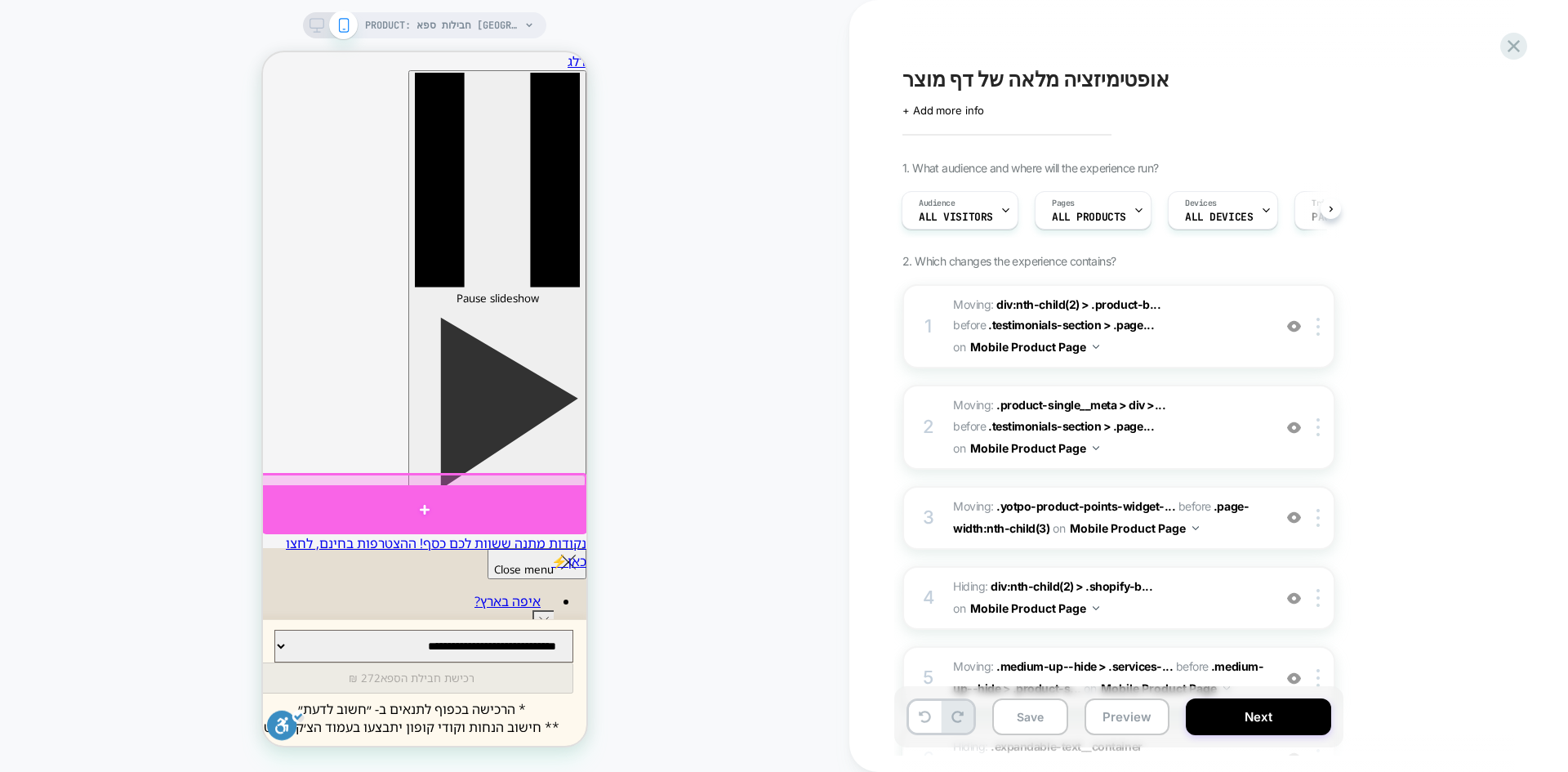
click at [395, 507] on div at bounding box center [424, 510] width 325 height 49
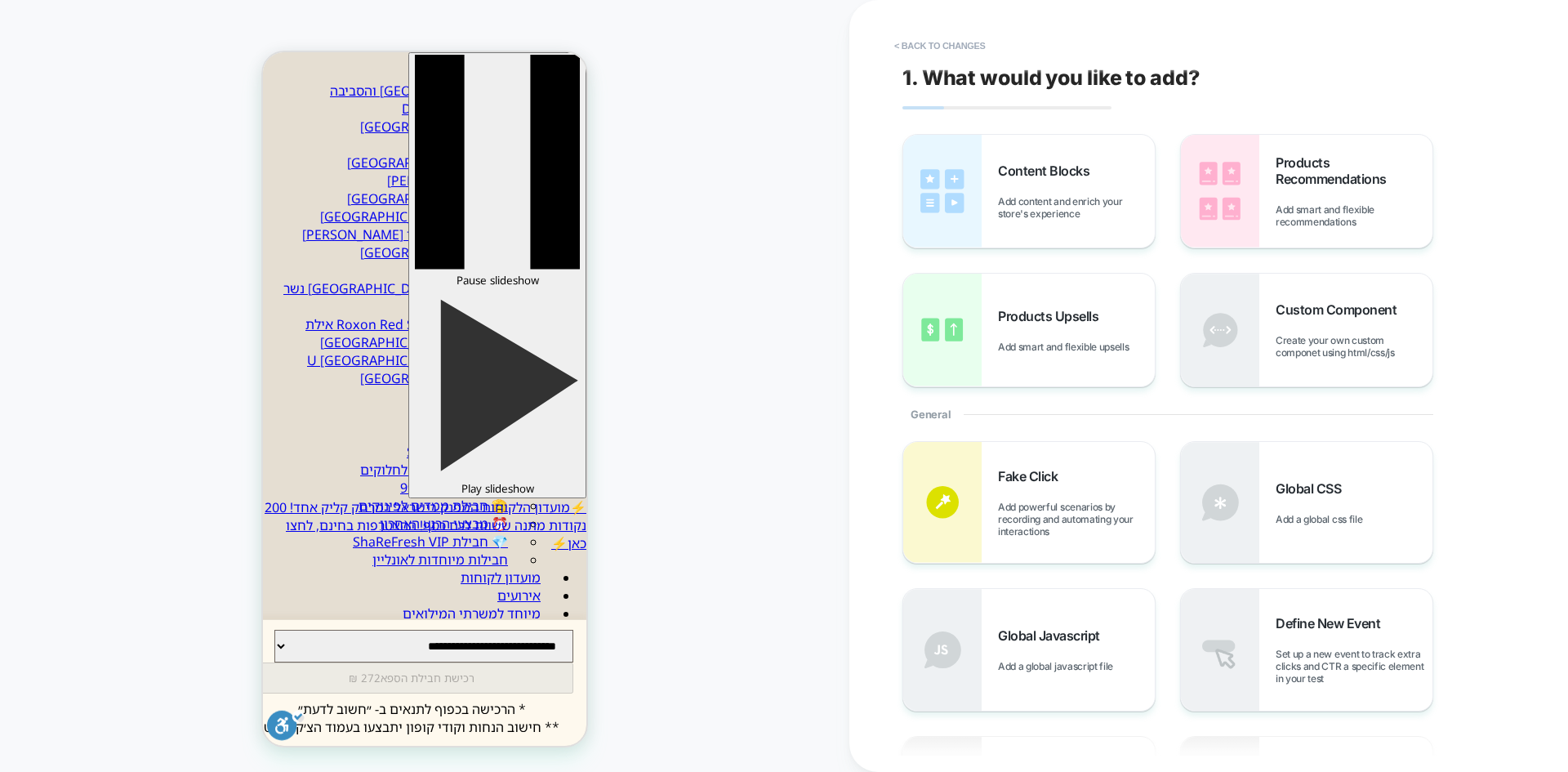
scroll to position [26, 0]
click at [943, 52] on button "< Back to changes" at bounding box center [940, 46] width 107 height 26
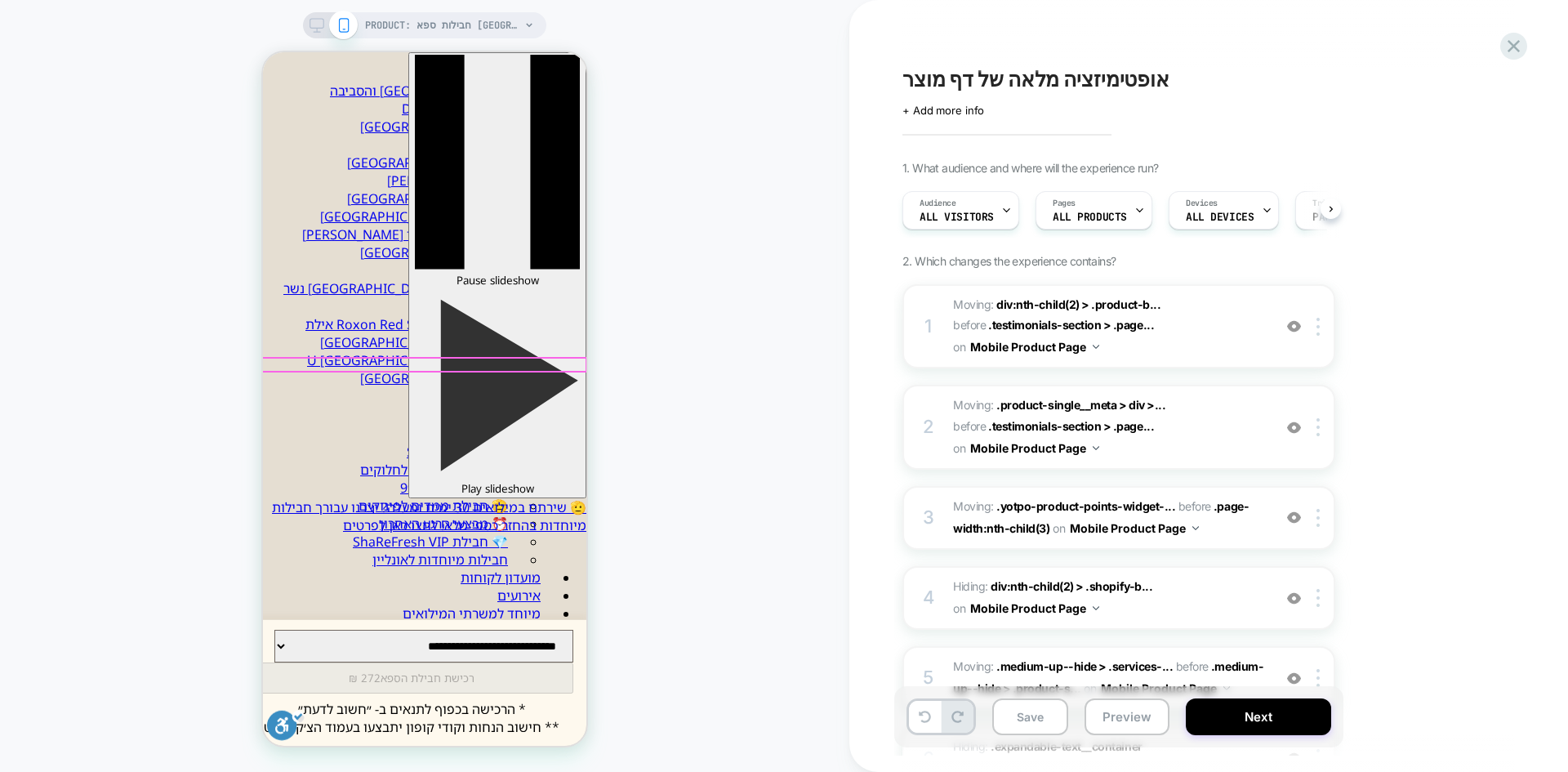
scroll to position [0, 1]
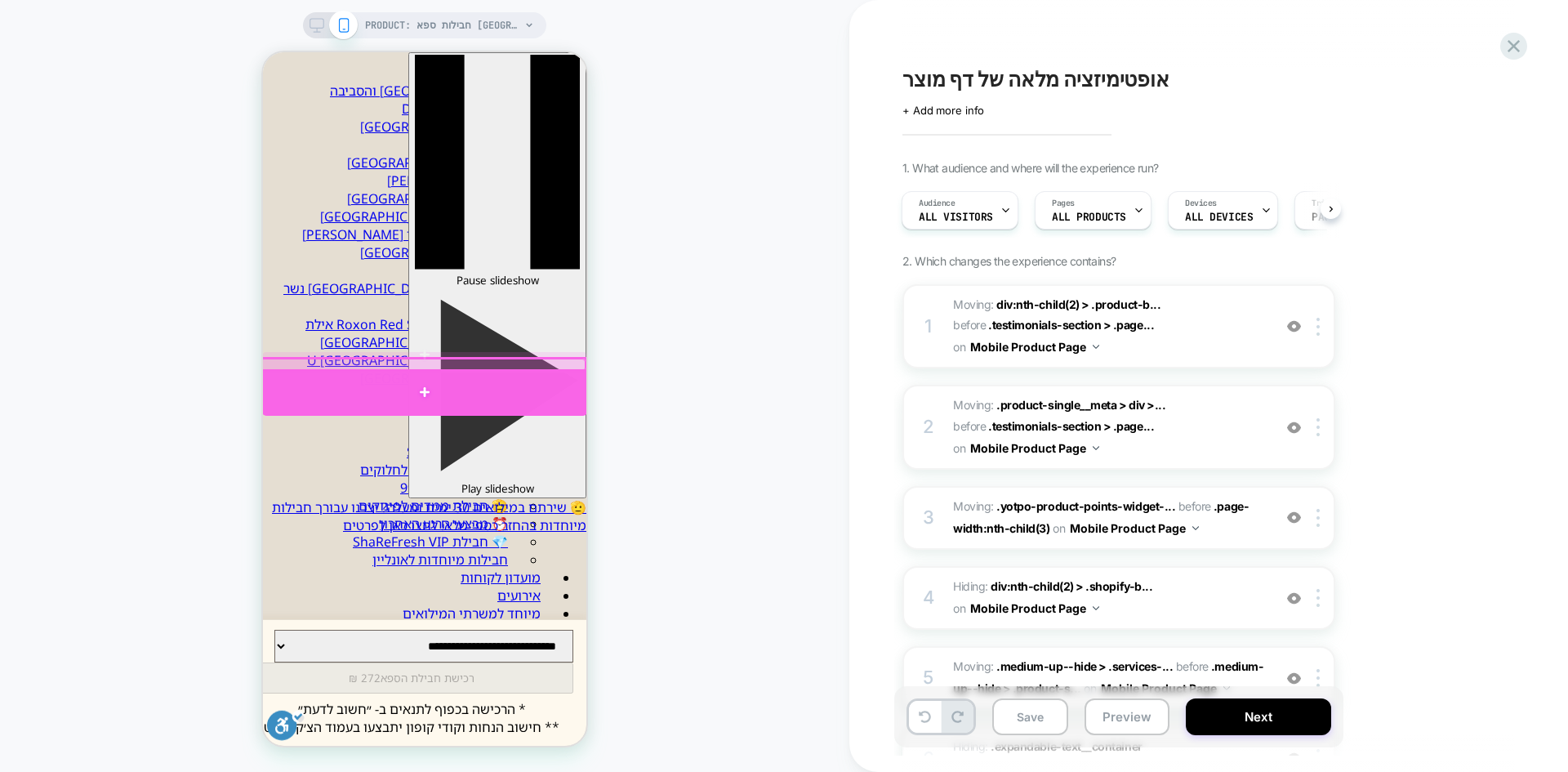
click at [450, 369] on div at bounding box center [423, 364] width 329 height 15
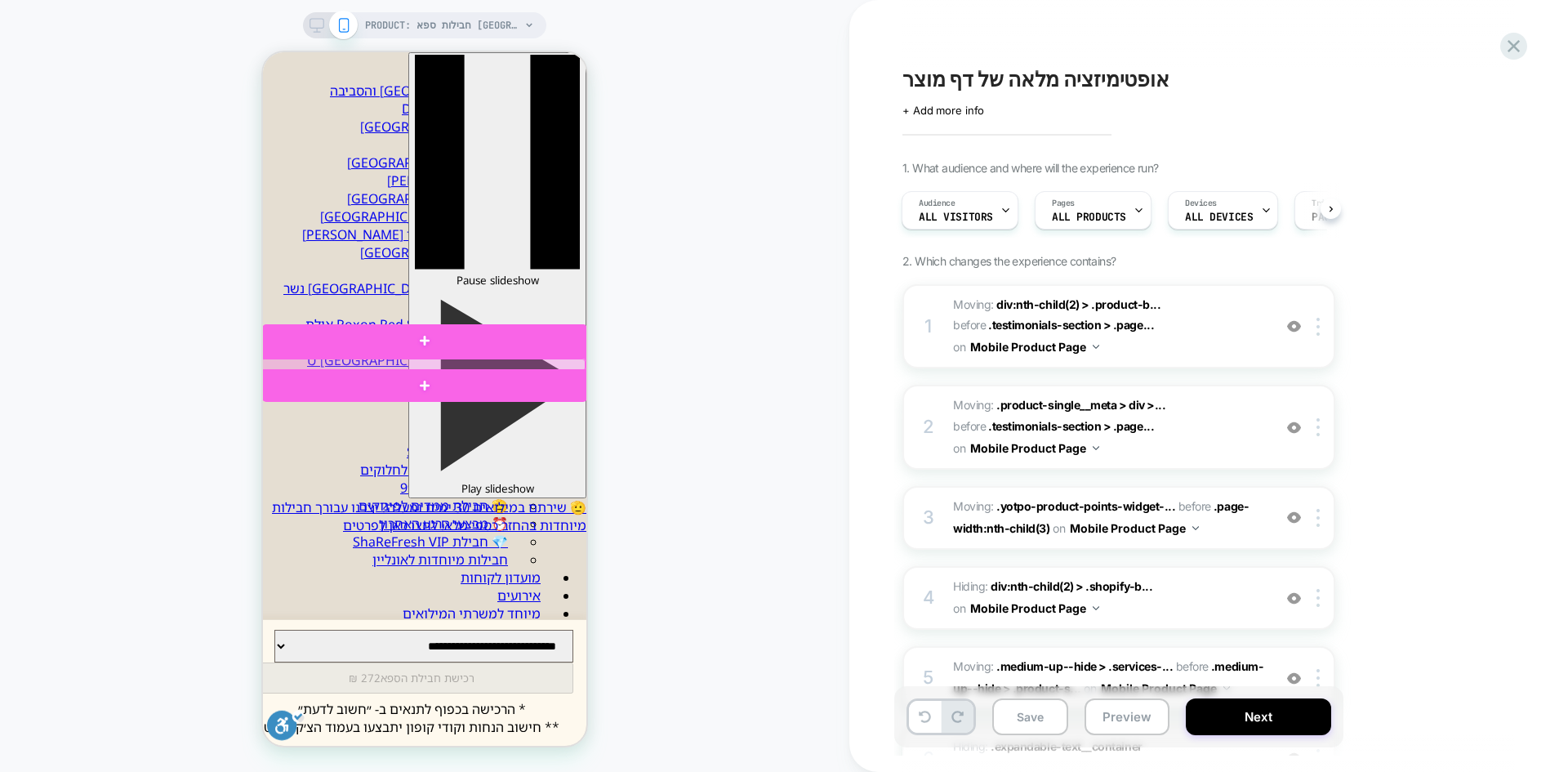
click at [452, 365] on div at bounding box center [422, 364] width 325 height 12
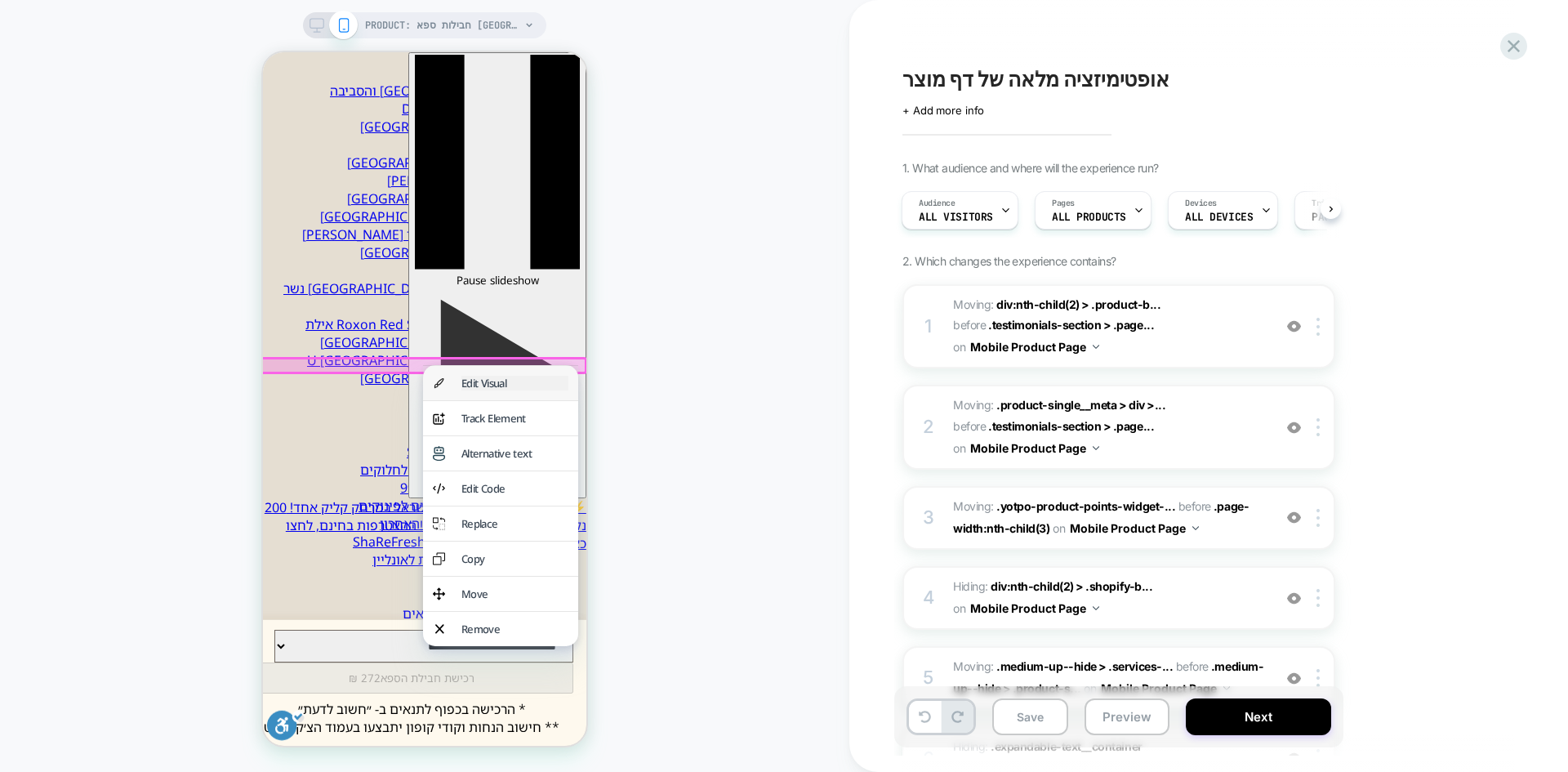
click at [479, 381] on div "Edit Visual" at bounding box center [515, 383] width 107 height 15
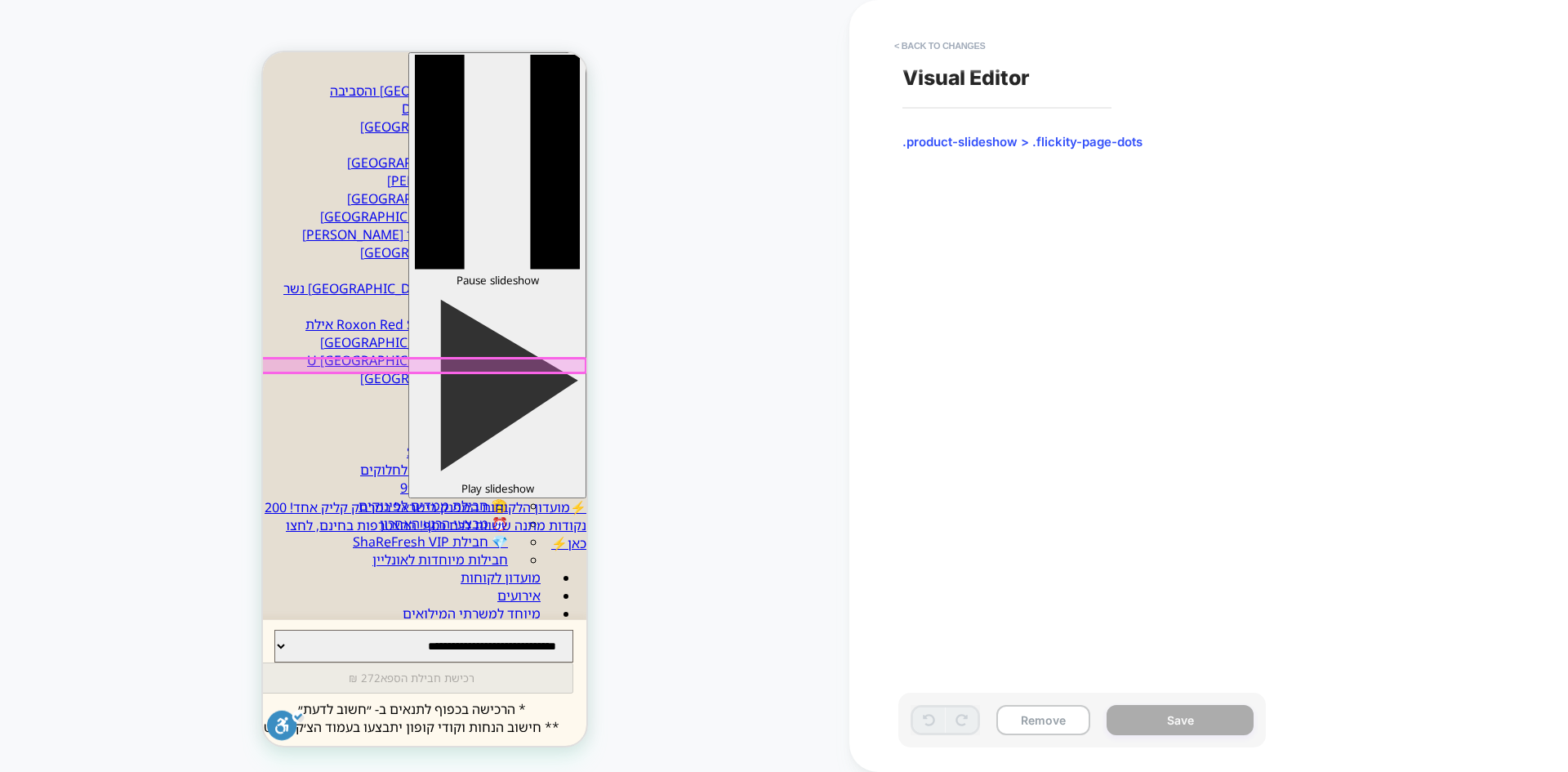
scroll to position [35, 0]
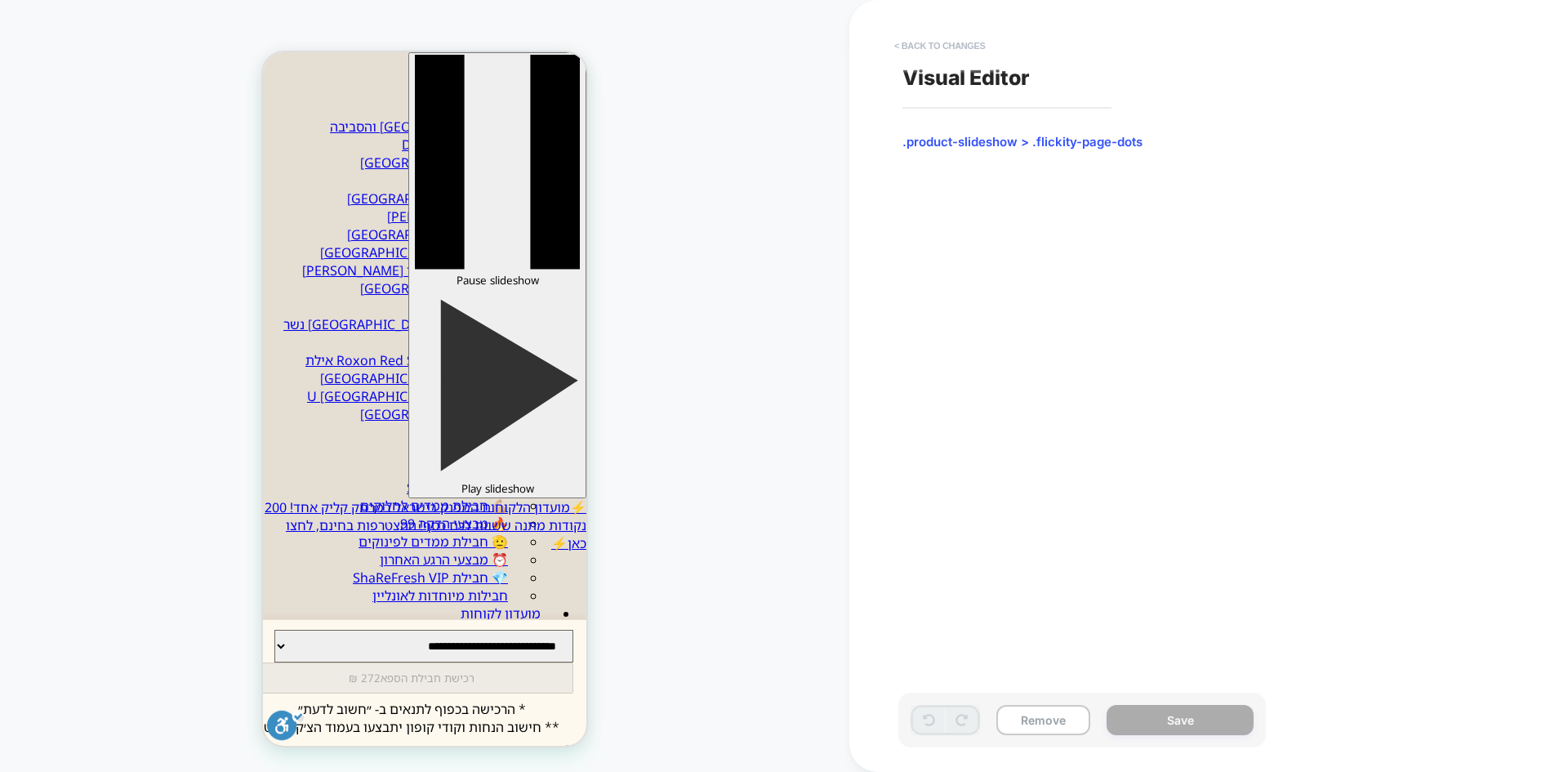
click at [946, 46] on button "< Back to changes" at bounding box center [940, 46] width 107 height 26
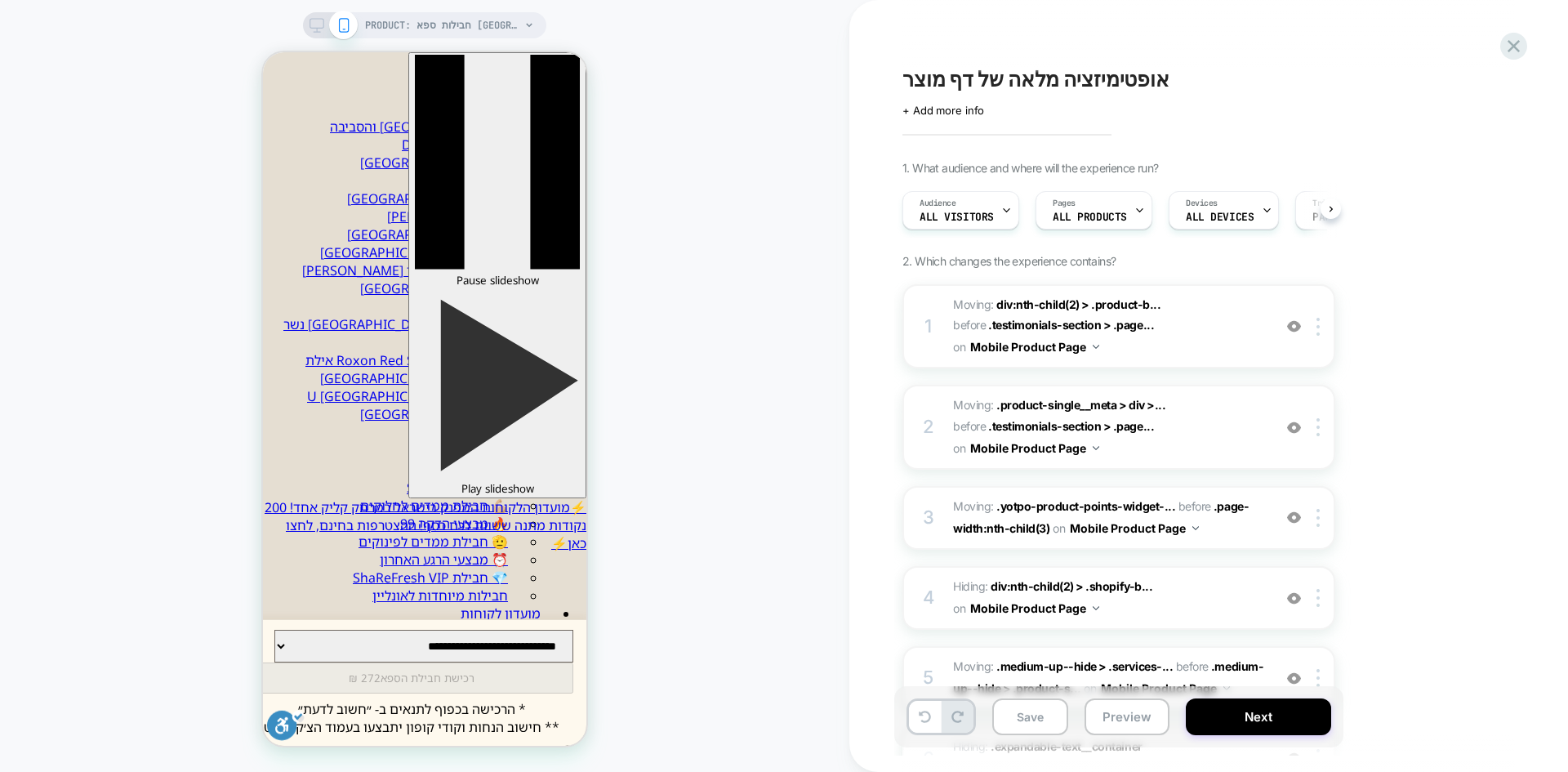
scroll to position [0, 1]
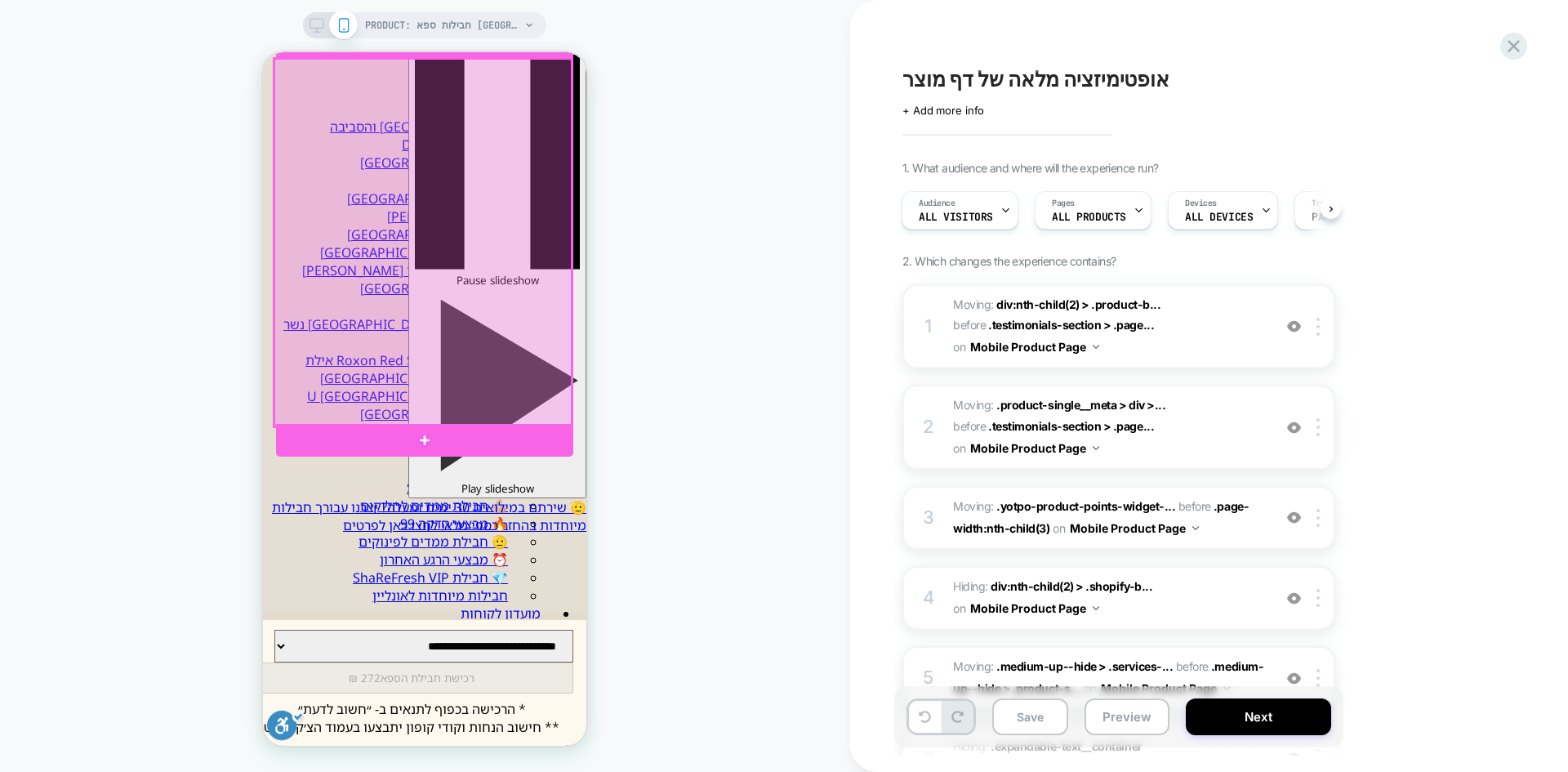
click at [550, 414] on div at bounding box center [423, 243] width 298 height 368
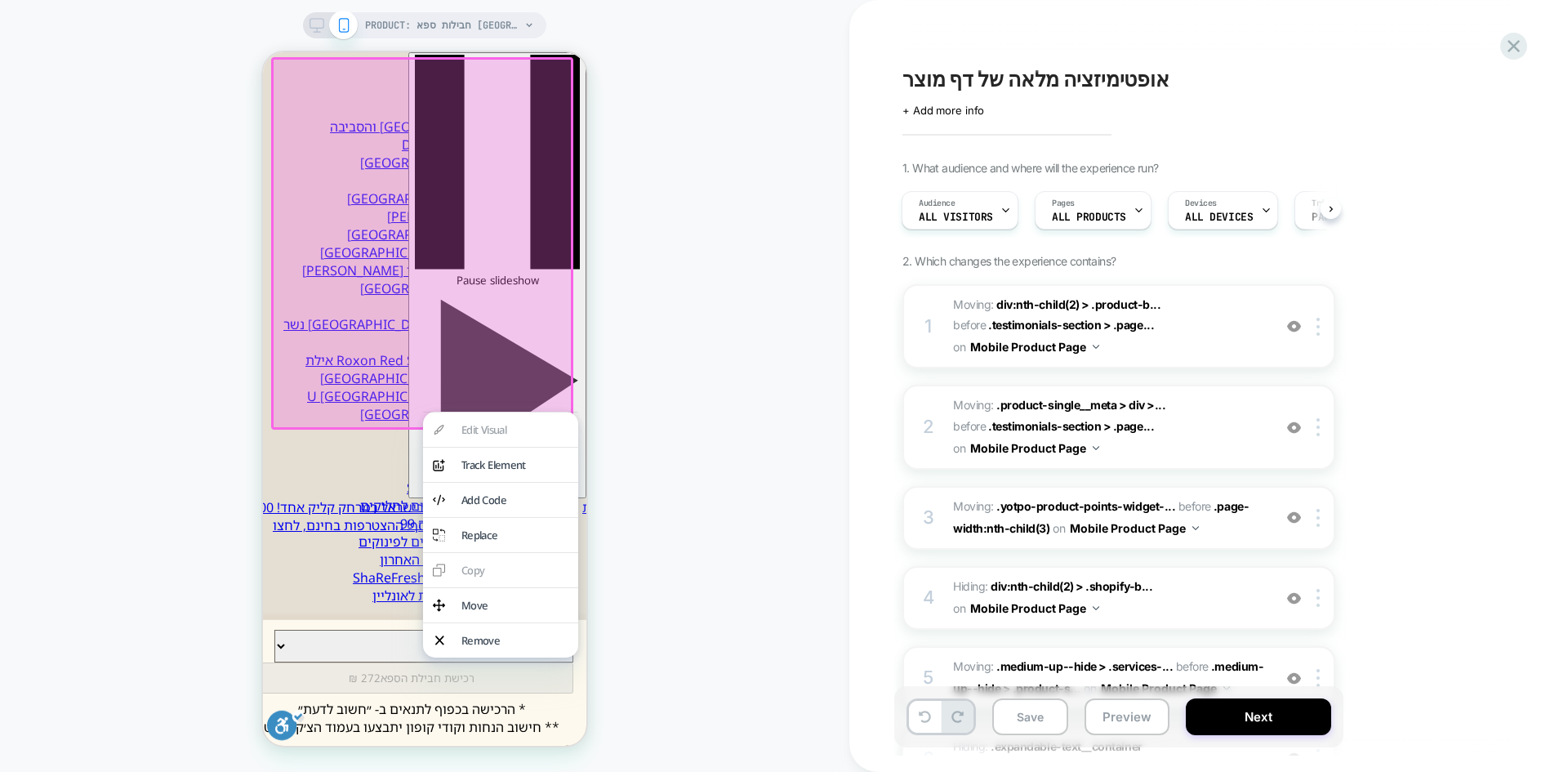
click at [664, 400] on div "PRODUCT: חבילות ספא [GEOGRAPHIC_DATA] במלון Herods [[GEOGRAPHIC_DATA]] PRODUCT:…" at bounding box center [425, 386] width 850 height 739
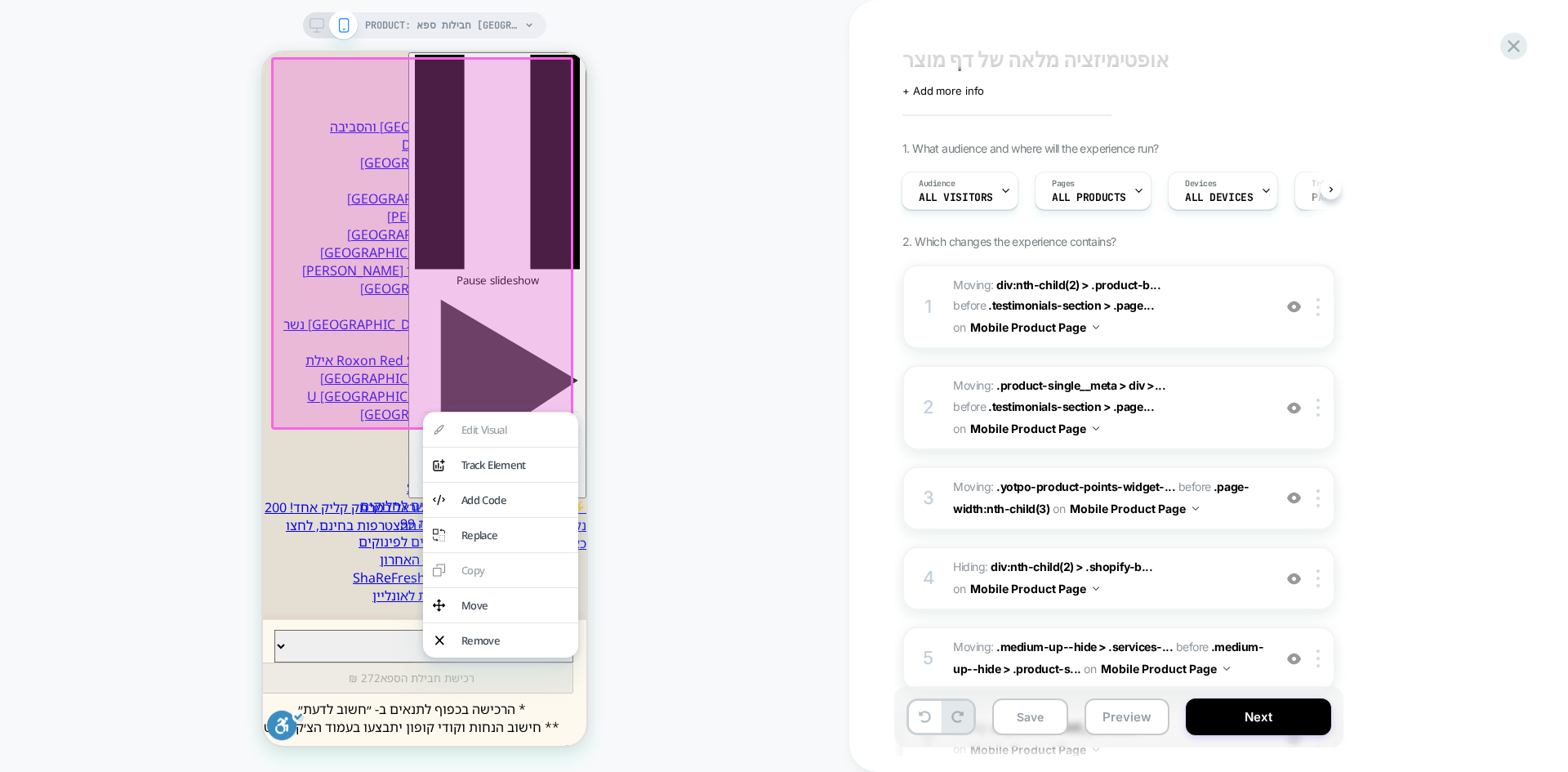
scroll to position [327, 0]
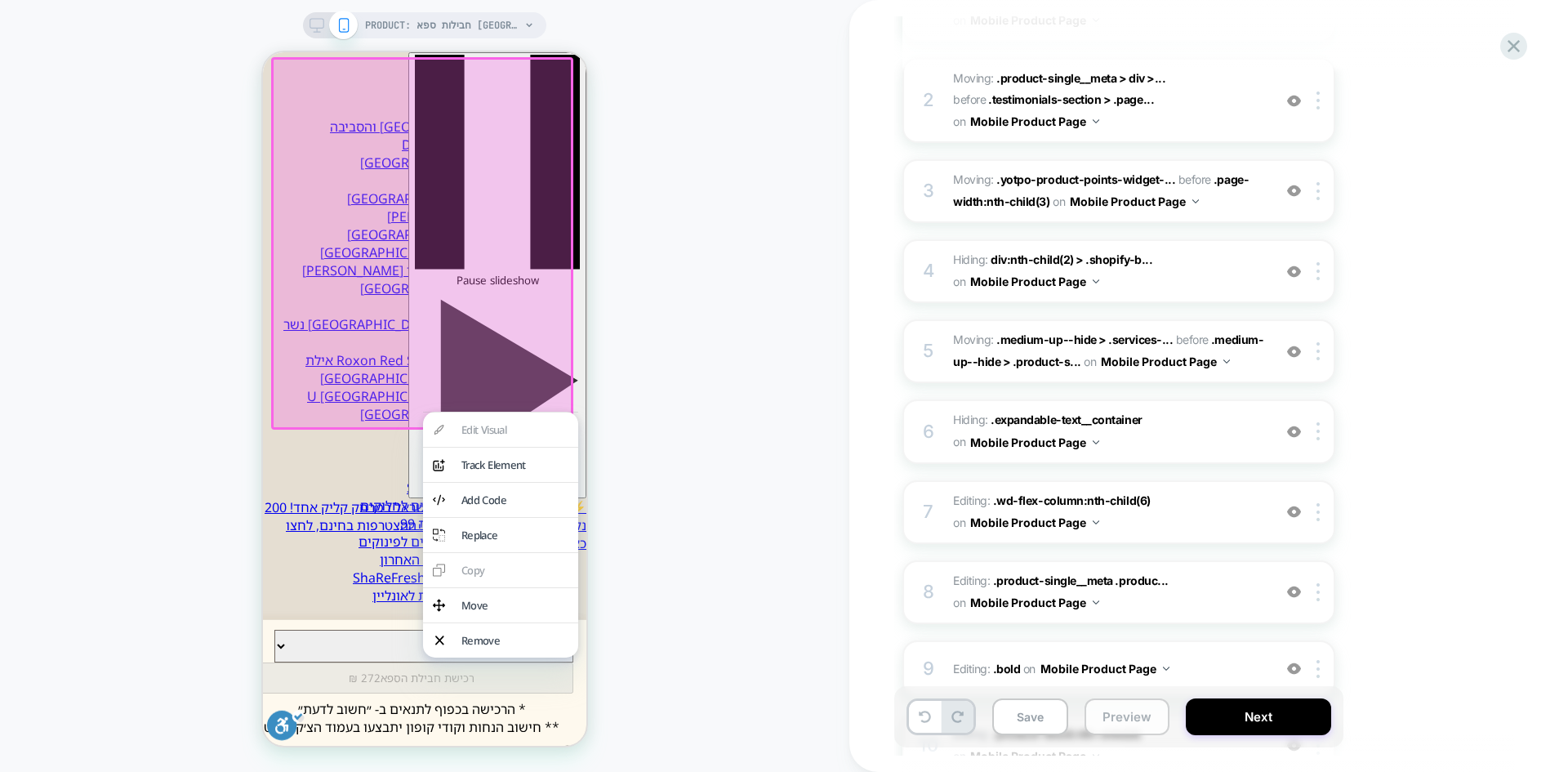
click at [1121, 726] on button "Preview" at bounding box center [1127, 716] width 85 height 36
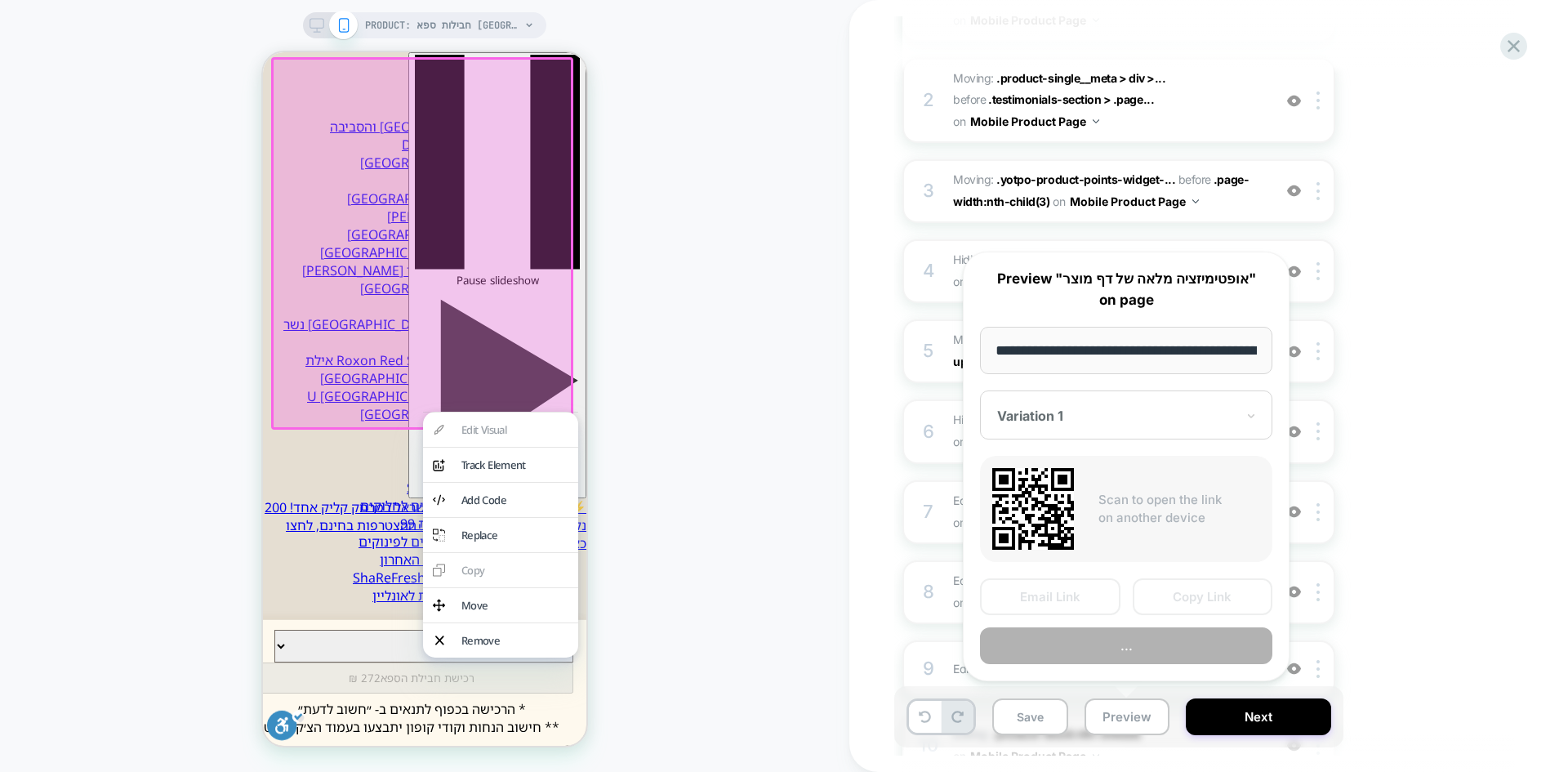
scroll to position [0, 206]
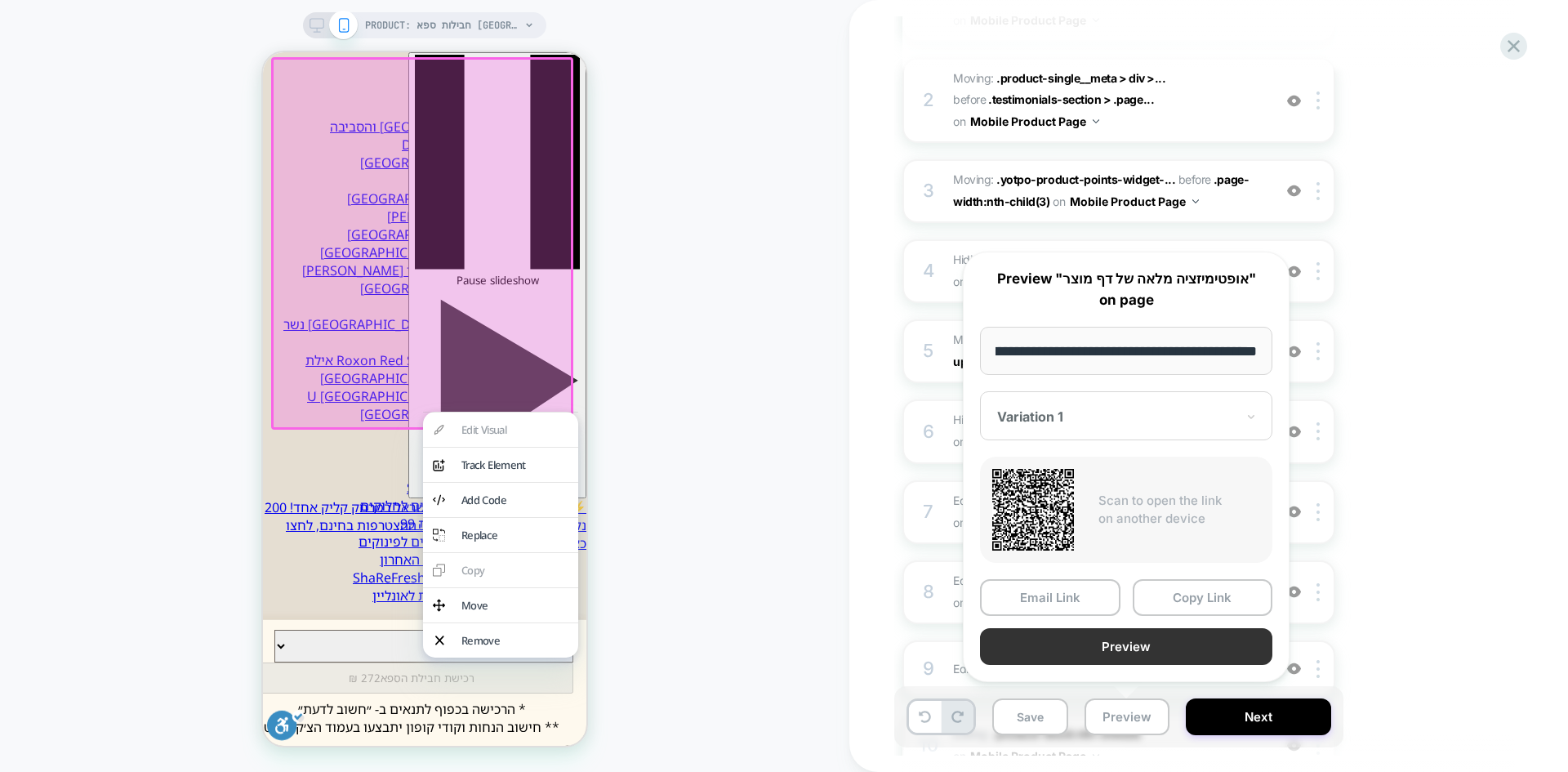
click at [1168, 648] on button "Preview" at bounding box center [1126, 646] width 292 height 36
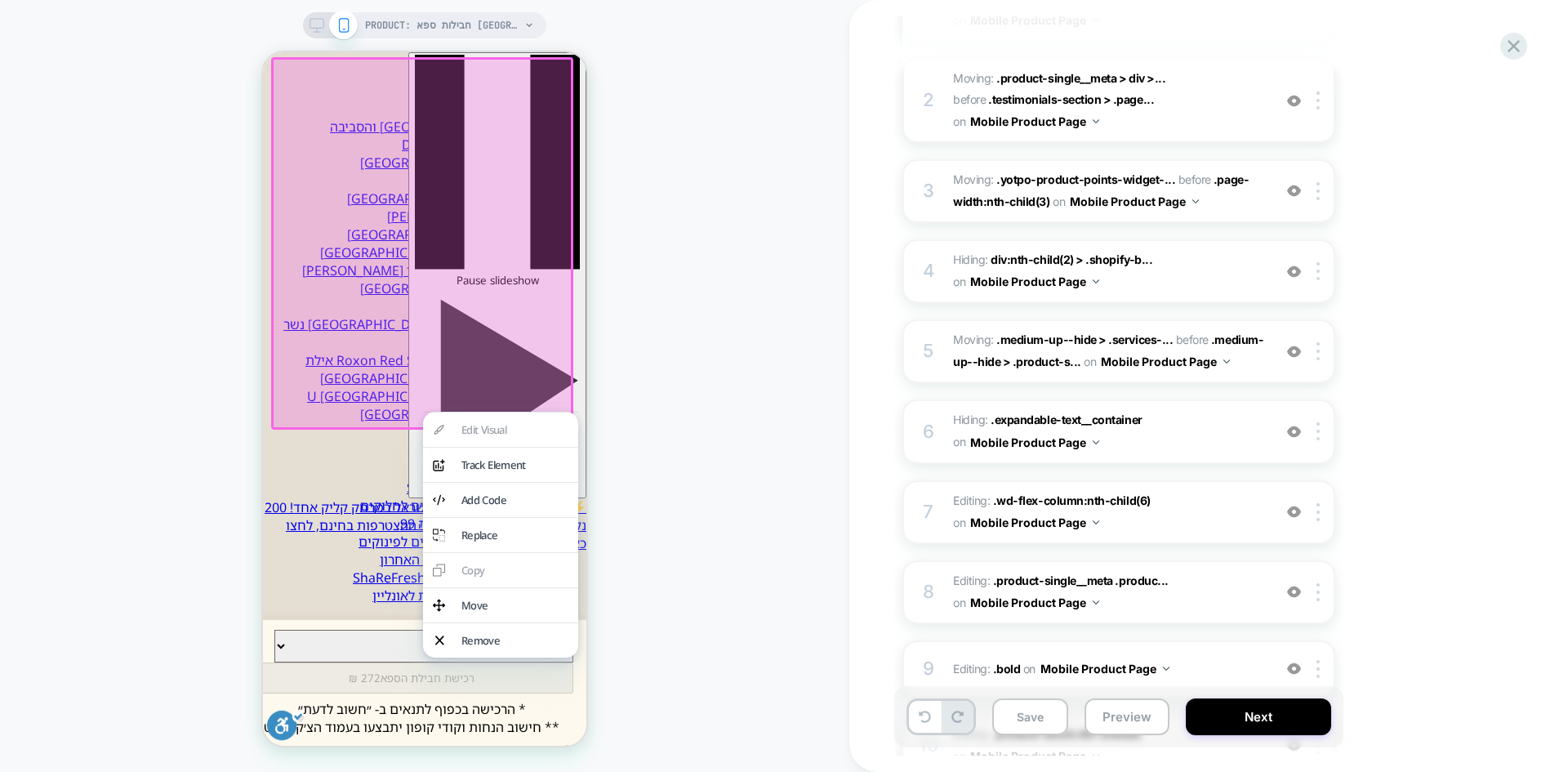
click at [763, 390] on div "PRODUCT: חבילות ספא [GEOGRAPHIC_DATA] במלון Herods [[GEOGRAPHIC_DATA]] PRODUCT:…" at bounding box center [425, 386] width 850 height 739
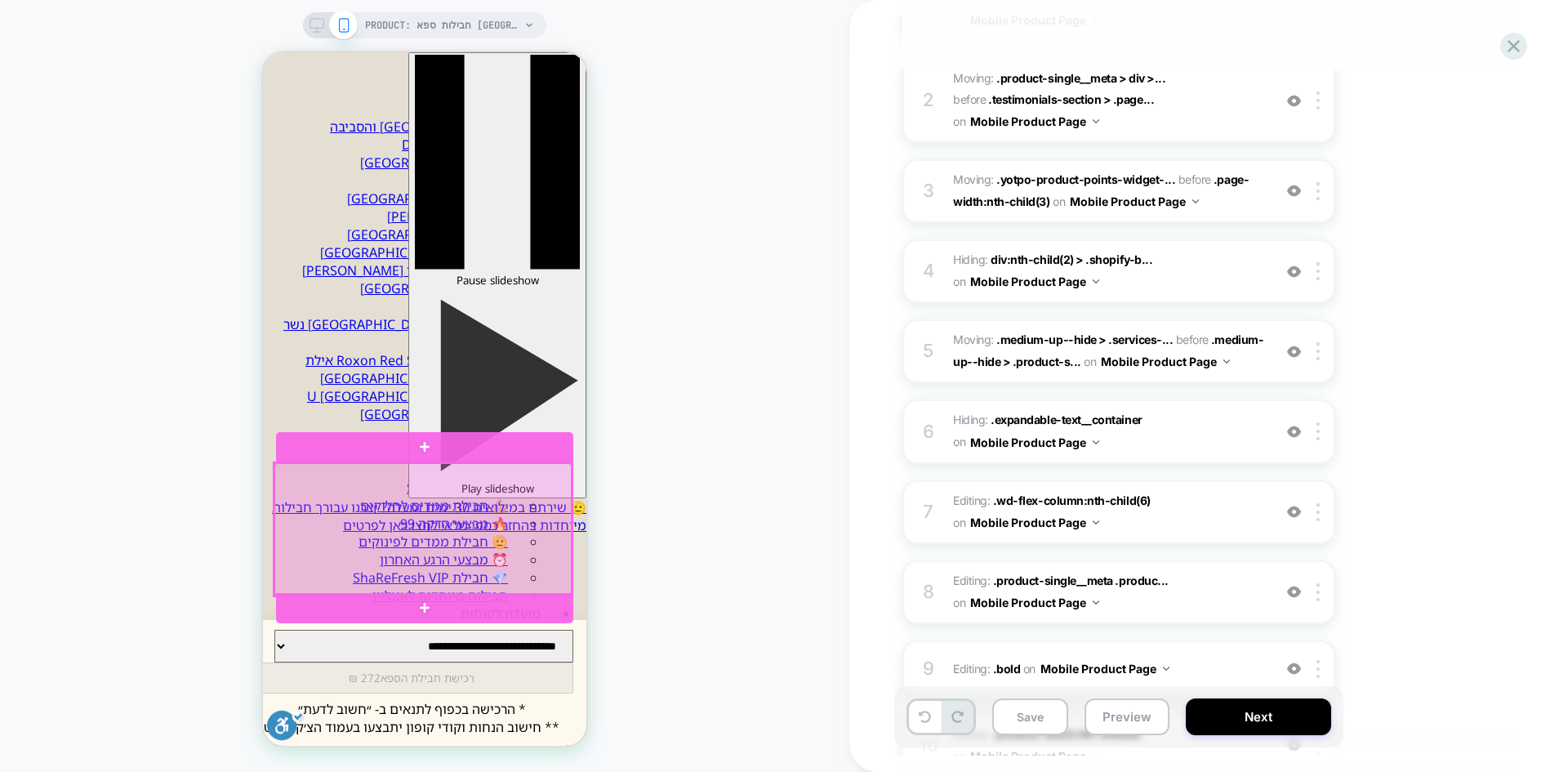
click at [538, 478] on div at bounding box center [423, 529] width 298 height 132
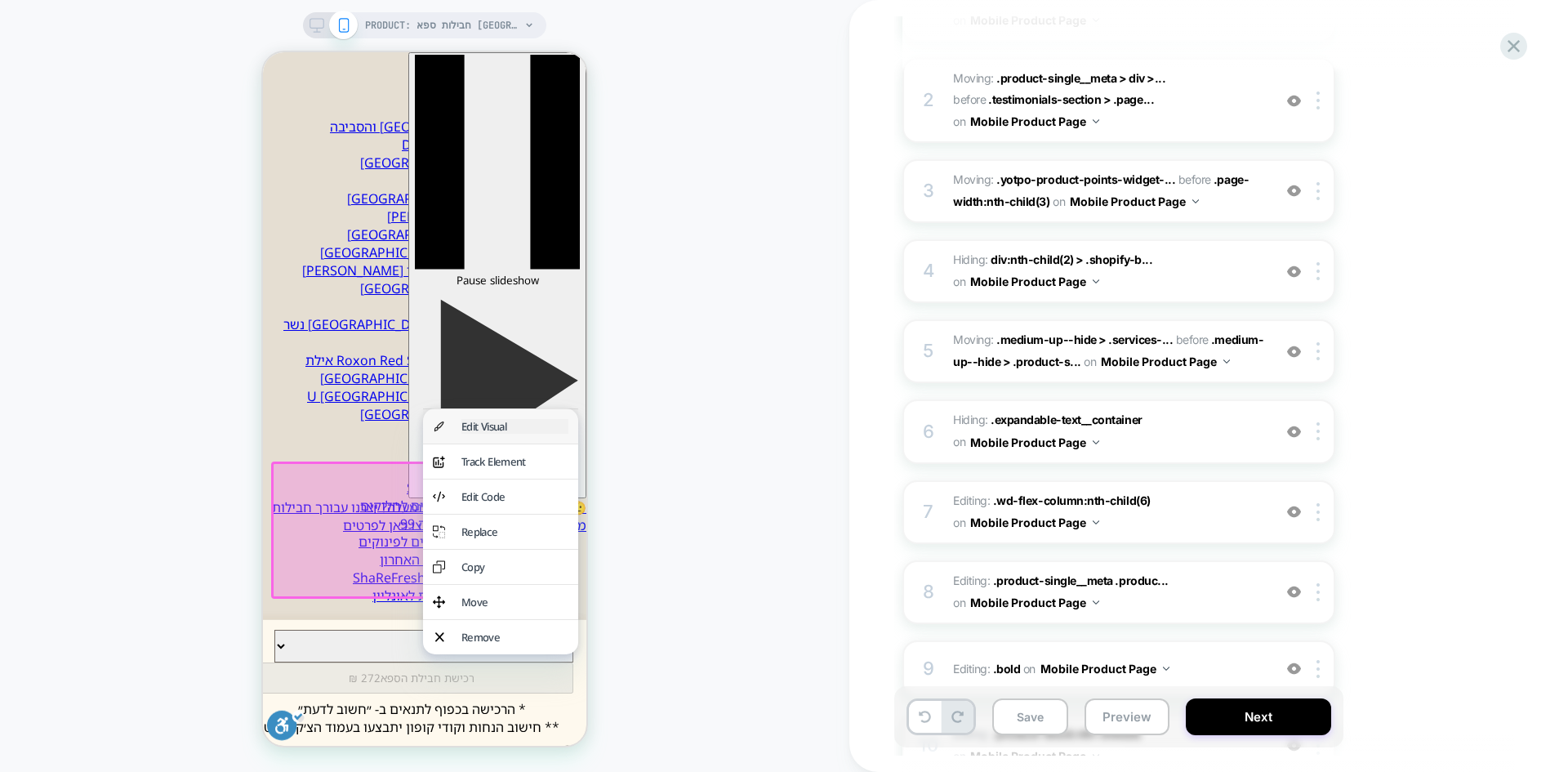
click at [514, 428] on div "Edit Visual" at bounding box center [515, 426] width 107 height 15
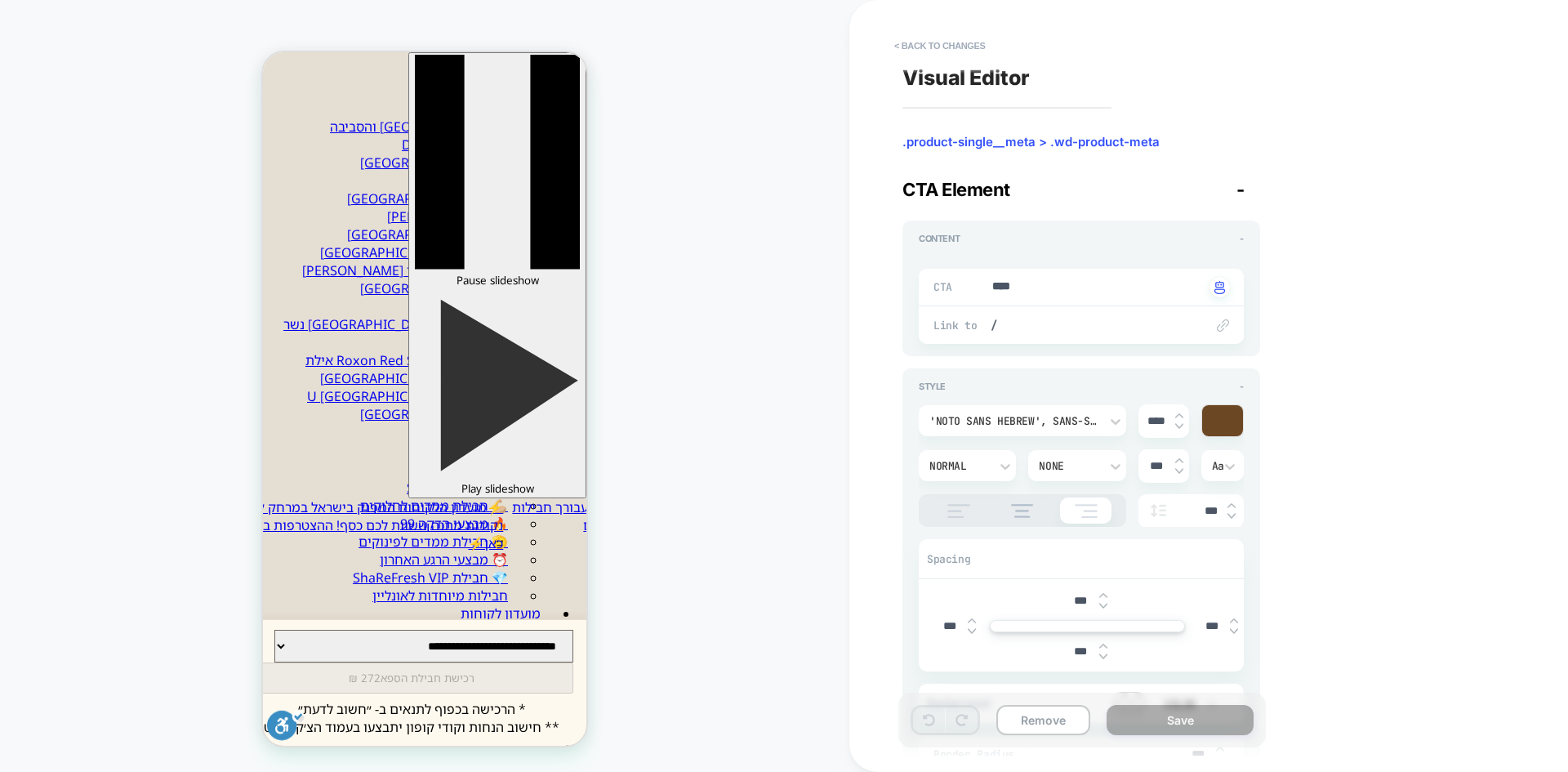
scroll to position [163, 0]
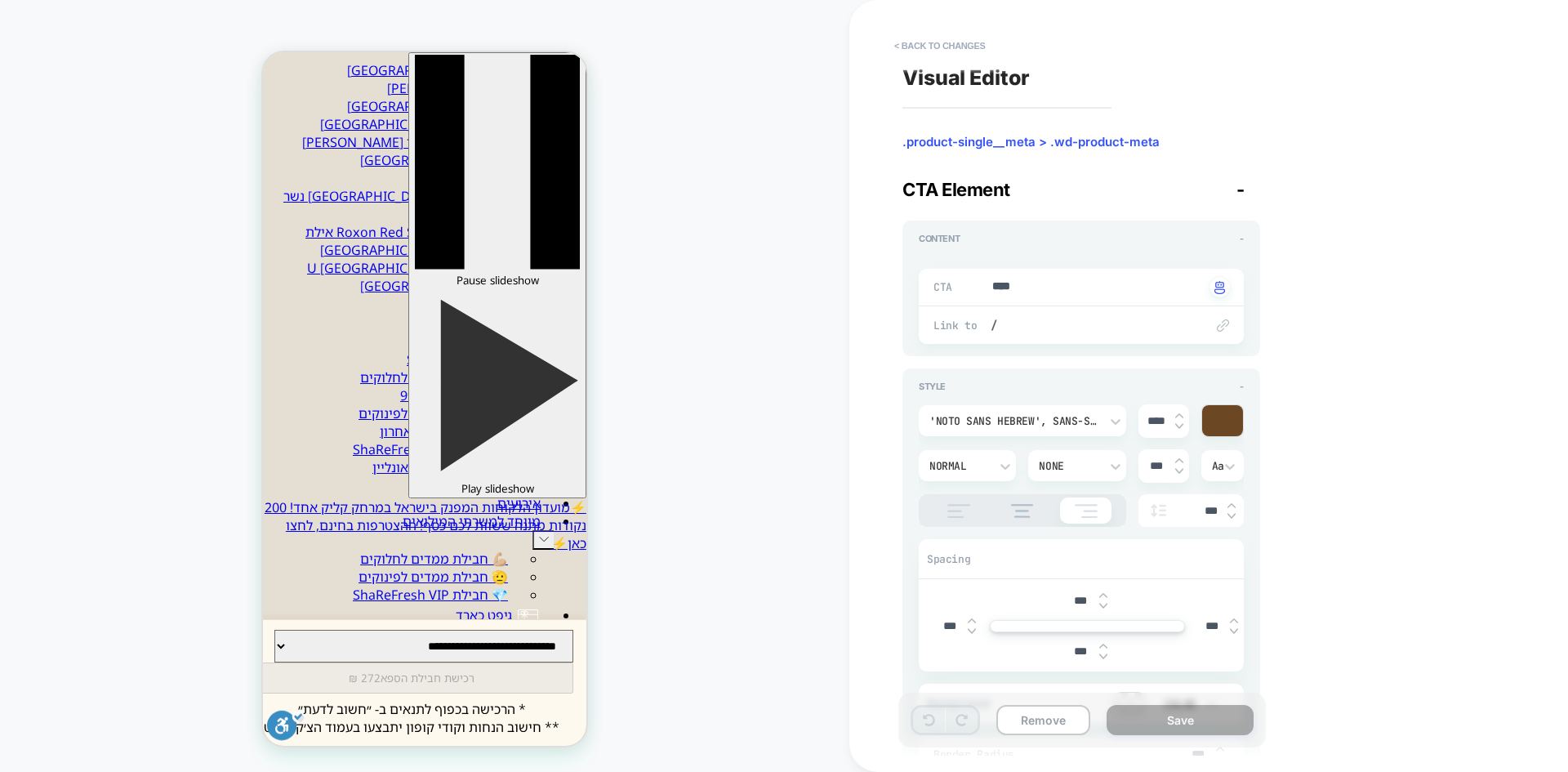
type textarea "*"
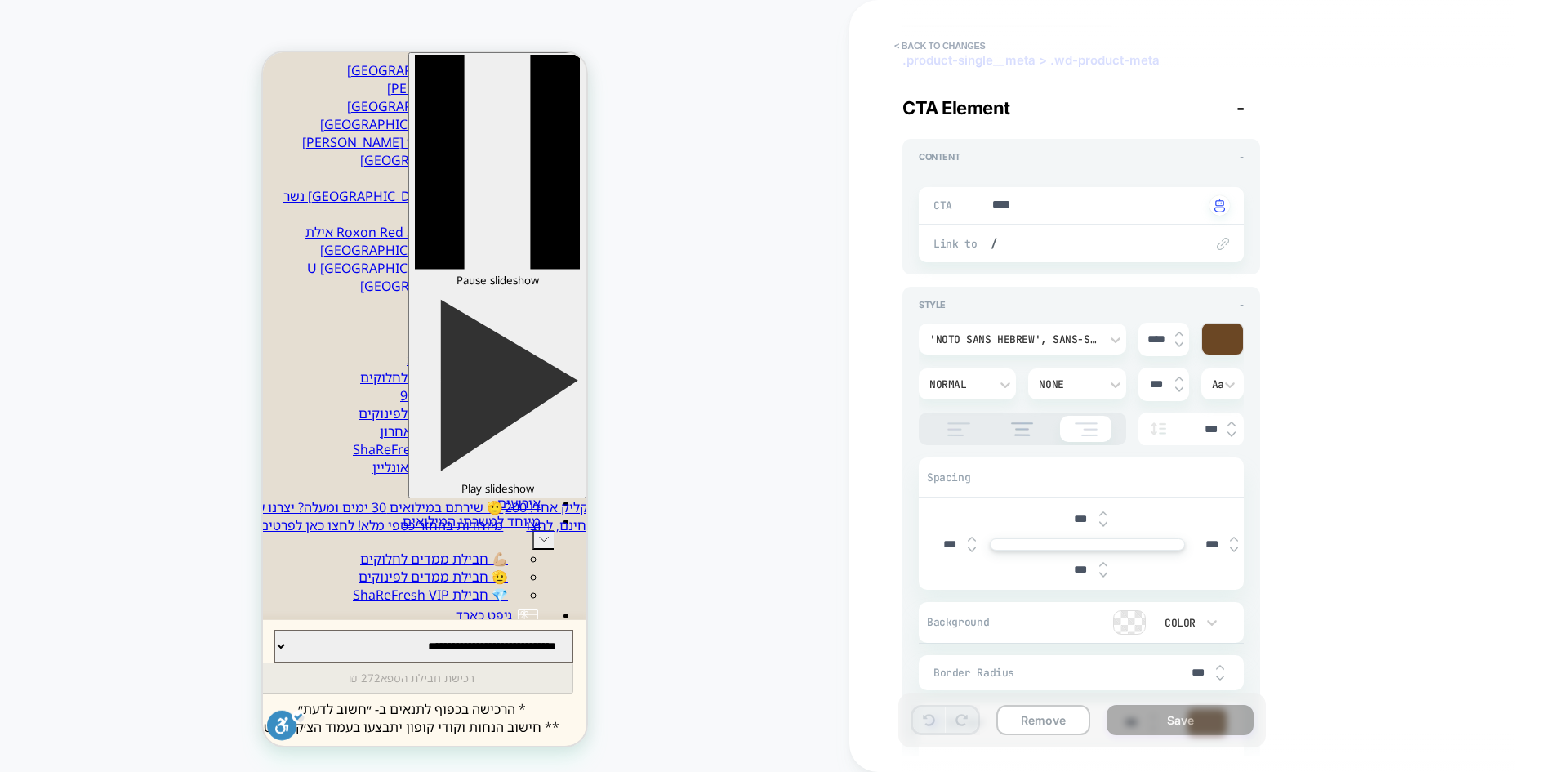
drag, startPoint x: 1077, startPoint y: 513, endPoint x: 1066, endPoint y: 518, distance: 12.1
click at [1066, 518] on input "***" at bounding box center [1081, 519] width 36 height 14
type textarea "*"
type input "*"
type textarea "*"
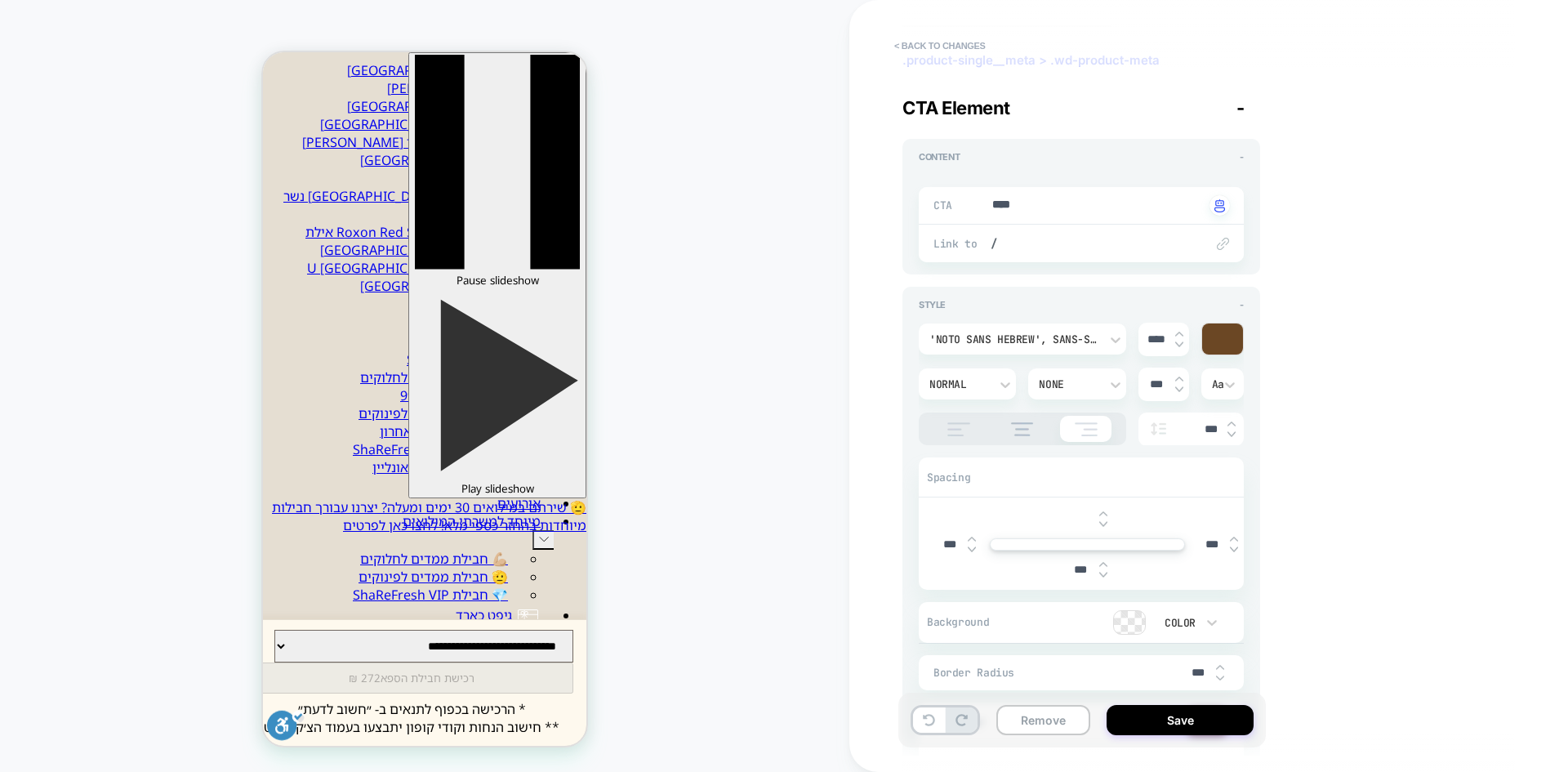
type input "***"
type textarea "*"
type input "****"
type textarea "*"
click at [1072, 523] on input "****" at bounding box center [1081, 519] width 36 height 14
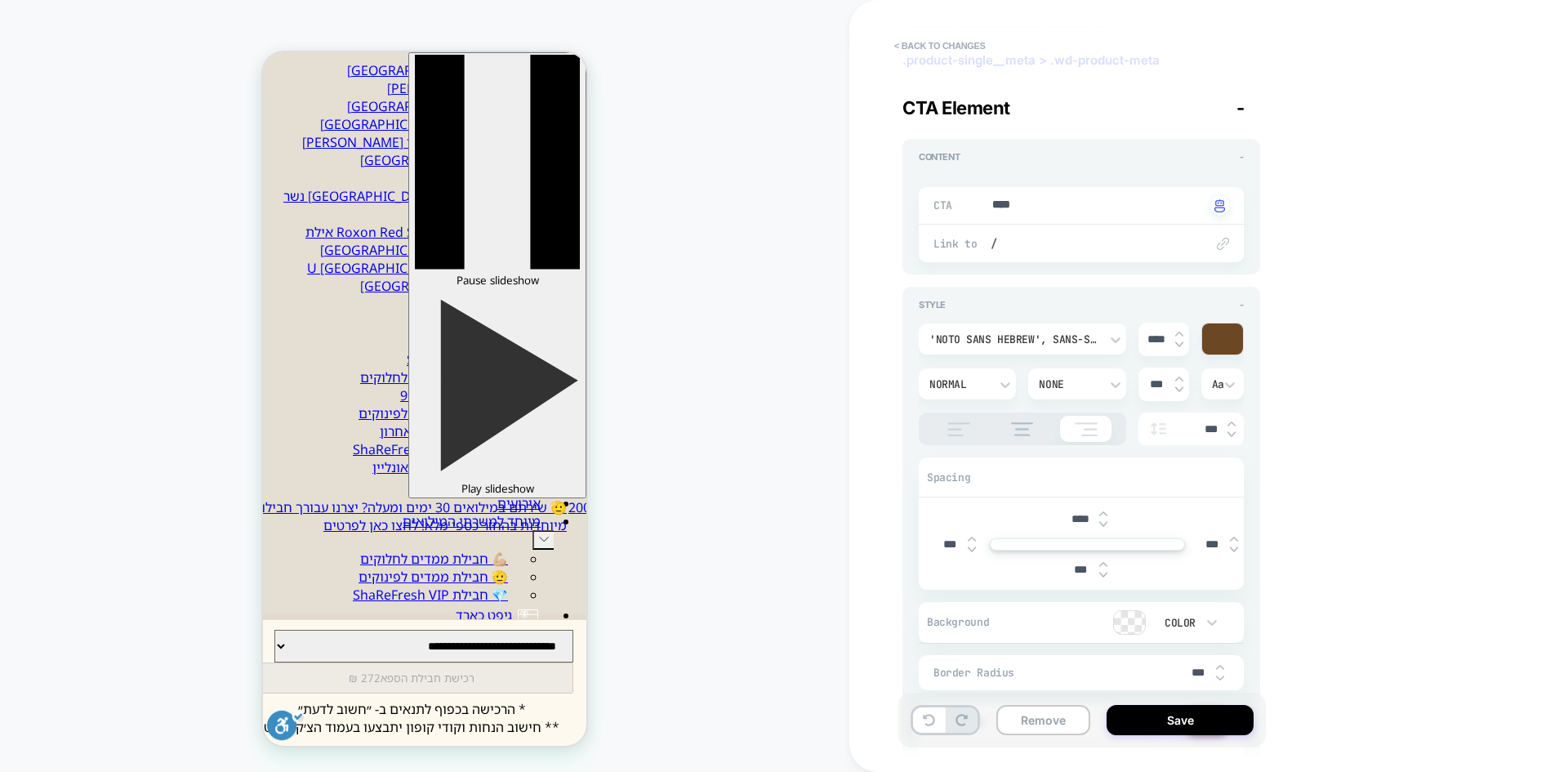
click at [1072, 523] on input "****" at bounding box center [1081, 519] width 36 height 14
click at [1070, 523] on input "****" at bounding box center [1081, 519] width 36 height 14
type input "*****"
type textarea "*"
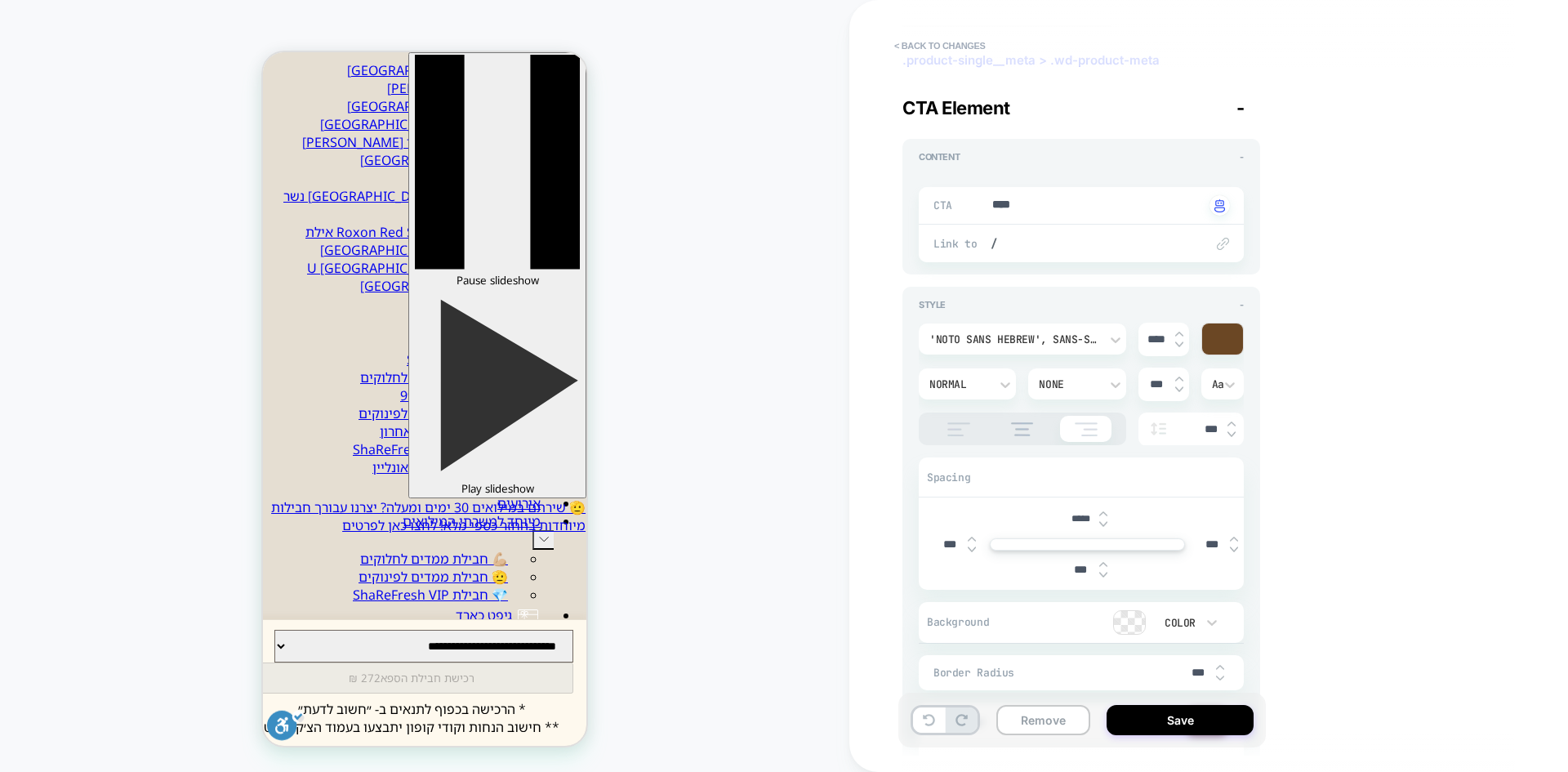
drag, startPoint x: 1083, startPoint y: 522, endPoint x: 1037, endPoint y: 513, distance: 46.9
click at [1037, 513] on div "*****" at bounding box center [1087, 519] width 313 height 34
type input "***"
click at [1429, 486] on div "**********" at bounding box center [1200, 386] width 612 height 739
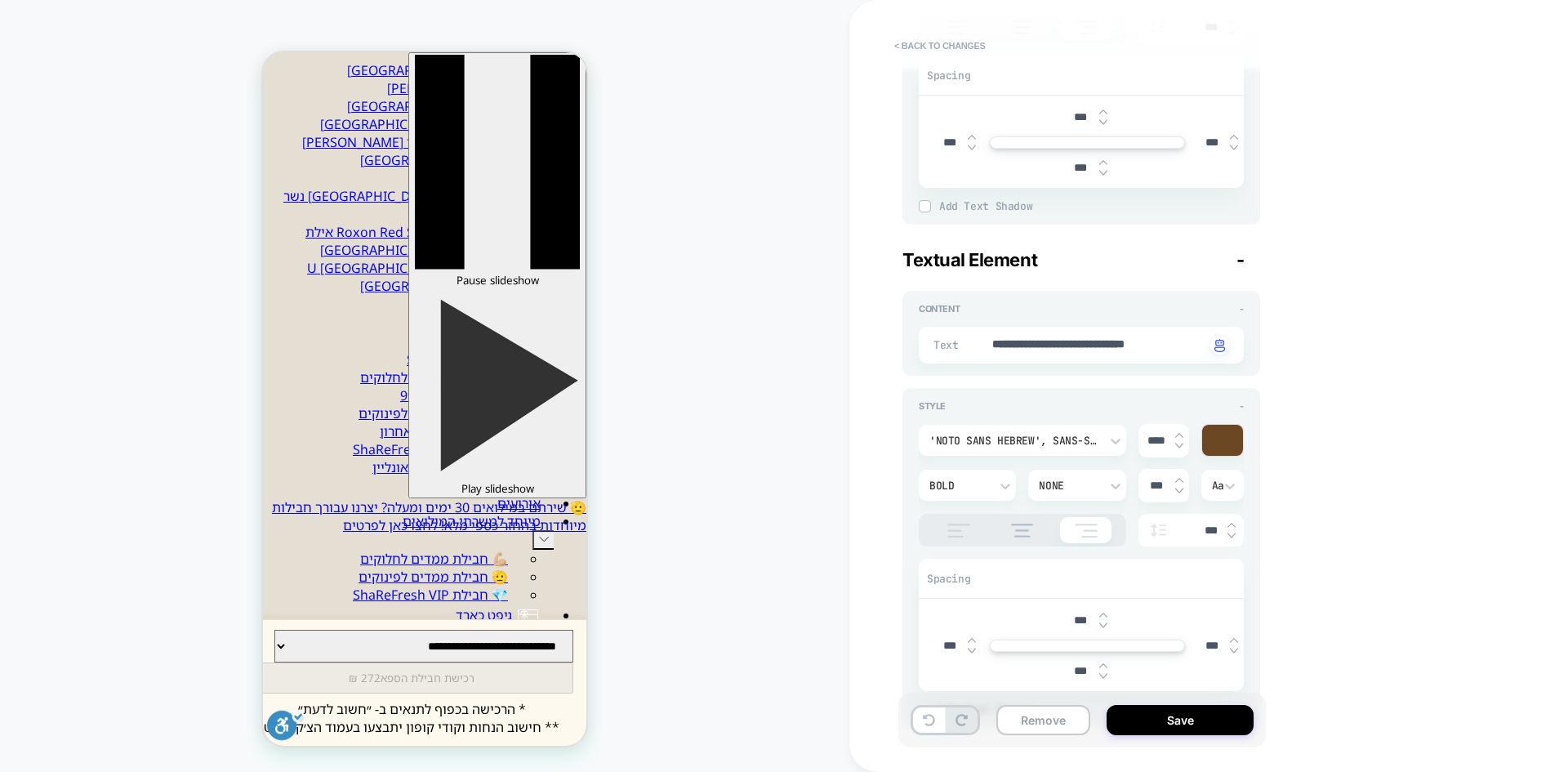
scroll to position [0, 0]
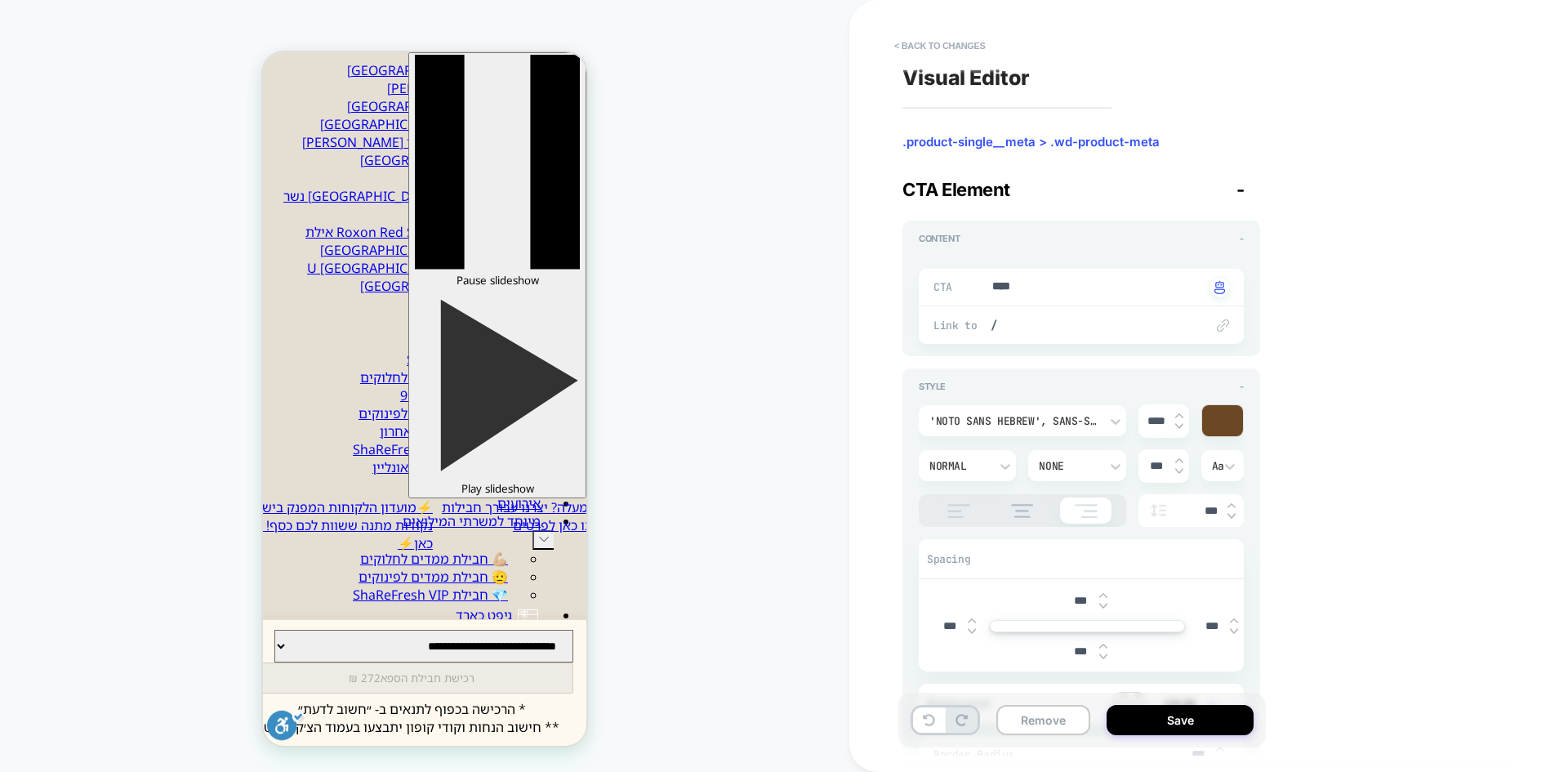
click at [1239, 198] on span "-" at bounding box center [1240, 189] width 8 height 21
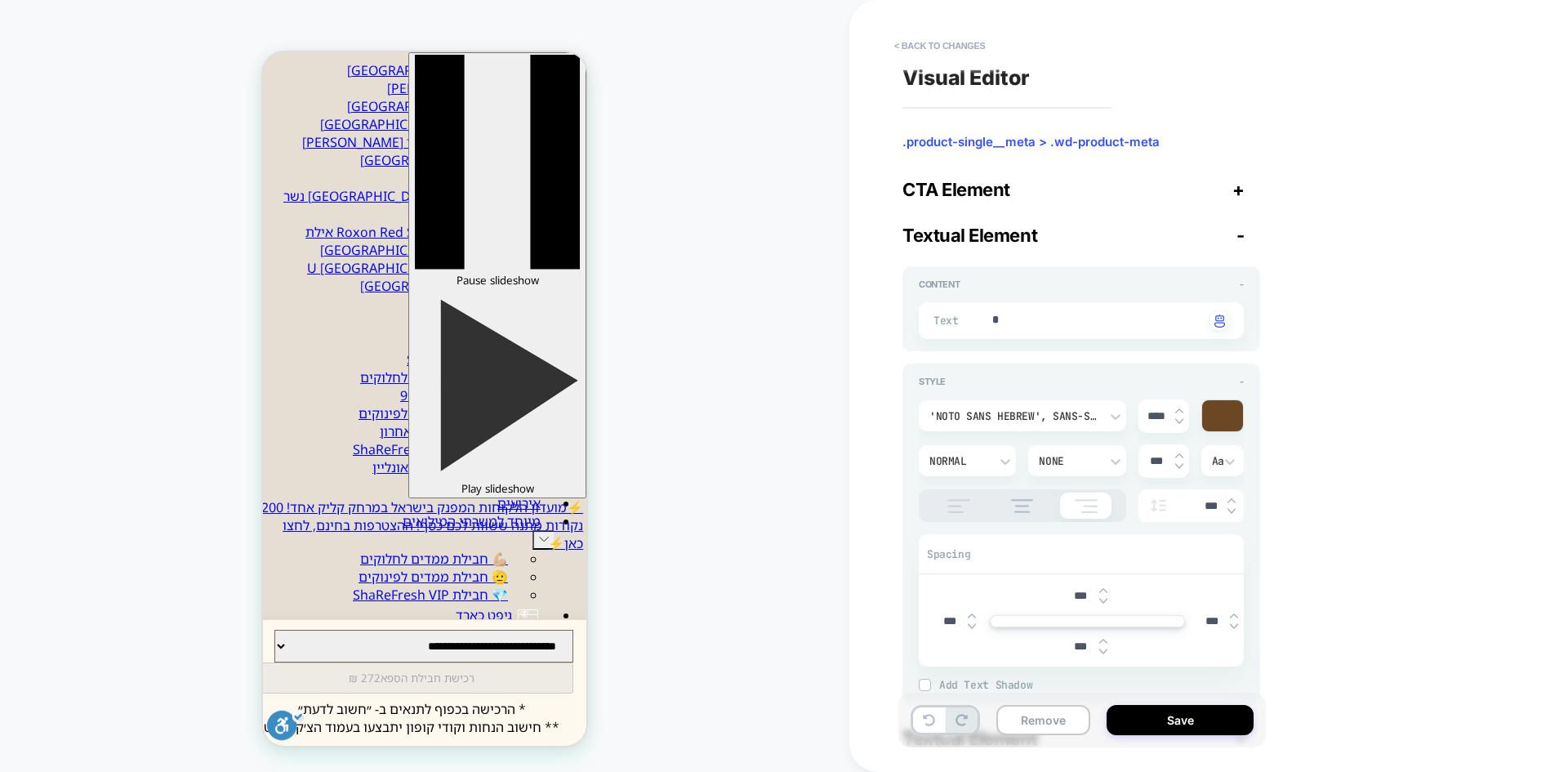
click at [1243, 245] on span "-" at bounding box center [1240, 235] width 8 height 21
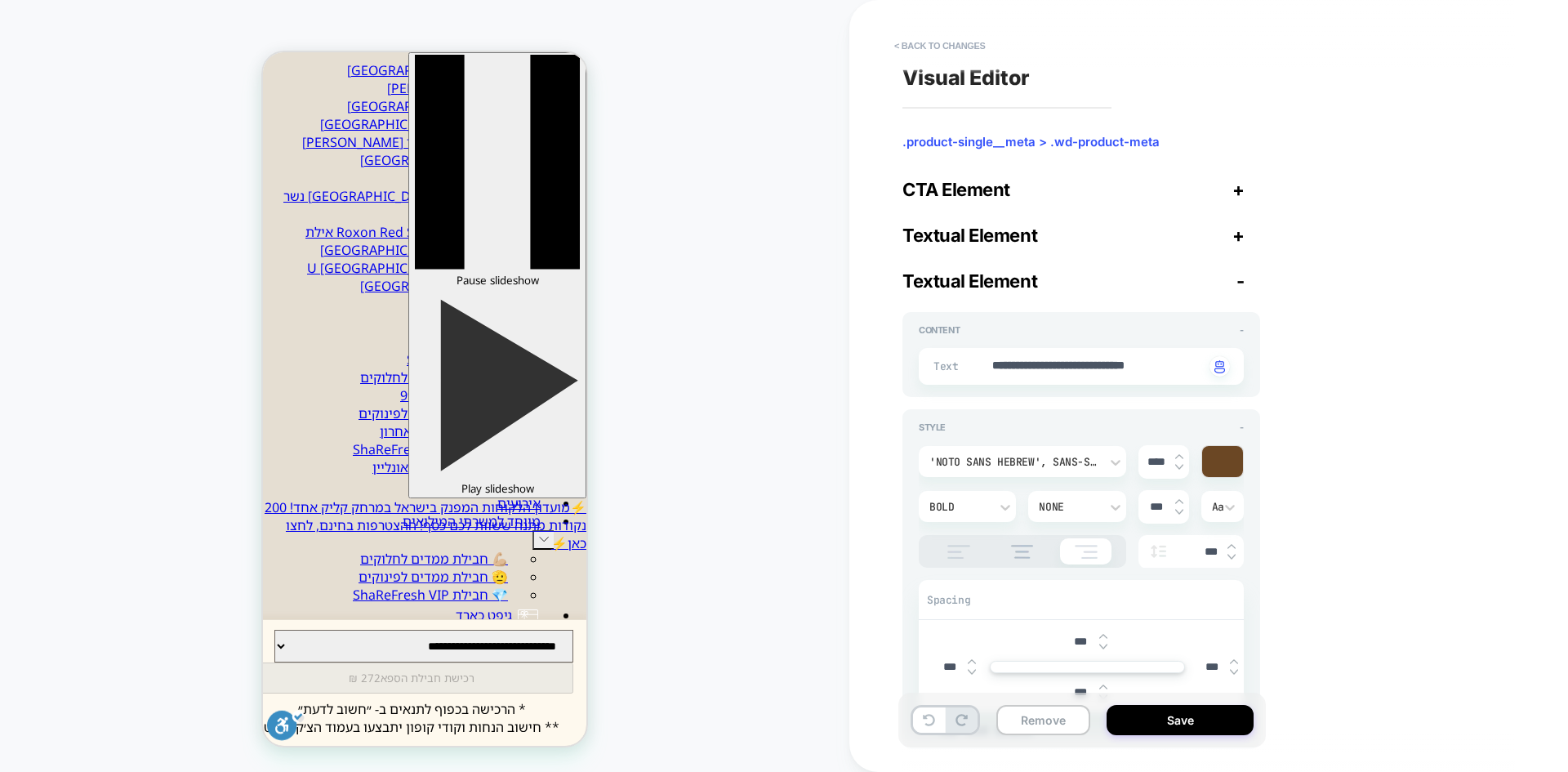
click at [1245, 283] on div "Textual Element -" at bounding box center [1081, 280] width 358 height 21
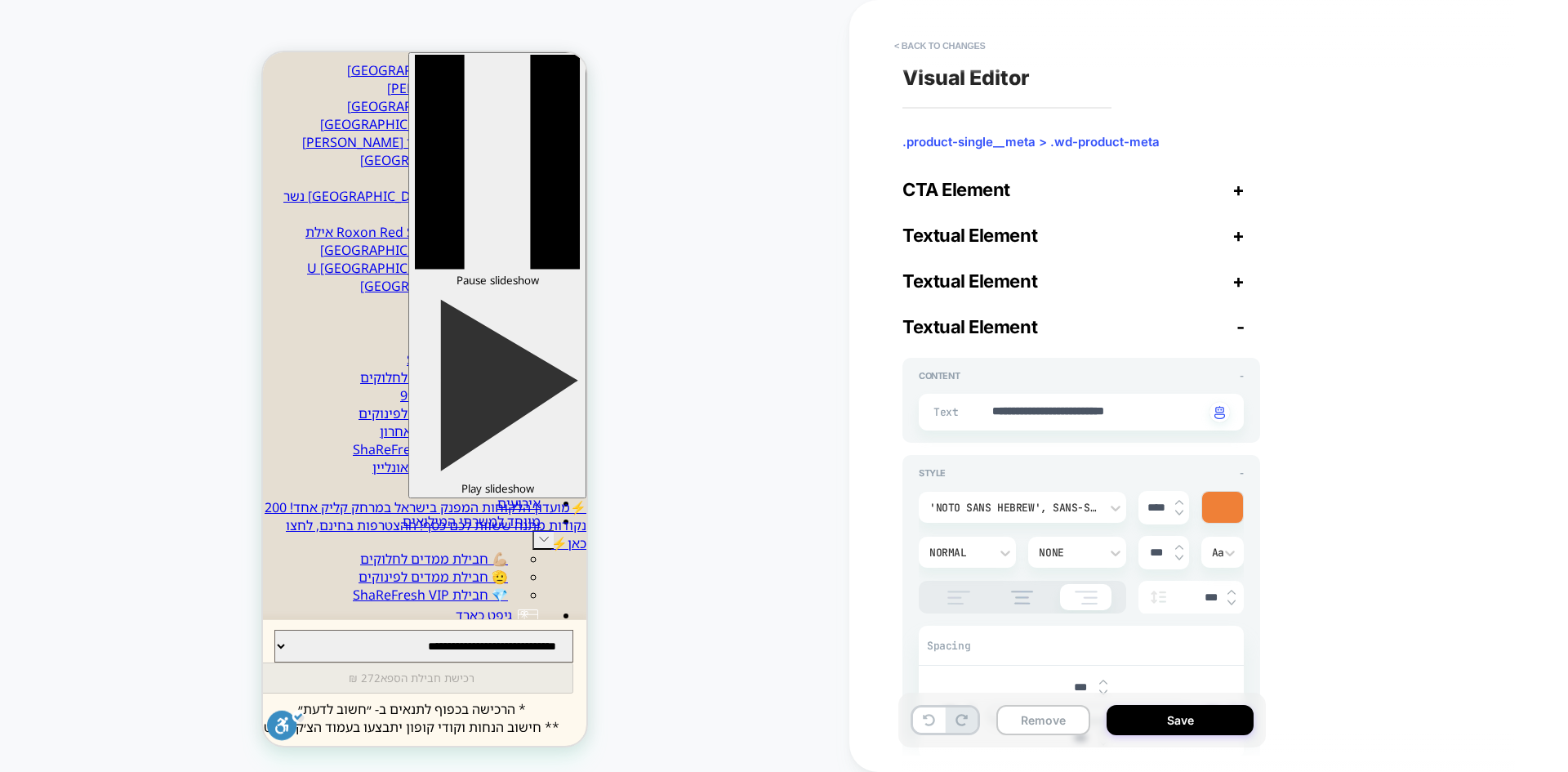
click at [1234, 331] on div "Textual Element -" at bounding box center [1081, 326] width 358 height 21
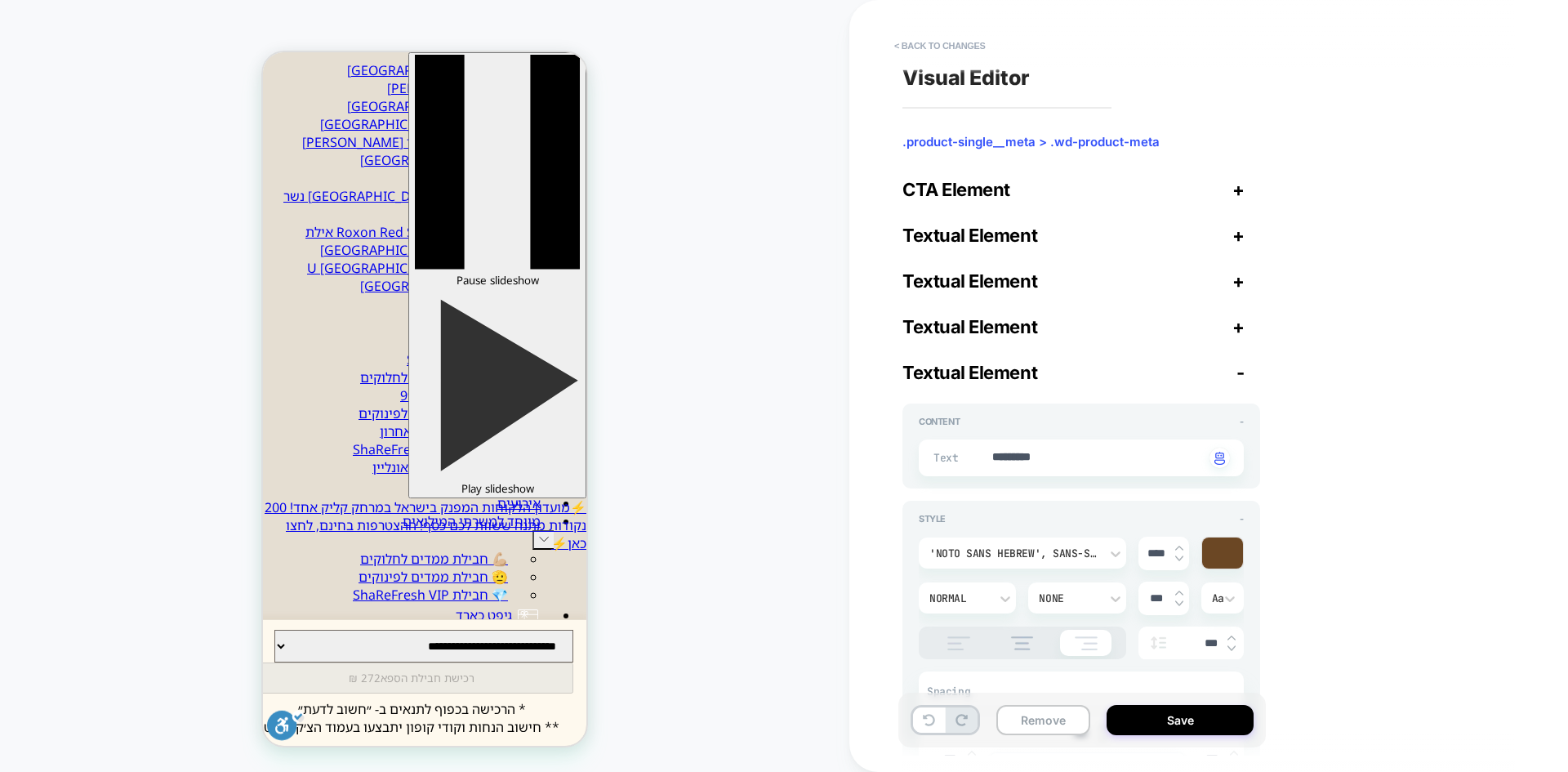
click at [1239, 378] on span "-" at bounding box center [1240, 372] width 8 height 21
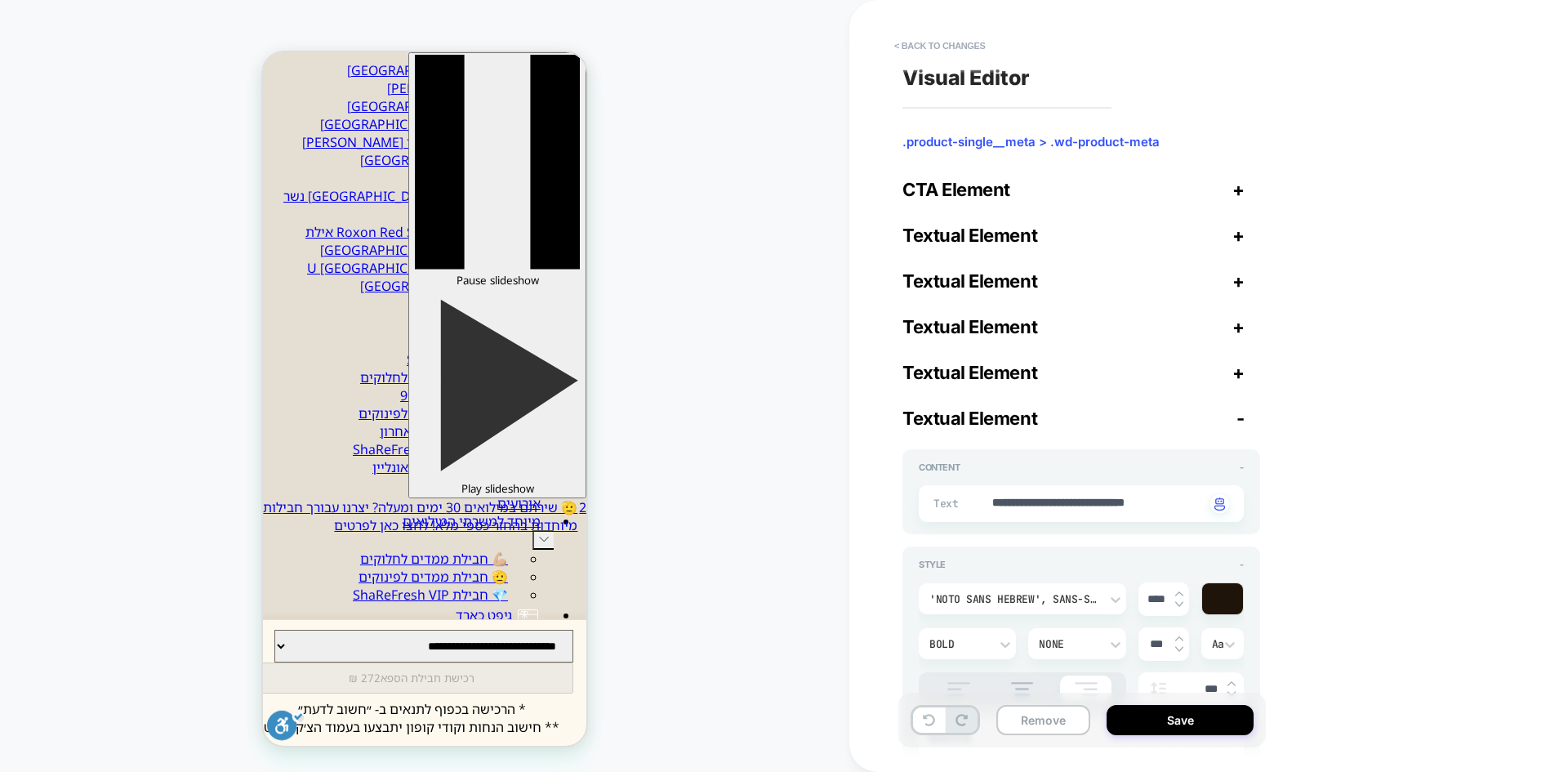
click at [1242, 426] on span "-" at bounding box center [1240, 418] width 8 height 21
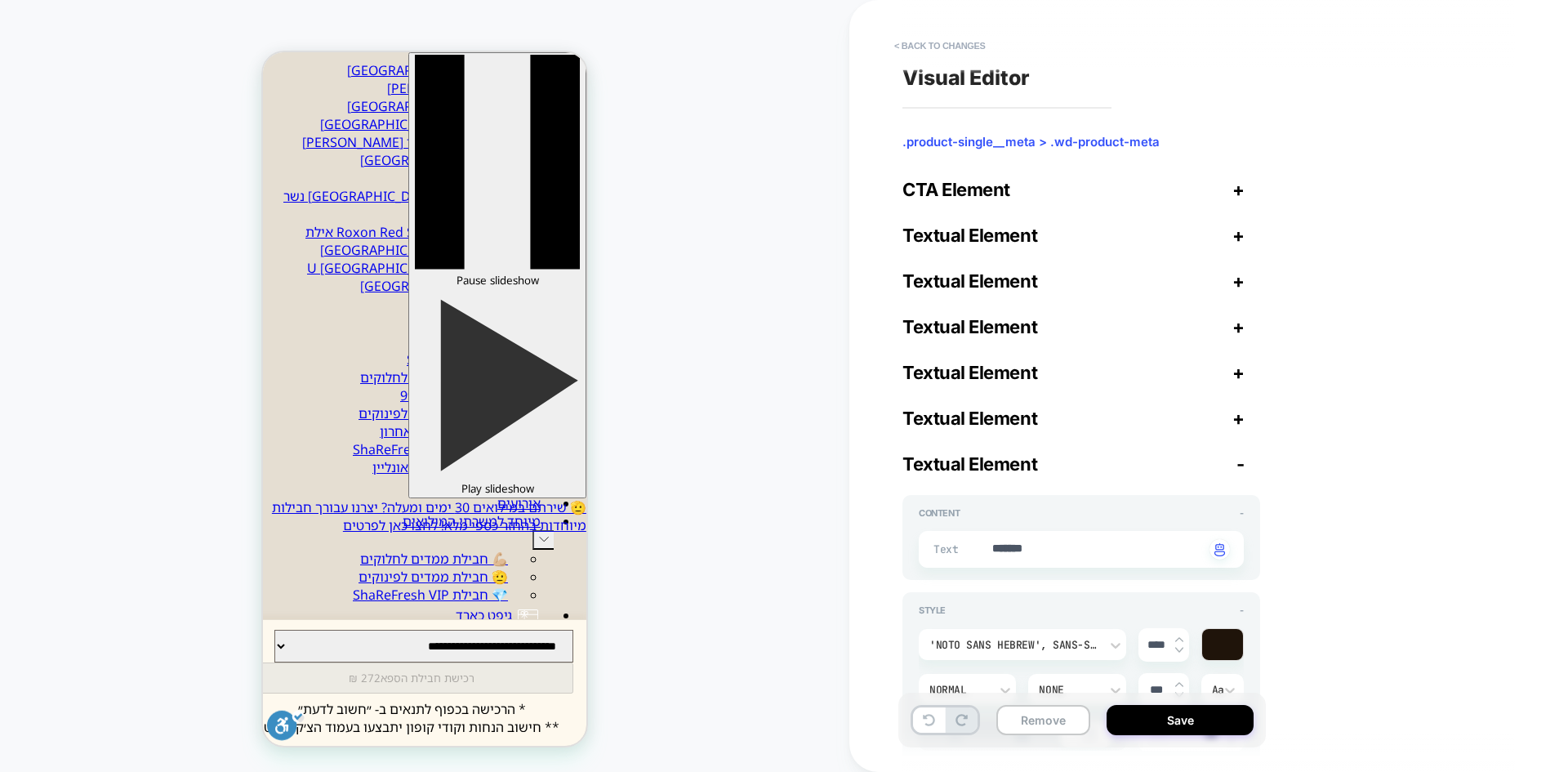
click at [1240, 462] on span "-" at bounding box center [1240, 463] width 8 height 21
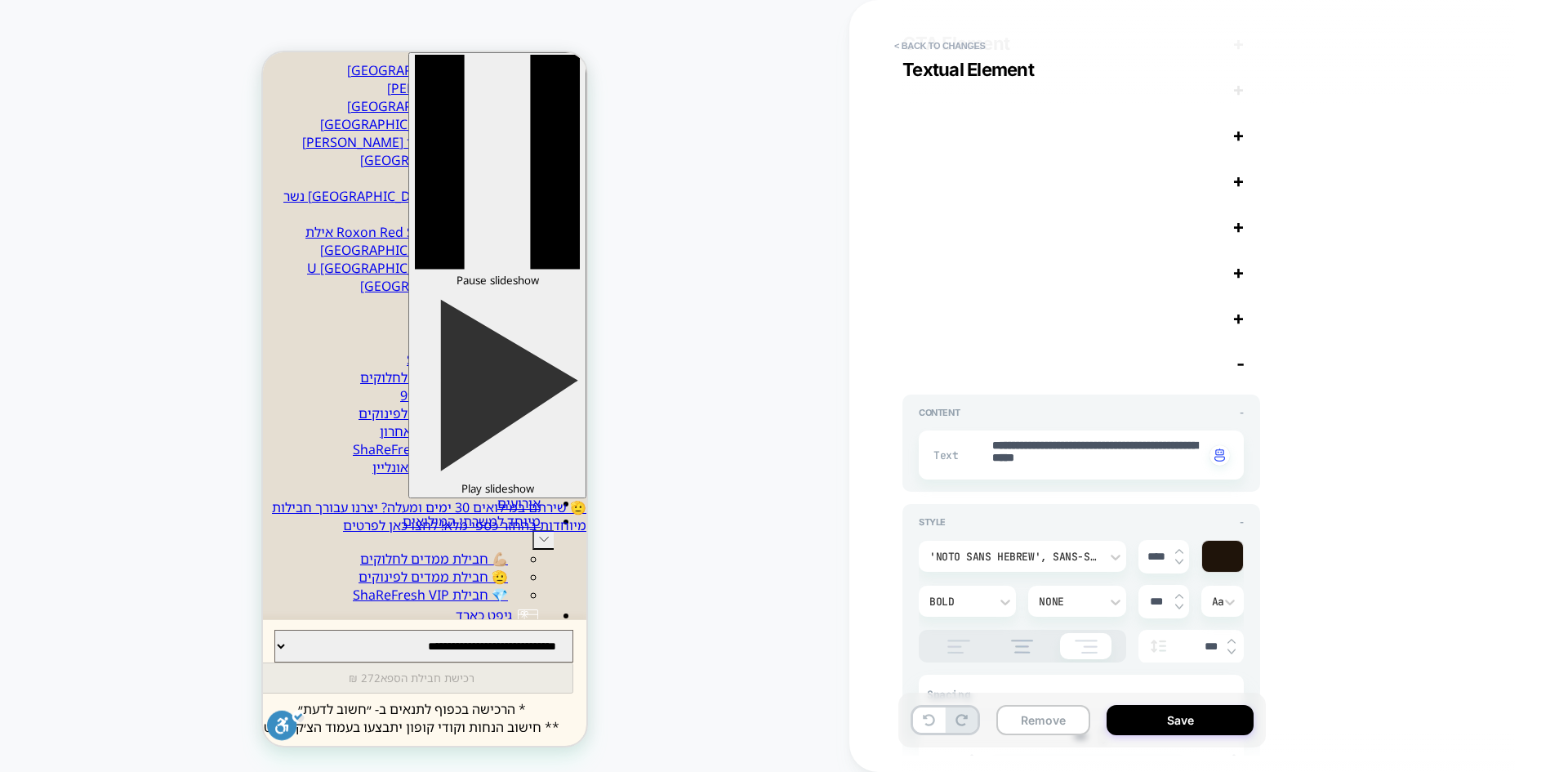
scroll to position [245, 0]
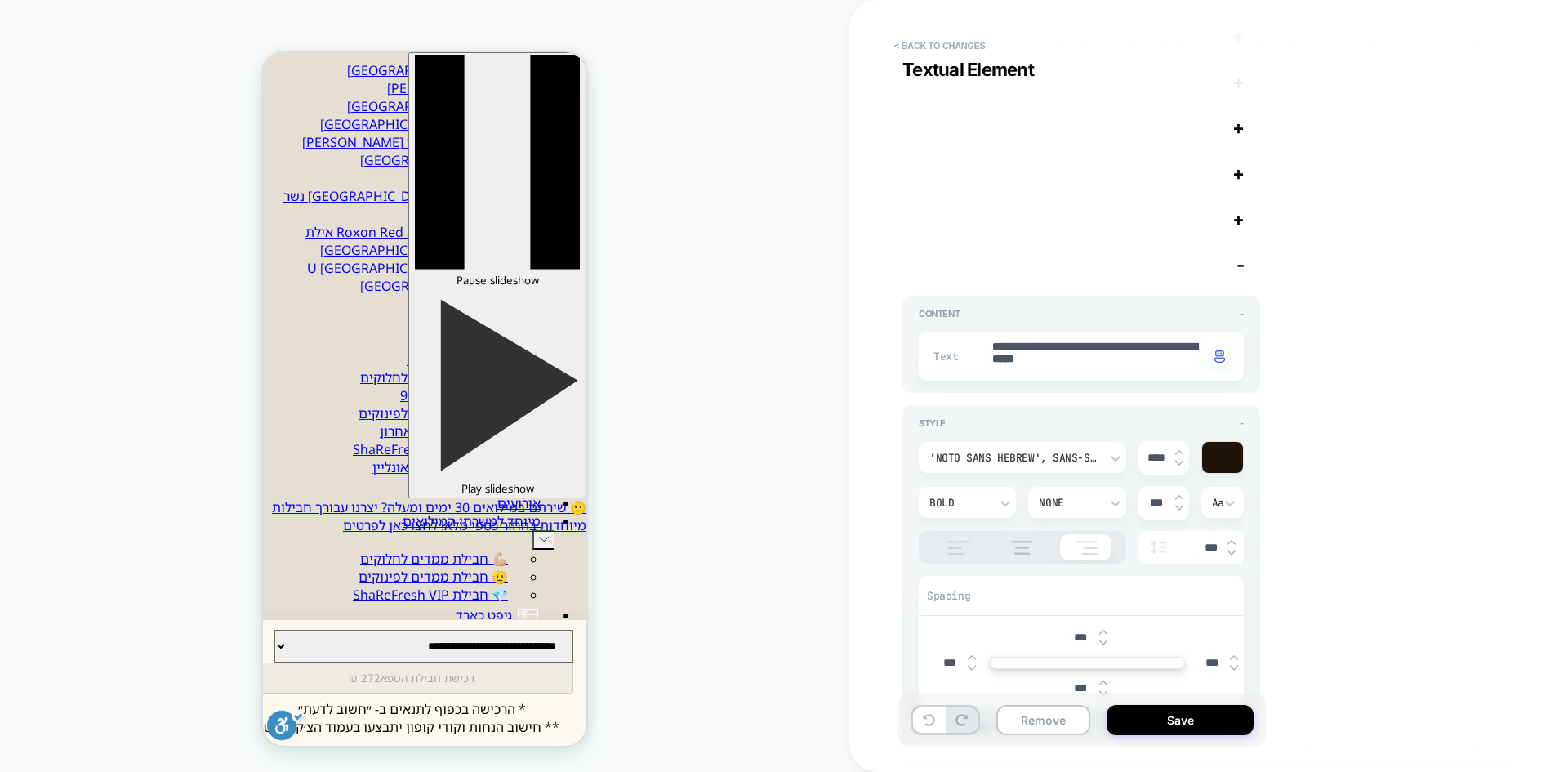
click at [1236, 270] on div "Textual Element -" at bounding box center [1081, 264] width 358 height 21
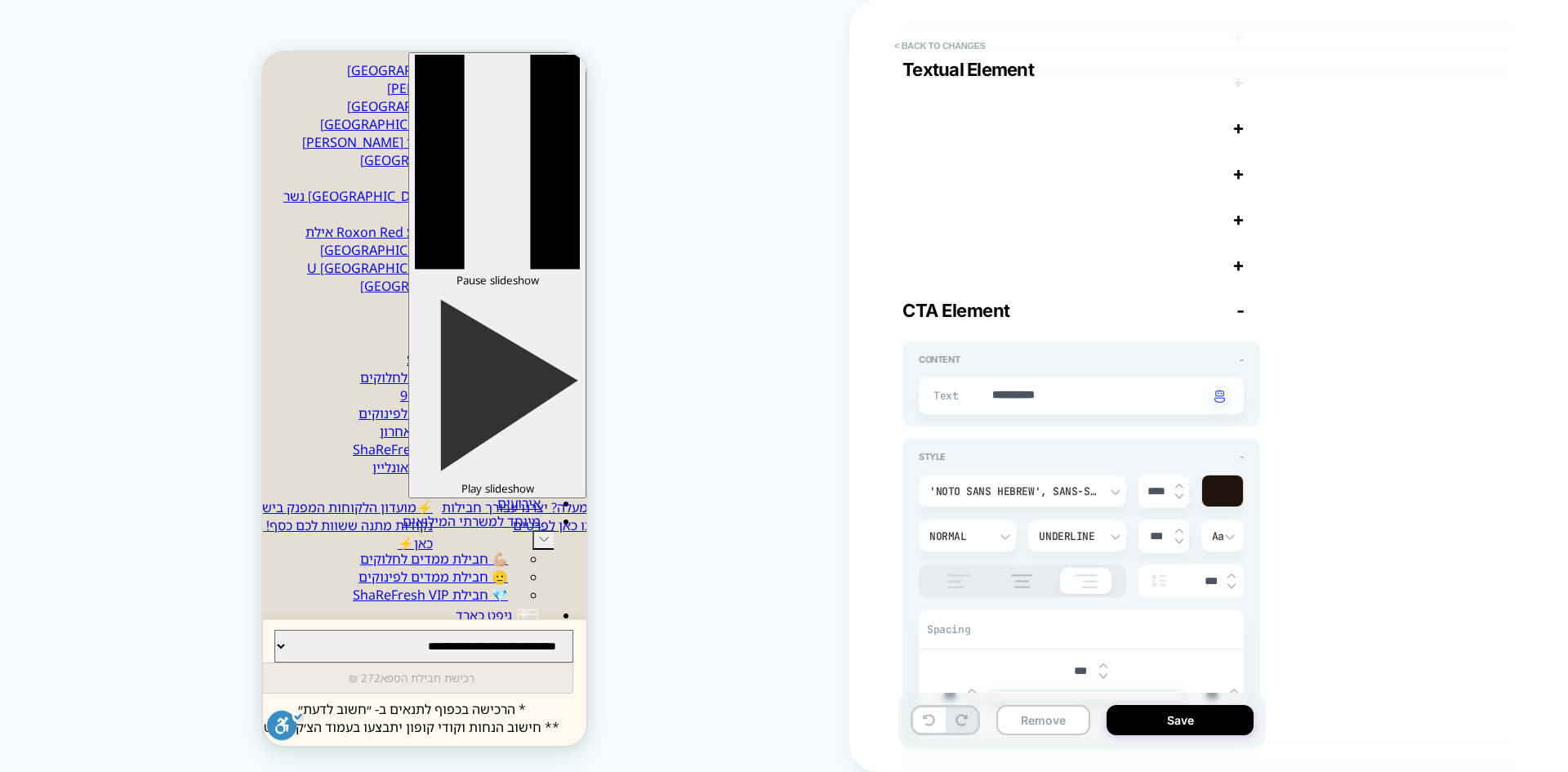
click at [1244, 316] on span "-" at bounding box center [1240, 310] width 8 height 21
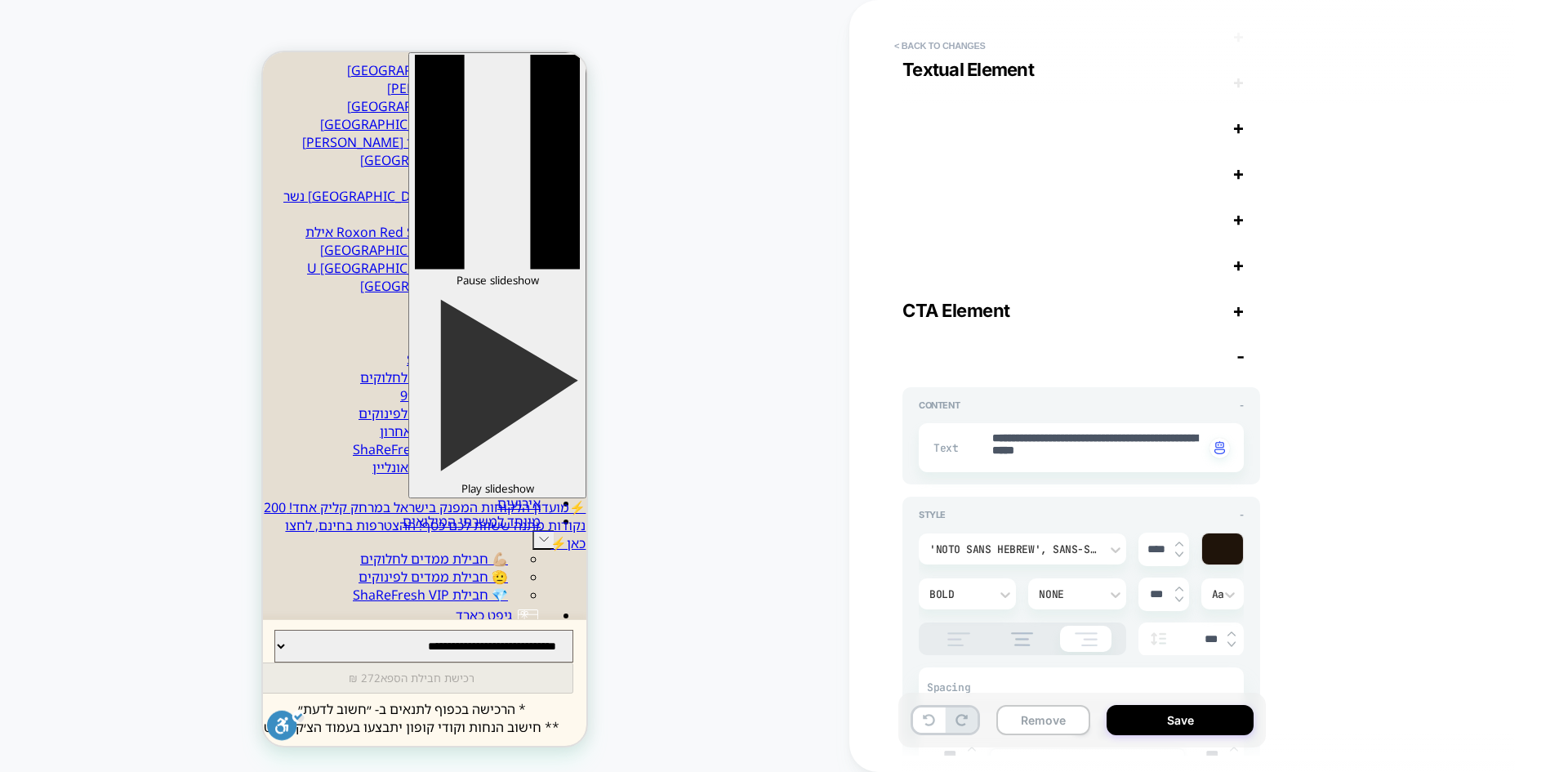
click at [1241, 356] on span "-" at bounding box center [1240, 356] width 8 height 21
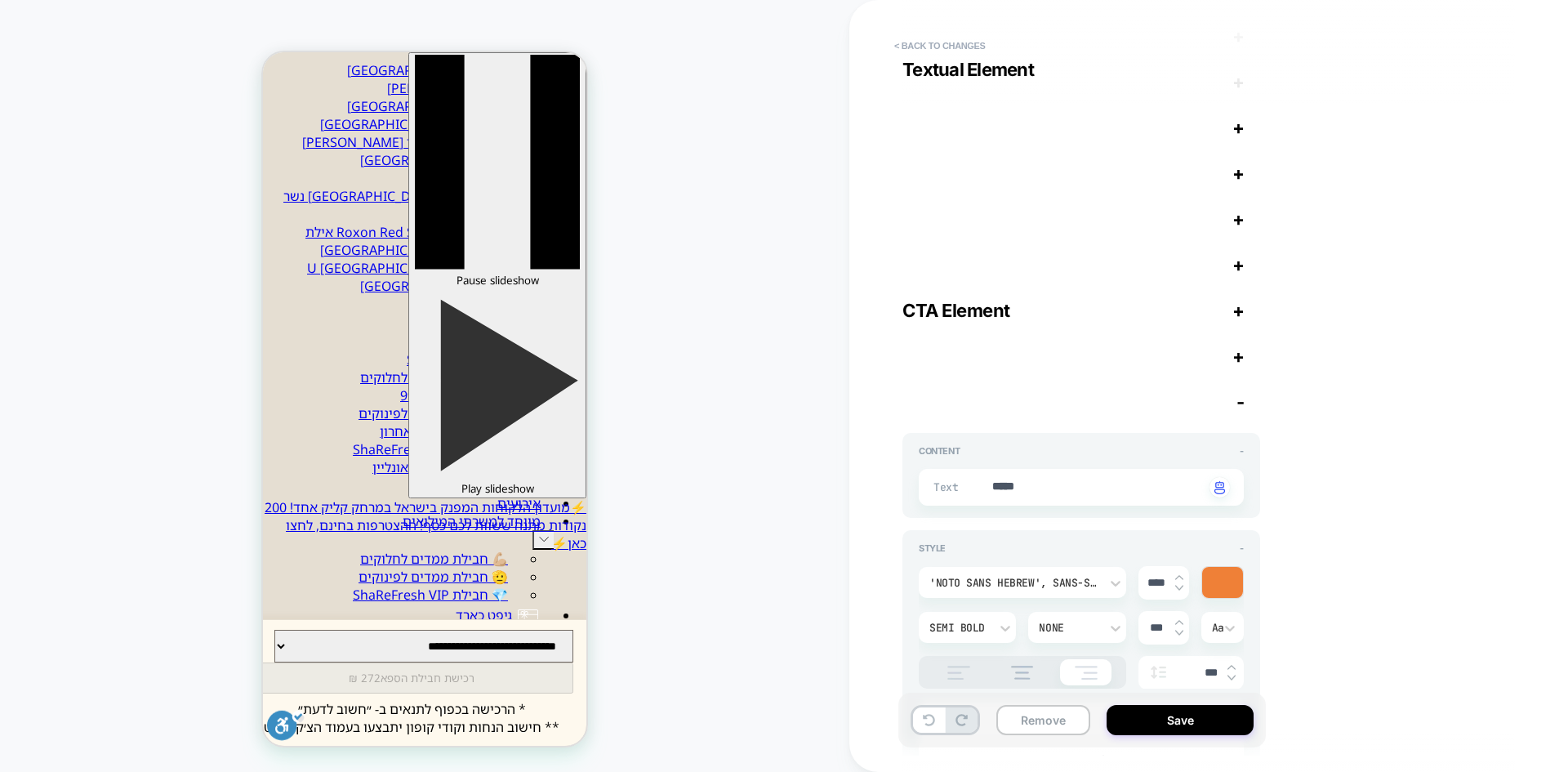
click at [1240, 405] on span "-" at bounding box center [1240, 401] width 8 height 21
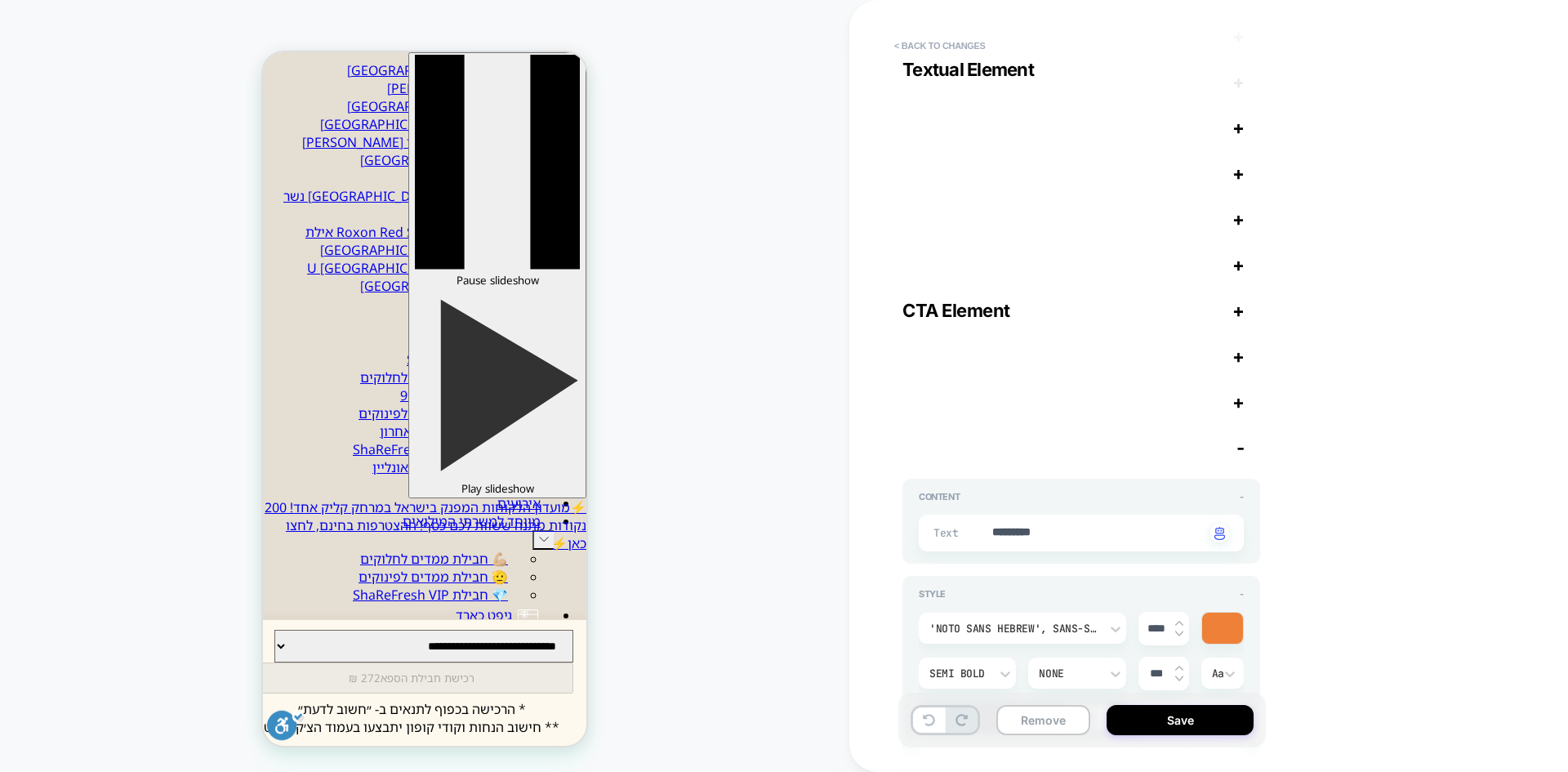
drag, startPoint x: 1239, startPoint y: 448, endPoint x: 1261, endPoint y: 454, distance: 22.8
click at [1239, 449] on span "-" at bounding box center [1240, 447] width 8 height 21
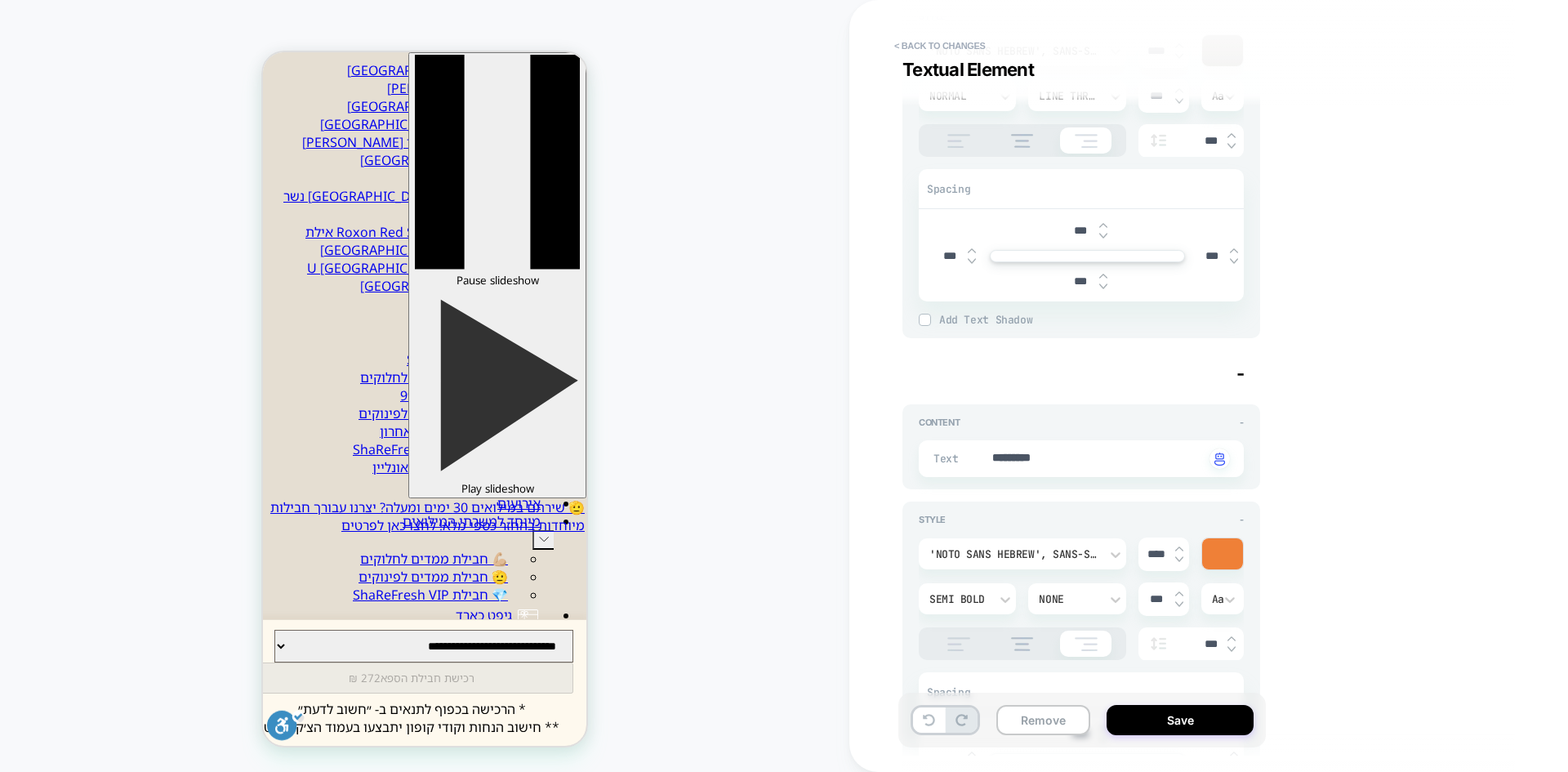
scroll to position [231, 0]
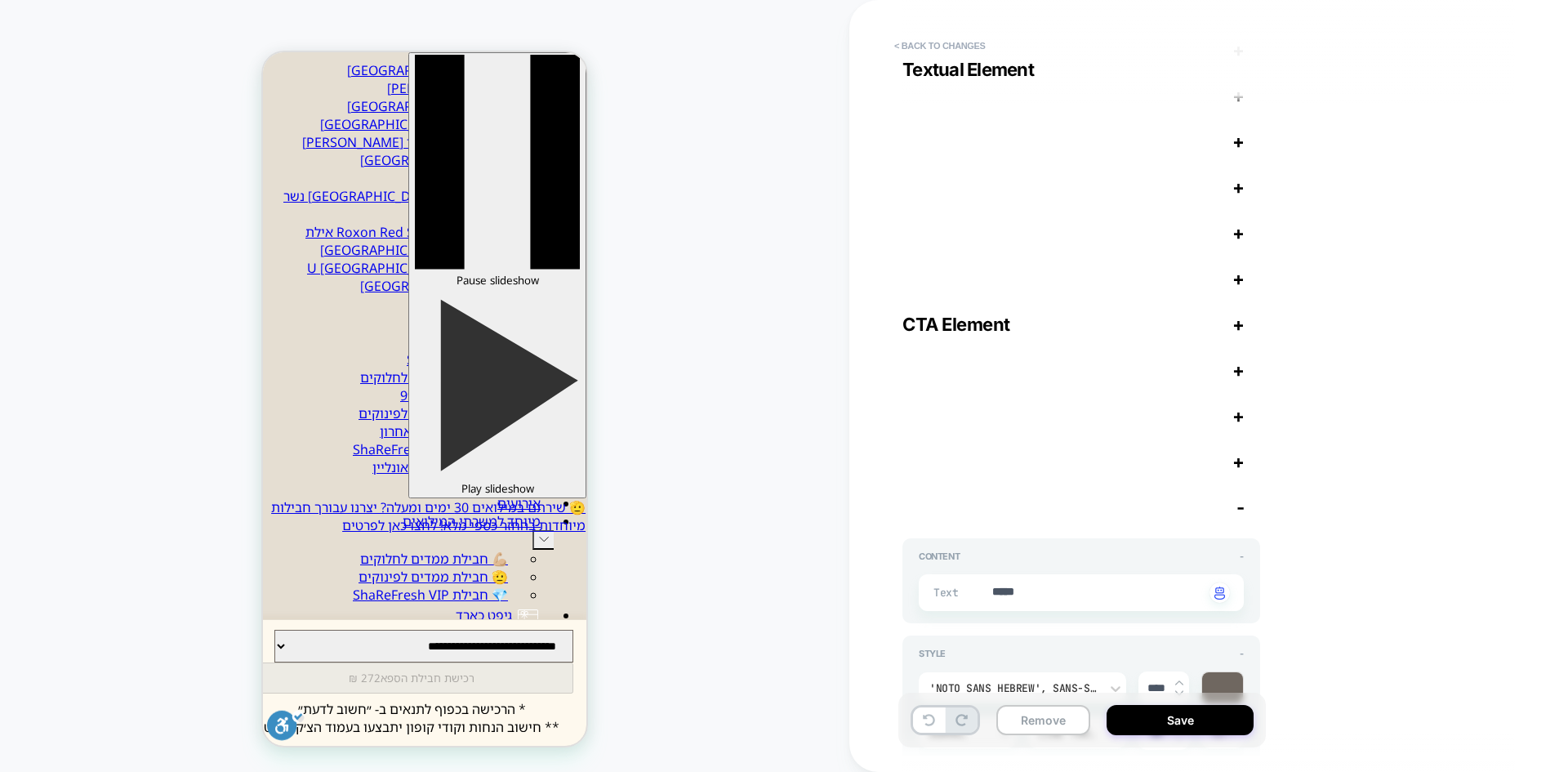
type textarea "*"
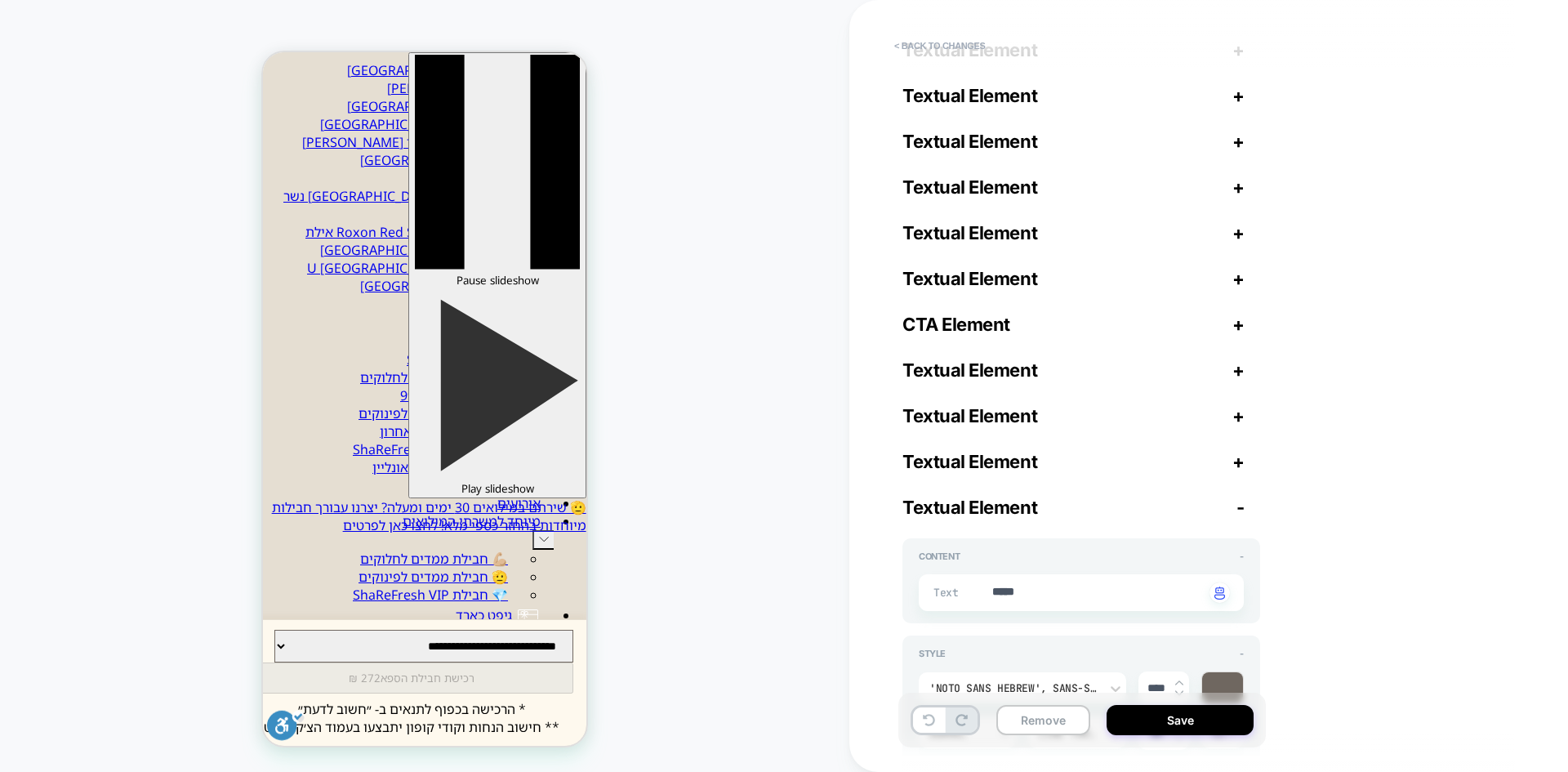
scroll to position [0, 0]
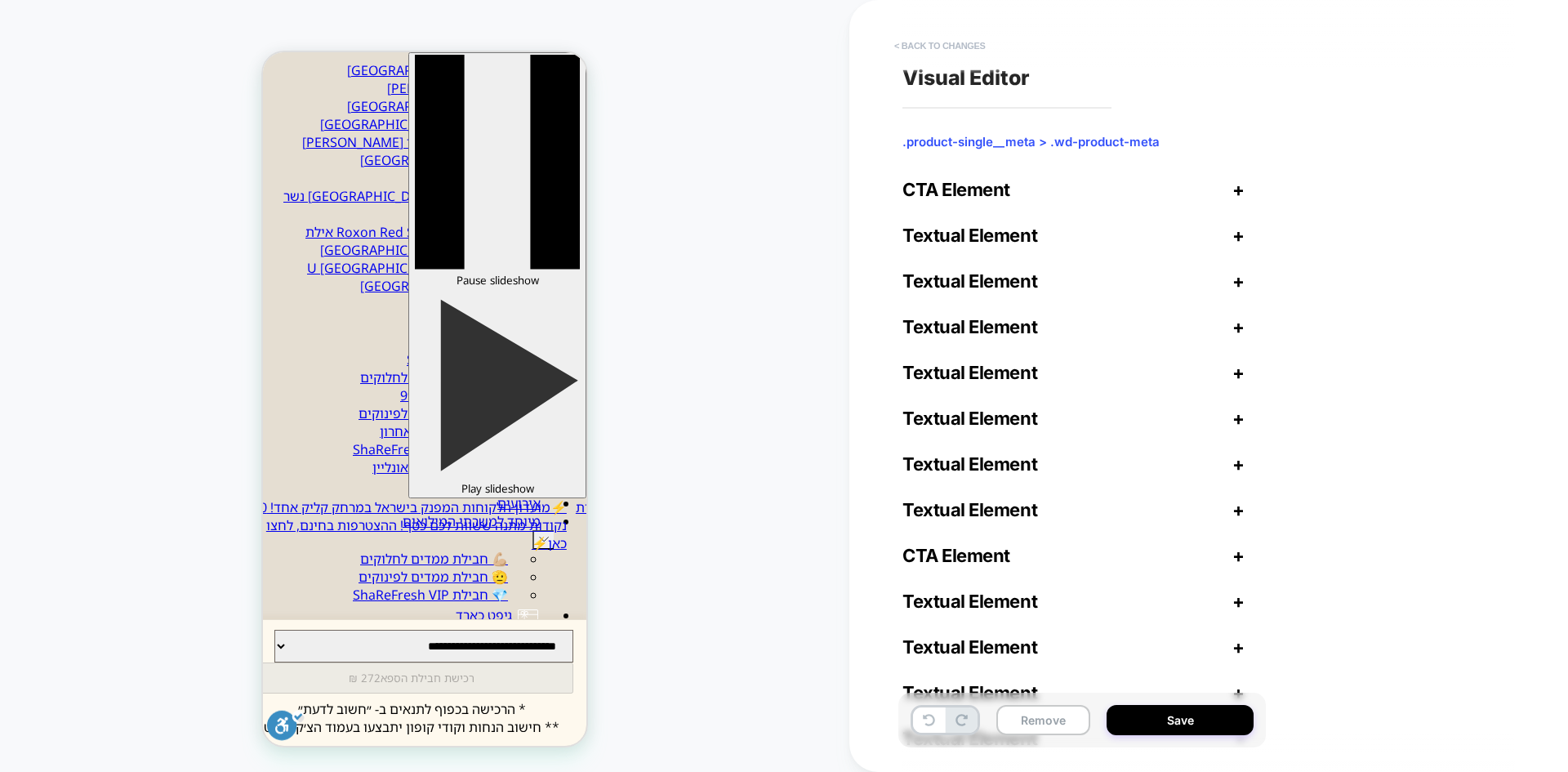
click at [929, 49] on button "< Back to changes" at bounding box center [940, 46] width 107 height 26
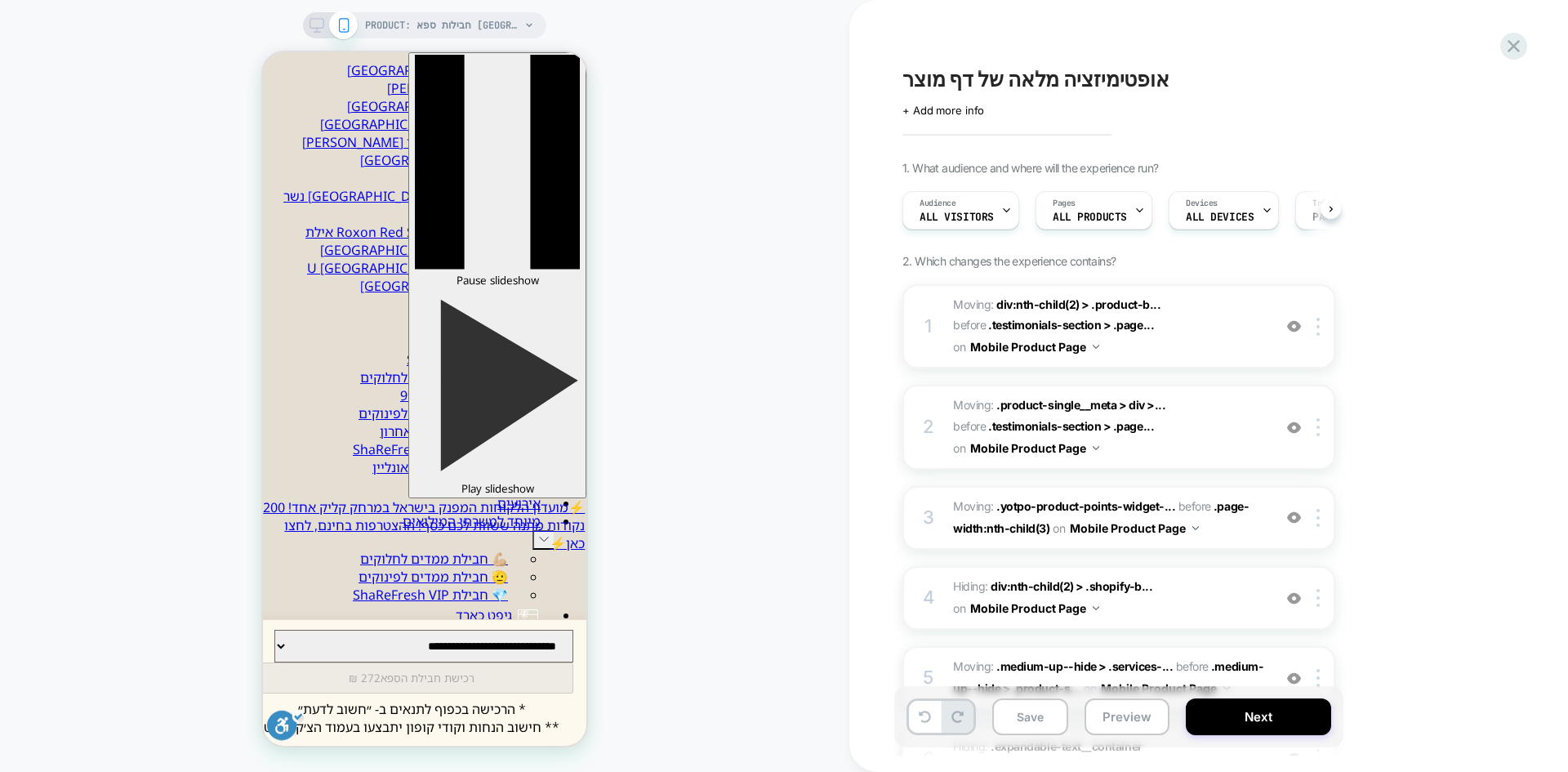
scroll to position [0, 1]
click at [973, 84] on span "אופטימיזציה מלאה של דף מוצר" at bounding box center [1037, 79] width 268 height 25
click at [1524, 43] on icon at bounding box center [1514, 46] width 22 height 22
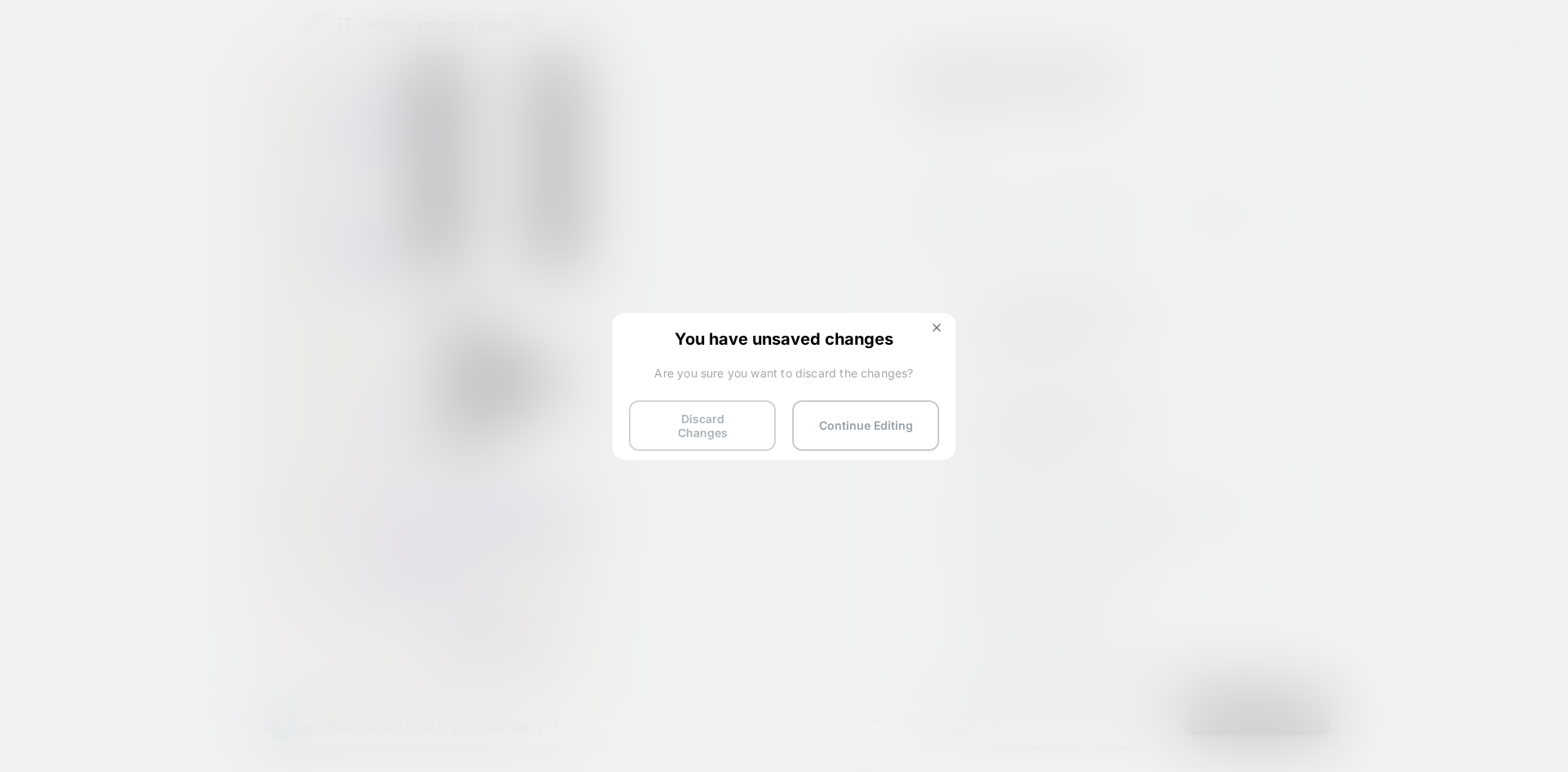
click at [704, 426] on button "Discard Changes" at bounding box center [703, 426] width 147 height 51
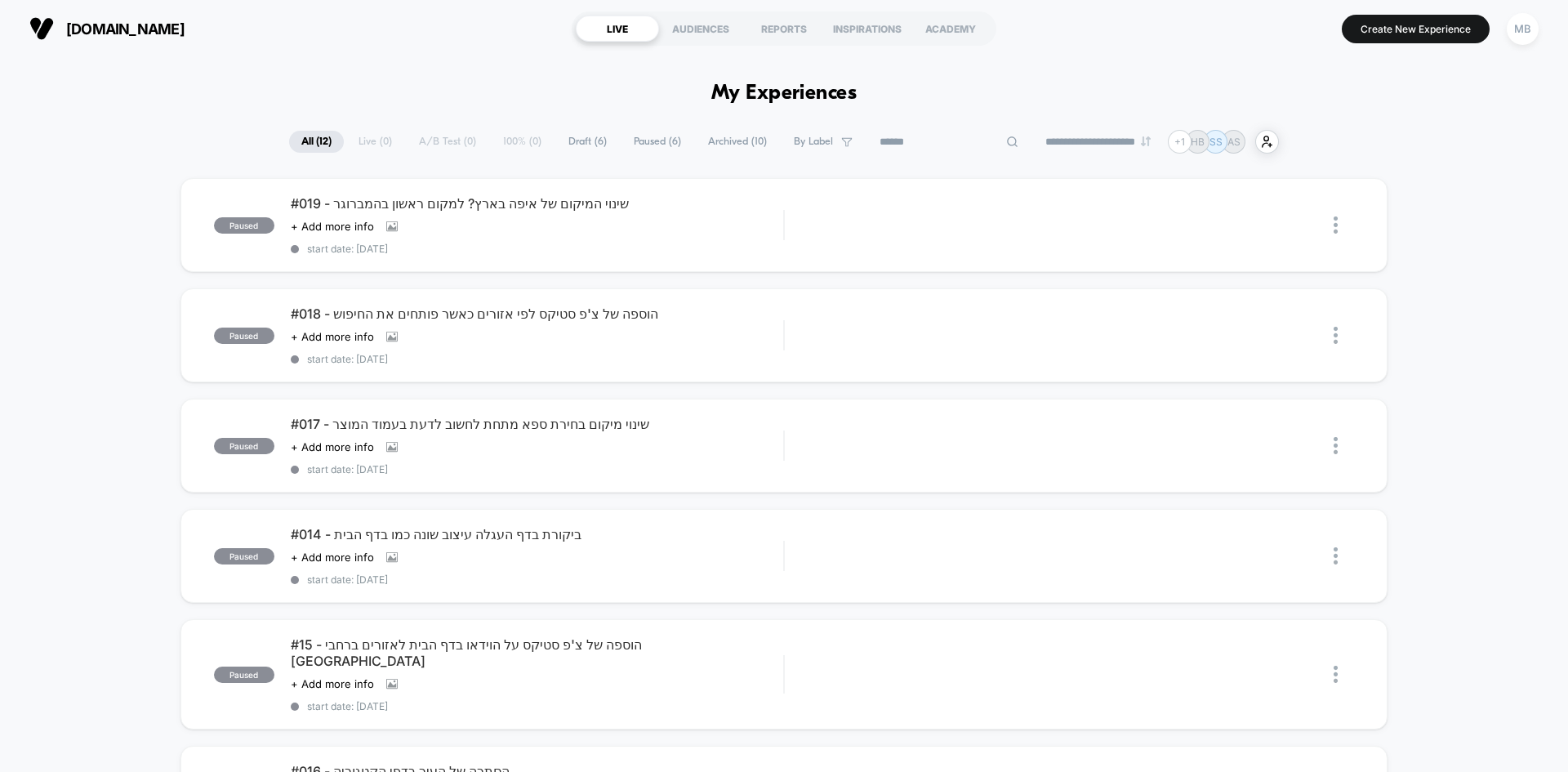
click at [933, 142] on input at bounding box center [949, 142] width 164 height 20
paste input "**********"
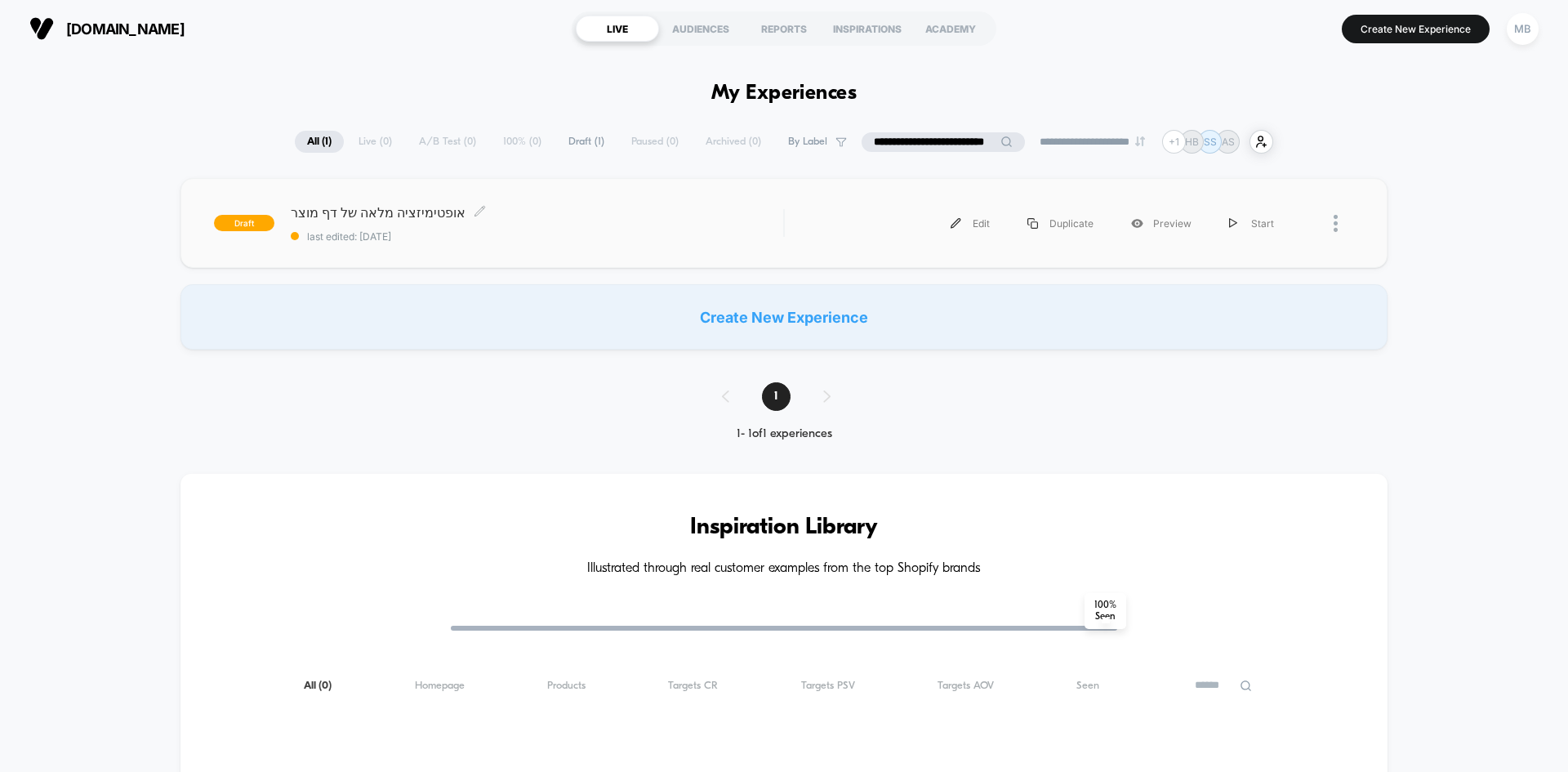
type input "**********"
click at [521, 239] on span "last edited: 10/8/2025" at bounding box center [537, 236] width 492 height 12
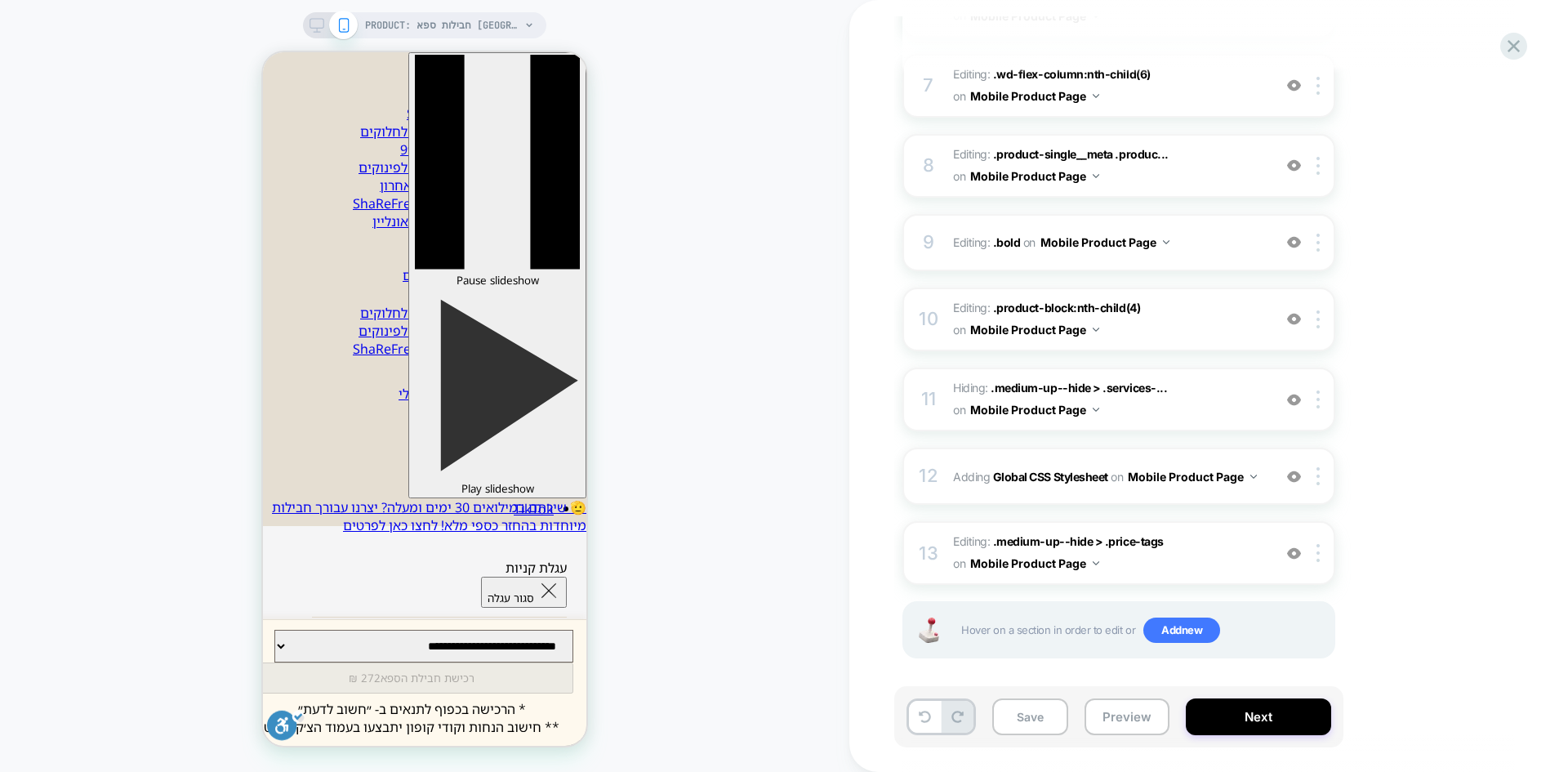
scroll to position [762, 0]
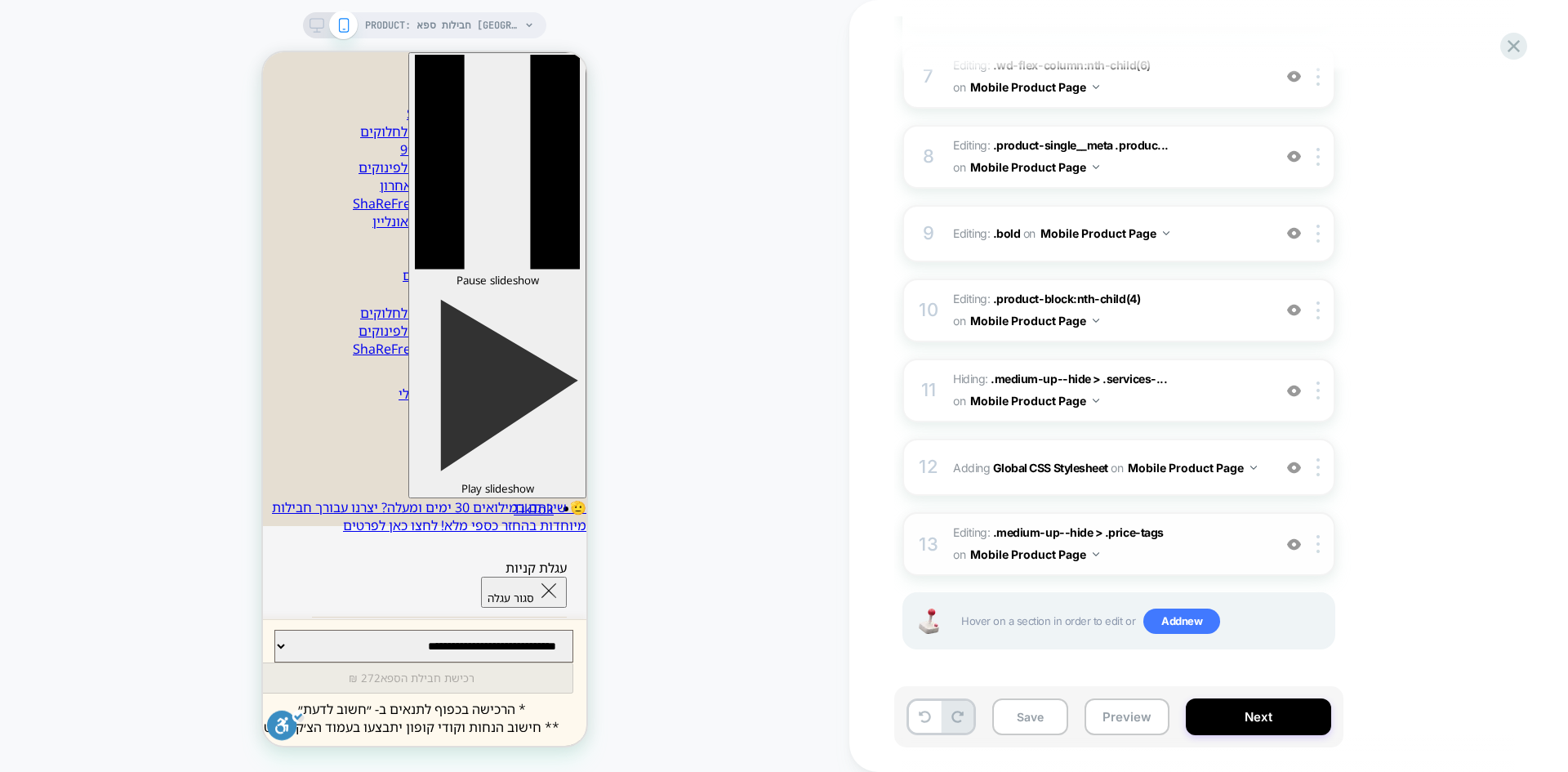
click at [1294, 547] on img at bounding box center [1294, 544] width 14 height 14
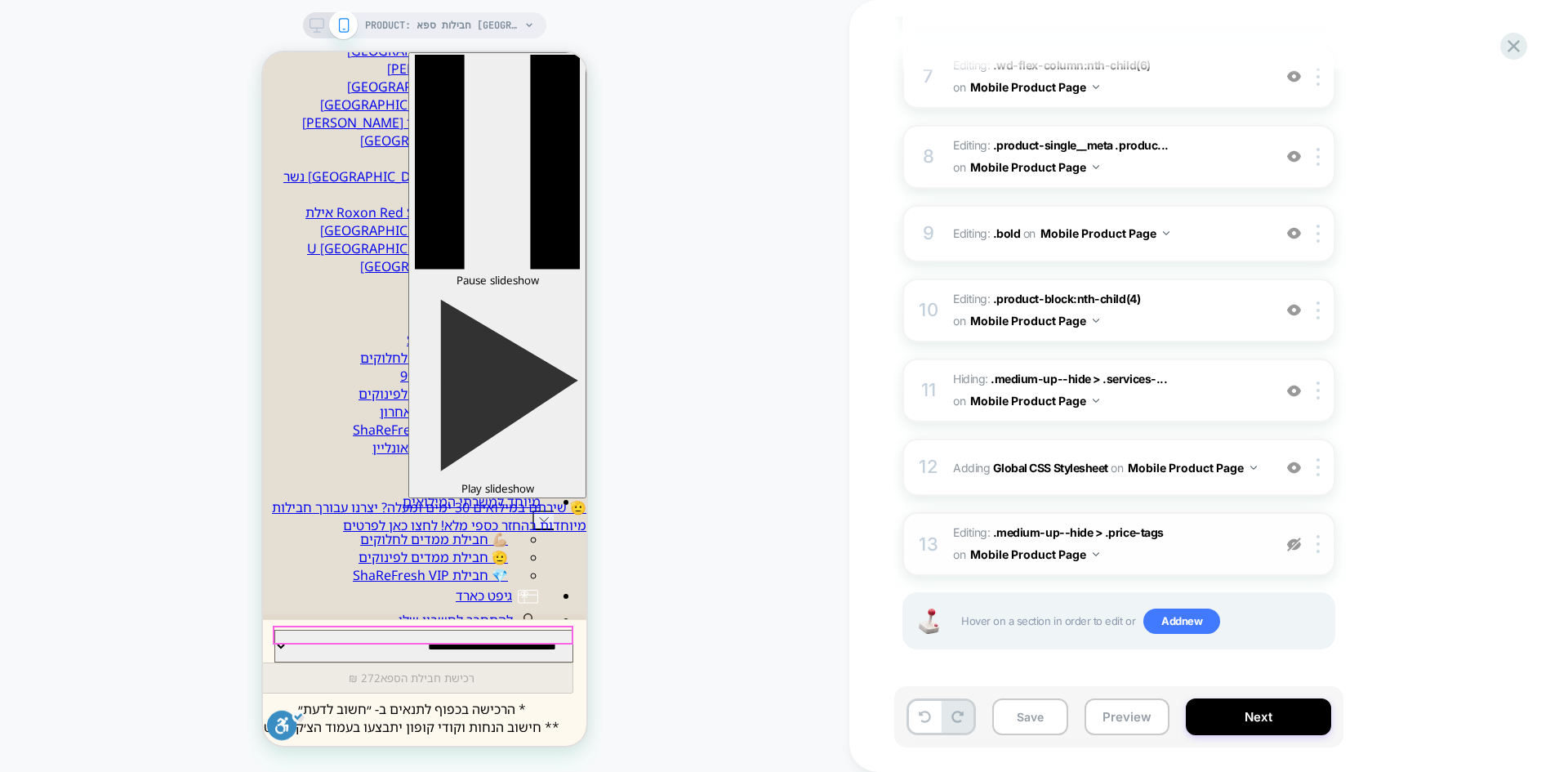
scroll to position [0, 0]
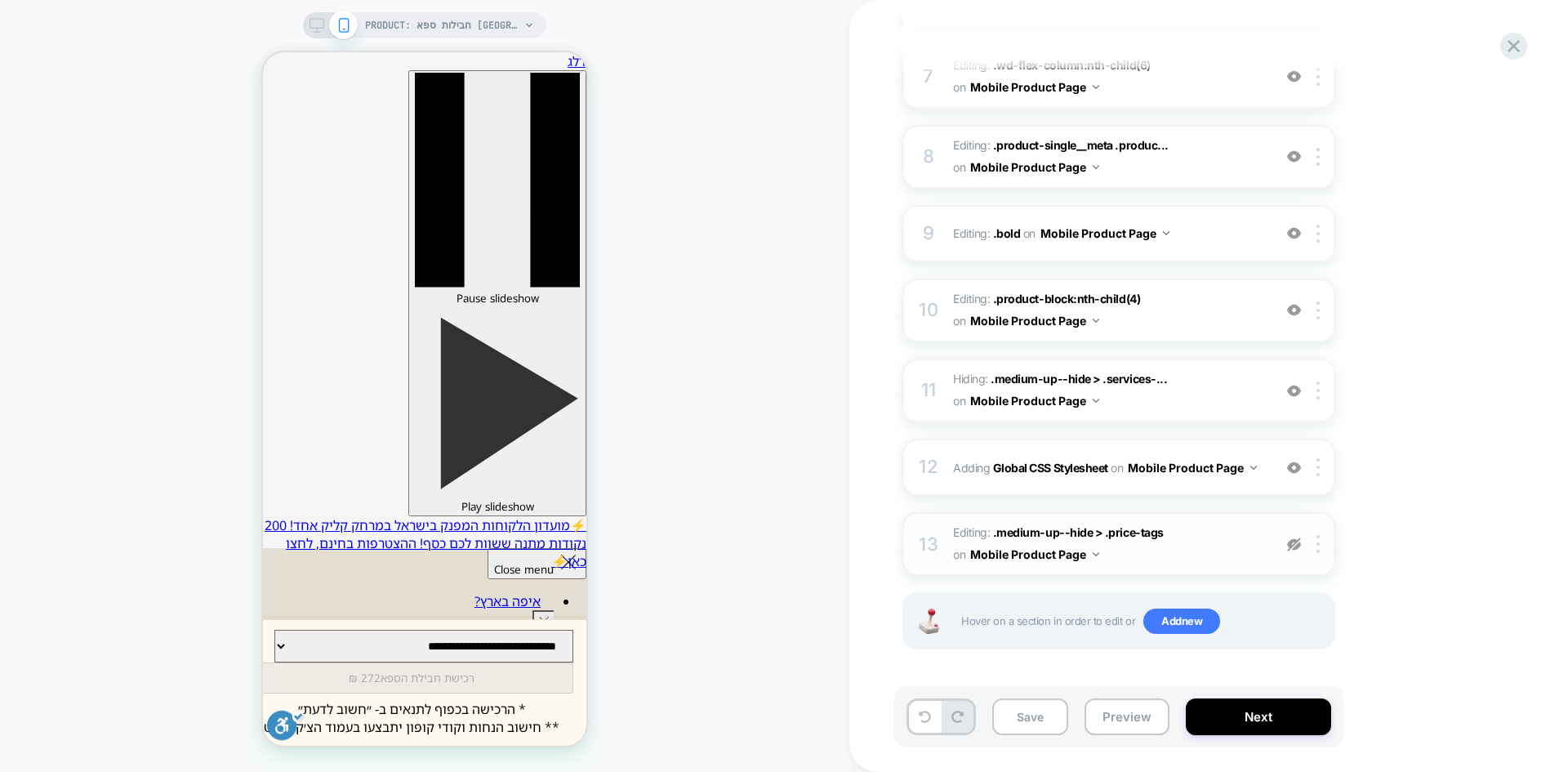
click at [1293, 546] on img at bounding box center [1294, 544] width 14 height 14
click at [1292, 469] on img at bounding box center [1294, 467] width 14 height 14
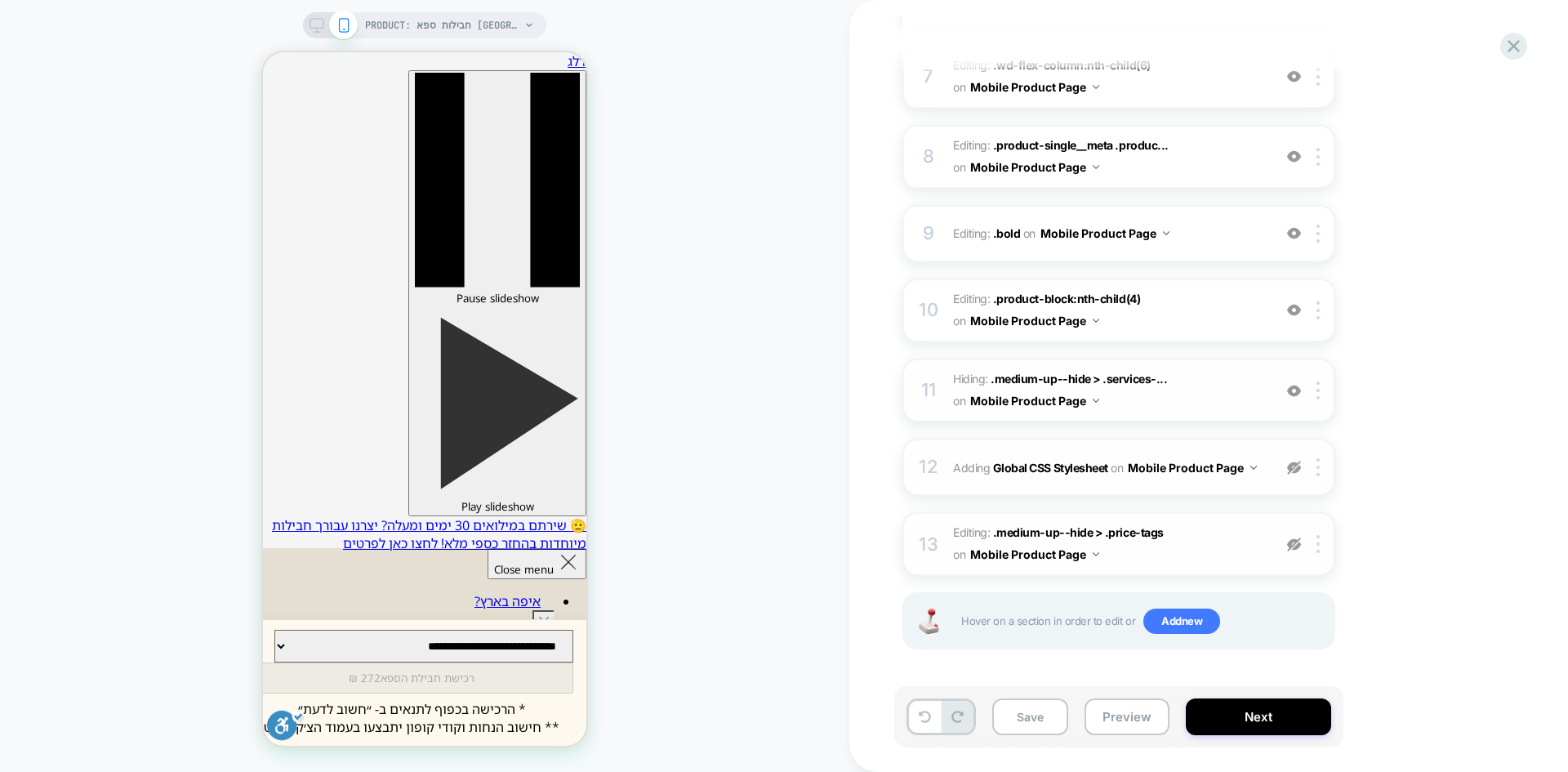
click at [1290, 391] on img at bounding box center [1294, 391] width 14 height 14
click at [1295, 307] on img at bounding box center [1294, 310] width 14 height 14
click at [1290, 229] on img at bounding box center [1294, 233] width 14 height 14
click at [1296, 147] on div "8 Editing : .product-single__meta .produc... .product-single__meta .product-blo…" at bounding box center [1119, 157] width 433 height 64
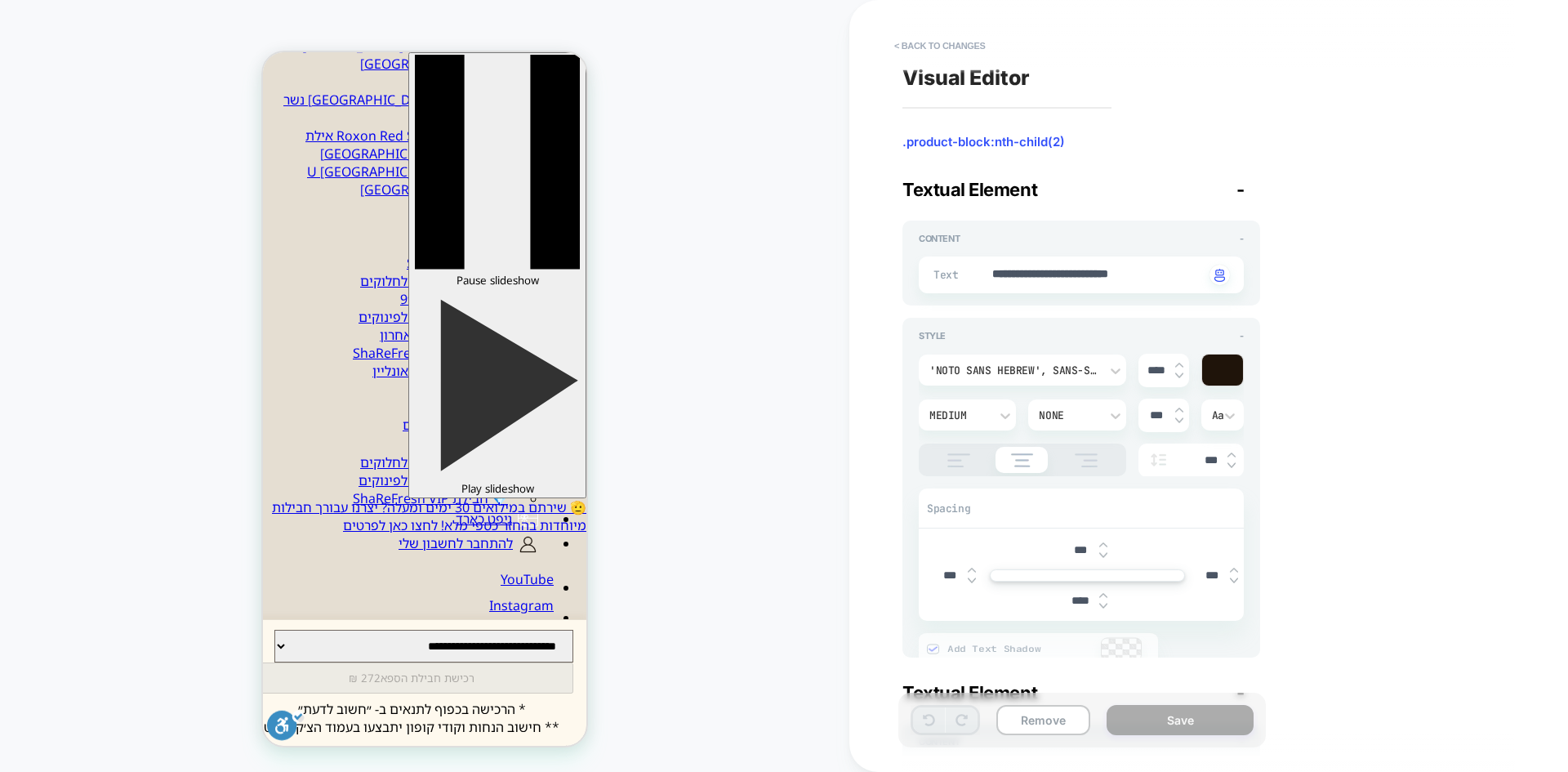
type textarea "*"
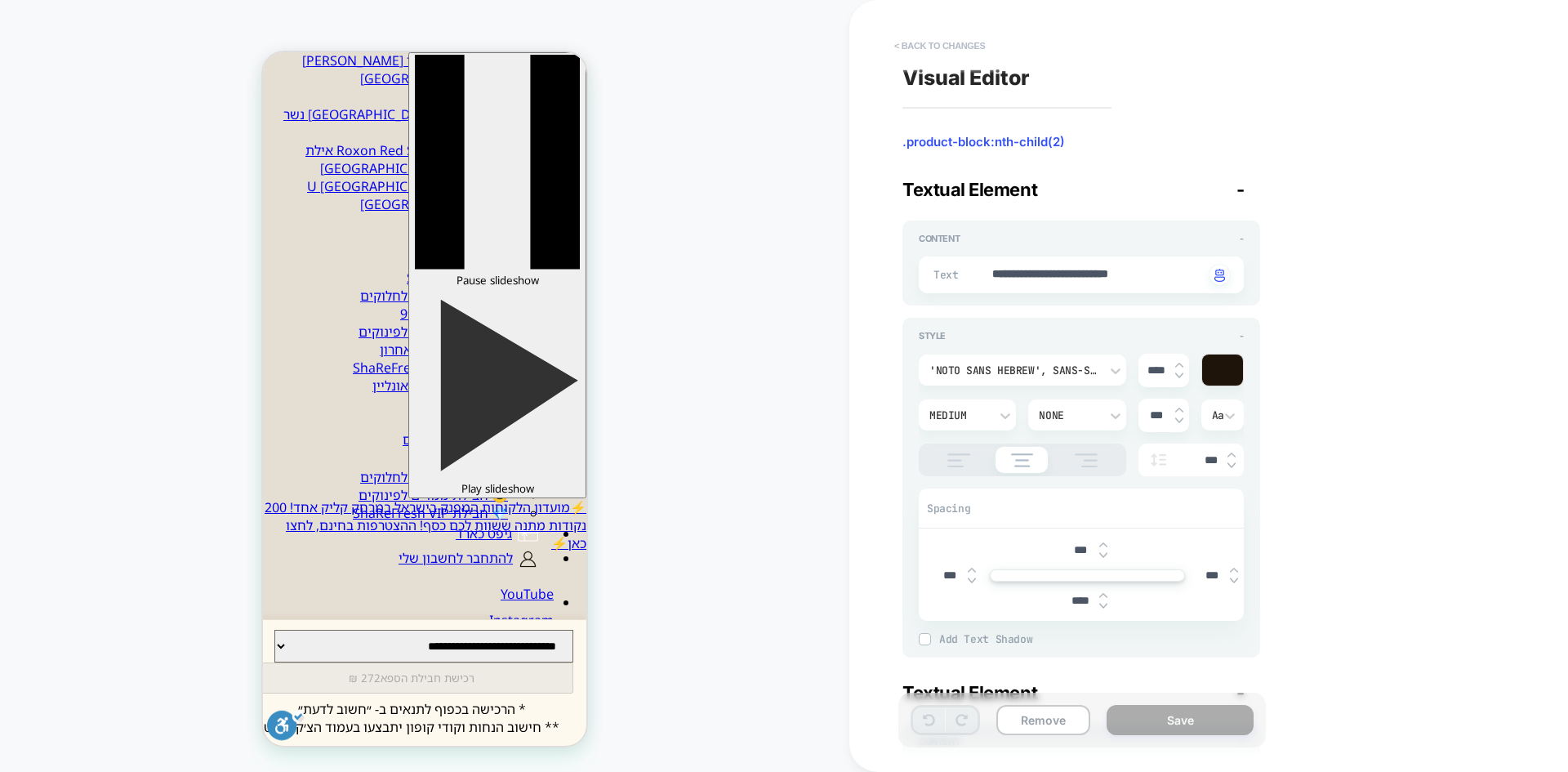
click at [953, 46] on button "< Back to changes" at bounding box center [940, 46] width 107 height 26
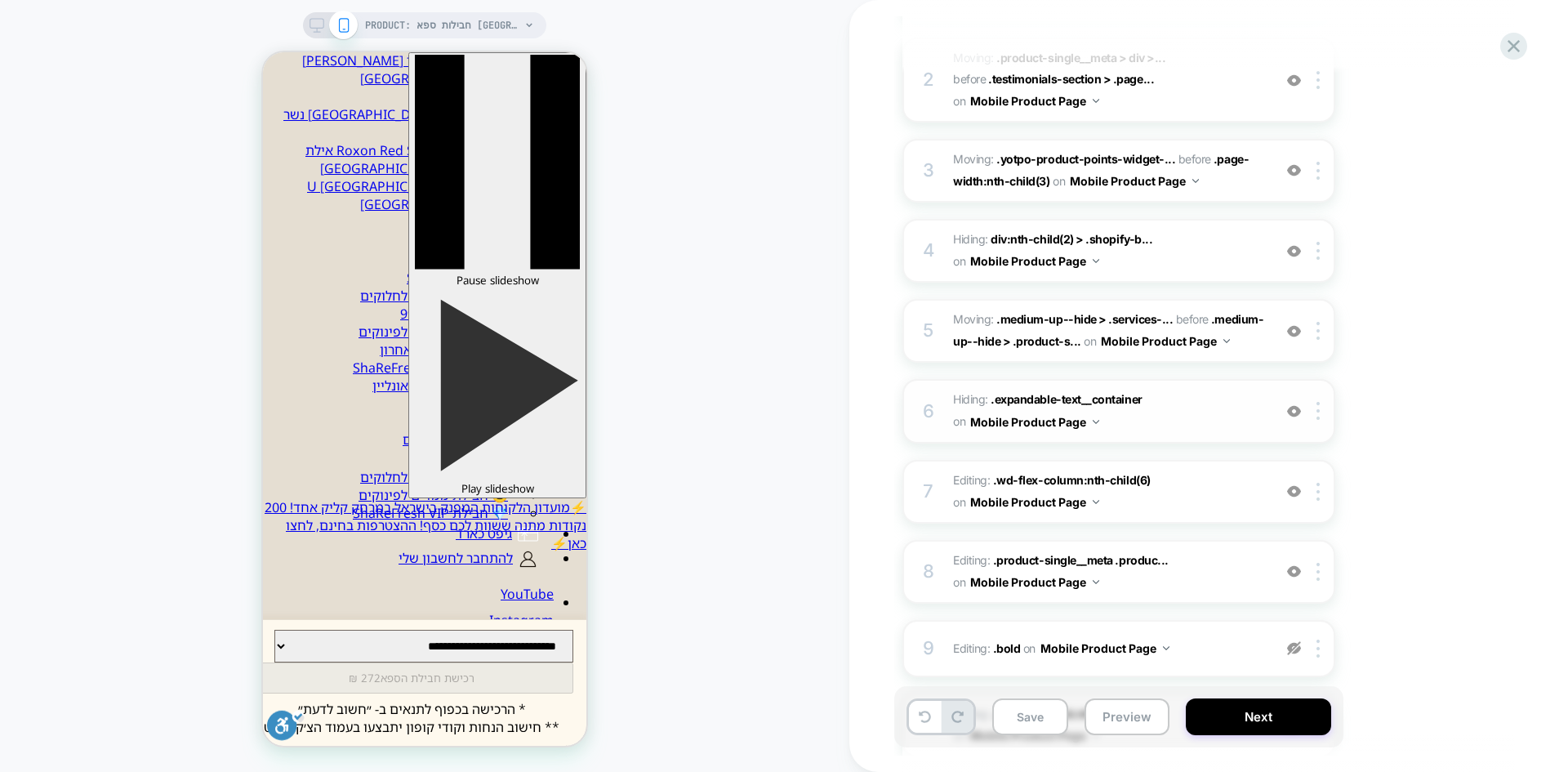
scroll to position [572, 0]
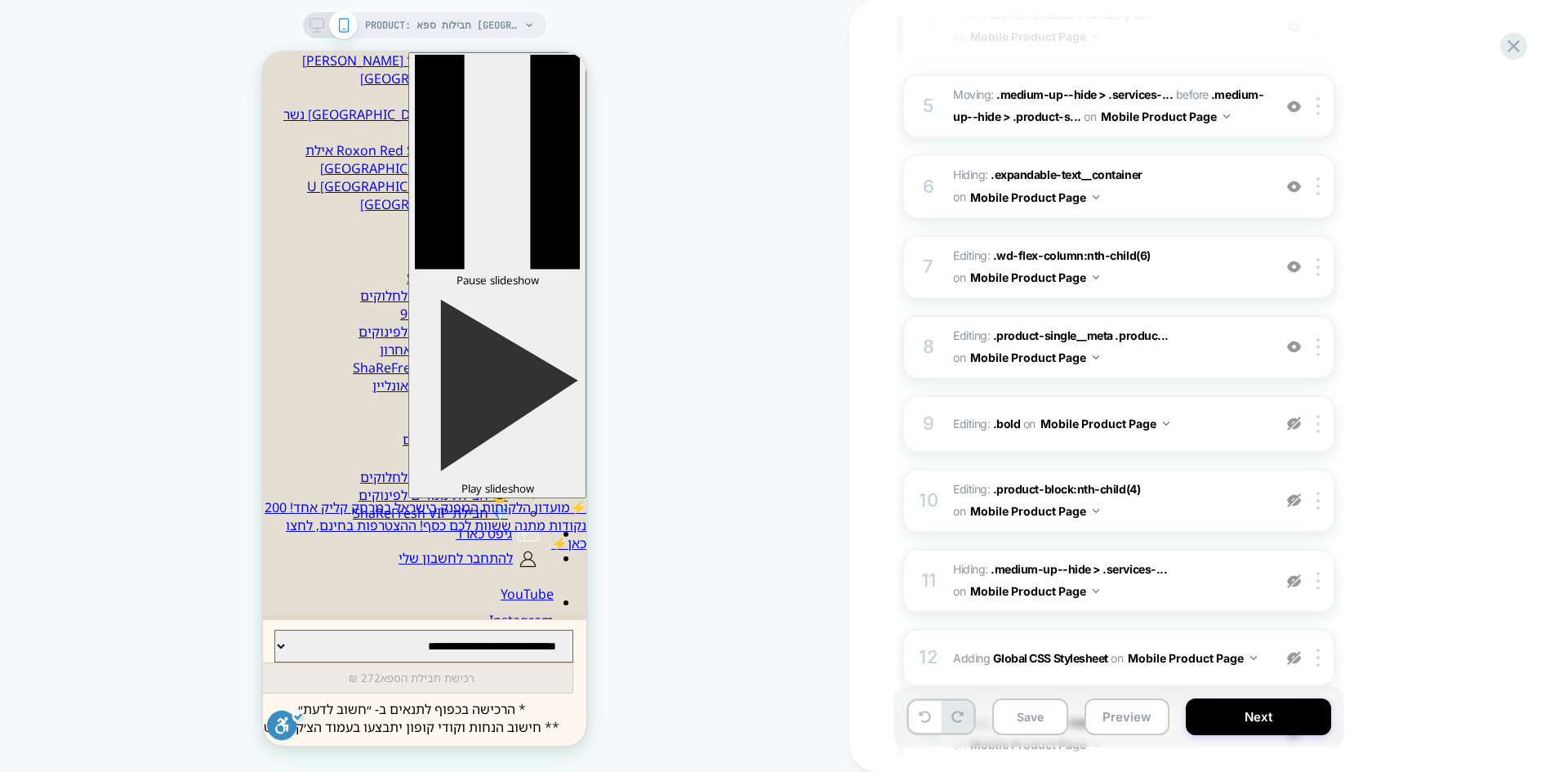
click at [1293, 346] on img at bounding box center [1294, 346] width 14 height 14
click at [1292, 259] on div at bounding box center [1294, 268] width 27 height 18
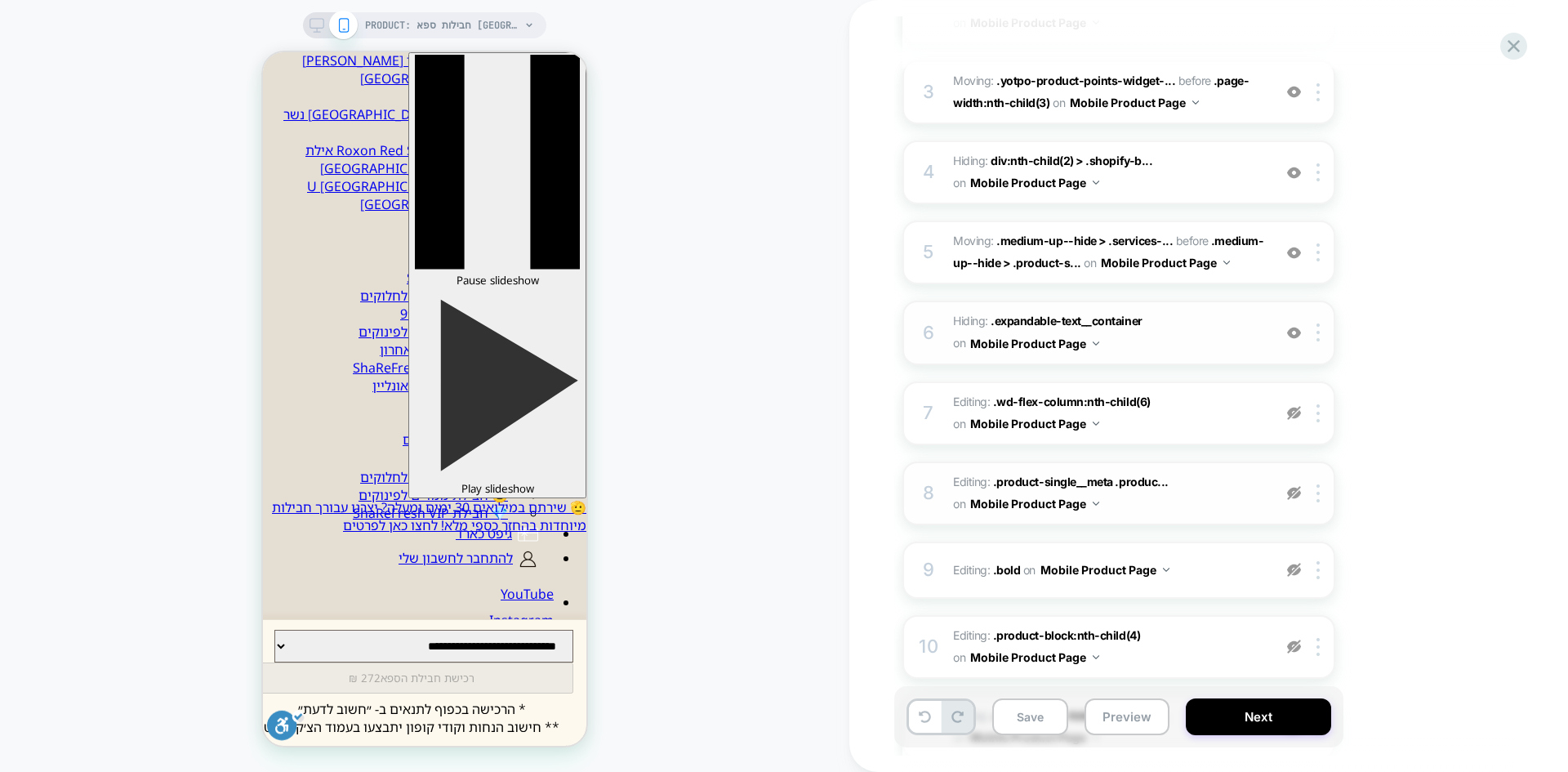
scroll to position [409, 0]
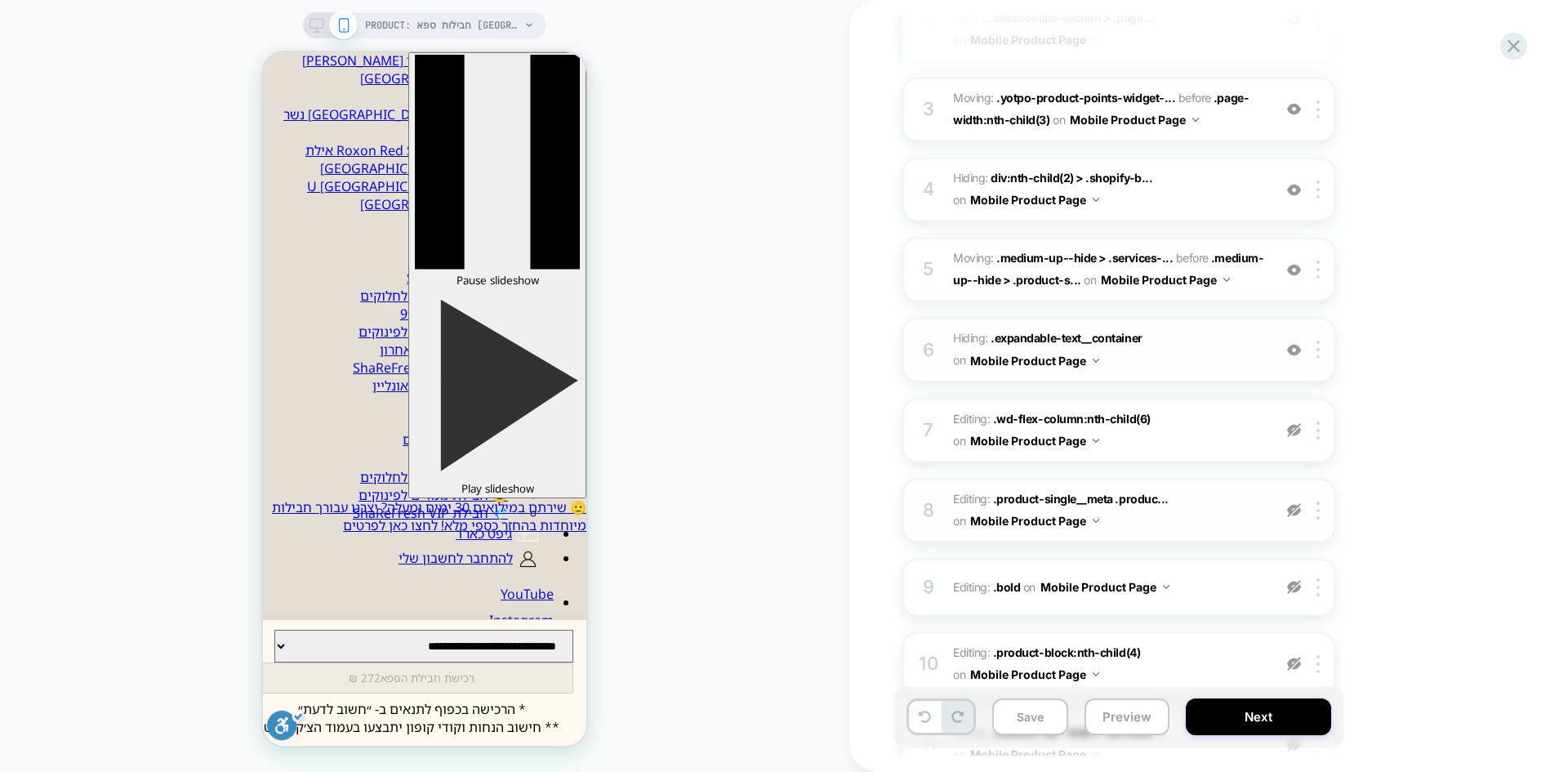
click at [1298, 343] on img at bounding box center [1294, 350] width 14 height 14
click at [1295, 268] on img at bounding box center [1294, 269] width 14 height 14
click at [1291, 187] on img at bounding box center [1294, 189] width 14 height 14
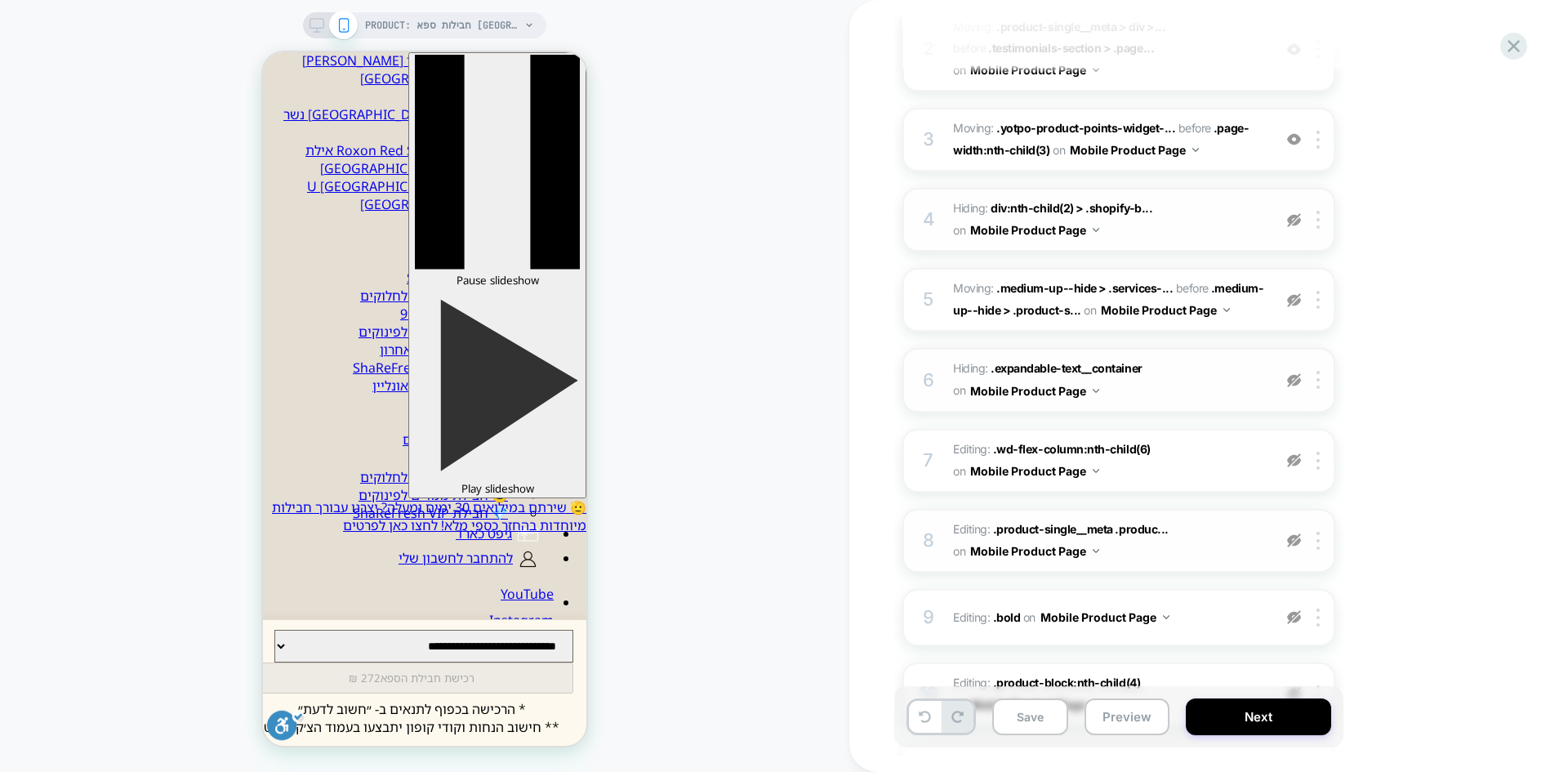
scroll to position [327, 0]
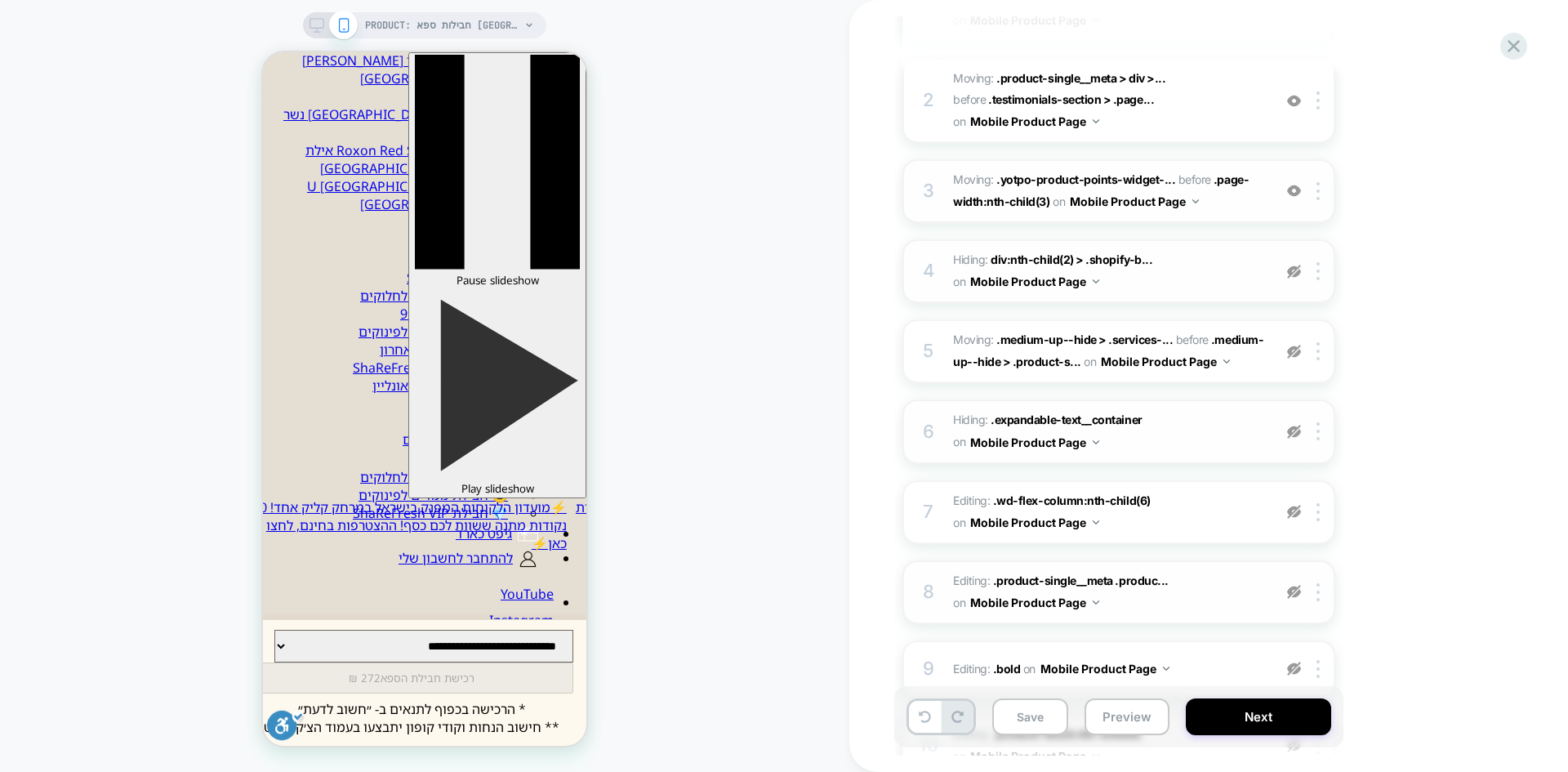
click at [1290, 188] on img at bounding box center [1294, 190] width 14 height 14
click at [1296, 99] on img at bounding box center [1294, 100] width 14 height 14
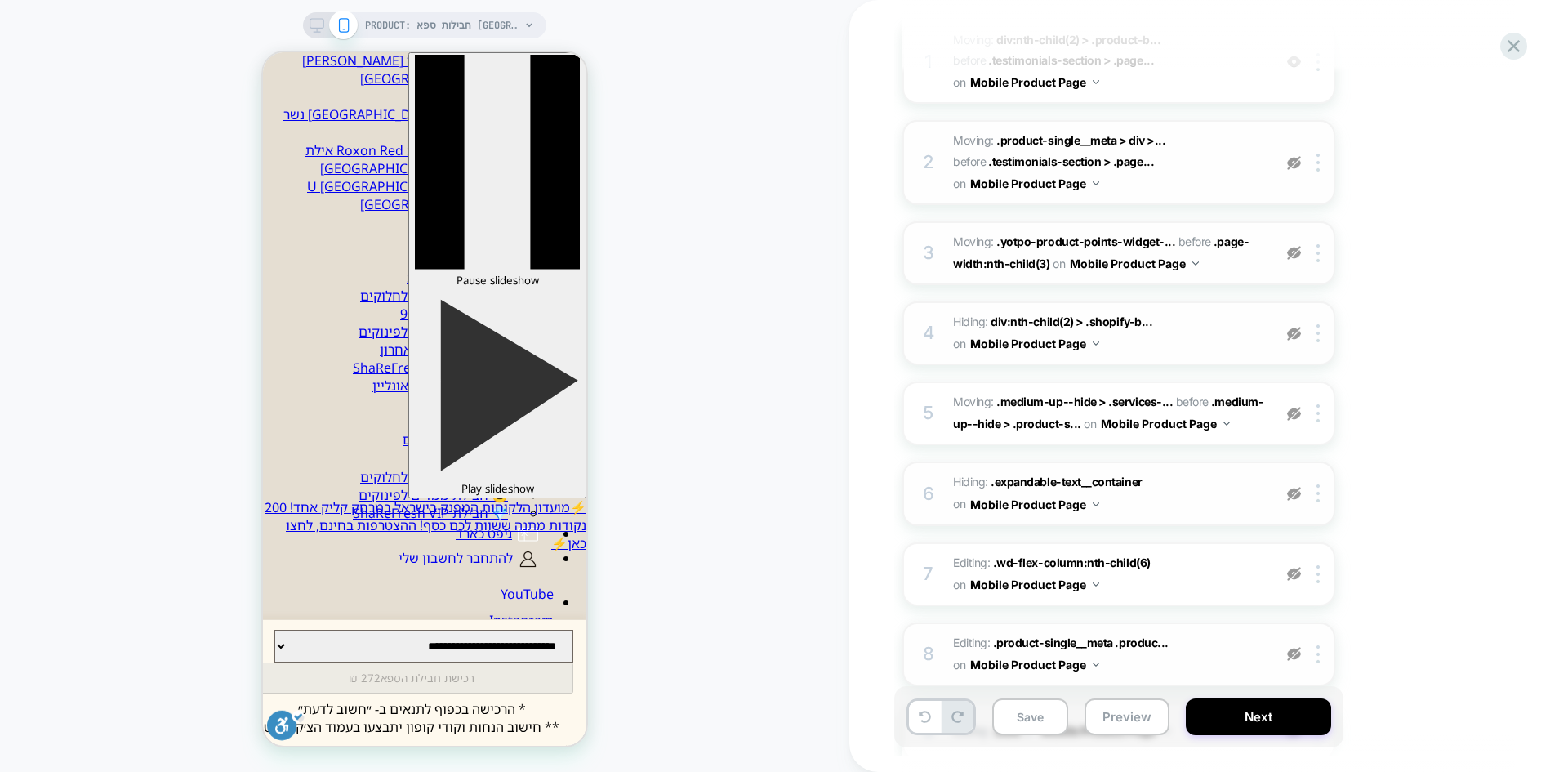
scroll to position [164, 0]
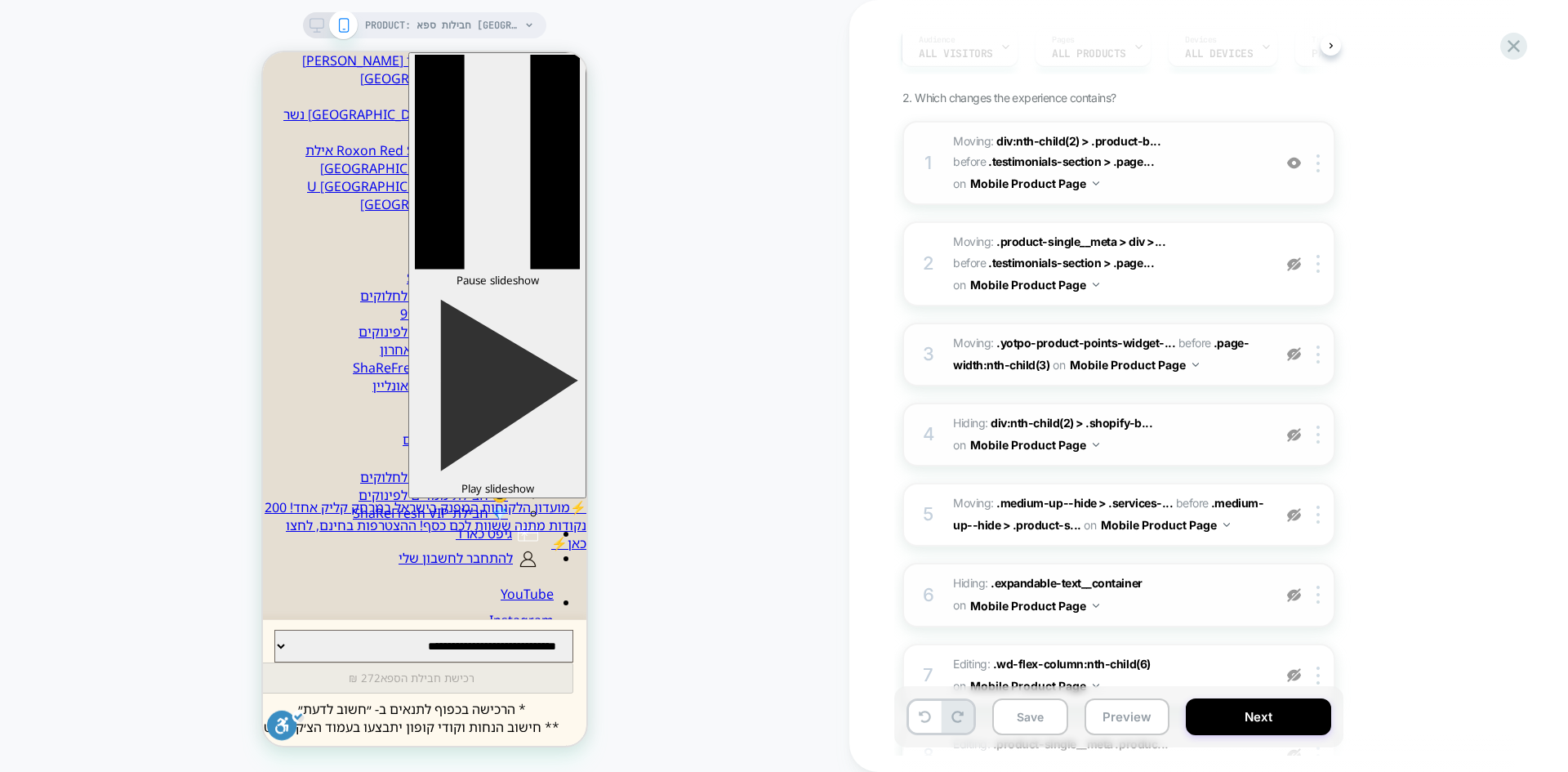
click at [1295, 161] on img at bounding box center [1294, 162] width 14 height 14
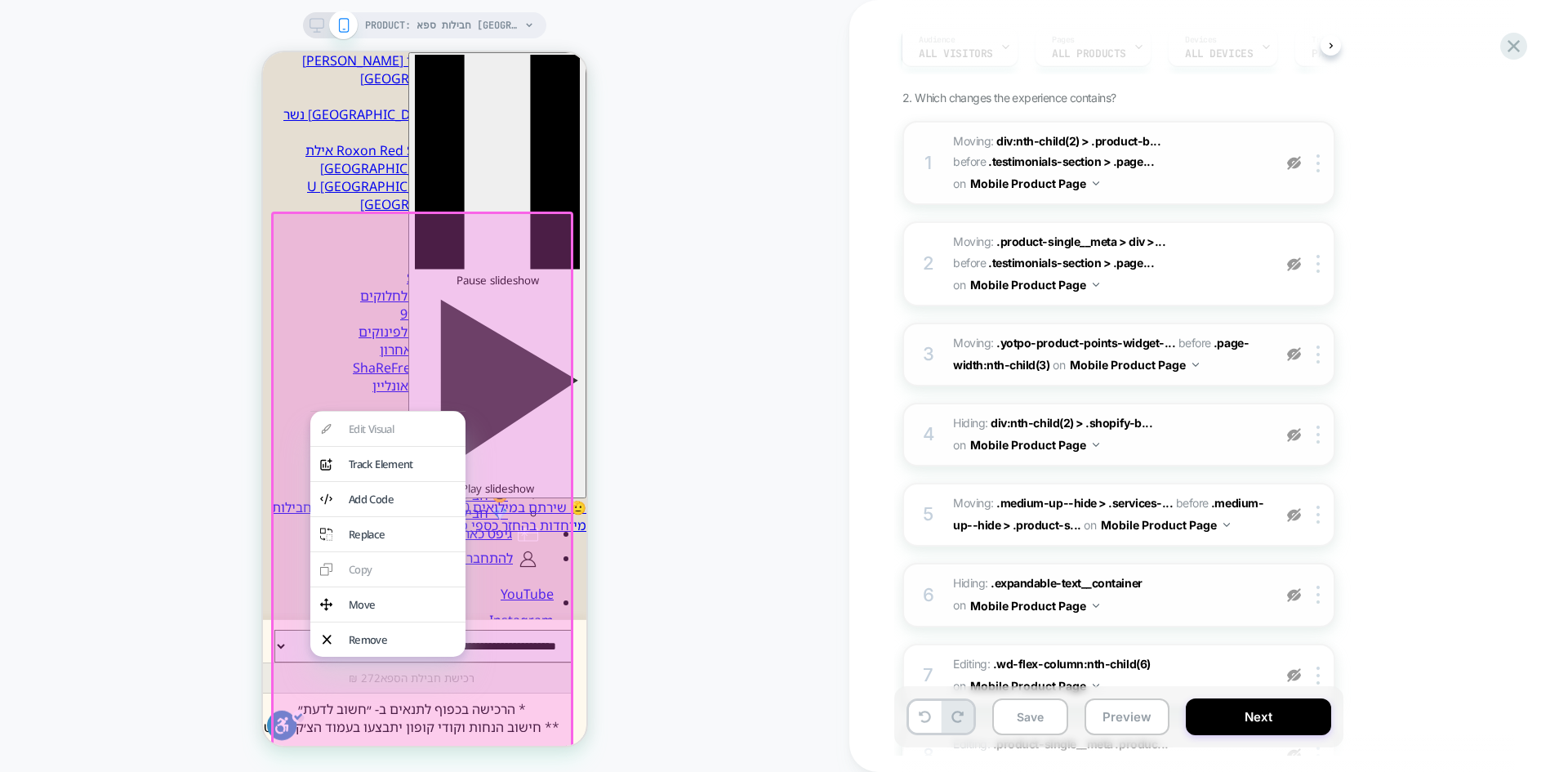
click at [760, 320] on div "PRODUCT: חבילות ספא בתל אביב במלון Herods [tel aviv] PRODUCT: חבילות ספא בתל אב…" at bounding box center [425, 386] width 850 height 739
click at [1299, 160] on img at bounding box center [1294, 162] width 14 height 14
click at [1290, 259] on img at bounding box center [1294, 264] width 14 height 14
click at [1295, 352] on img at bounding box center [1294, 353] width 14 height 14
click at [1300, 435] on img at bounding box center [1294, 434] width 14 height 14
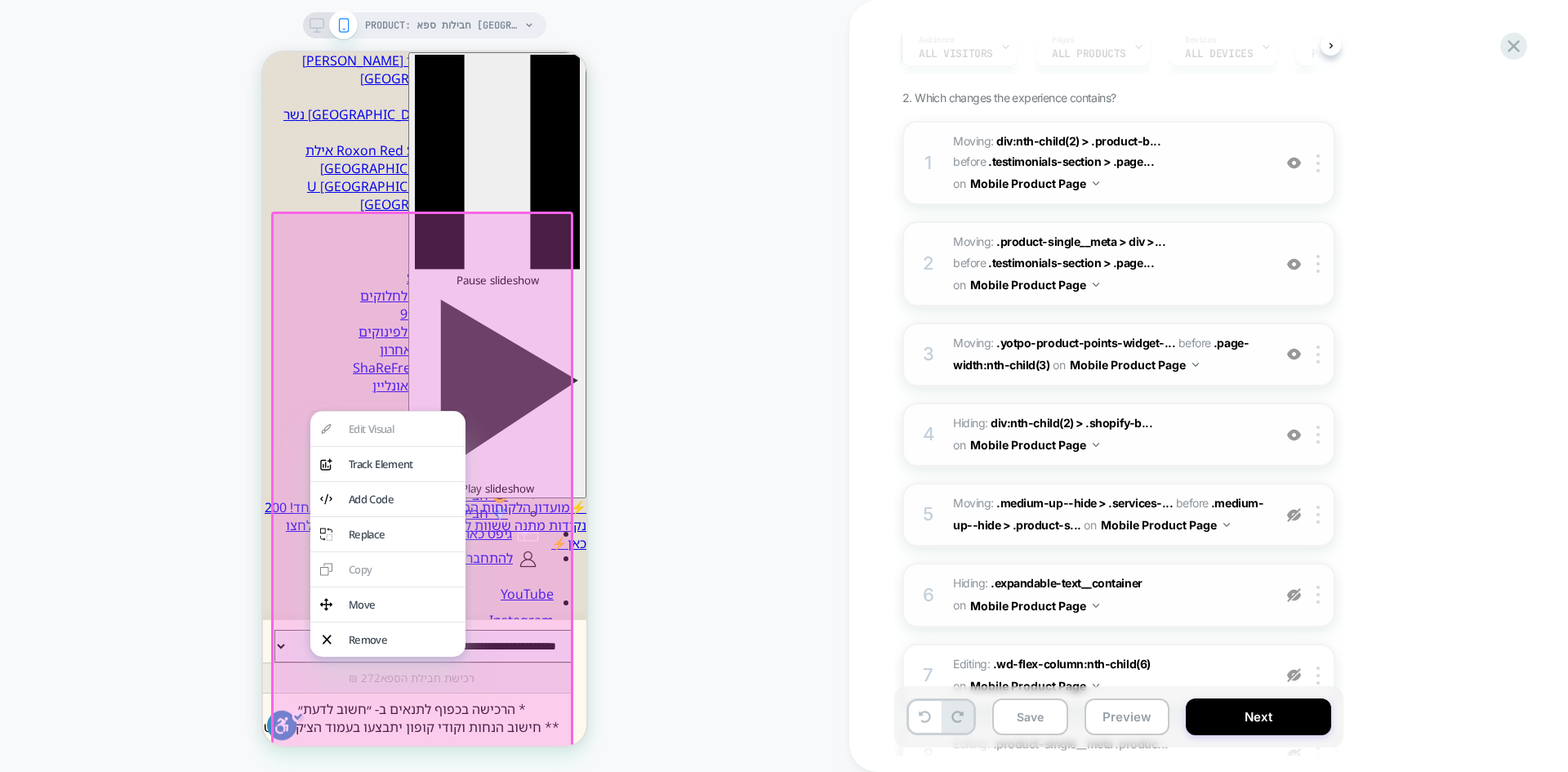
click at [1294, 516] on img at bounding box center [1294, 514] width 14 height 14
click at [1297, 596] on img at bounding box center [1294, 594] width 14 height 14
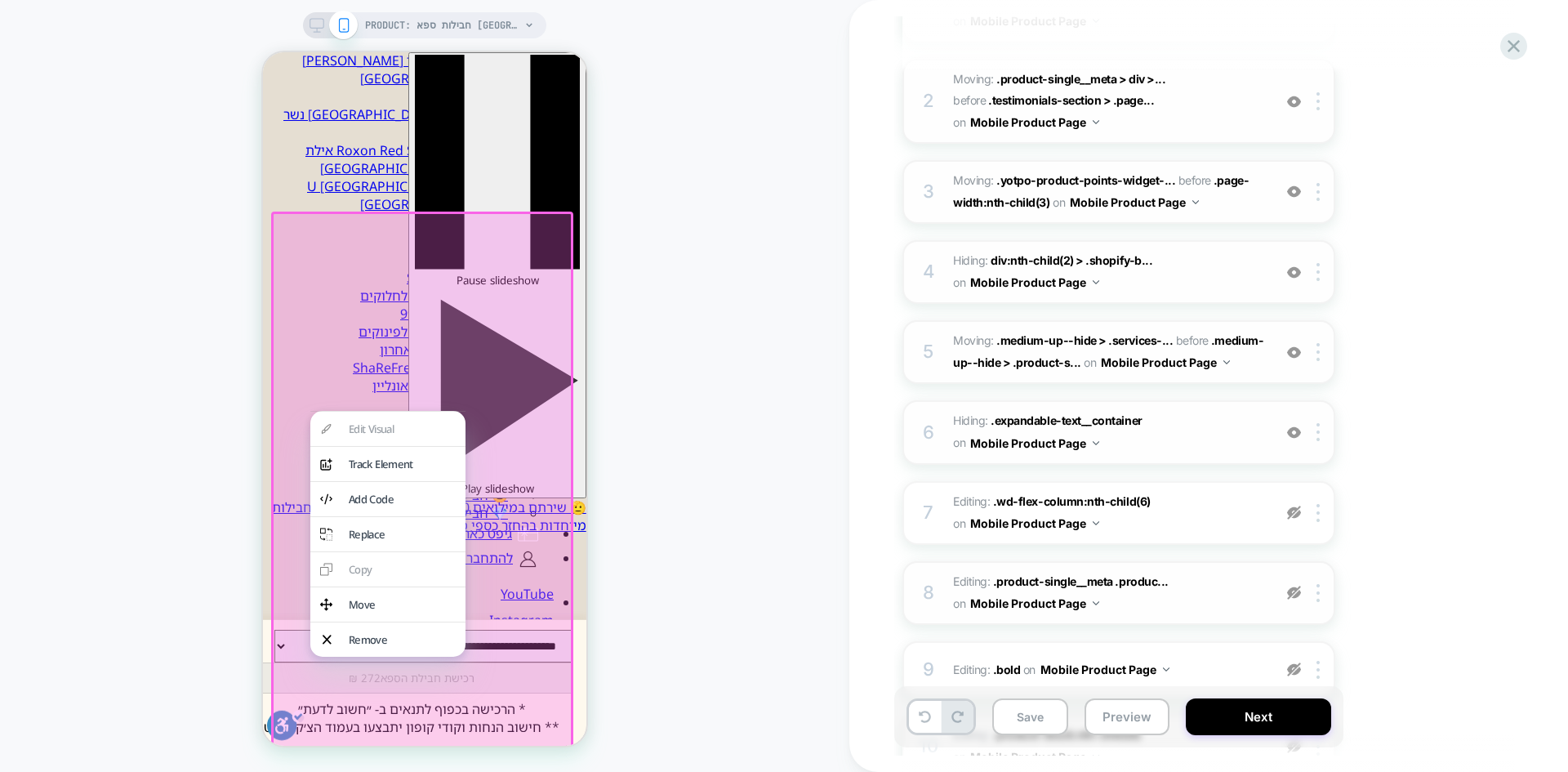
scroll to position [327, 0]
click at [1295, 513] on img at bounding box center [1294, 512] width 14 height 14
click at [1296, 590] on img at bounding box center [1294, 592] width 14 height 14
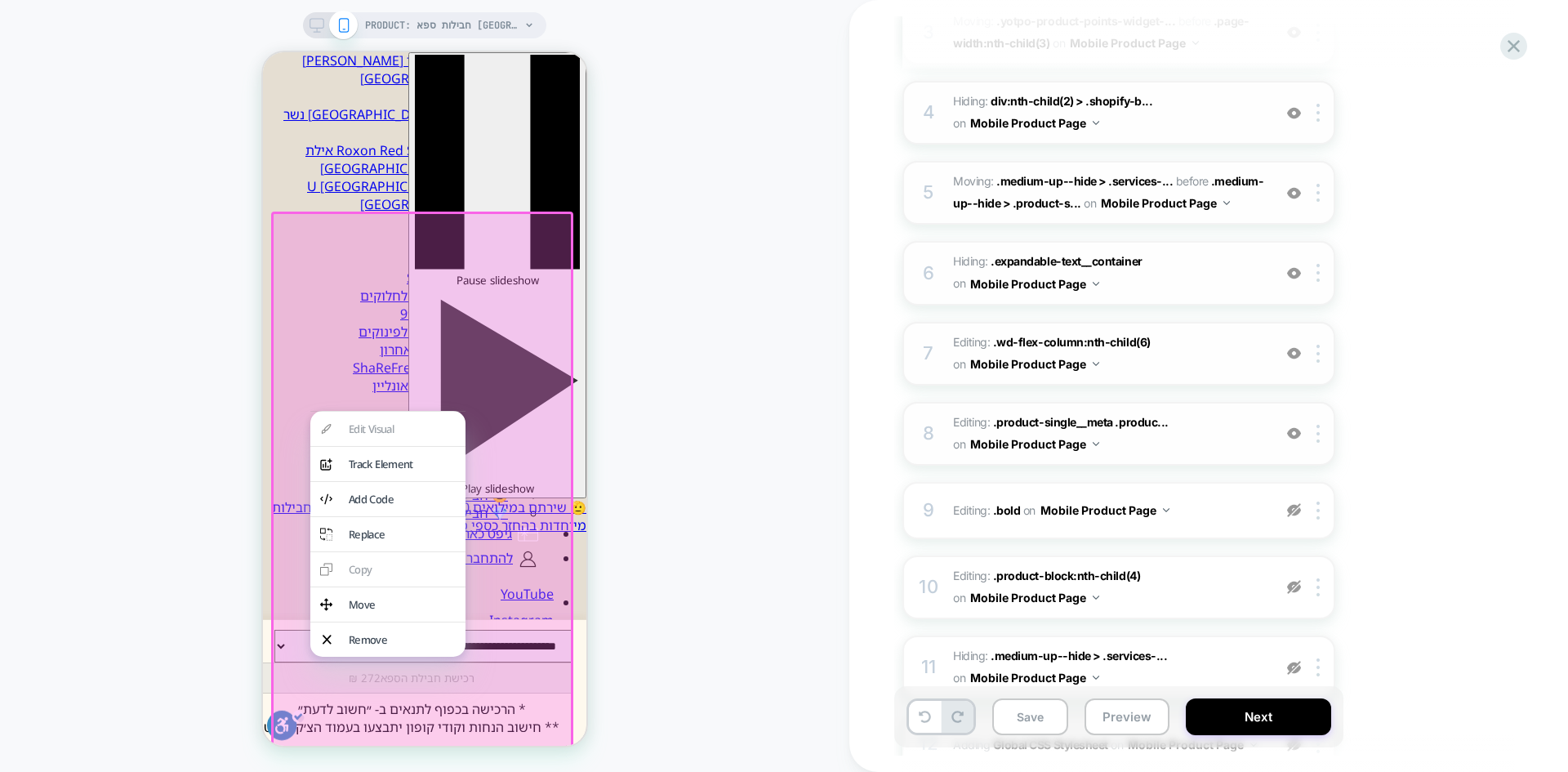
scroll to position [491, 0]
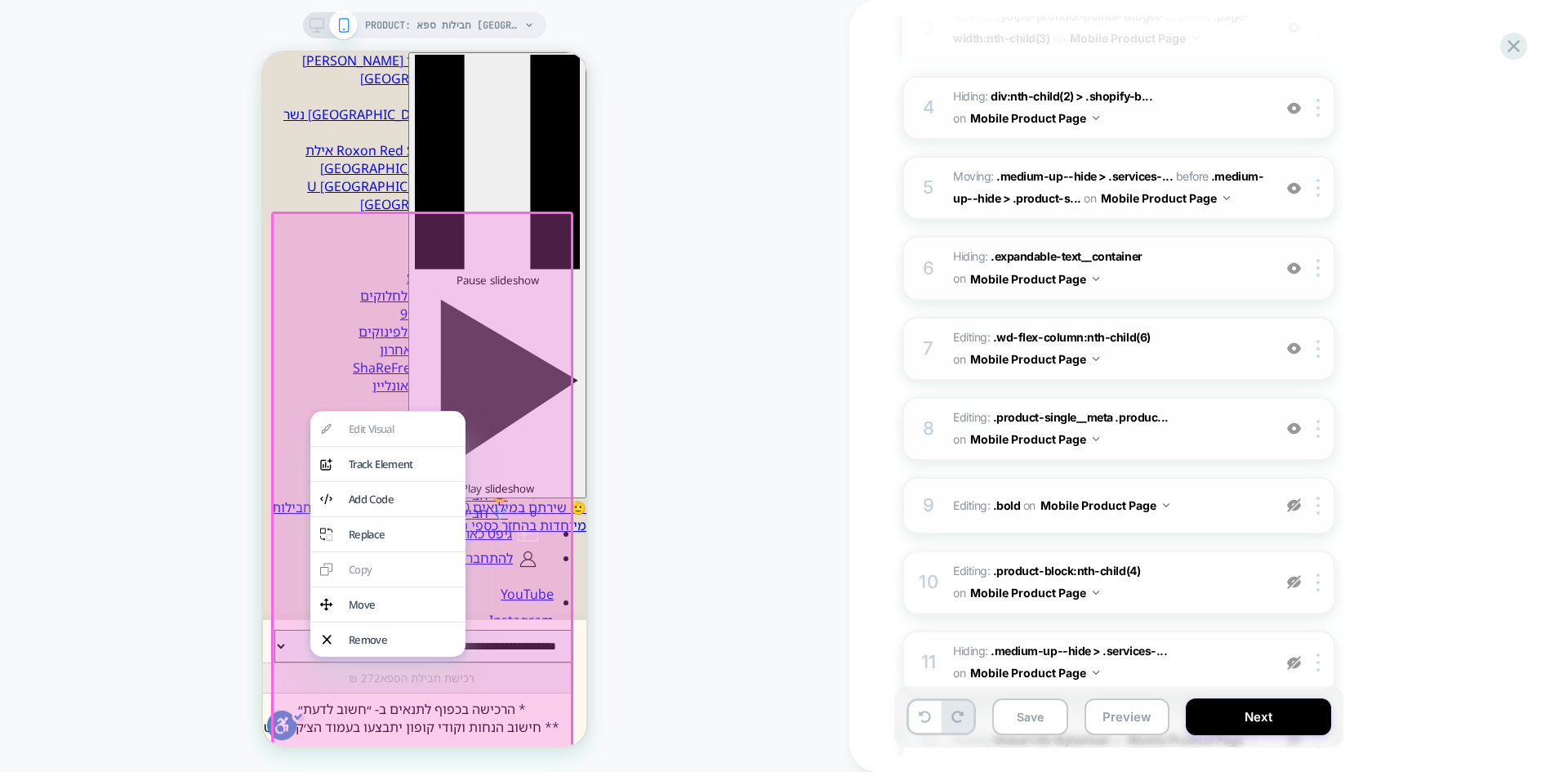
click at [1292, 507] on img at bounding box center [1294, 505] width 14 height 14
drag, startPoint x: 1292, startPoint y: 581, endPoint x: 1296, endPoint y: 600, distance: 19.4
click at [1293, 583] on img at bounding box center [1294, 582] width 14 height 14
drag, startPoint x: 1295, startPoint y: 656, endPoint x: 1293, endPoint y: 628, distance: 28.1
click at [1295, 657] on img at bounding box center [1294, 663] width 14 height 14
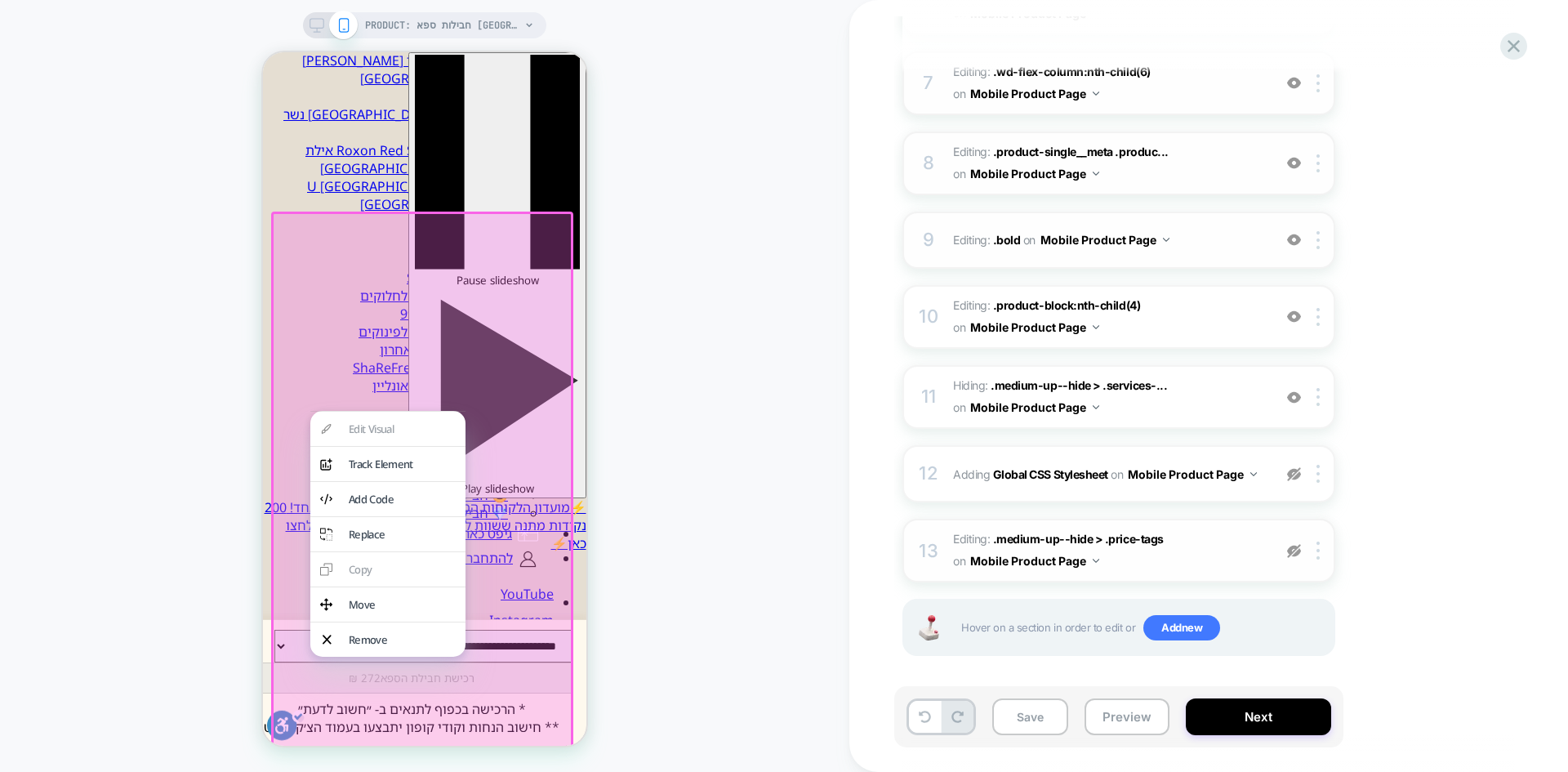
scroll to position [762, 0]
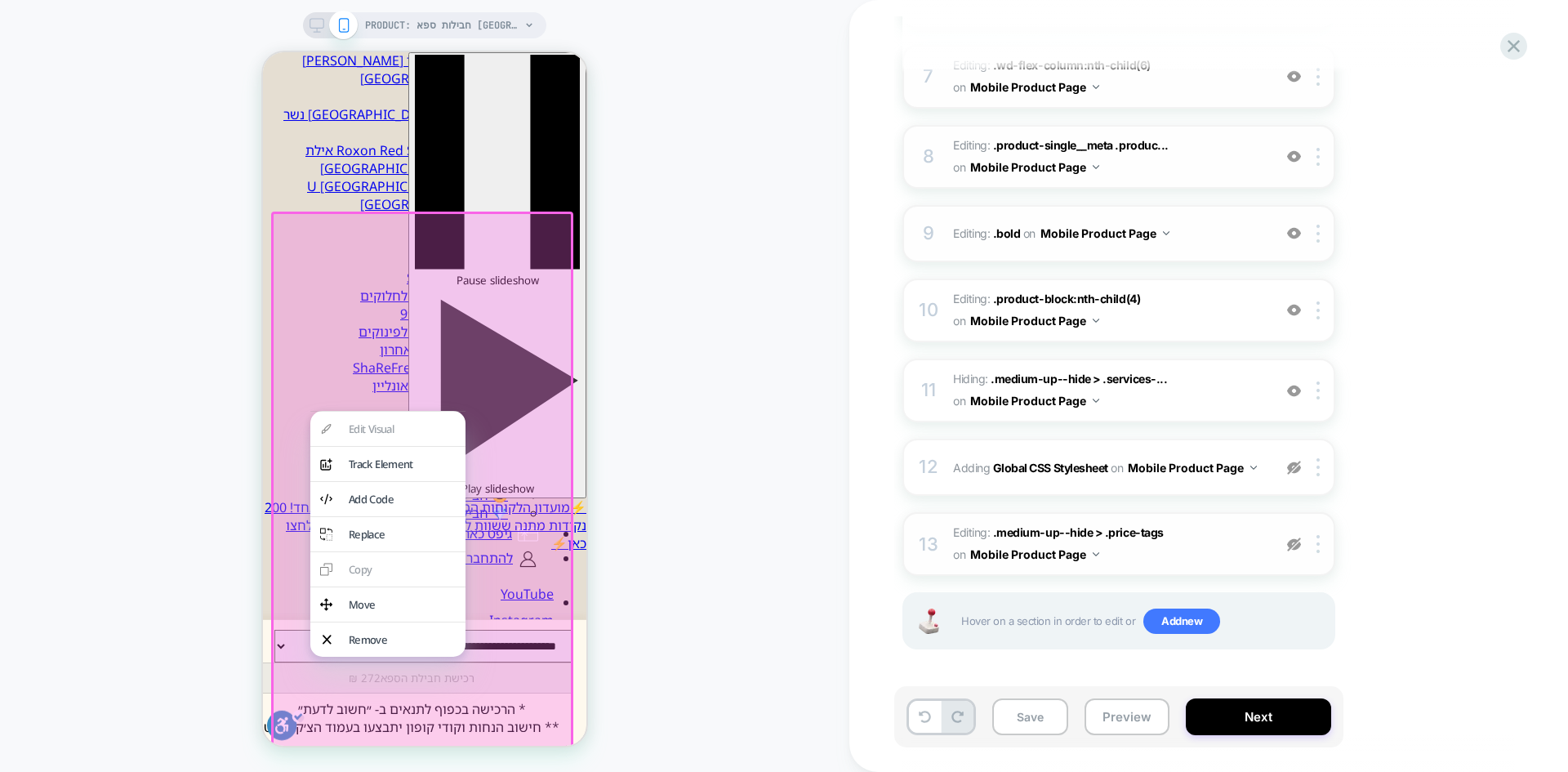
click at [1294, 546] on img at bounding box center [1294, 544] width 14 height 14
click at [1299, 466] on img at bounding box center [1294, 467] width 14 height 14
click at [1026, 467] on b "Global CSS Stylesheet" at bounding box center [1050, 467] width 116 height 14
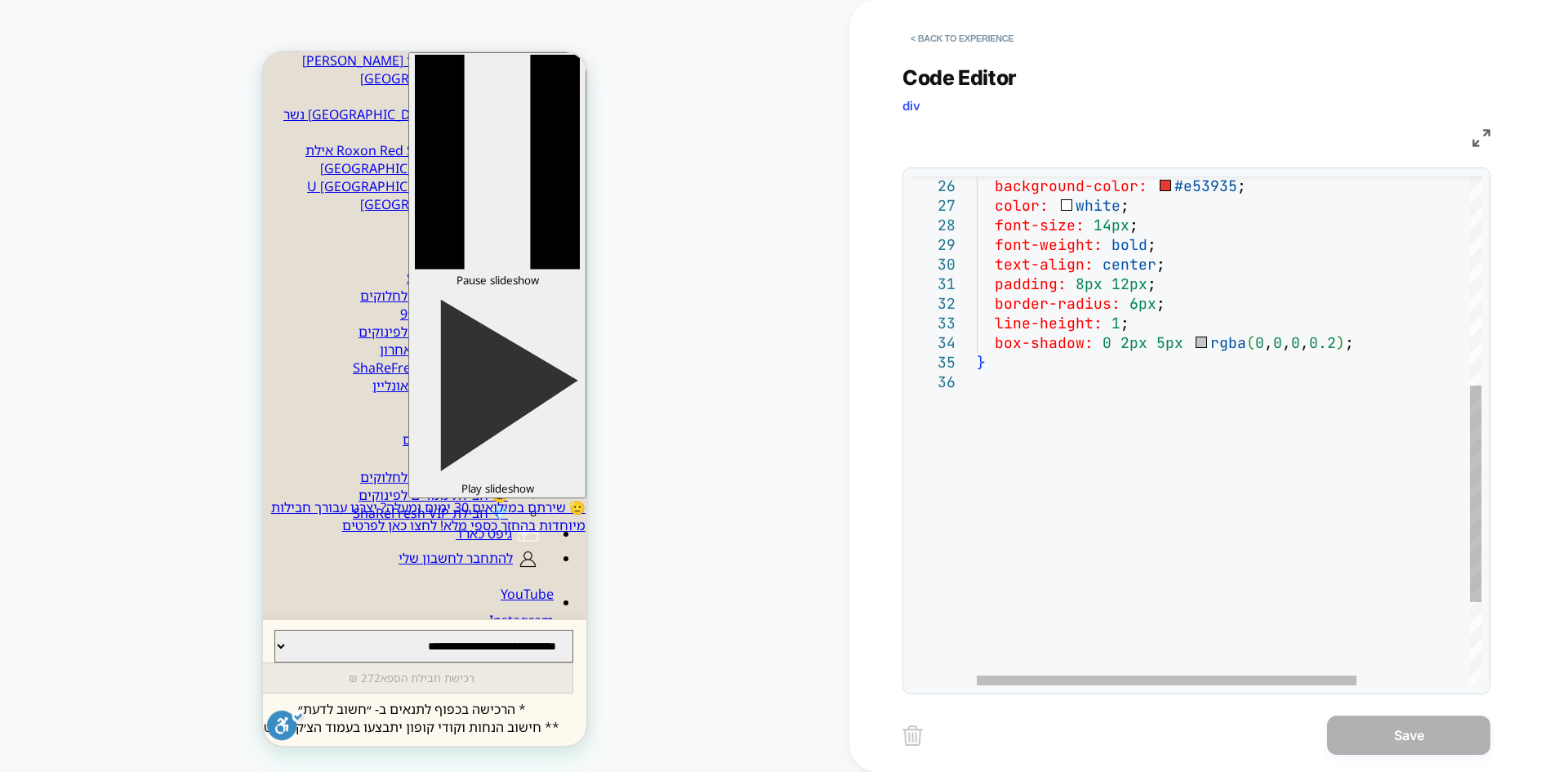
click at [997, 415] on div "border-radius: 6px ; line-height: 1 ; box-shadow: 0 2px 5px rgba ( 0 , 0 , 0 , …" at bounding box center [1305, 283] width 655 height 1195
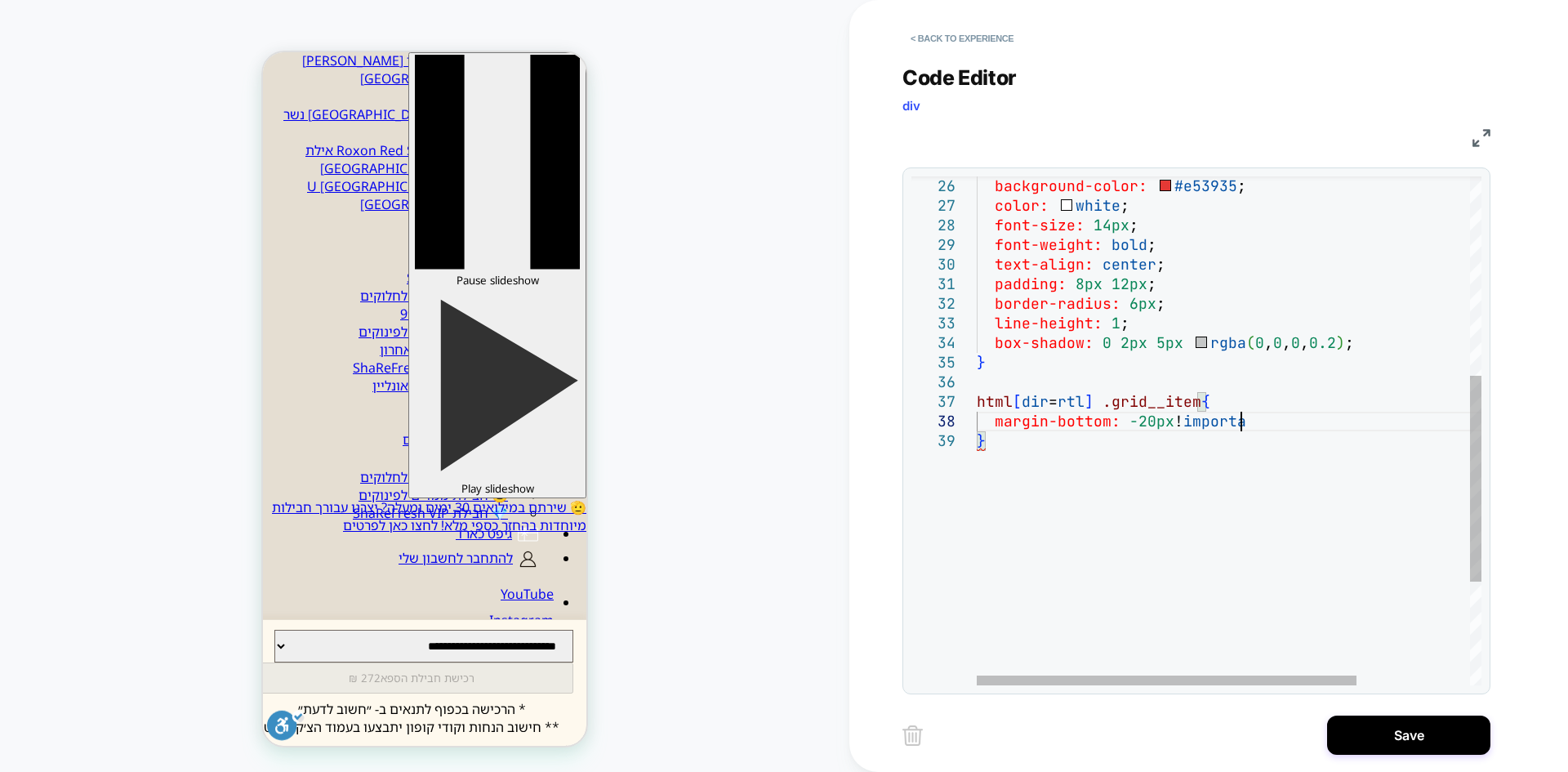
scroll to position [137, 281]
click at [1155, 573] on div "border-radius: 6px ; line-height: 1 ; box-shadow: 0 2px 5px rgba ( 0 , 0 , 0 , …" at bounding box center [1305, 313] width 655 height 1254
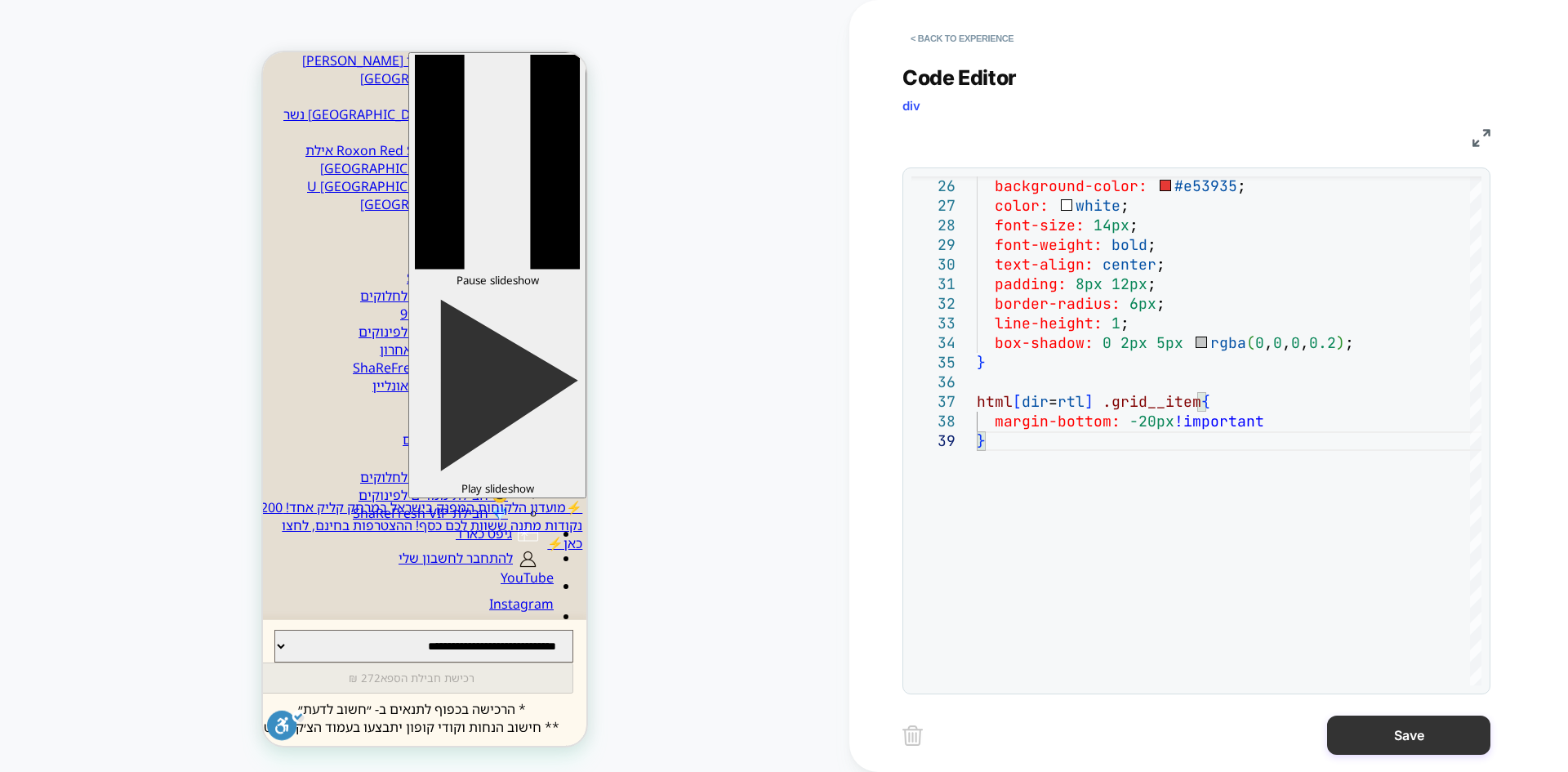
type textarea "**********"
click at [1421, 729] on button "Save" at bounding box center [1410, 735] width 164 height 39
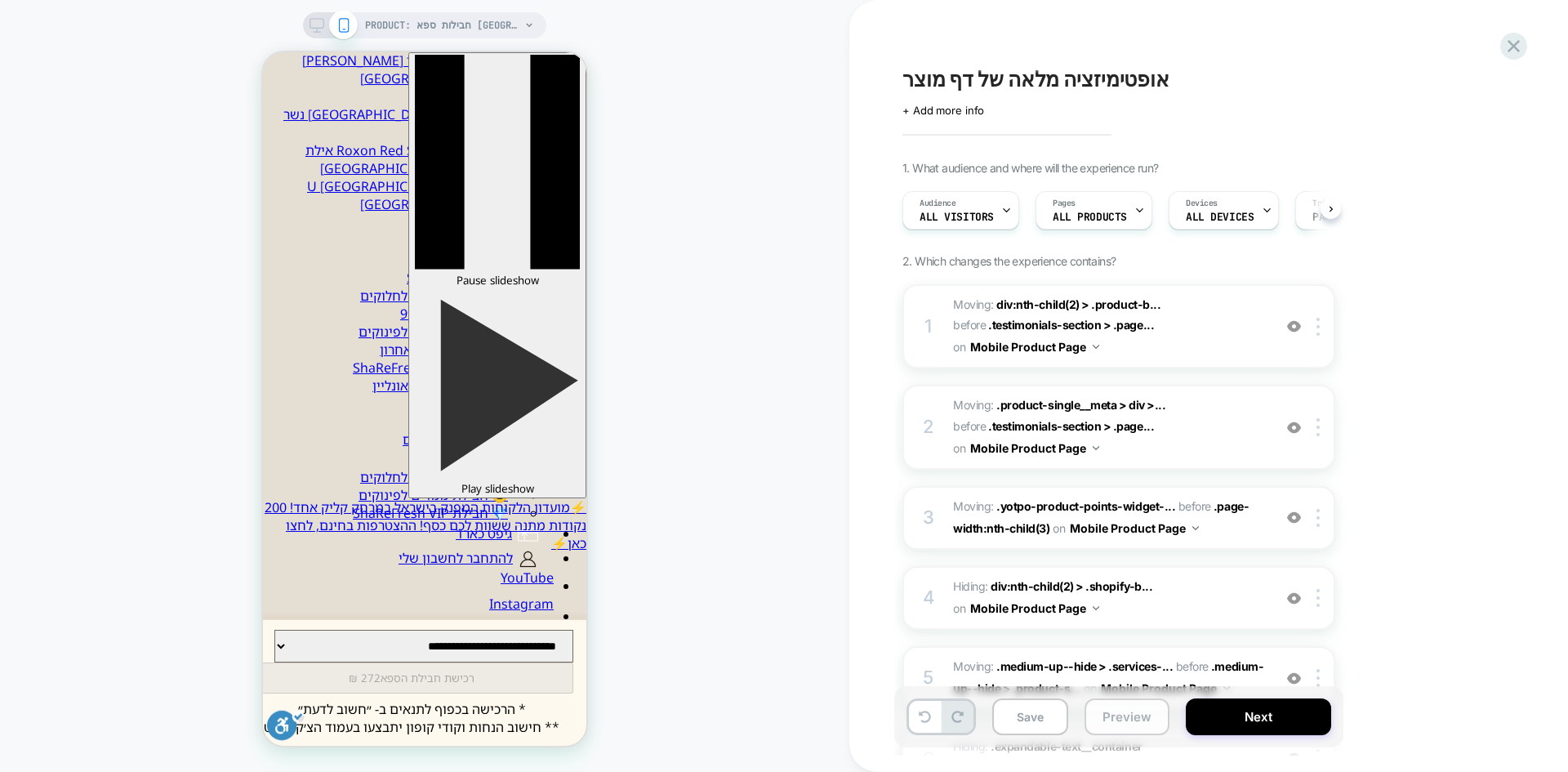
scroll to position [0, 1]
click at [1133, 716] on button "Preview" at bounding box center [1127, 716] width 85 height 36
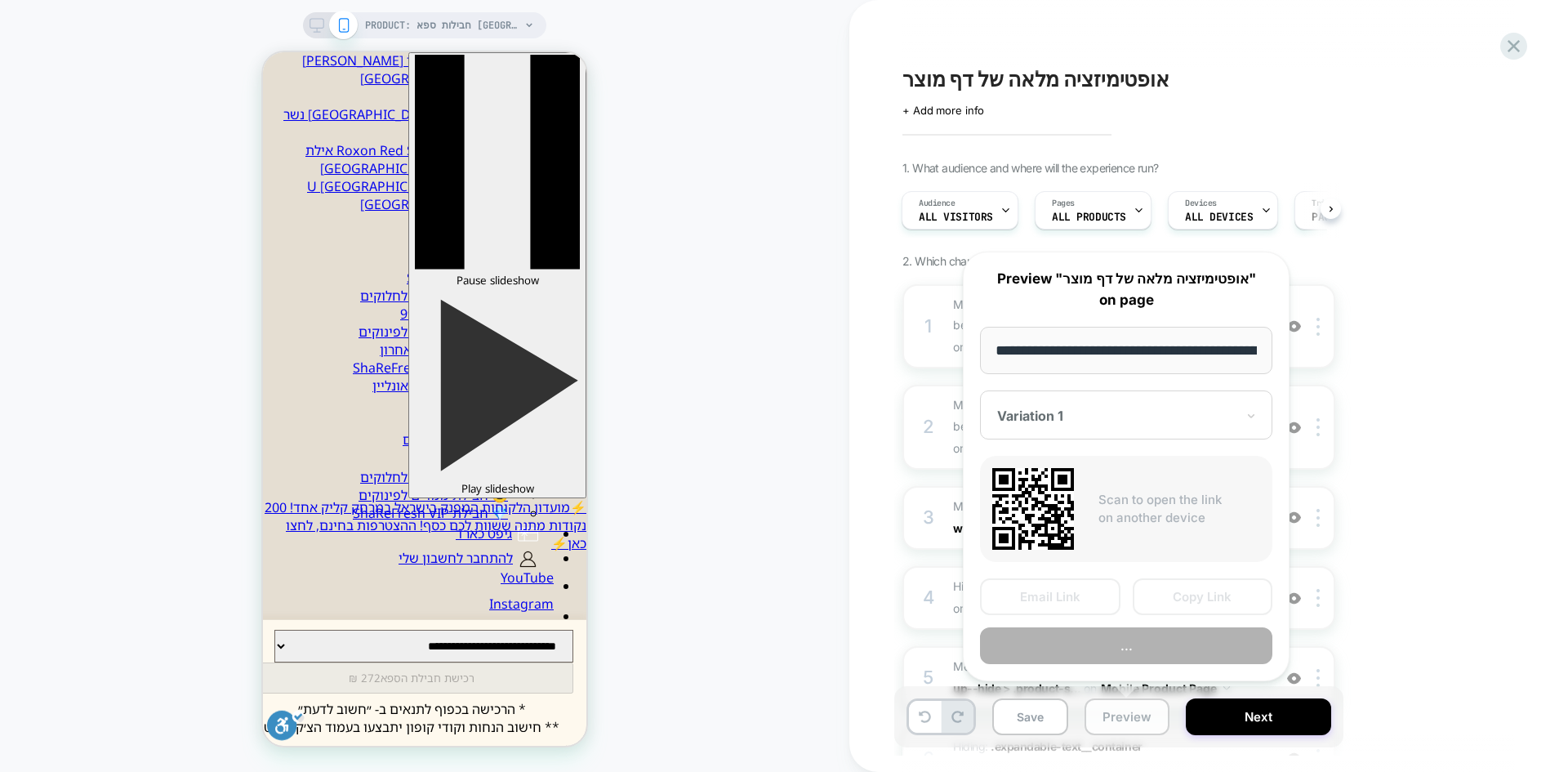
scroll to position [0, 206]
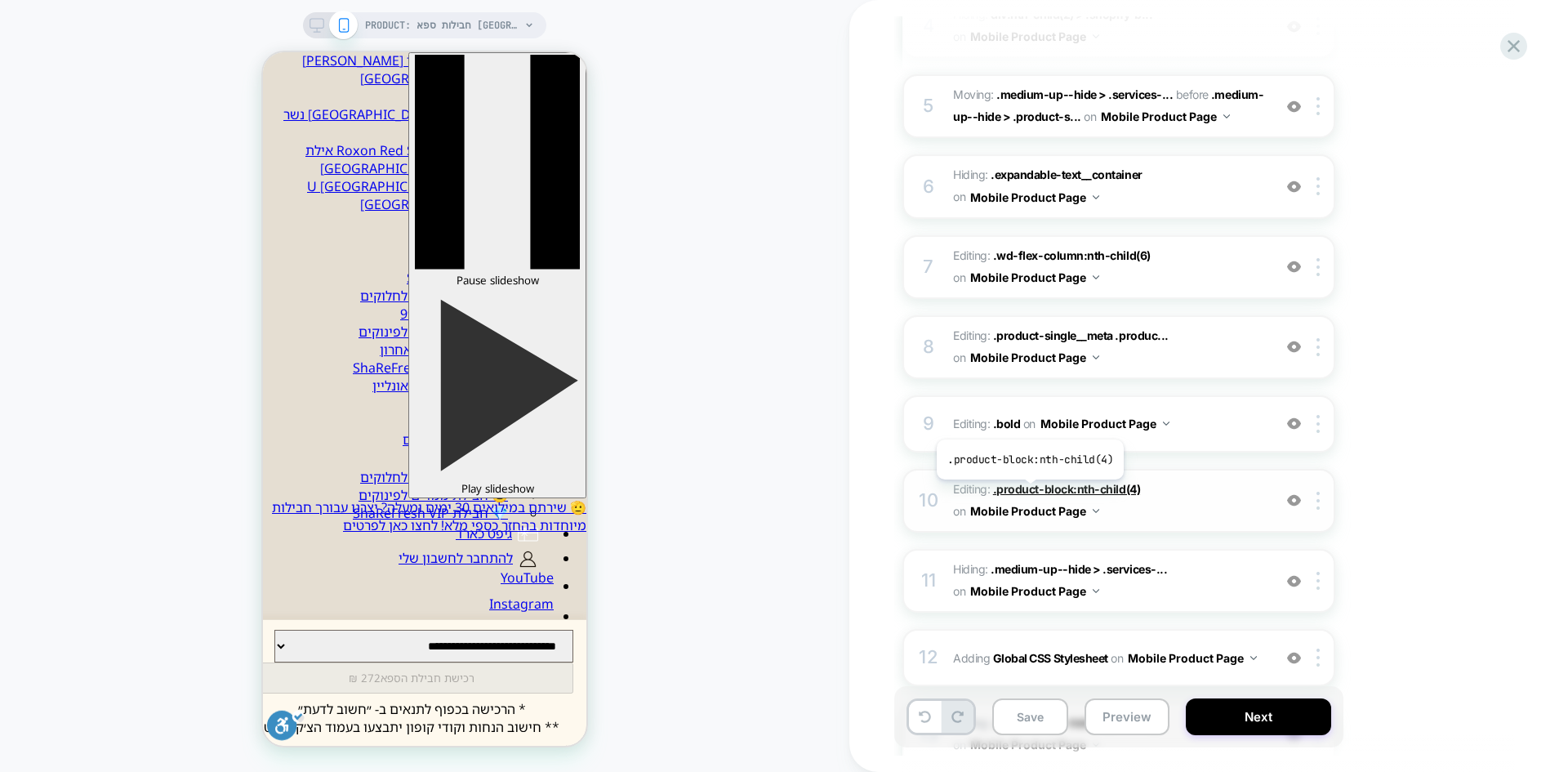
scroll to position [762, 0]
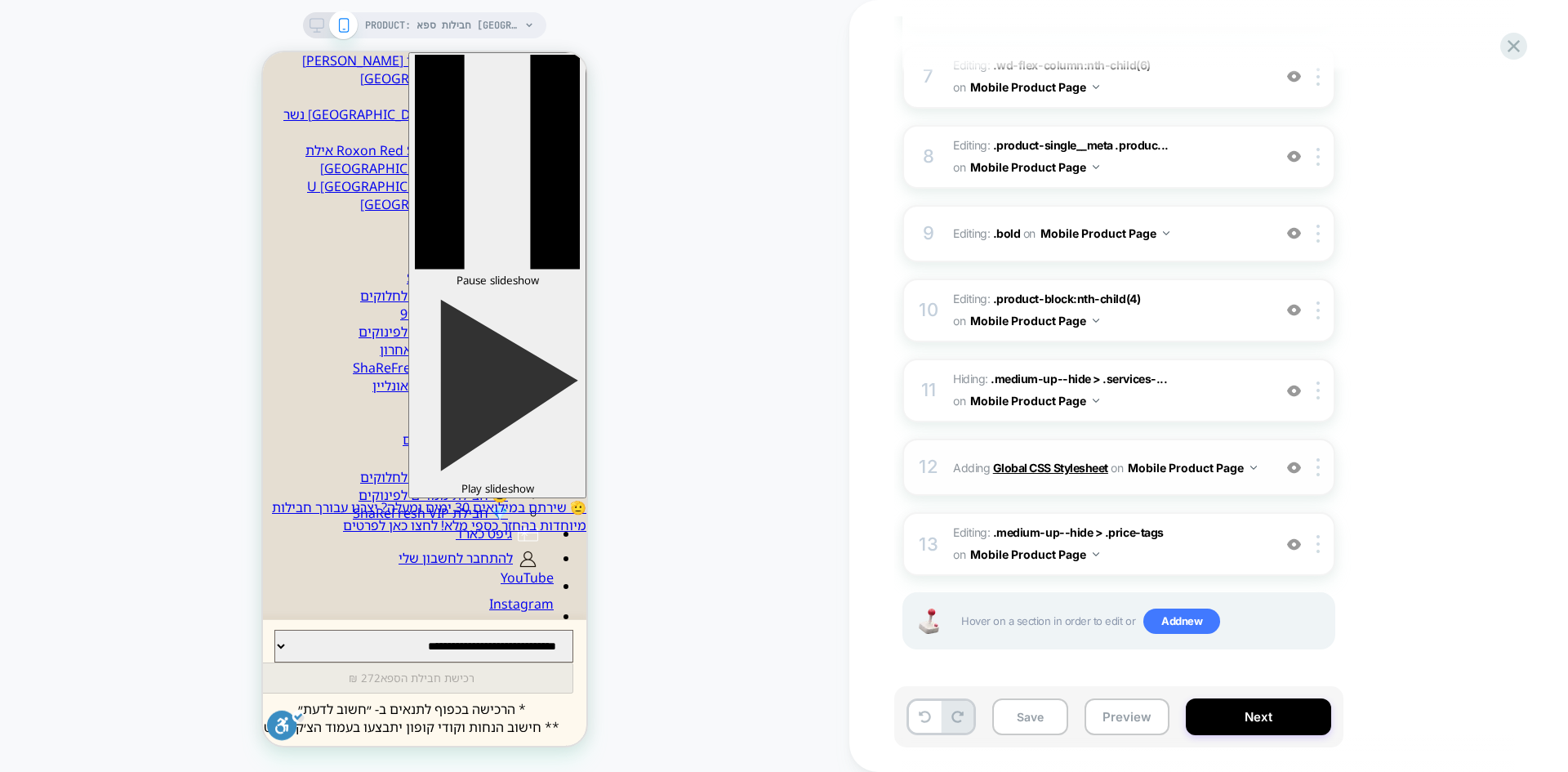
click at [1017, 473] on b "Global CSS Stylesheet" at bounding box center [1050, 467] width 116 height 14
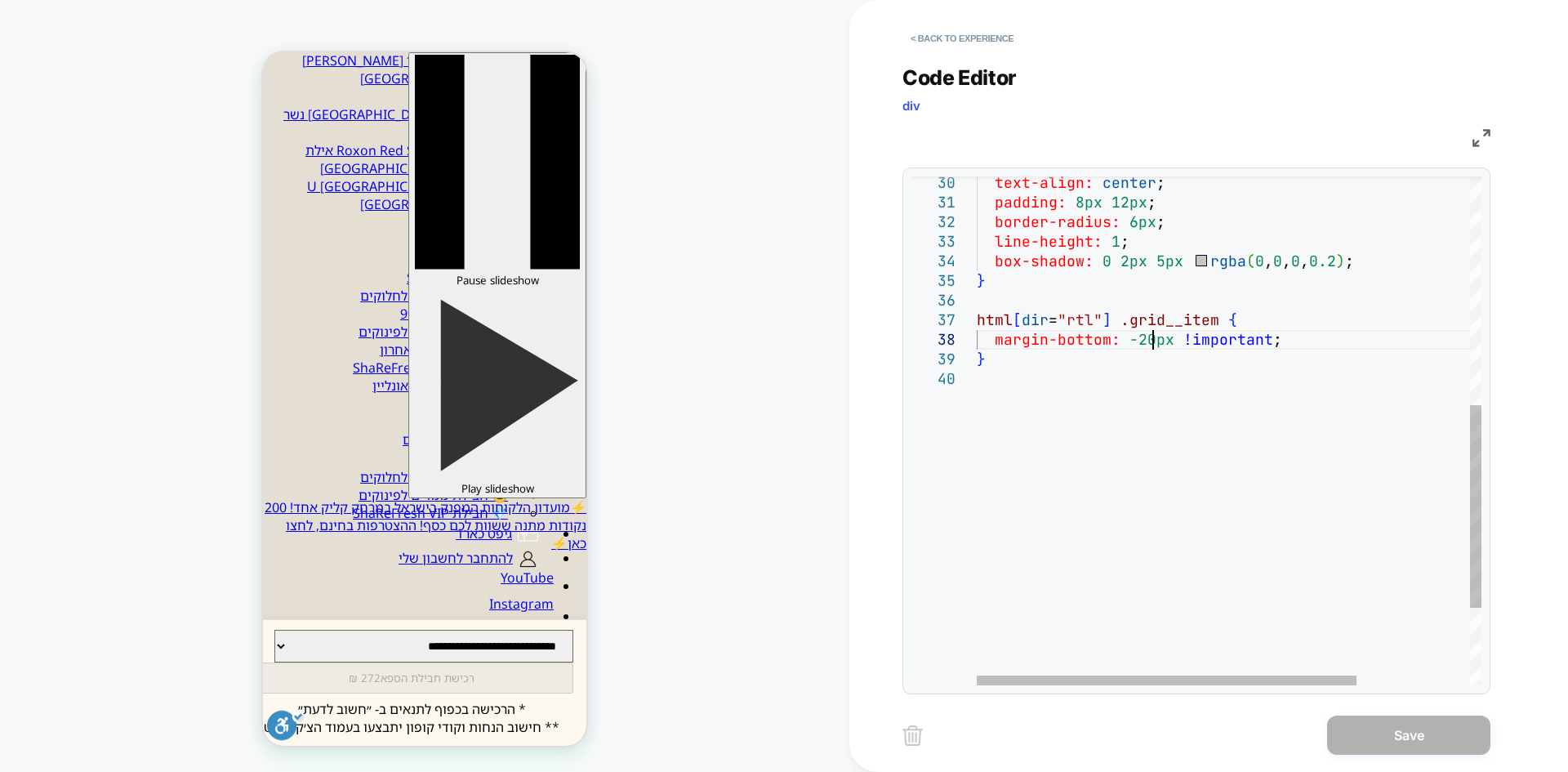
click at [1151, 340] on div "margin-bottom: -20px !important ; } html [ dir = "rtl" ] .grid__item { box-shad…" at bounding box center [1305, 241] width 655 height 1274
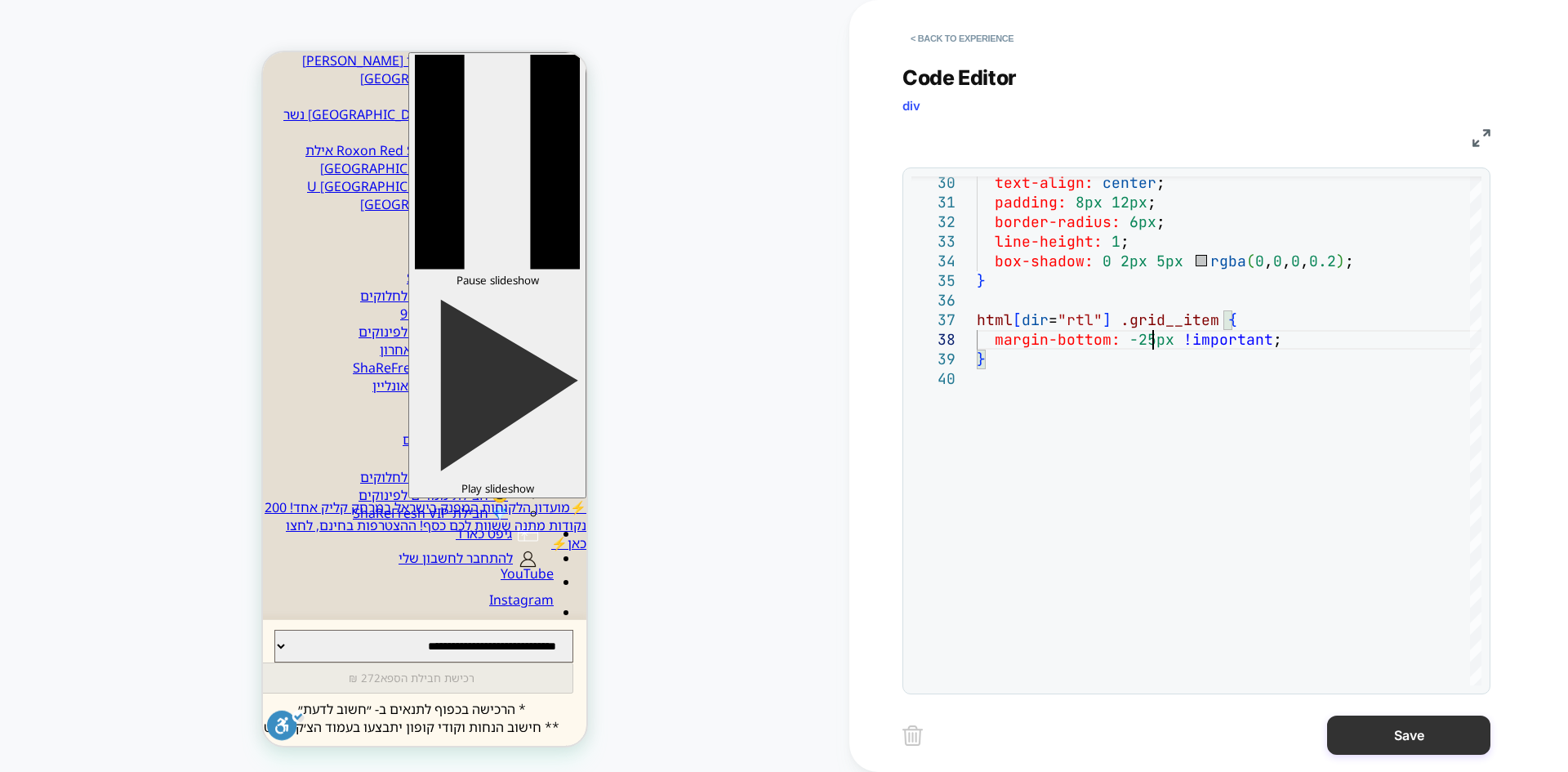
type textarea "**********"
click at [1377, 726] on button "Save" at bounding box center [1410, 735] width 164 height 39
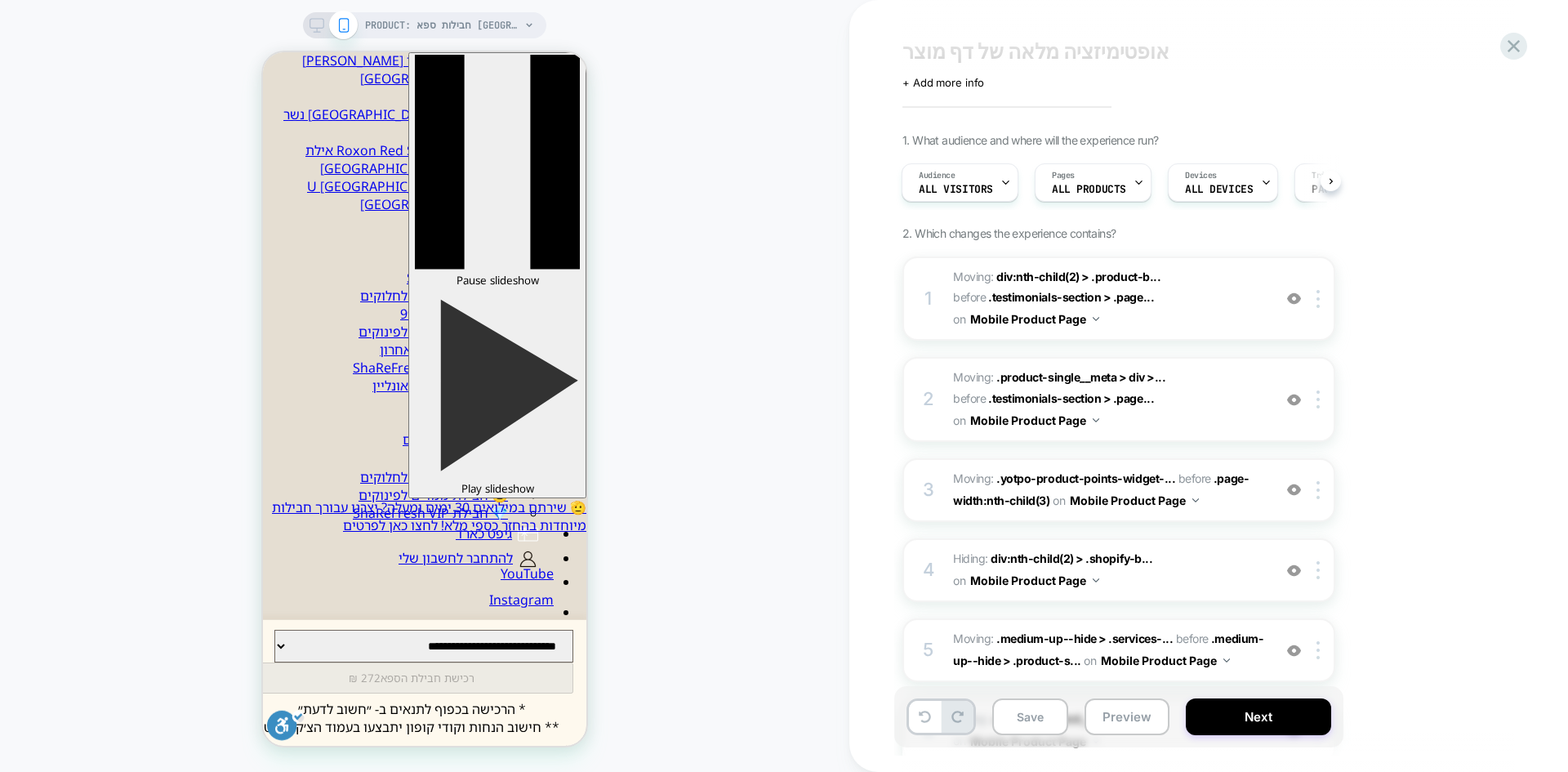
scroll to position [327, 0]
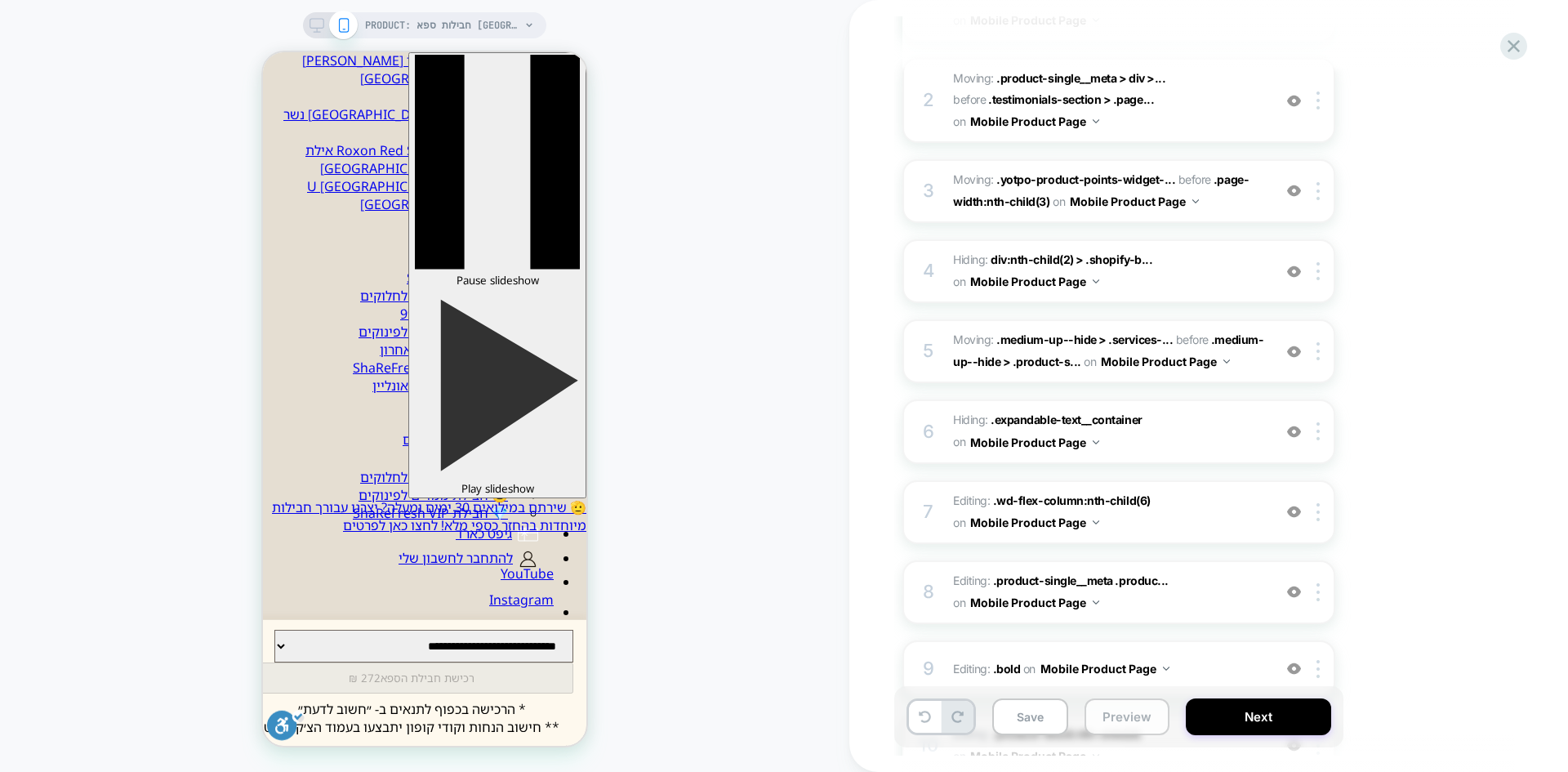
click at [1128, 722] on button "Preview" at bounding box center [1127, 716] width 85 height 36
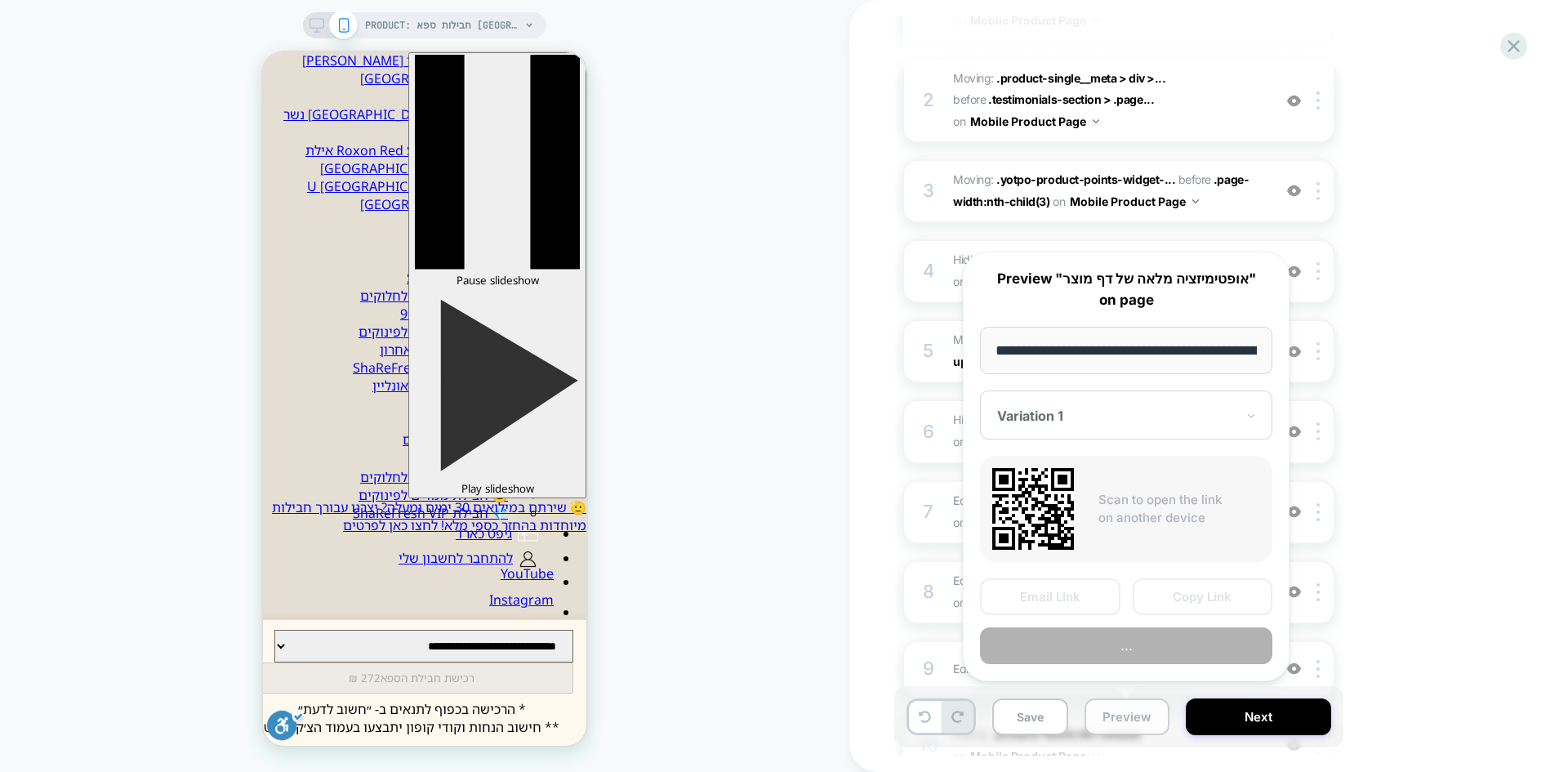
scroll to position [0, 206]
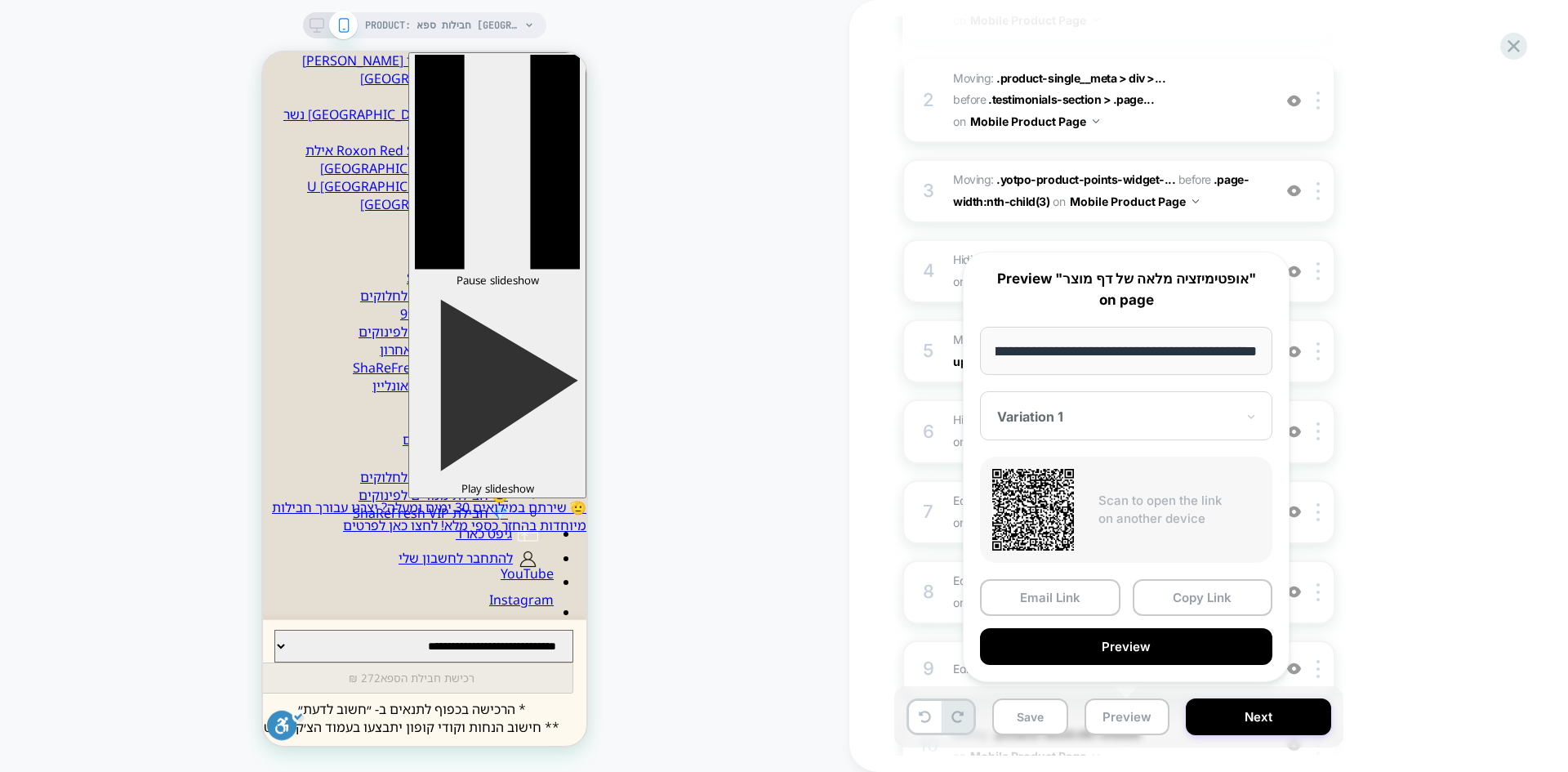
click at [1404, 615] on div "1. What audience and where will the experience run? Audience All Visitors Pages…" at bounding box center [1200, 480] width 596 height 1292
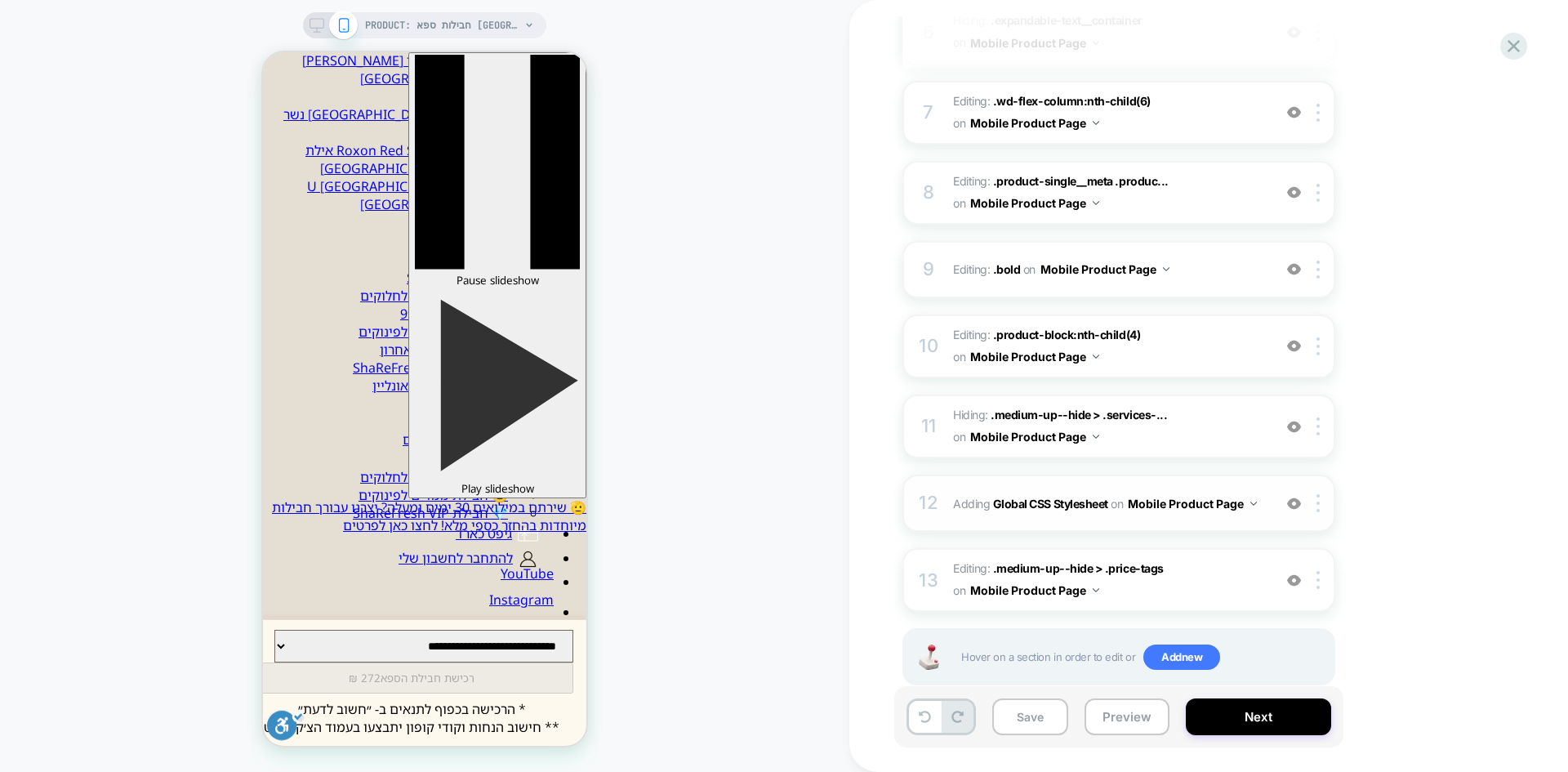
scroll to position [736, 0]
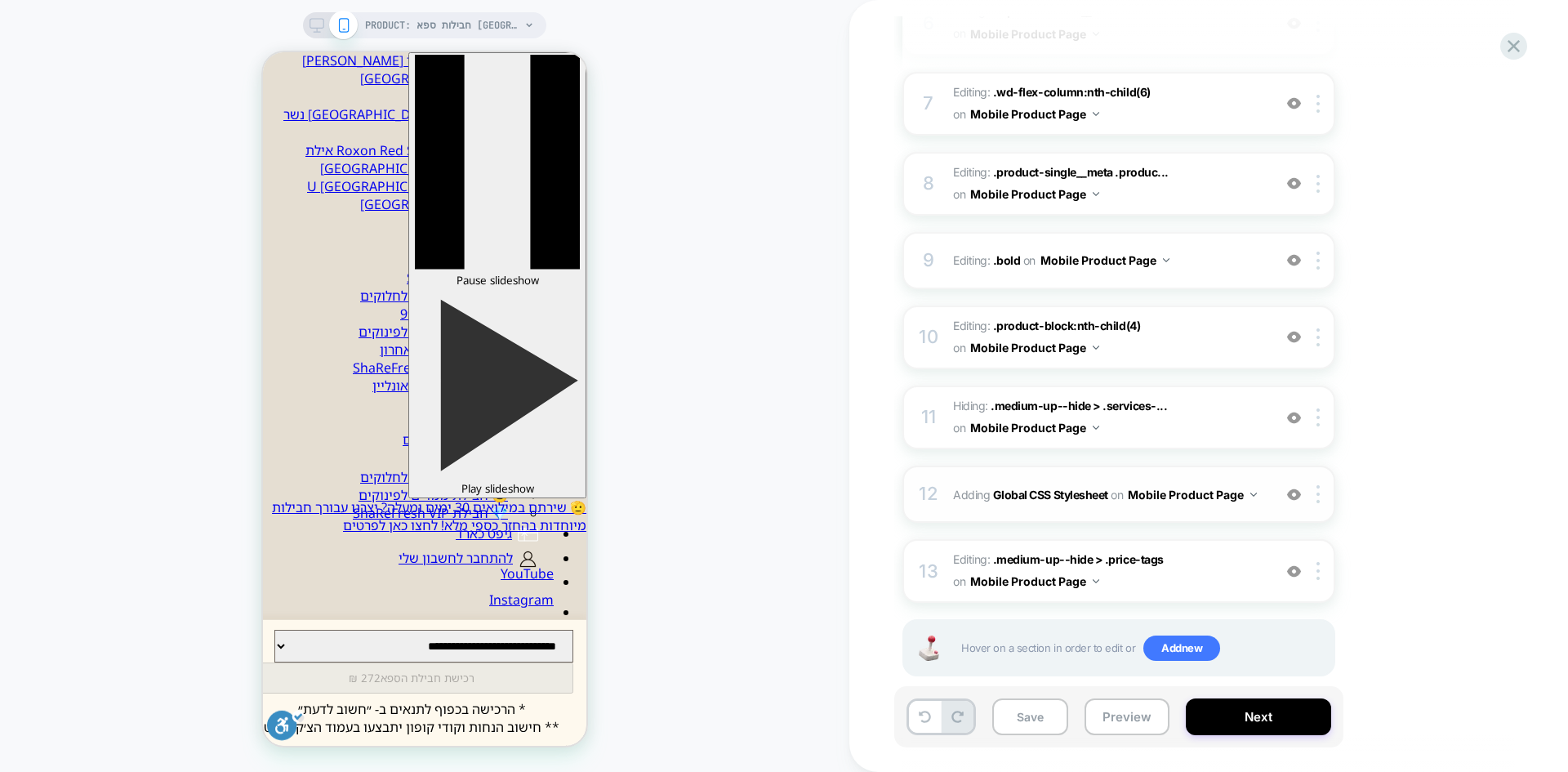
click at [1046, 484] on span "Adding Global CSS Stylesheet on Mobile Product Page" at bounding box center [1109, 494] width 311 height 24
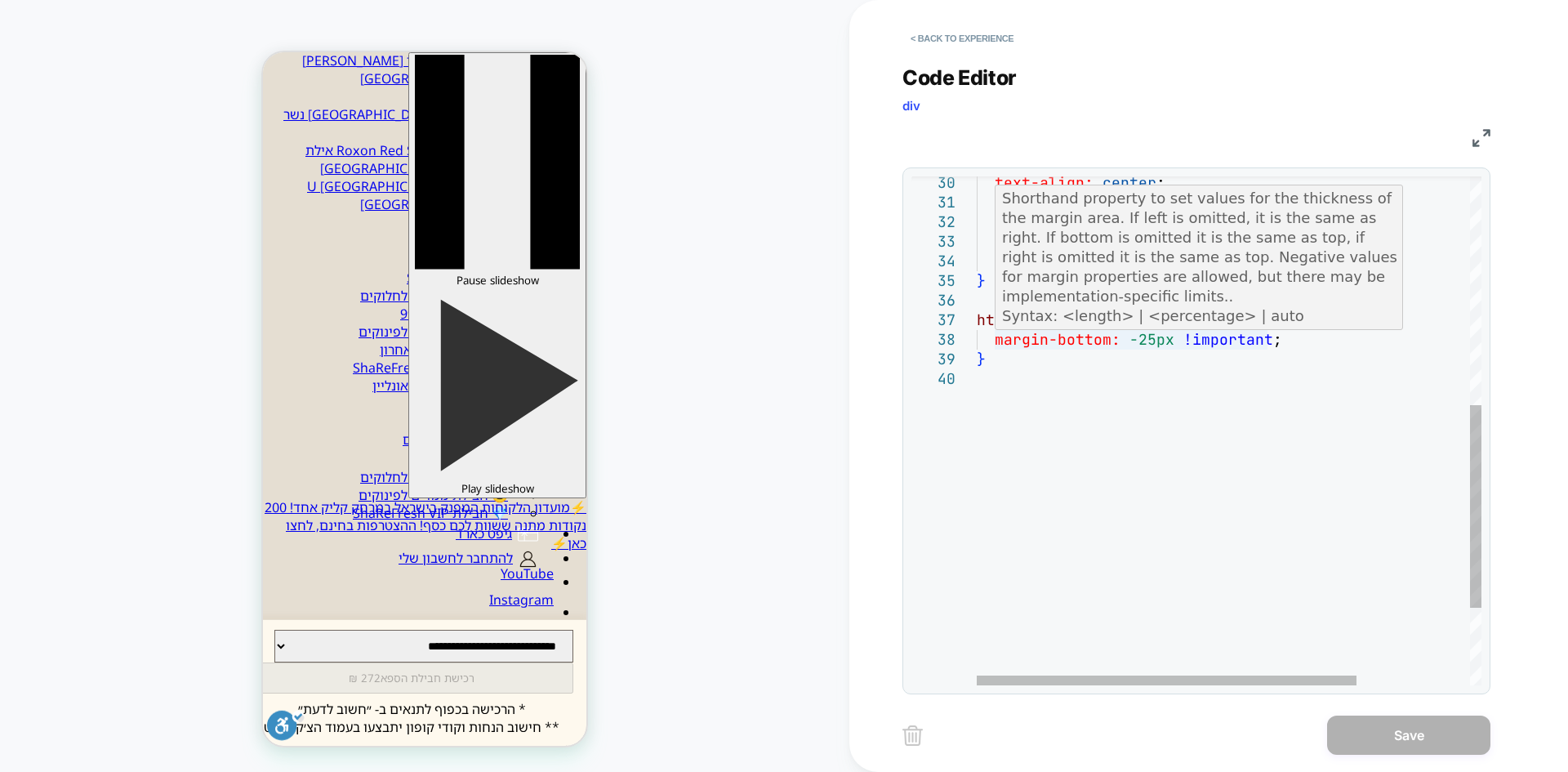
scroll to position [0, 0]
click at [1153, 342] on div "margin-bottom: -25px !important ; } html [ dir = "rtl" ] .grid__item { box-shad…" at bounding box center [1305, 241] width 655 height 1274
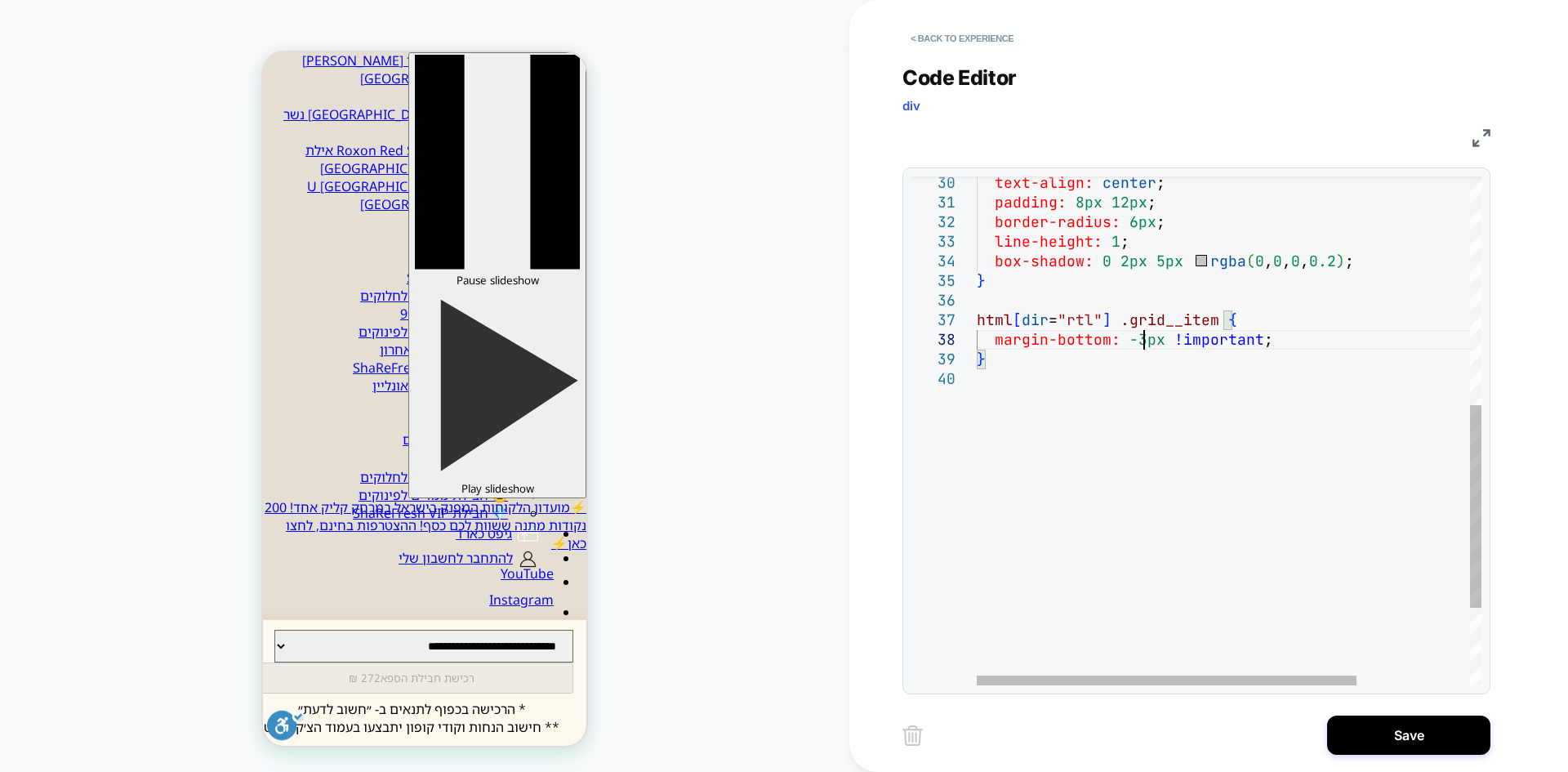
scroll to position [137, 177]
drag, startPoint x: 1112, startPoint y: 628, endPoint x: 1263, endPoint y: 690, distance: 163.2
click at [1112, 628] on div "margin-bottom: -30px !important ; } html [ dir = "rtl" ] .grid__item { box-shad…" at bounding box center [1305, 241] width 655 height 1274
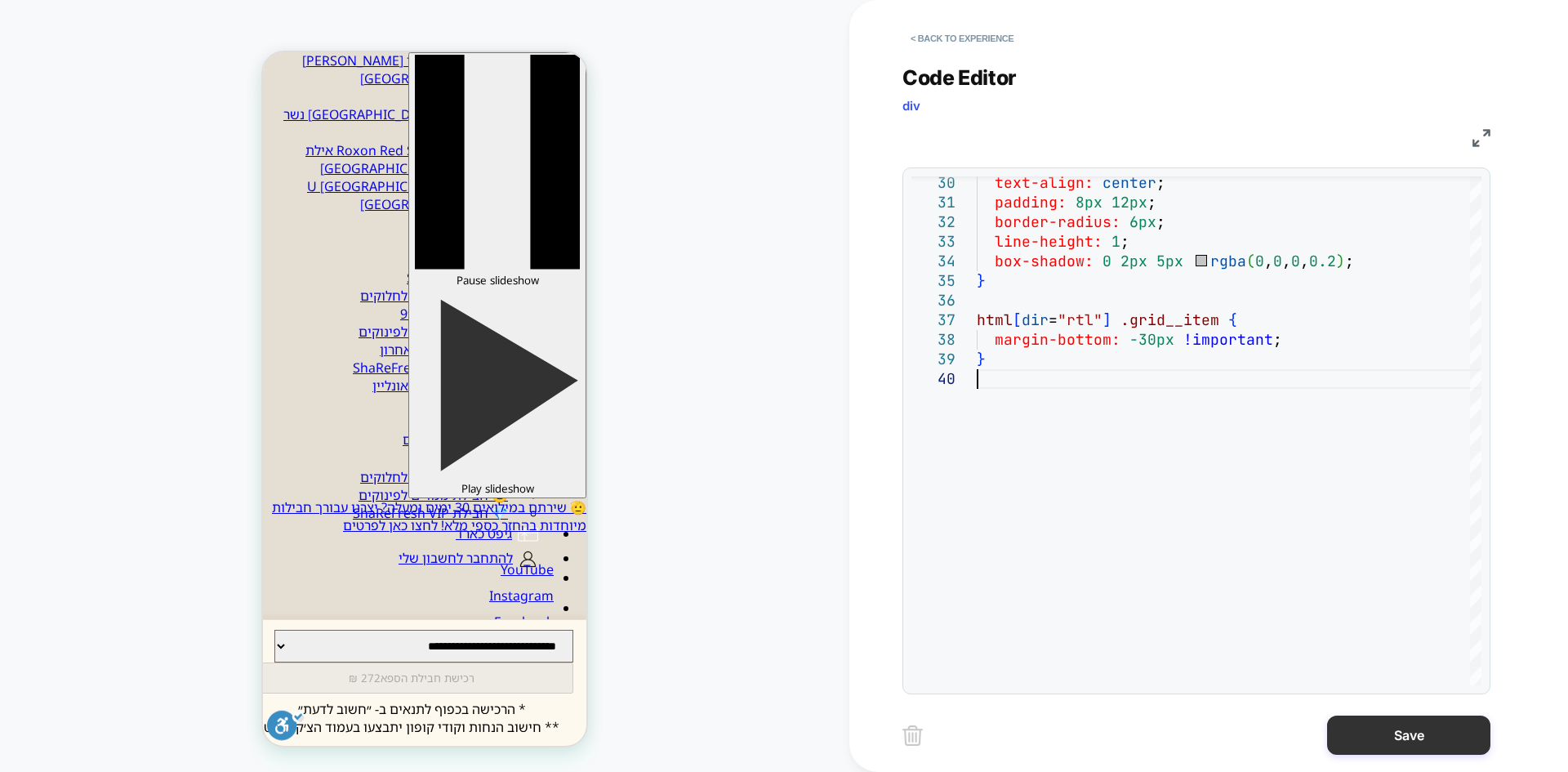
type textarea "**********"
click at [1376, 737] on button "Save" at bounding box center [1410, 735] width 164 height 39
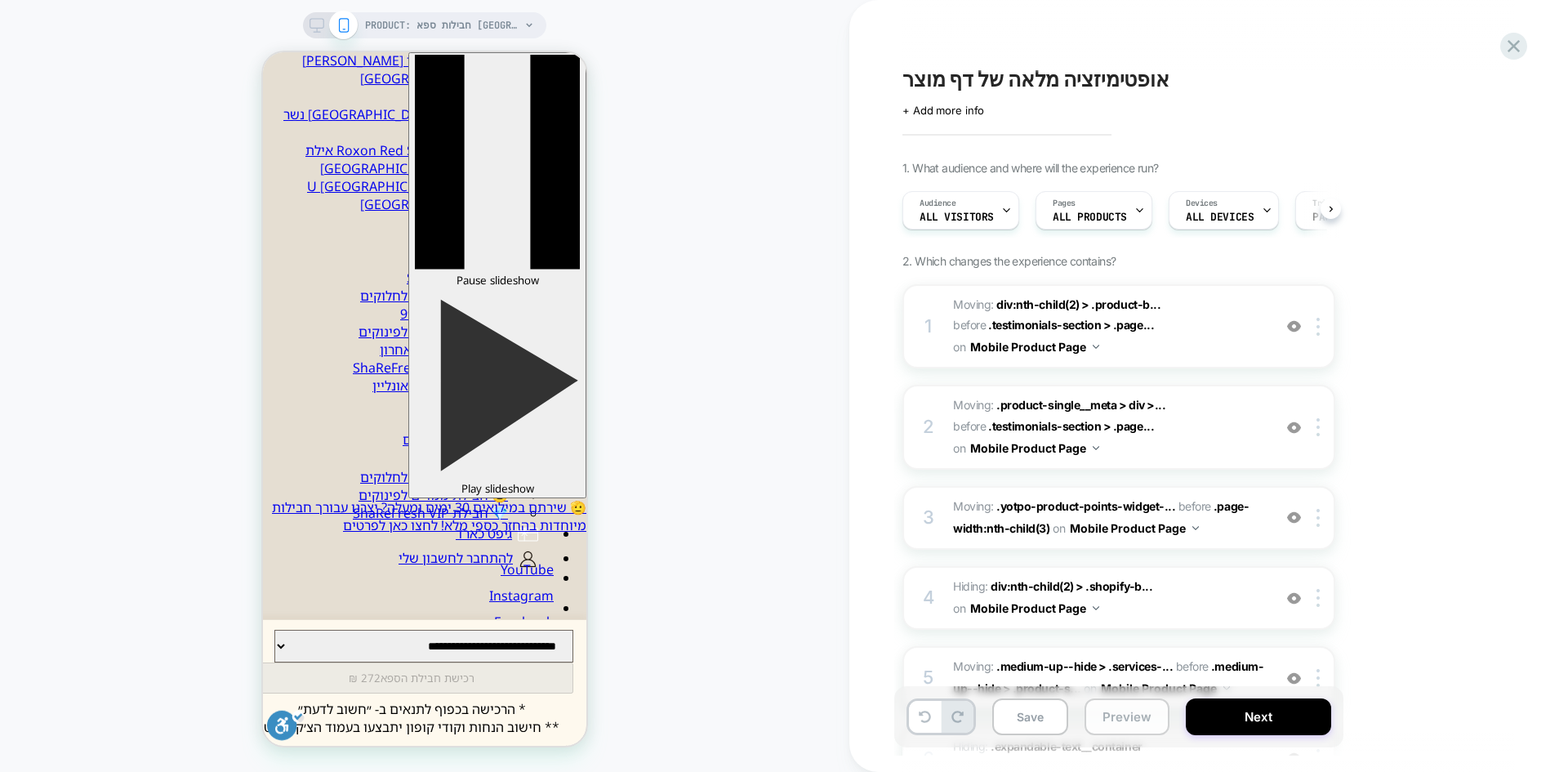
scroll to position [0, 1]
click at [1118, 724] on button "Preview" at bounding box center [1127, 716] width 85 height 36
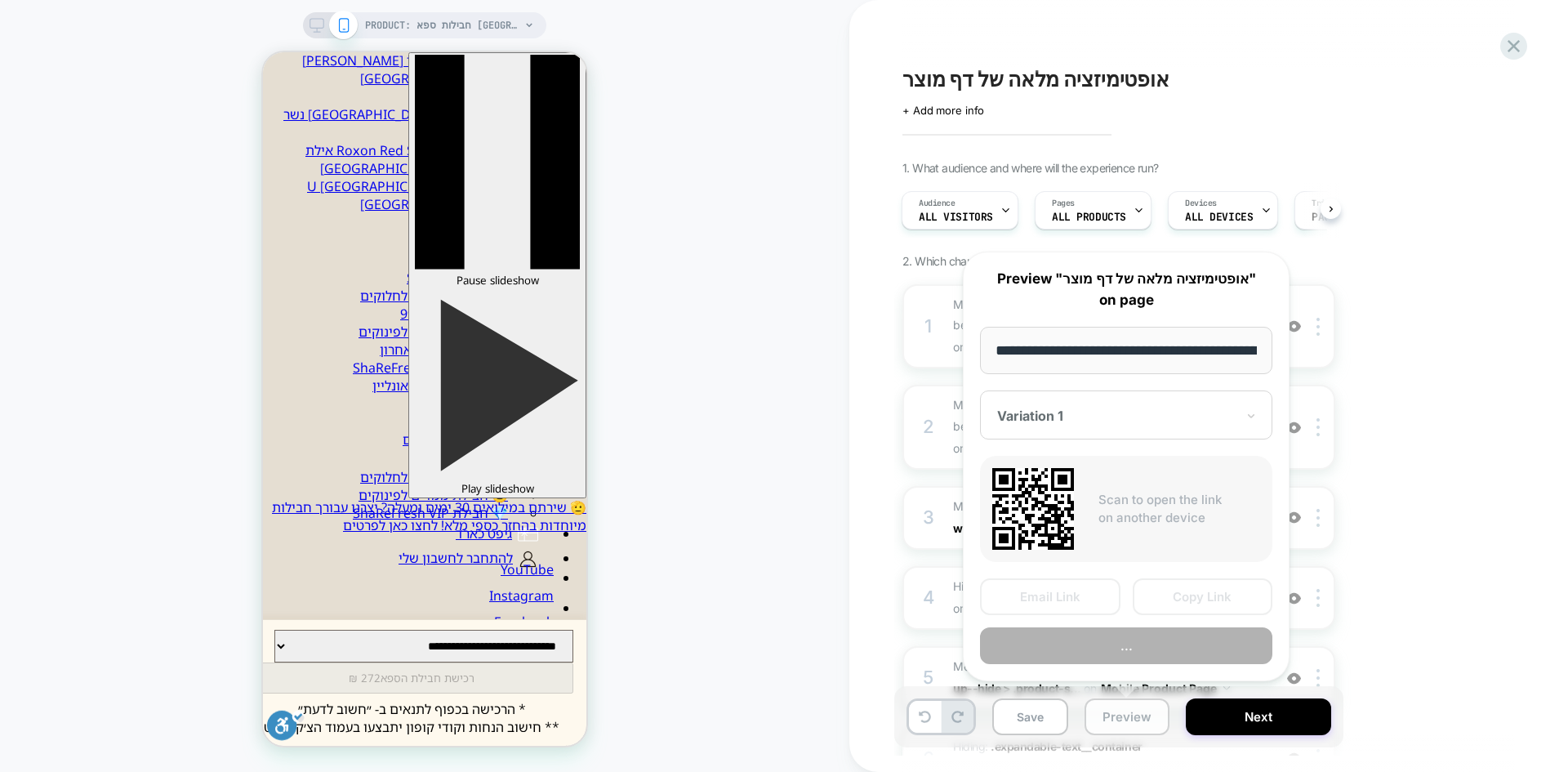
scroll to position [0, 206]
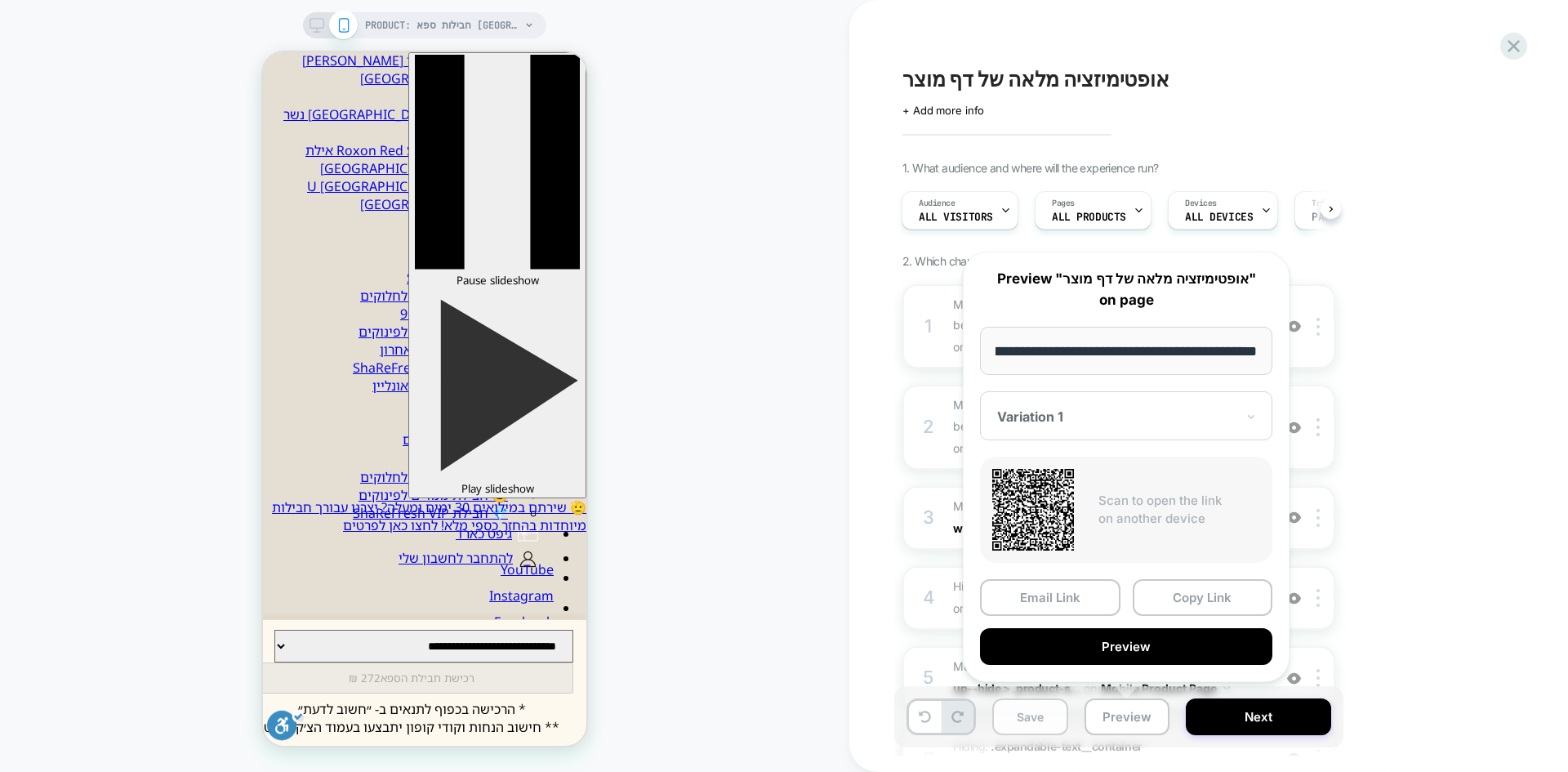
click at [996, 715] on button "Save" at bounding box center [1030, 716] width 76 height 36
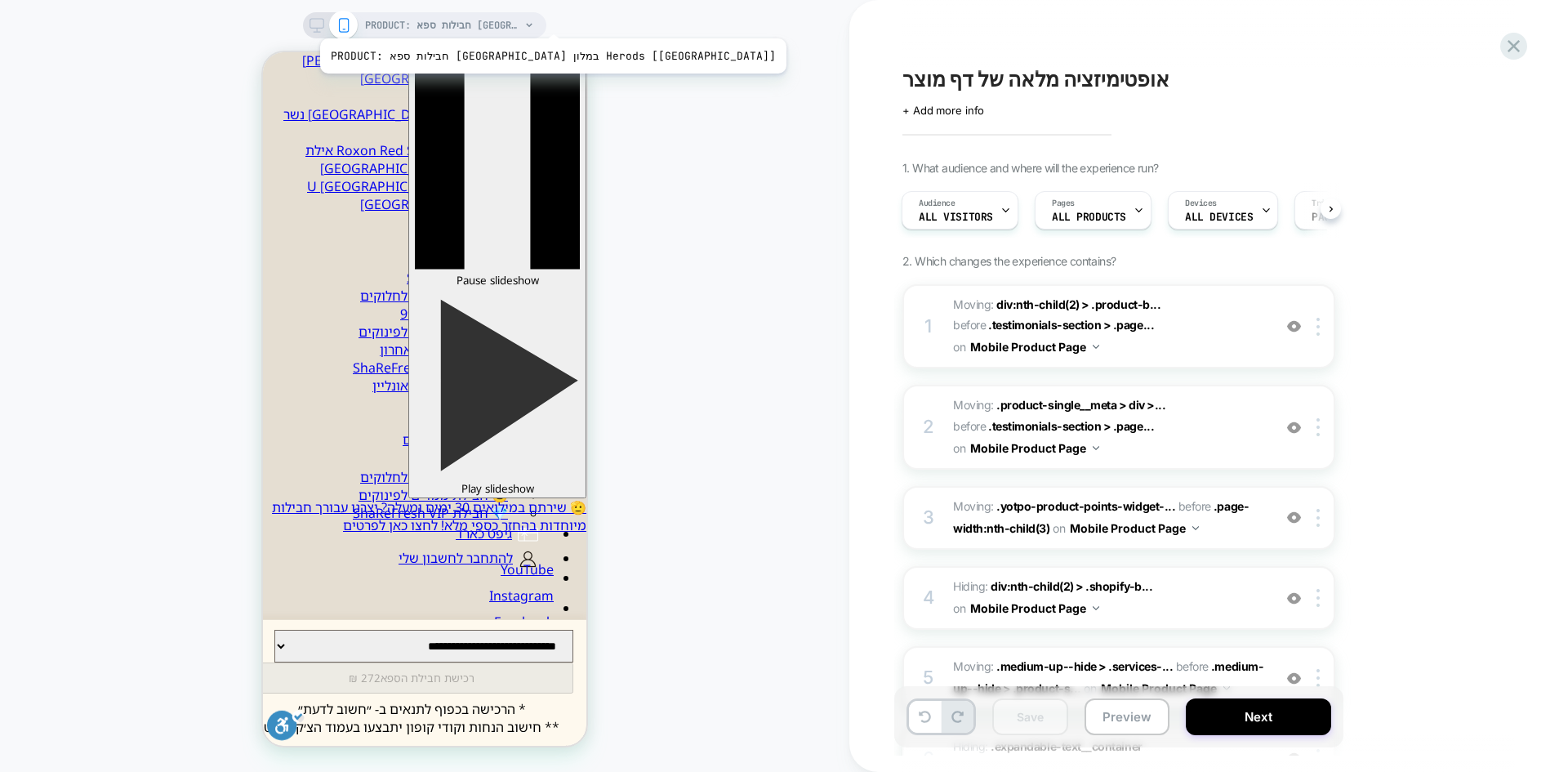
click at [476, 18] on span "PRODUCT: חבילות ספא בתל אביב במלון Herods [tel aviv]" at bounding box center [442, 25] width 156 height 26
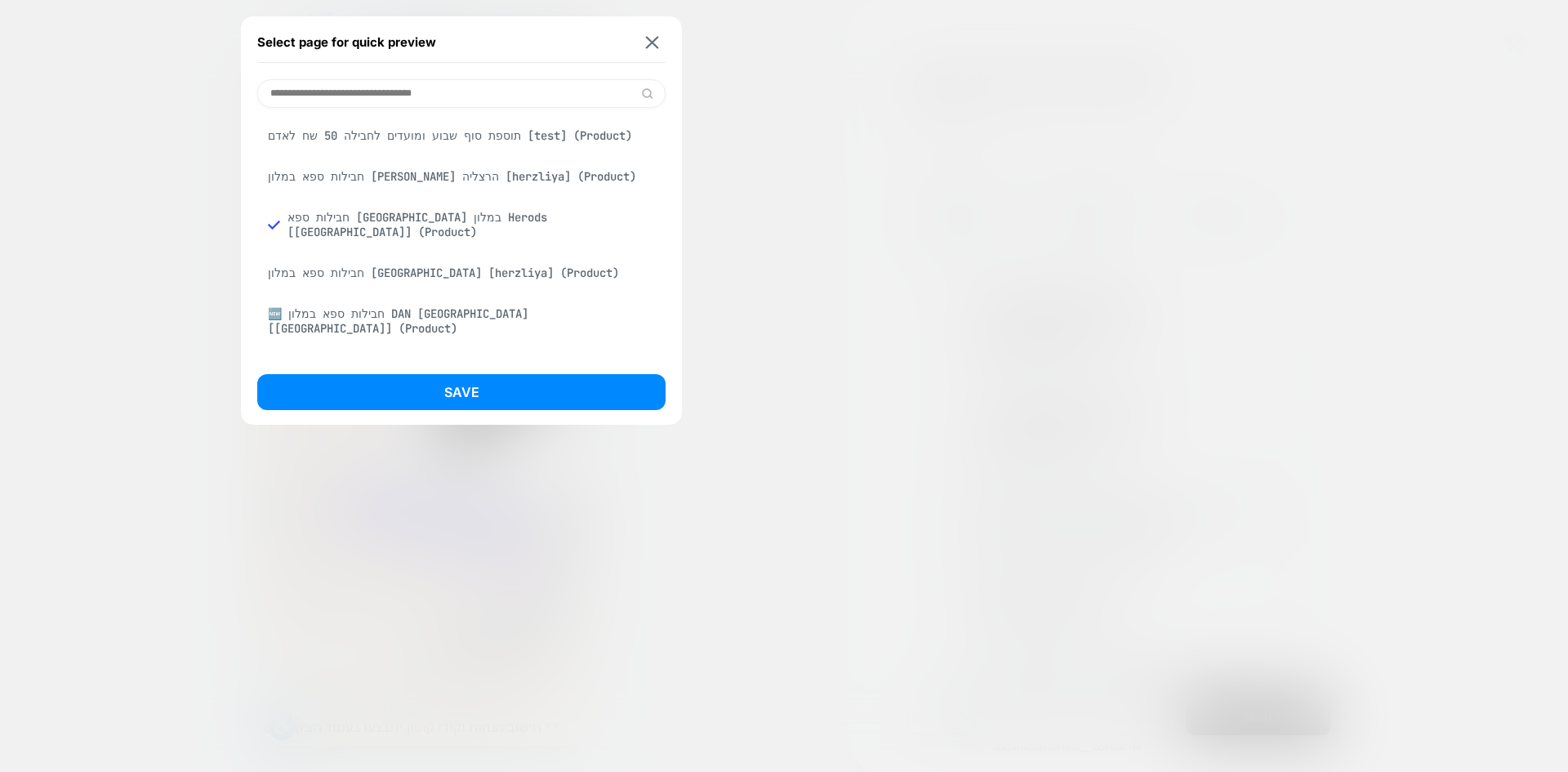
click at [652, 34] on div "Select page for quick preview" at bounding box center [461, 42] width 409 height 41
click at [659, 44] on button at bounding box center [652, 42] width 20 height 14
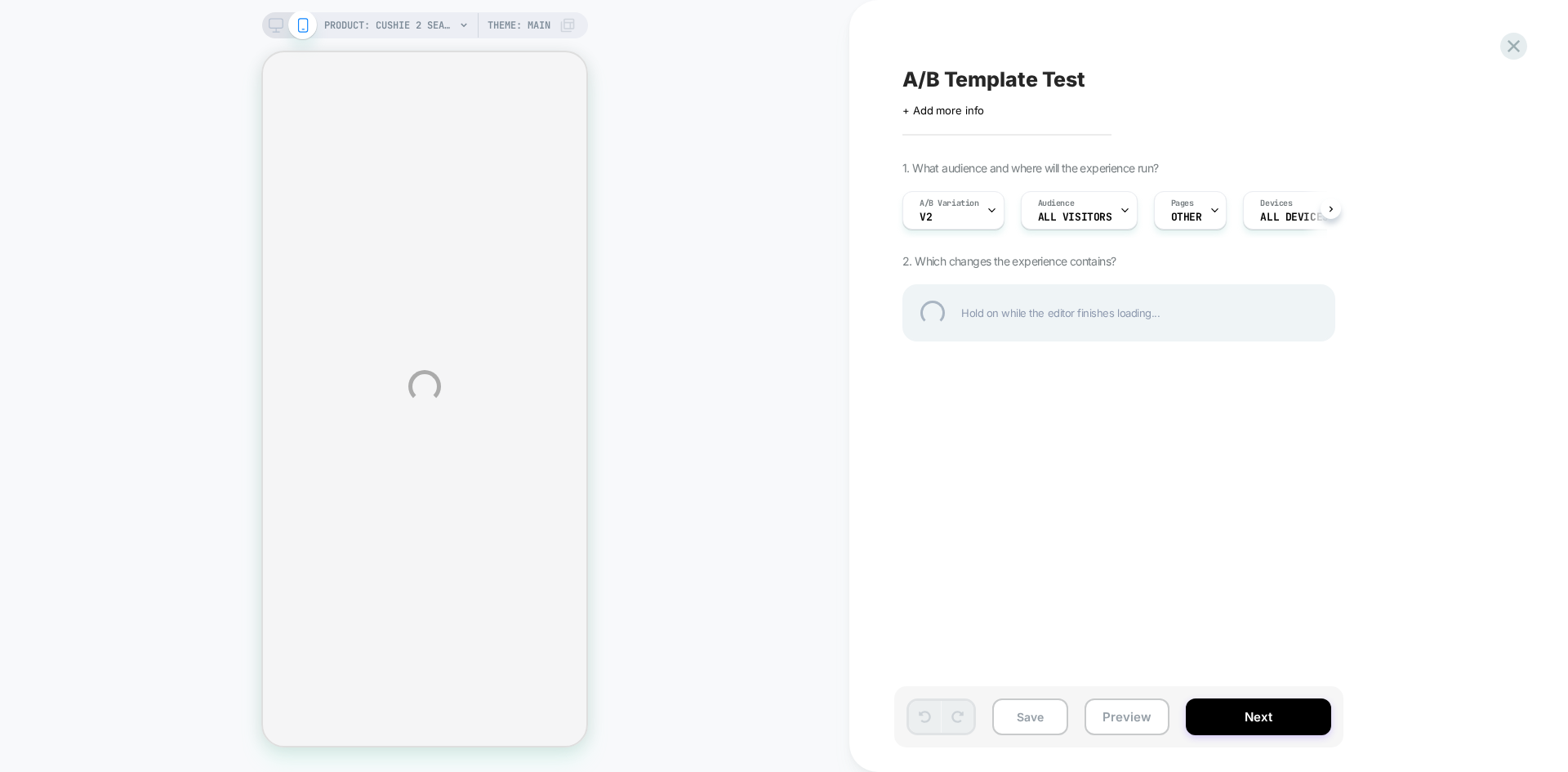
click at [521, 25] on div "PRODUCT: Cushie 2 Seater Sectional Sleeper Sofa PRODUCT: Cushie 2 Seater Sectio…" at bounding box center [784, 386] width 1568 height 772
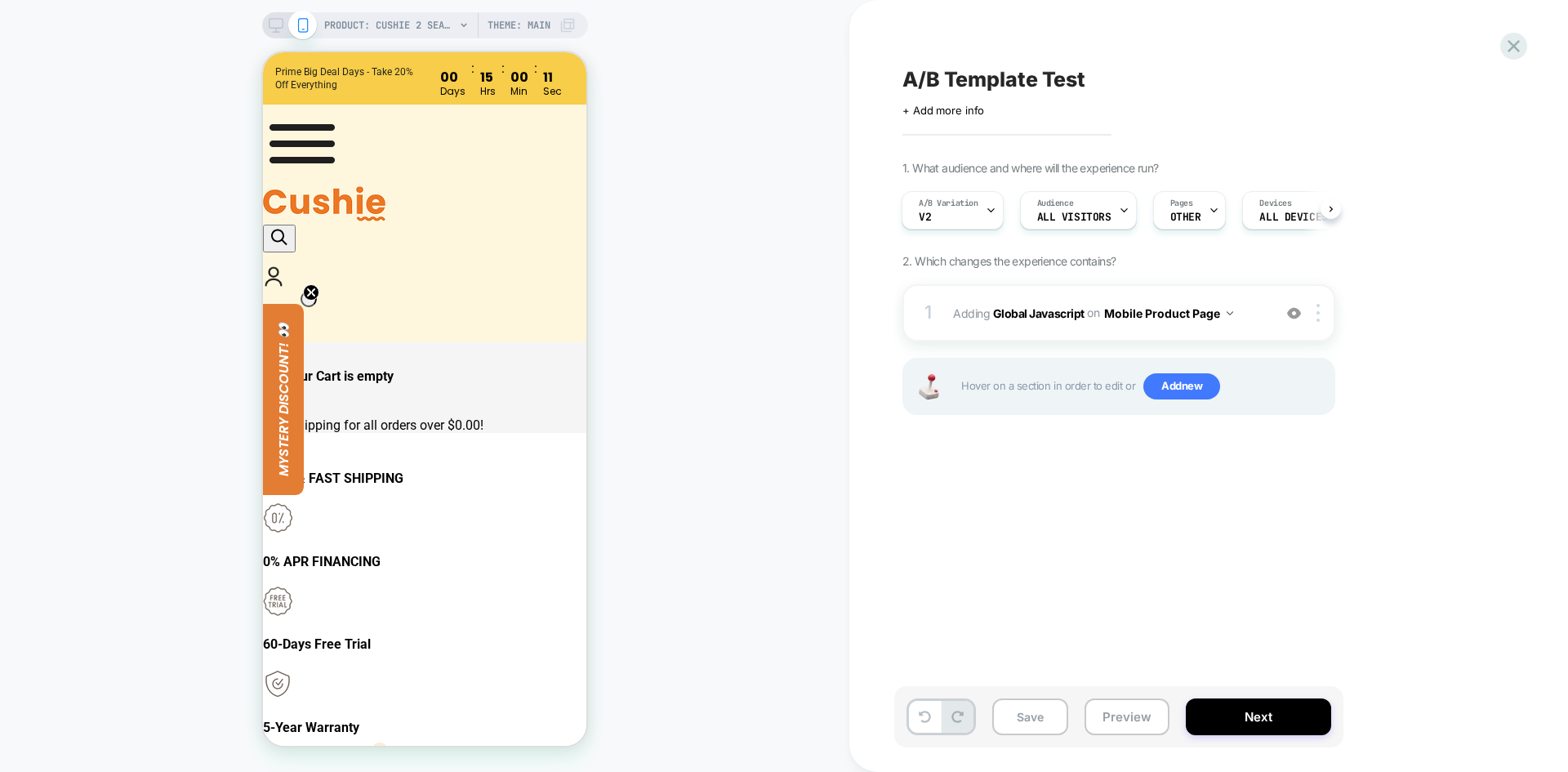
scroll to position [0, 2]
click at [519, 25] on span "Theme: MAIN" at bounding box center [519, 25] width 63 height 26
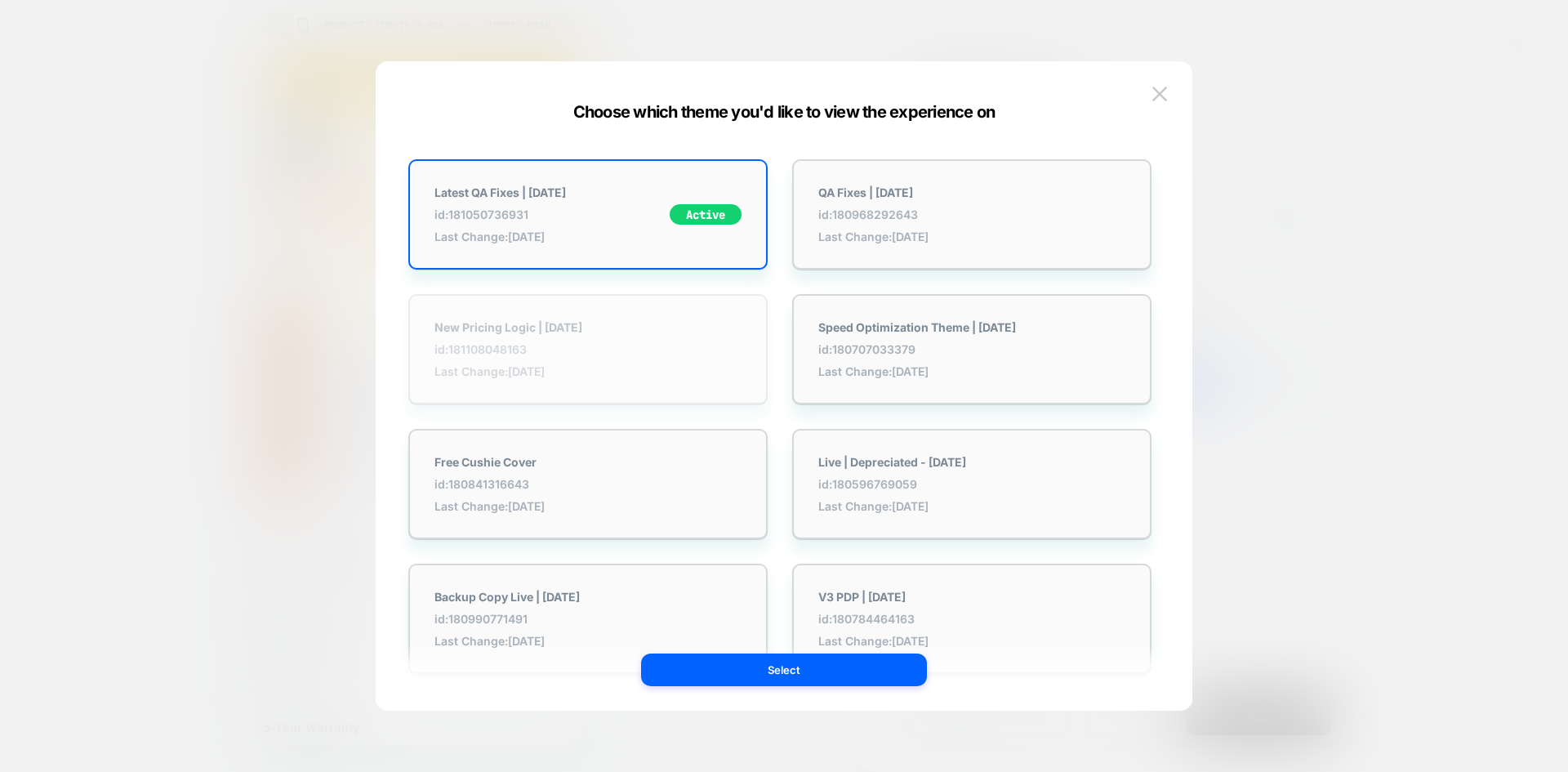
click at [548, 360] on div "New Pricing Logic | [DATE] id: 181108048163 Last Change: [DATE]" at bounding box center [509, 350] width 147 height 58
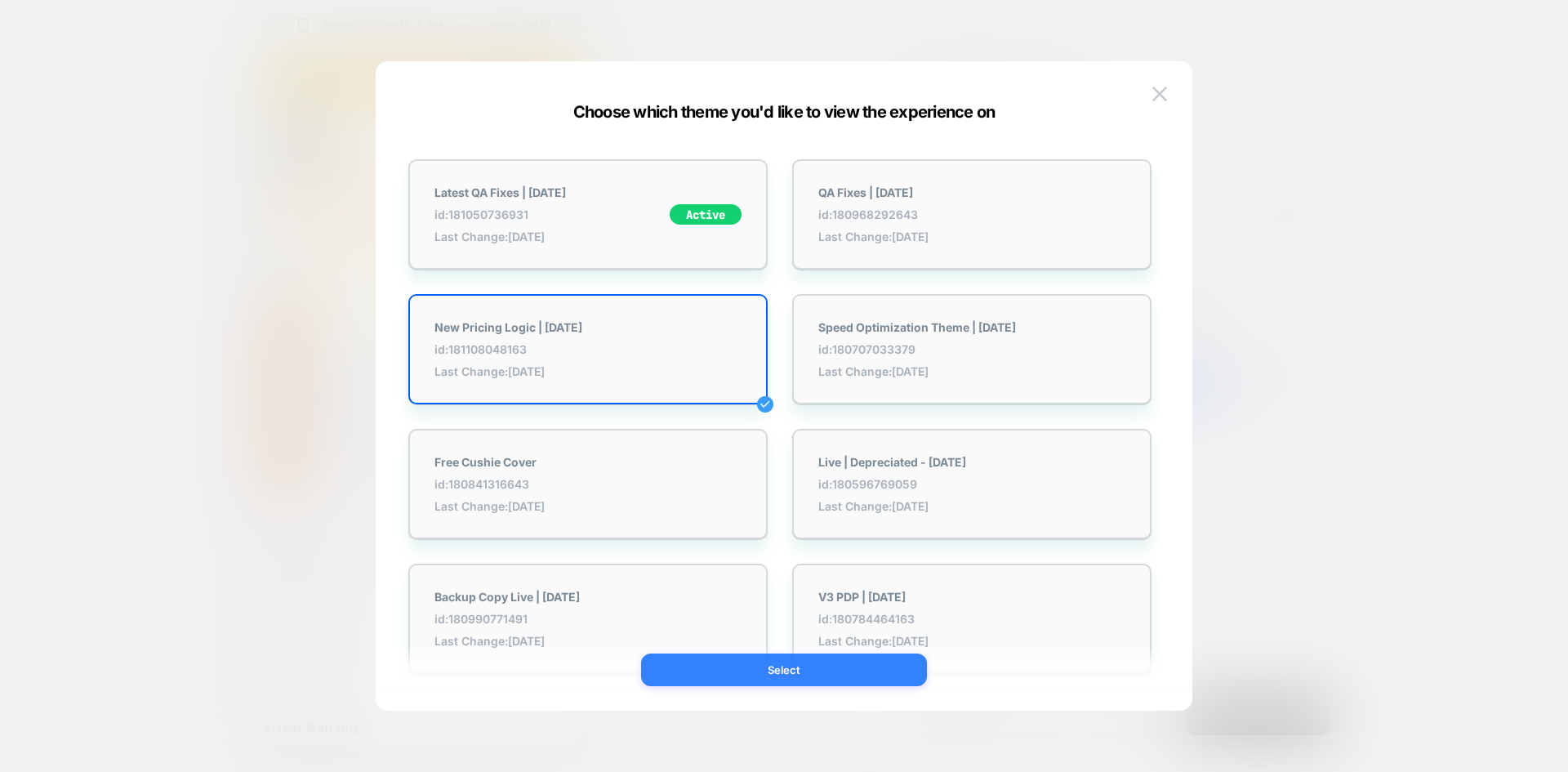
click at [785, 676] on button "Select" at bounding box center [784, 670] width 286 height 33
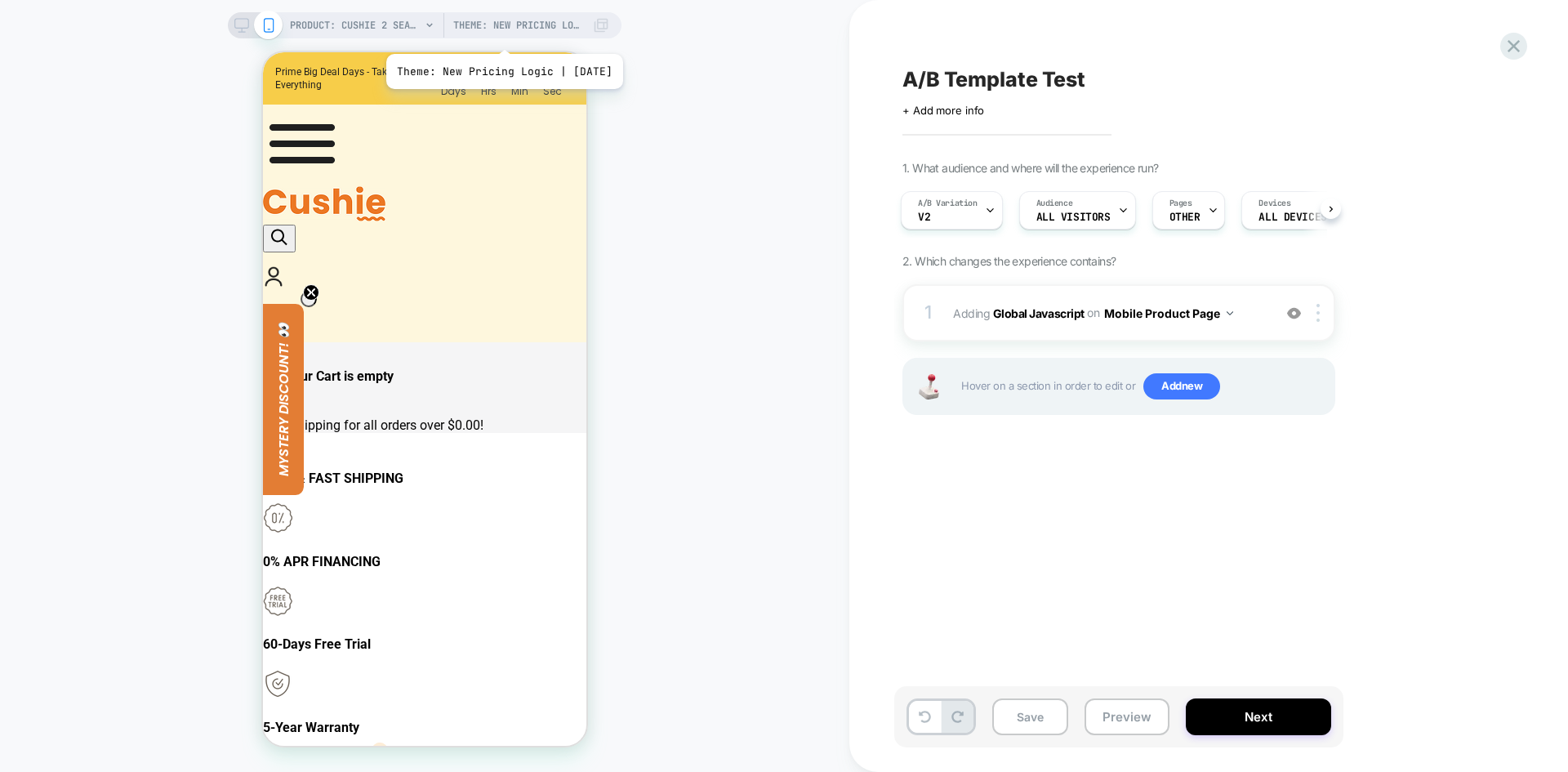
scroll to position [0, 3]
click at [1024, 726] on button "Save" at bounding box center [1030, 716] width 76 height 36
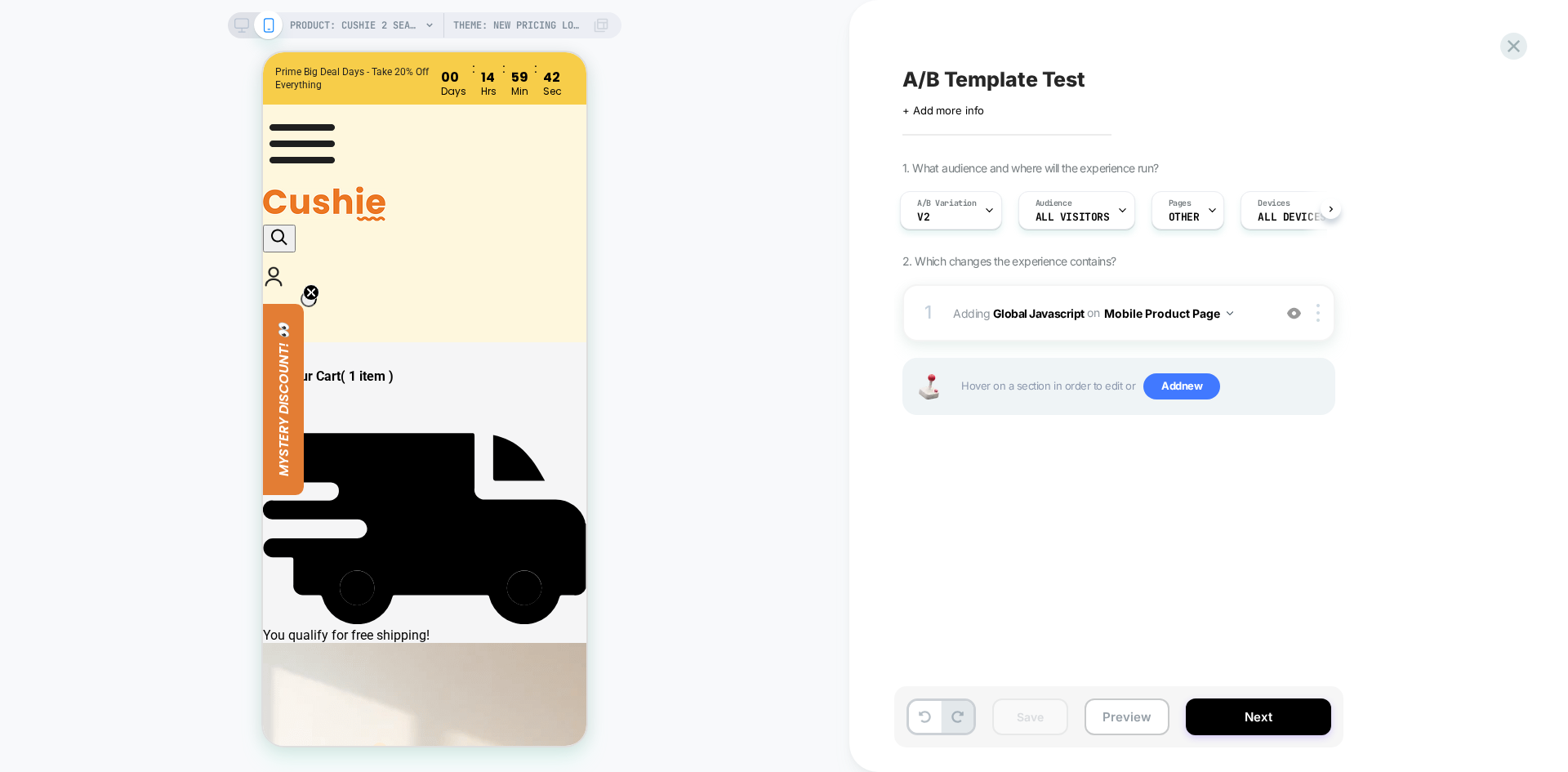
scroll to position [0, 0]
click at [1189, 221] on span "OTHER" at bounding box center [1184, 217] width 31 height 12
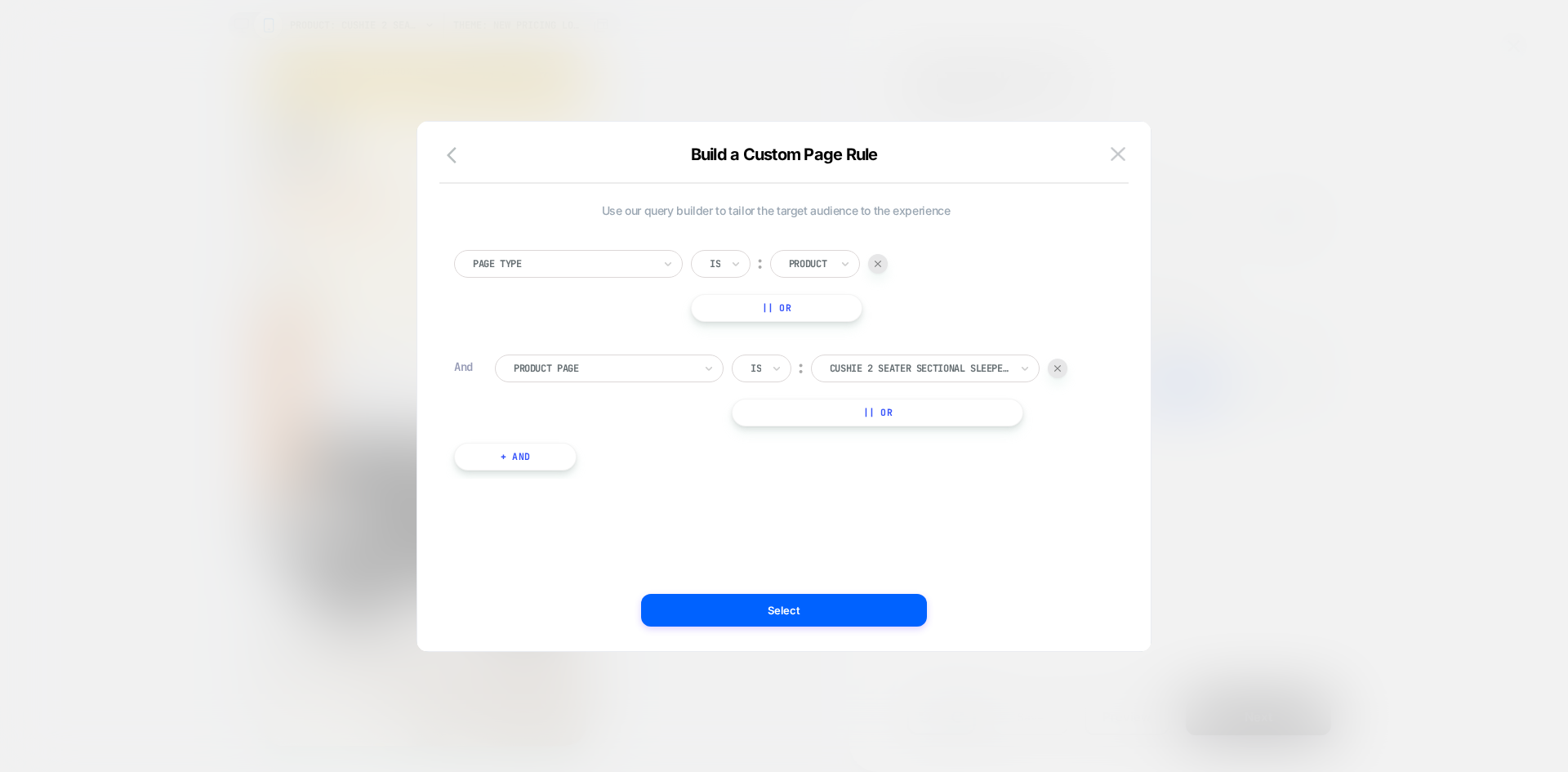
click at [507, 459] on button "+ And" at bounding box center [515, 457] width 123 height 28
click at [850, 475] on div at bounding box center [852, 473] width 44 height 15
click at [920, 470] on img at bounding box center [921, 472] width 6 height 6
click at [885, 417] on button "|| Or" at bounding box center [877, 412] width 291 height 28
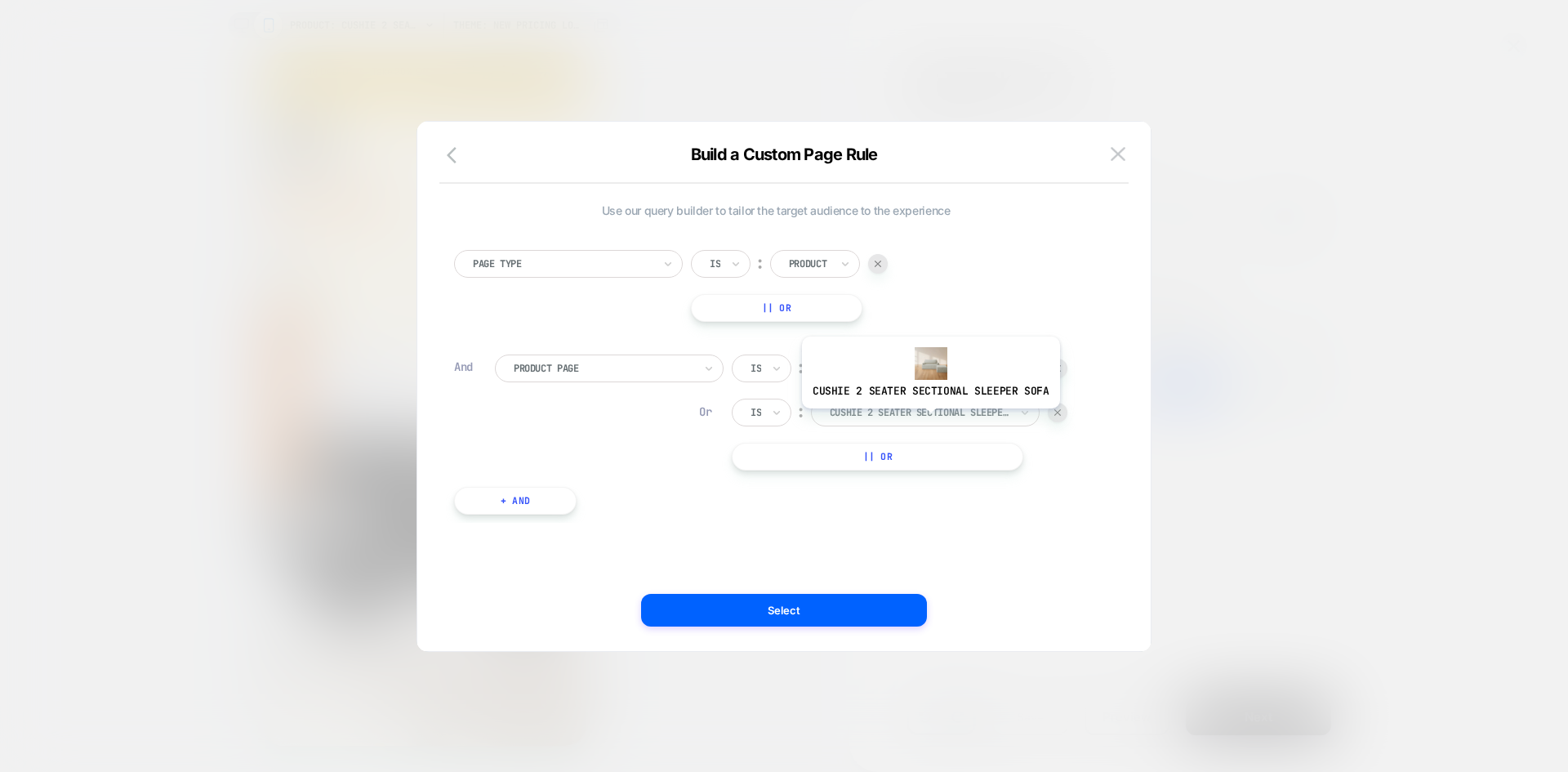
click at [943, 411] on div at bounding box center [919, 412] width 179 height 15
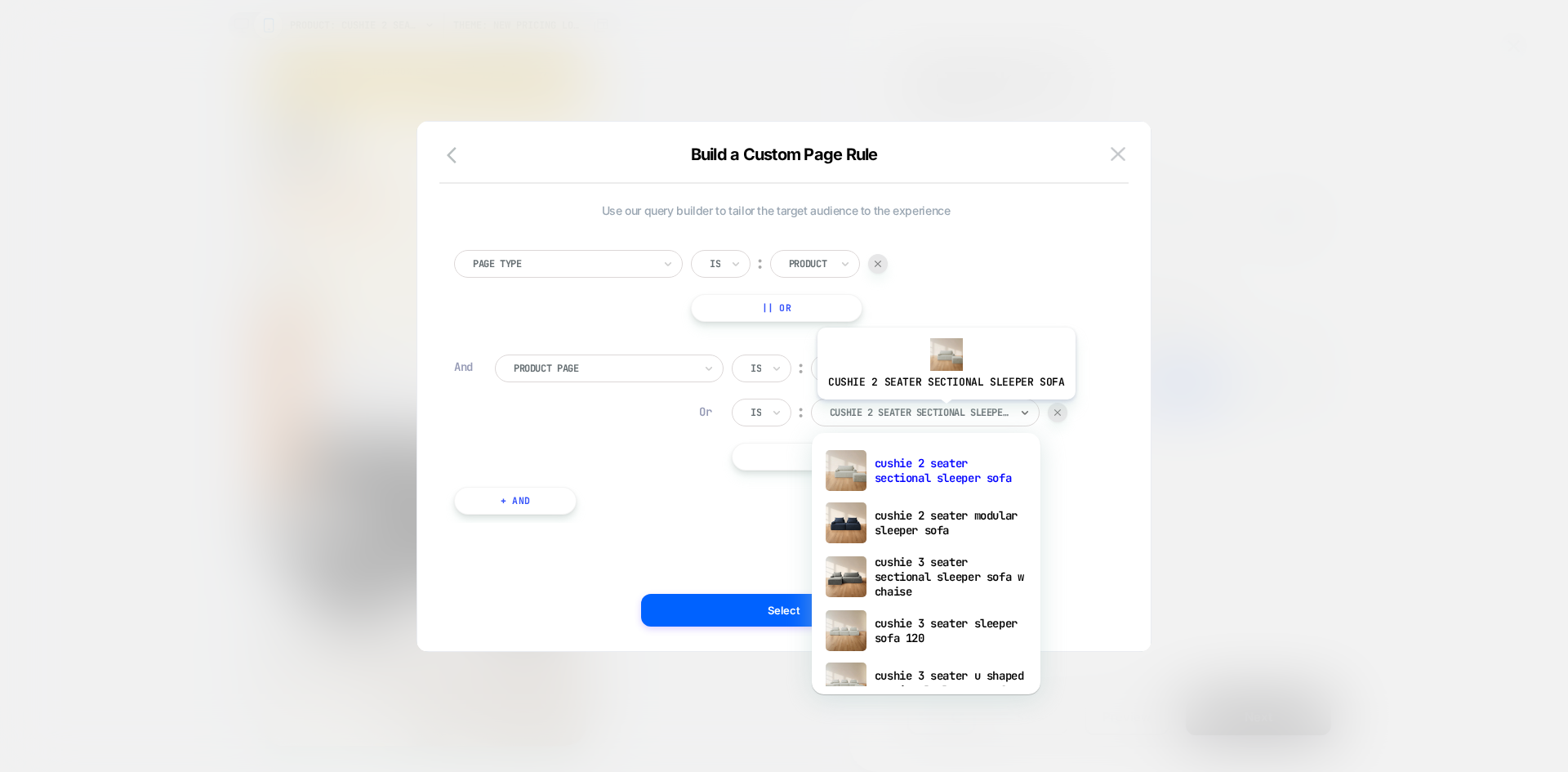
paste input "**********"
type input "**********"
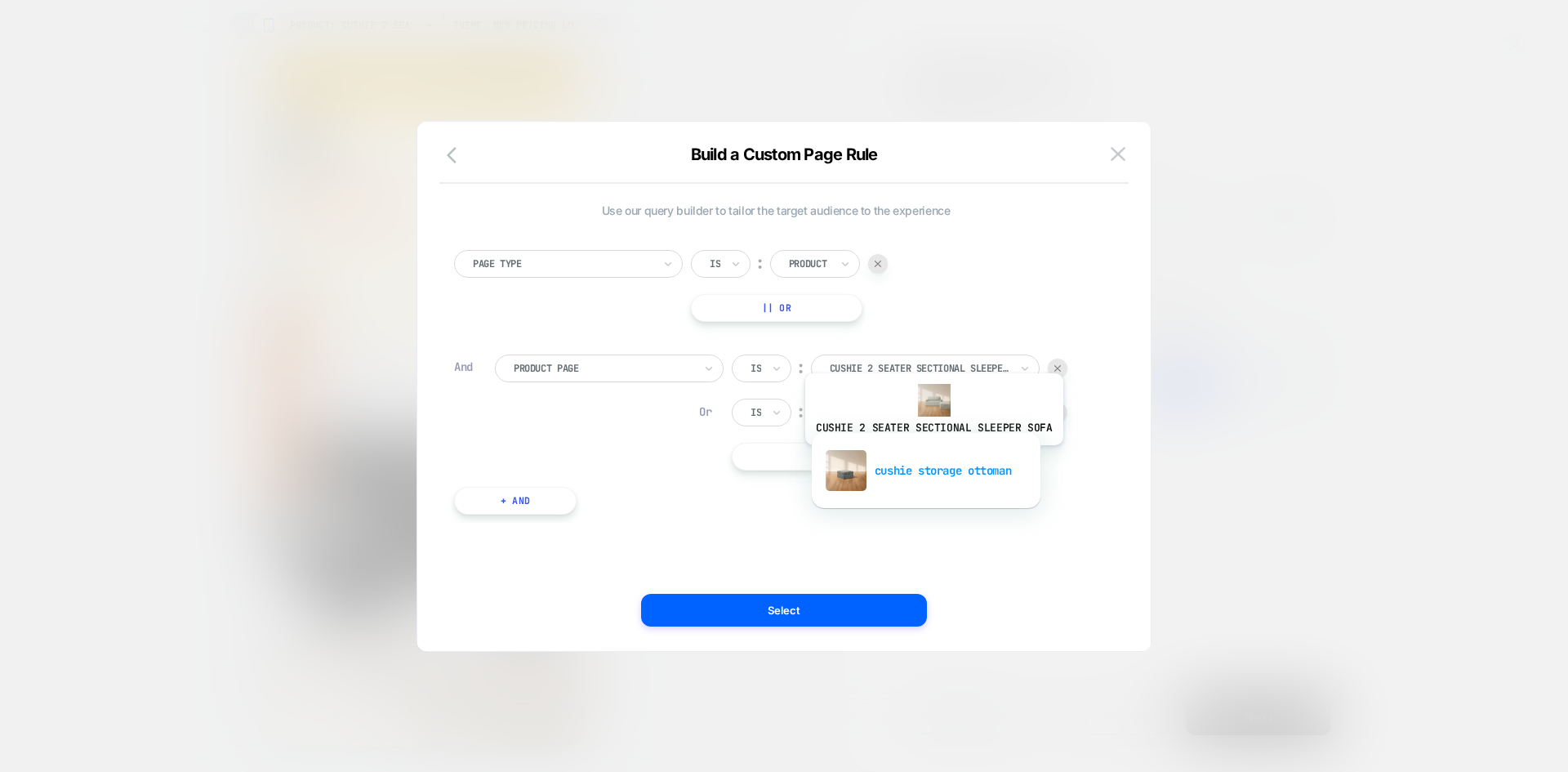
click at [931, 458] on div "cushie storage ottoman" at bounding box center [926, 470] width 212 height 52
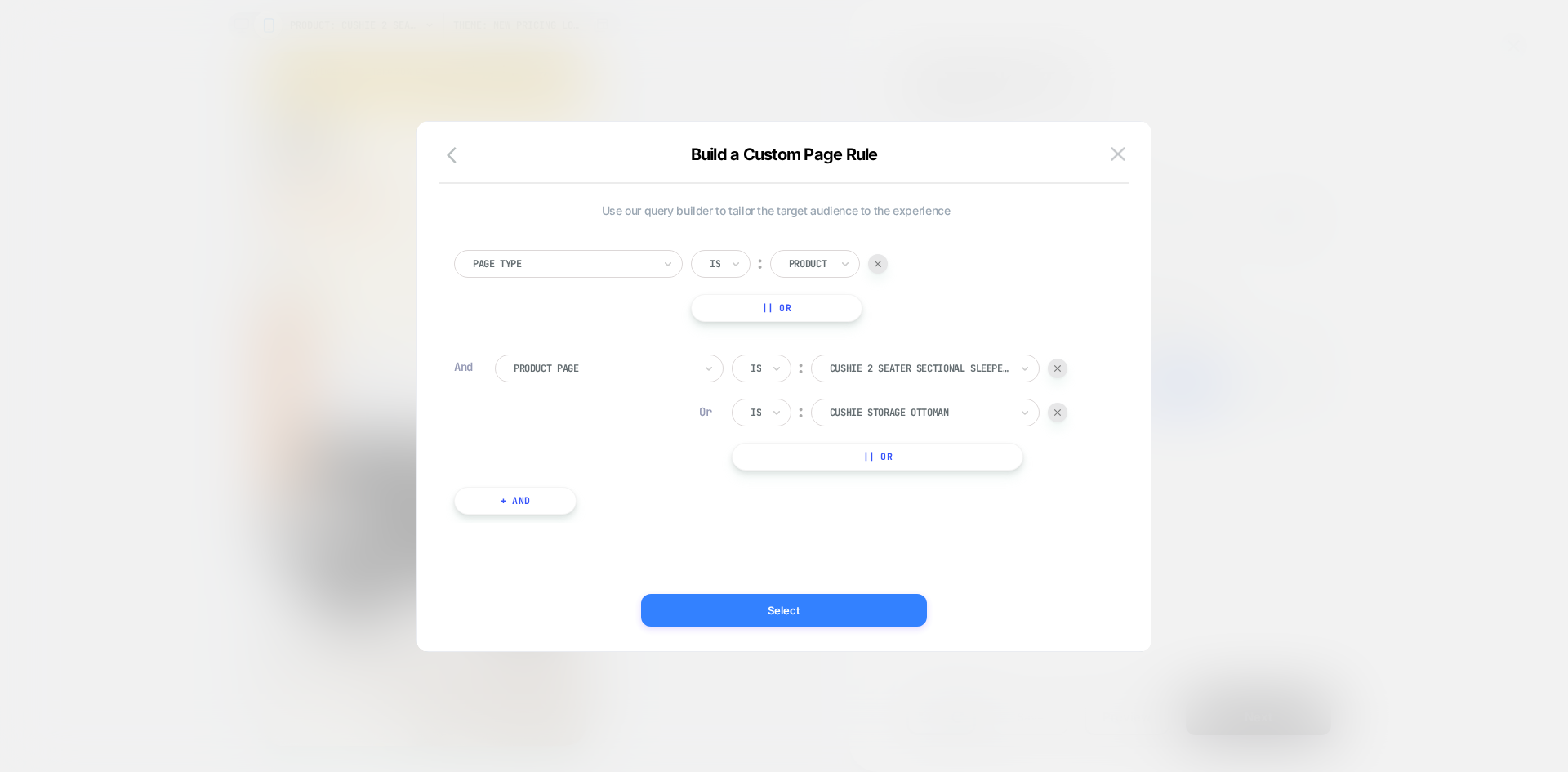
click at [824, 603] on button "Select" at bounding box center [784, 611] width 286 height 33
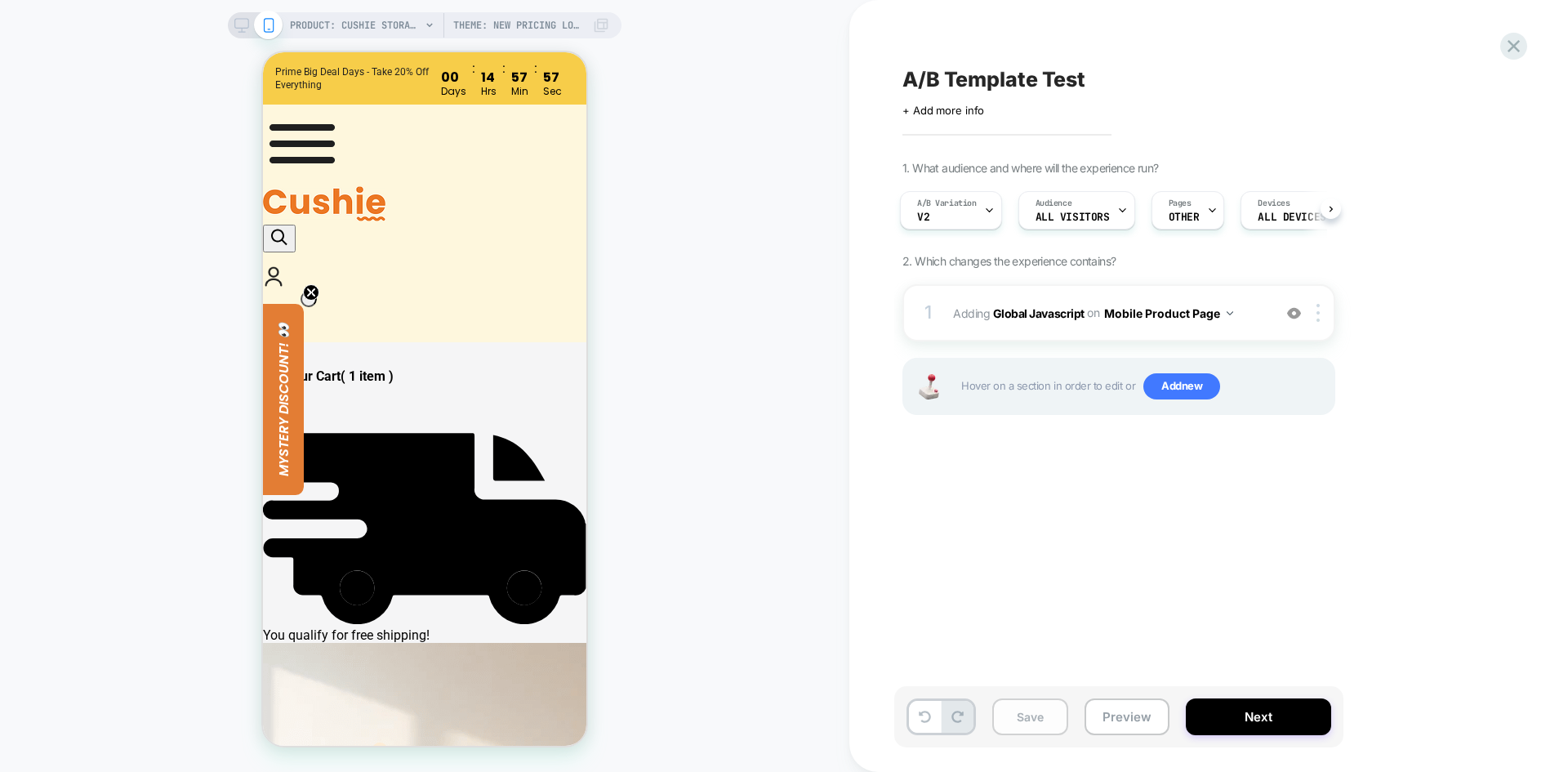
scroll to position [0, 4]
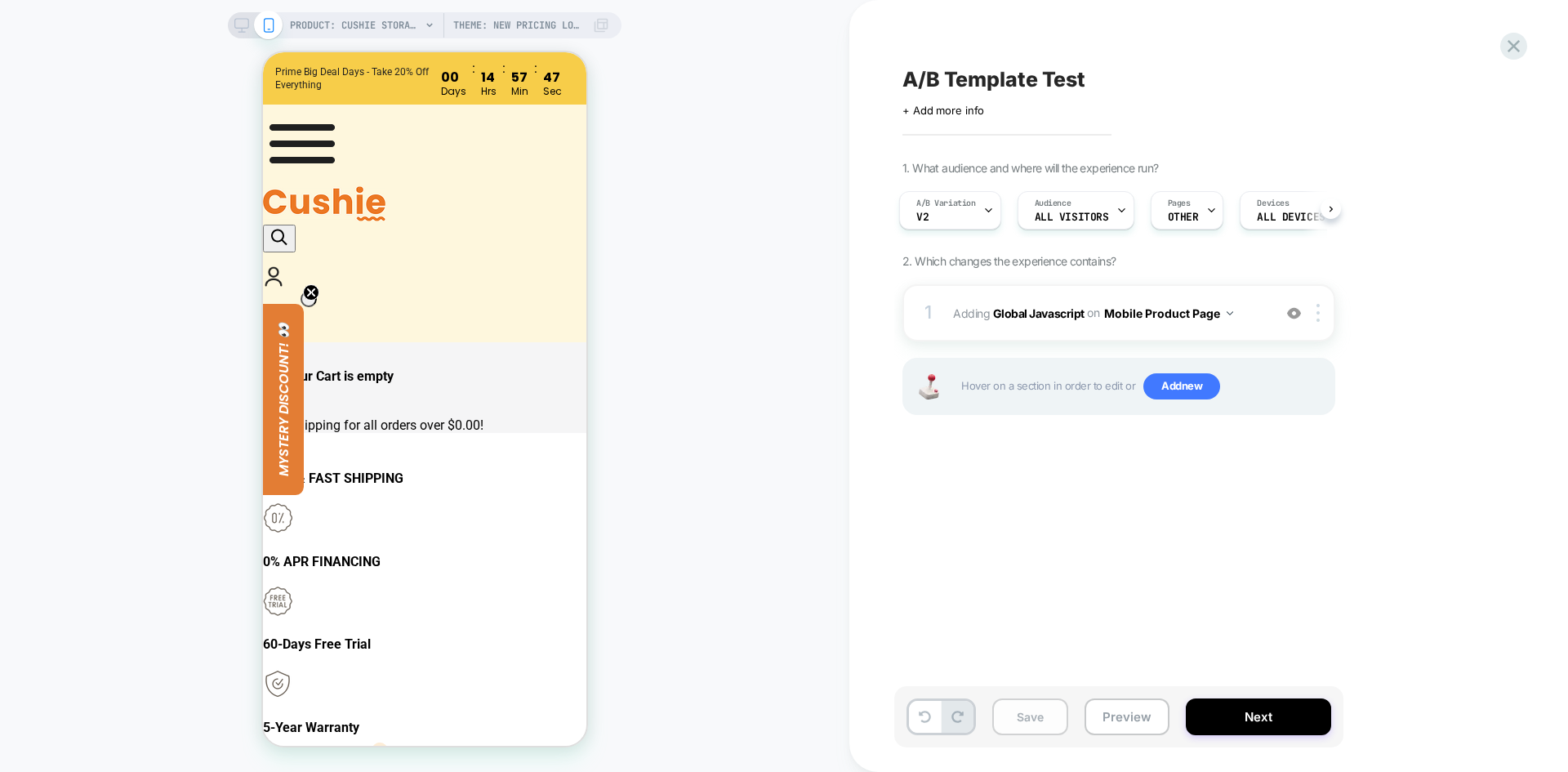
click at [1034, 710] on button "Save" at bounding box center [1030, 716] width 76 height 36
click at [1192, 210] on div "Pages OTHER" at bounding box center [1184, 210] width 64 height 36
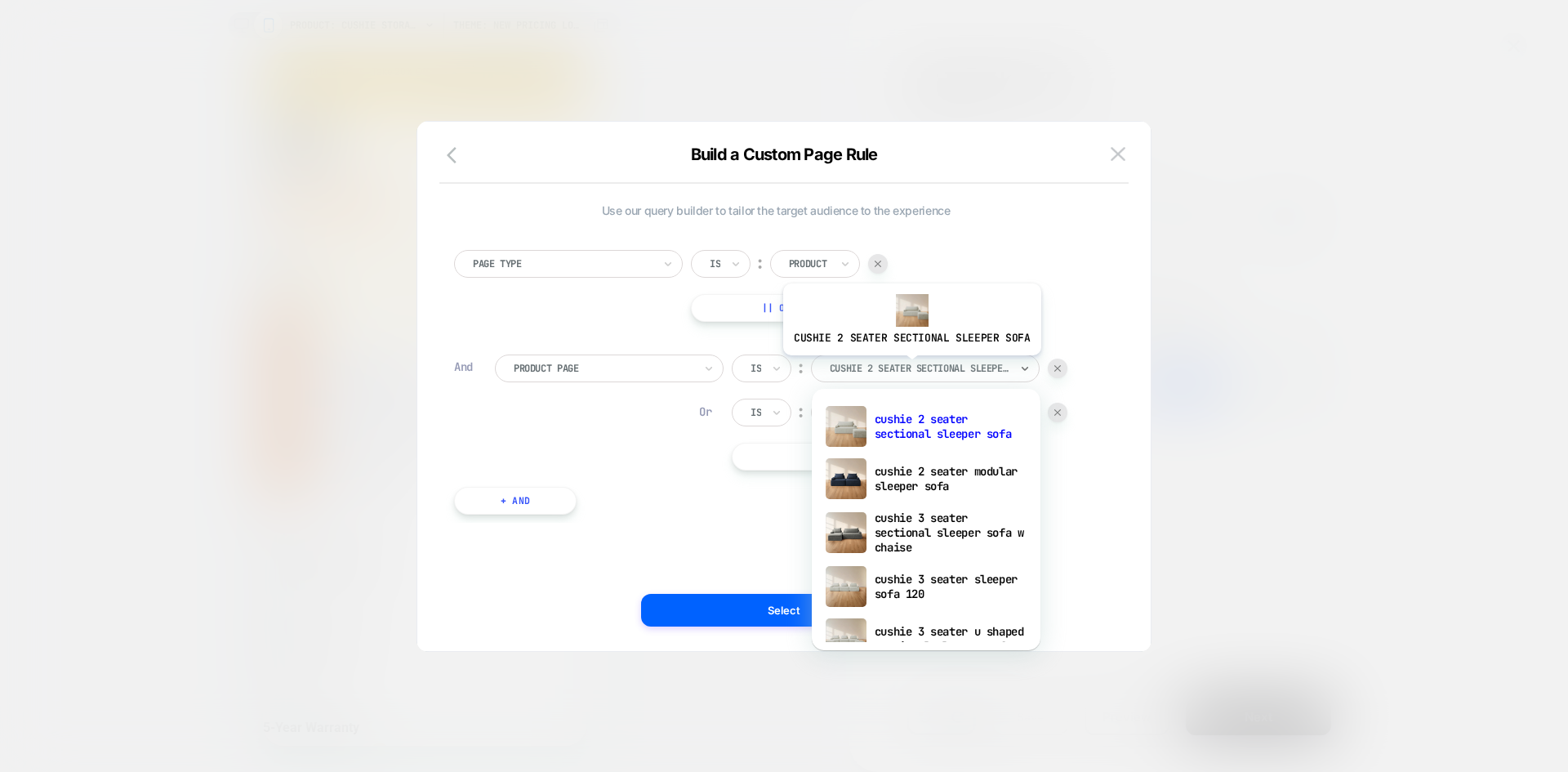
click at [909, 368] on div at bounding box center [919, 369] width 179 height 15
paste input "**********"
type input "**********"
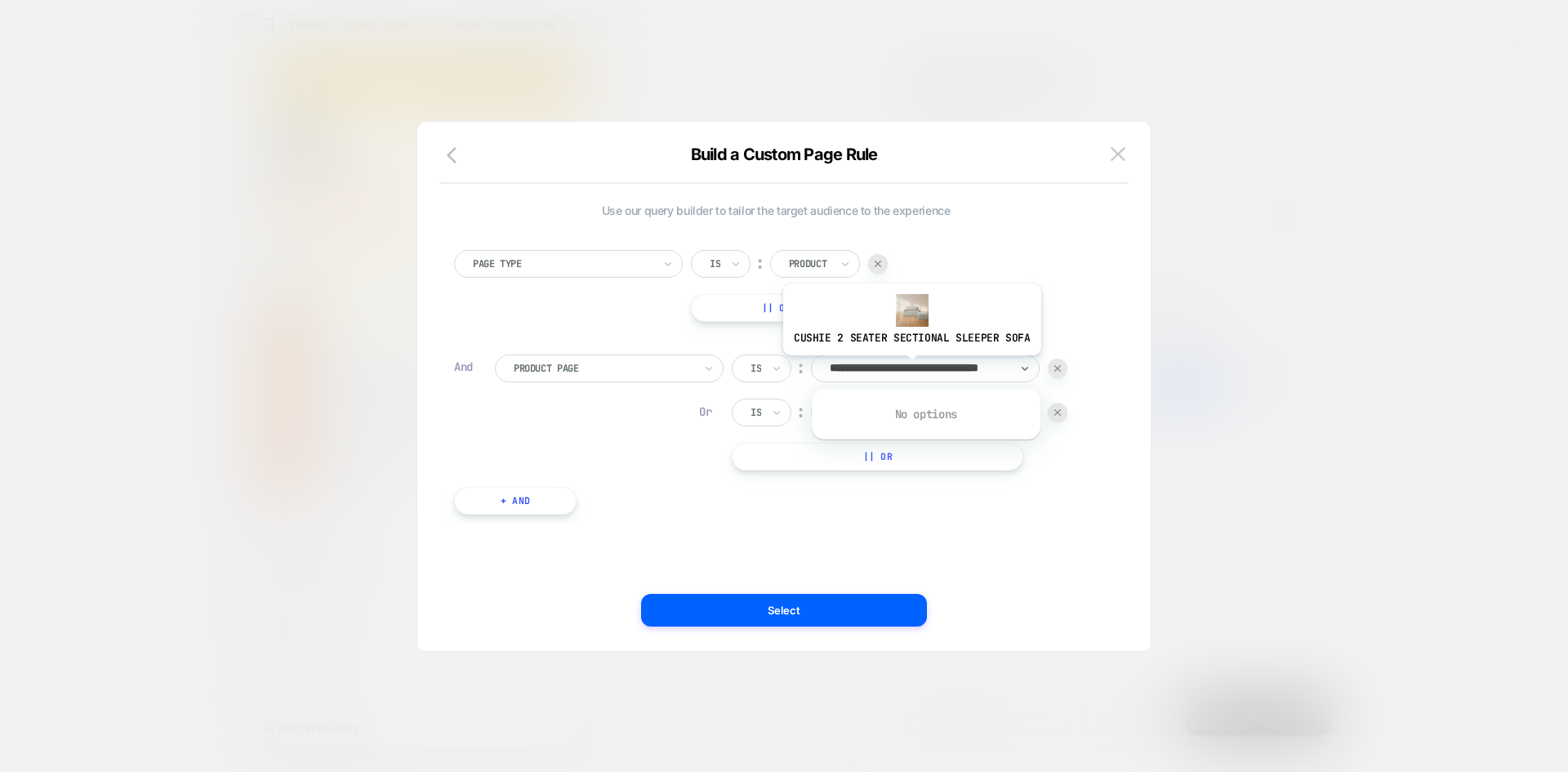
scroll to position [0, 61]
click at [943, 369] on input "**********" at bounding box center [890, 369] width 243 height 15
click at [892, 364] on input "**********" at bounding box center [890, 369] width 243 height 15
click at [876, 365] on input "**********" at bounding box center [890, 369] width 243 height 15
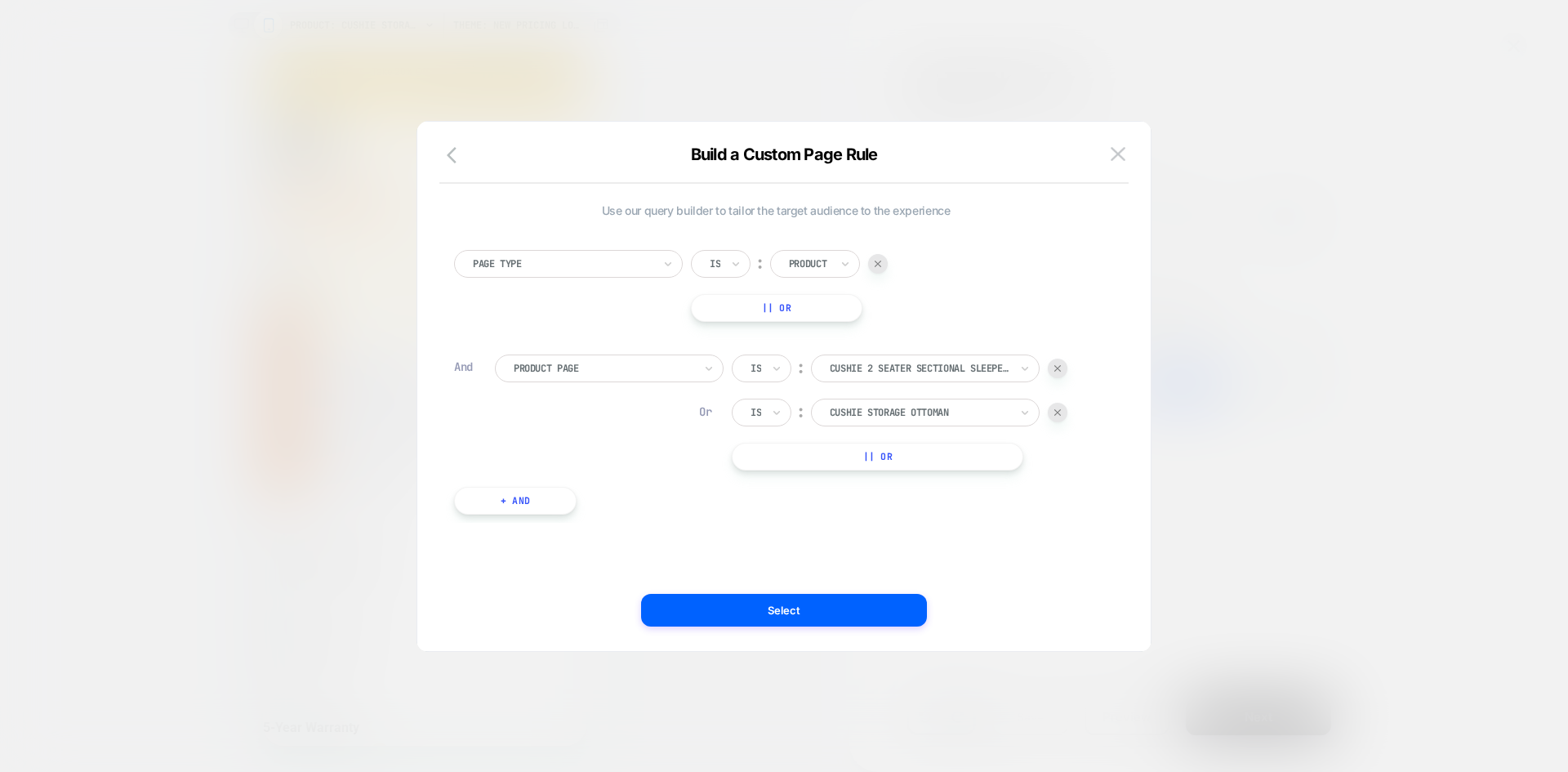
click at [1025, 566] on div "Use our query builder to tailor the target audience to the experience Page Type…" at bounding box center [776, 387] width 684 height 464
click at [1124, 156] on img at bounding box center [1118, 154] width 15 height 14
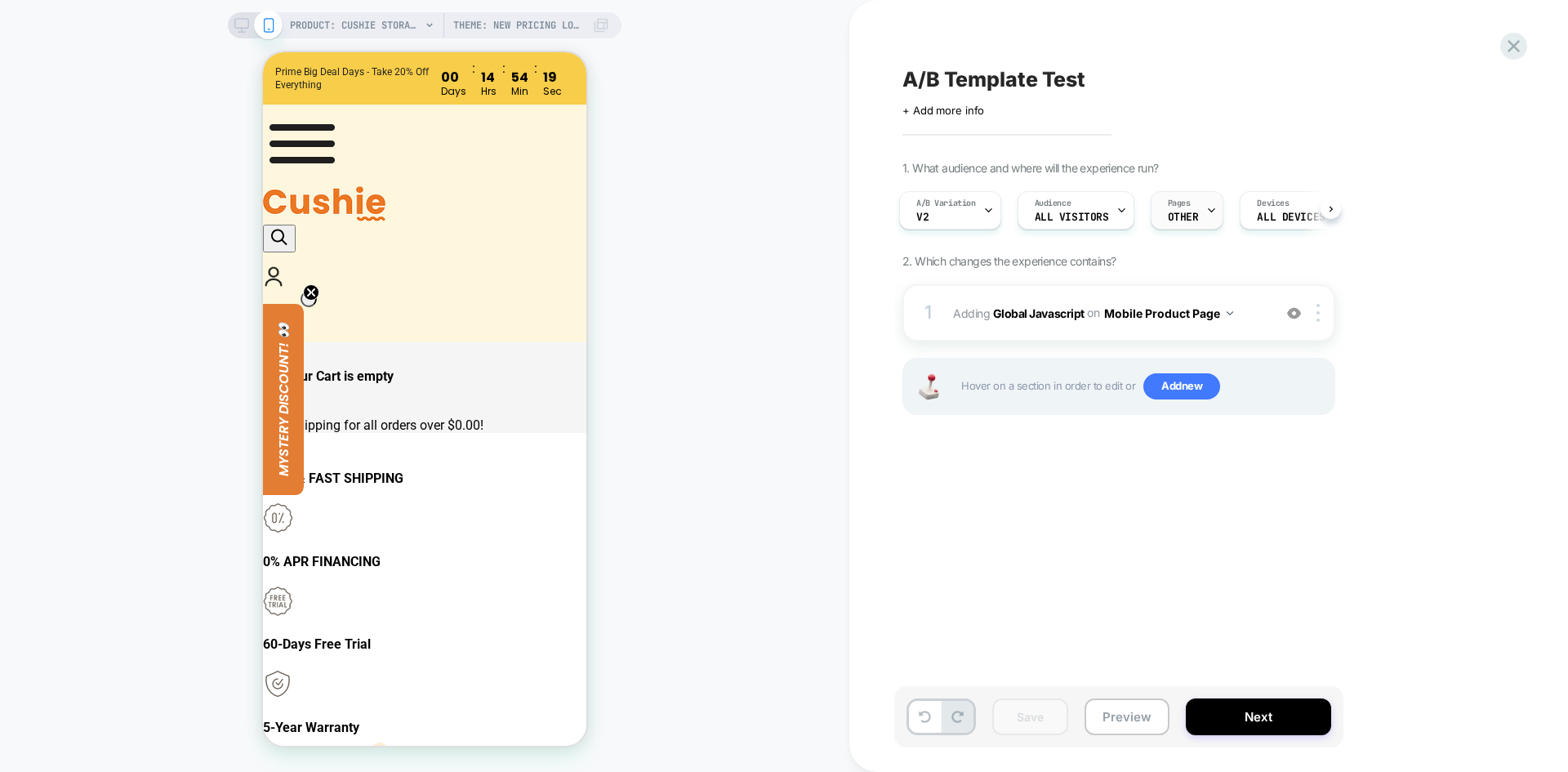
click at [1183, 224] on div "Pages OTHER" at bounding box center [1184, 210] width 64 height 36
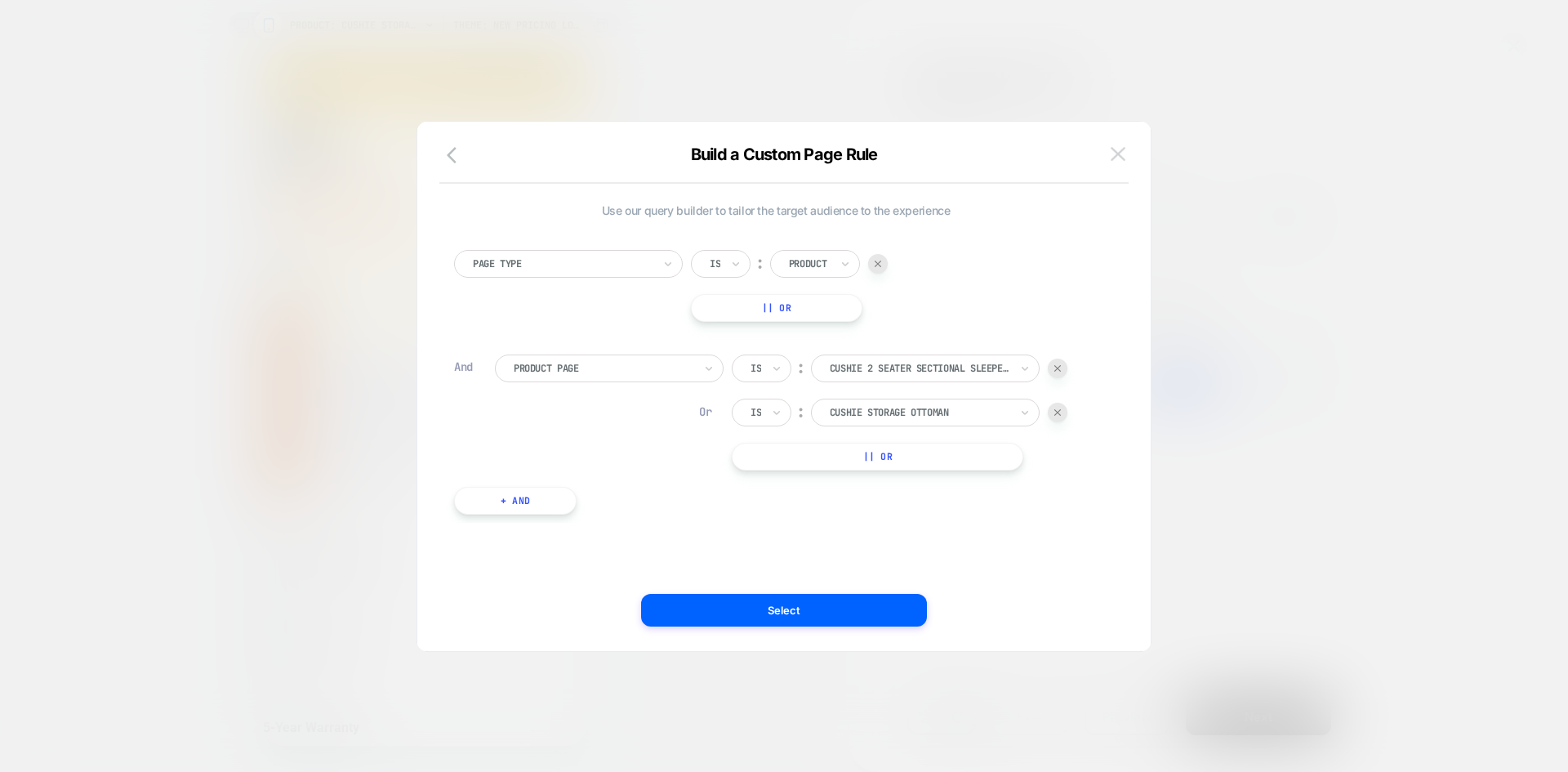
click at [1108, 148] on button at bounding box center [1118, 154] width 25 height 25
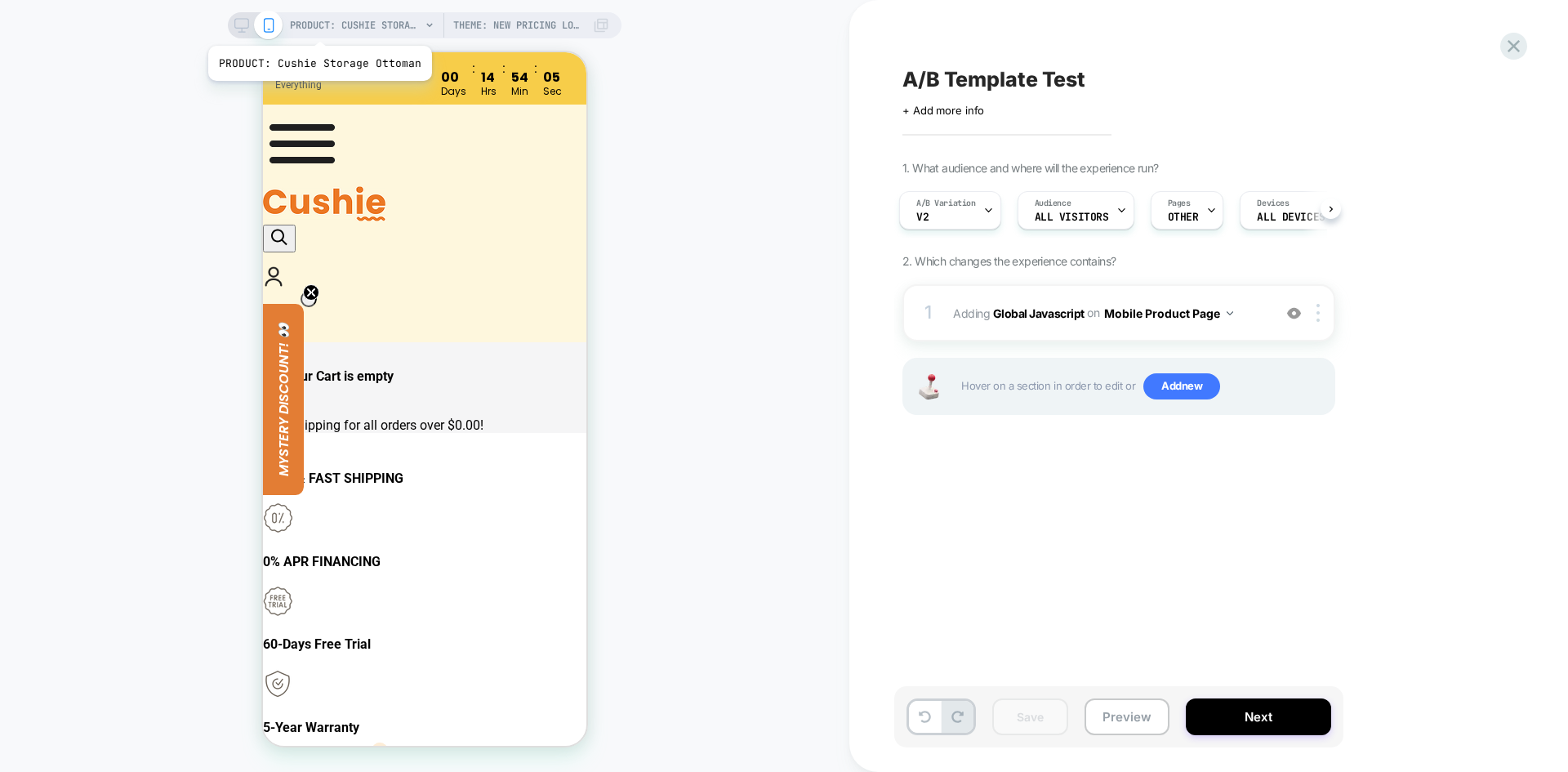
click at [318, 25] on span "PRODUCT: Cushie Storage Ottoman" at bounding box center [356, 25] width 131 height 26
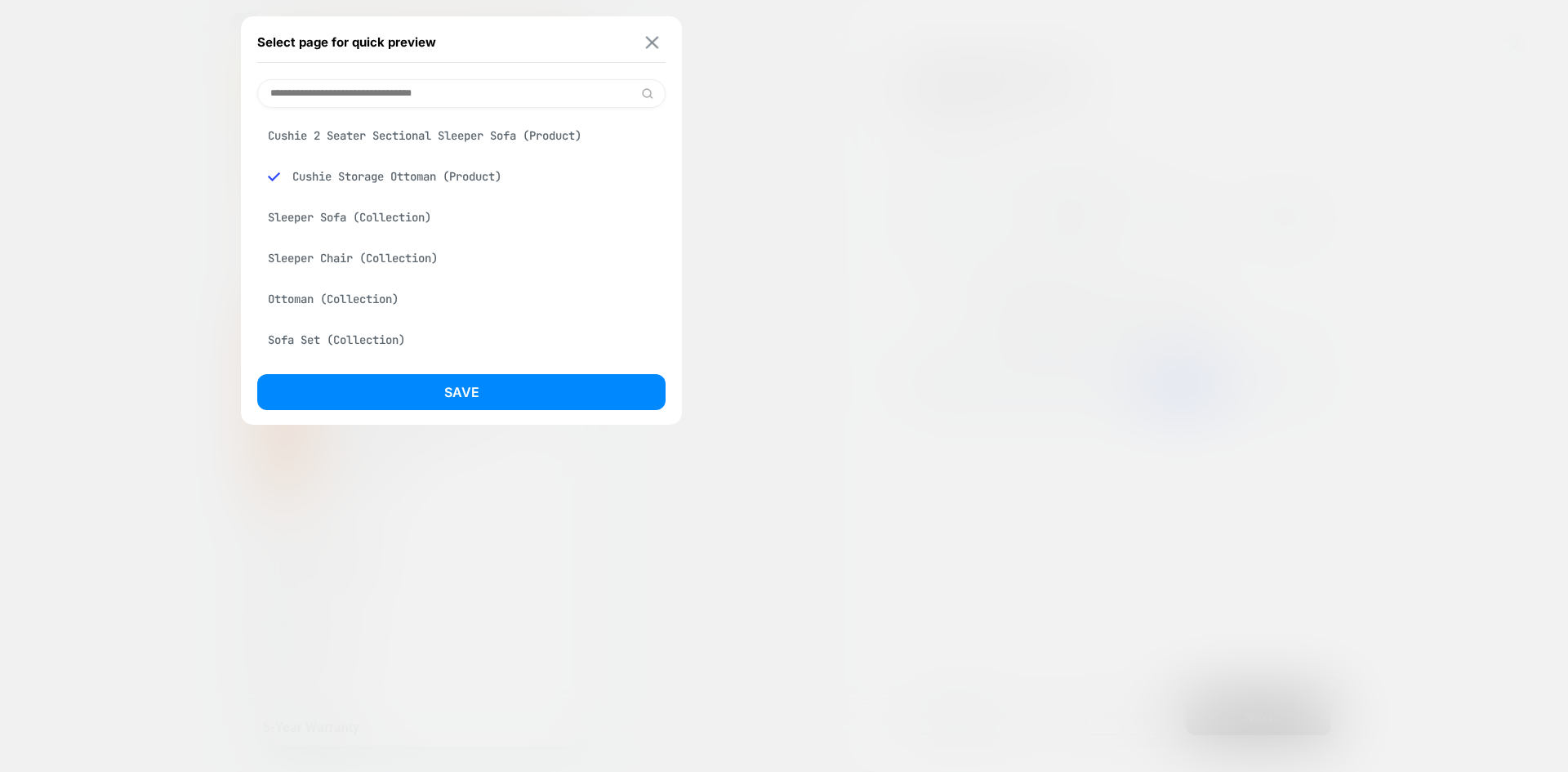
click at [657, 41] on img at bounding box center [652, 41] width 13 height 12
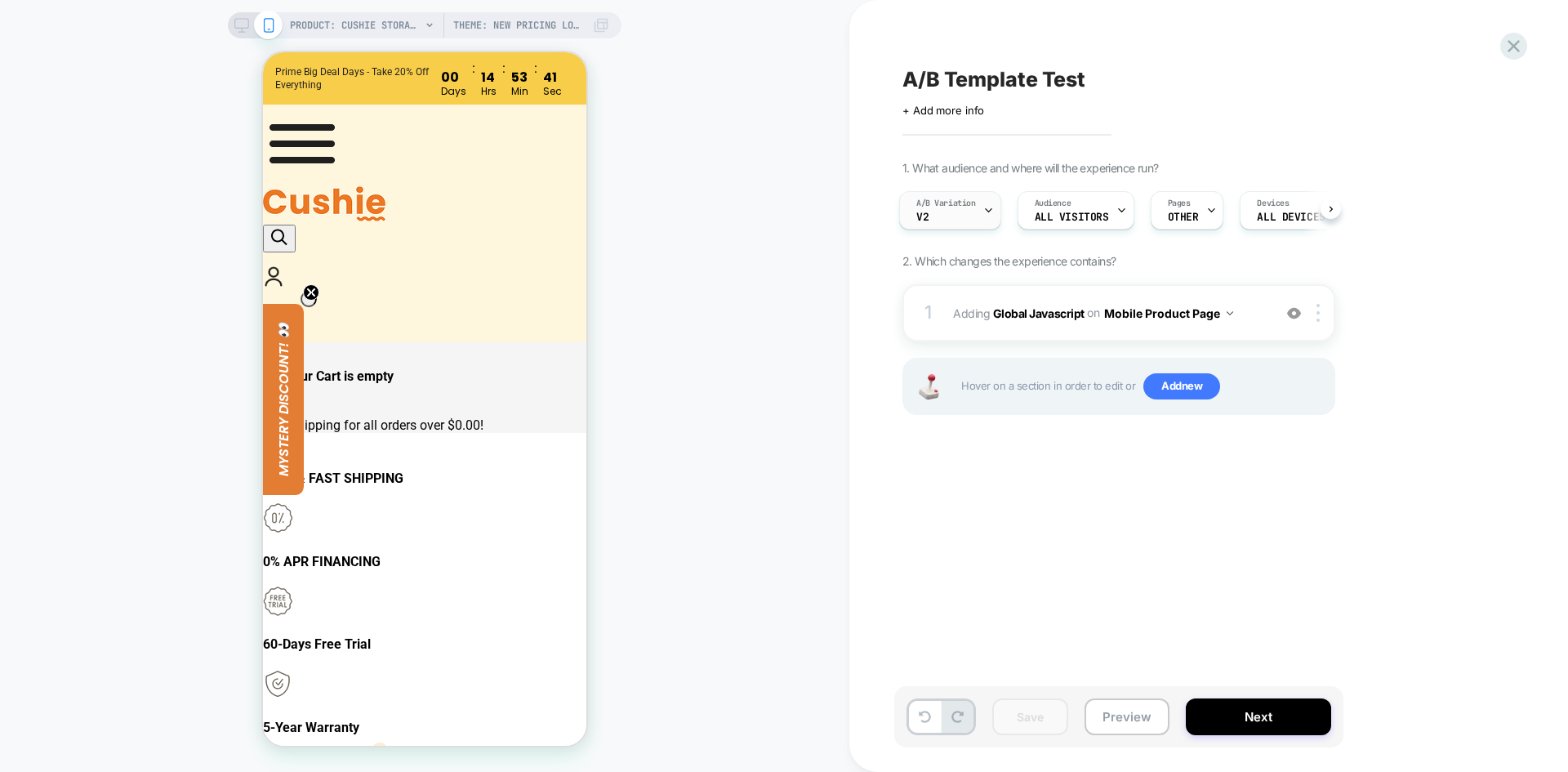
click at [952, 208] on span "A/B Variation" at bounding box center [946, 203] width 60 height 12
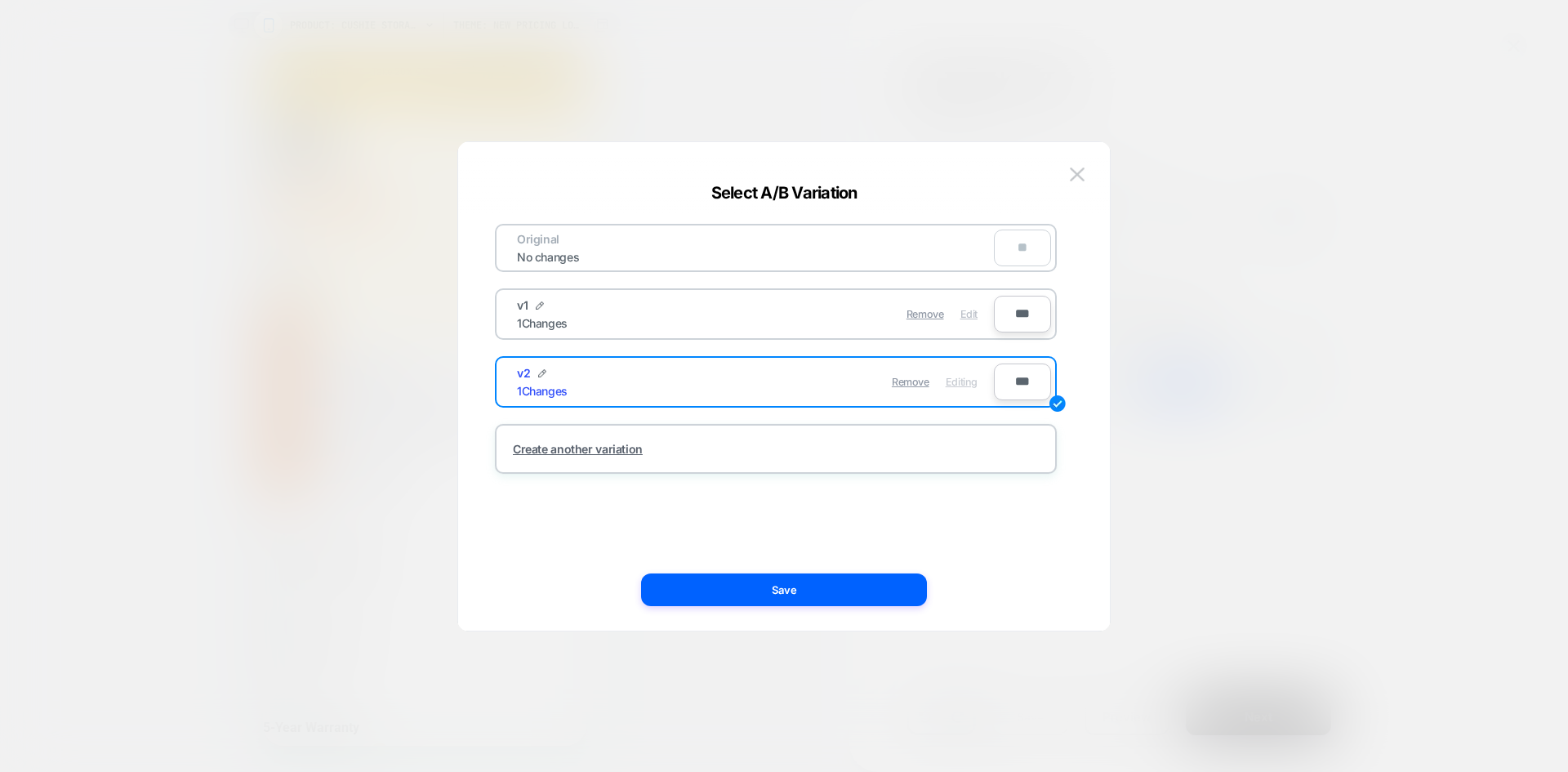
click at [966, 316] on span "Edit" at bounding box center [969, 313] width 17 height 12
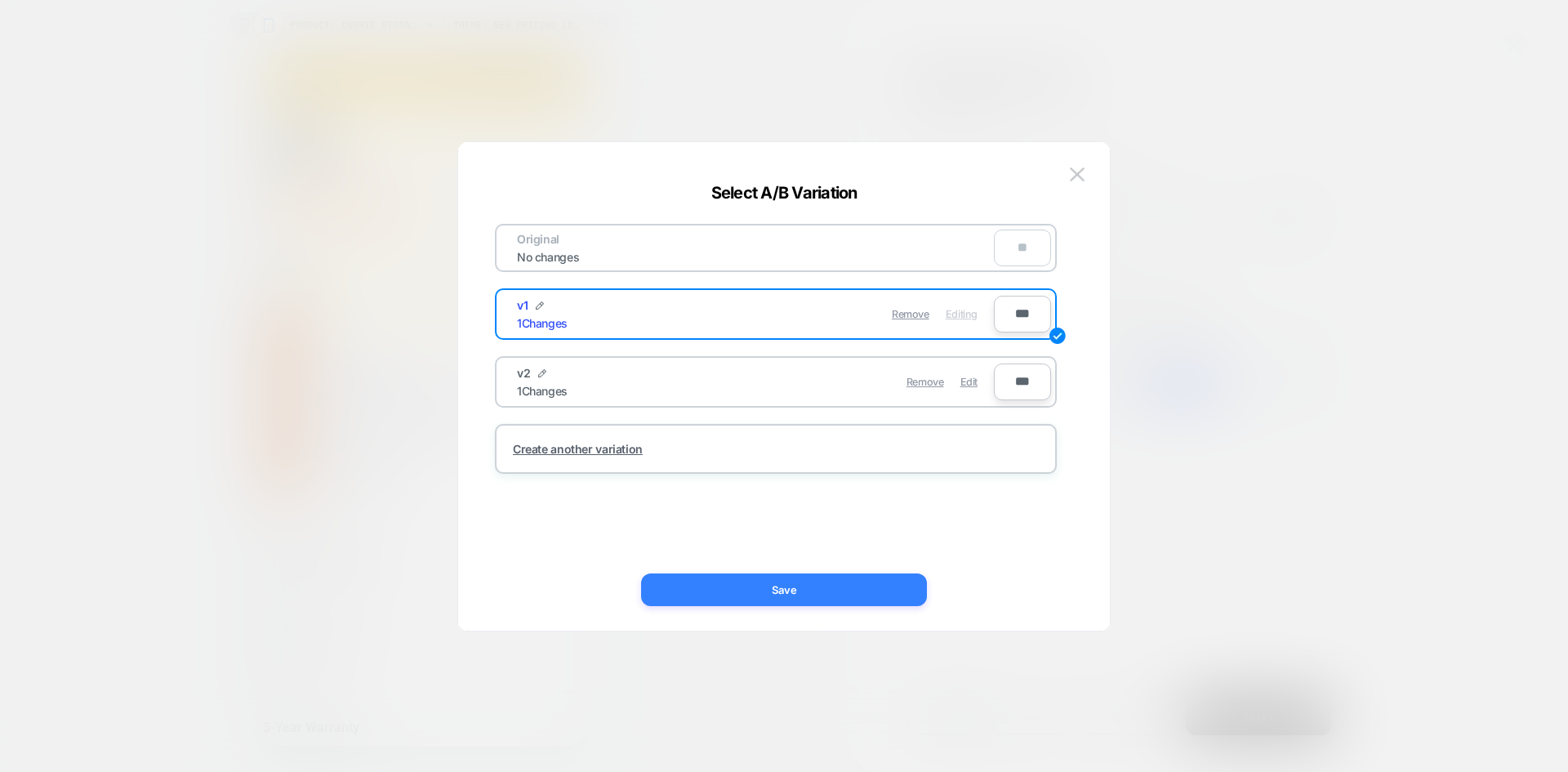
click at [855, 594] on button "Save" at bounding box center [784, 590] width 286 height 33
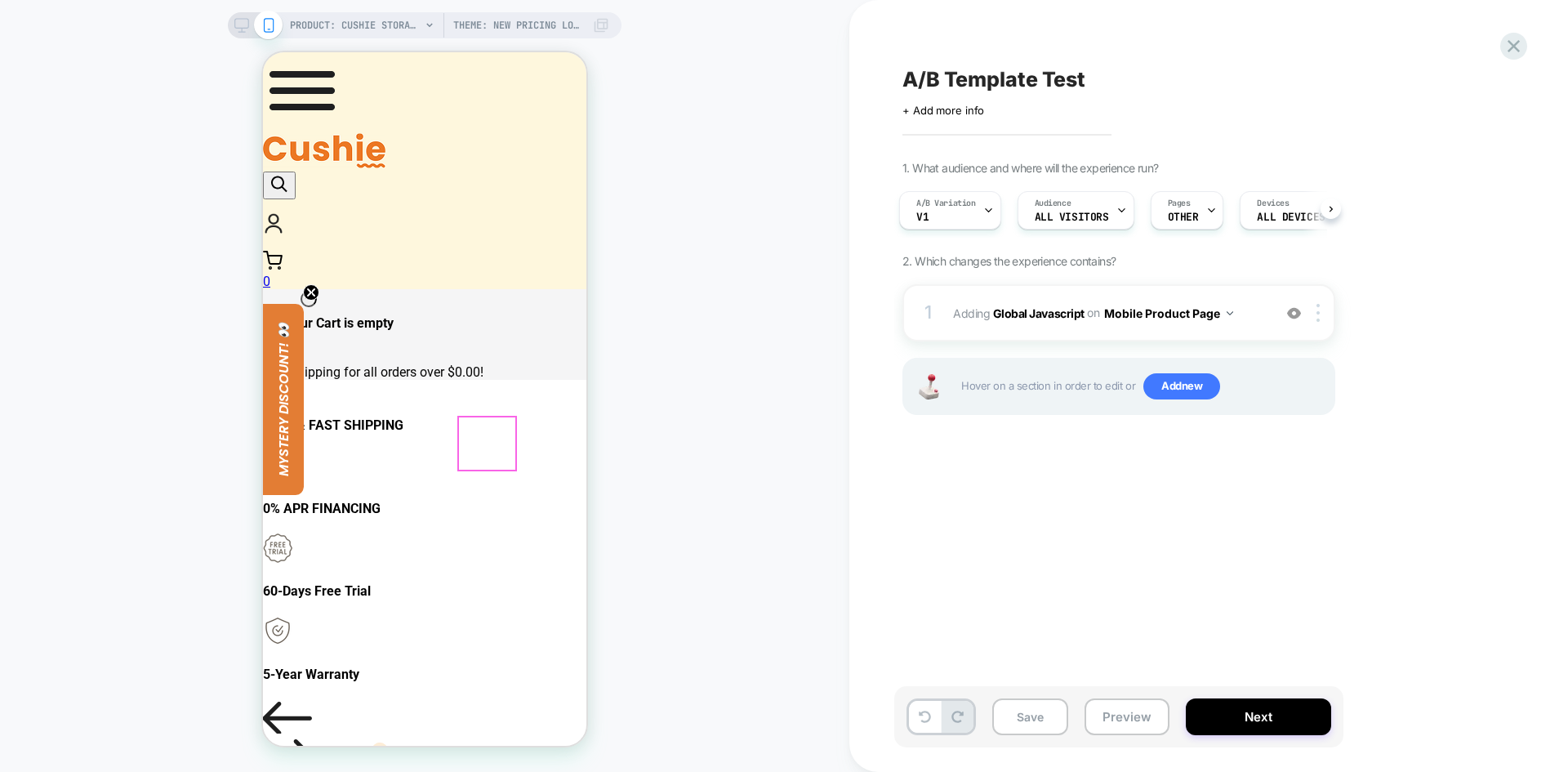
scroll to position [82, 0]
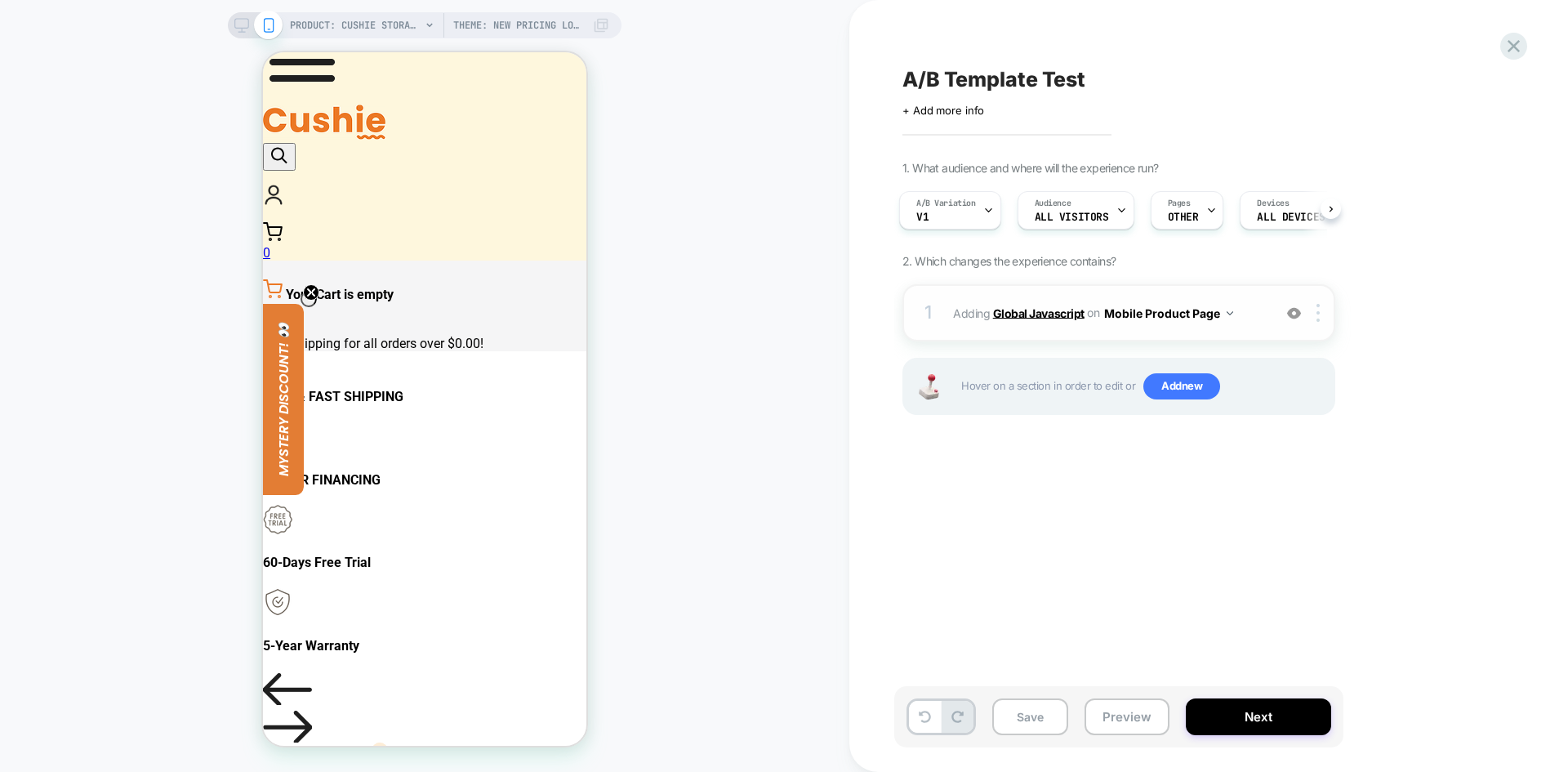
click at [1013, 306] on b "Global Javascript" at bounding box center [1038, 312] width 92 height 14
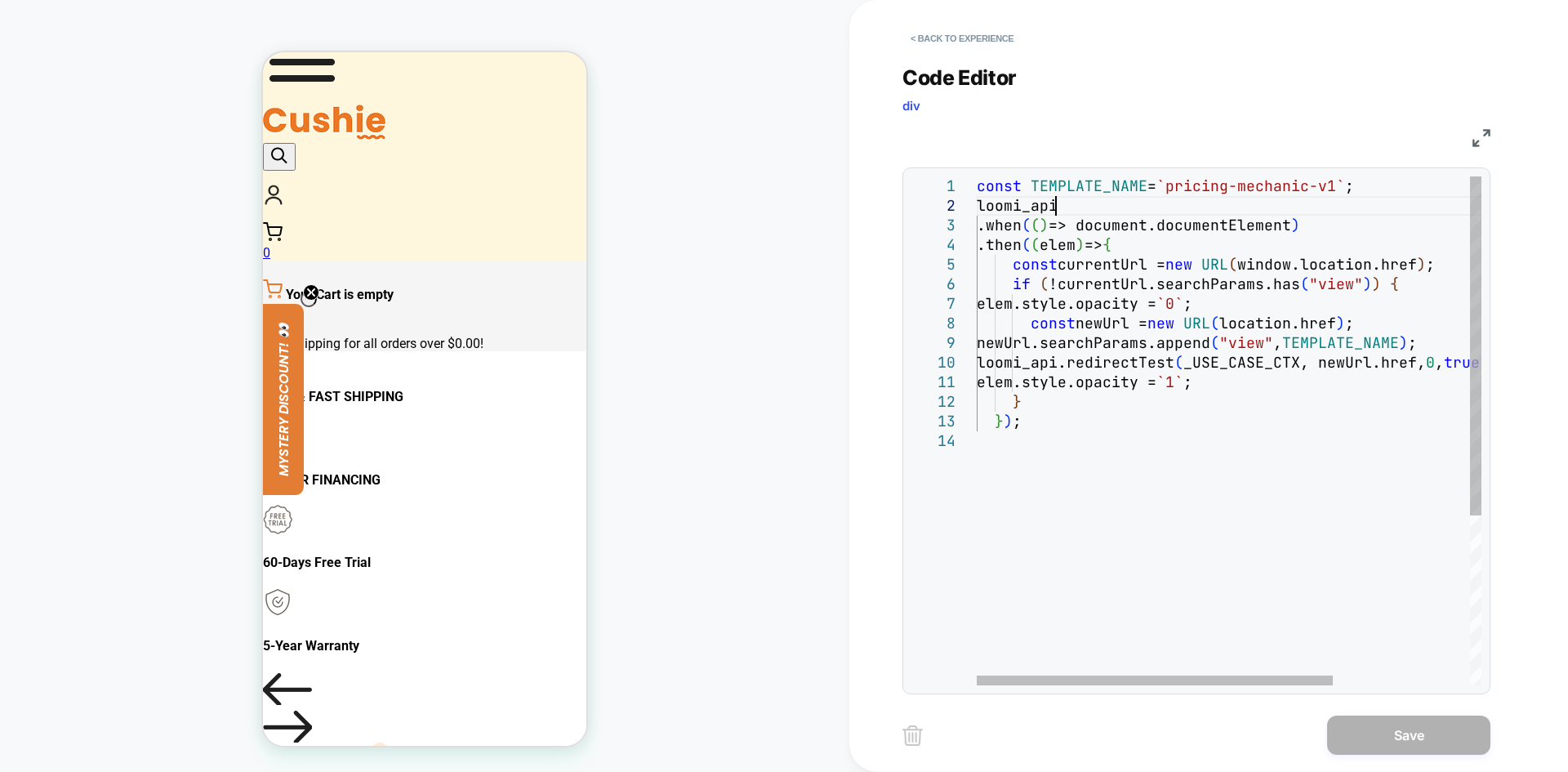
scroll to position [0, 0]
click at [1222, 196] on div "const TEMPLATE_NAME = `pricing-mechanic-v1` ; loomi_api .when ( ( ) => document…" at bounding box center [1327, 558] width 699 height 764
click at [1182, 192] on div "const TEMPLATE_NAME = `pricing-mechanic-v1` ; loomi_api .when ( ( ) => document…" at bounding box center [1327, 558] width 699 height 764
click at [1209, 322] on div "const TEMPLATE_NAME = `pricing-mechanic-v1` ; loomi_api .when ( ( ) => document…" at bounding box center [1327, 558] width 699 height 764
click at [964, 44] on button "< Back to experience" at bounding box center [962, 38] width 119 height 26
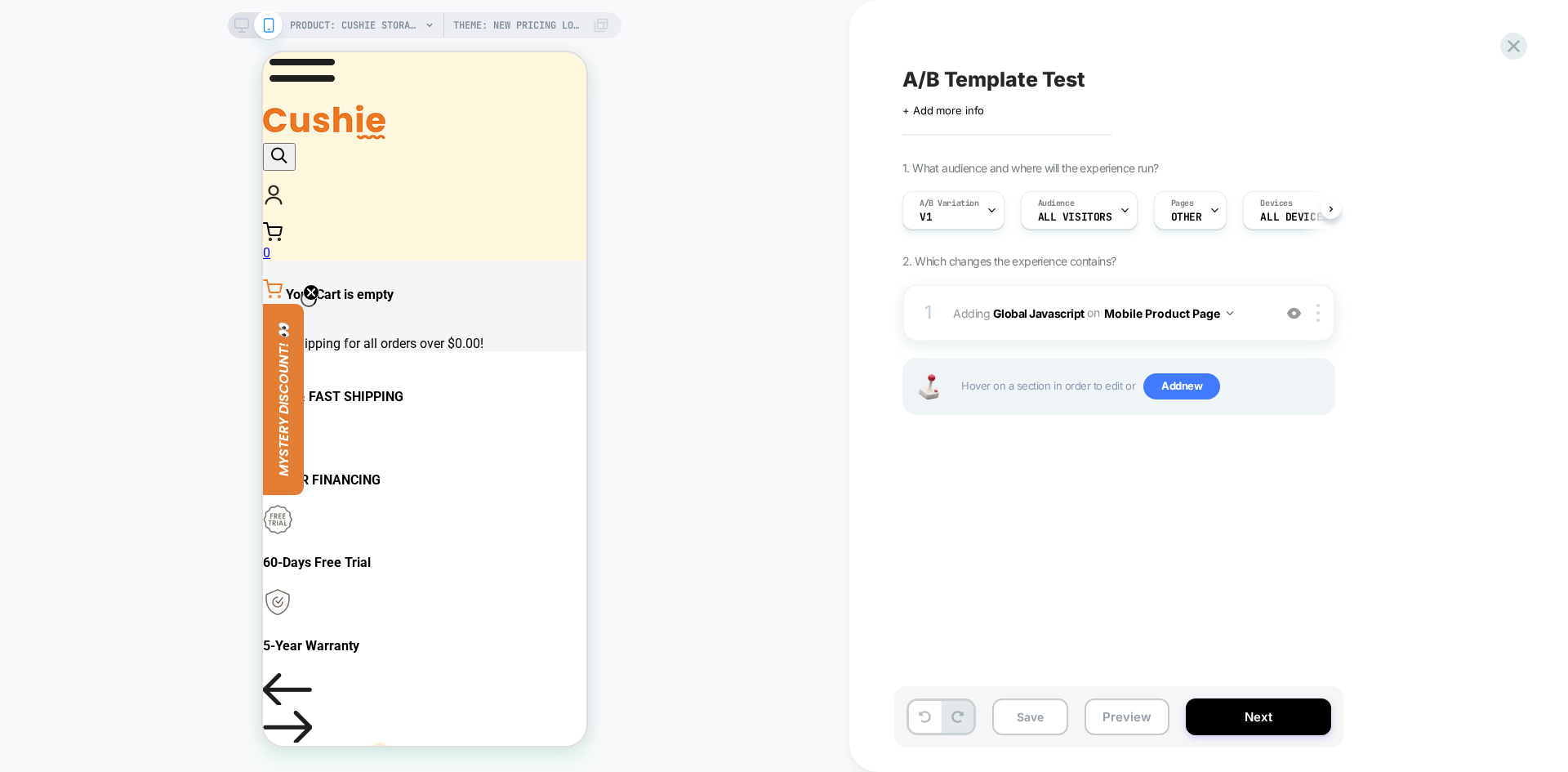
scroll to position [0, 1]
click at [1153, 315] on button "Mobile Product Page" at bounding box center [1169, 313] width 129 height 24
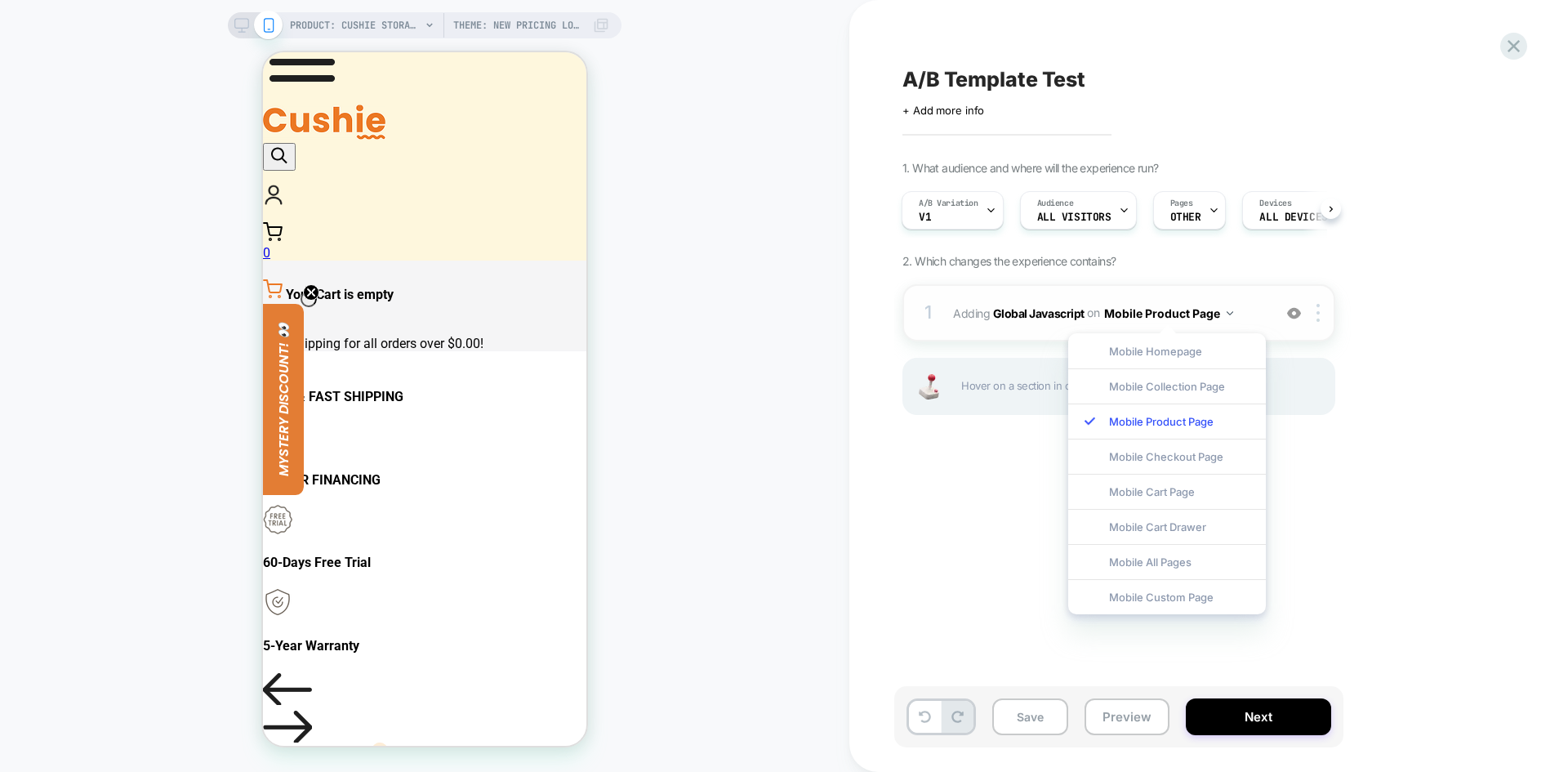
click at [1154, 313] on button "Mobile Product Page" at bounding box center [1169, 313] width 129 height 24
click at [1028, 312] on b "Global Javascript" at bounding box center [1038, 312] width 92 height 14
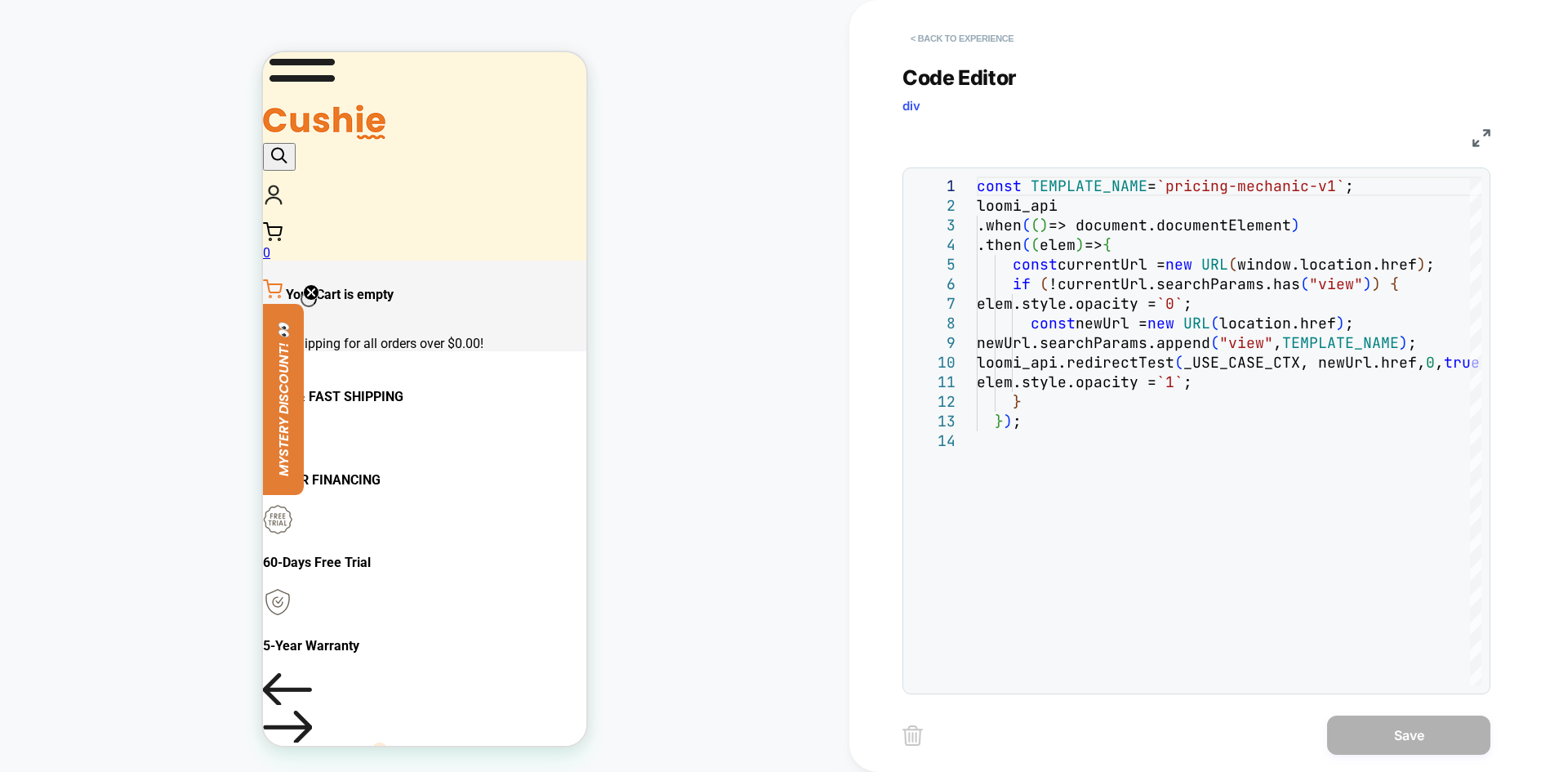
click at [958, 37] on button "< Back to experience" at bounding box center [962, 38] width 119 height 26
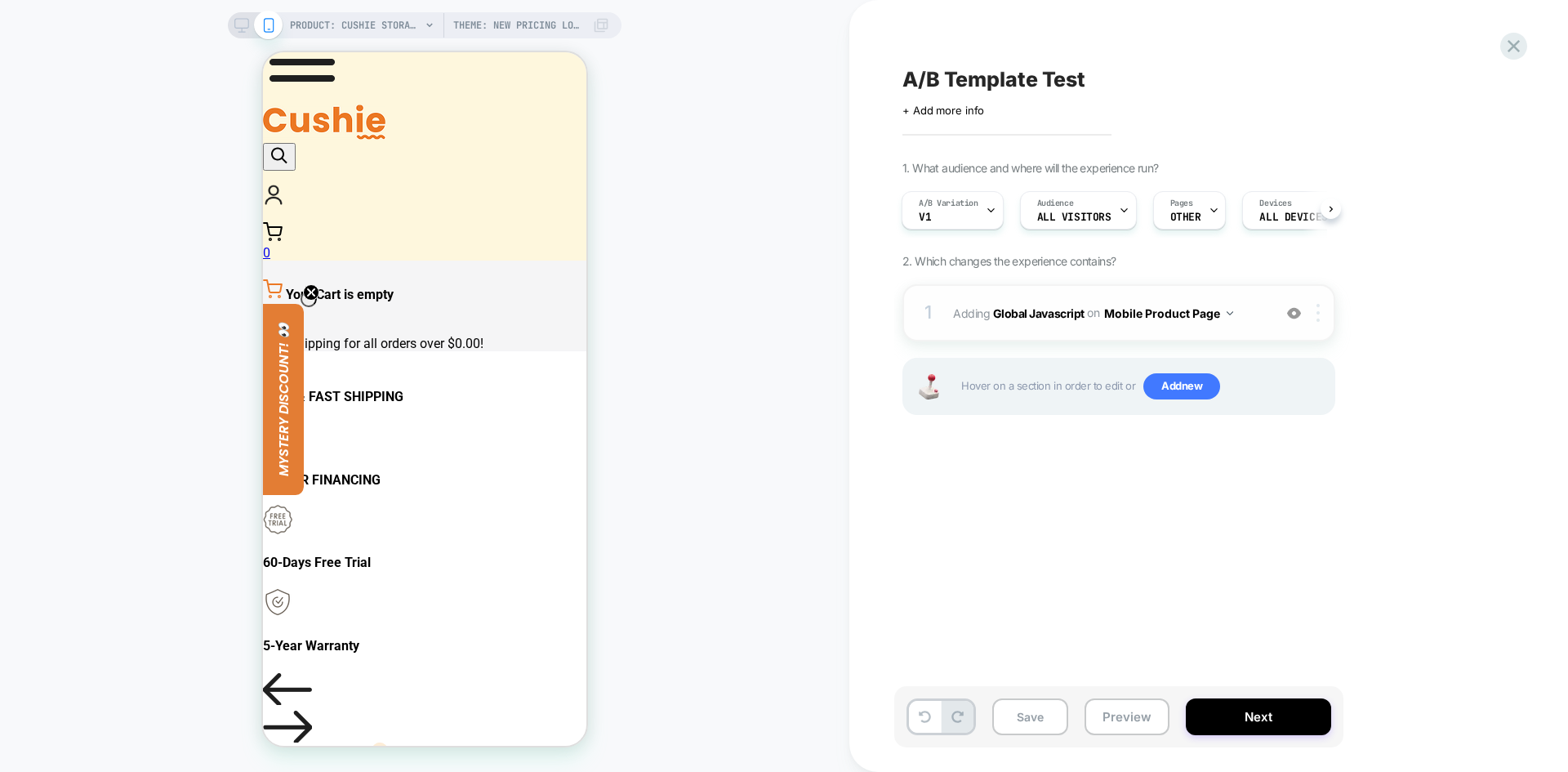
click at [1320, 320] on img at bounding box center [1319, 313] width 4 height 18
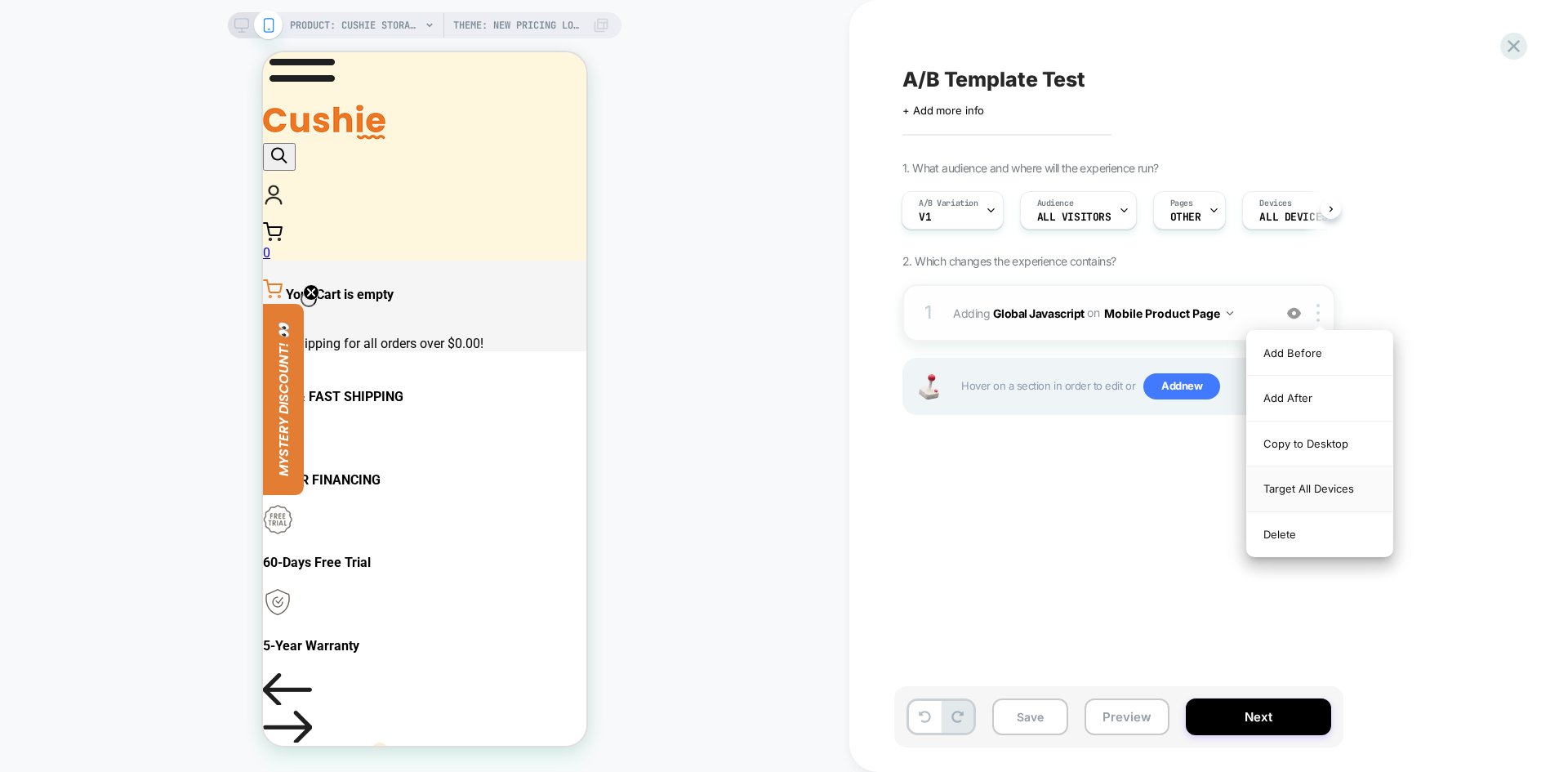
click at [1343, 494] on div "Target All Devices" at bounding box center [1320, 489] width 146 height 45
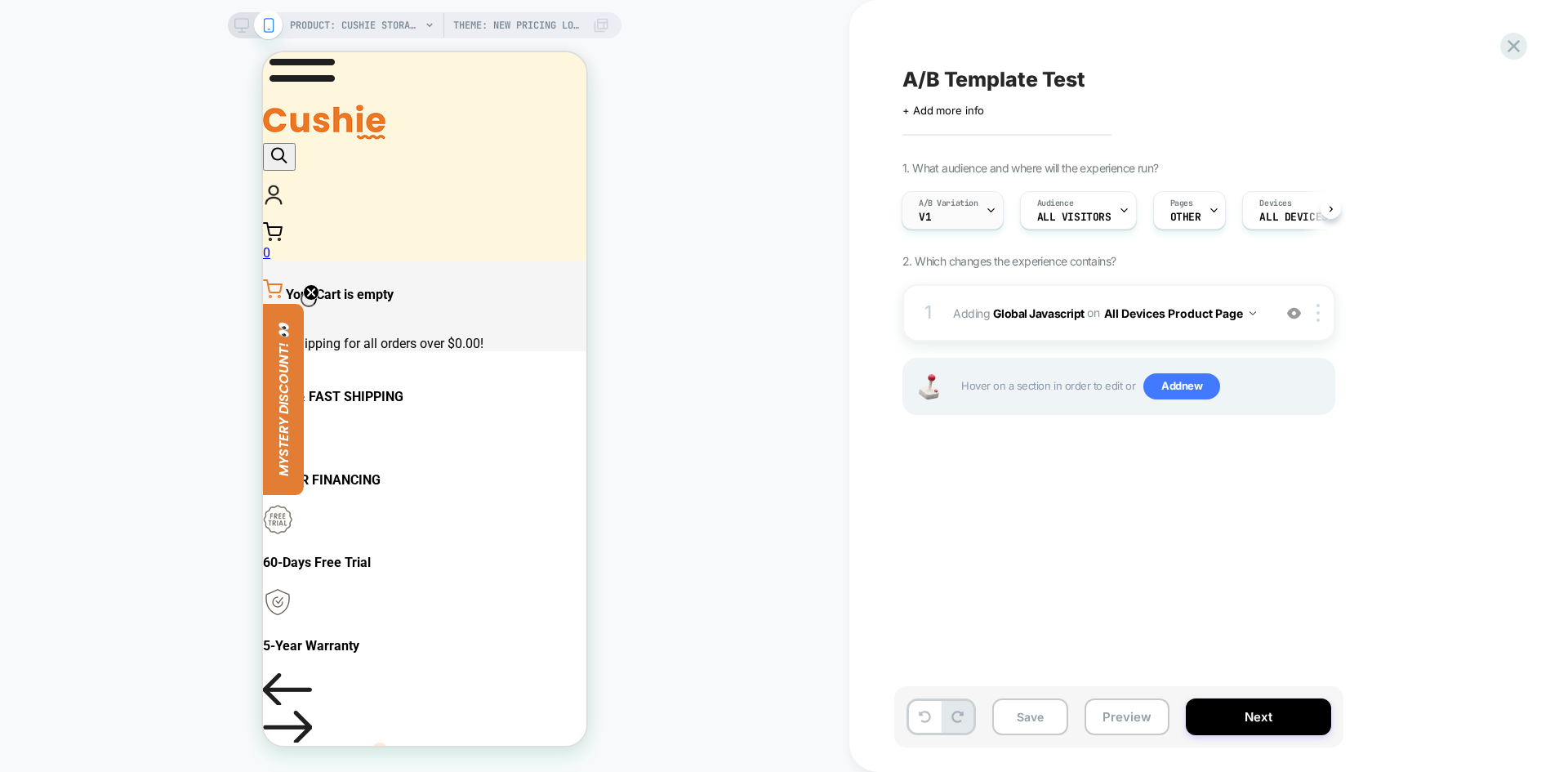
click at [969, 212] on div "A/B Variation v1" at bounding box center [948, 210] width 92 height 36
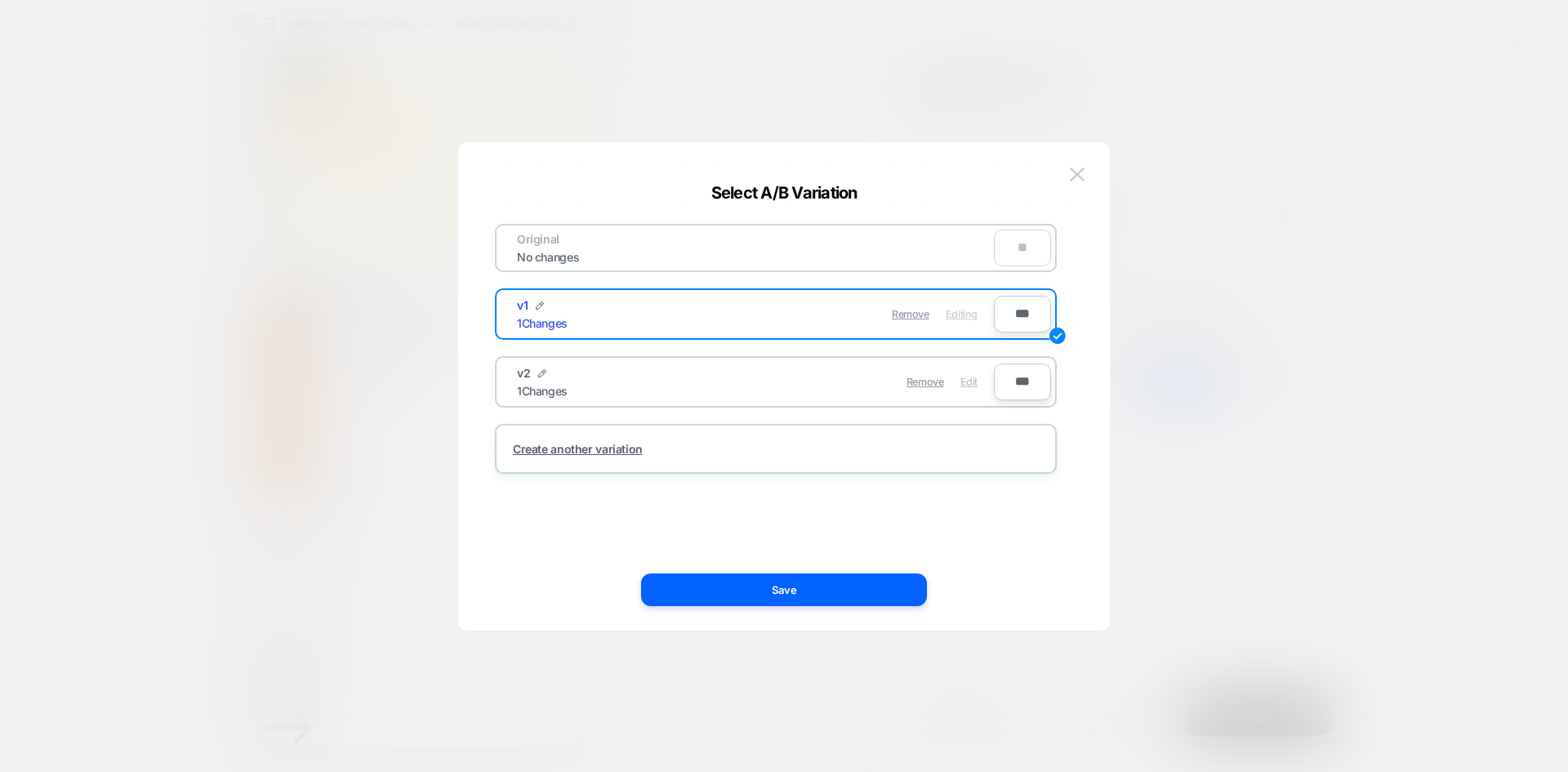
click at [974, 386] on span "Edit" at bounding box center [969, 381] width 17 height 12
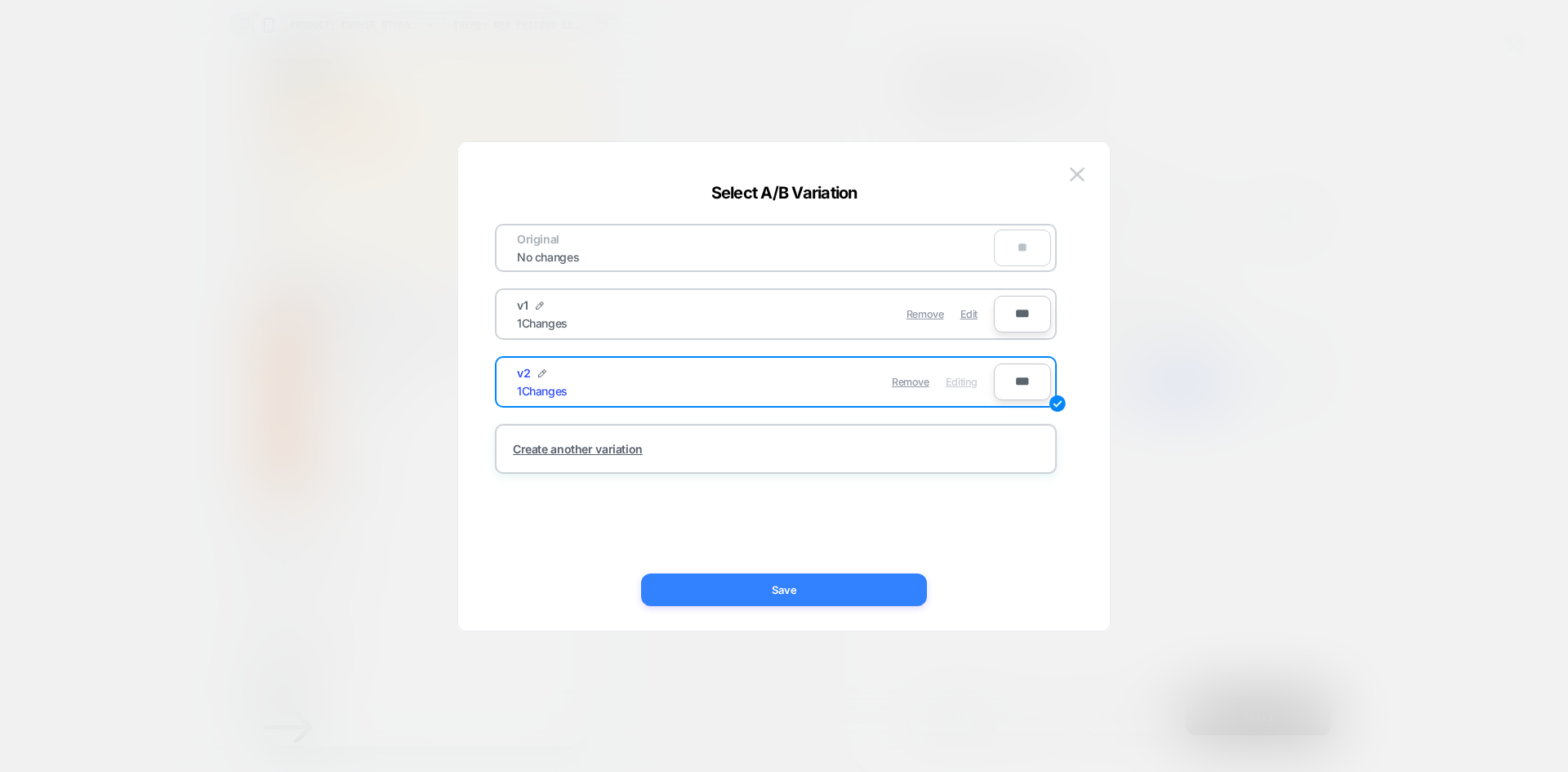
click at [803, 585] on button "Save" at bounding box center [784, 590] width 286 height 33
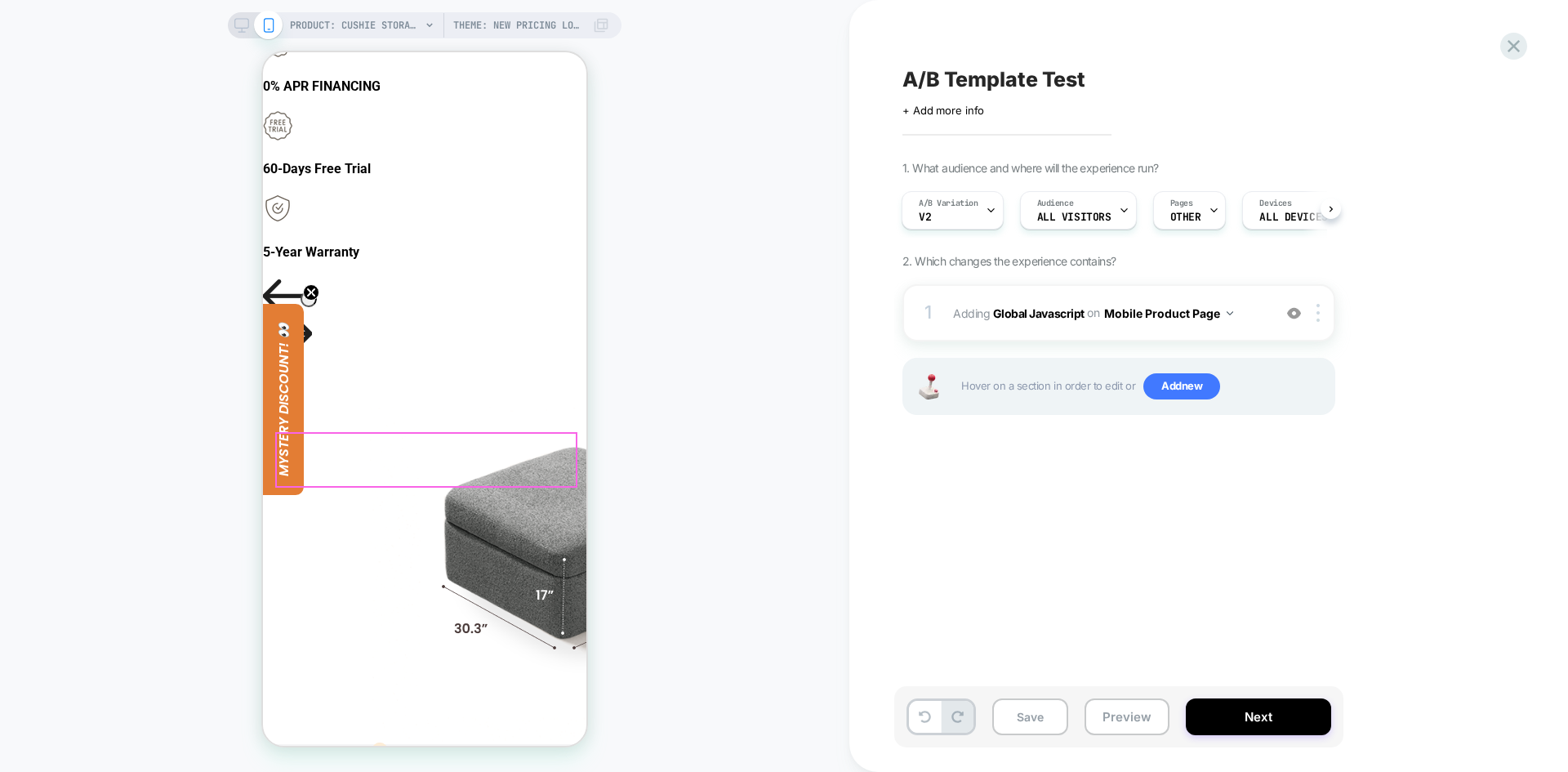
scroll to position [572, 0]
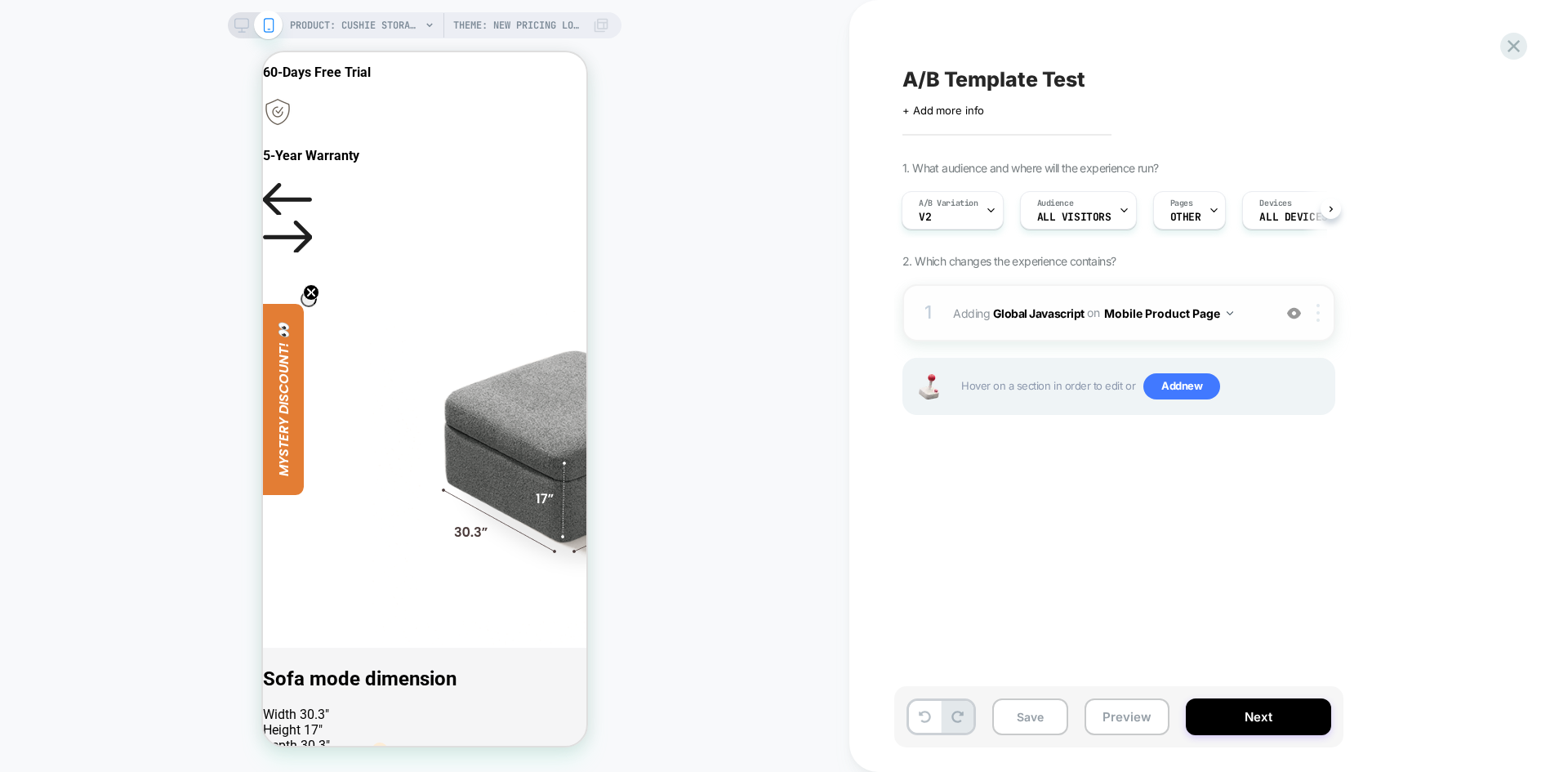
click at [1321, 313] on div at bounding box center [1321, 313] width 27 height 18
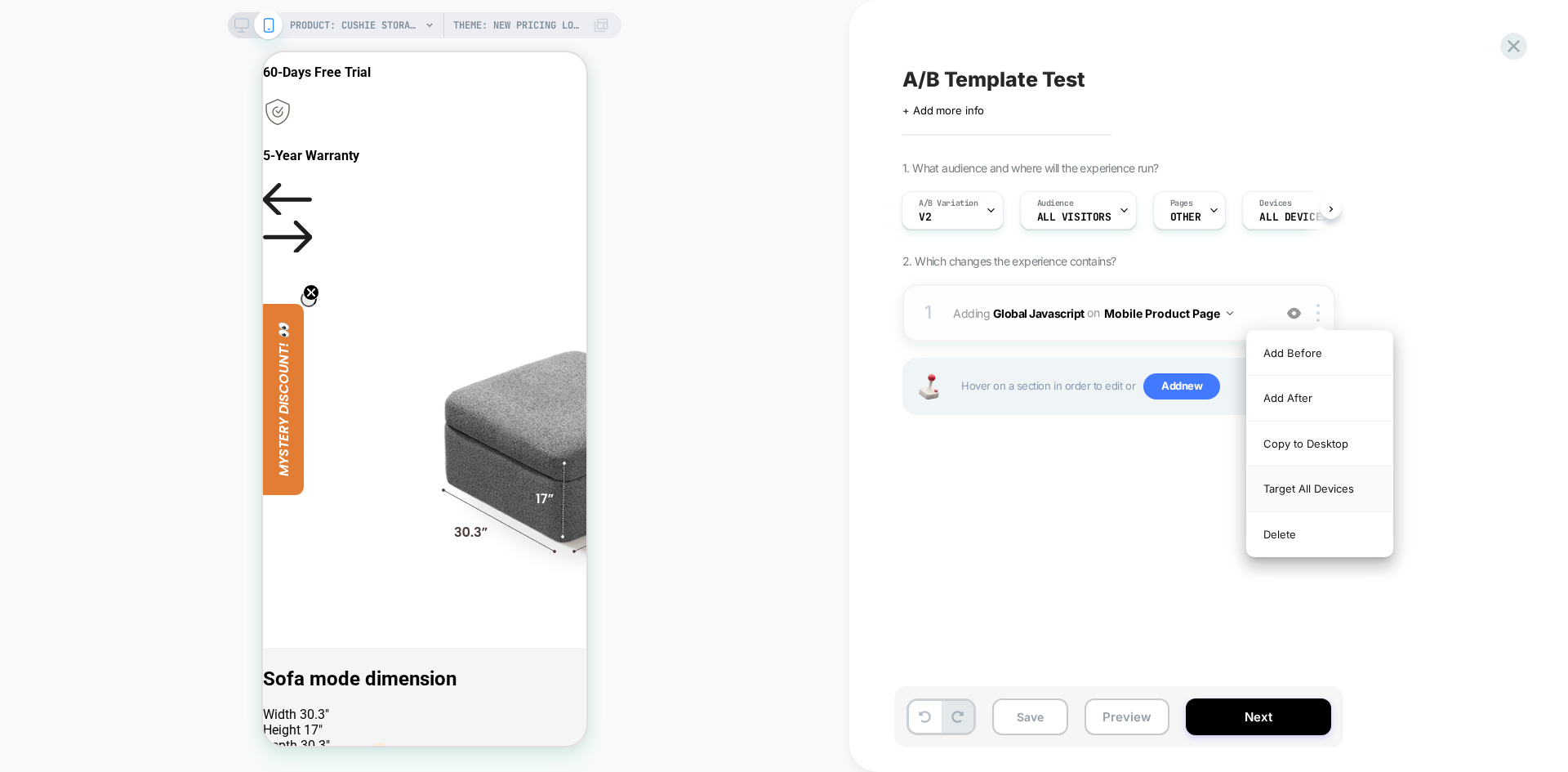
click at [1312, 483] on div "Target All Devices" at bounding box center [1320, 489] width 146 height 45
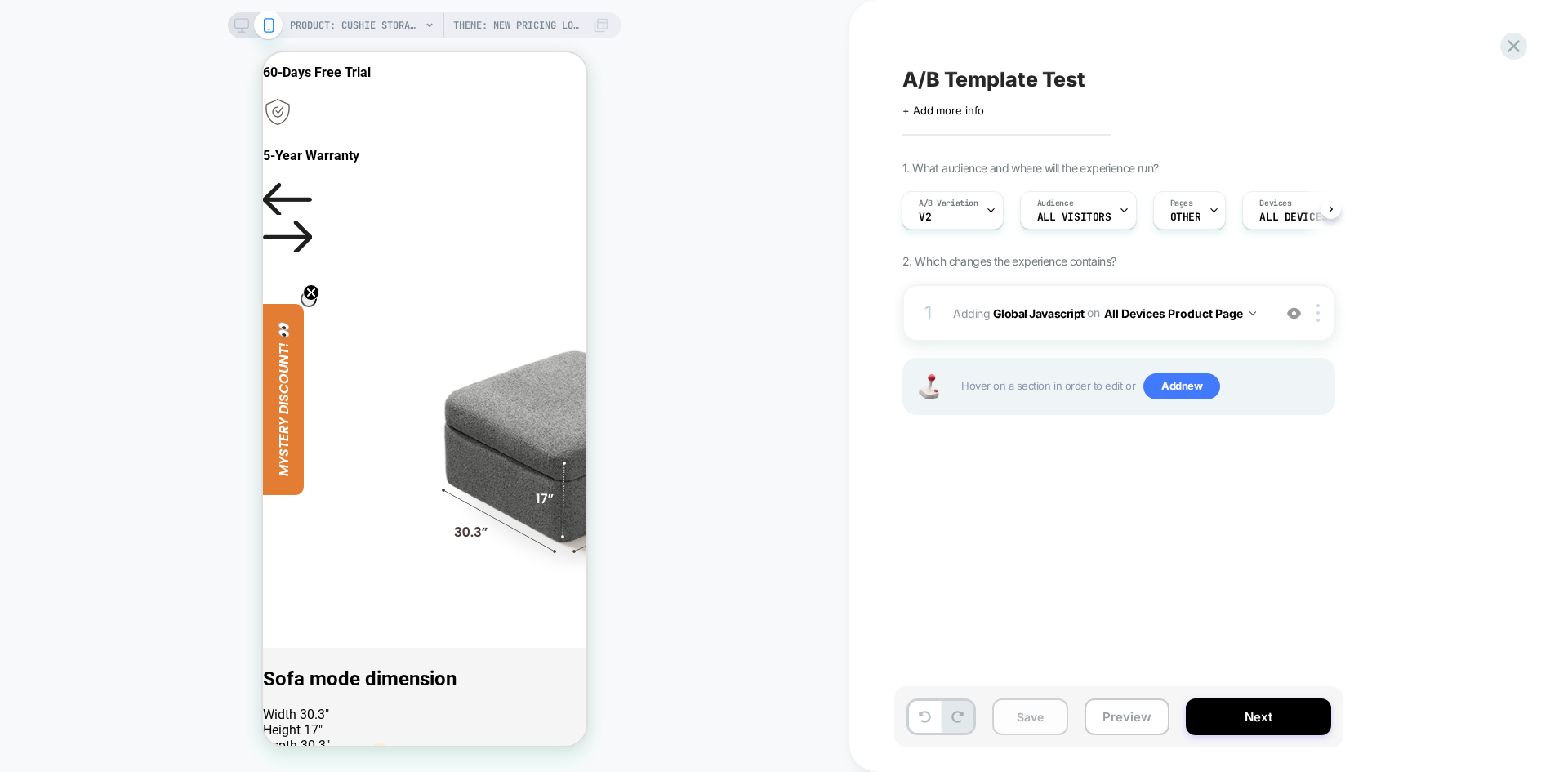
click at [1022, 728] on button "Save" at bounding box center [1030, 716] width 76 height 36
click at [1128, 715] on button "Preview" at bounding box center [1127, 716] width 85 height 36
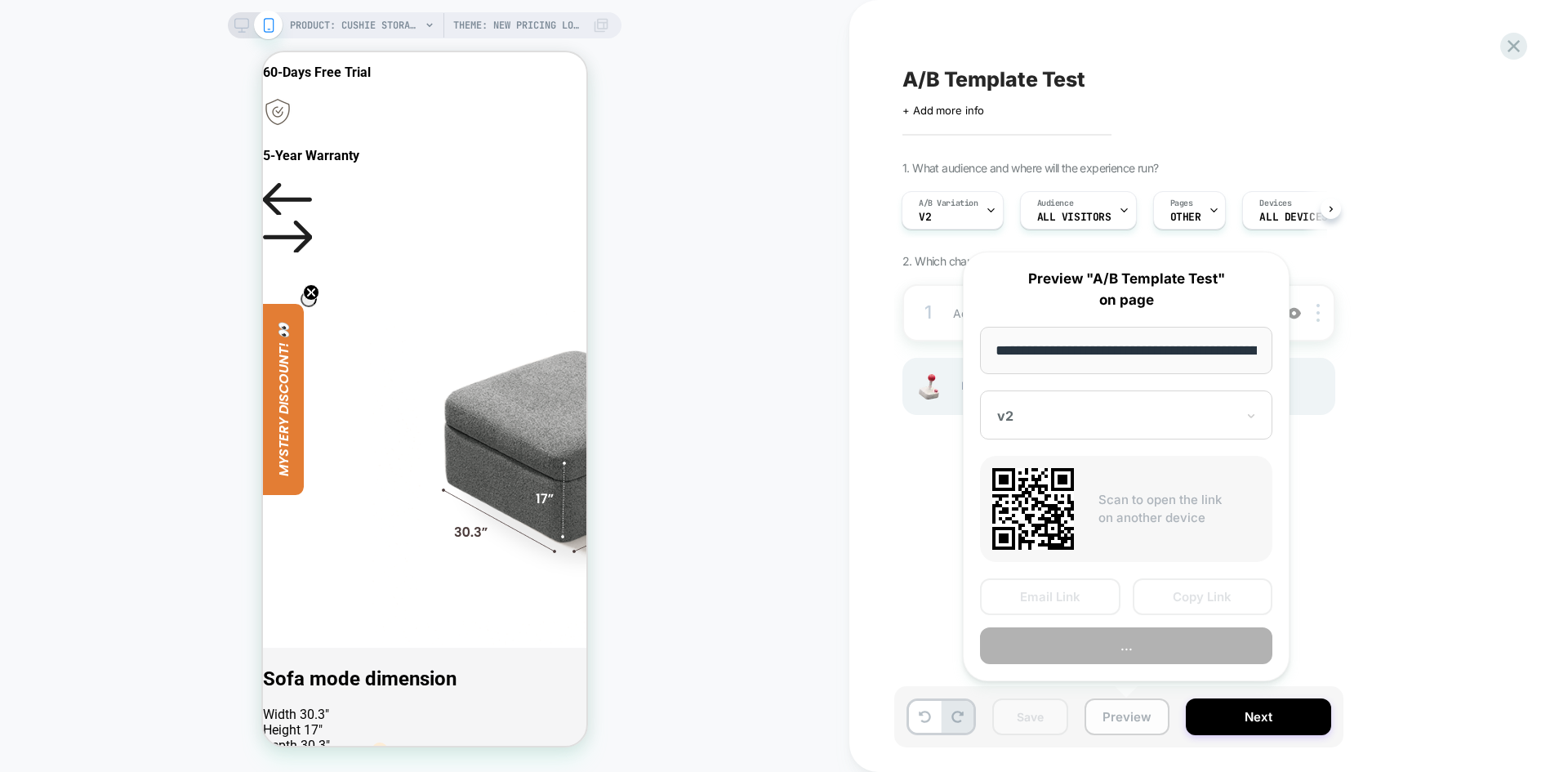
scroll to position [0, 381]
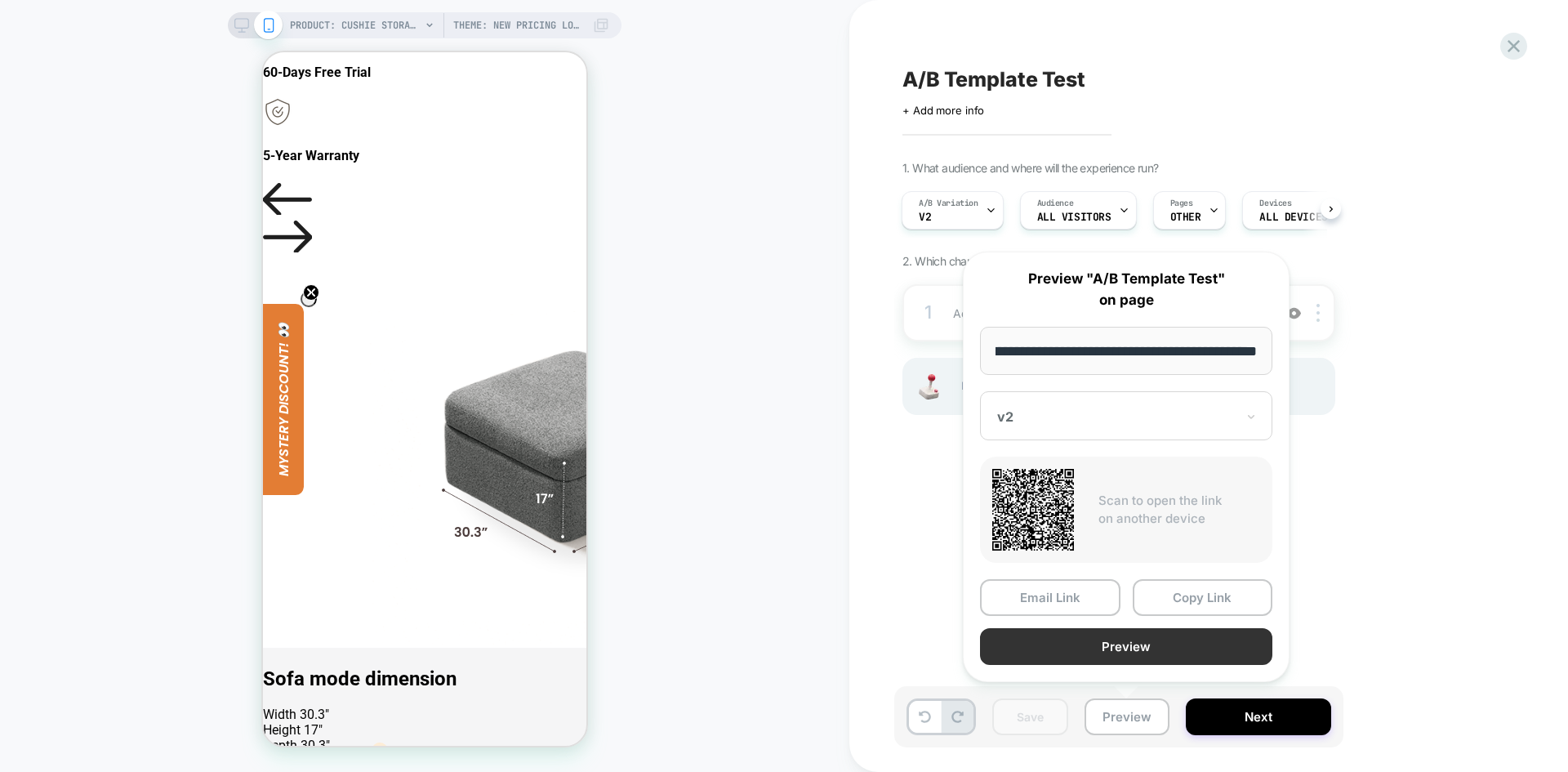
click at [1141, 653] on button "Preview" at bounding box center [1126, 646] width 292 height 36
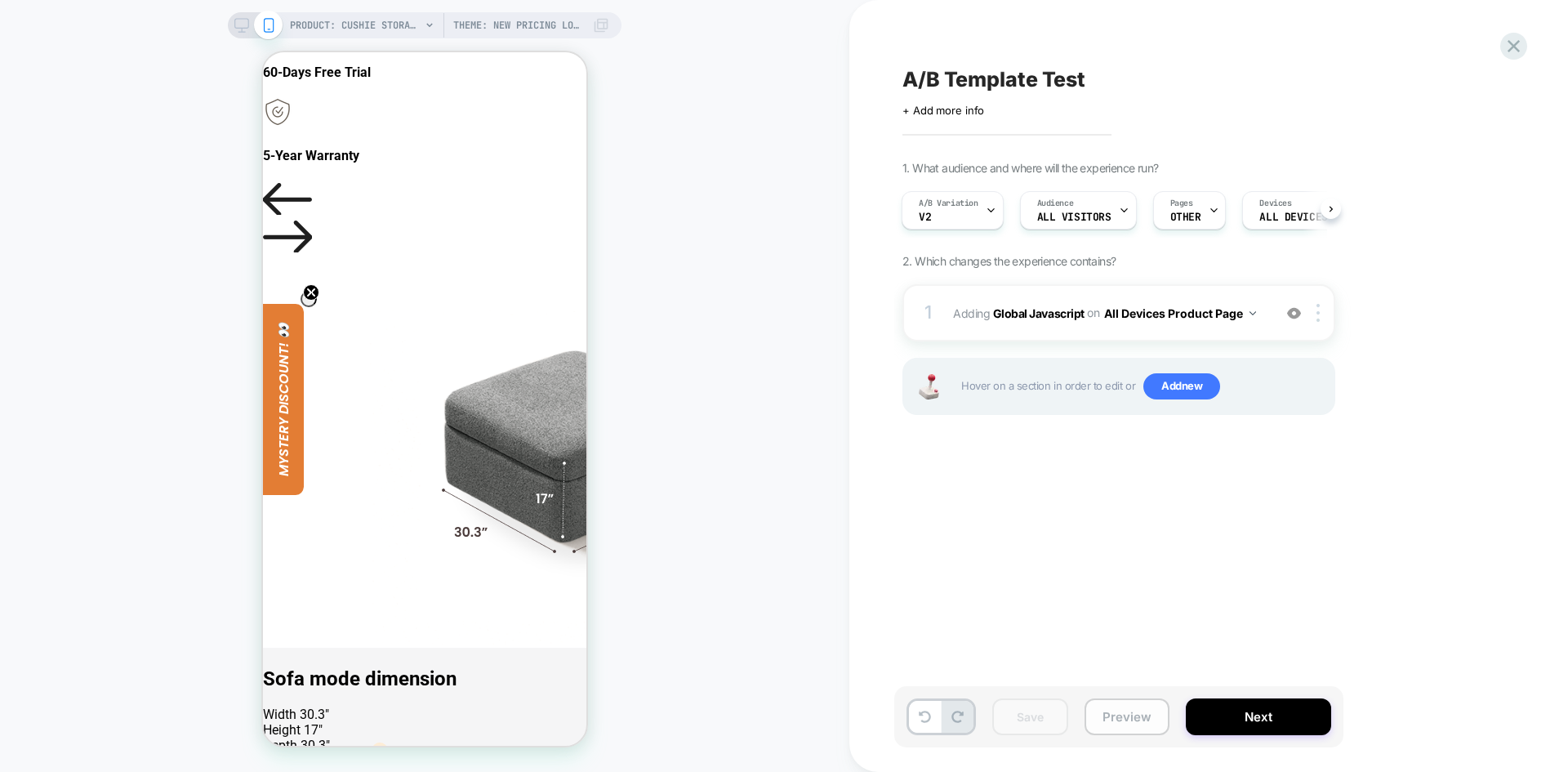
click at [1123, 721] on button "Preview" at bounding box center [1127, 716] width 85 height 36
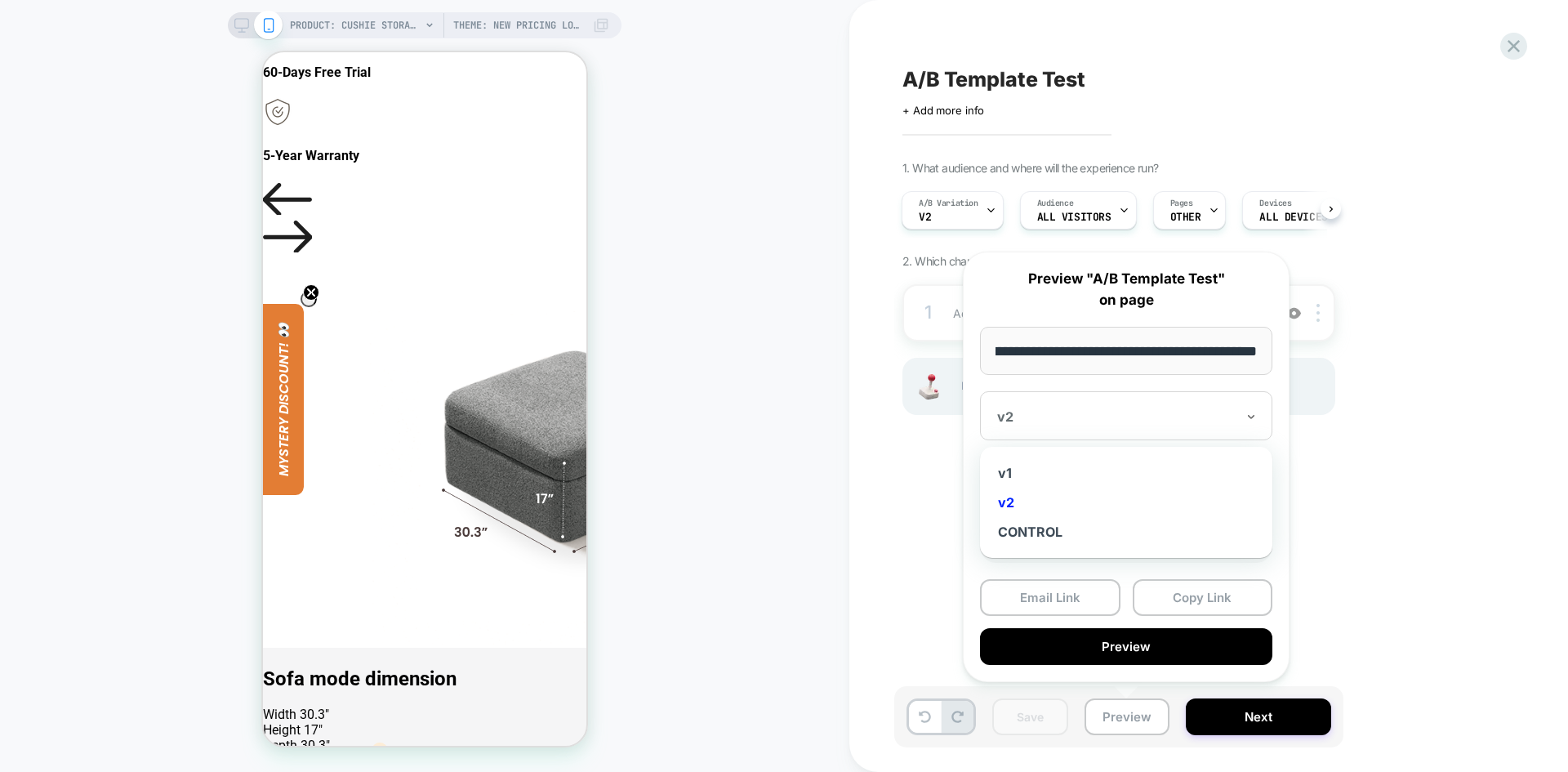
click at [1108, 393] on div "v2" at bounding box center [1126, 416] width 292 height 49
drag, startPoint x: 1013, startPoint y: 473, endPoint x: 1033, endPoint y: 484, distance: 22.8
click at [1014, 473] on div "v1" at bounding box center [1126, 473] width 276 height 29
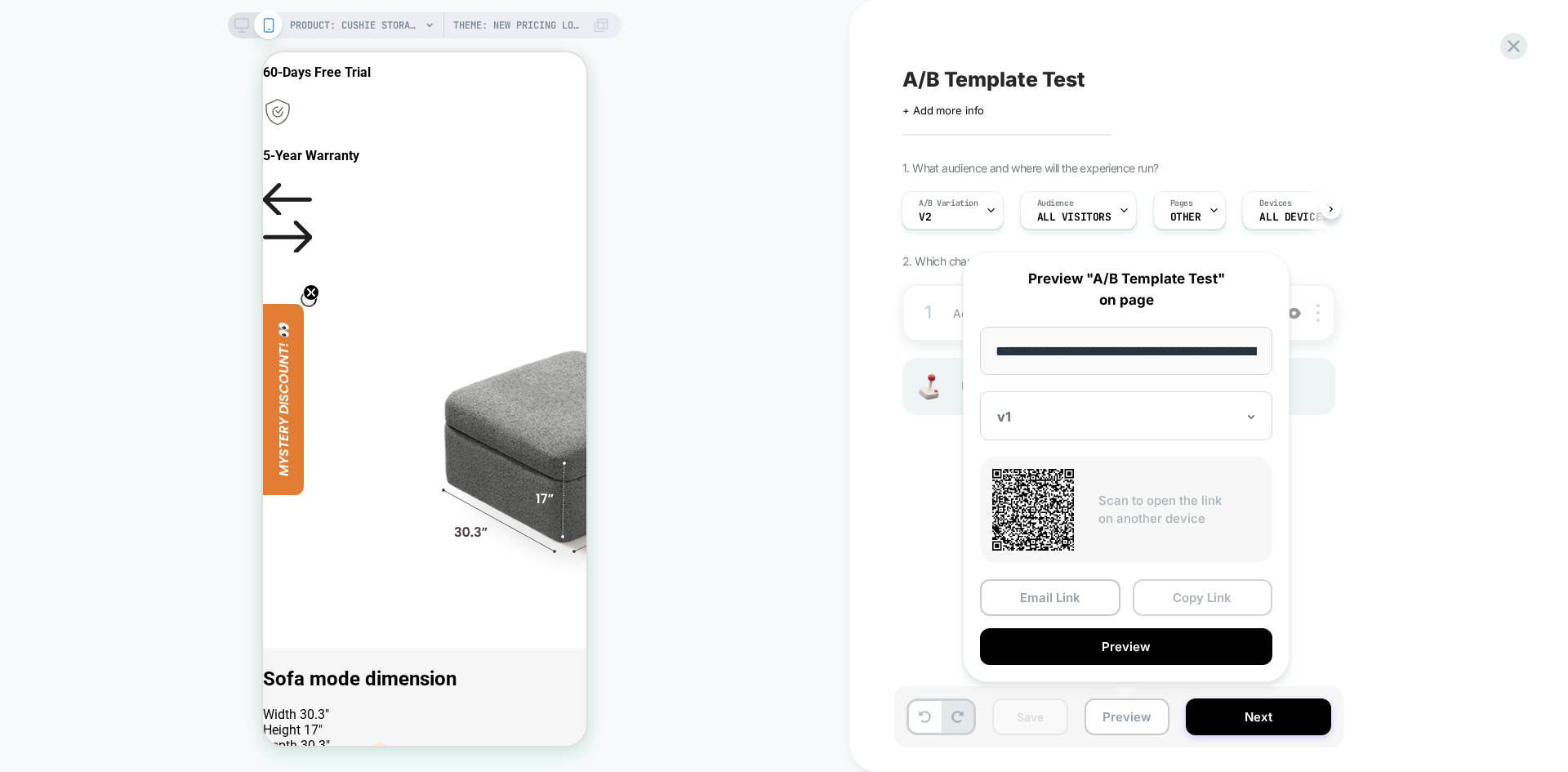
click at [1187, 595] on button "Copy Link" at bounding box center [1203, 597] width 140 height 36
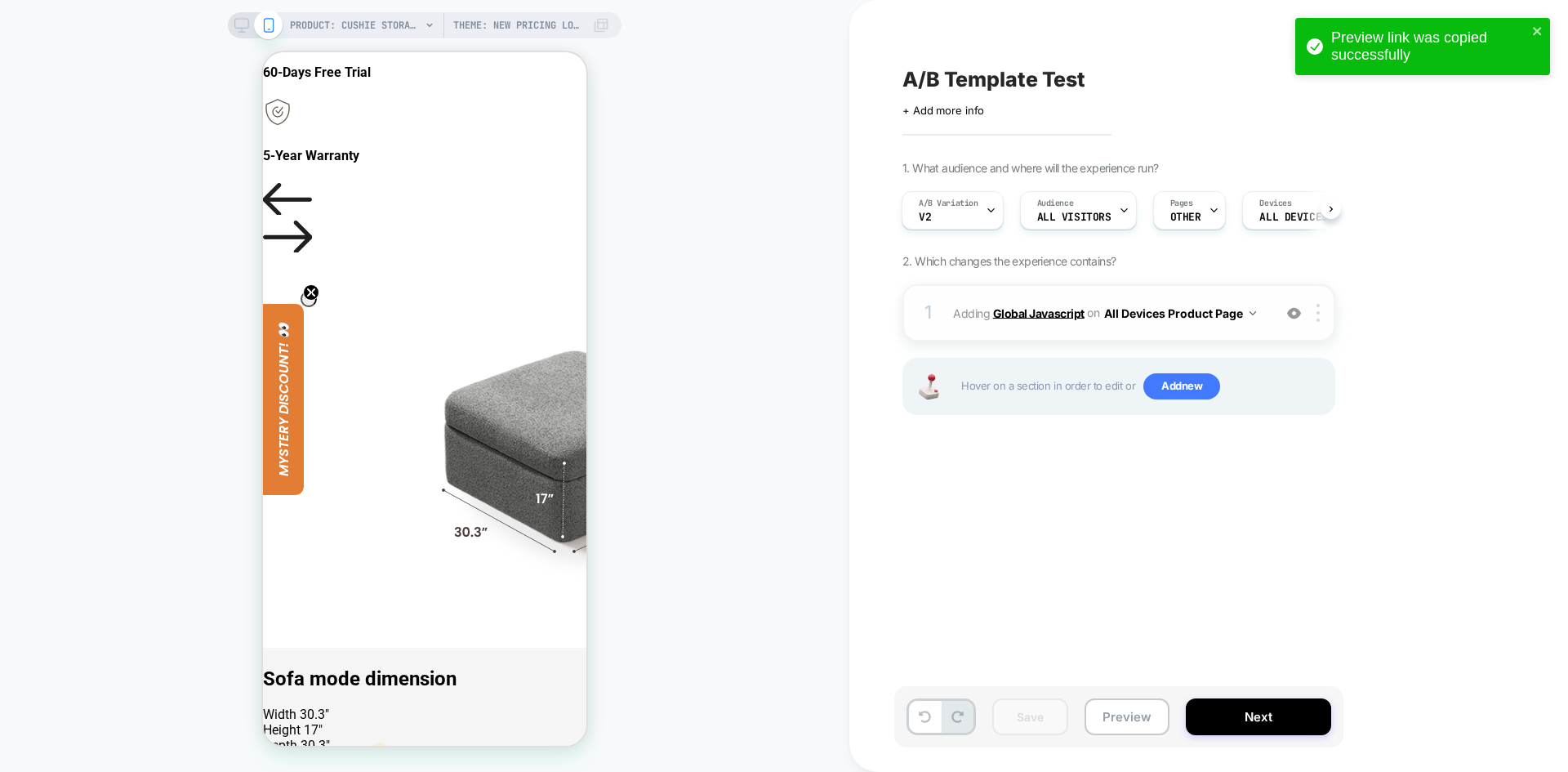
click at [1066, 315] on b "Global Javascript" at bounding box center [1038, 312] width 92 height 14
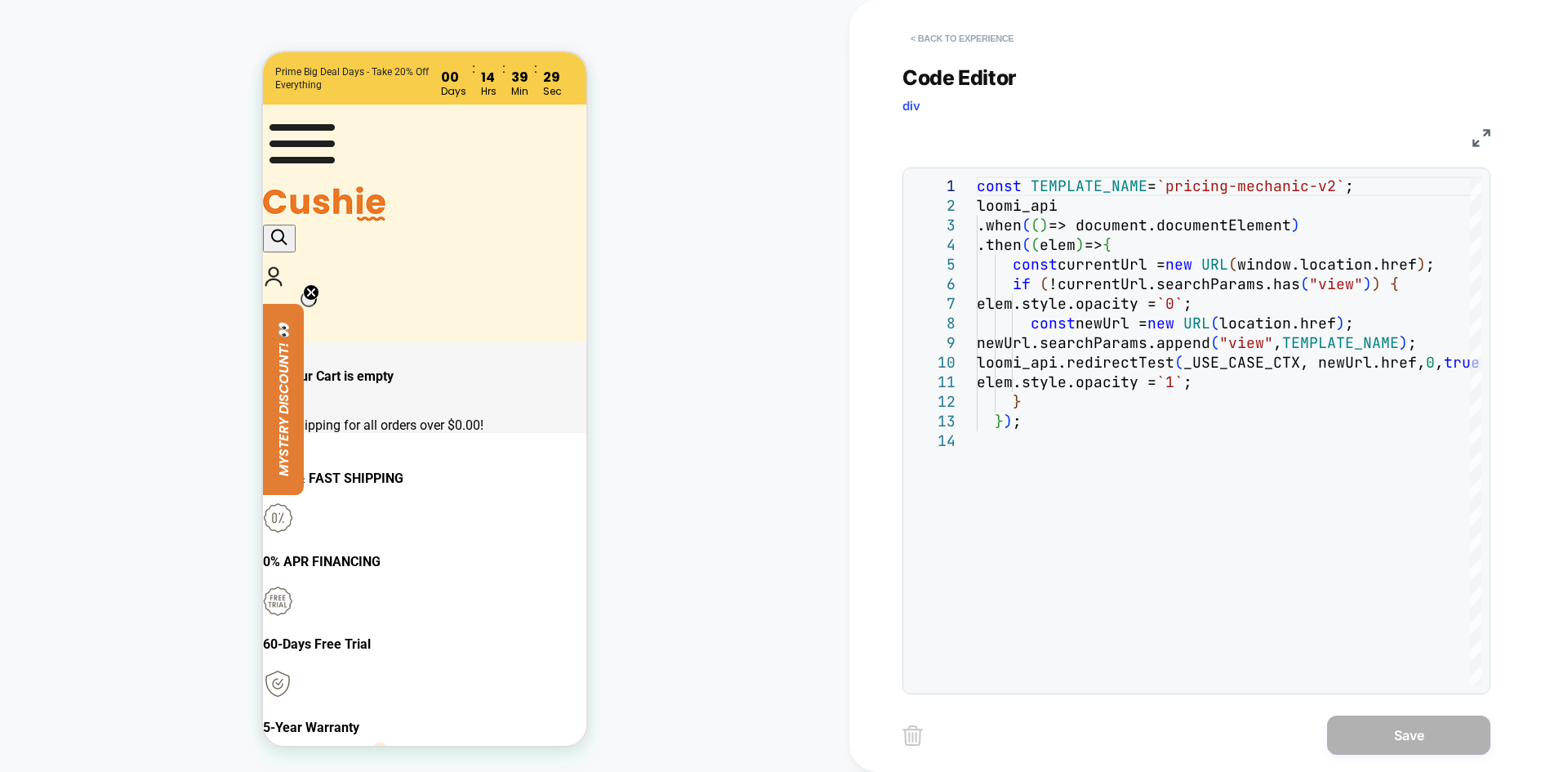
click at [954, 41] on button "< Back to experience" at bounding box center [962, 38] width 119 height 26
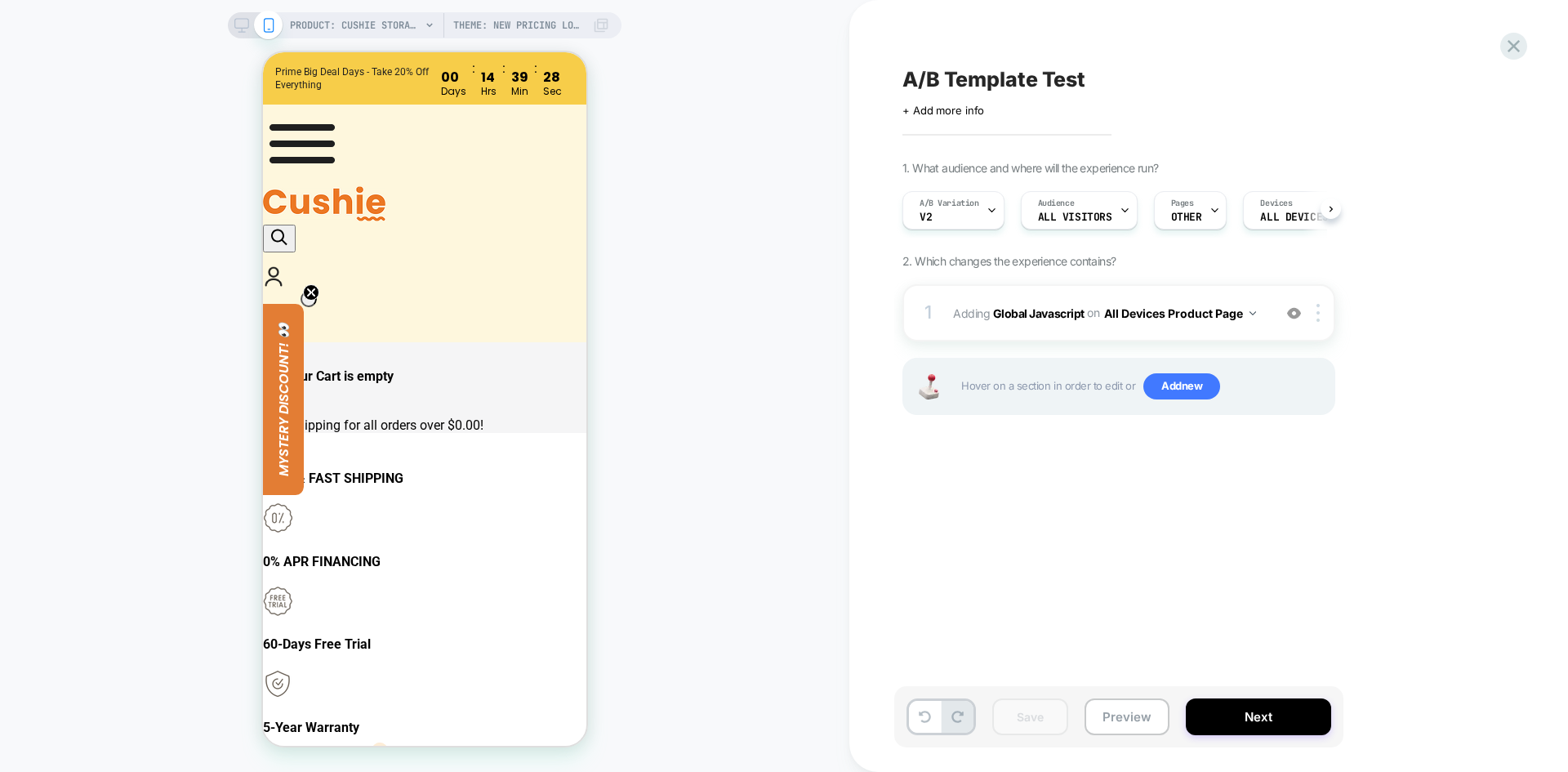
scroll to position [0, 1]
